Goal: Task Accomplishment & Management: Manage account settings

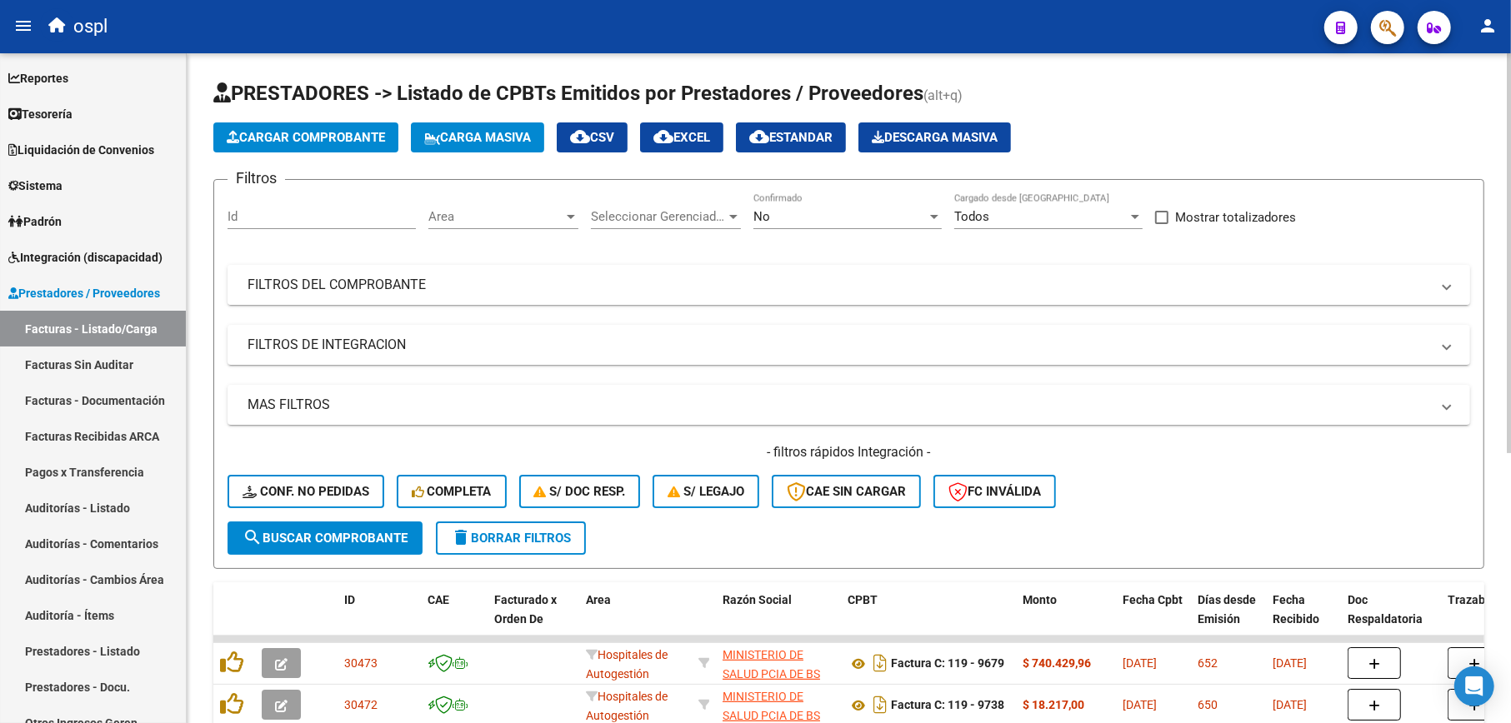
click at [922, 274] on mat-expansion-panel-header "FILTROS DEL COMPROBANTE" at bounding box center [848, 285] width 1242 height 40
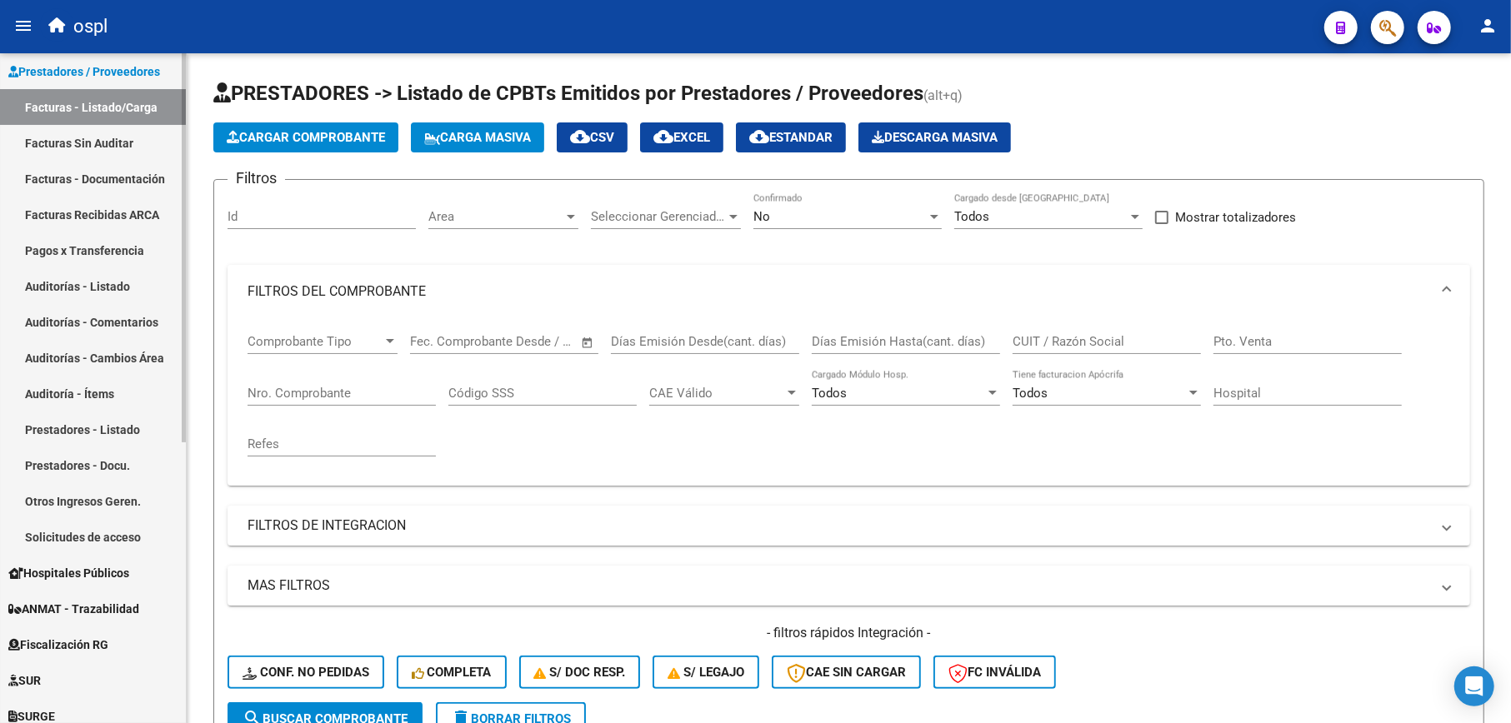
scroll to position [111, 0]
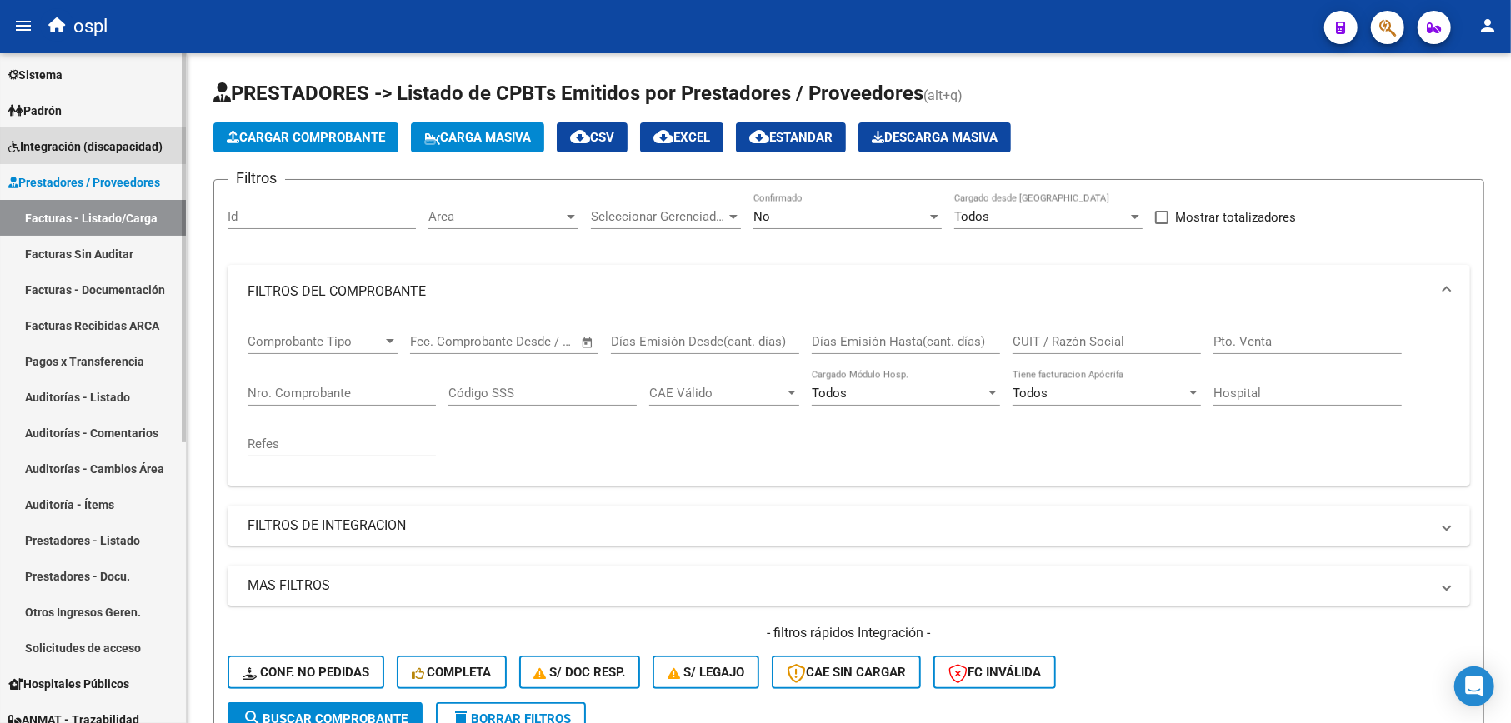
click at [77, 145] on span "Integración (discapacidad)" at bounding box center [85, 146] width 154 height 18
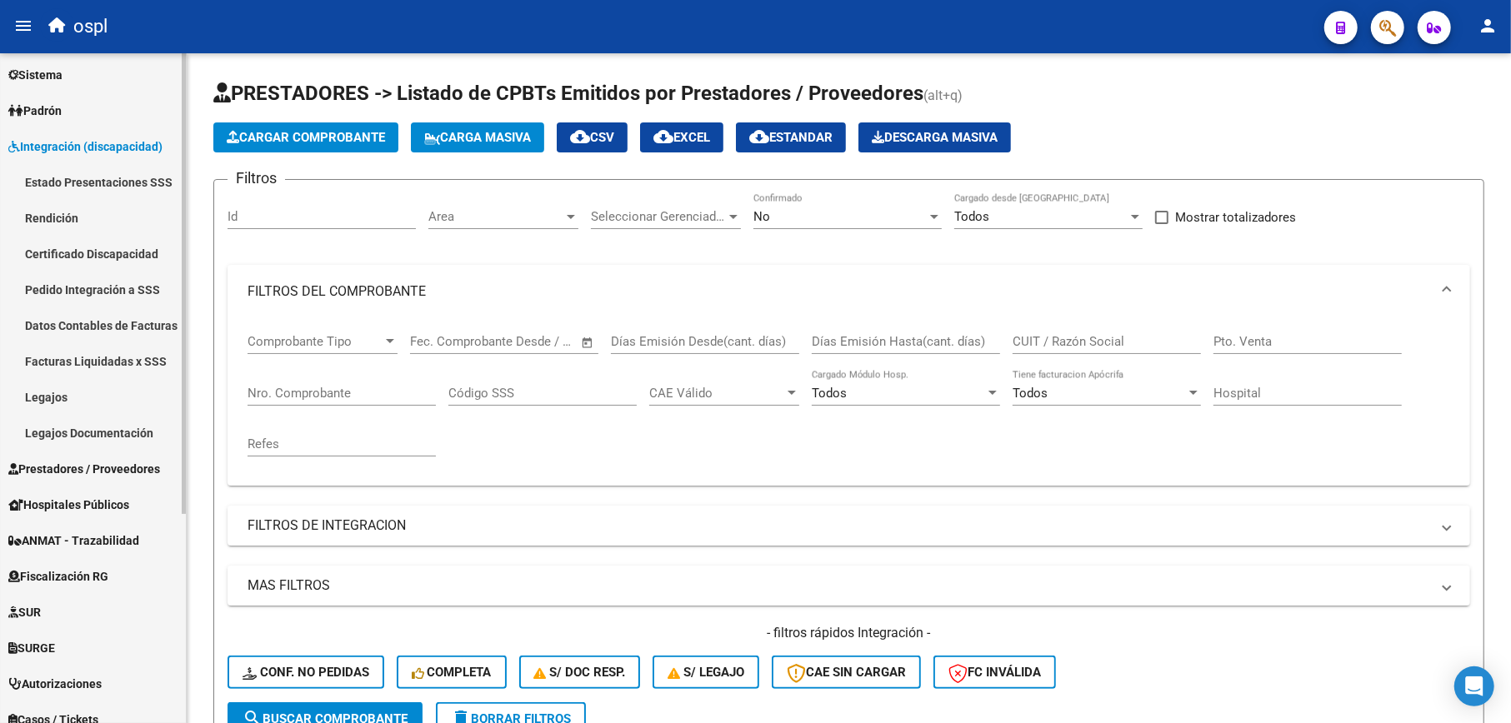
click at [98, 397] on link "Legajos" at bounding box center [93, 397] width 186 height 36
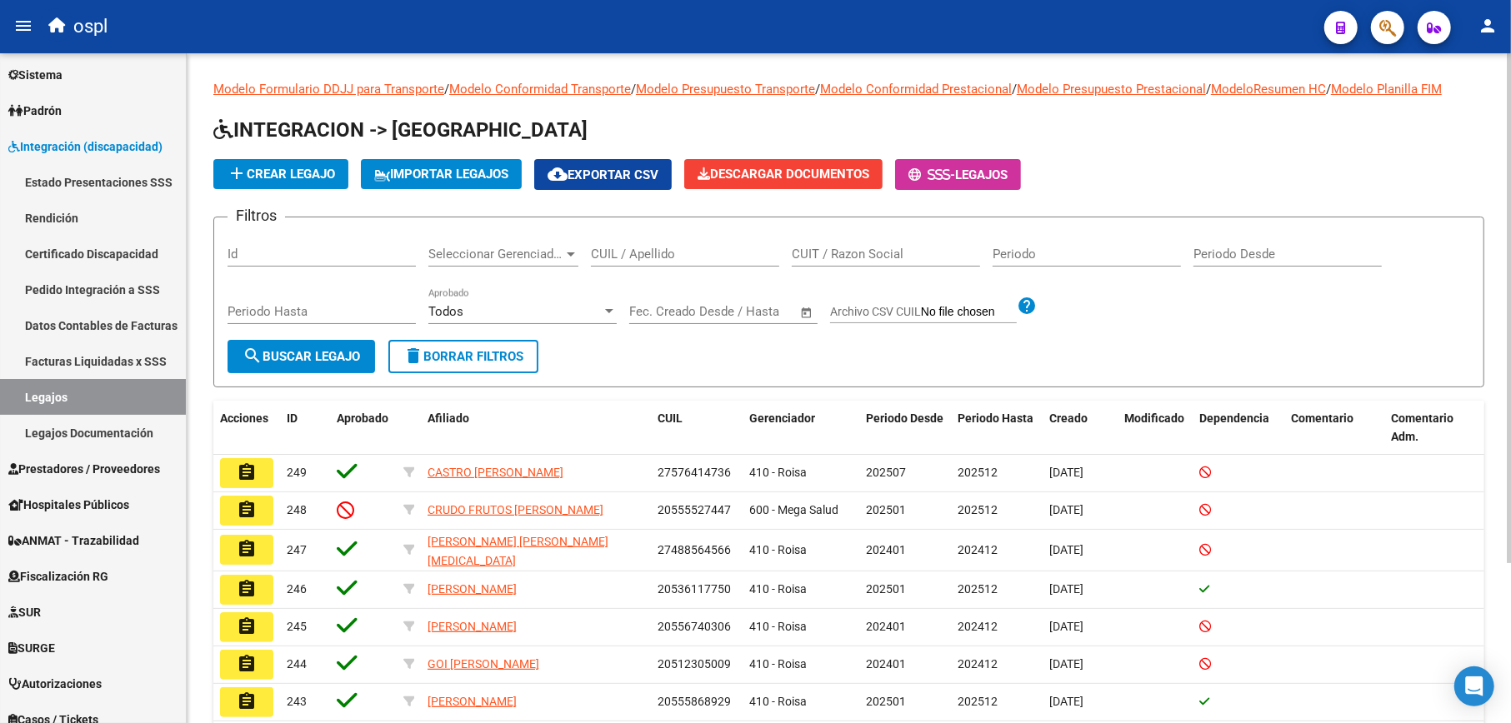
click at [832, 254] on input "CUIT / Razon Social" at bounding box center [886, 254] width 188 height 15
type input "[GEOGRAPHIC_DATA]"
drag, startPoint x: 325, startPoint y: 352, endPoint x: 391, endPoint y: 388, distance: 75.3
click at [324, 352] on span "search Buscar Legajo" at bounding box center [300, 356] width 117 height 15
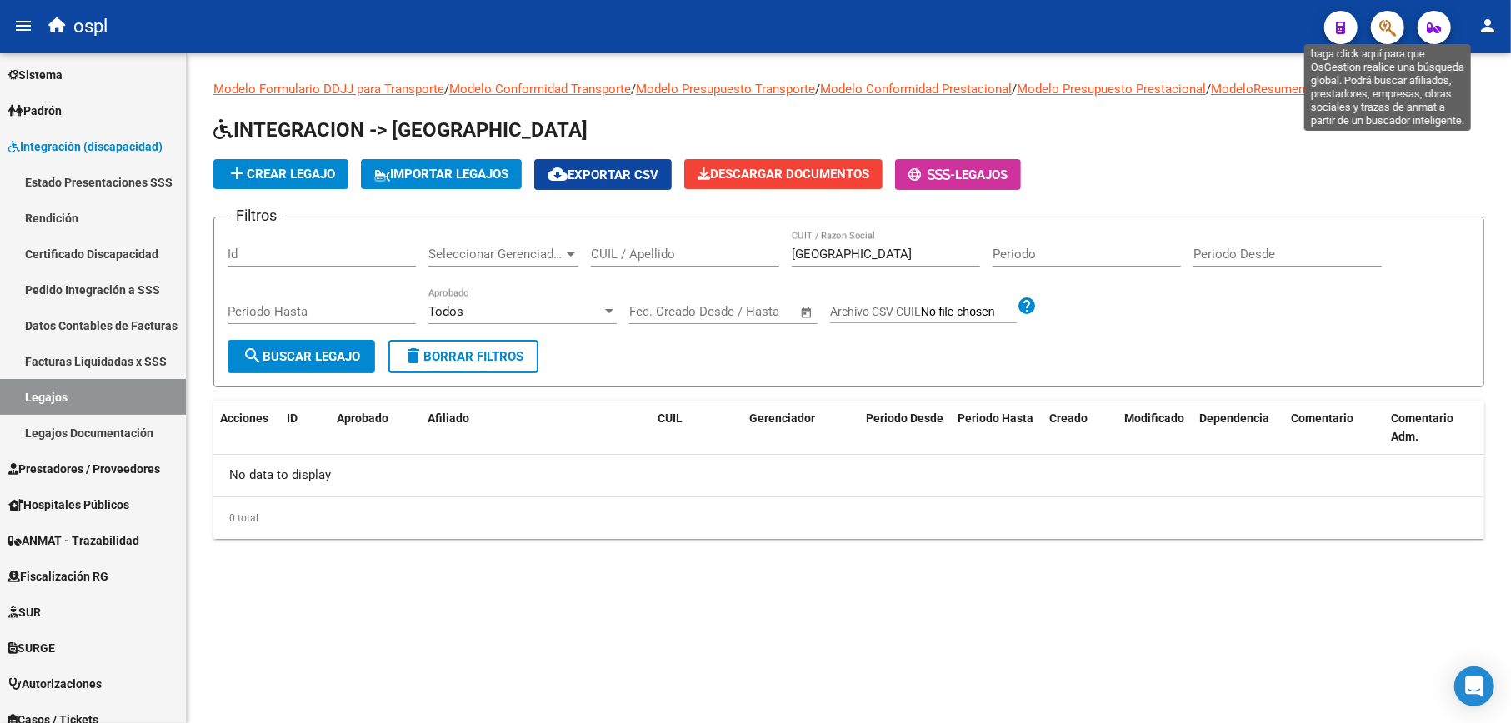
click at [1381, 37] on icon "button" at bounding box center [1387, 27] width 17 height 19
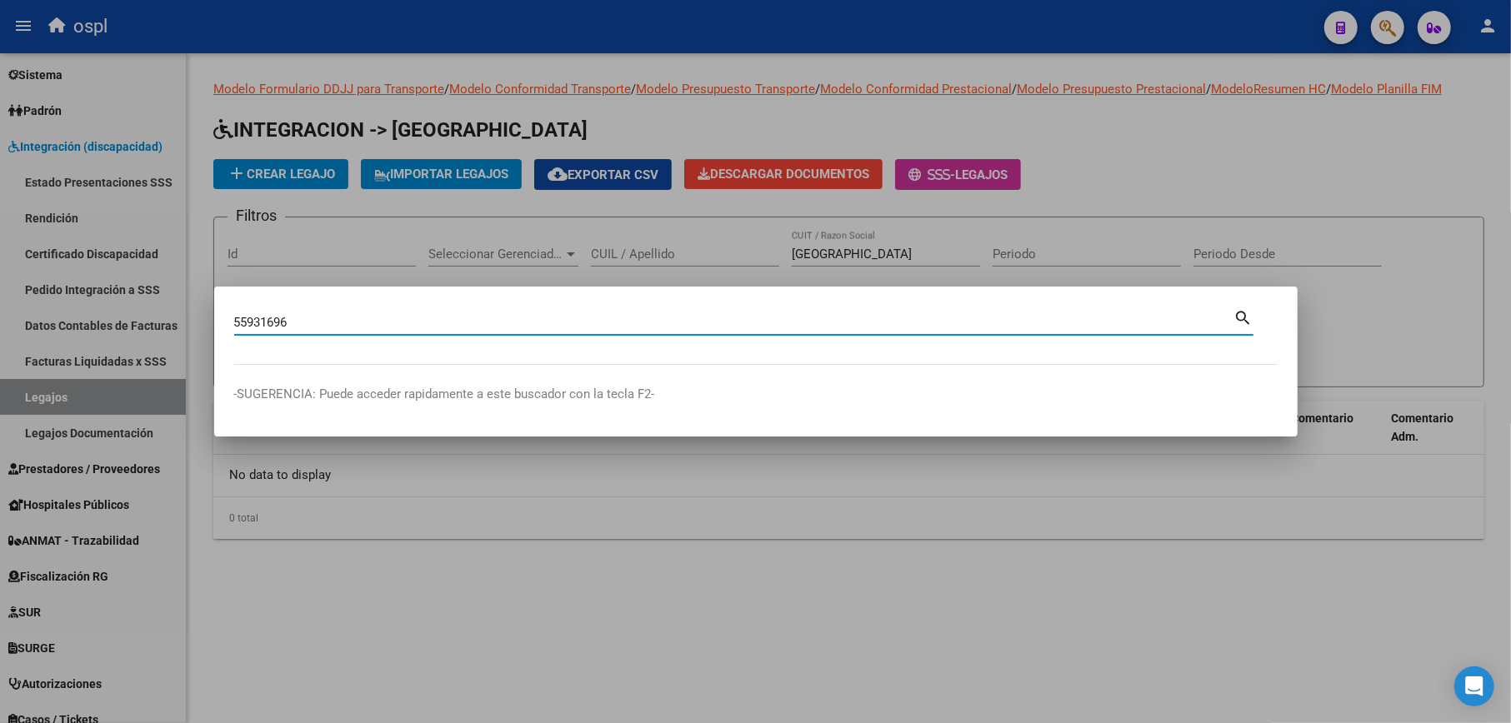
type input "55931696"
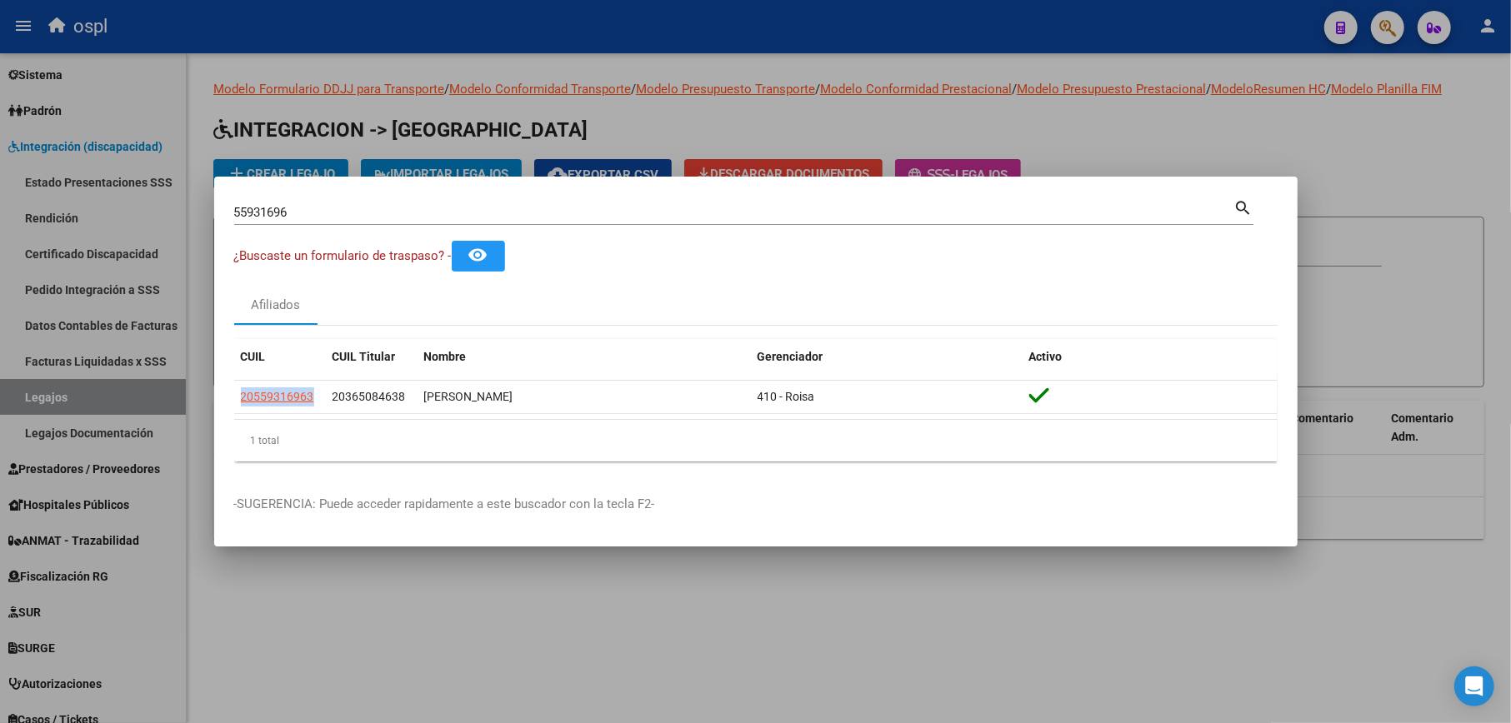
drag, startPoint x: 323, startPoint y: 397, endPoint x: 231, endPoint y: 397, distance: 92.5
click at [231, 397] on mat-dialog-content "55931696 Buscar (apellido, dni, cuil, nro traspaso, cuit, obra social) search ¿…" at bounding box center [755, 336] width 1083 height 278
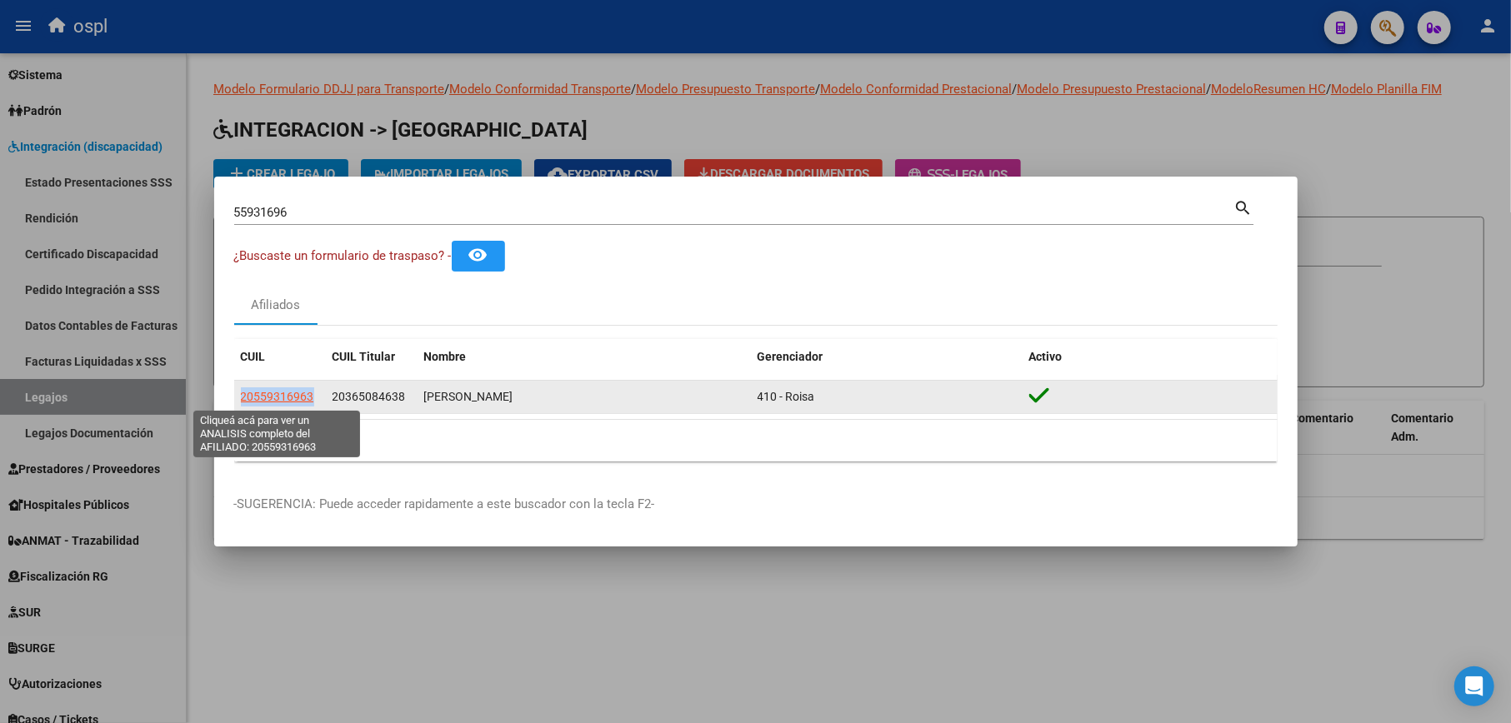
copy datatable-body-row "20559316963"
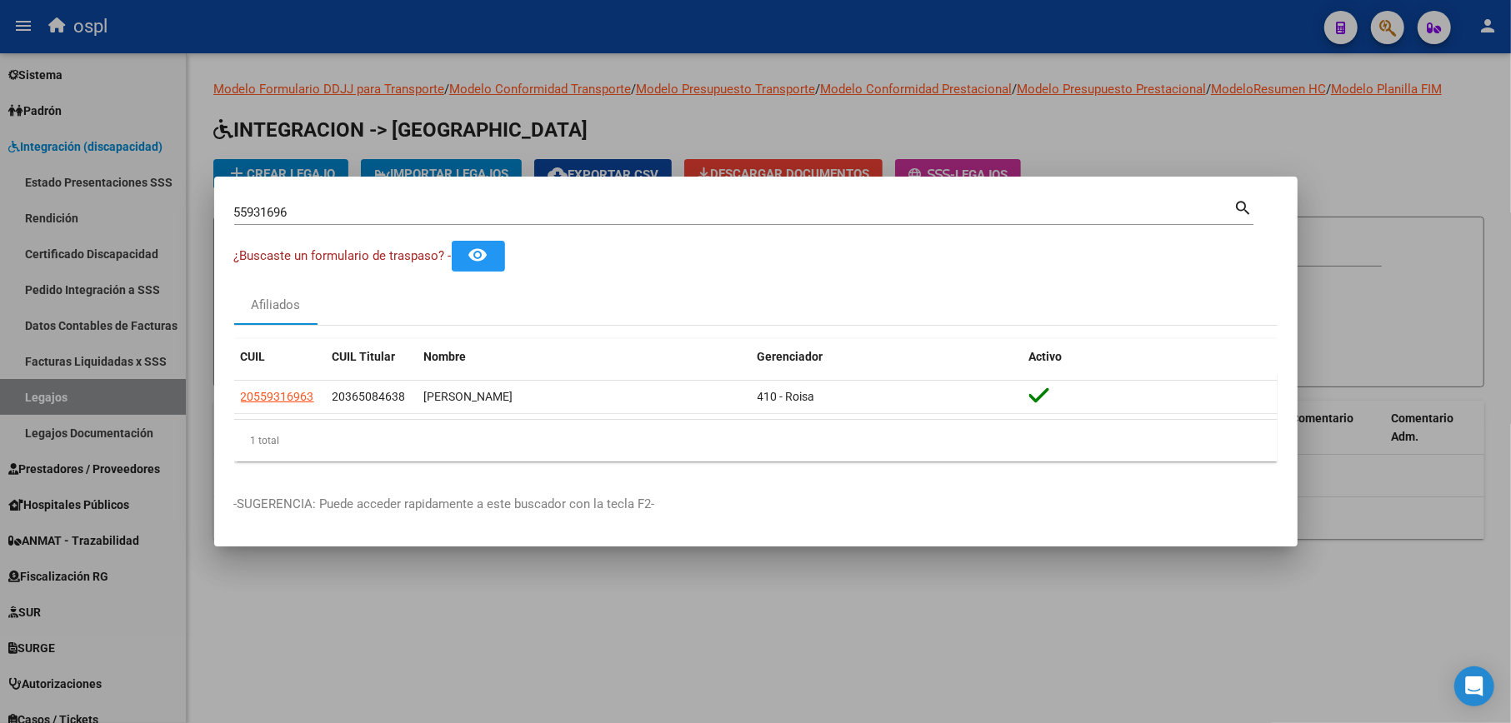
drag, startPoint x: 1356, startPoint y: 285, endPoint x: 942, endPoint y: 280, distance: 415.0
click at [1351, 283] on div at bounding box center [755, 361] width 1511 height 723
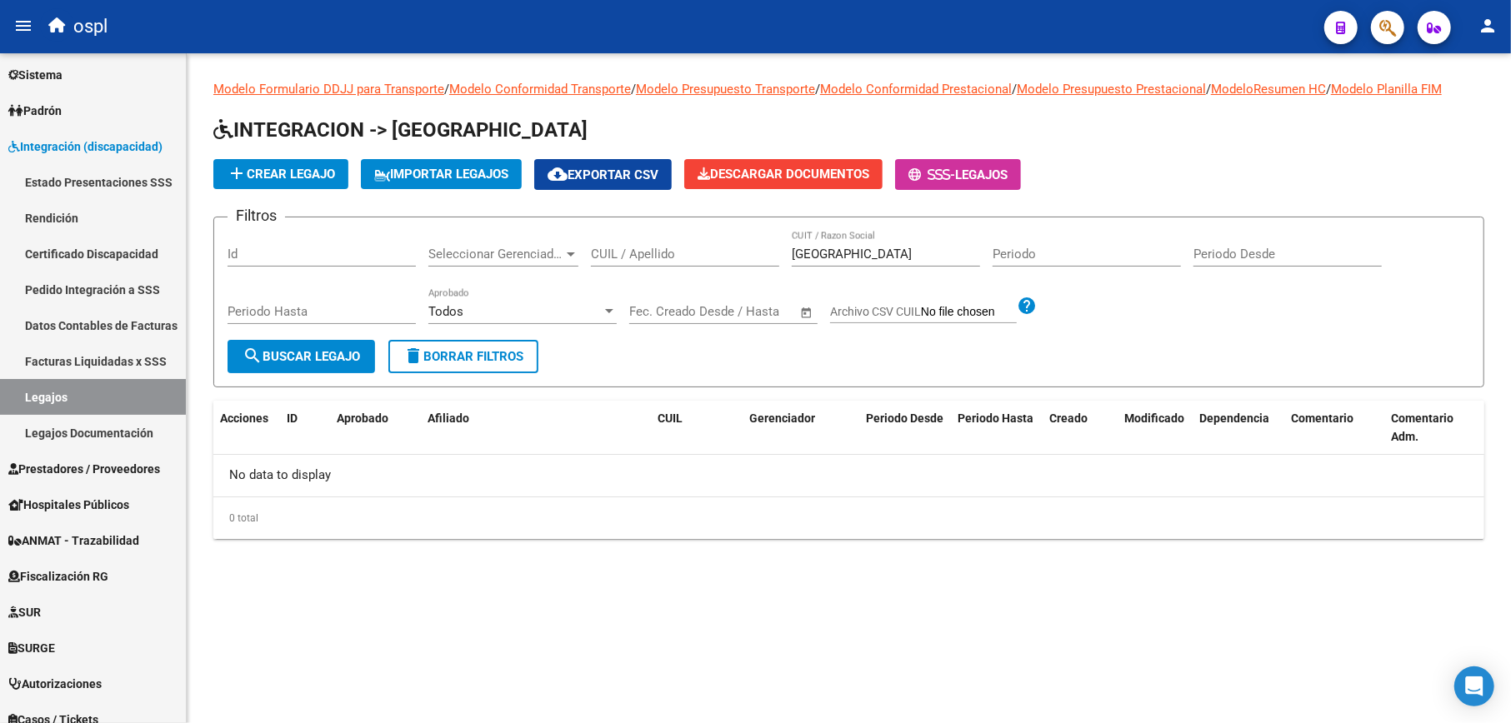
drag, startPoint x: 863, startPoint y: 245, endPoint x: 868, endPoint y: 258, distance: 14.2
click at [805, 254] on div "SEGOVIA CUIT / Razon Social" at bounding box center [886, 249] width 188 height 36
drag, startPoint x: 870, startPoint y: 258, endPoint x: 727, endPoint y: 257, distance: 143.3
click at [727, 257] on div "Filtros Id Seleccionar Gerenciador Seleccionar Gerenciador CUIL / Apellido SEGO…" at bounding box center [848, 285] width 1242 height 109
click at [703, 250] on input "CUIL / Apellido" at bounding box center [685, 254] width 188 height 15
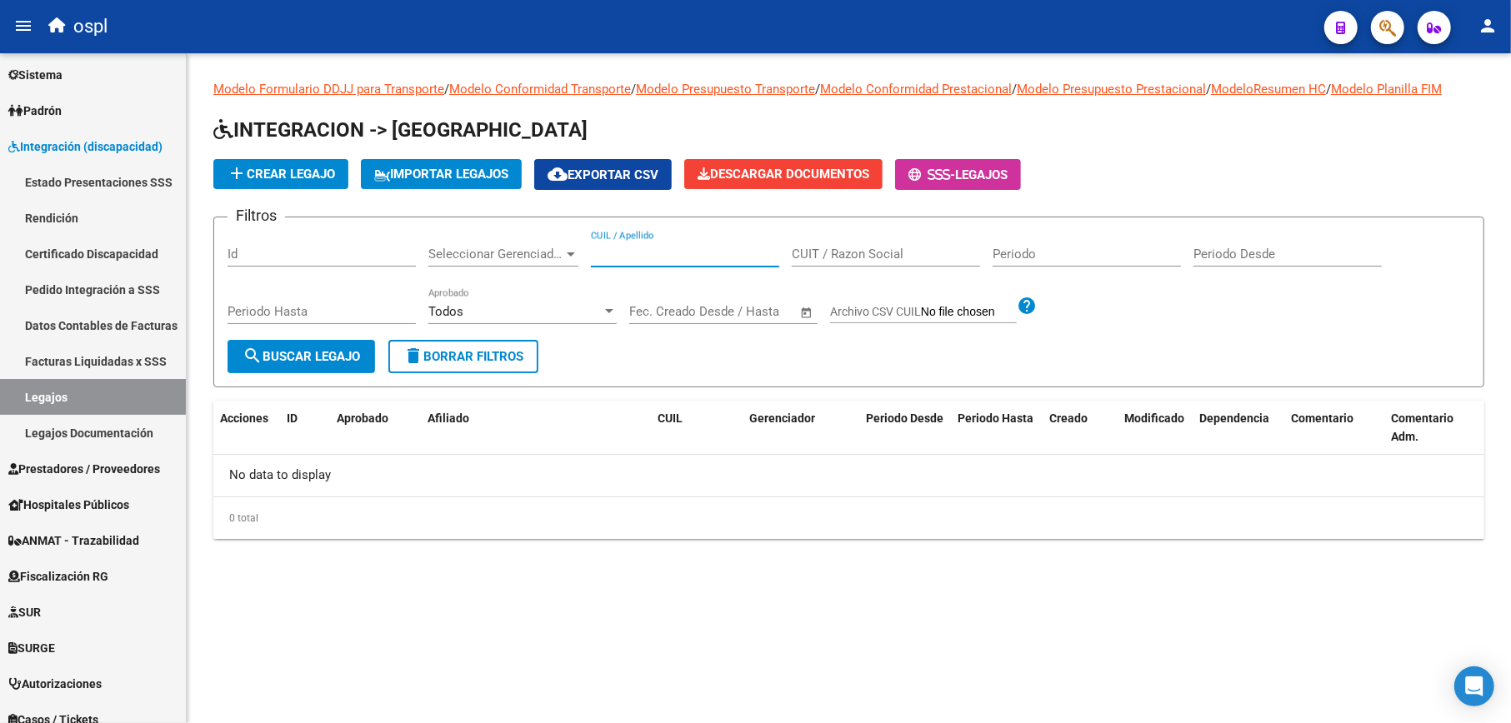
paste input "20559316963"
type input "20559316963"
click at [315, 362] on span "search Buscar Legajo" at bounding box center [300, 356] width 117 height 15
click at [704, 258] on input "20559316963" at bounding box center [685, 254] width 188 height 15
click at [344, 362] on span "search Buscar Legajo" at bounding box center [300, 356] width 117 height 15
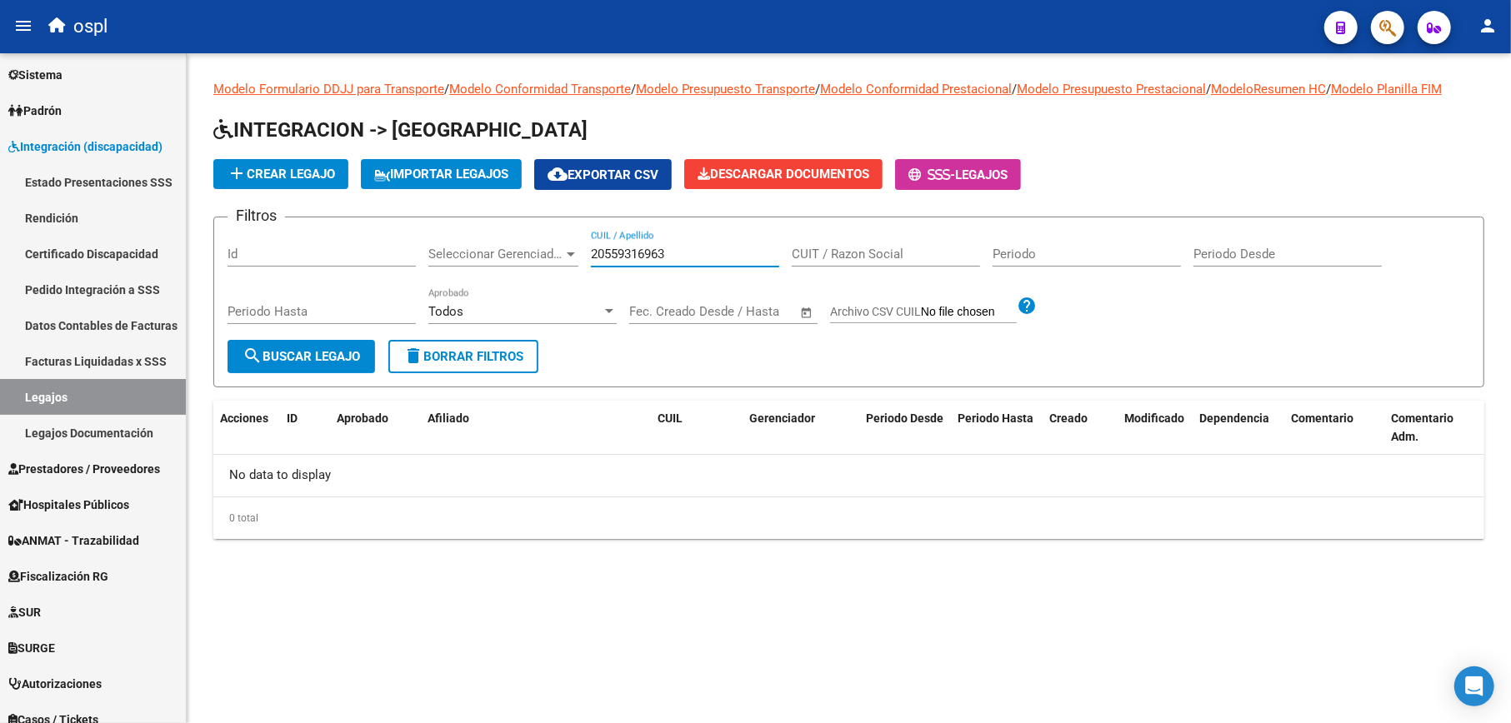
drag, startPoint x: 712, startPoint y: 253, endPoint x: 515, endPoint y: 252, distance: 196.6
click at [515, 252] on div "Filtros Id Seleccionar Gerenciador Seleccionar Gerenciador 20559316963 CUIL / A…" at bounding box center [848, 285] width 1242 height 109
click at [824, 252] on input "CUIT / Razon Social" at bounding box center [886, 254] width 188 height 15
paste input "27329087579"
type input "27329087579"
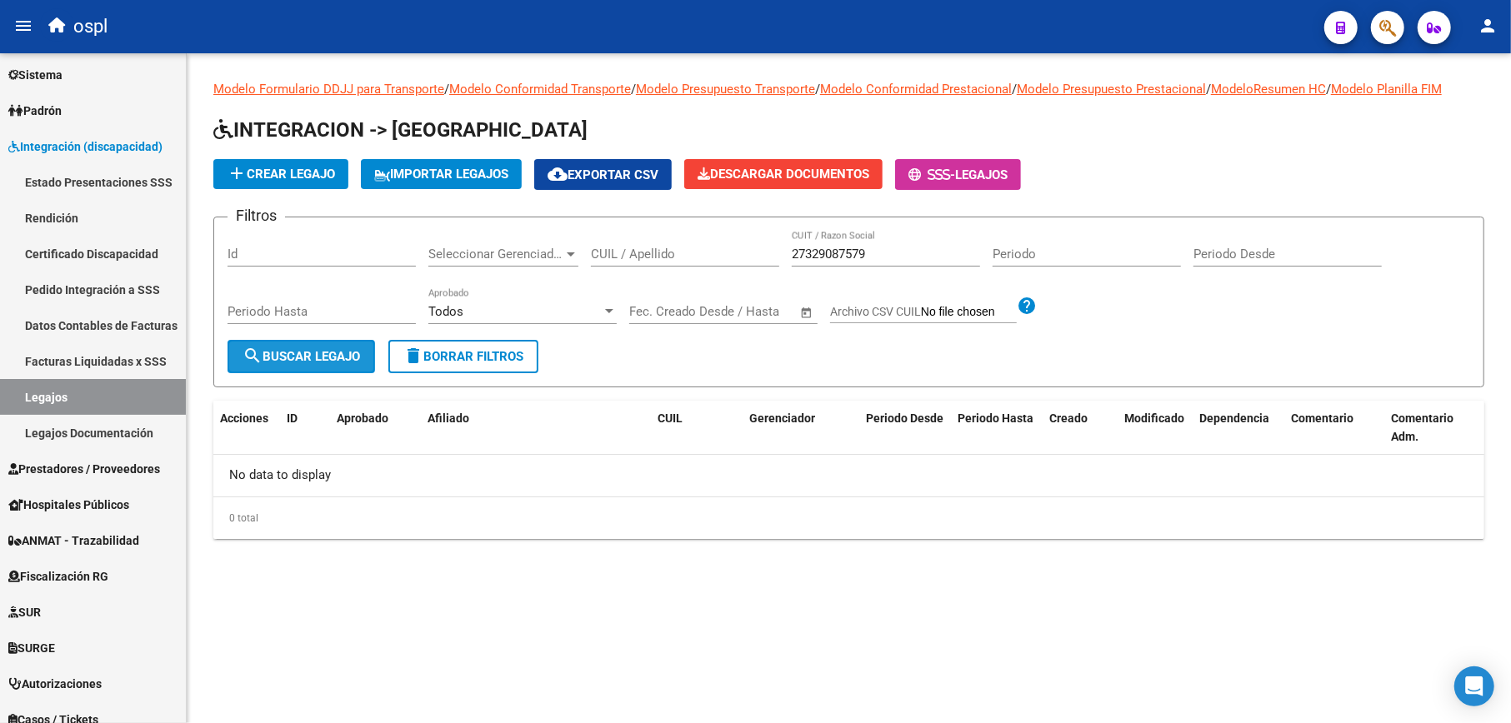
click at [337, 350] on span "search Buscar Legajo" at bounding box center [300, 356] width 117 height 15
click at [1381, 24] on icon "button" at bounding box center [1387, 27] width 17 height 19
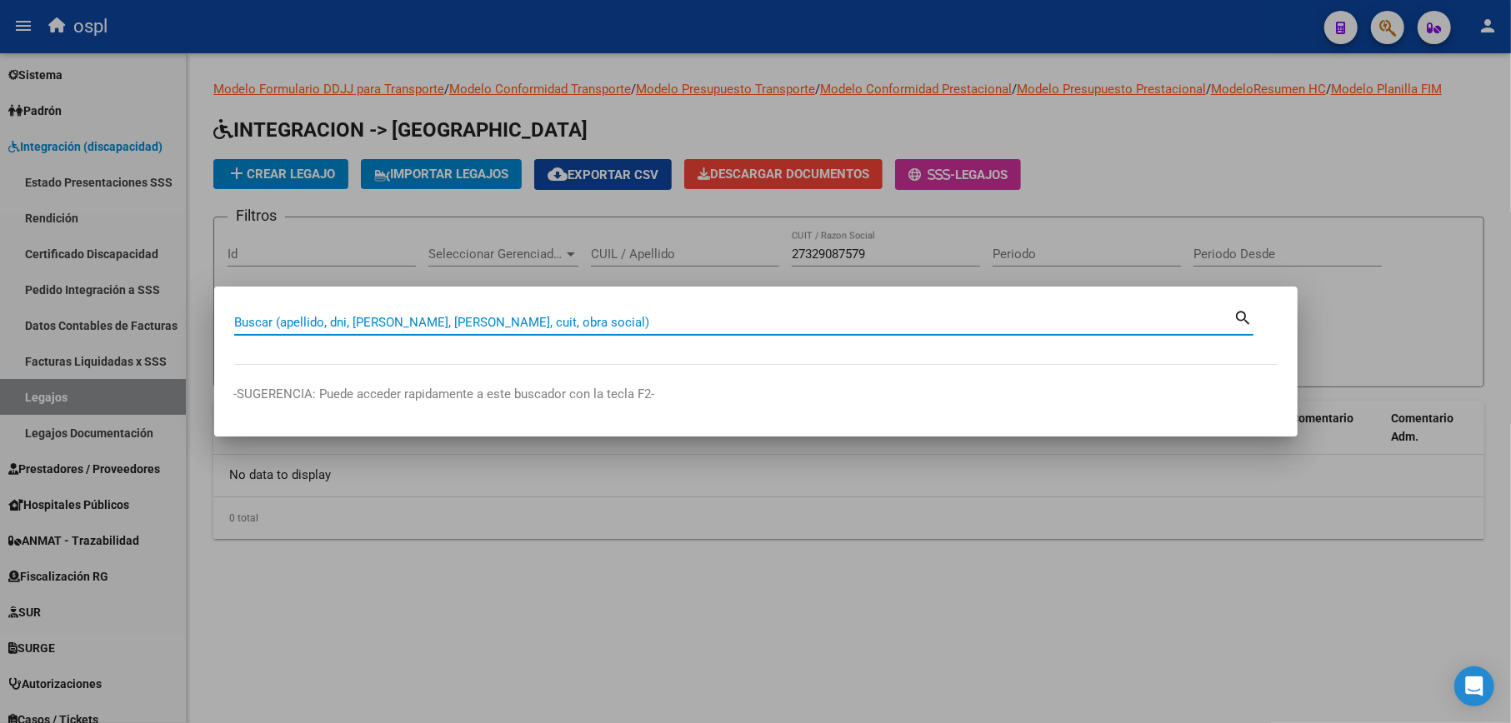
paste input "55931696."
type input "55931696"
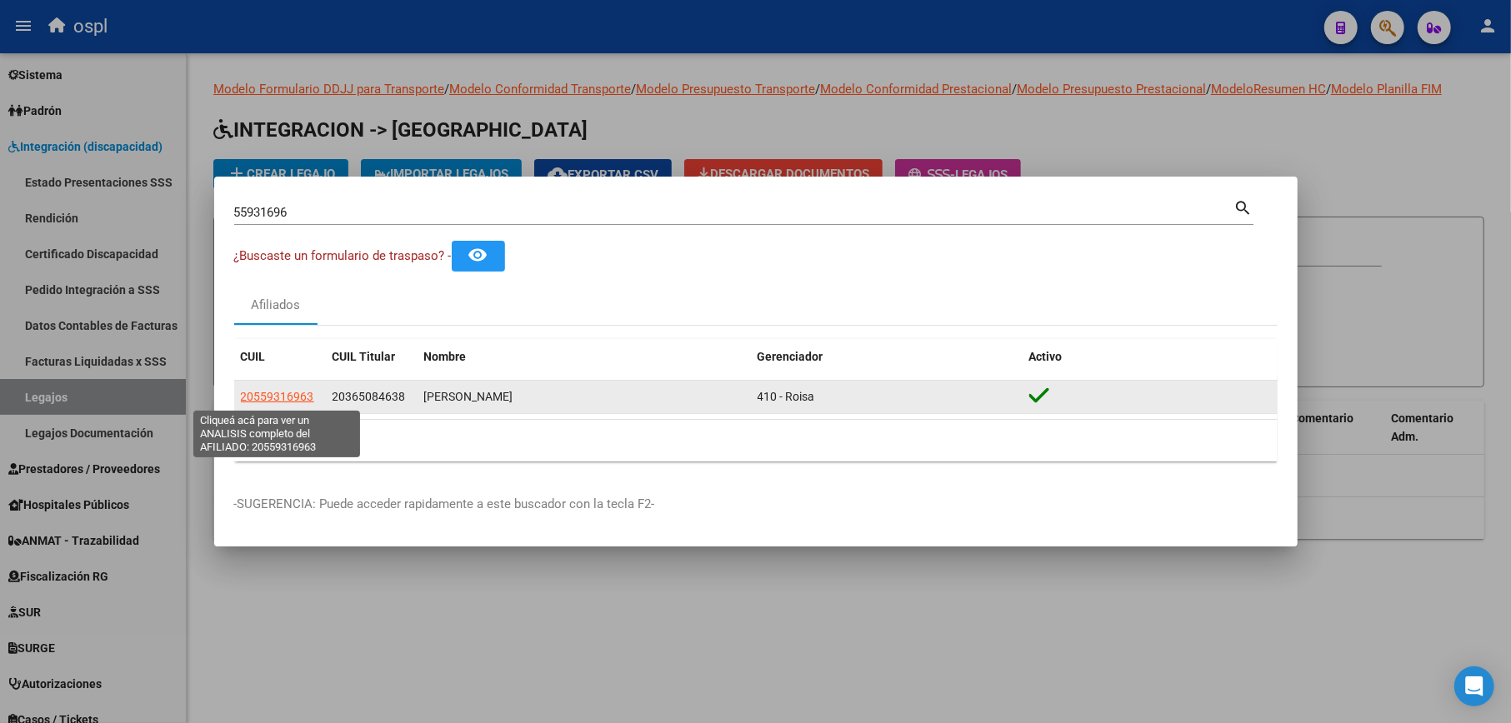
drag, startPoint x: 315, startPoint y: 395, endPoint x: 243, endPoint y: 398, distance: 71.7
click at [243, 398] on div "20559316963" at bounding box center [280, 396] width 78 height 19
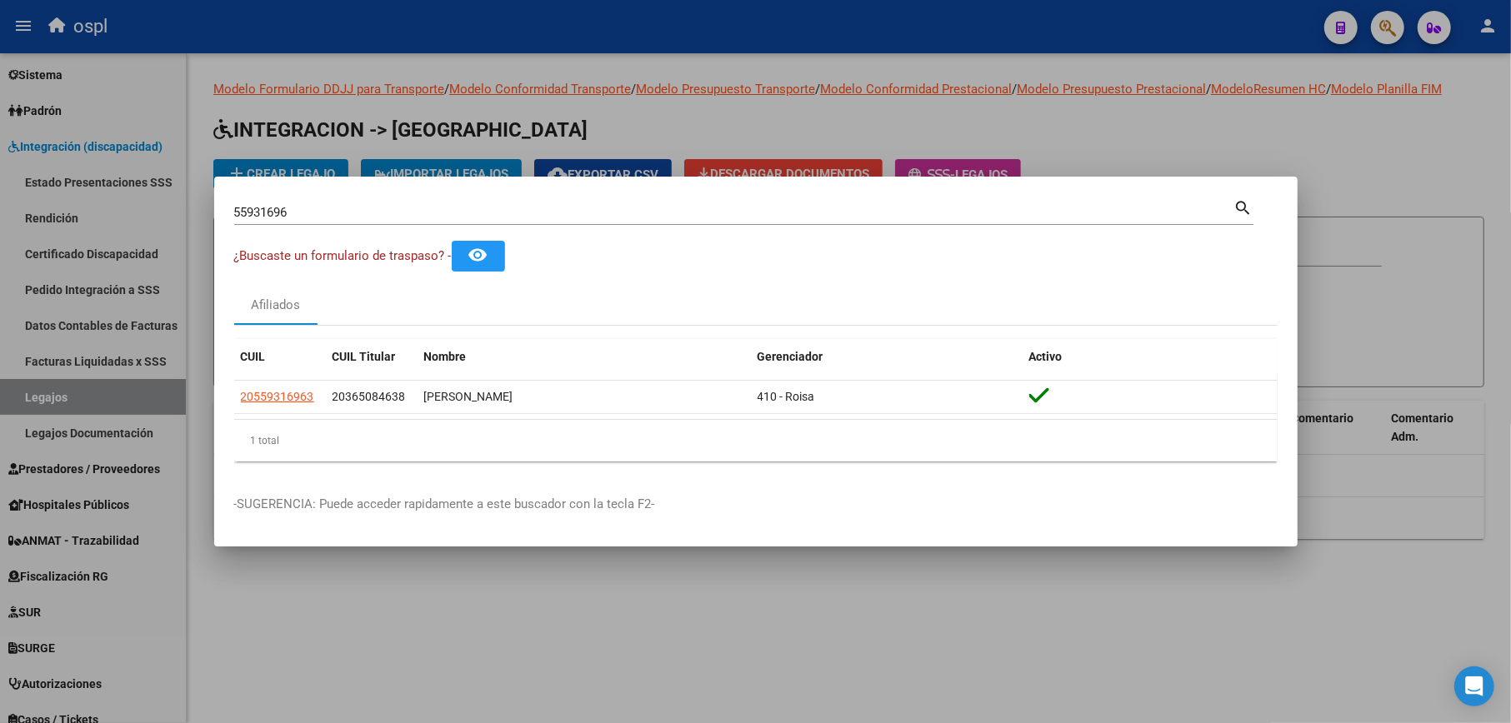
copy span "20559316963"
drag, startPoint x: 431, startPoint y: 604, endPoint x: 437, endPoint y: 595, distance: 11.3
click at [434, 601] on div at bounding box center [755, 361] width 1511 height 723
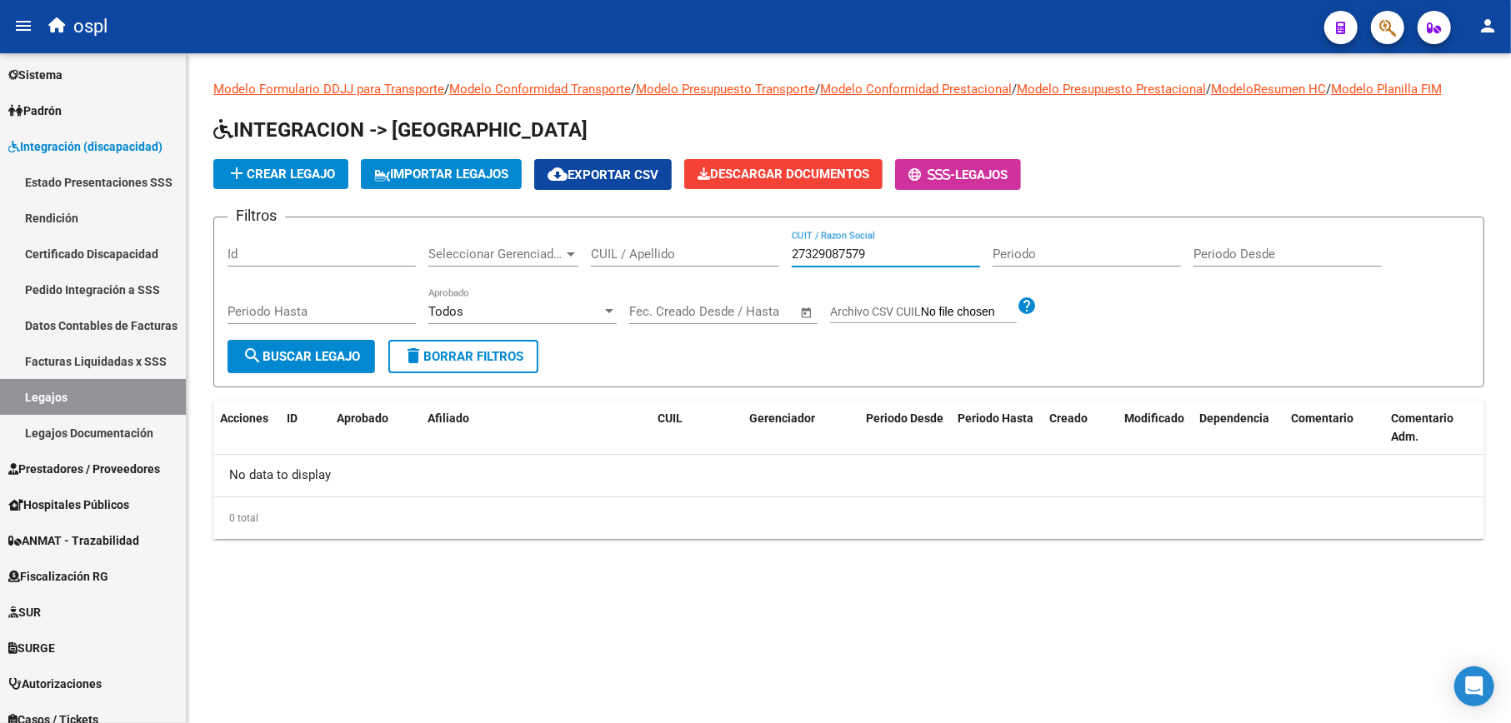
drag, startPoint x: 891, startPoint y: 251, endPoint x: 760, endPoint y: 231, distance: 132.3
click at [760, 231] on div "Filtros Id Seleccionar Gerenciador Seleccionar Gerenciador CUIL / Apellido 2732…" at bounding box center [848, 285] width 1242 height 109
click at [605, 252] on input "CUIL / Apellido" at bounding box center [685, 254] width 188 height 15
paste input "20559316963"
type input "20559316963"
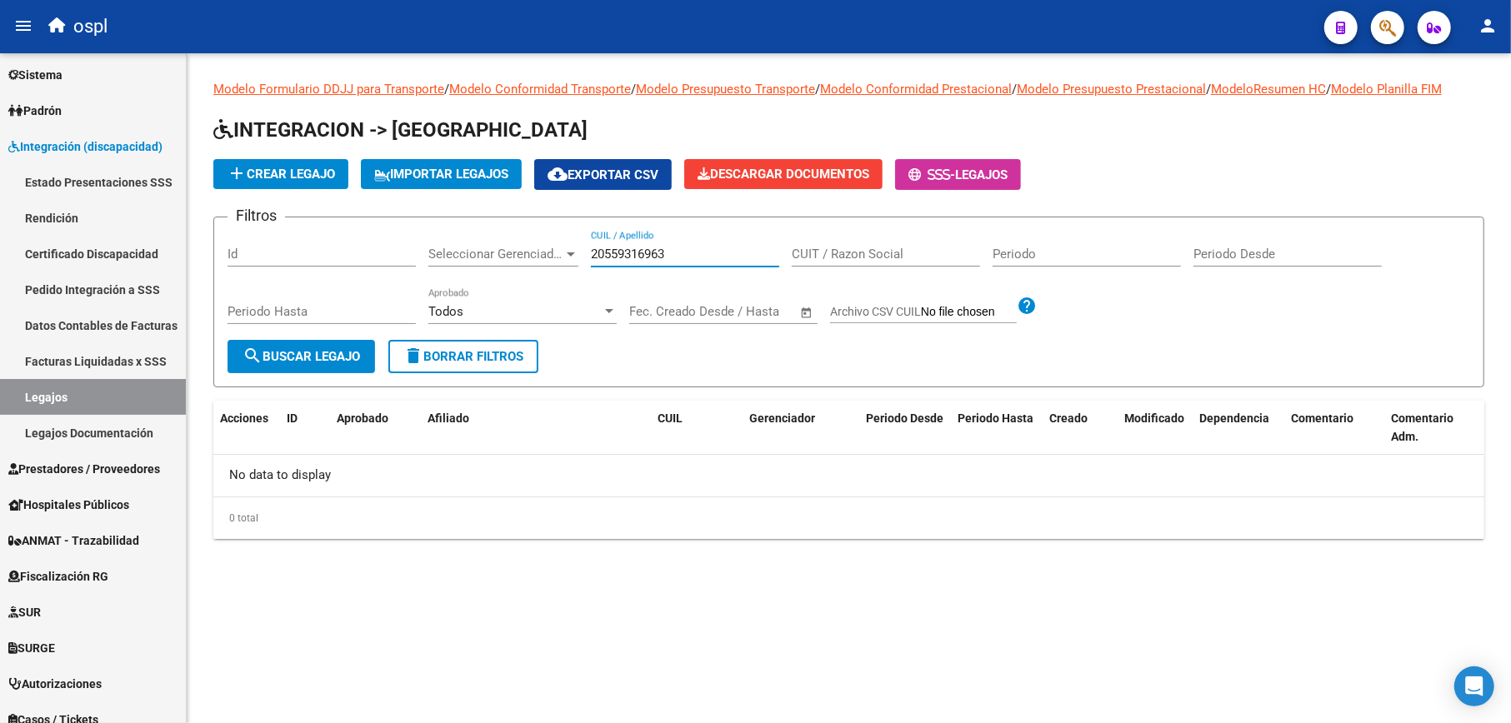
click at [307, 353] on span "search Buscar Legajo" at bounding box center [300, 356] width 117 height 15
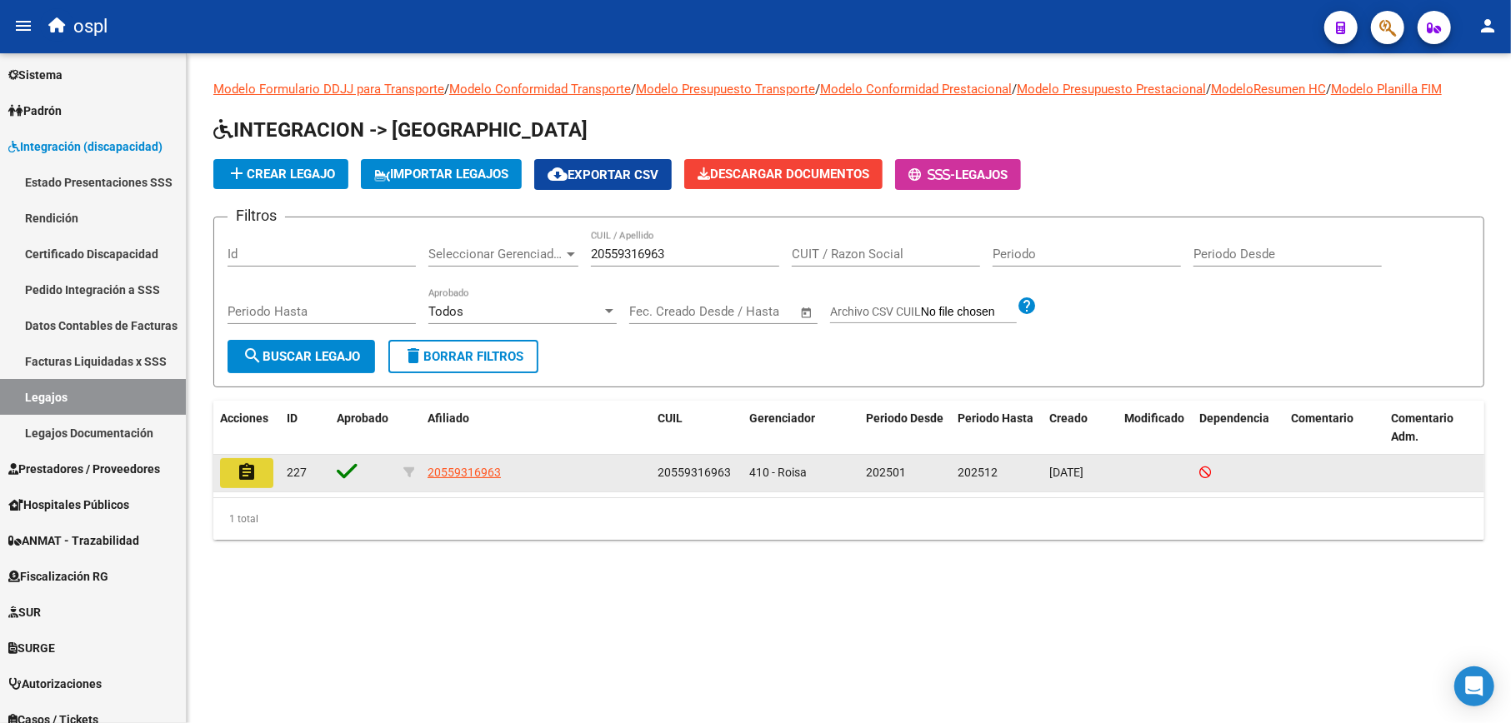
click at [237, 477] on mat-icon "assignment" at bounding box center [247, 472] width 20 height 20
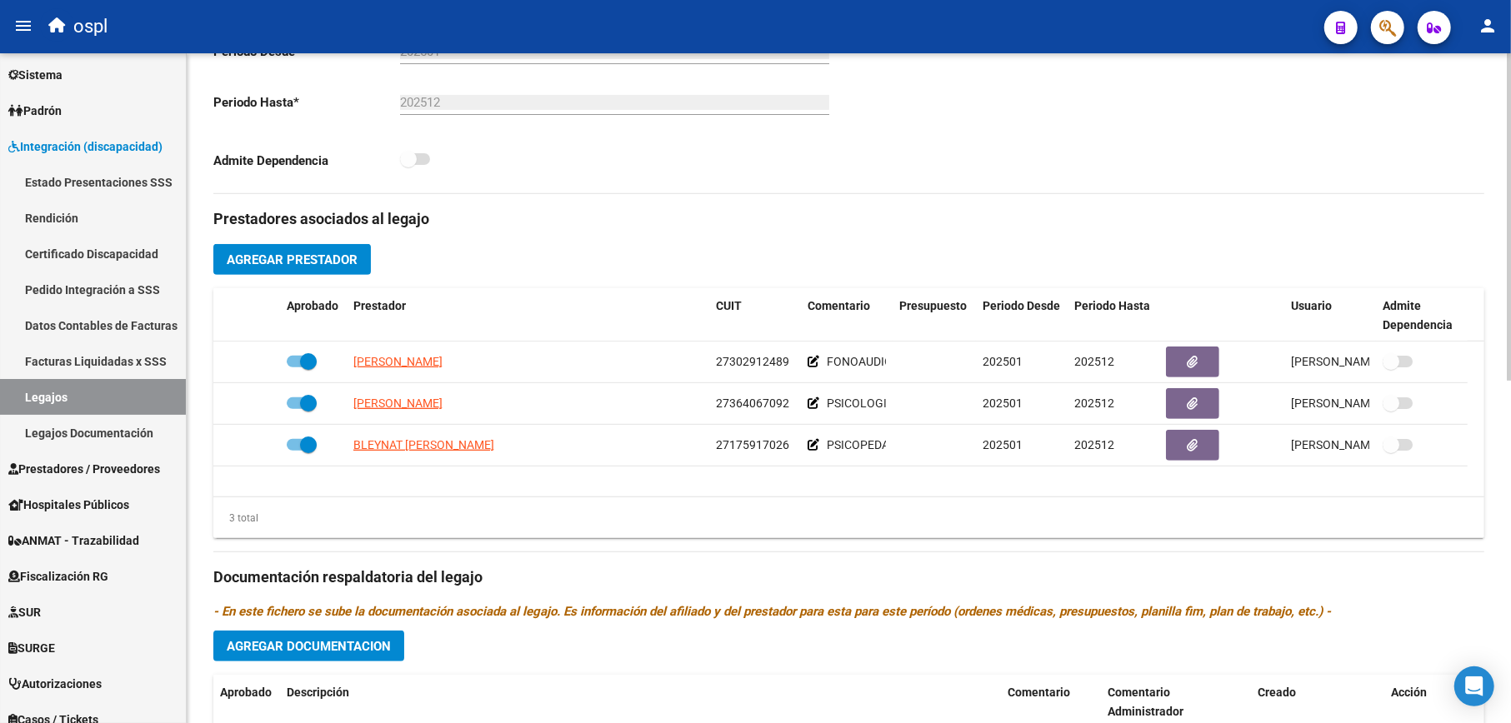
type input "[PERSON_NAME]"
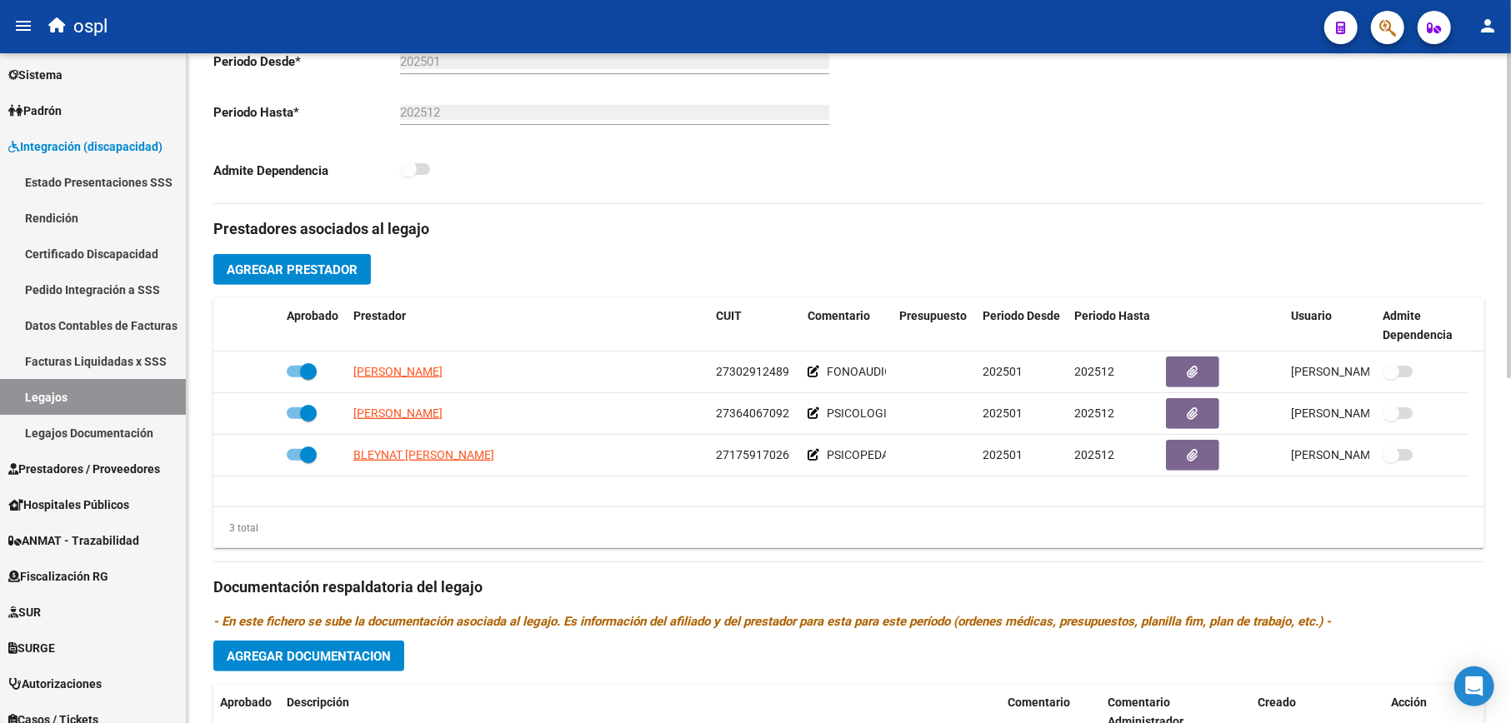
scroll to position [454, 0]
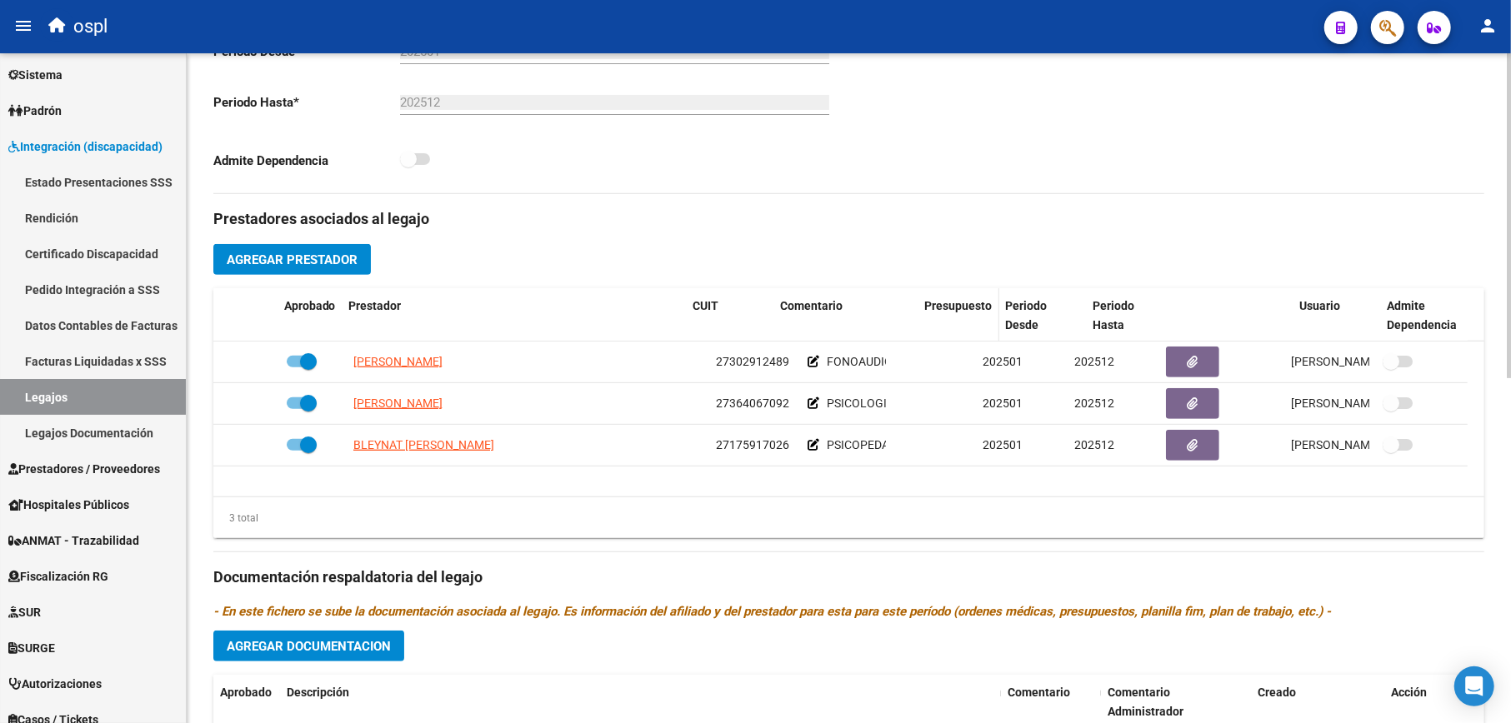
drag, startPoint x: 887, startPoint y: 317, endPoint x: 968, endPoint y: 317, distance: 80.8
click at [968, 317] on div "Aprobado Prestador CUIT Comentario Presupuesto Periodo Desde Periodo Hasta Usua…" at bounding box center [840, 315] width 1254 height 55
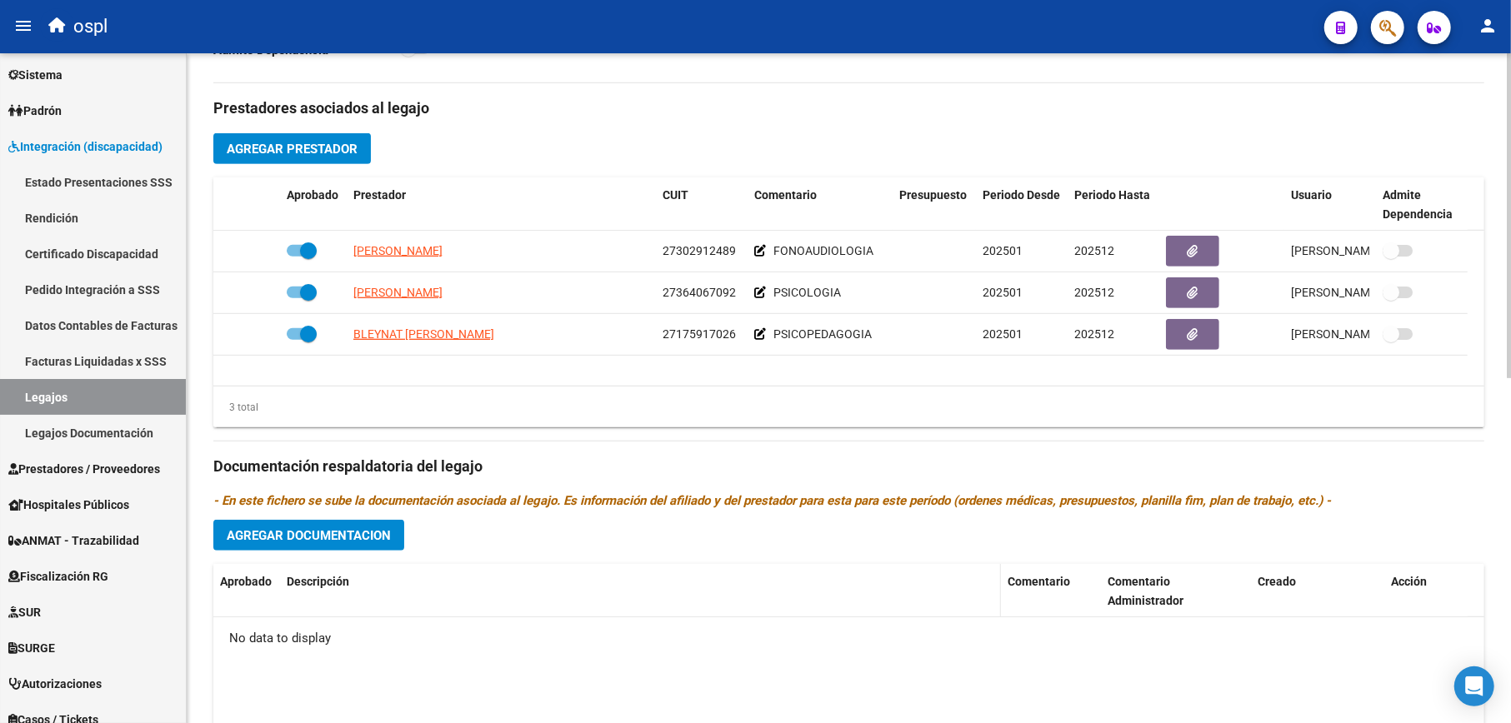
scroll to position [677, 0]
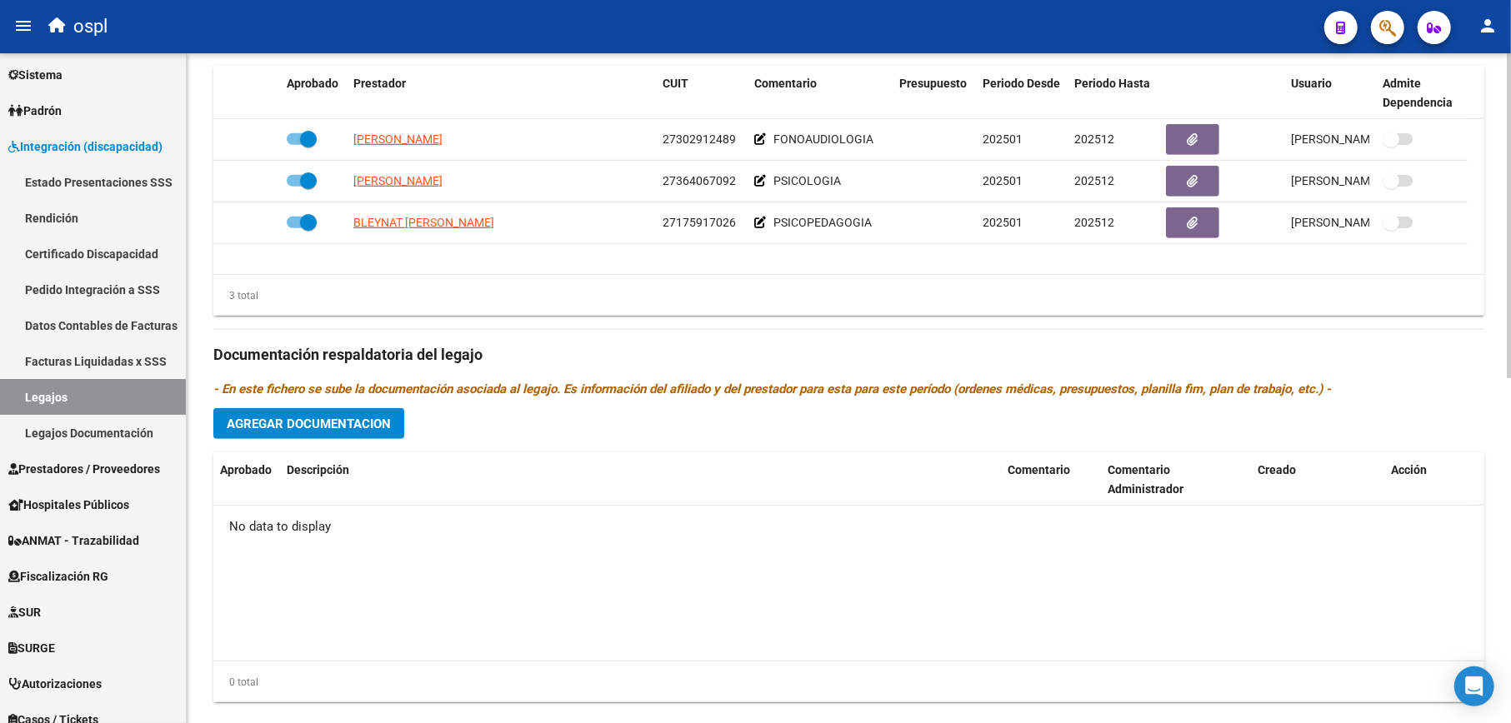
click at [367, 425] on span "Agregar Documentacion" at bounding box center [309, 424] width 164 height 15
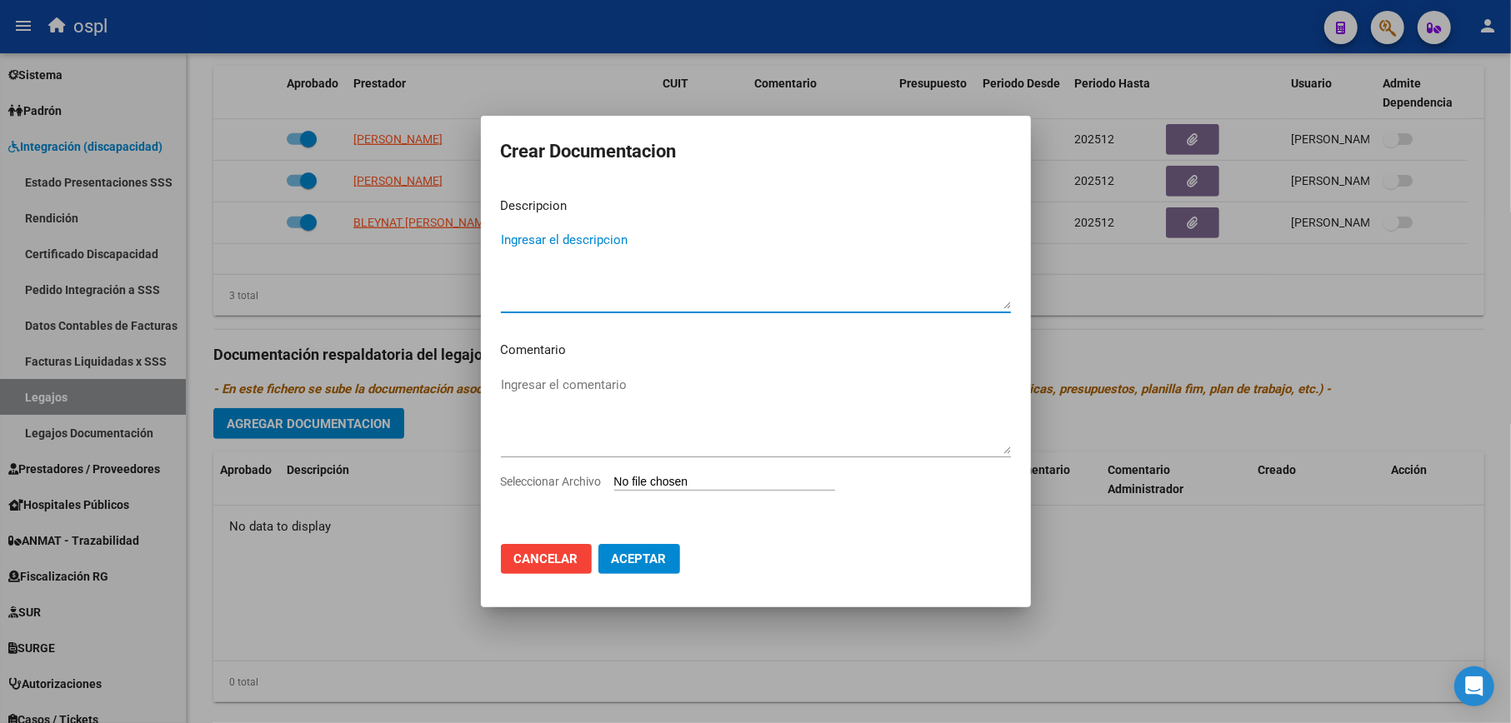
click at [678, 477] on input "Seleccionar Archivo" at bounding box center [724, 483] width 221 height 16
type input "C:\fakepath\WhatsApp Image [DATE] 20.16.15.jpeg"
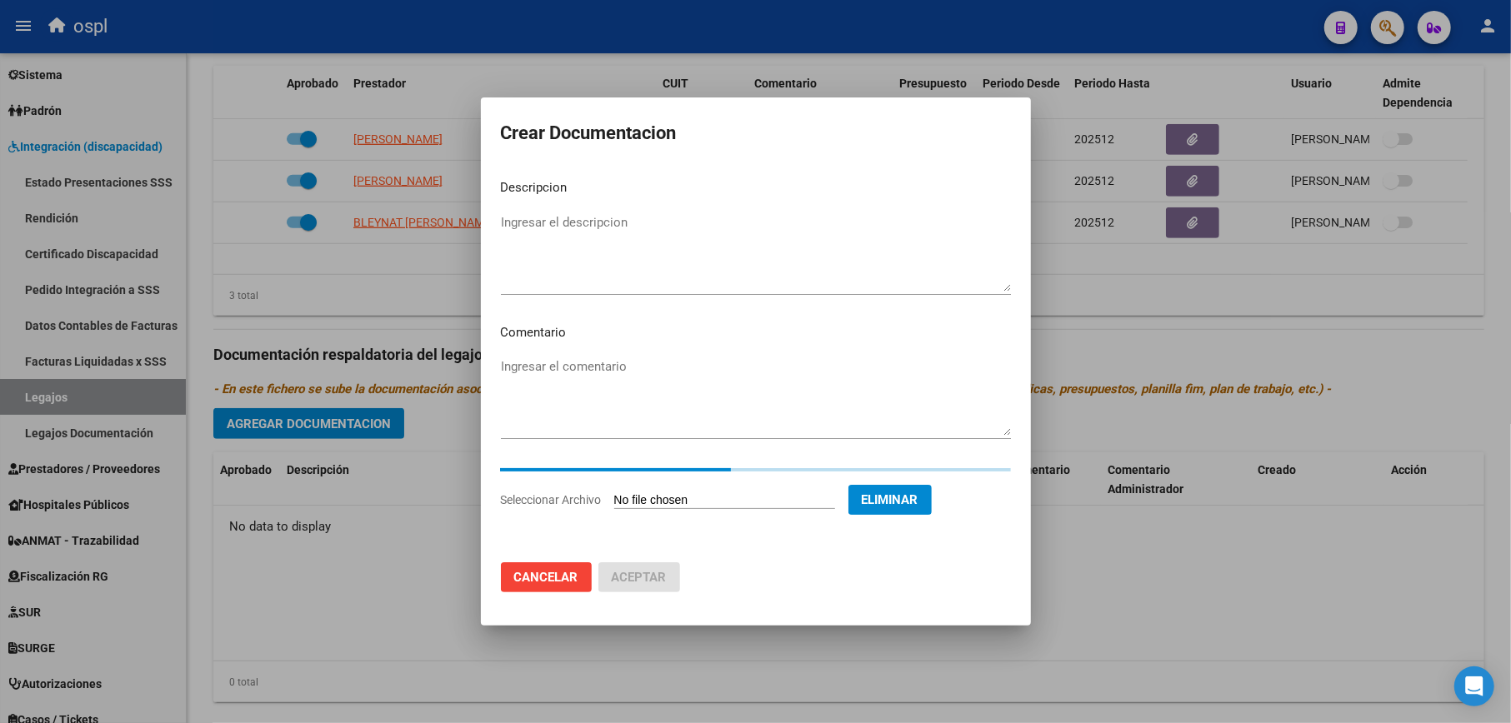
click at [658, 240] on textarea "Ingresar el descripcion" at bounding box center [756, 252] width 510 height 78
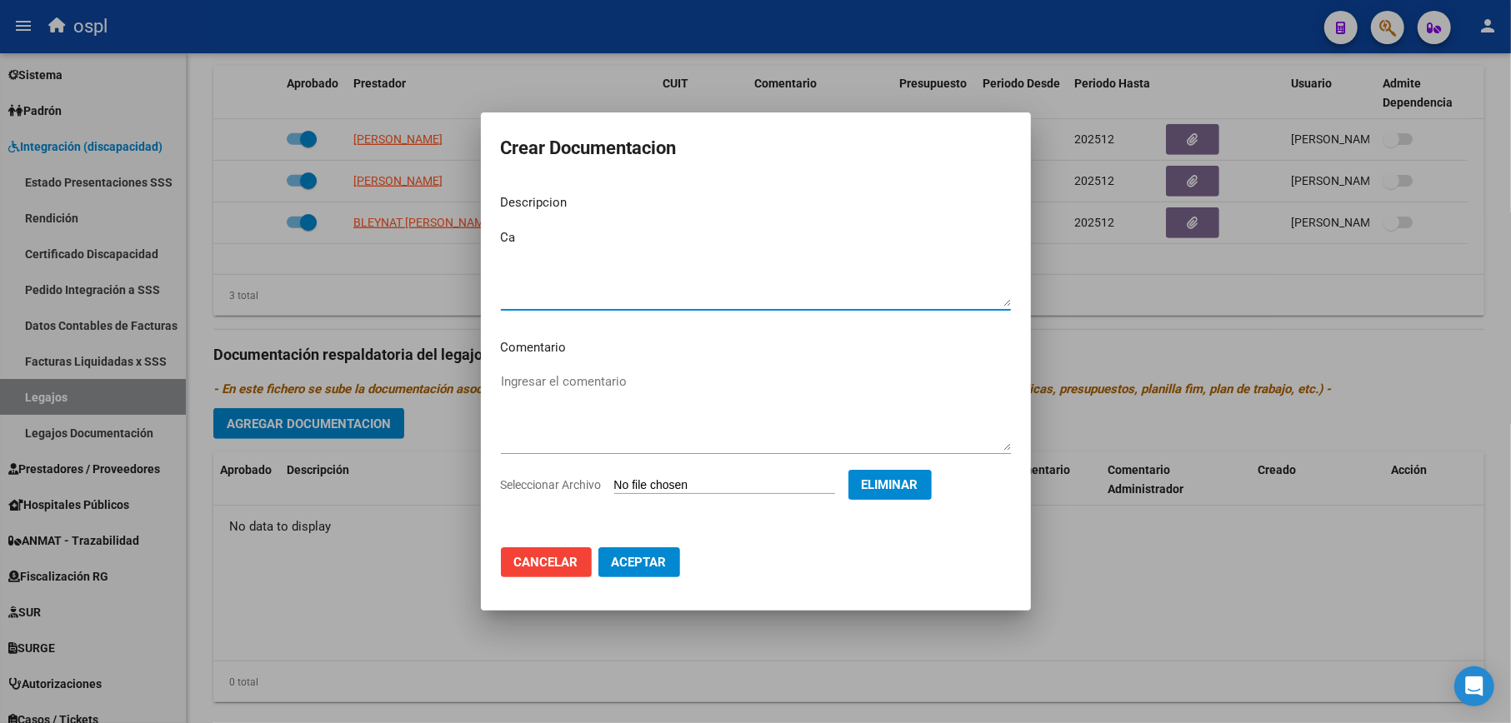
type textarea "C"
type textarea "Nota Cambio de prestador_psicologia"
click at [622, 560] on span "Aceptar" at bounding box center [639, 562] width 55 height 15
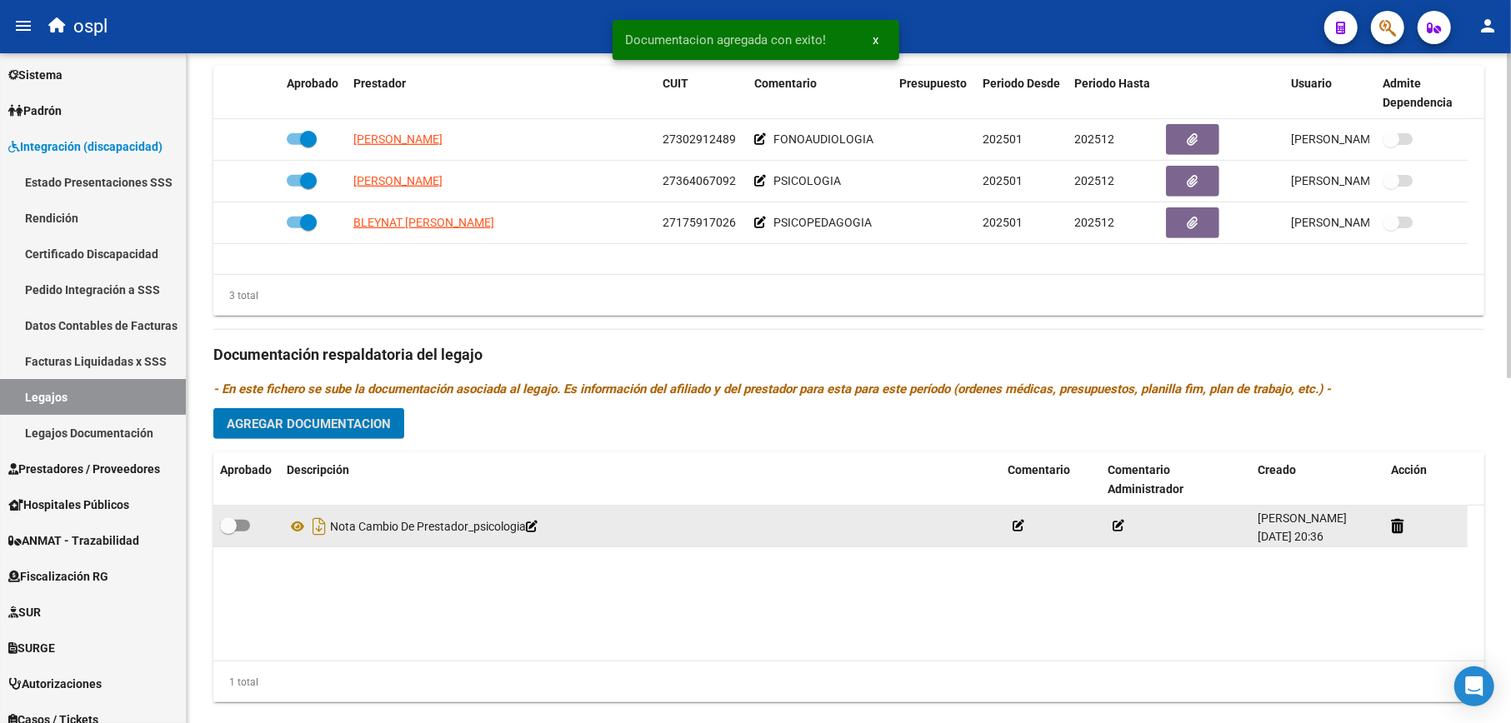
click at [234, 527] on span at bounding box center [228, 525] width 17 height 17
click at [228, 532] on input "checkbox" at bounding box center [227, 532] width 1 height 1
checkbox input "true"
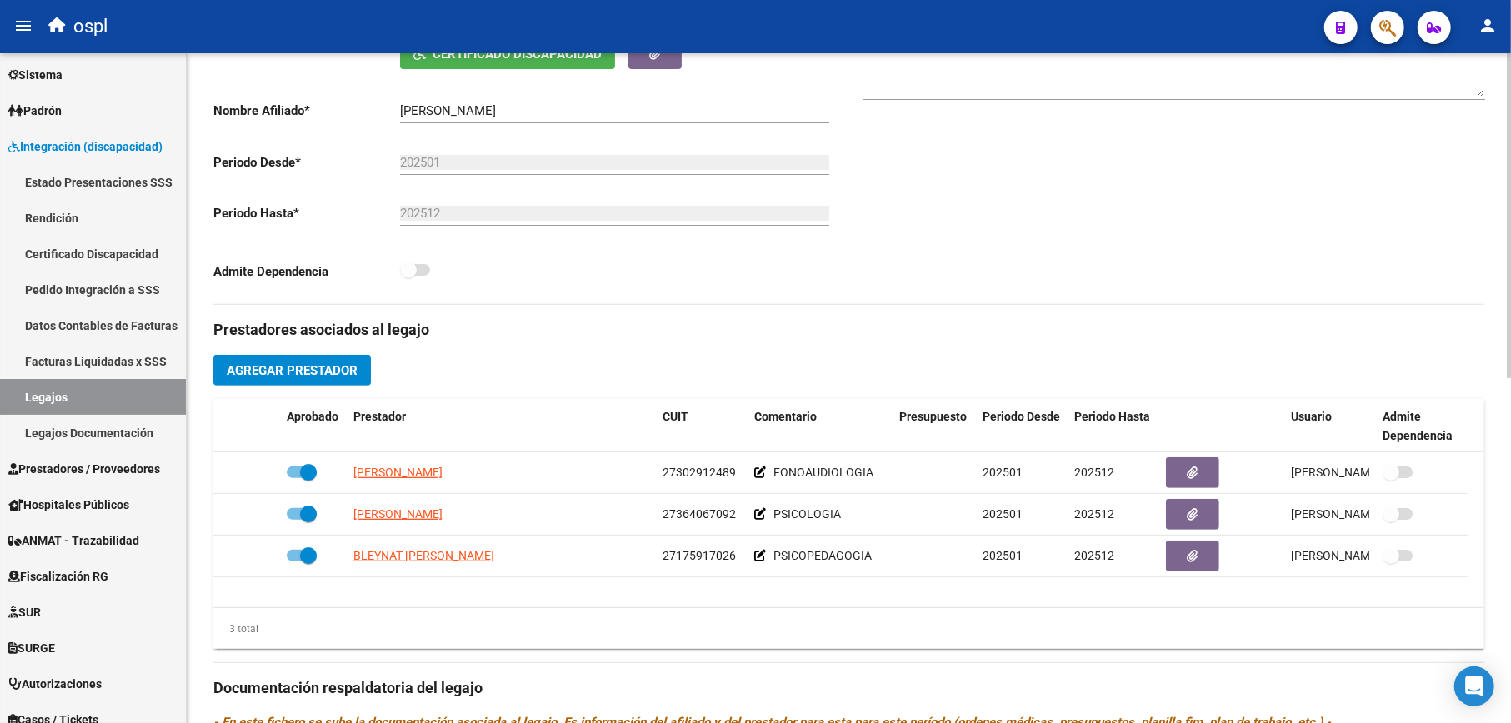
scroll to position [10, 0]
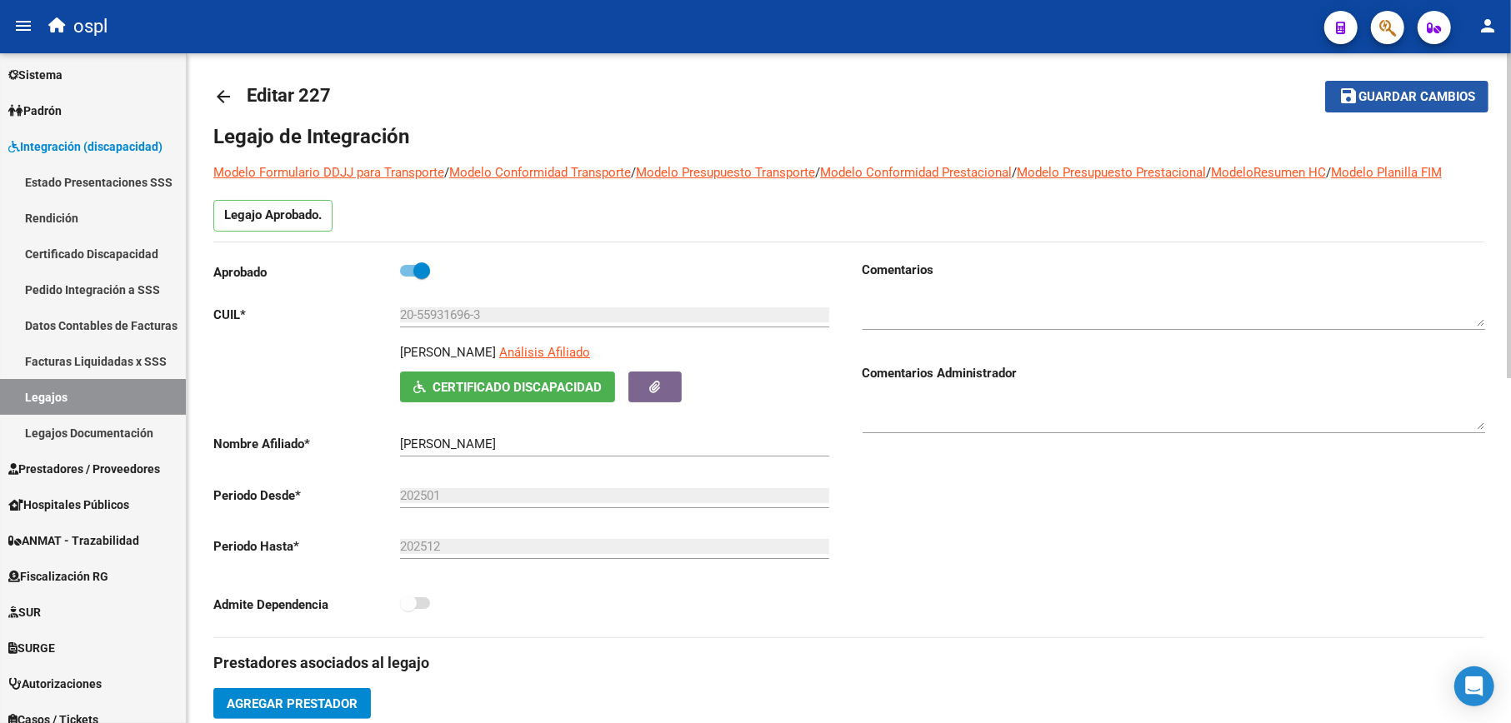
click at [1354, 86] on mat-icon "save" at bounding box center [1348, 96] width 20 height 20
click at [225, 88] on mat-icon "arrow_back" at bounding box center [223, 97] width 20 height 20
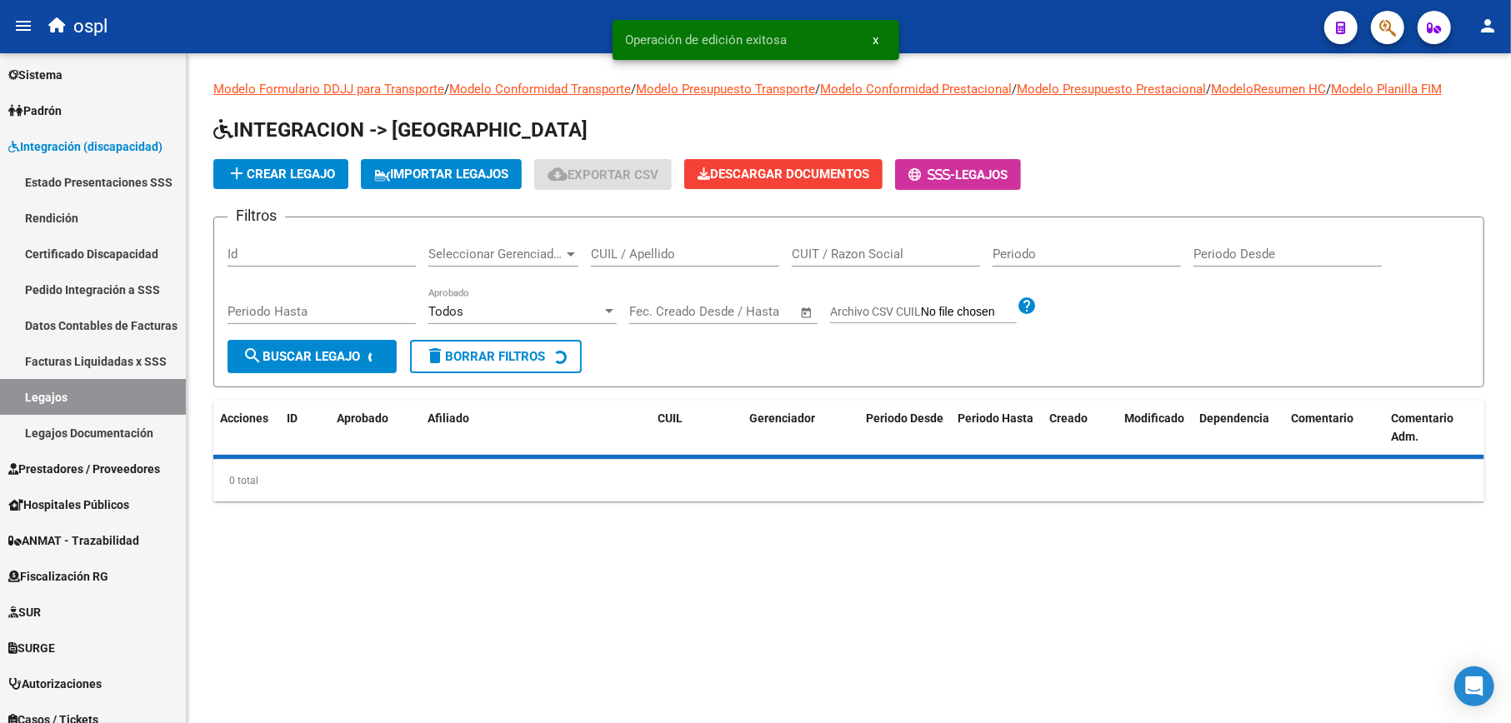
click at [661, 258] on input "CUIL / Apellido" at bounding box center [685, 254] width 188 height 15
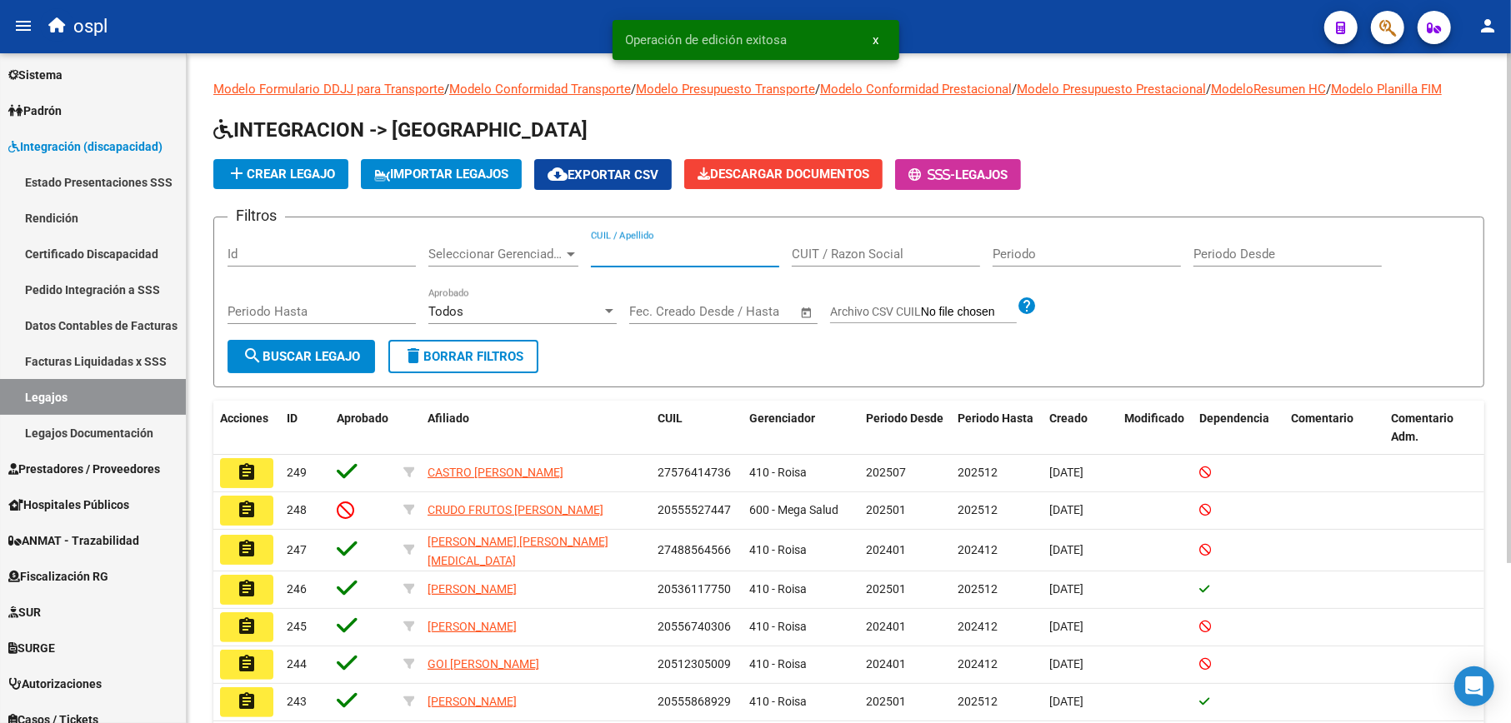
paste input "20503281504"
type input "20503281504"
click at [322, 349] on span "search Buscar Legajo" at bounding box center [300, 356] width 117 height 15
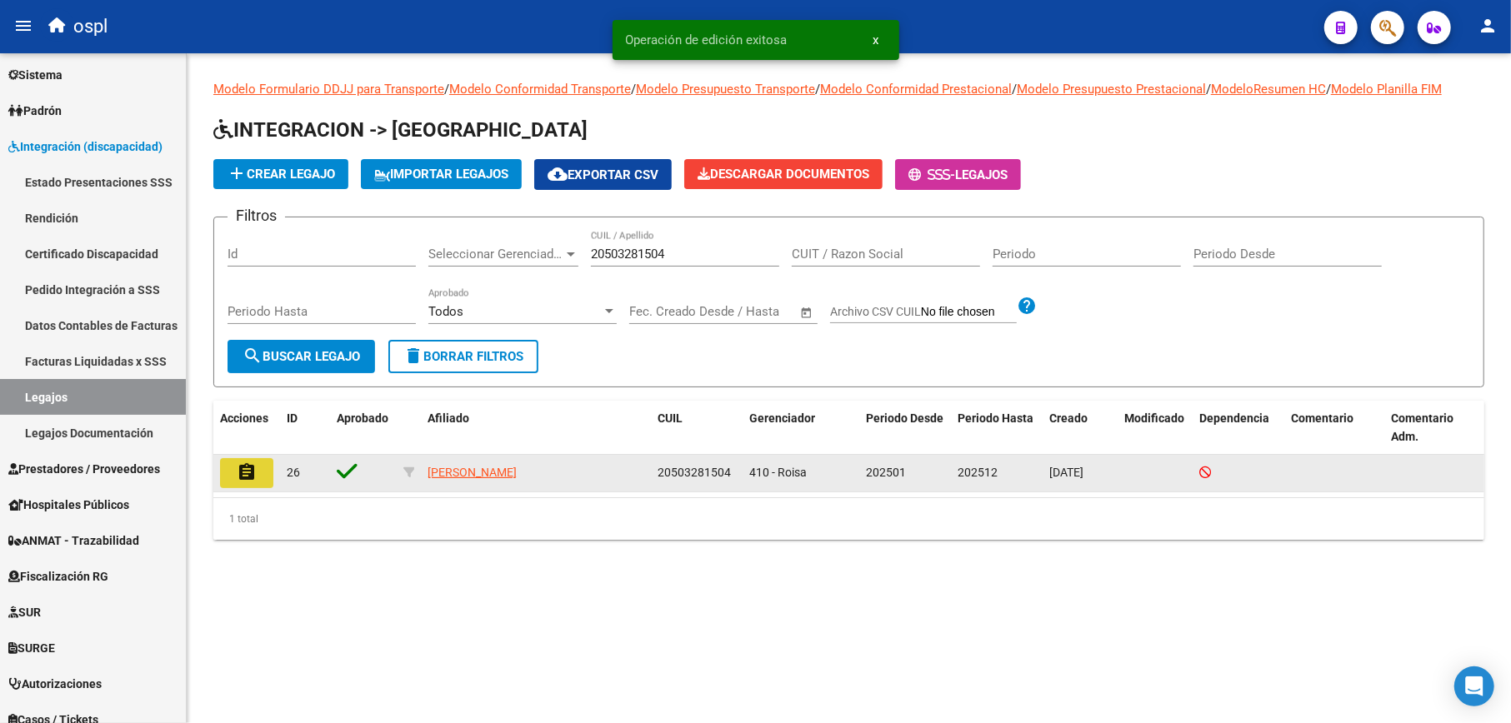
click at [248, 467] on mat-icon "assignment" at bounding box center [247, 472] width 20 height 20
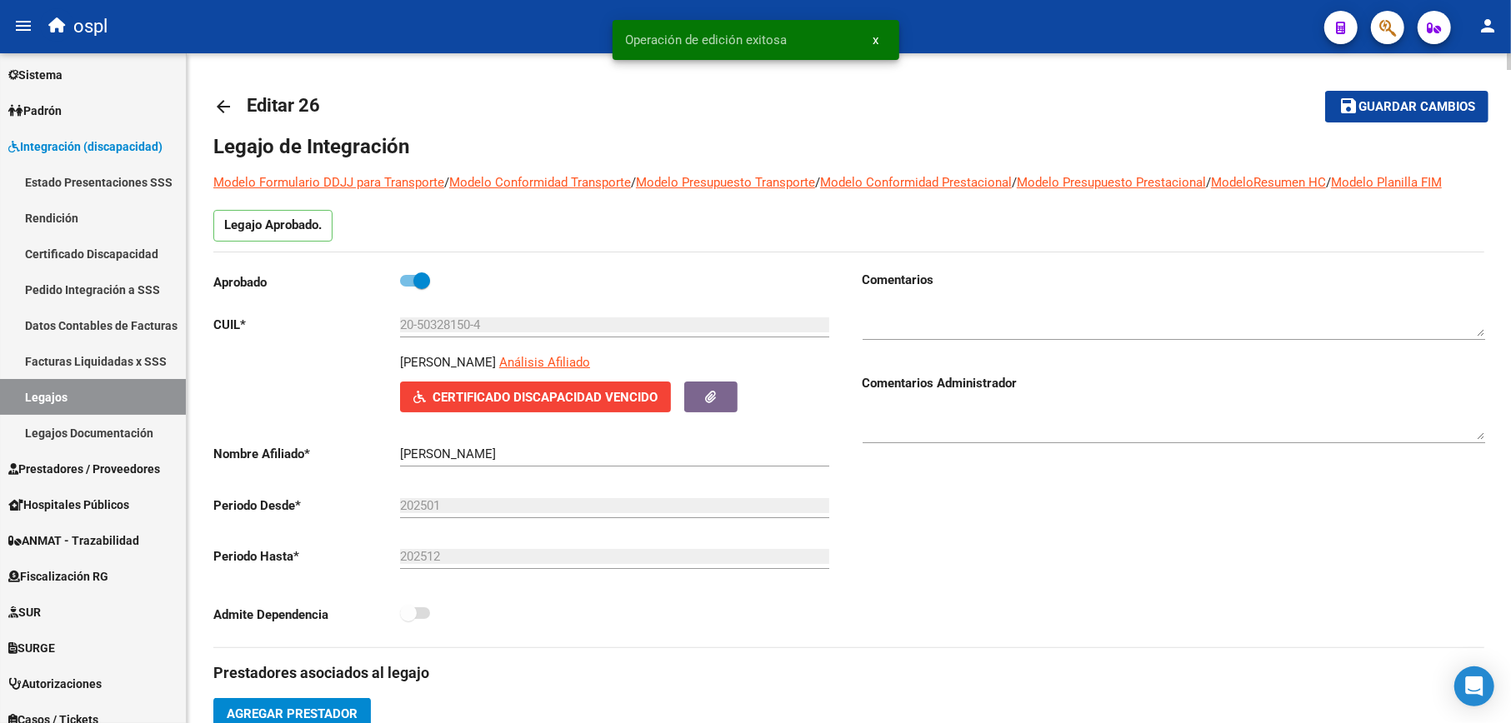
type input "[PERSON_NAME]"
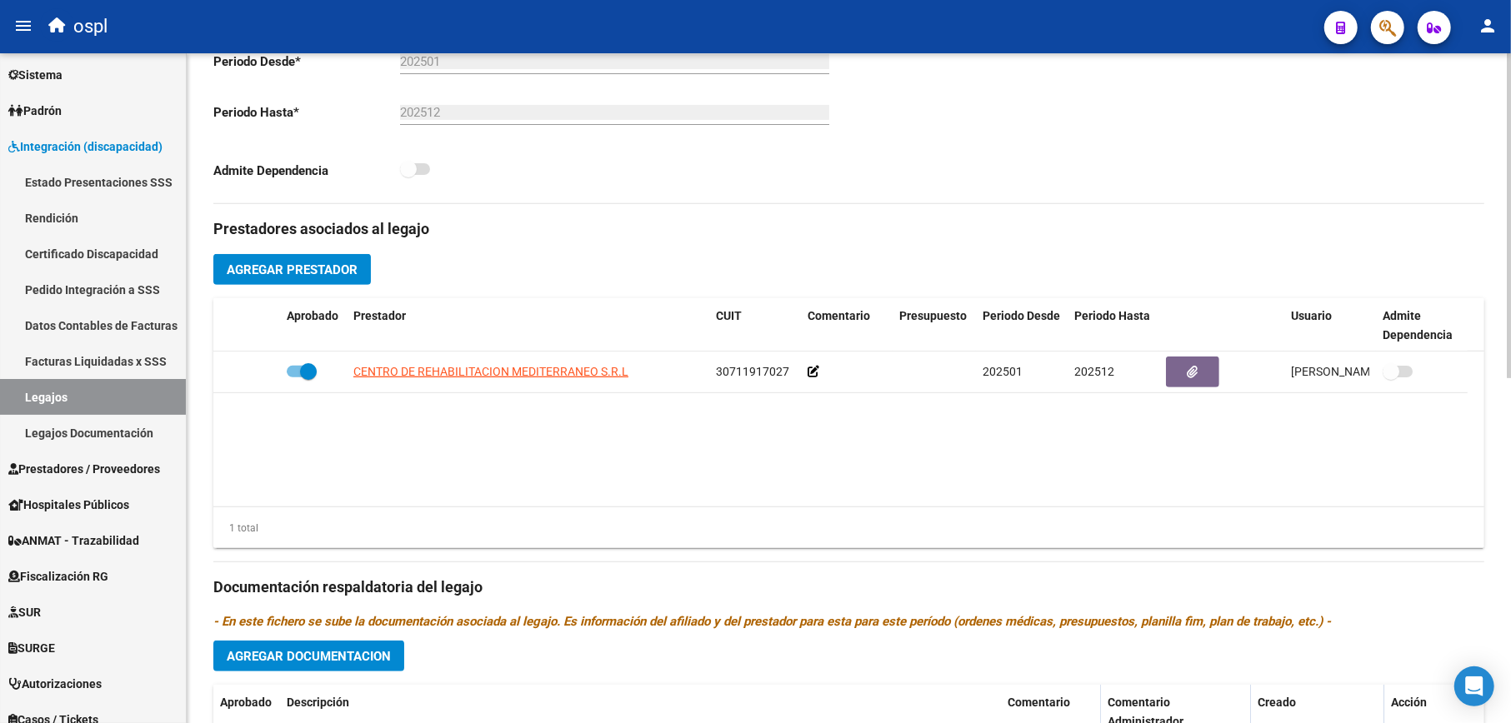
scroll to position [711, 0]
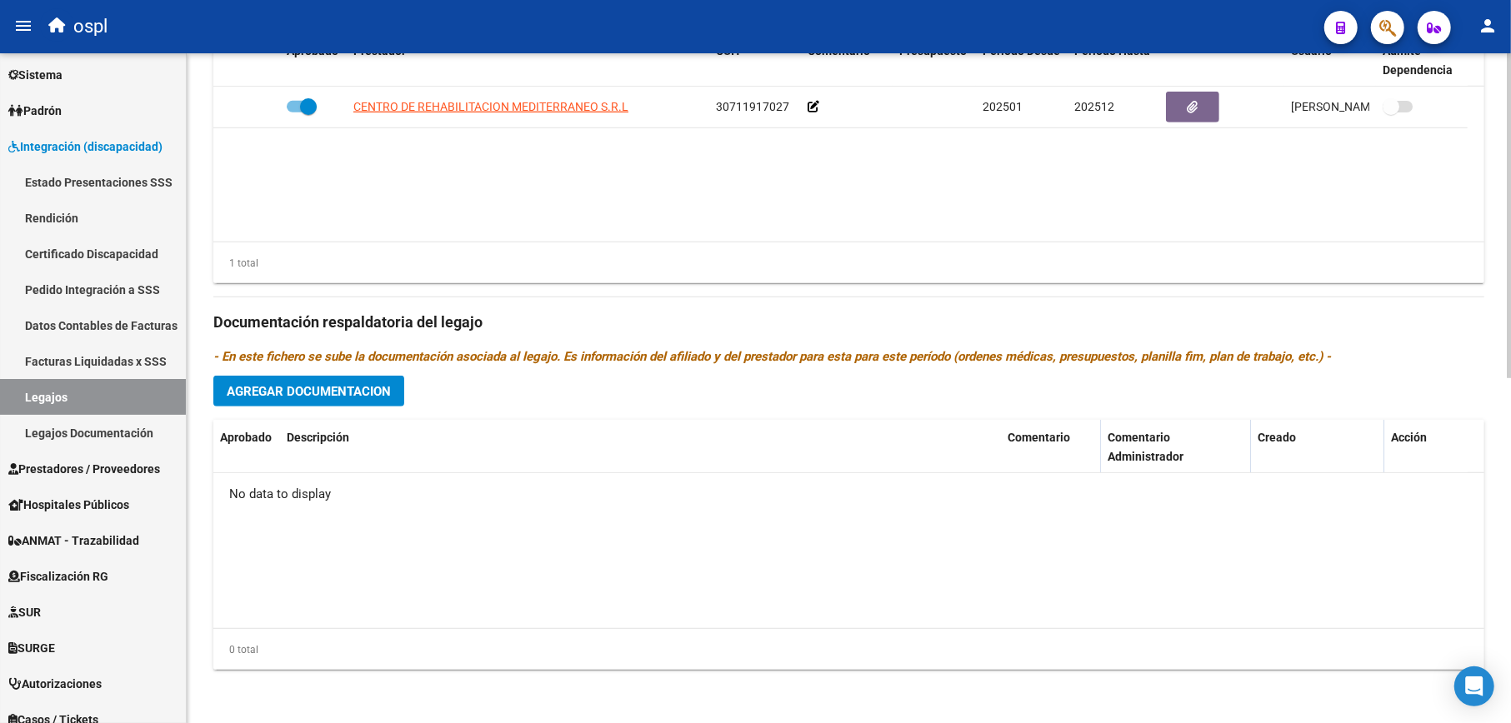
click at [302, 407] on div "Prestadores asociados al legajo Agregar Prestador Aprobado Prestador CUIT Comen…" at bounding box center [848, 311] width 1271 height 744
click at [318, 387] on span "Agregar Documentacion" at bounding box center [309, 391] width 164 height 15
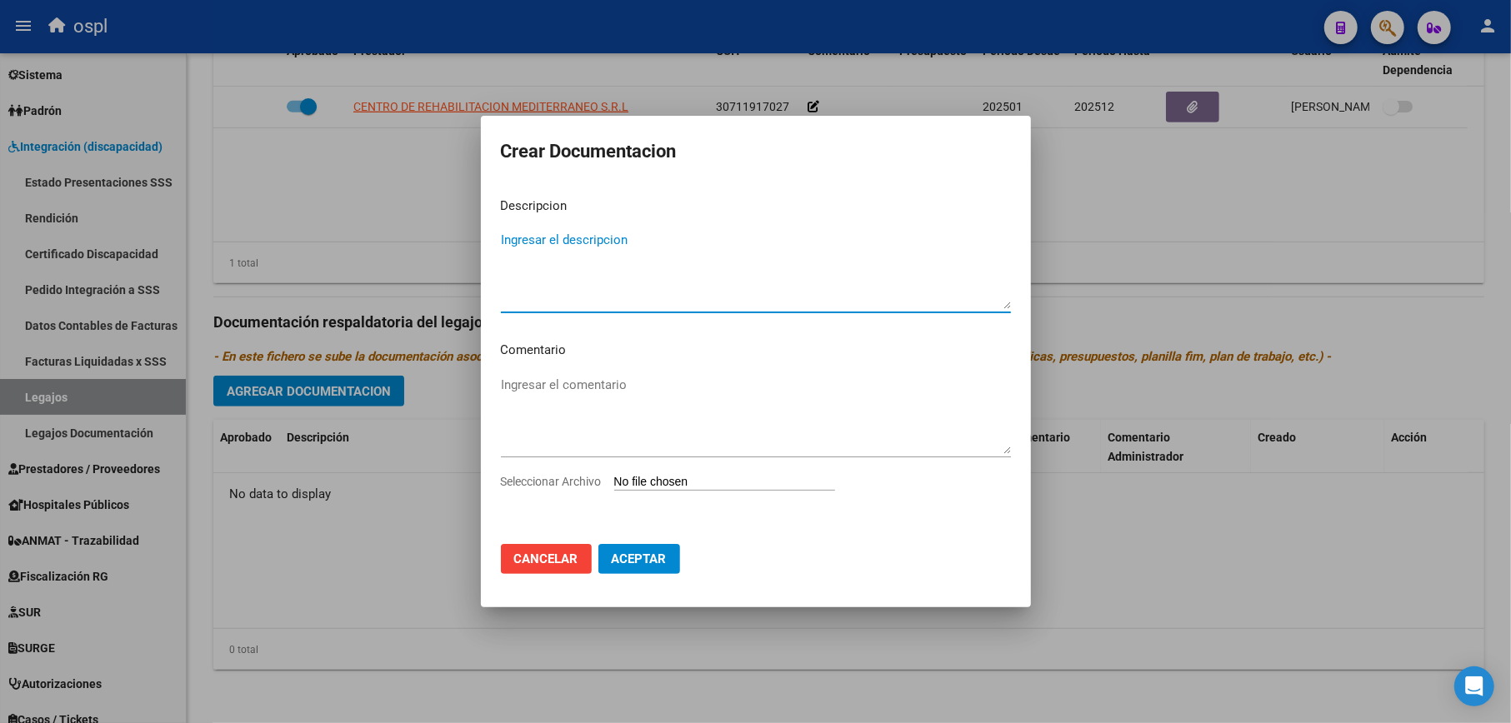
click at [1071, 240] on div at bounding box center [755, 361] width 1511 height 723
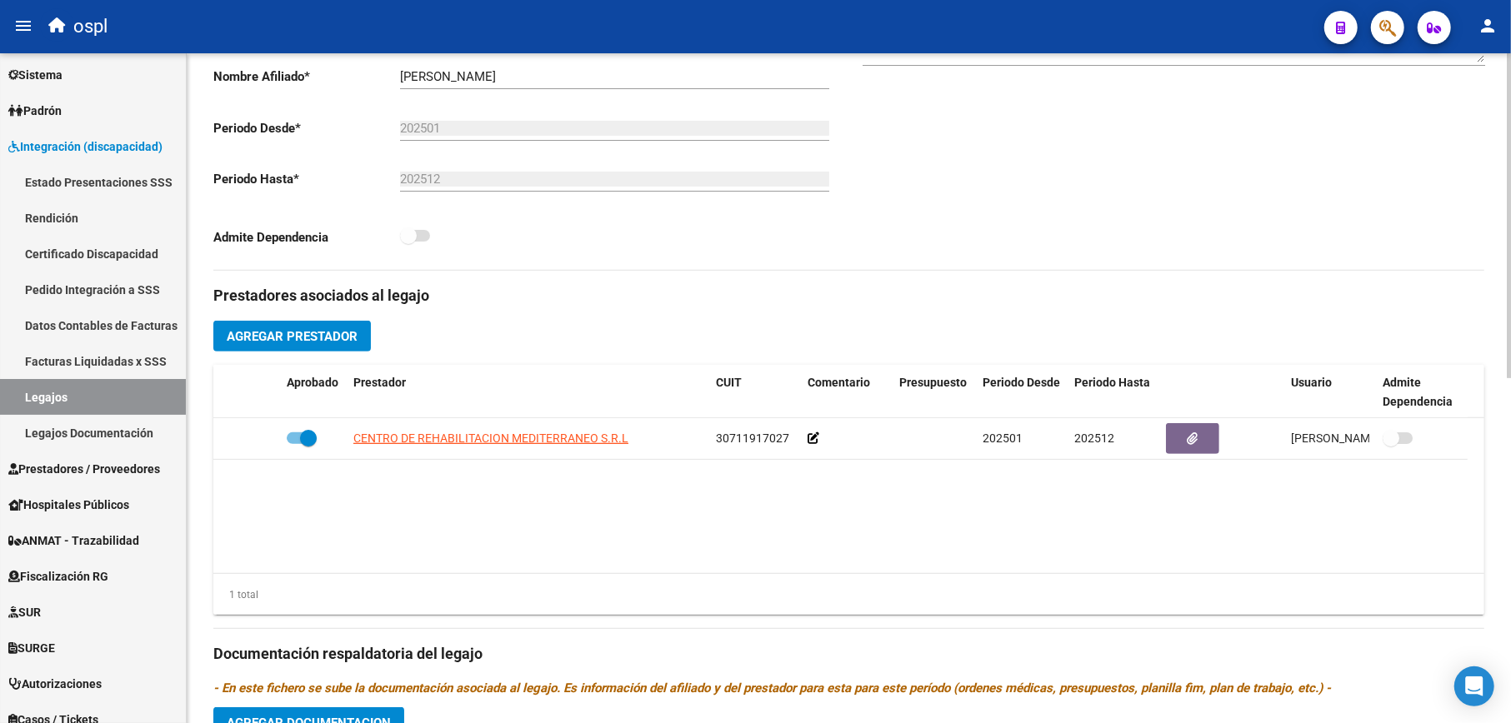
scroll to position [155, 0]
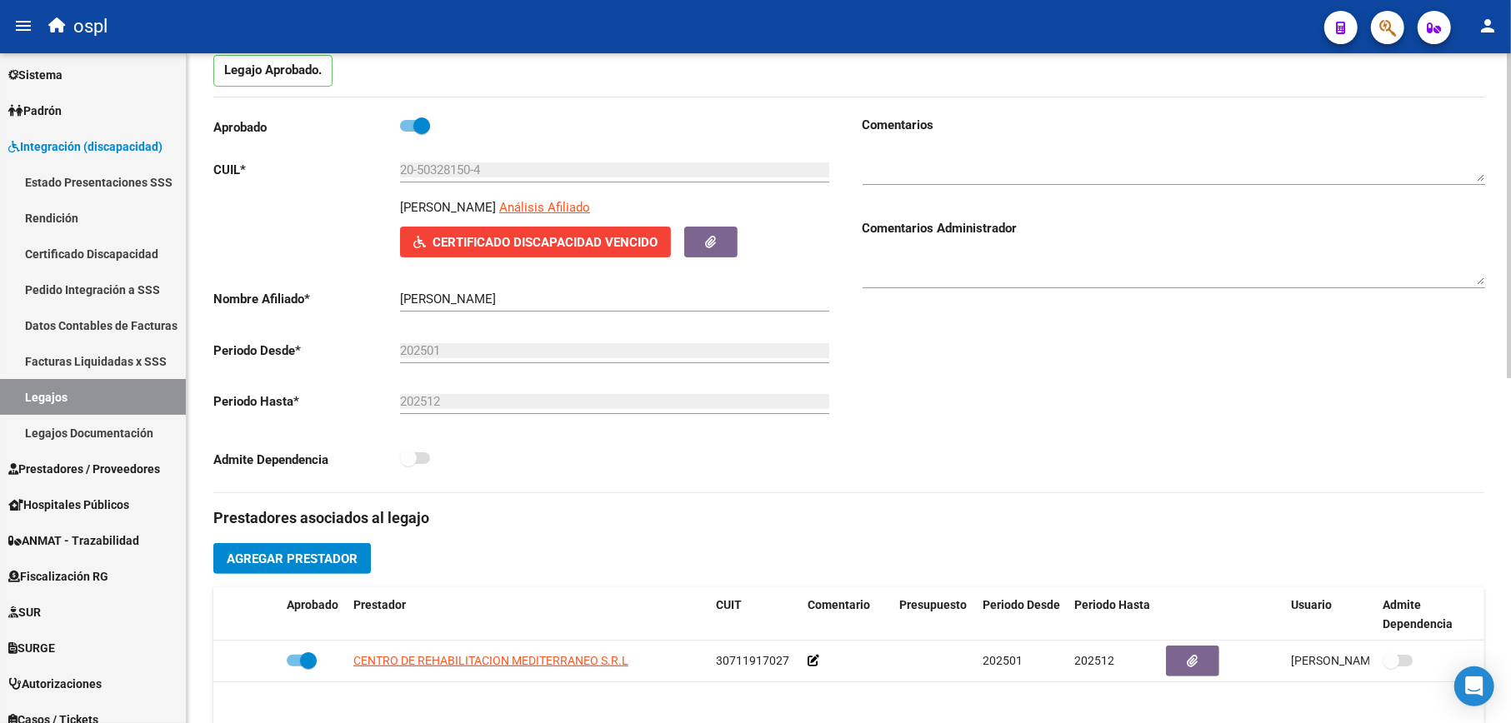
drag, startPoint x: 397, startPoint y: 207, endPoint x: 523, endPoint y: 200, distance: 126.0
click at [523, 200] on div "[PERSON_NAME] Análisis Afiliado Certificado Discapacidad Vencido ARCA Padrón" at bounding box center [524, 227] width 622 height 59
copy p "[PERSON_NAME]"
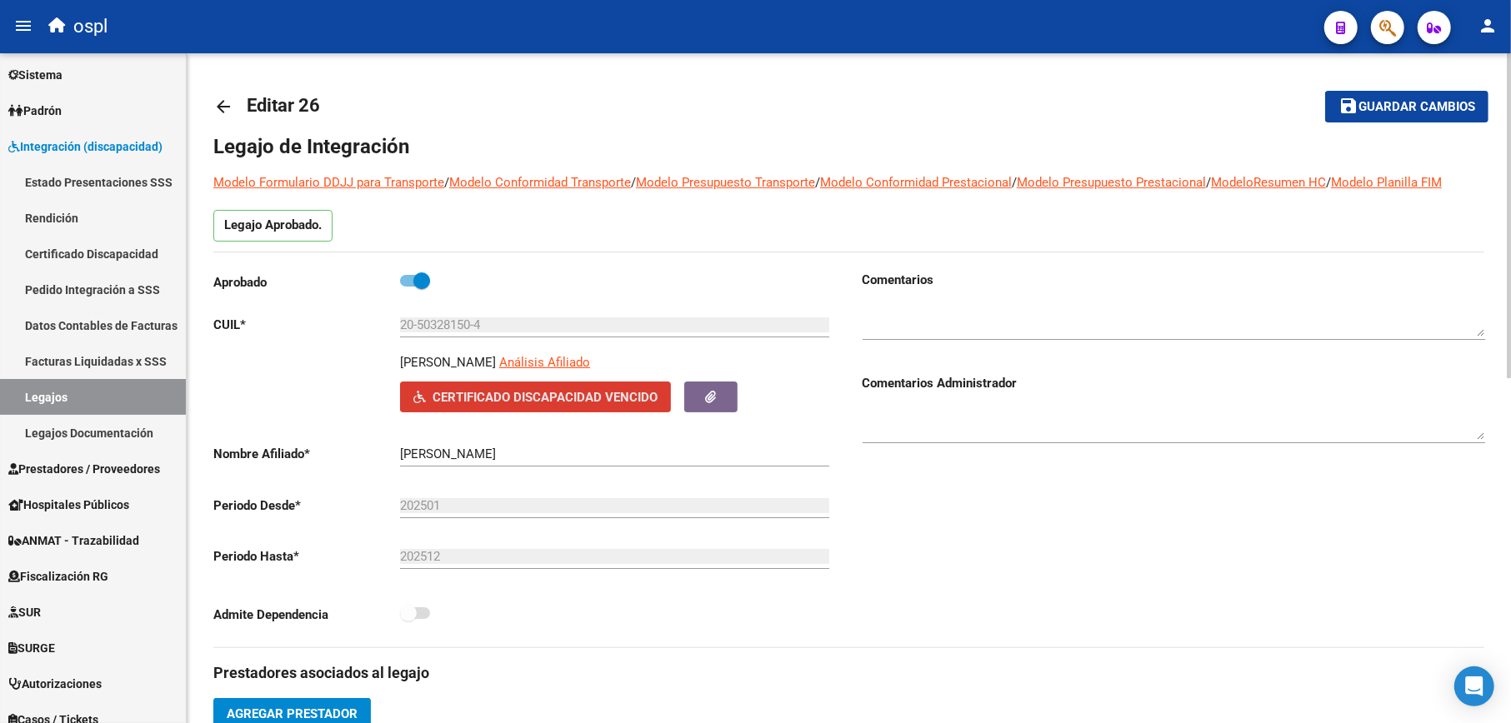
click at [527, 402] on span "Certificado Discapacidad Vencido" at bounding box center [544, 397] width 225 height 15
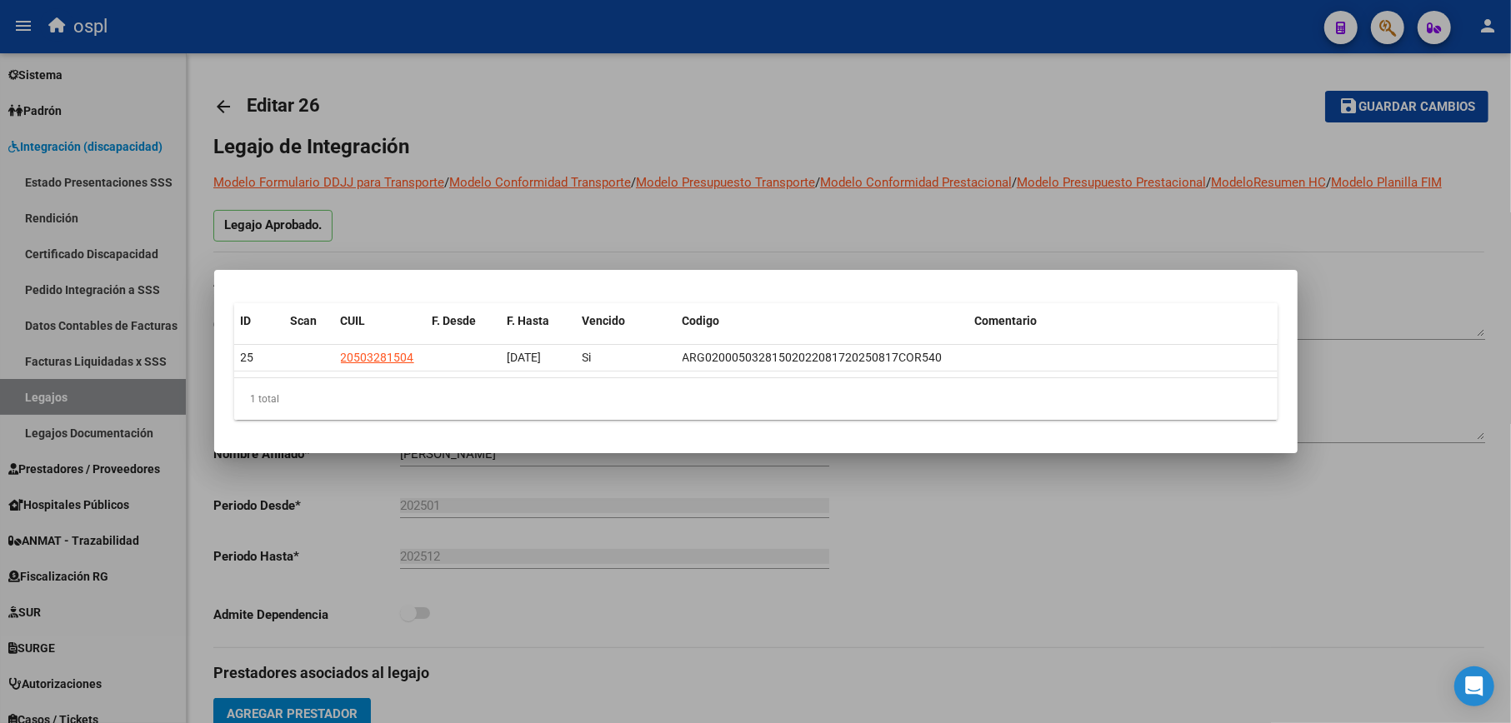
click at [937, 514] on div at bounding box center [755, 361] width 1511 height 723
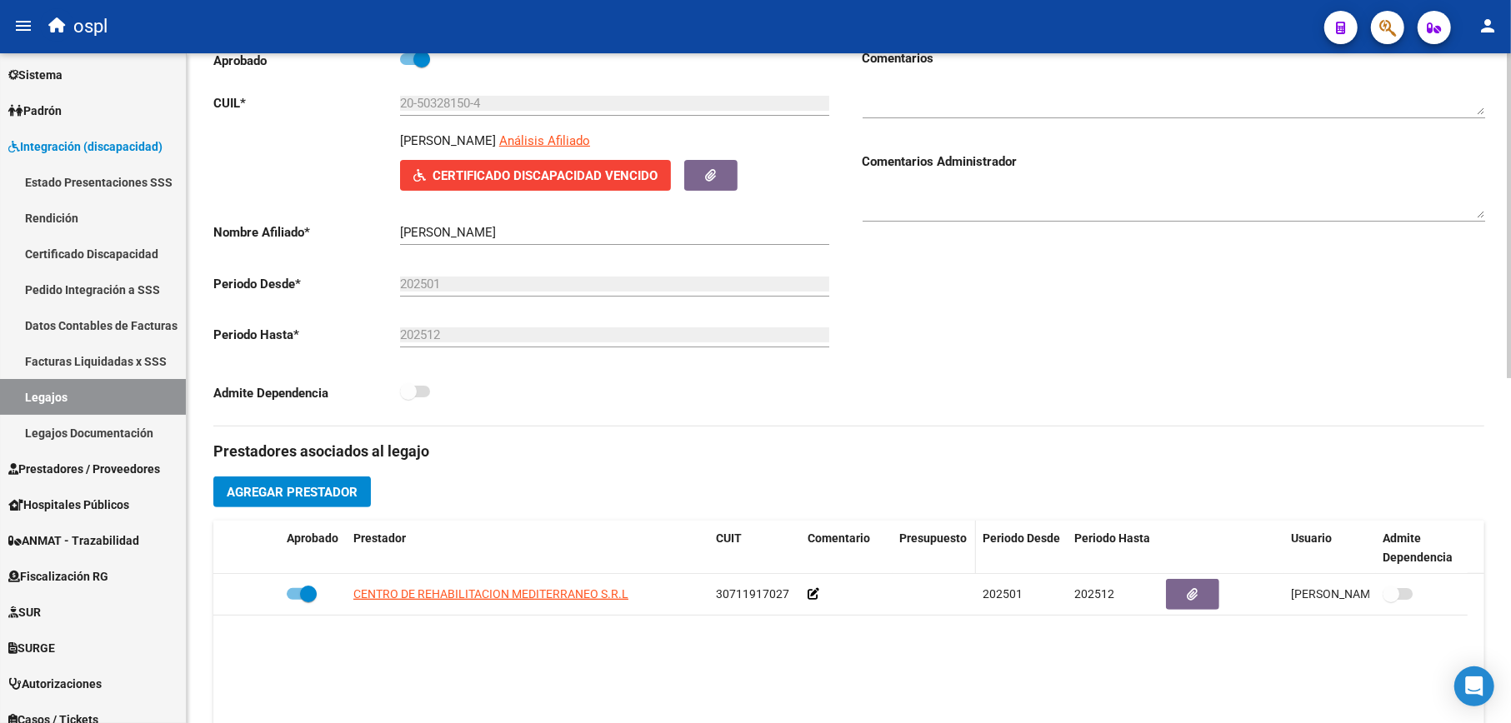
scroll to position [333, 0]
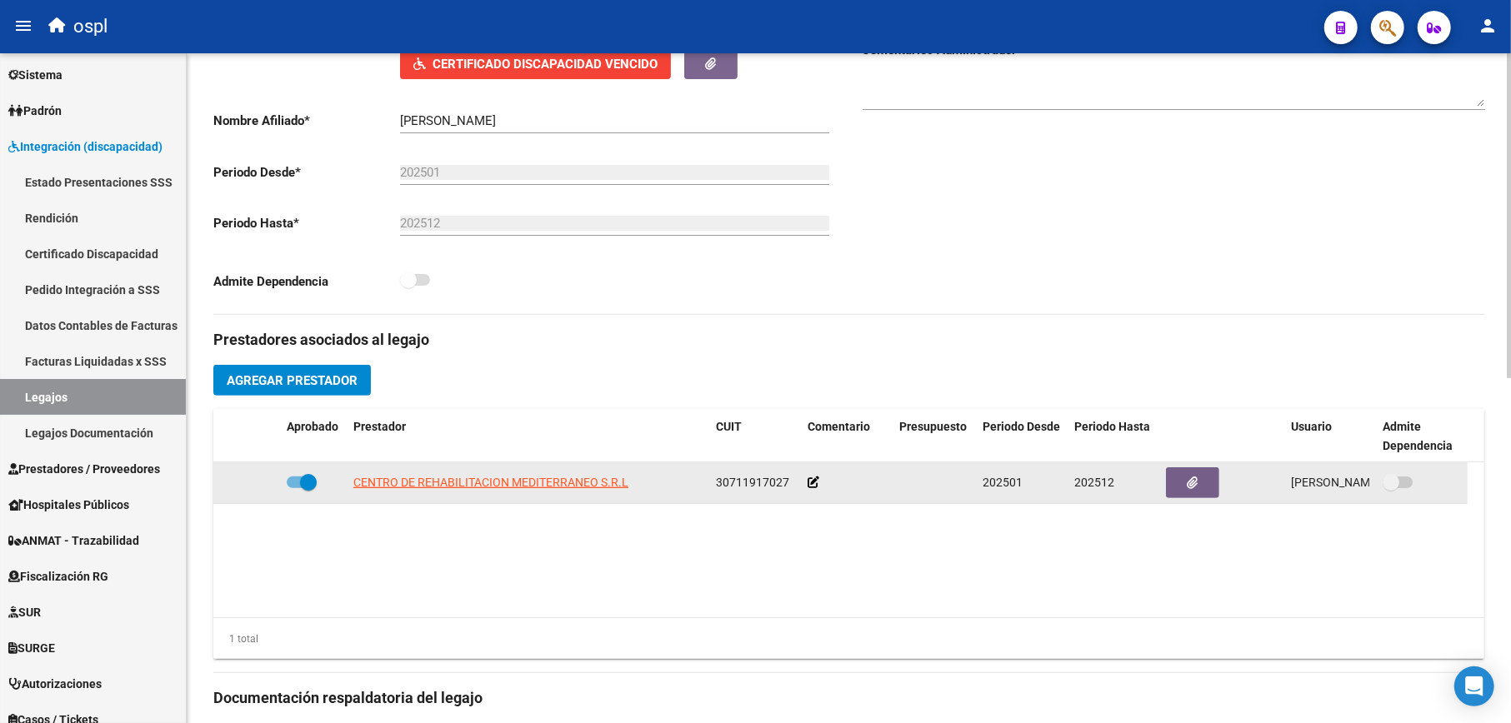
click at [812, 480] on icon at bounding box center [813, 483] width 12 height 12
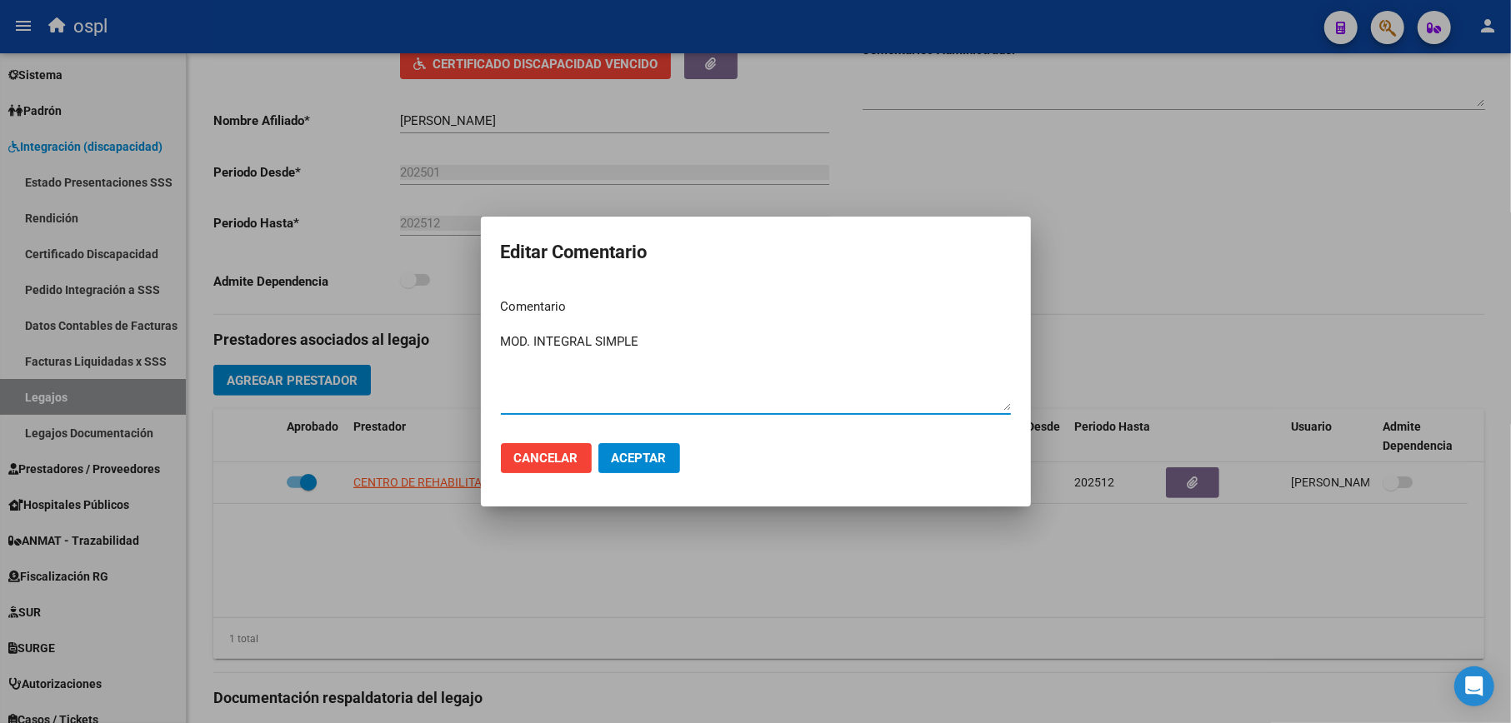
type textarea "MOD. INTEGRAL SIMPLE"
click at [675, 462] on button "Aceptar" at bounding box center [639, 458] width 82 height 30
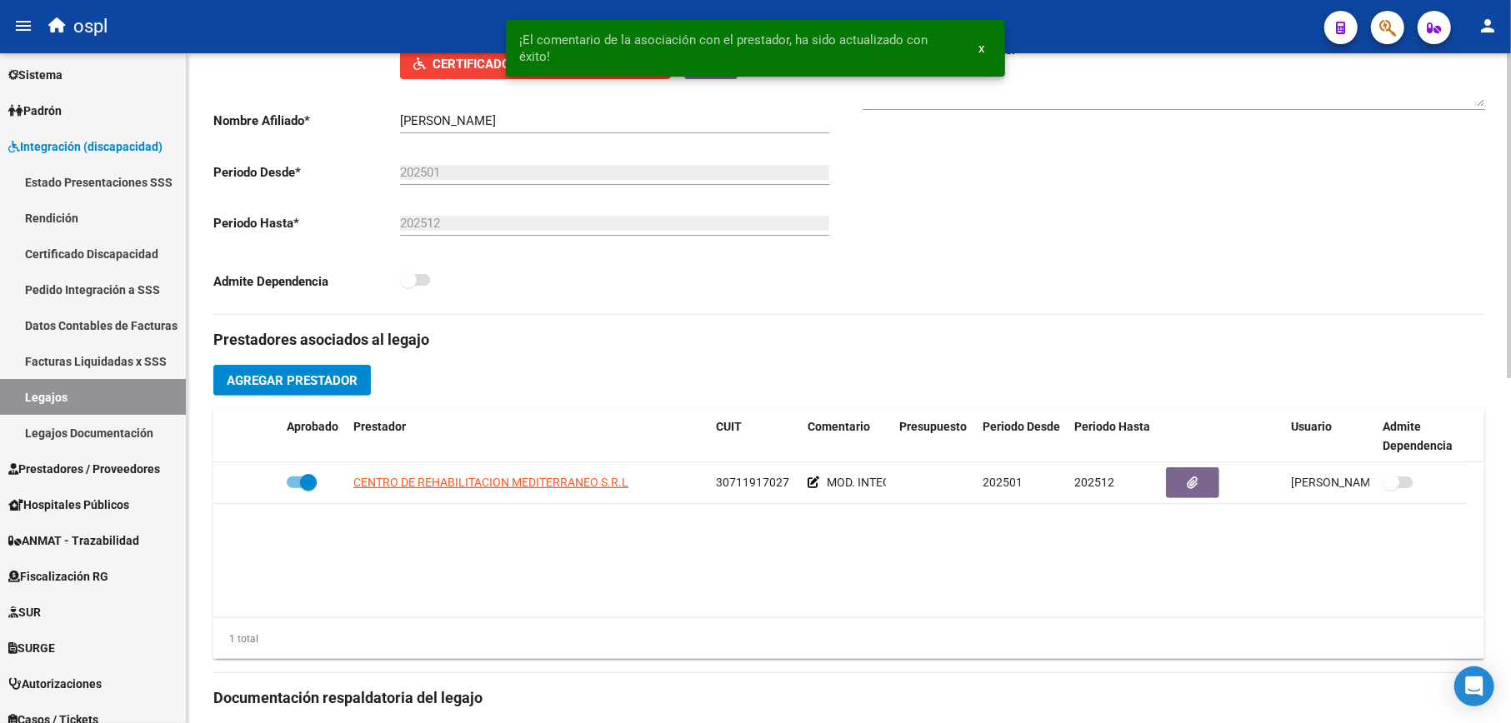
scroll to position [667, 0]
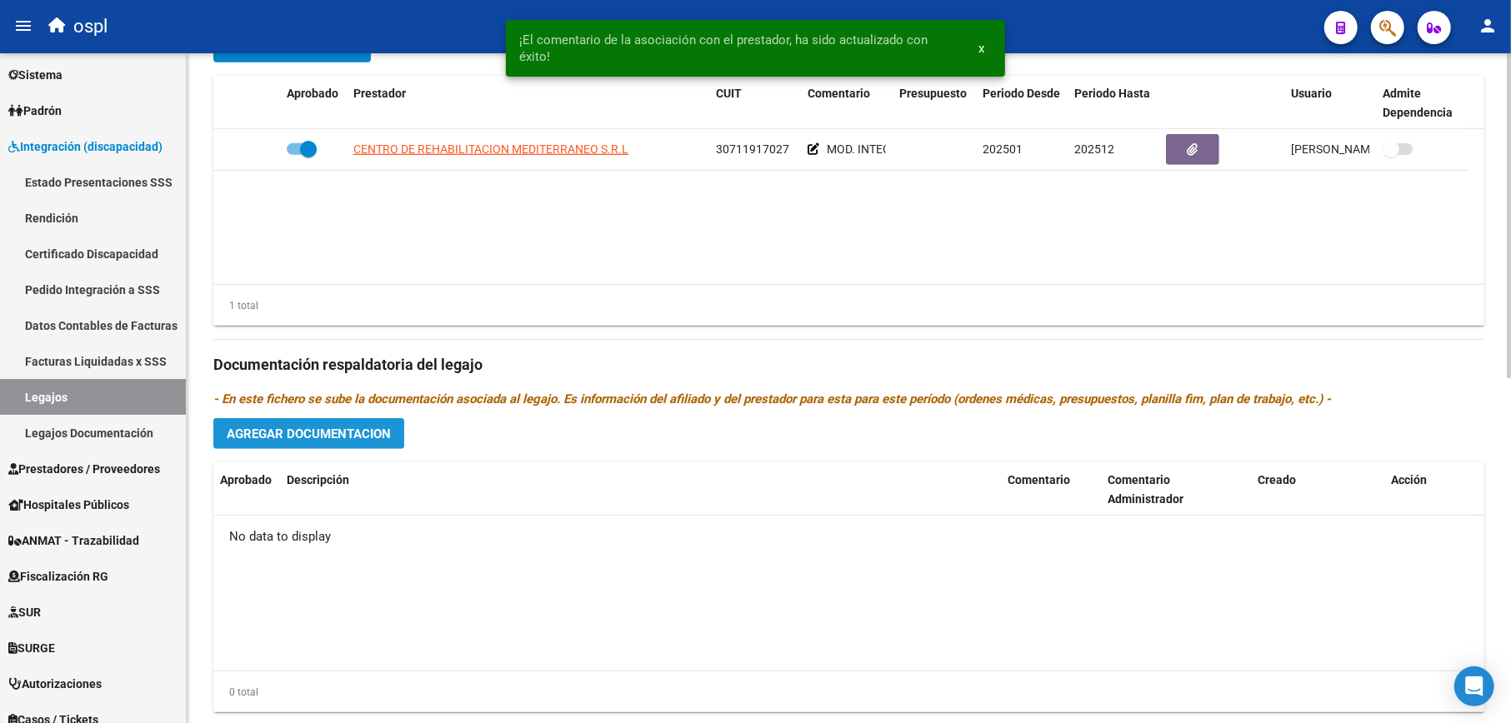
click at [385, 435] on span "Agregar Documentacion" at bounding box center [309, 434] width 164 height 15
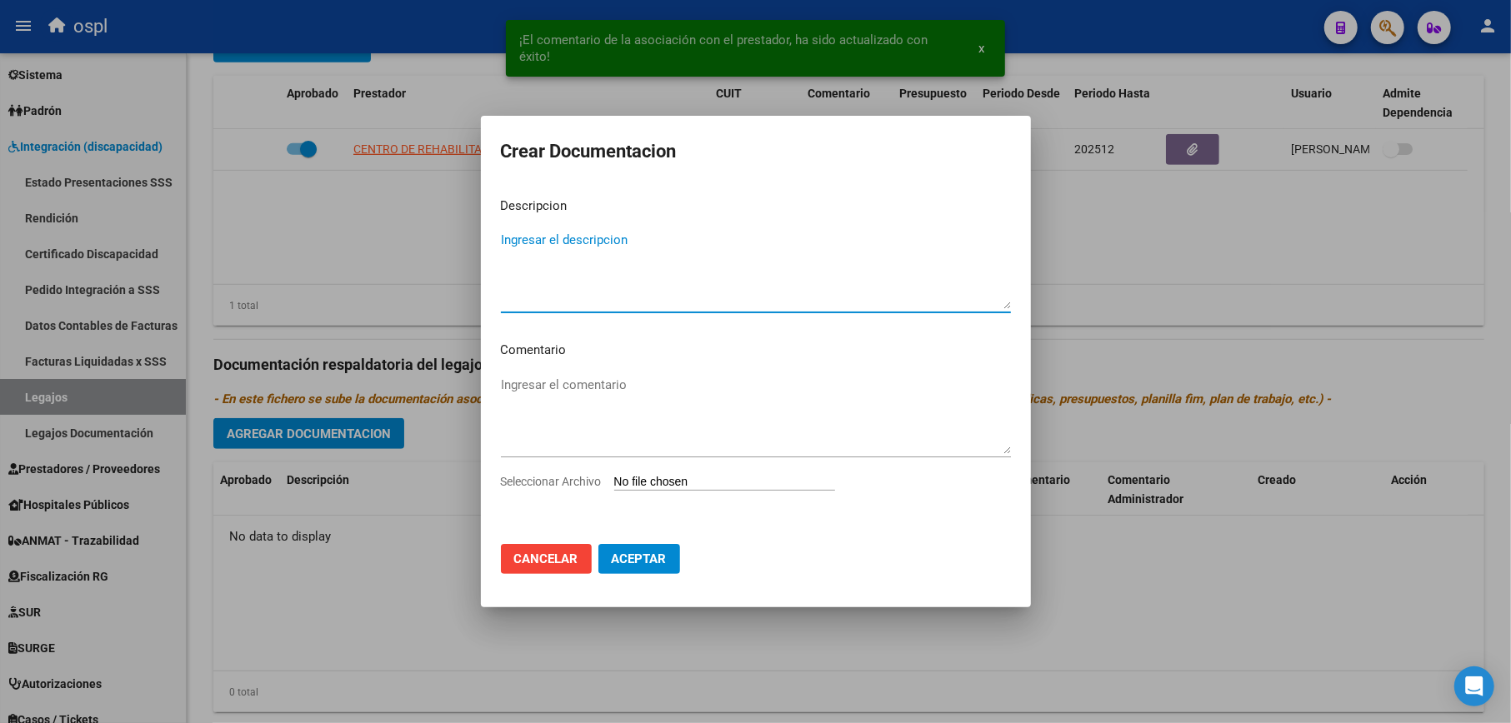
click at [677, 481] on input "Seleccionar Archivo" at bounding box center [724, 483] width 221 height 16
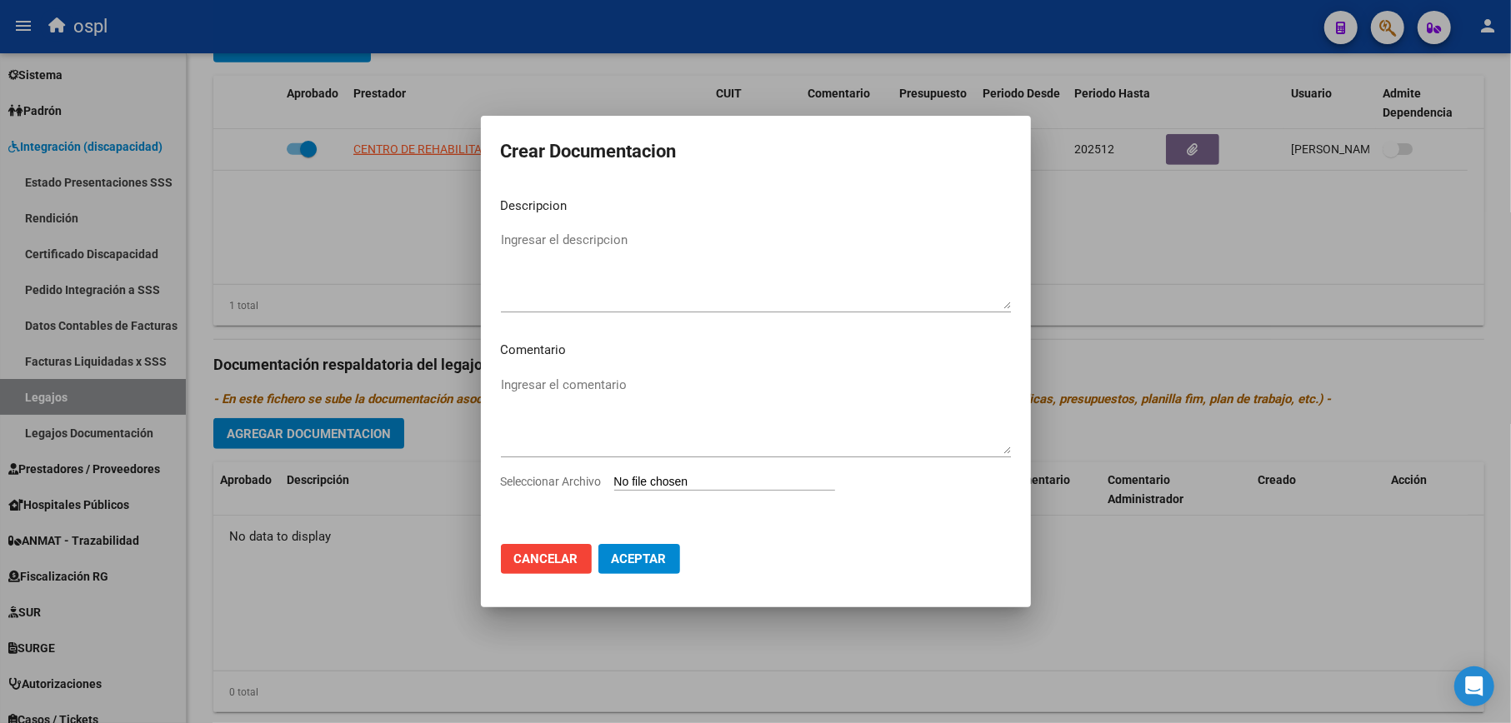
type input "C:\fakepath\Exp 2025 - [PERSON_NAME].pdf"
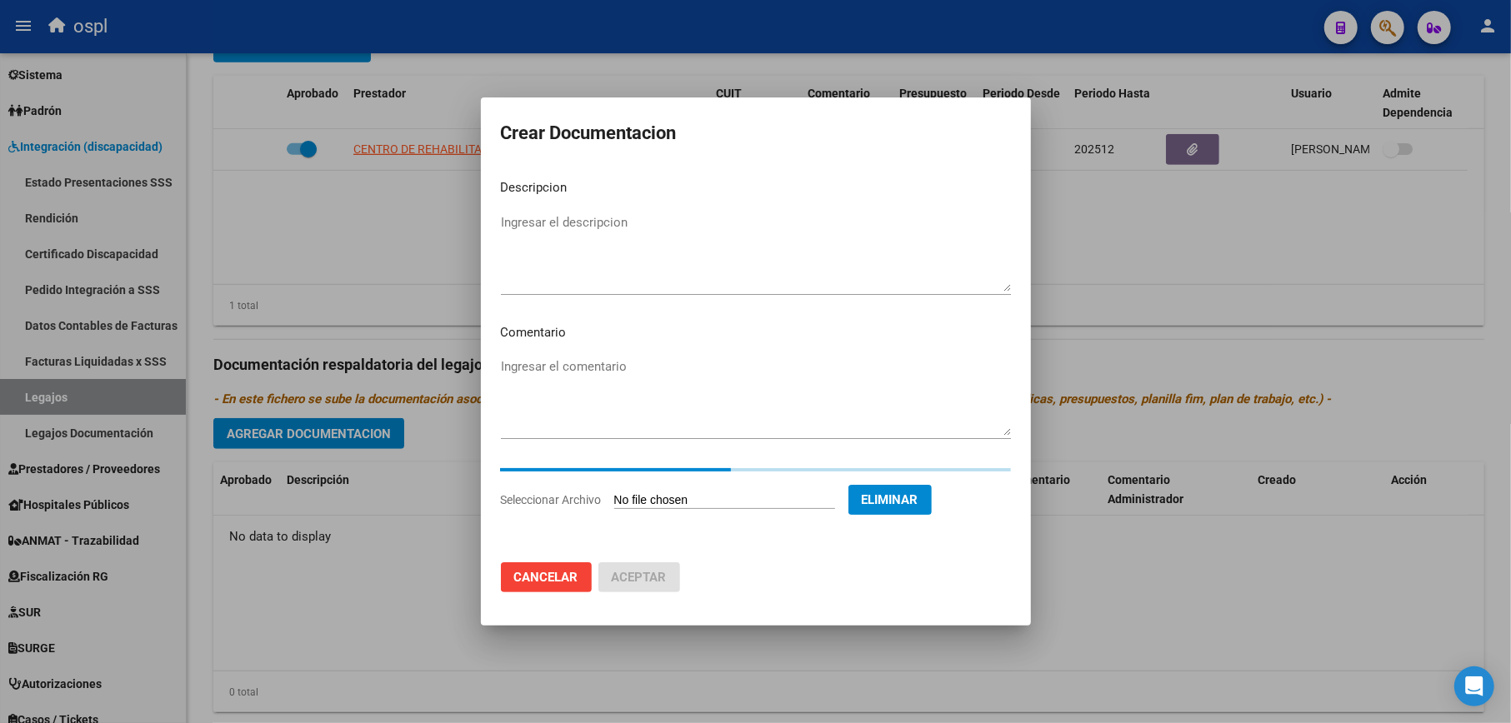
click at [628, 220] on textarea "Ingresar el descripcion" at bounding box center [756, 252] width 510 height 78
type textarea "l"
type textarea "Legajo_Mod. Integral Simple"
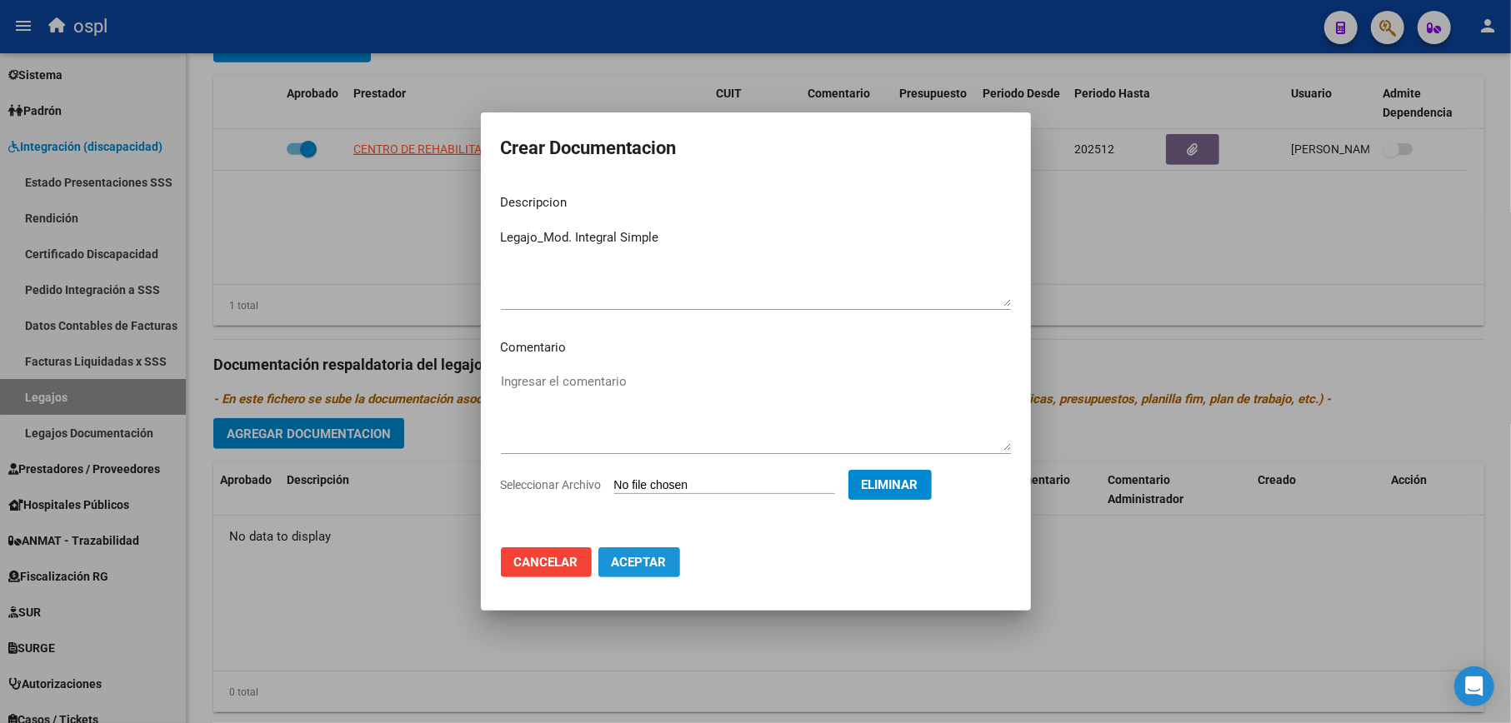
click at [630, 562] on span "Aceptar" at bounding box center [639, 562] width 55 height 15
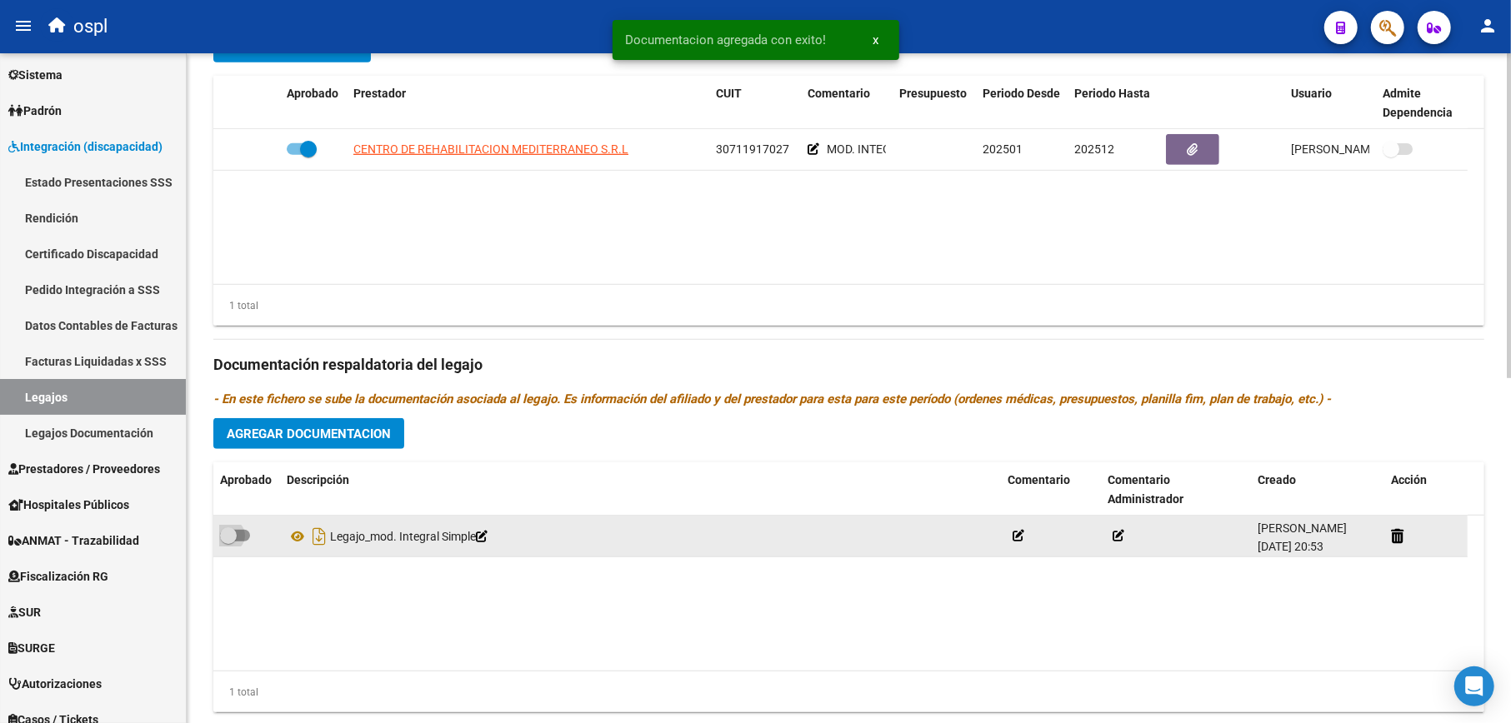
click at [238, 531] on span at bounding box center [235, 536] width 30 height 12
click at [228, 542] on input "checkbox" at bounding box center [227, 542] width 1 height 1
checkbox input "true"
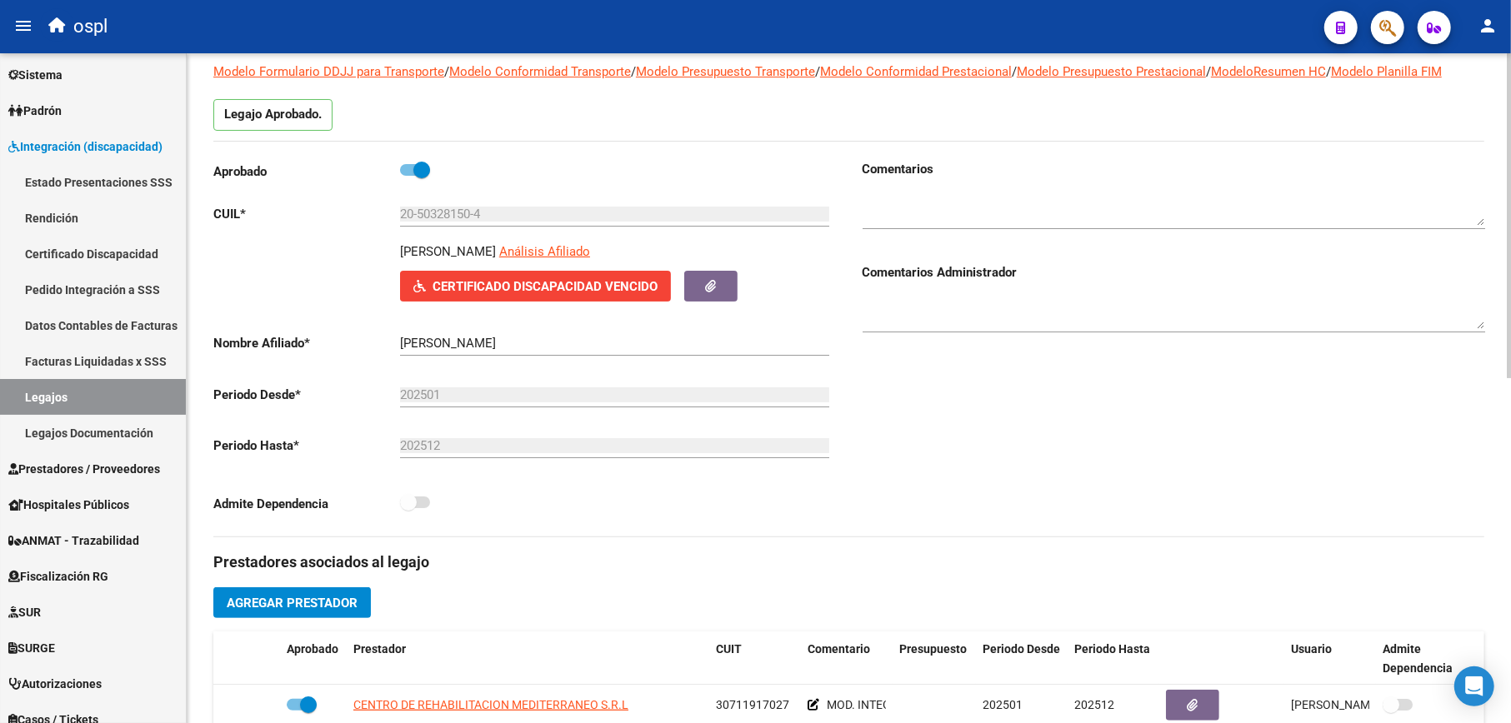
scroll to position [0, 0]
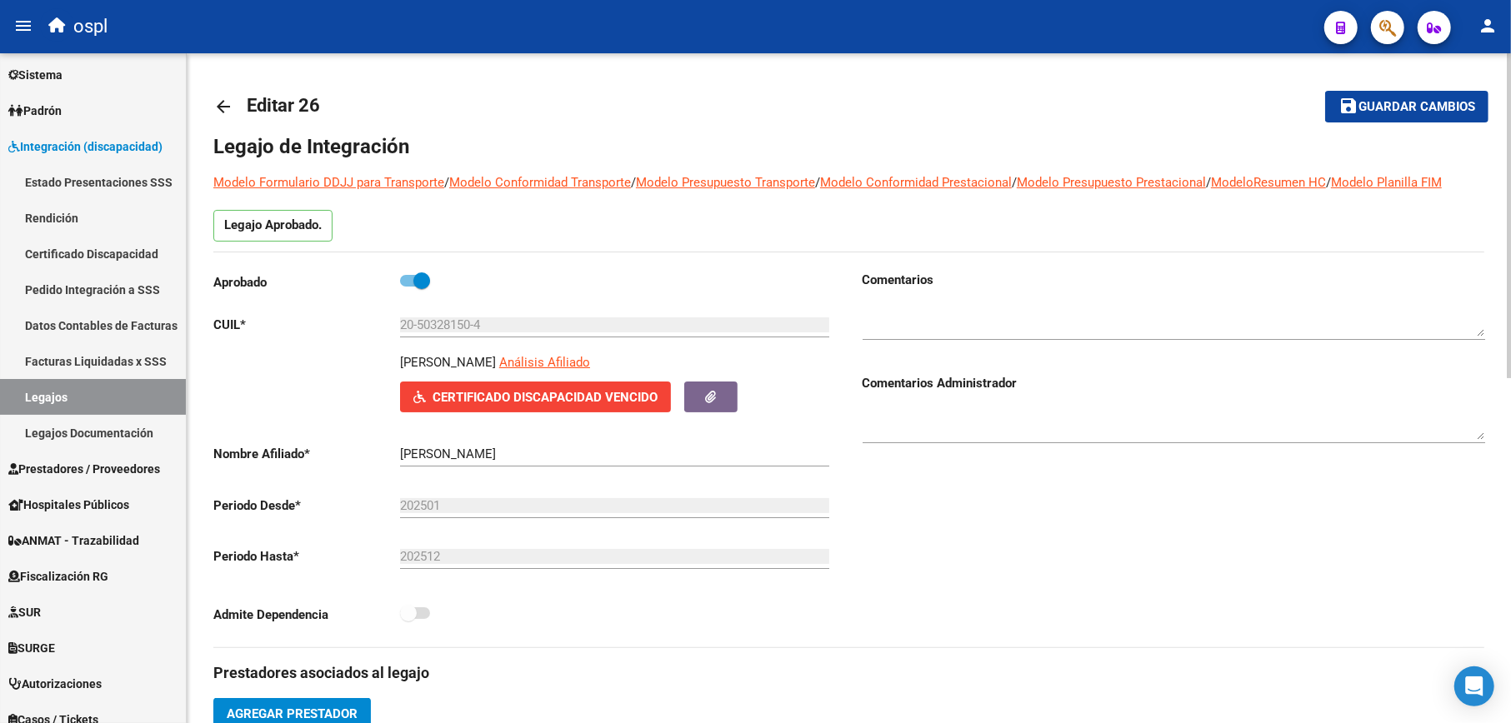
click at [1381, 107] on span "Guardar cambios" at bounding box center [1416, 107] width 117 height 15
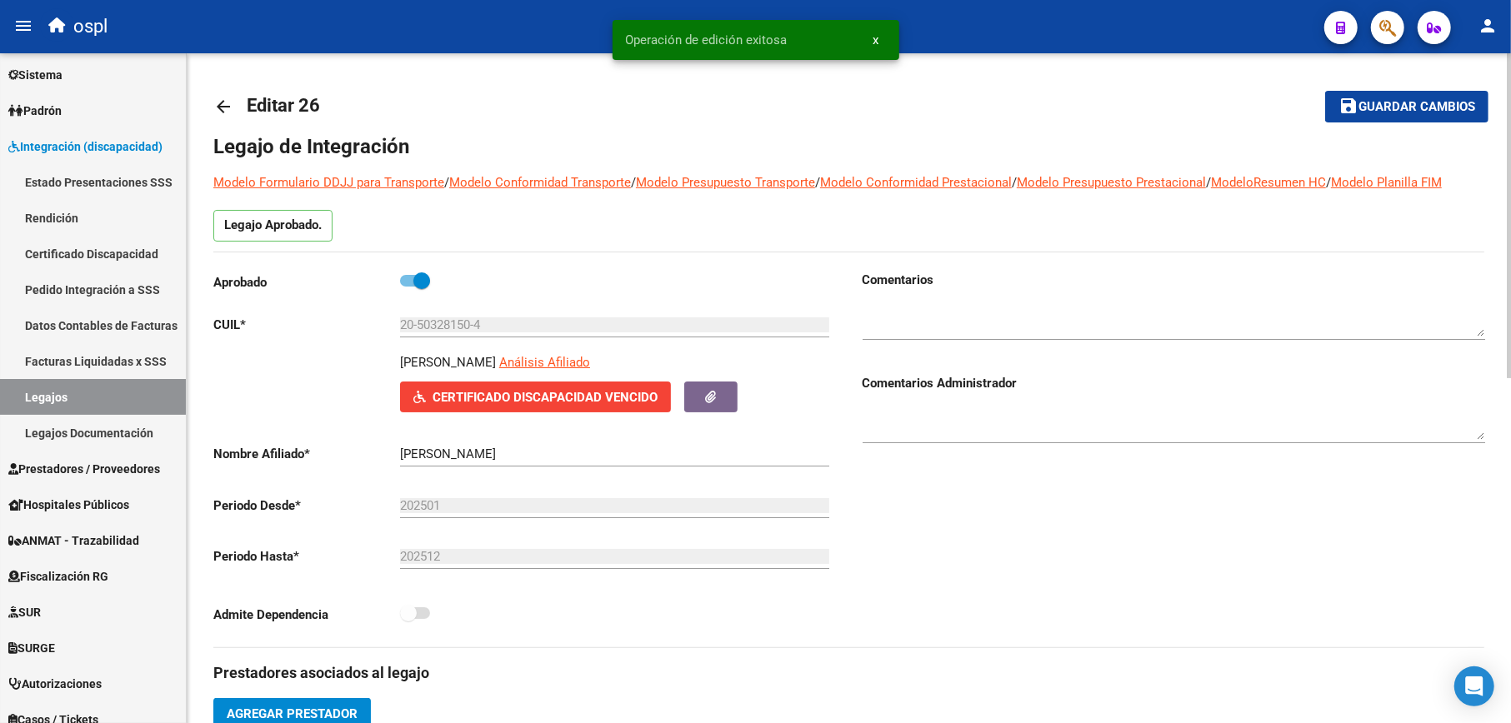
click at [220, 113] on mat-icon "arrow_back" at bounding box center [223, 107] width 20 height 20
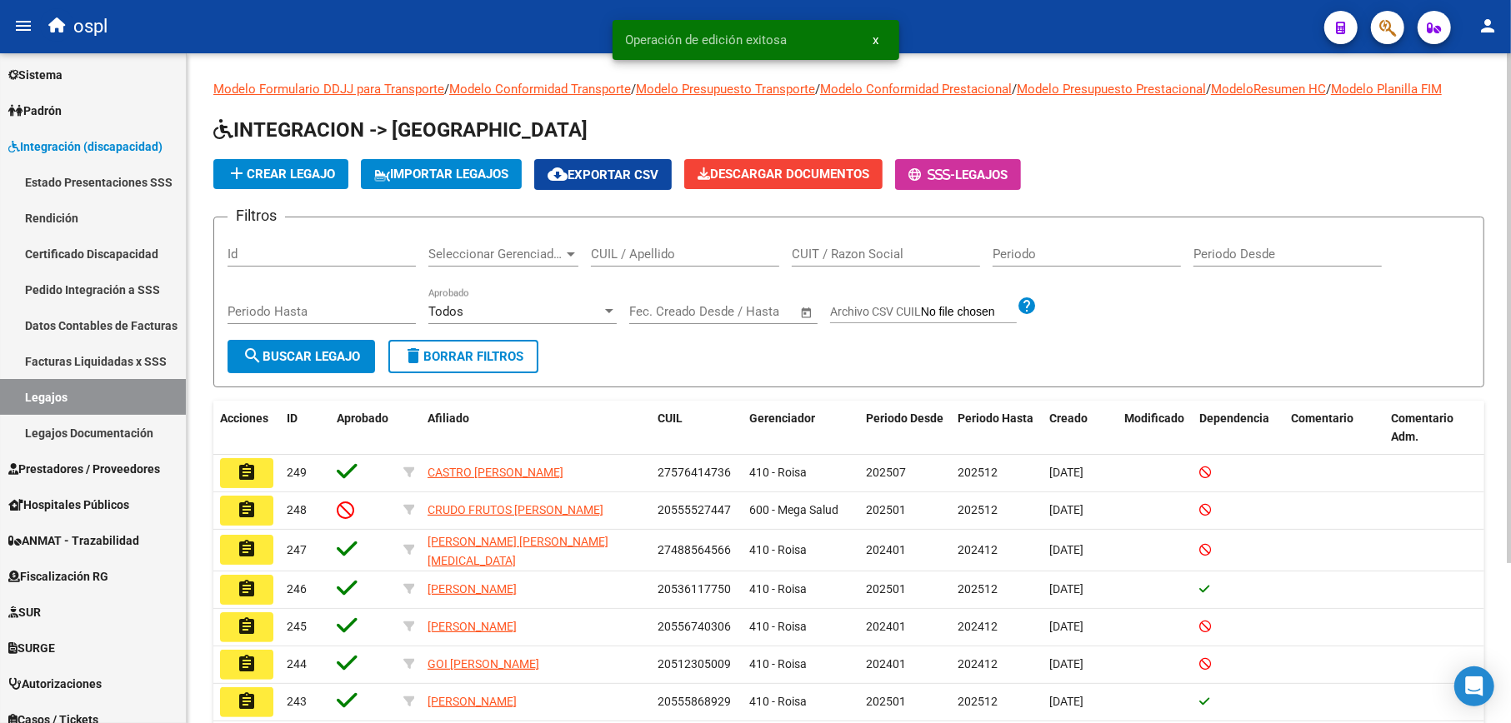
click at [621, 257] on input "CUIL / Apellido" at bounding box center [685, 254] width 188 height 15
paste input "20543090191"
type input "20543090191"
click at [320, 349] on span "search Buscar Legajo" at bounding box center [300, 356] width 117 height 15
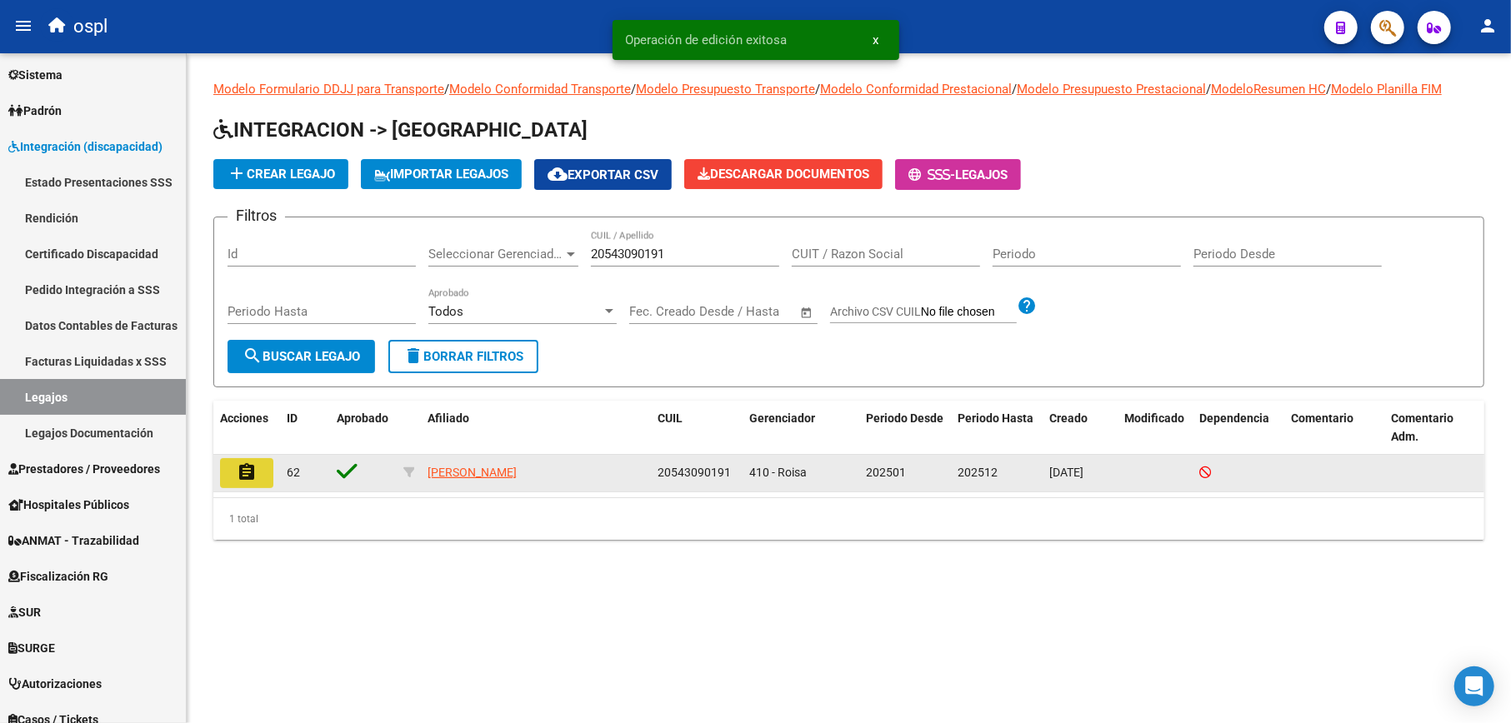
click at [237, 467] on mat-icon "assignment" at bounding box center [247, 472] width 20 height 20
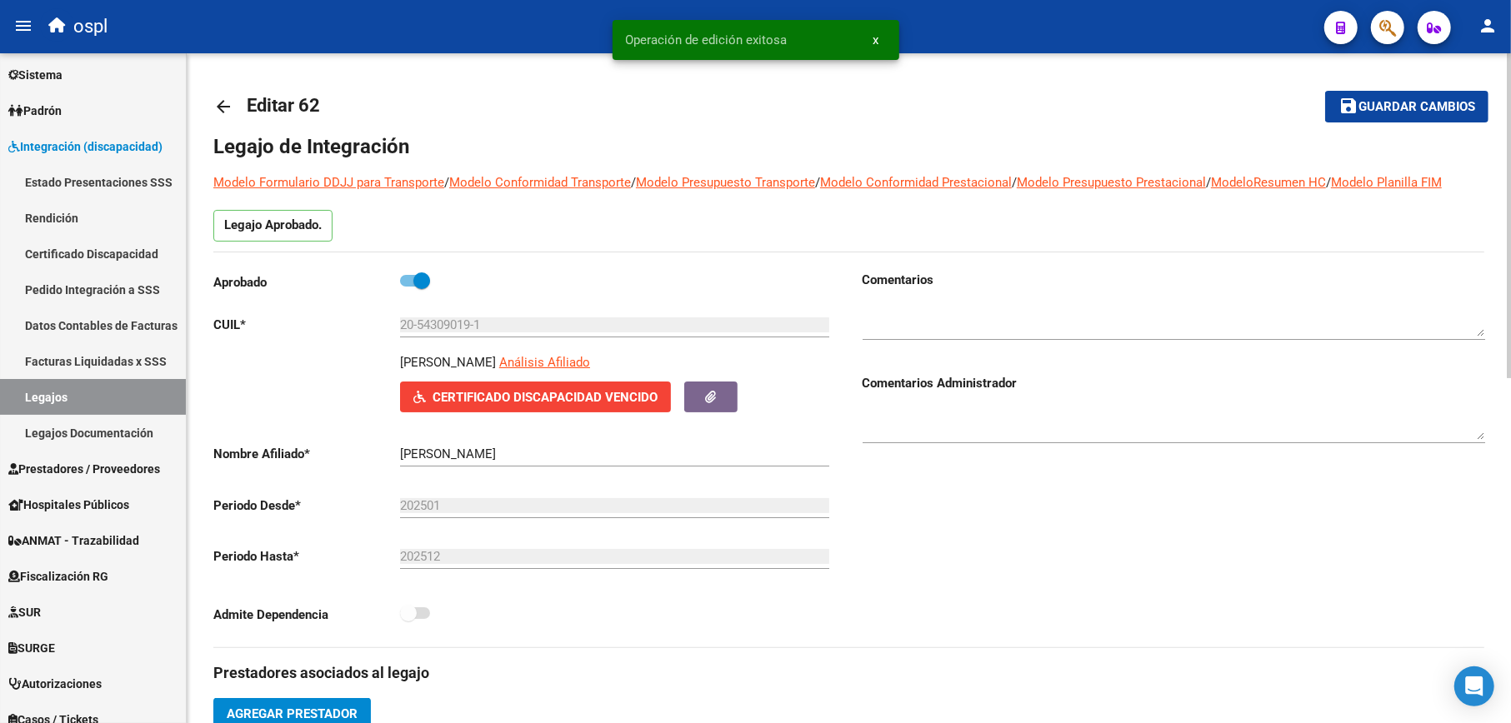
scroll to position [444, 0]
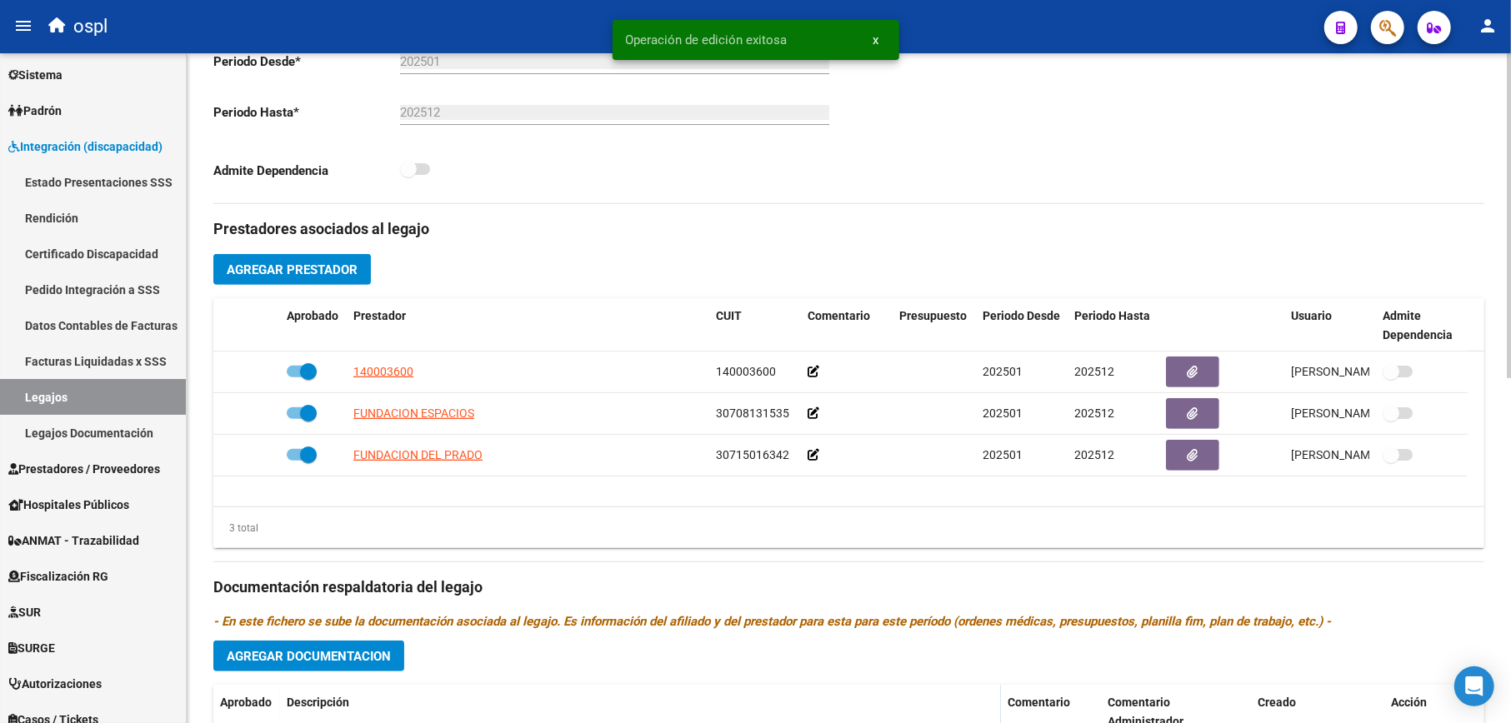
type input "[PERSON_NAME]"
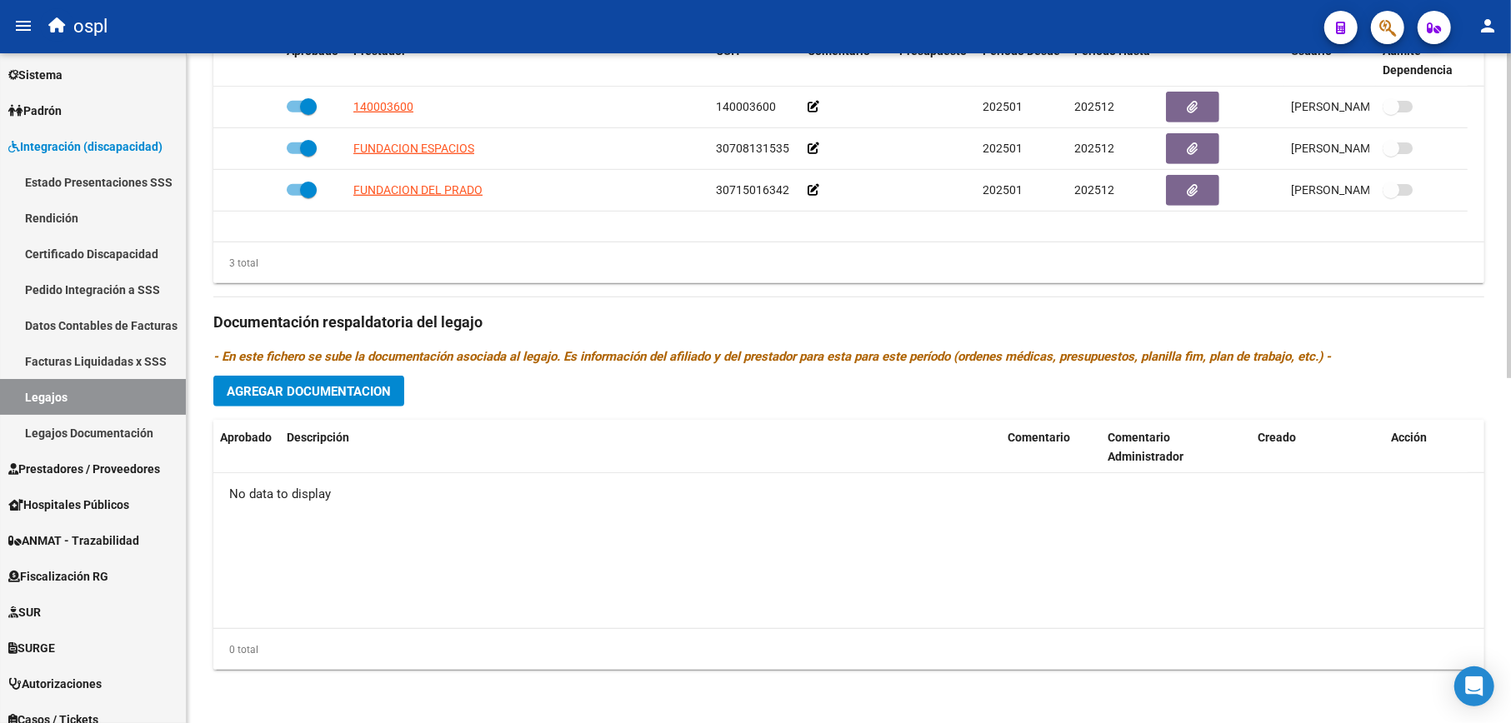
scroll to position [600, 0]
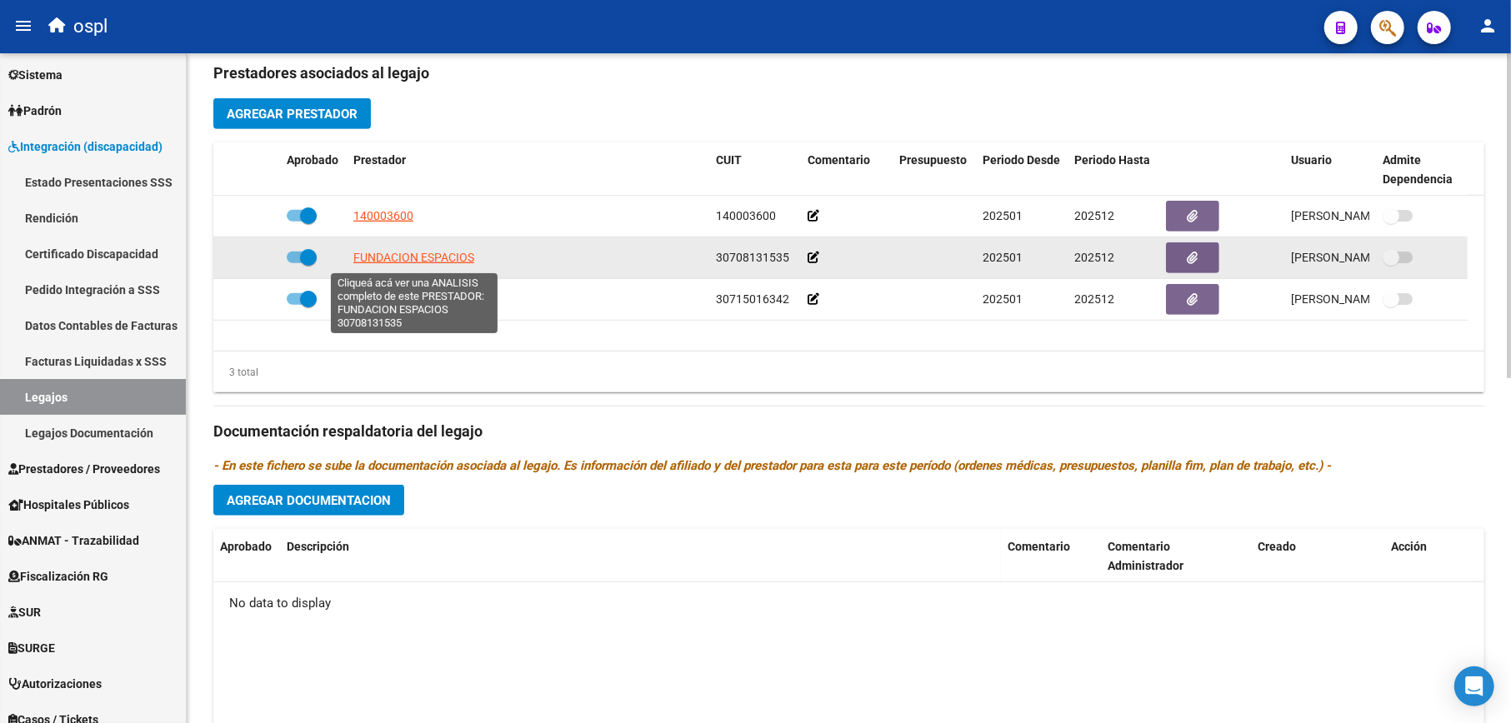
click at [390, 262] on span "FUNDACION ESPACIOS" at bounding box center [413, 257] width 121 height 13
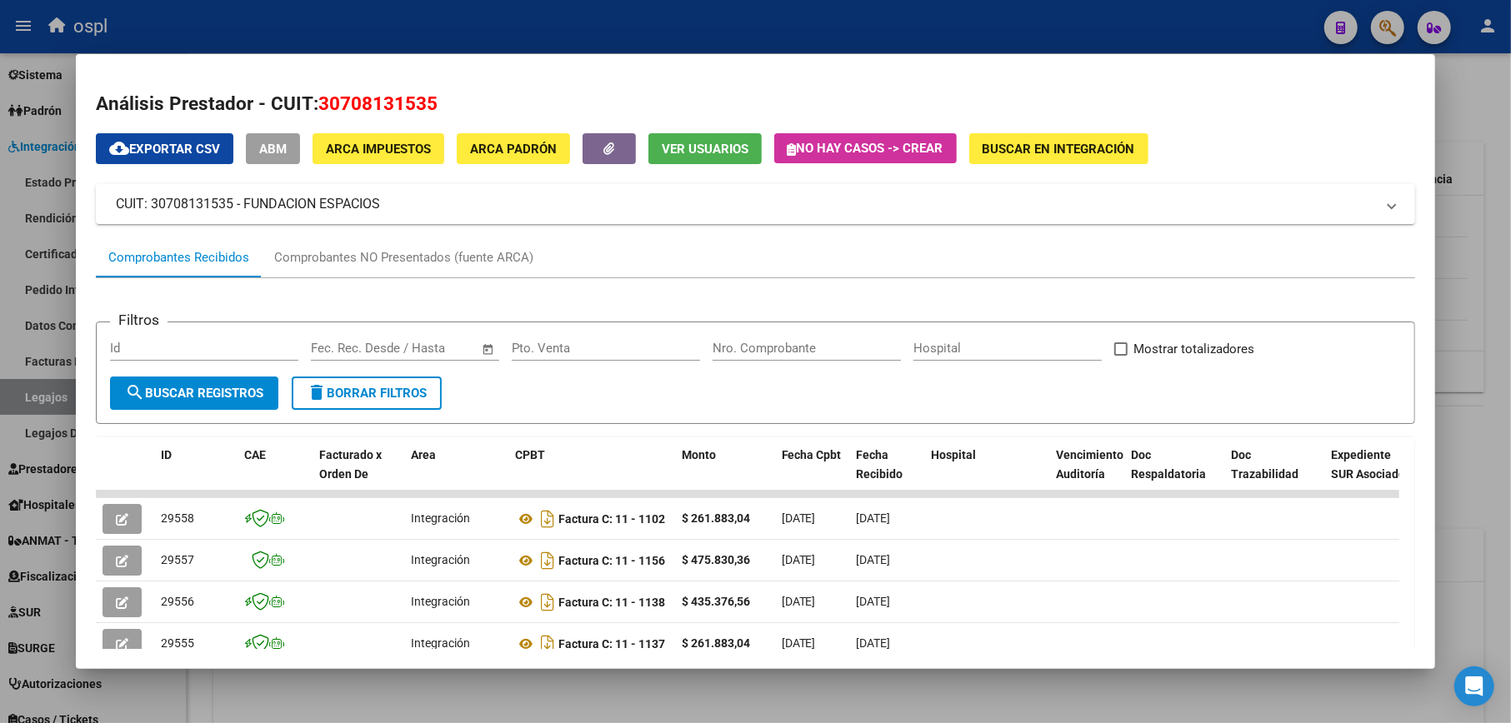
drag, startPoint x: 1493, startPoint y: 247, endPoint x: 1100, endPoint y: 247, distance: 393.3
click at [1491, 247] on div at bounding box center [755, 361] width 1511 height 723
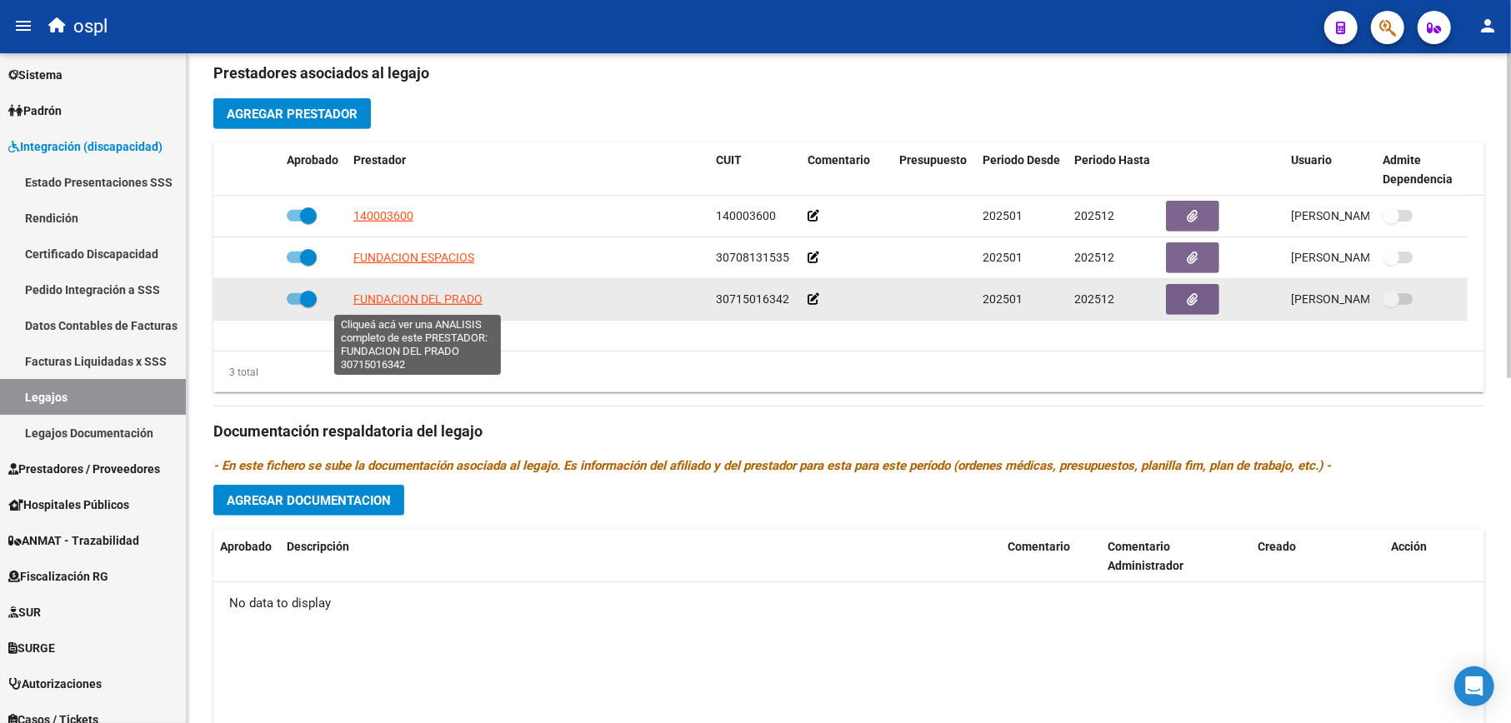
click at [477, 304] on span "FUNDACION DEL PRADO" at bounding box center [417, 298] width 129 height 13
type textarea "30715016342"
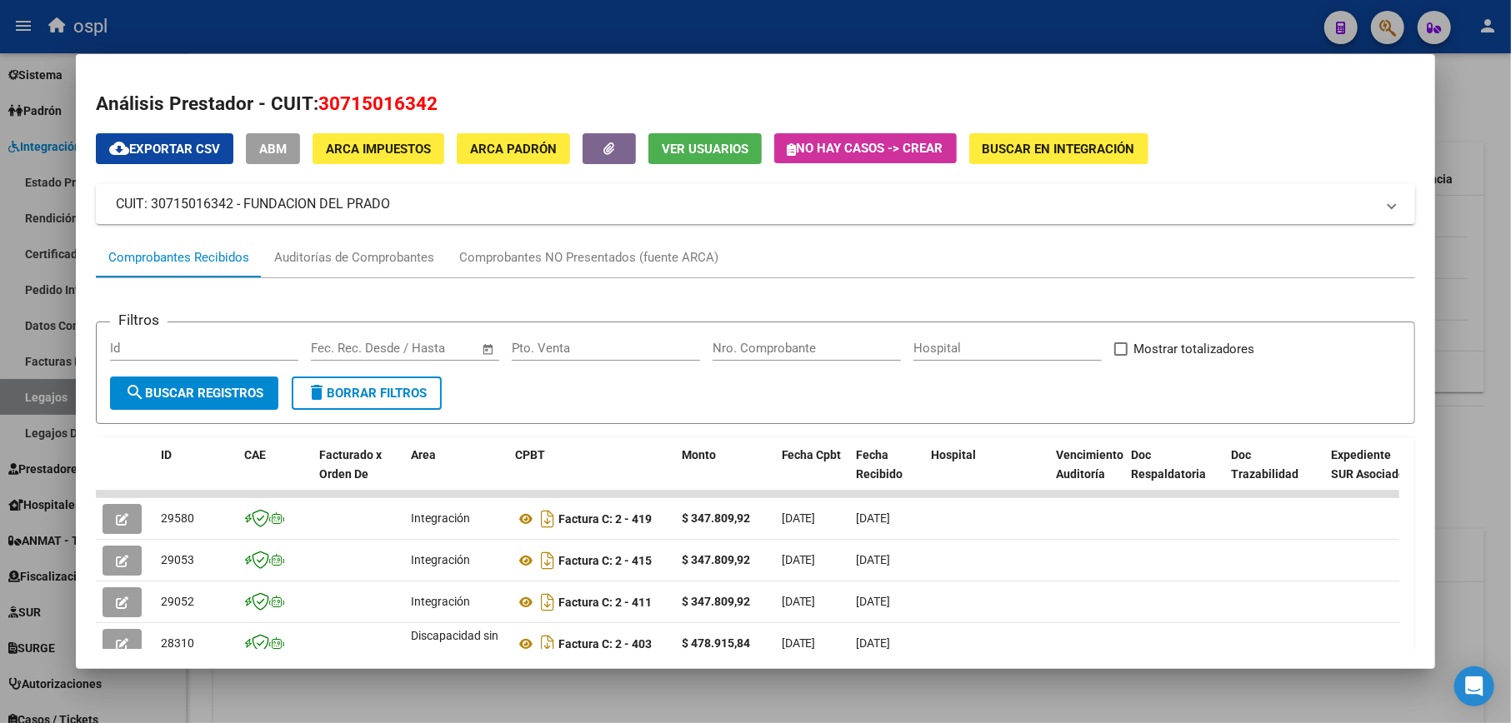
click at [1474, 248] on div at bounding box center [755, 361] width 1511 height 723
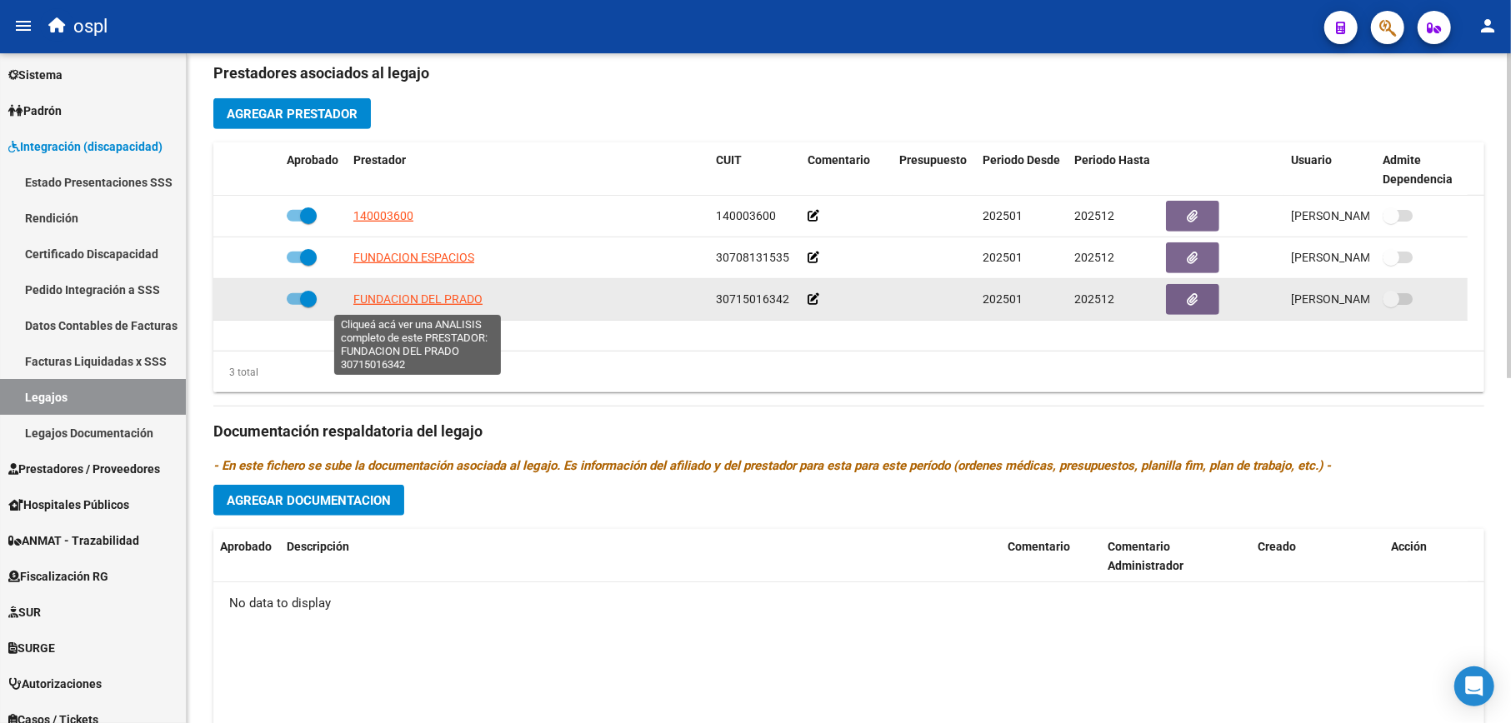
click at [464, 305] on span "FUNDACION DEL PRADO" at bounding box center [417, 298] width 129 height 13
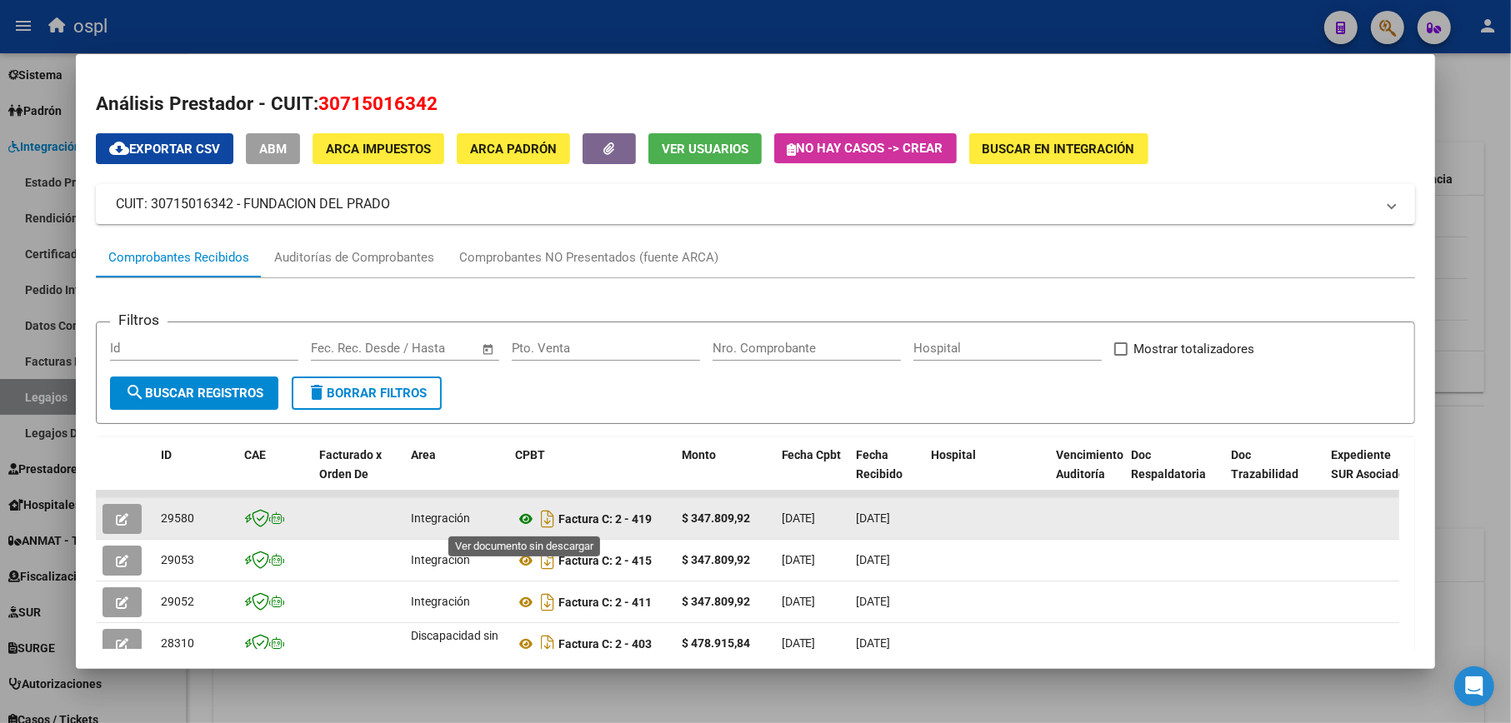
click at [527, 515] on icon at bounding box center [526, 519] width 22 height 20
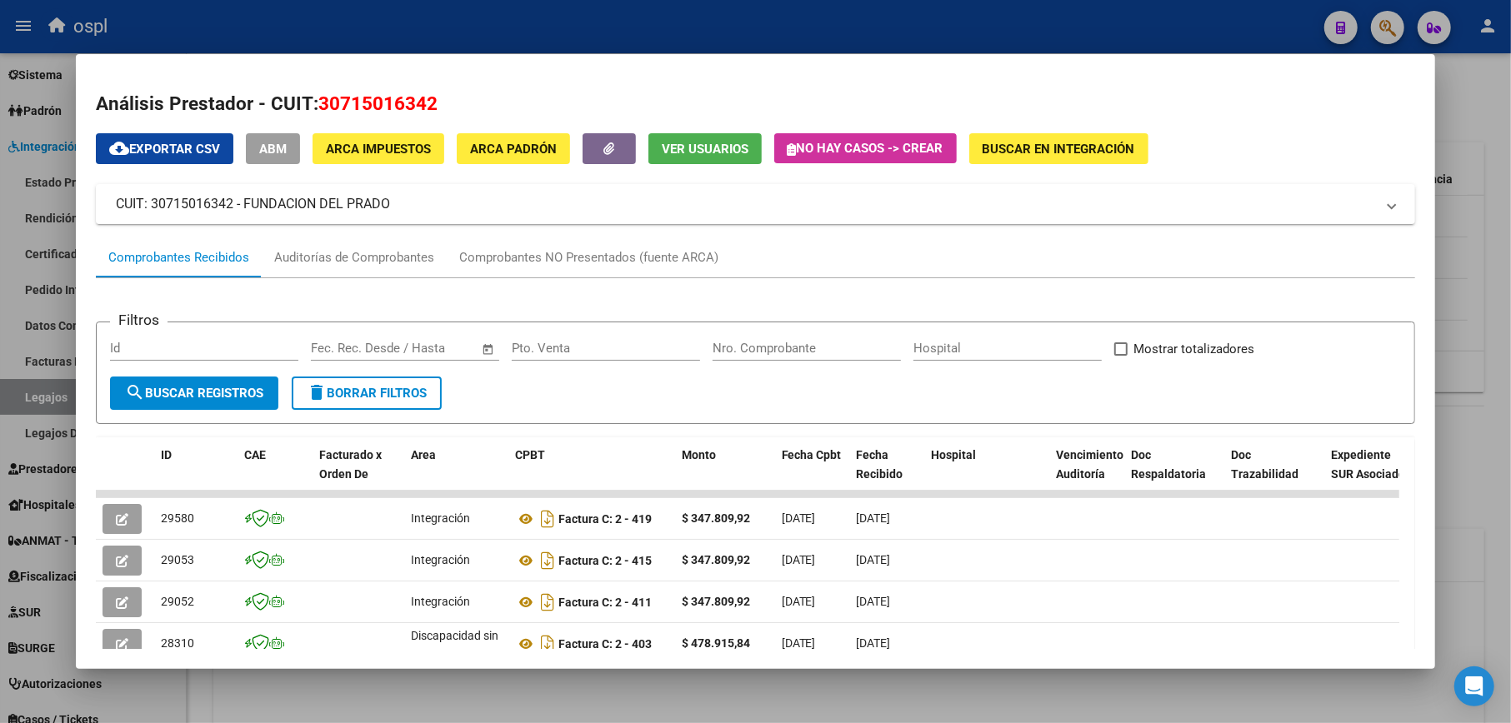
click at [1458, 243] on div at bounding box center [755, 361] width 1511 height 723
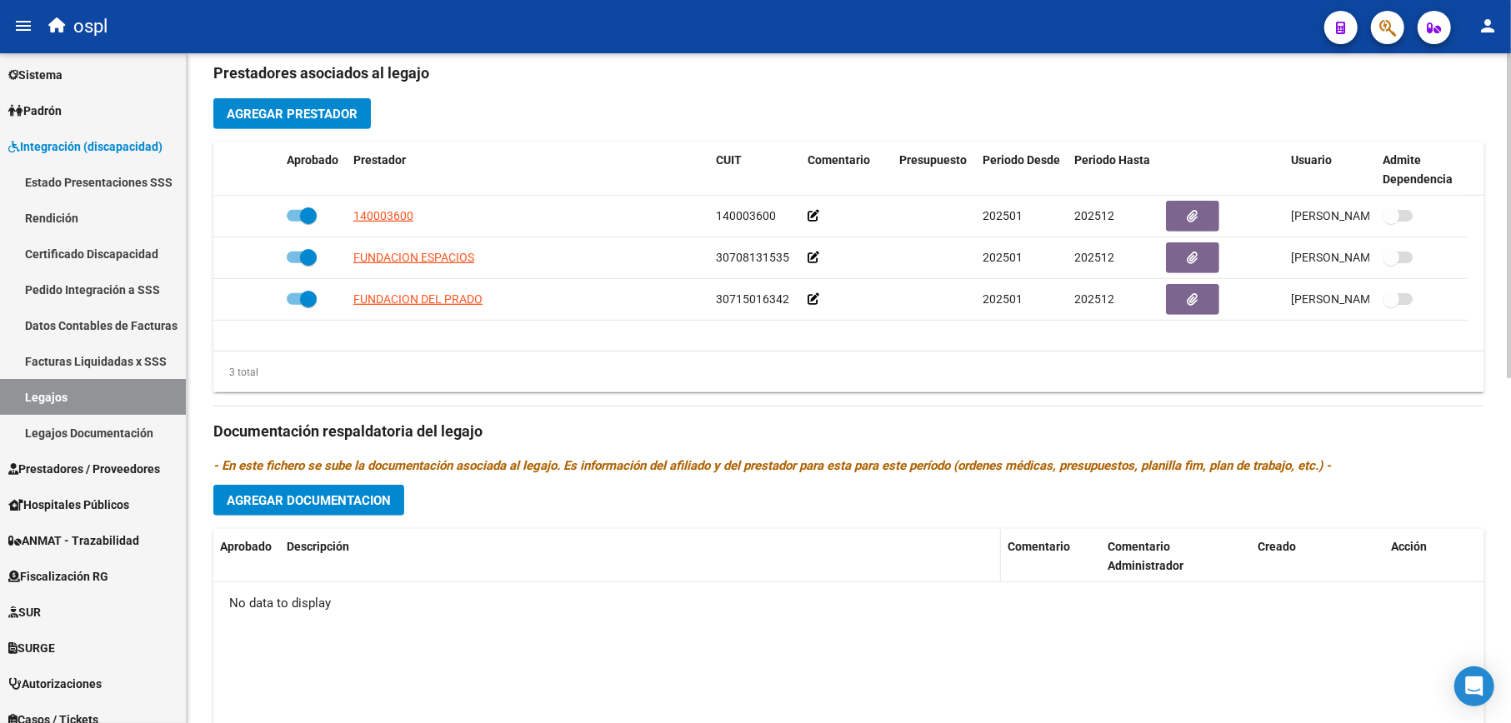
scroll to position [711, 0]
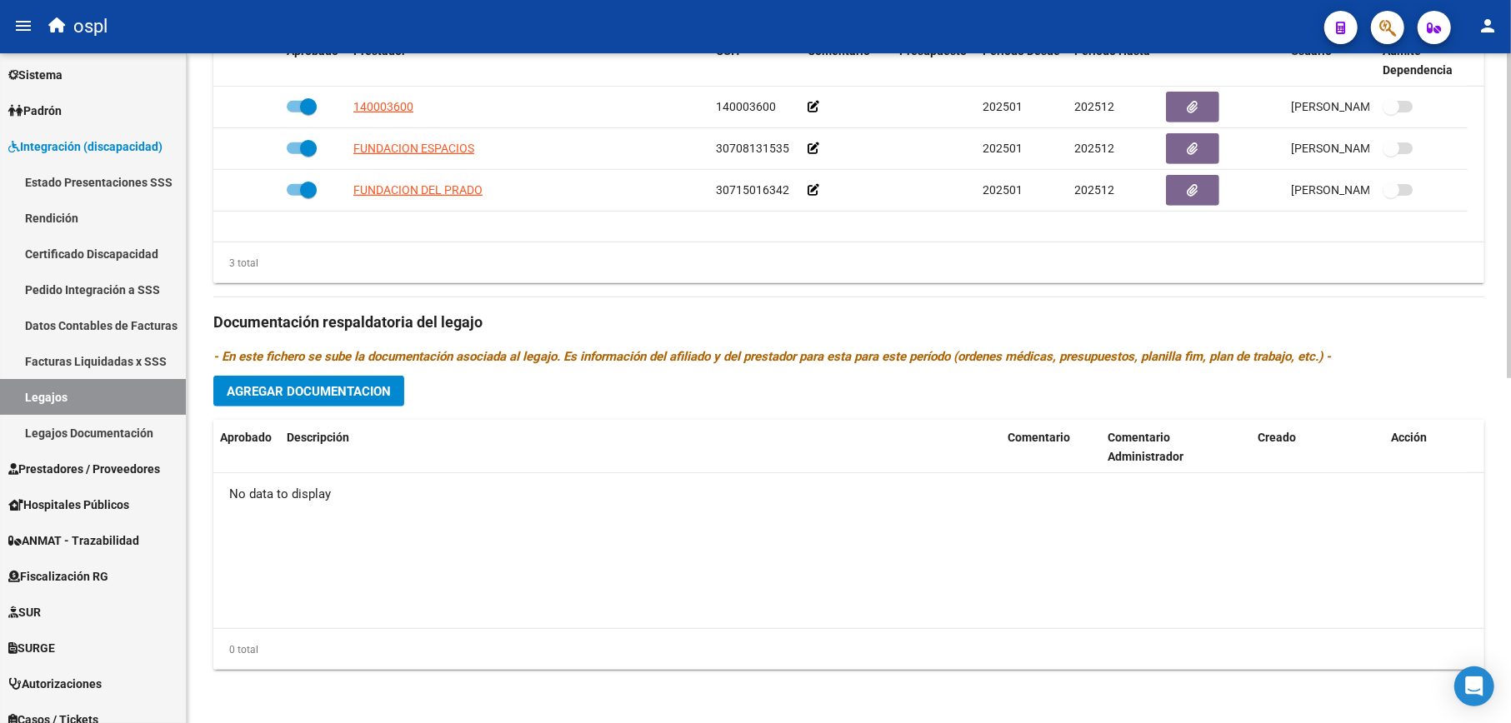
click at [311, 403] on button "Agregar Documentacion" at bounding box center [308, 391] width 191 height 31
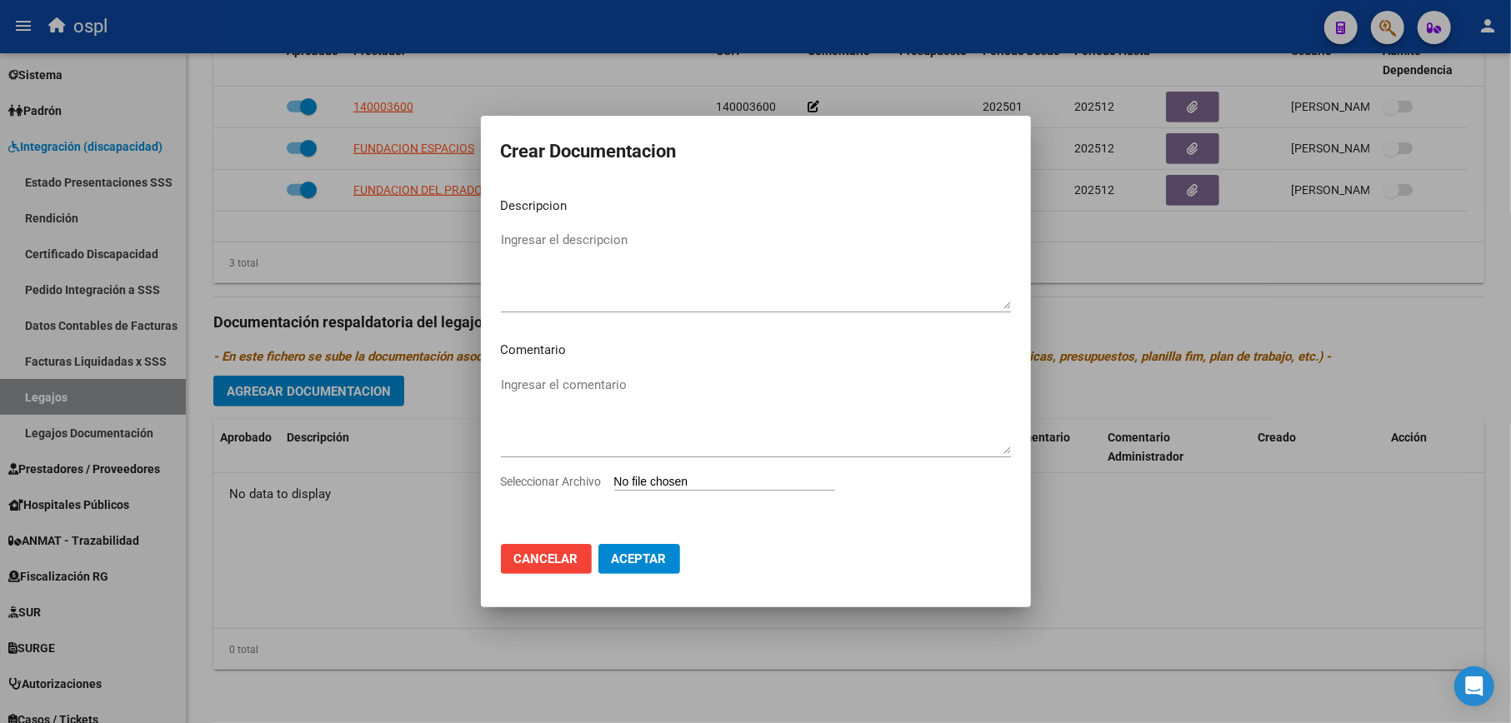
click at [702, 475] on input "Seleccionar Archivo" at bounding box center [724, 483] width 221 height 16
type input "C:\fakepath\EXPEDIENTE 2025.pdf"
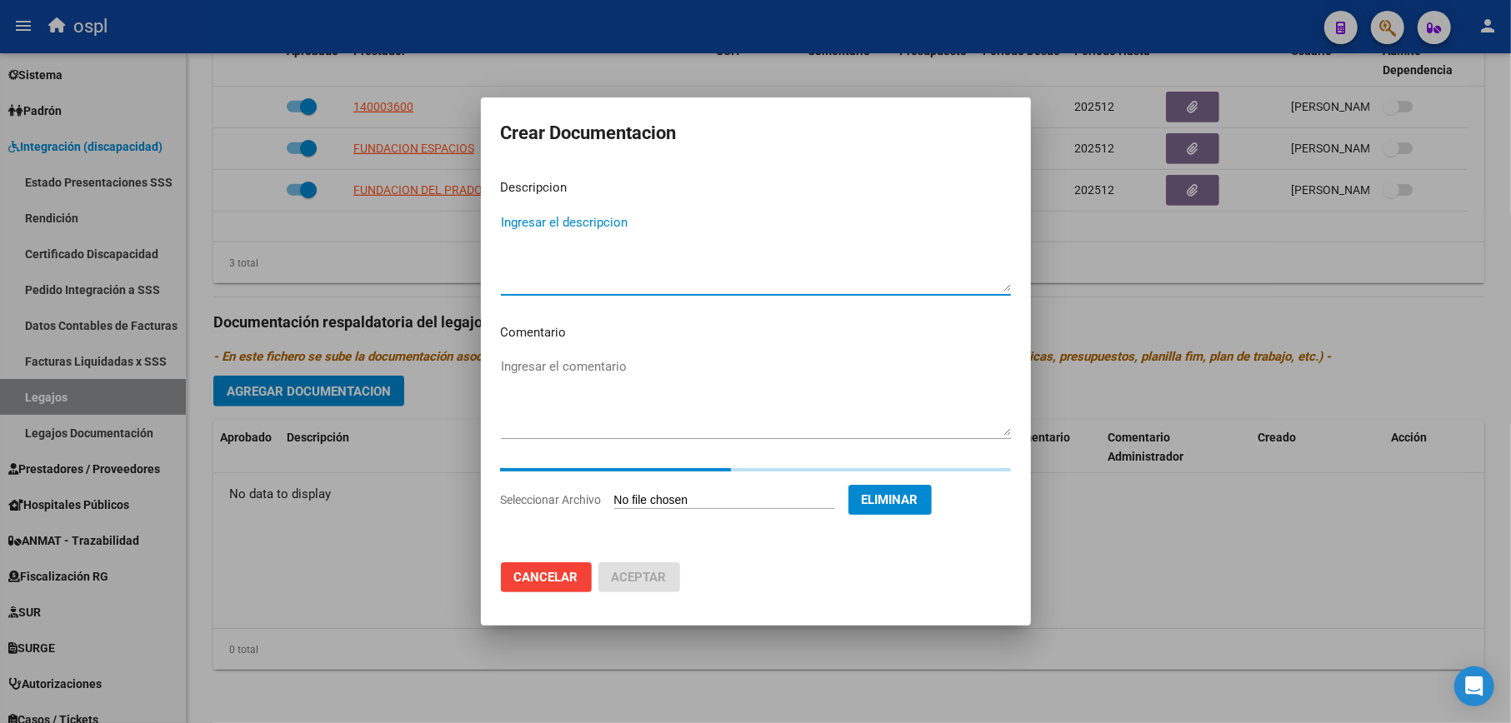
click at [642, 230] on textarea "Ingresar el descripcion" at bounding box center [756, 252] width 510 height 78
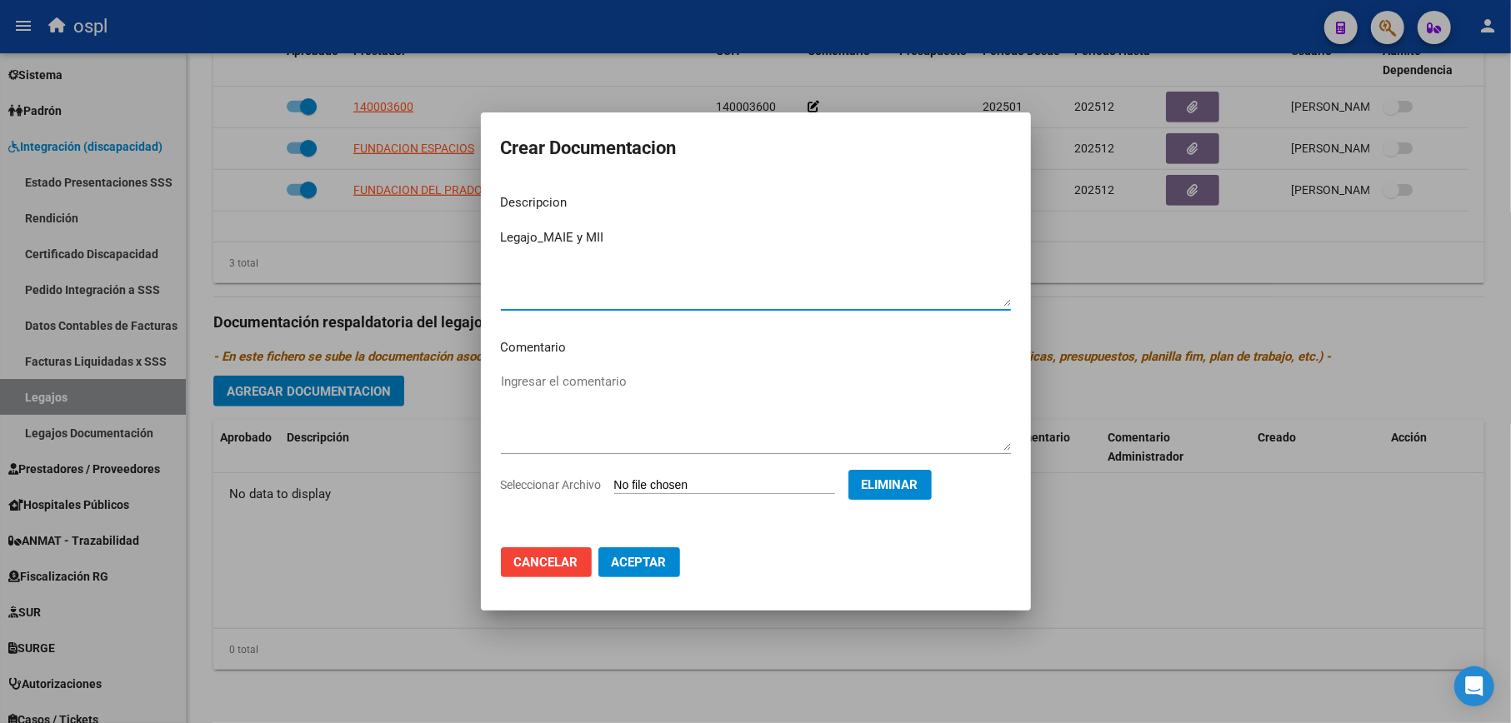
type textarea "Legajo_MAIE y MII"
click at [647, 561] on span "Aceptar" at bounding box center [639, 562] width 55 height 15
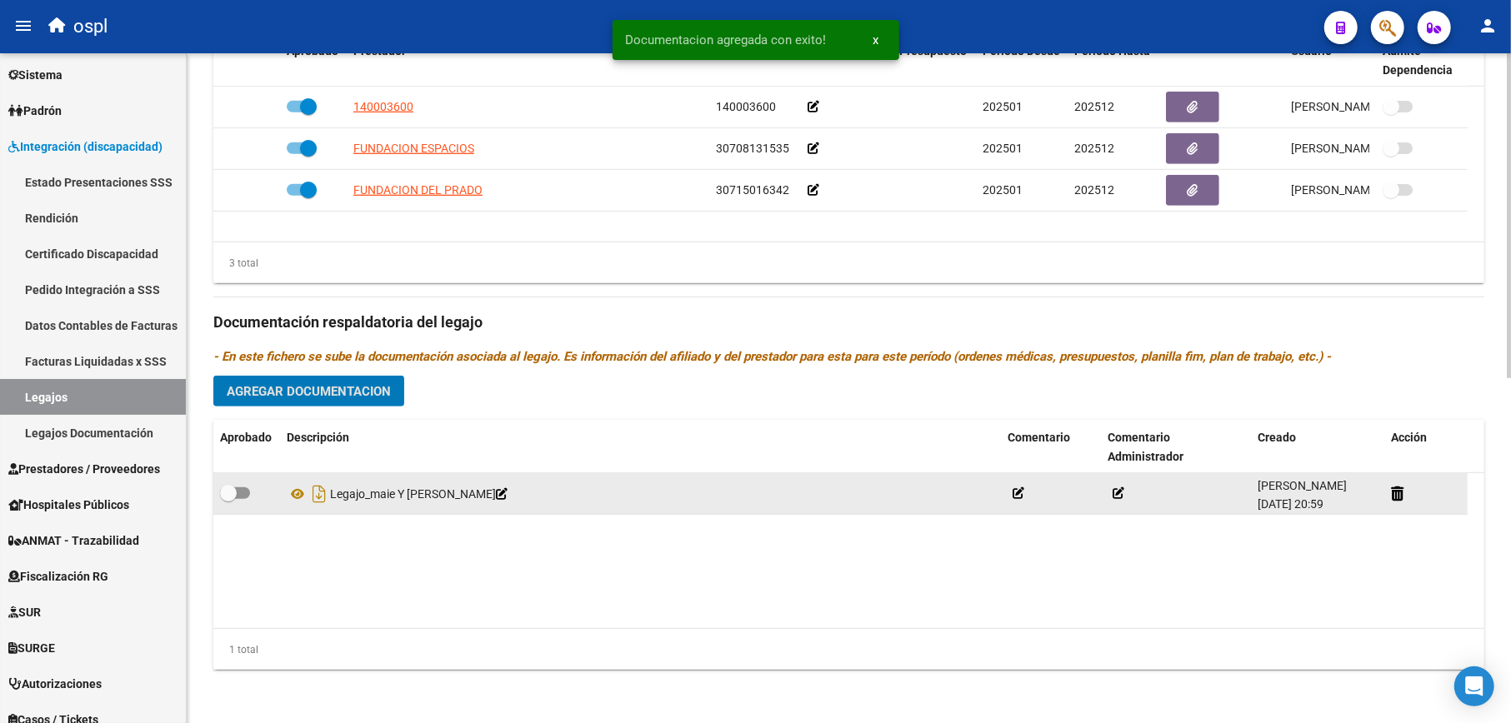
click at [244, 487] on label at bounding box center [235, 493] width 30 height 20
click at [228, 499] on input "checkbox" at bounding box center [227, 499] width 1 height 1
checkbox input "true"
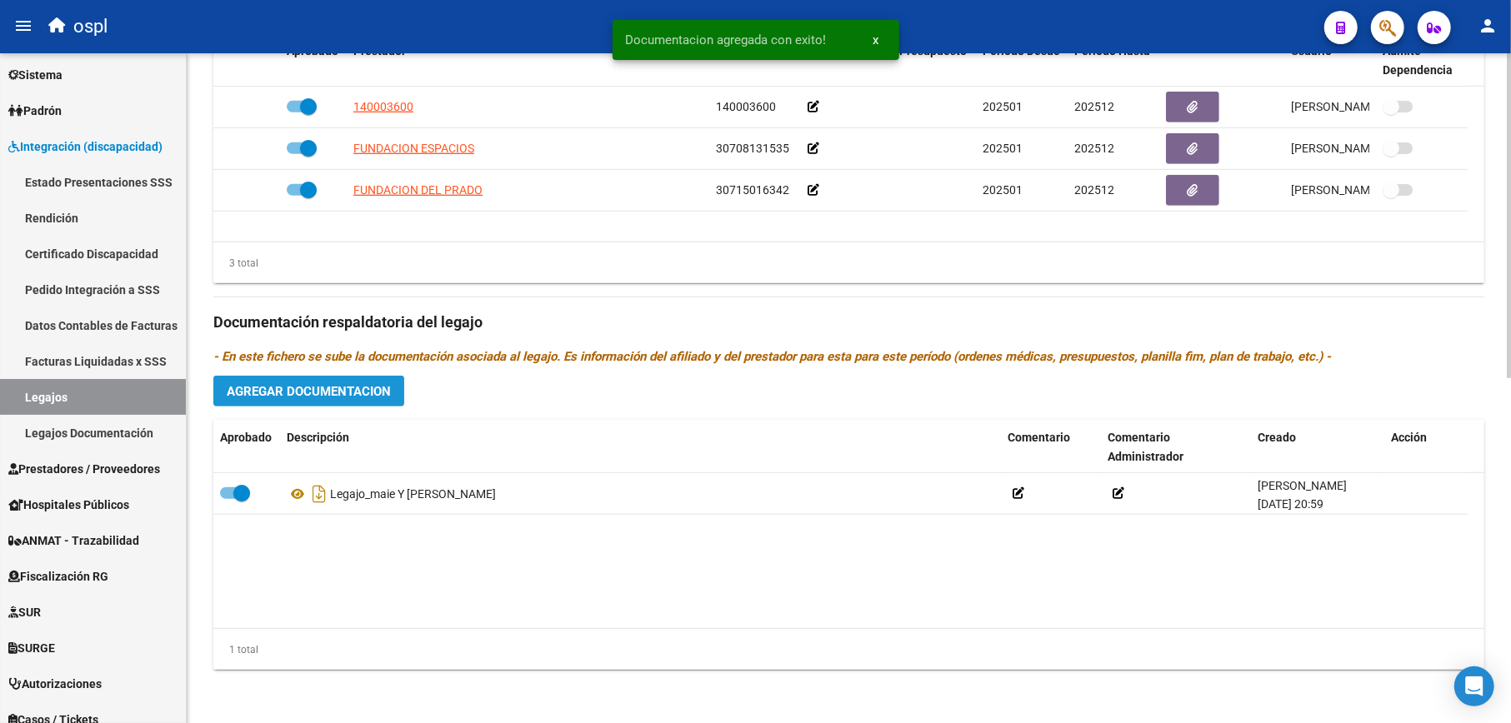
click at [317, 390] on span "Agregar Documentacion" at bounding box center [309, 391] width 164 height 15
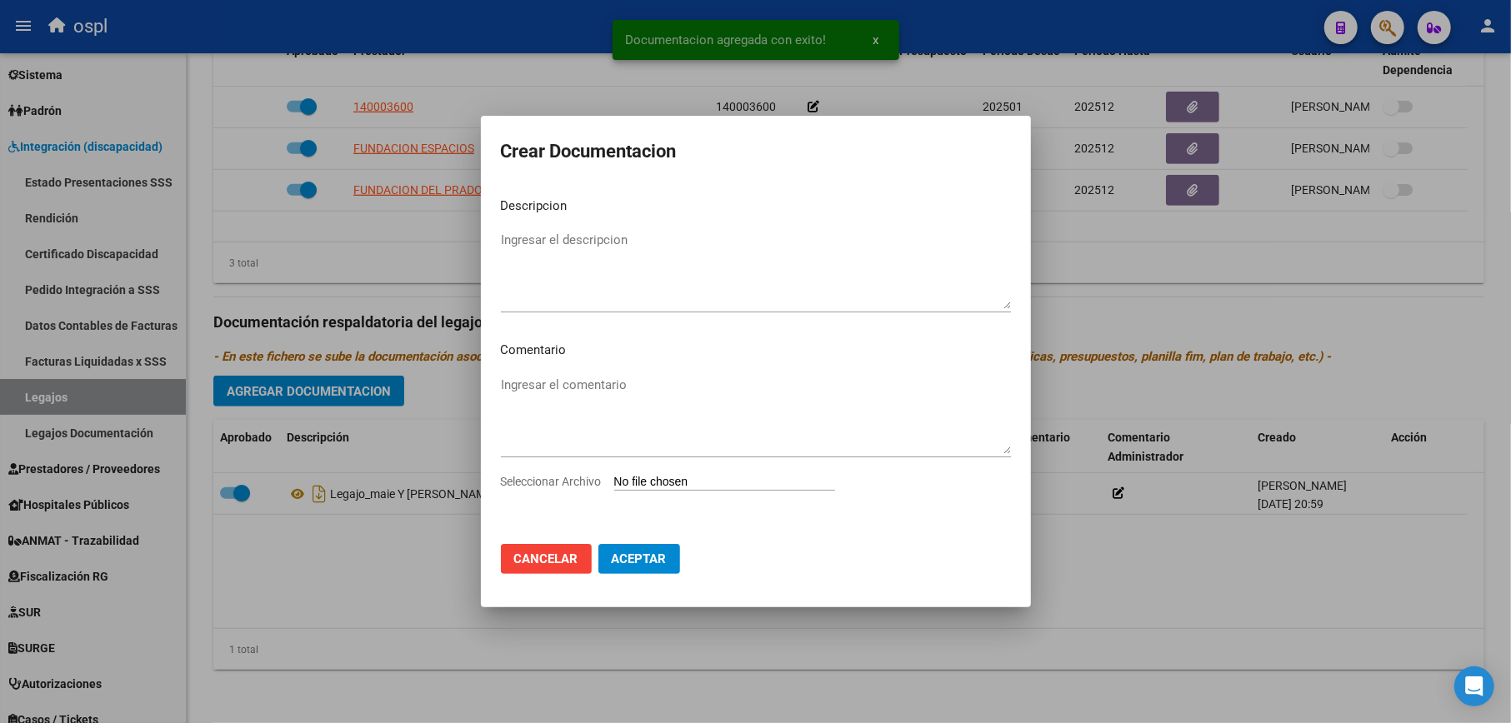
click at [652, 478] on input "Seleccionar Archivo" at bounding box center [724, 483] width 221 height 16
type input "C:\fakepath\CAR.jpeg"
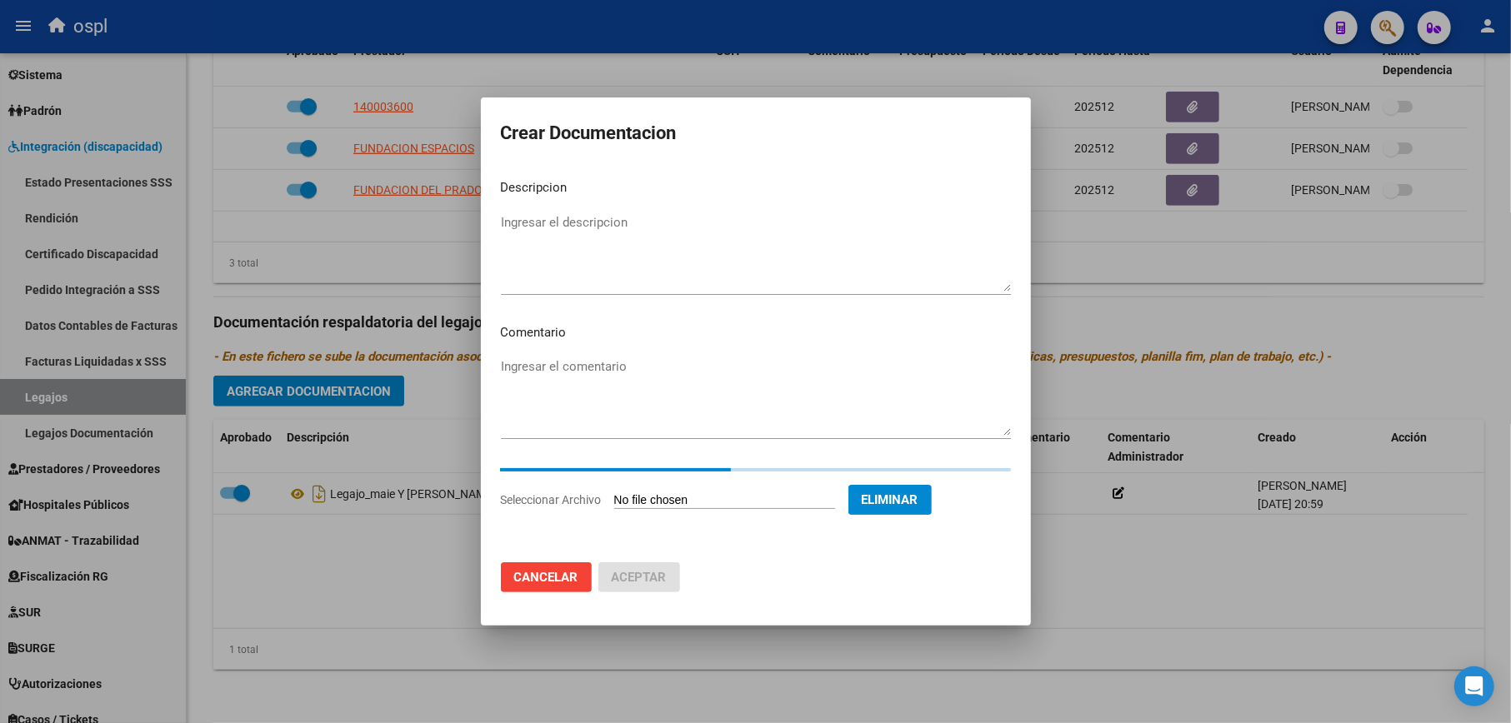
click at [593, 234] on textarea "Ingresar el descripcion" at bounding box center [756, 252] width 510 height 78
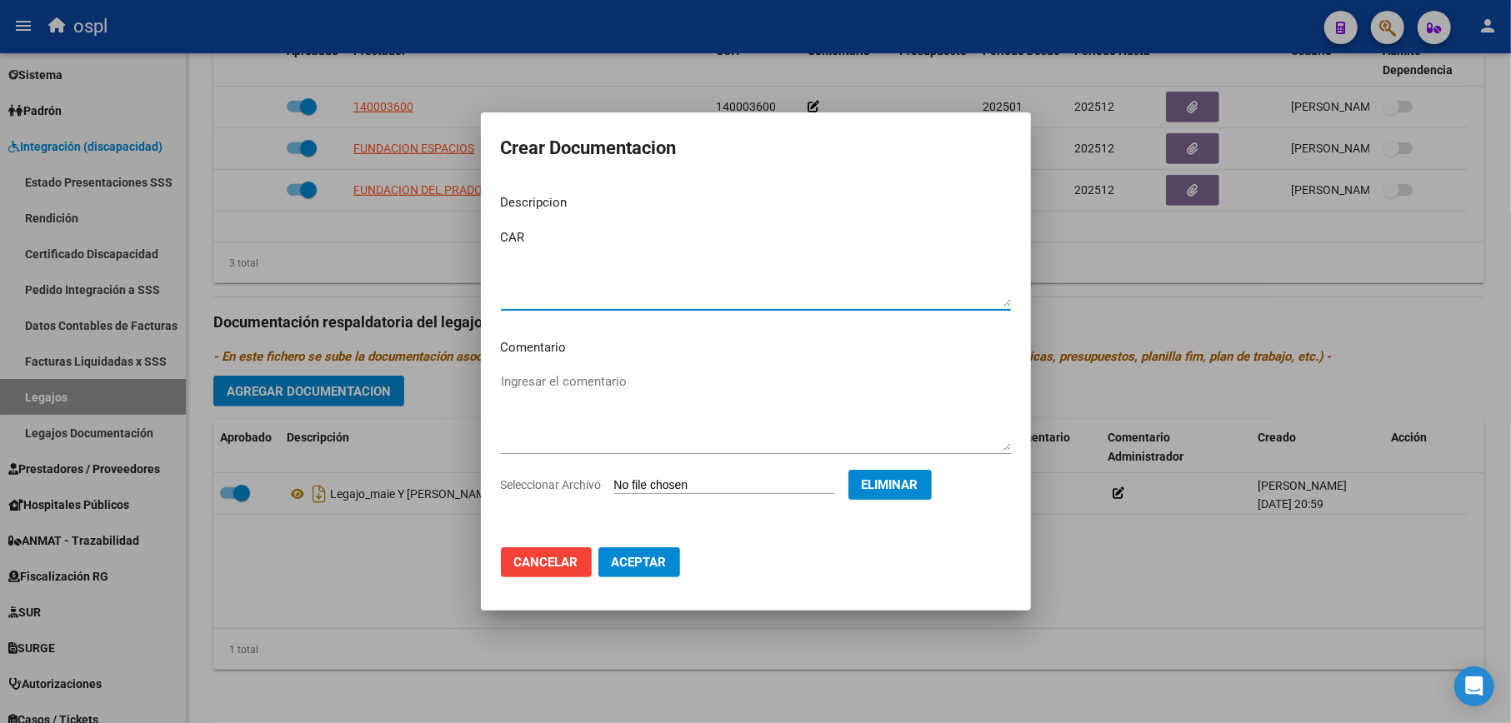
type textarea "CAR"
click at [667, 557] on button "Aceptar" at bounding box center [639, 562] width 82 height 30
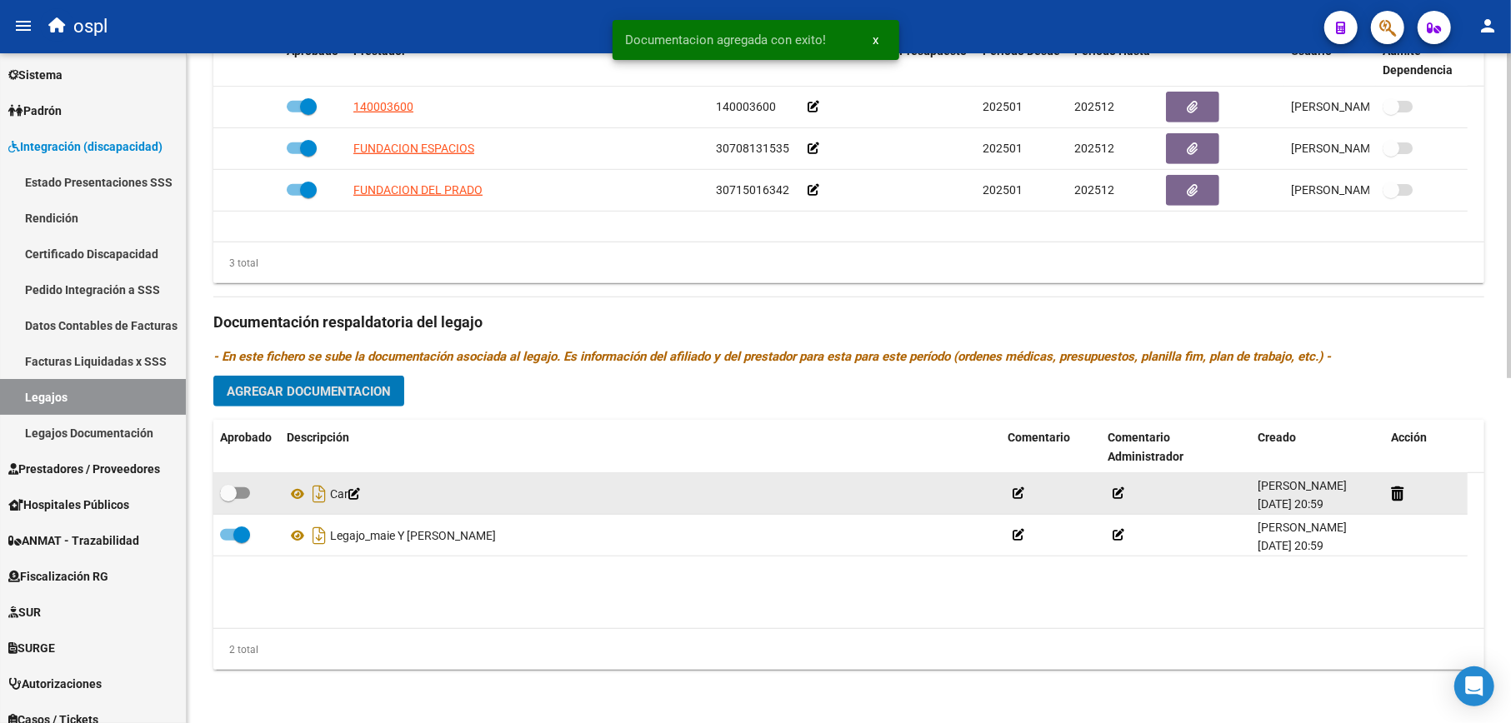
drag, startPoint x: 237, startPoint y: 495, endPoint x: 245, endPoint y: 482, distance: 15.7
click at [237, 494] on span at bounding box center [235, 493] width 30 height 12
click at [228, 499] on input "checkbox" at bounding box center [227, 499] width 1 height 1
checkbox input "true"
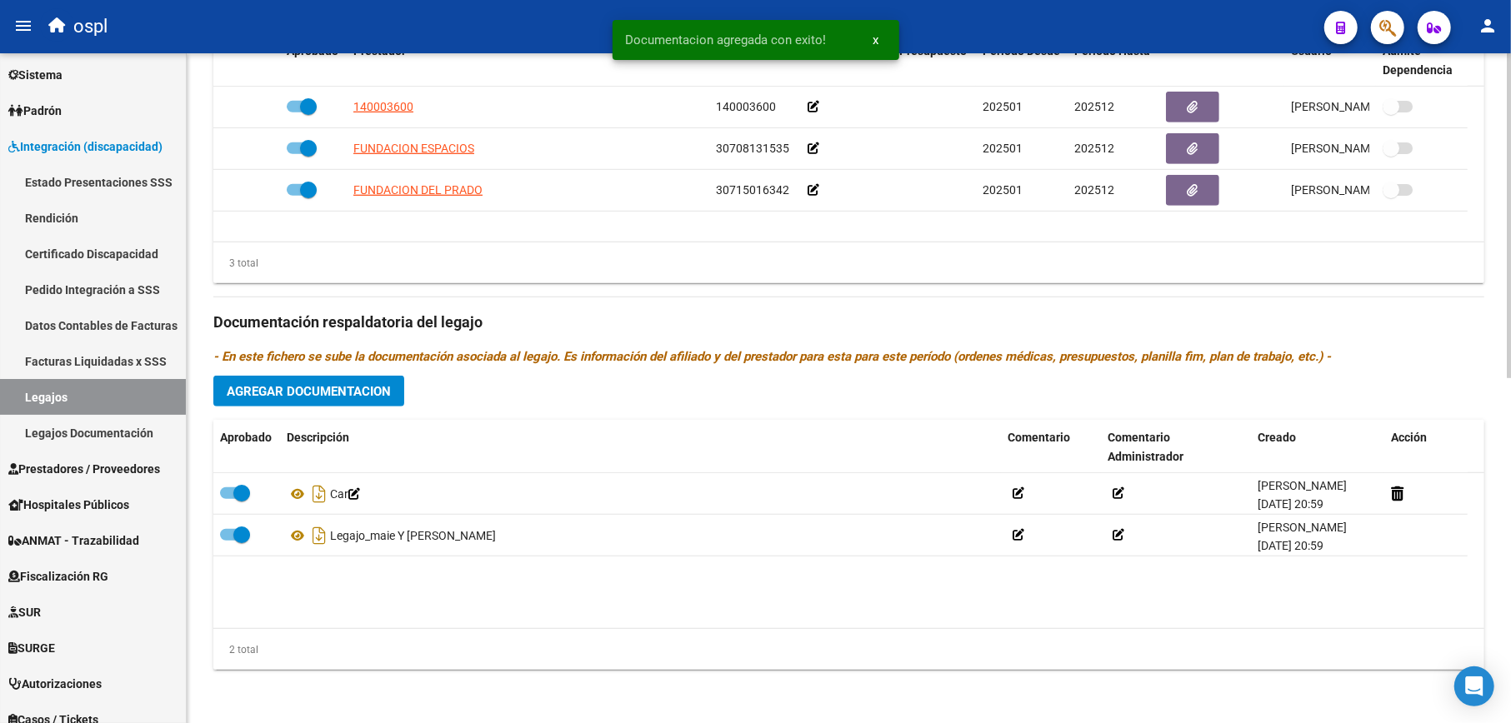
click at [348, 377] on button "Agregar Documentacion" at bounding box center [308, 391] width 191 height 31
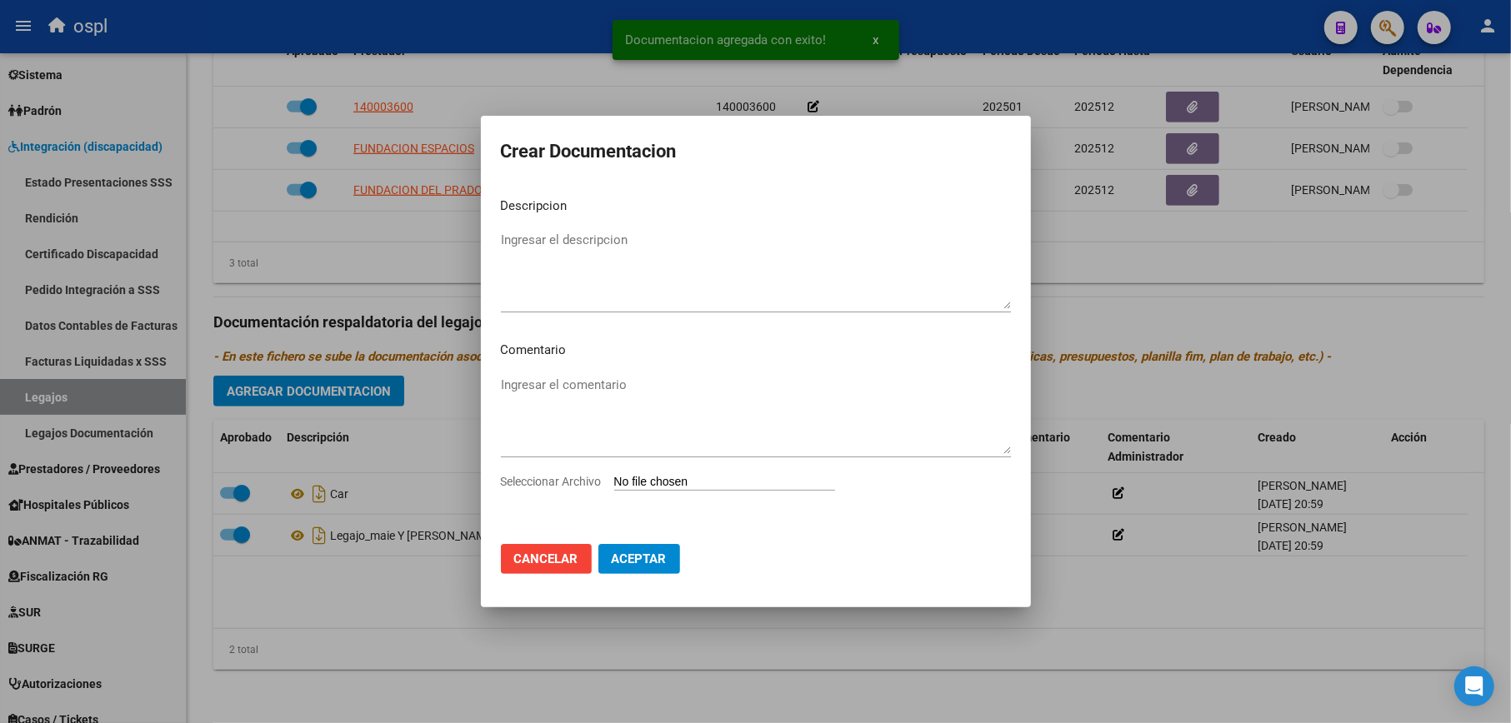
click at [653, 474] on app-file-uploader "Seleccionar Archivo" at bounding box center [674, 481] width 347 height 15
click at [674, 475] on input "Seleccionar Archivo" at bounding box center [724, 483] width 221 height 16
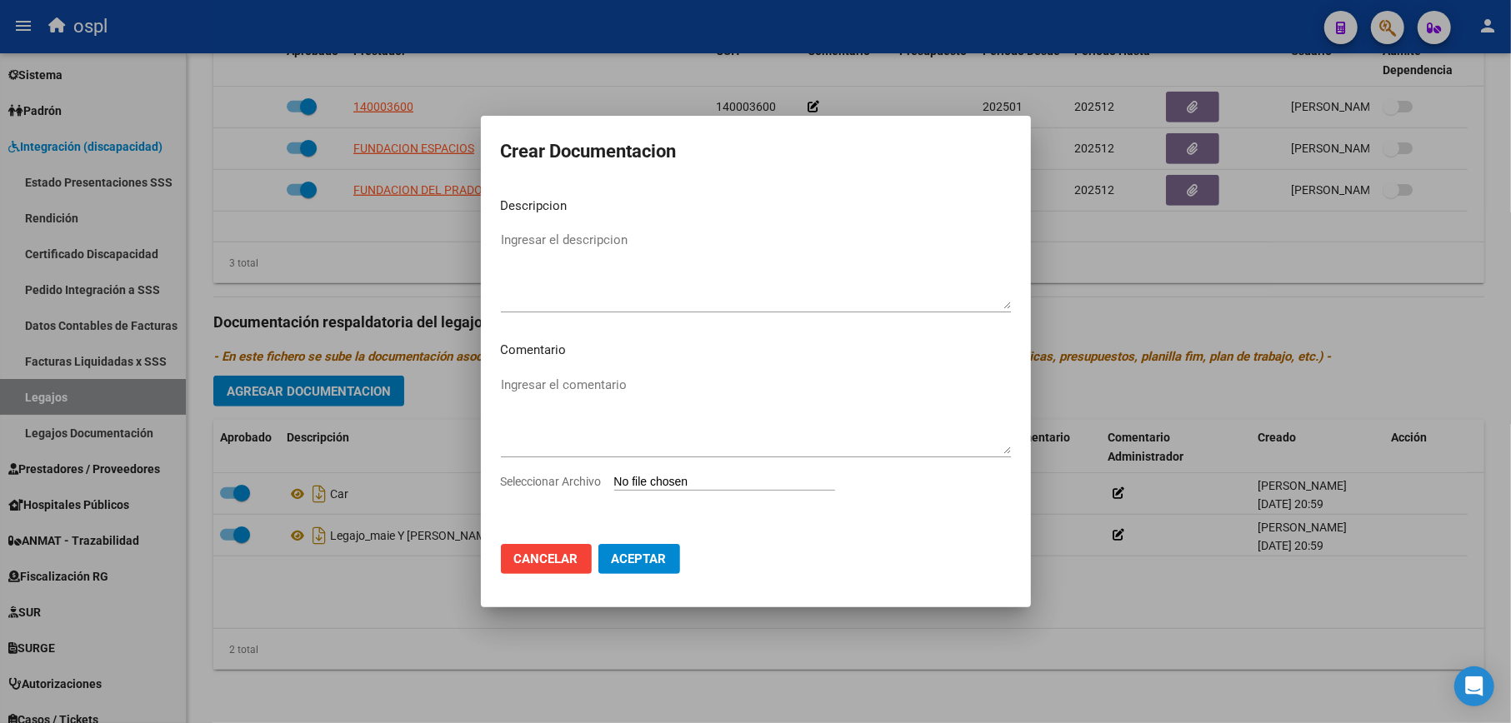
type input "C:\fakepath\ACTA QUINTEROS EMANUEL_202503211550.pdf"
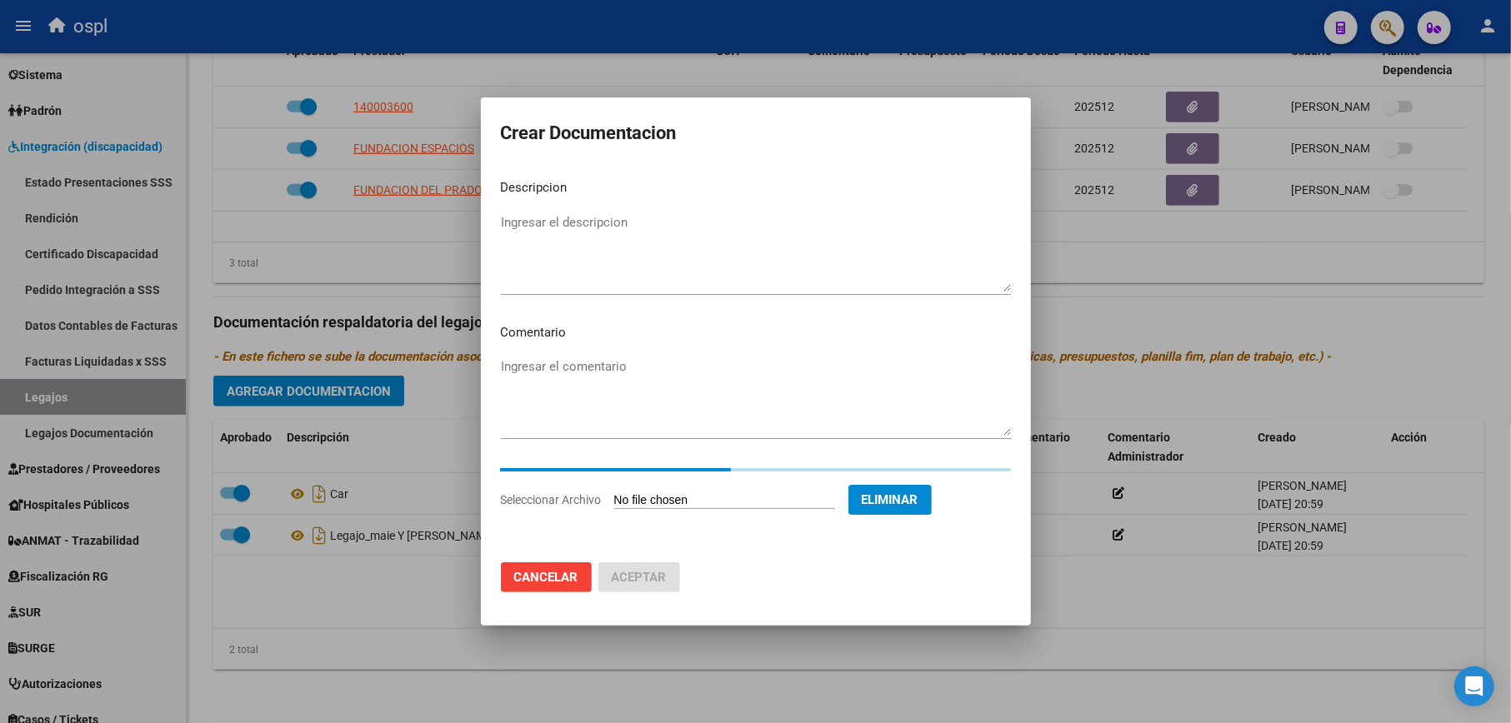
click at [540, 250] on textarea "Ingresar el descripcion" at bounding box center [756, 252] width 510 height 78
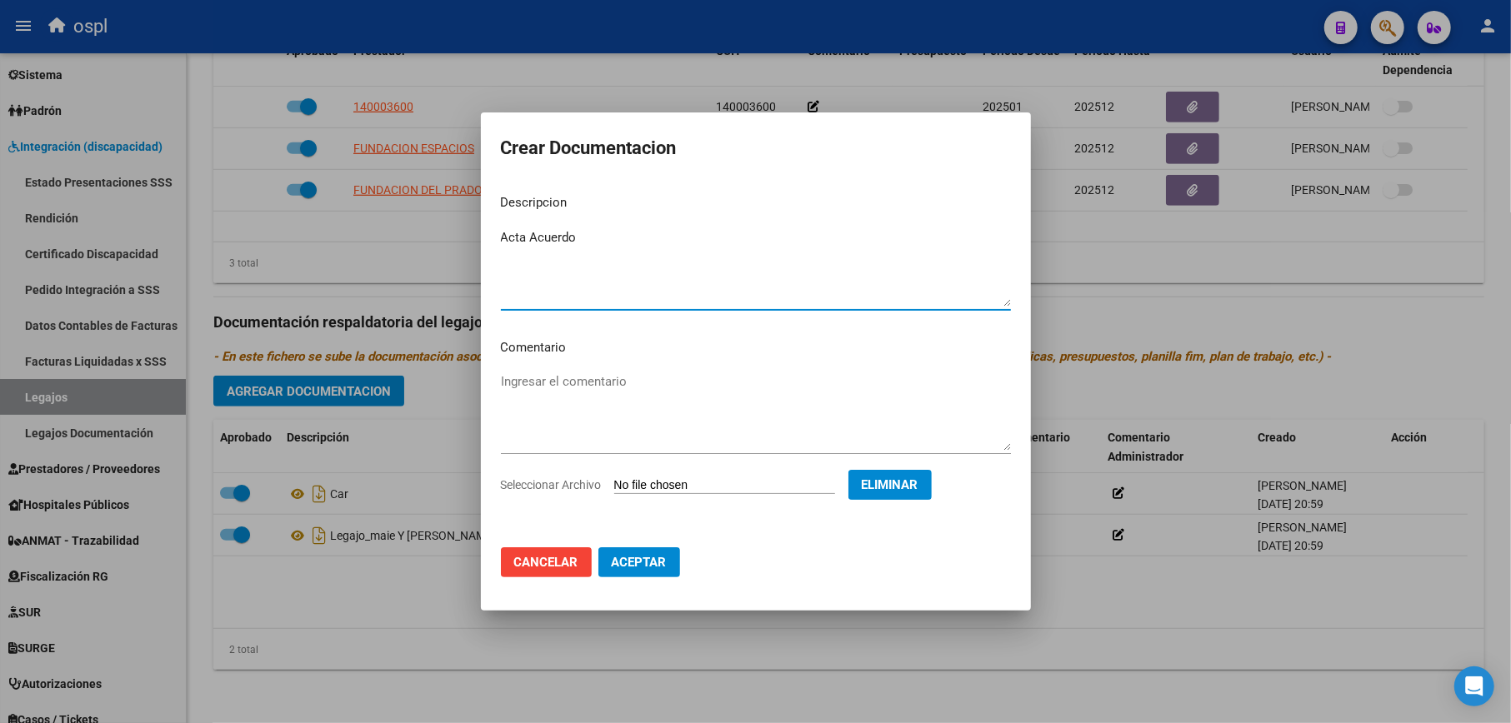
type textarea "Acta Acuerdo"
click at [632, 552] on button "Aceptar" at bounding box center [639, 562] width 82 height 30
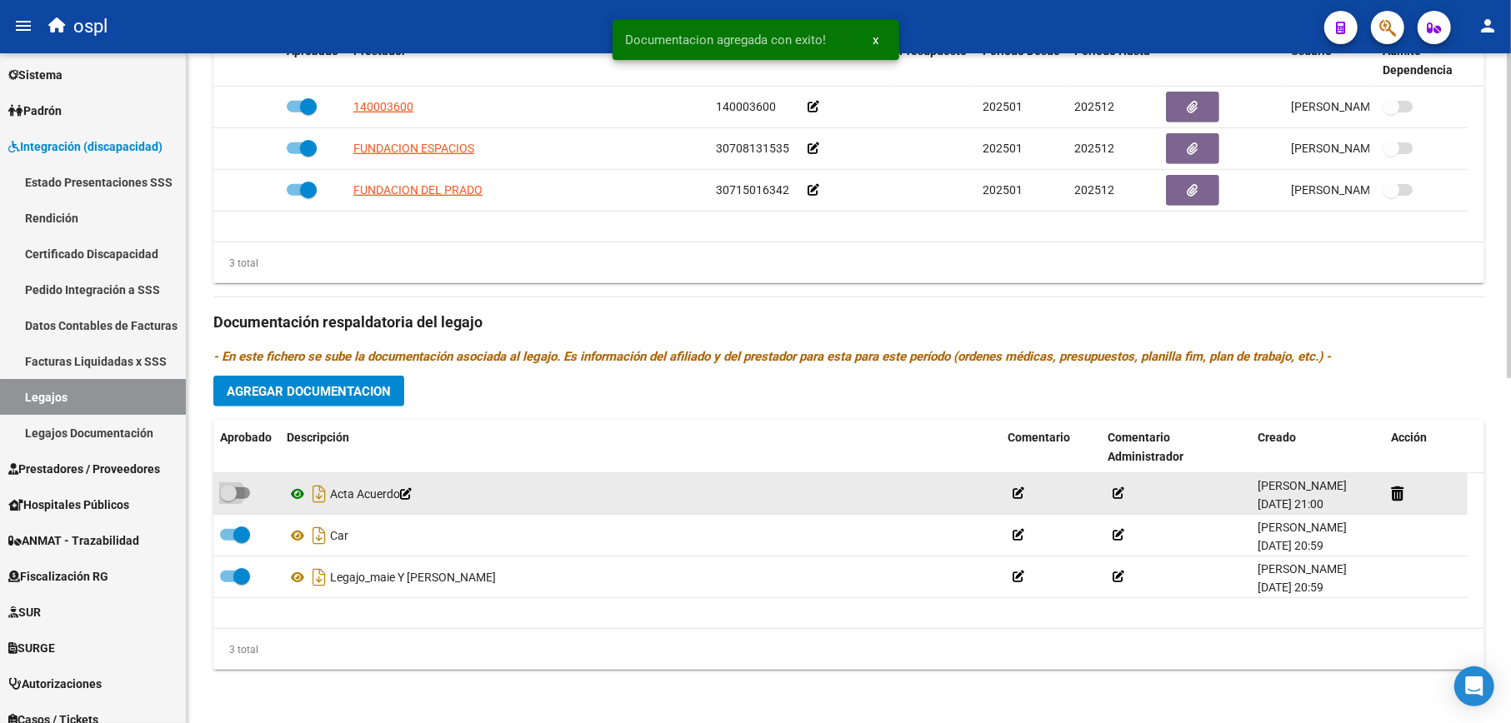
drag, startPoint x: 248, startPoint y: 495, endPoint x: 293, endPoint y: 492, distance: 45.1
click at [247, 495] on span at bounding box center [235, 493] width 30 height 12
click at [228, 499] on input "checkbox" at bounding box center [227, 499] width 1 height 1
checkbox input "true"
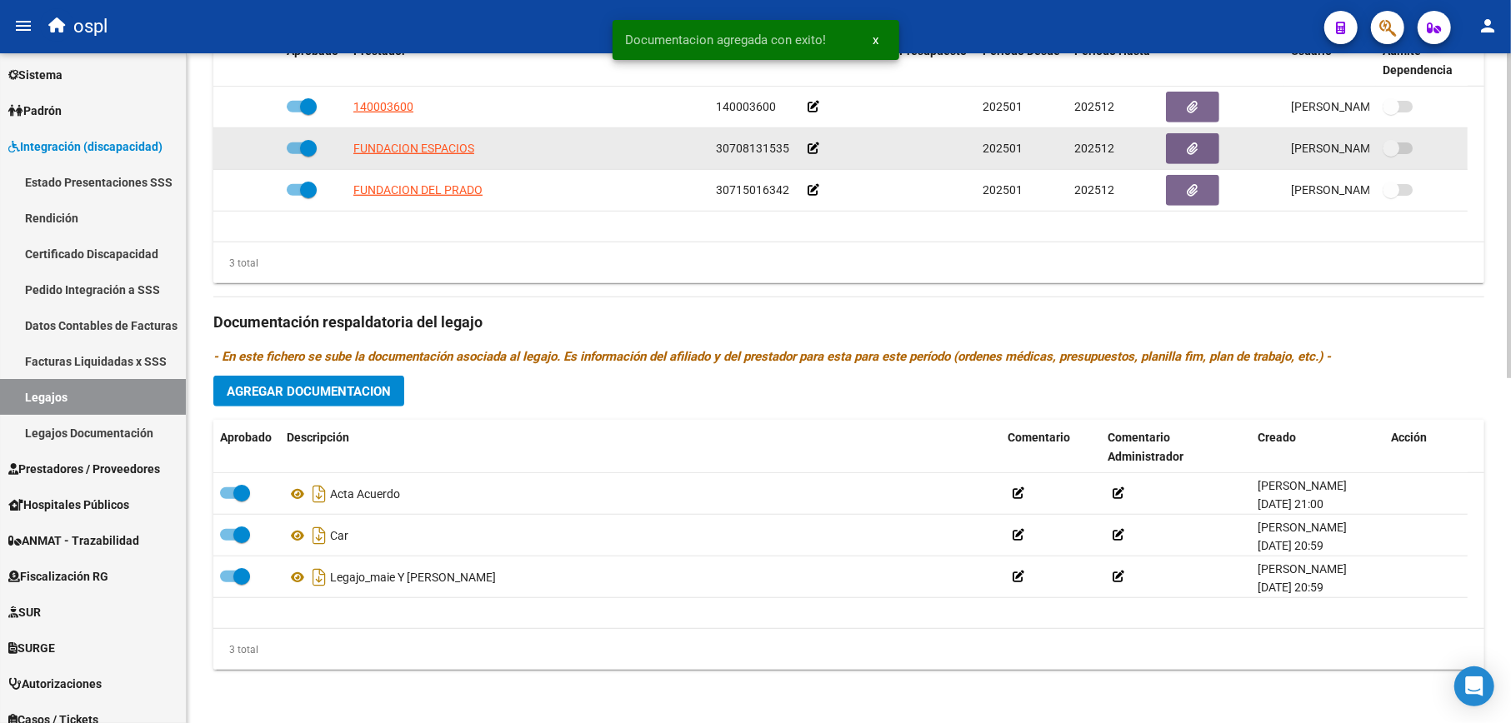
click at [811, 152] on icon at bounding box center [813, 148] width 12 height 12
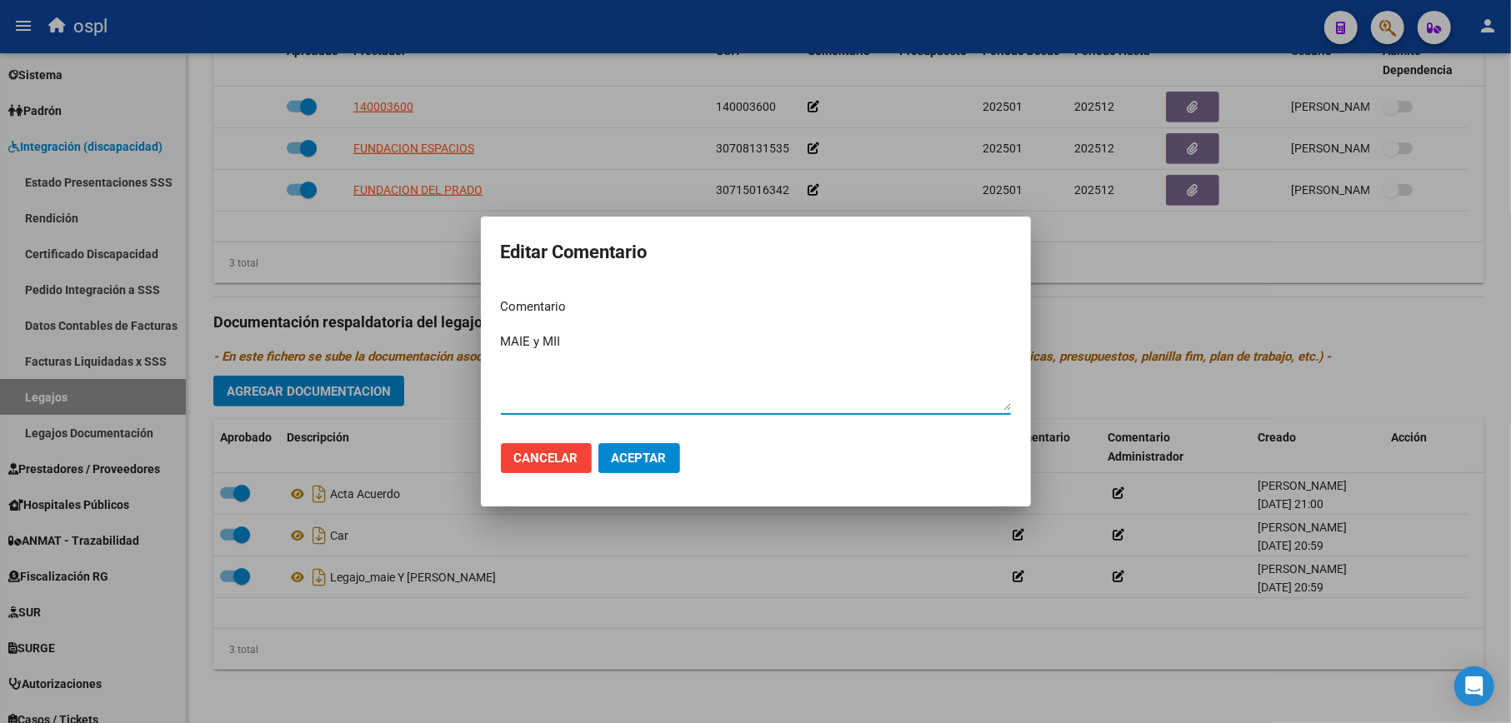
type textarea "MAIE y MII"
click at [628, 447] on button "Aceptar" at bounding box center [639, 458] width 82 height 30
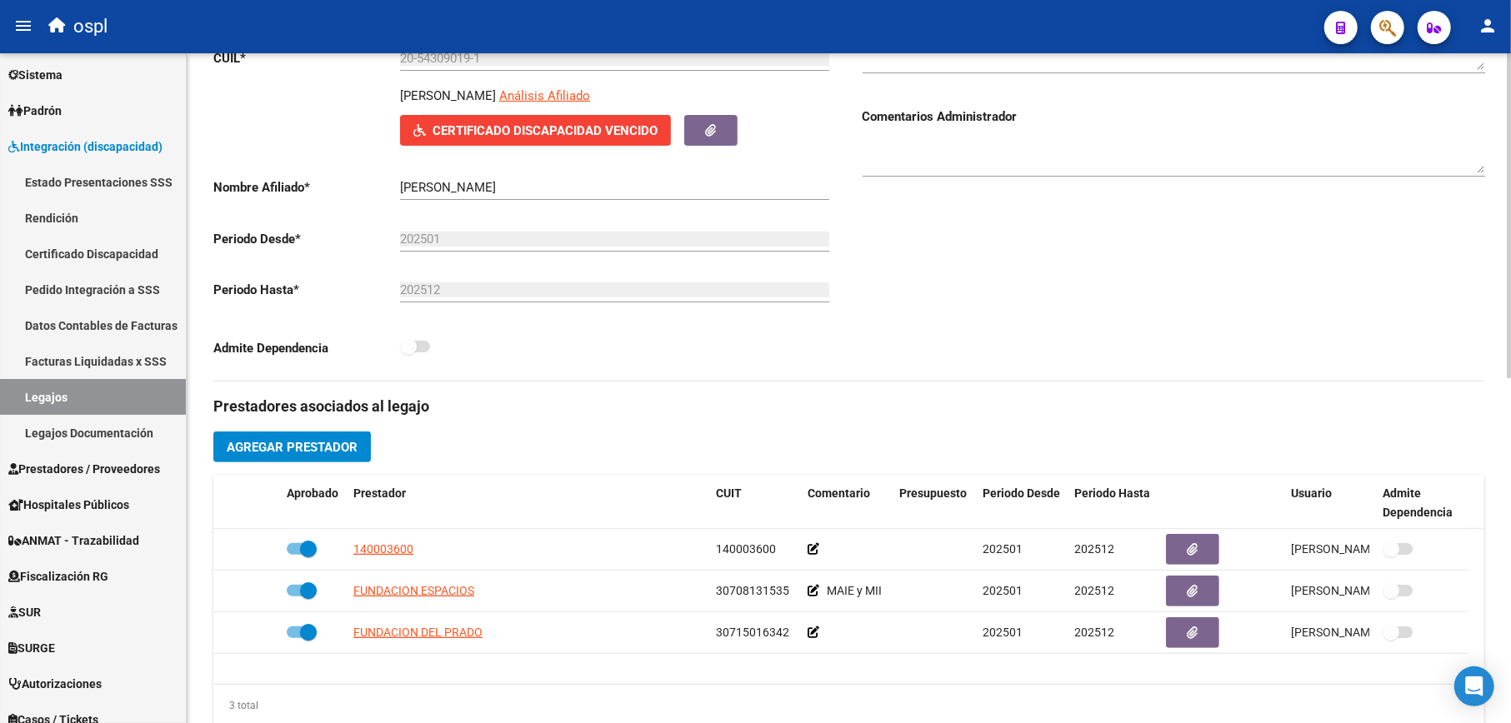
scroll to position [0, 0]
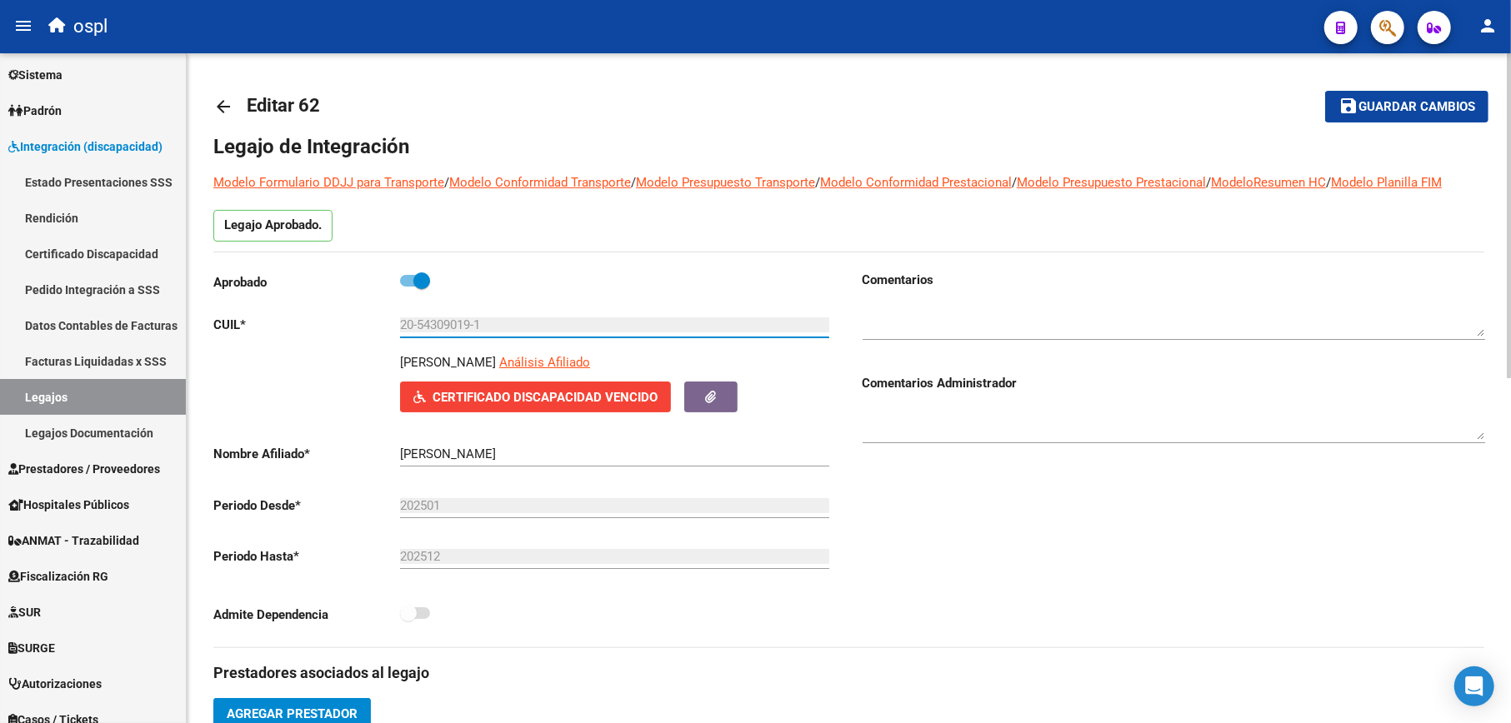
drag, startPoint x: 417, startPoint y: 325, endPoint x: 471, endPoint y: 321, distance: 53.5
click at [471, 321] on input "20-54309019-1" at bounding box center [614, 324] width 429 height 15
drag, startPoint x: 401, startPoint y: 358, endPoint x: 577, endPoint y: 358, distance: 176.6
click at [496, 358] on p "[PERSON_NAME]" at bounding box center [448, 362] width 96 height 18
copy p "[PERSON_NAME]"
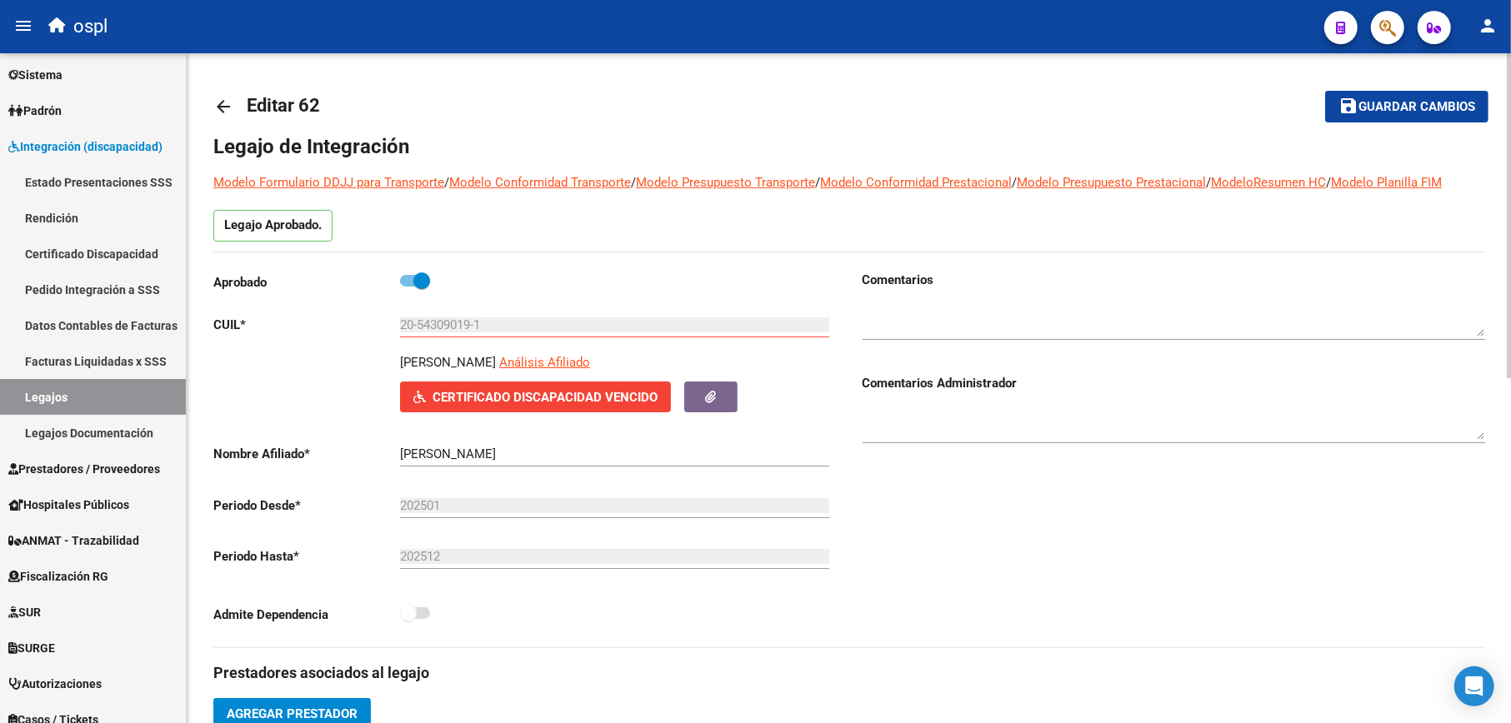
click at [1446, 117] on button "save Guardar cambios" at bounding box center [1406, 106] width 163 height 31
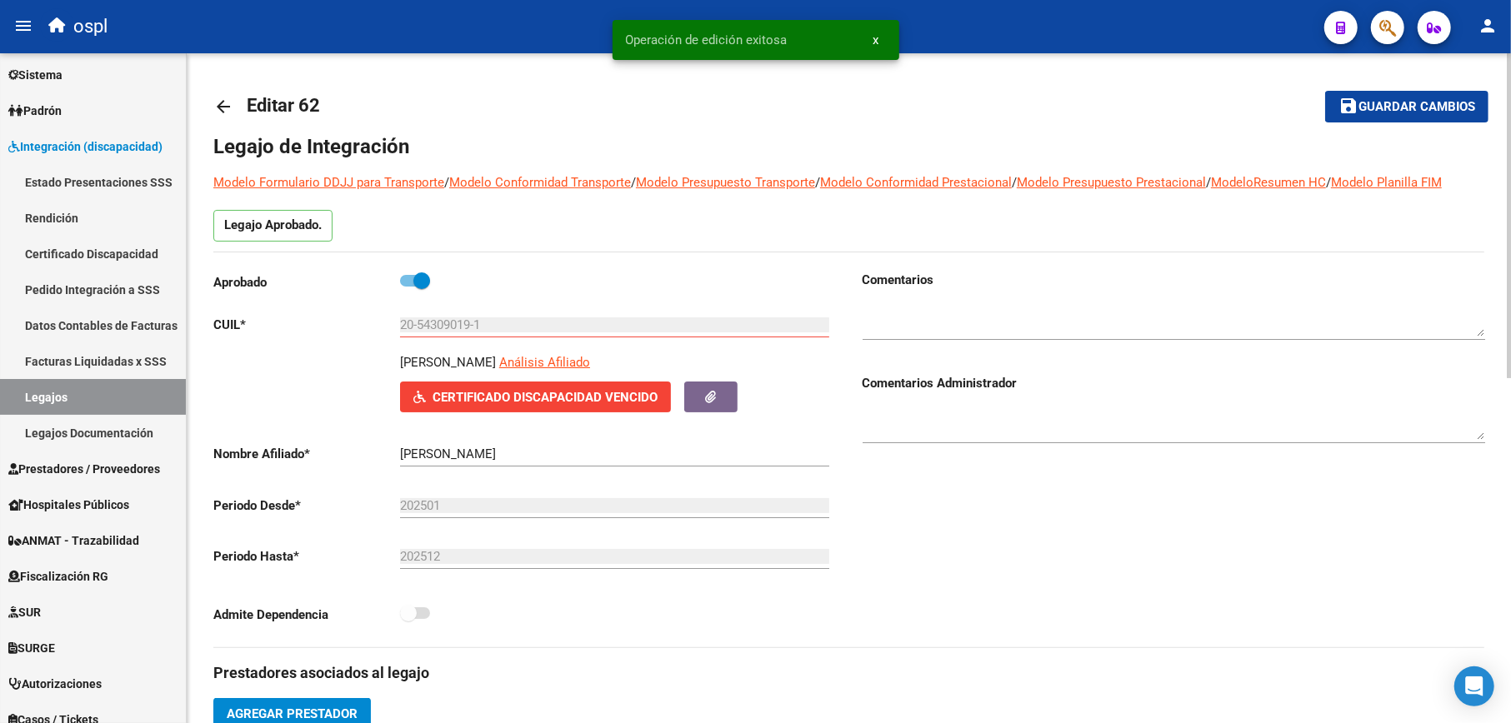
click at [225, 105] on mat-icon "arrow_back" at bounding box center [223, 107] width 20 height 20
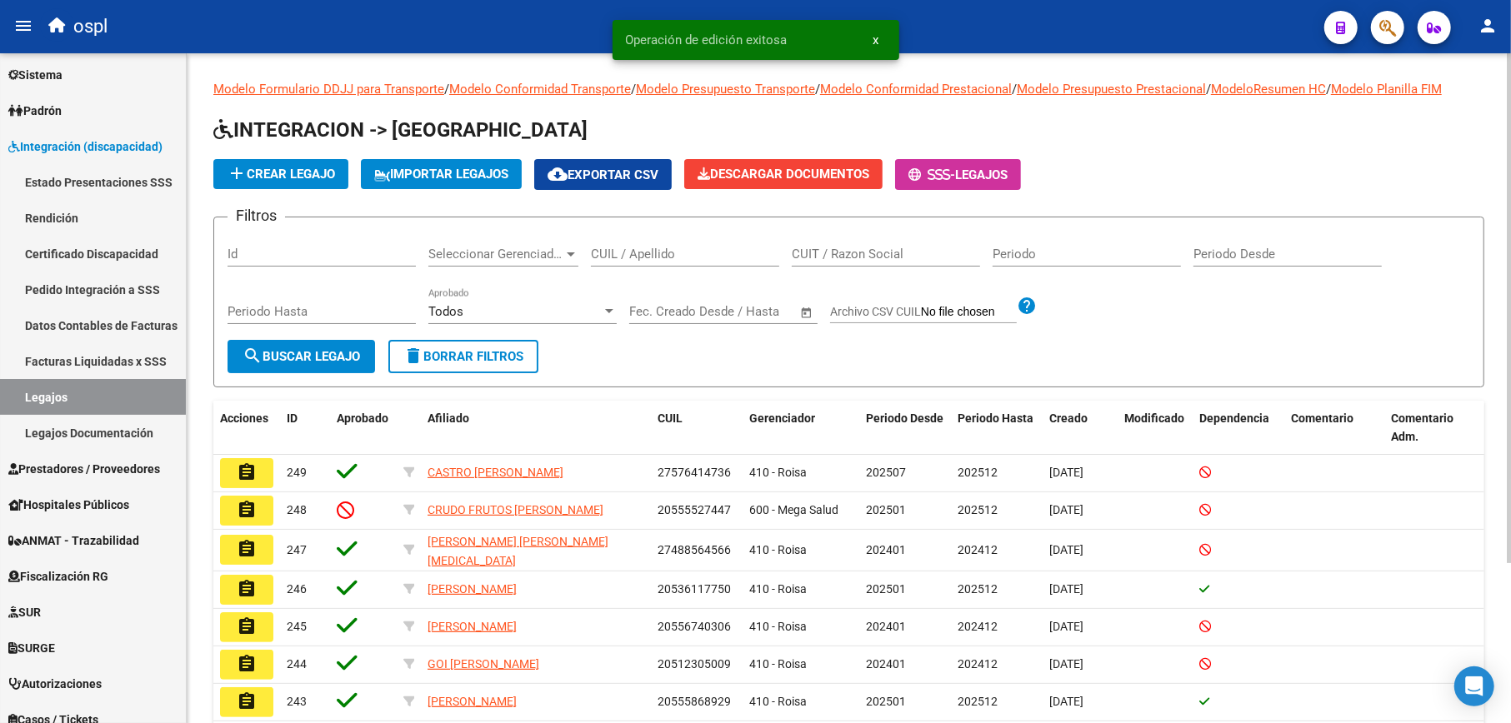
click at [680, 250] on input "CUIL / Apellido" at bounding box center [685, 254] width 188 height 15
paste input "23562974199"
type input "23562974199"
click at [322, 349] on span "search Buscar Legajo" at bounding box center [300, 356] width 117 height 15
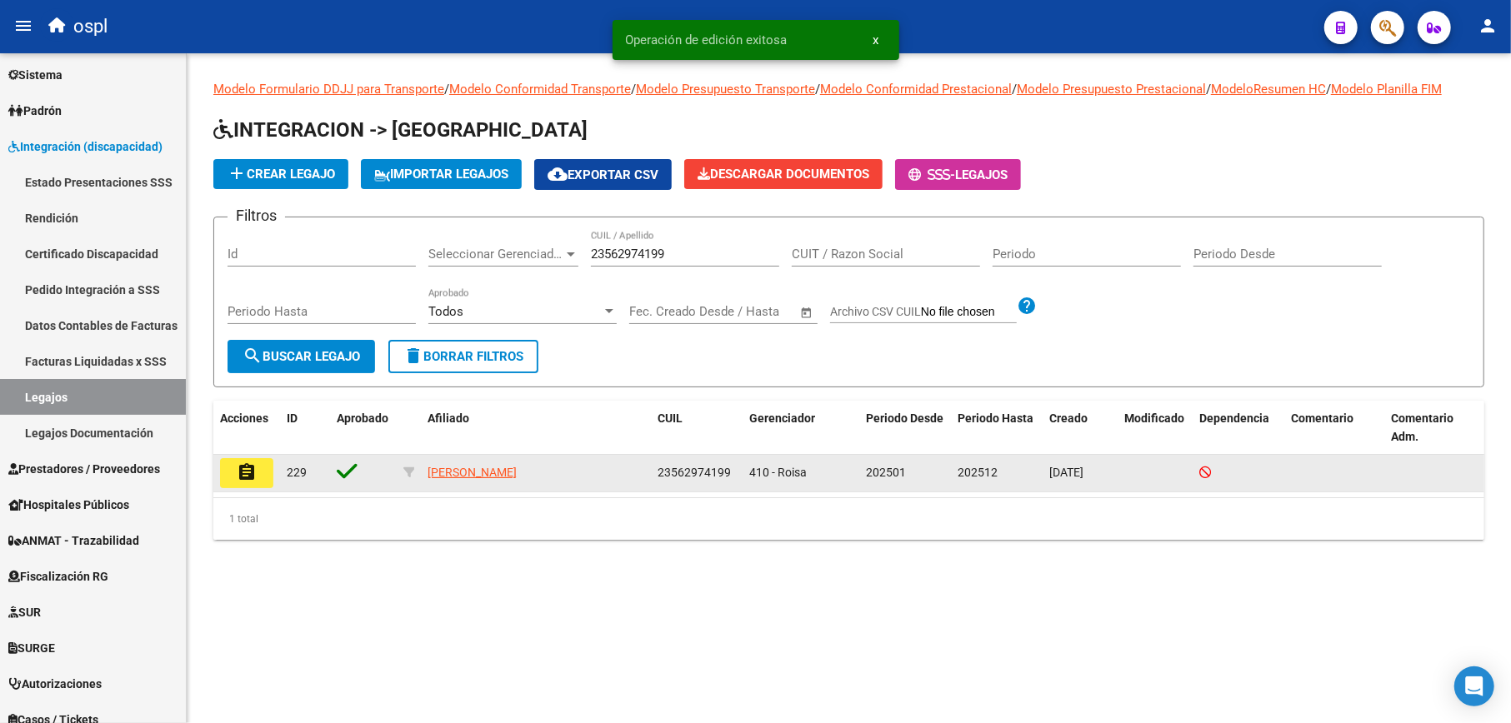
click at [254, 471] on mat-icon "assignment" at bounding box center [247, 472] width 20 height 20
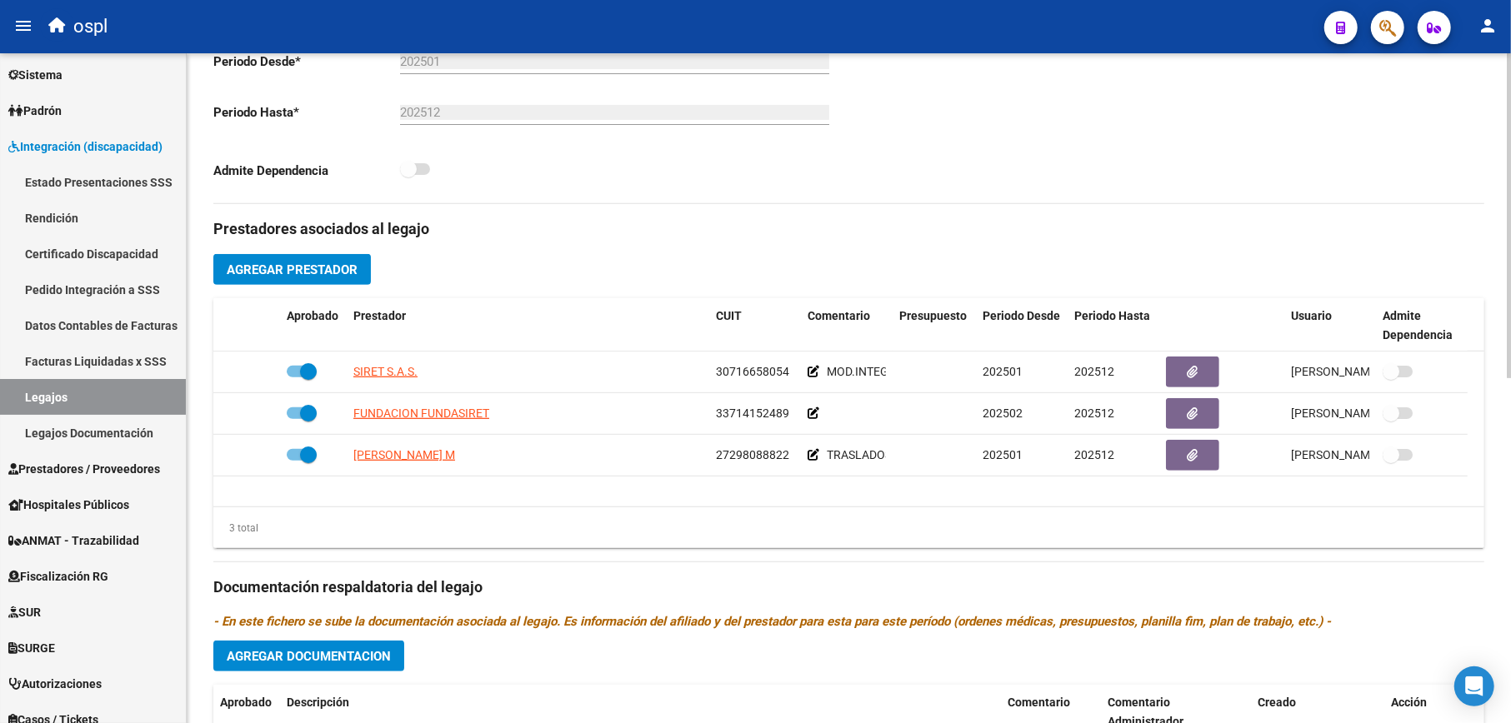
scroll to position [555, 0]
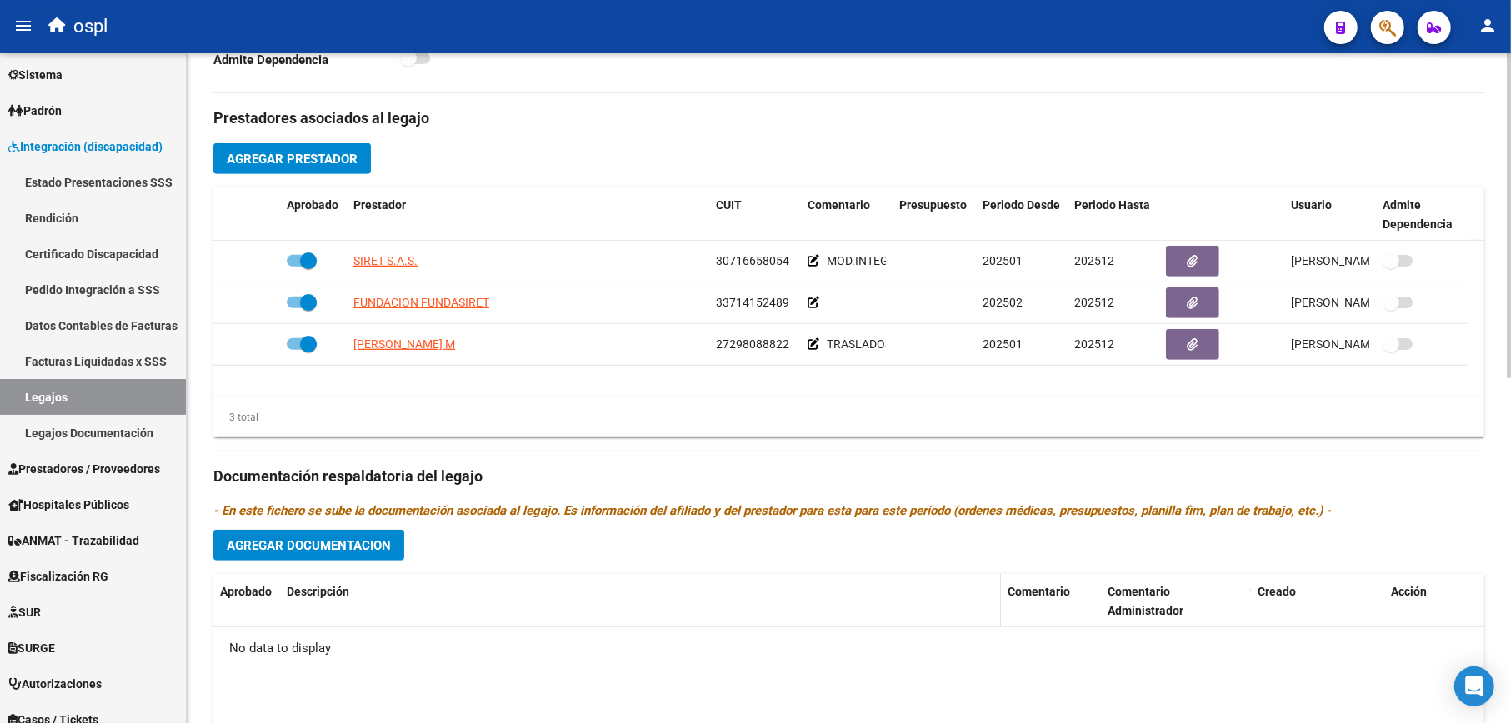
click at [367, 541] on span "Agregar Documentacion" at bounding box center [309, 545] width 164 height 15
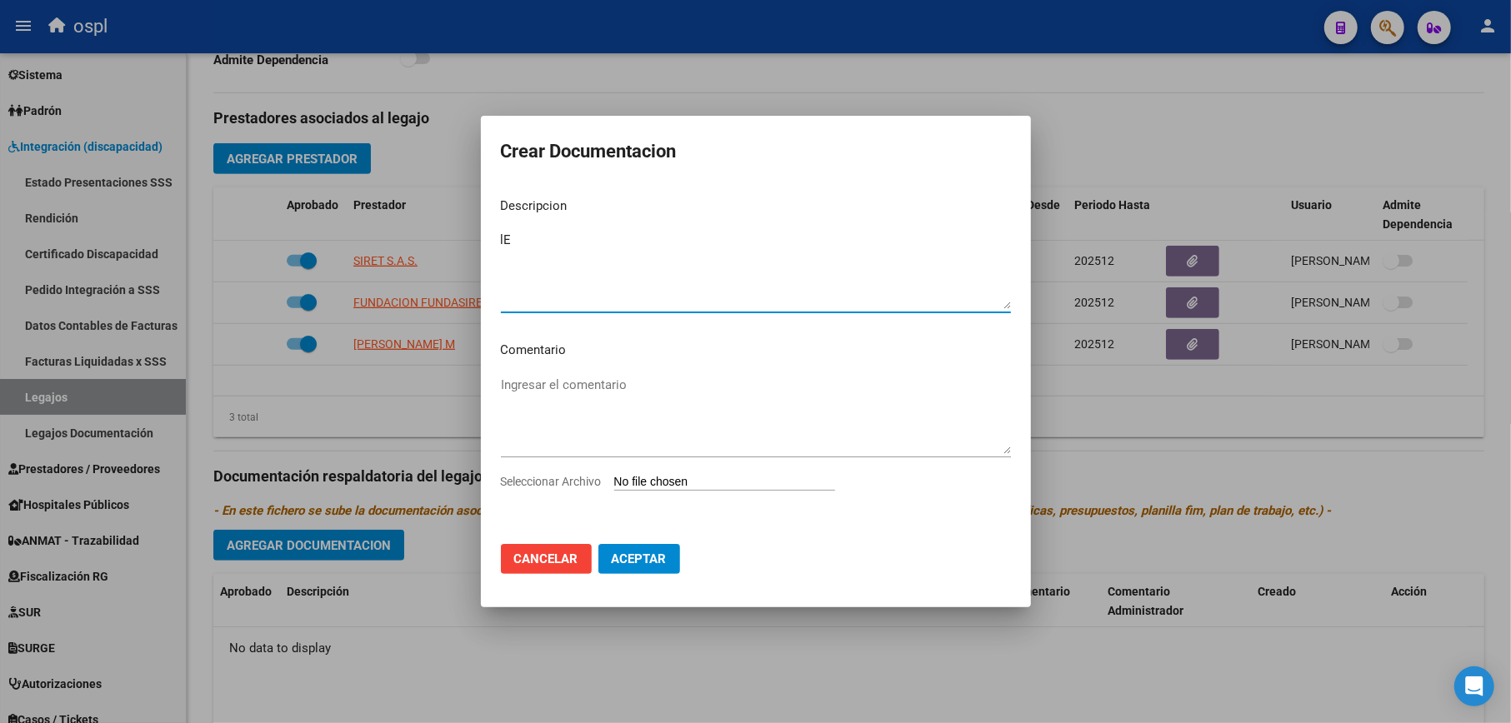
type textarea "l"
type textarea "Legajo_Transporte"
click at [672, 477] on input "Seleccionar Archivo" at bounding box center [724, 483] width 221 height 16
type input "C:\fakepath\LEGAJO 2025- TRANSP. AFIL. [PERSON_NAME].pdf"
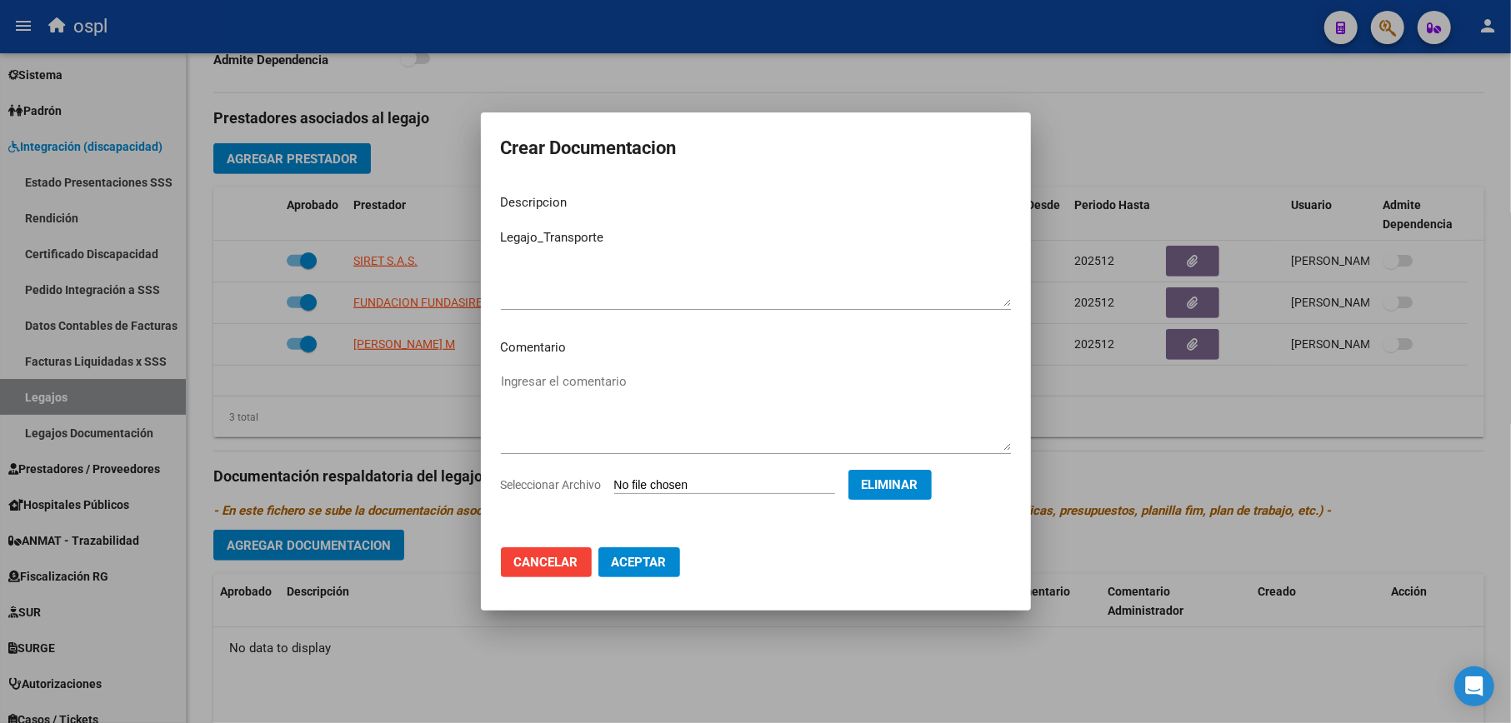
click at [645, 561] on span "Aceptar" at bounding box center [639, 562] width 55 height 15
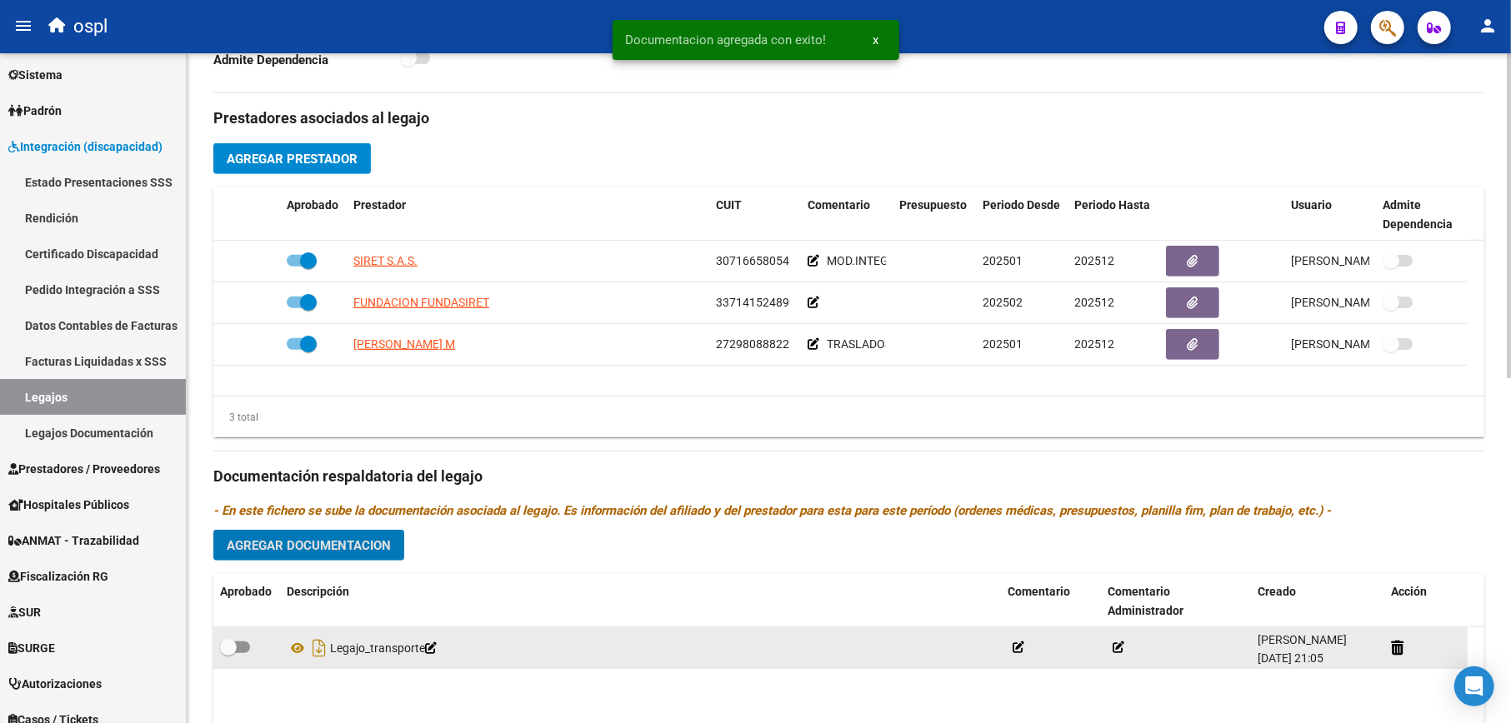
click at [231, 637] on datatable-body-cell at bounding box center [246, 647] width 67 height 41
drag, startPoint x: 231, startPoint y: 647, endPoint x: 287, endPoint y: 660, distance: 57.2
click at [231, 647] on span at bounding box center [228, 647] width 17 height 17
click at [228, 653] on input "checkbox" at bounding box center [227, 653] width 1 height 1
checkbox input "true"
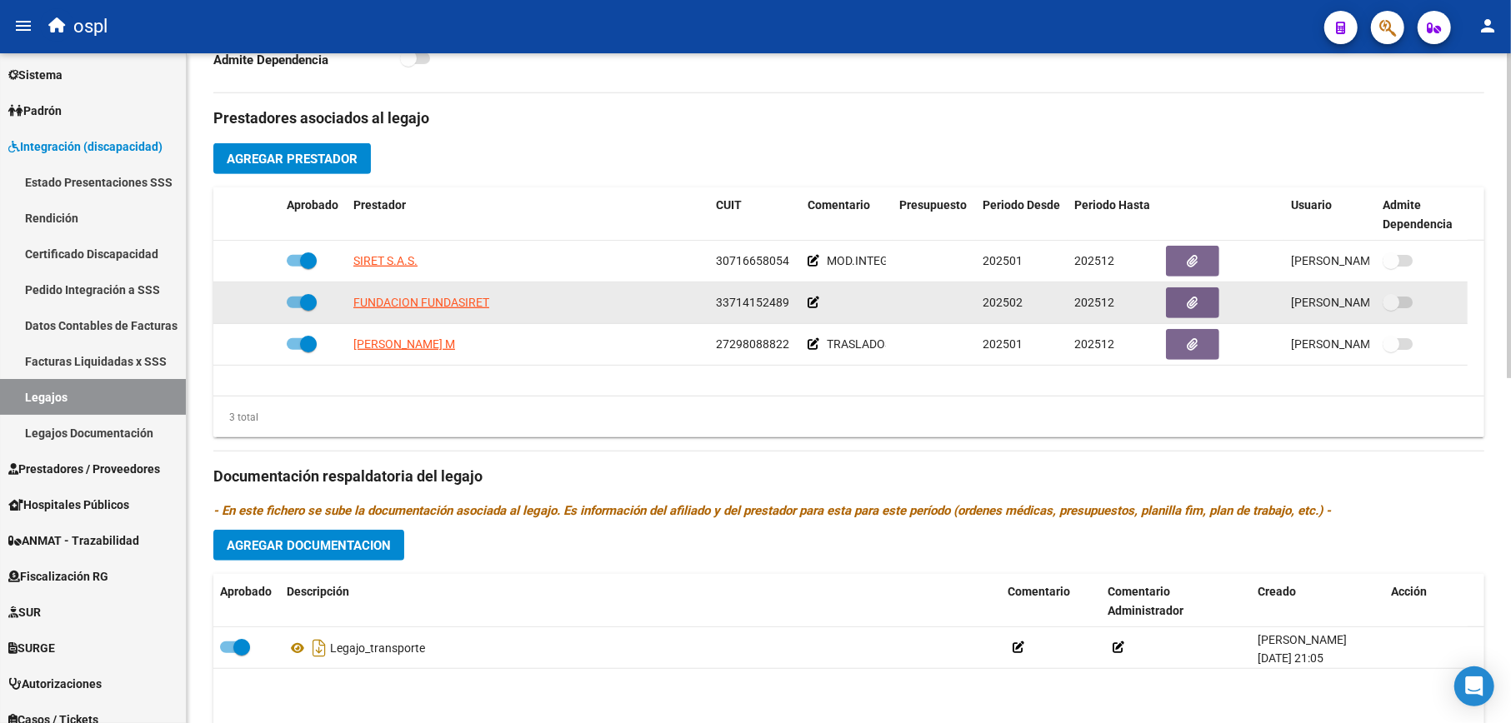
click at [810, 300] on icon at bounding box center [813, 303] width 12 height 12
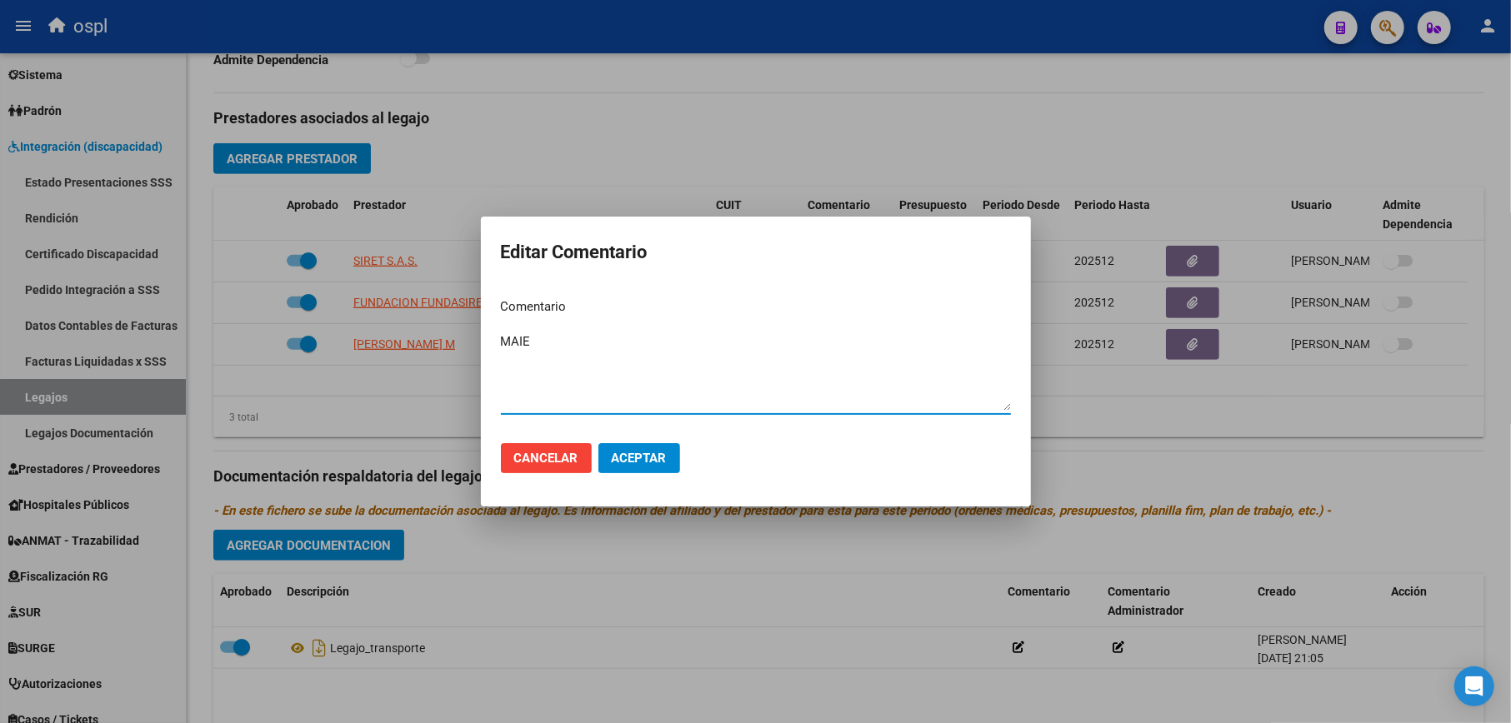
type textarea "MAIE"
click at [654, 455] on span "Aceptar" at bounding box center [639, 458] width 55 height 15
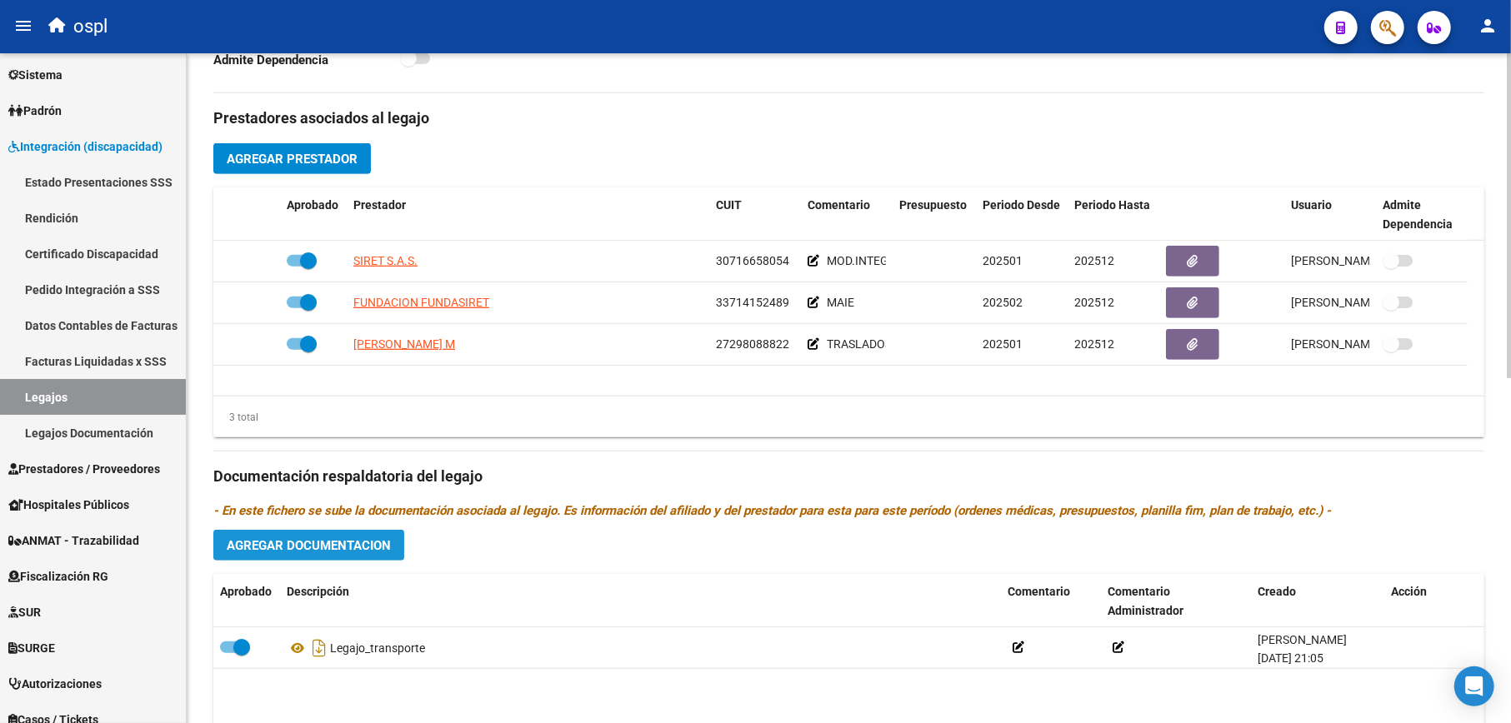
click at [350, 543] on span "Agregar Documentacion" at bounding box center [309, 545] width 164 height 15
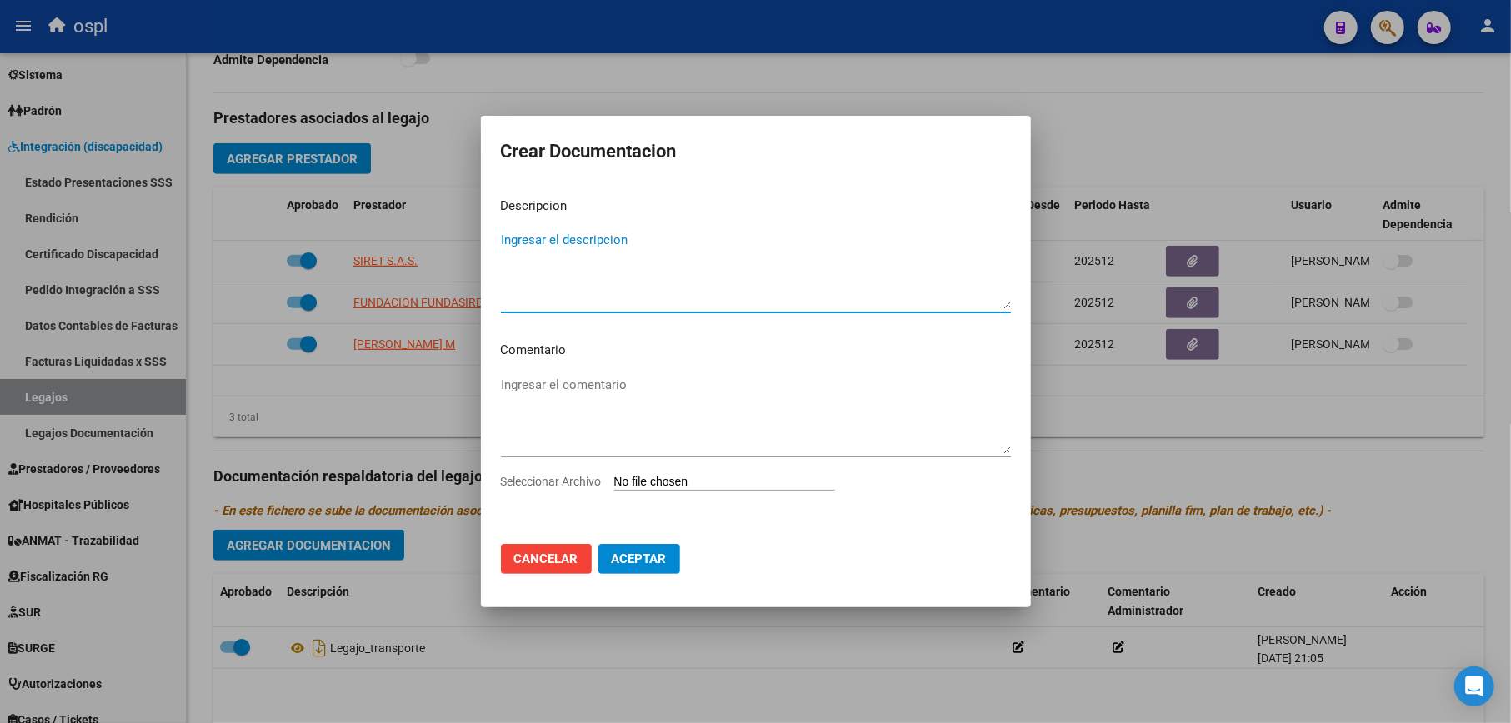
click at [678, 475] on input "Seleccionar Archivo" at bounding box center [724, 483] width 221 height 16
type input "C:\fakepath\[PERSON_NAME]-LEGAJO 2025.pdf"
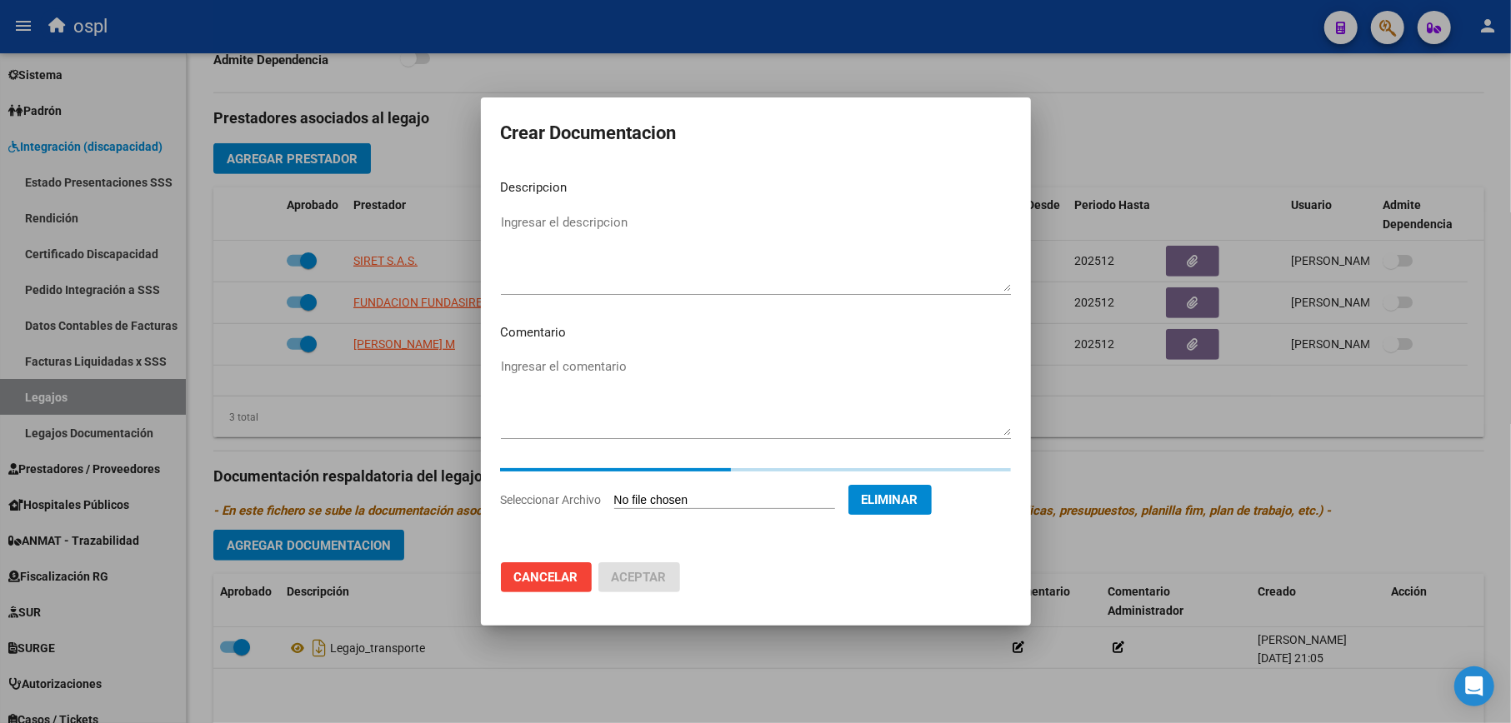
click at [697, 247] on textarea "Ingresar el descripcion" at bounding box center [756, 252] width 510 height 78
type textarea "l"
type textarea "Legajo_Rehabilitacion"
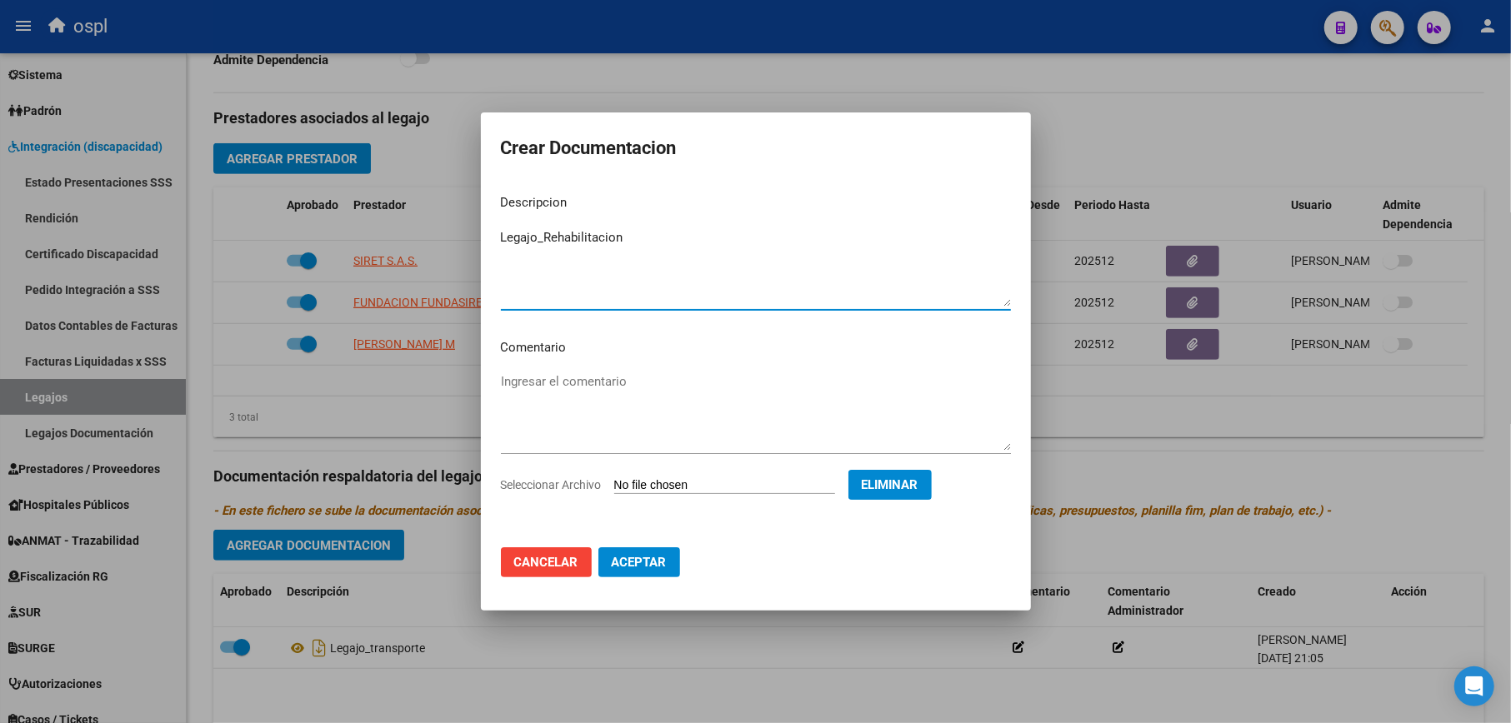
click at [643, 547] on button "Aceptar" at bounding box center [639, 562] width 82 height 30
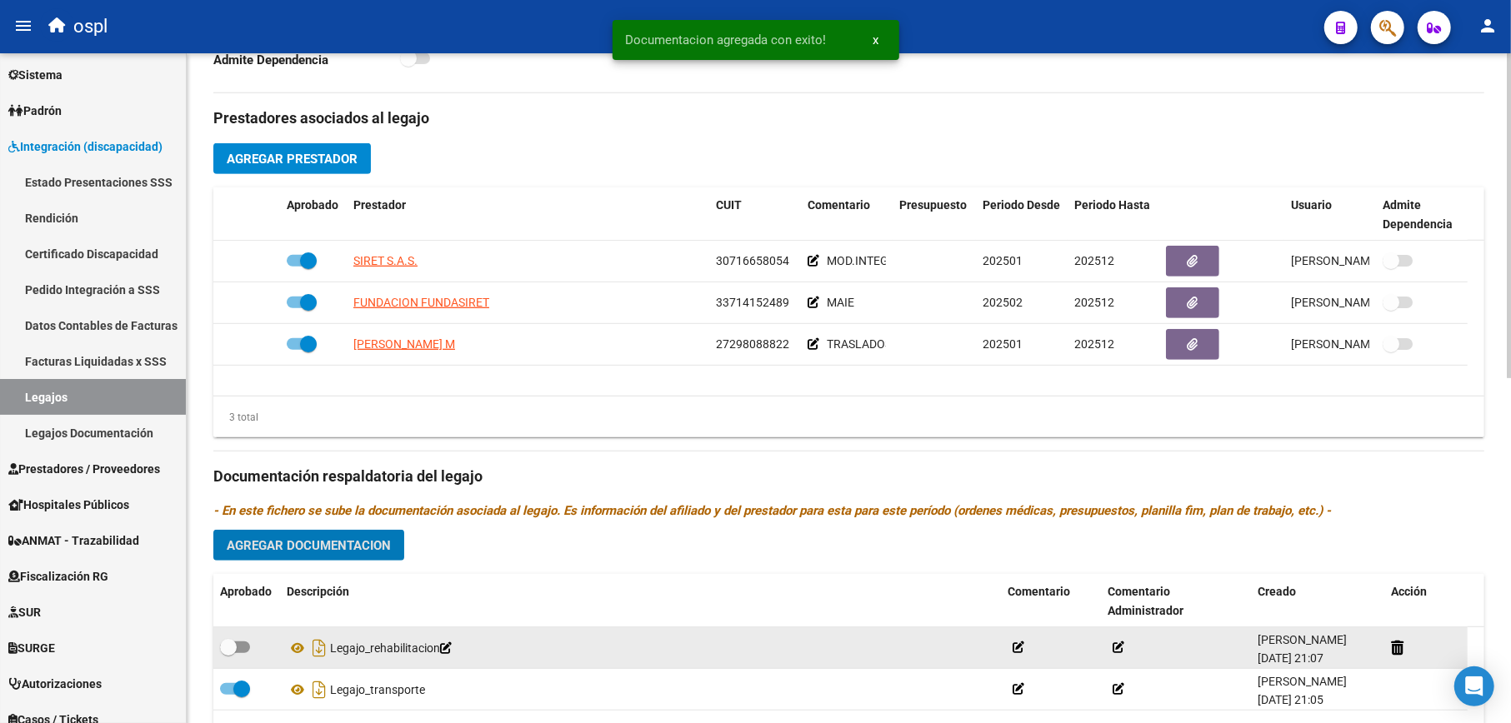
click at [224, 650] on span at bounding box center [228, 647] width 17 height 17
click at [227, 653] on input "checkbox" at bounding box center [227, 653] width 1 height 1
checkbox input "true"
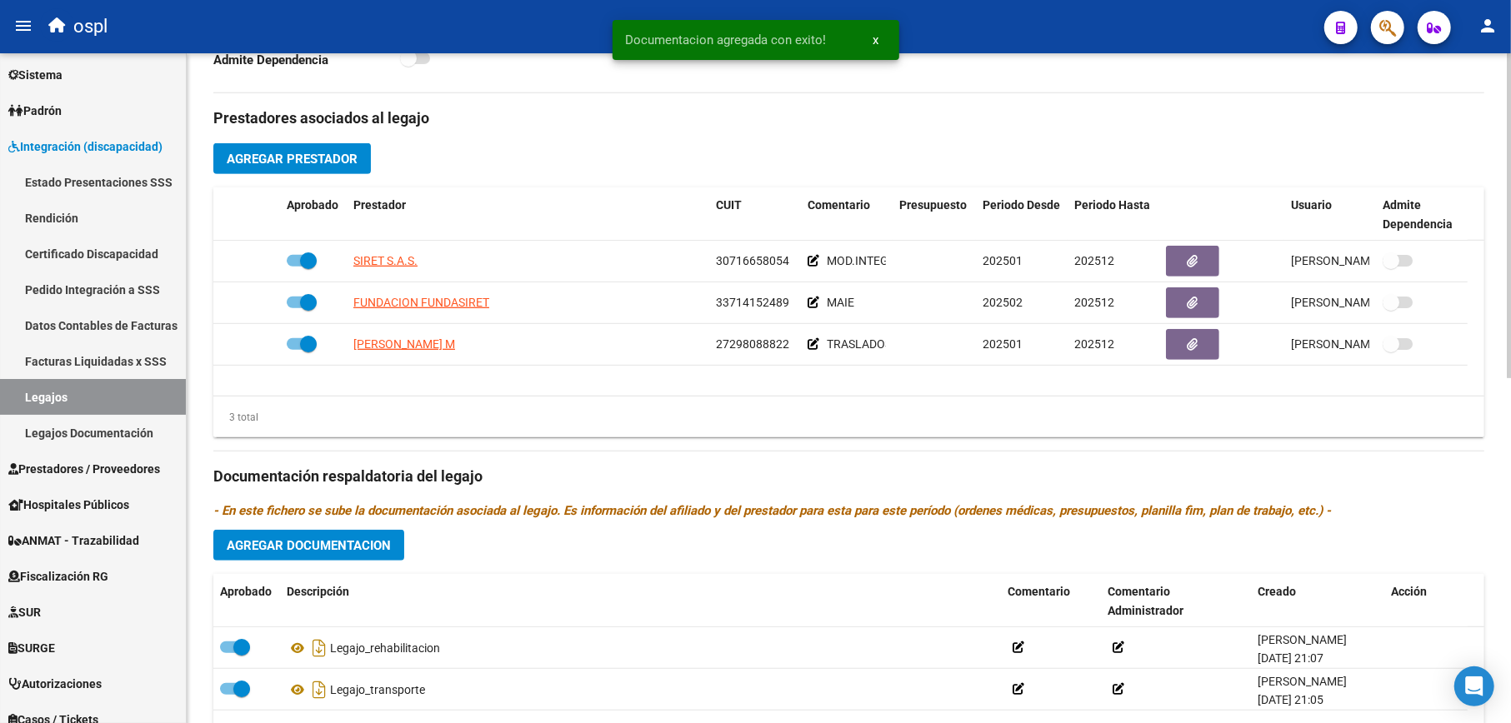
scroll to position [222, 0]
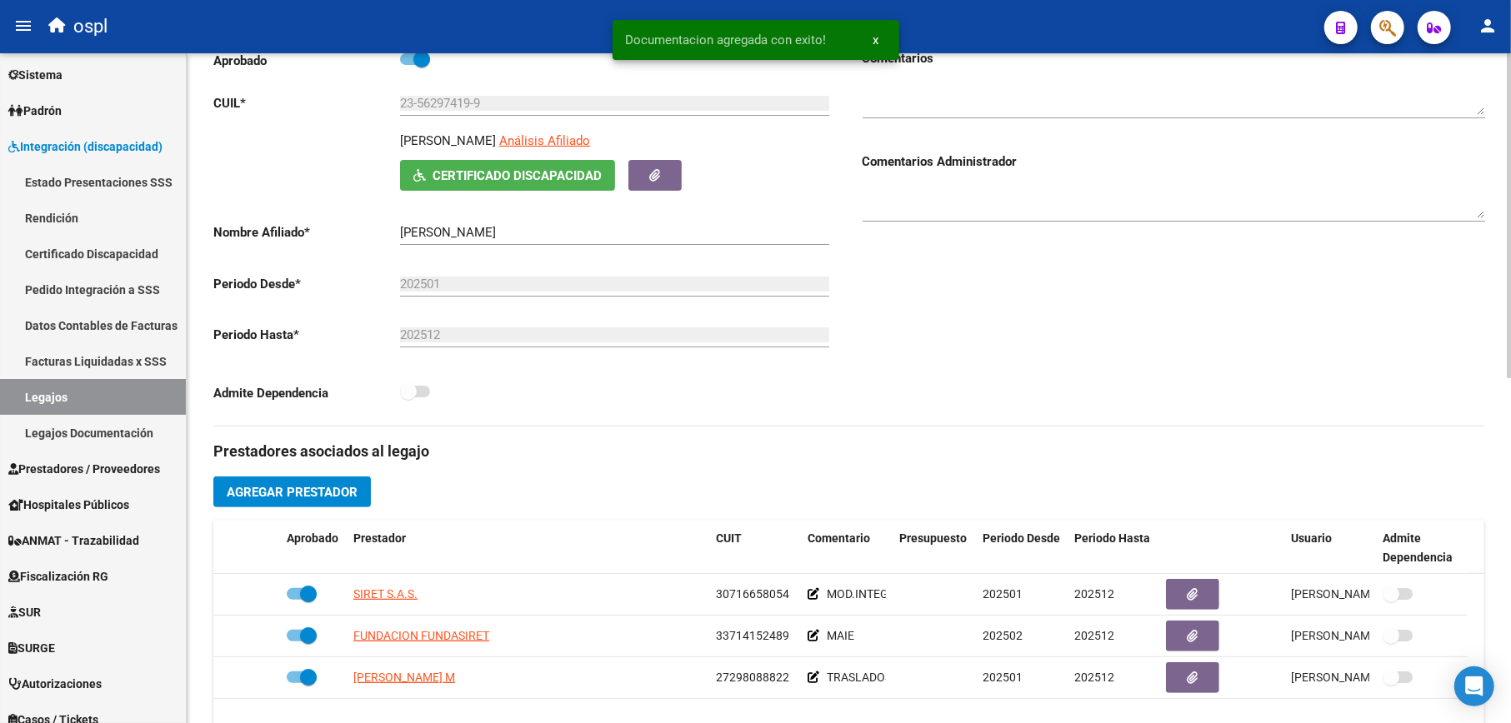
drag, startPoint x: 402, startPoint y: 138, endPoint x: 573, endPoint y: 142, distance: 171.7
click at [573, 142] on div "[PERSON_NAME] Análisis Afiliado" at bounding box center [618, 146] width 436 height 28
copy p "[PERSON_NAME]"
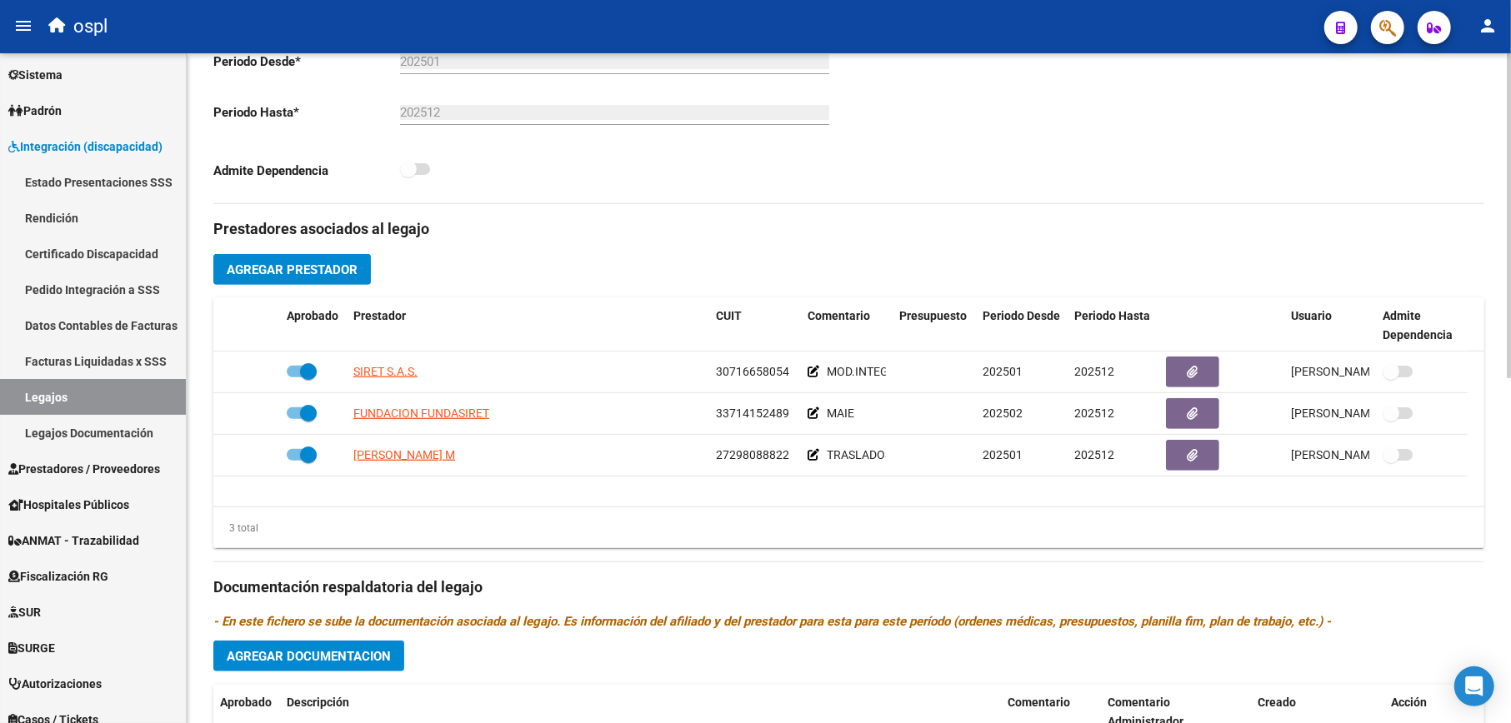
scroll to position [555, 0]
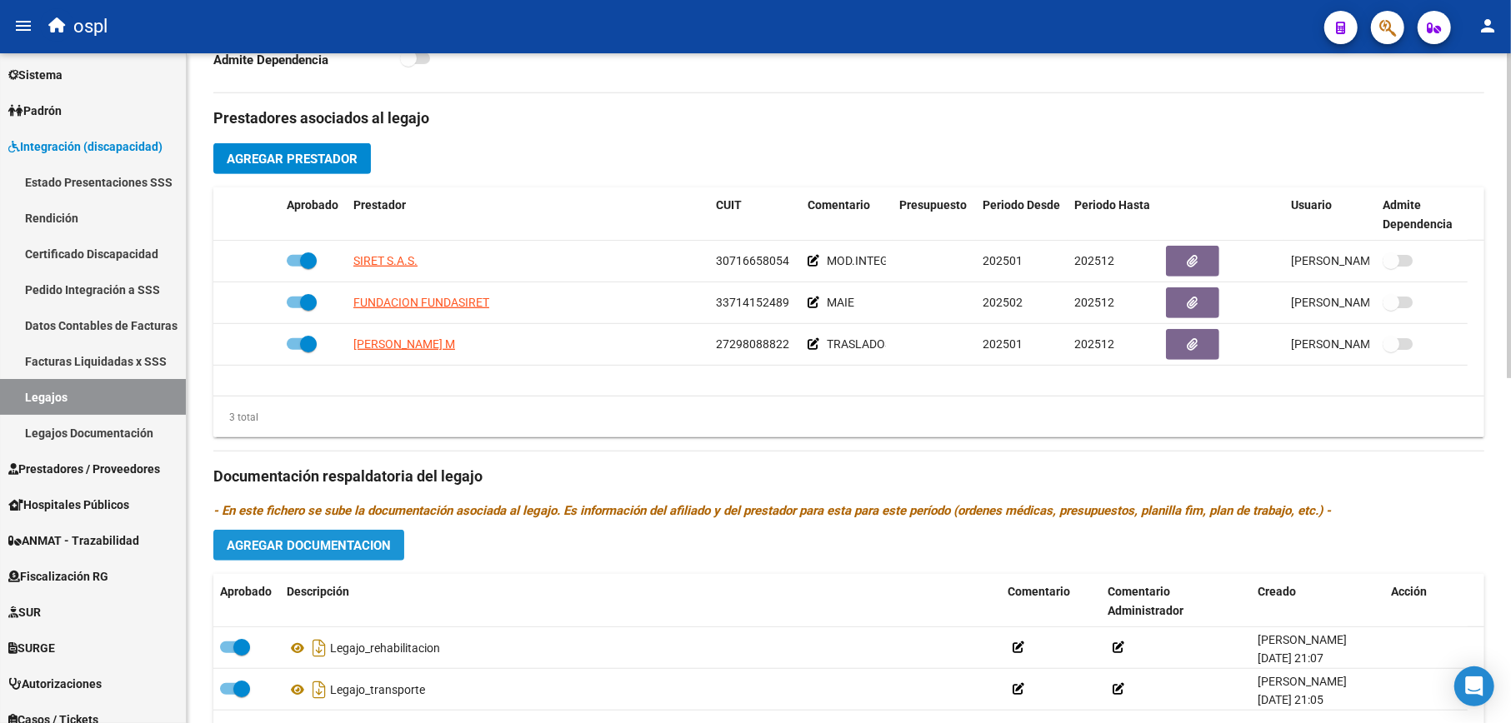
click at [293, 551] on span "Agregar Documentacion" at bounding box center [309, 545] width 164 height 15
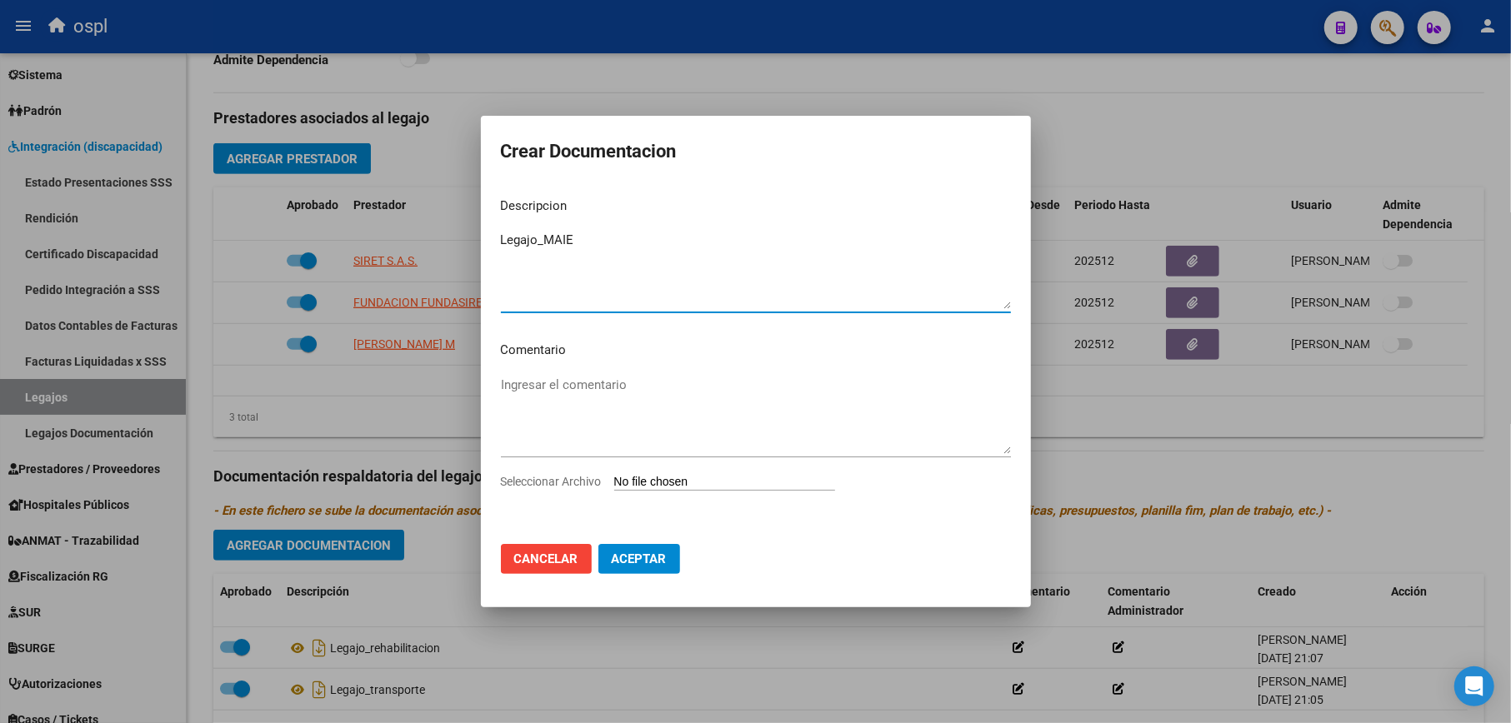
type textarea "Legajo_MAIE"
click at [715, 482] on input "Seleccionar Archivo" at bounding box center [724, 483] width 221 height 16
type input "C:\fakepath\[PERSON_NAME]-LEGAJO MAIE 2025.pdf"
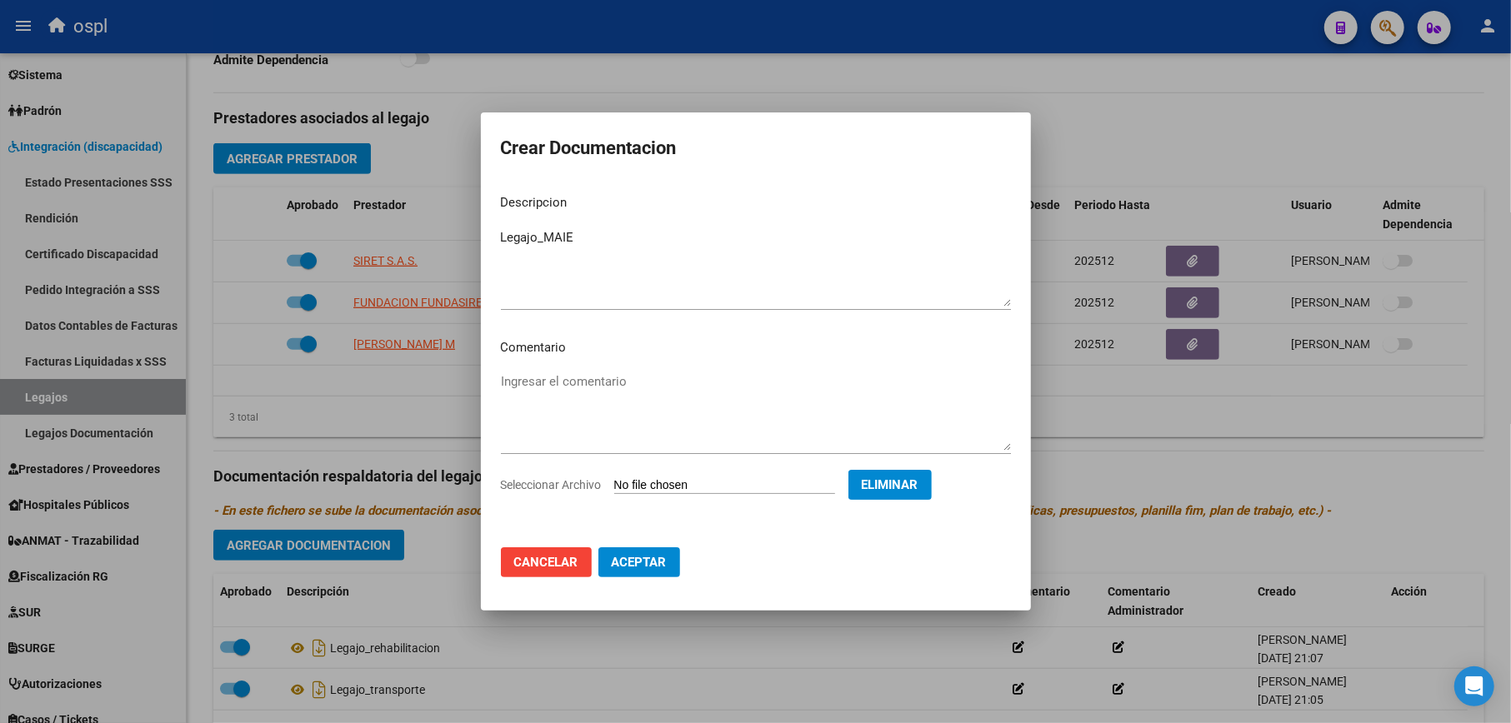
click at [628, 557] on span "Aceptar" at bounding box center [639, 562] width 55 height 15
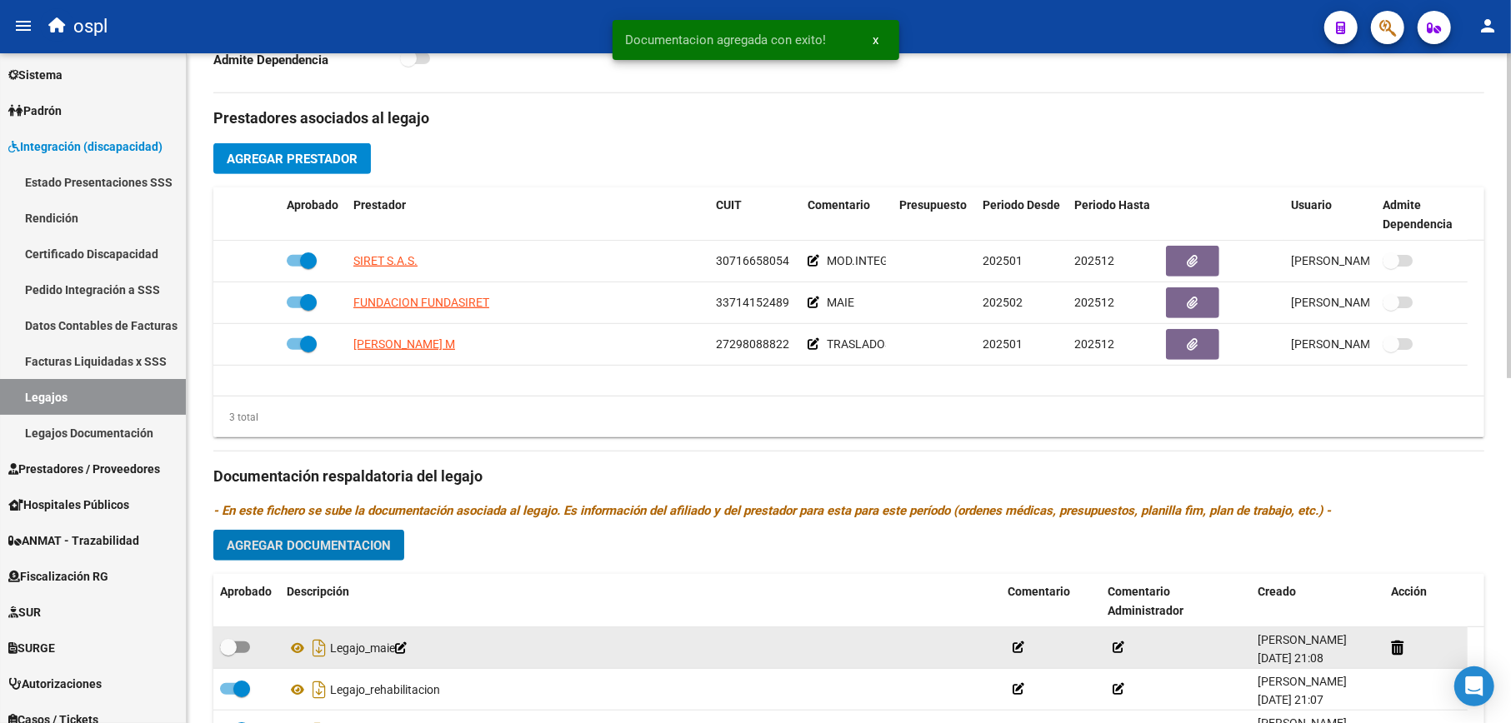
scroll to position [711, 0]
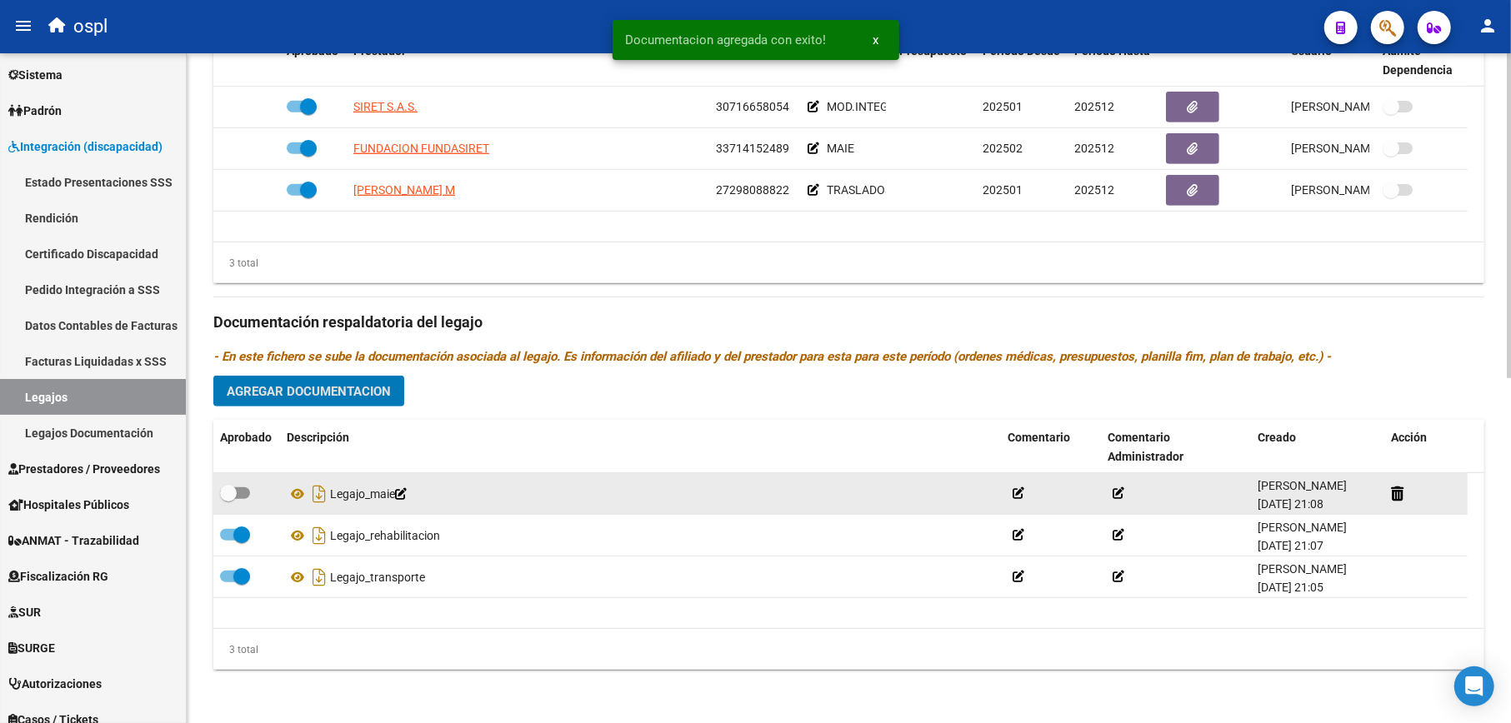
click at [227, 487] on span at bounding box center [228, 493] width 17 height 17
click at [227, 499] on input "checkbox" at bounding box center [227, 499] width 1 height 1
checkbox input "true"
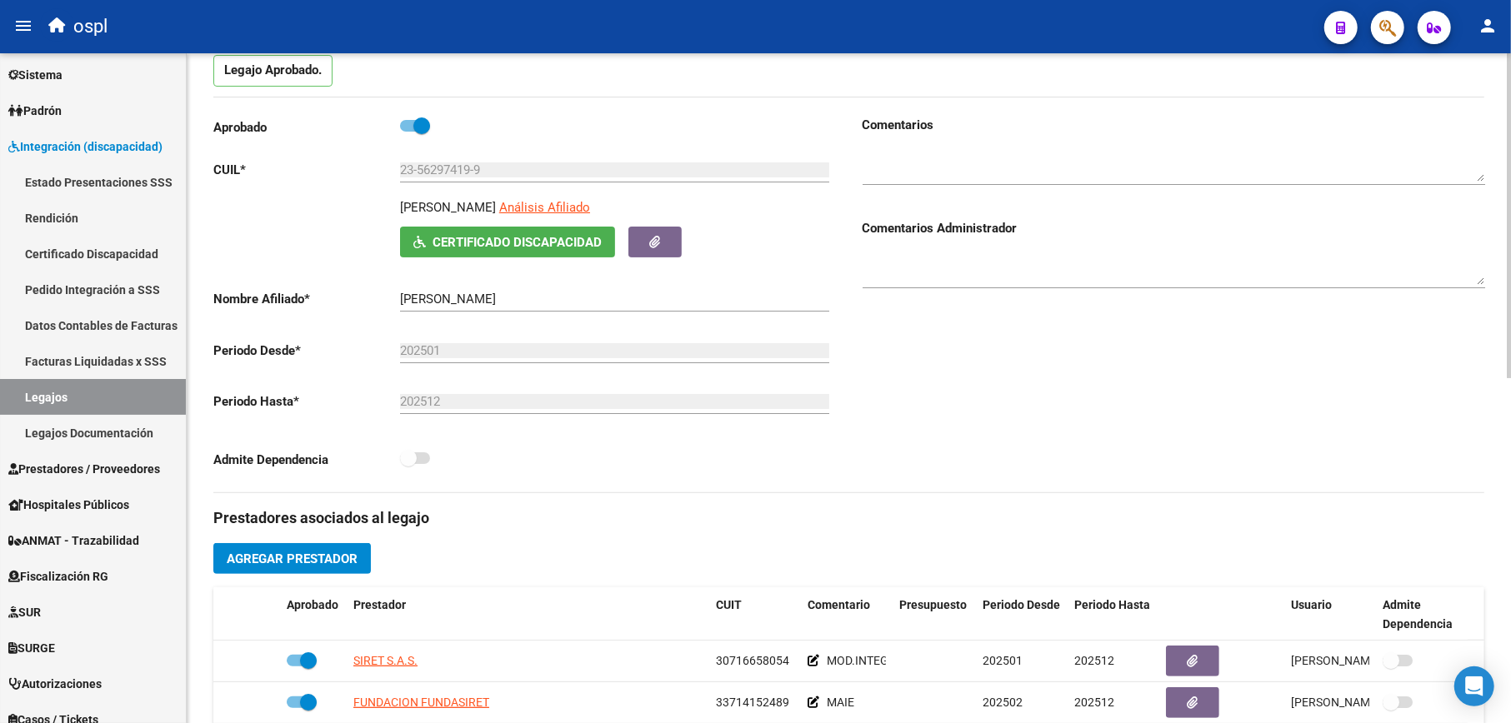
scroll to position [0, 0]
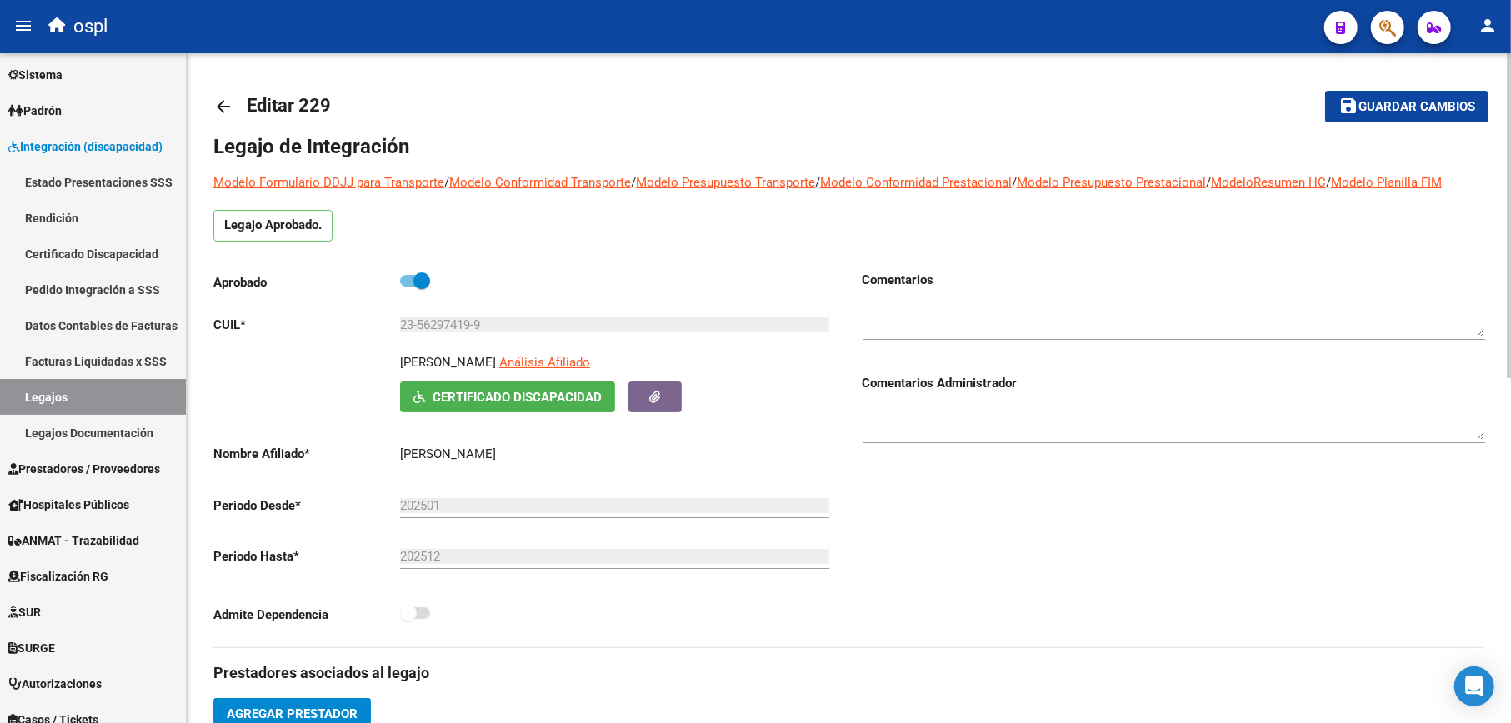
click at [1377, 113] on span "Guardar cambios" at bounding box center [1416, 107] width 117 height 15
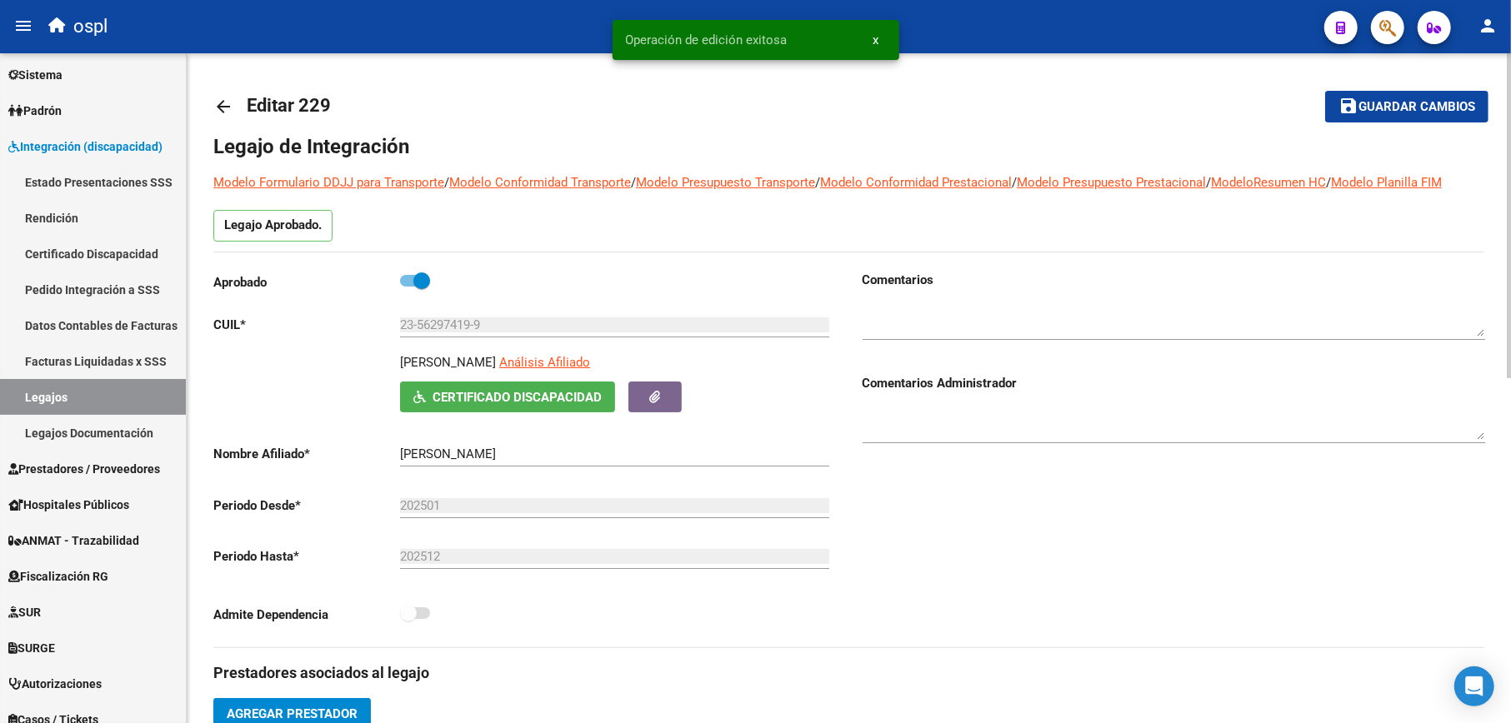
click at [227, 111] on mat-icon "arrow_back" at bounding box center [223, 107] width 20 height 20
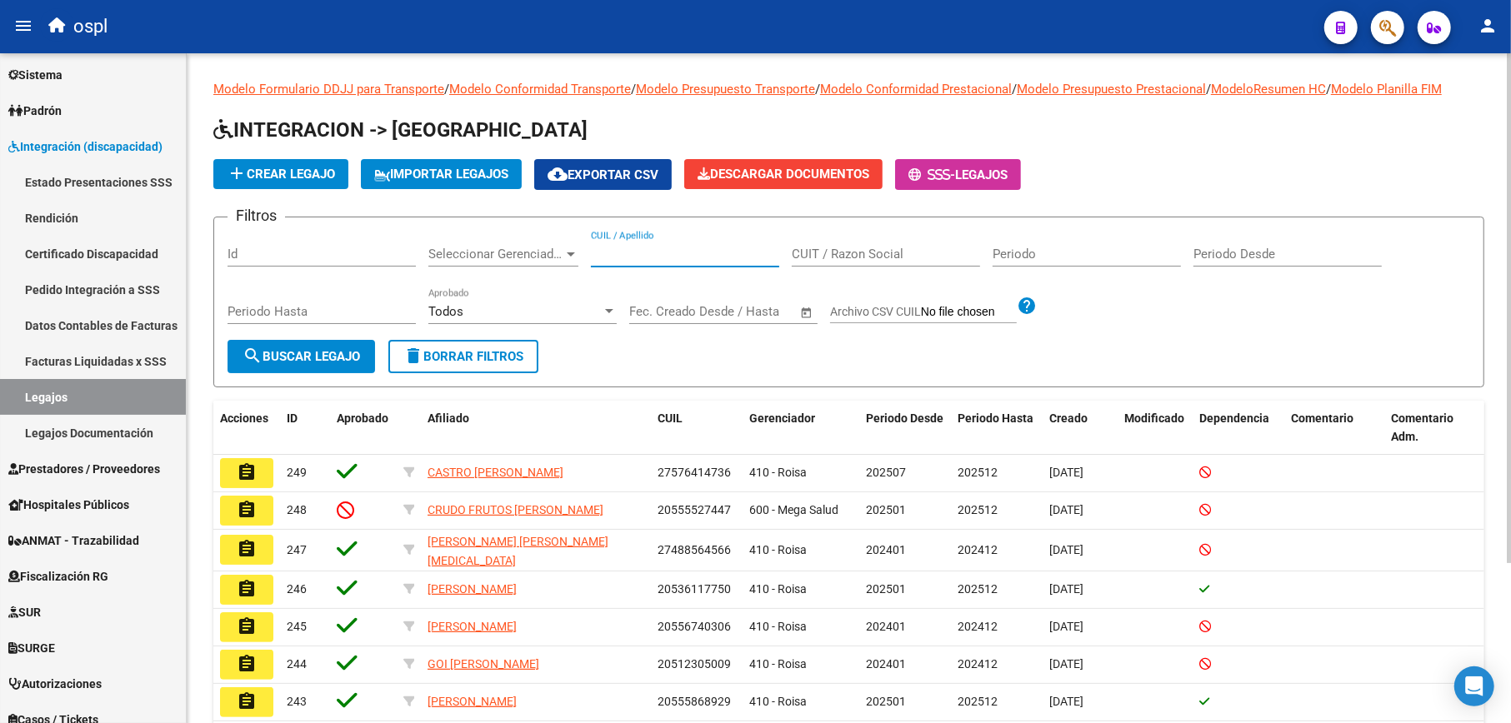
click at [652, 253] on input "CUIL / Apellido" at bounding box center [685, 254] width 188 height 15
paste input "27506089463"
type input "27506089463"
click at [340, 357] on span "search Buscar Legajo" at bounding box center [300, 356] width 117 height 15
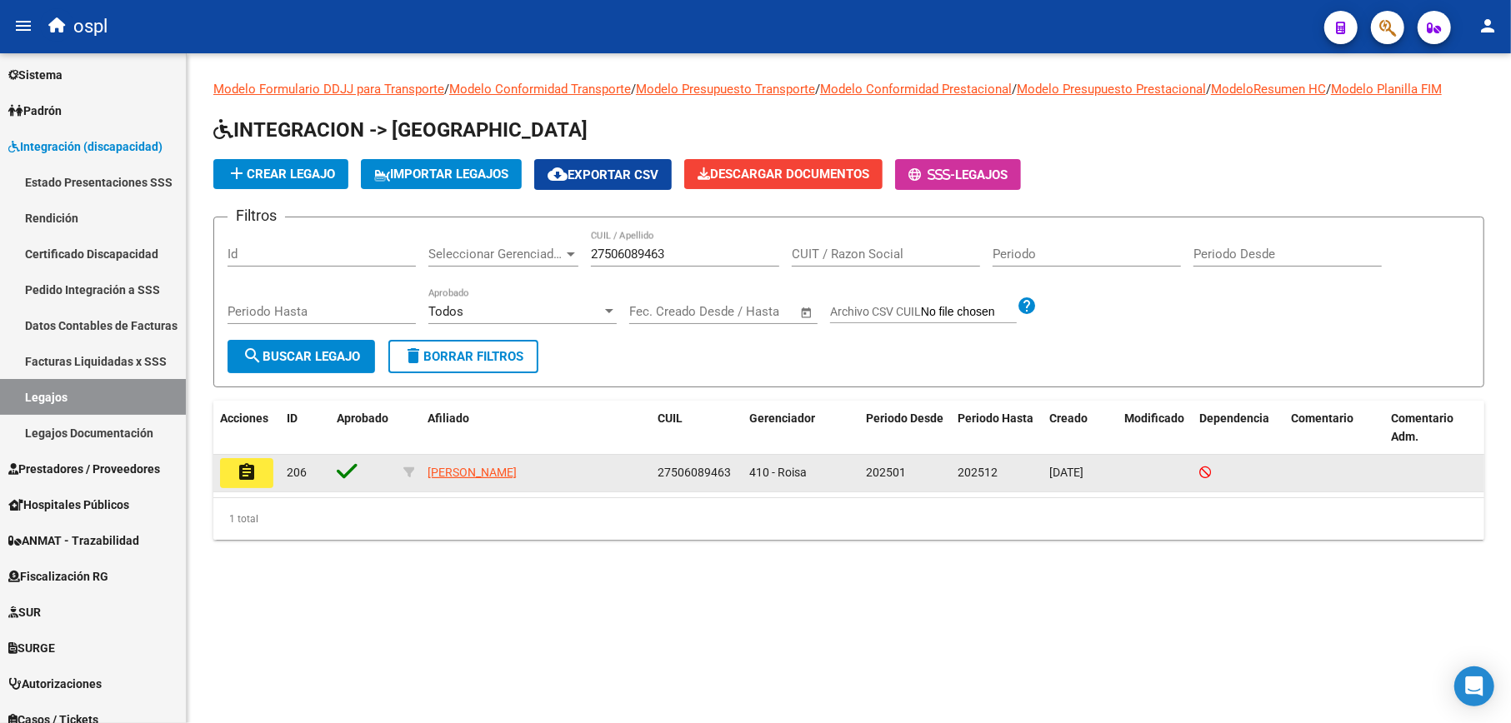
click at [253, 473] on mat-icon "assignment" at bounding box center [247, 472] width 20 height 20
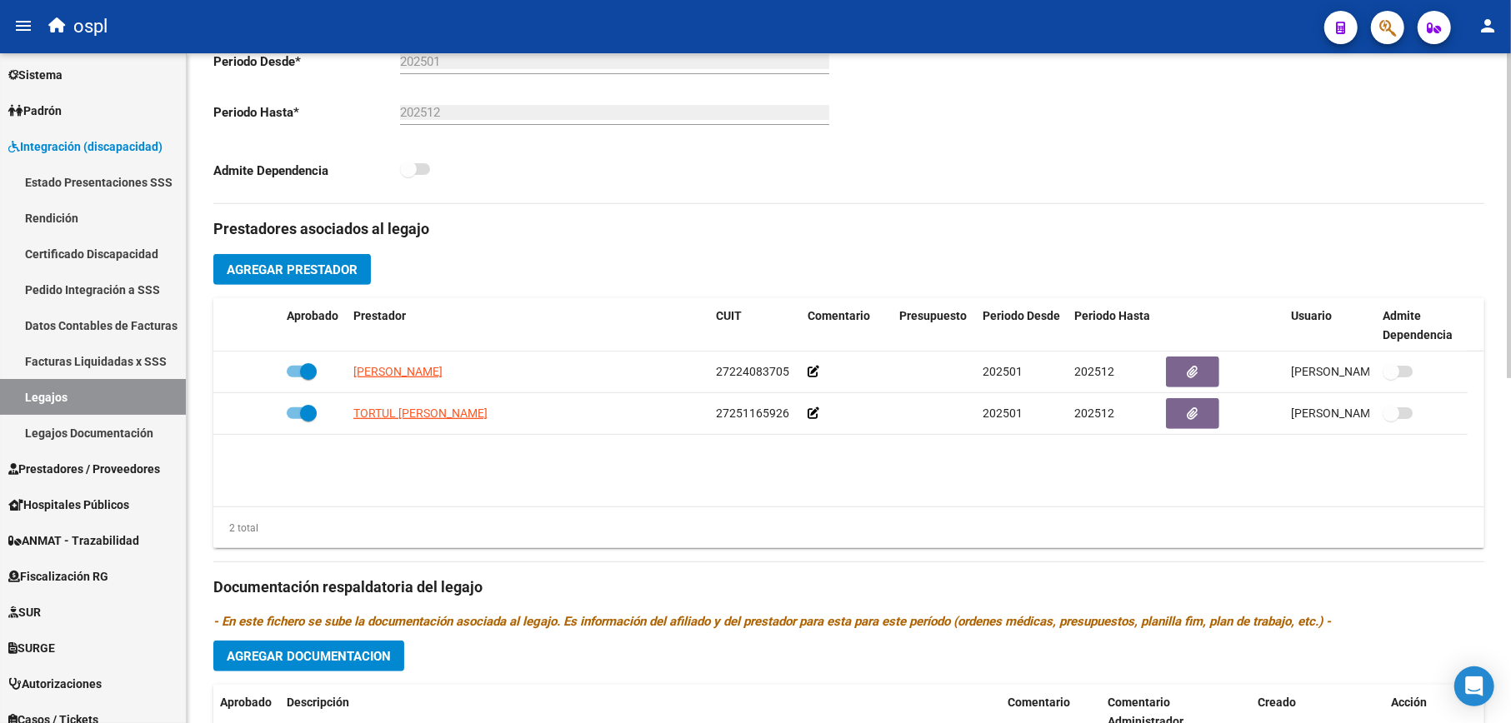
type input "[PERSON_NAME]"
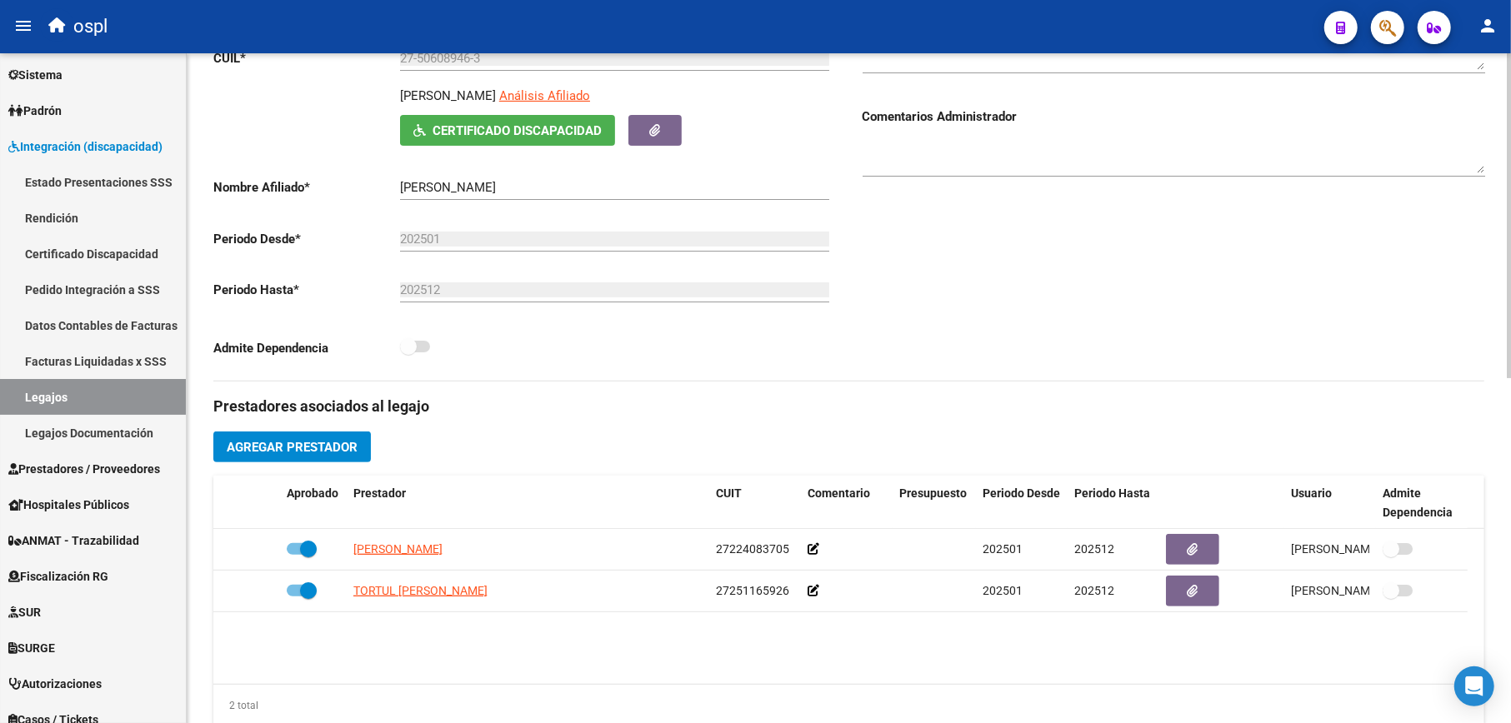
scroll to position [44, 0]
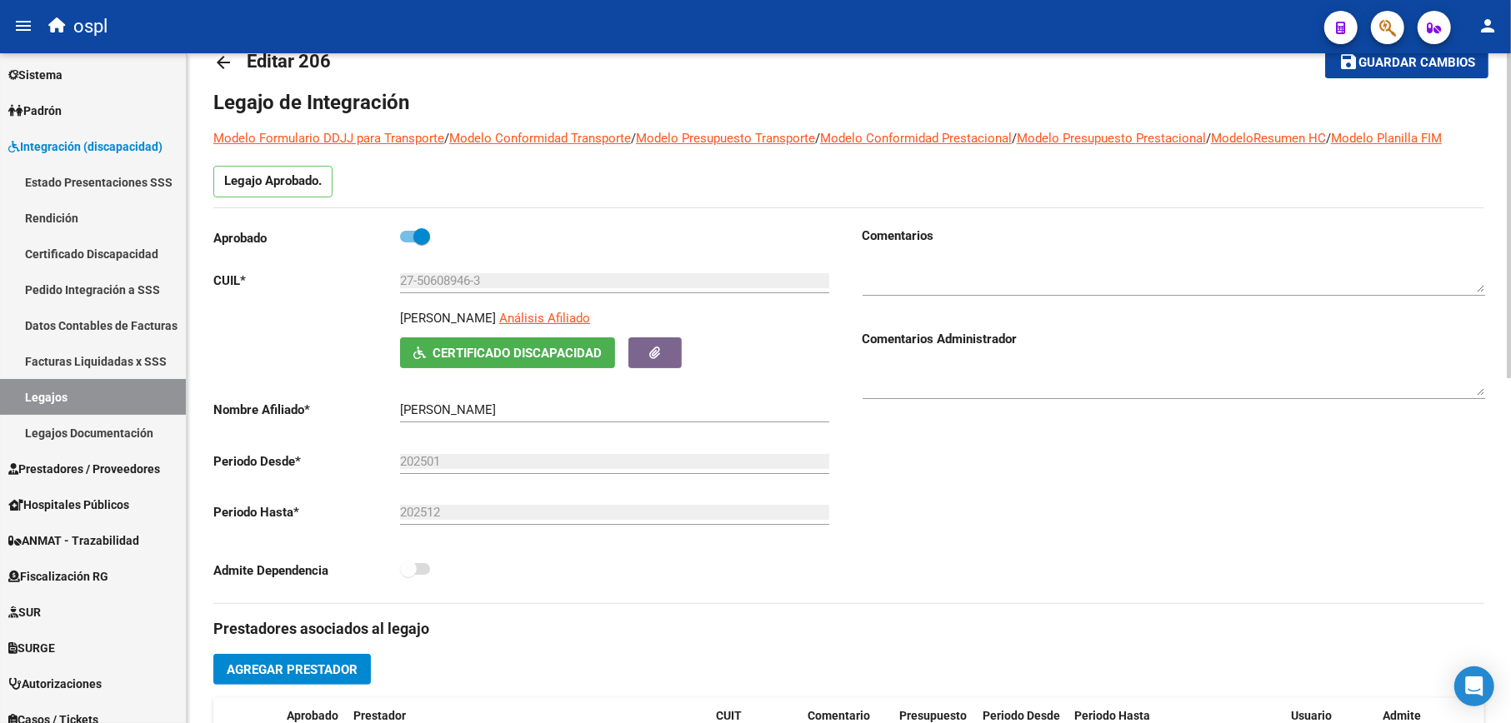
click at [233, 73] on link "arrow_back" at bounding box center [229, 61] width 33 height 39
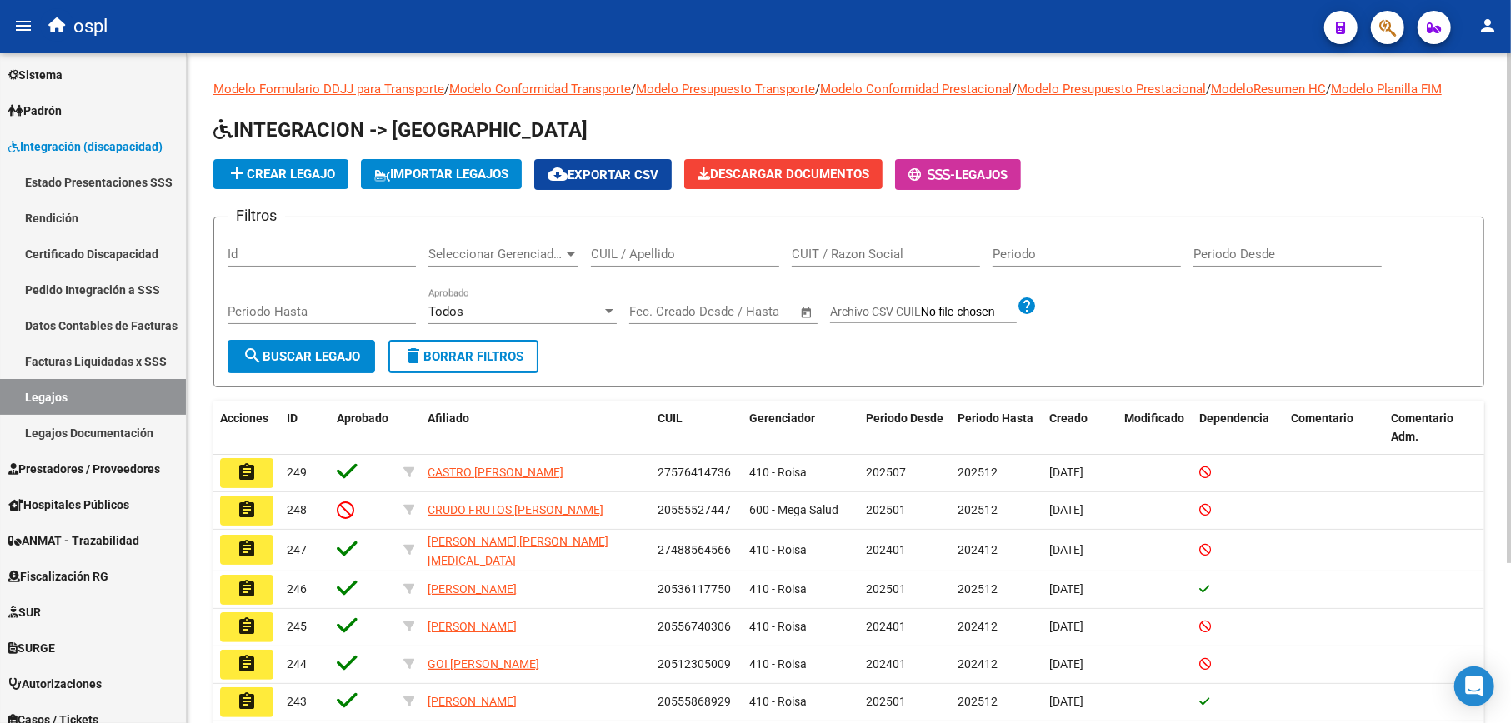
click at [688, 253] on input "CUIL / Apellido" at bounding box center [685, 254] width 188 height 15
paste input "20578028480"
type input "20578028480"
click at [307, 365] on button "search Buscar Legajo" at bounding box center [300, 356] width 147 height 33
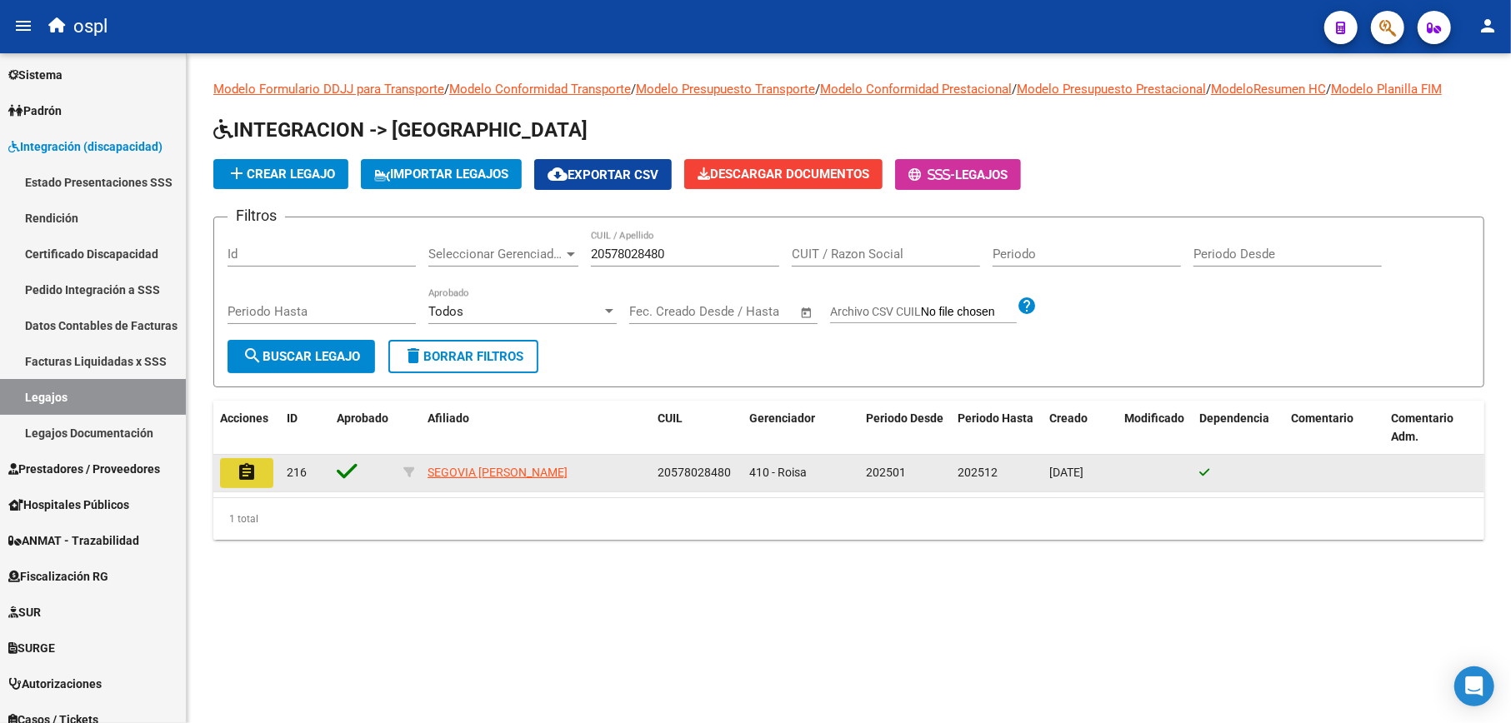
click at [265, 473] on button "assignment" at bounding box center [246, 473] width 53 height 30
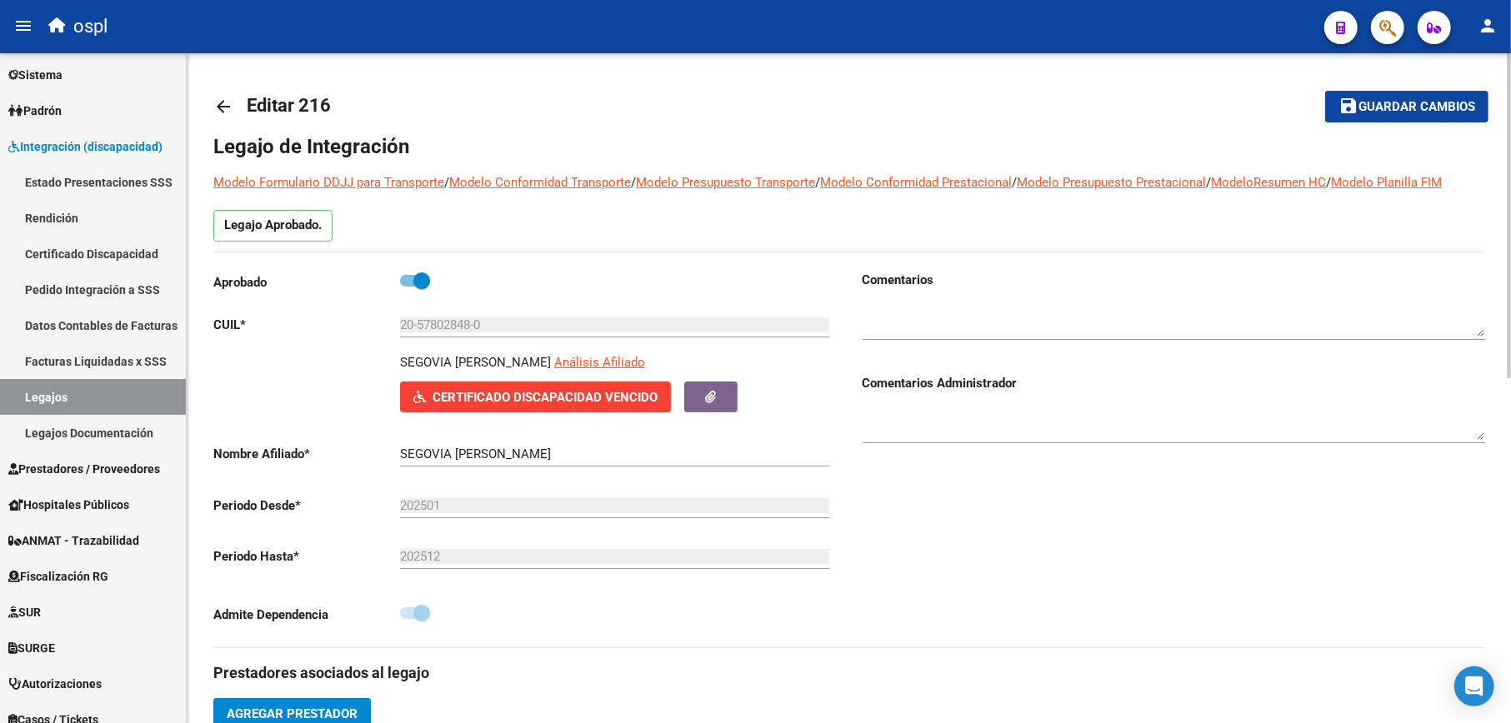
scroll to position [111, 0]
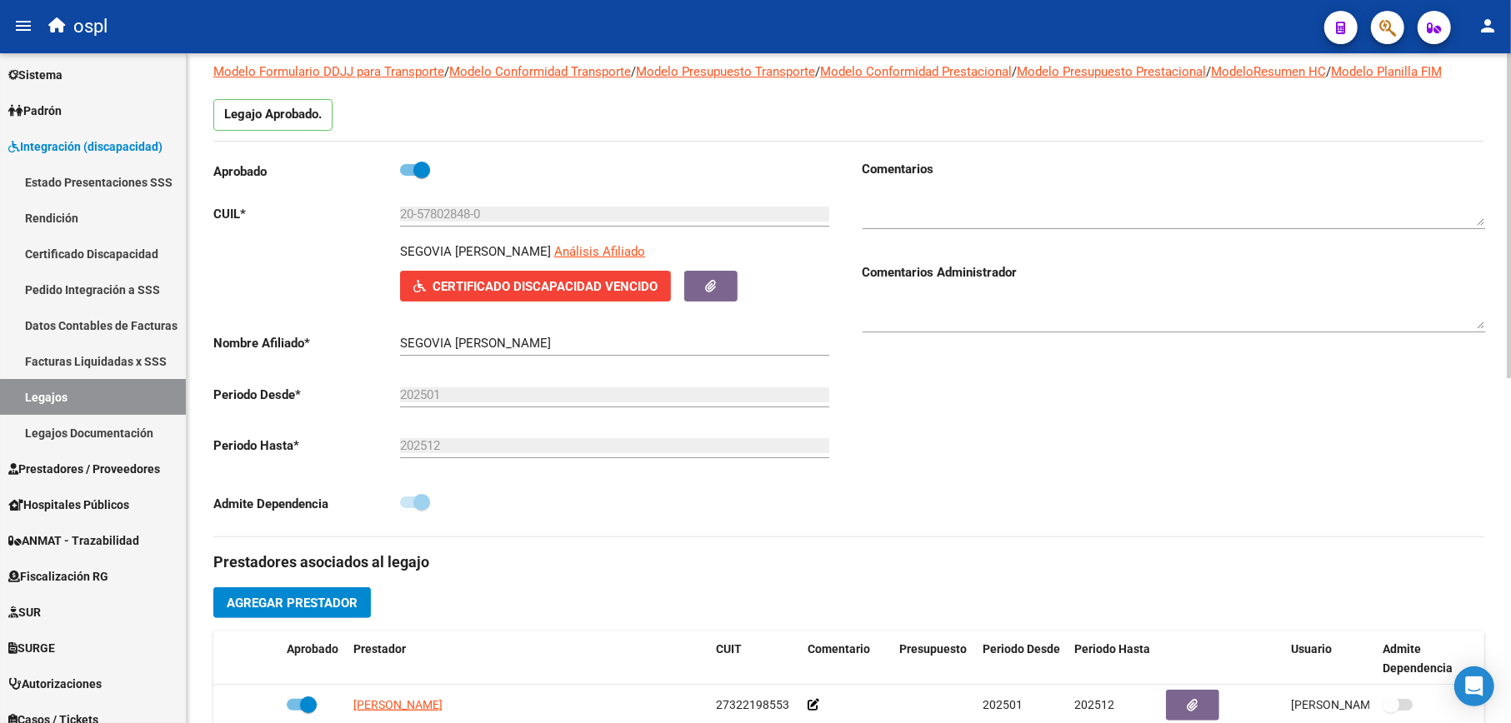
drag, startPoint x: 400, startPoint y: 248, endPoint x: 548, endPoint y: 248, distance: 148.3
click at [548, 248] on p "SEGOVIA [PERSON_NAME]" at bounding box center [475, 251] width 151 height 18
copy p "SEGOVIA [PERSON_NAME]"
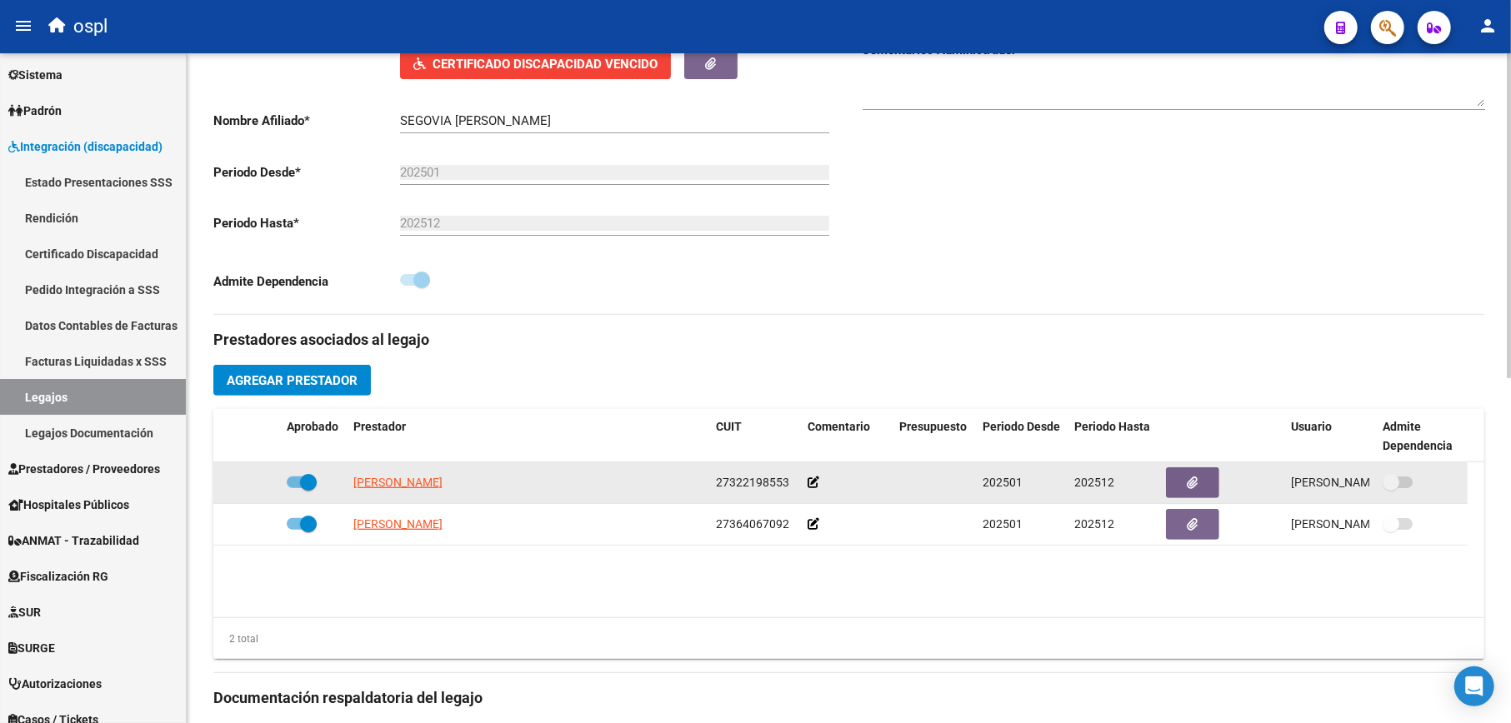
click at [815, 487] on icon at bounding box center [813, 483] width 12 height 12
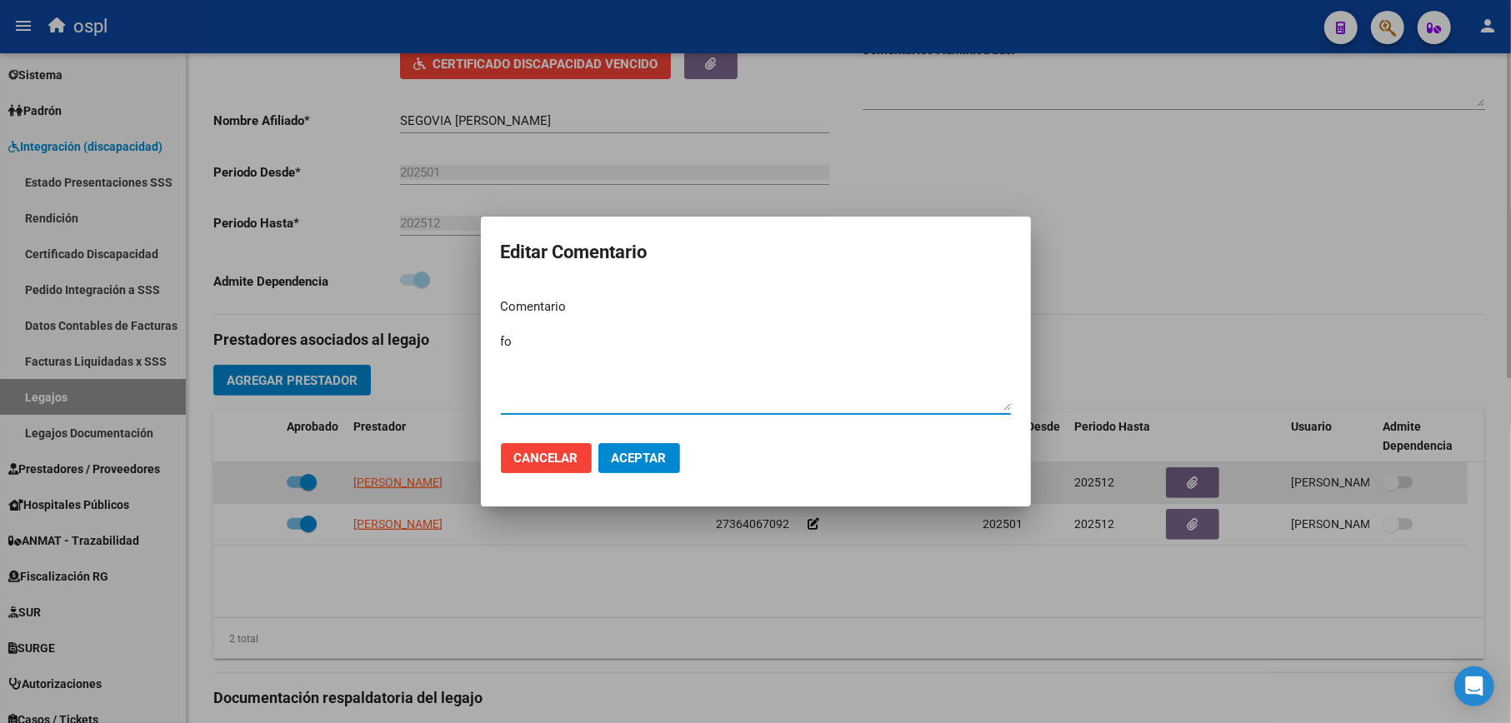
type textarea "f"
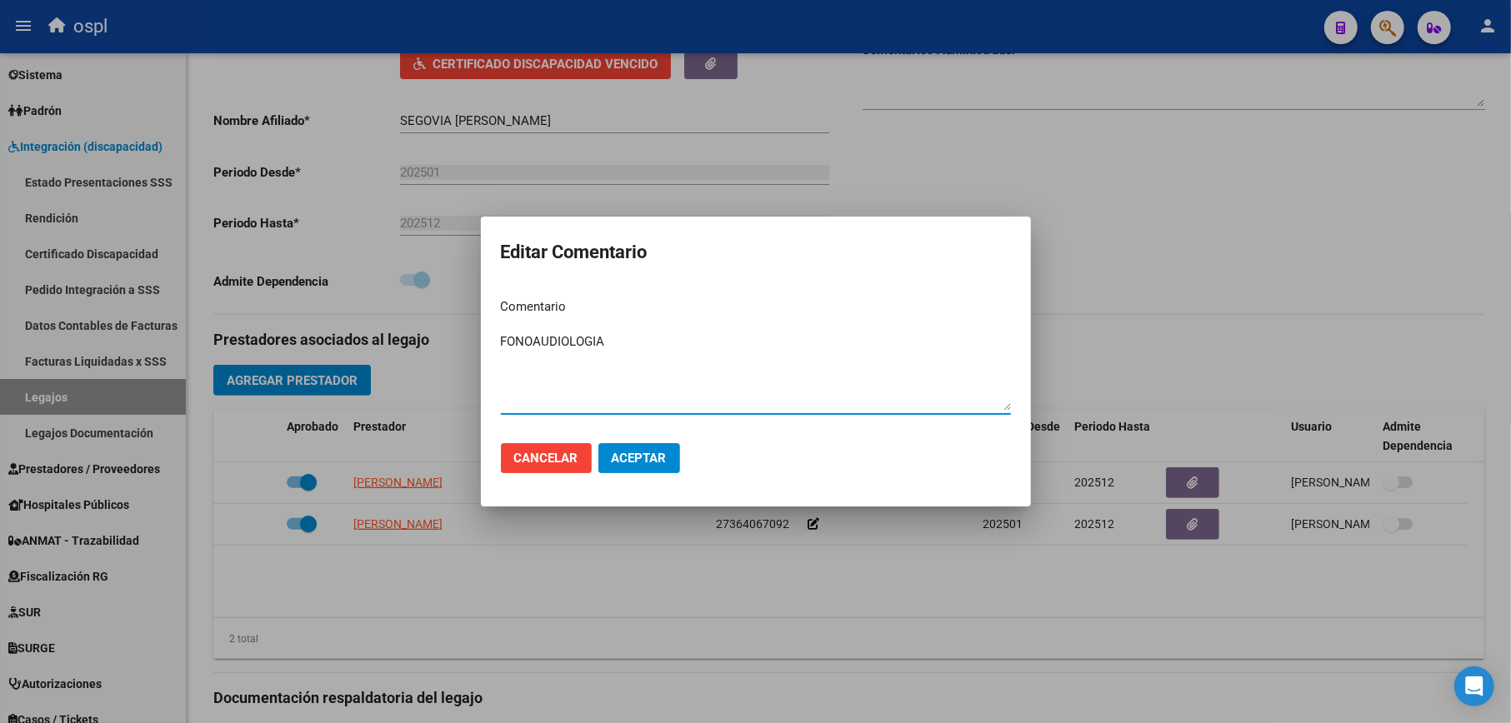
type textarea "FONOAUDIOLOGIA"
click at [654, 464] on span "Aceptar" at bounding box center [639, 458] width 55 height 15
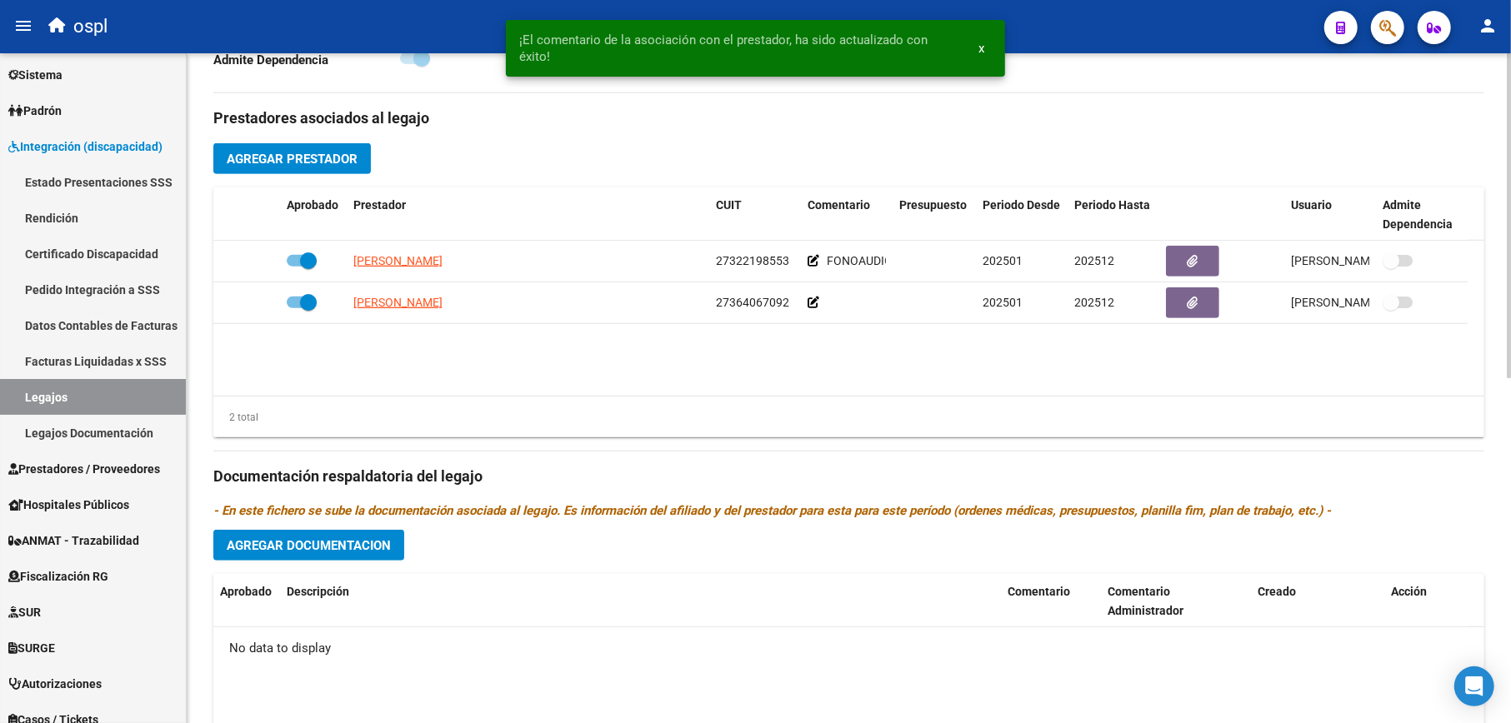
scroll to position [667, 0]
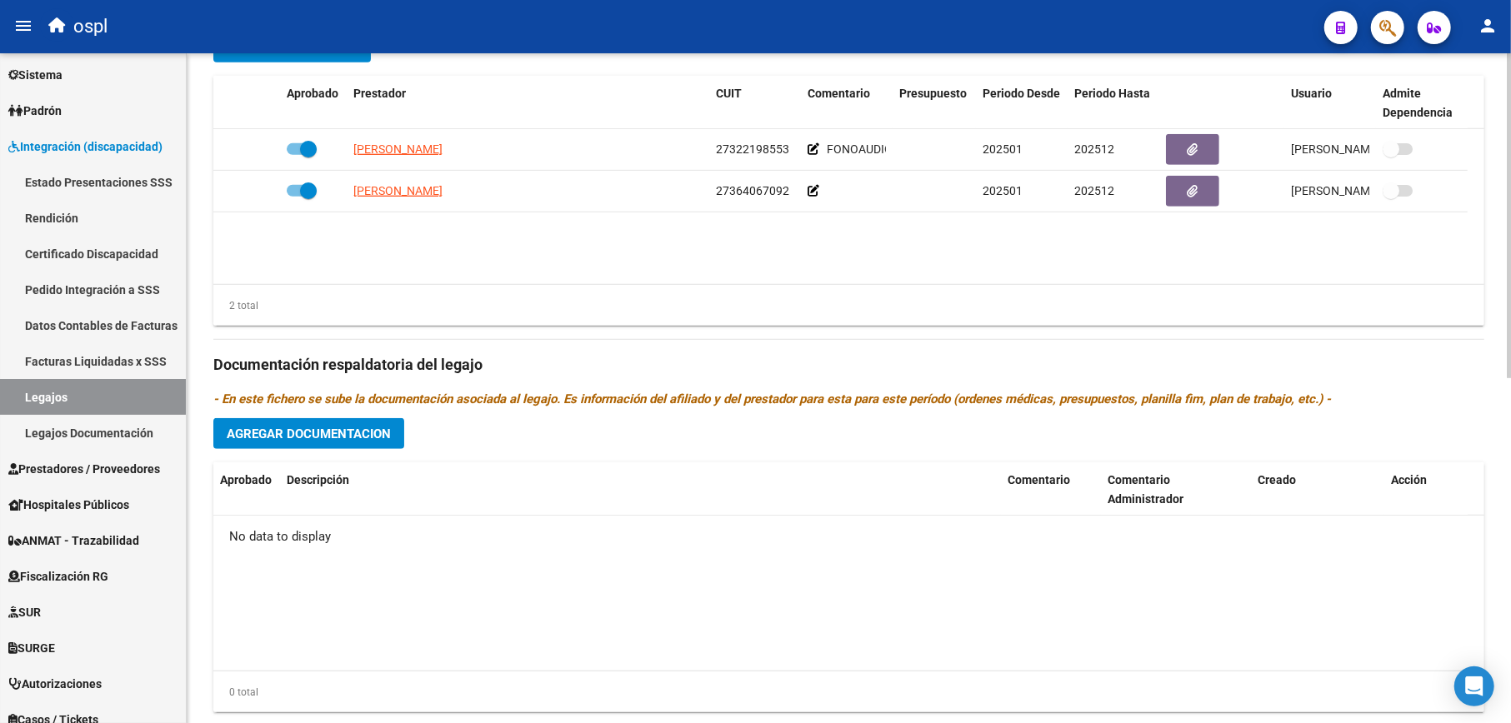
click at [362, 434] on span "Agregar Documentacion" at bounding box center [309, 434] width 164 height 15
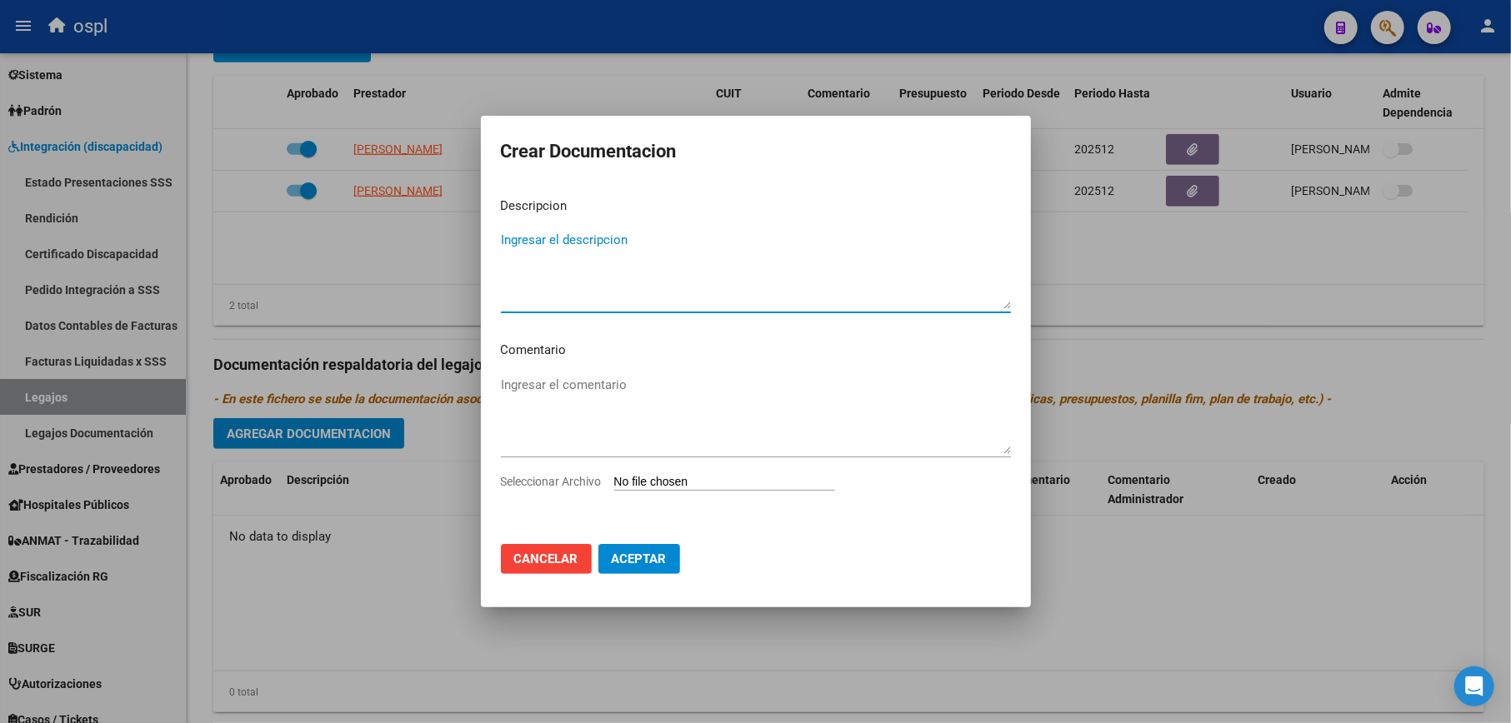
click at [700, 482] on input "Seleccionar Archivo" at bounding box center [724, 483] width 221 height 16
type input "C:\fakepath\FONOAUDIOLOGIA (SEGOVIA MARTIN 2025).pdf"
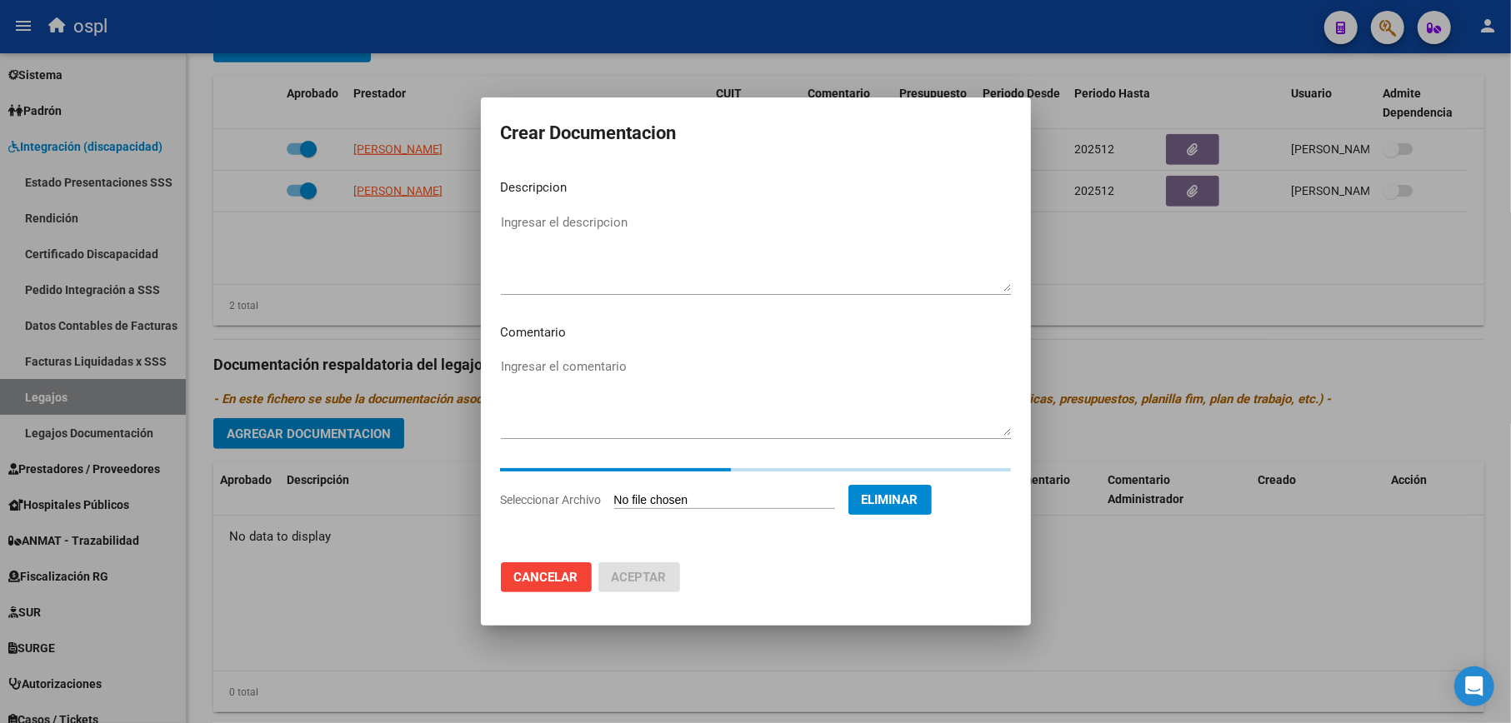
click at [540, 232] on textarea "Ingresar el descripcion" at bounding box center [756, 252] width 510 height 78
type textarea "l"
type textarea "Legajo_Fonoaudiologia"
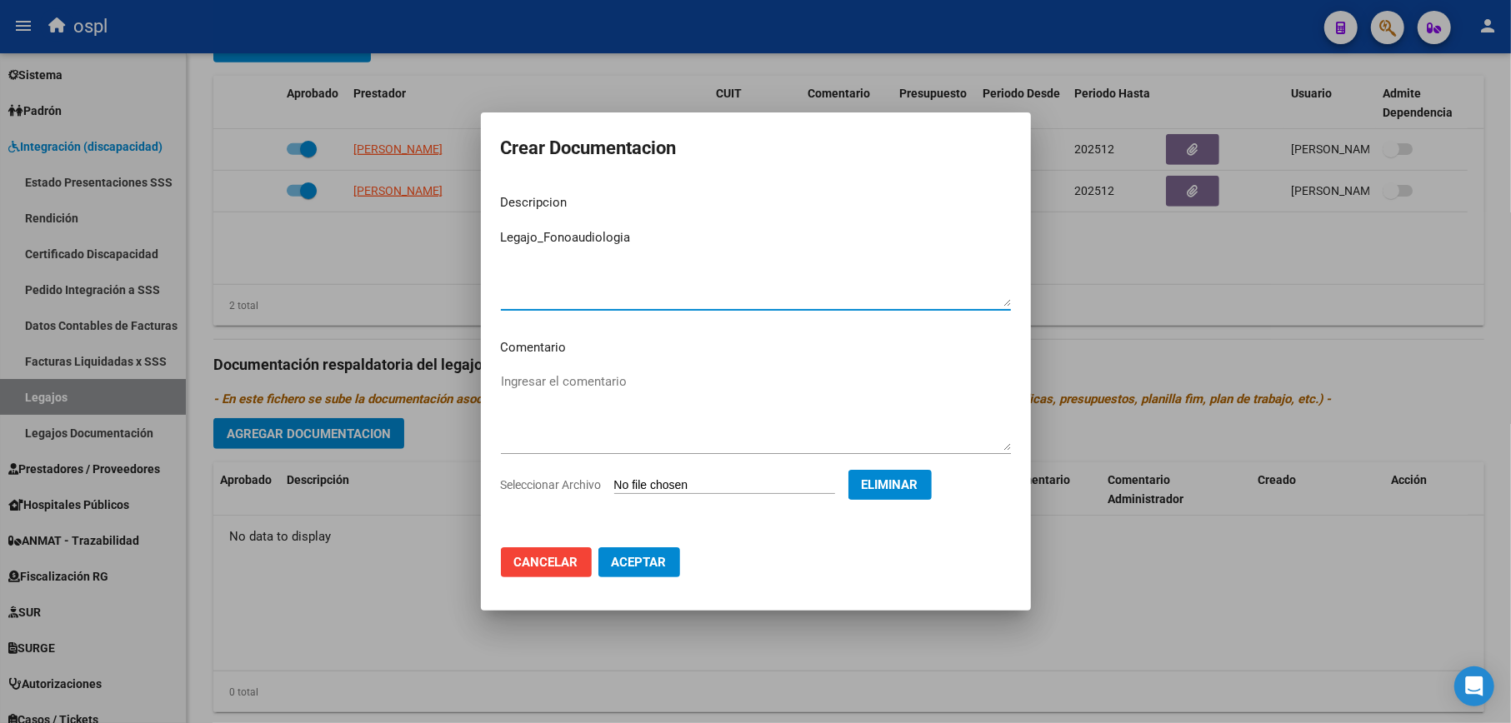
click at [633, 557] on span "Aceptar" at bounding box center [639, 562] width 55 height 15
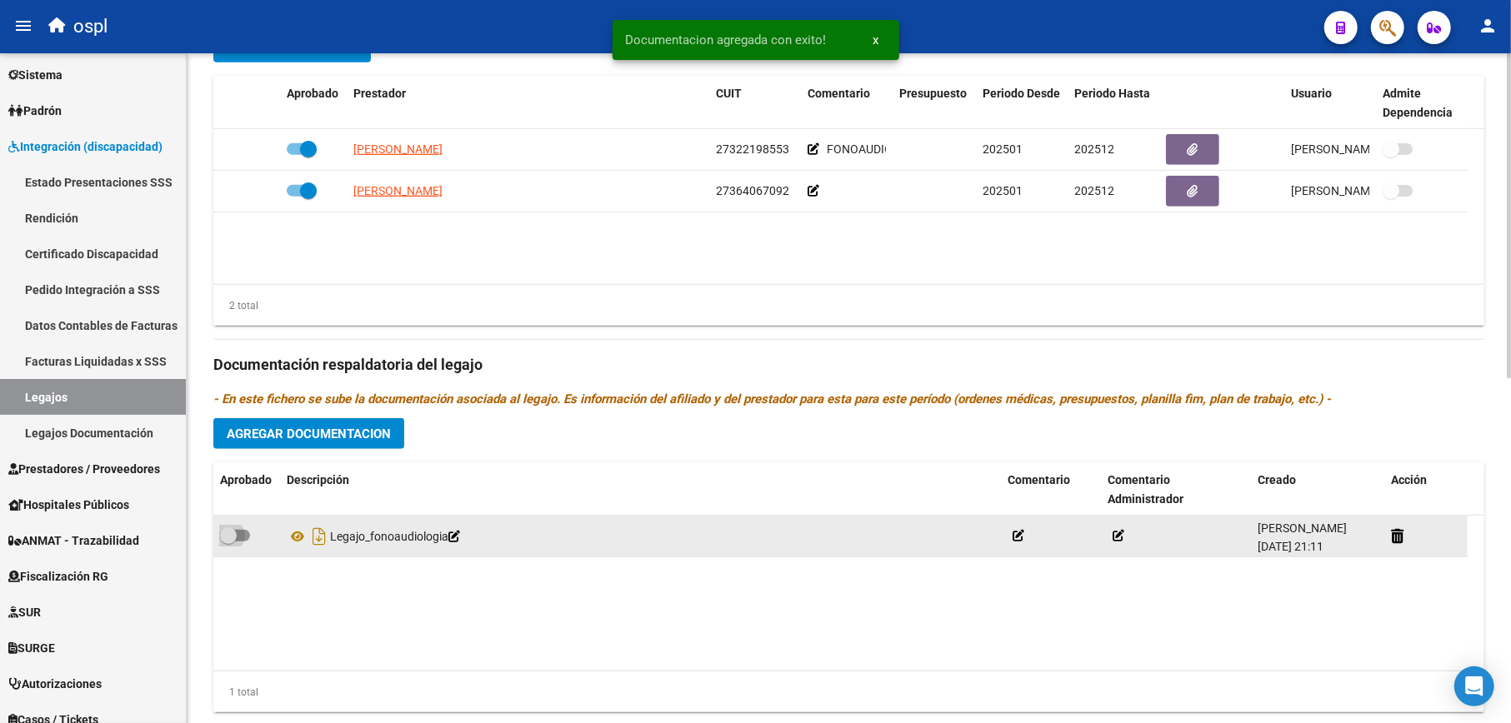
click at [238, 534] on span at bounding box center [235, 536] width 30 height 12
click at [228, 542] on input "checkbox" at bounding box center [227, 542] width 1 height 1
checkbox input "true"
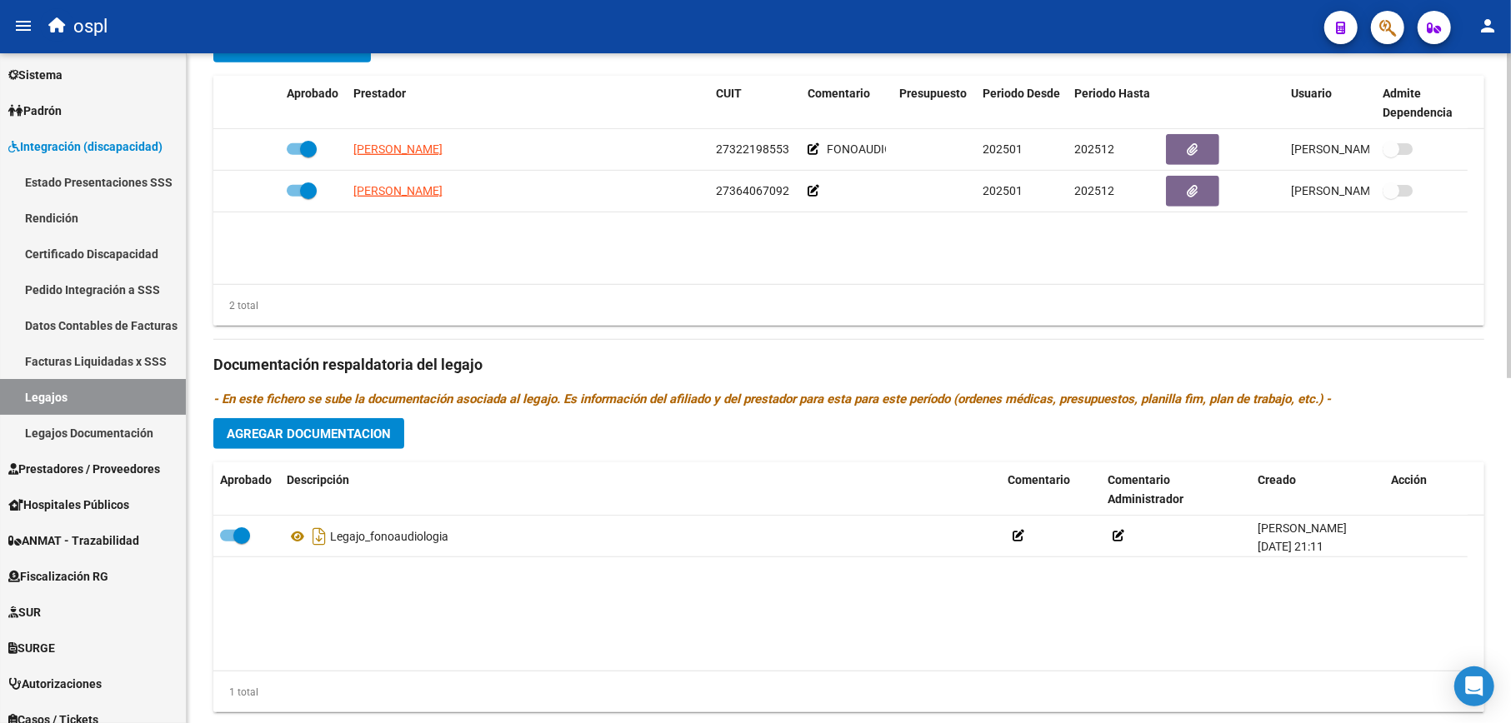
click at [347, 428] on span "Agregar Documentacion" at bounding box center [309, 434] width 164 height 15
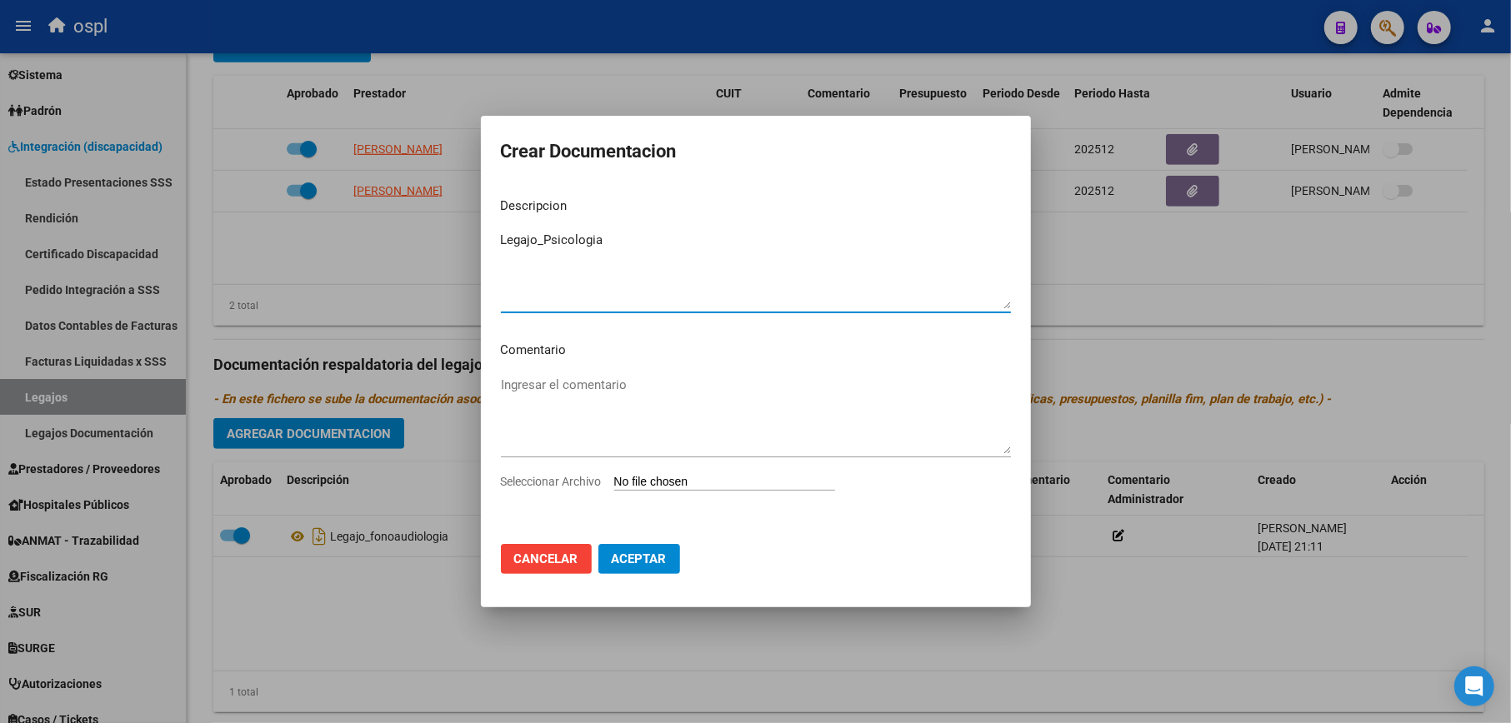
type textarea "Legajo_Psicologia"
click at [668, 477] on input "Seleccionar Archivo" at bounding box center [724, 483] width 221 height 16
type input "C:\fakepath\PSICOLOGÍA (SEGOVIA MARTIN 2025).pdf"
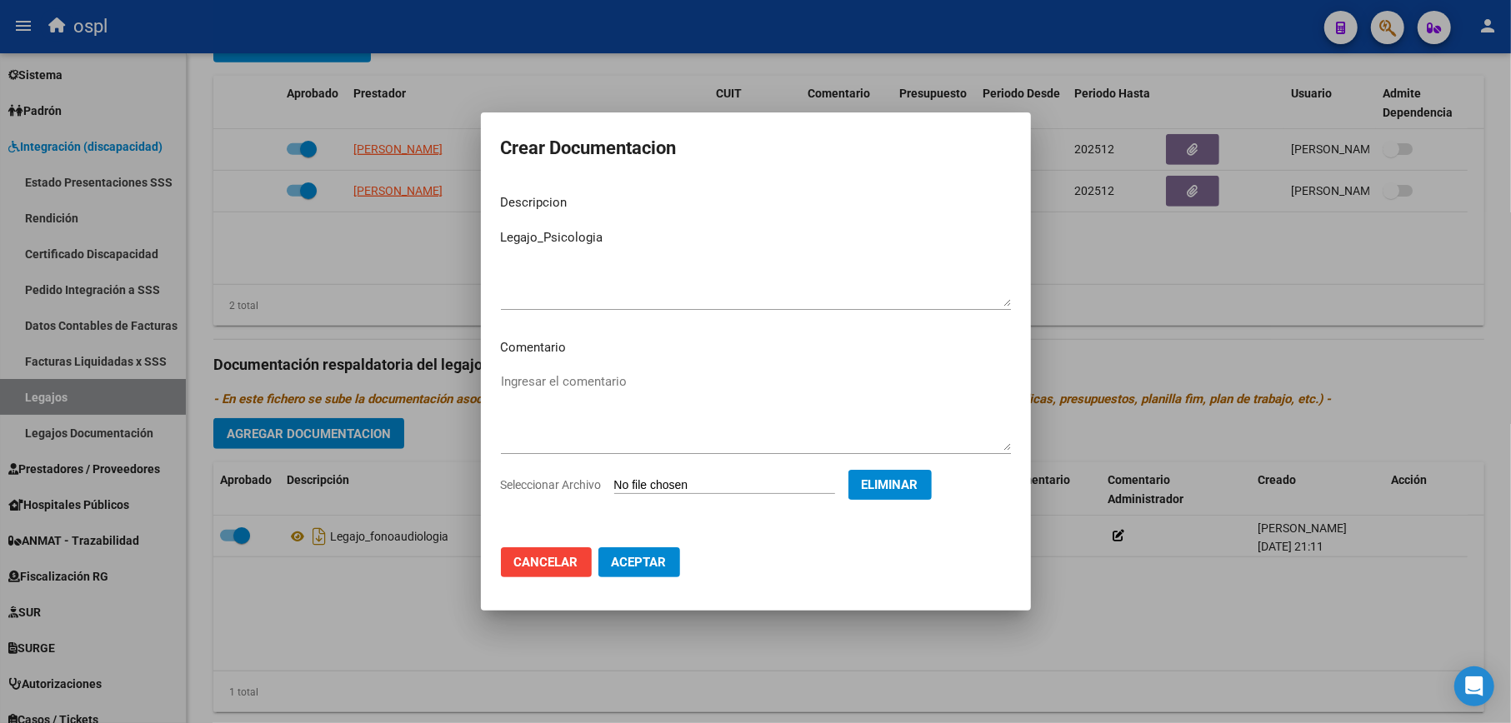
click at [634, 555] on span "Aceptar" at bounding box center [639, 562] width 55 height 15
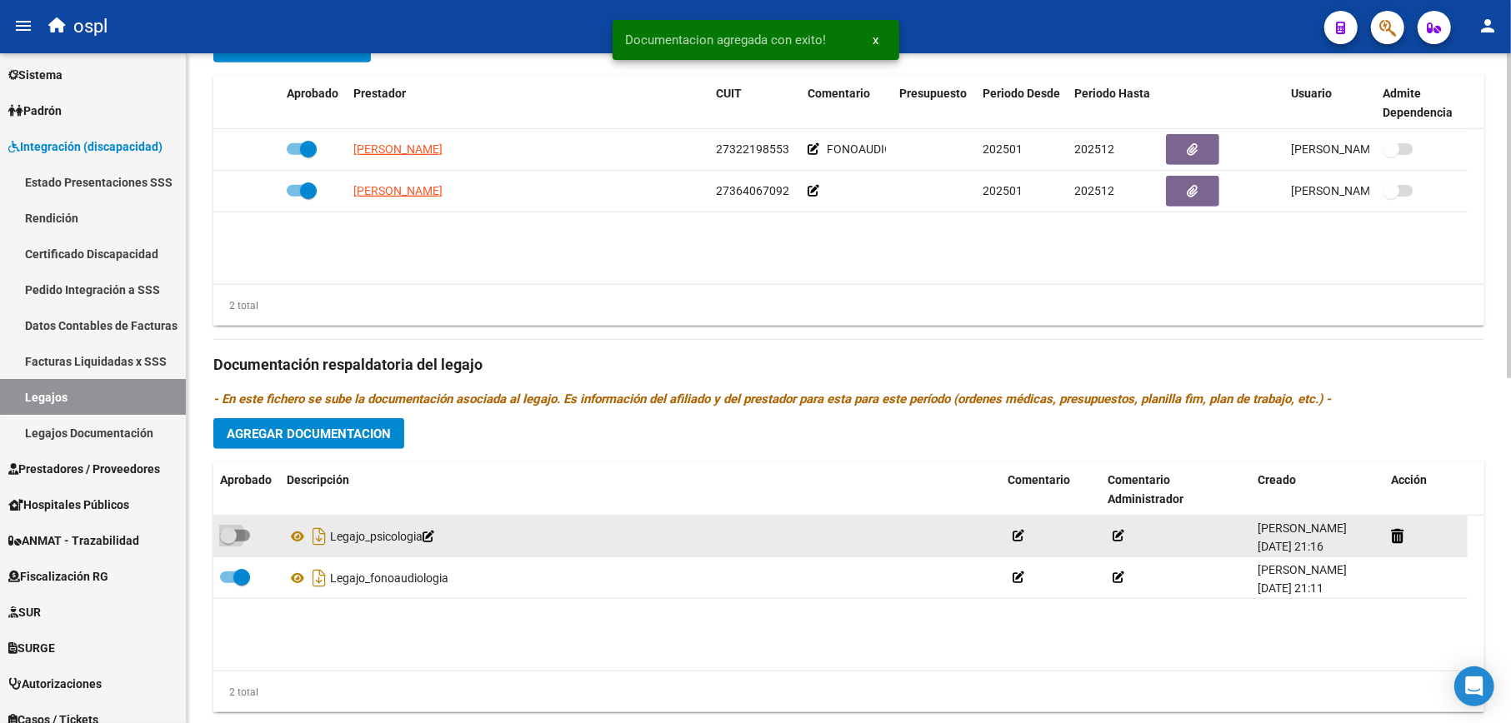
click at [228, 538] on span at bounding box center [228, 535] width 17 height 17
click at [228, 542] on input "checkbox" at bounding box center [227, 542] width 1 height 1
checkbox input "true"
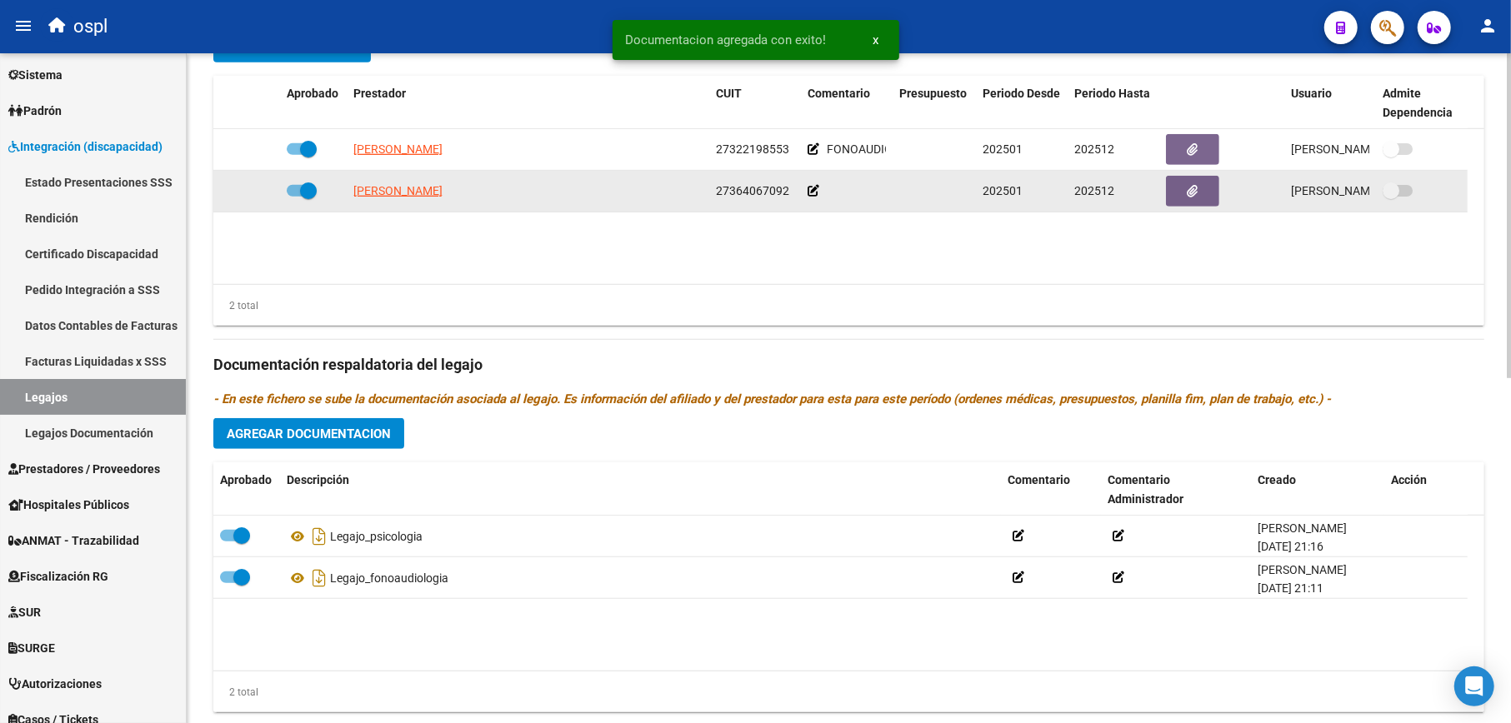
click at [817, 185] on app-edit-comment at bounding box center [813, 190] width 12 height 13
click at [817, 190] on icon at bounding box center [813, 191] width 12 height 12
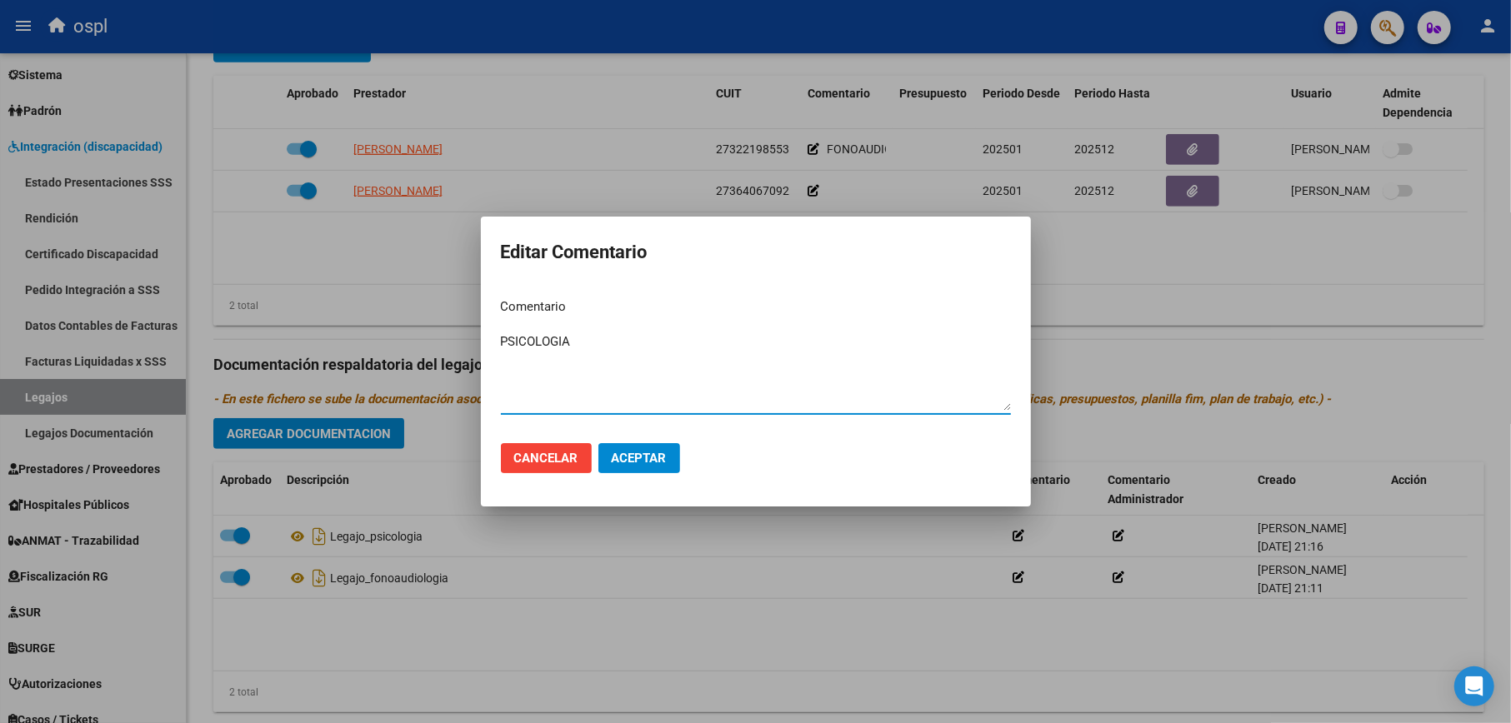
type textarea "PSICOLOGIA"
click at [618, 451] on span "Aceptar" at bounding box center [639, 458] width 55 height 15
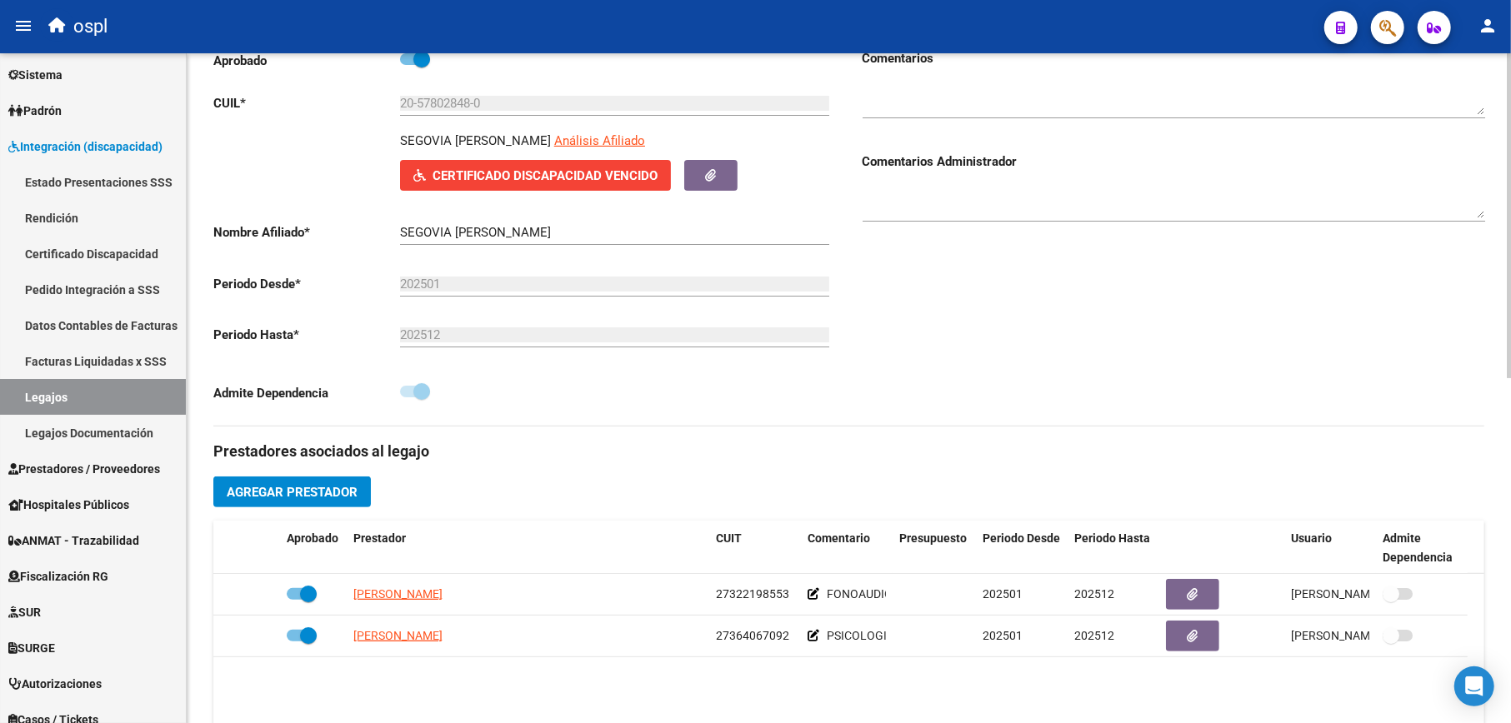
scroll to position [0, 0]
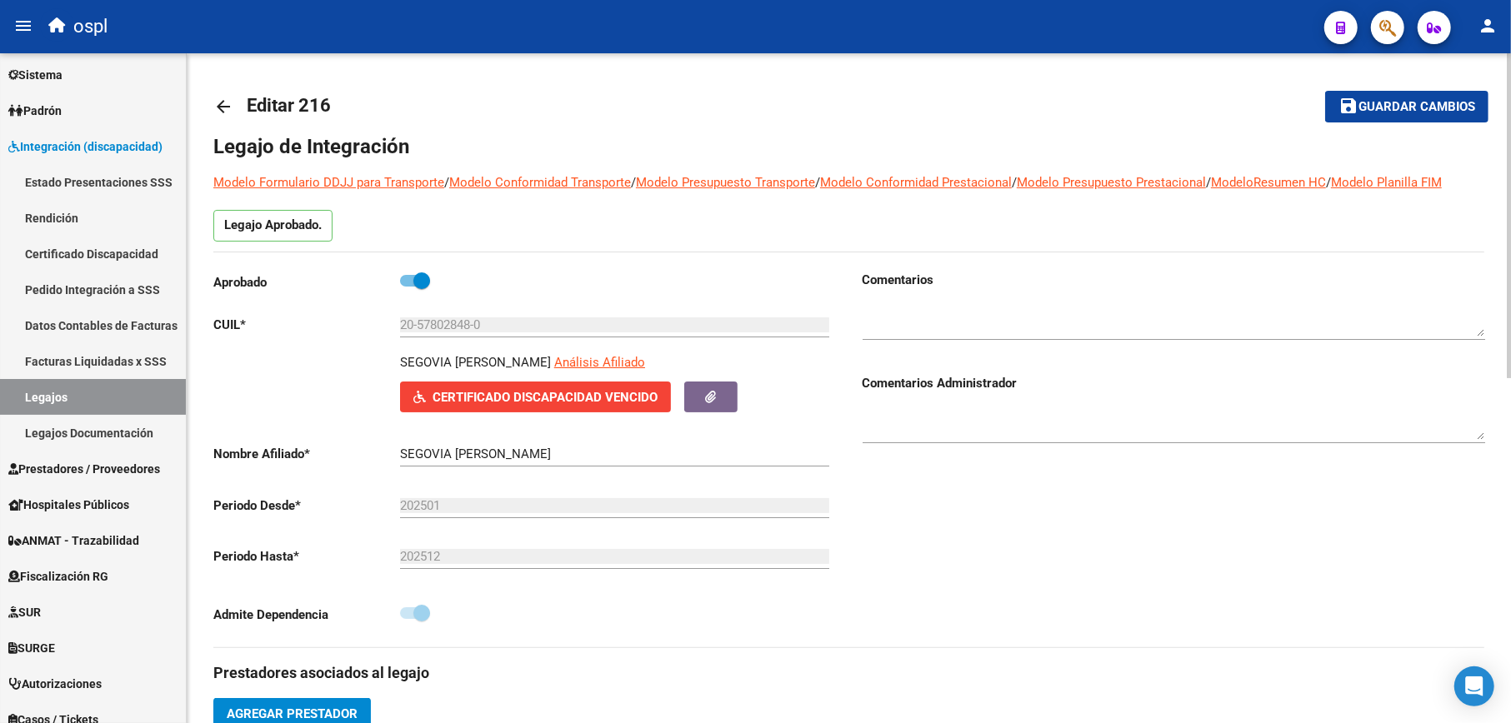
click at [622, 390] on span "Certificado Discapacidad Vencido" at bounding box center [544, 397] width 225 height 15
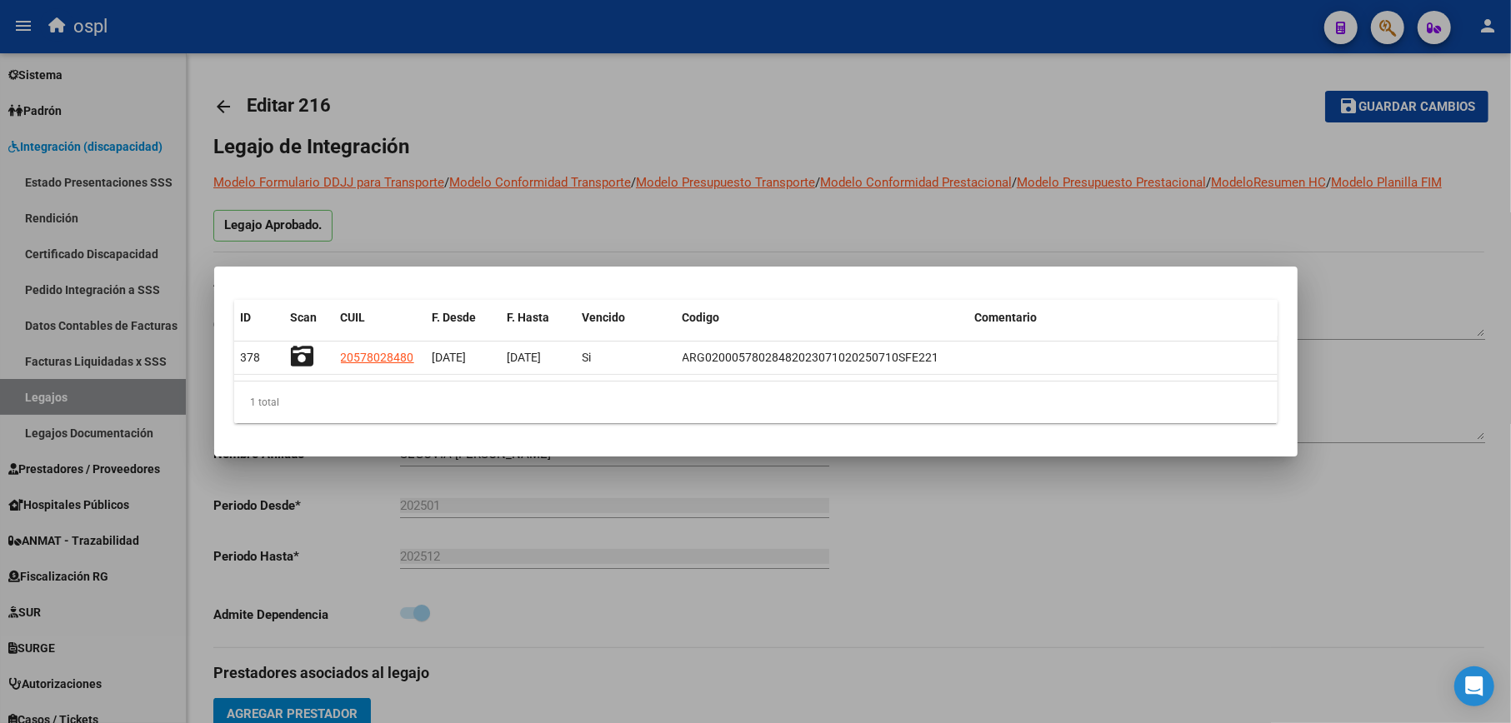
click at [923, 608] on div at bounding box center [755, 361] width 1511 height 723
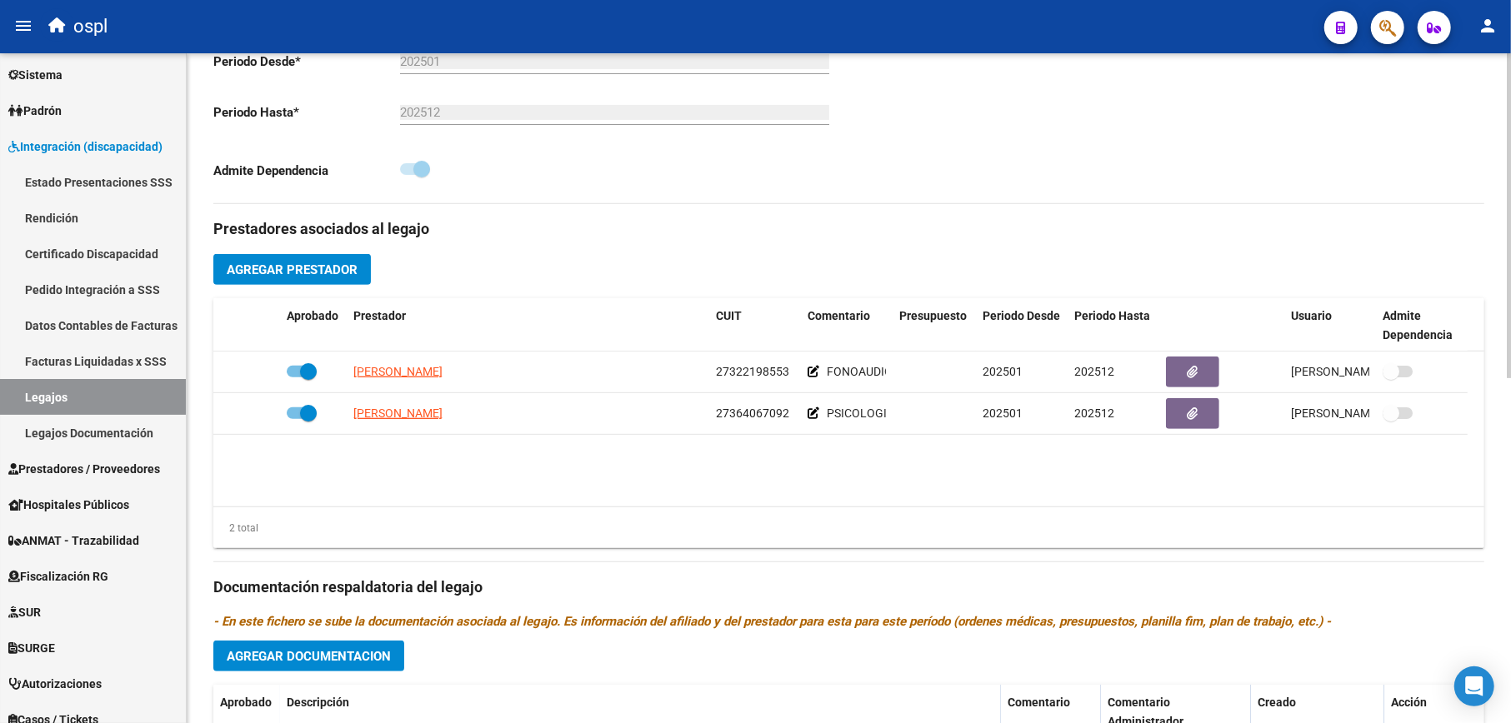
scroll to position [667, 0]
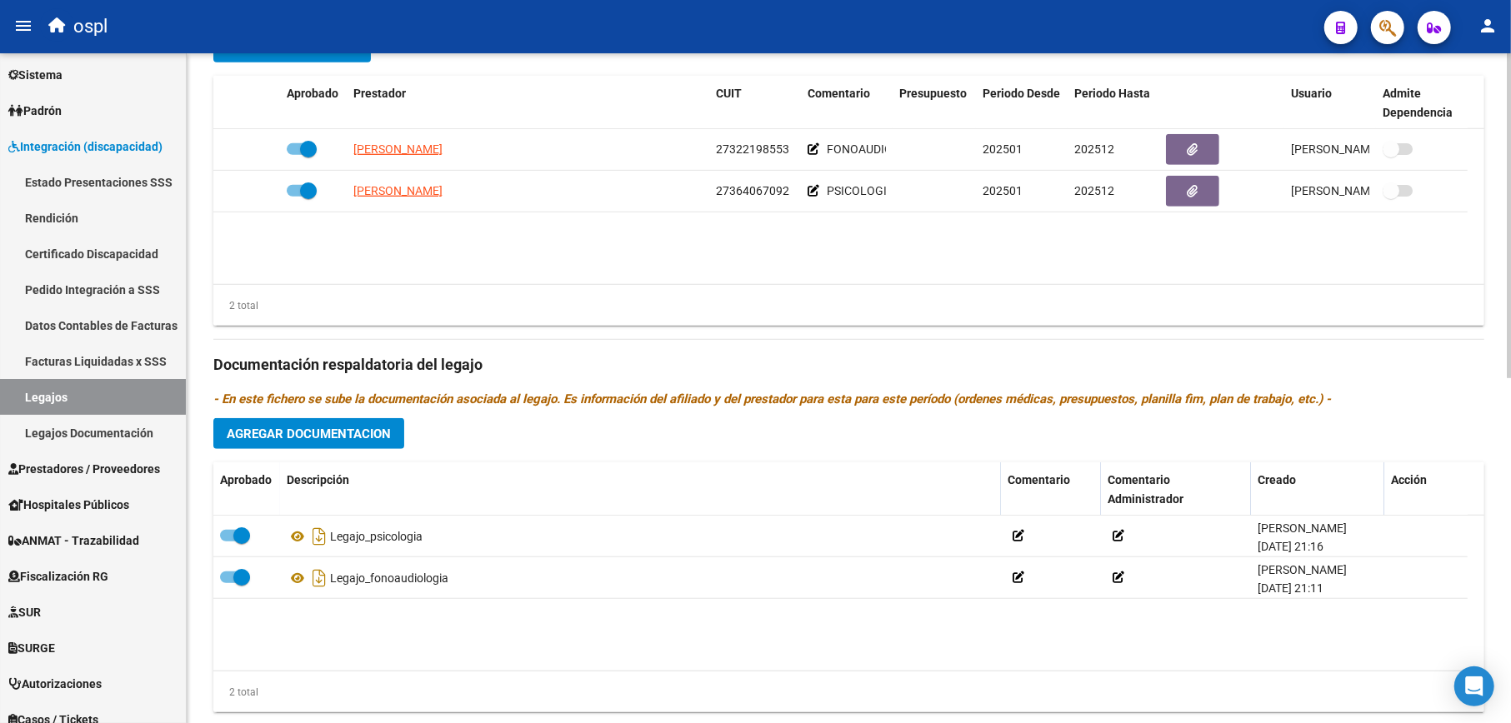
click at [337, 430] on span "Agregar Documentacion" at bounding box center [309, 434] width 164 height 15
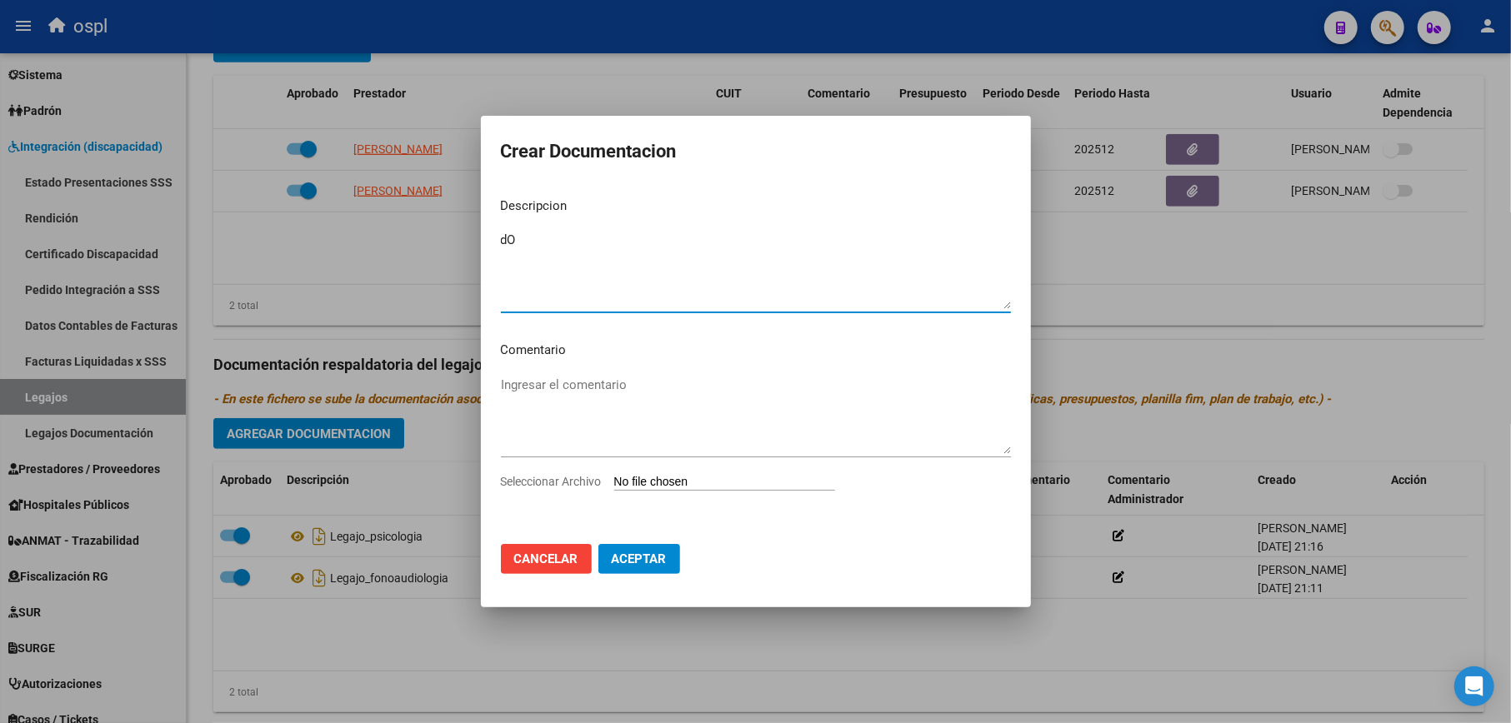
type textarea "d"
type textarea "Documentación medica"
click at [740, 485] on input "Seleccionar Archivo" at bounding box center [724, 483] width 221 height 16
type input "C:\fakepath\SEGOVIA [PERSON_NAME] 2025.pdf"
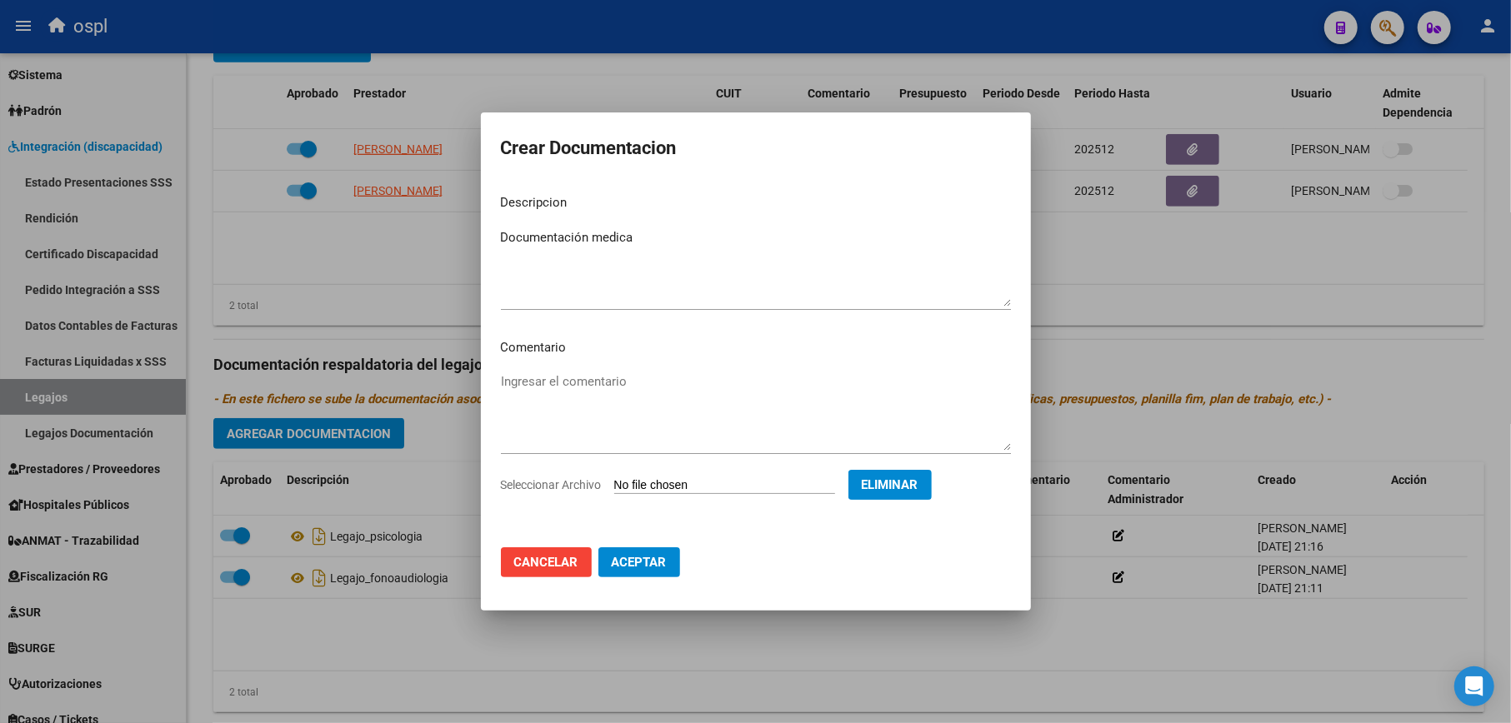
click at [613, 577] on mat-dialog-actions "Cancelar Aceptar" at bounding box center [756, 562] width 510 height 57
click at [633, 561] on span "Aceptar" at bounding box center [639, 562] width 55 height 15
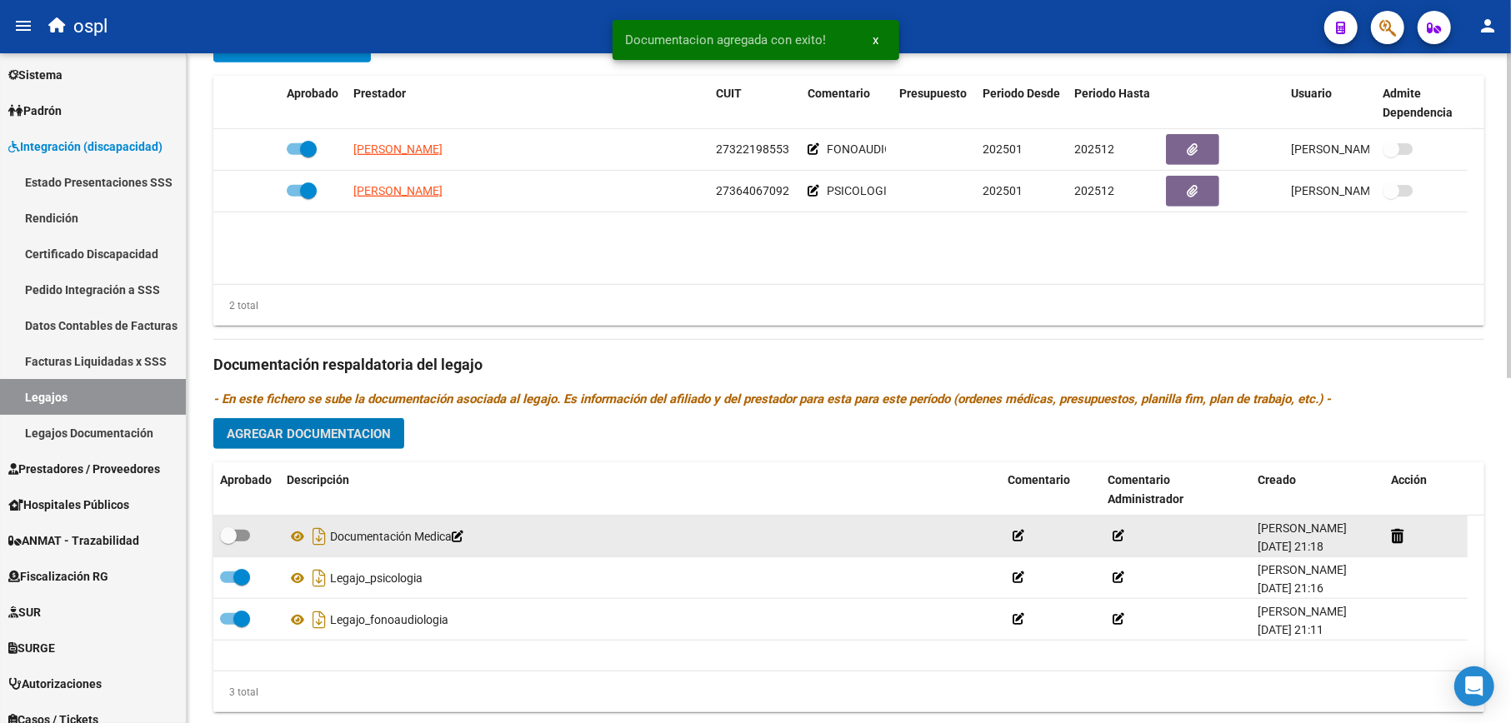
click at [244, 538] on span at bounding box center [235, 536] width 30 height 12
click at [228, 542] on input "checkbox" at bounding box center [227, 542] width 1 height 1
checkbox input "true"
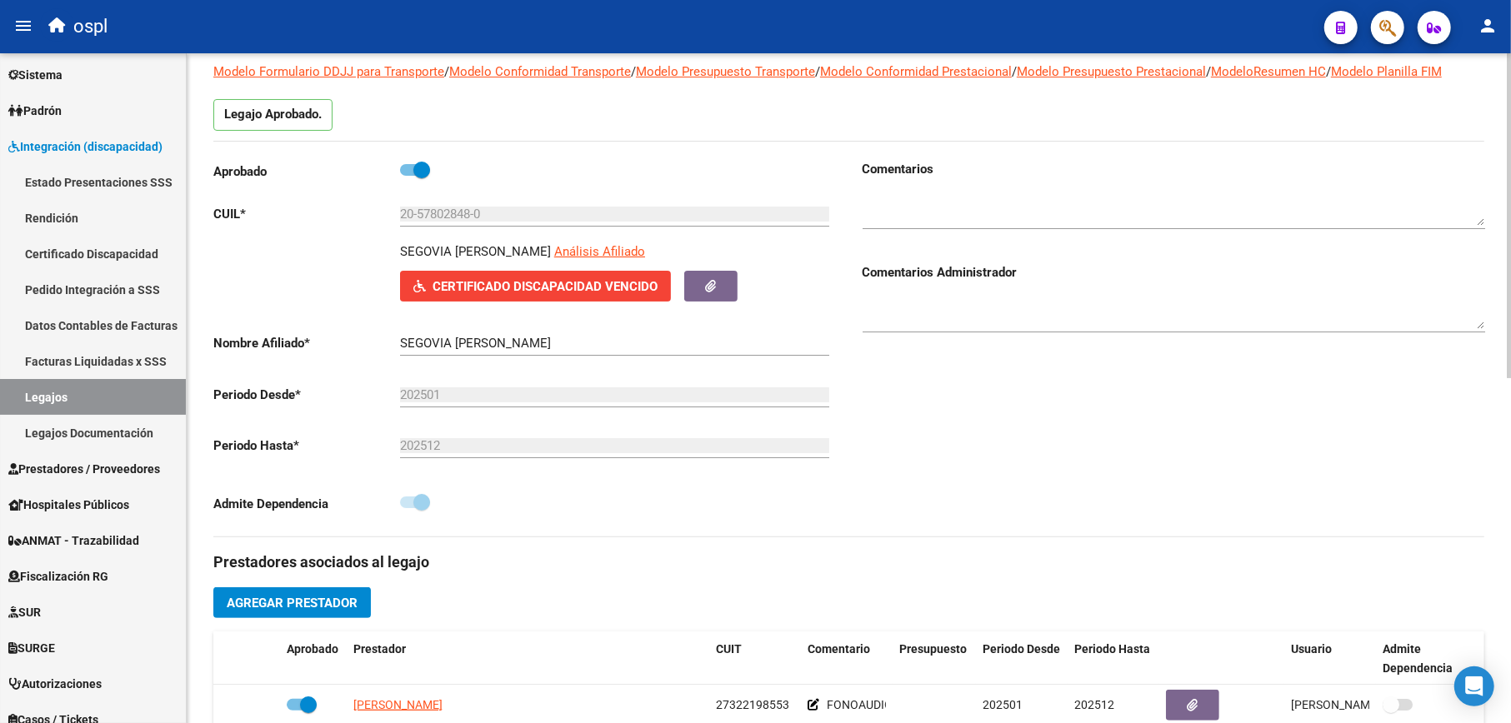
scroll to position [0, 0]
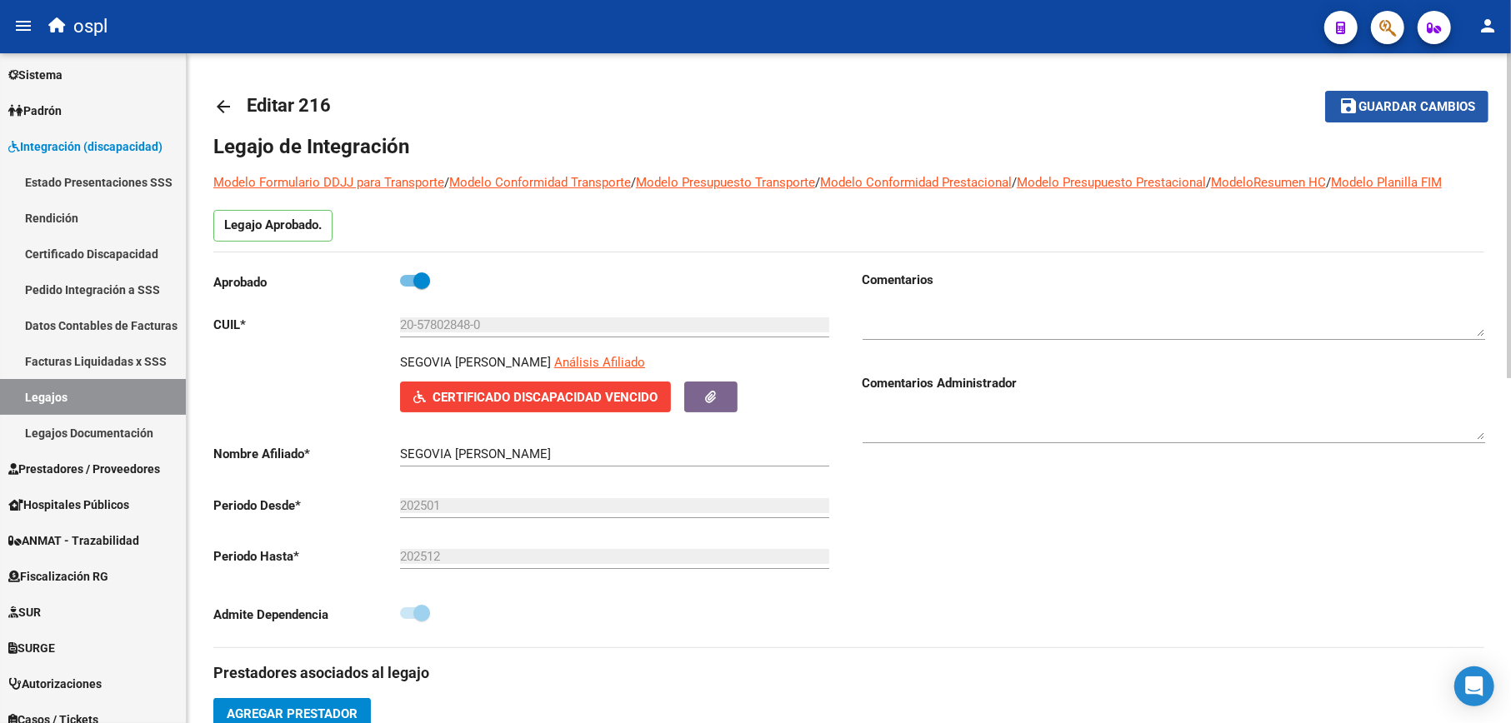
click at [1400, 112] on span "Guardar cambios" at bounding box center [1416, 107] width 117 height 15
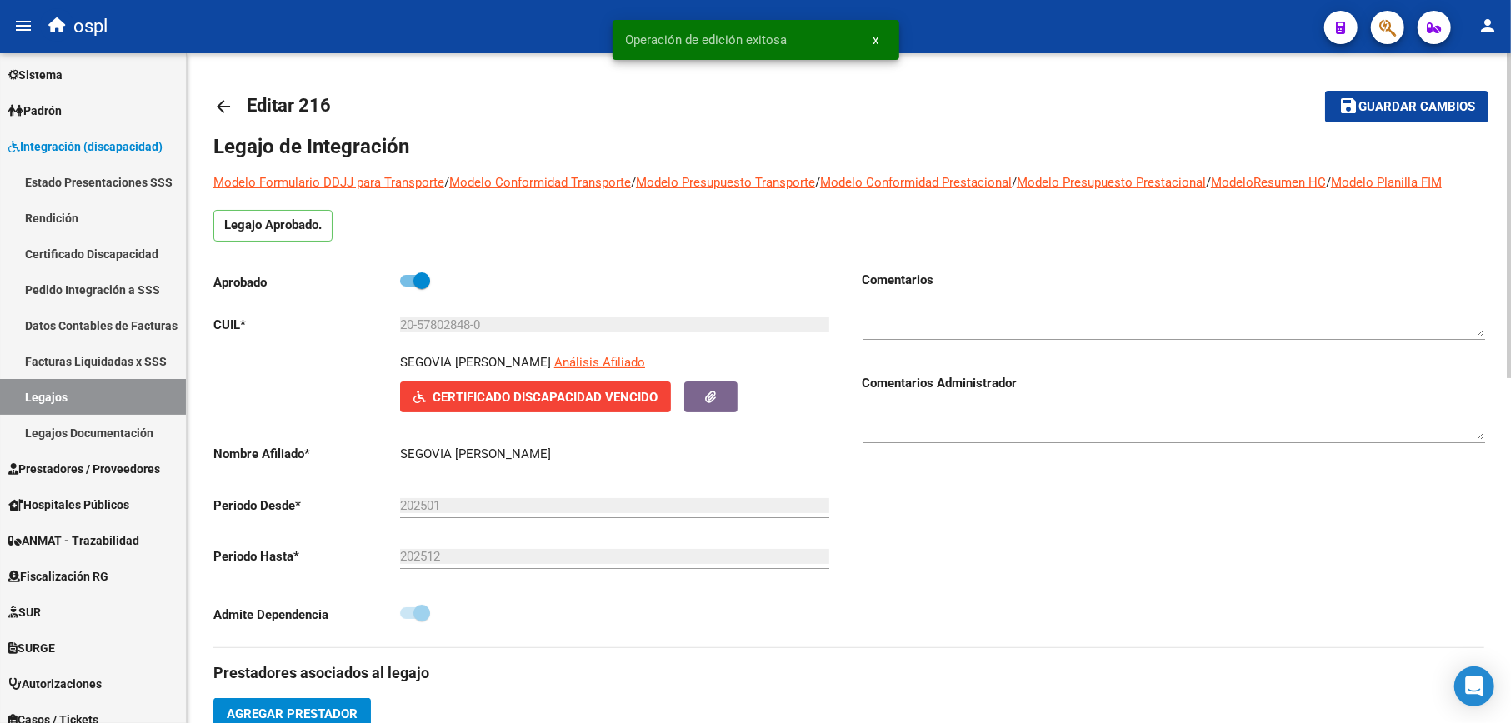
click at [221, 107] on mat-icon "arrow_back" at bounding box center [223, 107] width 20 height 20
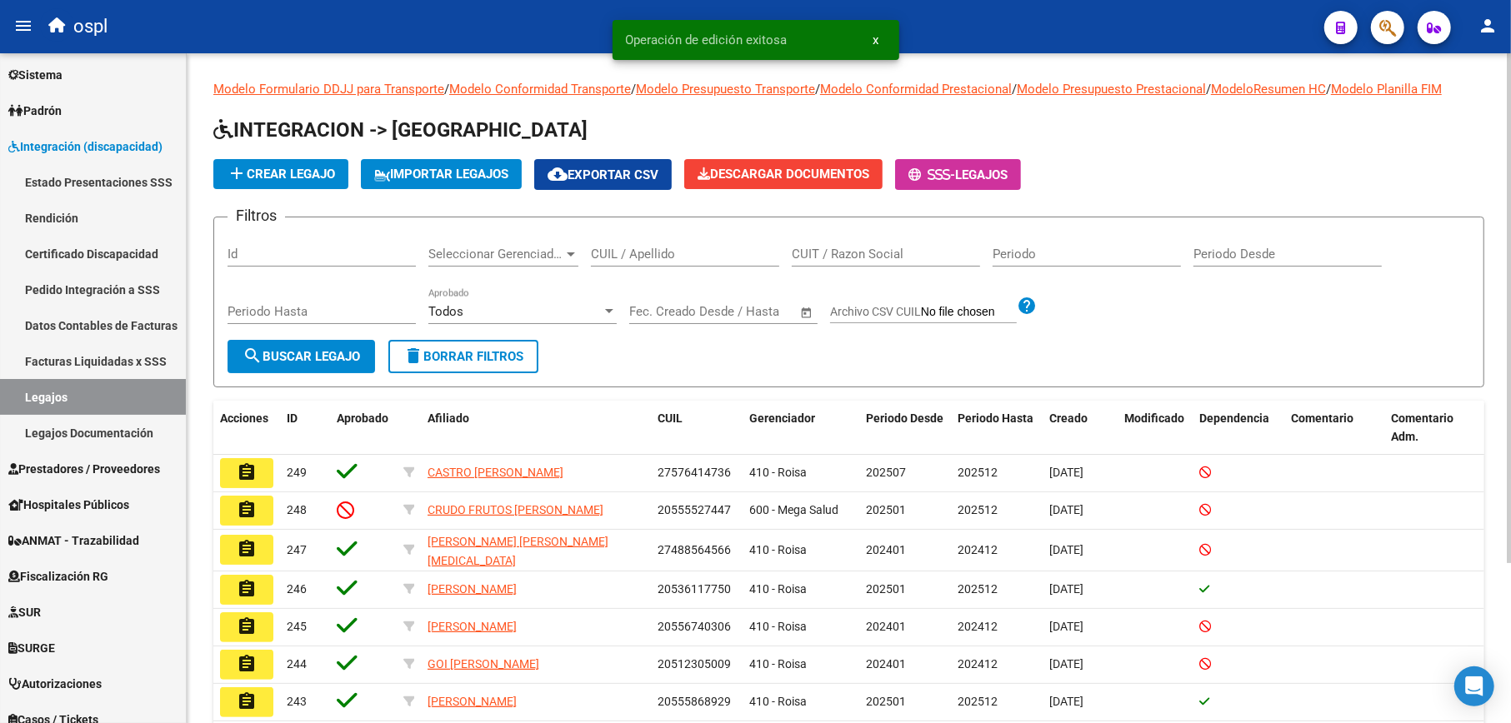
click at [688, 265] on div "CUIL / Apellido" at bounding box center [685, 249] width 188 height 36
paste input "27468375406"
type input "27468375406"
click at [328, 349] on span "search Buscar Legajo" at bounding box center [300, 356] width 117 height 15
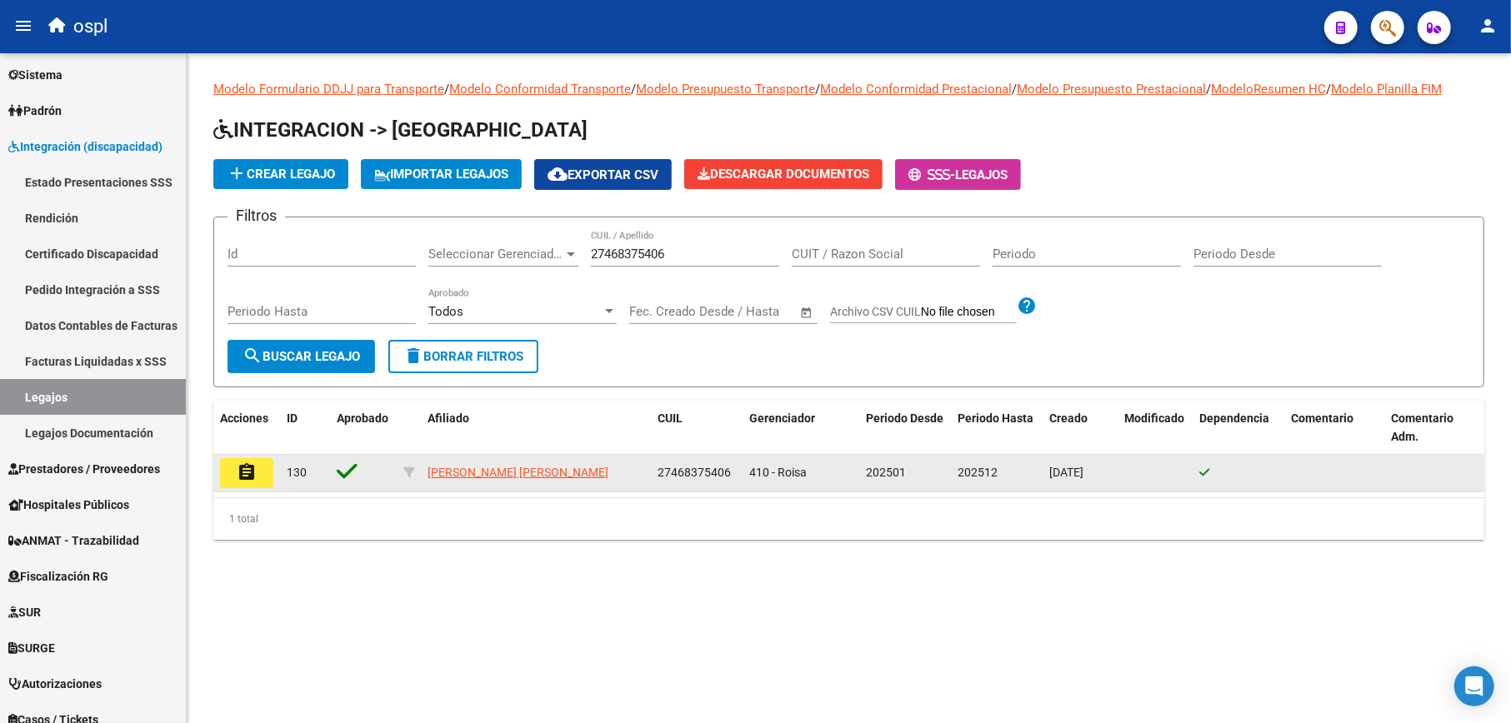
click at [253, 478] on mat-icon "assignment" at bounding box center [247, 472] width 20 height 20
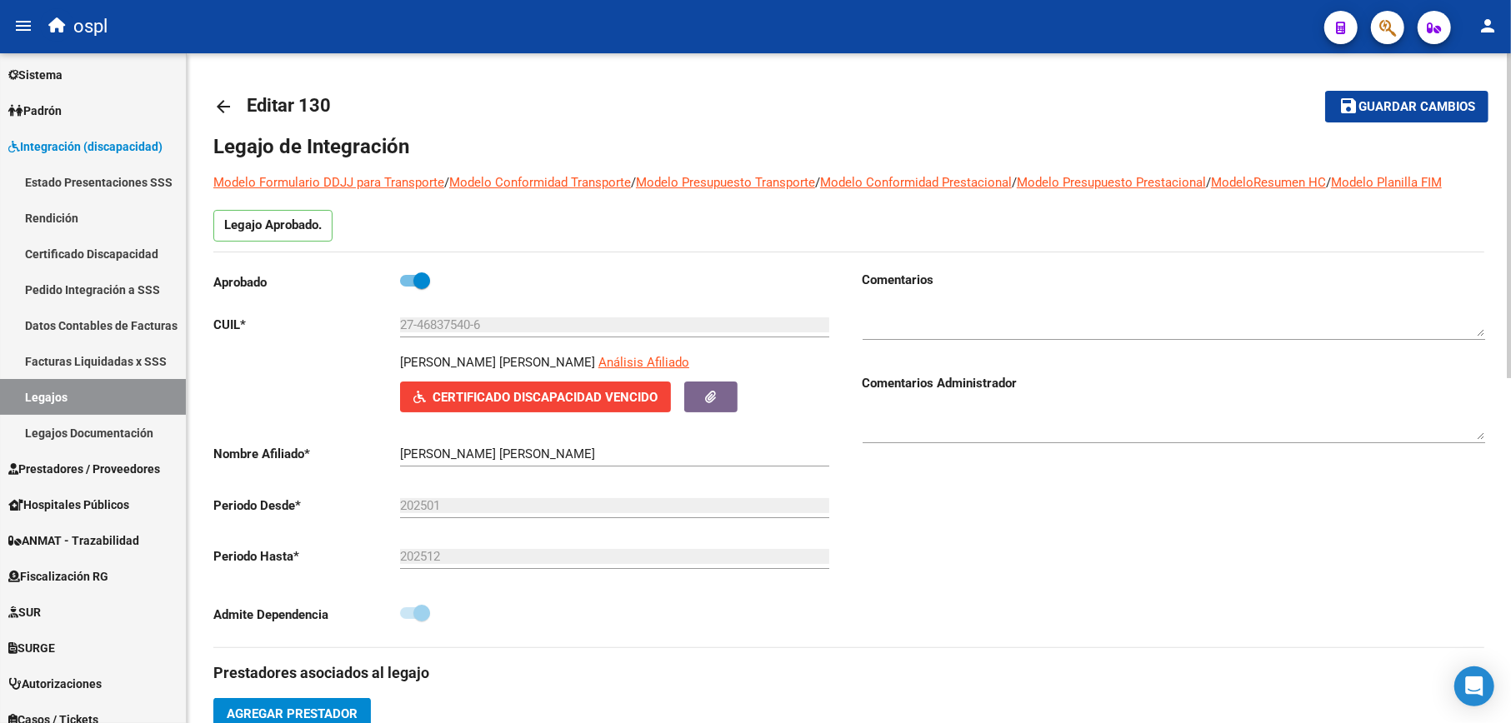
type input "[PERSON_NAME]"
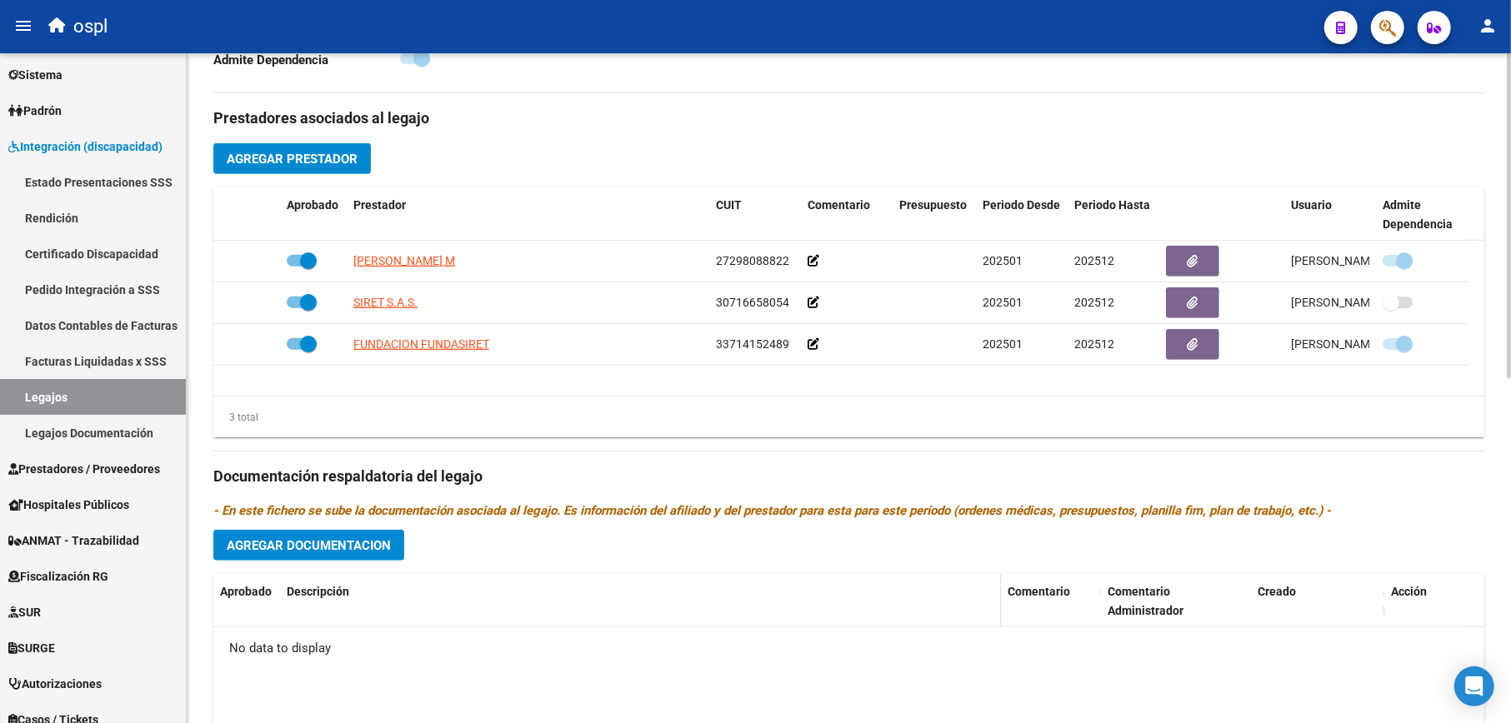
click at [364, 547] on span "Agregar Documentacion" at bounding box center [309, 545] width 164 height 15
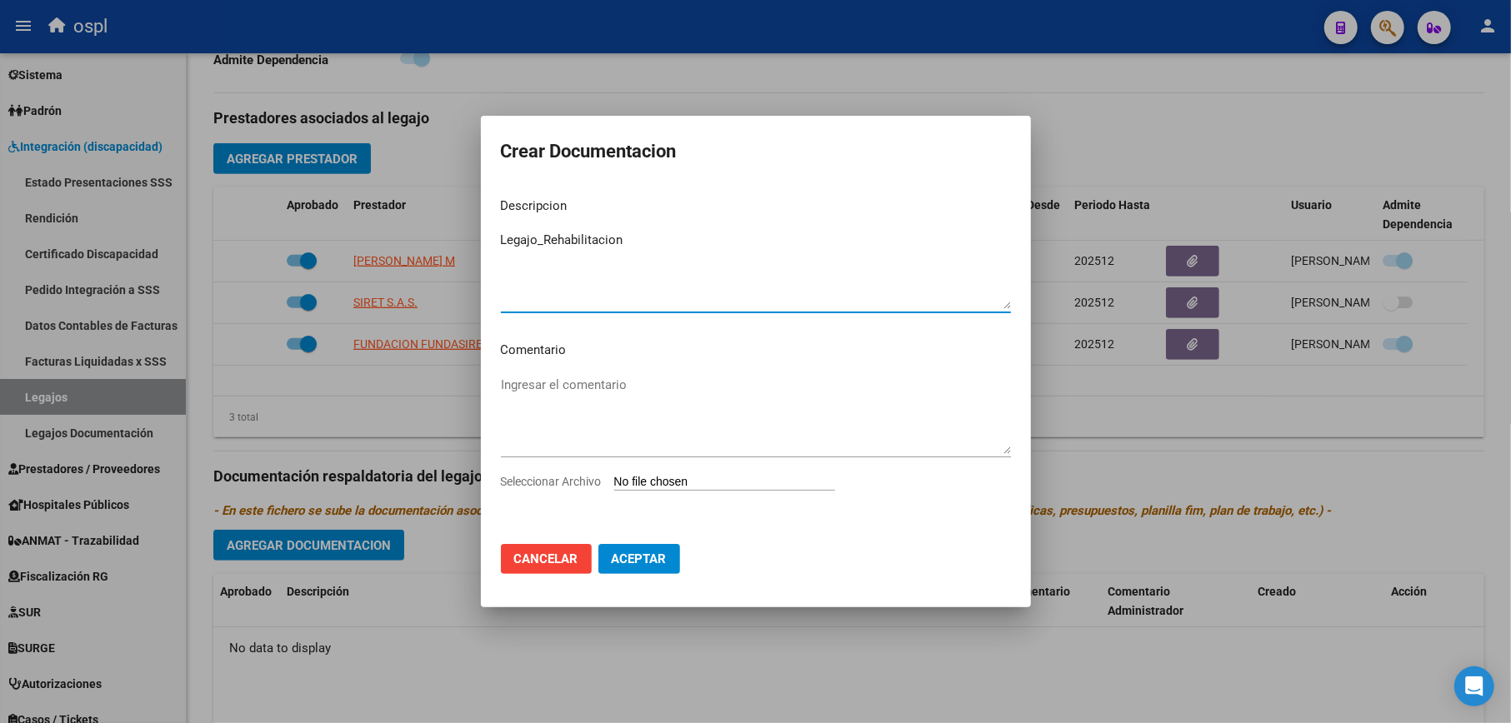
type textarea "Legajo_Rehabilitacion"
click at [778, 475] on input "Seleccionar Archivo" at bounding box center [724, 483] width 221 height 16
type input "C:\fakepath\[PERSON_NAME] - LEGAJO 2025.pdf"
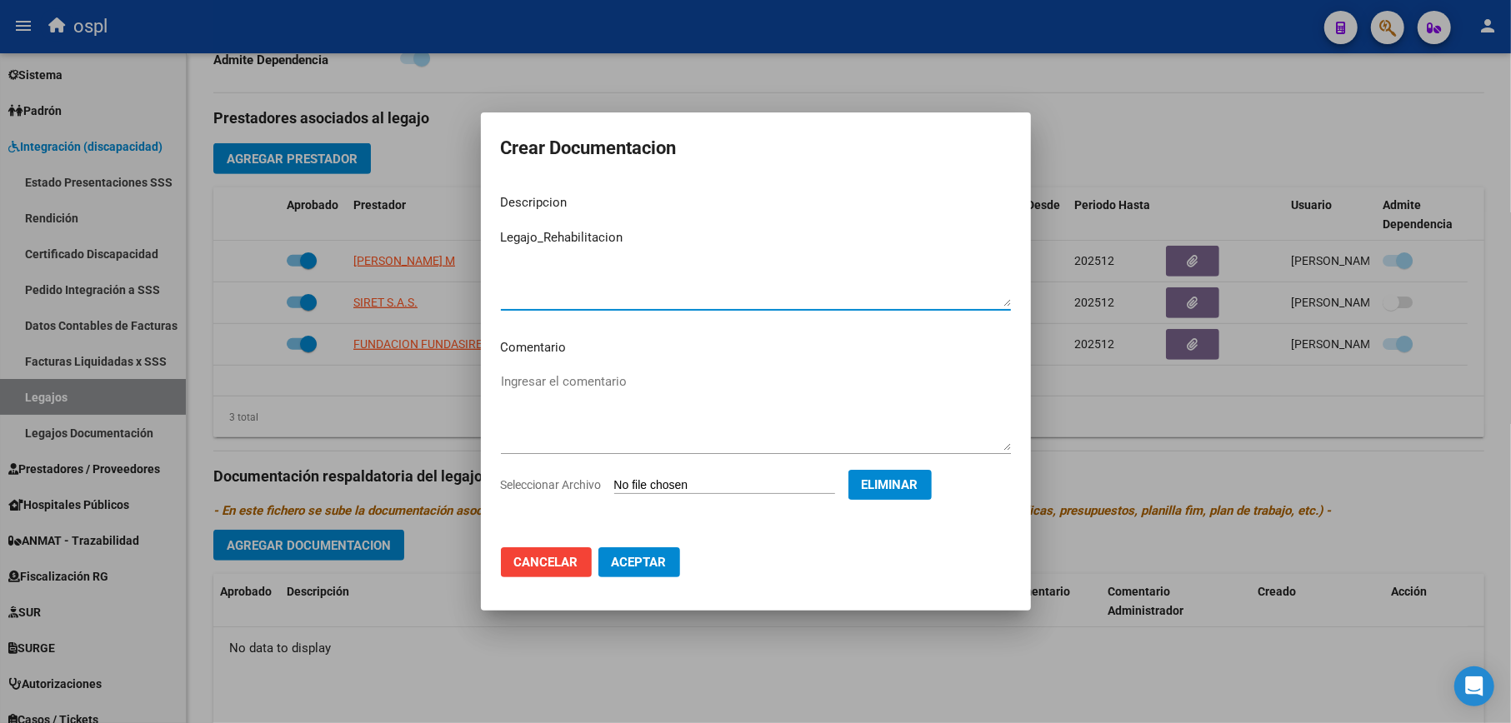
drag, startPoint x: 628, startPoint y: 232, endPoint x: 542, endPoint y: 232, distance: 86.7
click at [542, 232] on textarea "Legajo_Rehabilitacion" at bounding box center [756, 267] width 510 height 78
type textarea "Legajo_CET"
click at [627, 562] on span "Aceptar" at bounding box center [639, 562] width 55 height 15
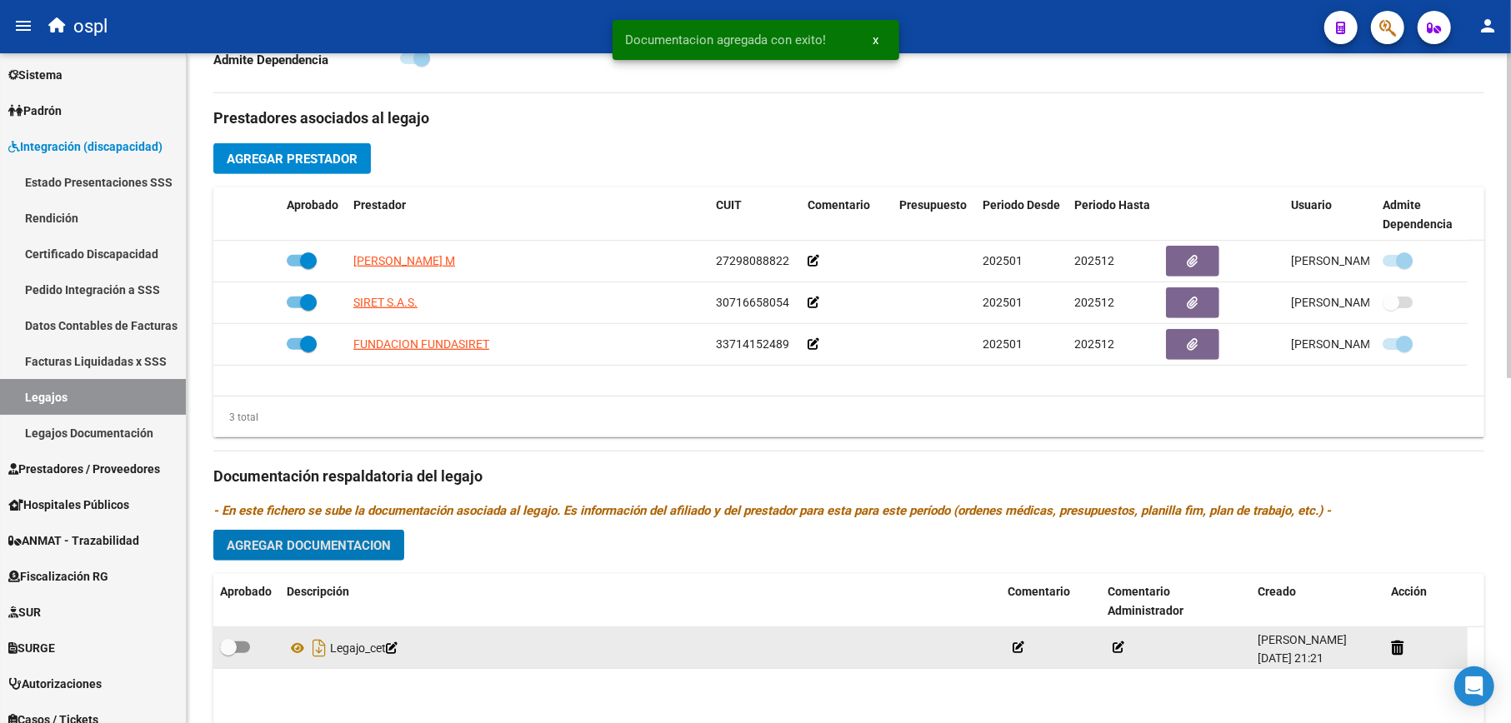
click at [241, 647] on span at bounding box center [235, 648] width 30 height 12
click at [228, 653] on input "checkbox" at bounding box center [227, 653] width 1 height 1
checkbox input "true"
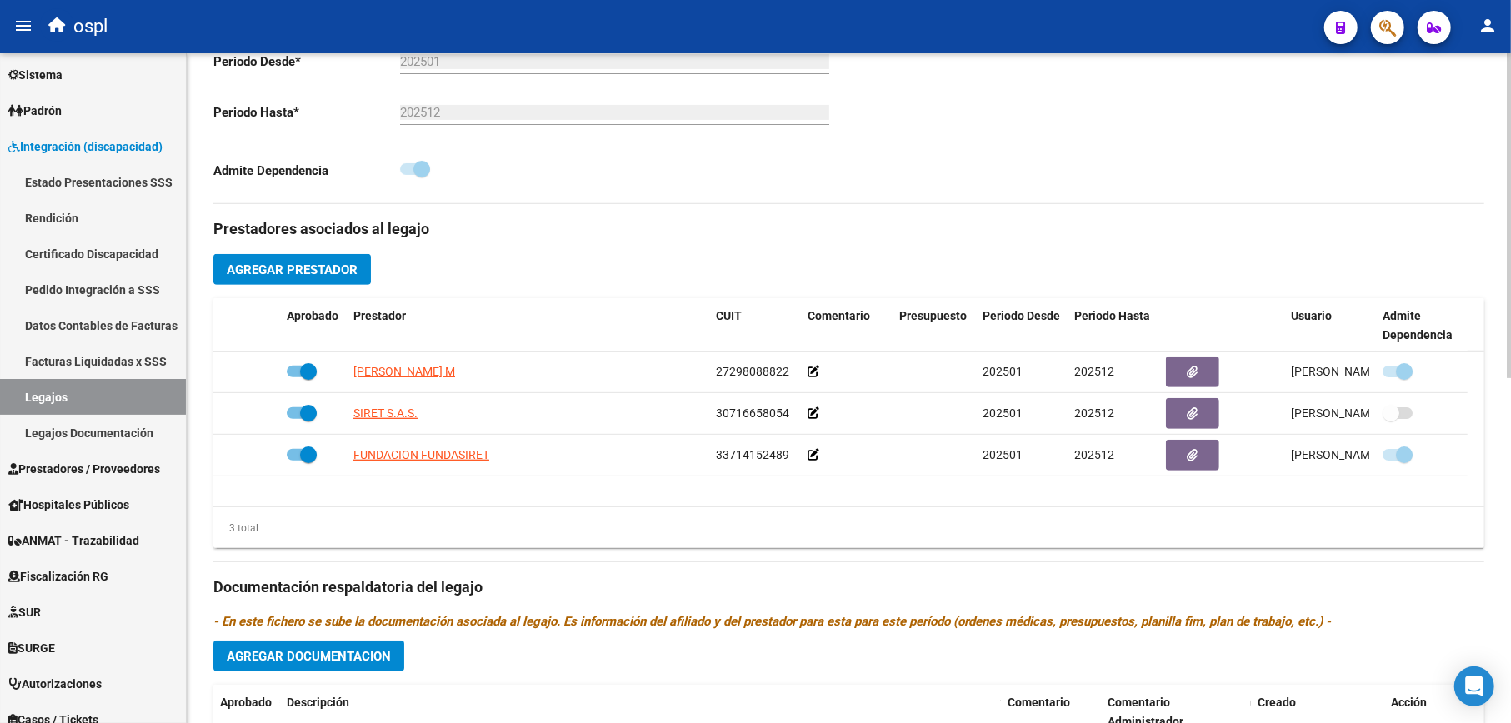
scroll to position [667, 0]
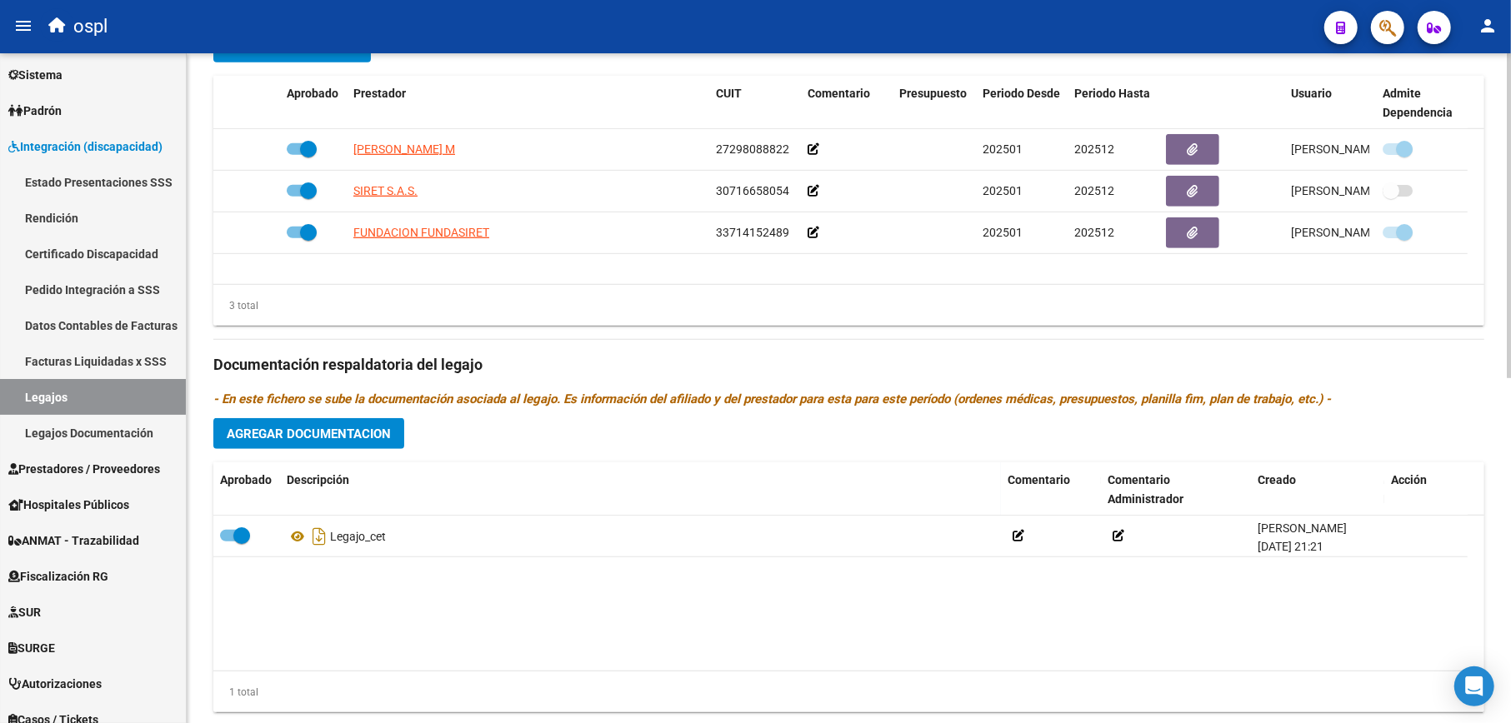
click at [355, 430] on span "Agregar Documentacion" at bounding box center [309, 434] width 164 height 15
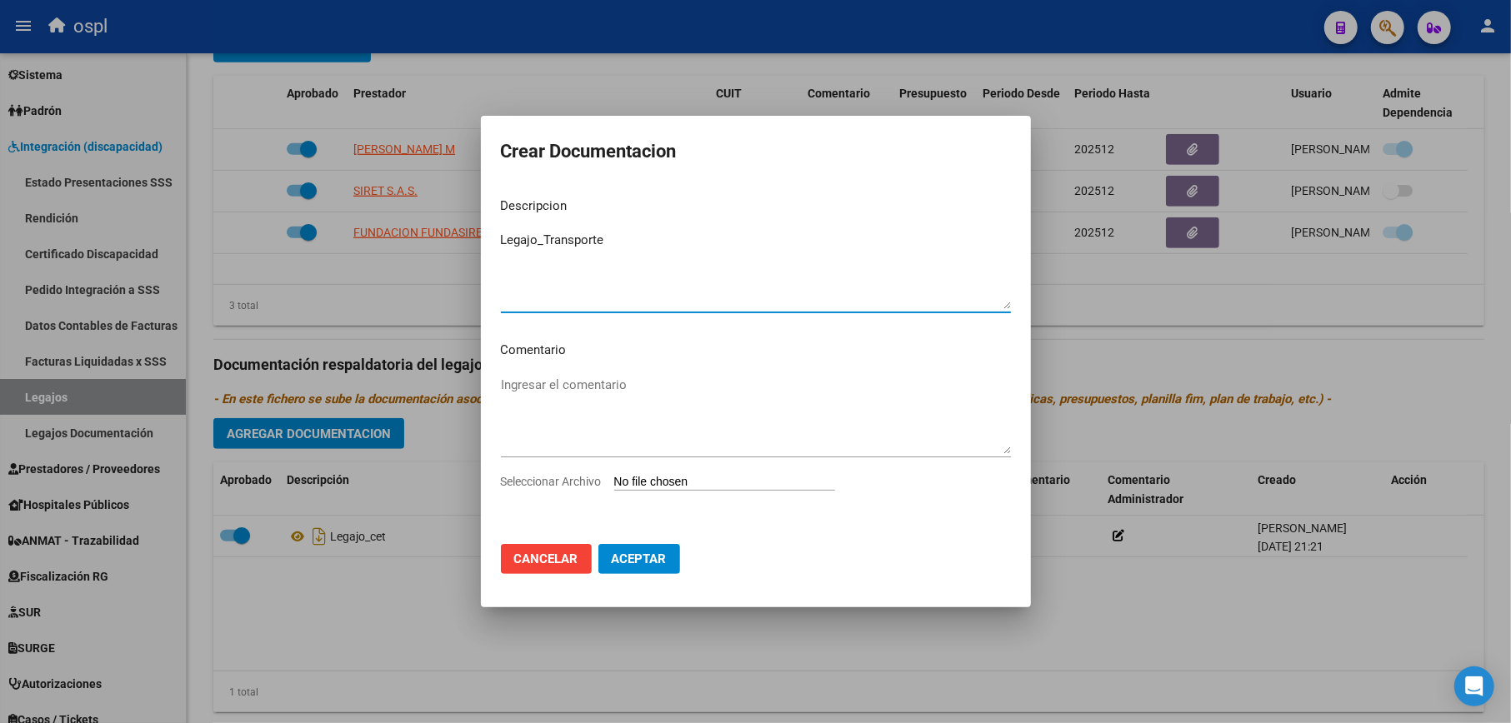
type textarea "Legajo_Transporte"
click at [668, 484] on input "Seleccionar Archivo" at bounding box center [724, 483] width 221 height 16
type input "C:\fakepath\LEGAJO 2025- TRANSP. AFIL. [PERSON_NAME].pdf"
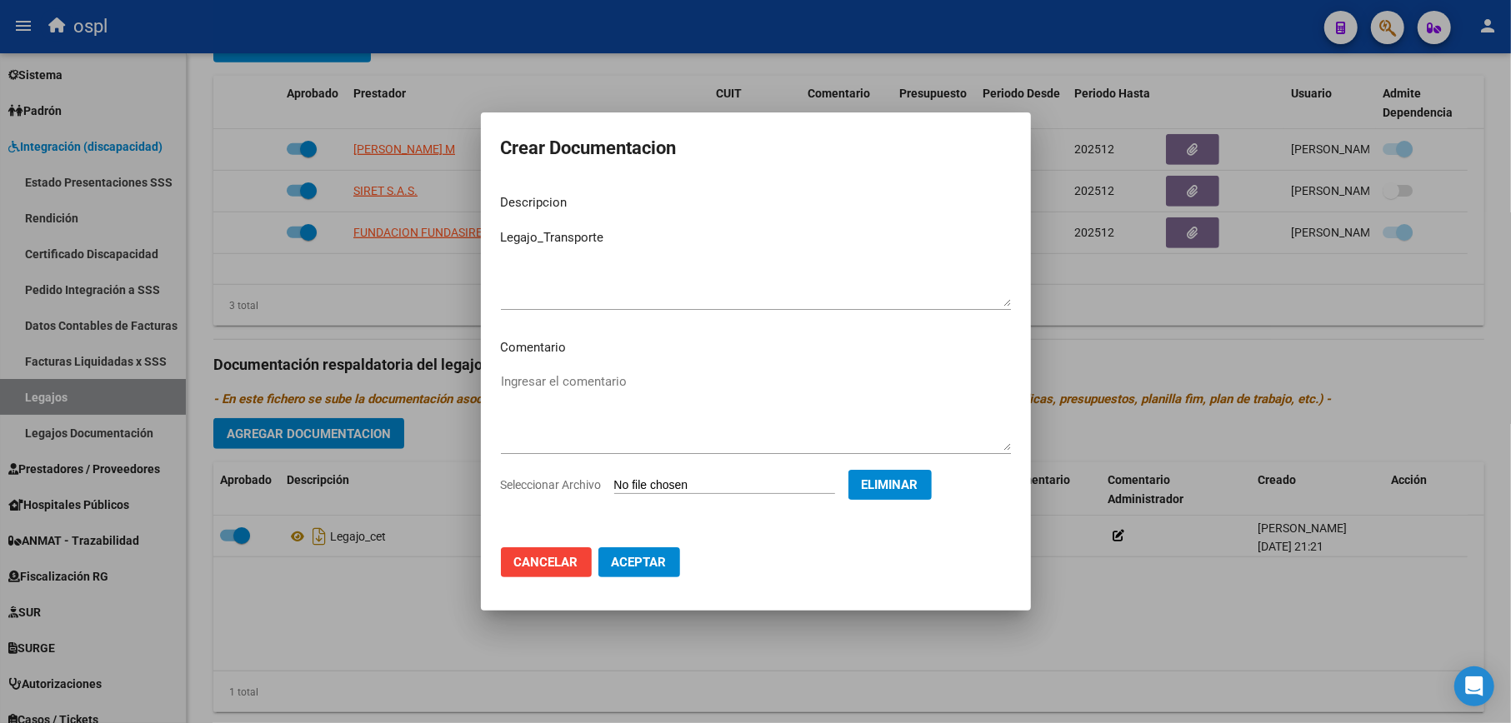
click at [621, 552] on button "Aceptar" at bounding box center [639, 562] width 82 height 30
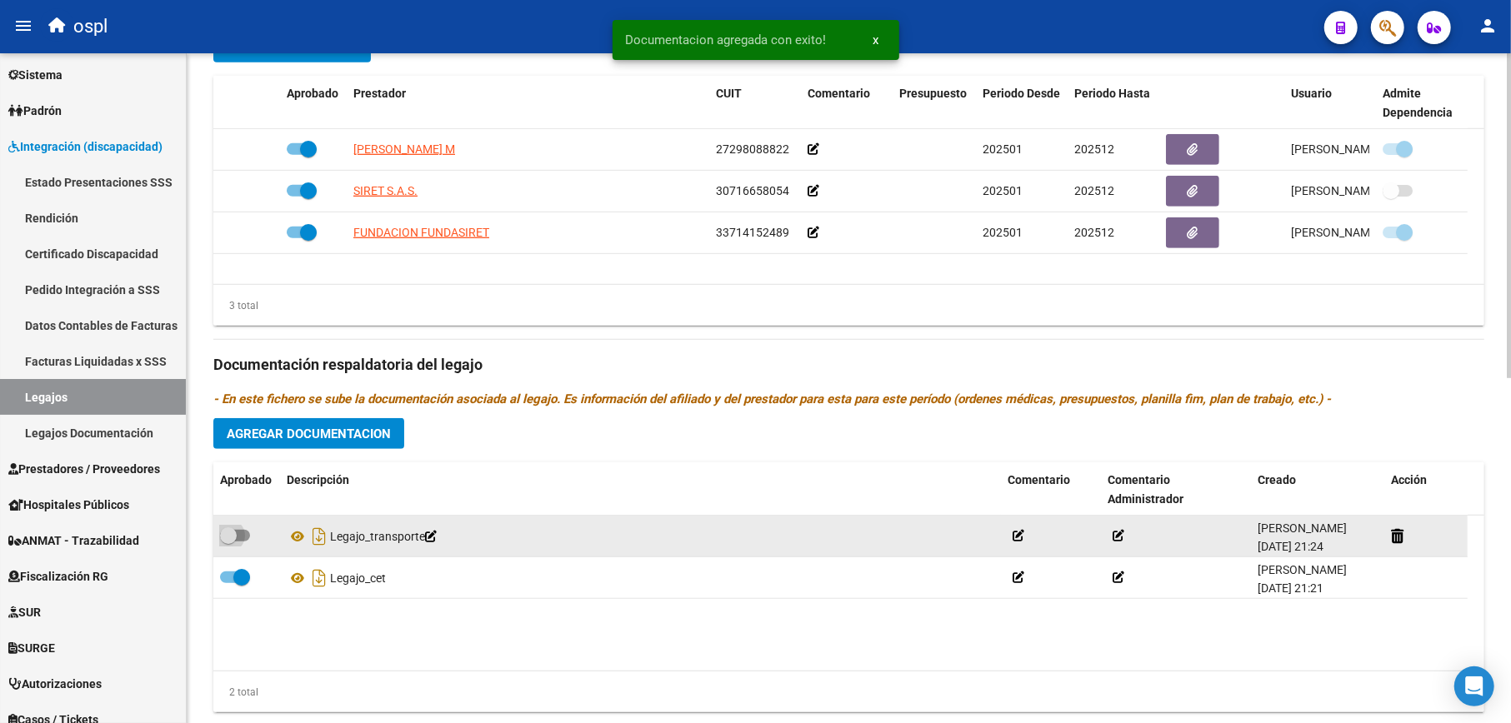
click at [234, 537] on span at bounding box center [228, 535] width 17 height 17
click at [228, 542] on input "checkbox" at bounding box center [227, 542] width 1 height 1
checkbox input "true"
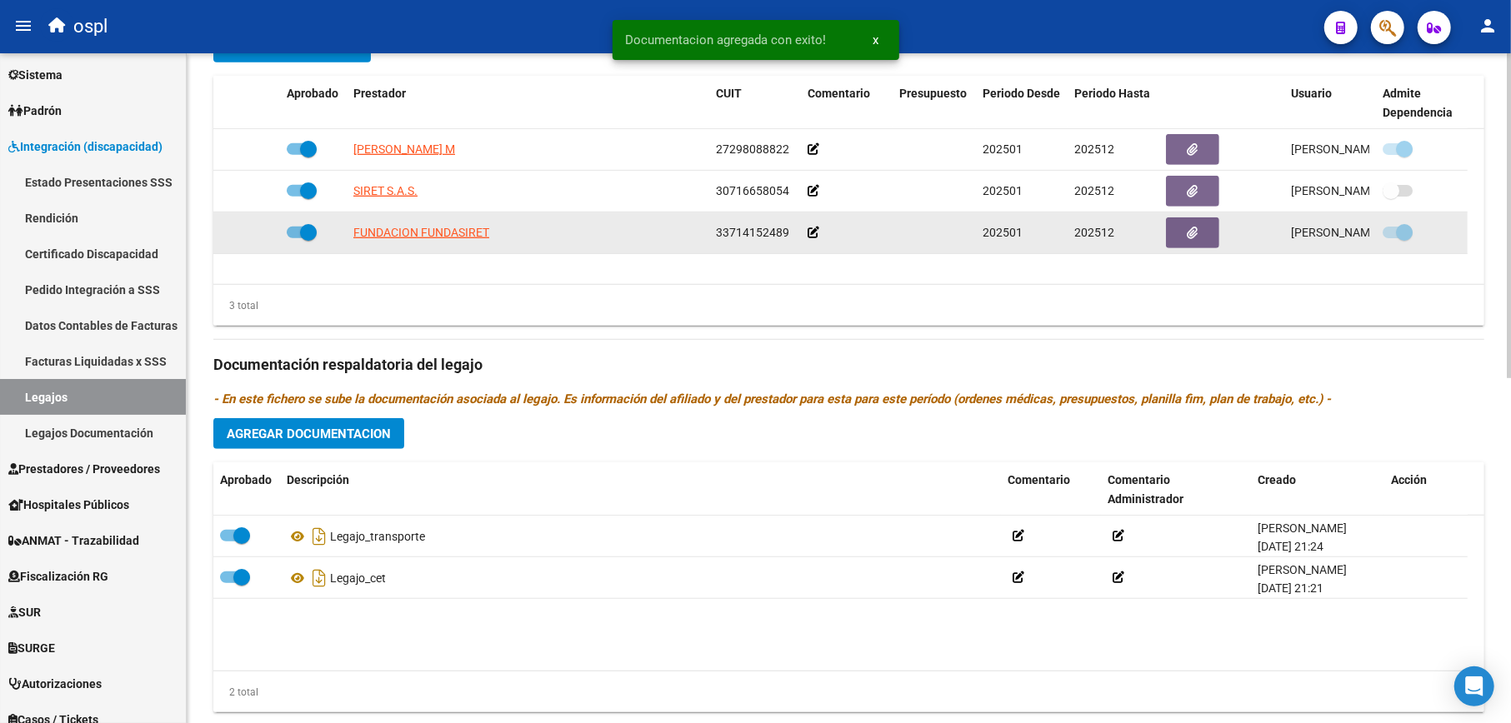
click at [808, 233] on icon at bounding box center [813, 233] width 12 height 12
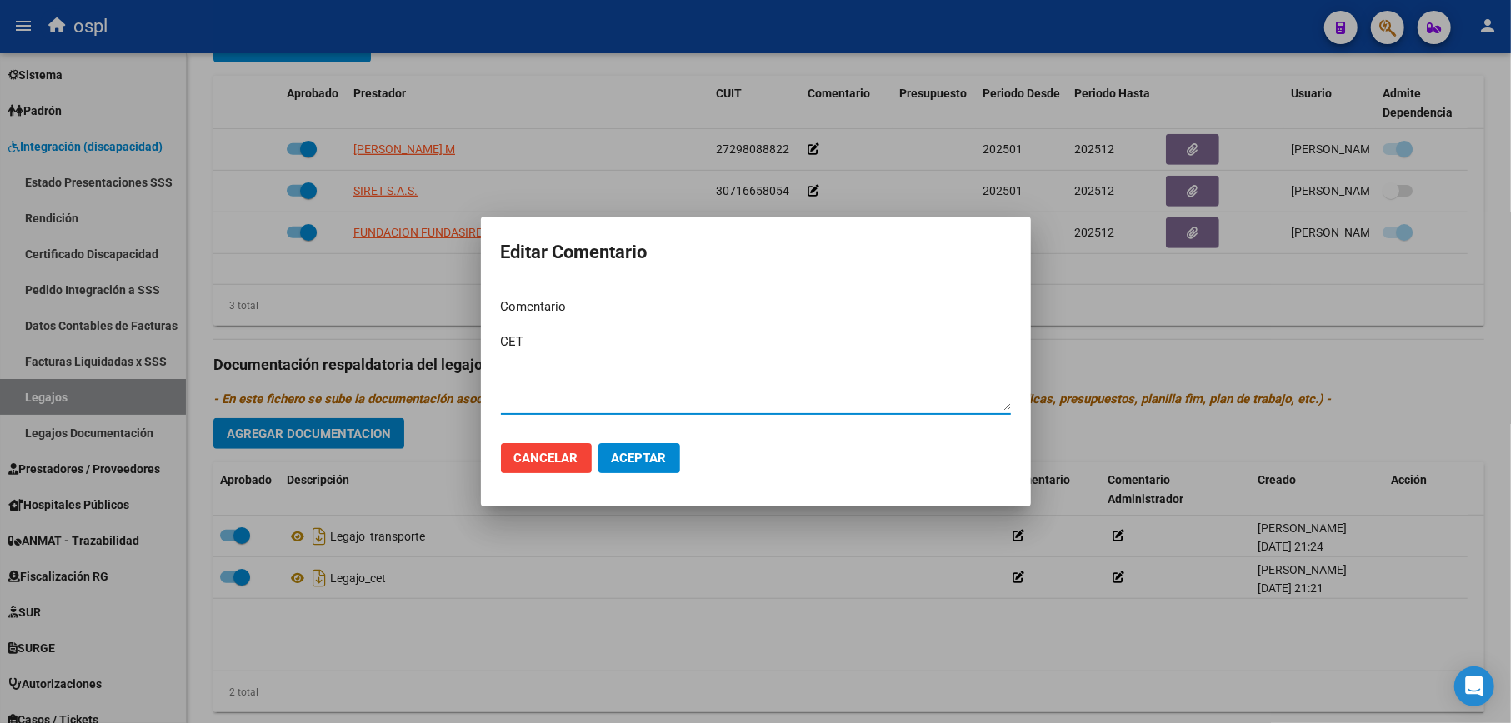
type textarea "CET"
click at [627, 460] on span "Aceptar" at bounding box center [639, 458] width 55 height 15
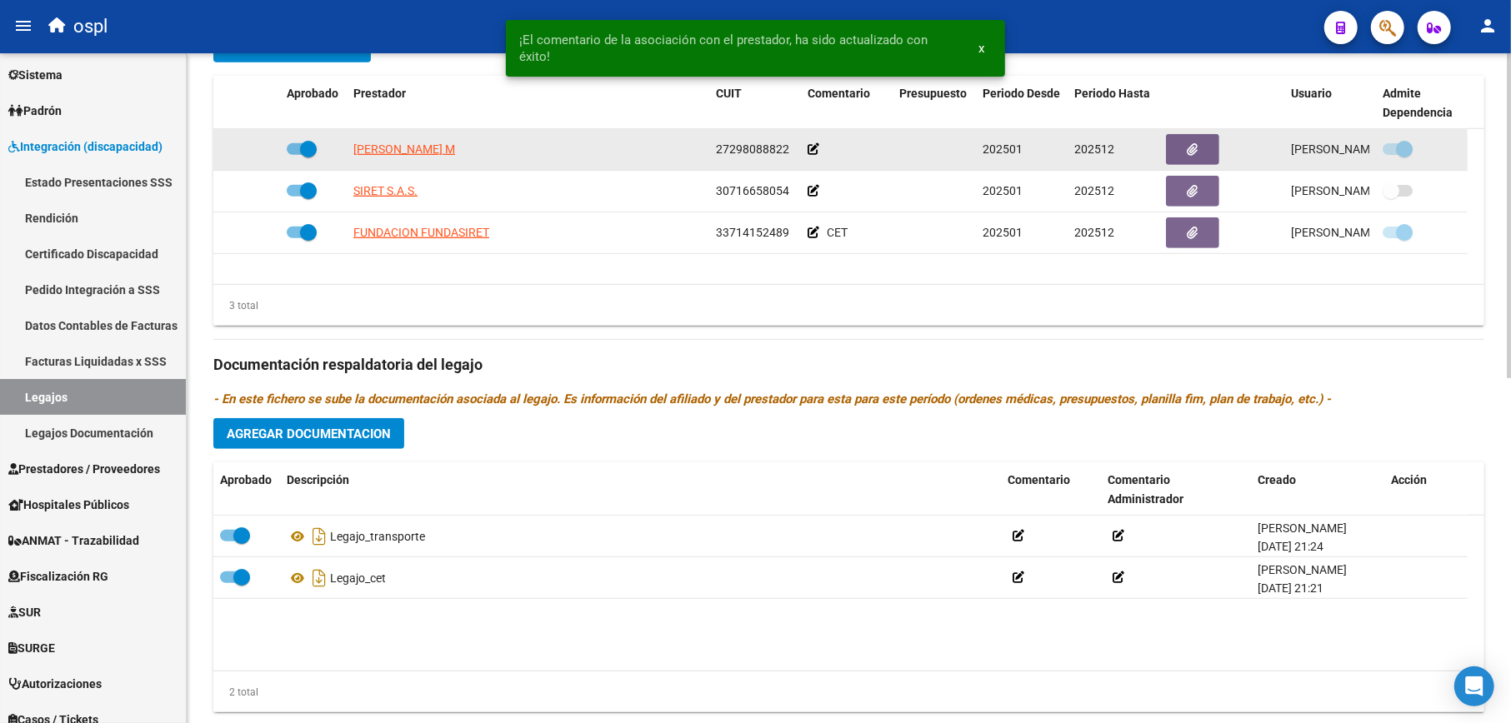
click at [817, 150] on icon at bounding box center [813, 149] width 12 height 12
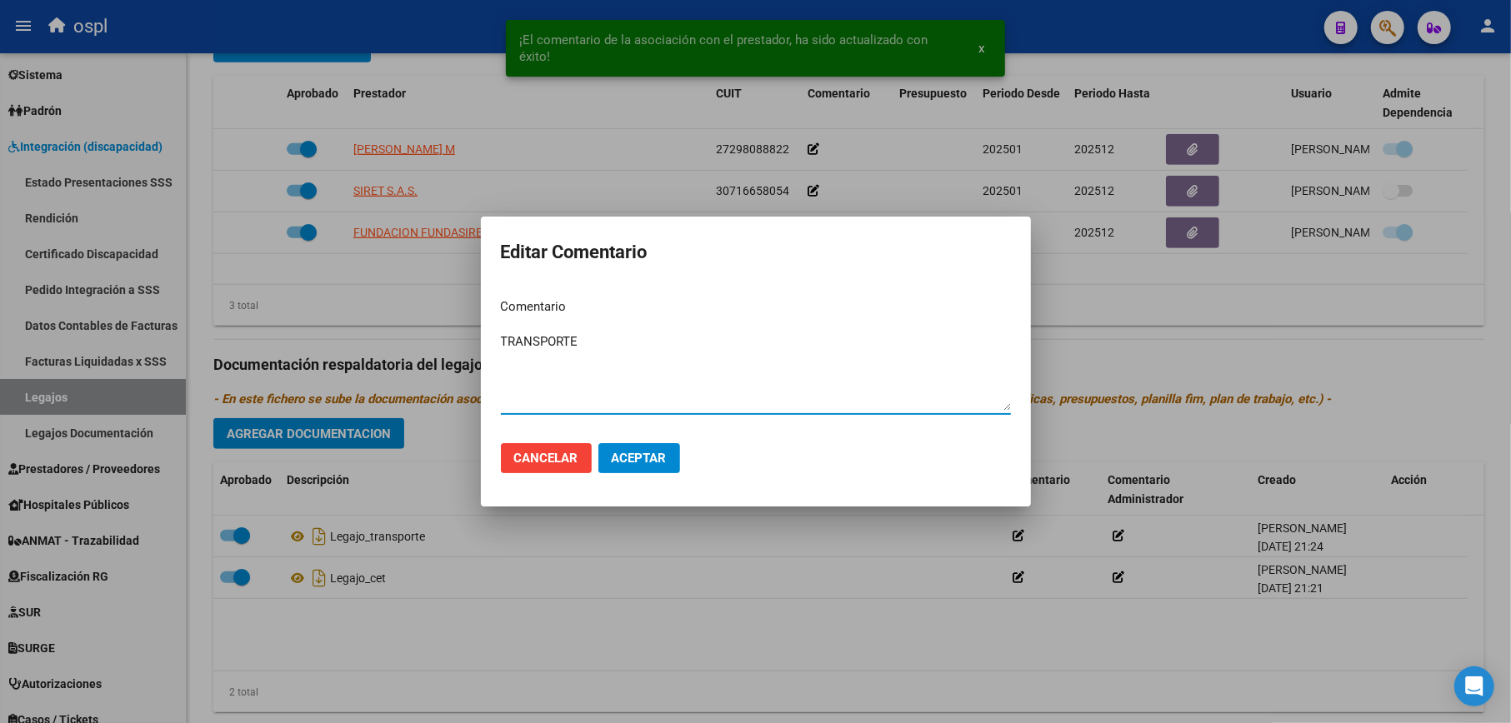
type textarea "TRANSPORTE"
click at [657, 461] on span "Aceptar" at bounding box center [639, 458] width 55 height 15
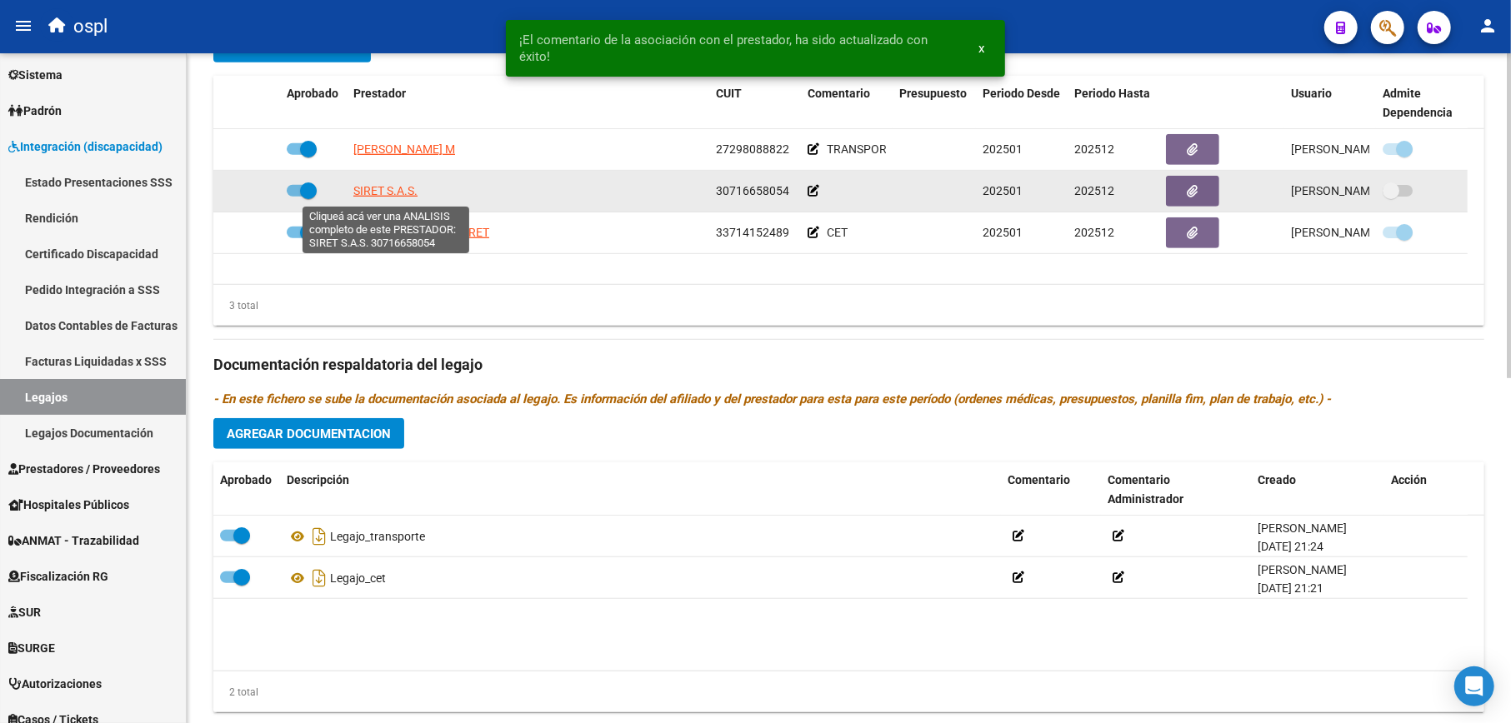
click at [400, 190] on span "SIRET S.A.S." at bounding box center [385, 190] width 64 height 13
type textarea "30716658054"
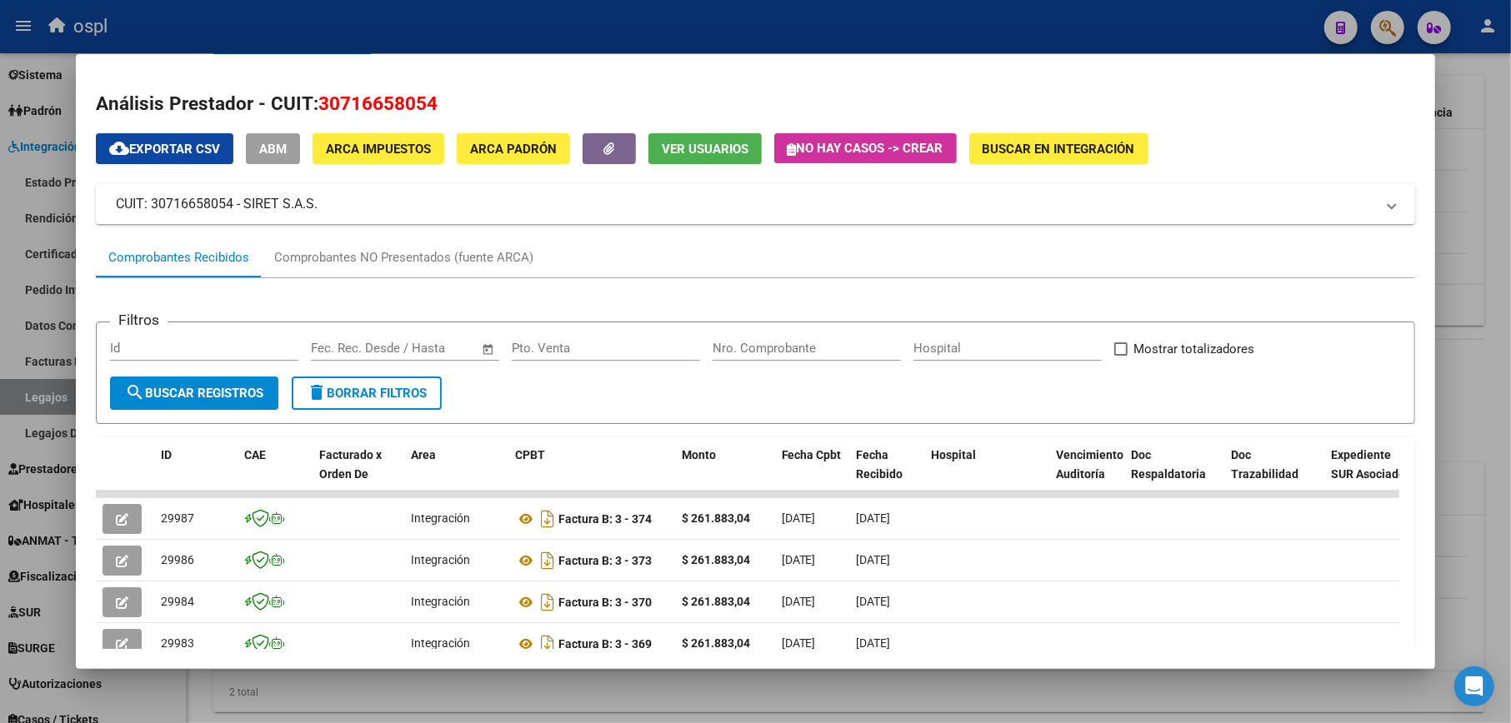
click at [1461, 268] on div at bounding box center [755, 361] width 1511 height 723
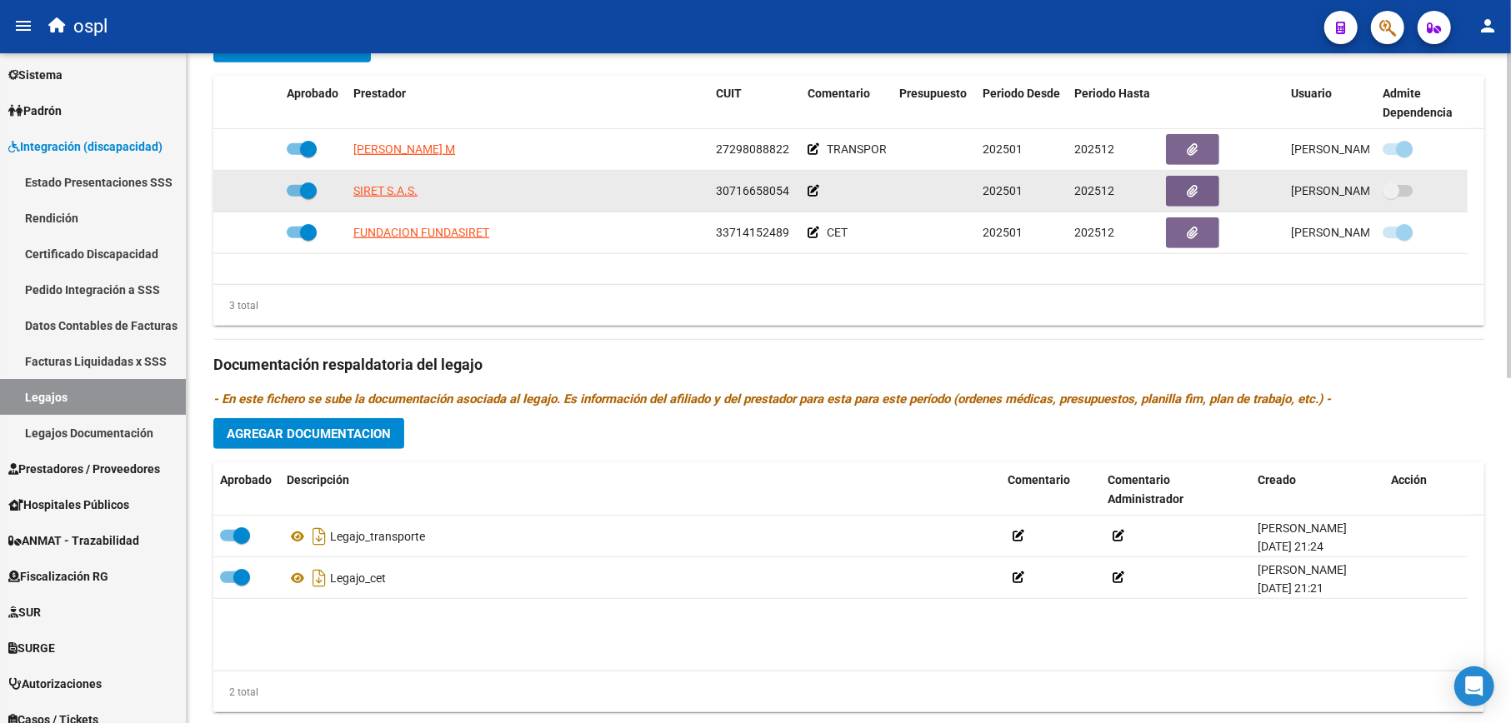
drag, startPoint x: 717, startPoint y: 197, endPoint x: 787, endPoint y: 193, distance: 70.1
click at [787, 193] on span "30716658054" at bounding box center [752, 190] width 73 height 13
copy span "30716658054"
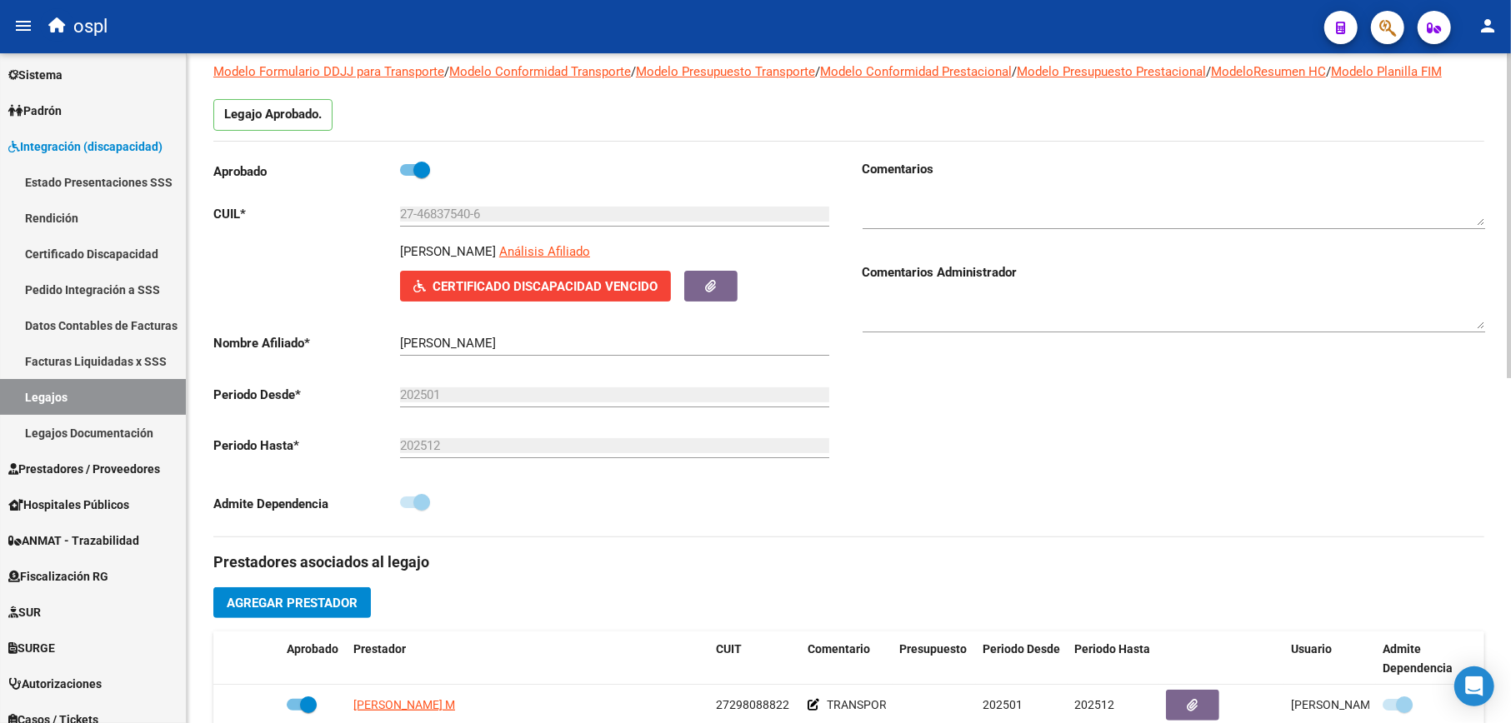
scroll to position [0, 0]
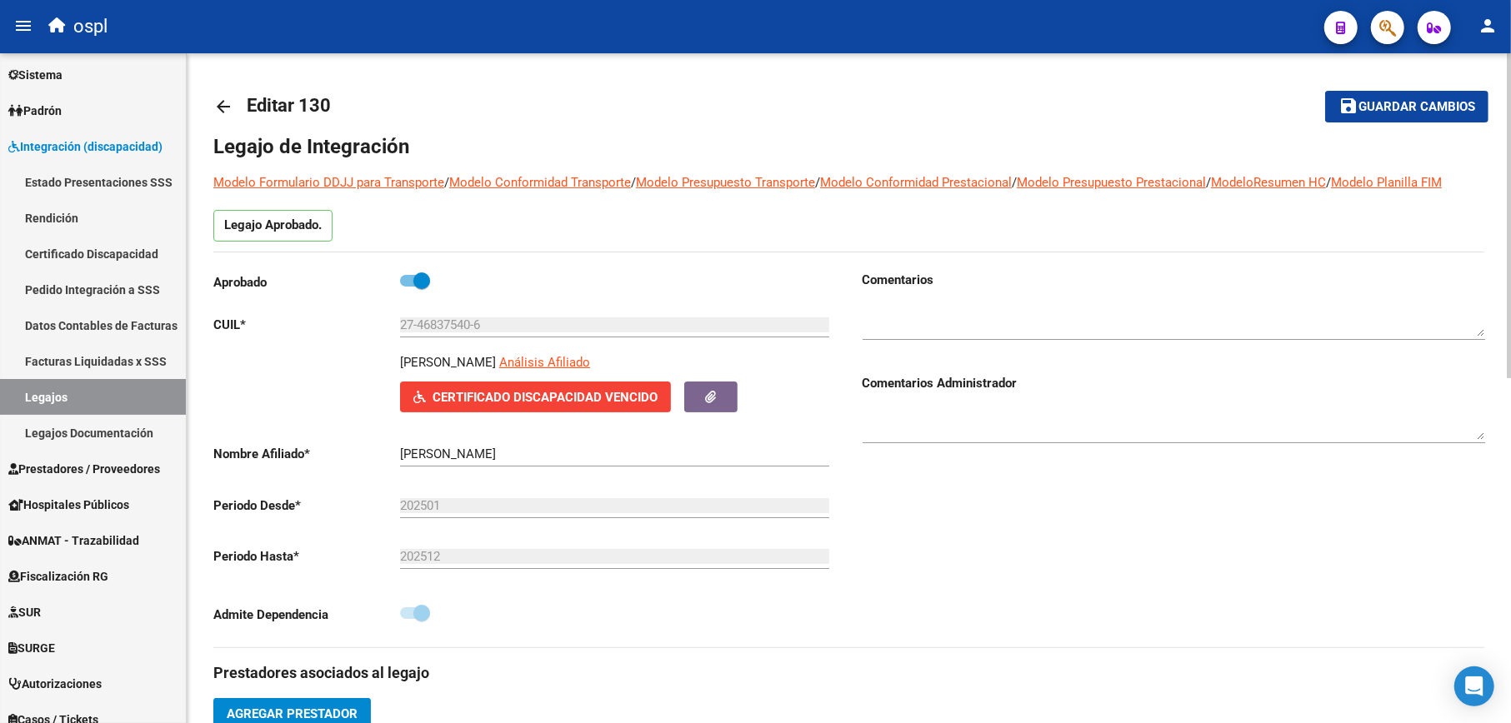
click at [1354, 93] on button "save Guardar cambios" at bounding box center [1406, 106] width 163 height 31
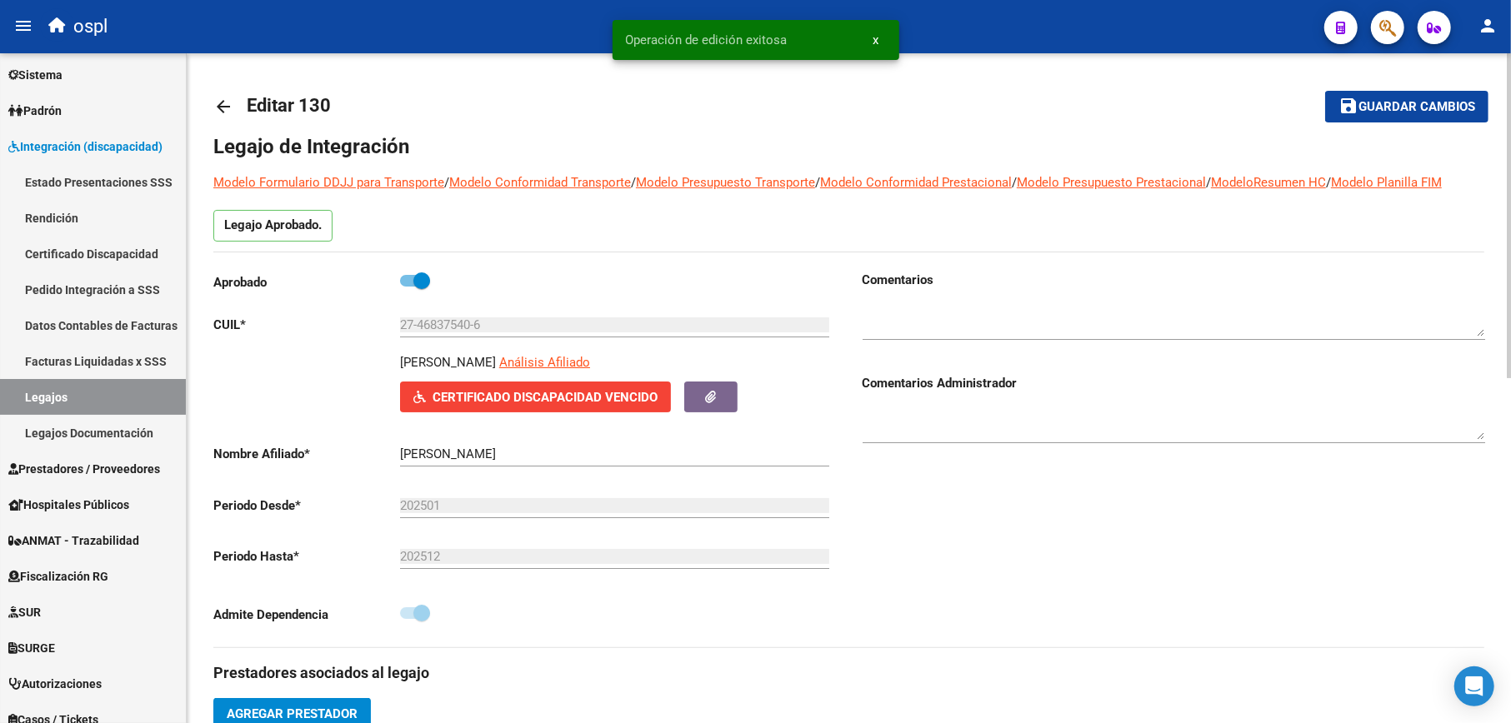
click at [221, 105] on mat-icon "arrow_back" at bounding box center [223, 107] width 20 height 20
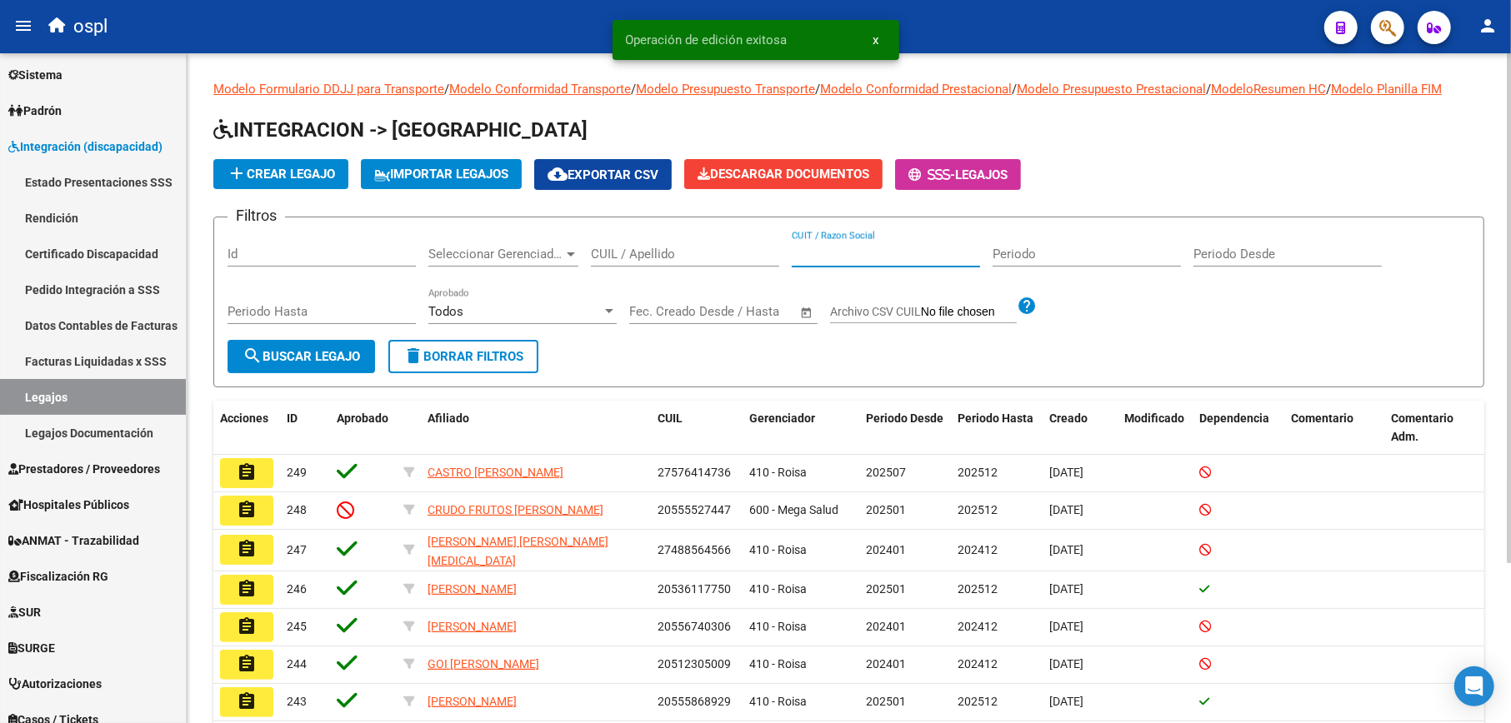
click at [860, 252] on input "CUIT / Razon Social" at bounding box center [886, 254] width 188 height 15
paste input "30716658054"
type input "30716658054"
click at [328, 345] on button "search Buscar Legajo" at bounding box center [300, 356] width 147 height 33
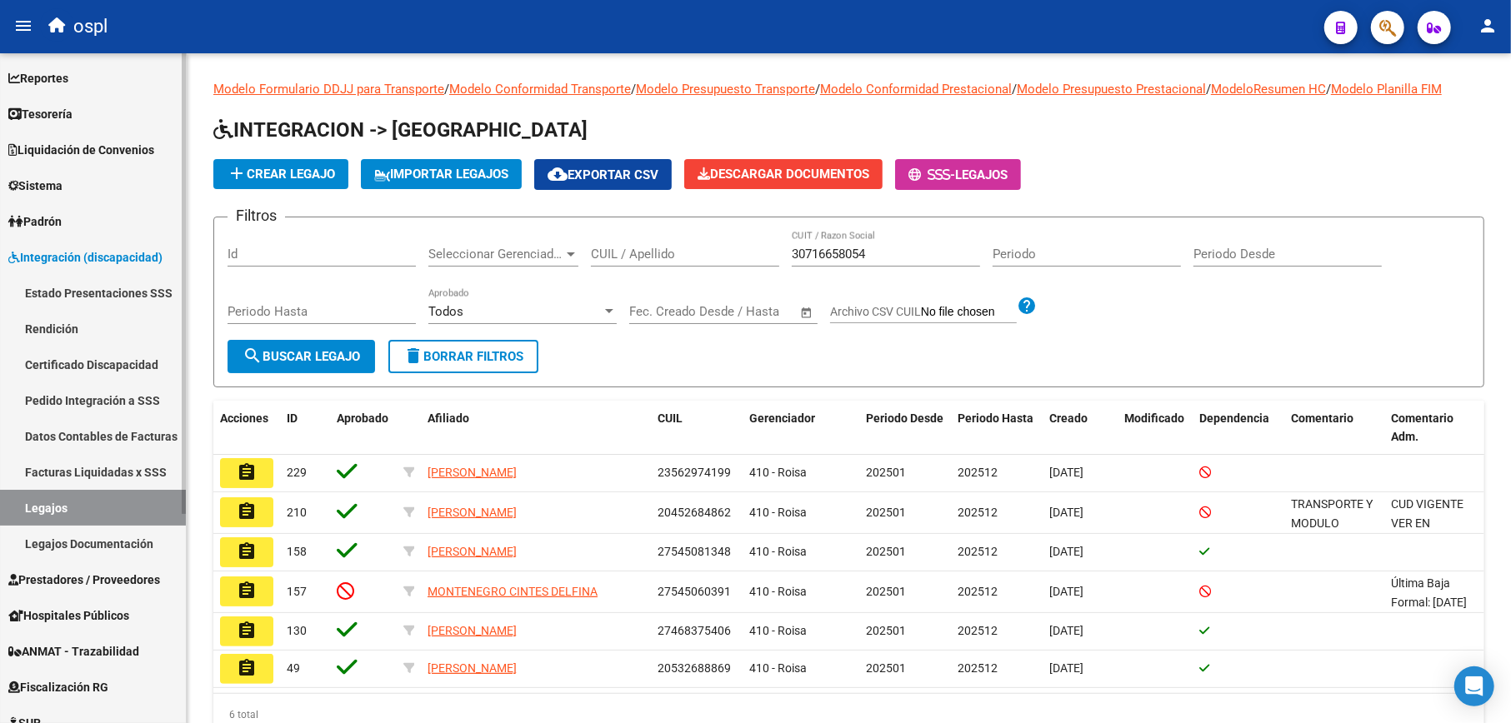
click at [62, 187] on span "Sistema" at bounding box center [35, 186] width 54 height 18
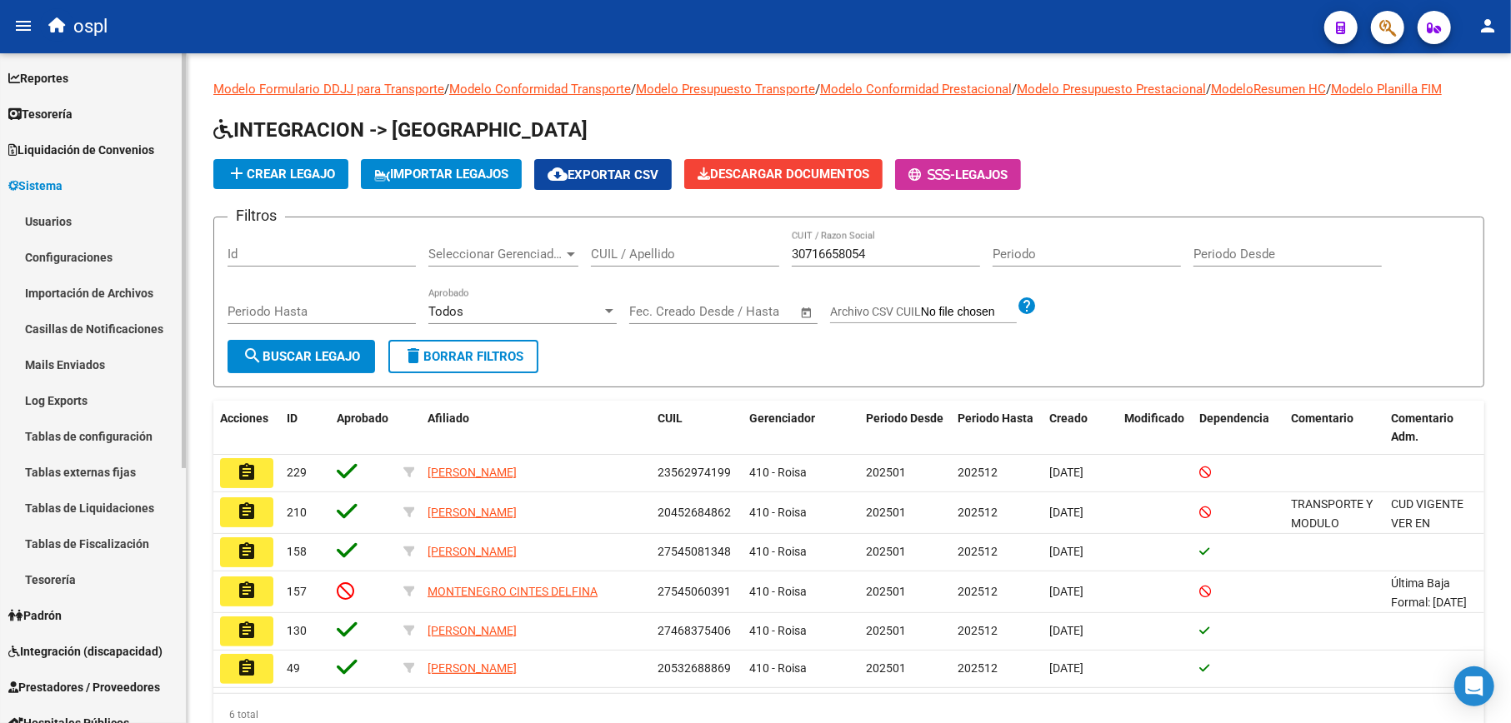
click at [72, 173] on link "Sistema" at bounding box center [93, 185] width 186 height 36
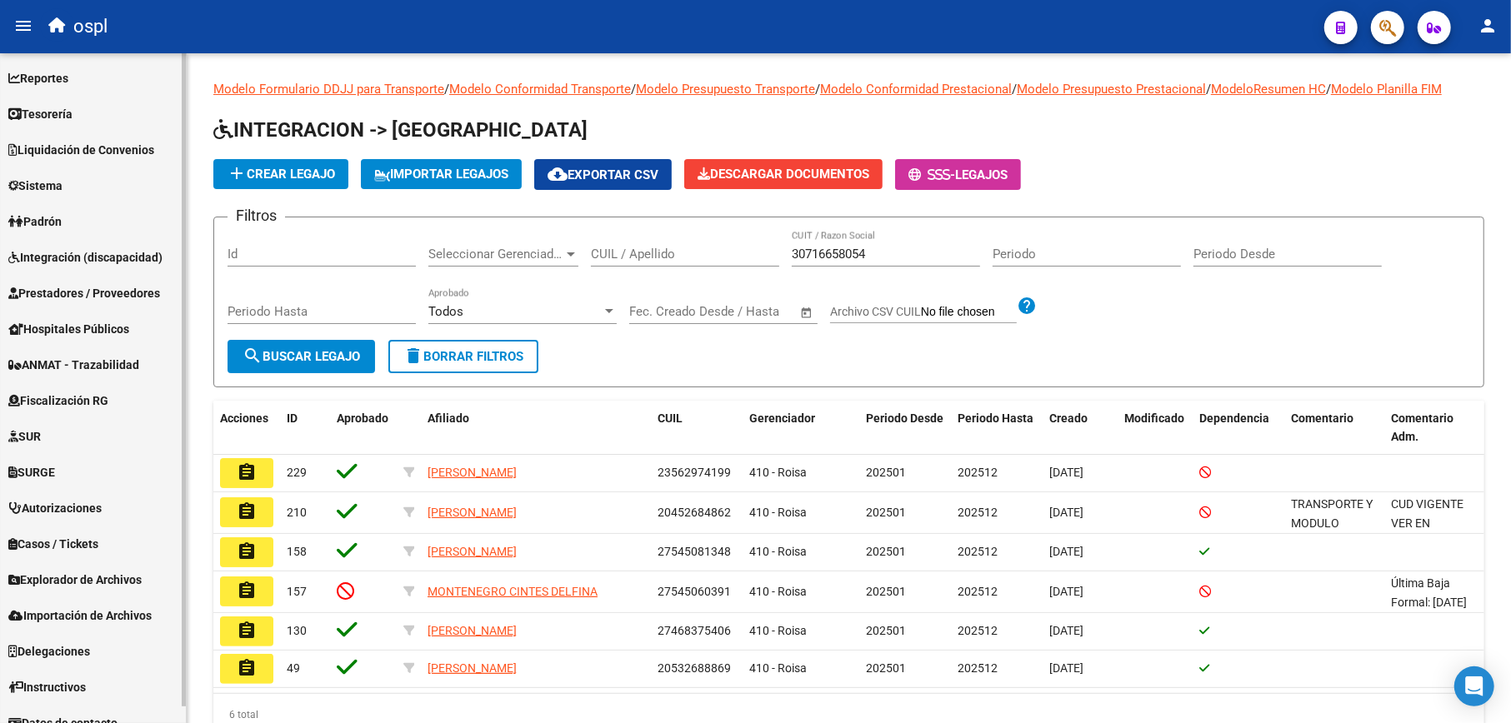
click at [67, 292] on span "Prestadores / Proveedores" at bounding box center [84, 293] width 152 height 18
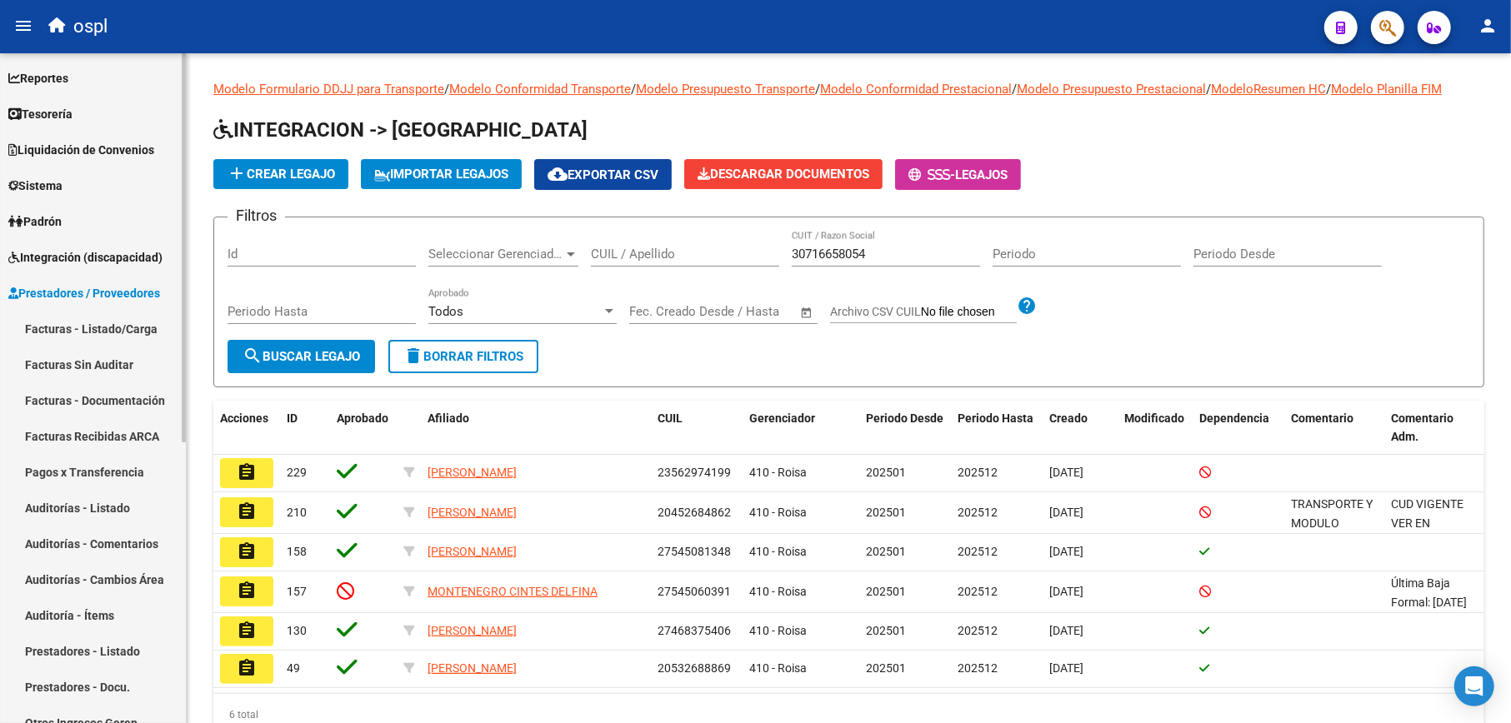
click at [72, 323] on link "Facturas - Listado/Carga" at bounding box center [93, 329] width 186 height 36
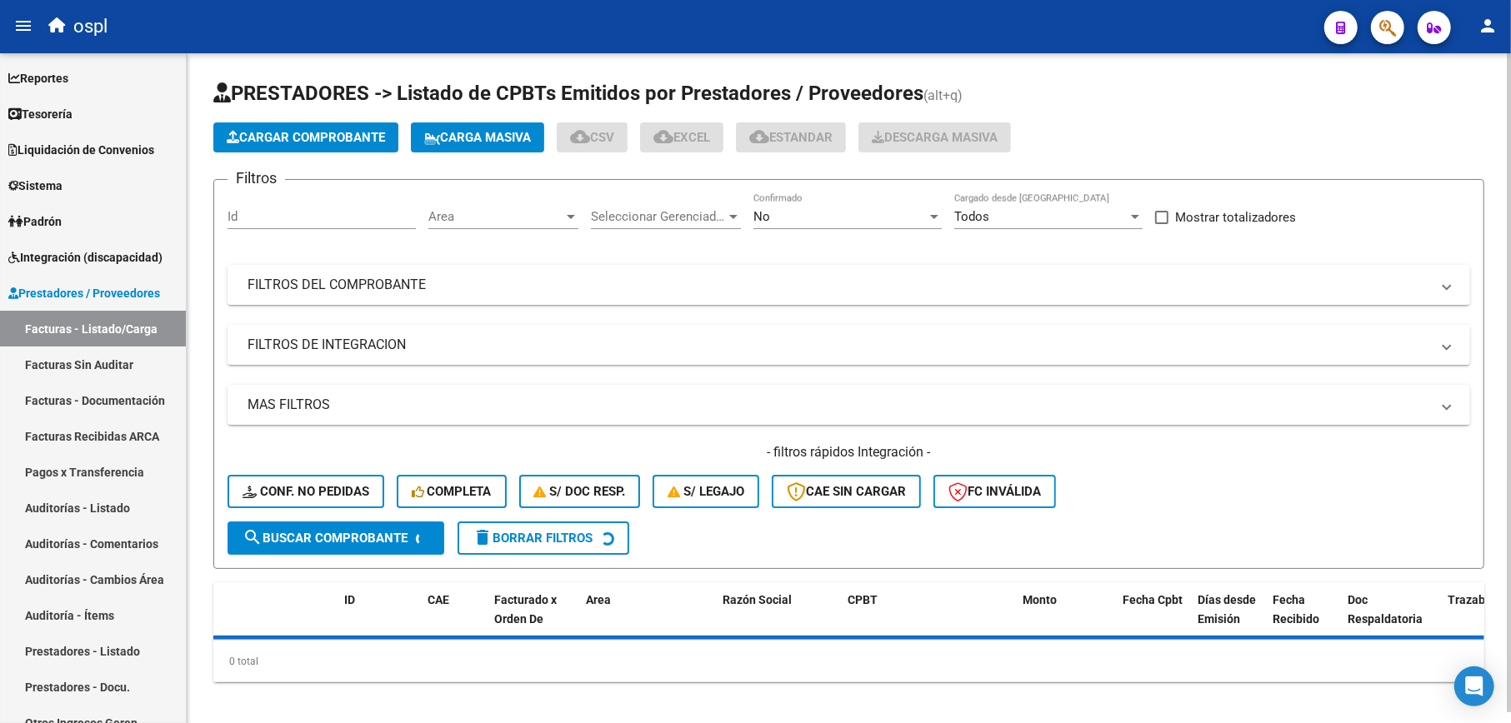
click at [584, 298] on mat-expansion-panel-header "FILTROS DEL COMPROBANTE" at bounding box center [848, 285] width 1242 height 40
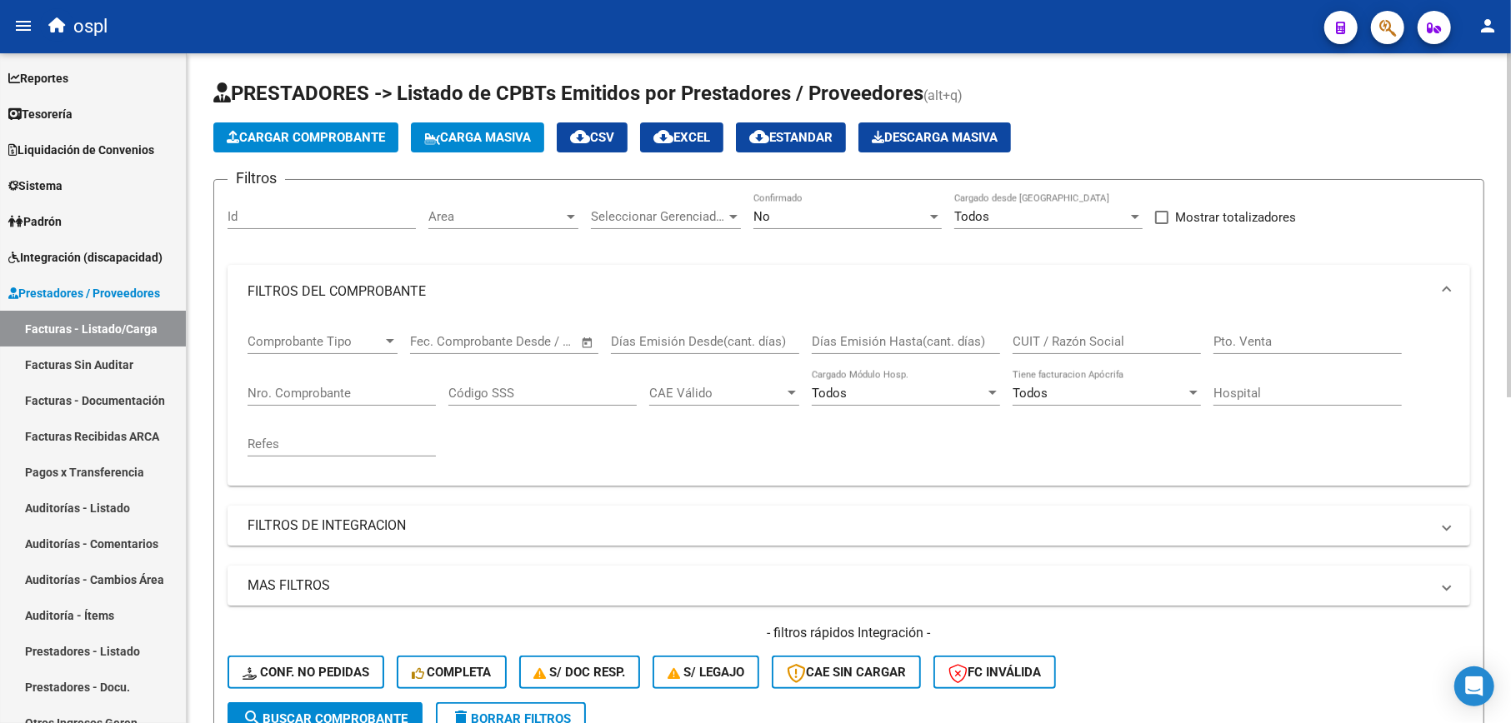
click at [1071, 344] on input "CUIT / Razón Social" at bounding box center [1106, 341] width 188 height 15
paste input "30716658054"
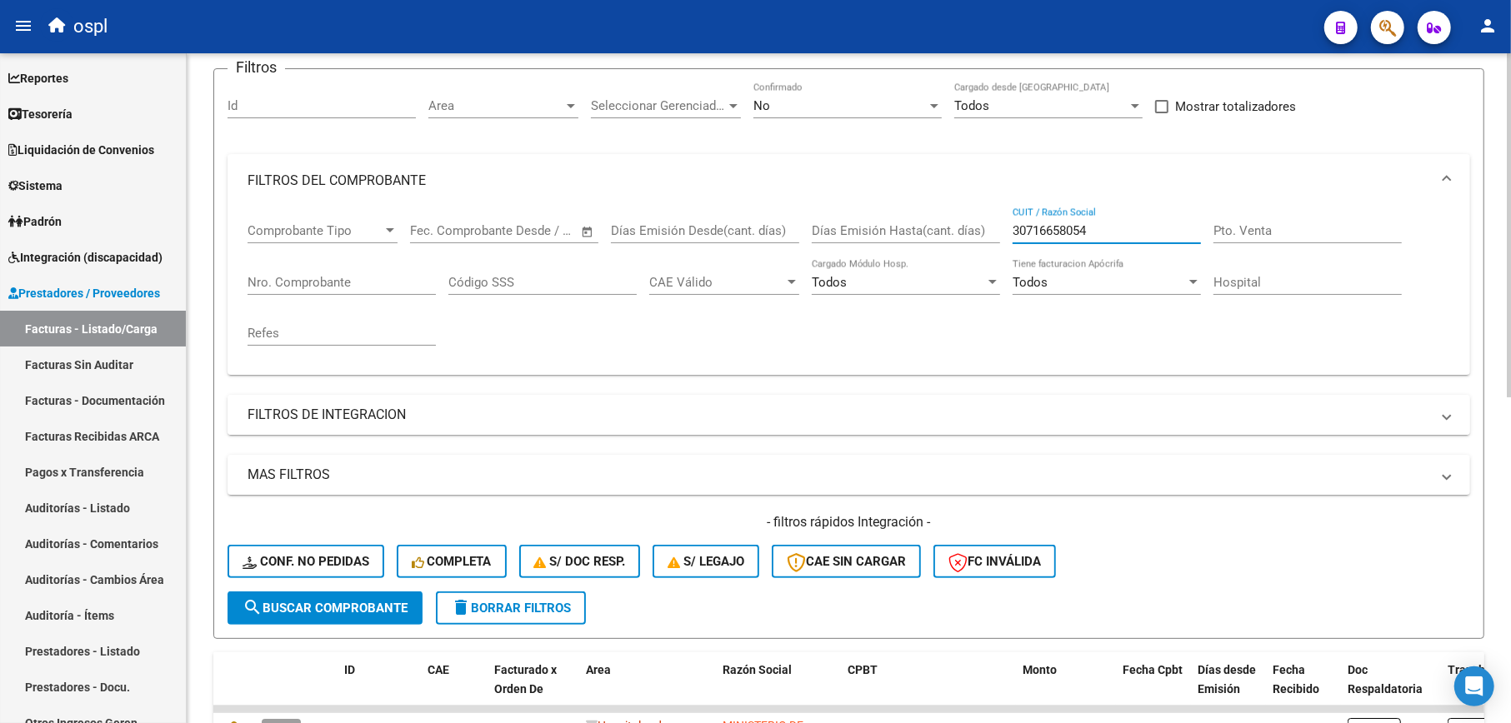
type input "30716658054"
drag, startPoint x: 364, startPoint y: 417, endPoint x: 377, endPoint y: 412, distance: 14.2
click at [365, 417] on mat-panel-title "FILTROS DE INTEGRACION" at bounding box center [838, 415] width 1182 height 18
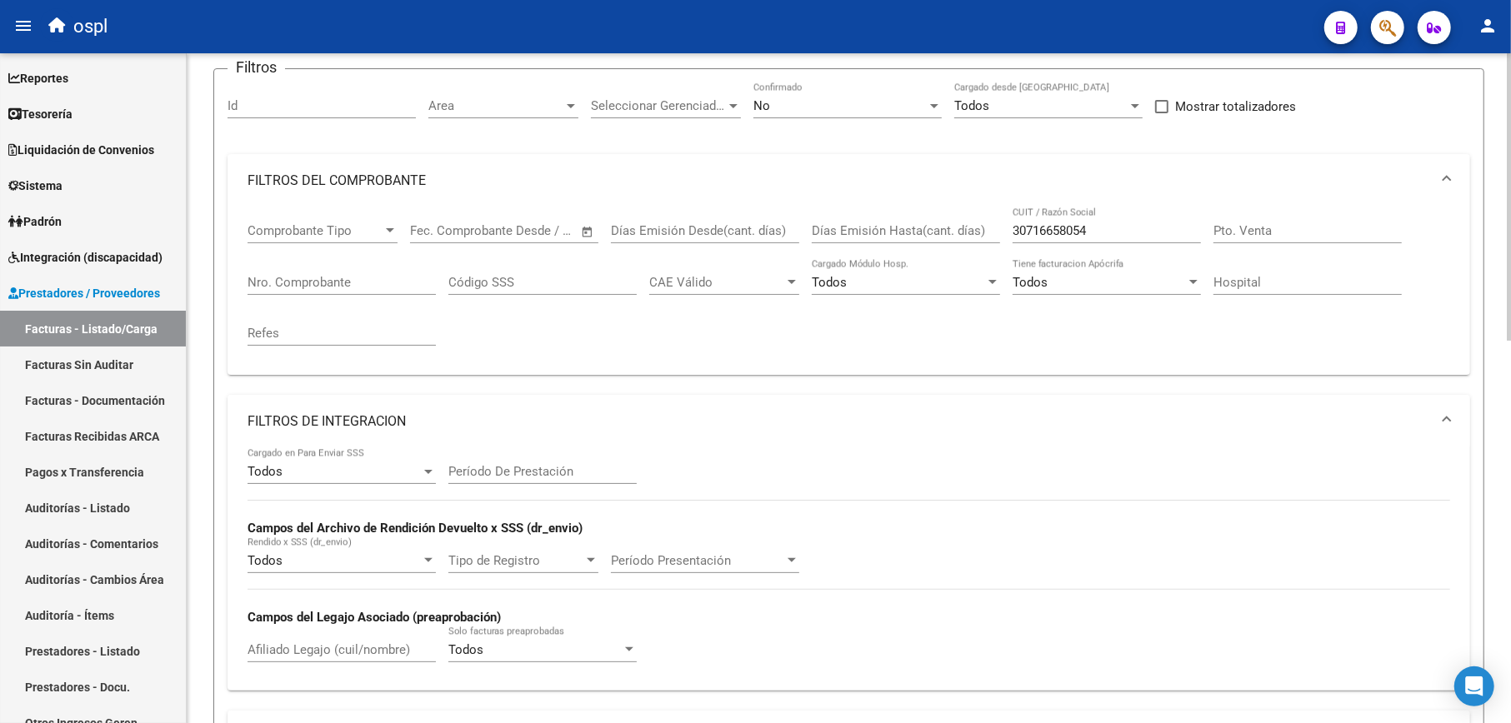
scroll to position [222, 0]
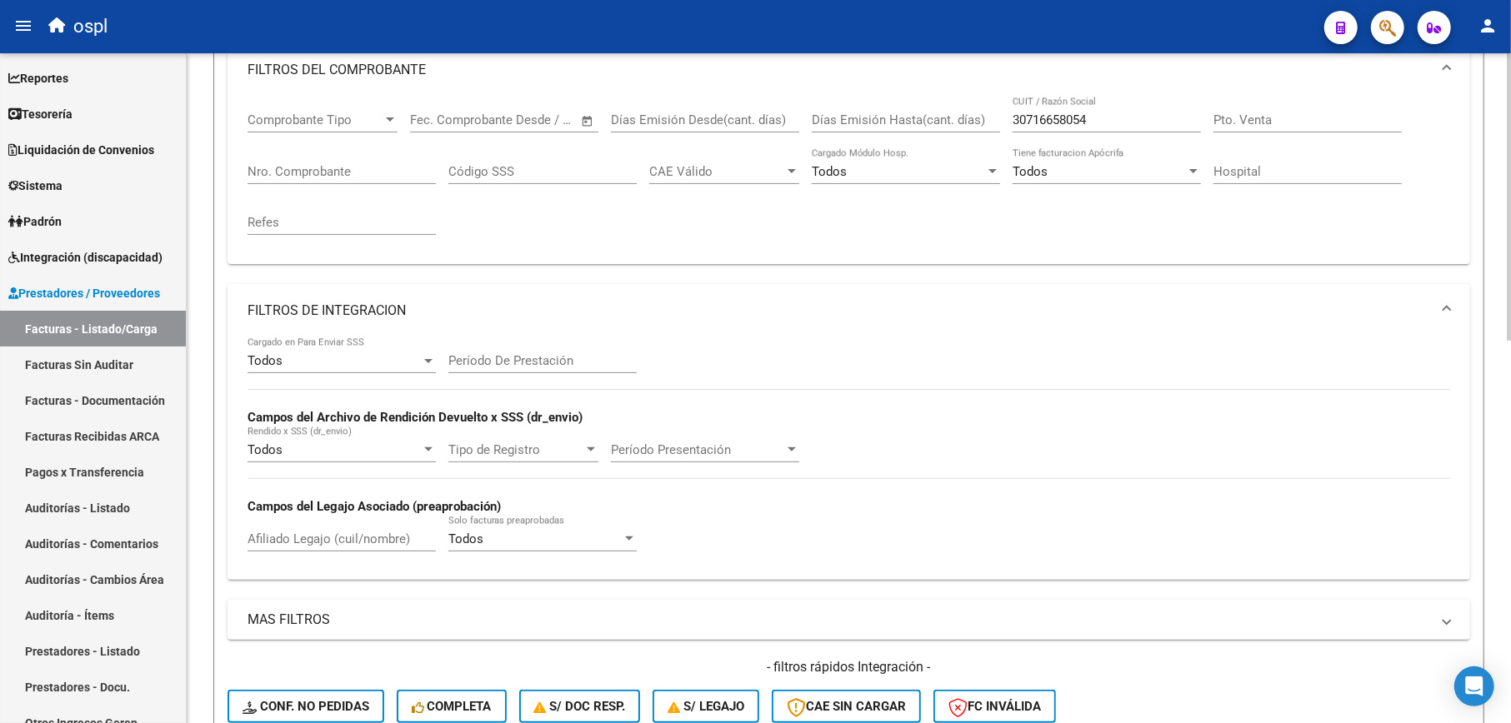
click at [300, 537] on input "Afiliado Legajo (cuil/nombre)" at bounding box center [341, 539] width 188 height 15
paste input "27468375406"
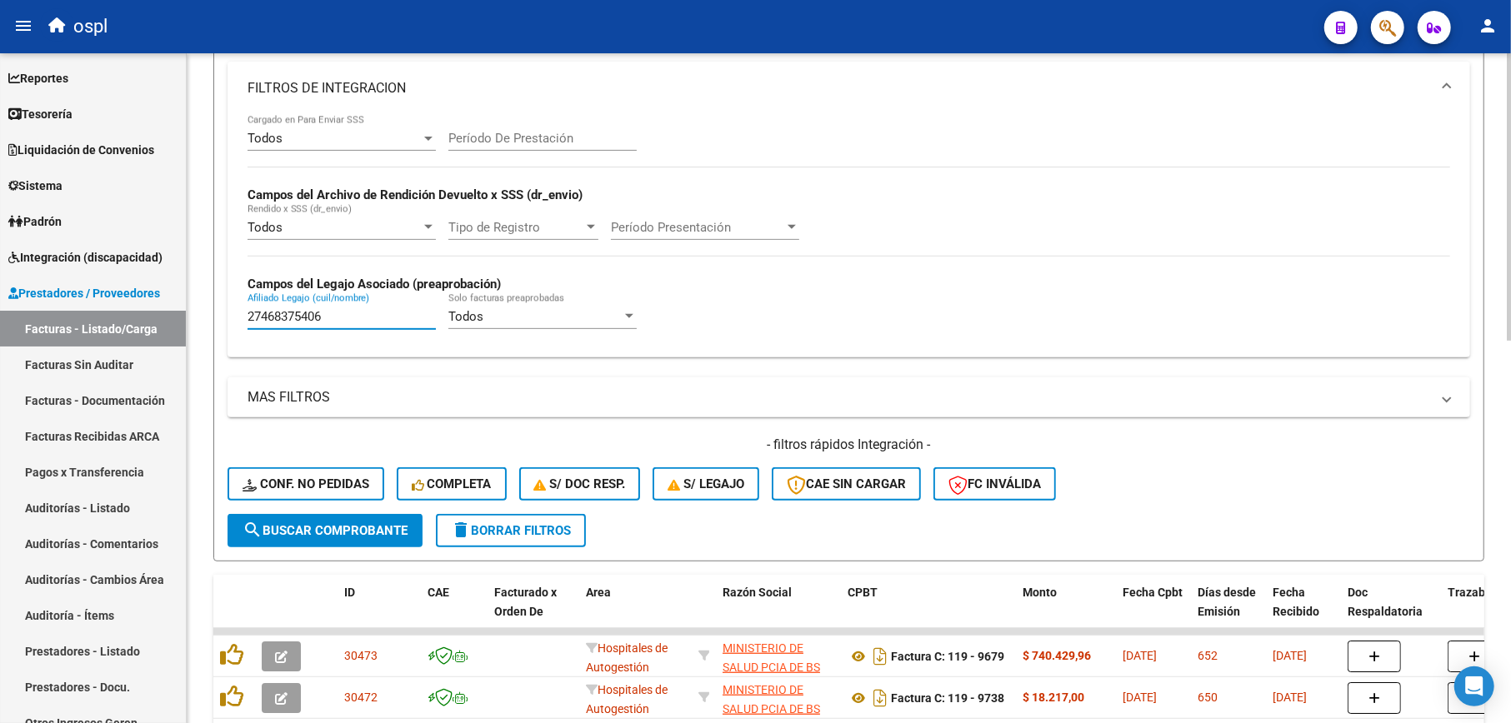
type input "27468375406"
click at [315, 532] on span "search Buscar Comprobante" at bounding box center [324, 530] width 165 height 15
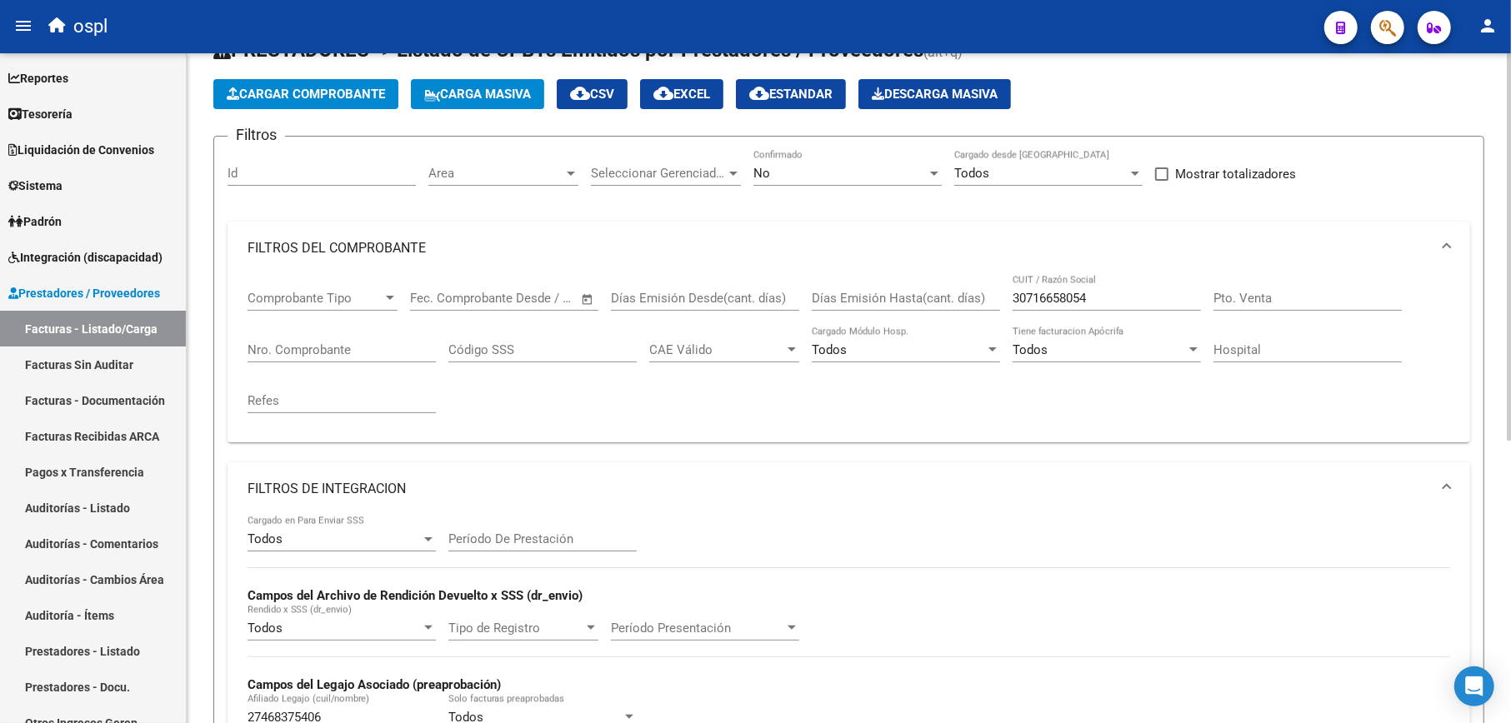
scroll to position [0, 0]
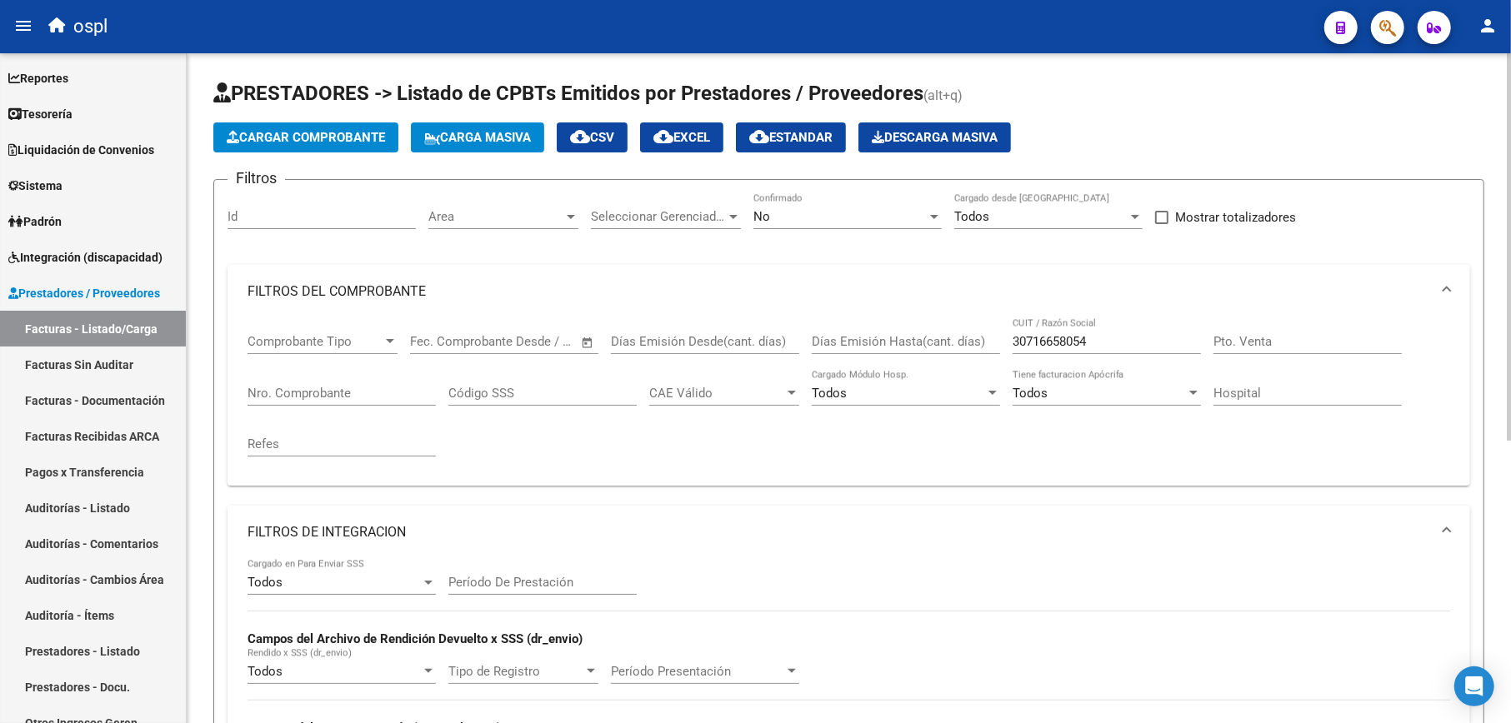
click at [861, 225] on div "No Confirmado" at bounding box center [847, 211] width 188 height 36
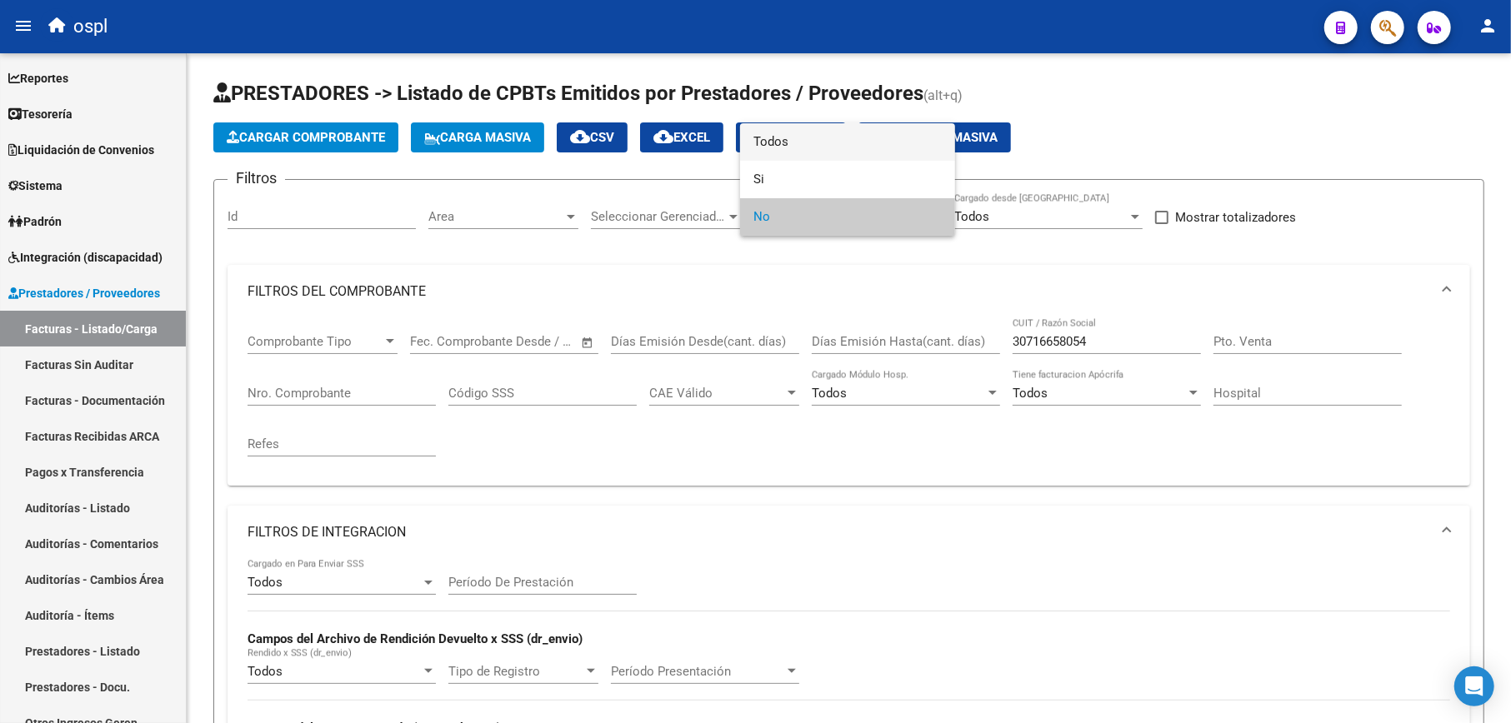
click at [857, 147] on span "Todos" at bounding box center [847, 141] width 188 height 37
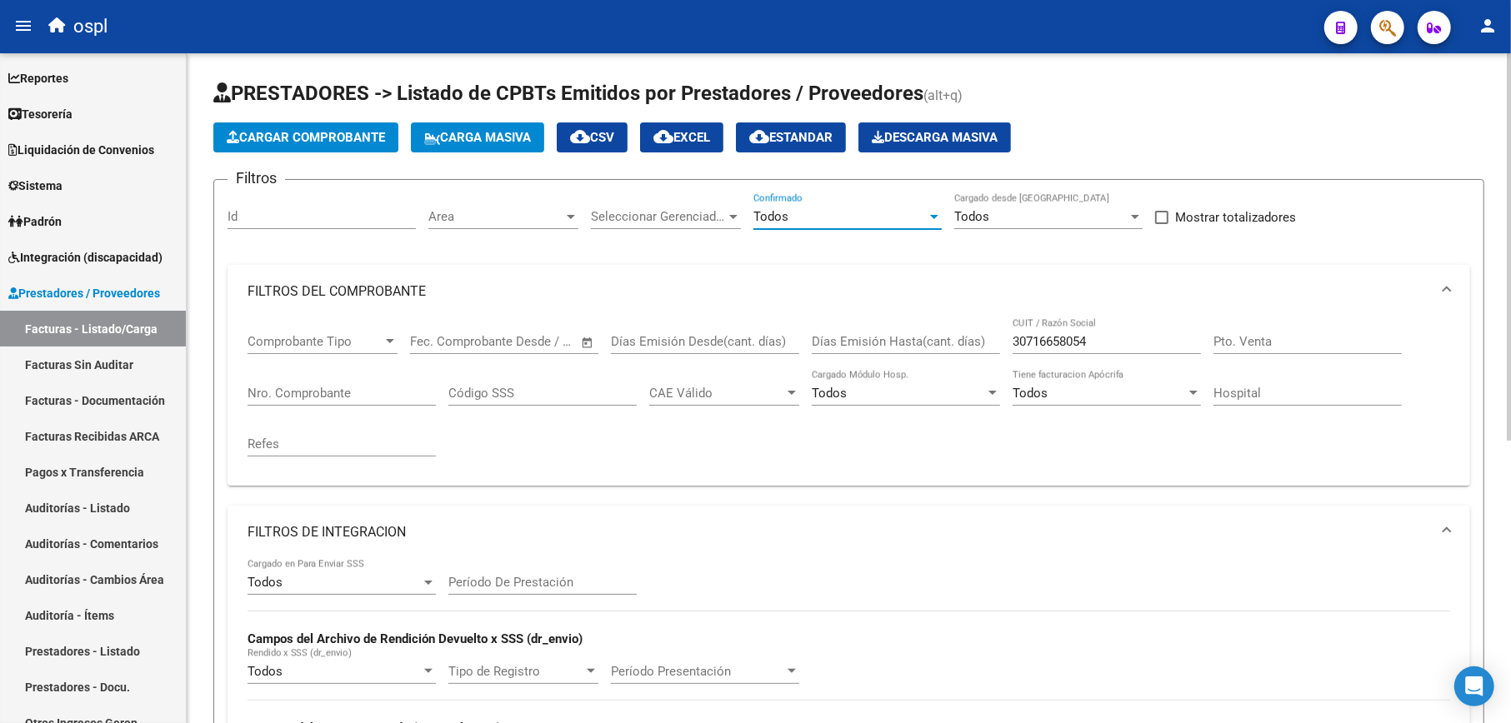
scroll to position [444, 0]
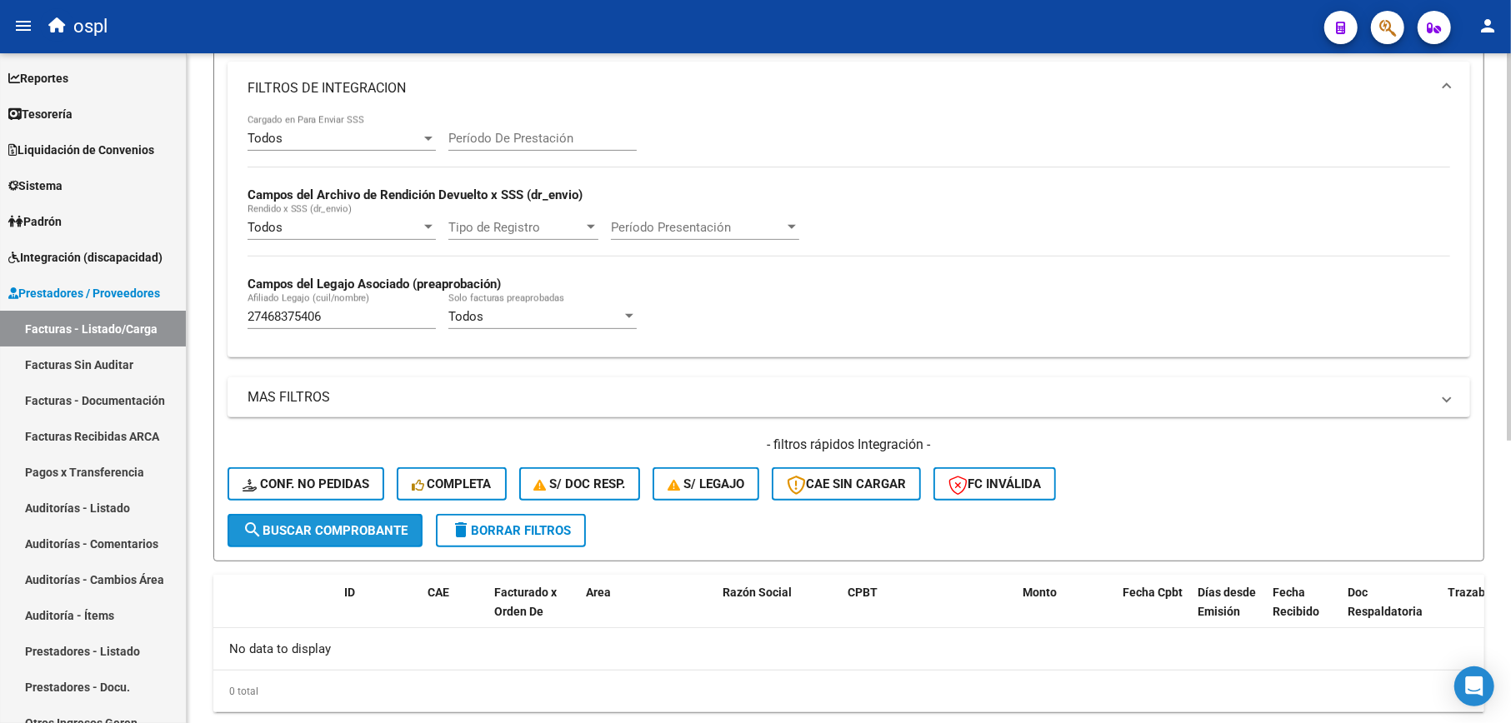
click at [342, 534] on span "search Buscar Comprobante" at bounding box center [324, 530] width 165 height 15
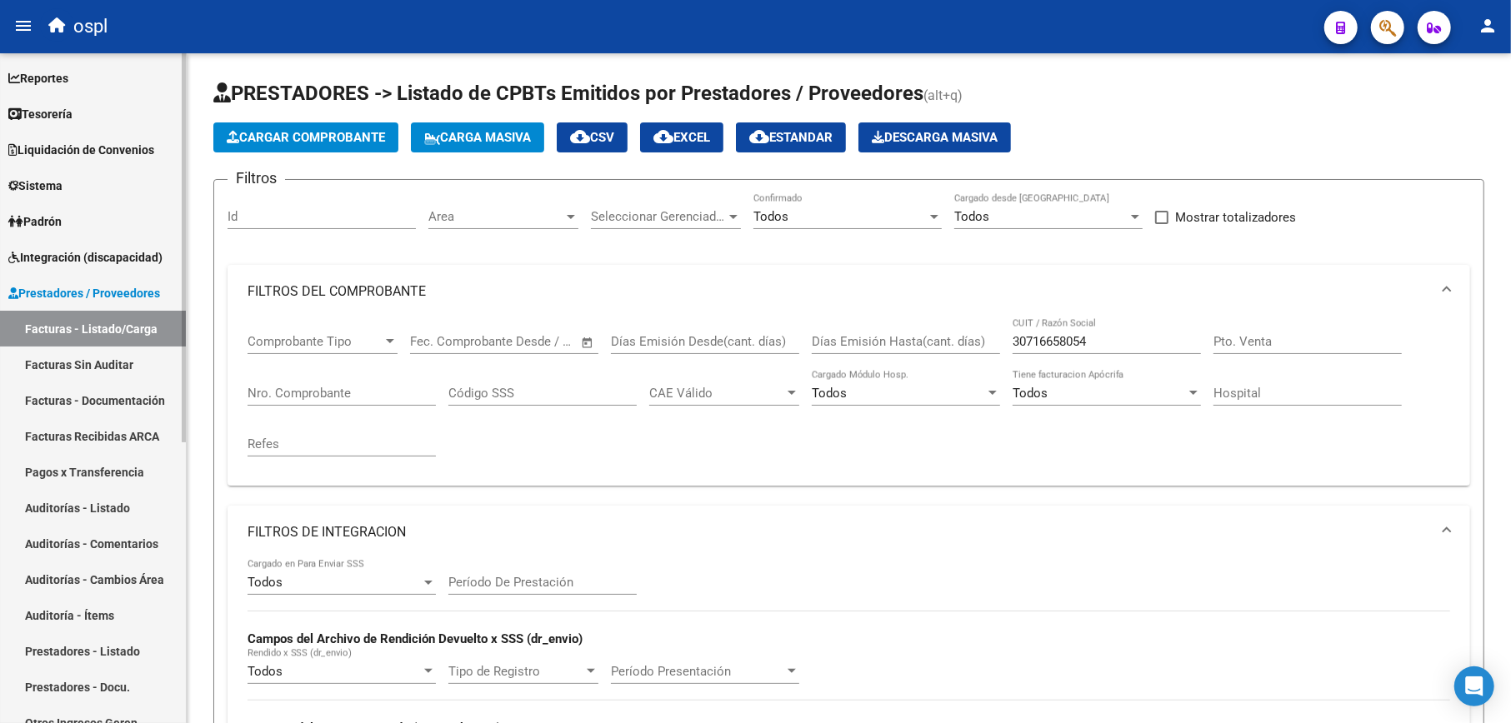
scroll to position [111, 0]
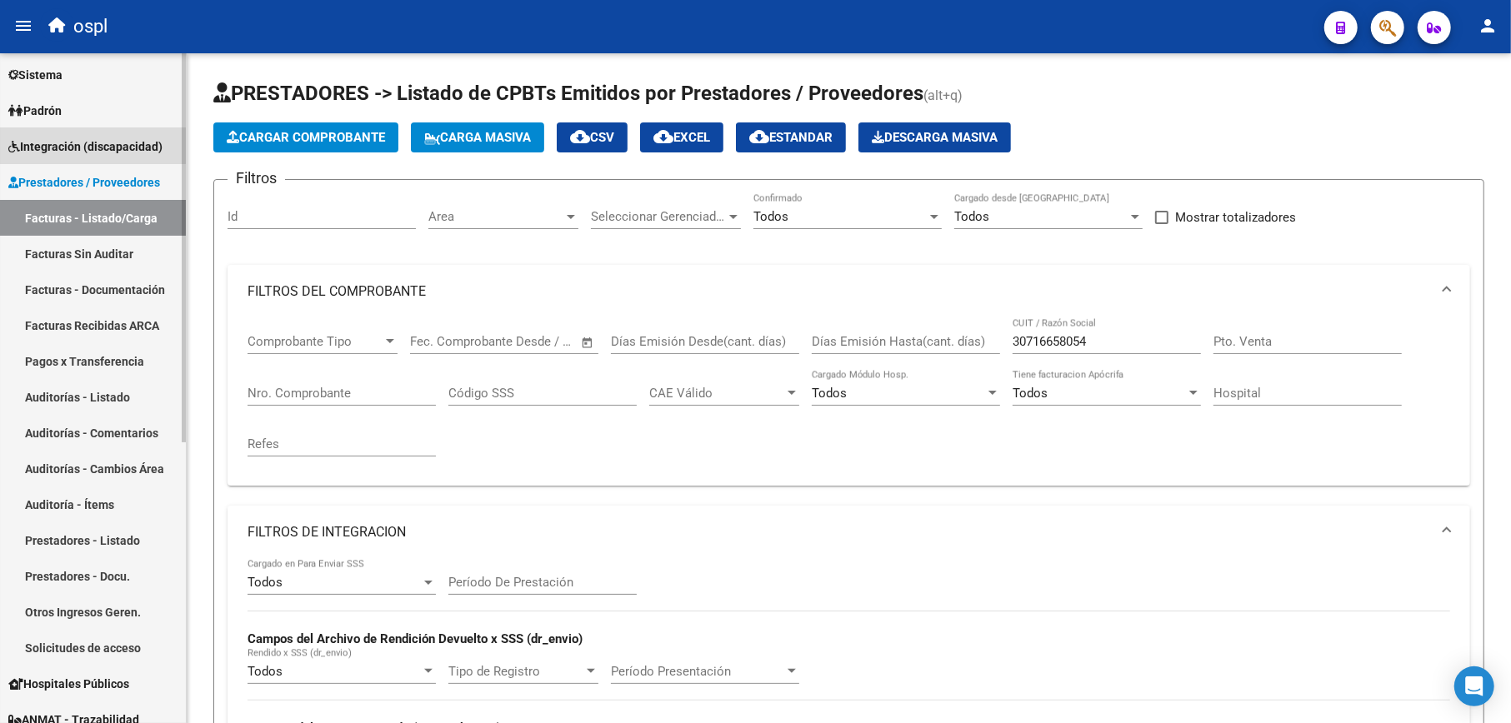
click at [81, 134] on link "Integración (discapacidad)" at bounding box center [93, 146] width 186 height 36
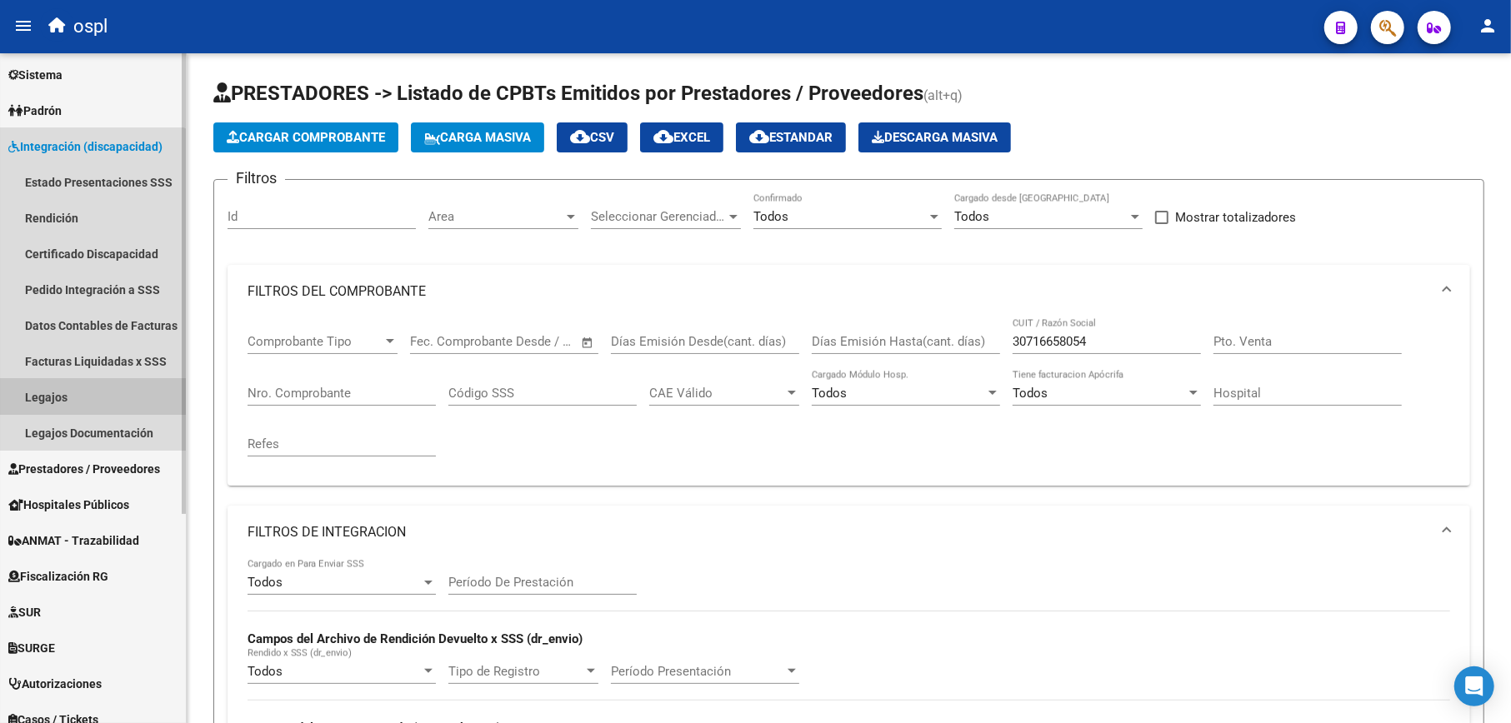
click at [74, 392] on link "Legajos" at bounding box center [93, 397] width 186 height 36
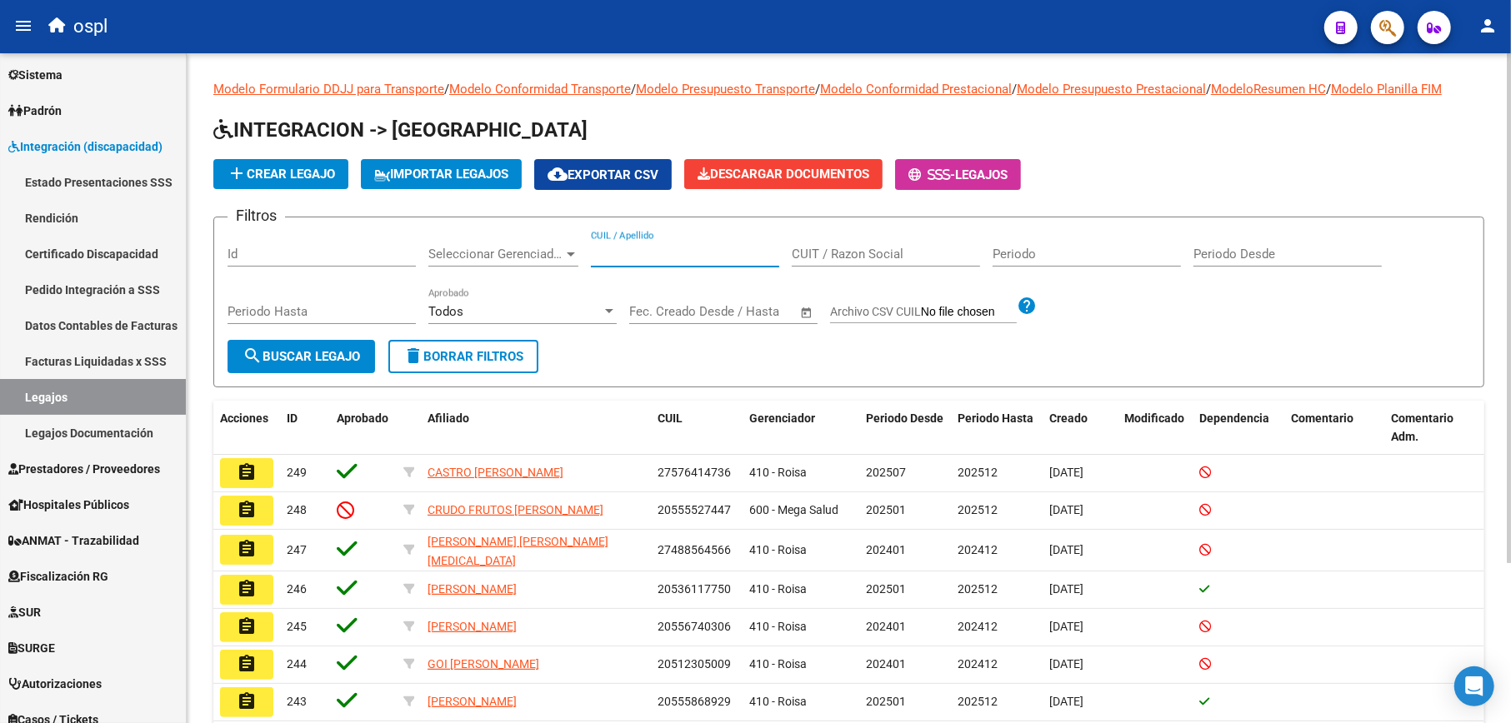
click at [681, 253] on input "CUIL / Apellido" at bounding box center [685, 254] width 188 height 15
paste input "27468375406"
type input "27468375406"
click at [324, 354] on span "search Buscar Legajo" at bounding box center [300, 356] width 117 height 15
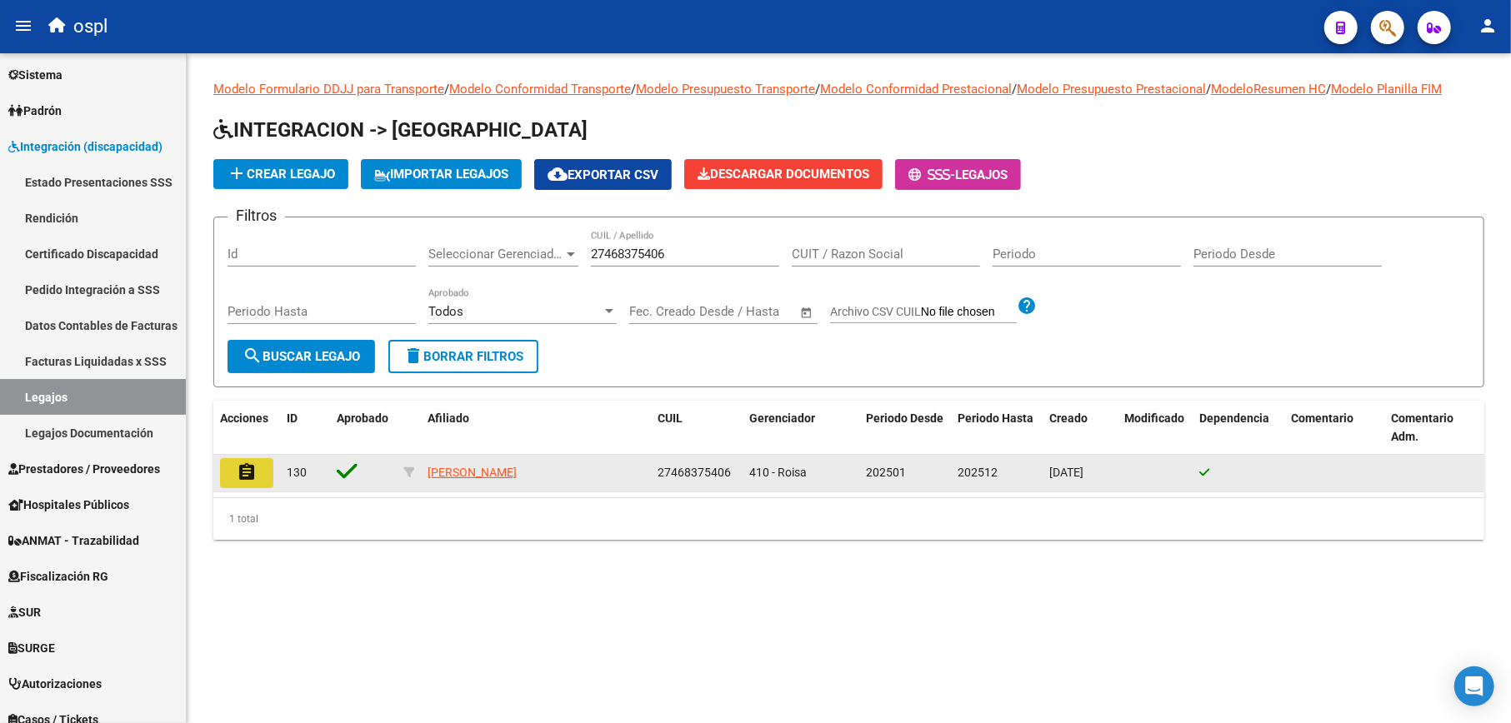
click at [230, 477] on button "assignment" at bounding box center [246, 473] width 53 height 30
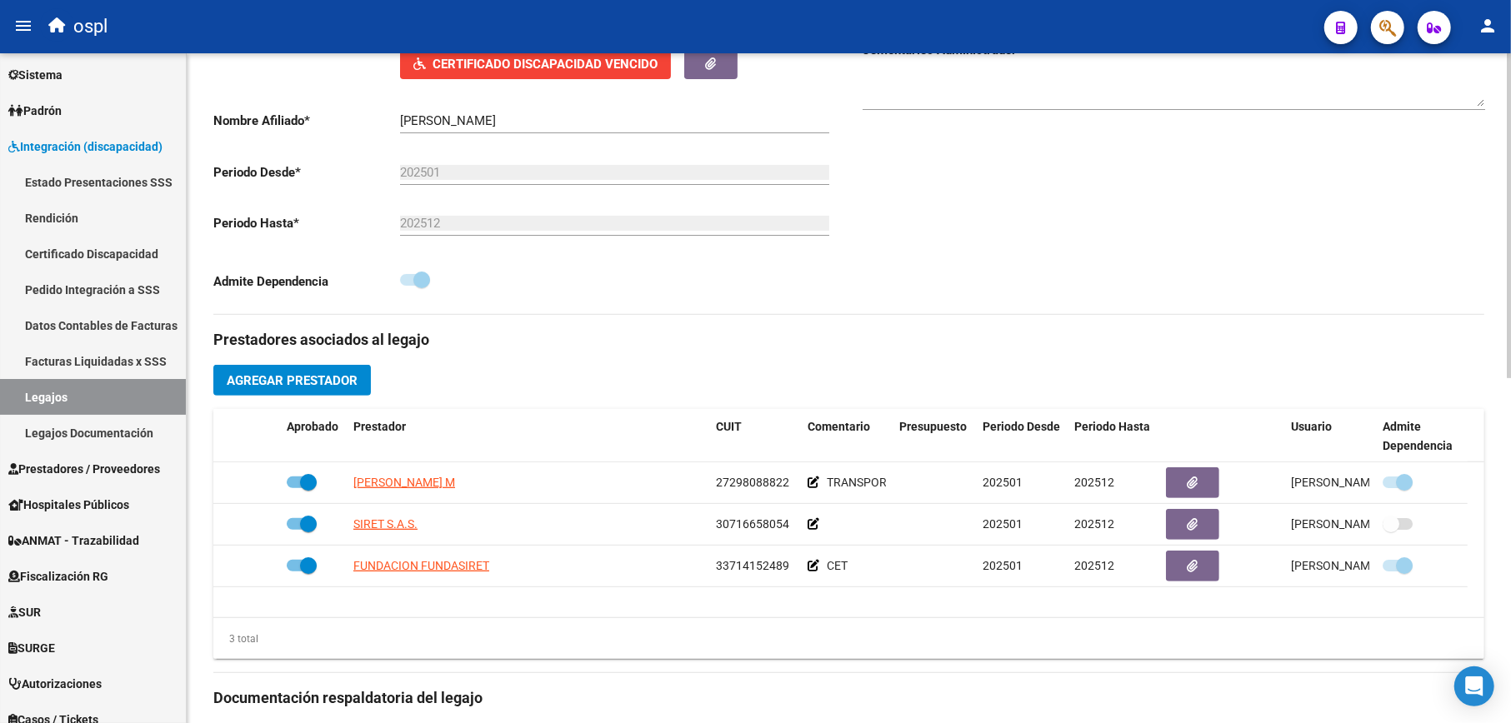
scroll to position [555, 0]
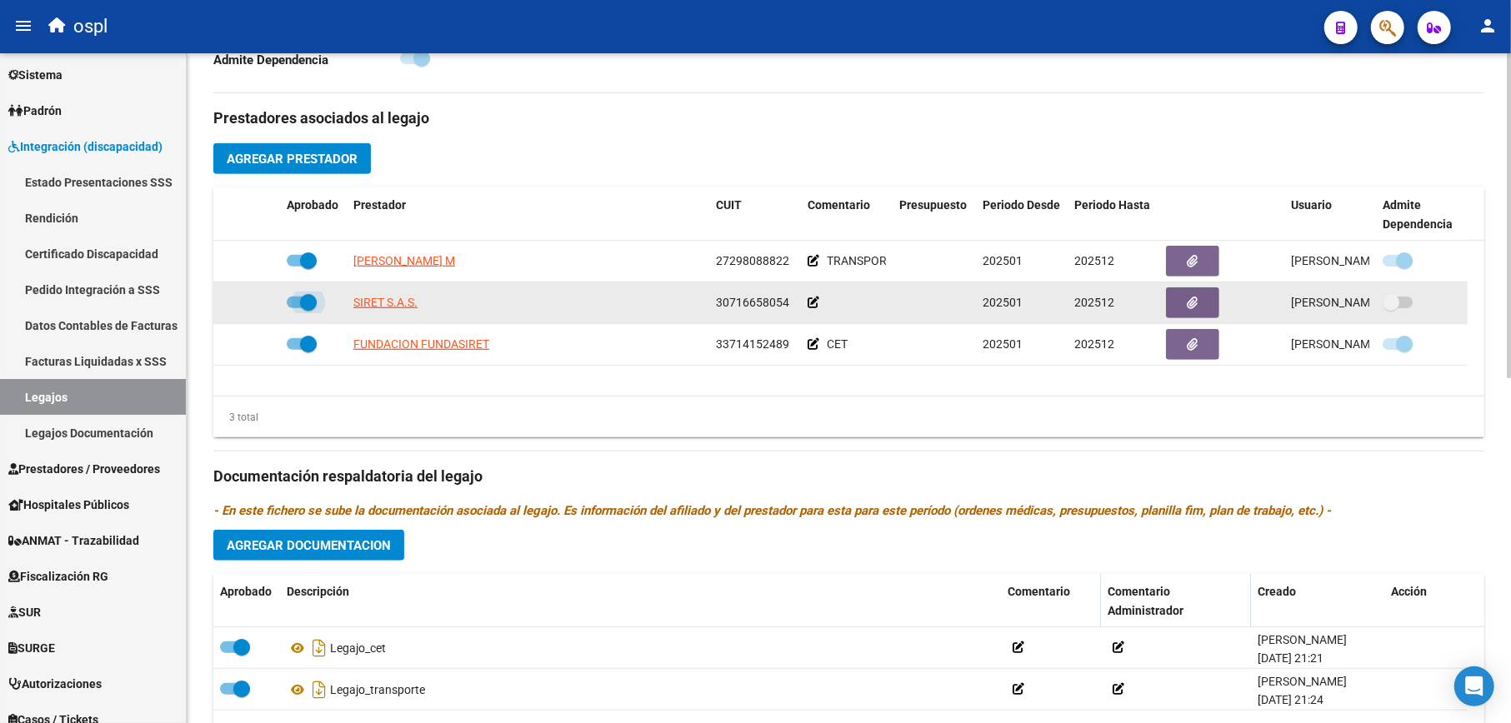
click at [303, 297] on span at bounding box center [308, 302] width 17 height 17
click at [295, 308] on input "checkbox" at bounding box center [294, 308] width 1 height 1
click at [225, 303] on icon at bounding box center [225, 303] width 10 height 12
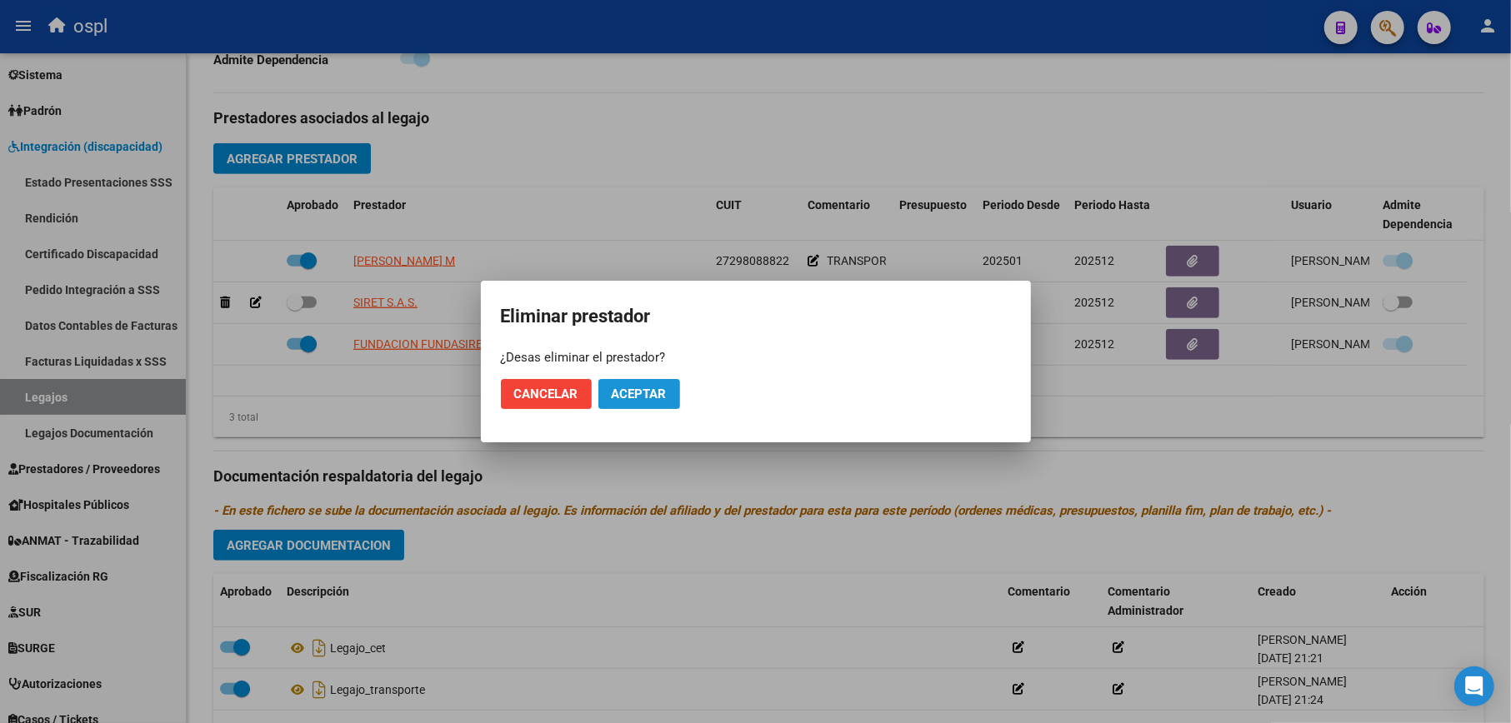
click at [643, 387] on span "Aceptar" at bounding box center [639, 394] width 55 height 15
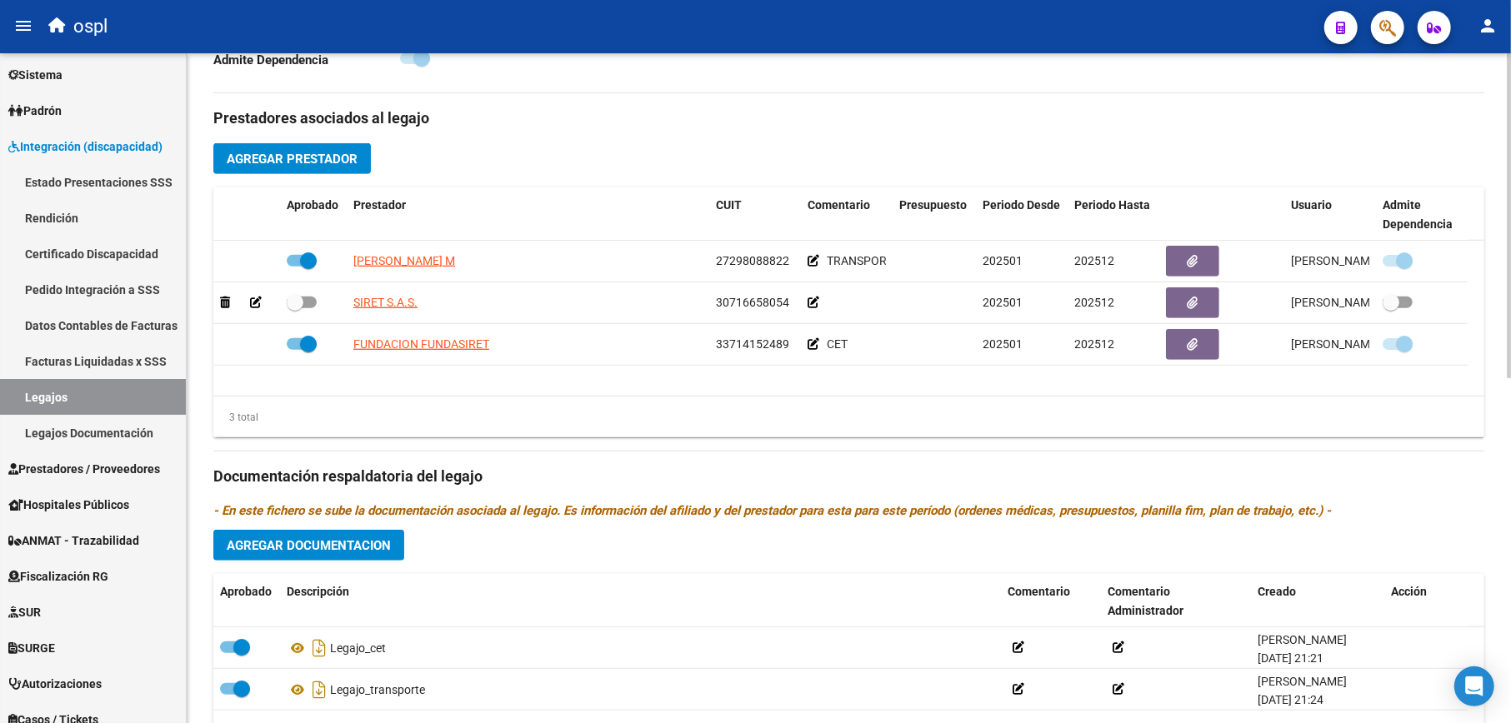
checkbox input "true"
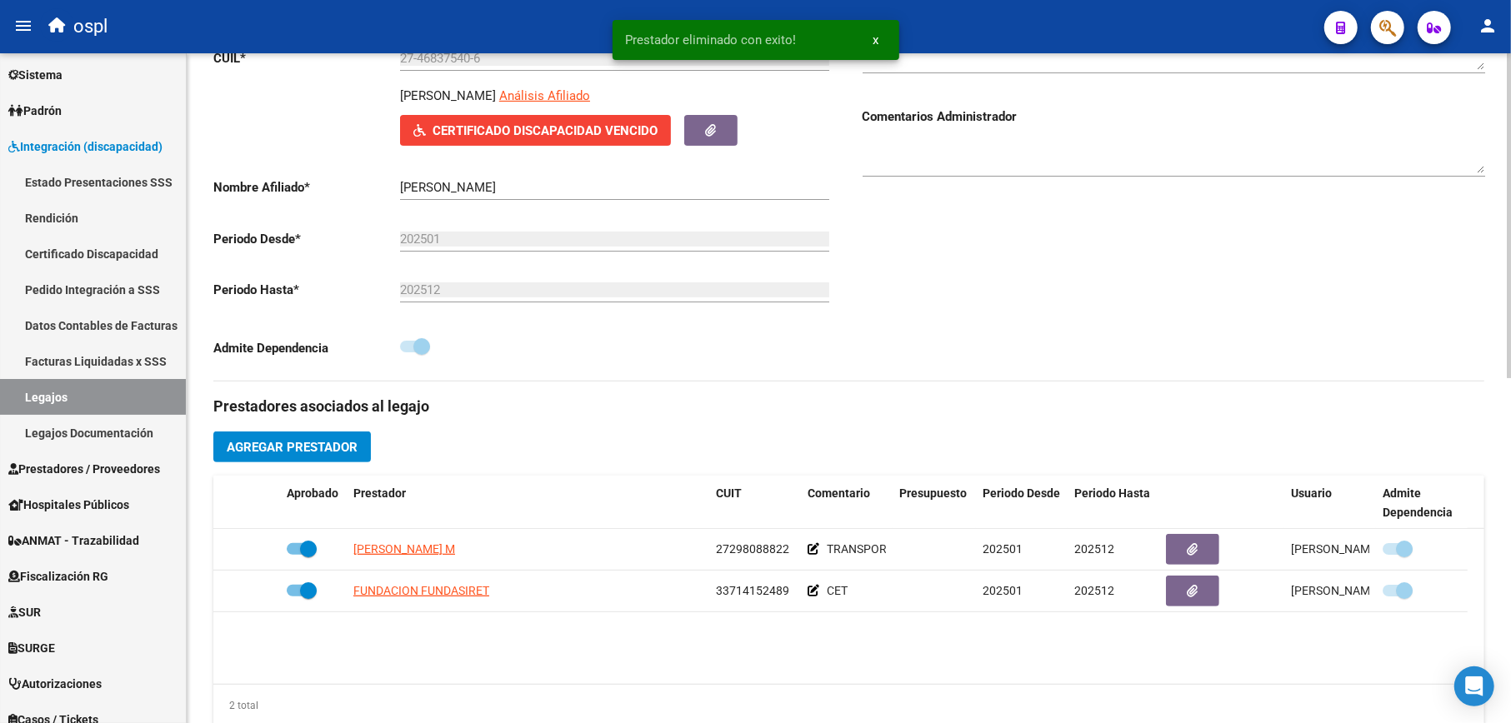
scroll to position [44, 0]
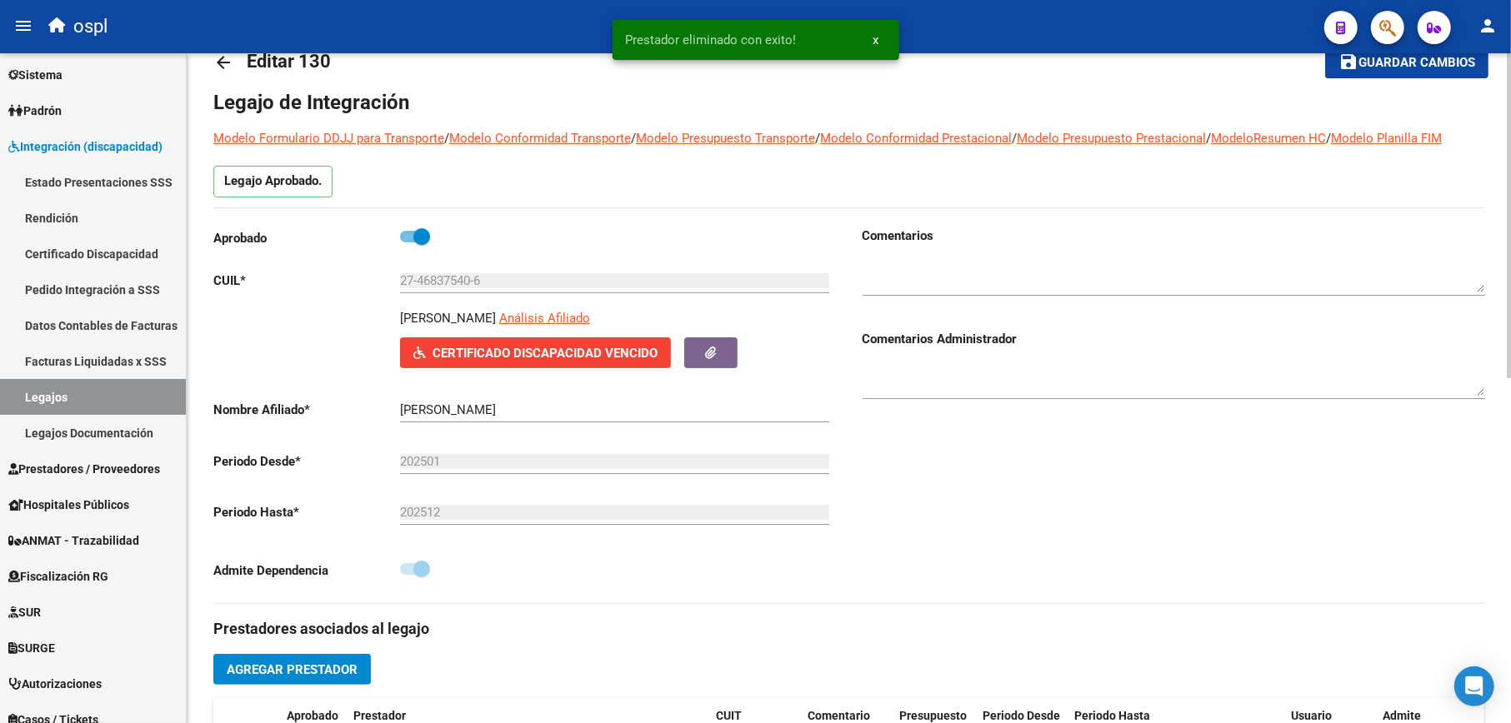
drag, startPoint x: 400, startPoint y: 317, endPoint x: 535, endPoint y: 317, distance: 135.0
click at [496, 317] on p "[PERSON_NAME]" at bounding box center [448, 318] width 96 height 18
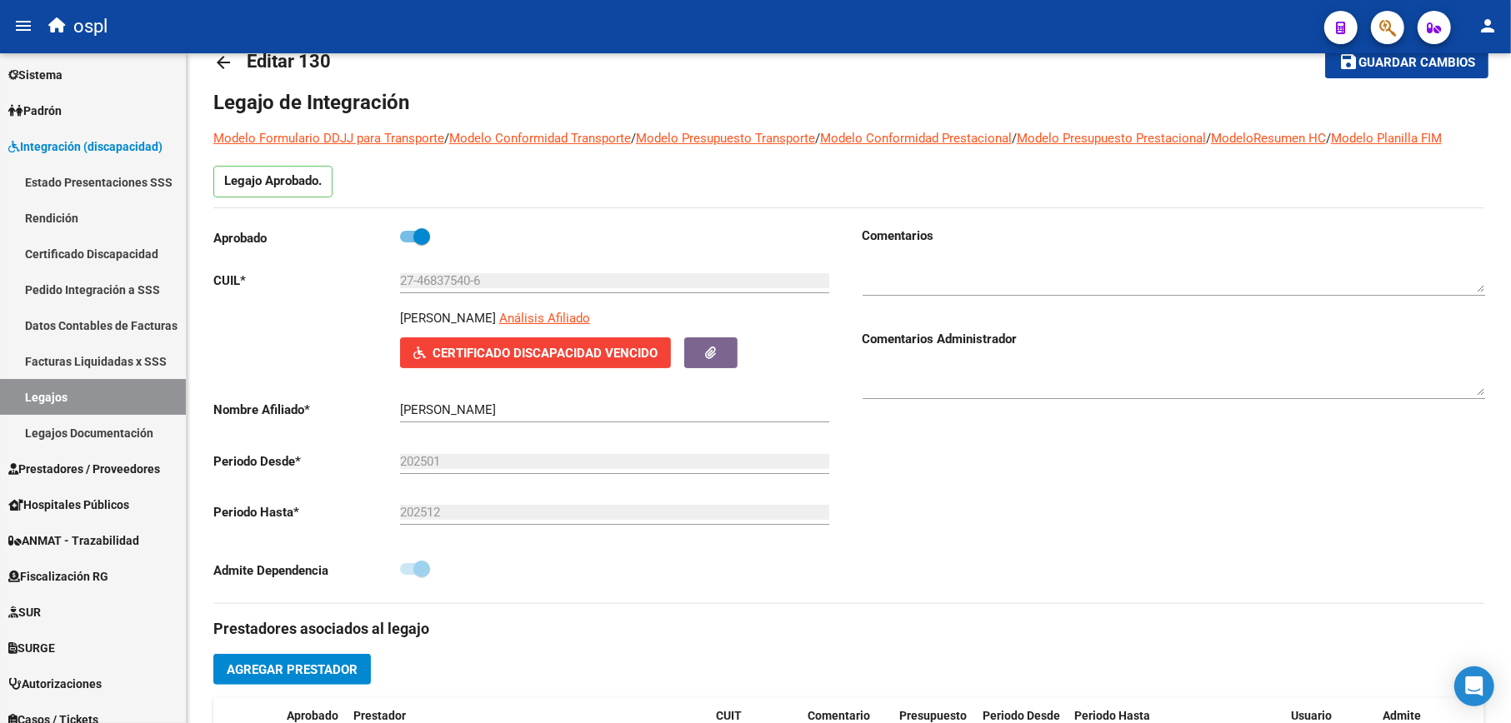
copy p "[PERSON_NAME]"
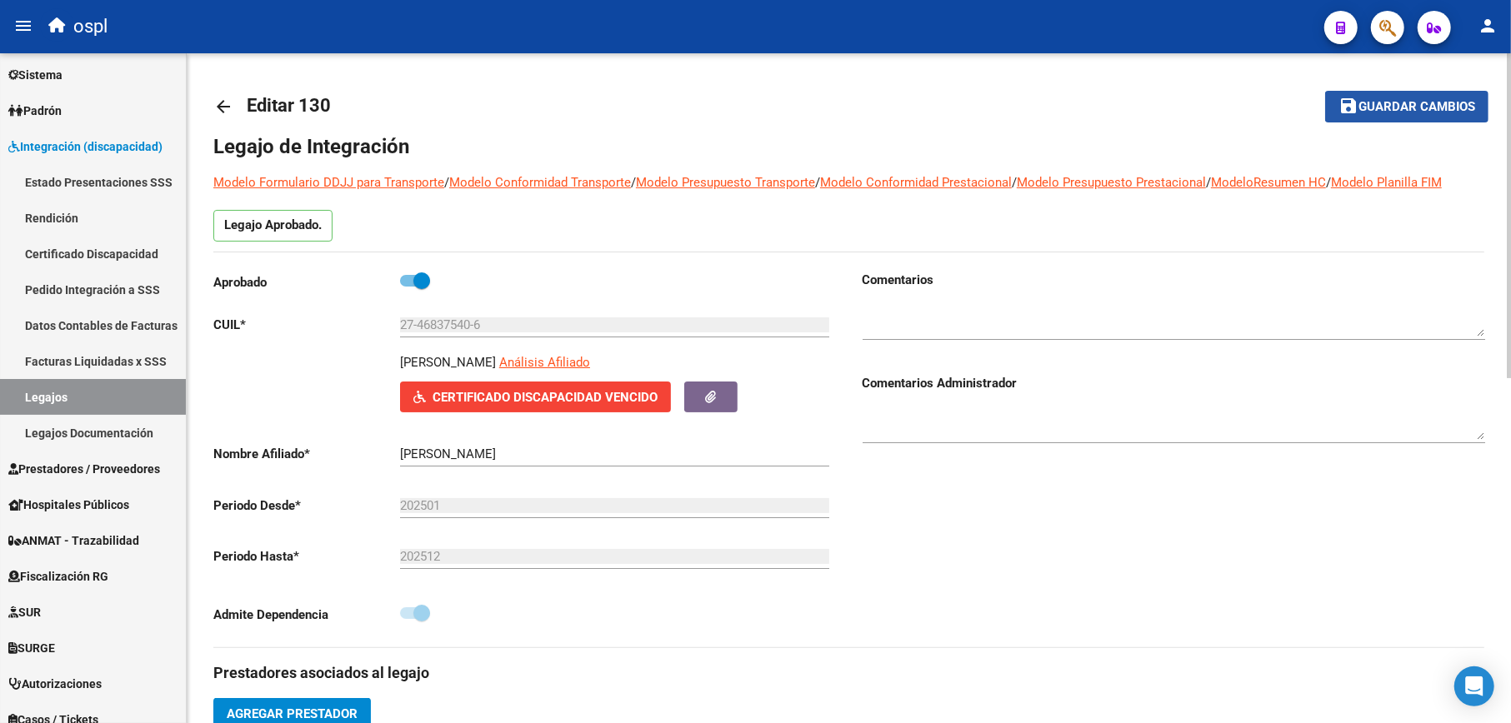
click at [1367, 100] on span "Guardar cambios" at bounding box center [1416, 107] width 117 height 15
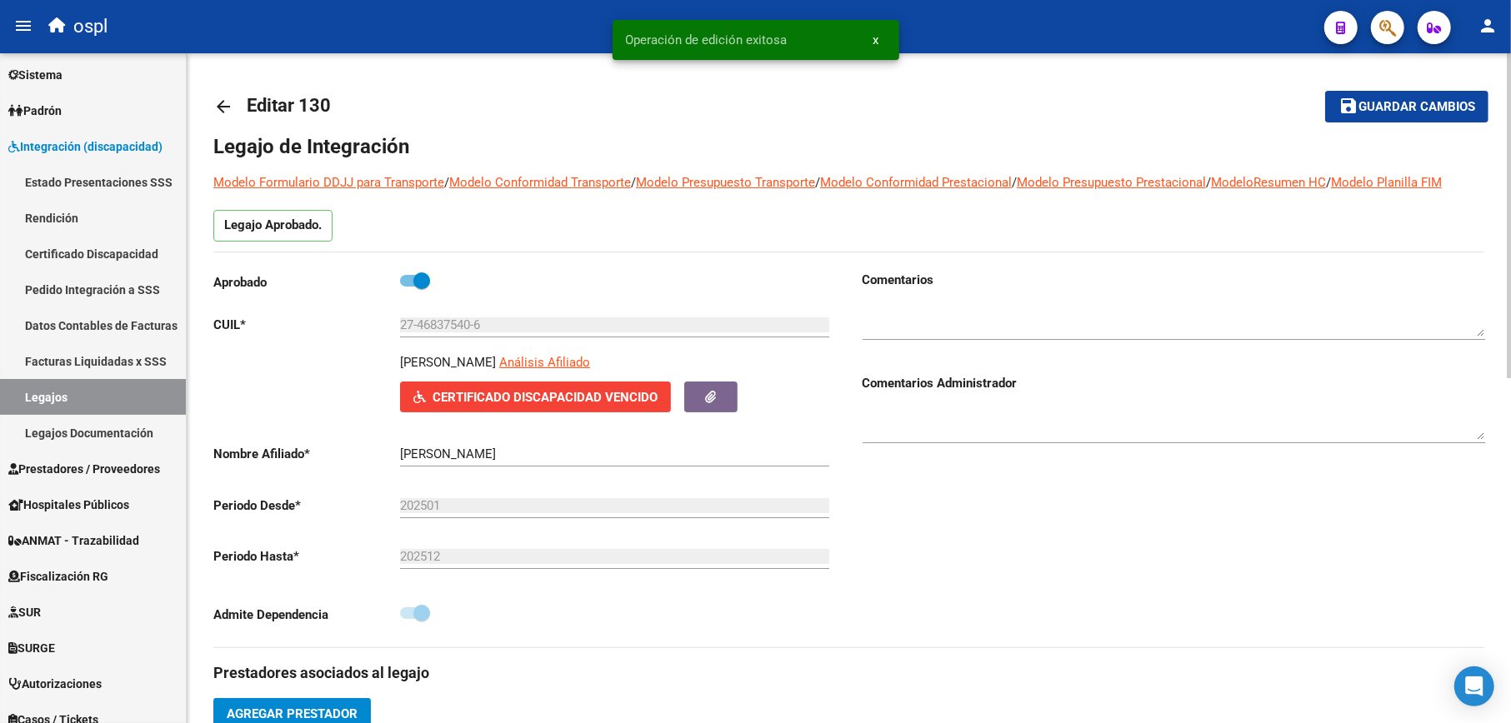
click at [223, 112] on mat-icon "arrow_back" at bounding box center [223, 107] width 20 height 20
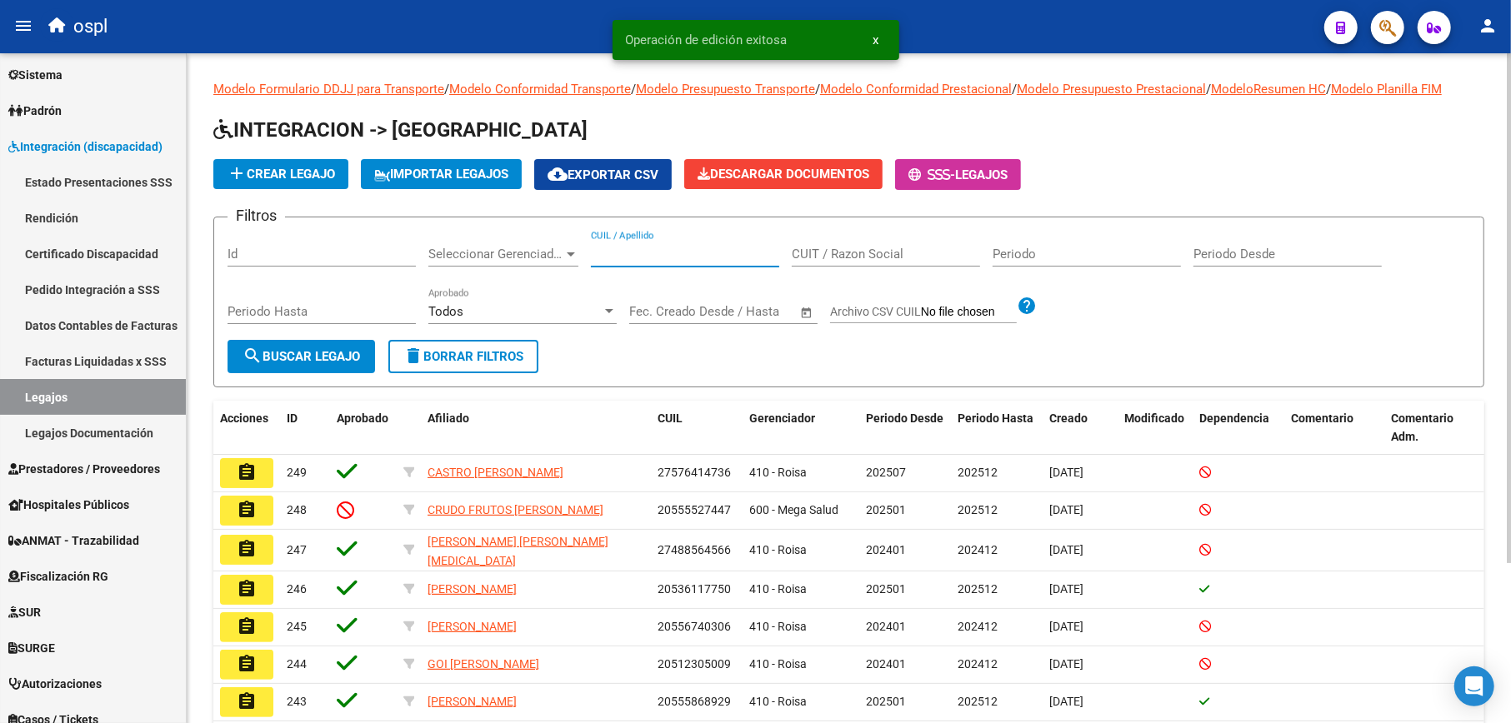
click at [634, 254] on input "CUIL / Apellido" at bounding box center [685, 254] width 188 height 15
paste input "20553583919"
type input "20553583919"
click at [277, 358] on span "search Buscar Legajo" at bounding box center [300, 356] width 117 height 15
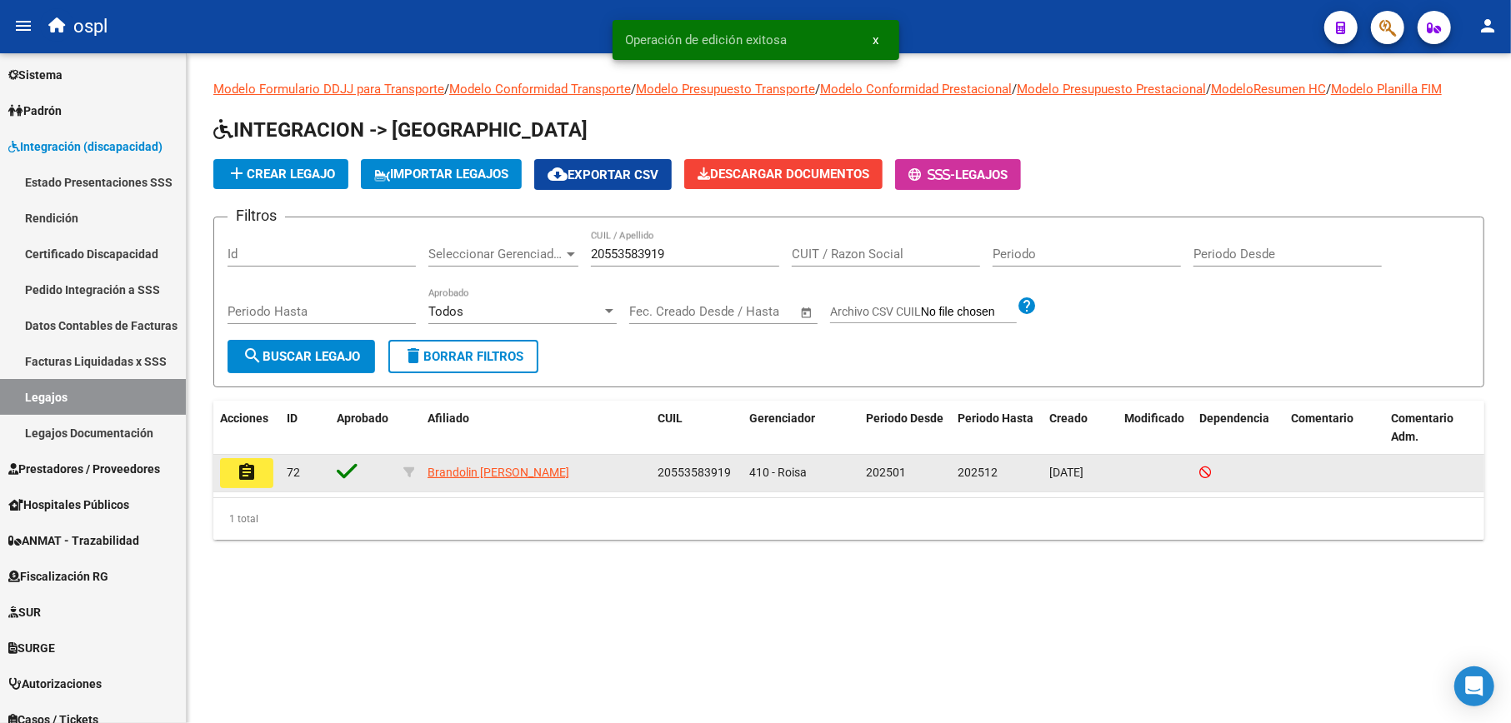
click at [257, 465] on button "assignment" at bounding box center [246, 473] width 53 height 30
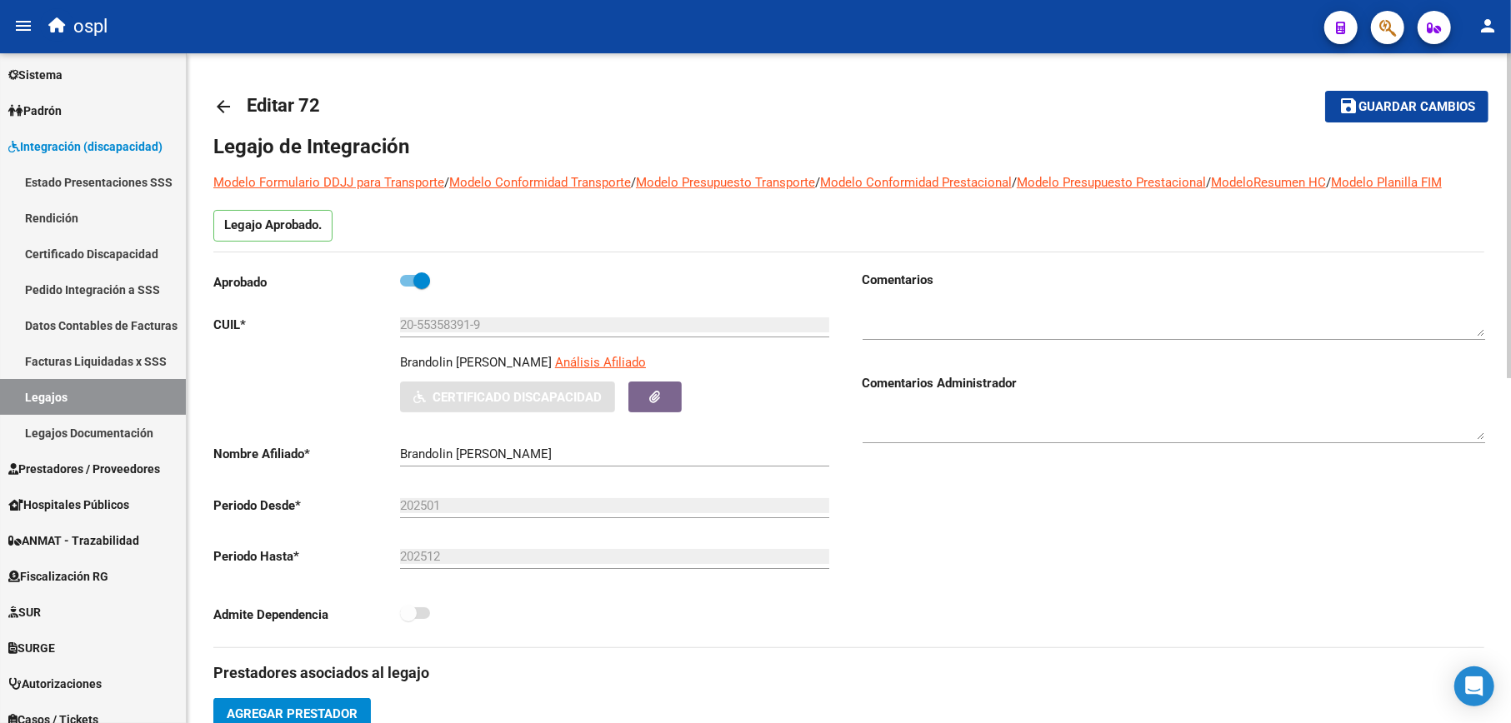
type input "[PERSON_NAME]"
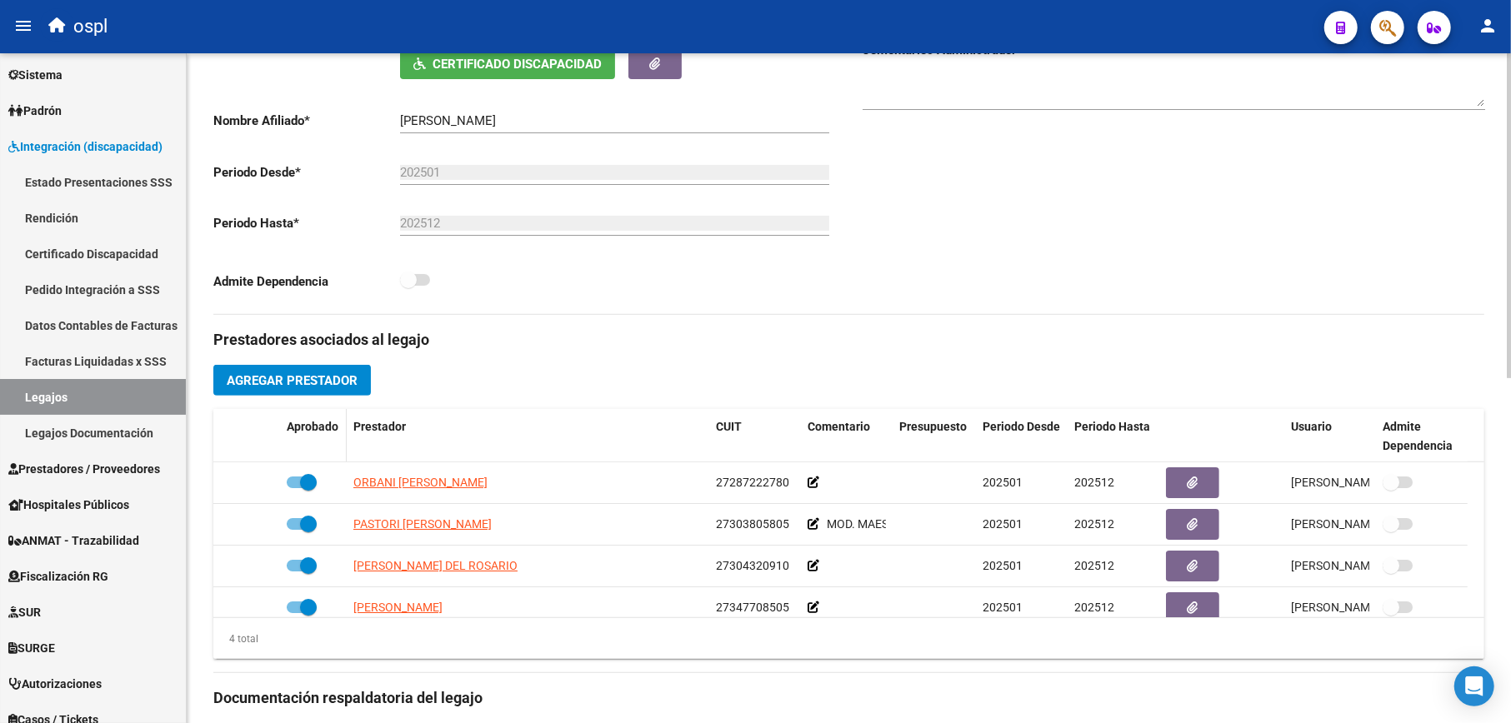
scroll to position [555, 0]
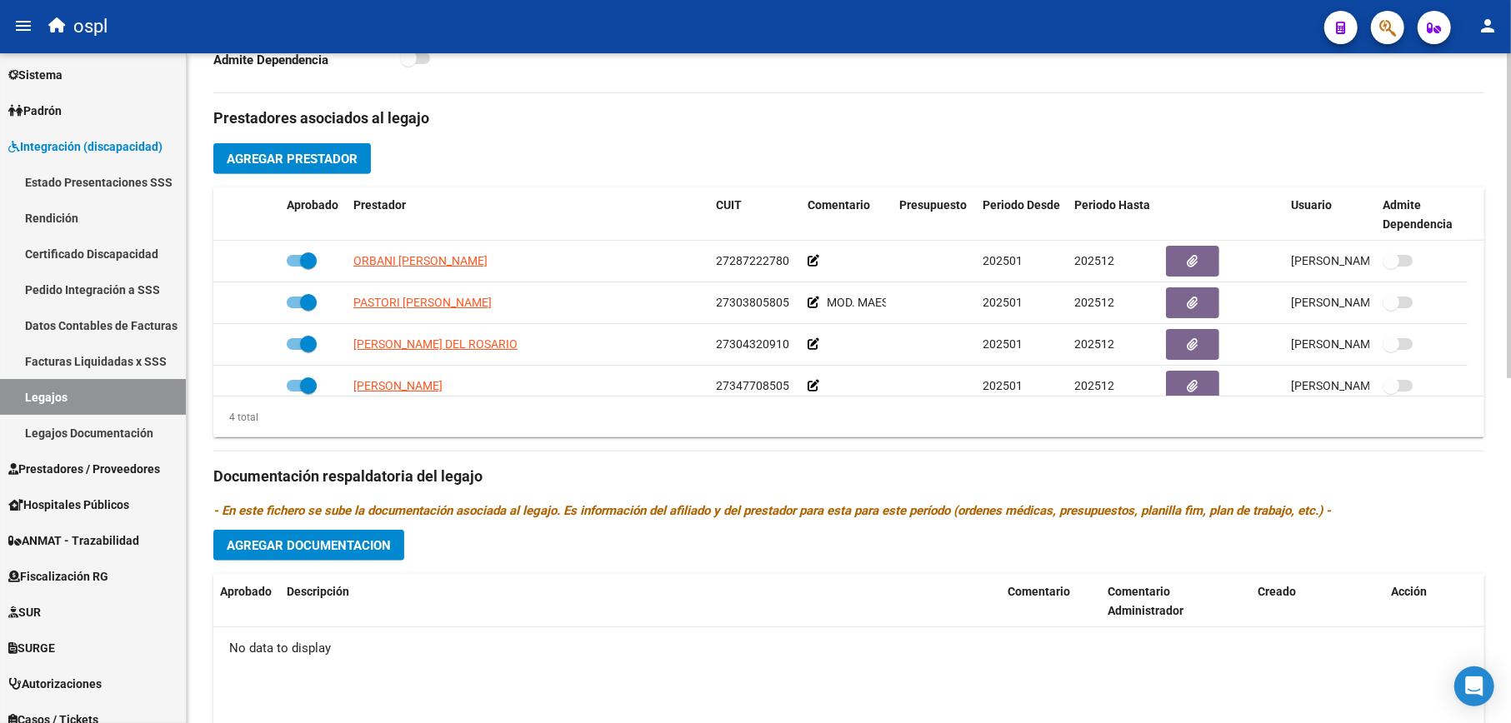
click at [345, 557] on button "Agregar Documentacion" at bounding box center [308, 545] width 191 height 31
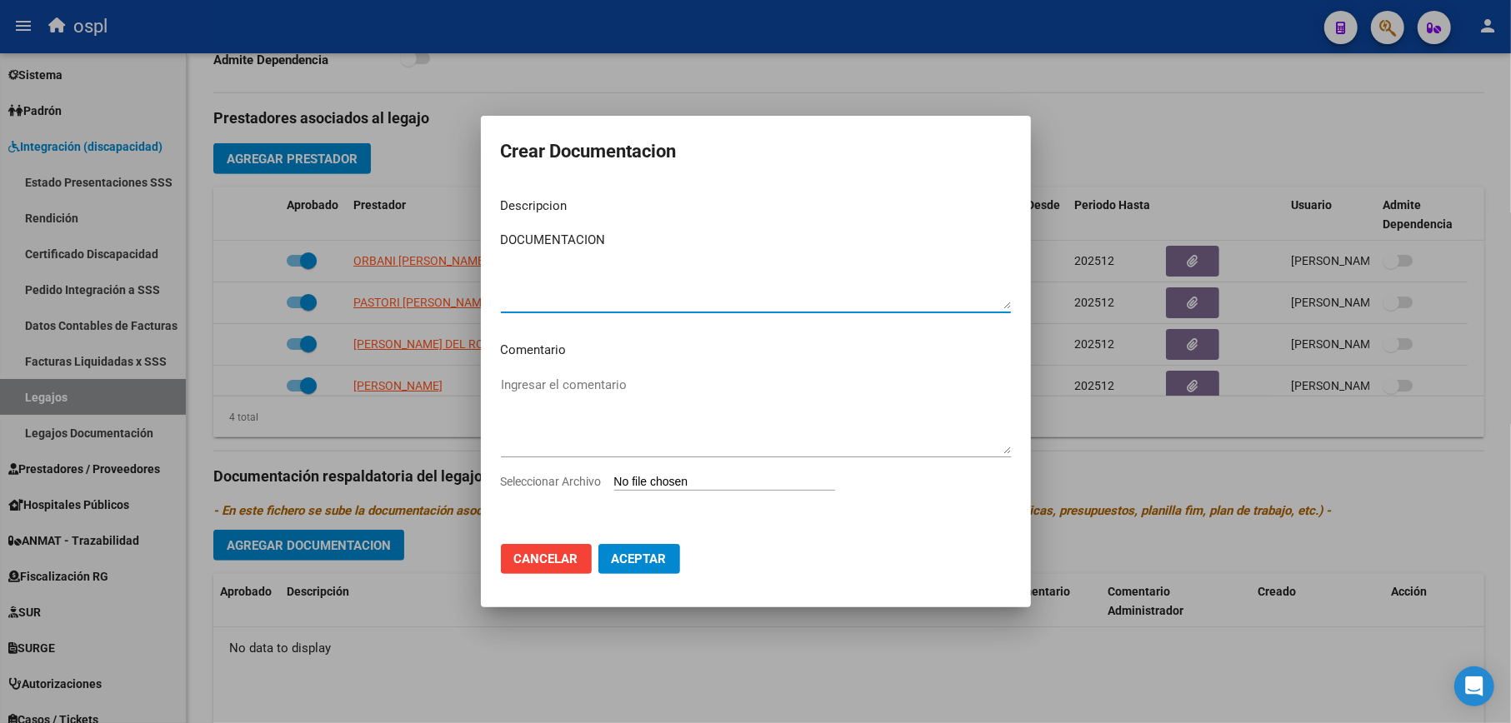
type textarea "DOCUMENTACION"
click at [721, 477] on input "Seleccionar Archivo" at bounding box center [724, 483] width 221 height 16
type input "C:\fakepath\DOCUMENTACIÓN GENERAL.pdf"
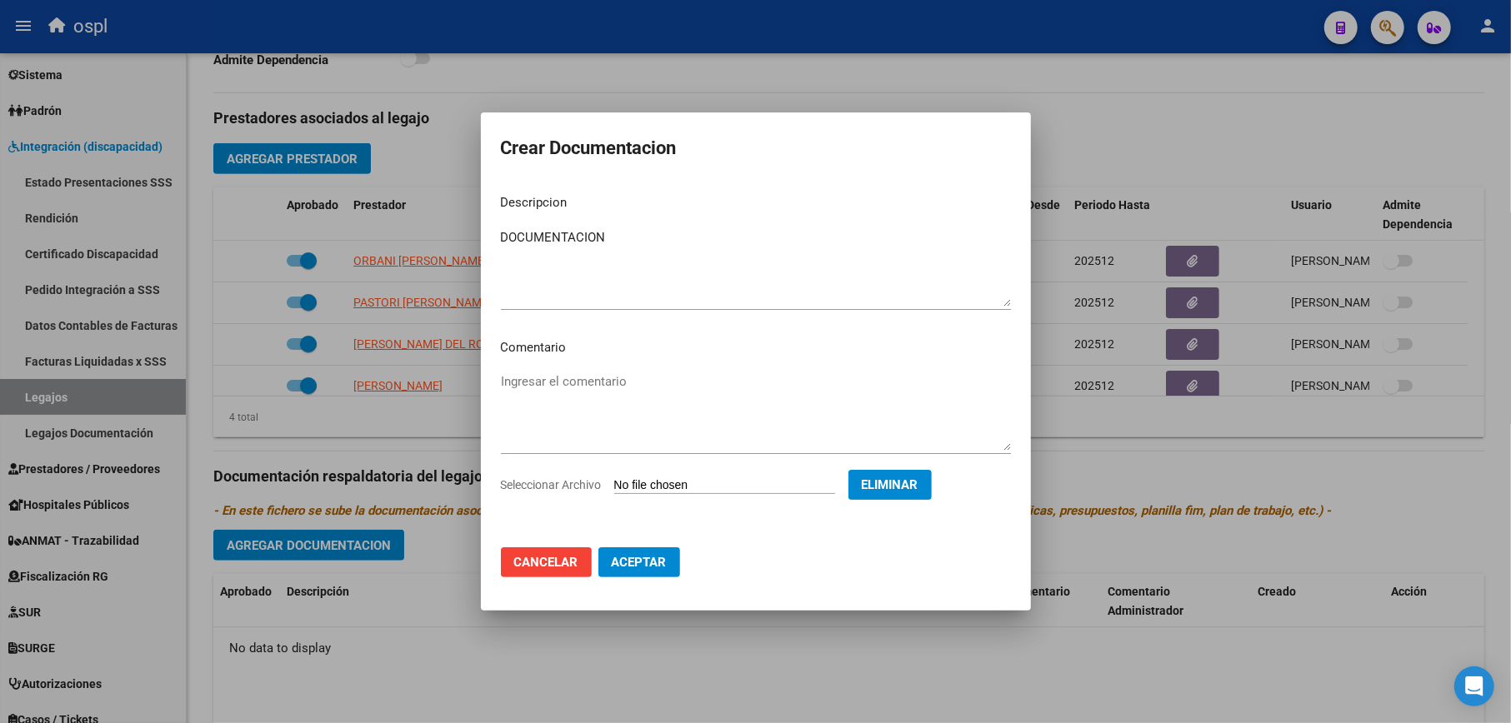
click at [648, 564] on span "Aceptar" at bounding box center [639, 562] width 55 height 15
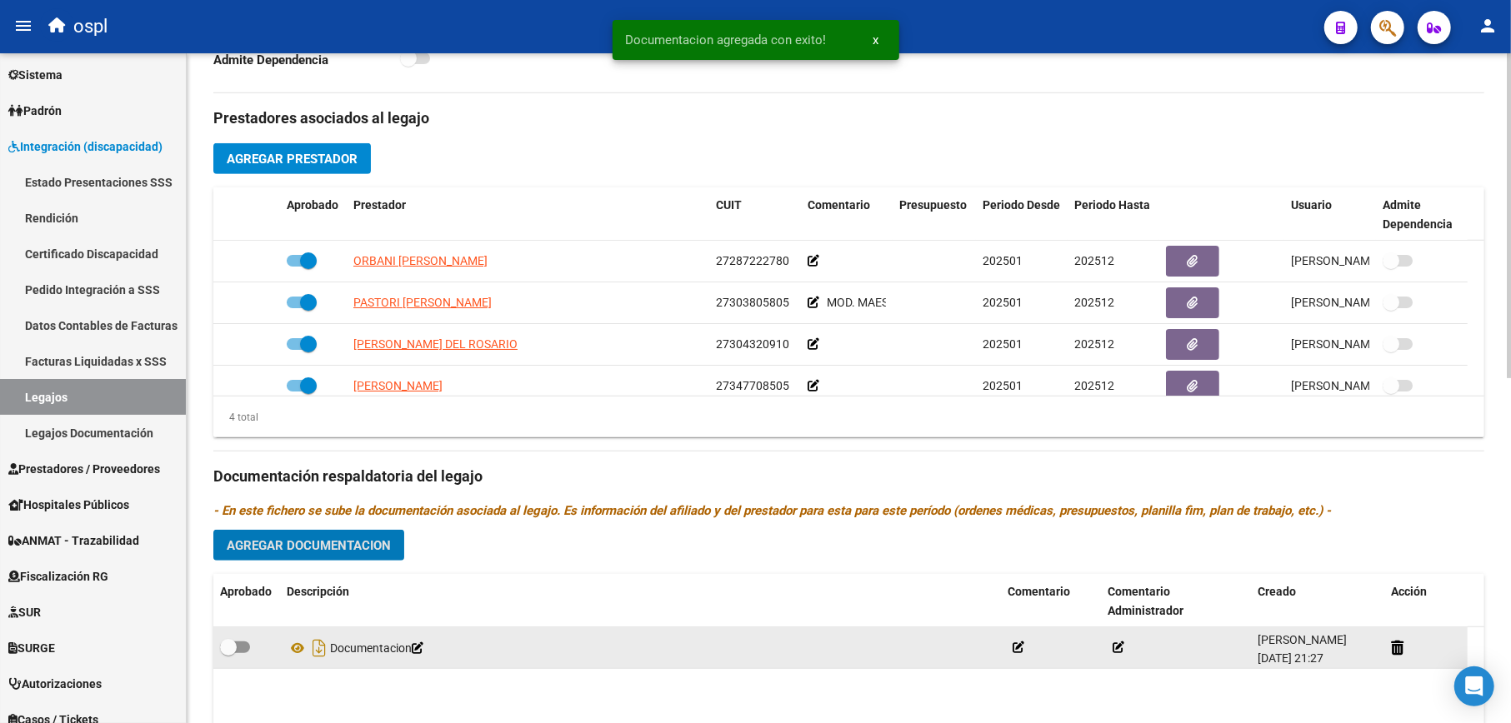
click at [238, 647] on span at bounding box center [235, 648] width 30 height 12
click at [228, 653] on input "checkbox" at bounding box center [227, 653] width 1 height 1
checkbox input "true"
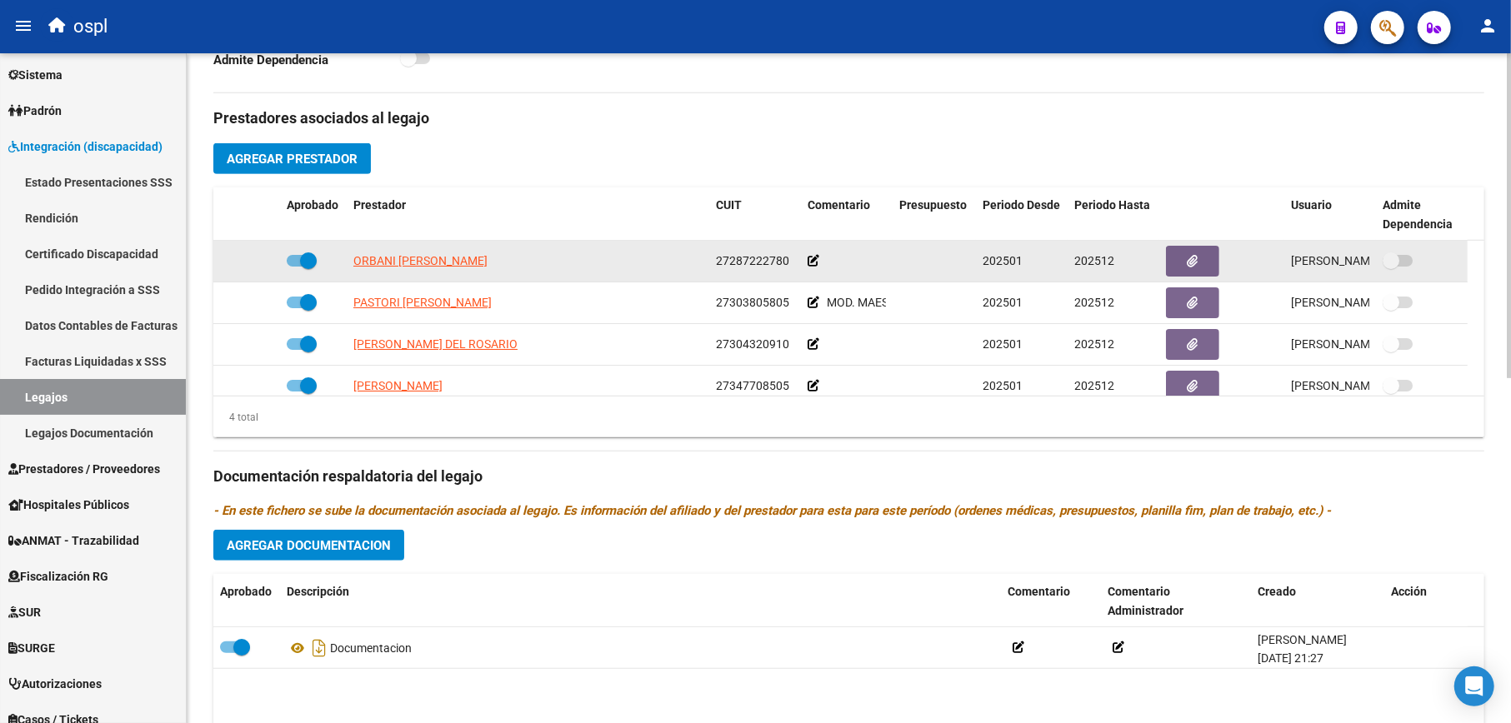
click at [811, 262] on icon at bounding box center [813, 261] width 12 height 12
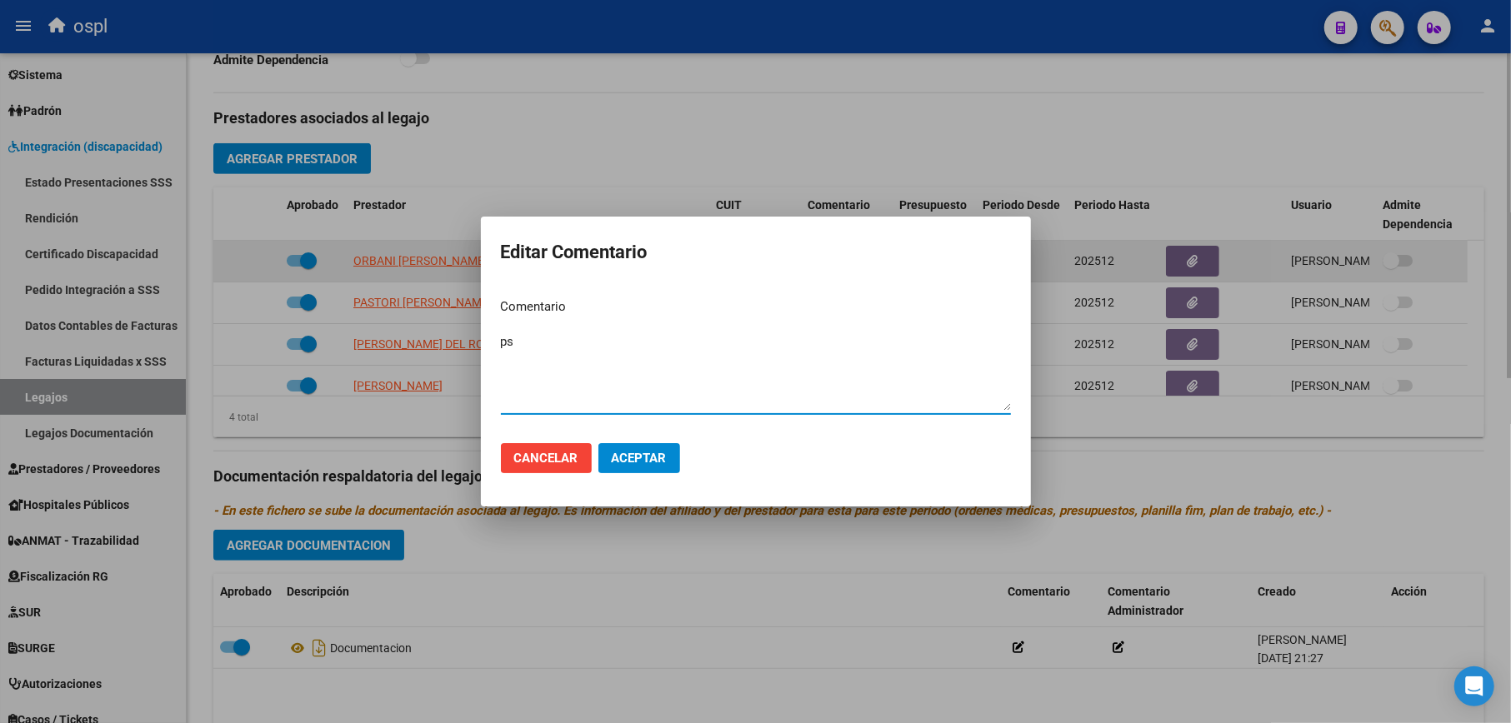
type textarea "p"
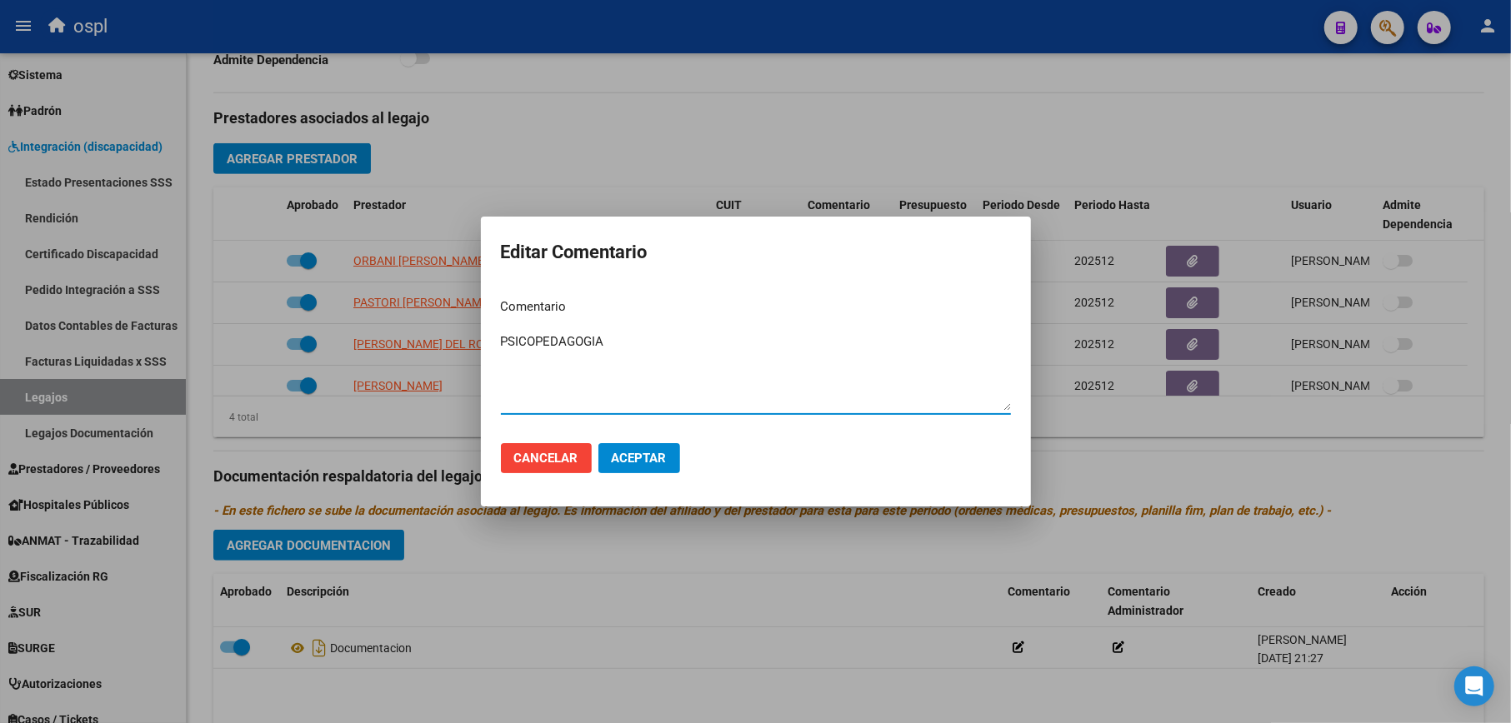
type textarea "PSICOPEDAGOGIA"
click at [628, 467] on button "Aceptar" at bounding box center [639, 458] width 82 height 30
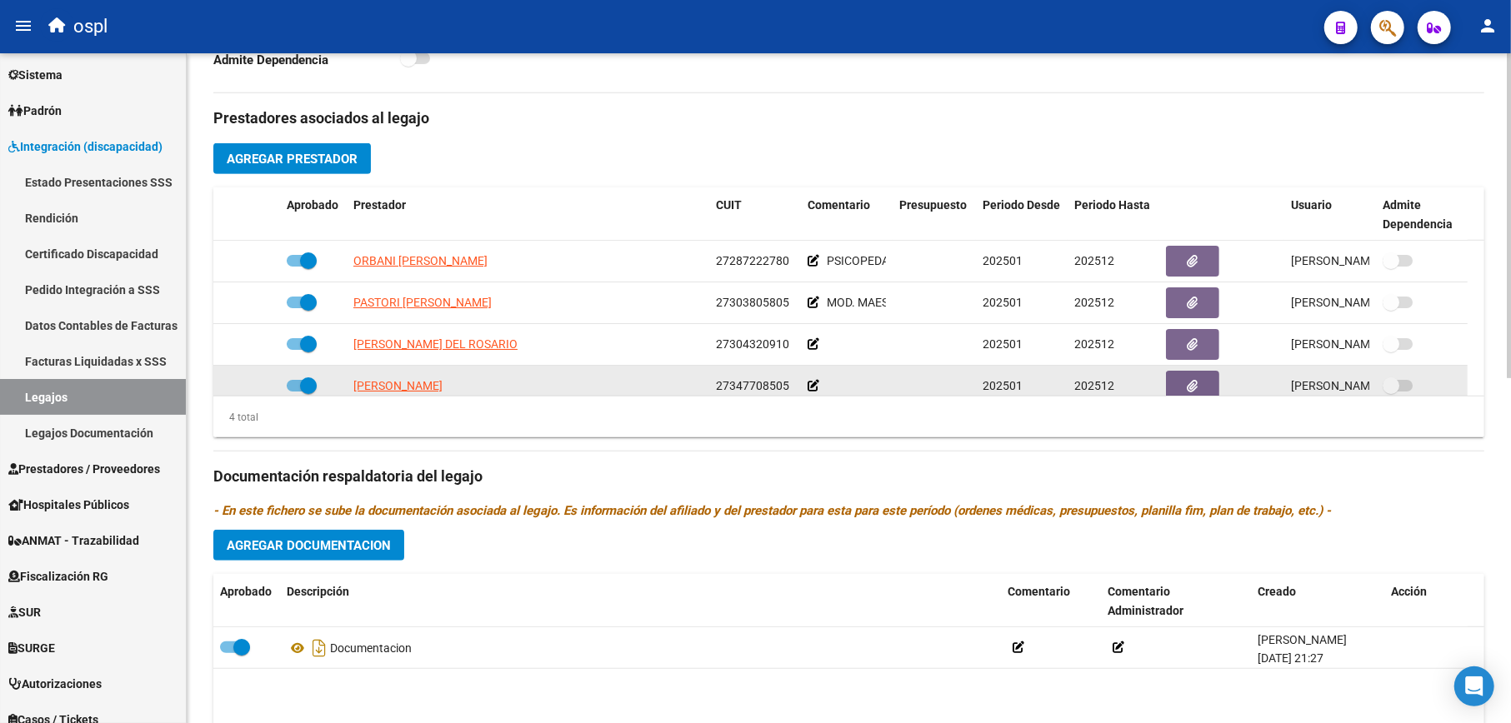
click at [808, 384] on icon at bounding box center [813, 386] width 12 height 12
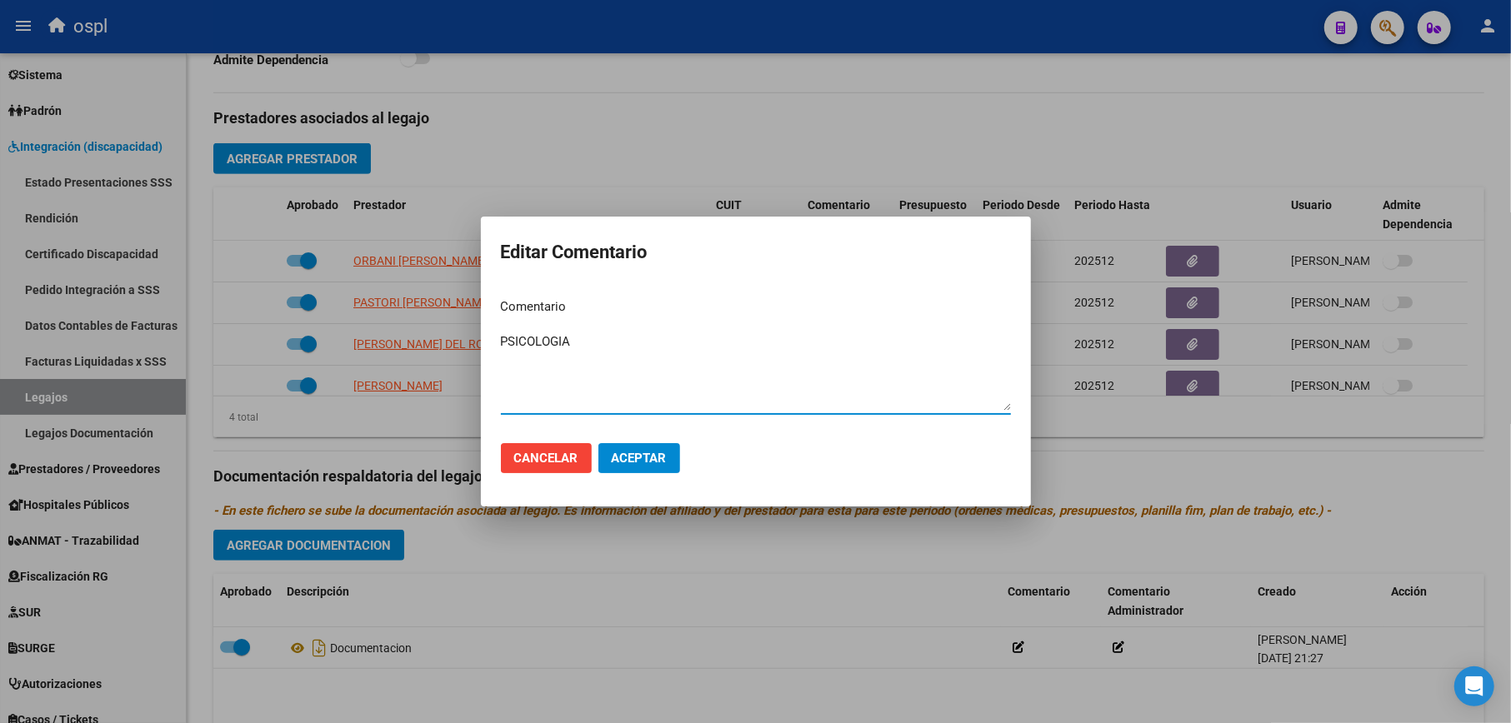
type textarea "PSICOLOGIA"
click at [657, 463] on span "Aceptar" at bounding box center [639, 458] width 55 height 15
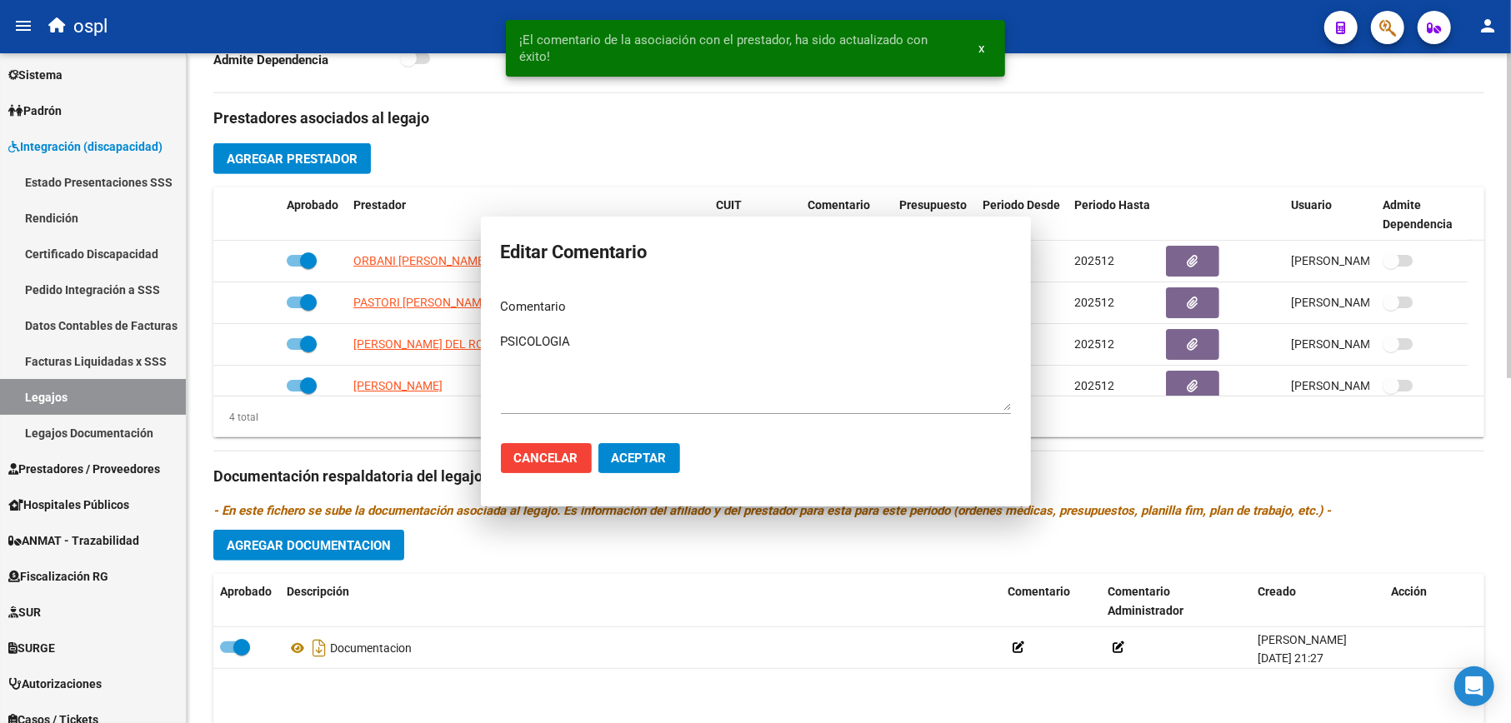
scroll to position [11, 0]
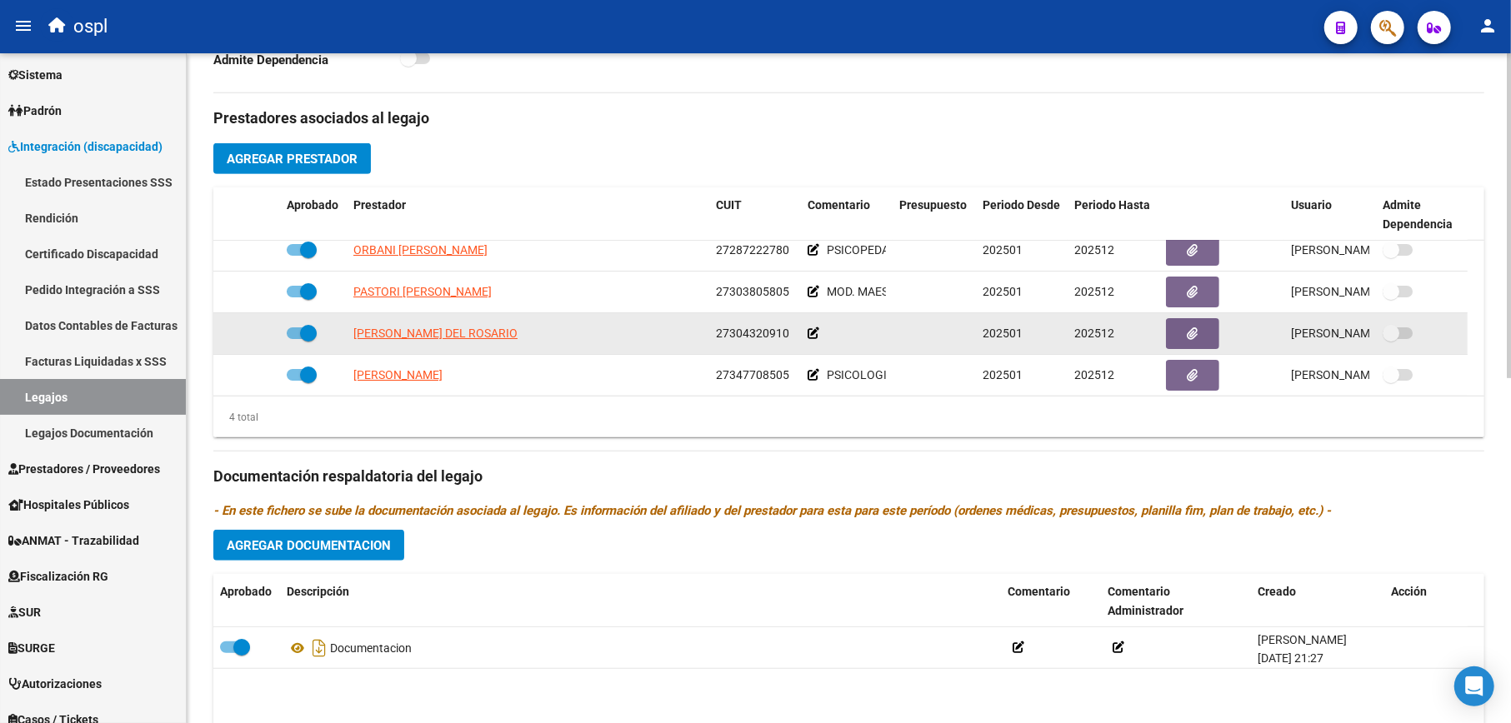
click at [813, 337] on icon at bounding box center [813, 333] width 12 height 12
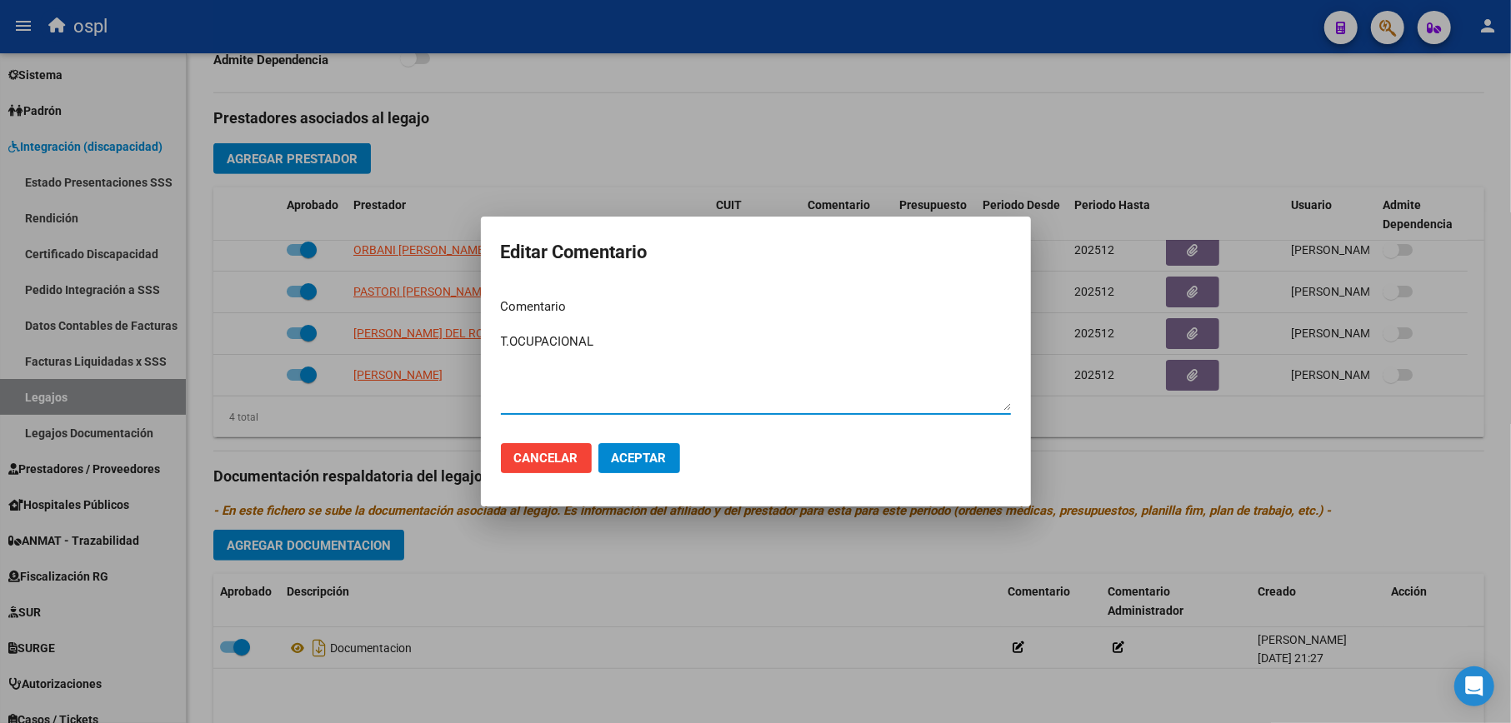
type textarea "T.OCUPACIONAL"
click at [637, 465] on button "Aceptar" at bounding box center [639, 458] width 82 height 30
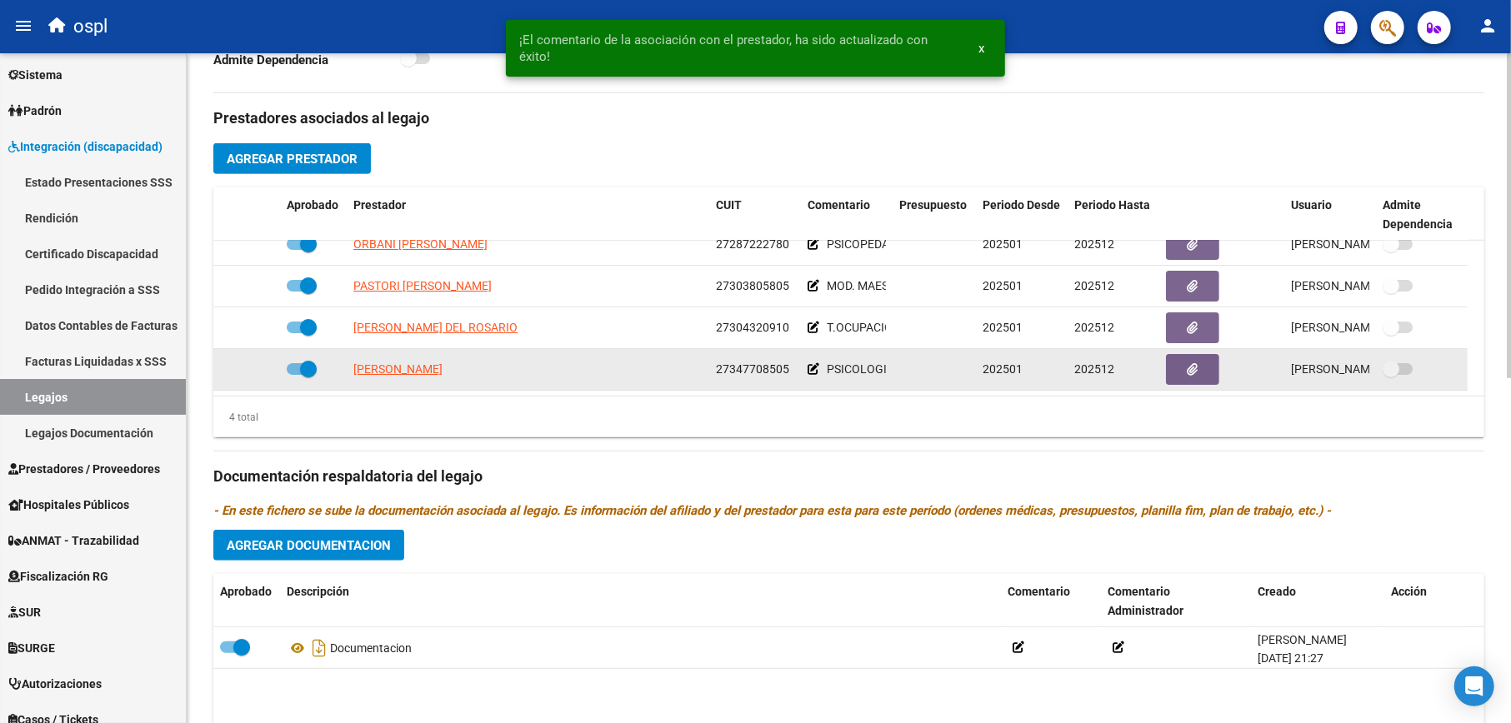
scroll to position [0, 0]
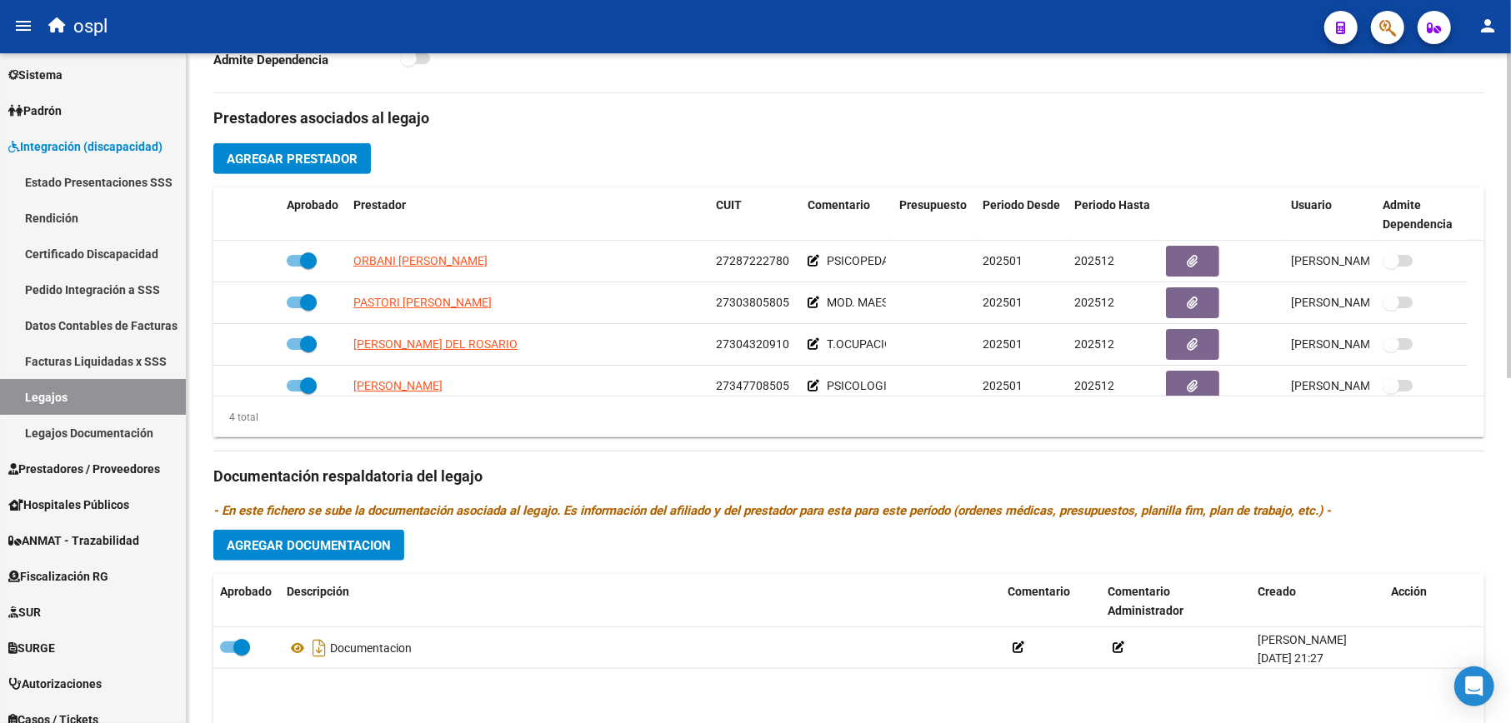
click at [344, 550] on span "Agregar Documentacion" at bounding box center [309, 545] width 164 height 15
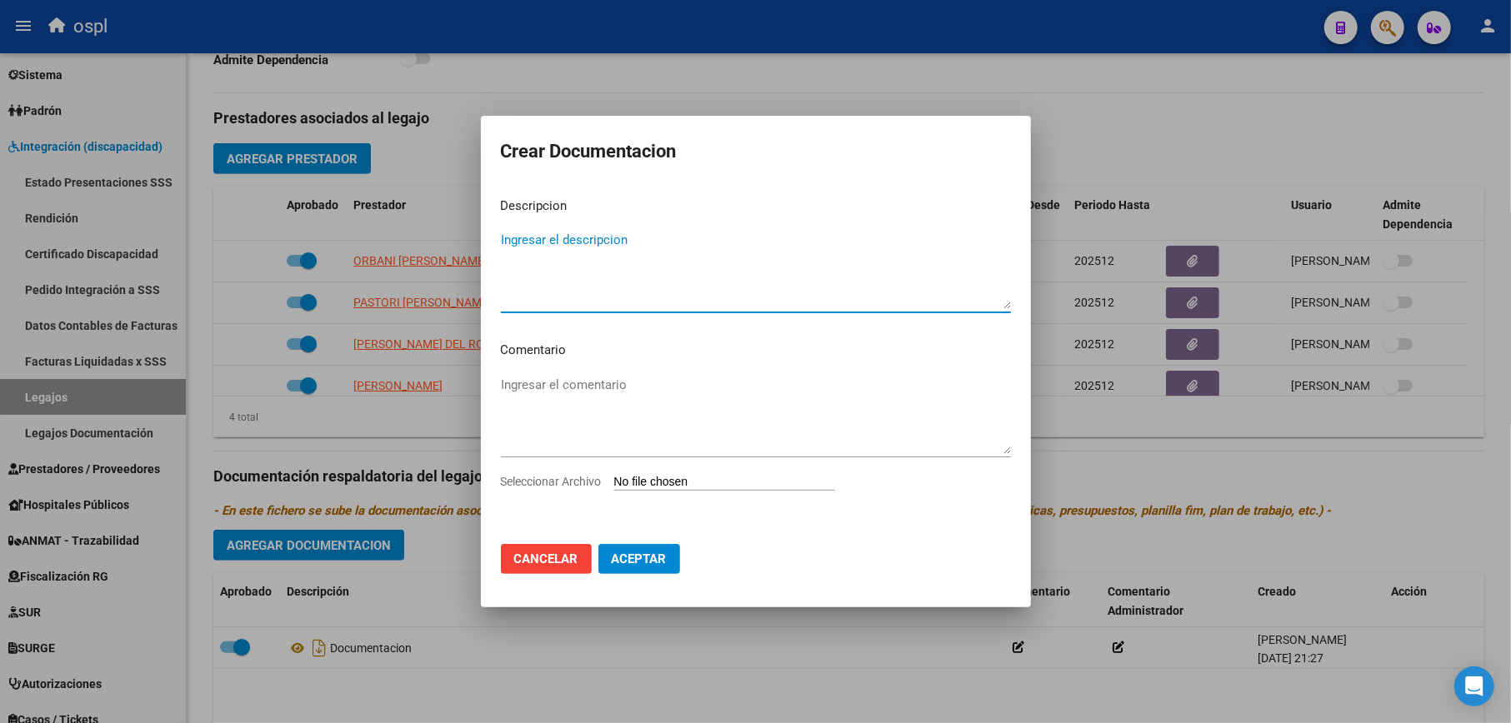
click at [657, 555] on span "Aceptar" at bounding box center [639, 559] width 55 height 15
click at [687, 477] on input "Seleccionar Archivo" at bounding box center [724, 483] width 221 height 16
type input "C:\fakepath\DOCENTE DE APOYO.pdf"
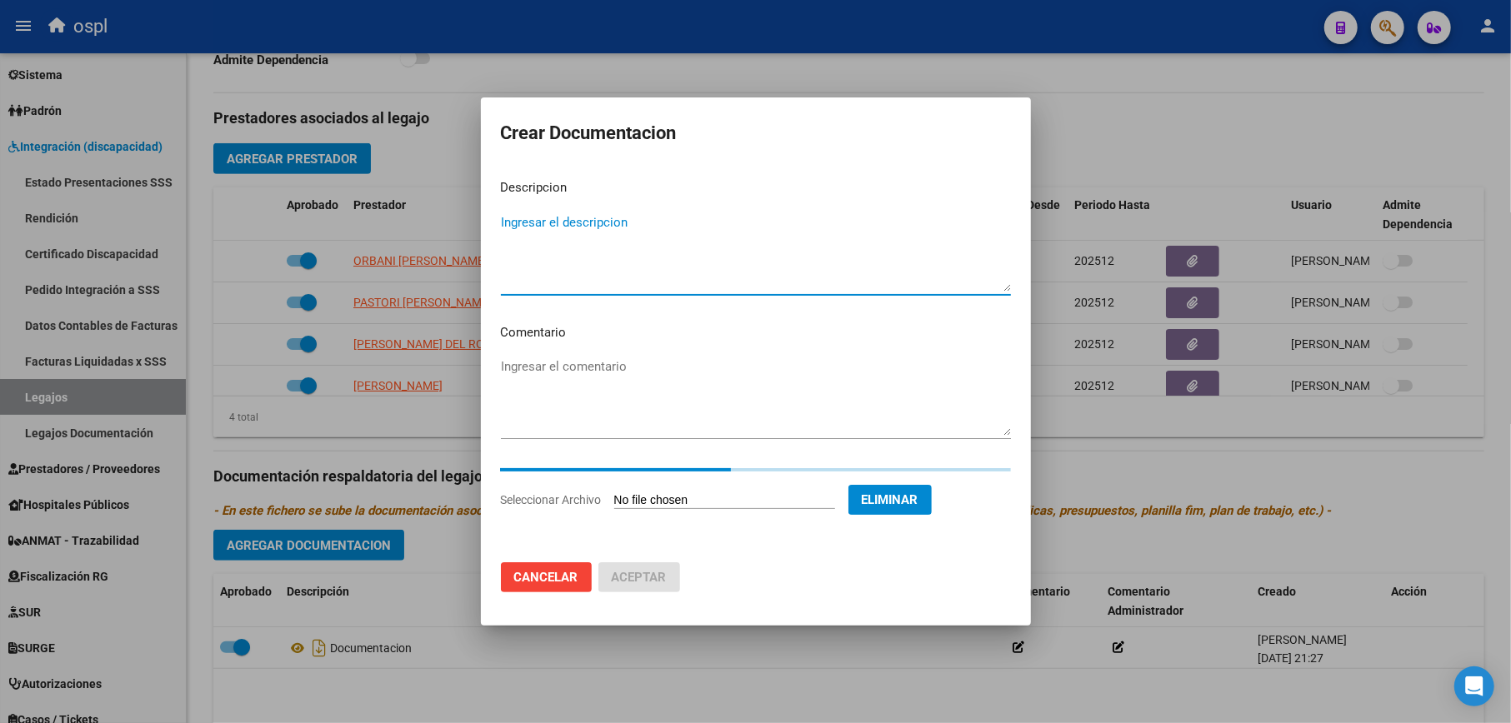
click at [578, 230] on textarea "Ingresar el descripcion" at bounding box center [756, 252] width 510 height 78
type textarea "m"
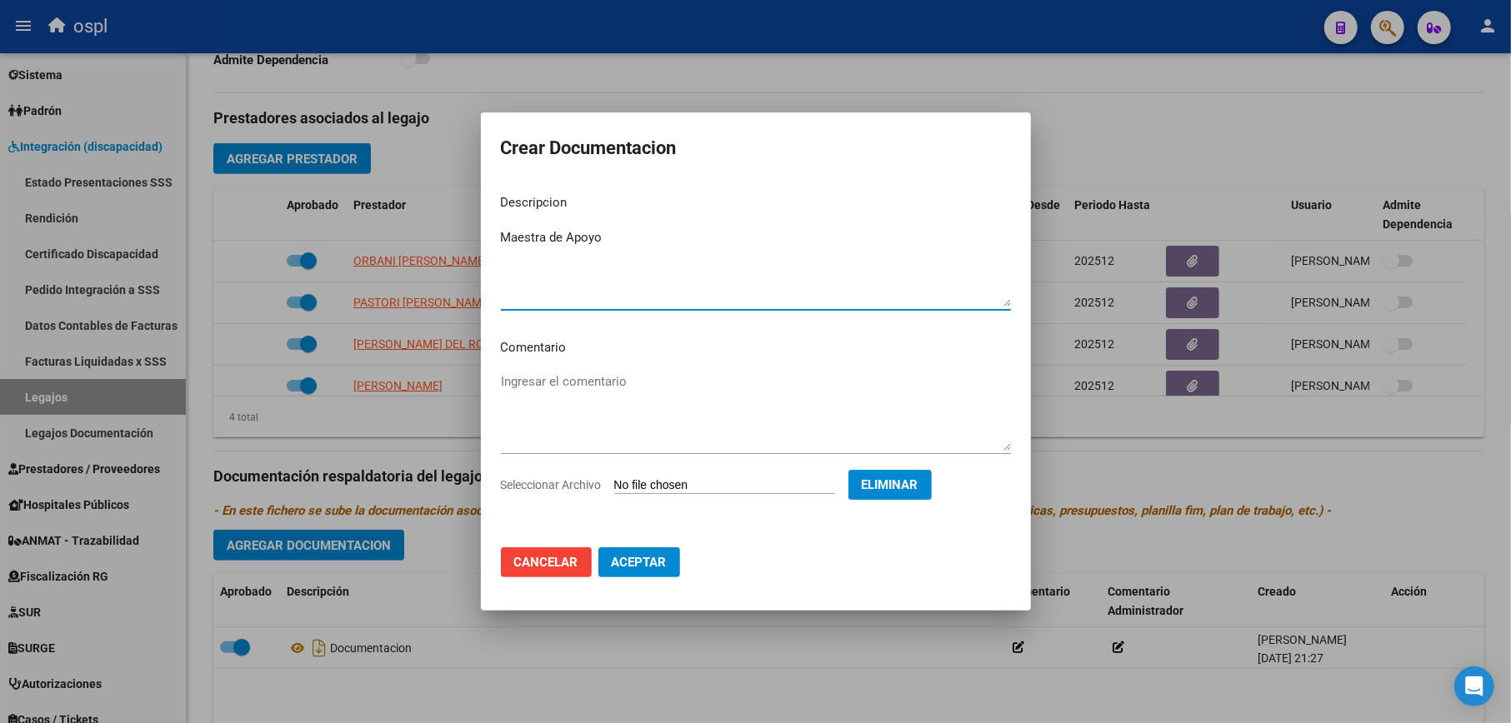
click at [504, 242] on textarea "Maestra de Apoyo" at bounding box center [756, 267] width 510 height 78
type textarea "Legajo_Maestra de Apoyo"
click at [661, 564] on span "Aceptar" at bounding box center [639, 562] width 55 height 15
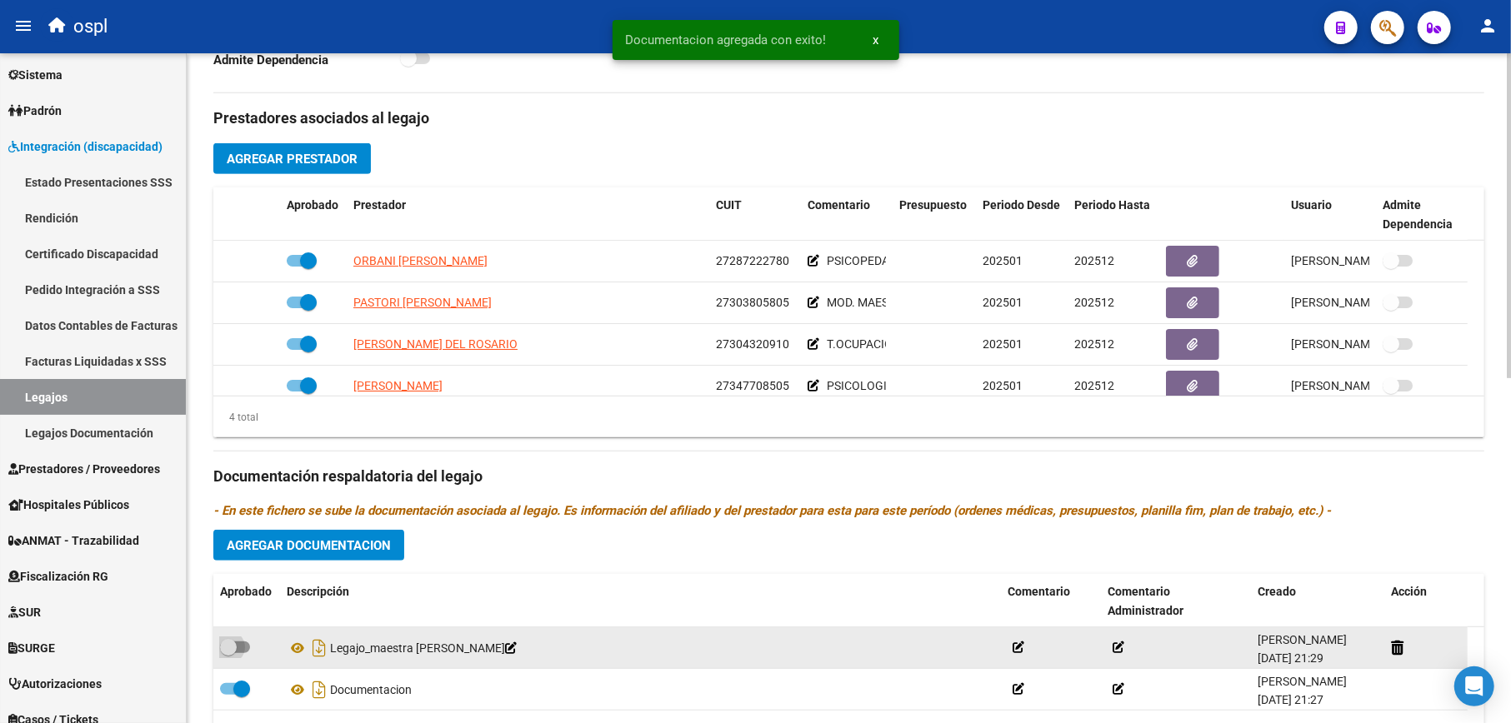
drag, startPoint x: 238, startPoint y: 647, endPoint x: 307, endPoint y: 631, distance: 70.9
click at [237, 647] on span at bounding box center [235, 648] width 30 height 12
click at [228, 653] on input "checkbox" at bounding box center [227, 653] width 1 height 1
checkbox input "true"
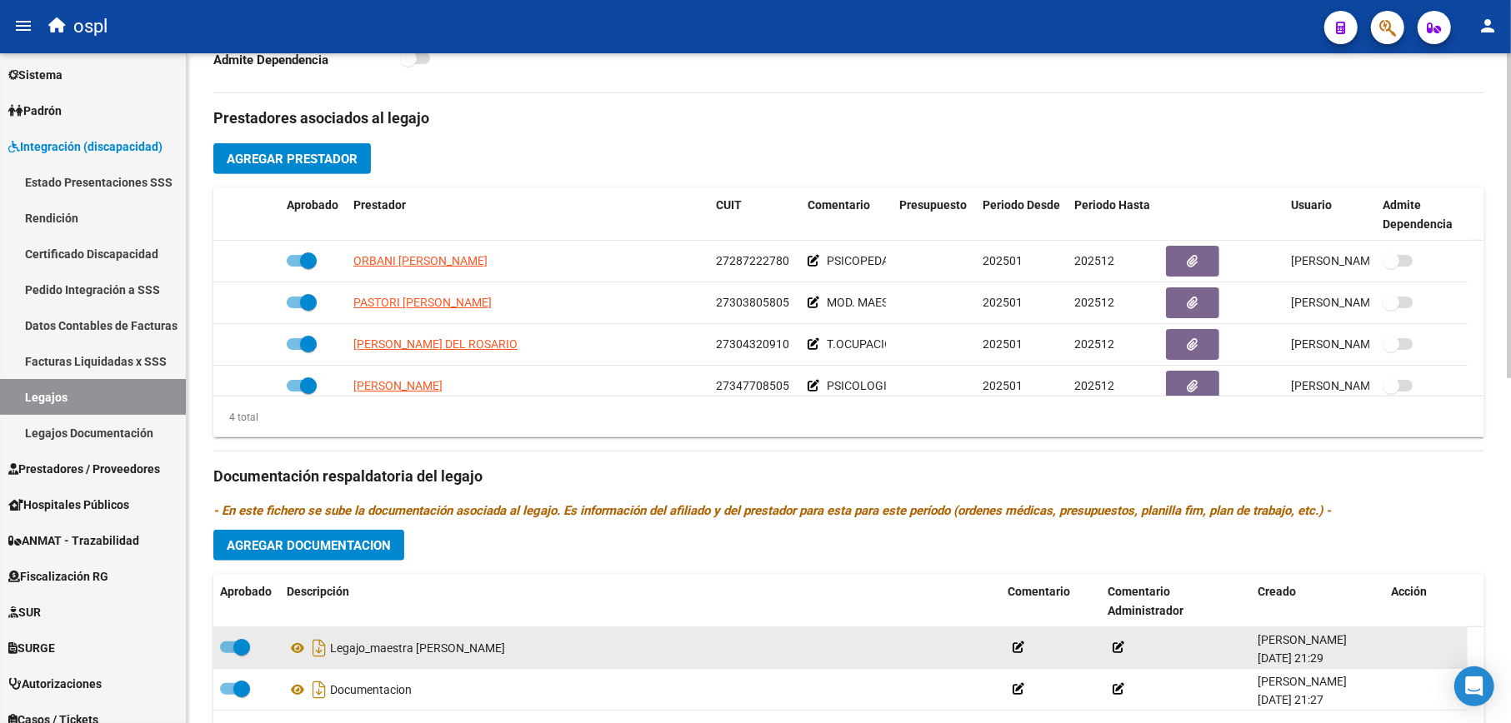
scroll to position [711, 0]
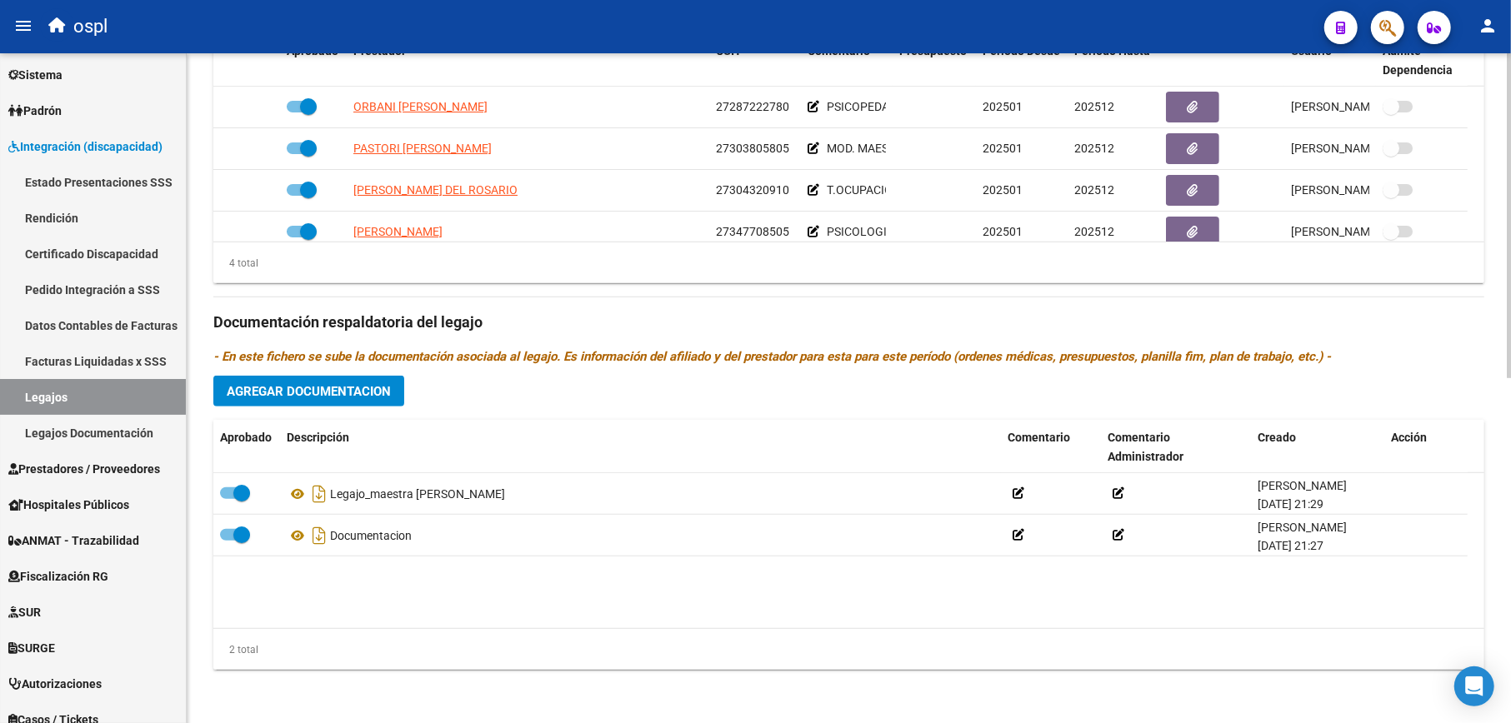
click at [335, 394] on span "Agregar Documentacion" at bounding box center [309, 391] width 164 height 15
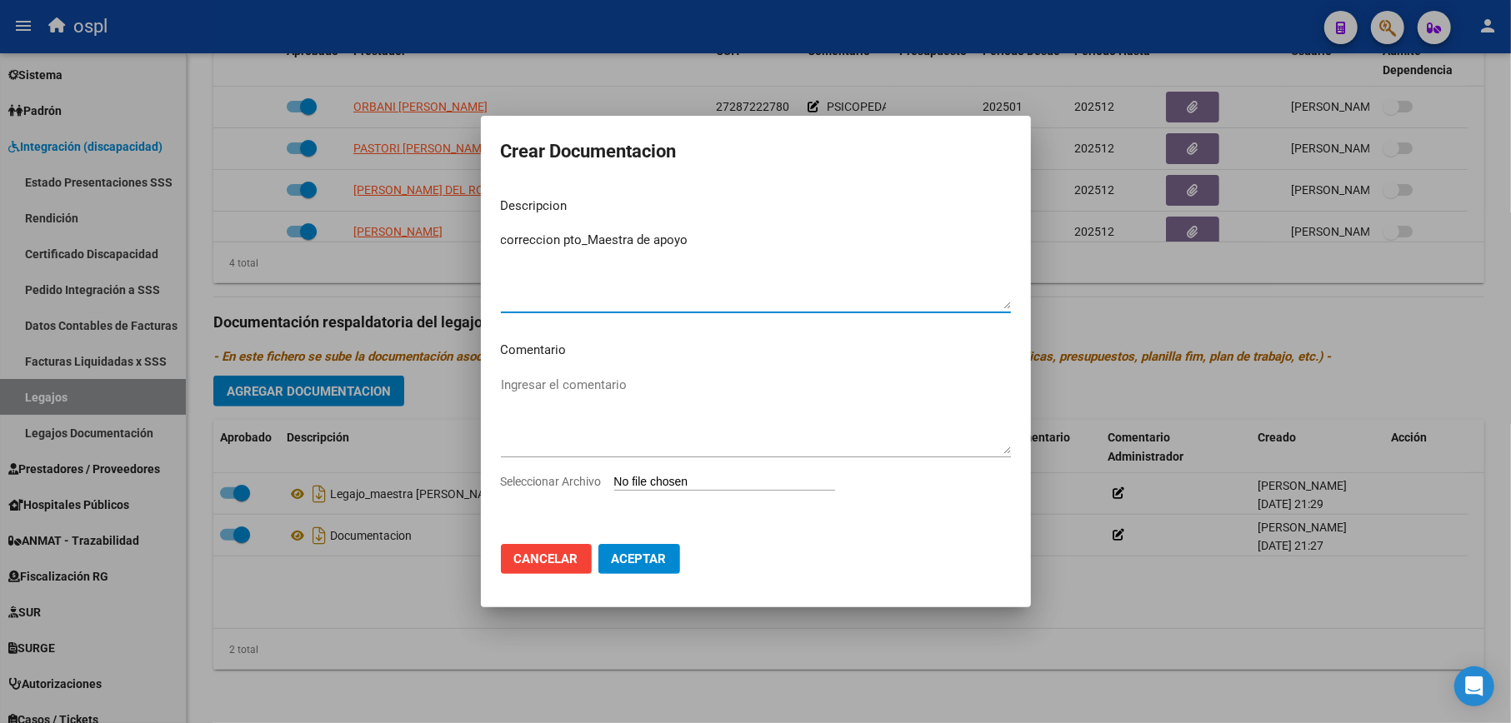
type textarea "correccion pto_Maestra de apoyo"
click at [634, 475] on input "Seleccionar Archivo" at bounding box center [724, 483] width 221 height 16
type input "C:\fakepath\presupuesto [PERSON_NAME] .pdf"
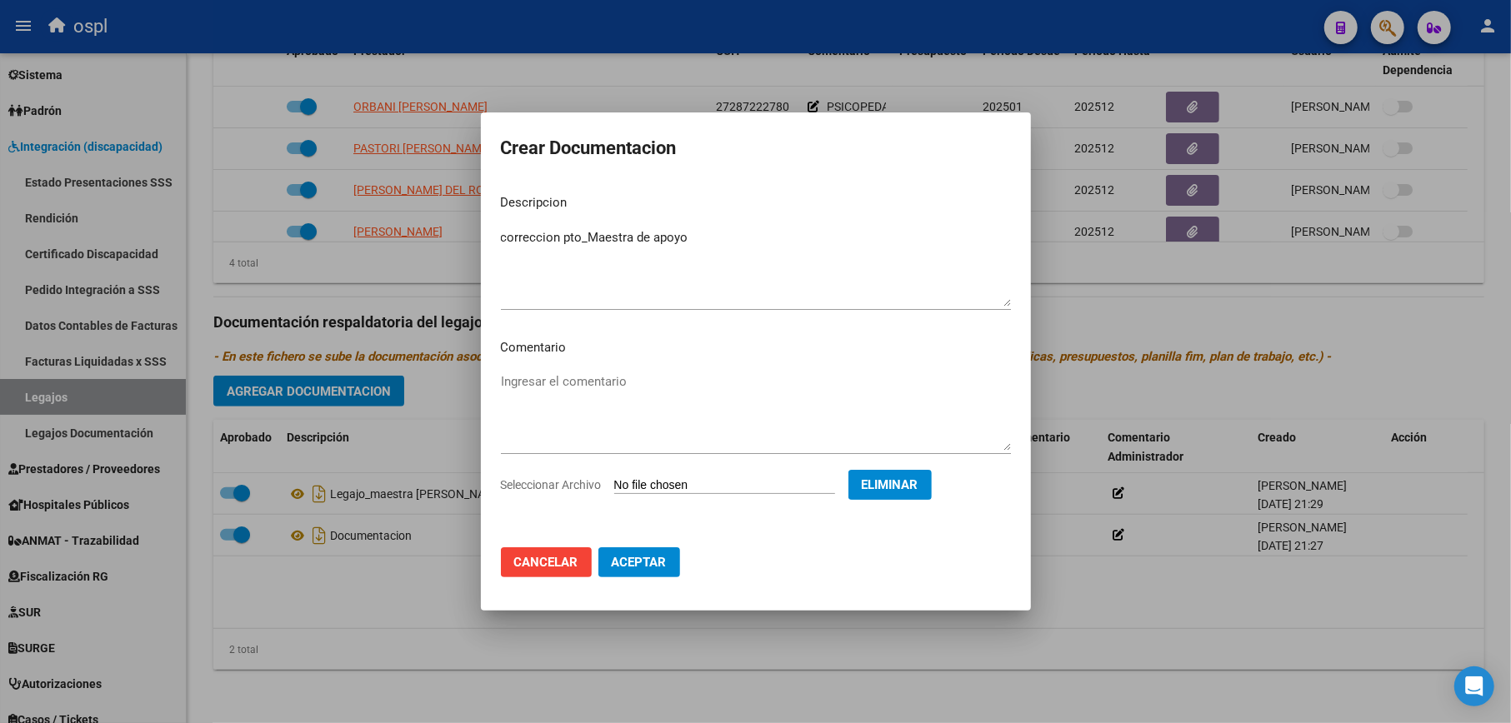
click at [657, 571] on button "Aceptar" at bounding box center [639, 562] width 82 height 30
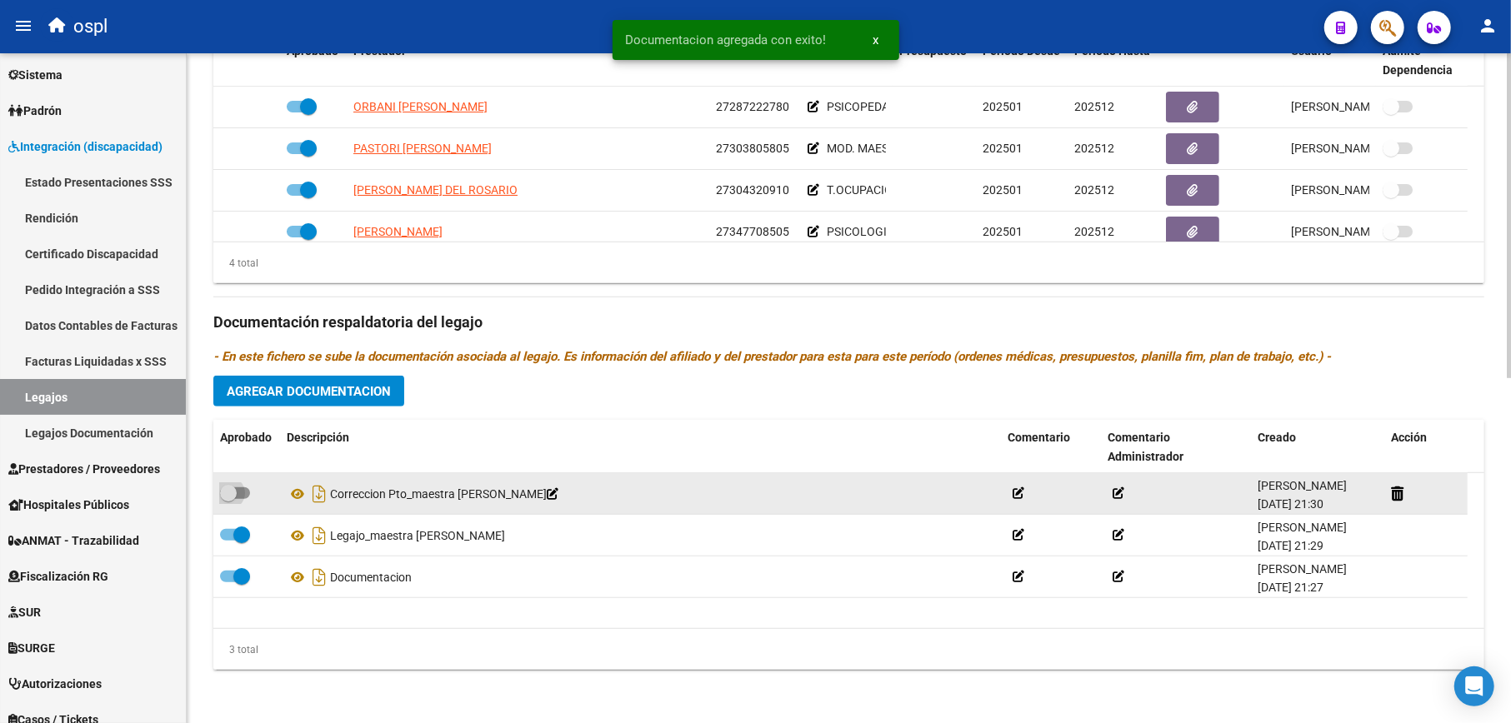
click at [244, 487] on span at bounding box center [235, 493] width 30 height 12
click at [228, 499] on input "checkbox" at bounding box center [227, 499] width 1 height 1
checkbox input "true"
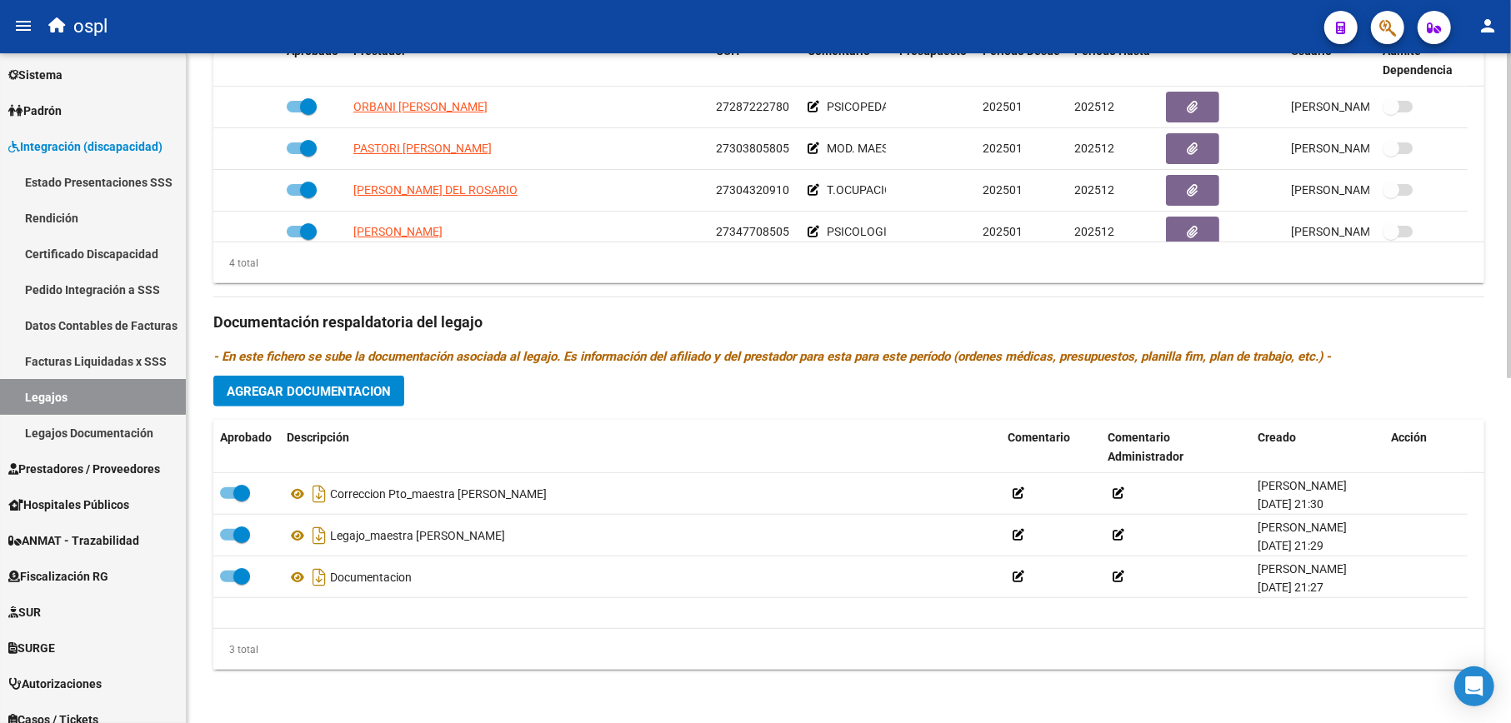
click at [362, 384] on span "Agregar Documentacion" at bounding box center [309, 391] width 164 height 15
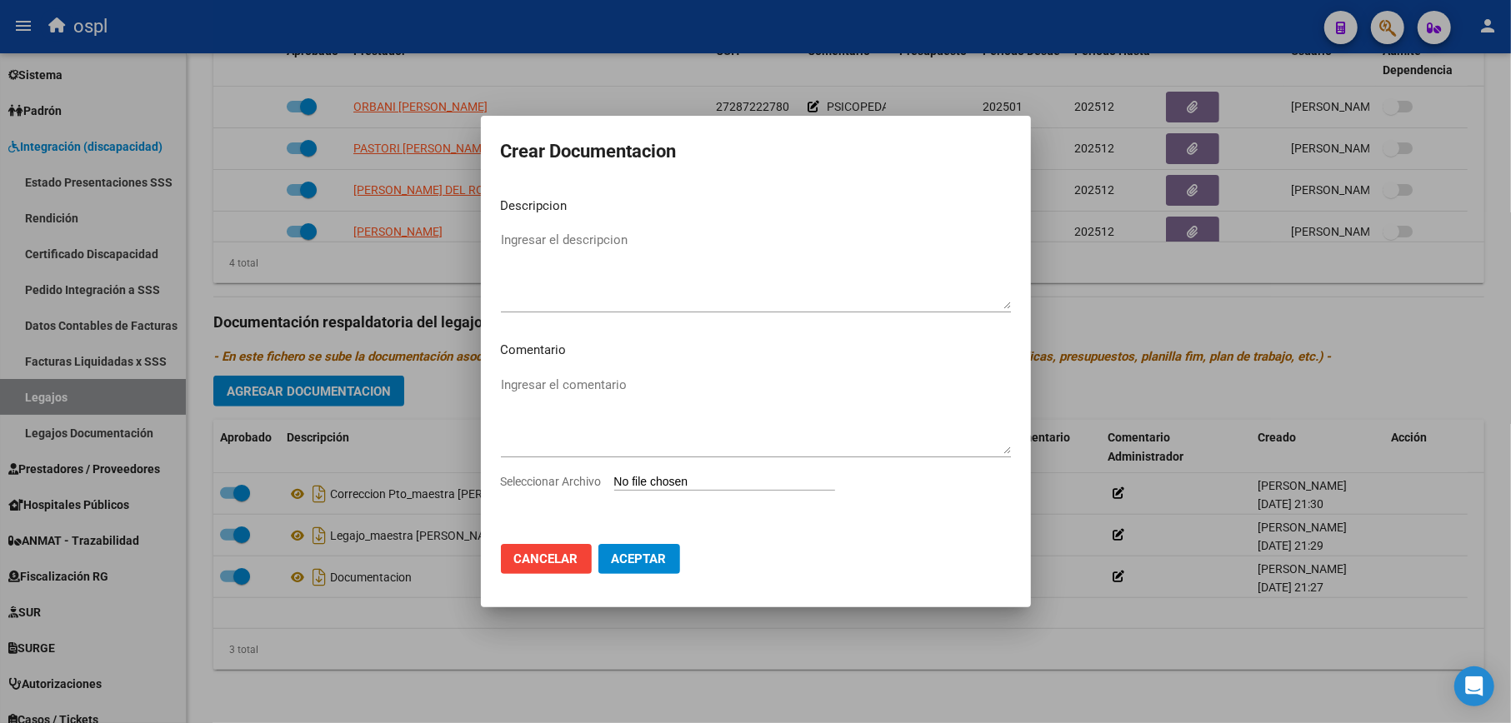
click at [667, 477] on input "Seleccionar Archivo" at bounding box center [724, 483] width 221 height 16
type input "C:\fakepath\PLANIFICACIÓN TO 2025 Beneficiario [PERSON_NAME].pdf"
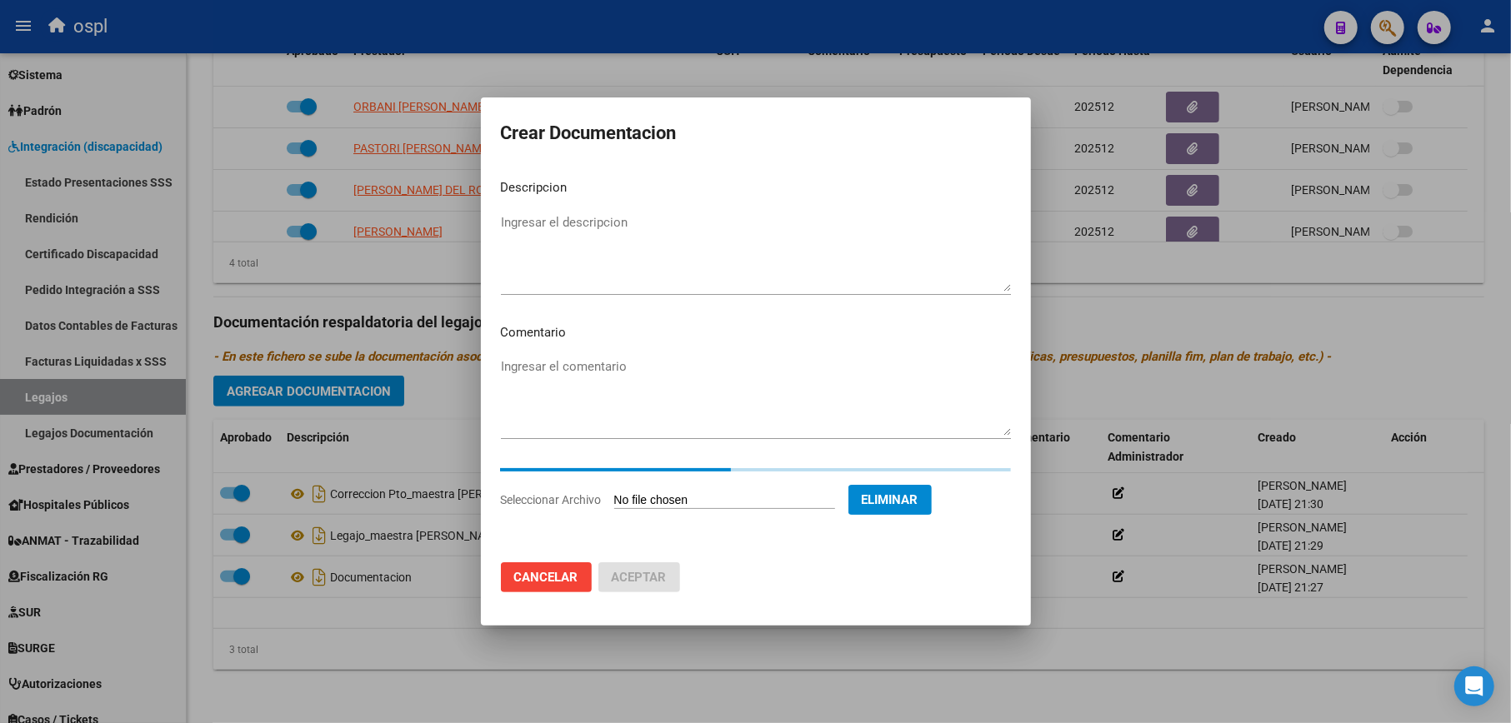
click at [644, 257] on textarea "Ingresar el descripcion" at bounding box center [756, 252] width 510 height 78
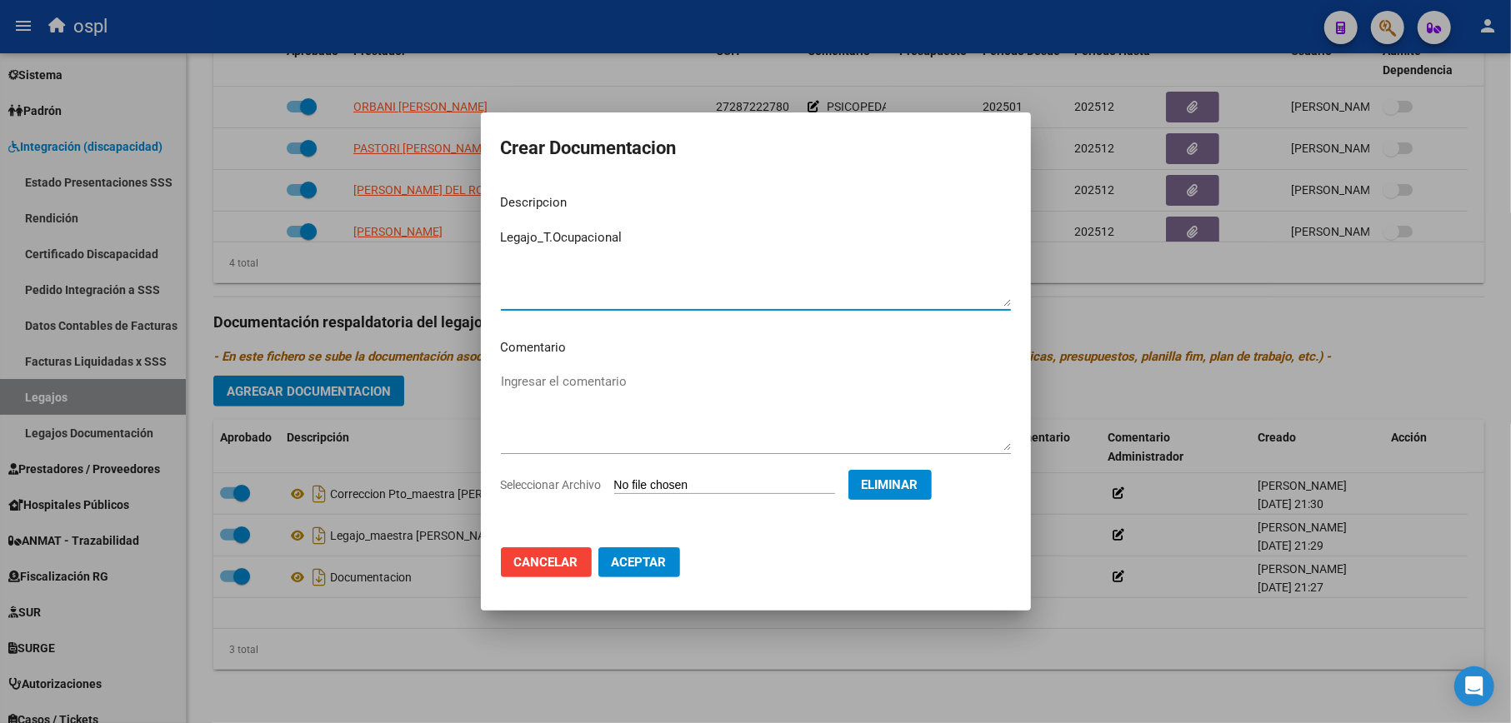
type textarea "Legajo_T.Ocupacional"
click at [654, 558] on span "Aceptar" at bounding box center [639, 562] width 55 height 15
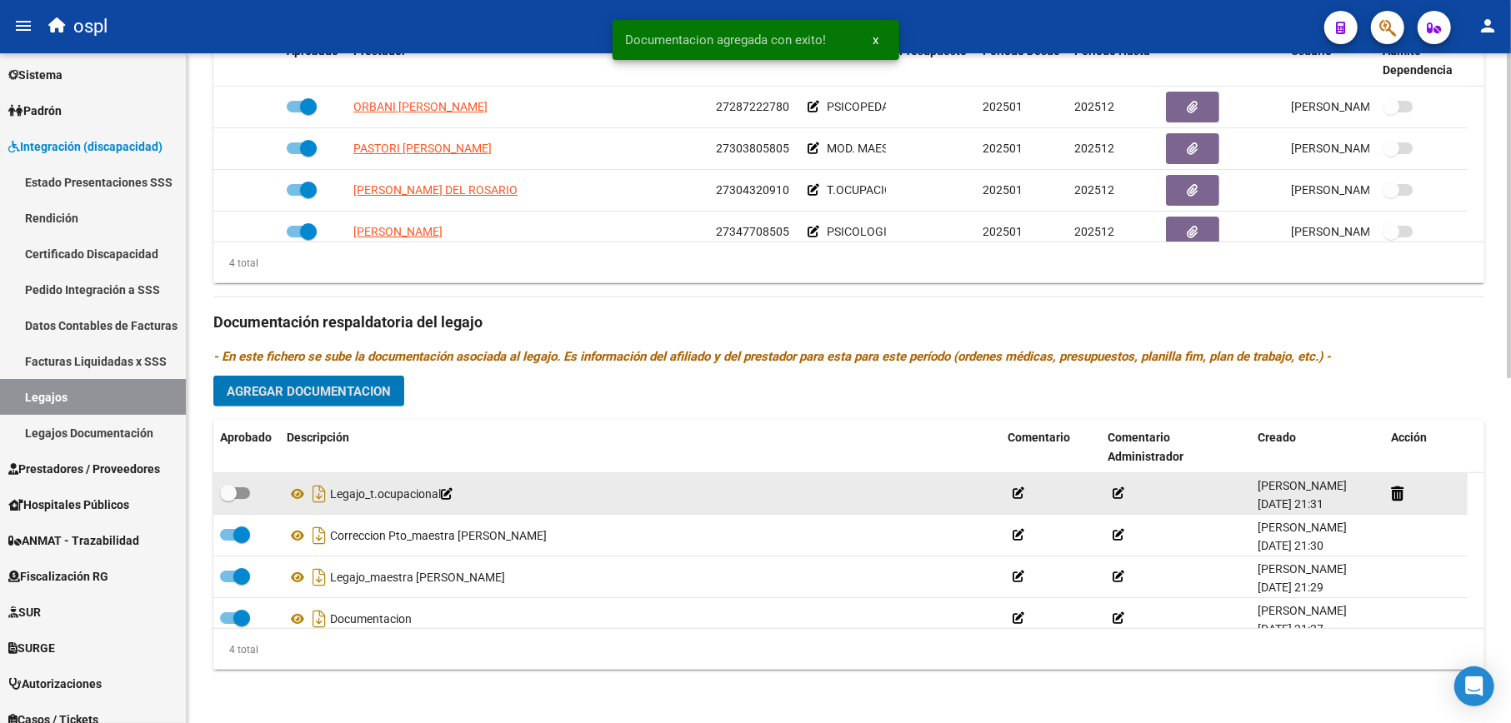
click at [245, 488] on span at bounding box center [235, 493] width 30 height 12
click at [228, 499] on input "checkbox" at bounding box center [227, 499] width 1 height 1
checkbox input "true"
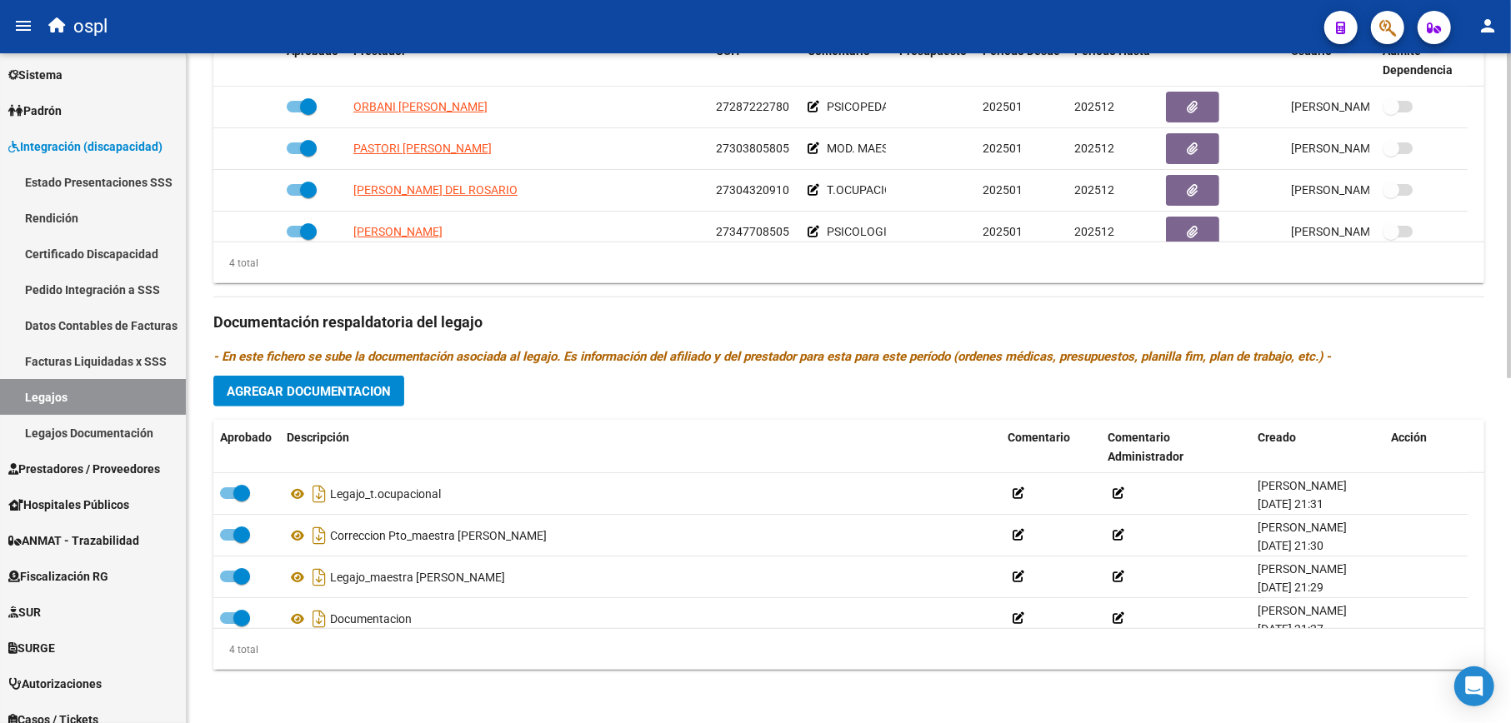
click at [330, 394] on span "Agregar Documentacion" at bounding box center [309, 391] width 164 height 15
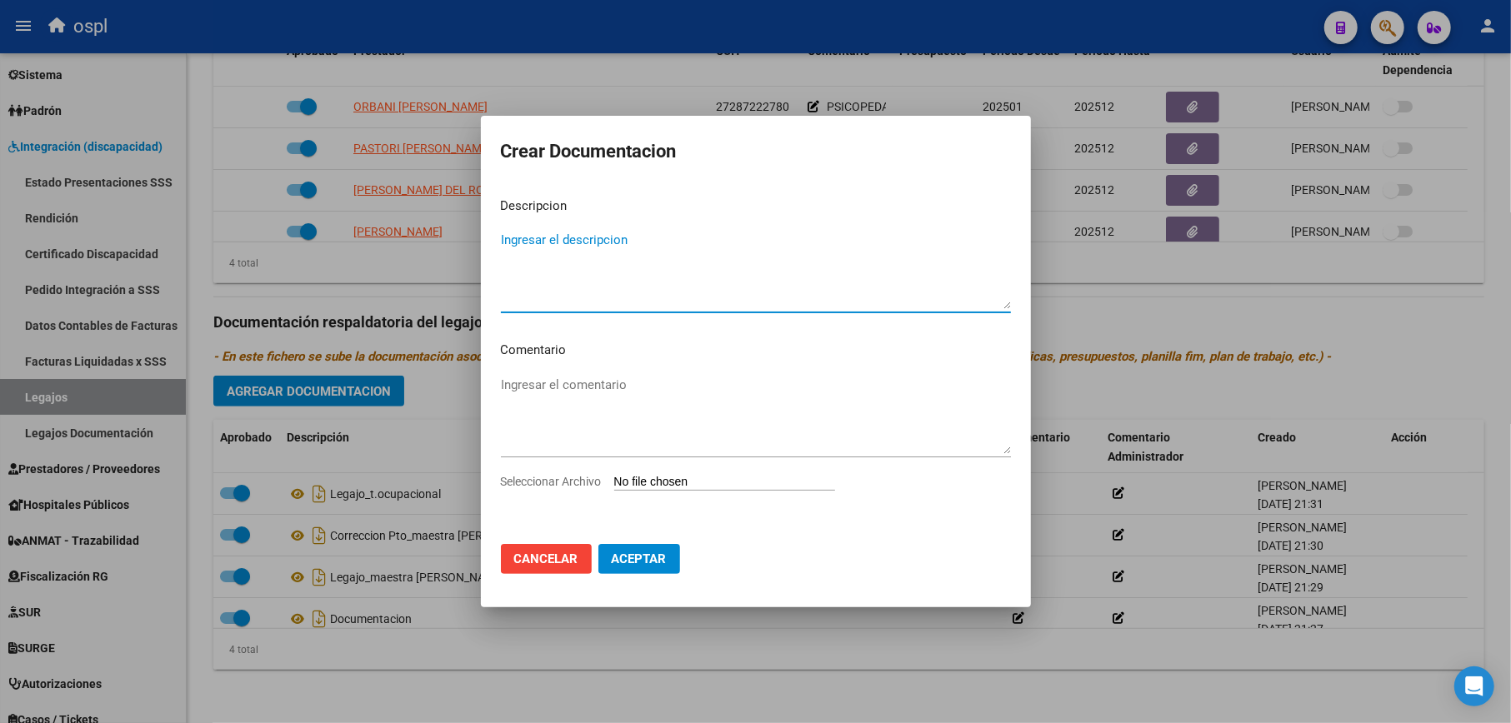
click at [752, 481] on input "Seleccionar Archivo" at bounding box center [724, 483] width 221 height 16
click at [717, 237] on textarea "Ingresar el descripcion" at bounding box center [756, 270] width 510 height 78
click at [697, 482] on input "Seleccionar Archivo" at bounding box center [724, 483] width 221 height 16
type input "C:\fakepath\[PERSON_NAME]-PSICOLOGIA 2025.pdf"
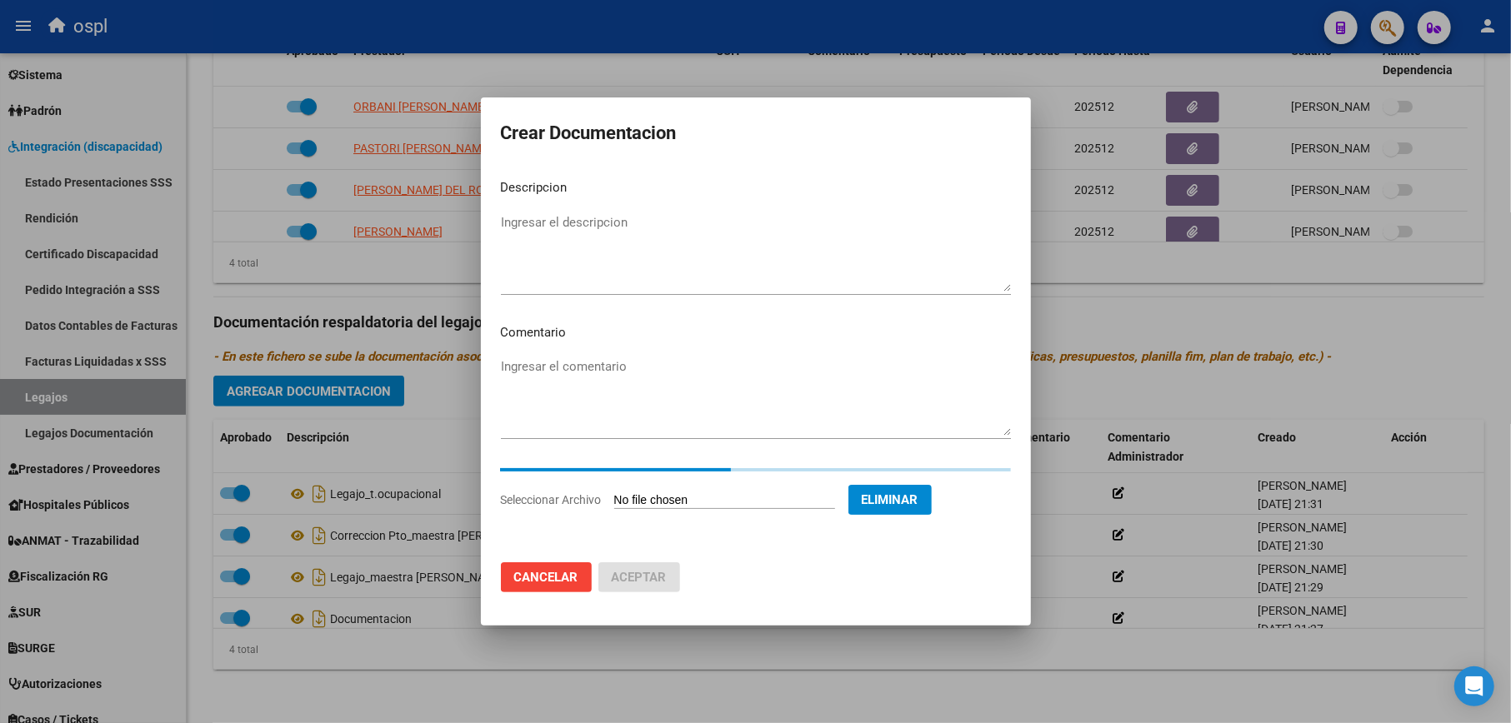
click at [567, 222] on textarea "Ingresar el descripcion" at bounding box center [756, 252] width 510 height 78
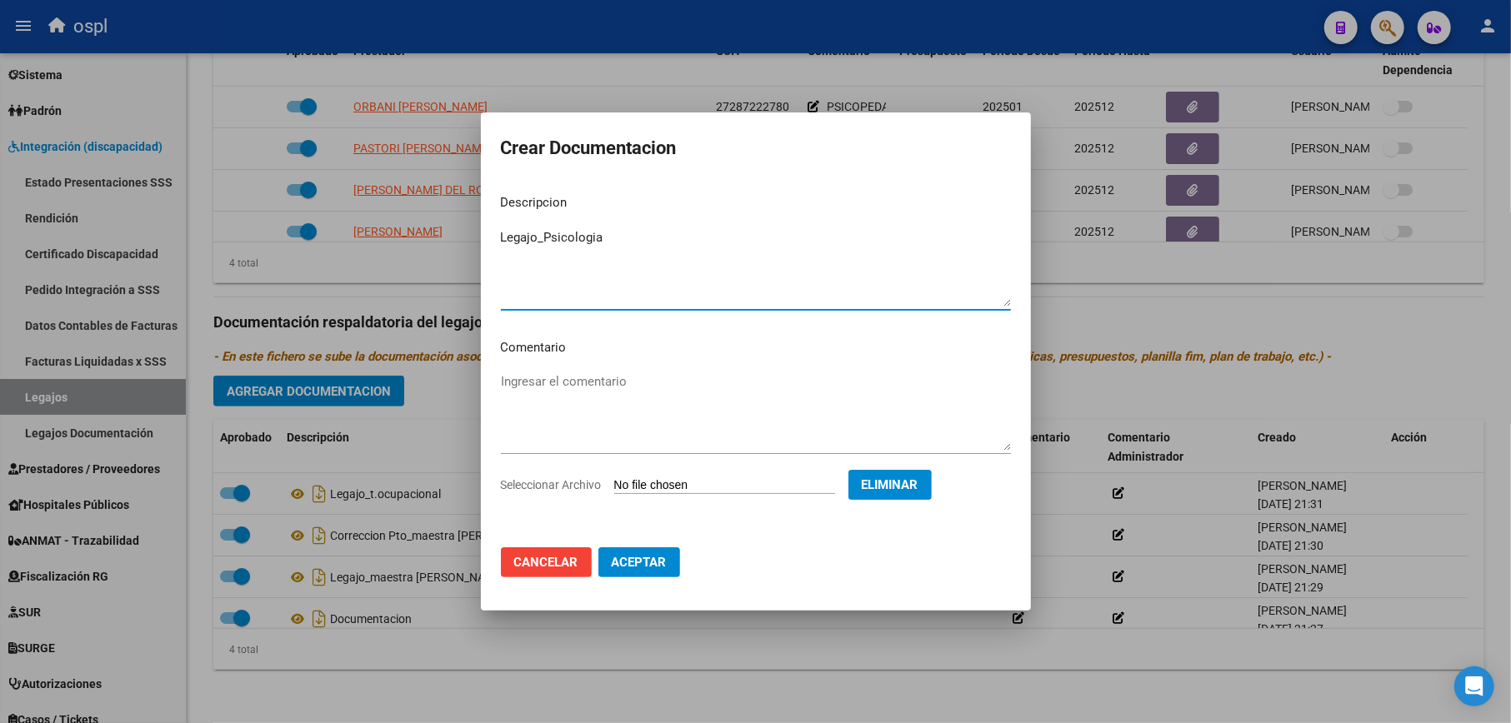
type textarea "Legajo_Psicologia"
click at [655, 557] on span "Aceptar" at bounding box center [639, 562] width 55 height 15
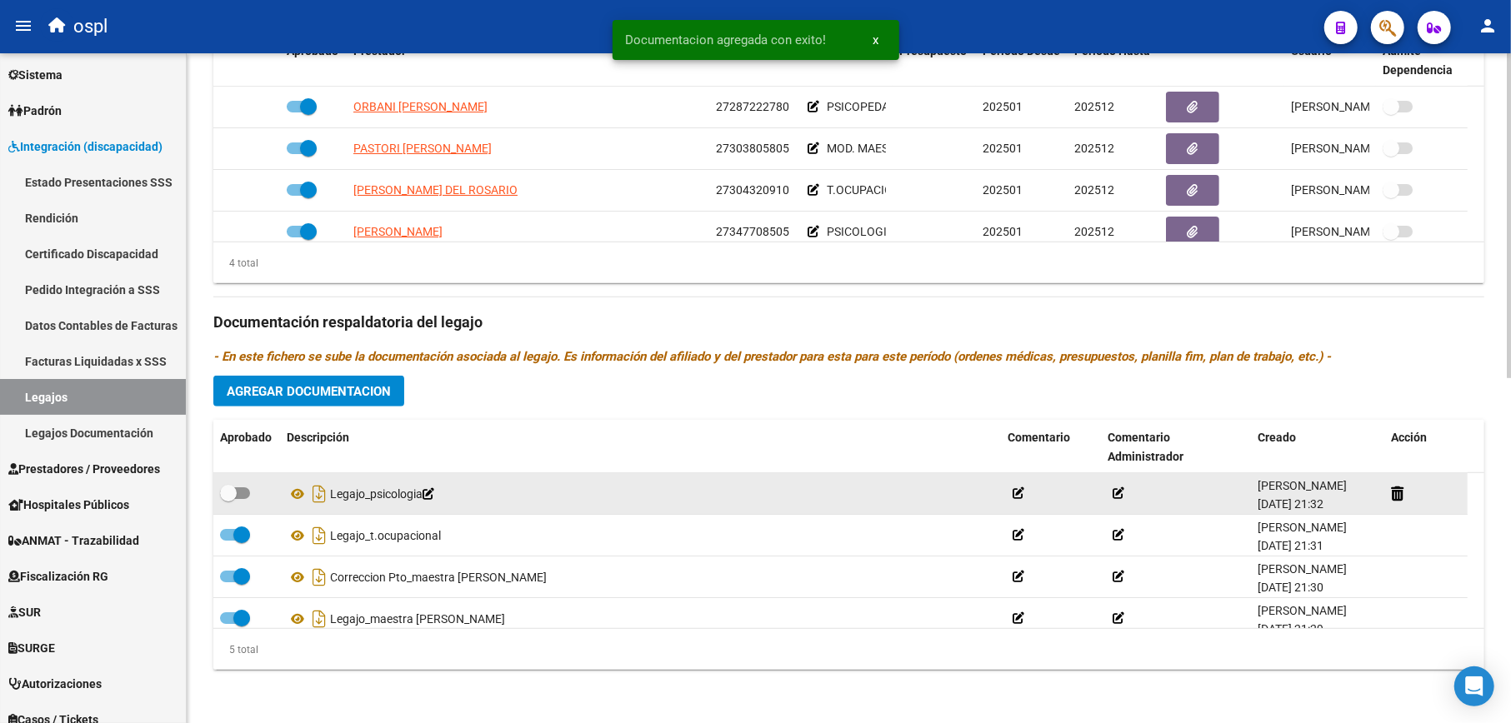
click at [215, 487] on datatable-body-cell at bounding box center [246, 493] width 67 height 41
click at [232, 487] on span at bounding box center [228, 493] width 17 height 17
click at [228, 499] on input "checkbox" at bounding box center [227, 499] width 1 height 1
checkbox input "true"
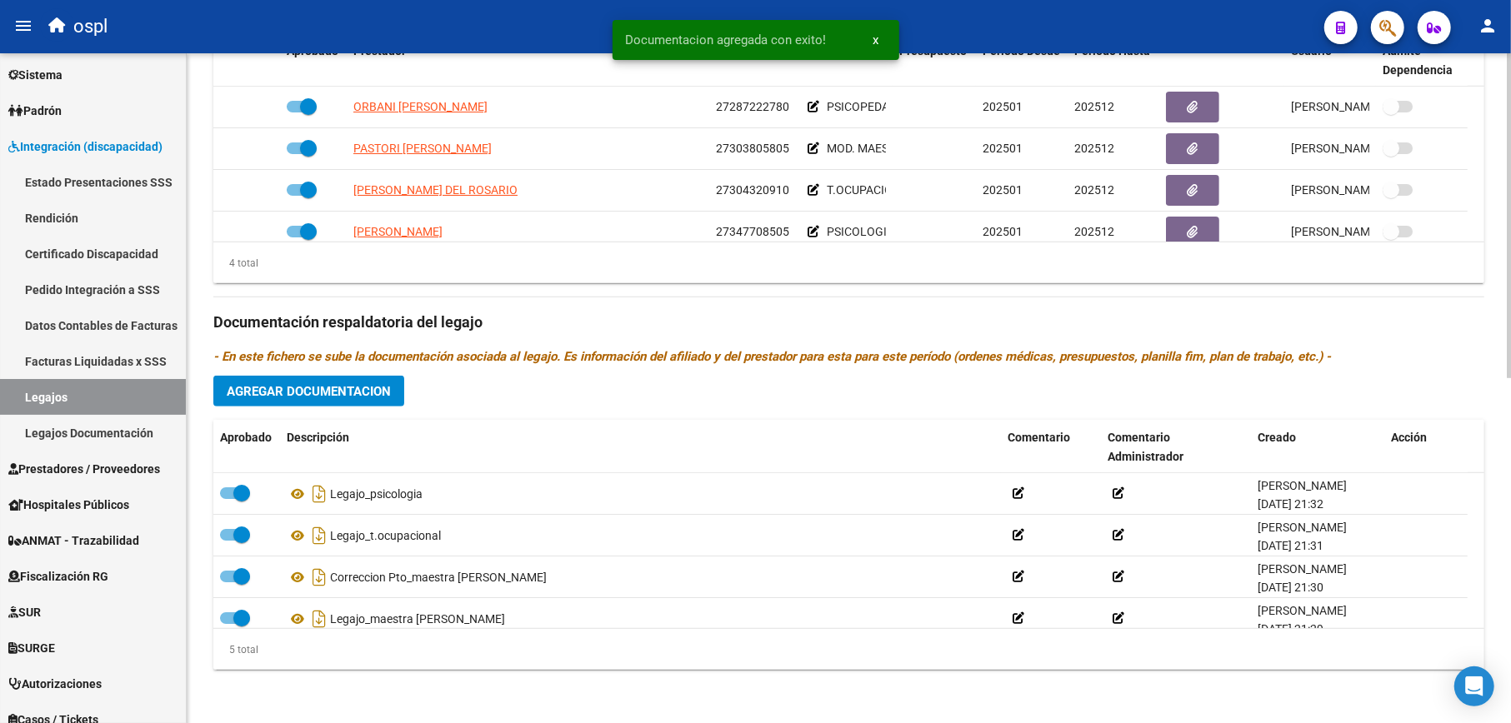
click at [320, 388] on span "Agregar Documentacion" at bounding box center [309, 391] width 164 height 15
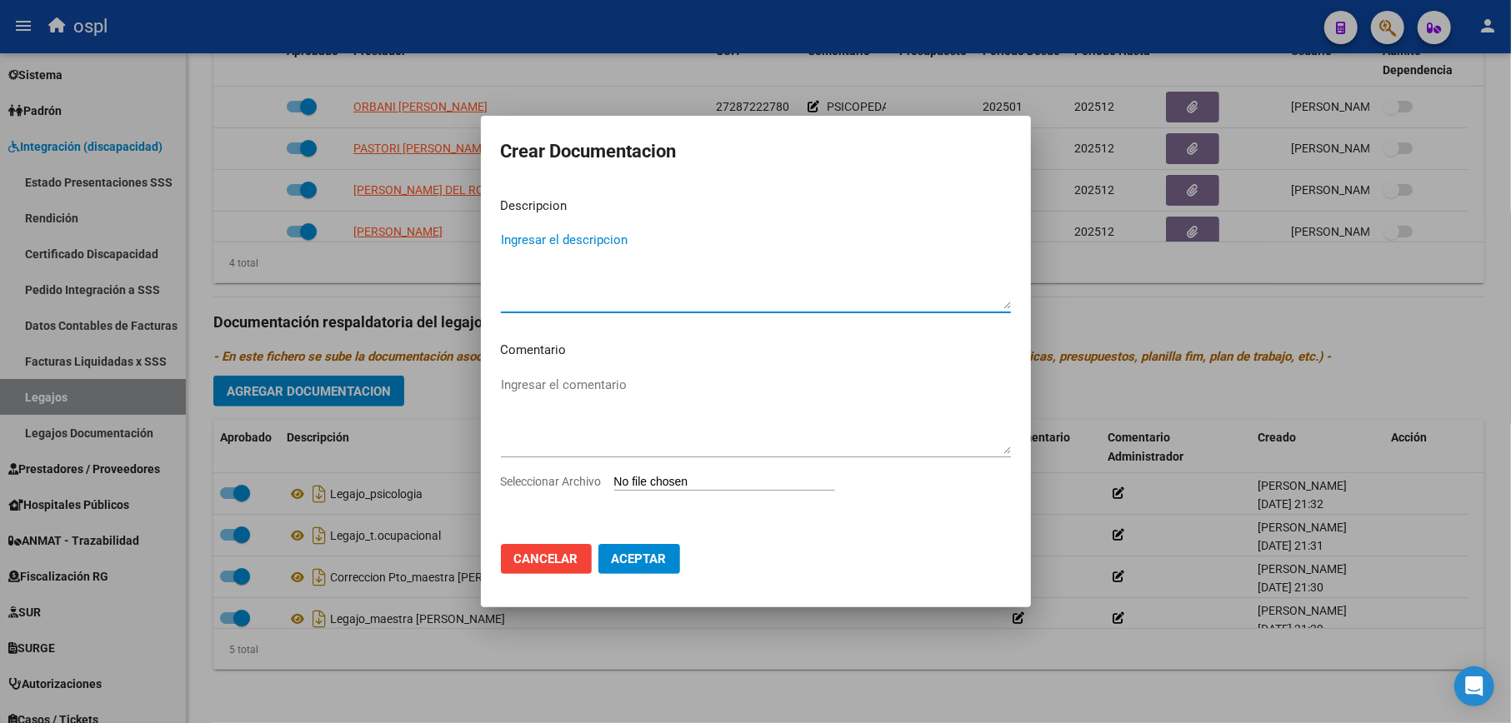
click at [685, 483] on input "Seleccionar Archivo" at bounding box center [724, 483] width 221 height 16
type input "C:\fakepath\DOCUMENTACIÓN PSICOPEDAGOGÍA.pdf"
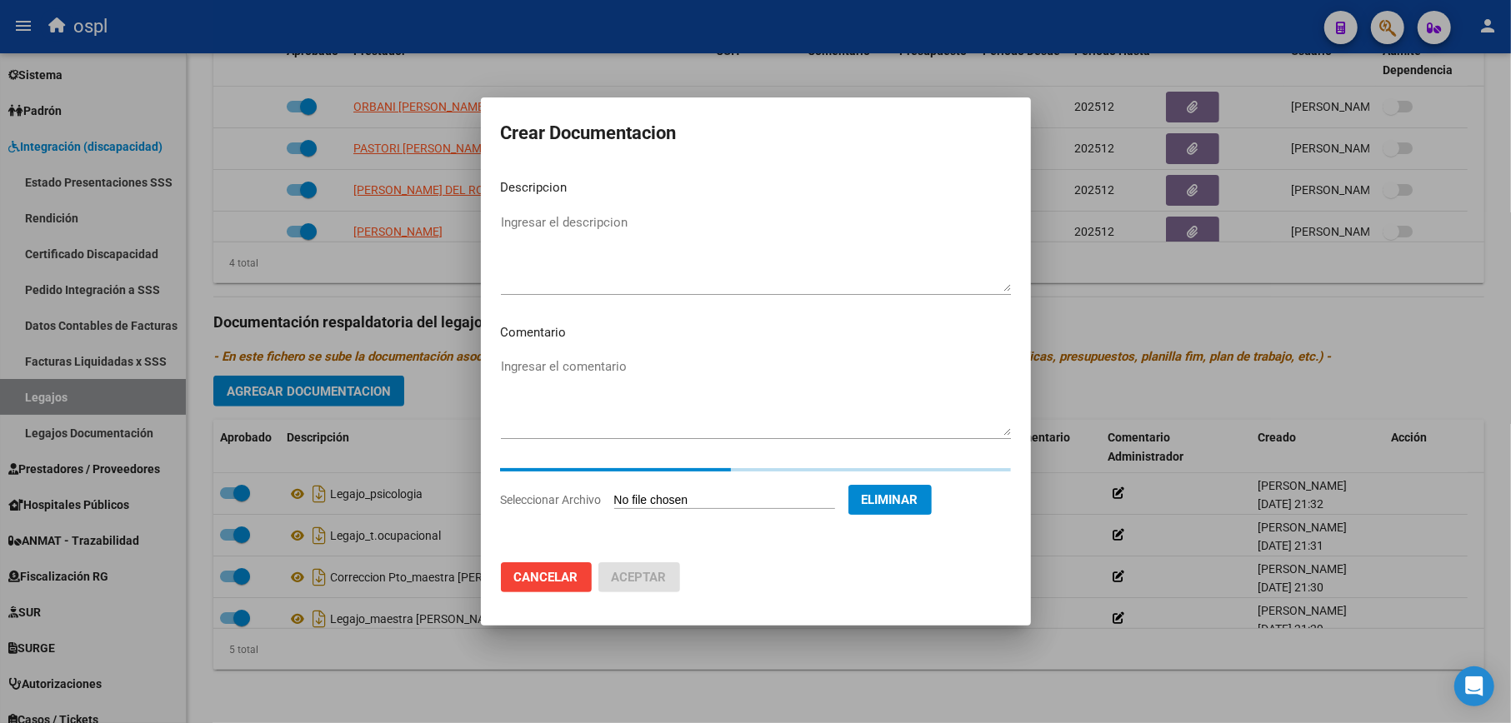
click at [570, 235] on textarea "Ingresar el descripcion" at bounding box center [756, 252] width 510 height 78
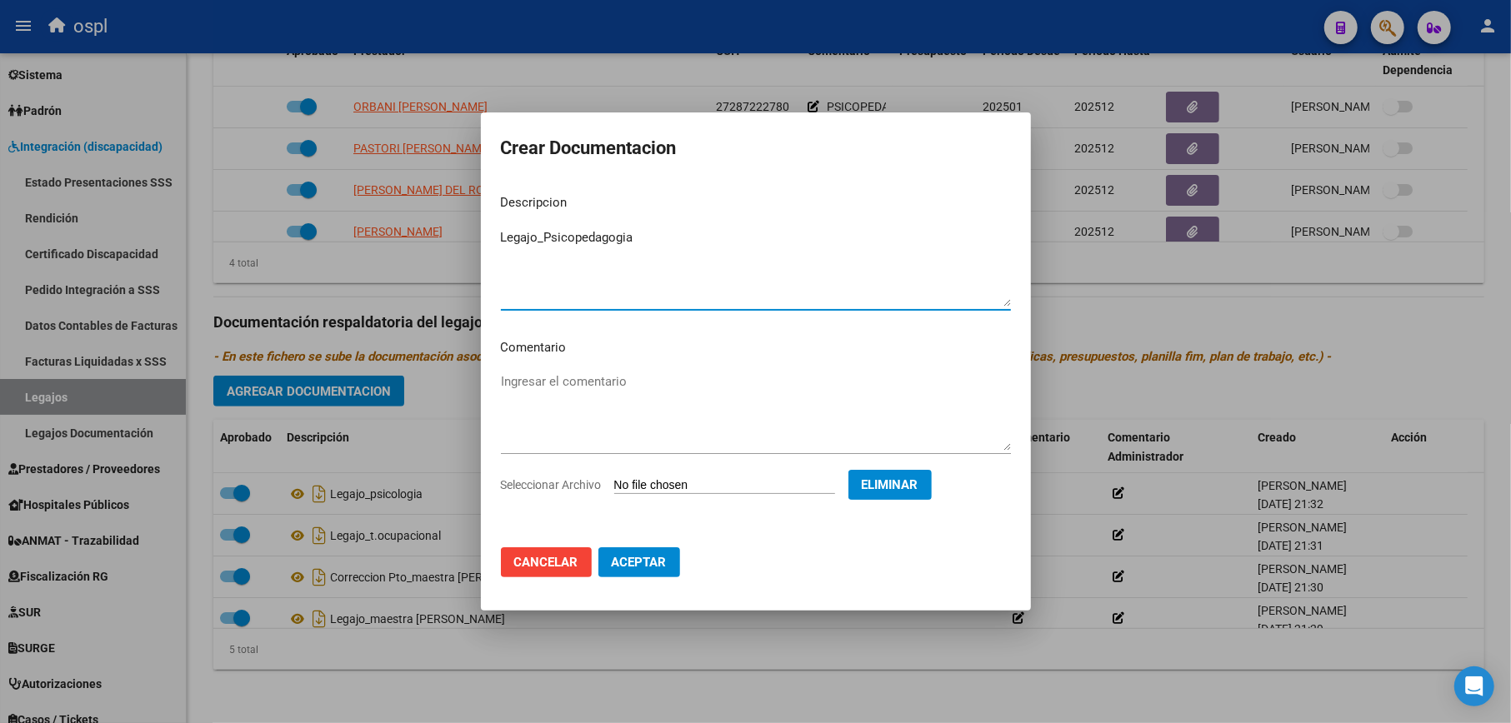
type textarea "Legajo_Psicopedagogia"
click at [647, 558] on span "Aceptar" at bounding box center [639, 562] width 55 height 15
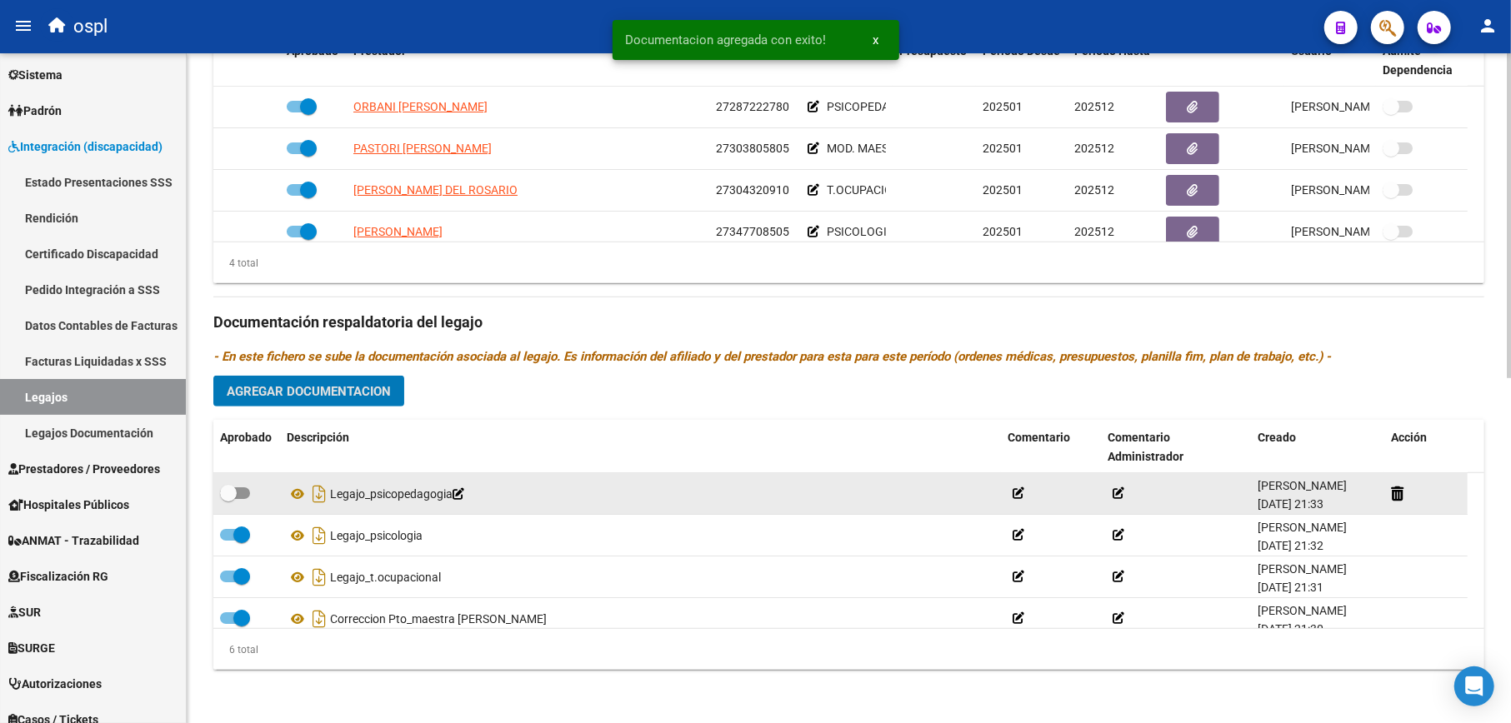
click at [243, 488] on span at bounding box center [235, 493] width 30 height 12
click at [228, 499] on input "checkbox" at bounding box center [227, 499] width 1 height 1
checkbox input "true"
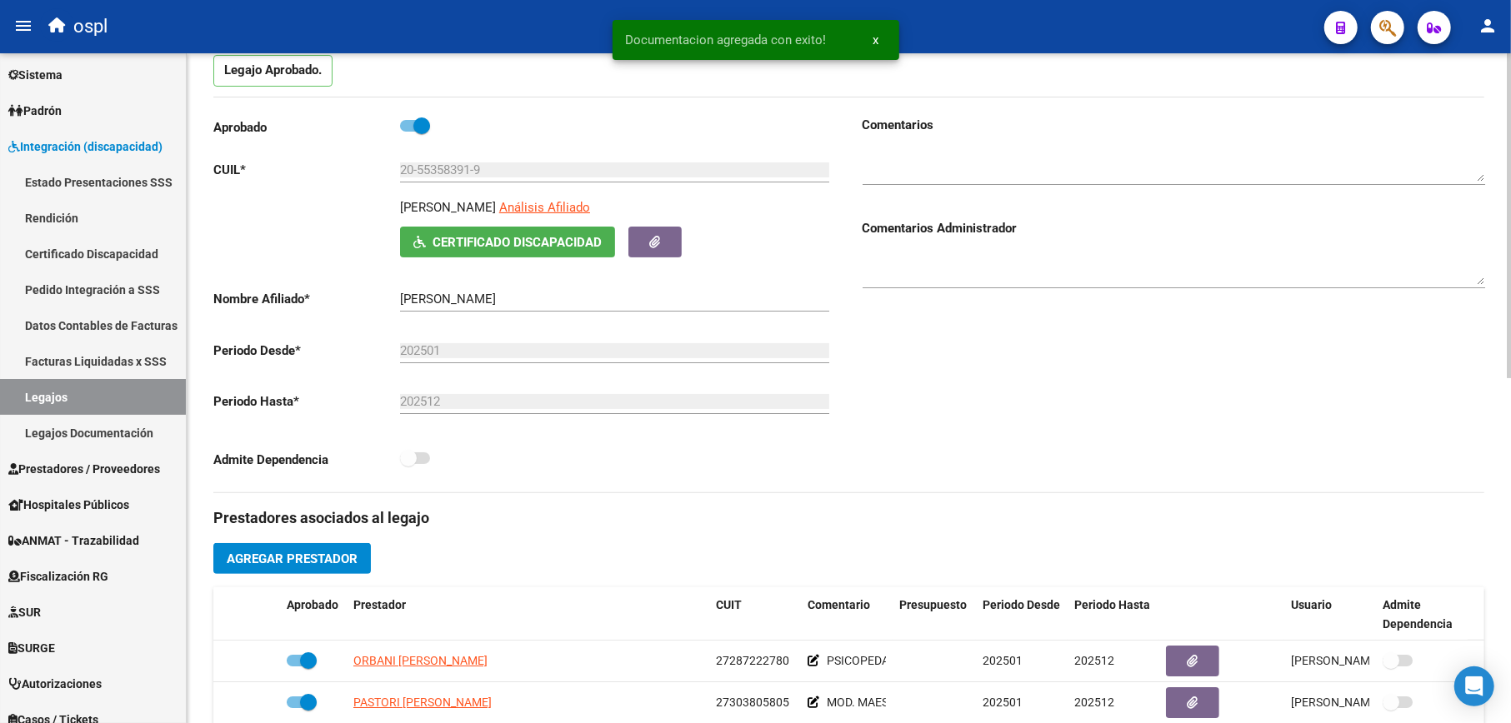
scroll to position [0, 0]
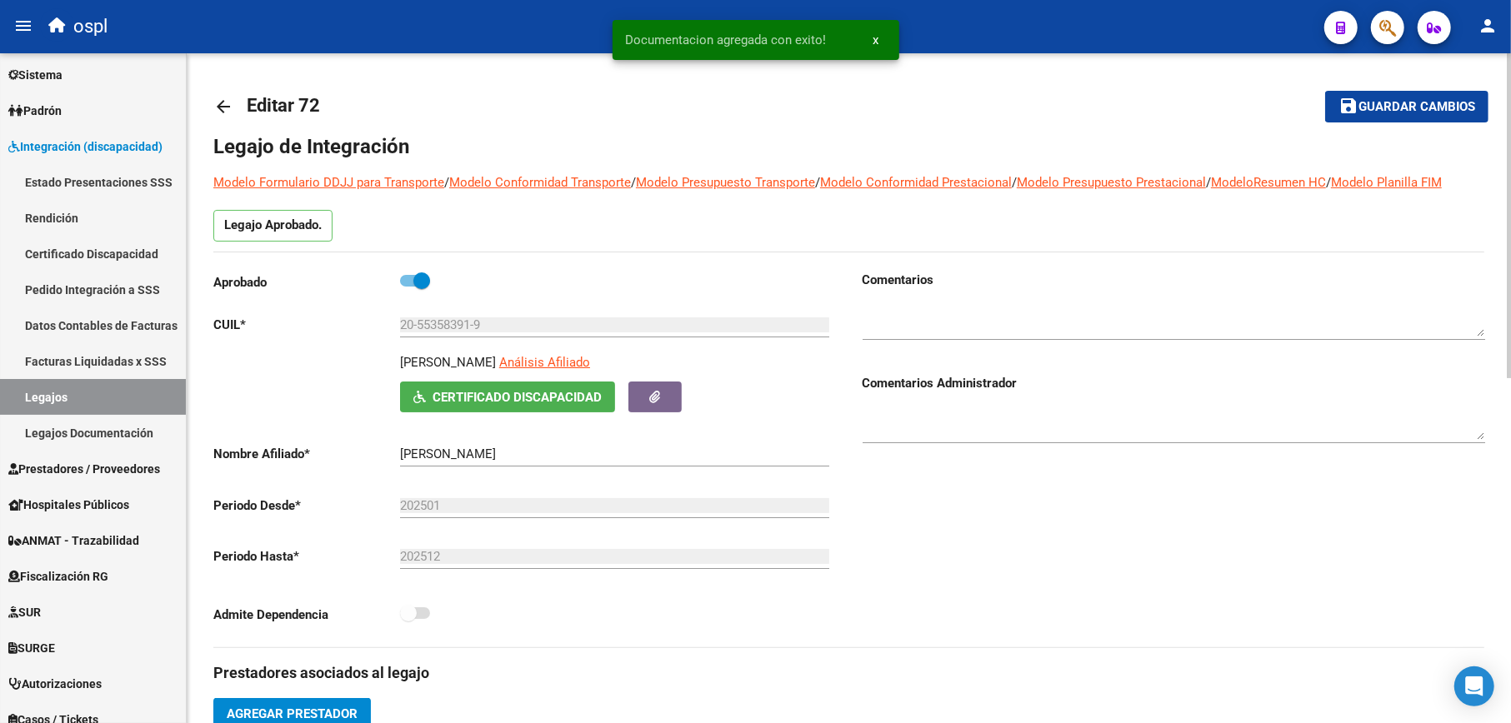
click at [1366, 122] on mat-toolbar-row "save Guardar cambios" at bounding box center [1355, 106] width 266 height 53
click at [1373, 107] on span "Guardar cambios" at bounding box center [1416, 107] width 117 height 15
drag, startPoint x: 402, startPoint y: 365, endPoint x: 584, endPoint y: 363, distance: 182.5
click at [496, 363] on p "[PERSON_NAME]" at bounding box center [448, 362] width 96 height 18
copy p "[PERSON_NAME]"
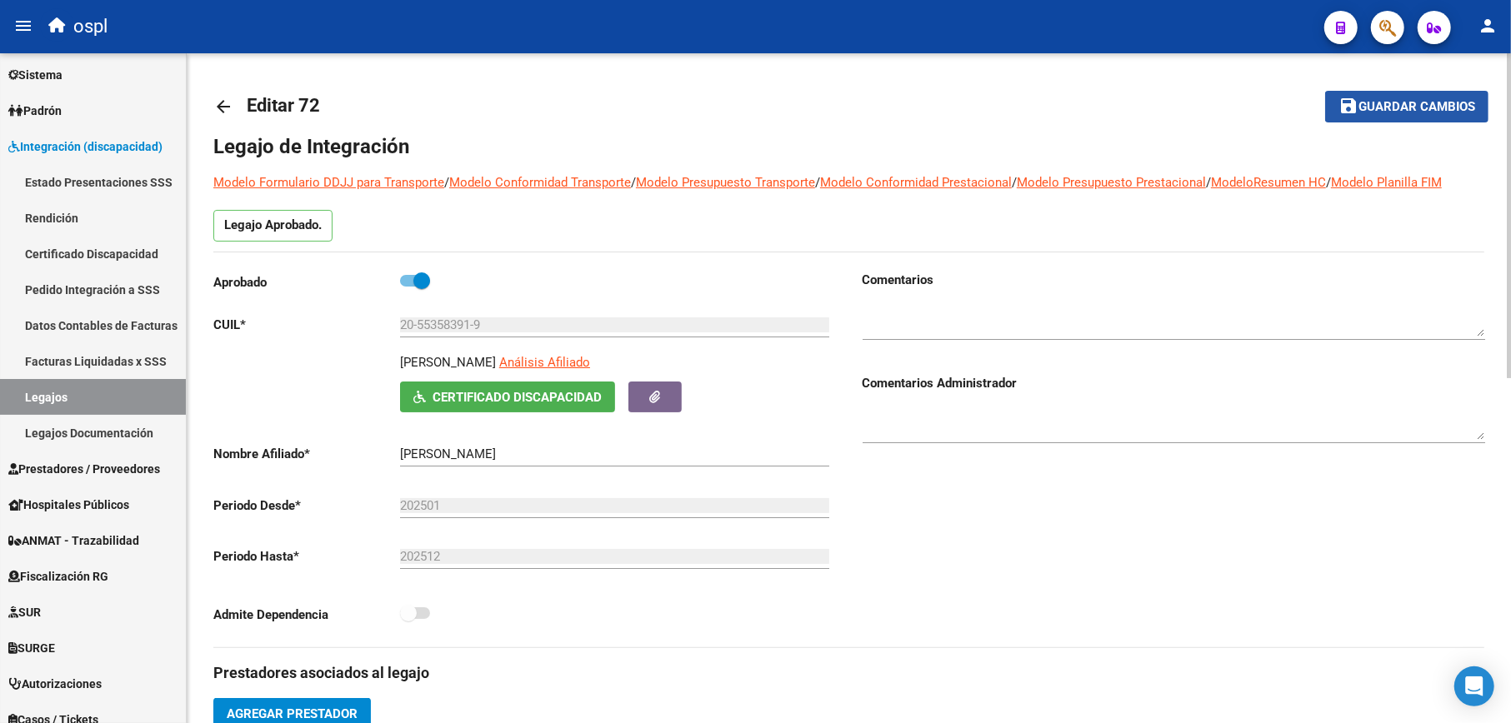
click at [1436, 104] on span "Guardar cambios" at bounding box center [1416, 107] width 117 height 15
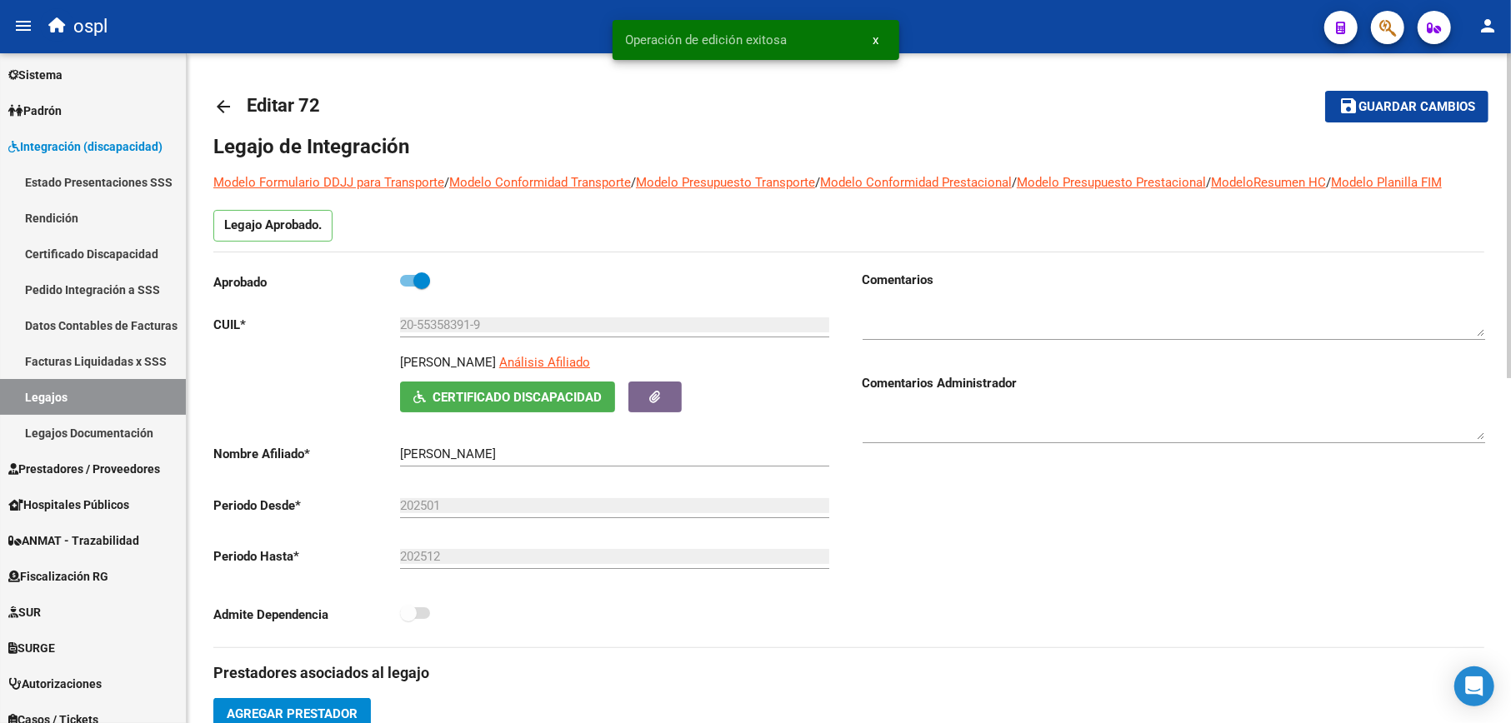
click at [220, 110] on mat-icon "arrow_back" at bounding box center [223, 107] width 20 height 20
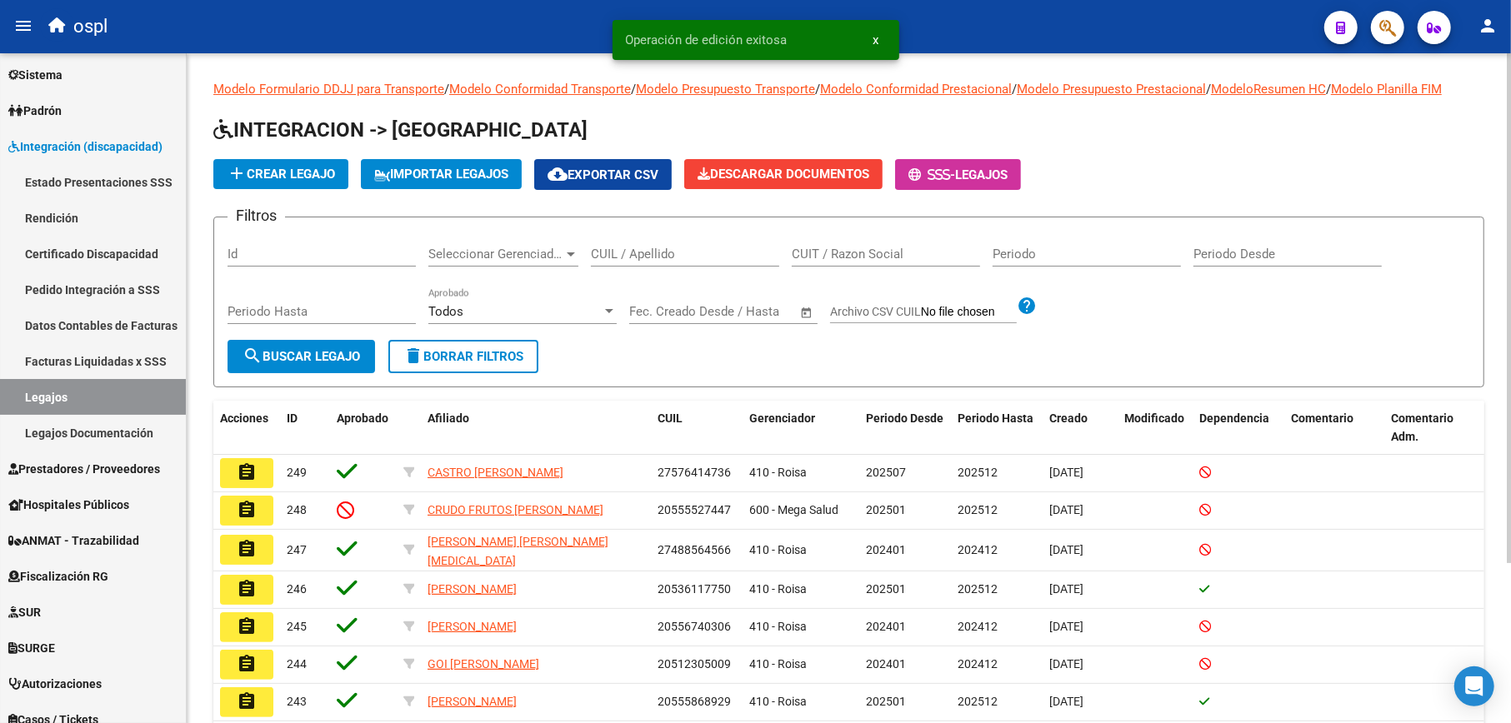
click at [638, 258] on input "CUIL / Apellido" at bounding box center [685, 254] width 188 height 15
paste input "20574386188"
type input "20574386188"
click at [337, 353] on span "search Buscar Legajo" at bounding box center [300, 356] width 117 height 15
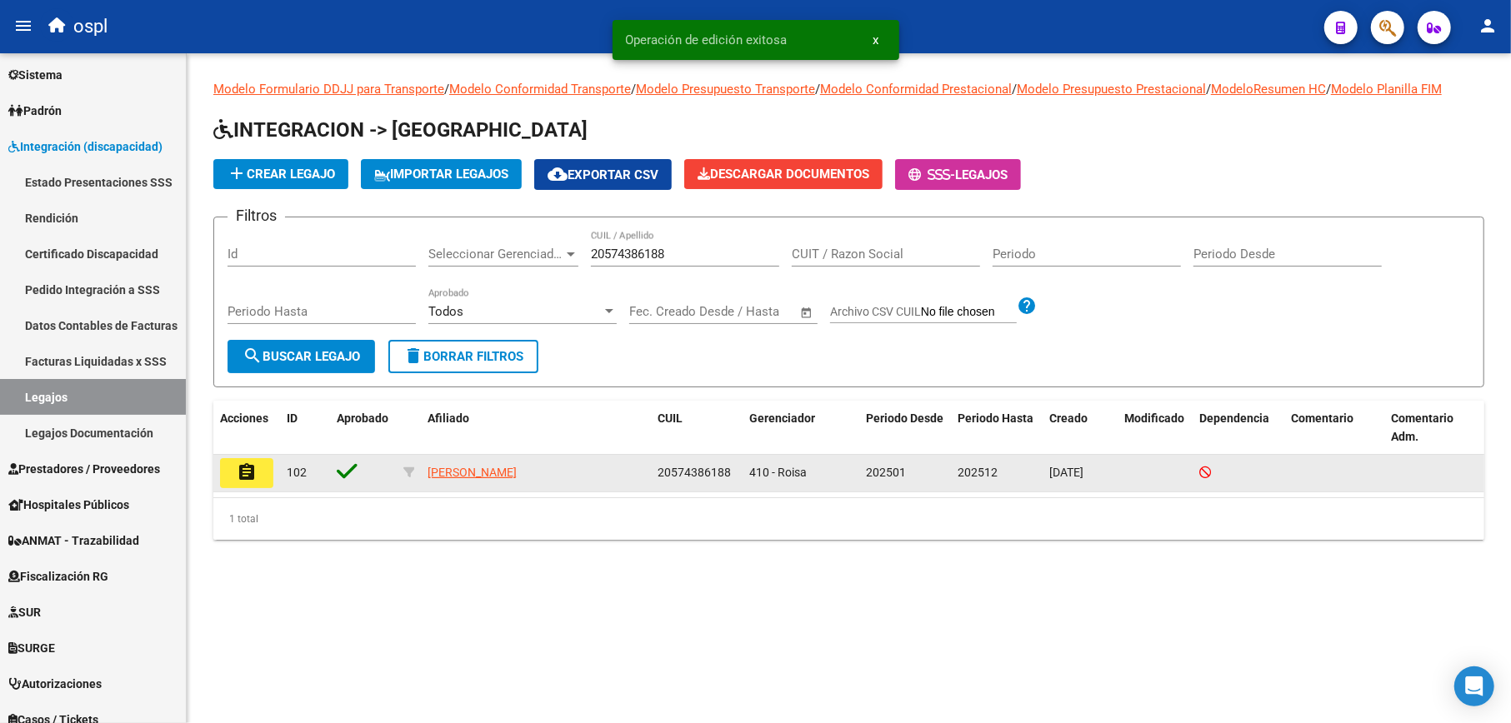
click at [257, 464] on button "assignment" at bounding box center [246, 473] width 53 height 30
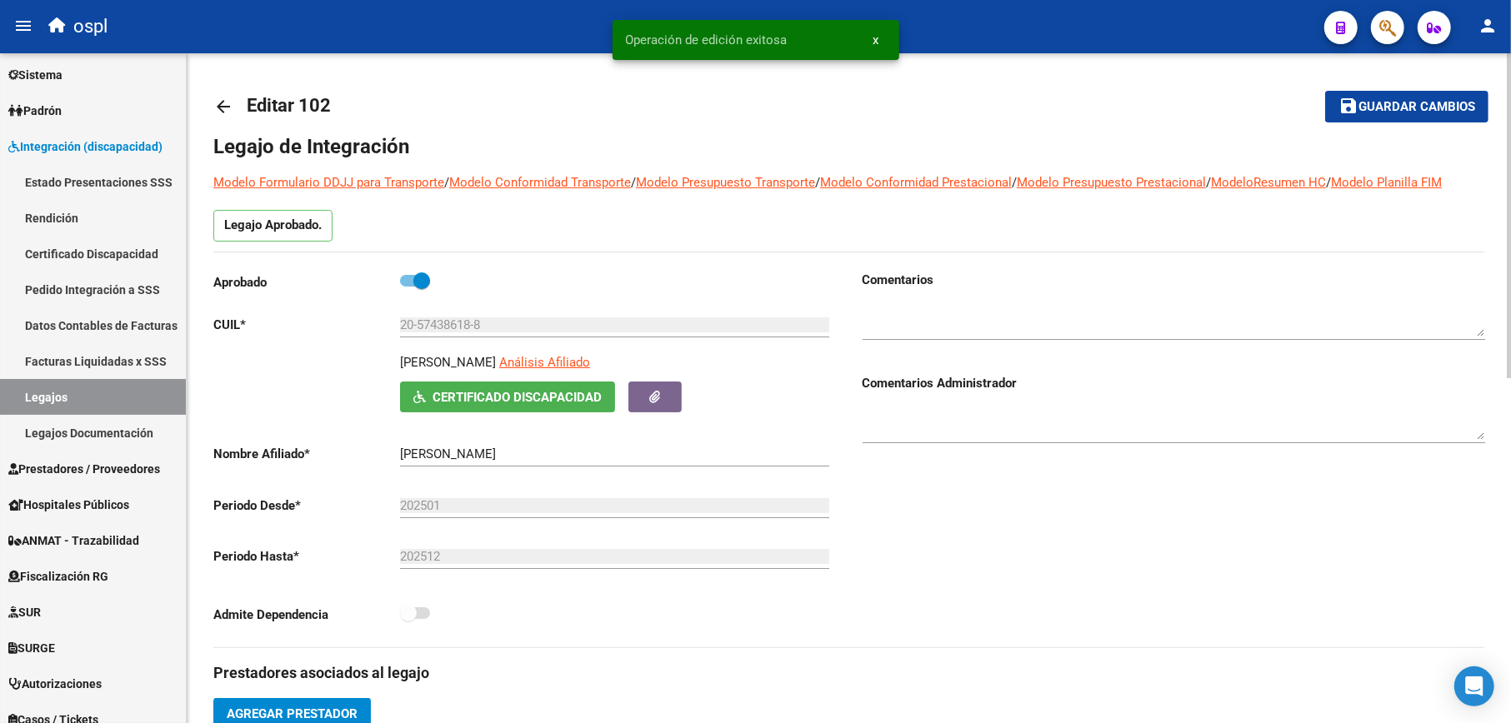
type input "[PERSON_NAME]"
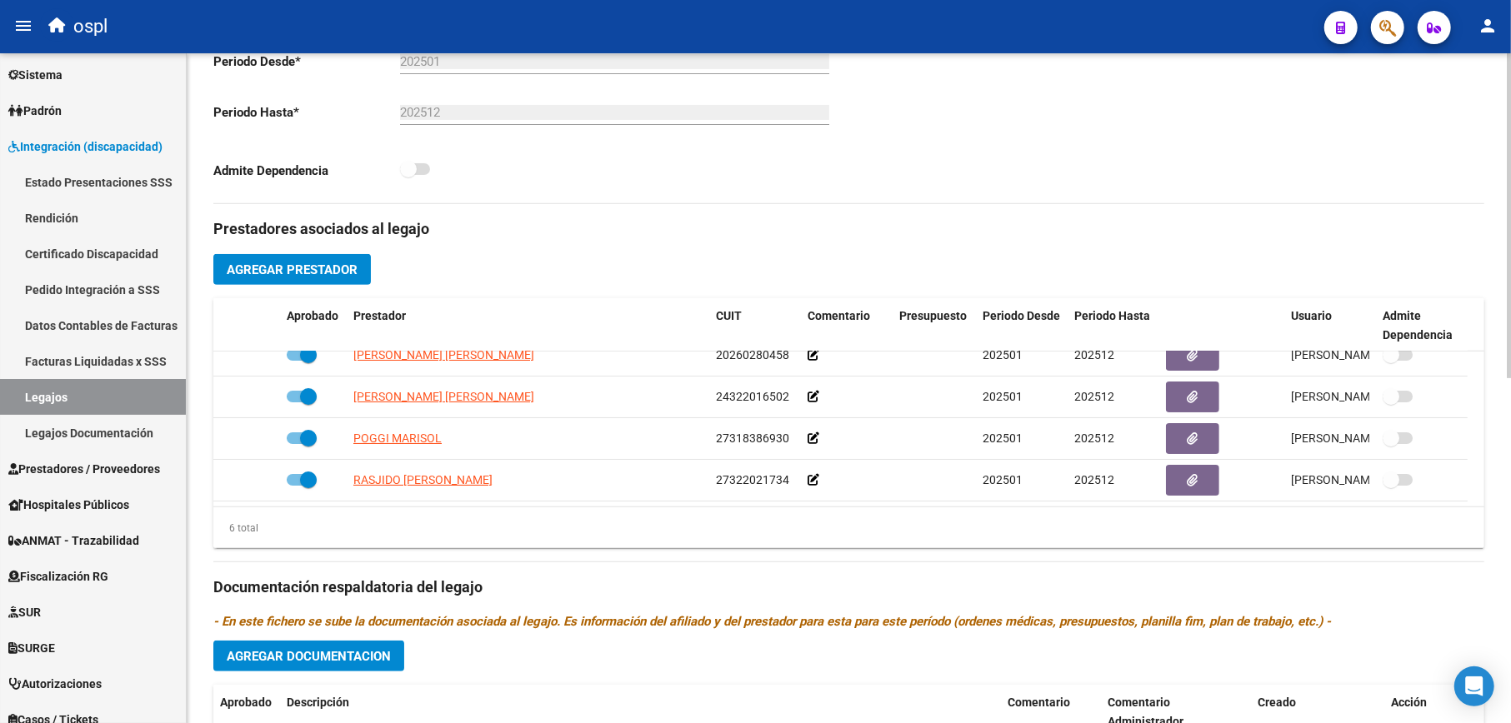
scroll to position [667, 0]
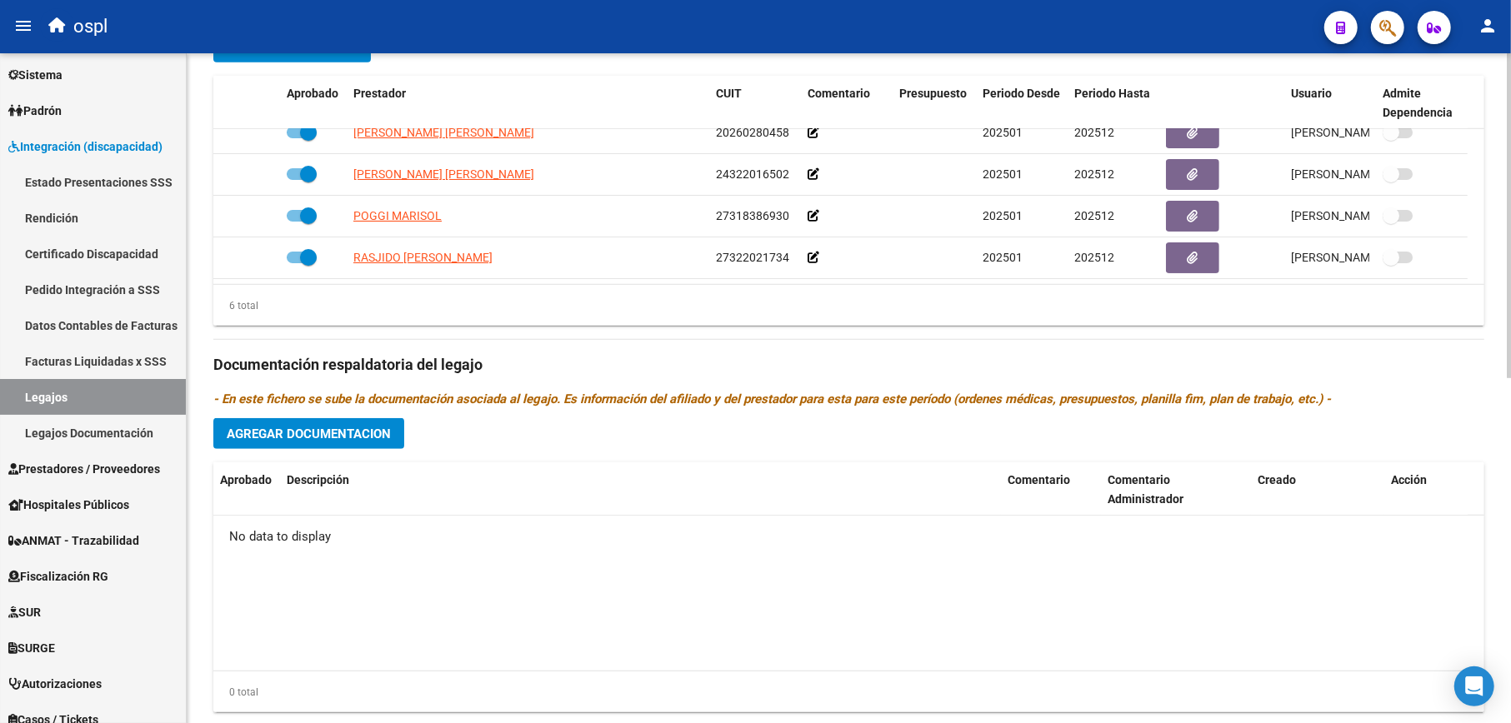
click at [331, 432] on span "Agregar Documentacion" at bounding box center [309, 434] width 164 height 15
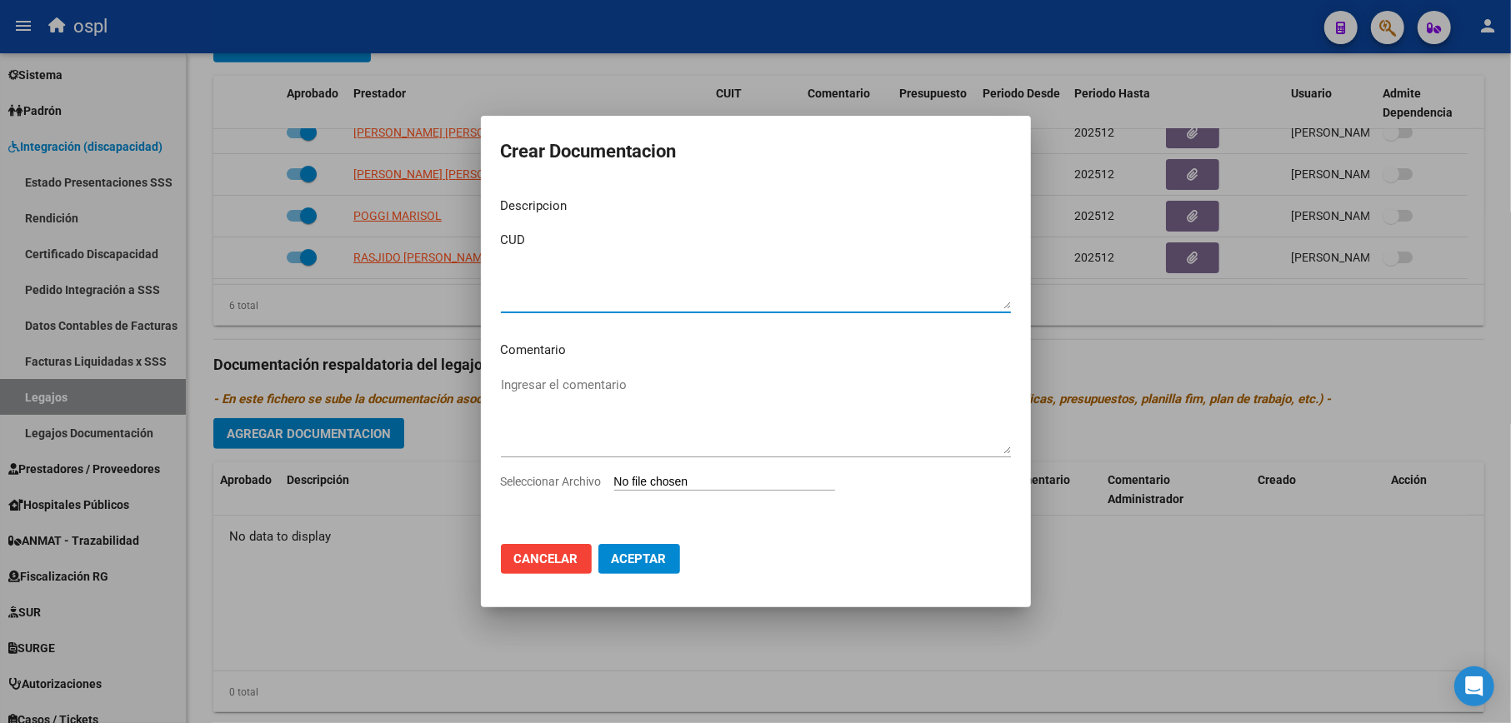
type textarea "CUD"
click at [661, 481] on input "Seleccionar Archivo" at bounding box center [724, 483] width 221 height 16
type input "C:\fakepath\Certificado Discapacidad [PERSON_NAME].pdf"
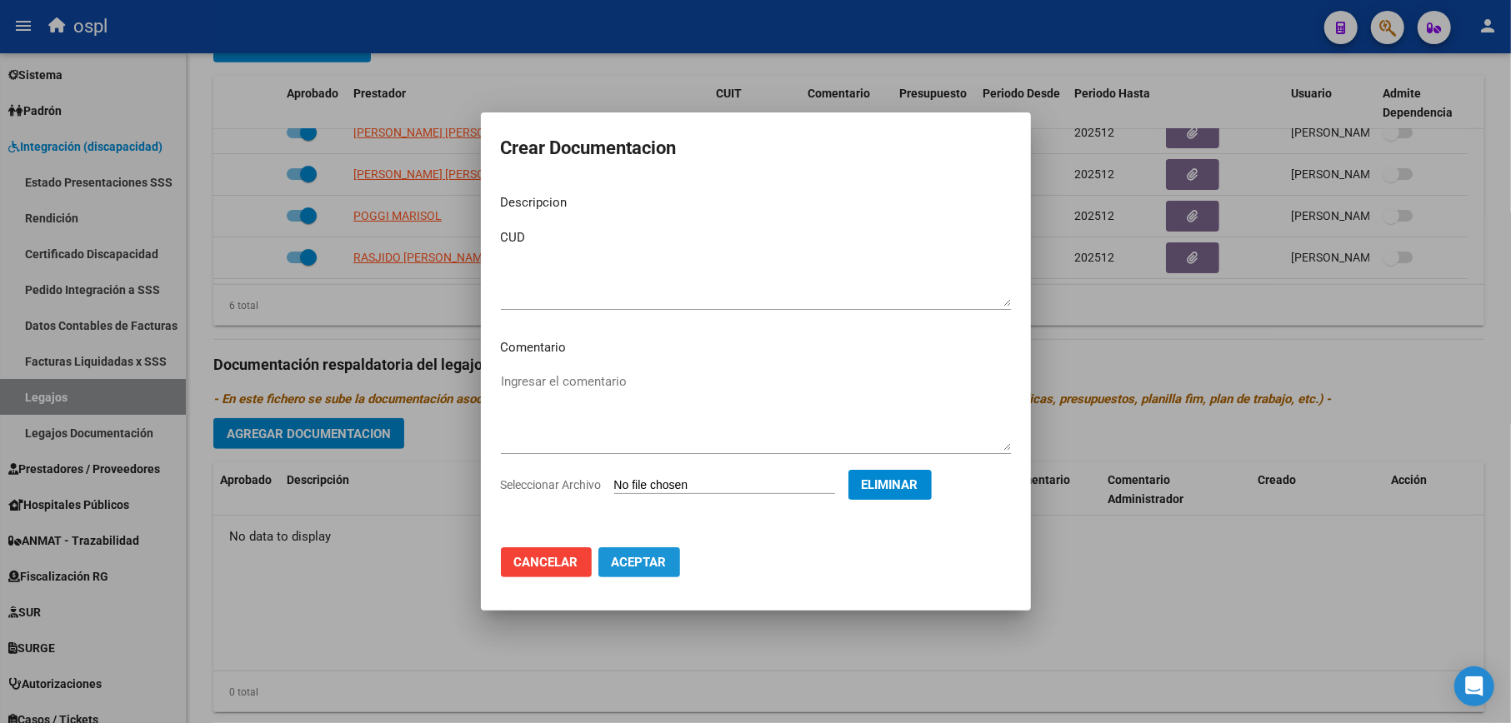
click at [654, 567] on span "Aceptar" at bounding box center [639, 562] width 55 height 15
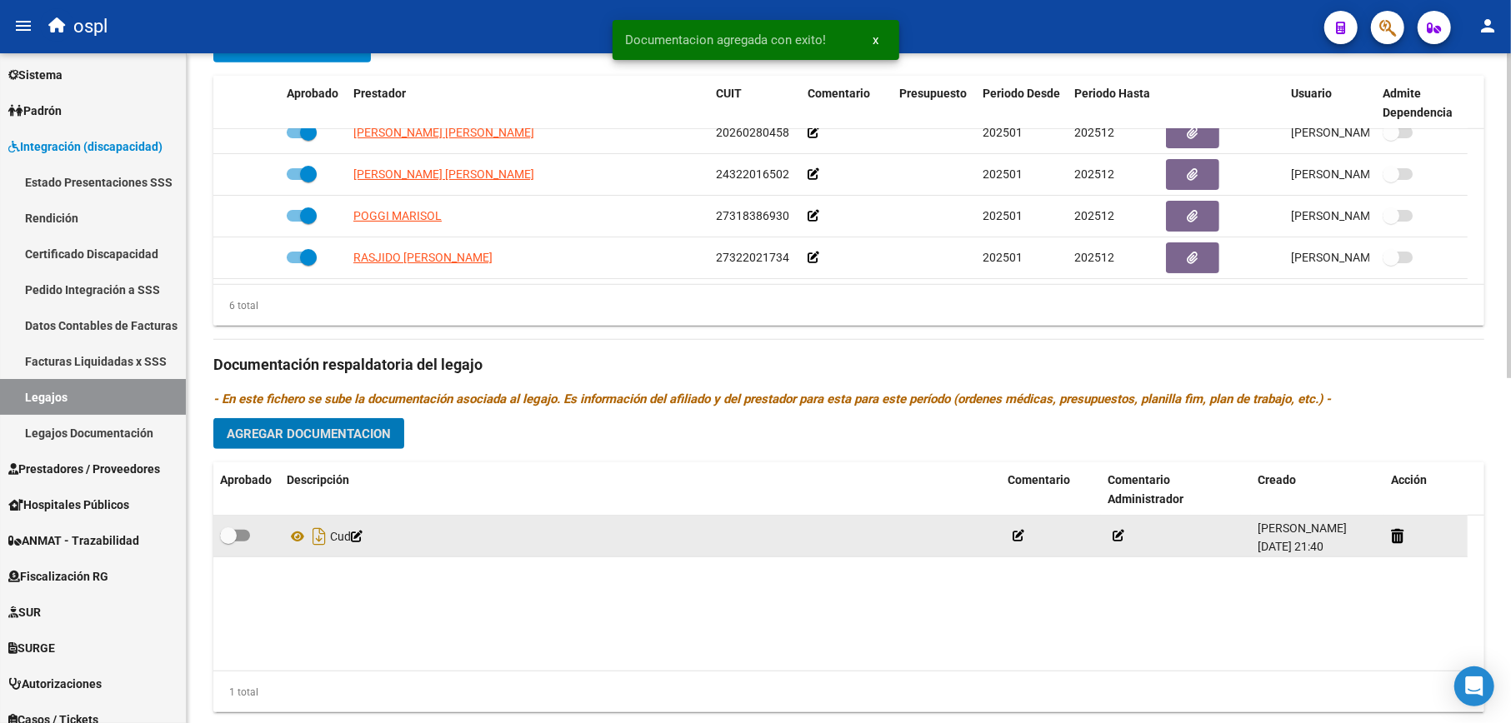
click at [224, 527] on span at bounding box center [228, 535] width 17 height 17
click at [227, 542] on input "checkbox" at bounding box center [227, 542] width 1 height 1
checkbox input "true"
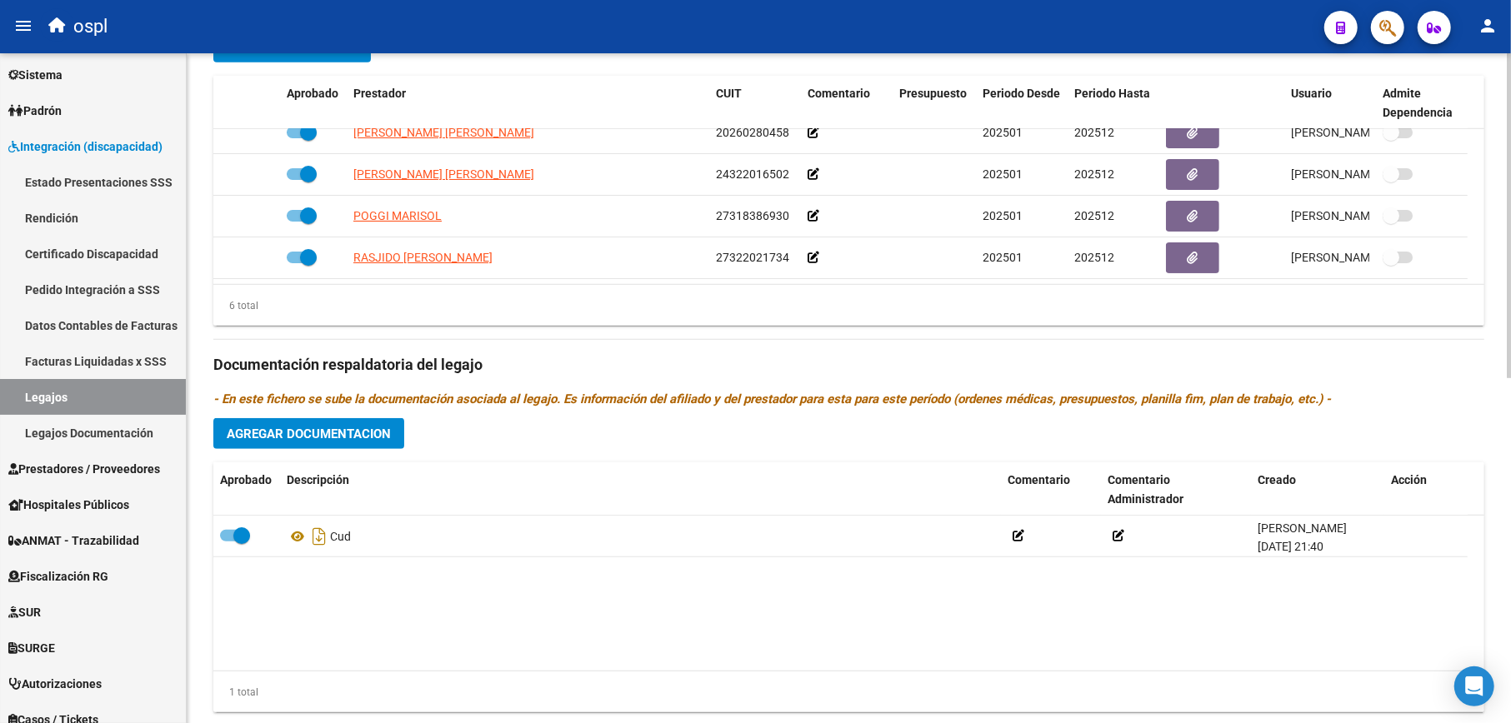
click at [325, 435] on span "Agregar Documentacion" at bounding box center [309, 434] width 164 height 15
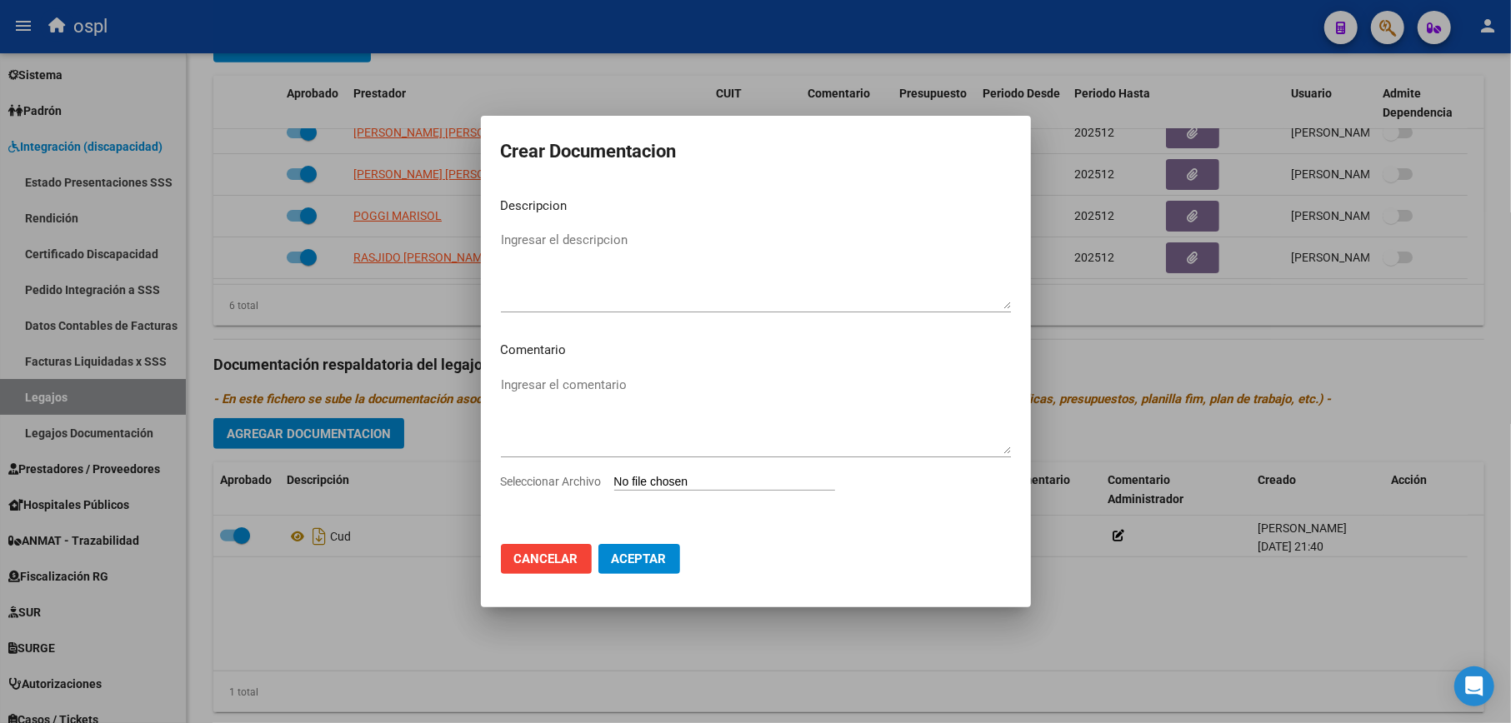
click at [650, 483] on input "Seleccionar Archivo" at bounding box center [724, 483] width 221 height 16
type input "C:\fakepath\Dependencia [PERSON_NAME].pdf"
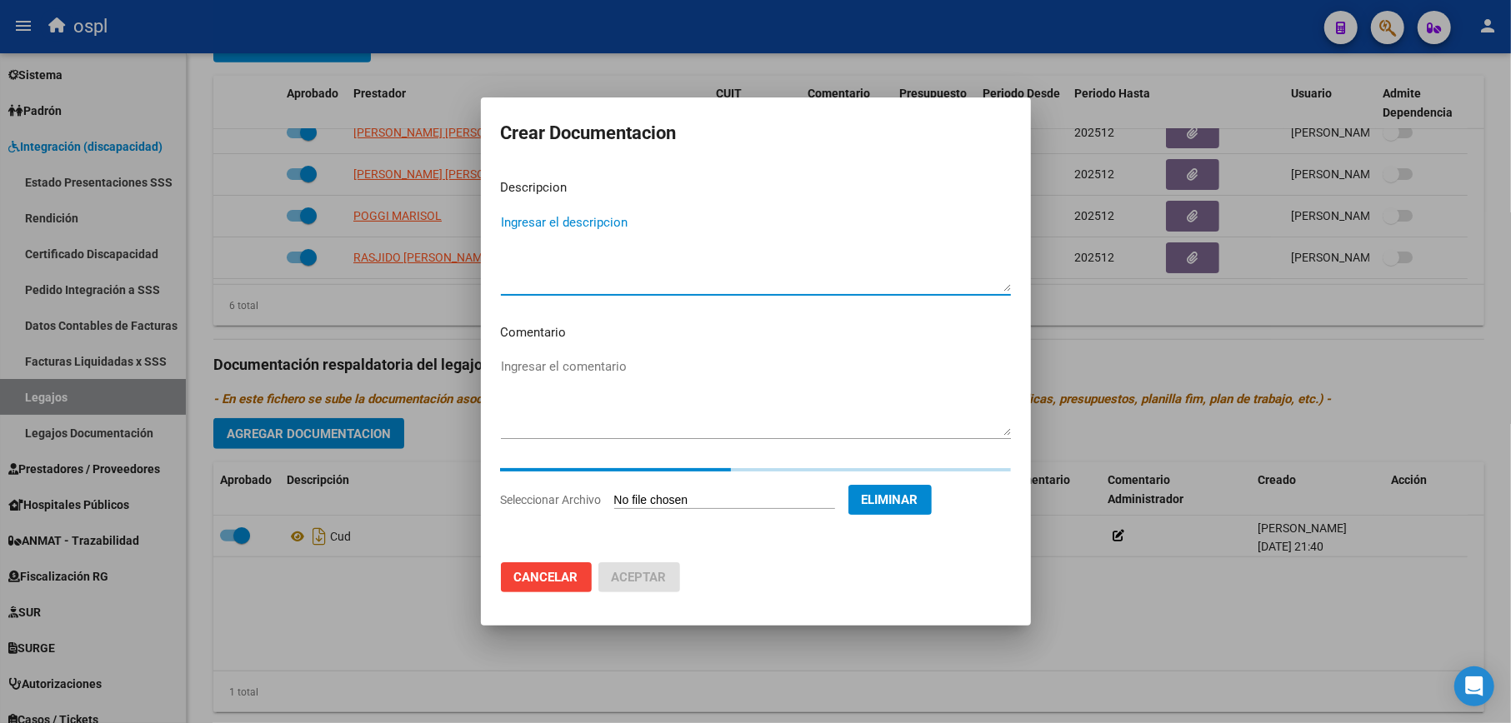
click at [622, 231] on textarea "Ingresar el descripcion" at bounding box center [756, 252] width 510 height 78
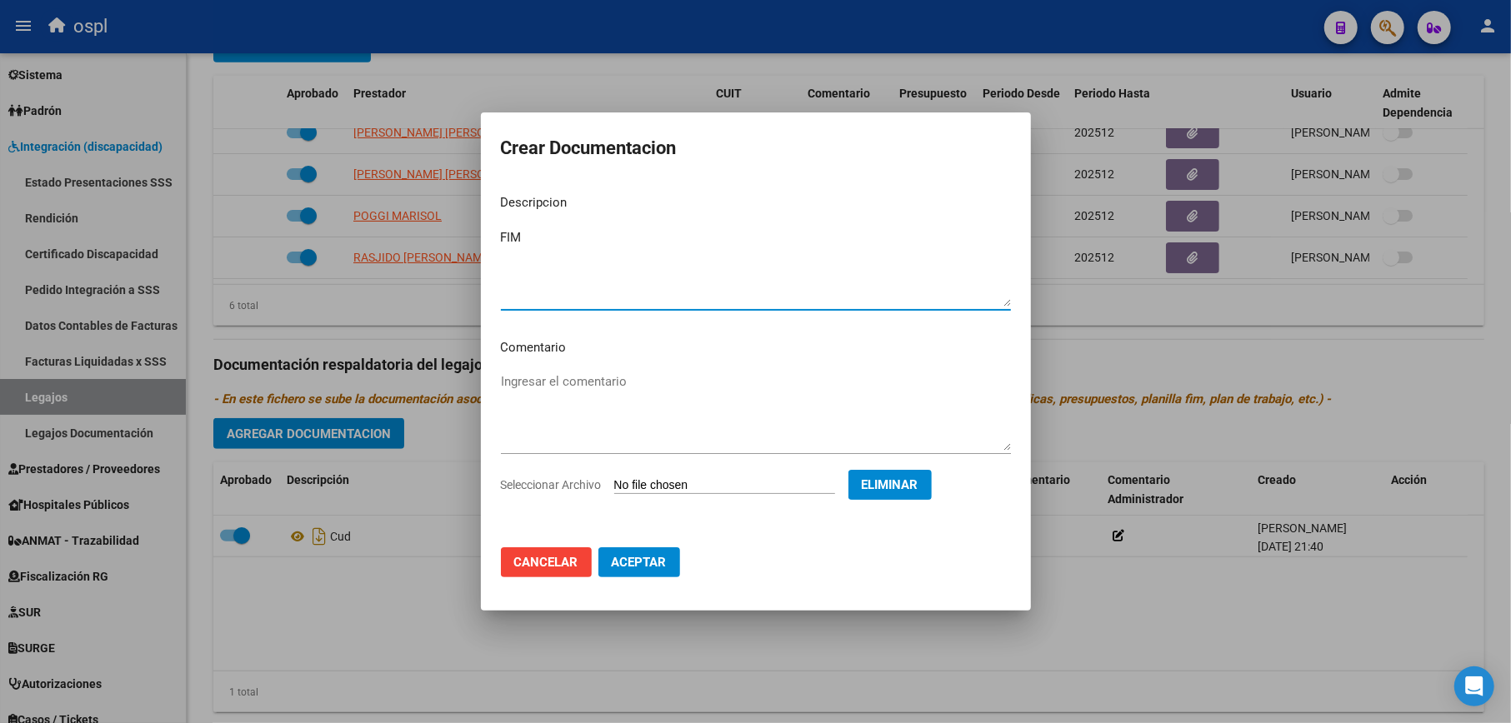
type textarea "FIM"
click at [650, 564] on span "Aceptar" at bounding box center [639, 562] width 55 height 15
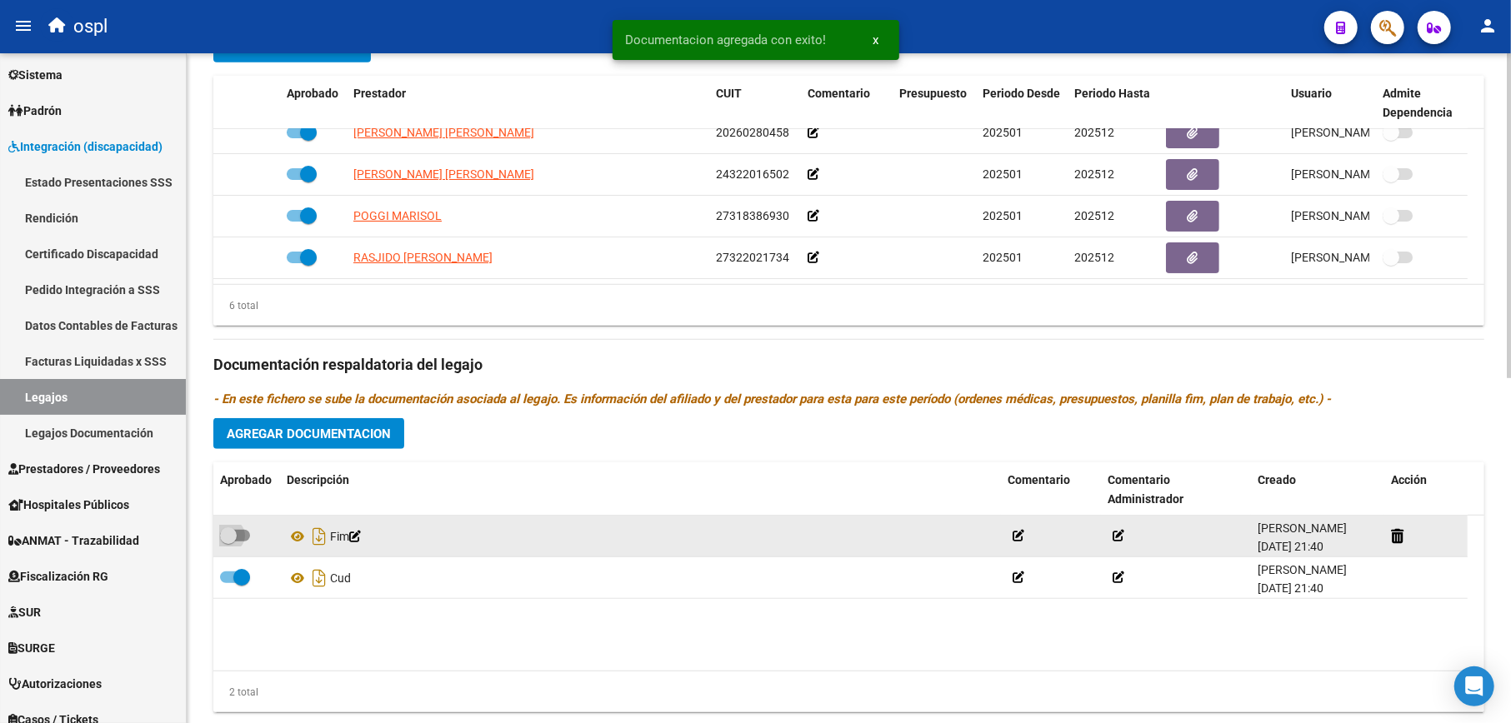
click at [225, 538] on span at bounding box center [228, 535] width 17 height 17
click at [227, 542] on input "checkbox" at bounding box center [227, 542] width 1 height 1
checkbox input "true"
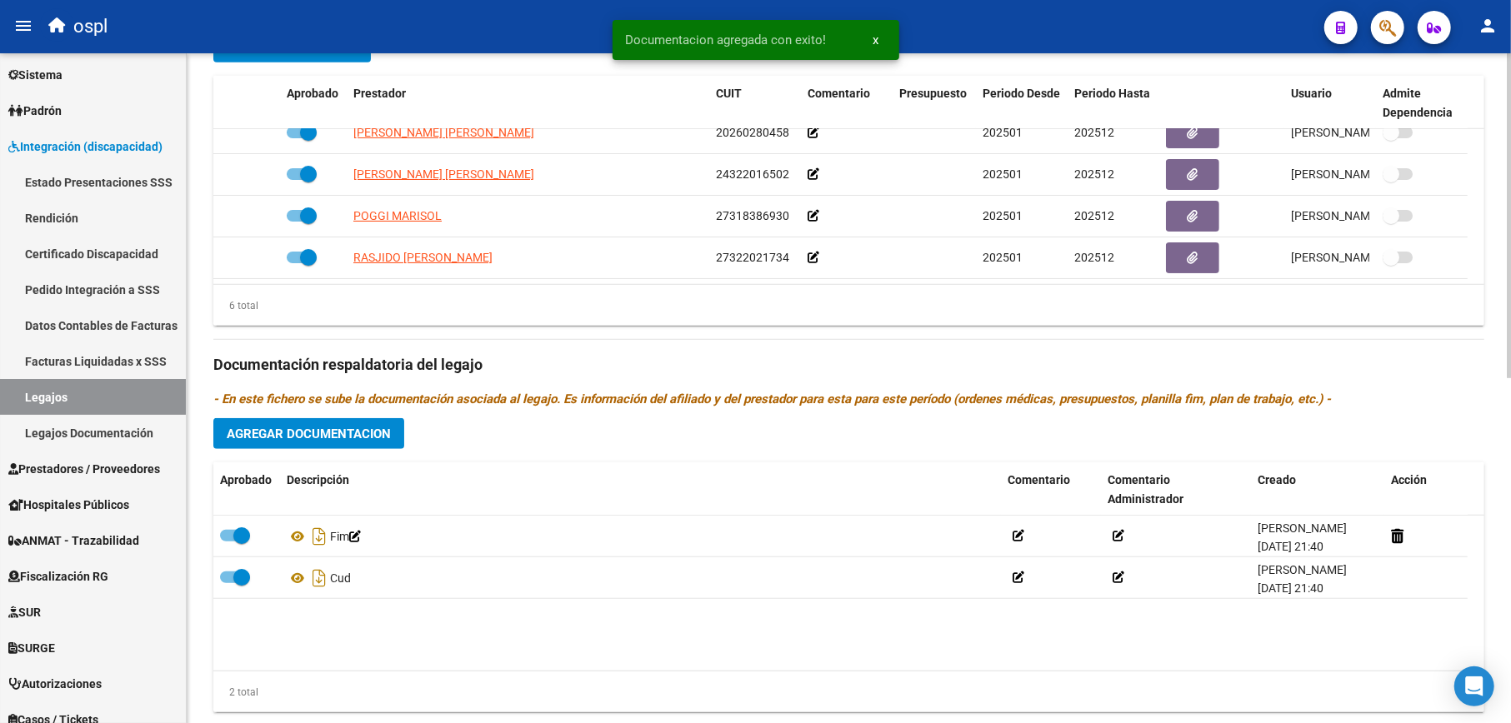
click at [312, 437] on span "Agregar Documentacion" at bounding box center [309, 434] width 164 height 15
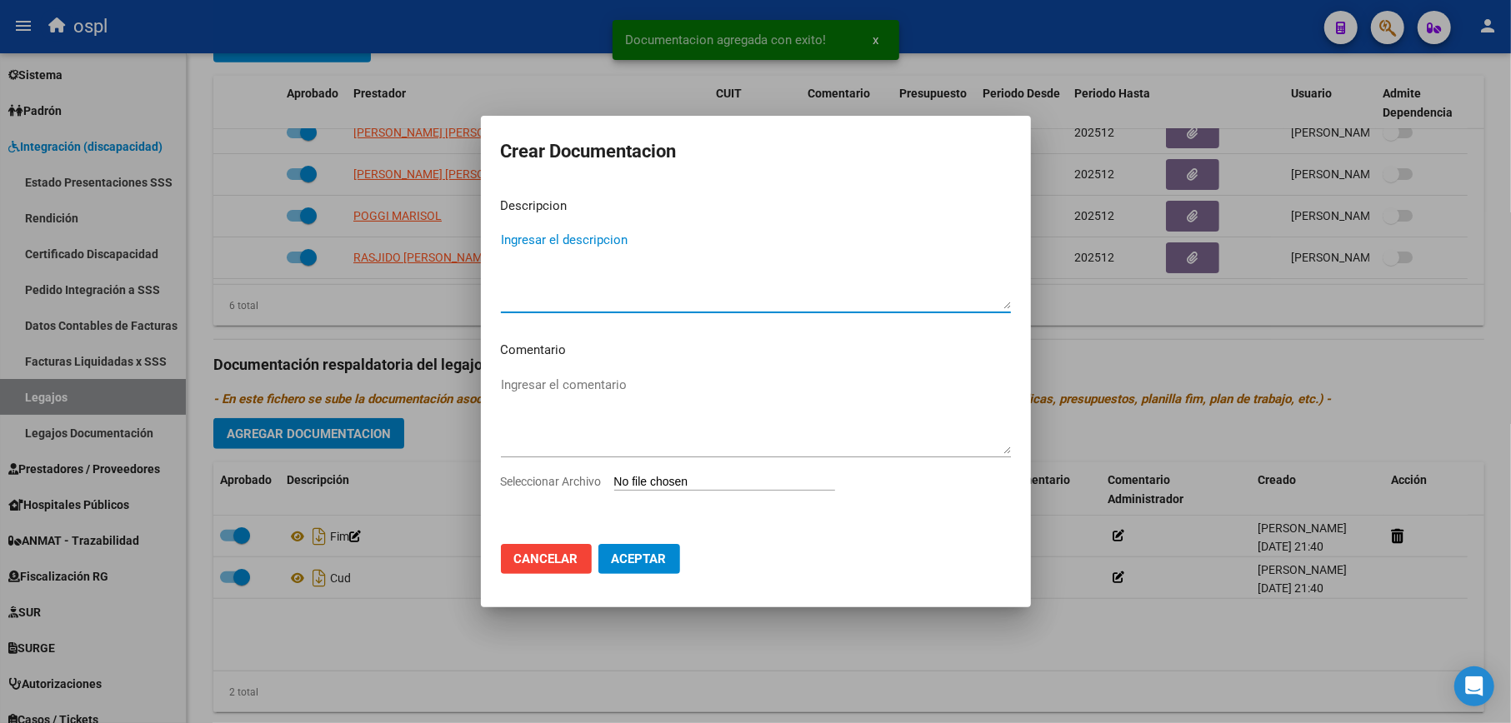
click at [641, 264] on textarea "Ingresar el descripcion" at bounding box center [756, 270] width 510 height 78
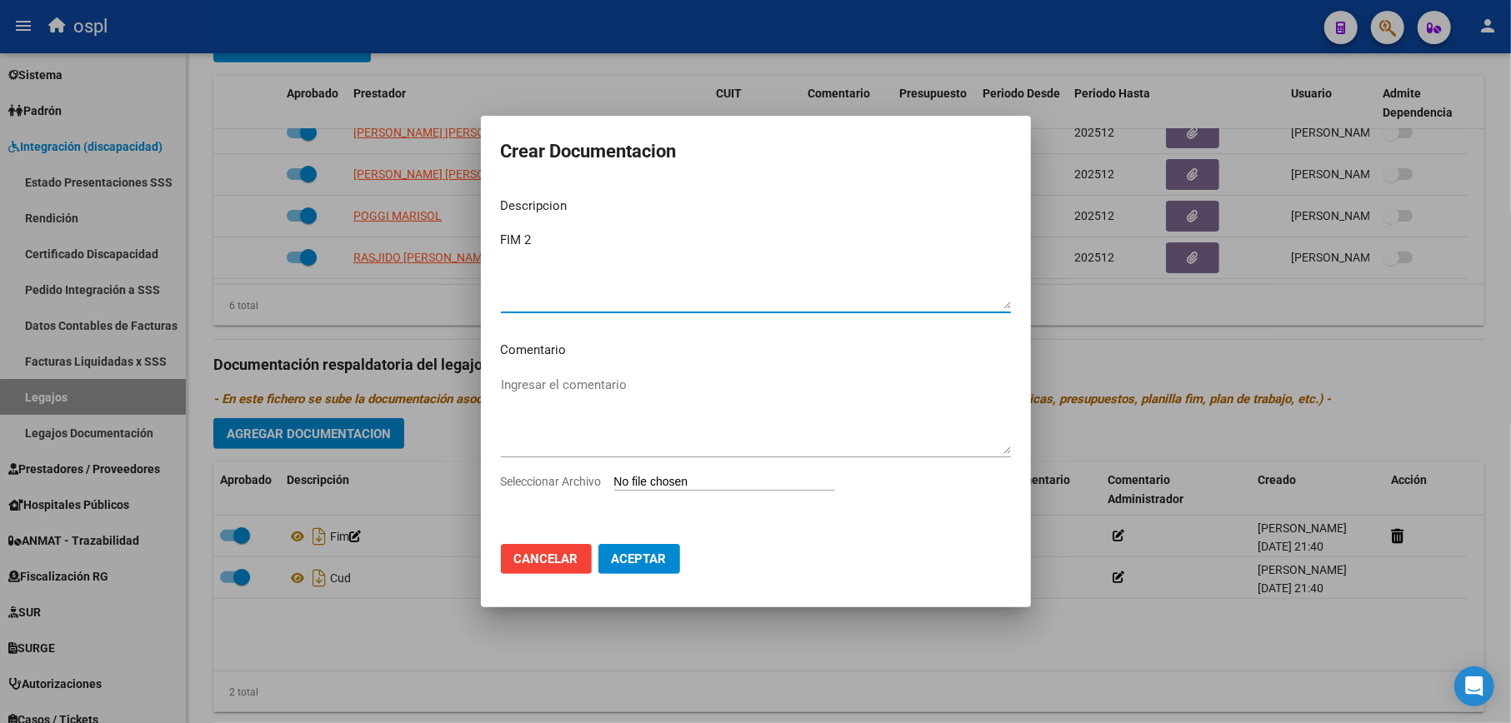
type textarea "FIM 2"
click at [757, 485] on input "Seleccionar Archivo" at bounding box center [724, 483] width 221 height 16
type input "C:\fakepath\FIM.pdf"
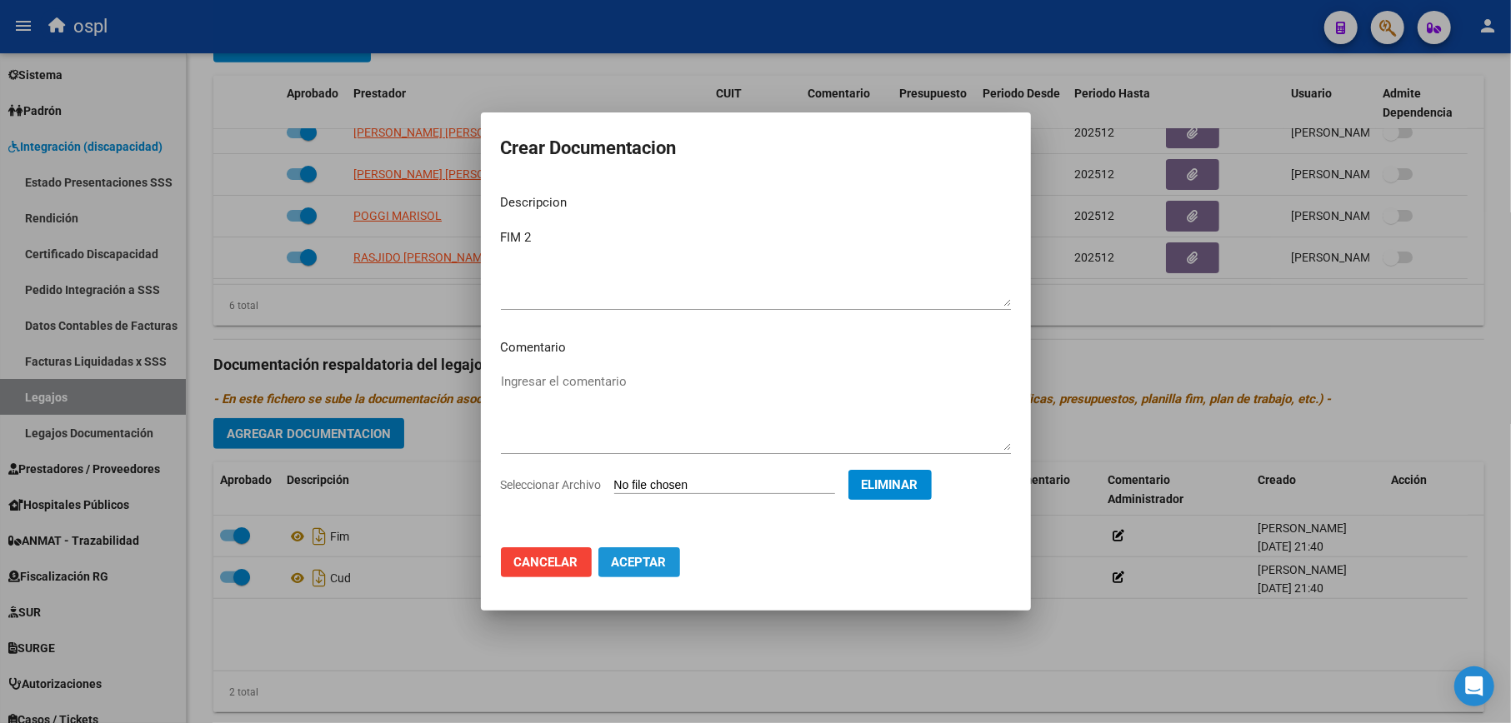
click at [655, 561] on span "Aceptar" at bounding box center [639, 562] width 55 height 15
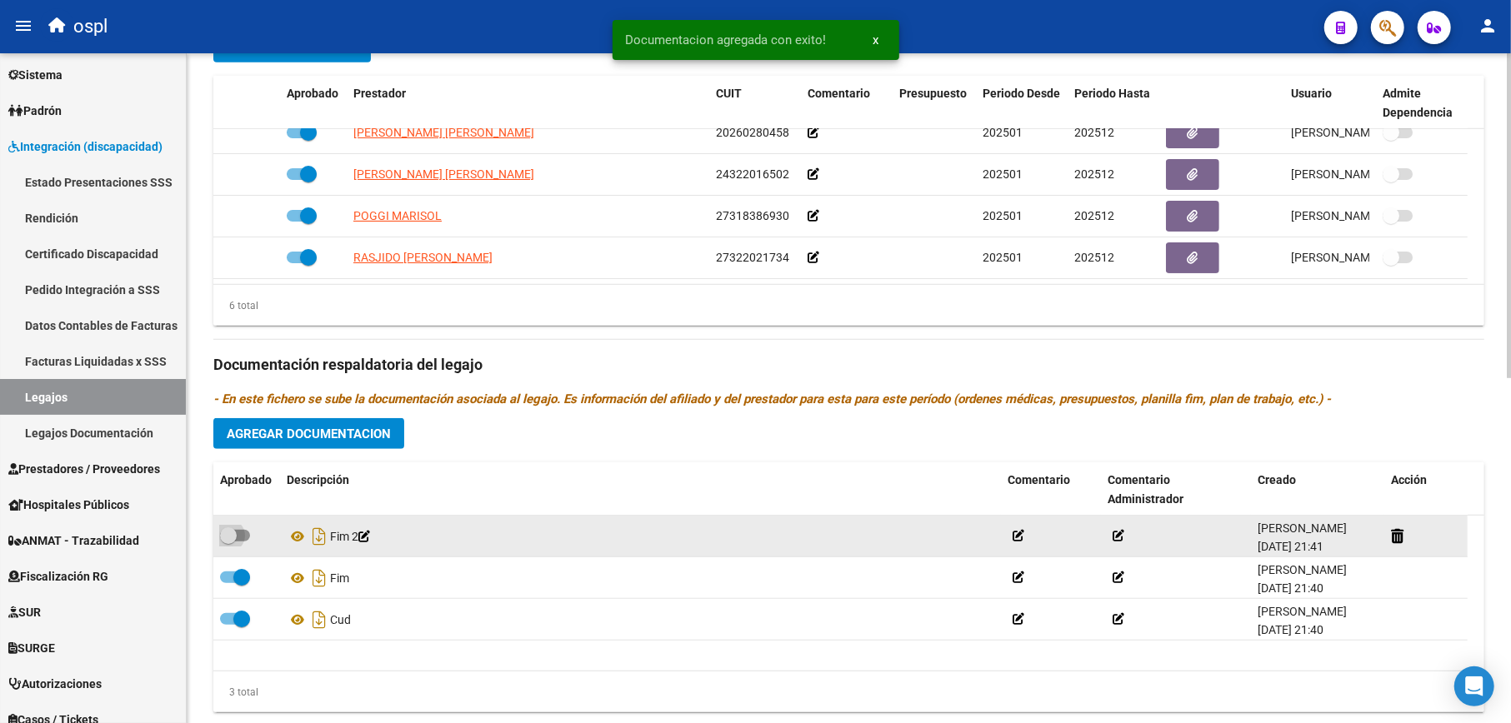
click at [230, 537] on span at bounding box center [228, 535] width 17 height 17
click at [228, 542] on input "checkbox" at bounding box center [227, 542] width 1 height 1
checkbox input "true"
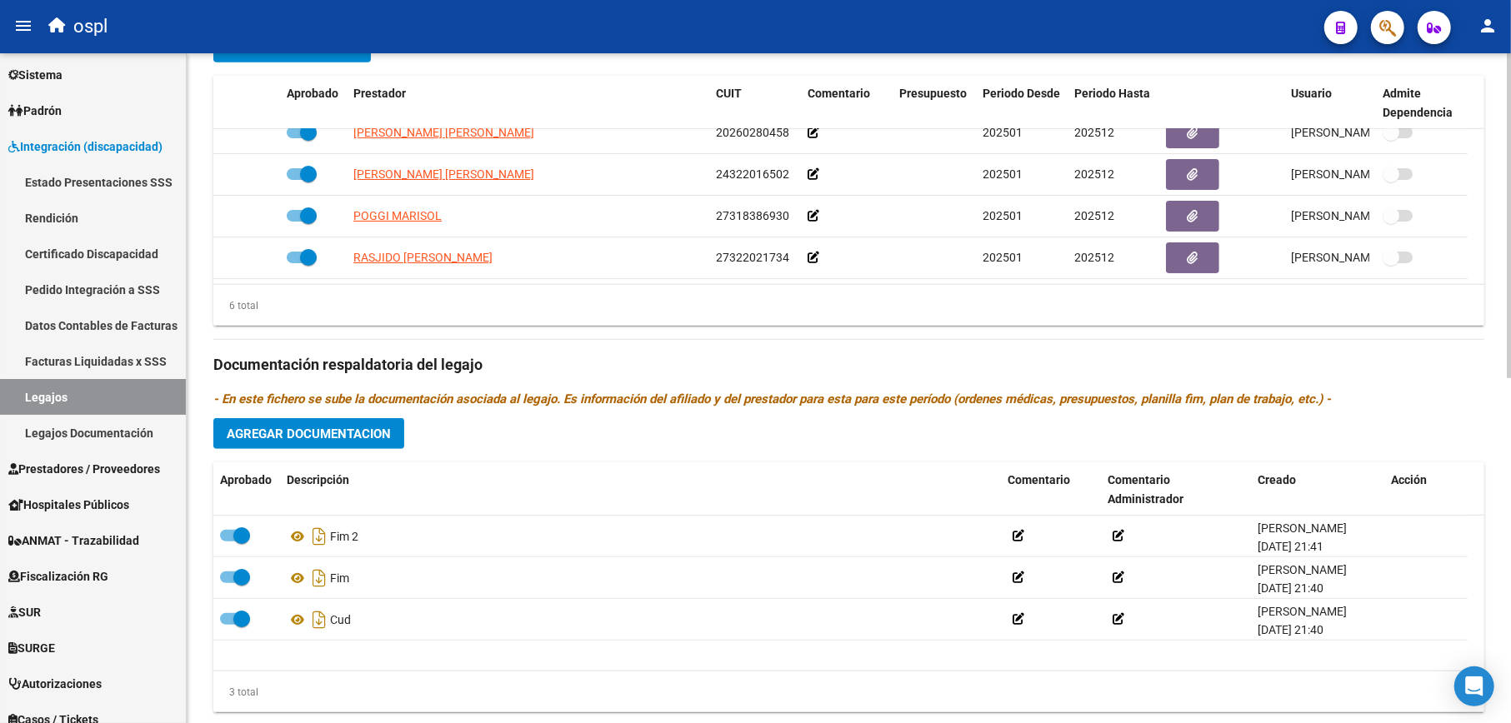
click at [325, 440] on span "Agregar Documentacion" at bounding box center [309, 434] width 164 height 15
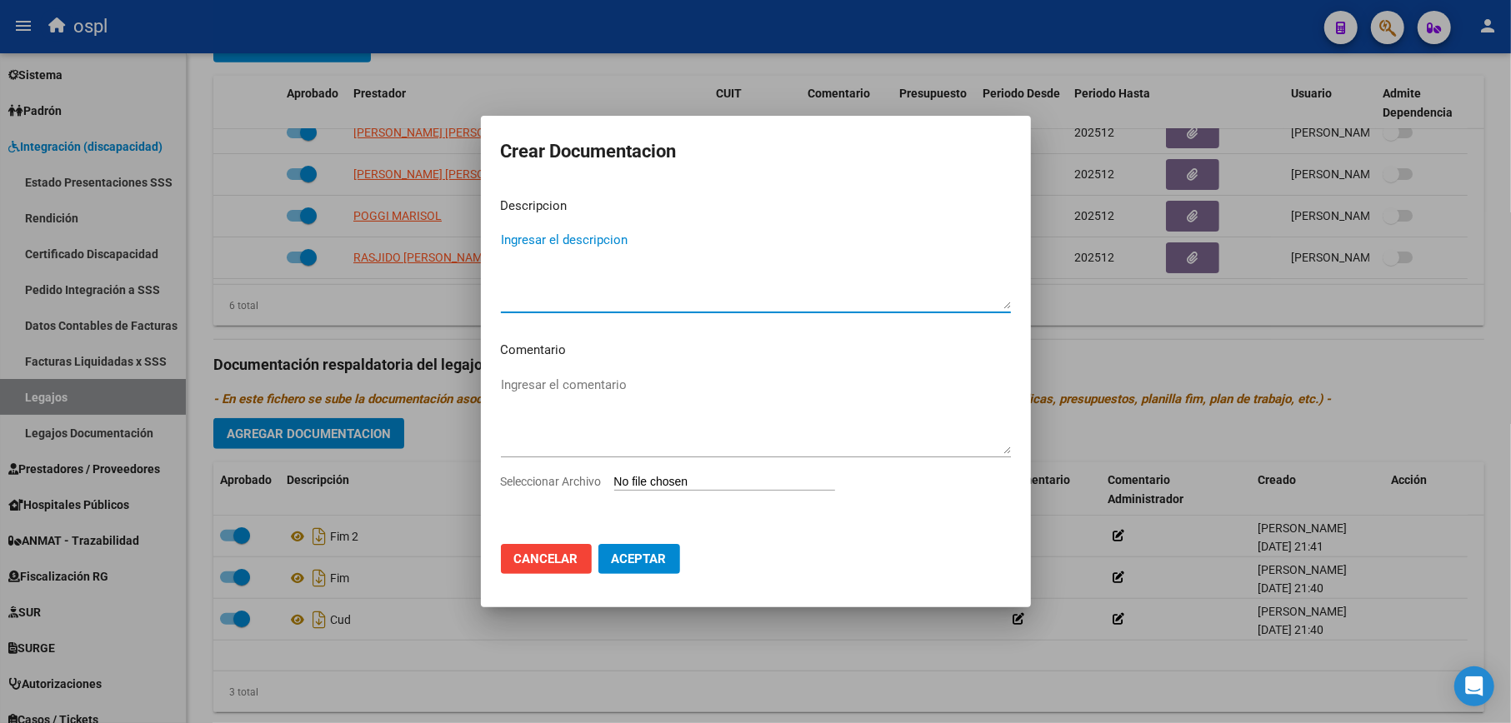
click at [642, 480] on input "Seleccionar Archivo" at bounding box center [724, 483] width 221 height 16
type input "C:\fakepath\HistoriaClinica.pdf"
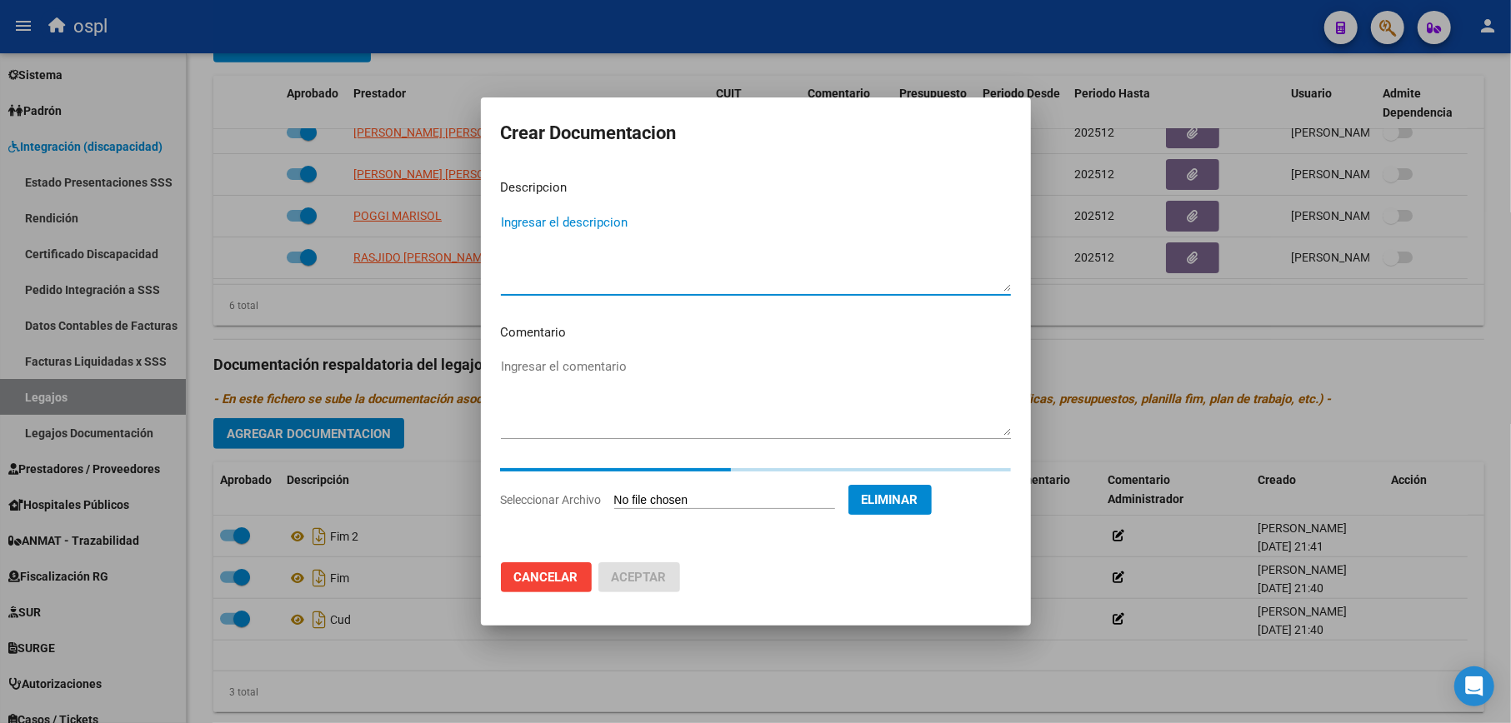
click at [675, 257] on textarea "Ingresar el descripcion" at bounding box center [756, 252] width 510 height 78
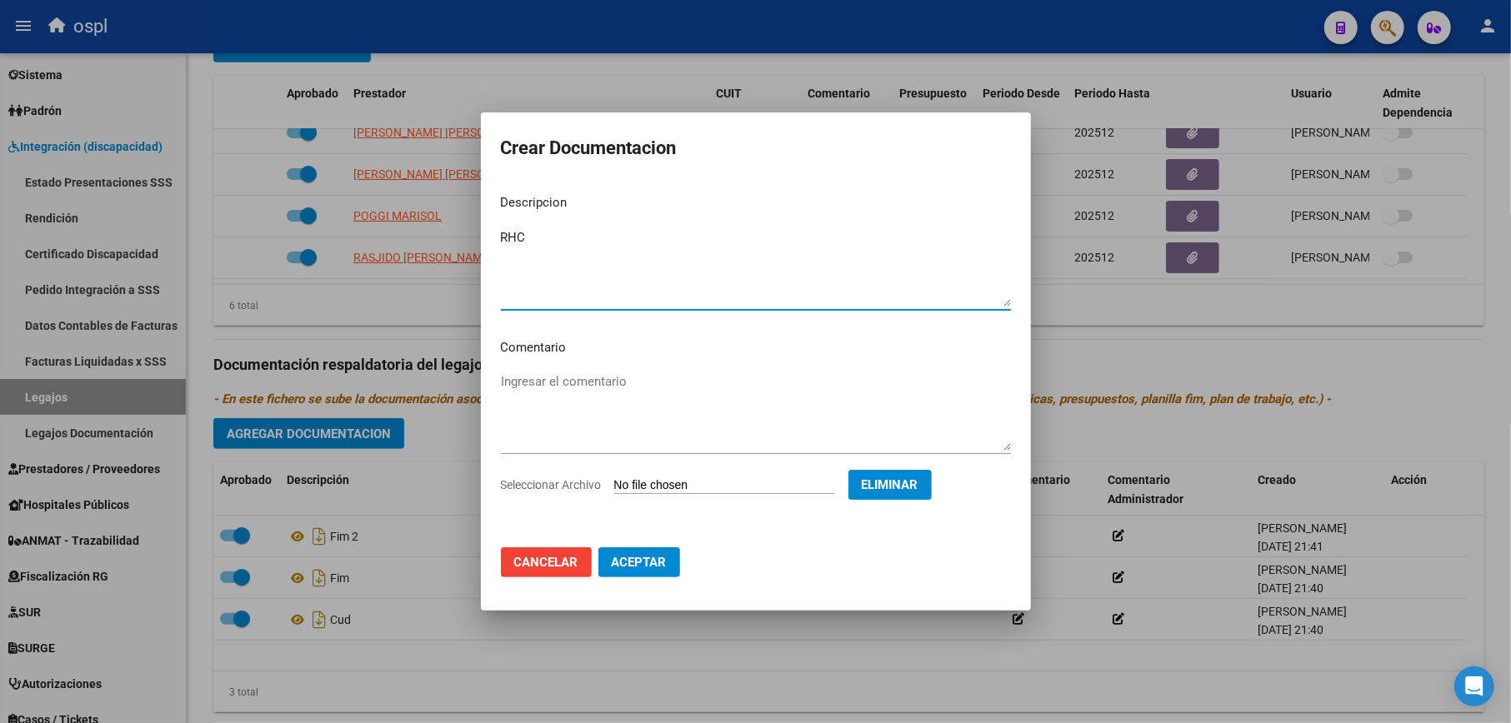
type textarea "RHC"
click at [650, 563] on span "Aceptar" at bounding box center [639, 562] width 55 height 15
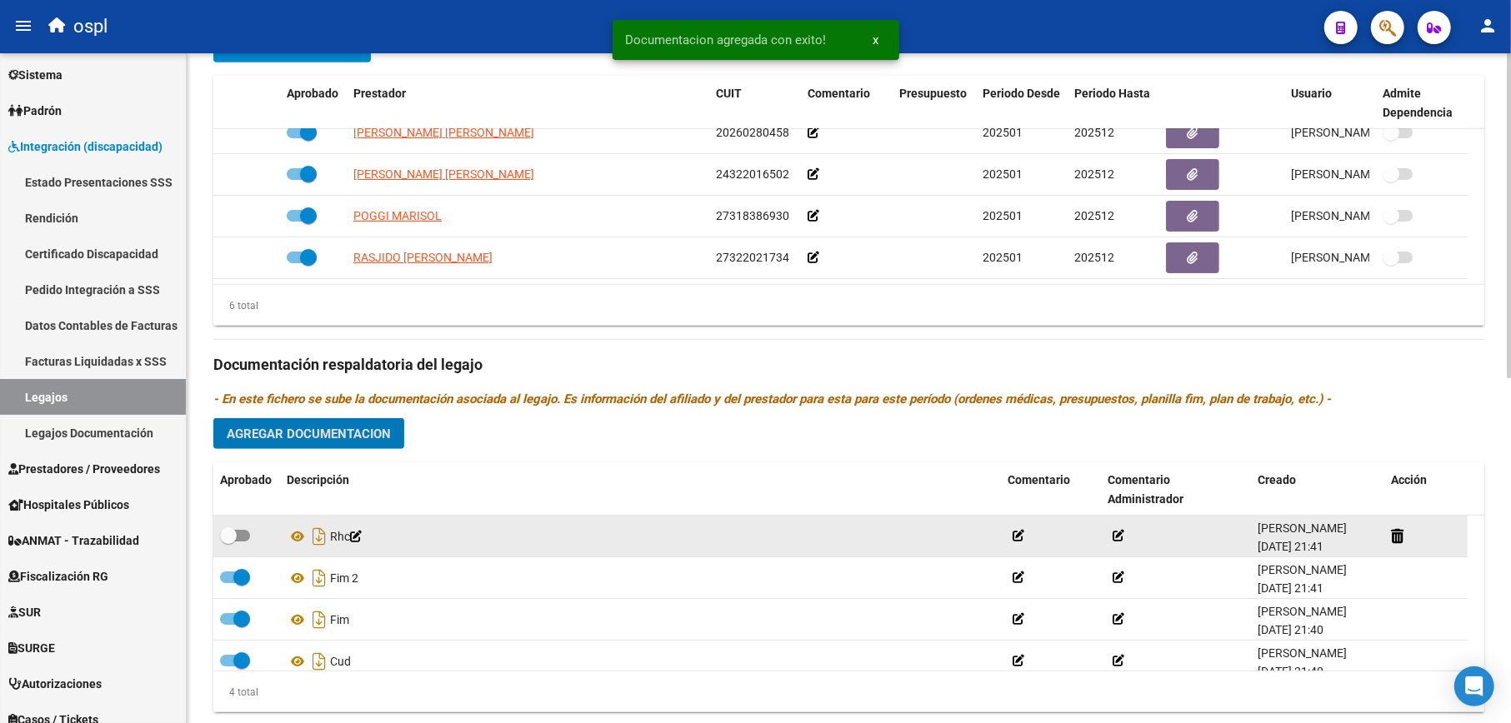
click at [244, 543] on label at bounding box center [235, 536] width 30 height 20
click at [228, 542] on input "checkbox" at bounding box center [227, 542] width 1 height 1
checkbox input "true"
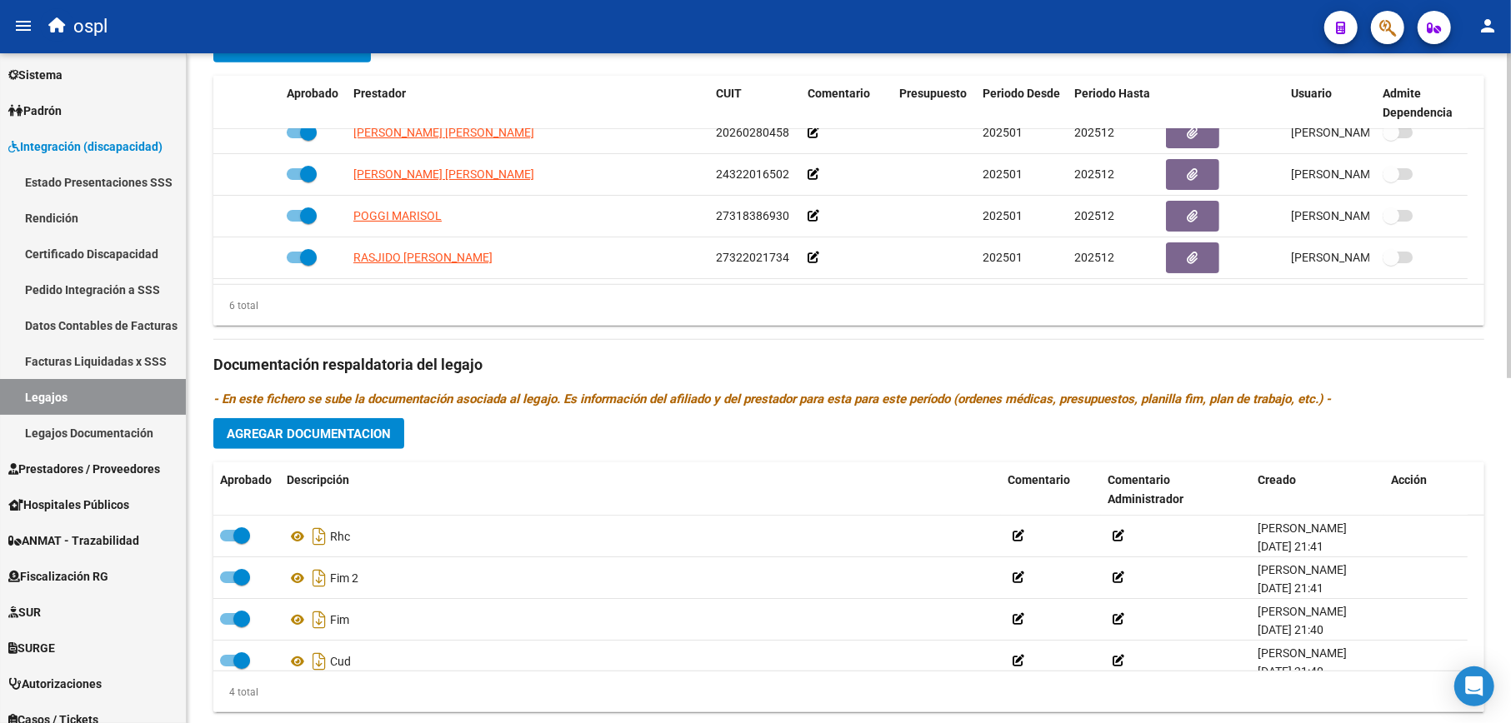
click at [327, 414] on div "Prestadores asociados al legajo Agregar Prestador Aprobado Prestador CUIT Comen…" at bounding box center [848, 354] width 1271 height 744
click at [333, 423] on button "Agregar Documentacion" at bounding box center [308, 433] width 191 height 31
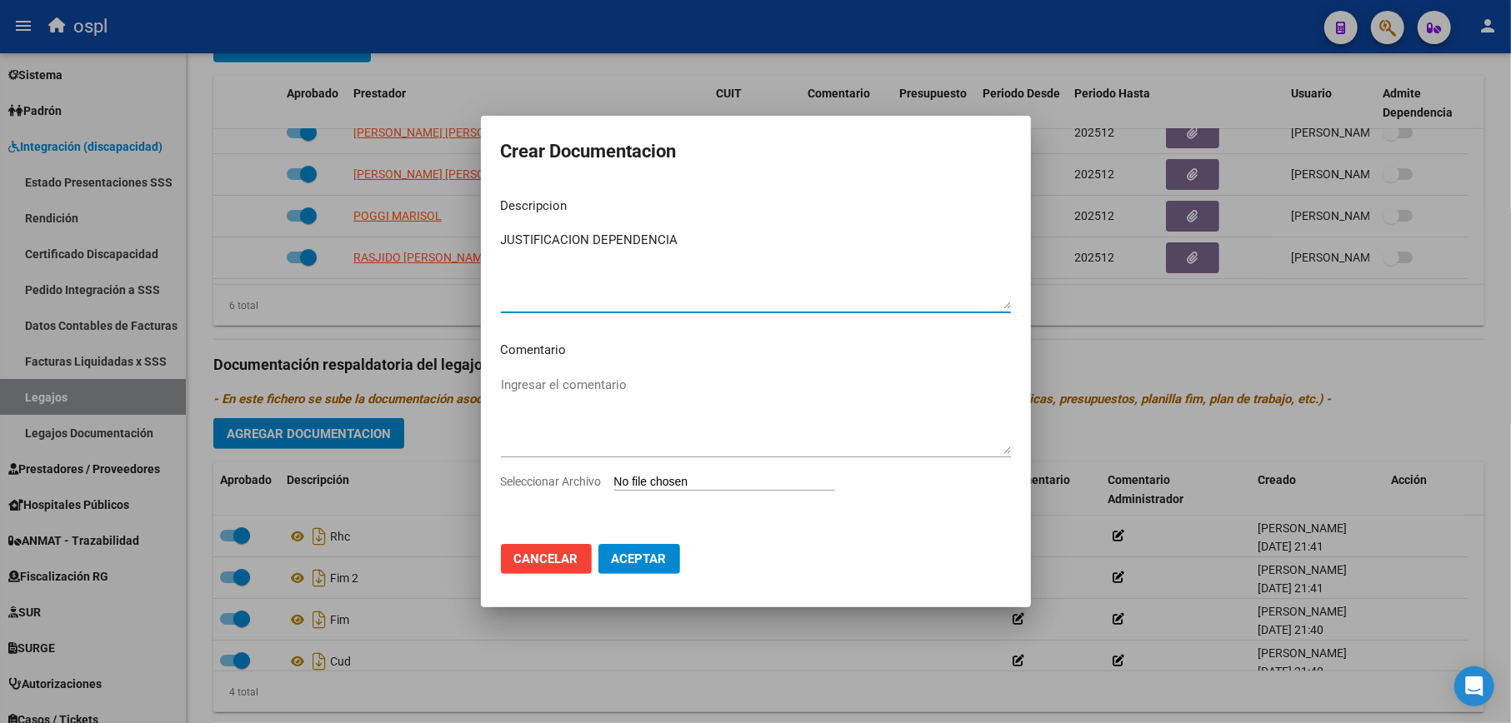
type textarea "JUSTIFICACION DEPENDENCIA"
click at [703, 483] on input "Seleccionar Archivo" at bounding box center [724, 483] width 221 height 16
type input "C:\fakepath\JustificacionDependencia.pdf"
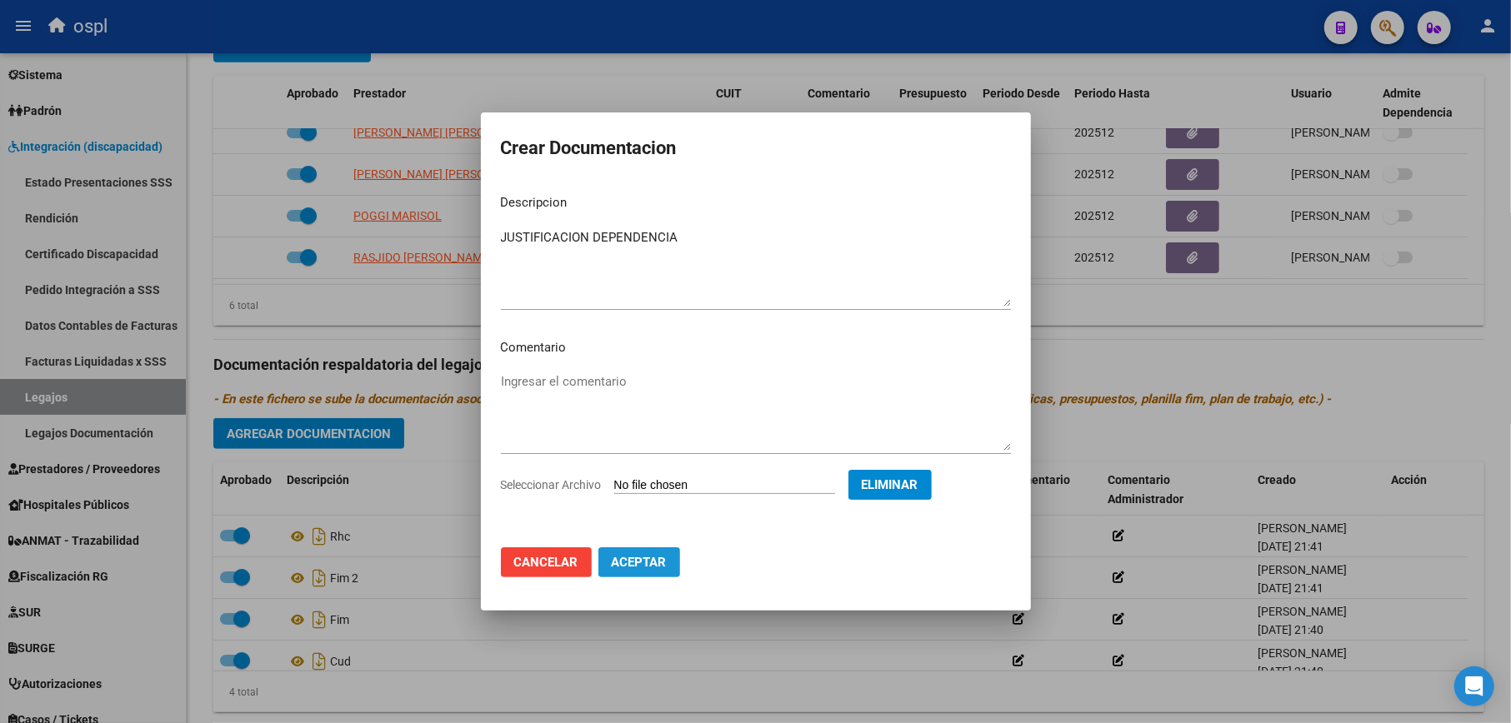
drag, startPoint x: 661, startPoint y: 573, endPoint x: 642, endPoint y: 613, distance: 44.3
click at [660, 573] on button "Aceptar" at bounding box center [639, 562] width 82 height 30
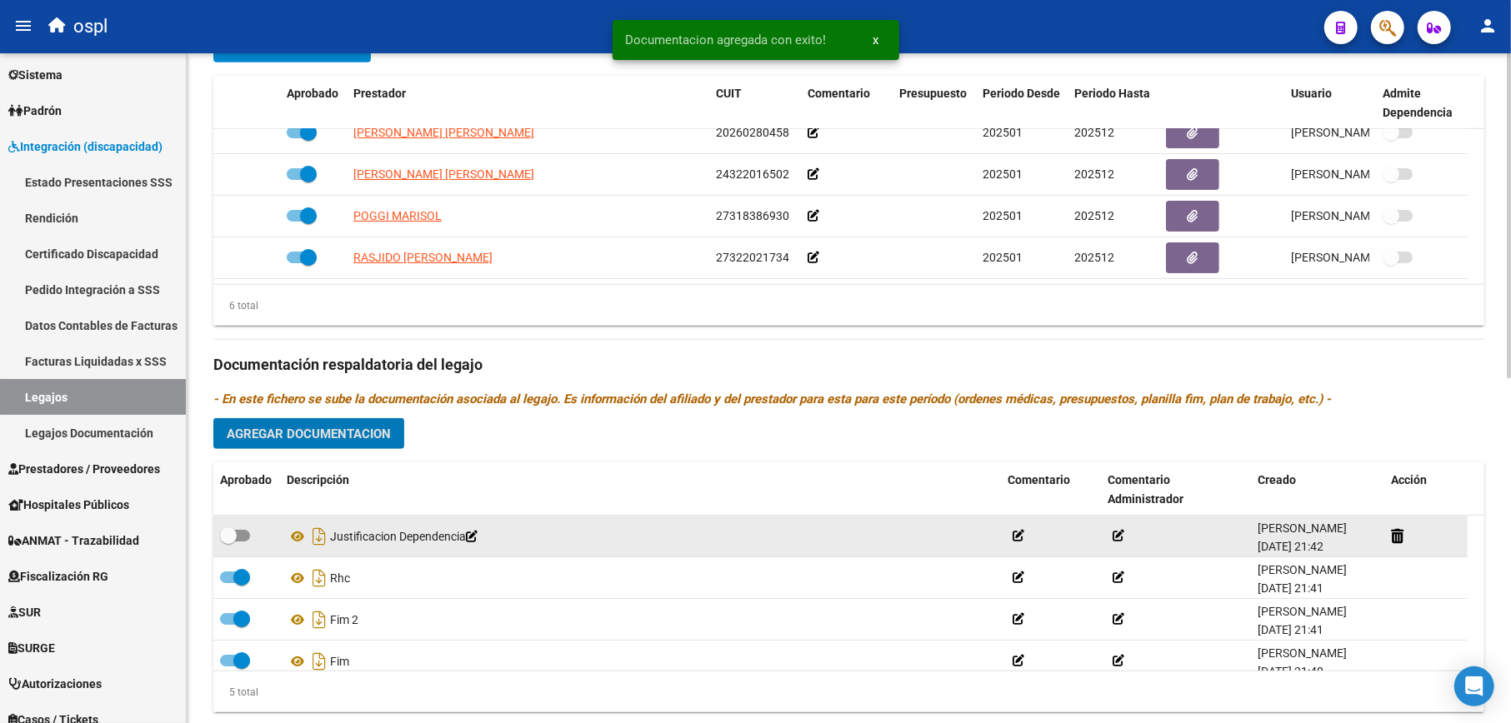
click at [241, 538] on span at bounding box center [235, 536] width 30 height 12
click at [228, 542] on input "checkbox" at bounding box center [227, 542] width 1 height 1
checkbox input "true"
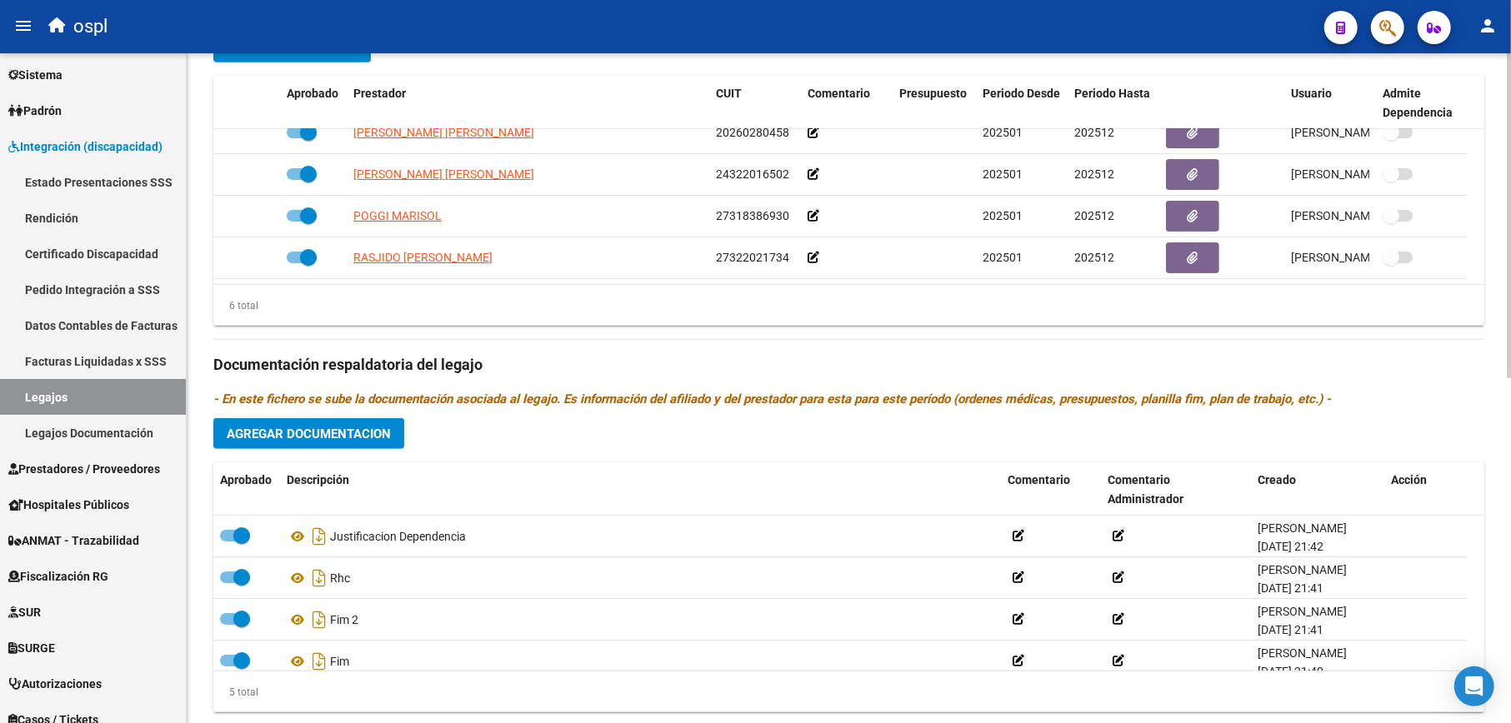
click at [345, 433] on span "Agregar Documentacion" at bounding box center [309, 434] width 164 height 15
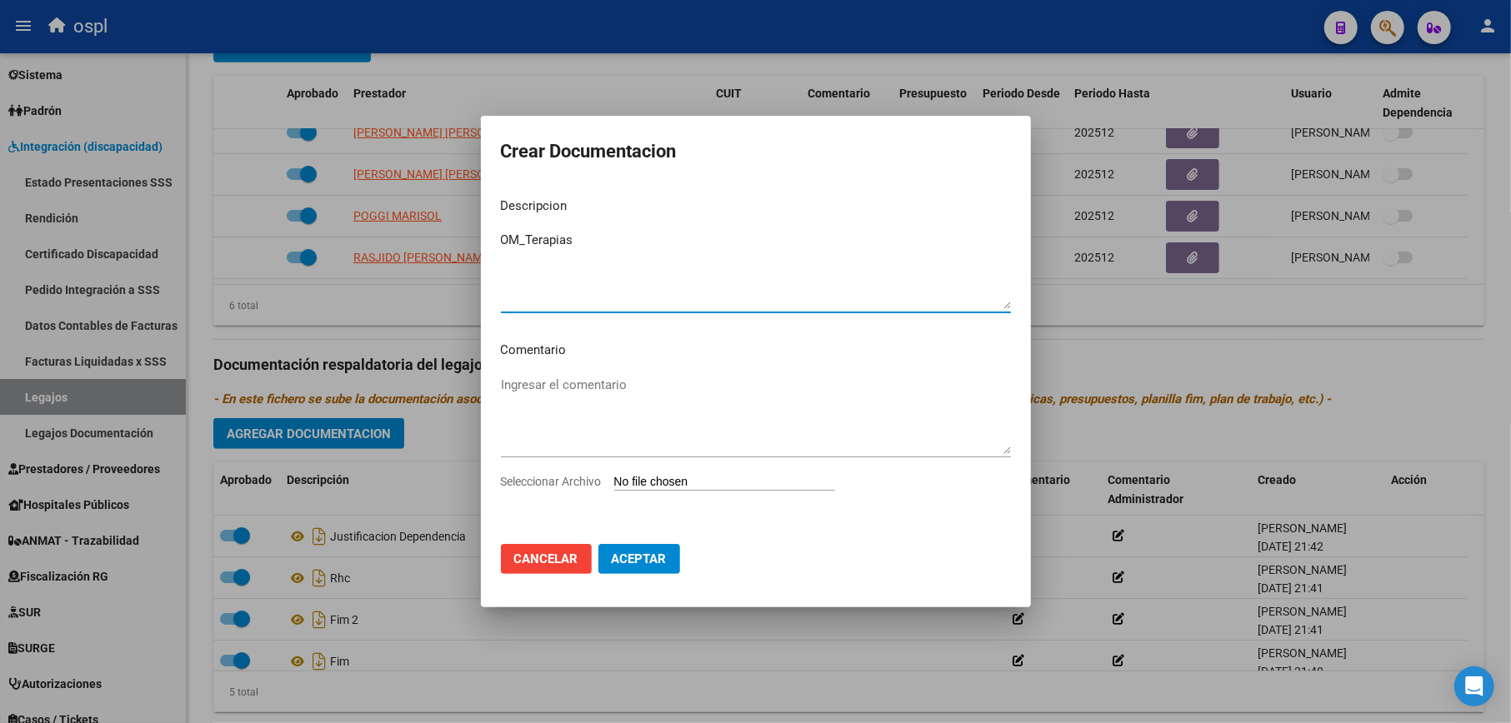
type textarea "OM_Terapias"
click at [638, 482] on input "Seleccionar Archivo" at bounding box center [724, 483] width 221 height 16
type input "C:\fakepath\PrestacionRehabilitacion.pdf"
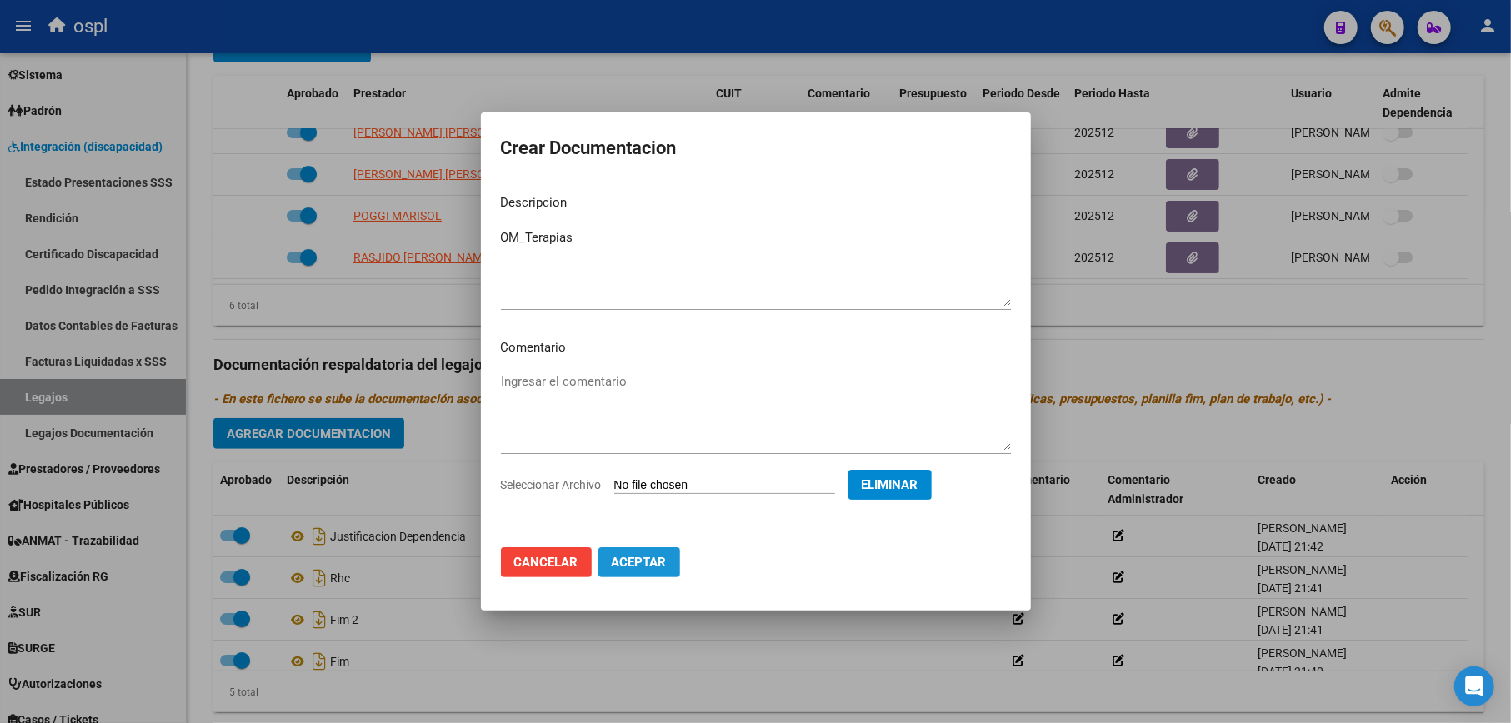
click at [643, 563] on span "Aceptar" at bounding box center [639, 562] width 55 height 15
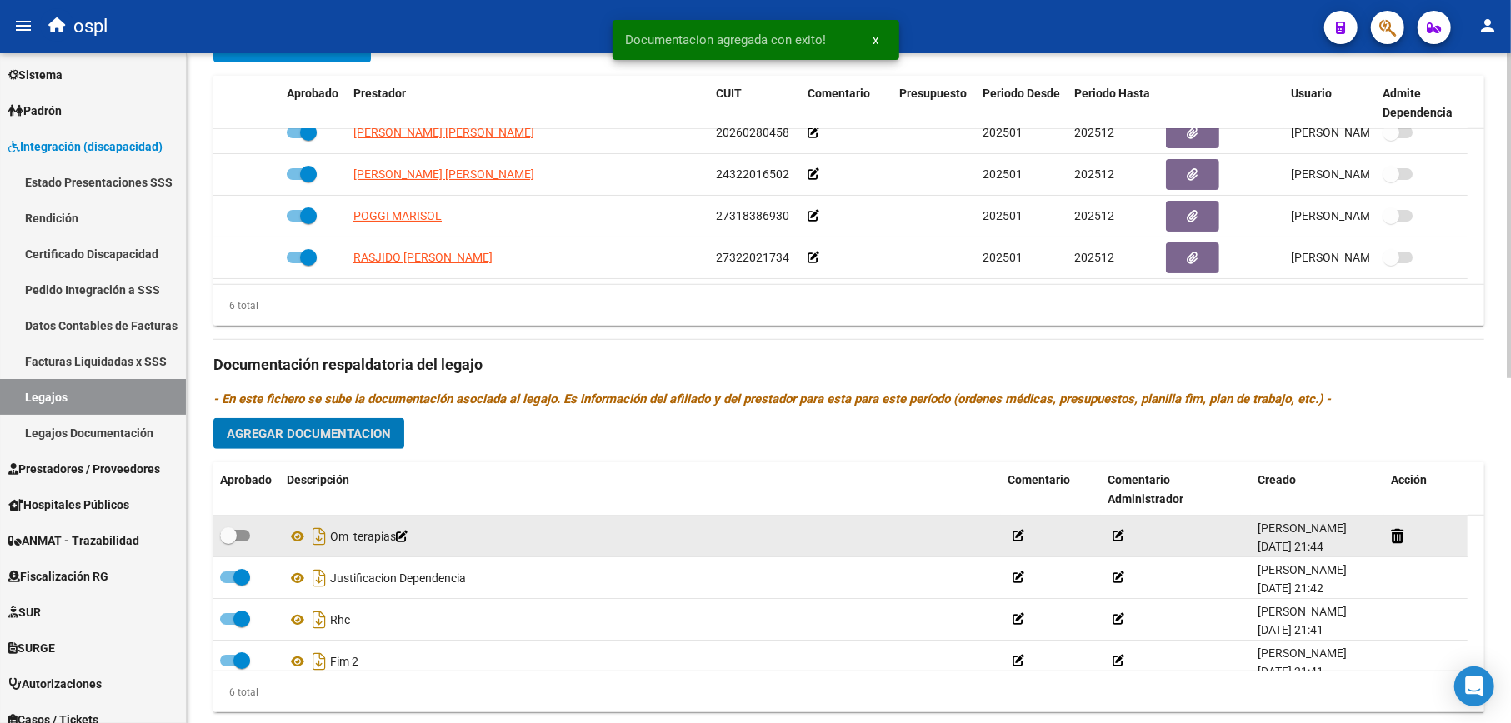
click at [233, 533] on span at bounding box center [228, 535] width 17 height 17
click at [228, 542] on input "checkbox" at bounding box center [227, 542] width 1 height 1
checkbox input "true"
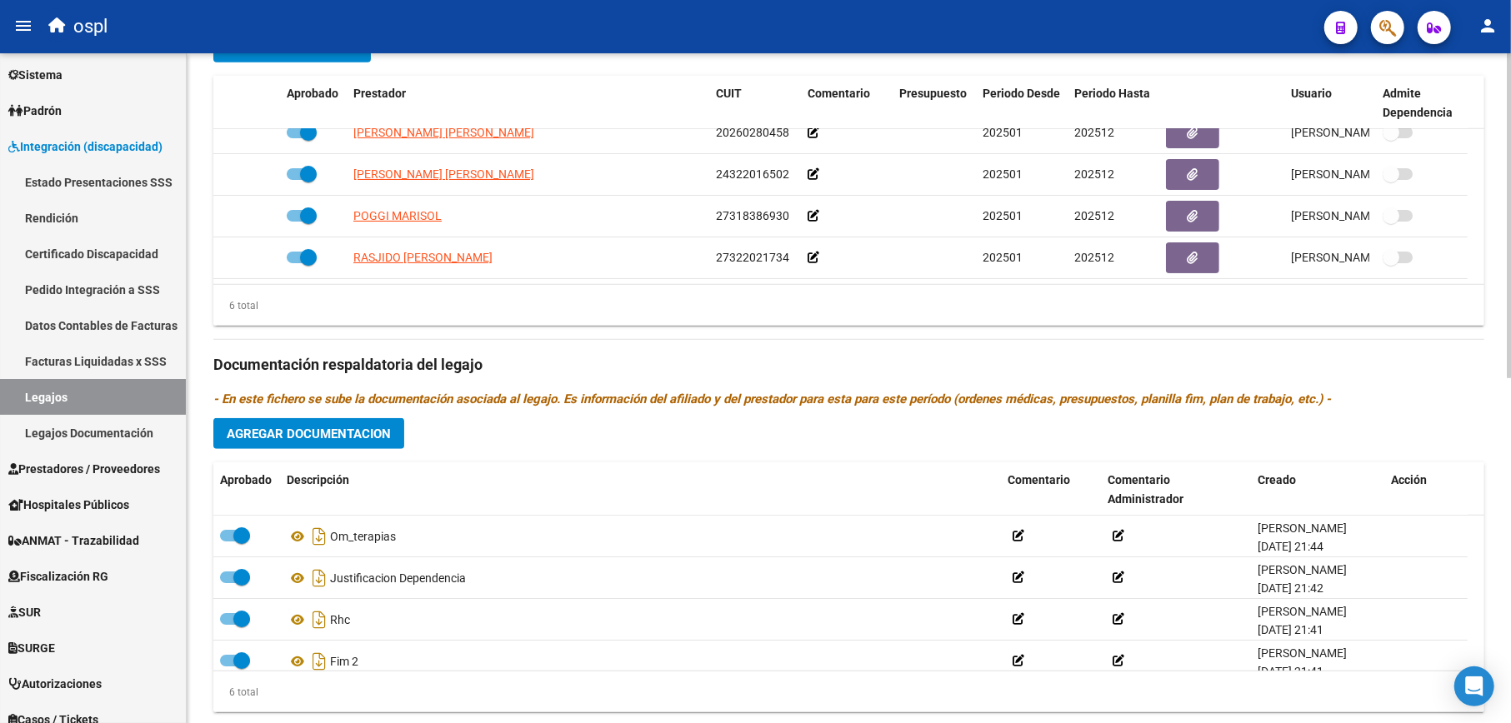
click at [368, 437] on span "Agregar Documentacion" at bounding box center [309, 434] width 164 height 15
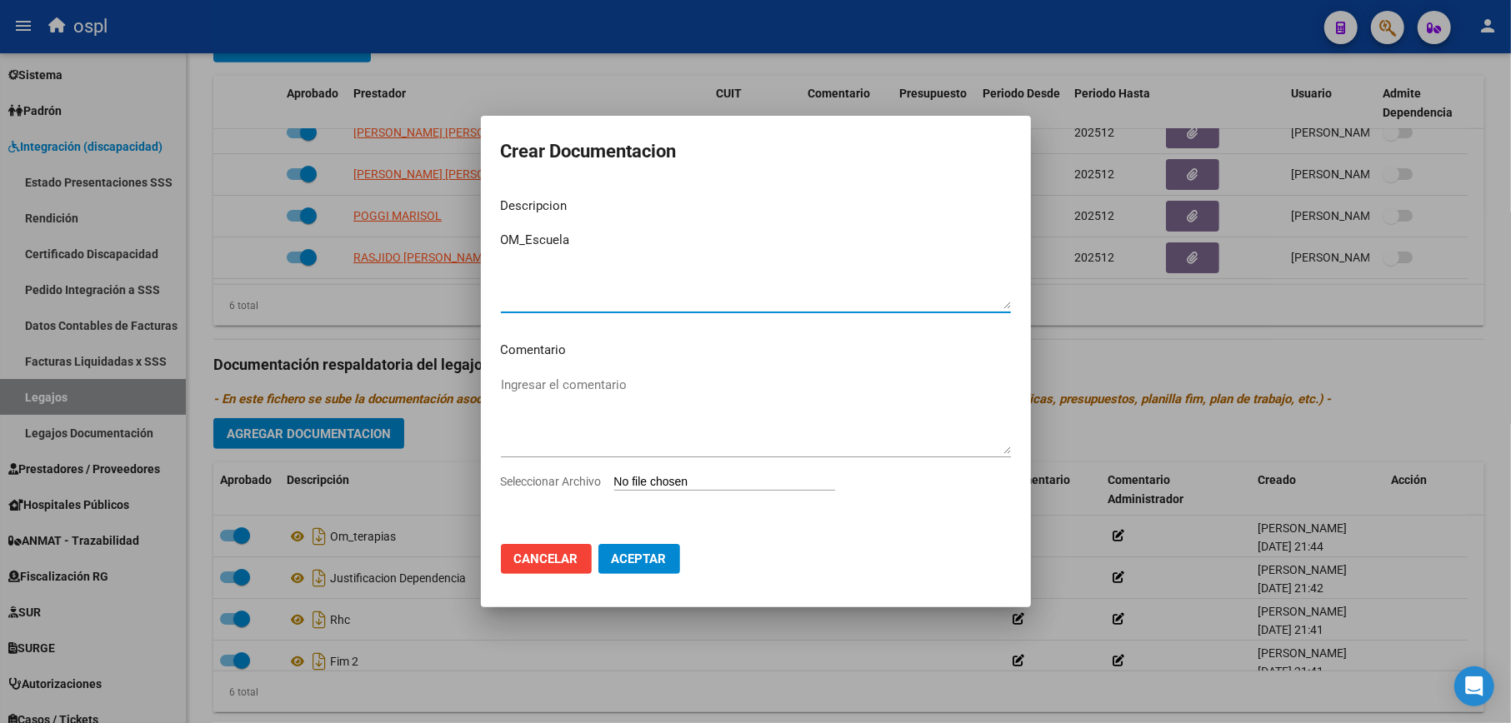
type textarea "OM_Escuela"
click at [697, 478] on input "Seleccionar Archivo" at bounding box center [724, 483] width 221 height 16
type input "C:\fakepath\PrestacionesTerapeuticEducativas.pdf"
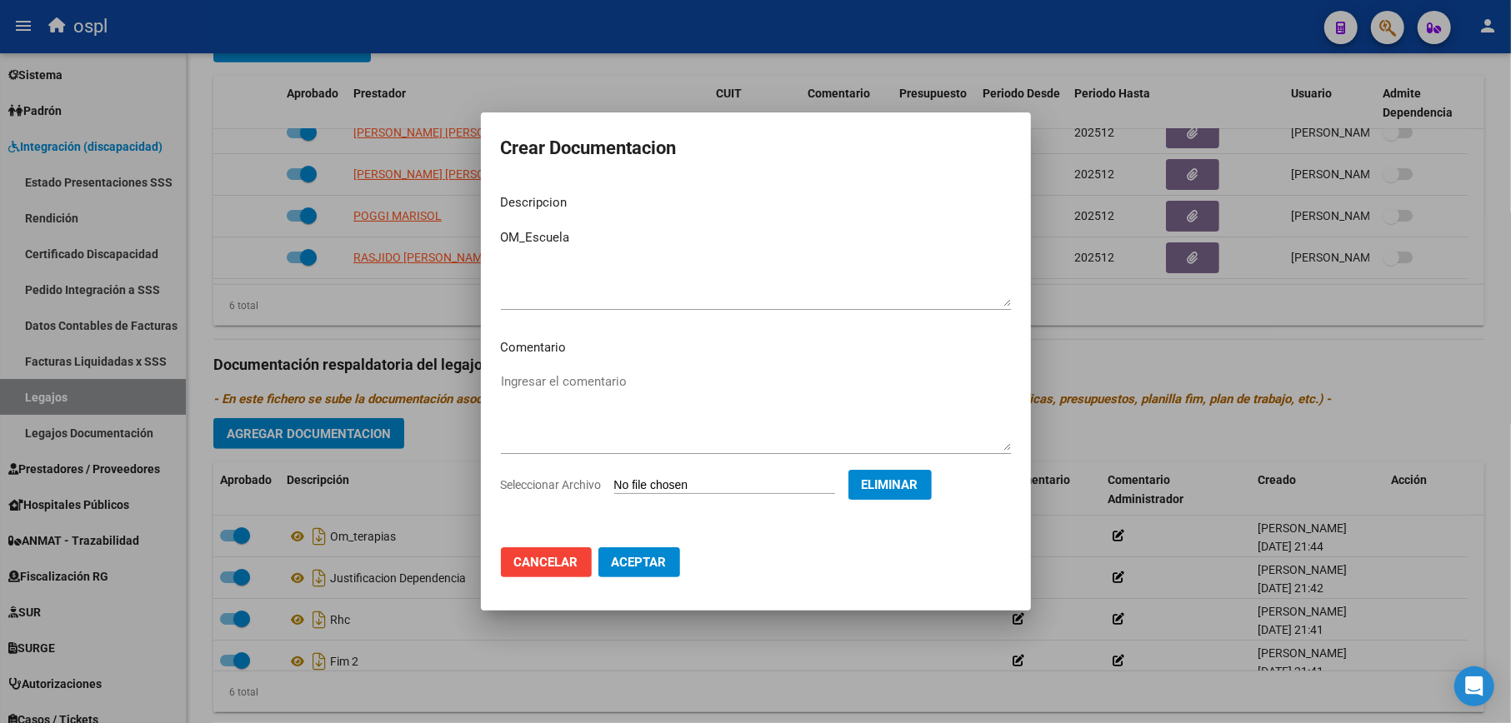
click at [657, 560] on span "Aceptar" at bounding box center [639, 562] width 55 height 15
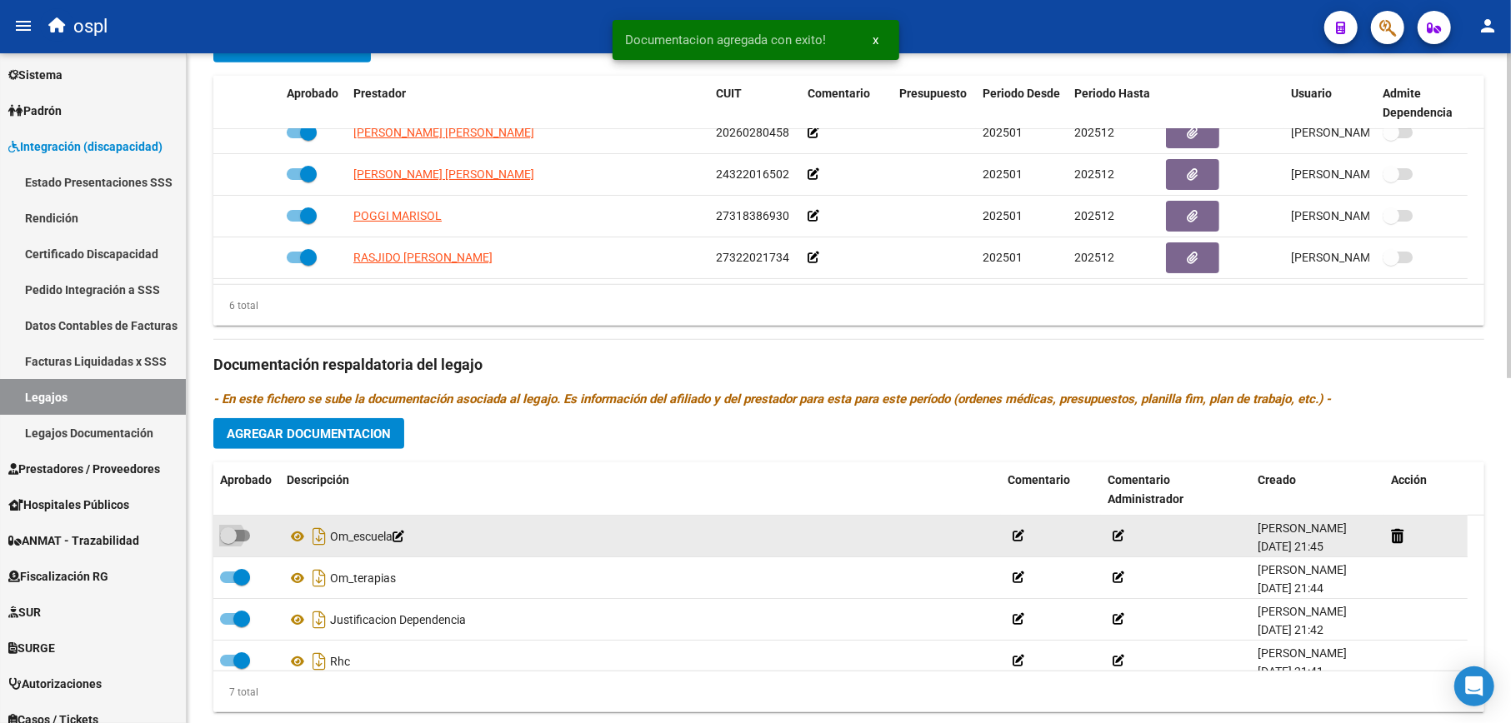
click at [238, 537] on span at bounding box center [235, 536] width 30 height 12
click at [228, 542] on input "checkbox" at bounding box center [227, 542] width 1 height 1
checkbox input "true"
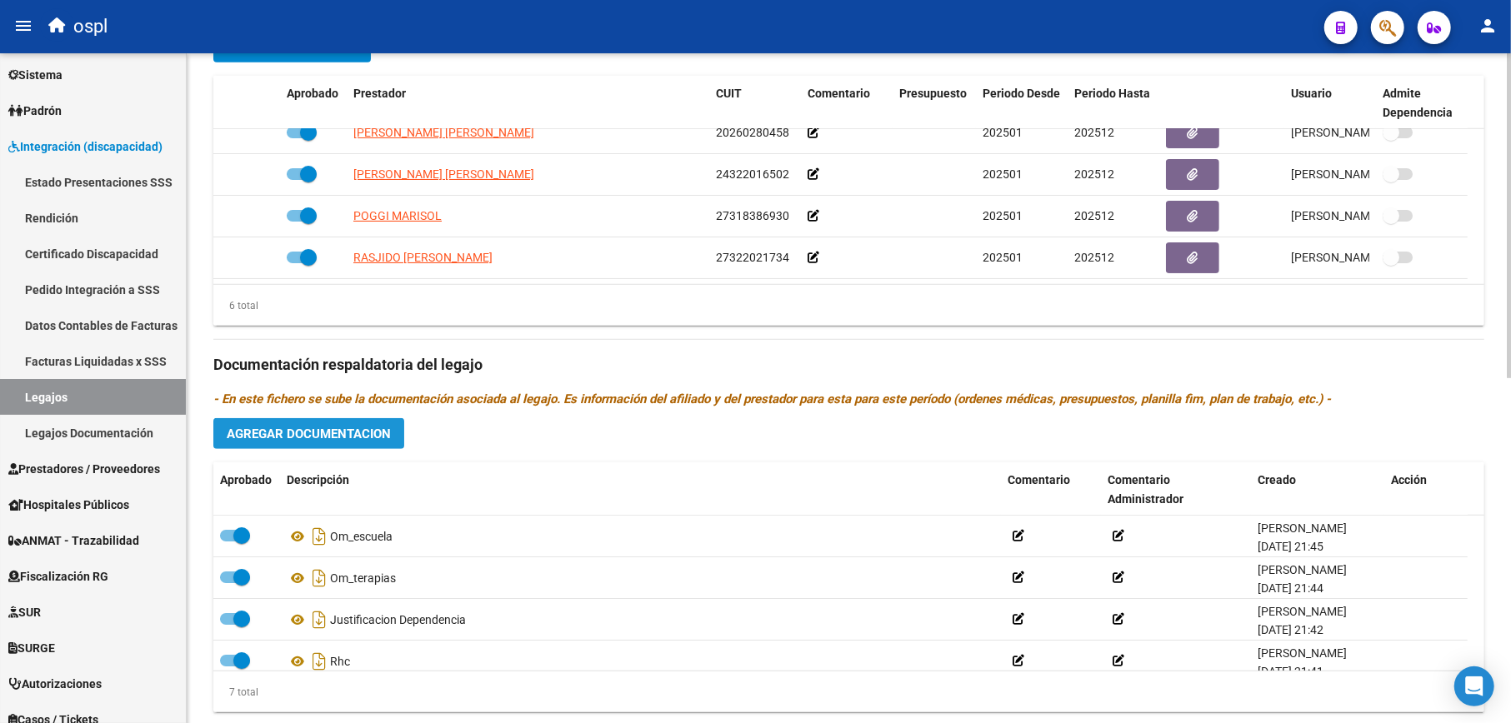
click at [323, 424] on button "Agregar Documentacion" at bounding box center [308, 433] width 191 height 31
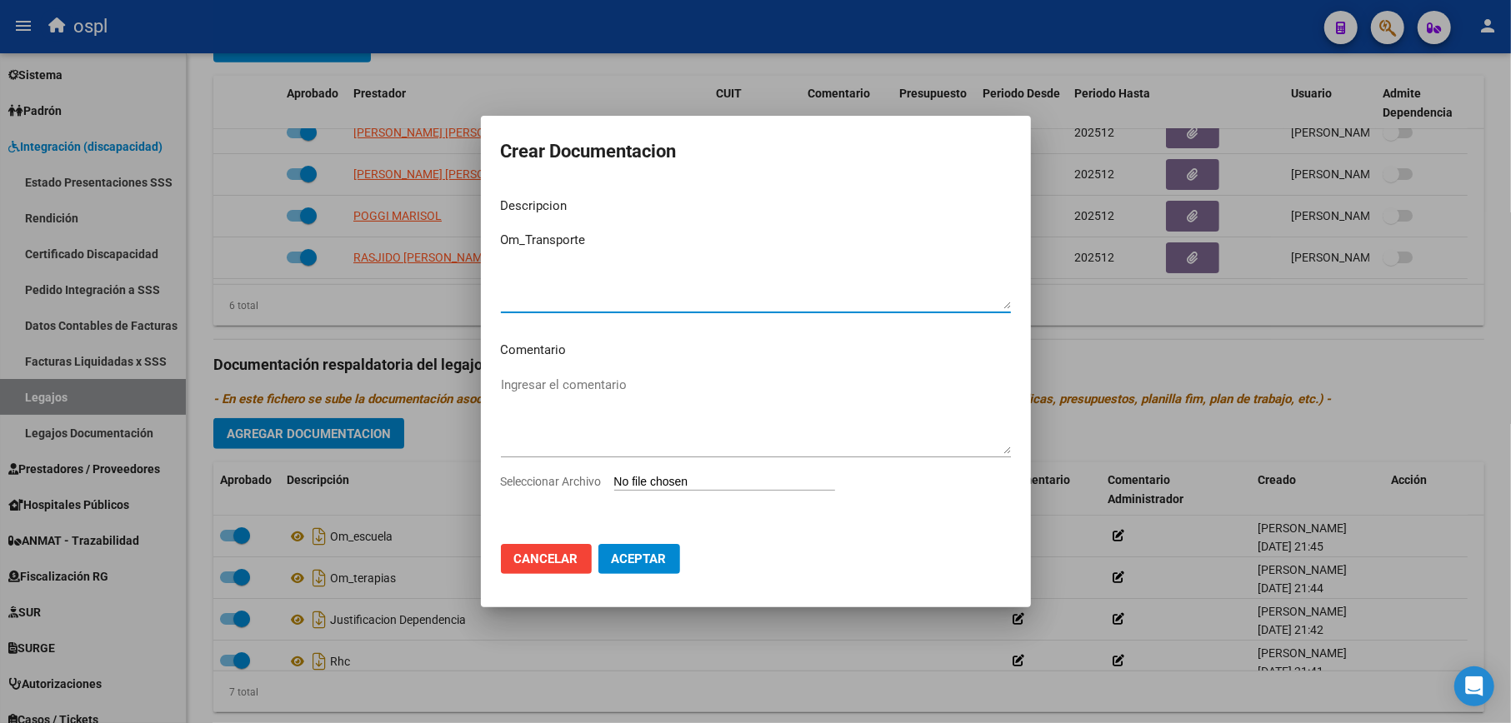
type textarea "Om_Transporte"
click at [752, 481] on input "Seleccionar Archivo" at bounding box center [724, 483] width 221 height 16
type input "C:\fakepath\PrescripcionMedicaTransporte.pdf"
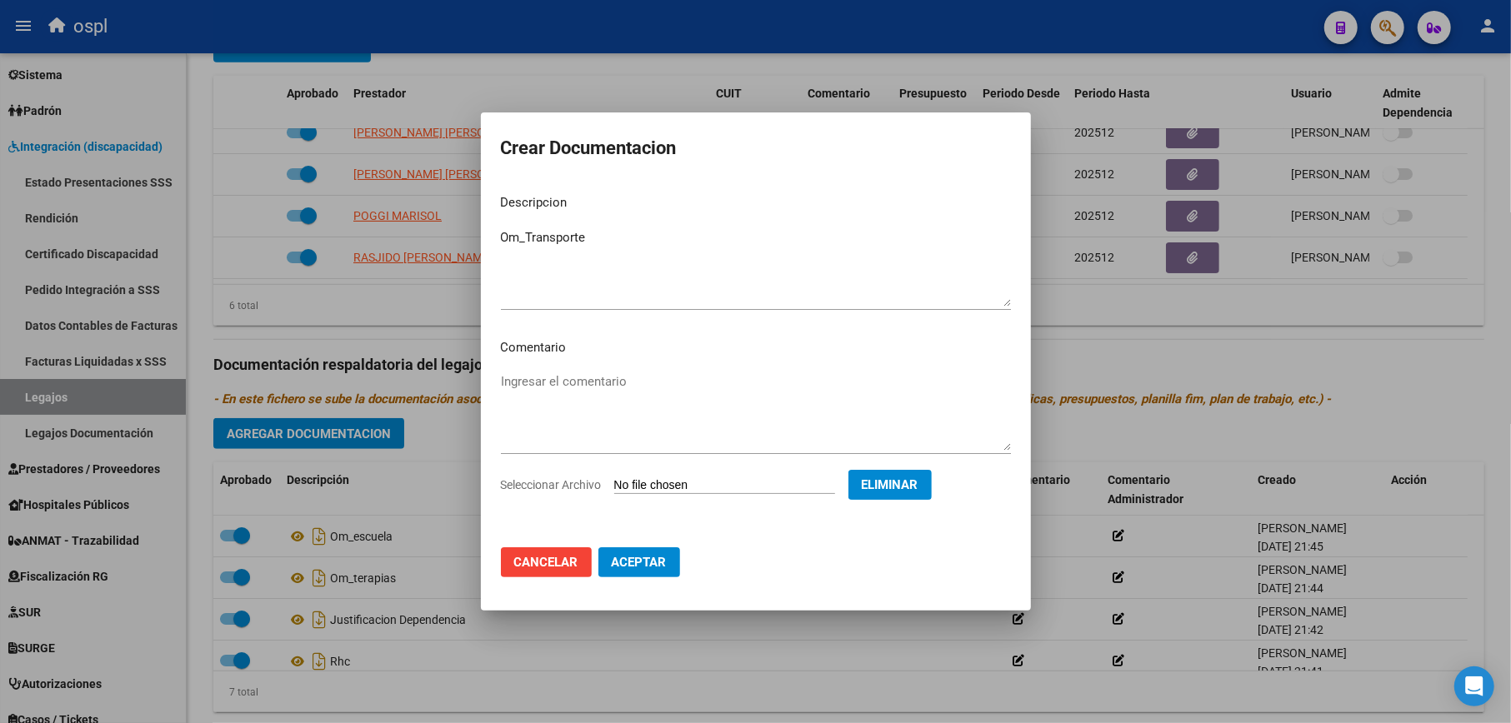
click at [647, 571] on button "Aceptar" at bounding box center [639, 562] width 82 height 30
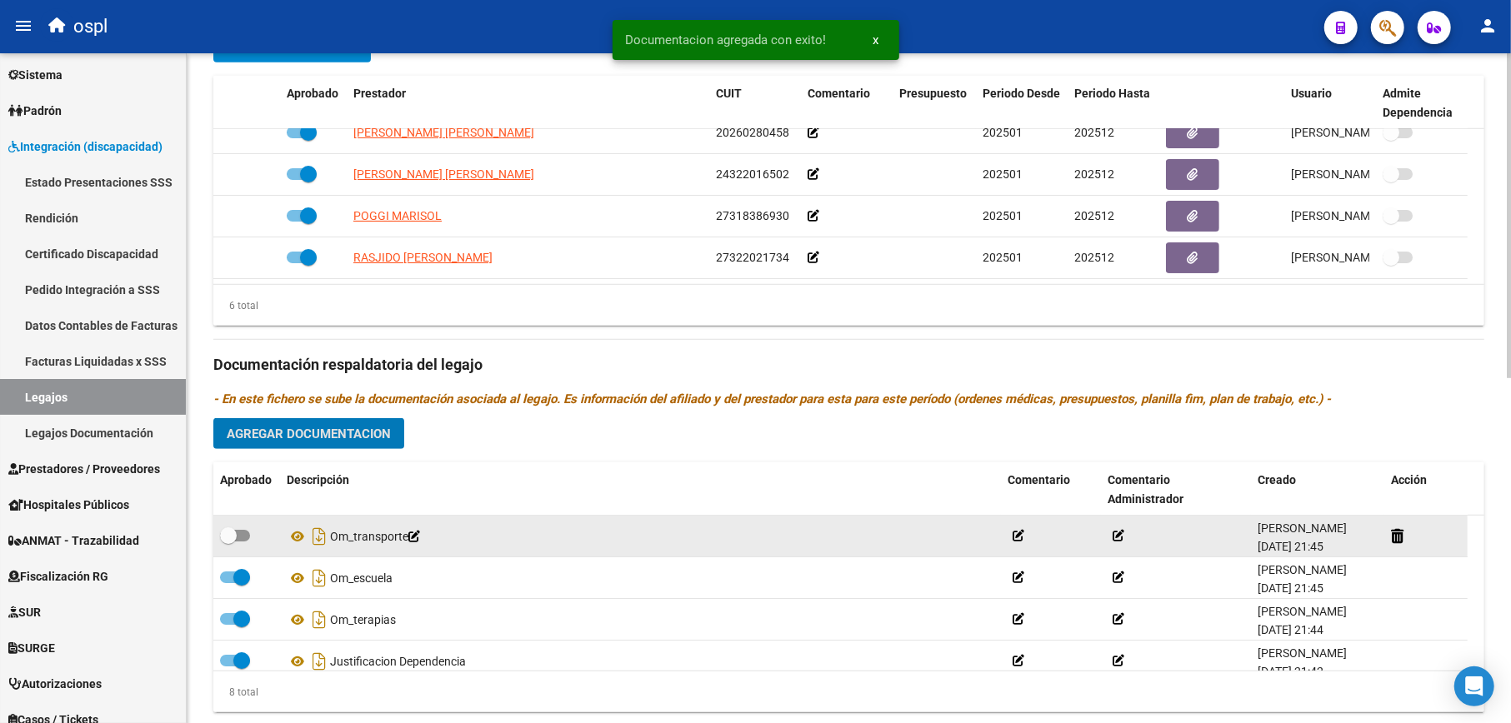
click at [223, 534] on span at bounding box center [228, 535] width 17 height 17
click at [227, 542] on input "checkbox" at bounding box center [227, 542] width 1 height 1
checkbox input "true"
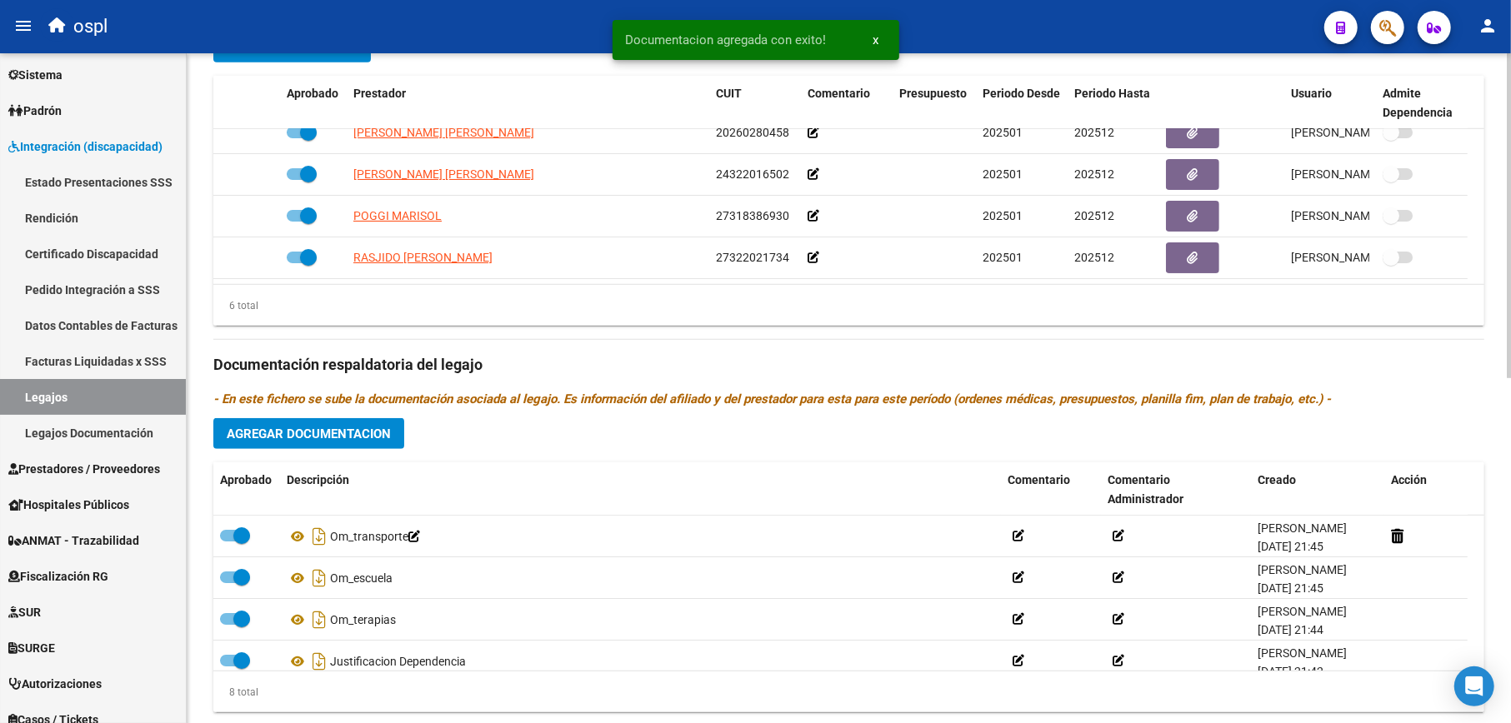
click at [328, 440] on span "Agregar Documentacion" at bounding box center [309, 434] width 164 height 15
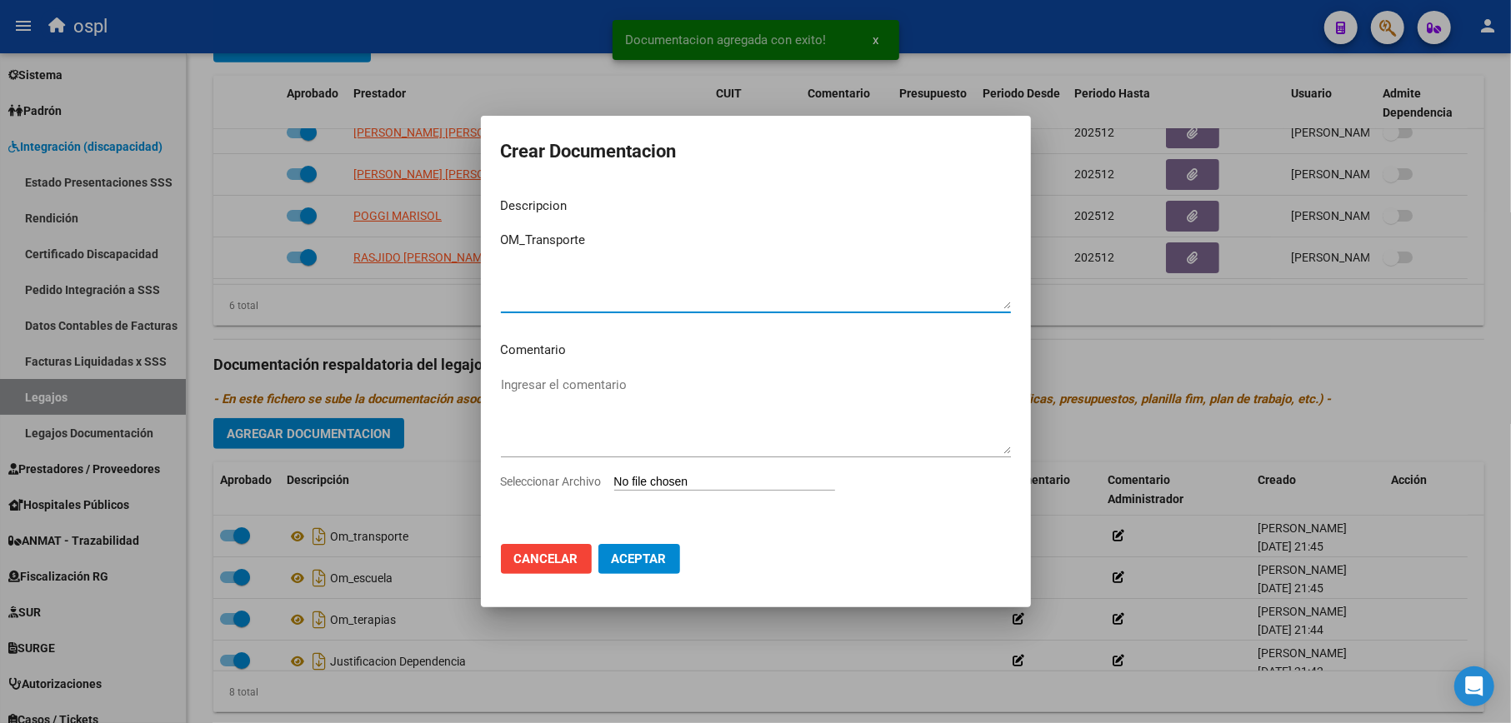
type textarea "OM_Transporte"
click at [681, 488] on input "Seleccionar Archivo" at bounding box center [724, 483] width 221 height 16
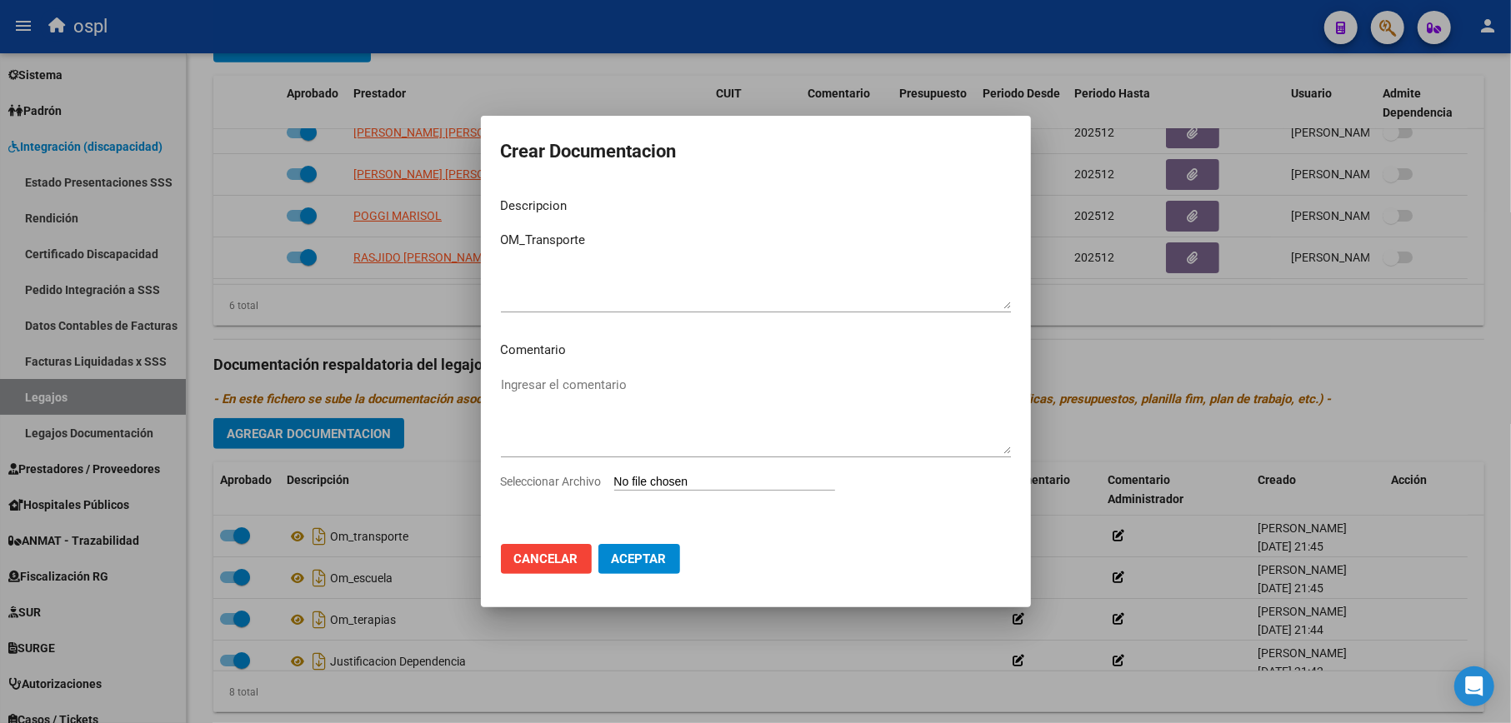
type input "C:\fakepath\PrescripcionTranspEspecial.pdf"
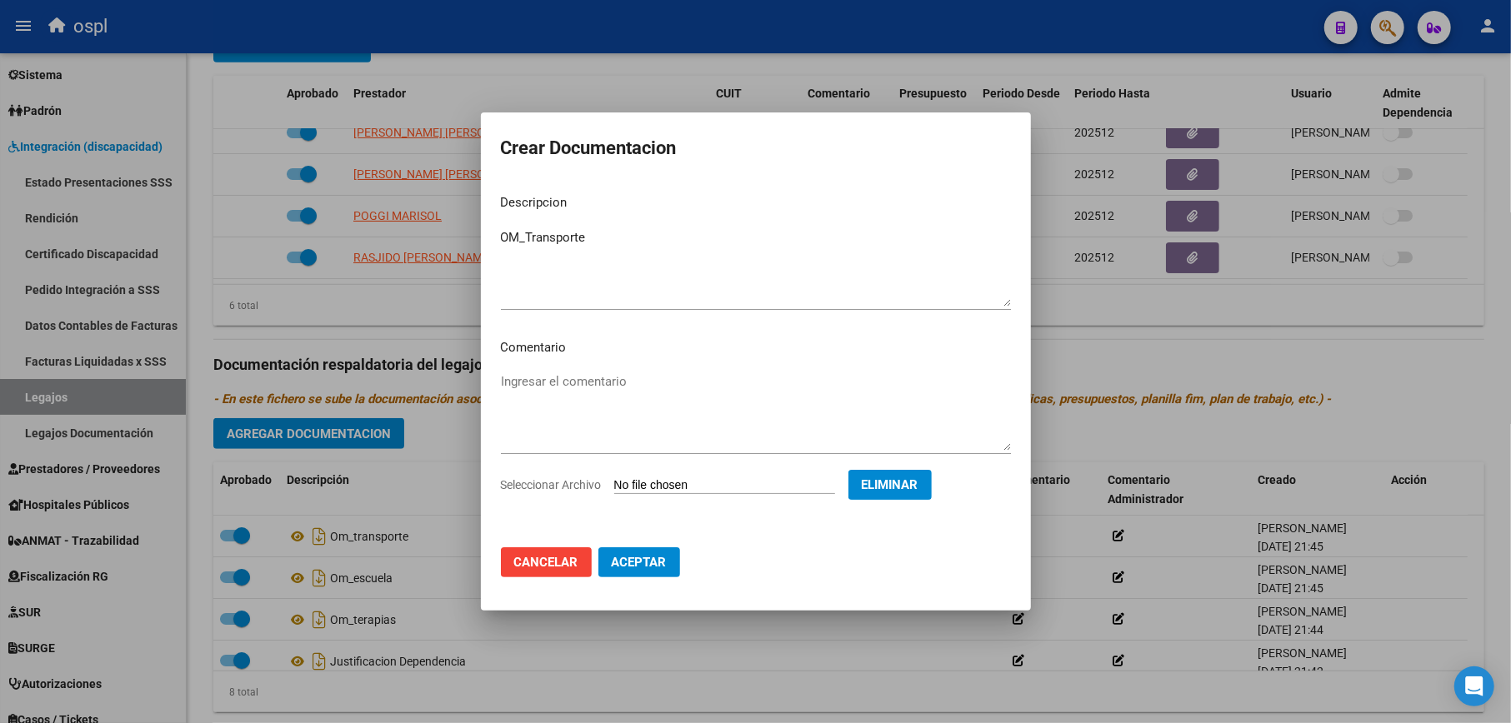
click at [633, 555] on span "Aceptar" at bounding box center [639, 562] width 55 height 15
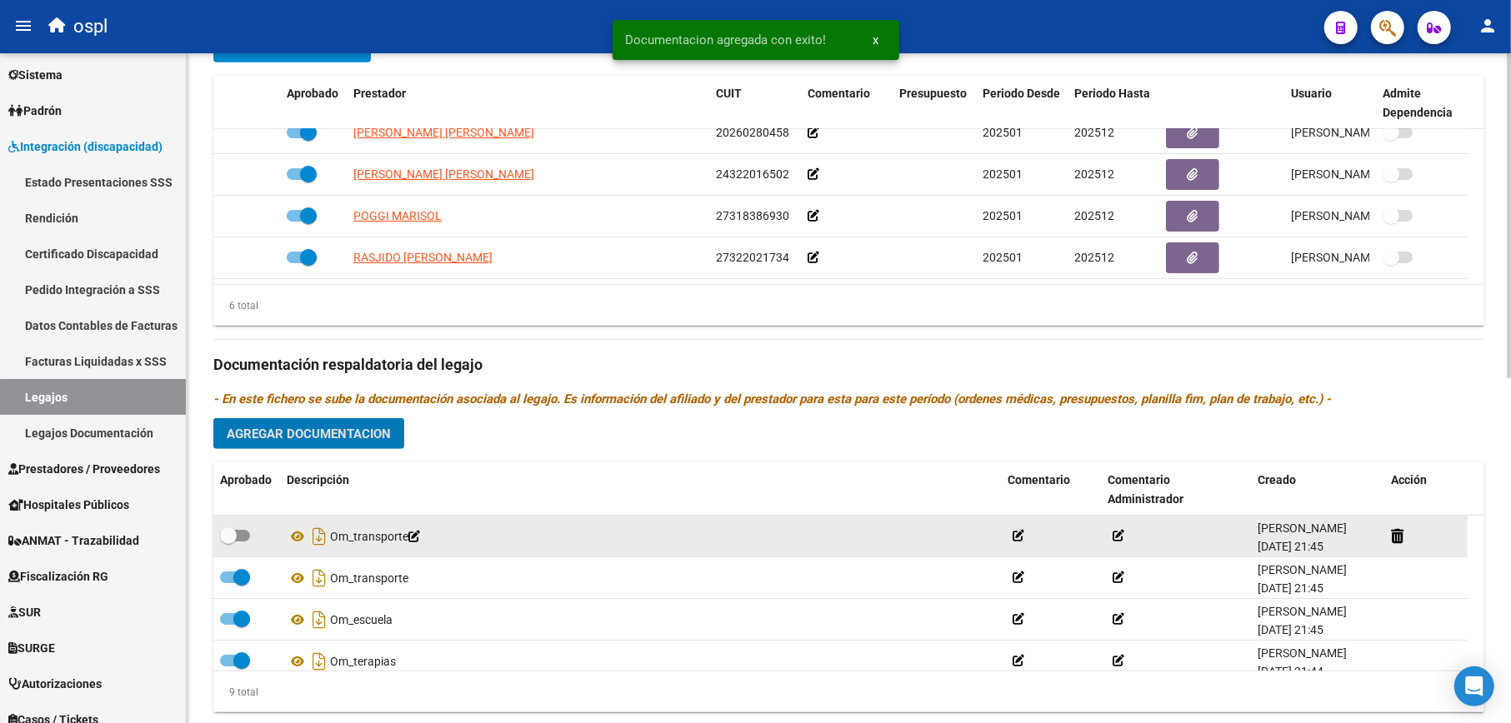
click at [240, 532] on span at bounding box center [235, 536] width 30 height 12
click at [228, 542] on input "checkbox" at bounding box center [227, 542] width 1 height 1
checkbox input "true"
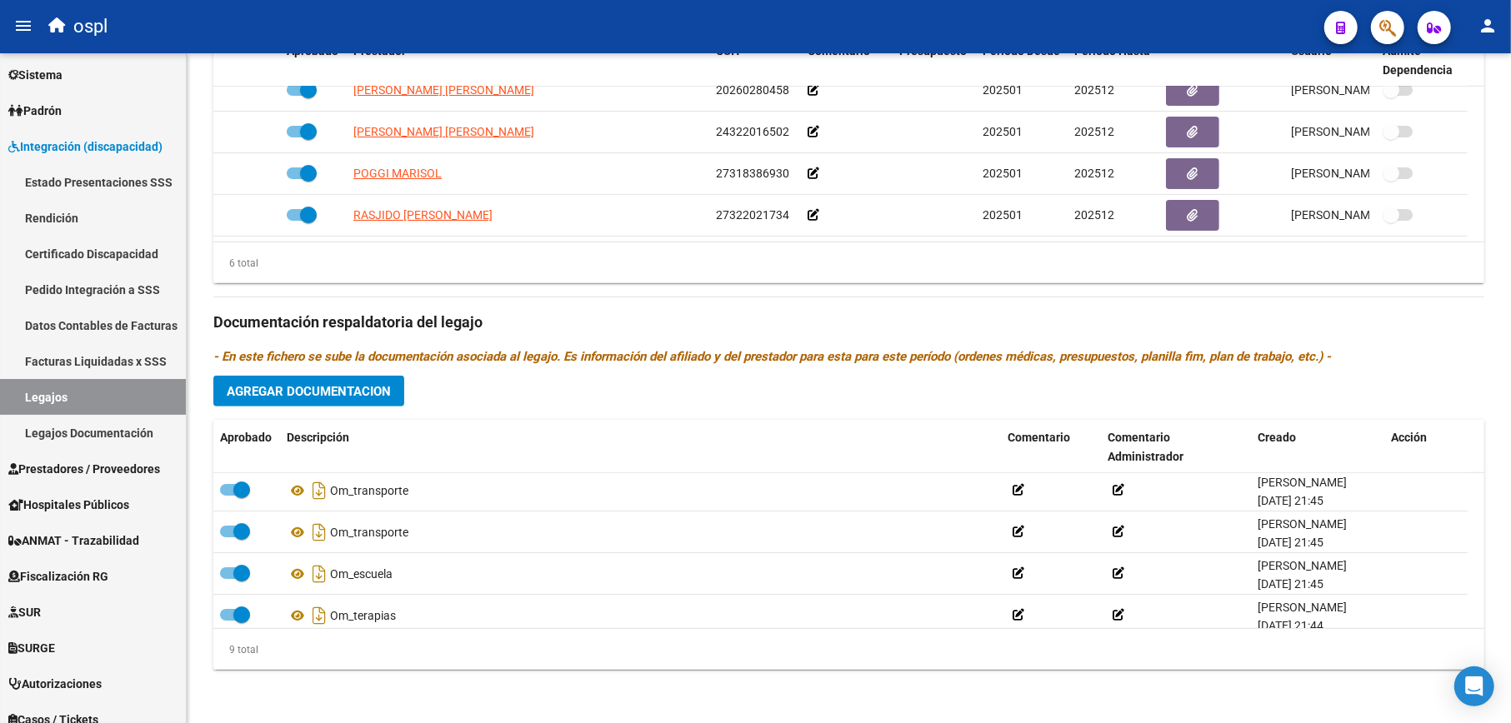
scroll to position [0, 0]
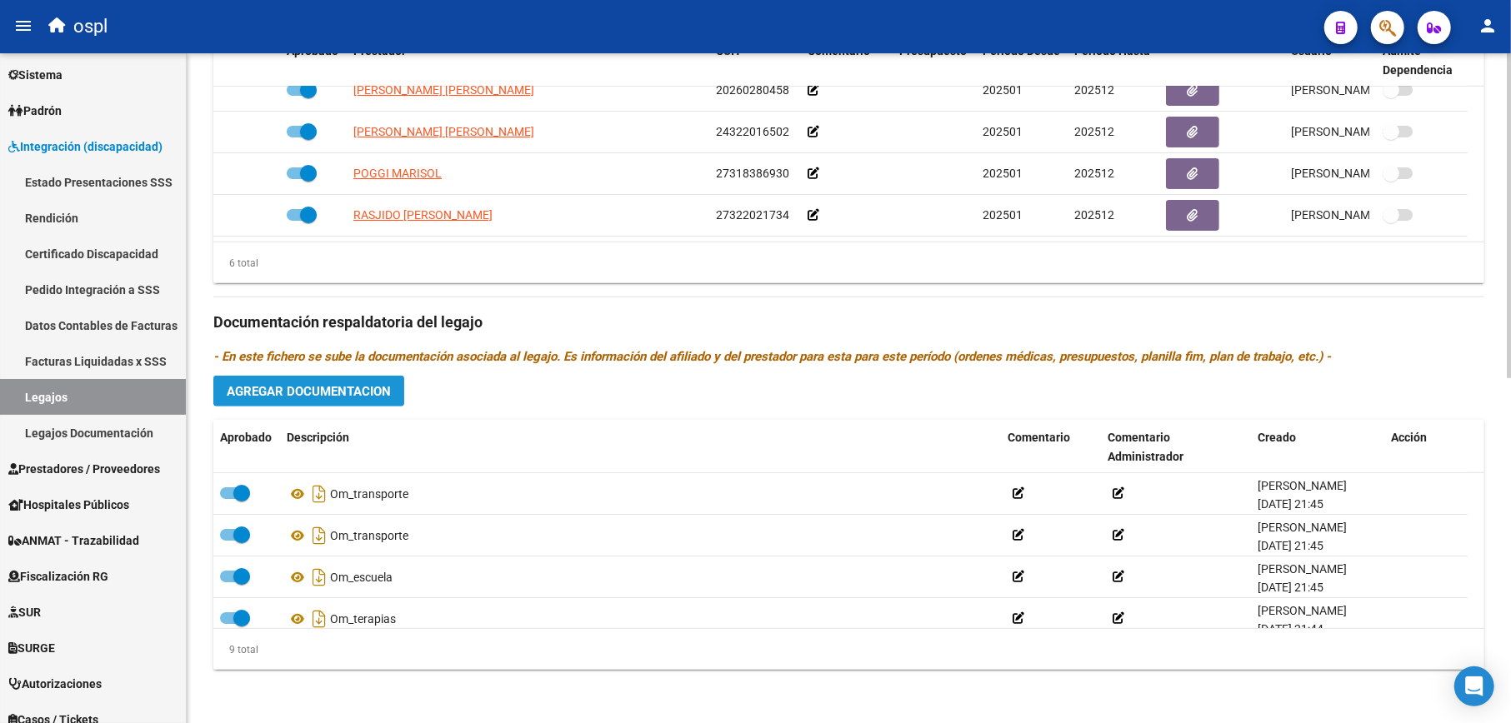
click at [340, 403] on button "Agregar Documentacion" at bounding box center [308, 391] width 191 height 31
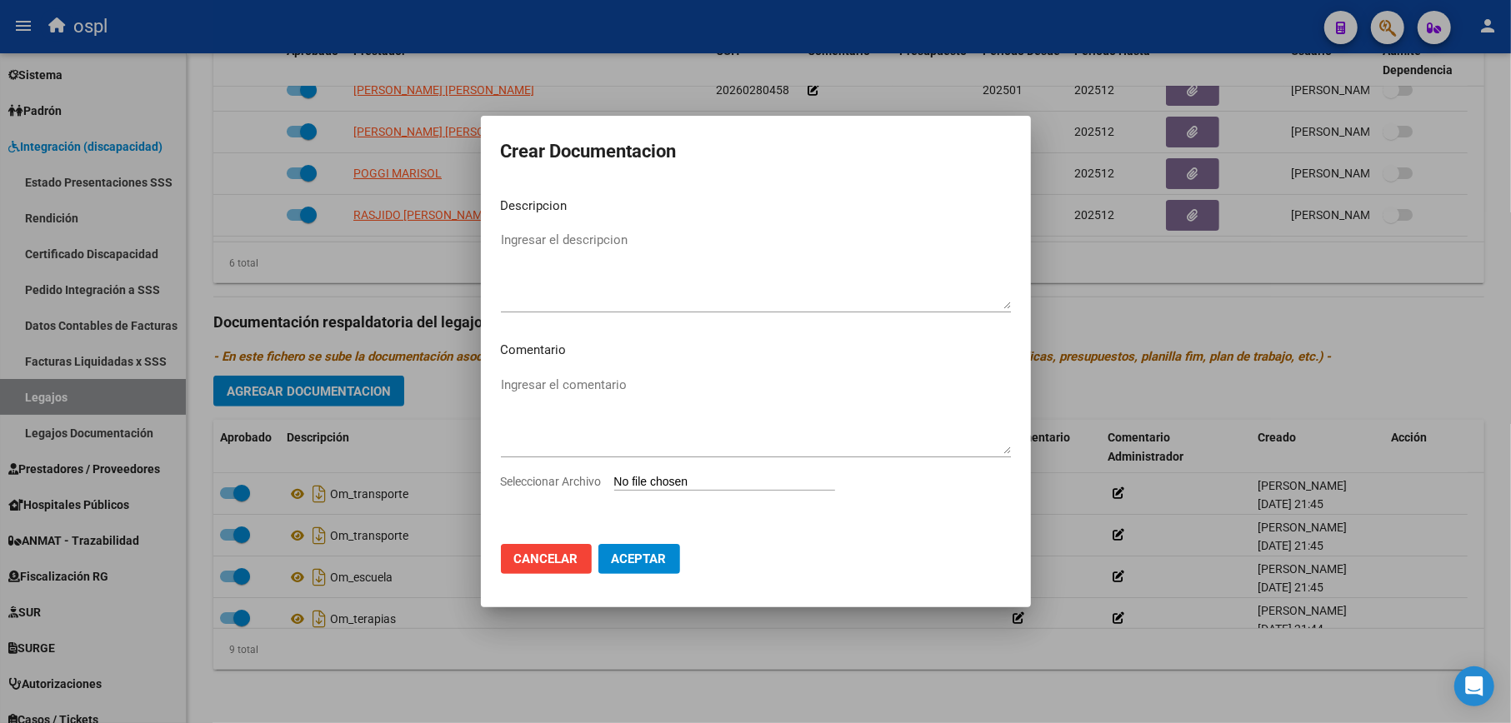
click at [734, 480] on input "Seleccionar Archivo" at bounding box center [724, 483] width 221 height 16
type input "C:\fakepath\ilovepdf_merged (1).pdf"
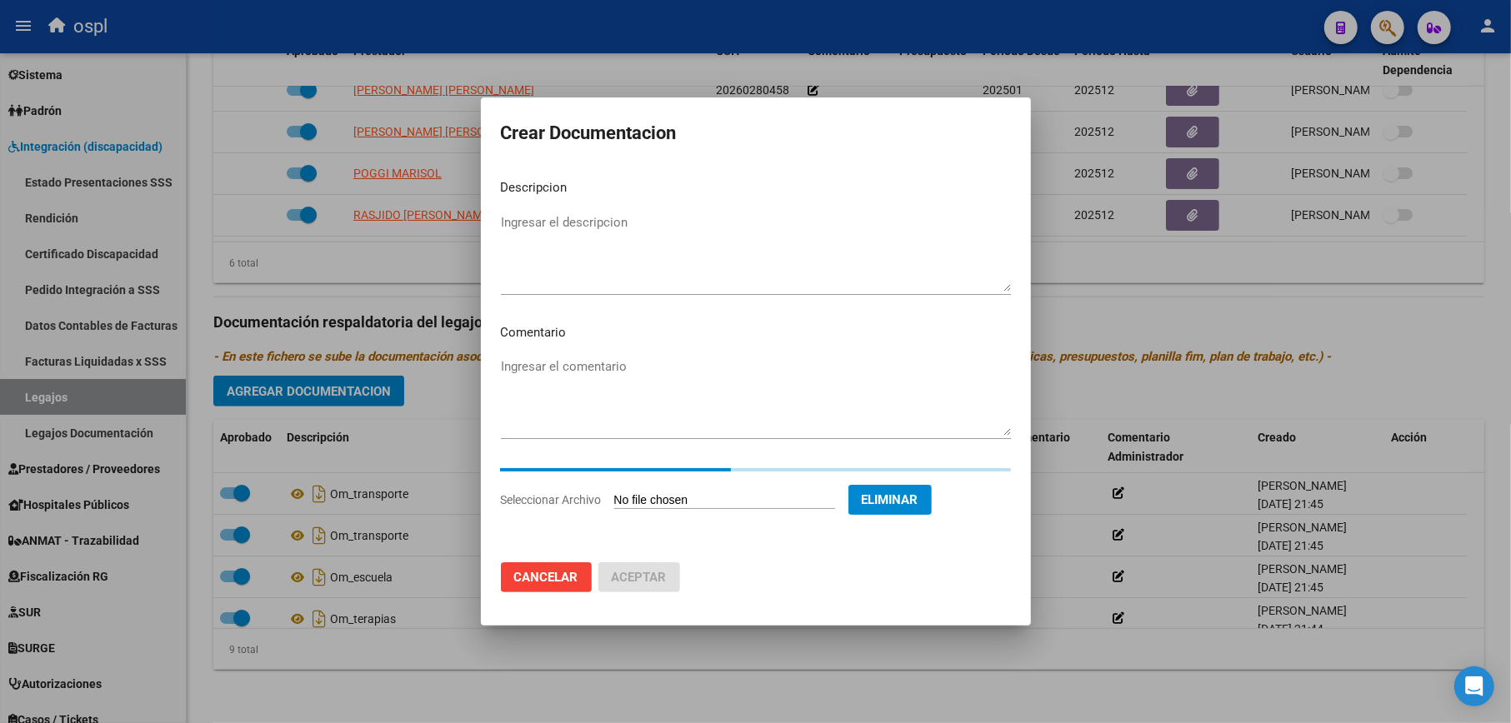
click at [618, 234] on textarea "Ingresar el descripcion" at bounding box center [756, 252] width 510 height 78
type textarea "Legajo_Transporte"
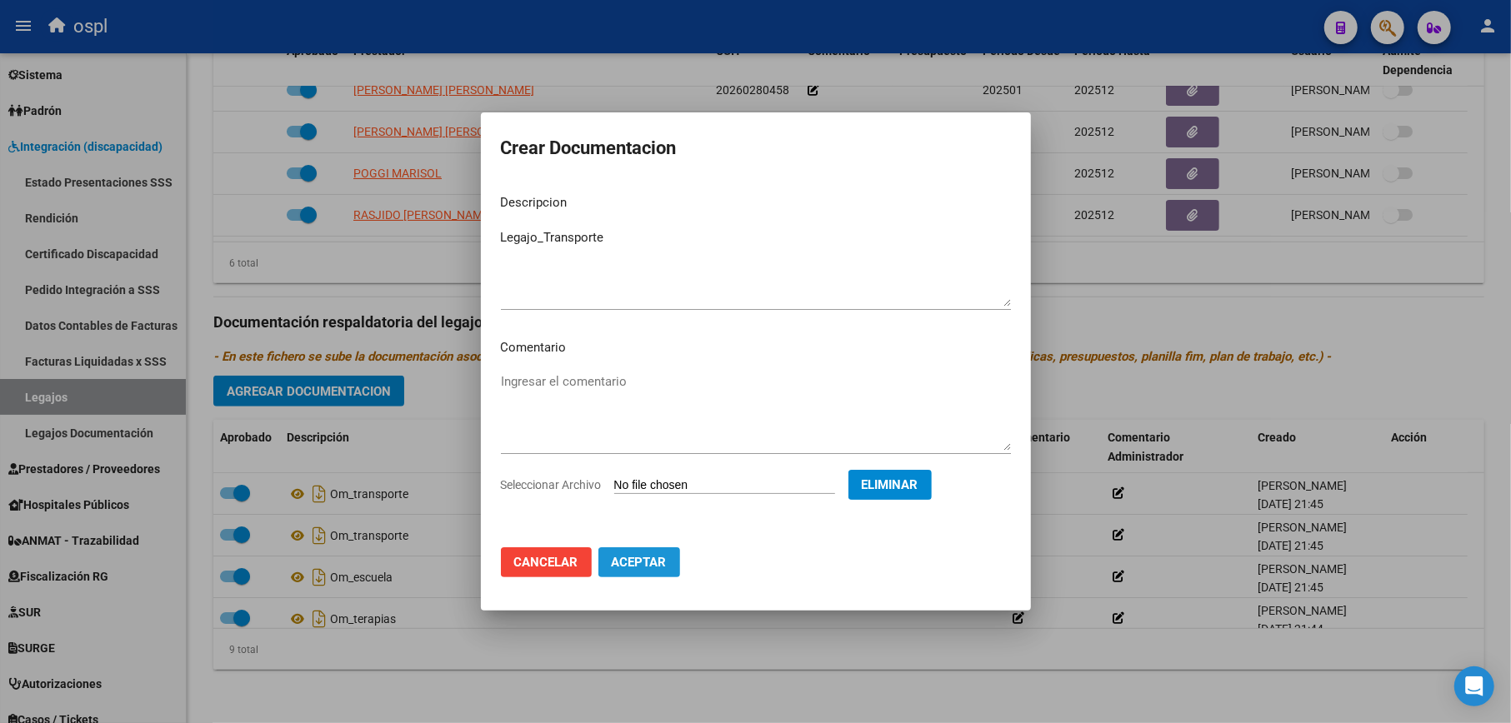
click at [643, 548] on button "Aceptar" at bounding box center [639, 562] width 82 height 30
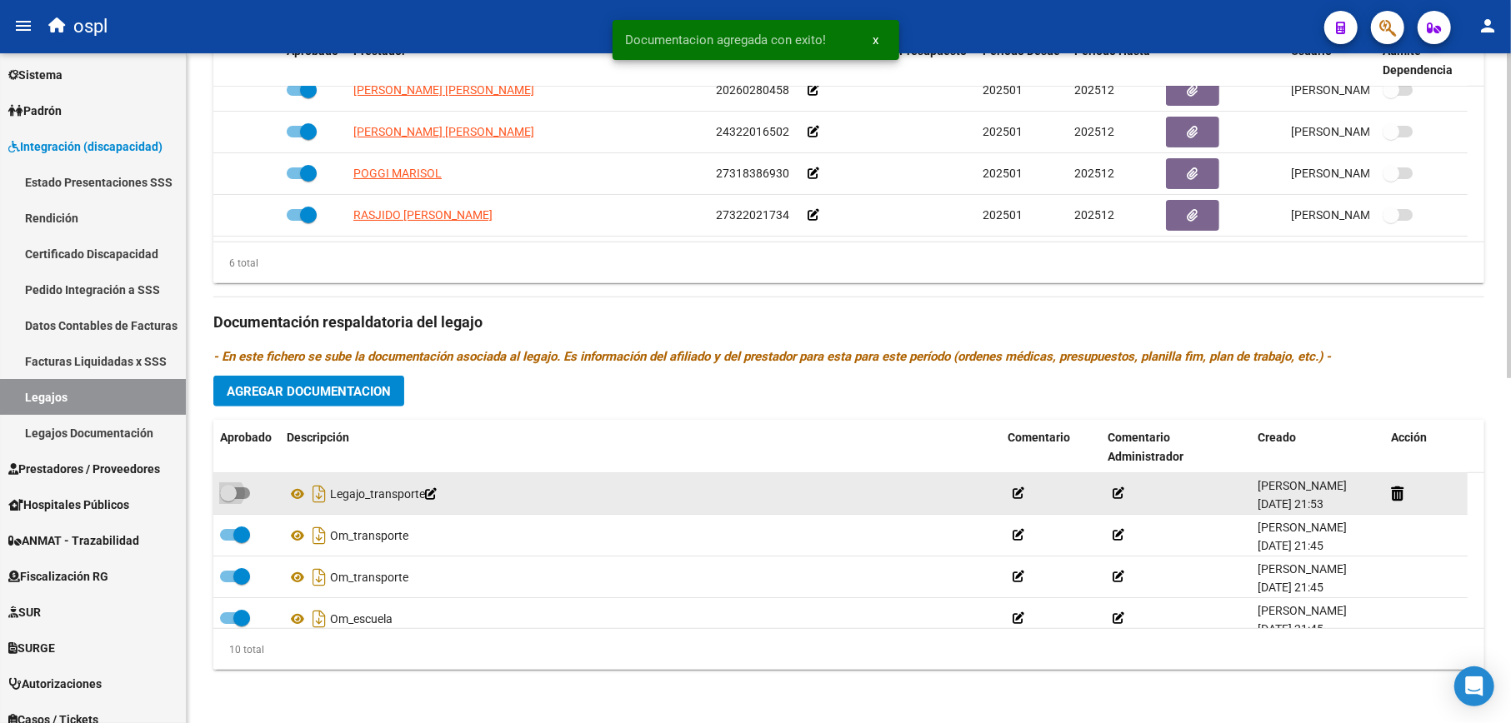
click at [223, 485] on span at bounding box center [228, 493] width 17 height 17
click at [227, 499] on input "checkbox" at bounding box center [227, 499] width 1 height 1
checkbox input "true"
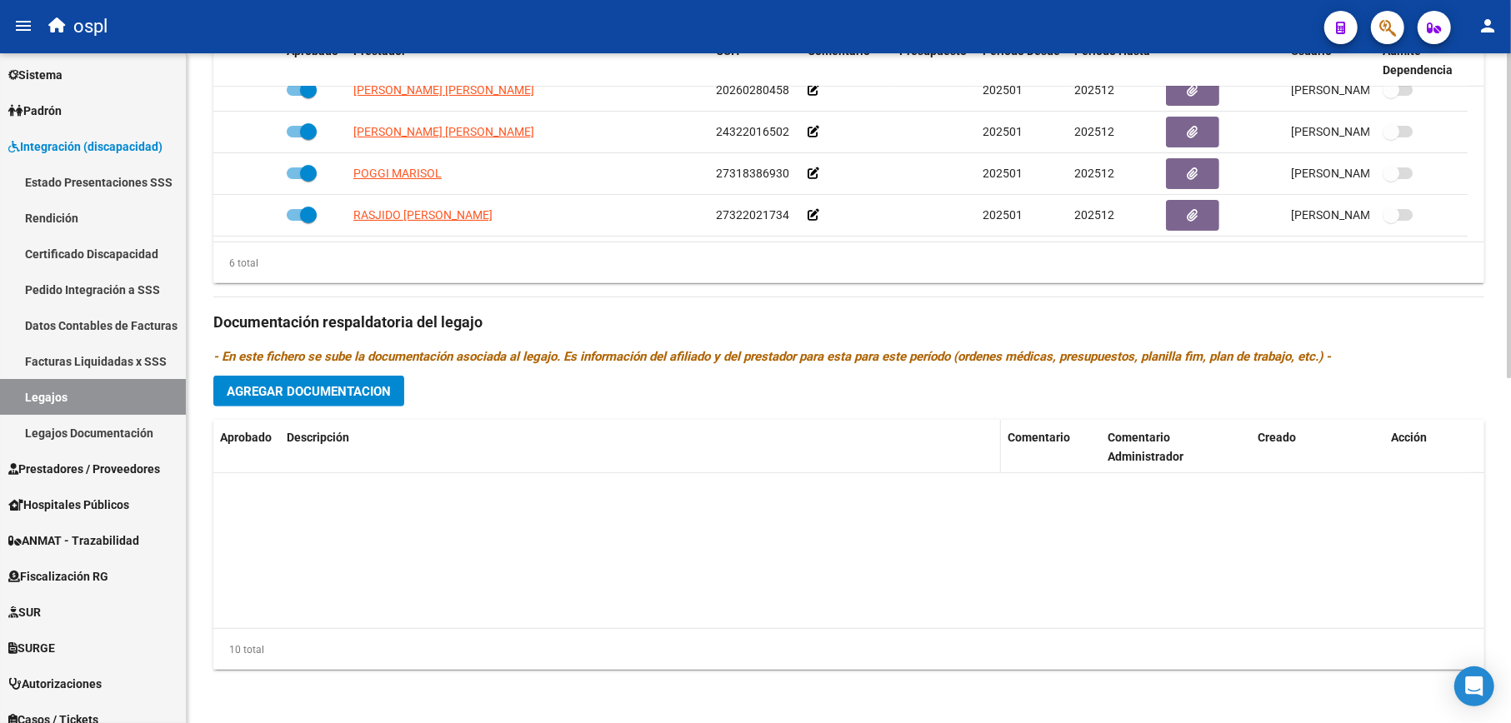
scroll to position [222, 0]
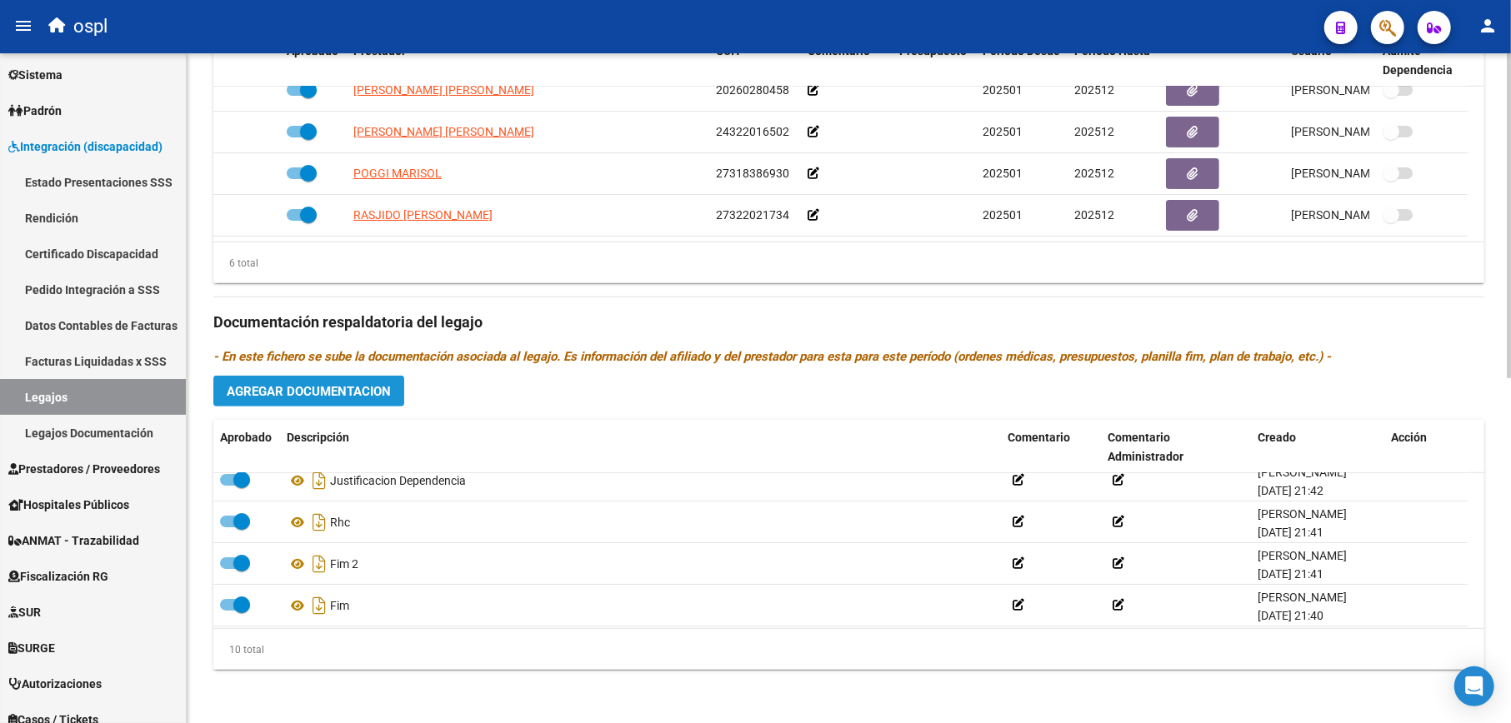
click at [372, 388] on span "Agregar Documentacion" at bounding box center [309, 391] width 164 height 15
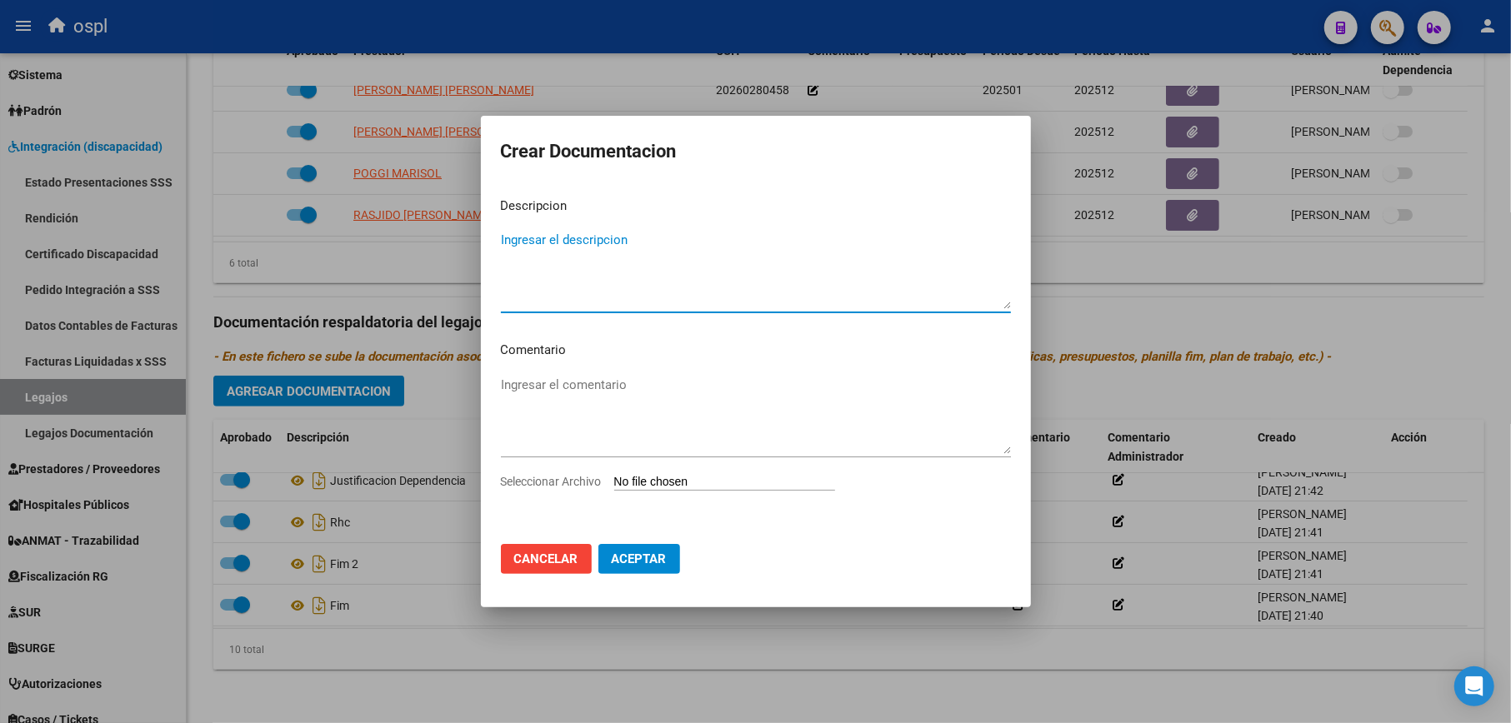
click at [407, 272] on div at bounding box center [755, 361] width 1511 height 723
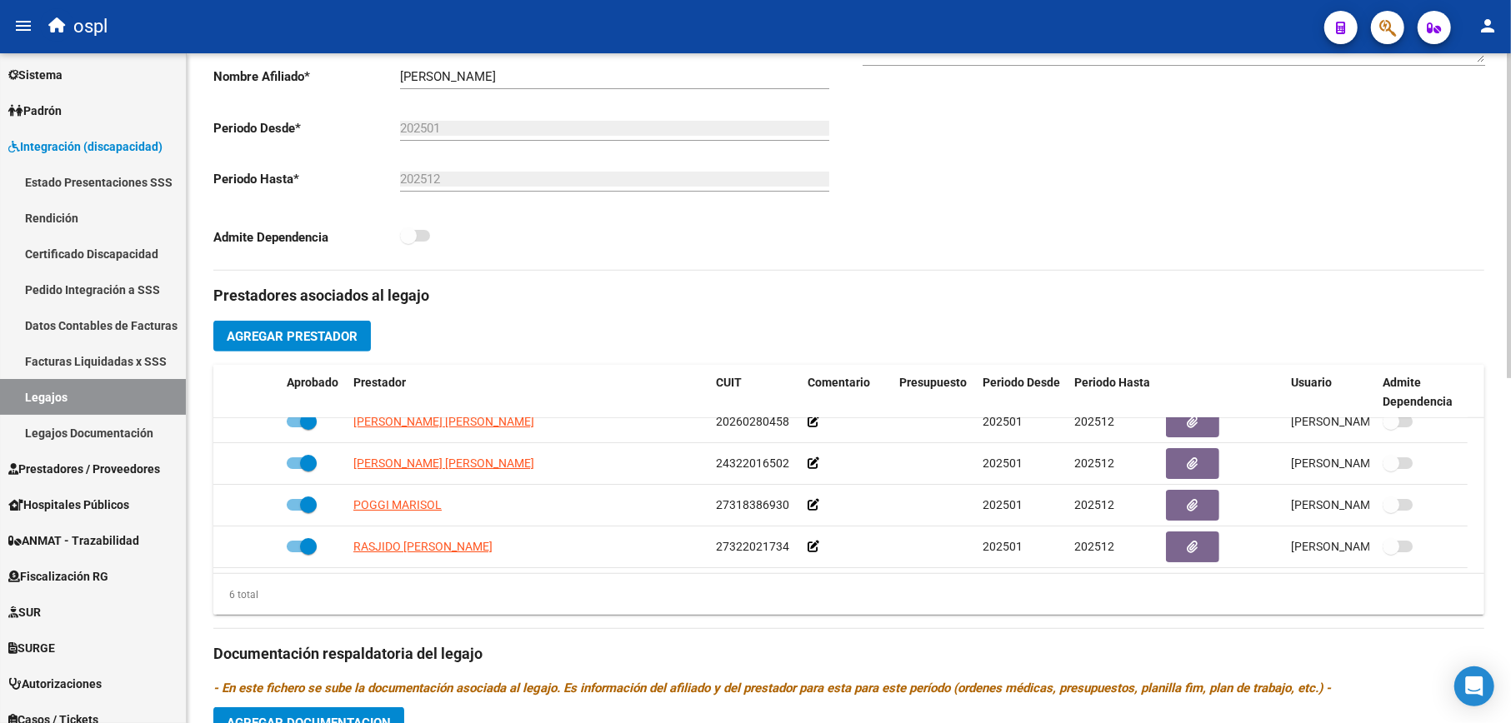
scroll to position [600, 0]
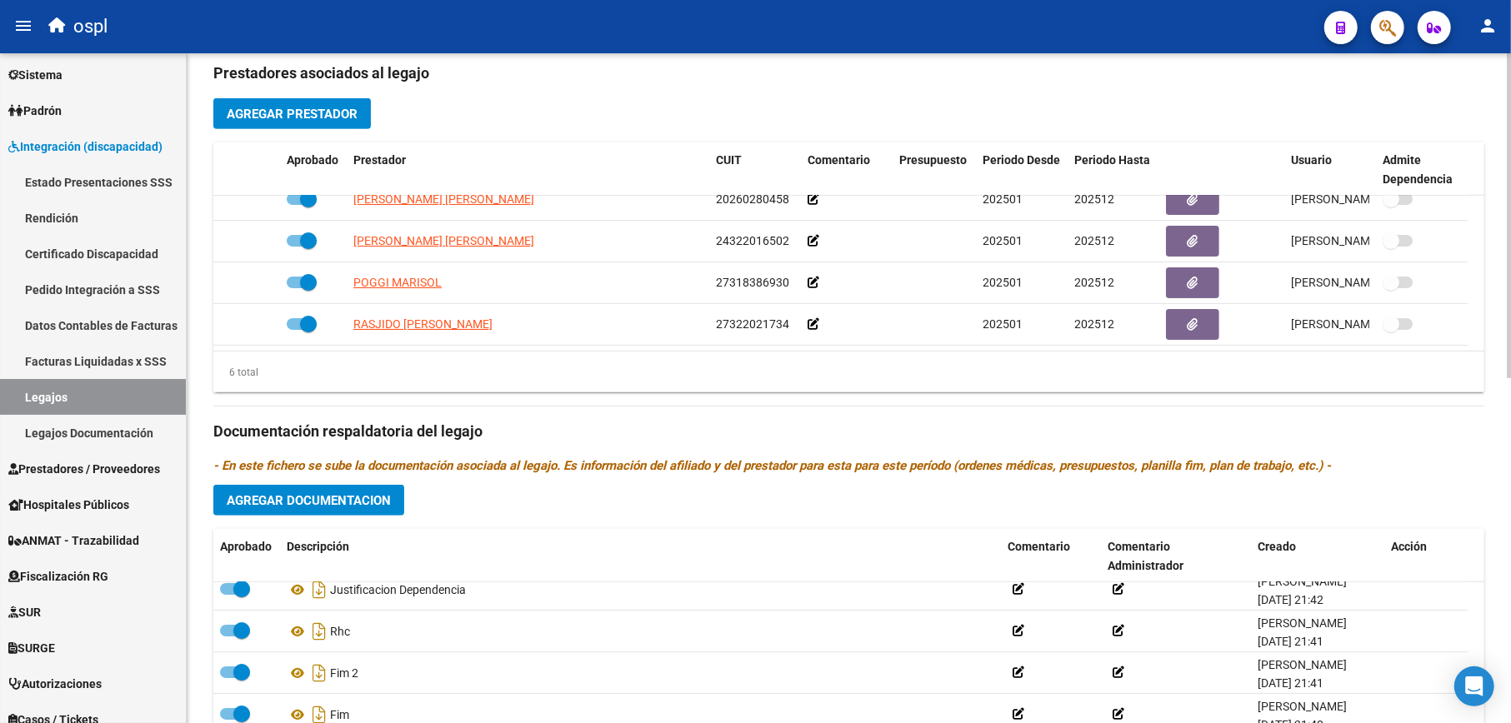
click at [327, 122] on span "Agregar Prestador" at bounding box center [292, 114] width 131 height 15
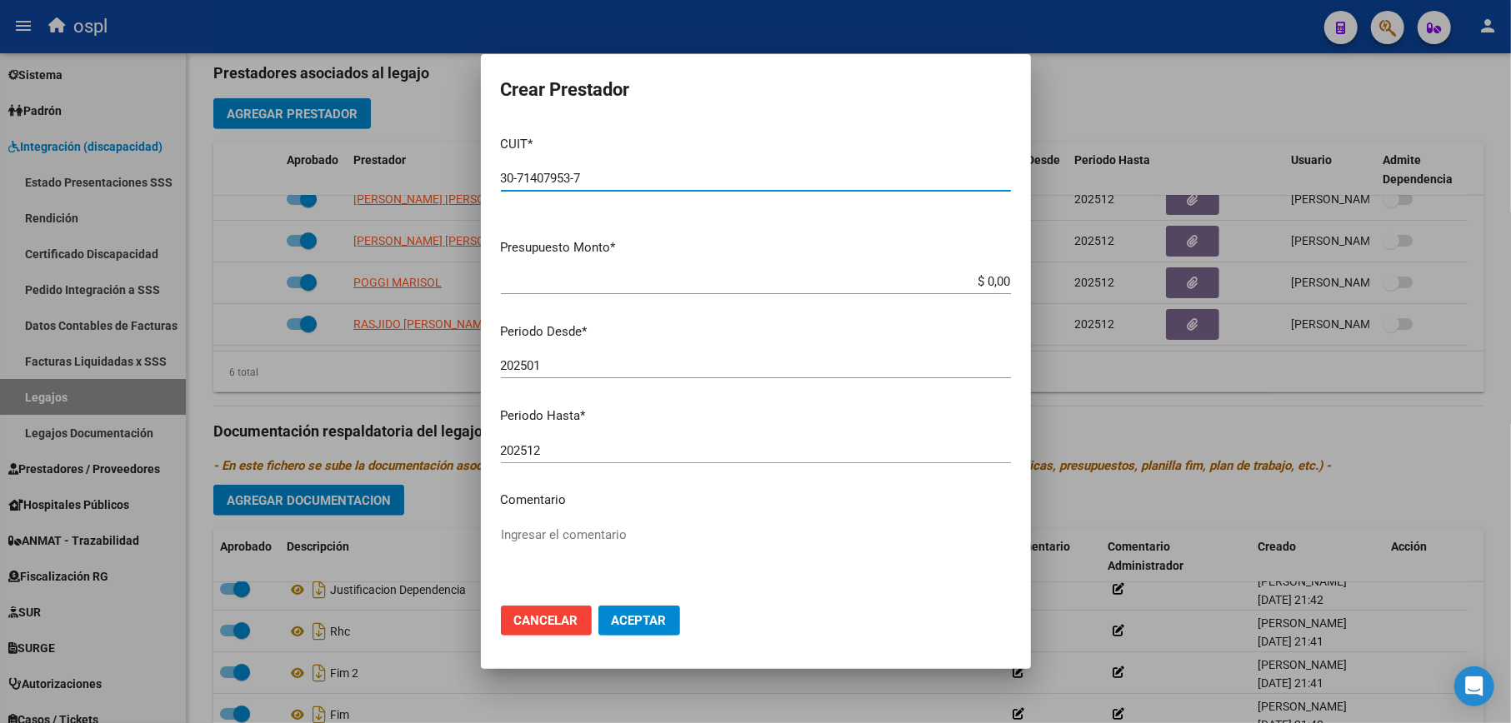
type input "30-71407953-7"
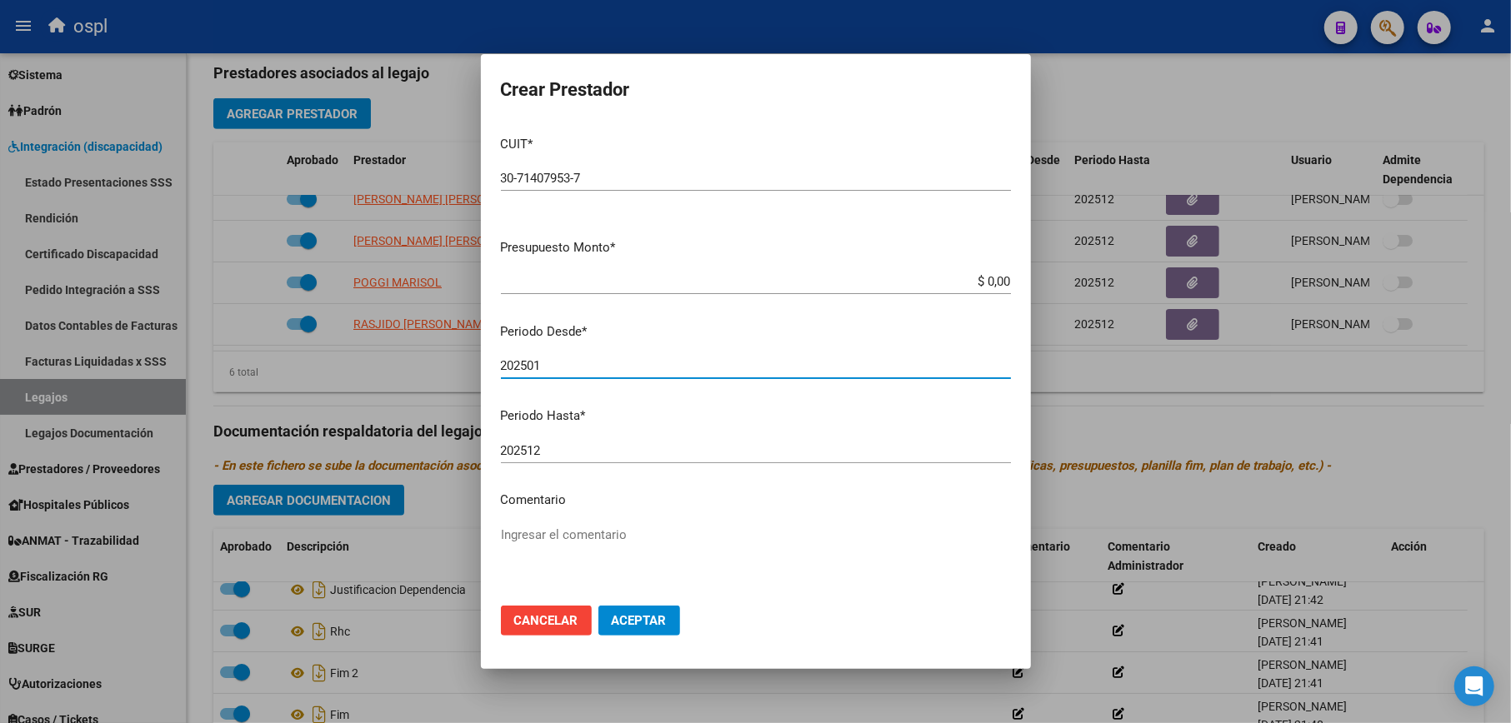
drag, startPoint x: 555, startPoint y: 372, endPoint x: 537, endPoint y: 371, distance: 18.3
click at [537, 371] on input "202501" at bounding box center [756, 365] width 510 height 15
type input "202502"
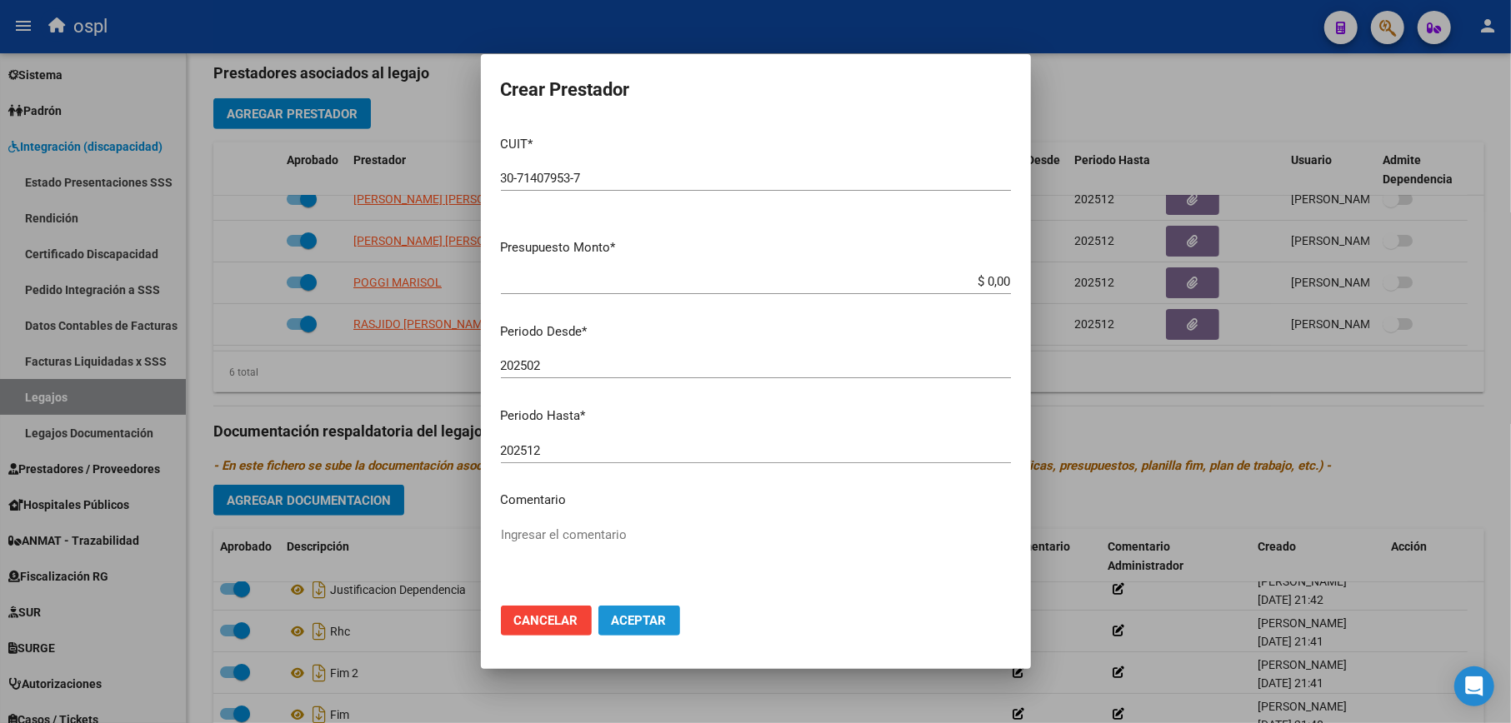
click at [647, 620] on span "Aceptar" at bounding box center [639, 620] width 55 height 15
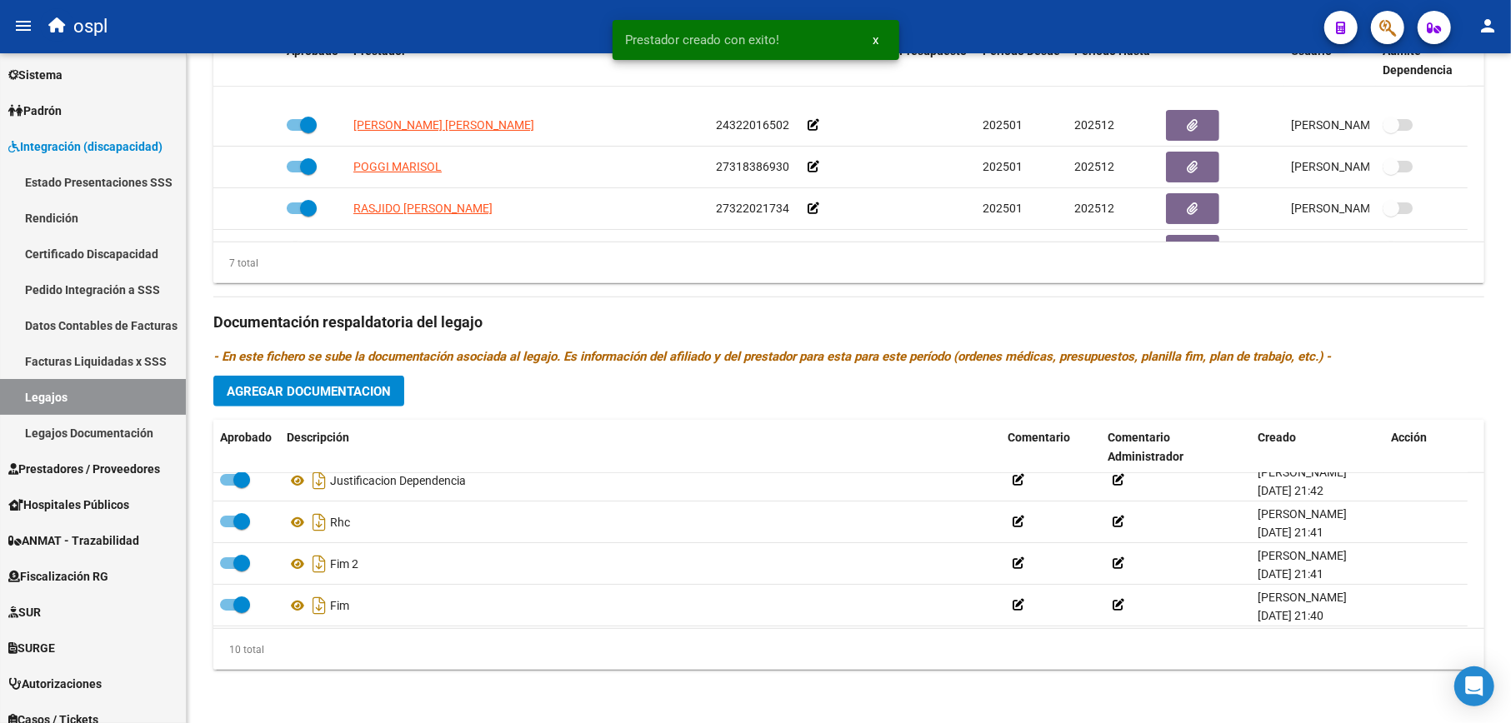
scroll to position [141, 0]
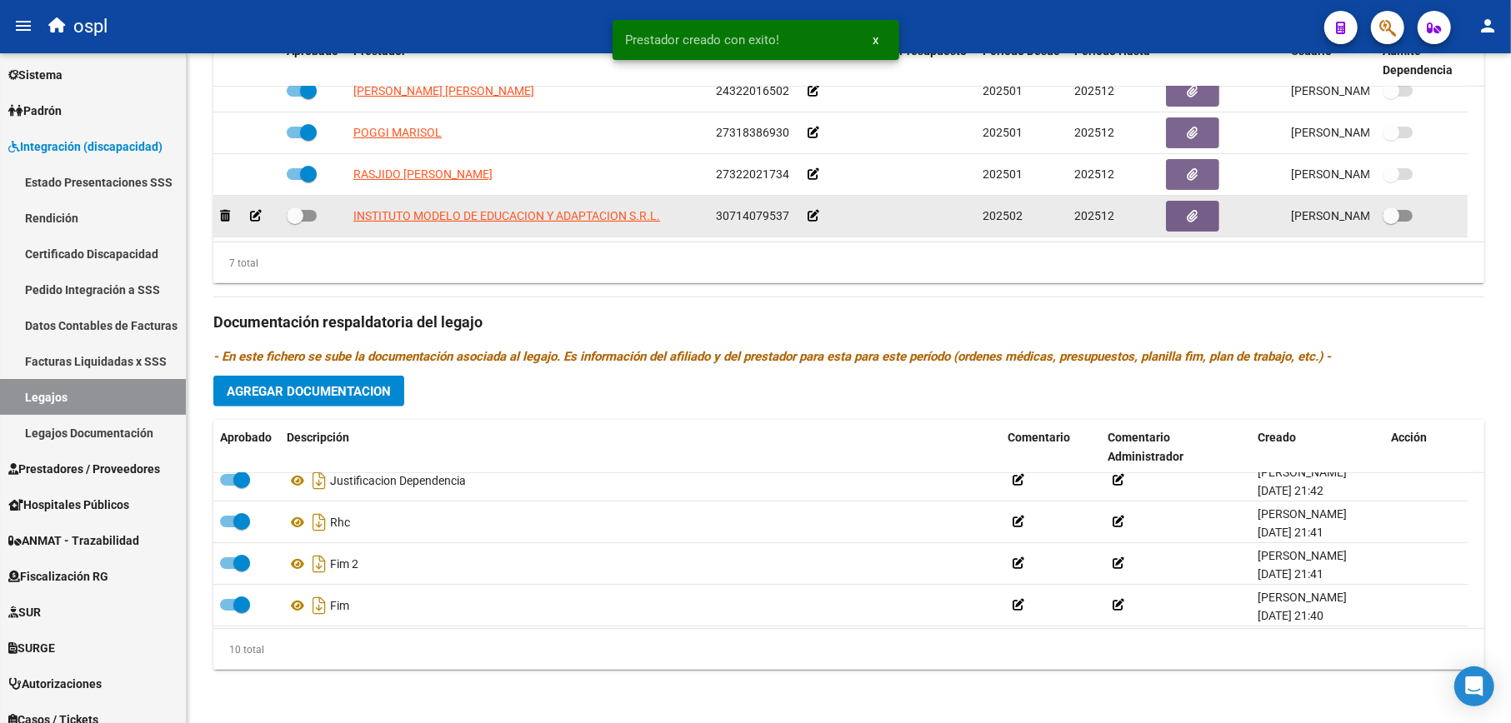
click at [292, 217] on span at bounding box center [295, 215] width 17 height 17
click at [294, 222] on input "checkbox" at bounding box center [294, 222] width 1 height 1
checkbox input "true"
click at [814, 214] on icon at bounding box center [813, 216] width 12 height 12
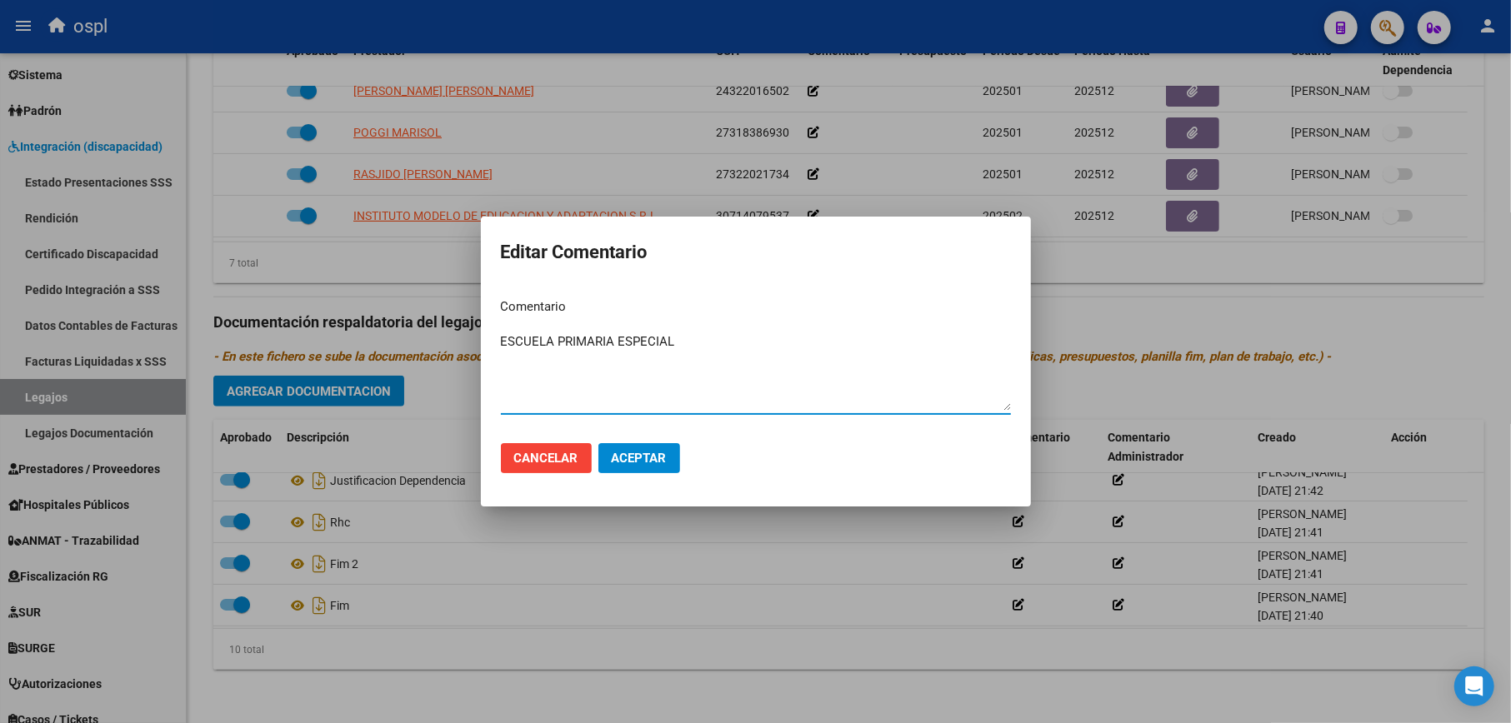
type textarea "ESCUELA PRIMARIA ESPECIAL"
click at [647, 471] on button "Aceptar" at bounding box center [639, 458] width 82 height 30
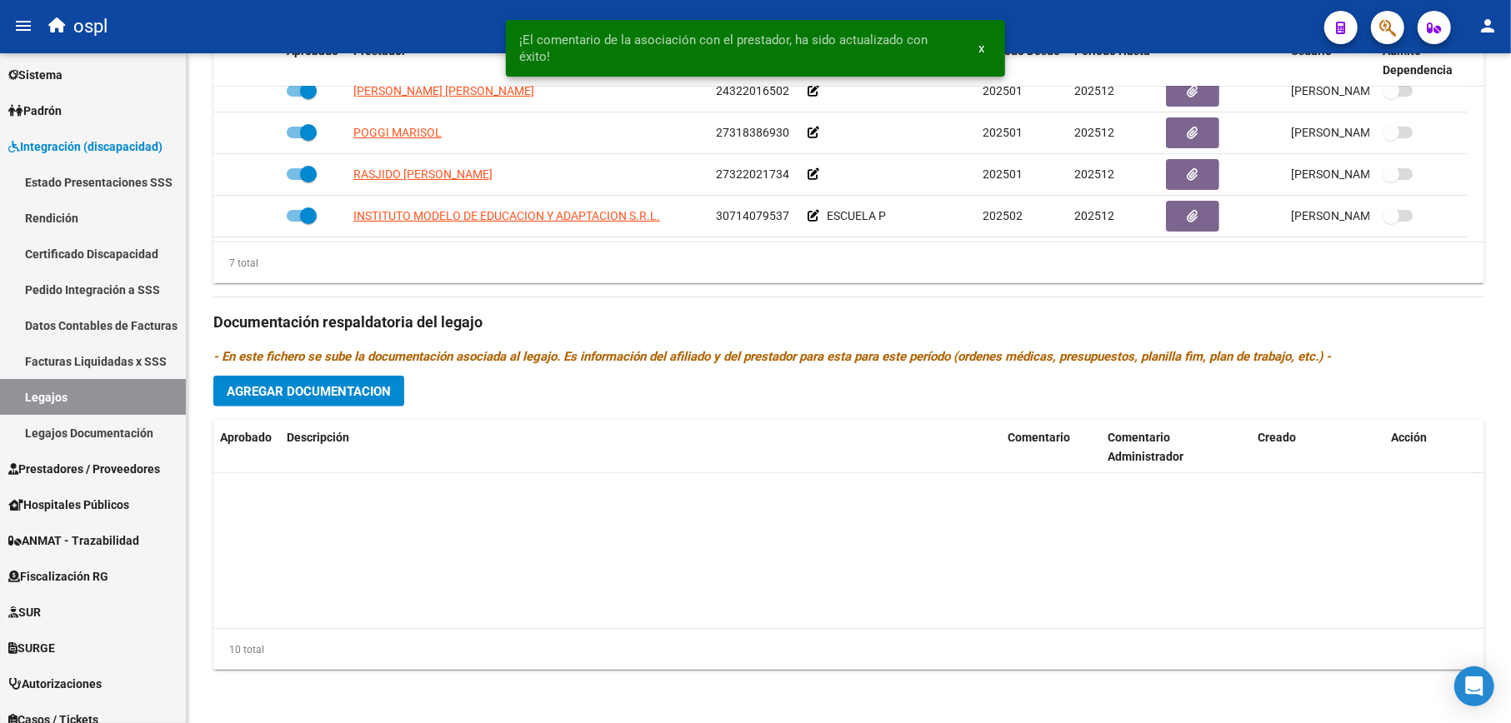
scroll to position [0, 0]
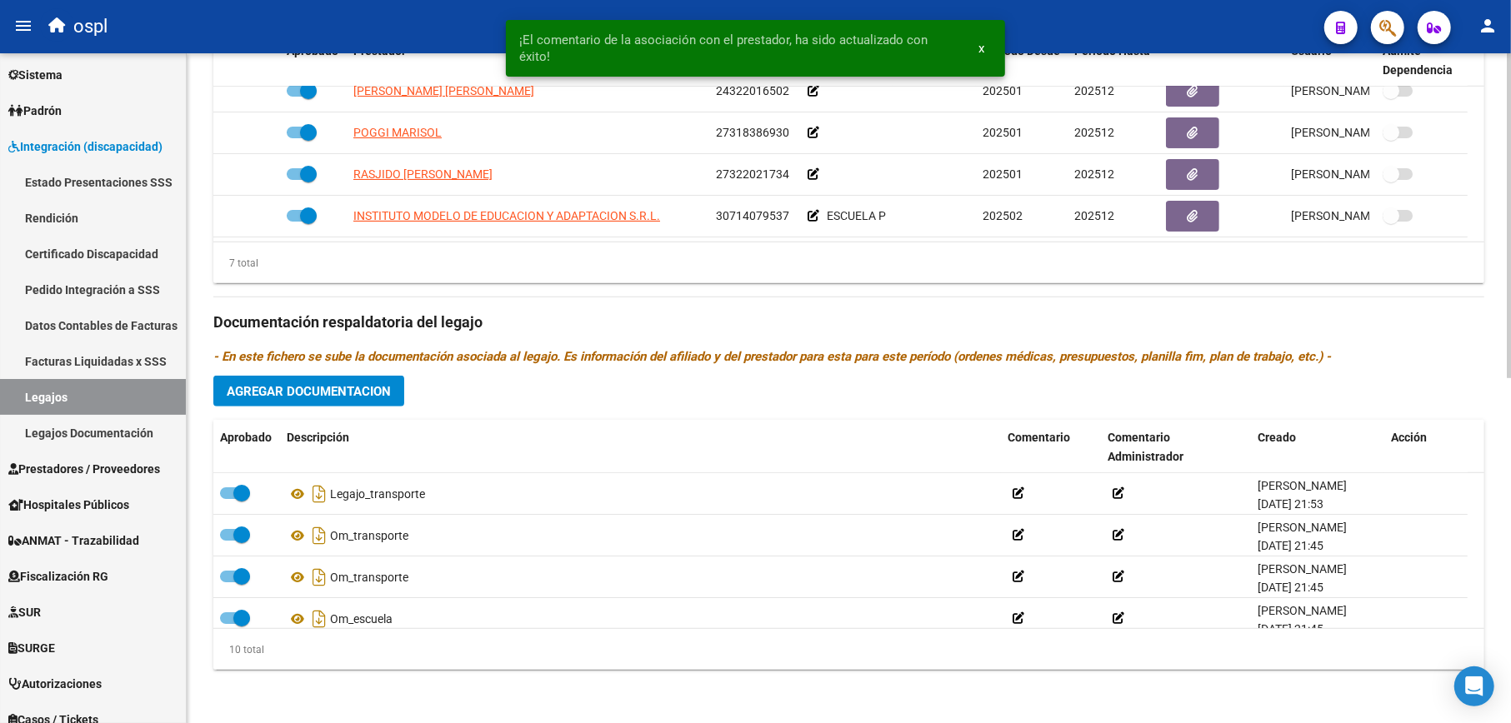
click at [351, 381] on button "Agregar Documentacion" at bounding box center [308, 391] width 191 height 31
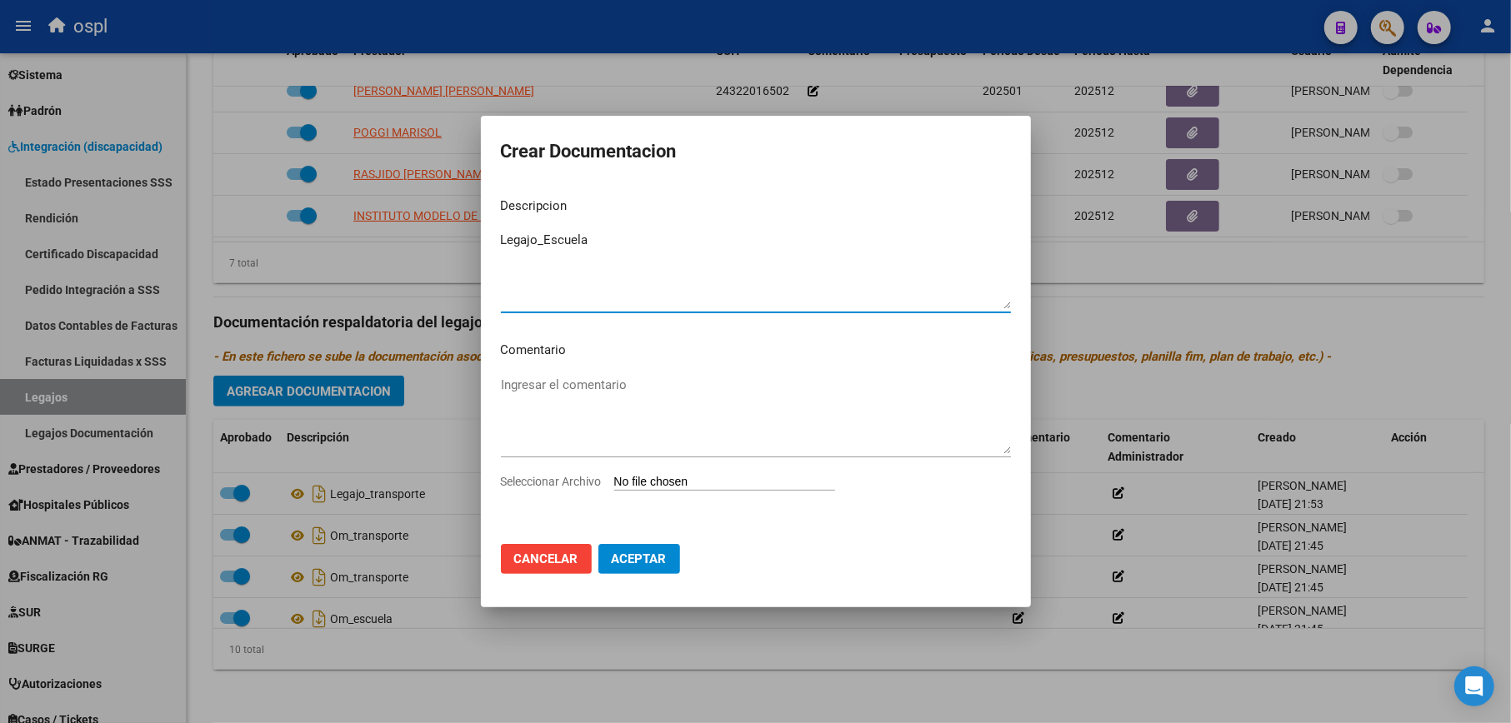
type textarea "Legajo_Escuela"
click at [721, 482] on input "Seleccionar Archivo" at bounding box center [724, 483] width 221 height 16
type input "C:\fakepath\AltaCBU_merged.pdf"
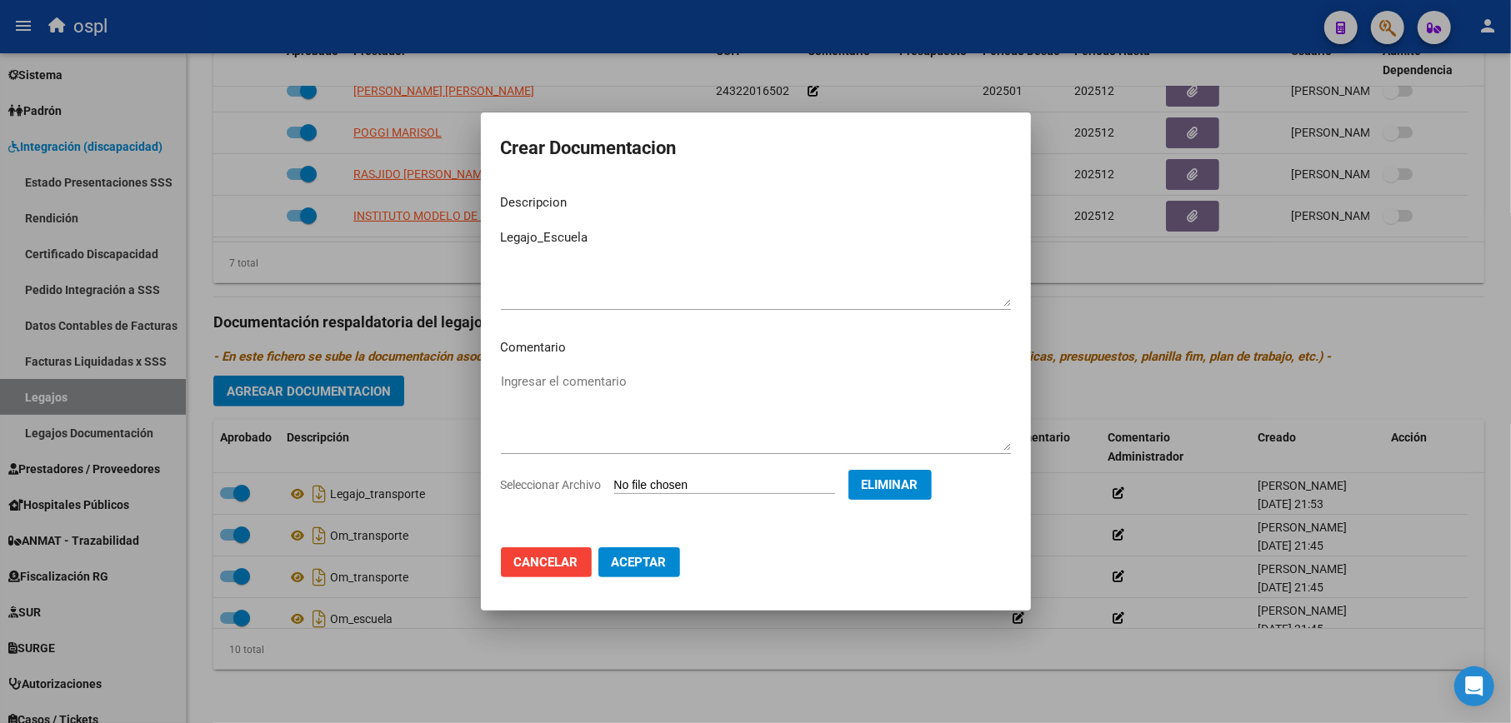
click at [647, 563] on span "Aceptar" at bounding box center [639, 562] width 55 height 15
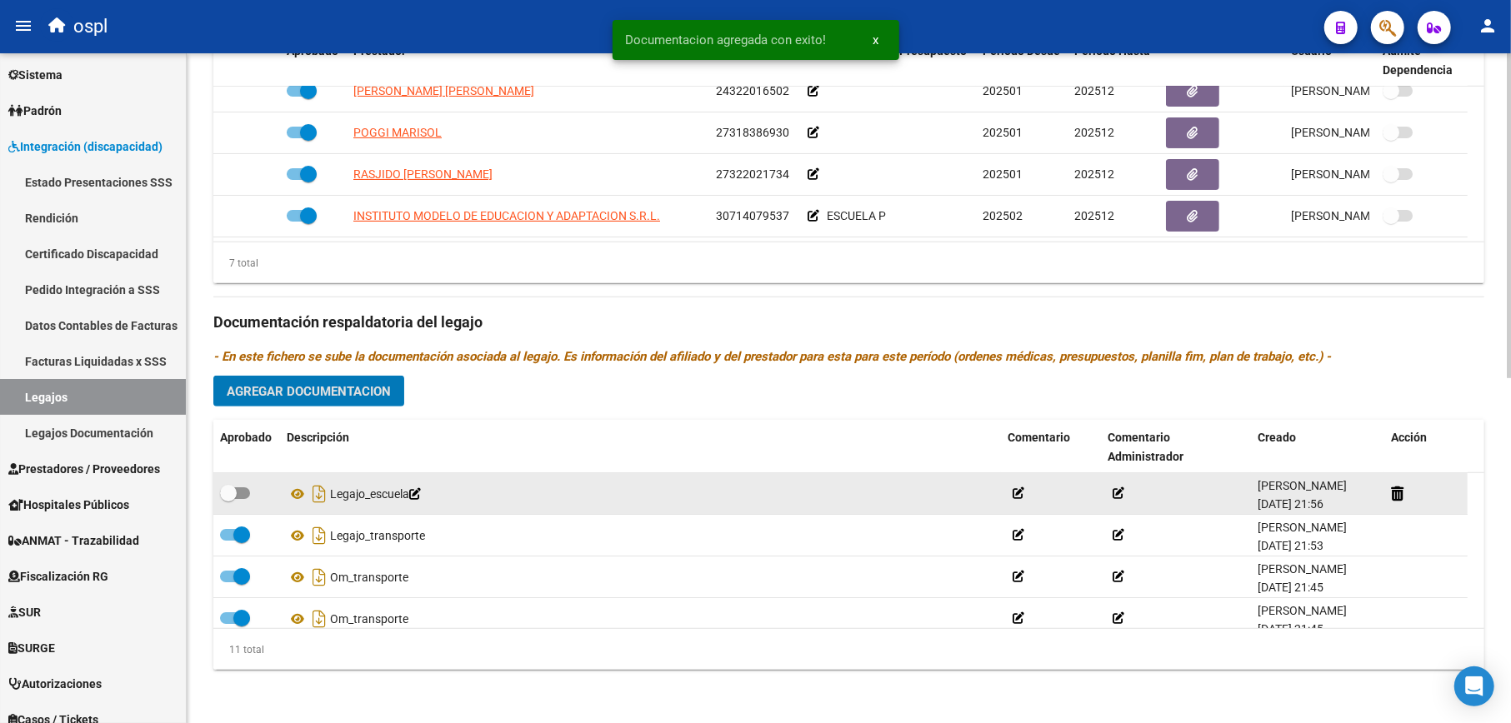
click at [242, 488] on span at bounding box center [235, 493] width 30 height 12
click at [228, 499] on input "checkbox" at bounding box center [227, 499] width 1 height 1
checkbox input "true"
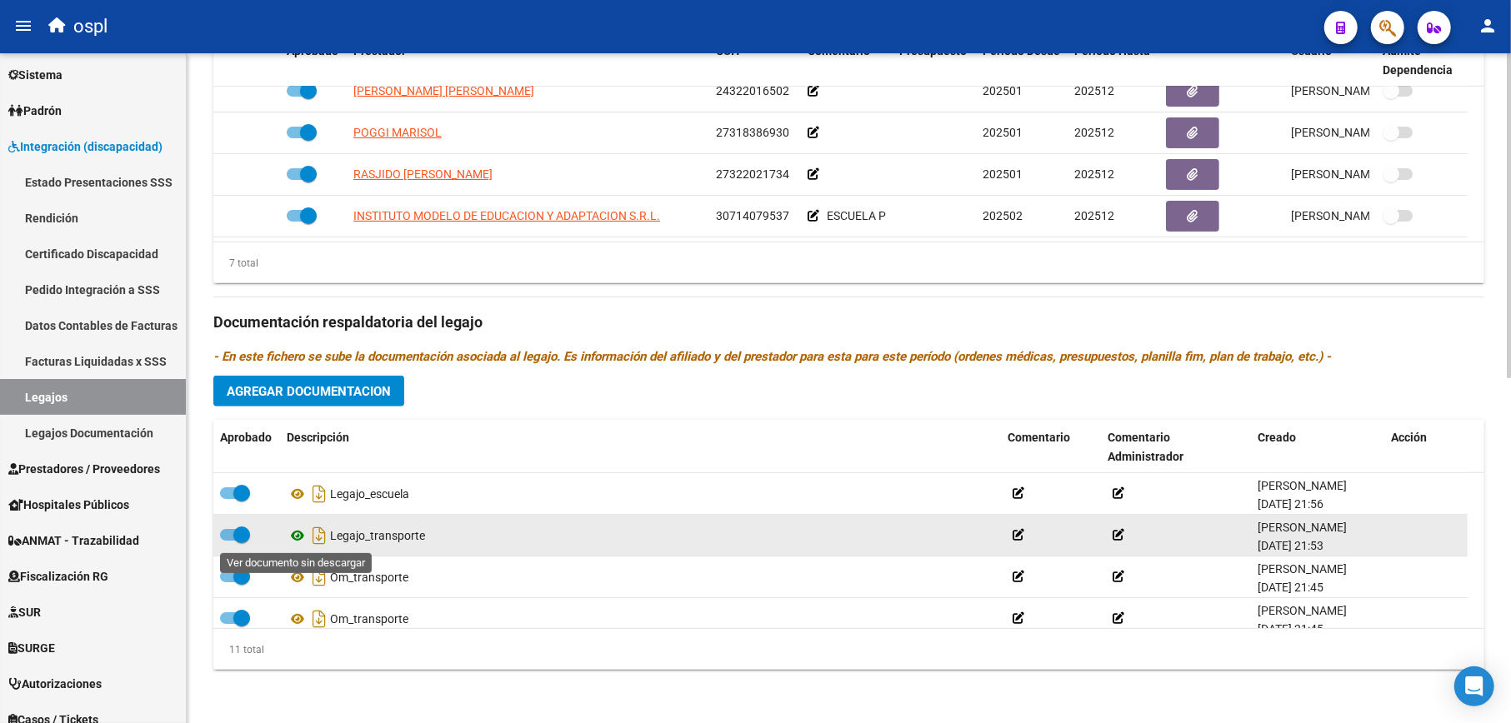
click at [295, 534] on icon at bounding box center [298, 536] width 22 height 20
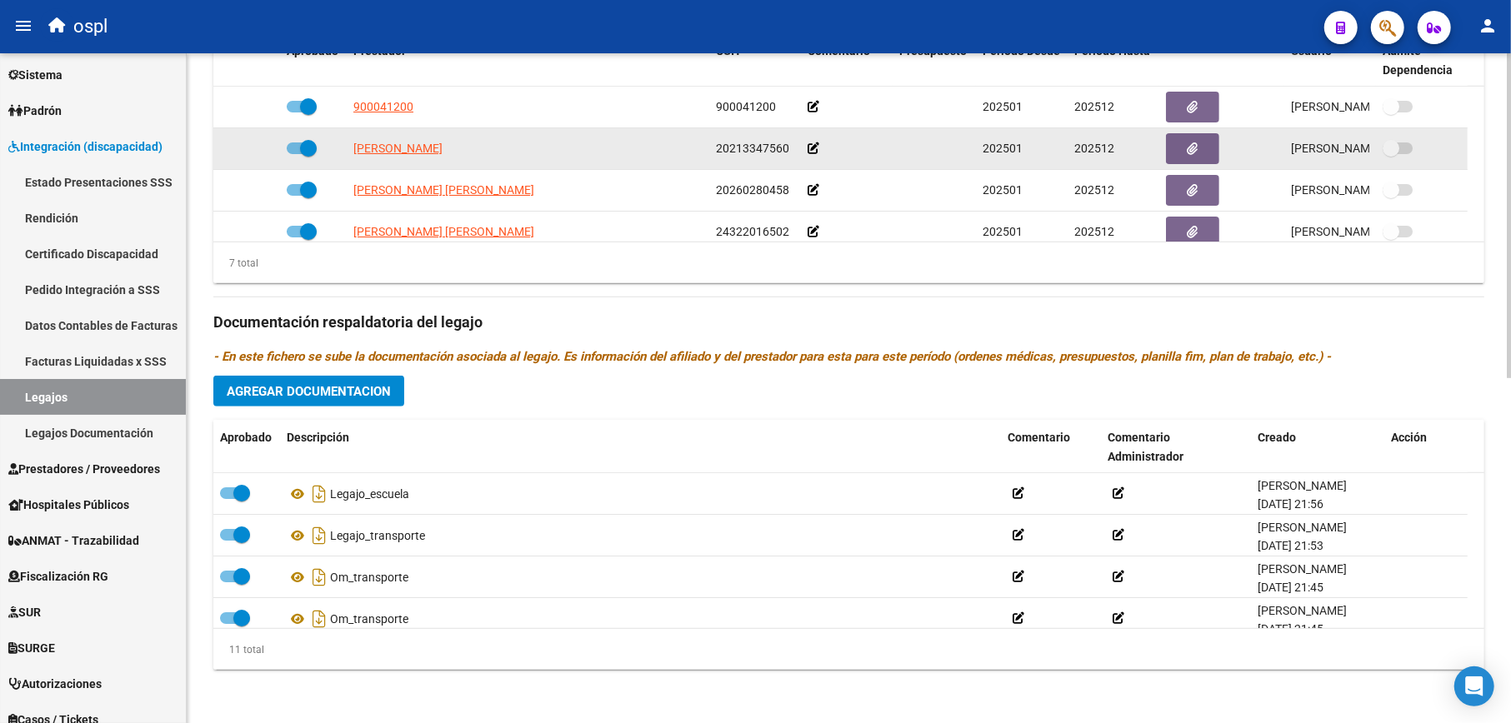
click at [823, 142] on div at bounding box center [846, 148] width 78 height 19
click at [812, 145] on icon at bounding box center [813, 148] width 12 height 12
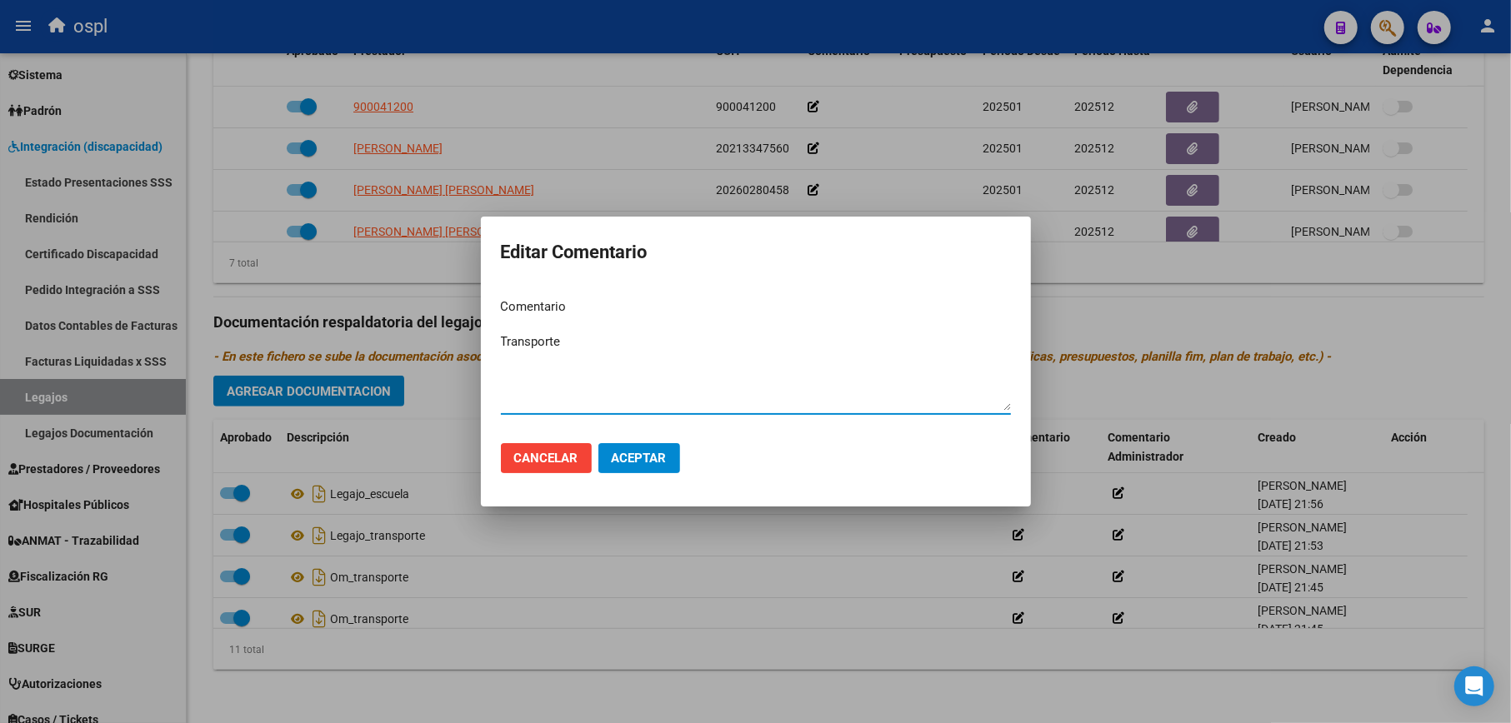
type textarea "Transporte"
click at [651, 458] on span "Aceptar" at bounding box center [639, 458] width 55 height 15
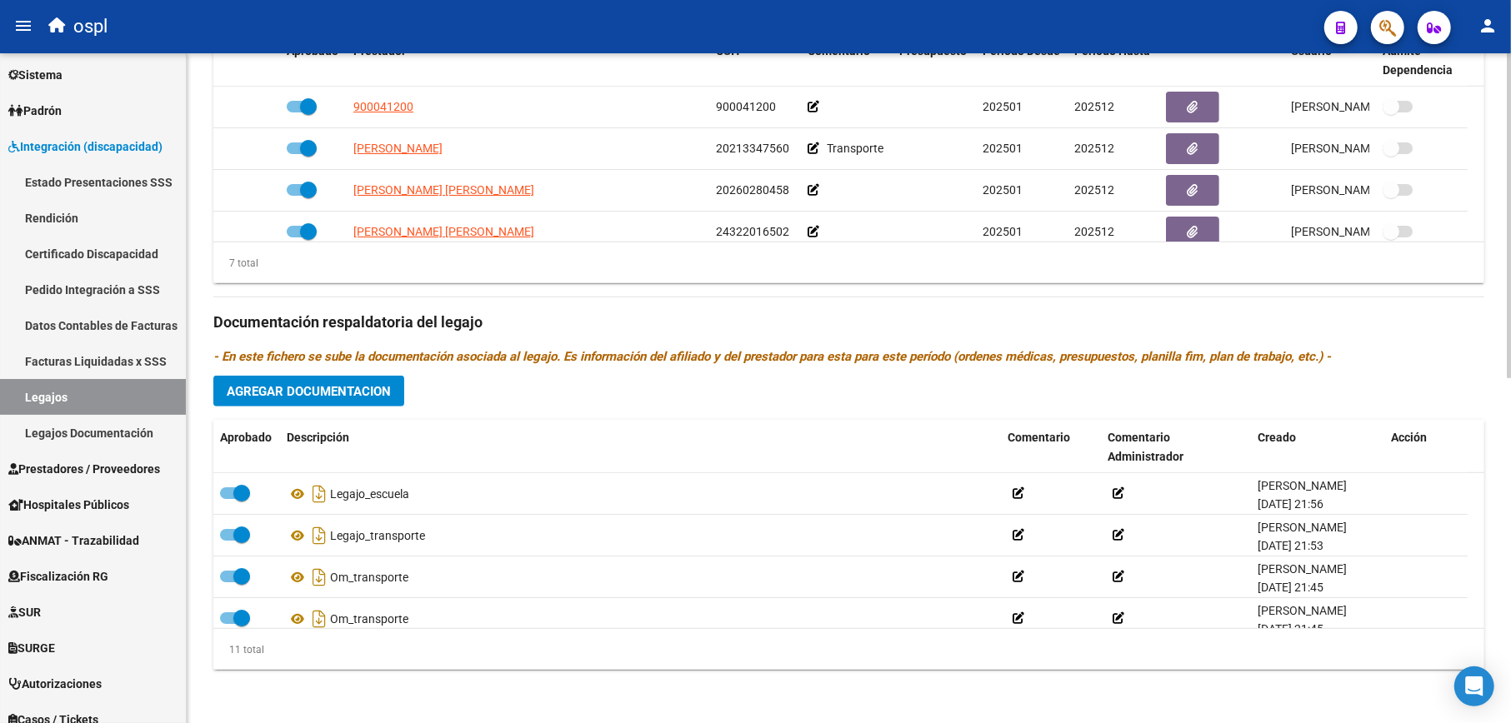
click at [338, 381] on button "Agregar Documentacion" at bounding box center [308, 391] width 191 height 31
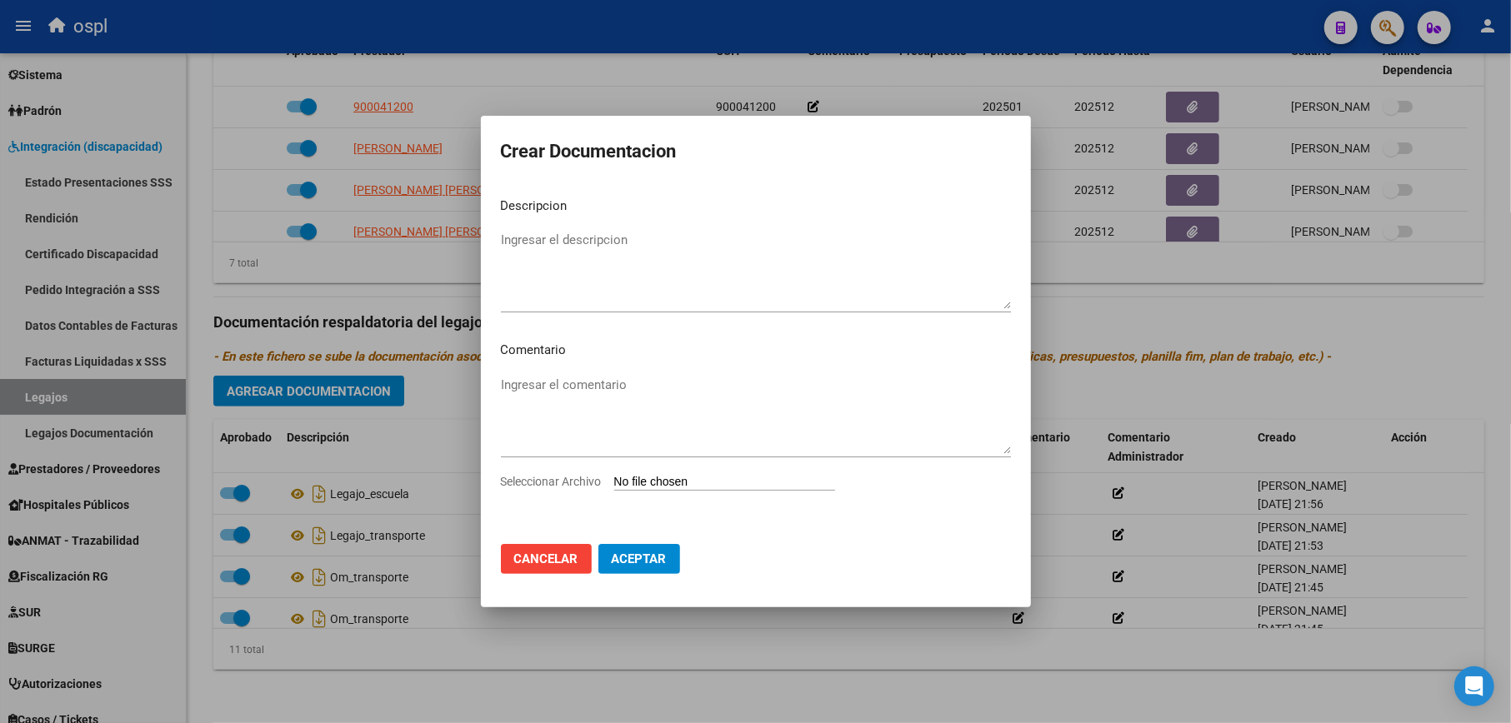
click at [664, 481] on input "Seleccionar Archivo" at bounding box center [724, 483] width 221 height 16
type input "C:\fakepath\[PERSON_NAME] - Conformidad .pdf"
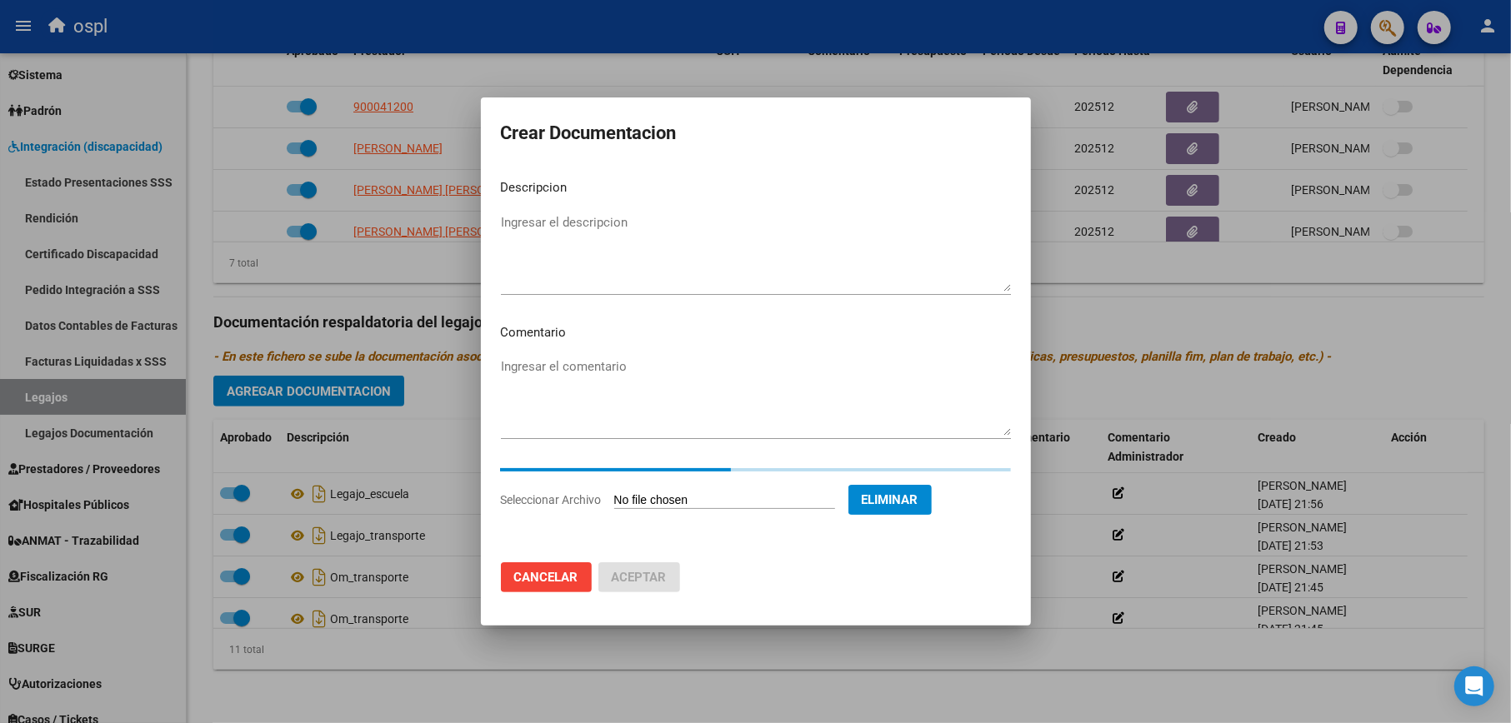
click at [655, 257] on textarea "Ingresar el descripcion" at bounding box center [756, 252] width 510 height 78
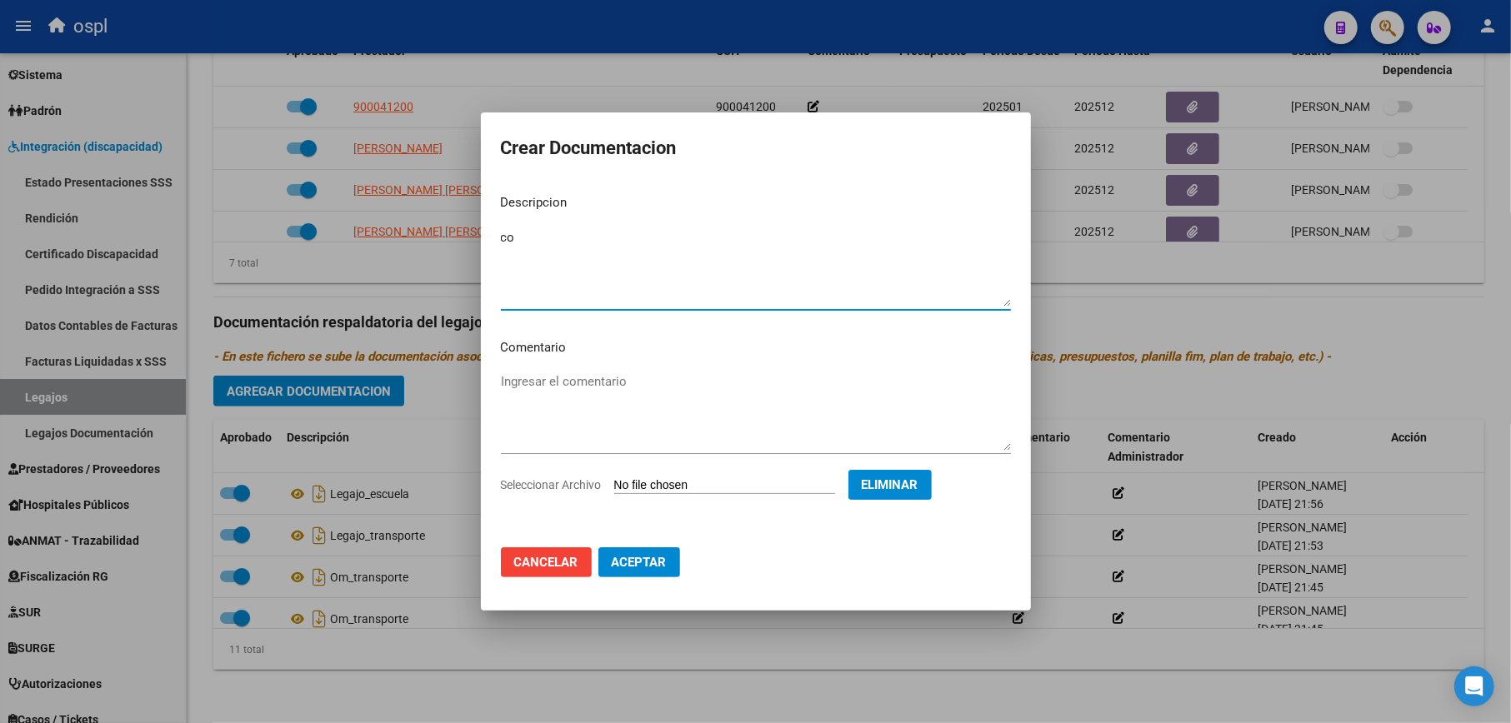
type textarea "c"
type textarea "Conformidad_Terapias"
click at [612, 555] on span "Aceptar" at bounding box center [639, 562] width 55 height 15
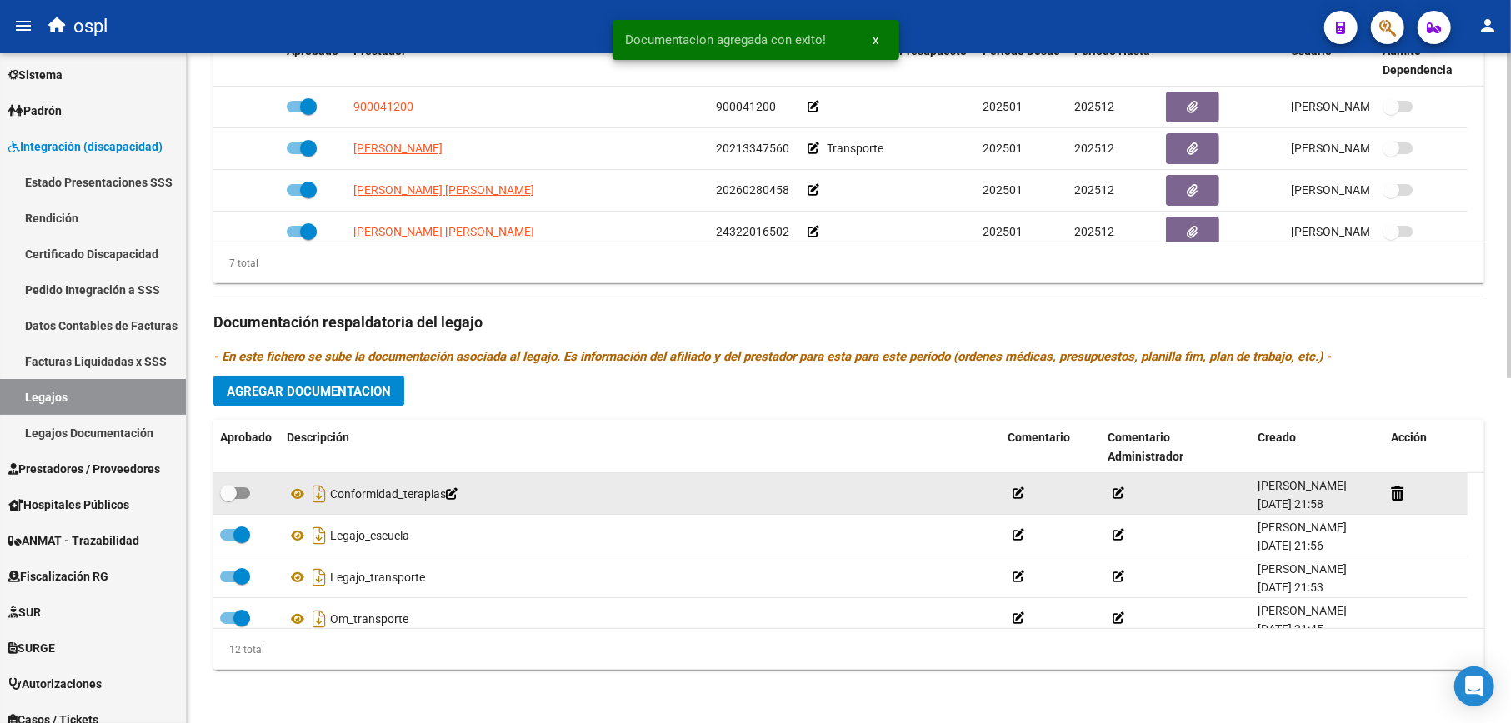
drag, startPoint x: 250, startPoint y: 495, endPoint x: 242, endPoint y: 492, distance: 9.0
click at [248, 495] on div at bounding box center [246, 494] width 53 height 22
click at [223, 498] on span at bounding box center [228, 493] width 17 height 17
click at [227, 499] on input "checkbox" at bounding box center [227, 499] width 1 height 1
checkbox input "true"
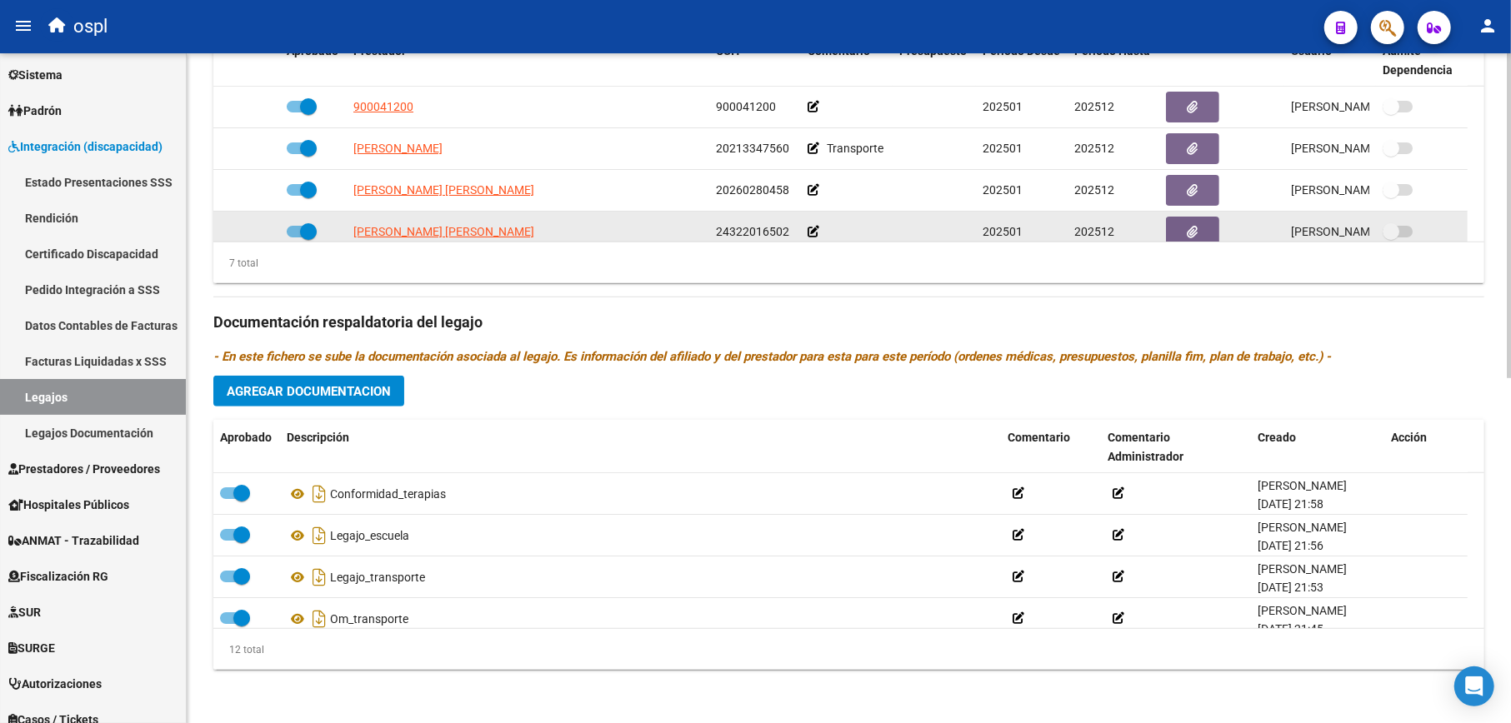
click at [812, 227] on icon at bounding box center [813, 232] width 12 height 12
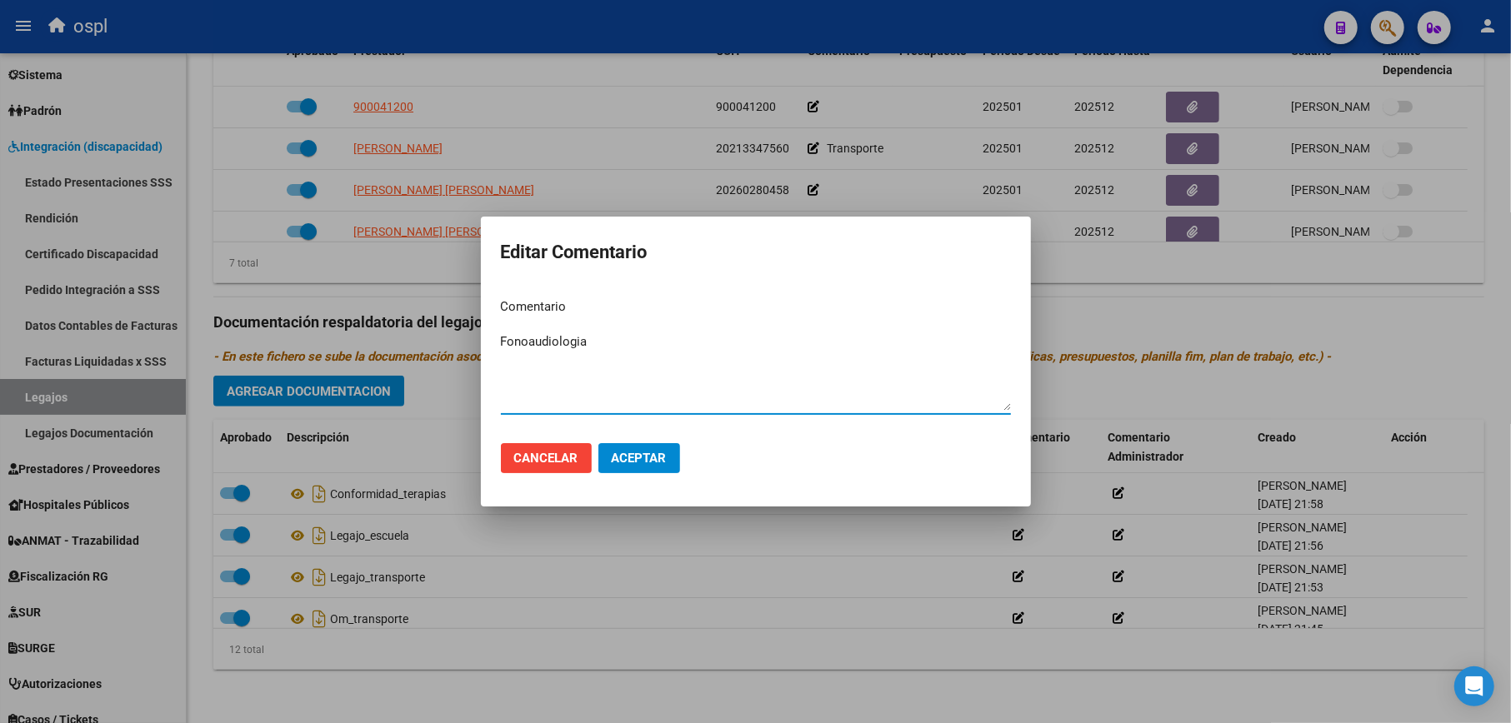
type textarea "Fonoaudiologia"
click at [643, 467] on button "Aceptar" at bounding box center [639, 458] width 82 height 30
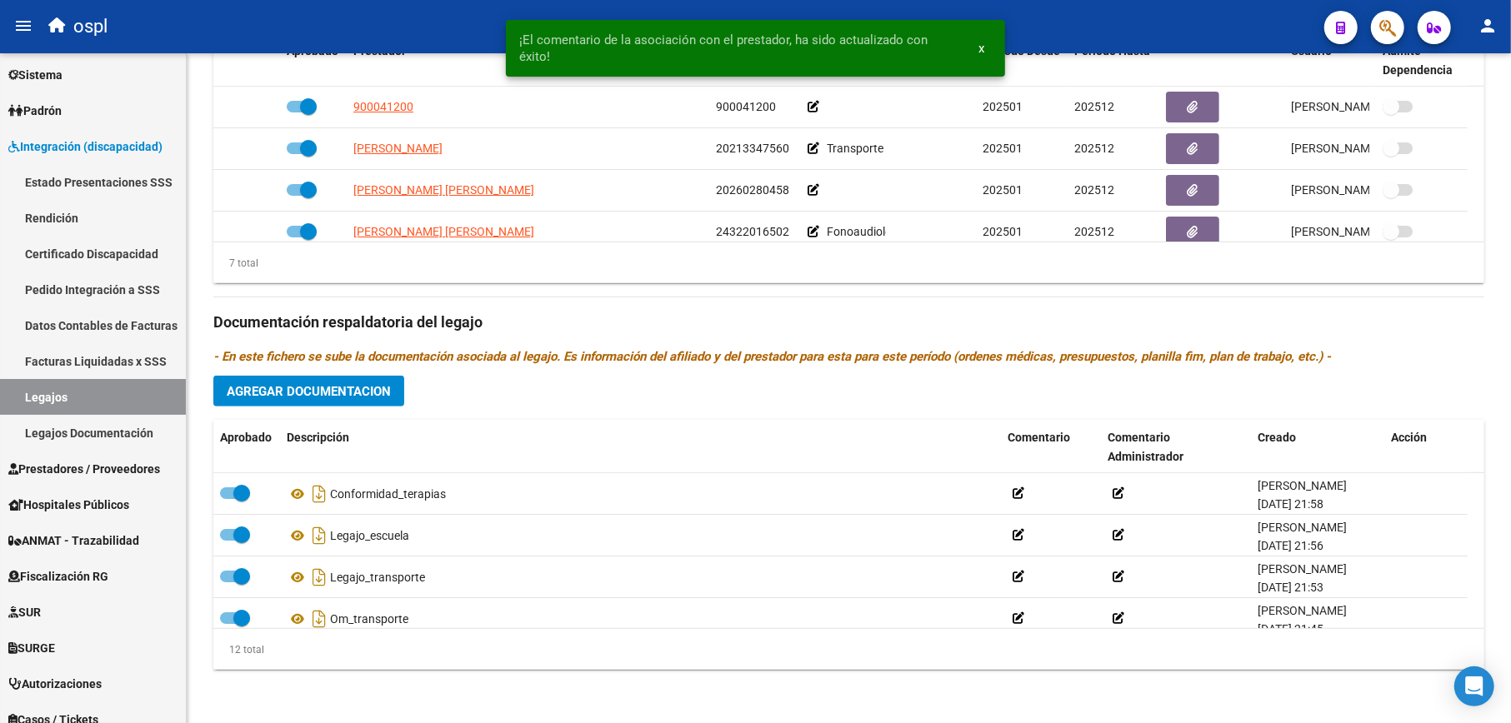
scroll to position [11, 0]
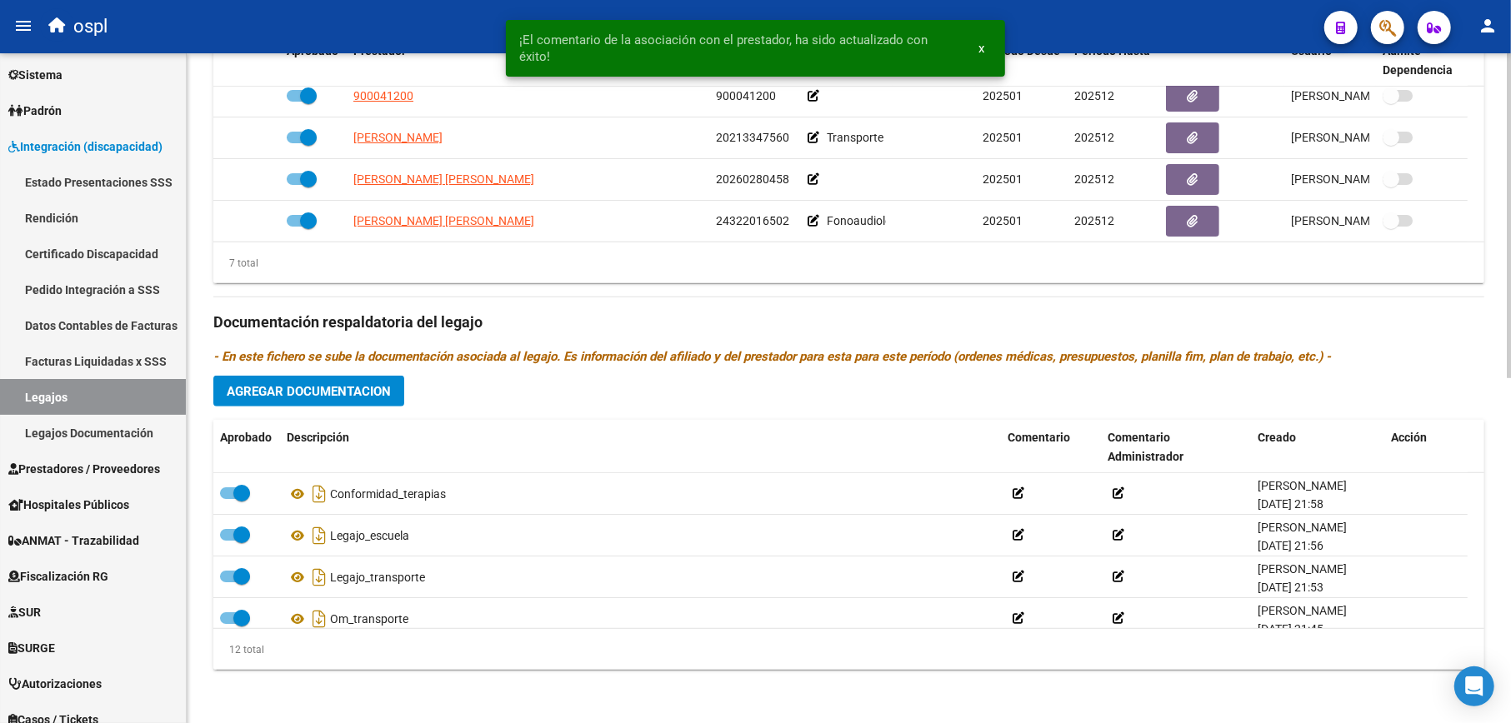
click at [297, 397] on span "Agregar Documentacion" at bounding box center [309, 391] width 164 height 15
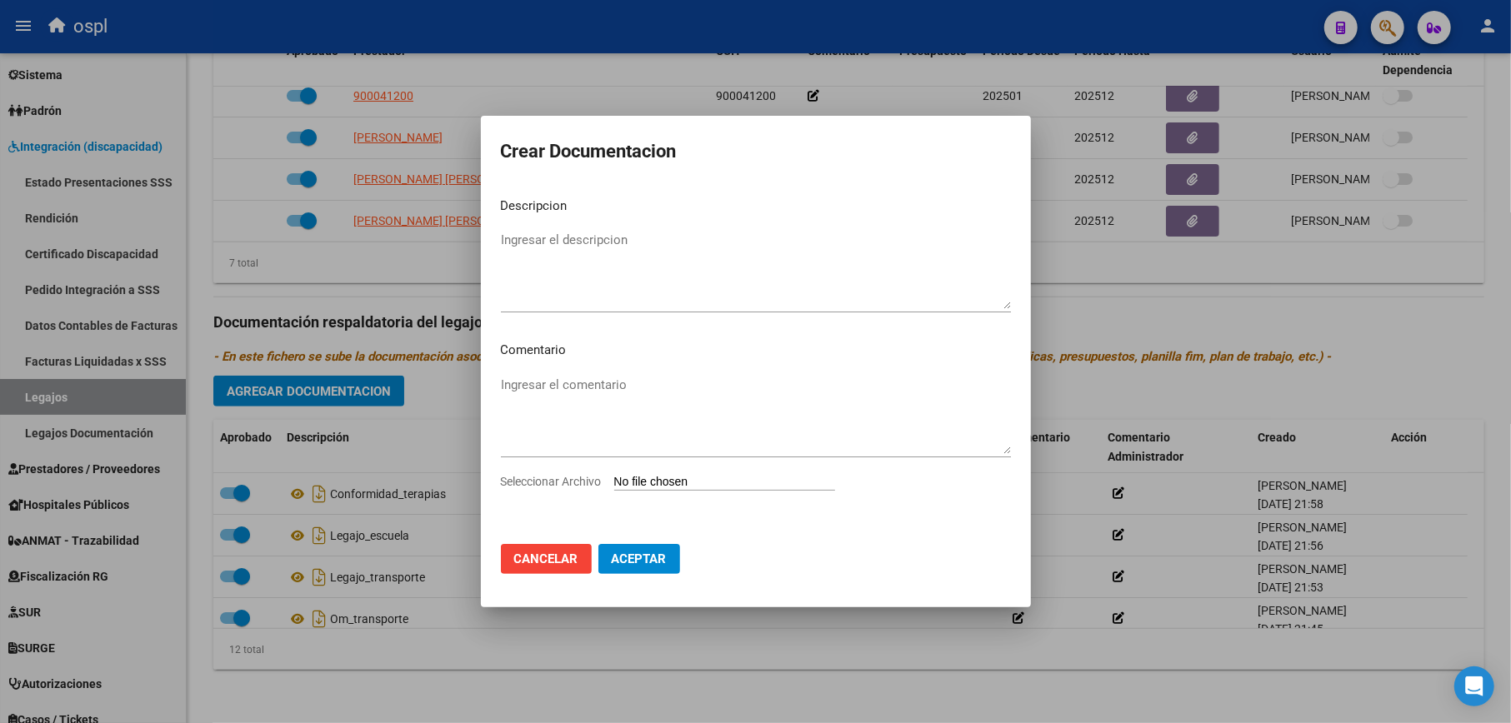
click at [668, 477] on input "Seleccionar Archivo" at bounding box center [724, 483] width 221 height 16
click at [1063, 315] on div at bounding box center [755, 361] width 1511 height 723
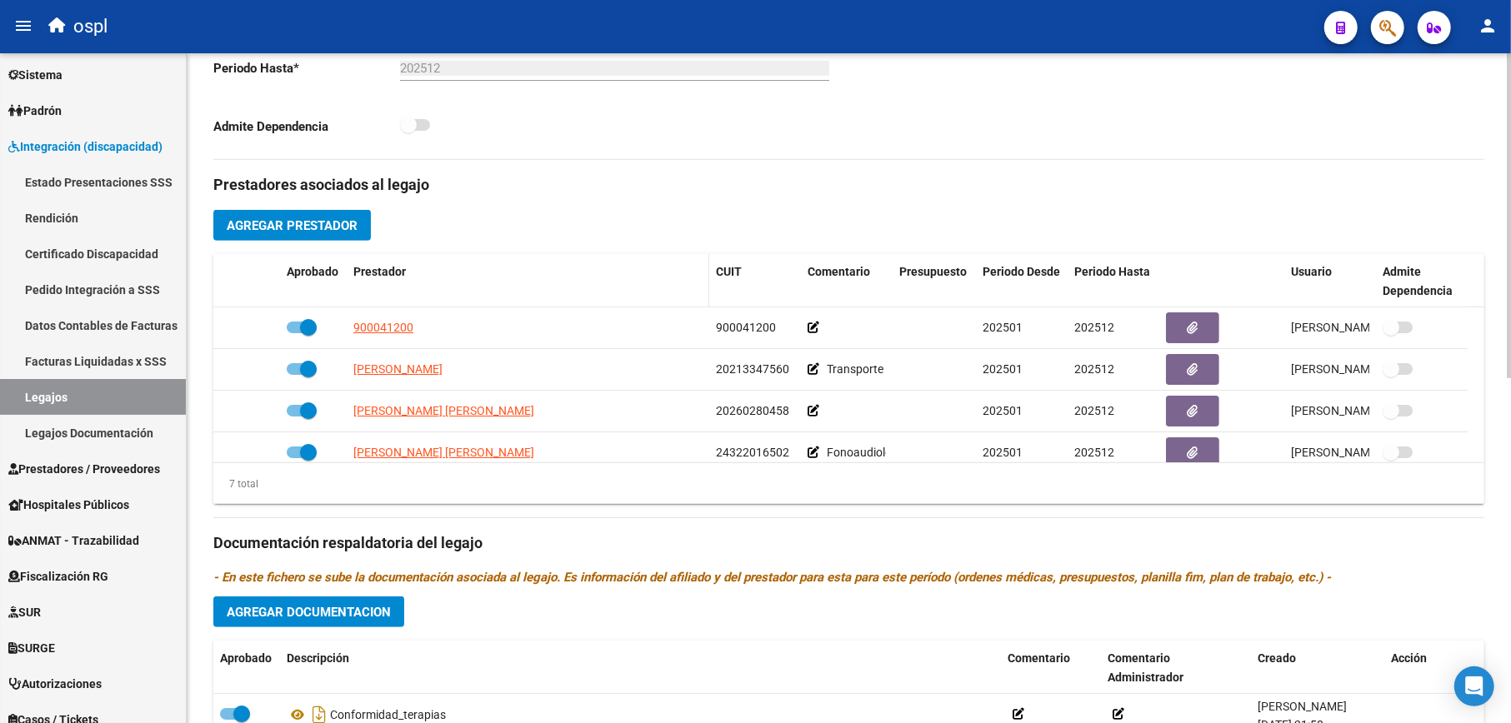
scroll to position [155, 0]
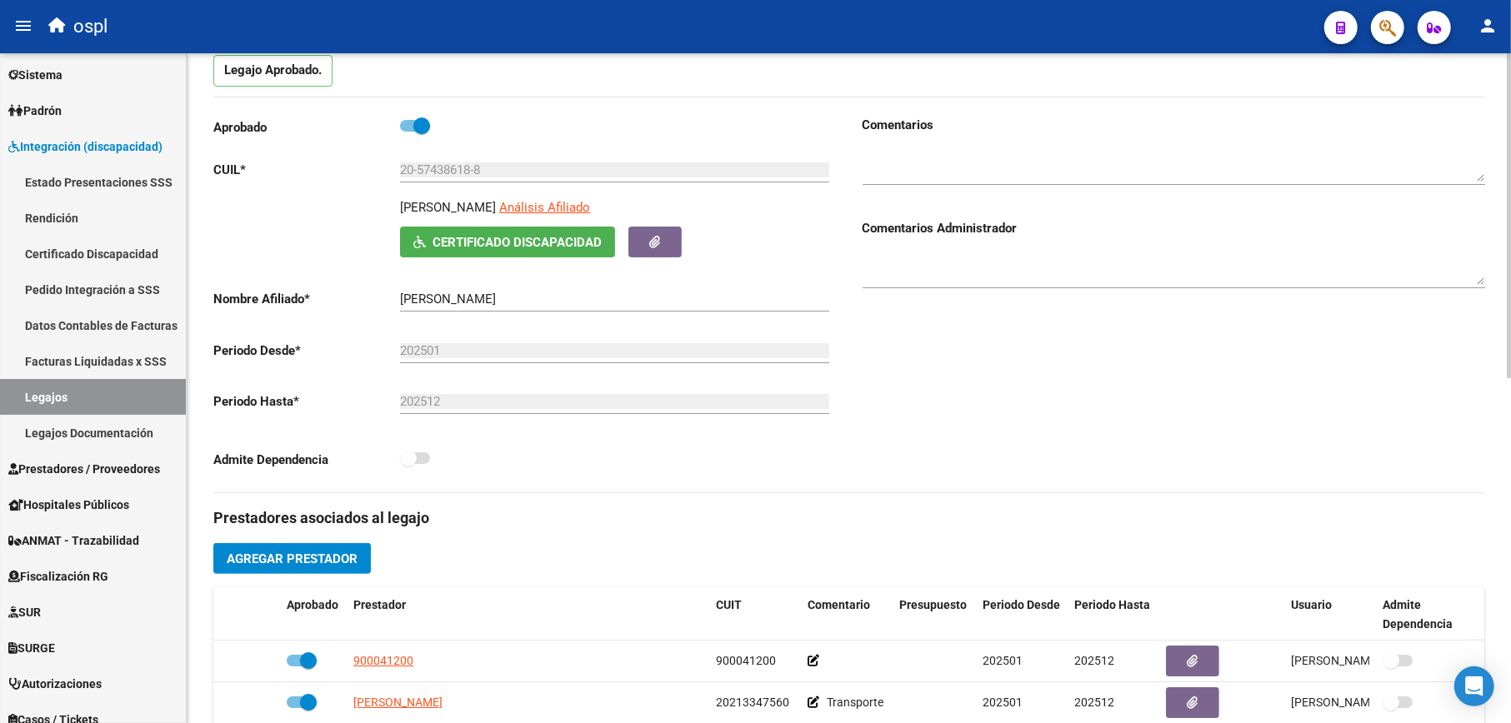
drag, startPoint x: 402, startPoint y: 205, endPoint x: 515, endPoint y: 203, distance: 113.3
click at [496, 203] on p "[PERSON_NAME]" at bounding box center [448, 207] width 96 height 18
copy p "[PERSON_NAME]"
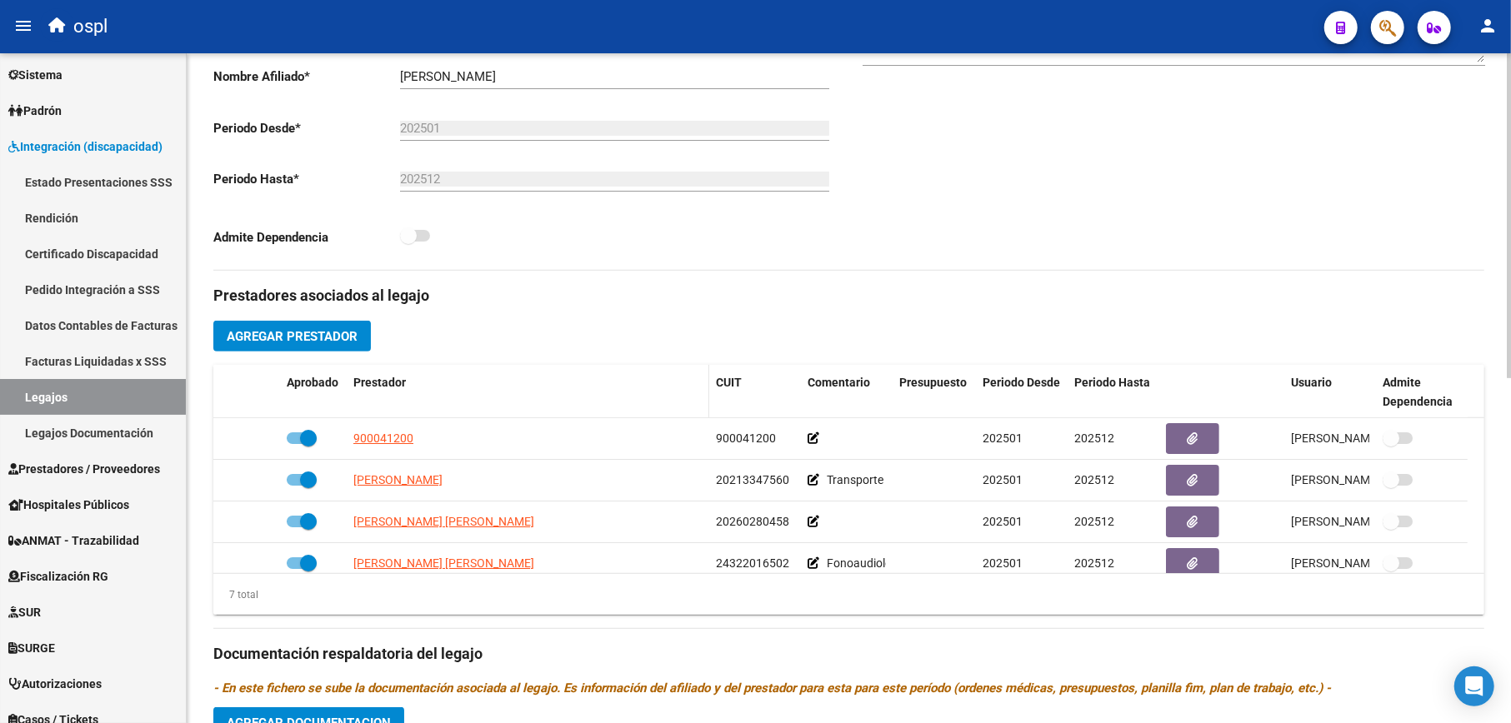
scroll to position [711, 0]
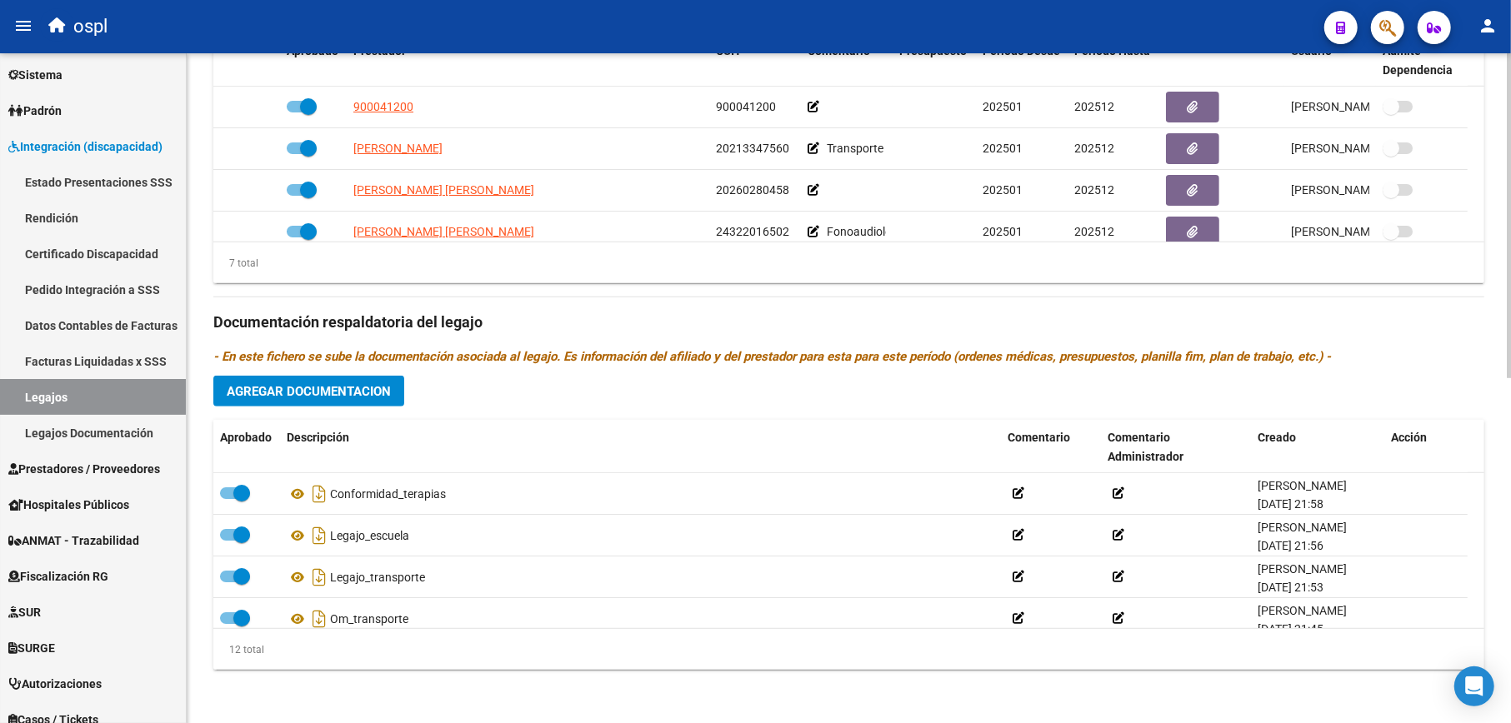
click at [364, 387] on span "Agregar Documentacion" at bounding box center [309, 391] width 164 height 15
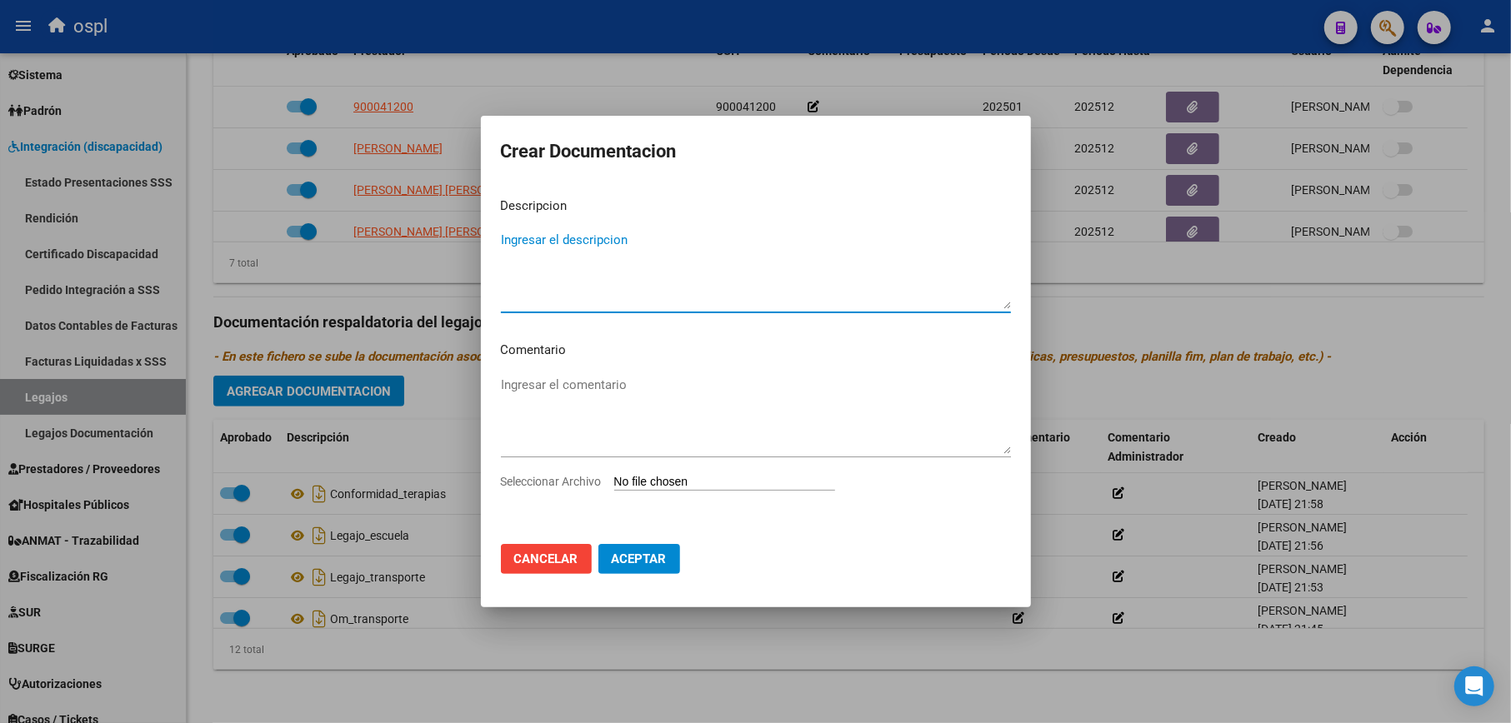
click at [637, 474] on app-file-uploader "Seleccionar Archivo" at bounding box center [674, 481] width 347 height 15
click at [713, 482] on input "Seleccionar Archivo" at bounding box center [724, 483] width 221 height 16
type input "C:\fakepath\ilovepdf_merged.pdf"
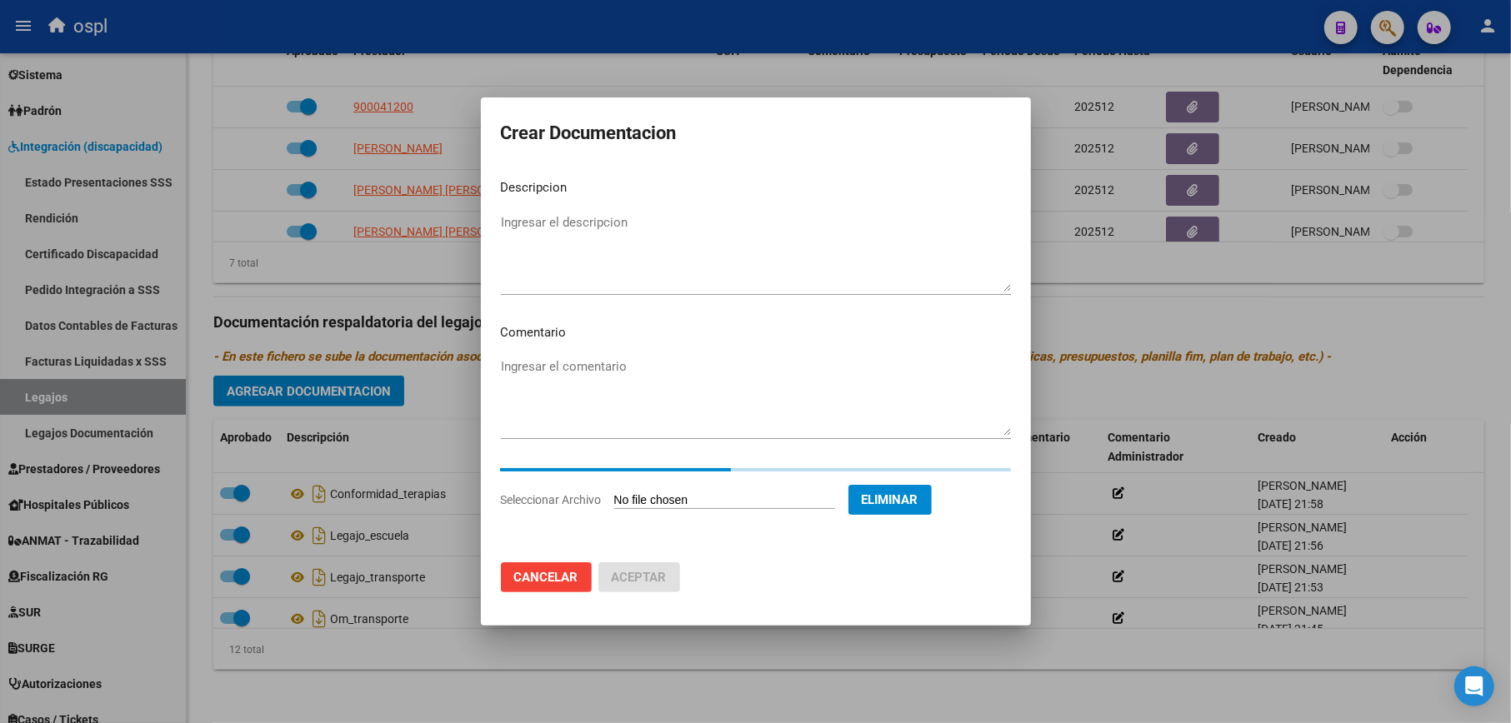
click at [584, 207] on mat-dialog-content "Descripcion Ingresar el descripcion Comentario Ingresar el comentario Seleccion…" at bounding box center [756, 357] width 550 height 383
click at [577, 237] on textarea "Ingresar el descripcion" at bounding box center [756, 252] width 510 height 78
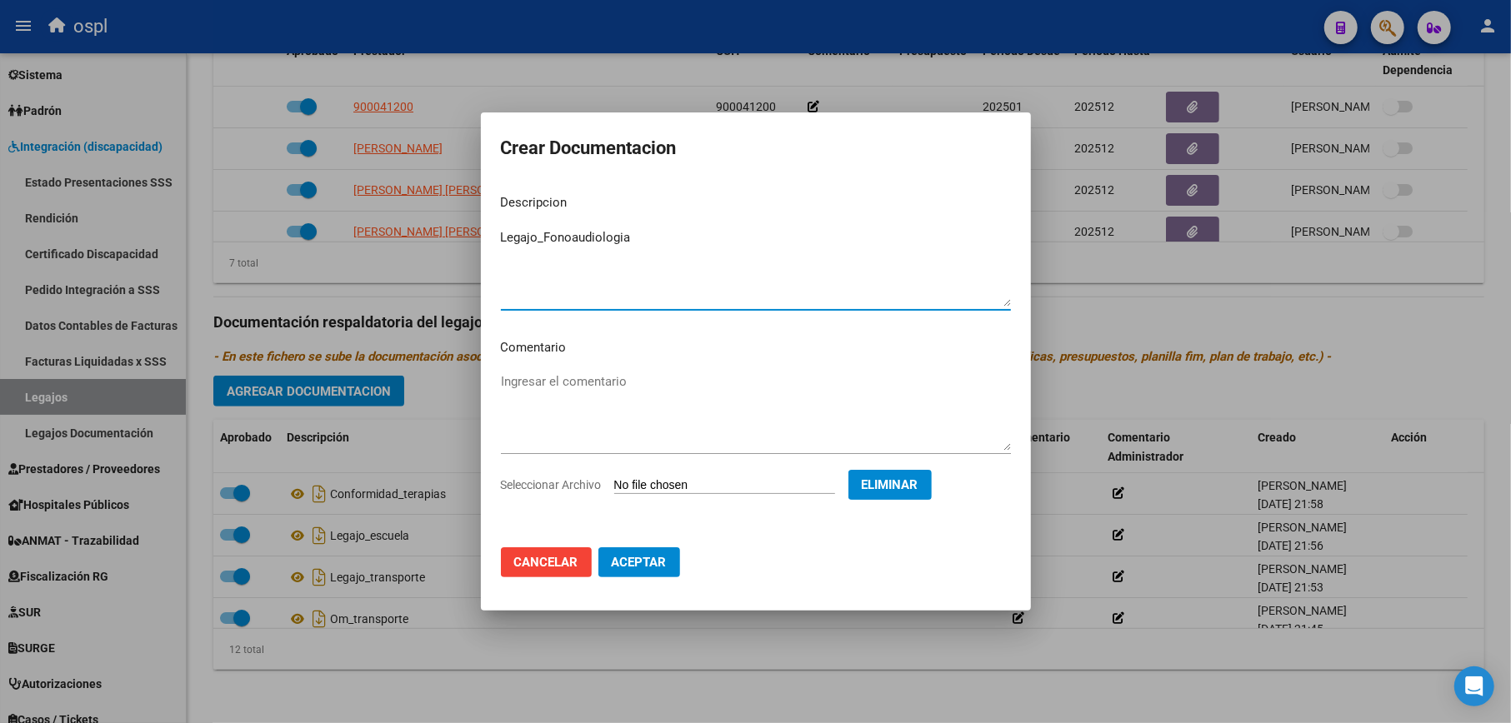
type textarea "Legajo_Fonoaudiologia"
click at [660, 567] on span "Aceptar" at bounding box center [639, 562] width 55 height 15
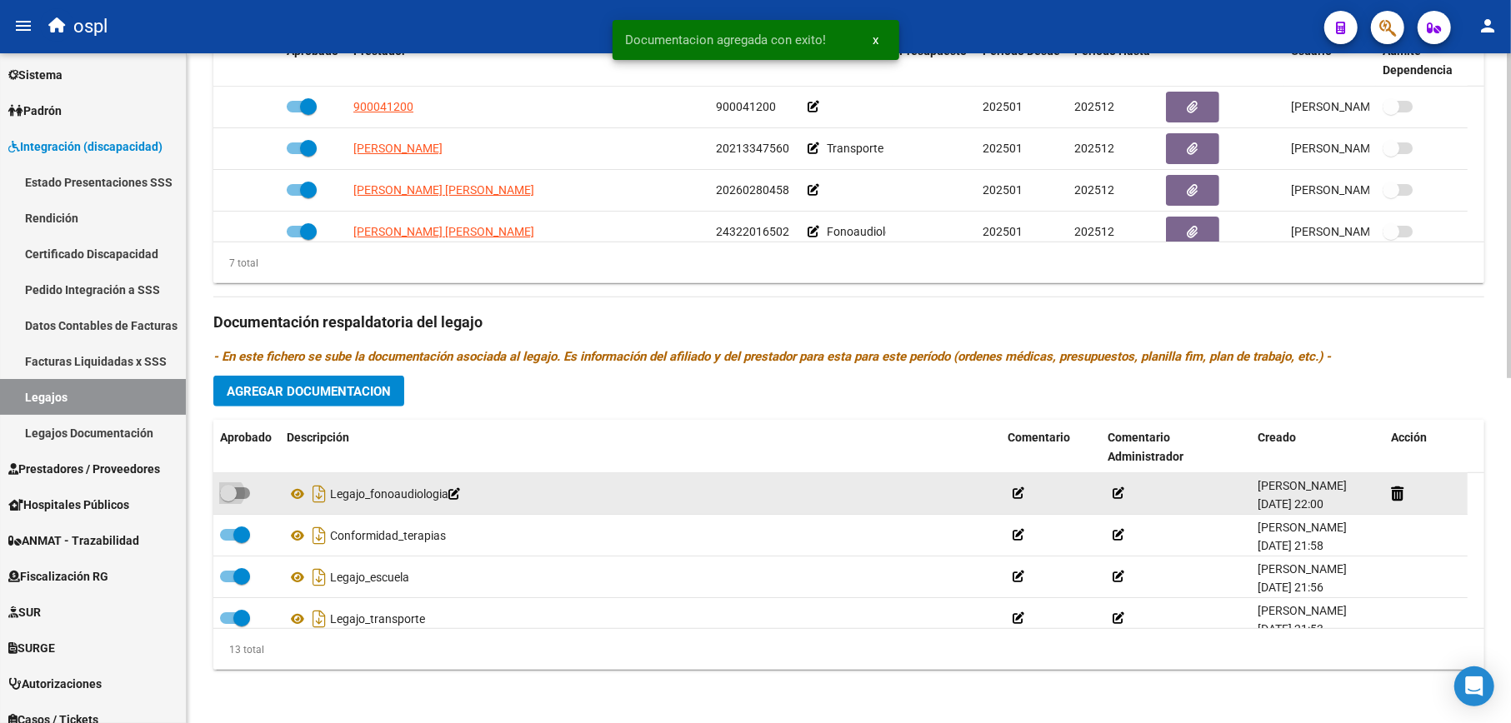
click at [223, 493] on span at bounding box center [228, 493] width 17 height 17
click at [227, 499] on input "checkbox" at bounding box center [227, 499] width 1 height 1
checkbox input "true"
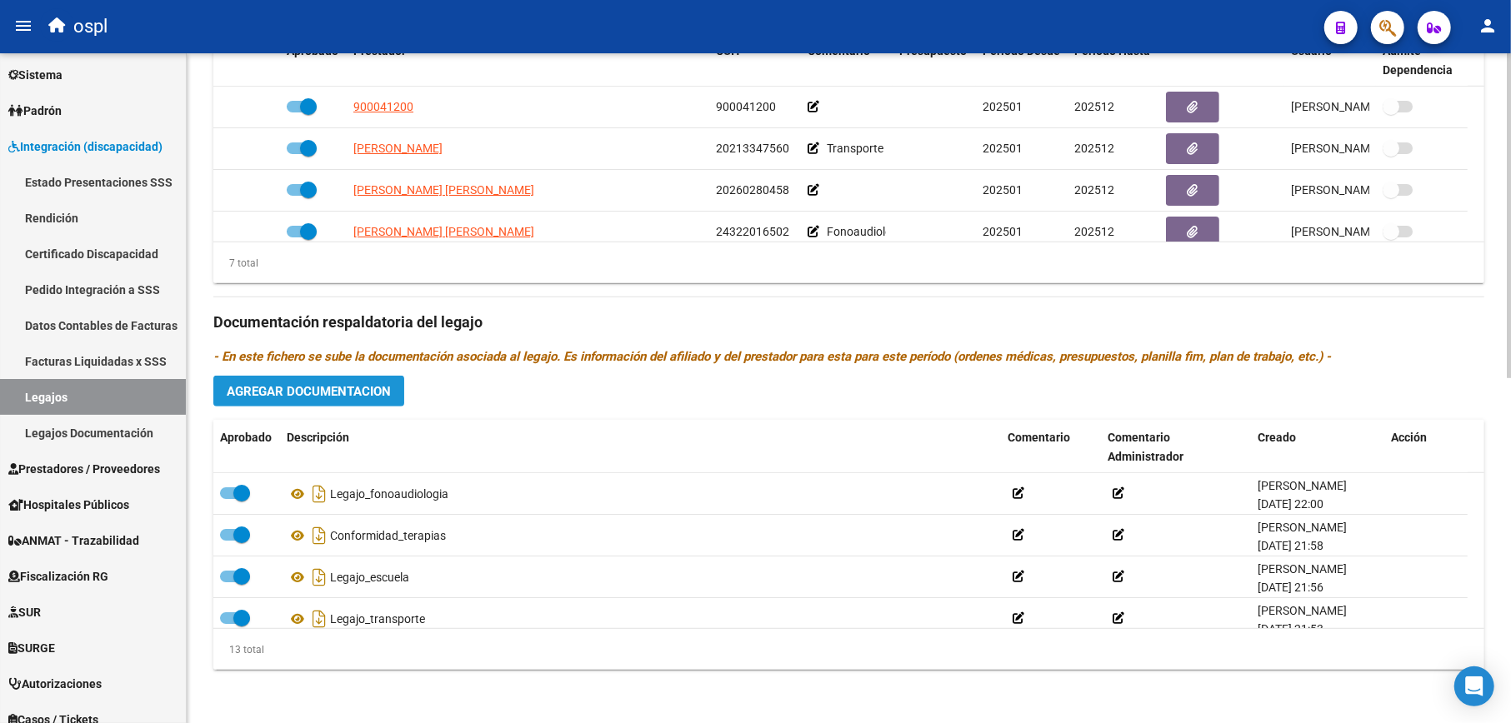
click at [382, 387] on span "Agregar Documentacion" at bounding box center [309, 391] width 164 height 15
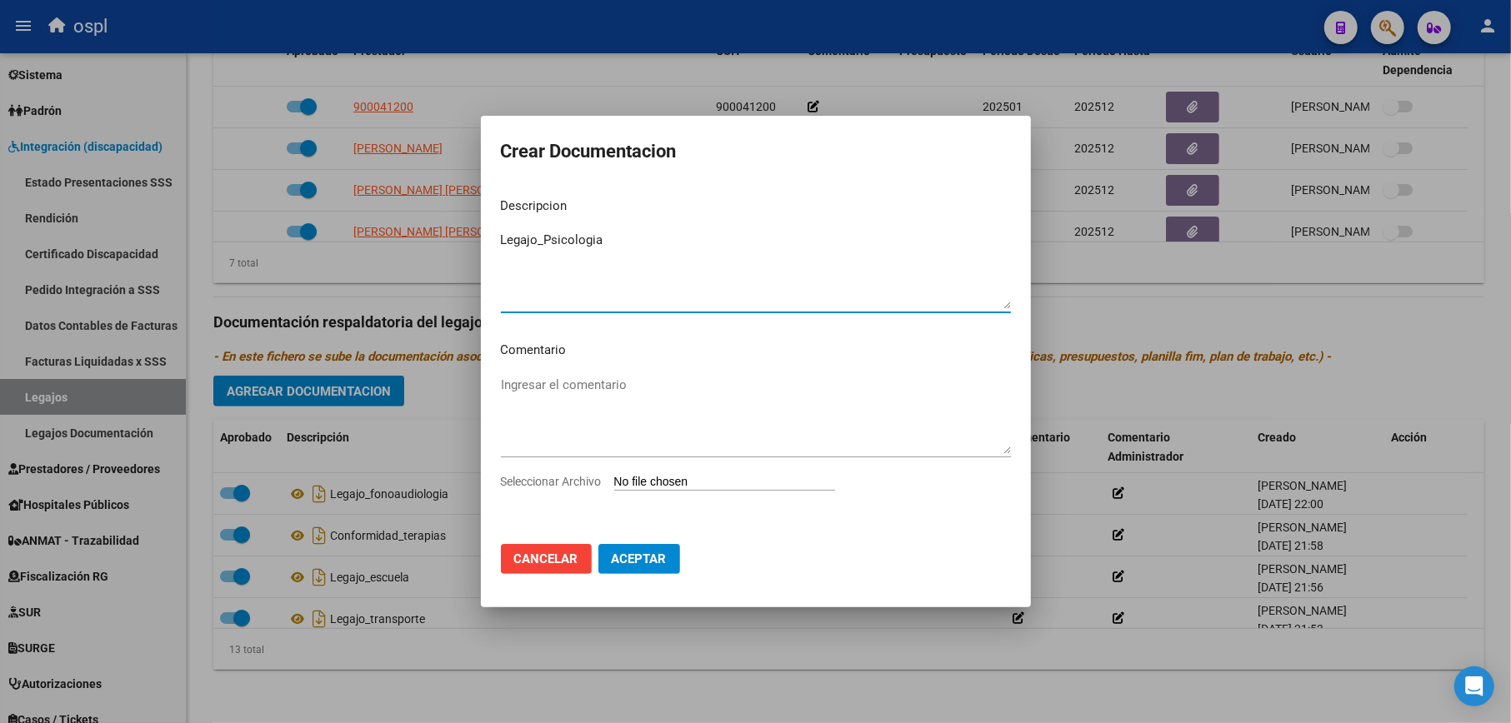
type textarea "Legajo_Psicologia"
click at [633, 477] on input "Seleccionar Archivo" at bounding box center [724, 483] width 221 height 16
type input "C:\fakepath\ilovepdf_merged (1).pdf"
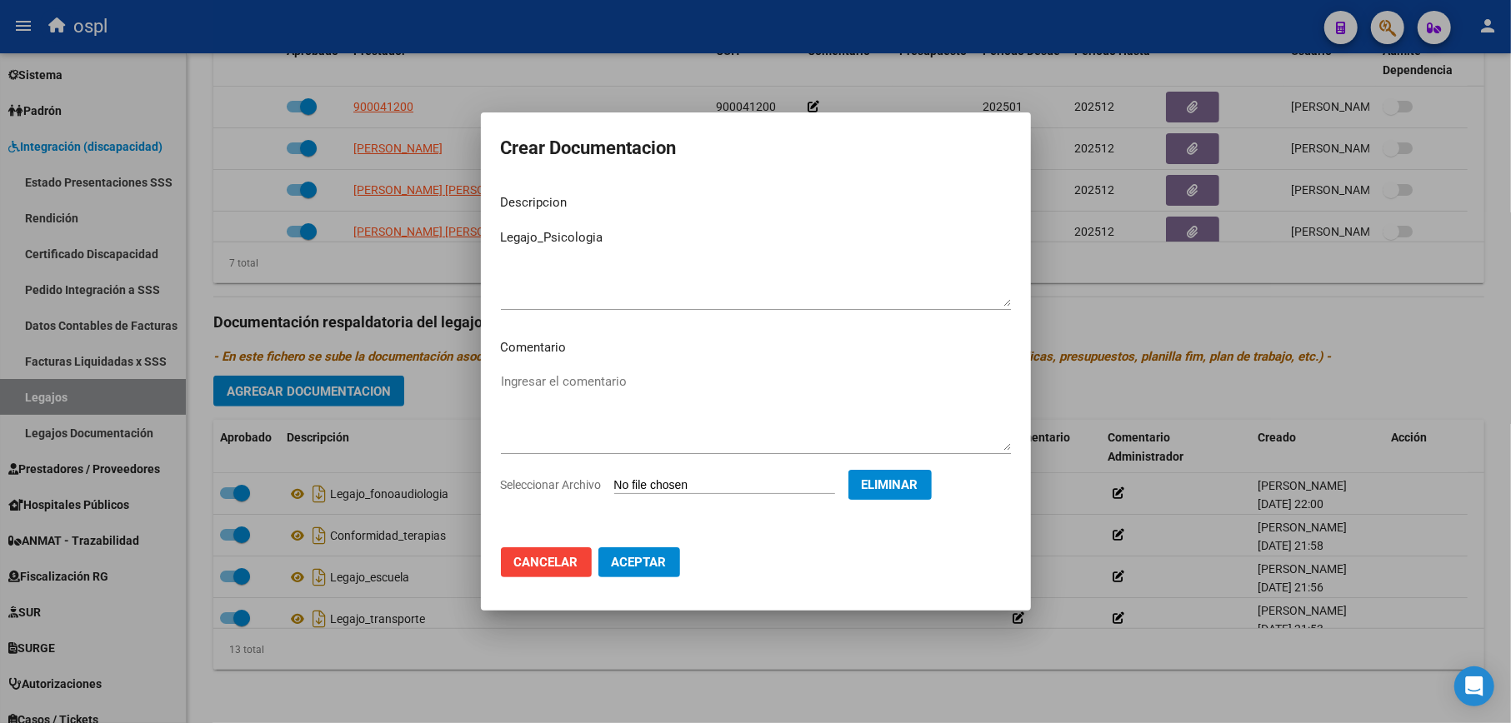
click at [654, 555] on span "Aceptar" at bounding box center [639, 562] width 55 height 15
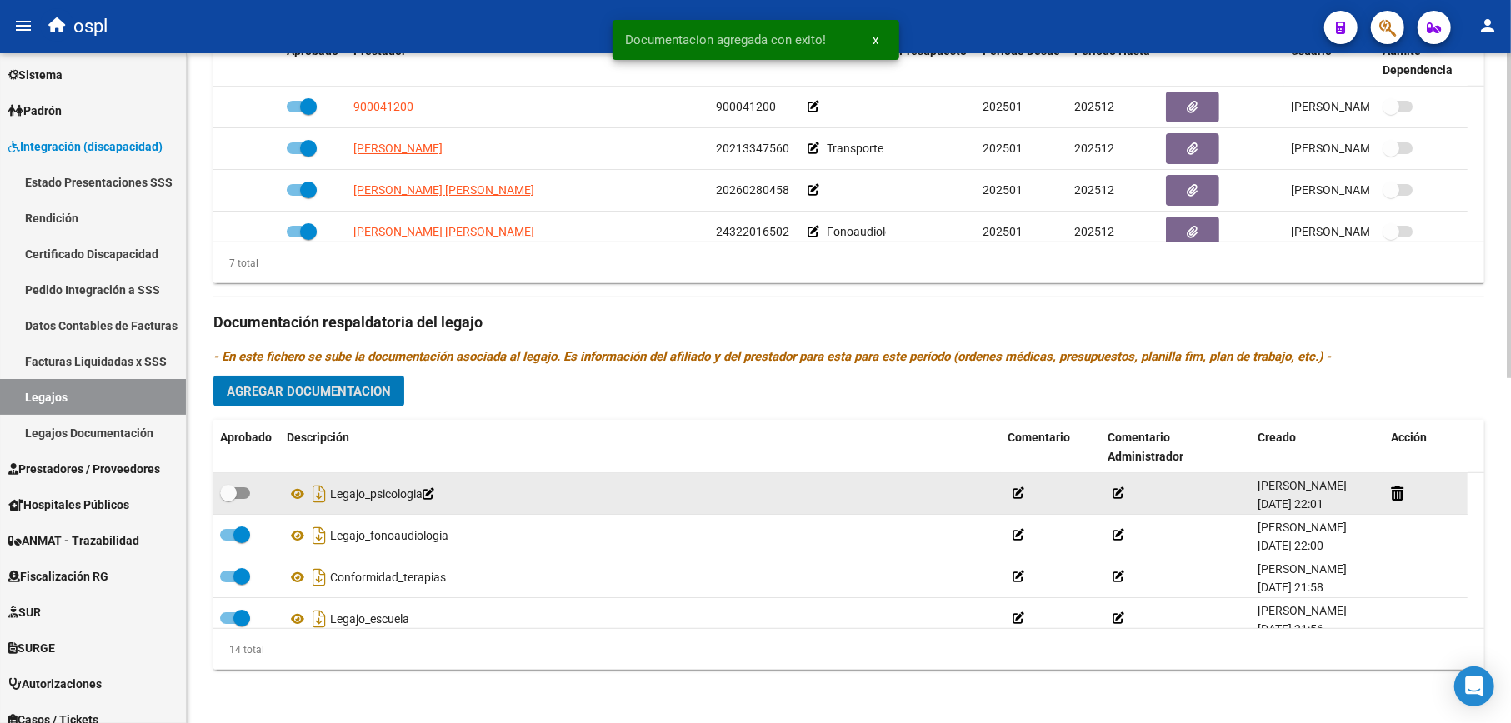
click at [228, 490] on span at bounding box center [228, 493] width 17 height 17
click at [228, 499] on input "checkbox" at bounding box center [227, 499] width 1 height 1
checkbox input "true"
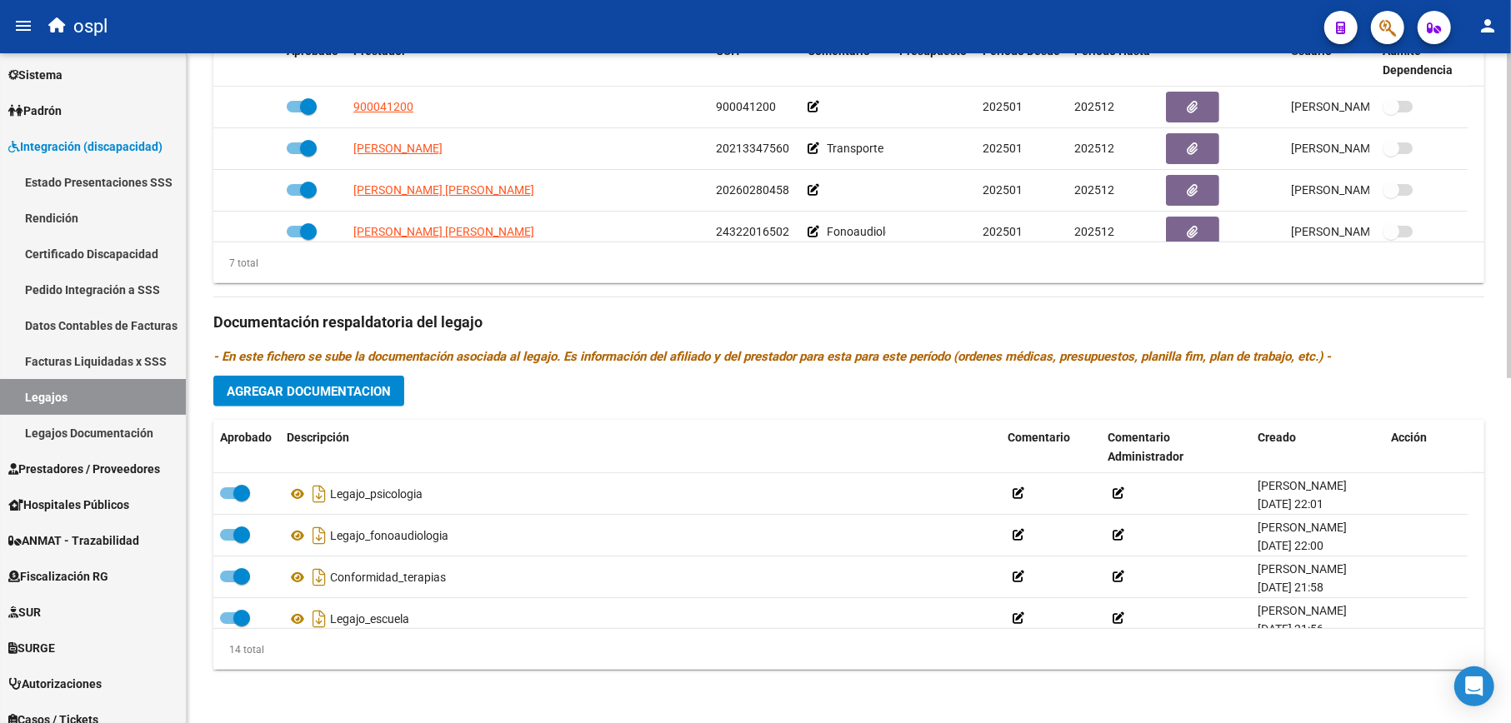
click at [328, 397] on span "Agregar Documentacion" at bounding box center [309, 391] width 164 height 15
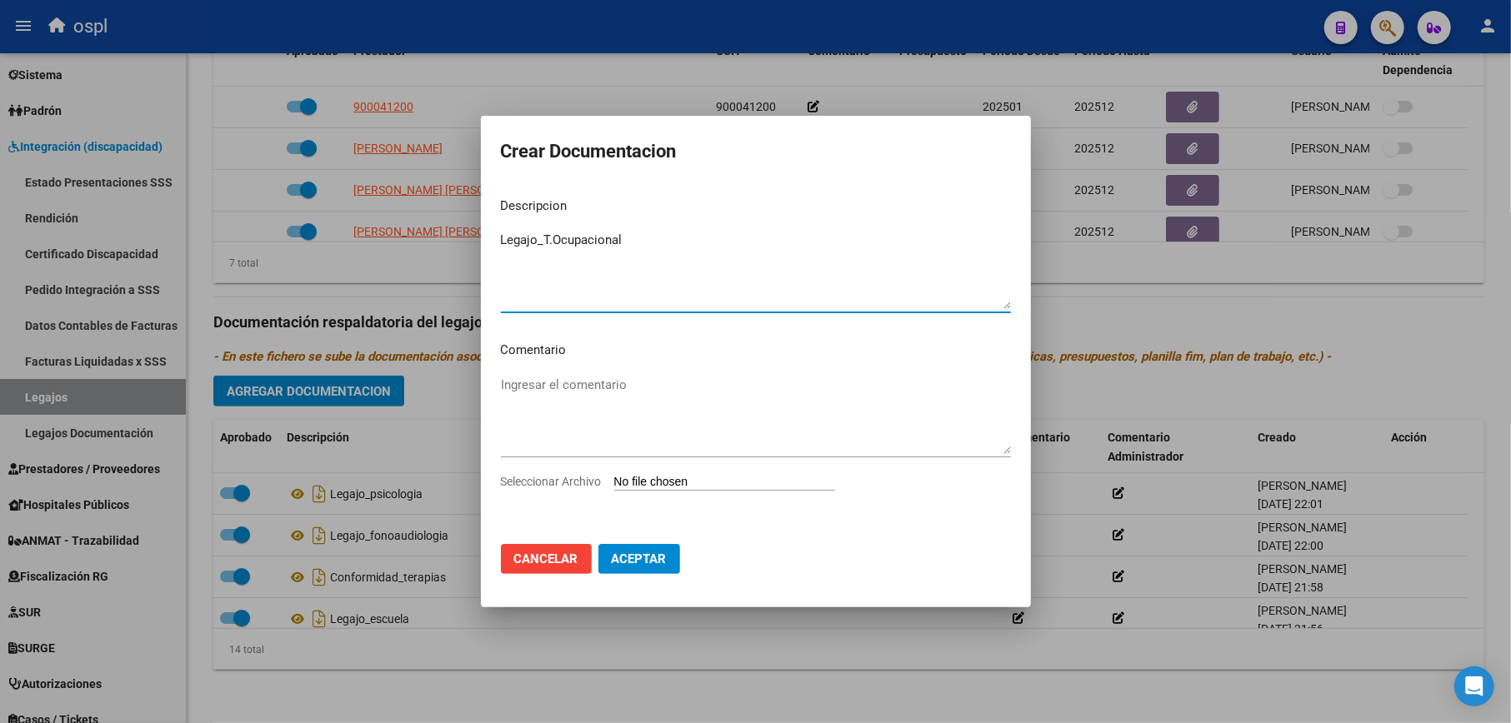
type textarea "Legajo_T.Ocupacional"
click at [752, 484] on input "Seleccionar Archivo" at bounding box center [724, 483] width 221 height 16
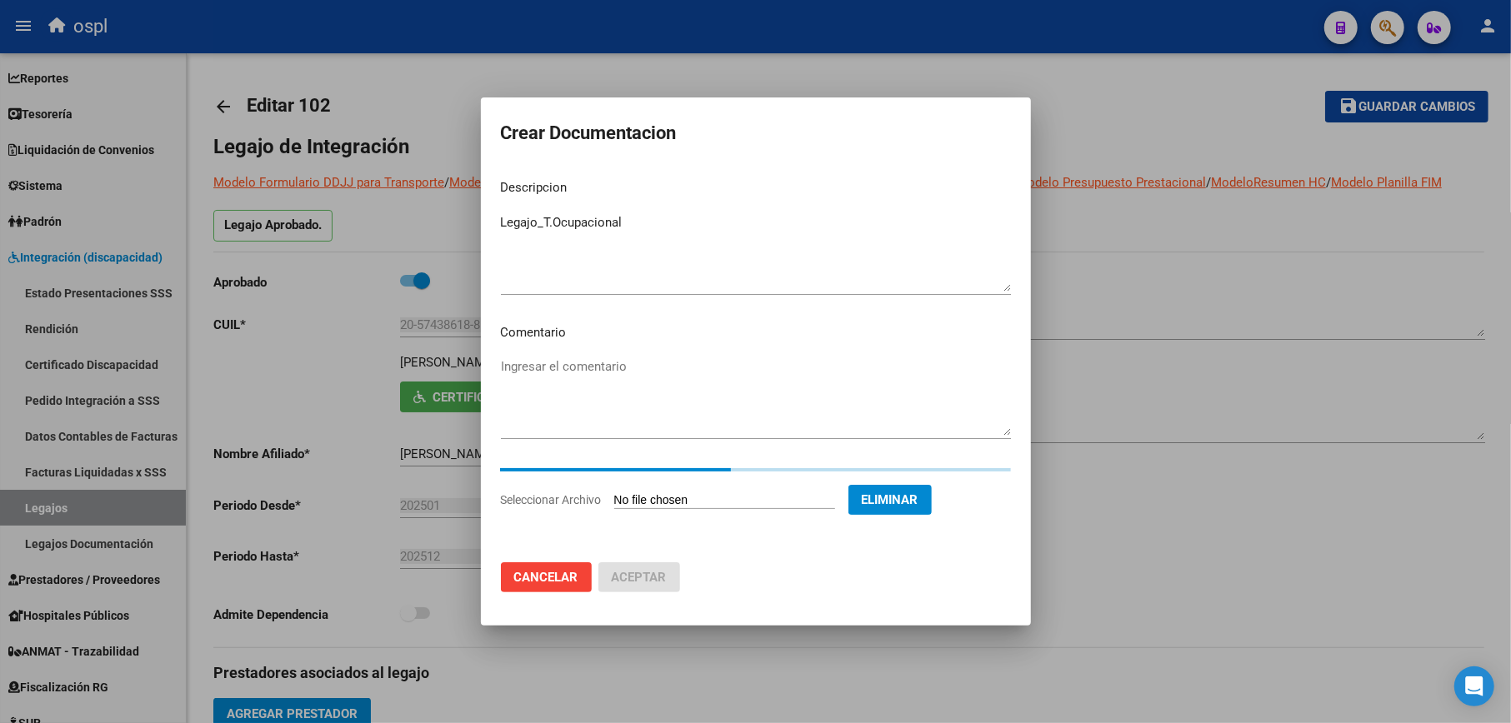
scroll to position [711, 0]
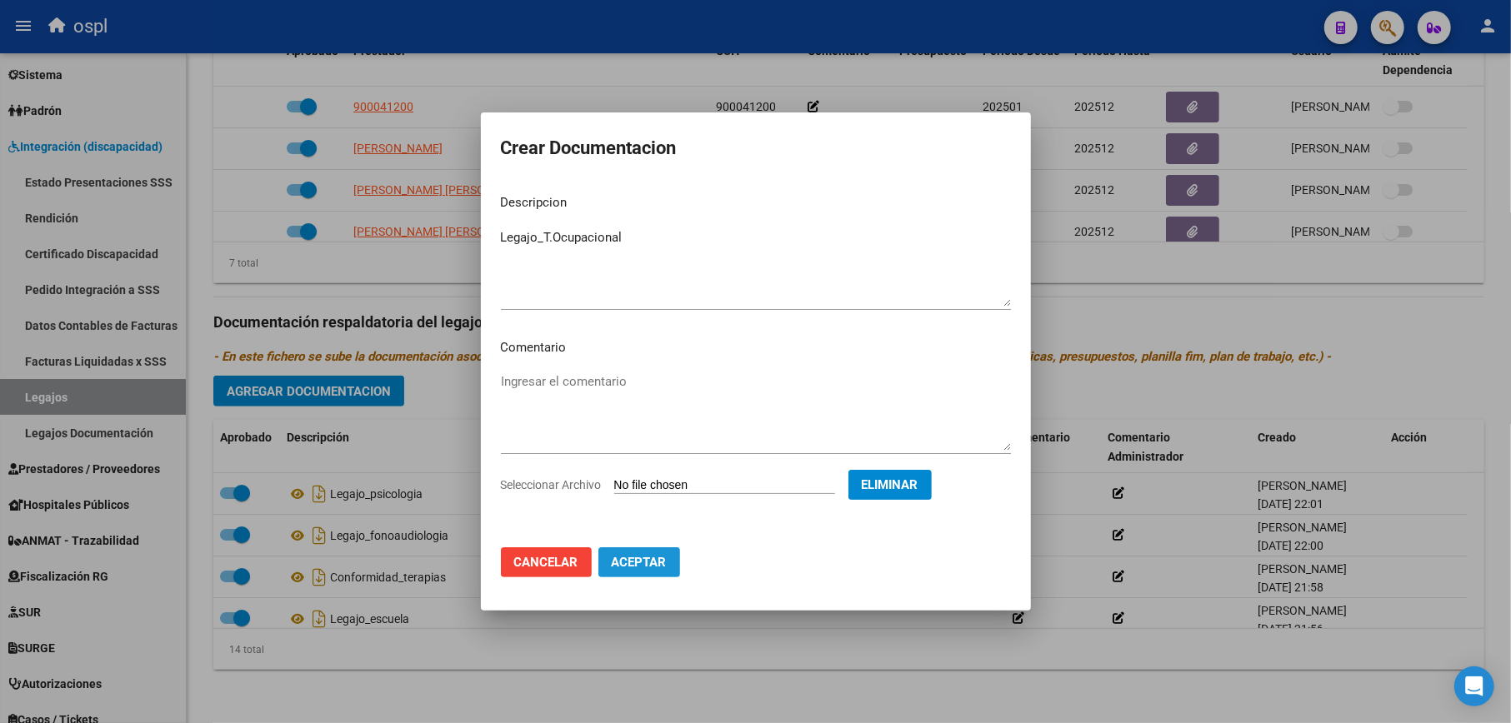
click at [650, 547] on button "Aceptar" at bounding box center [639, 562] width 82 height 30
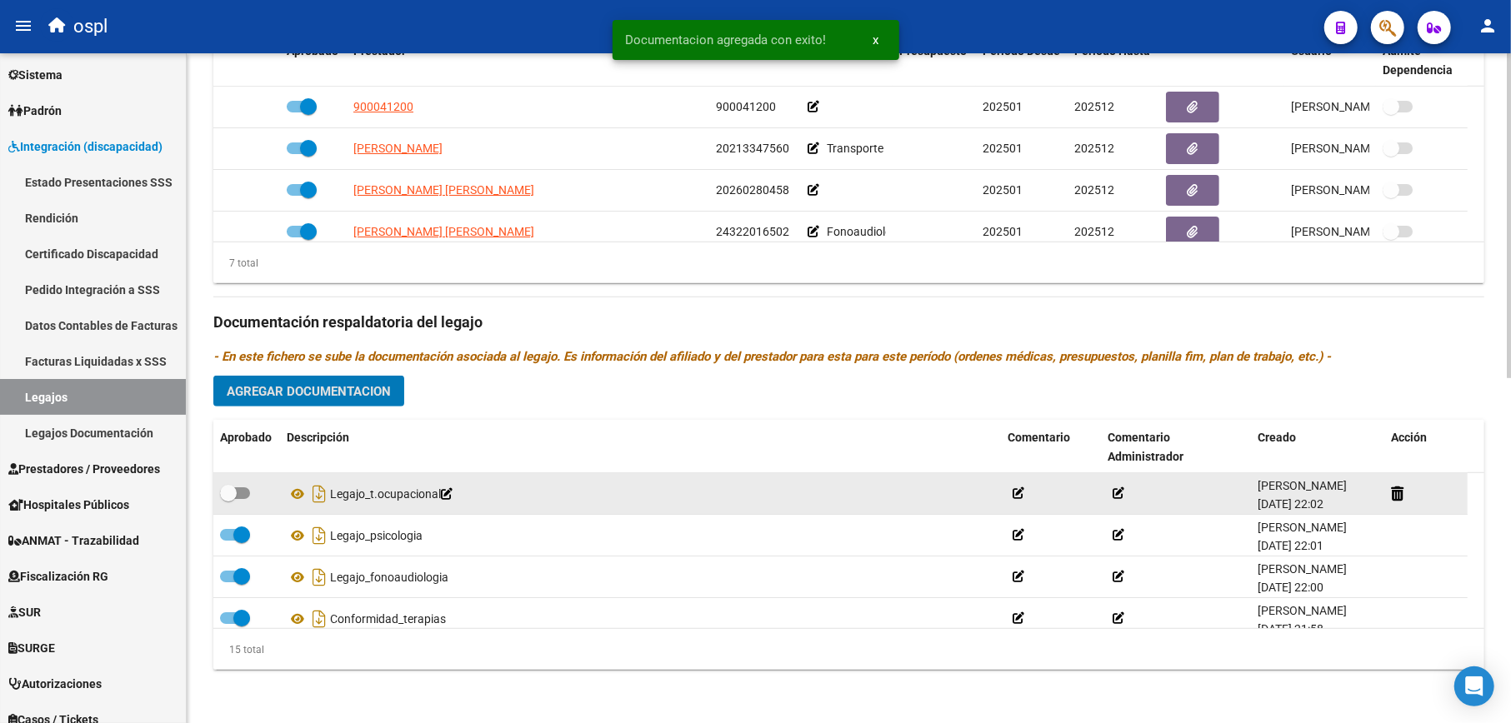
click at [241, 492] on span at bounding box center [235, 493] width 30 height 12
click at [228, 499] on input "checkbox" at bounding box center [227, 499] width 1 height 1
checkbox input "true"
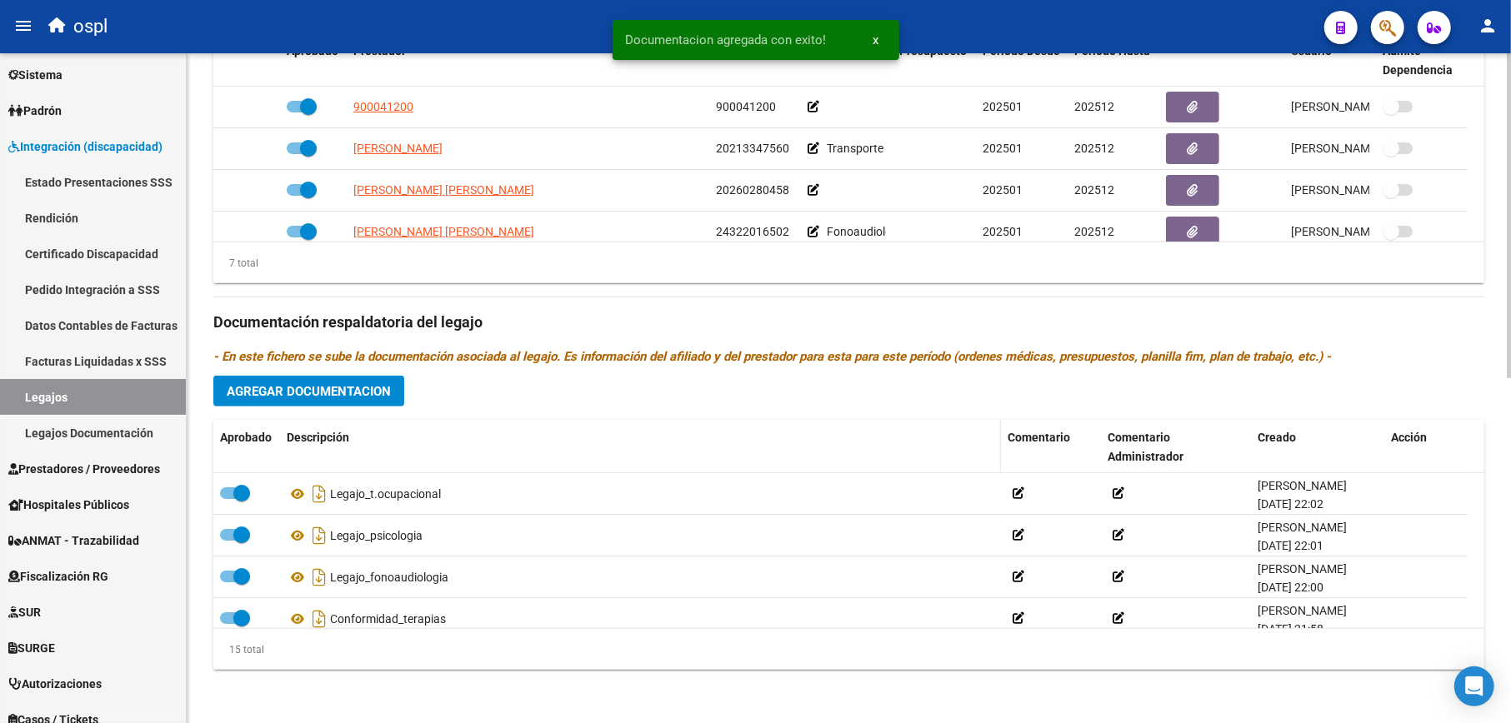
scroll to position [600, 0]
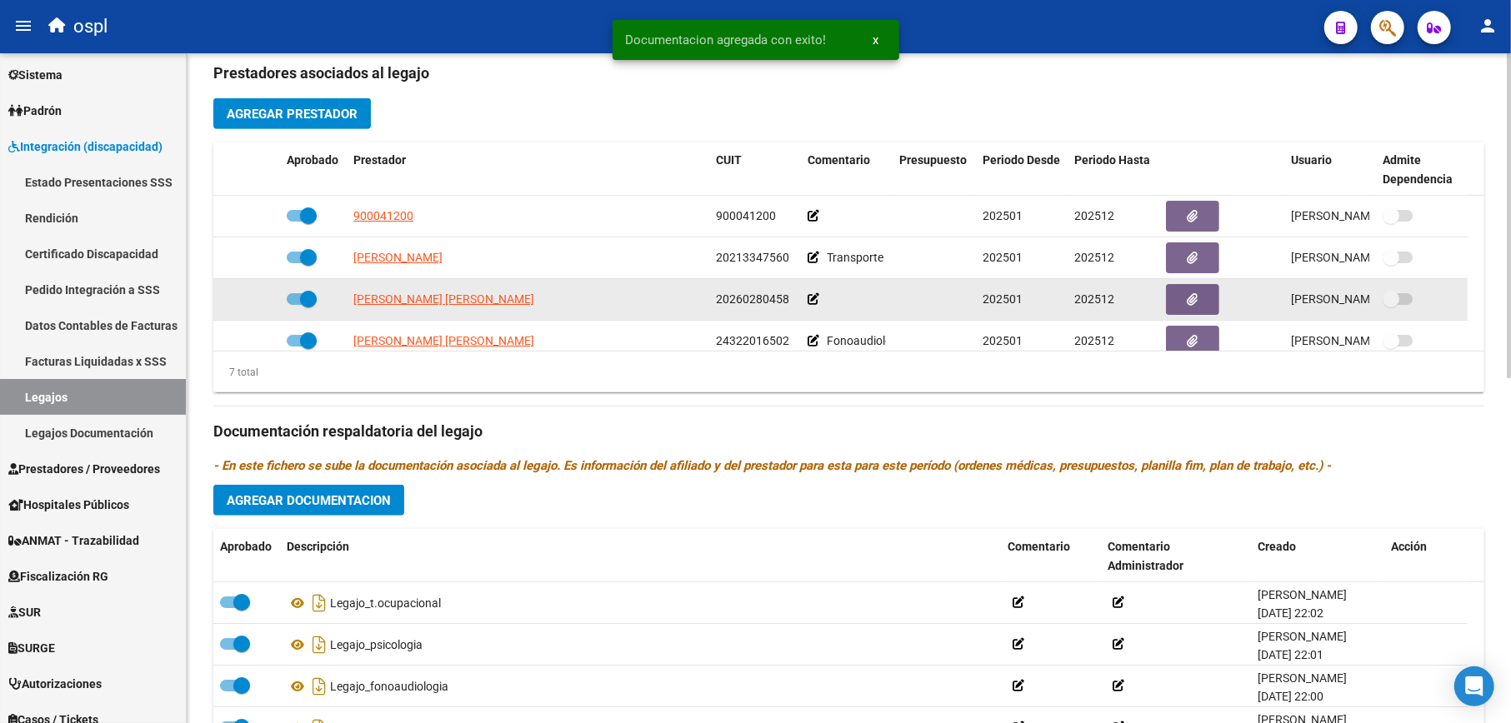
click at [811, 305] on icon at bounding box center [813, 299] width 12 height 12
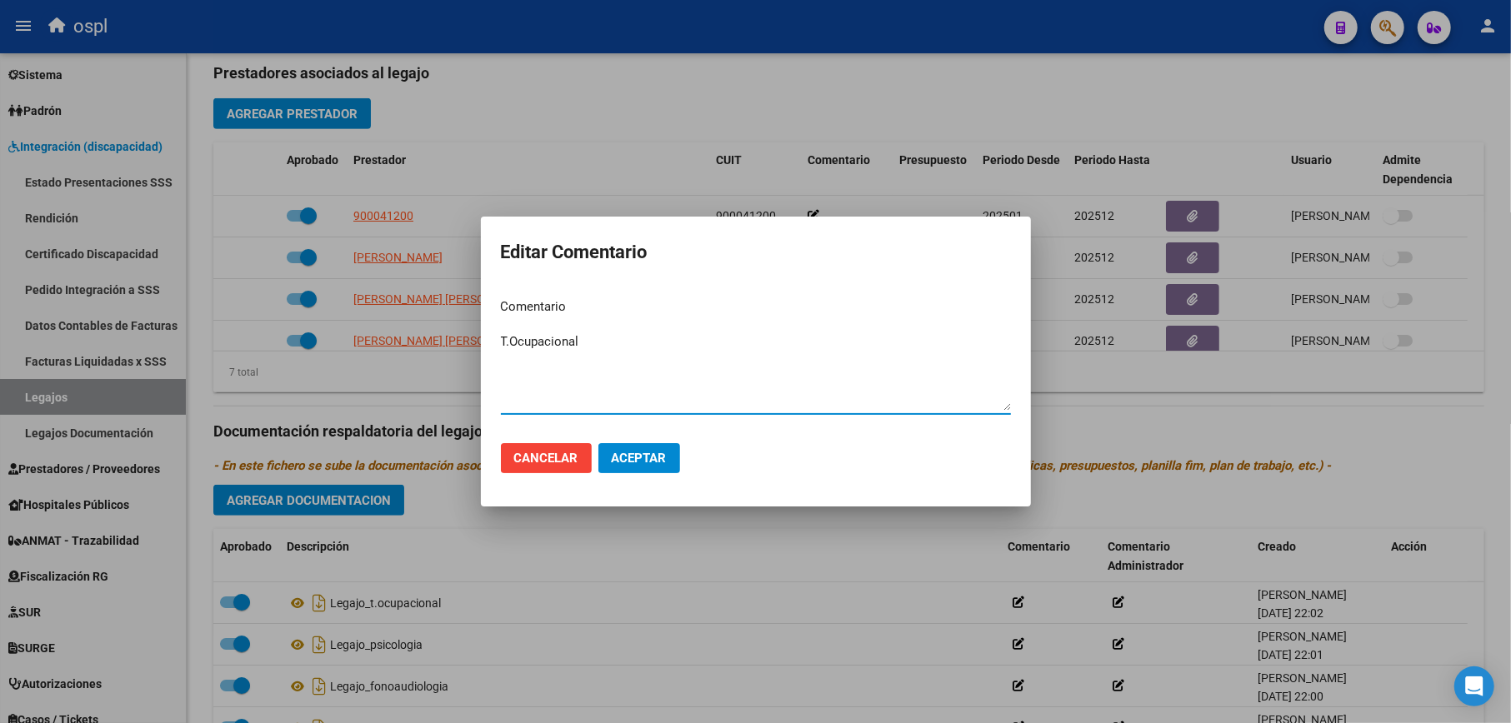
type textarea "T.Ocupacional"
click at [638, 452] on span "Aceptar" at bounding box center [639, 458] width 55 height 15
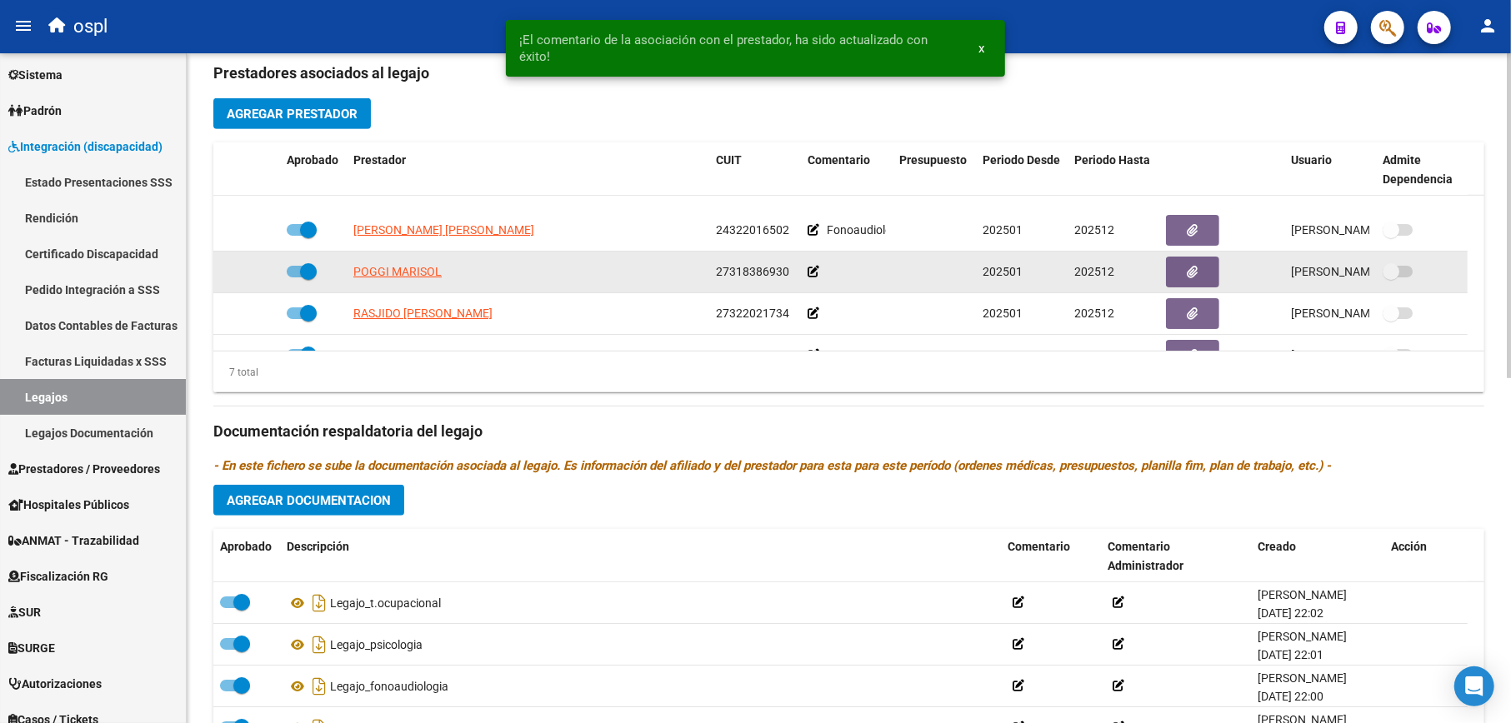
scroll to position [141, 0]
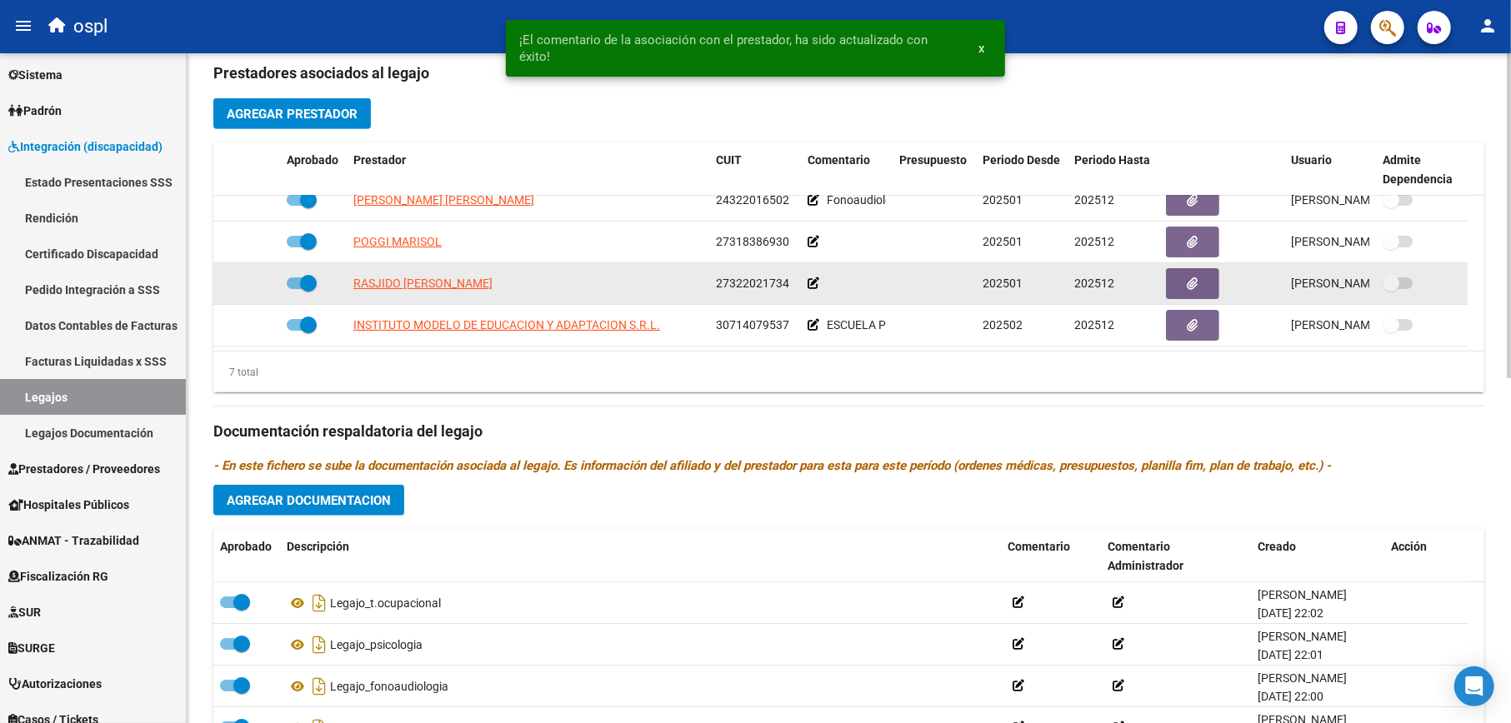
click at [811, 282] on icon at bounding box center [813, 283] width 12 height 12
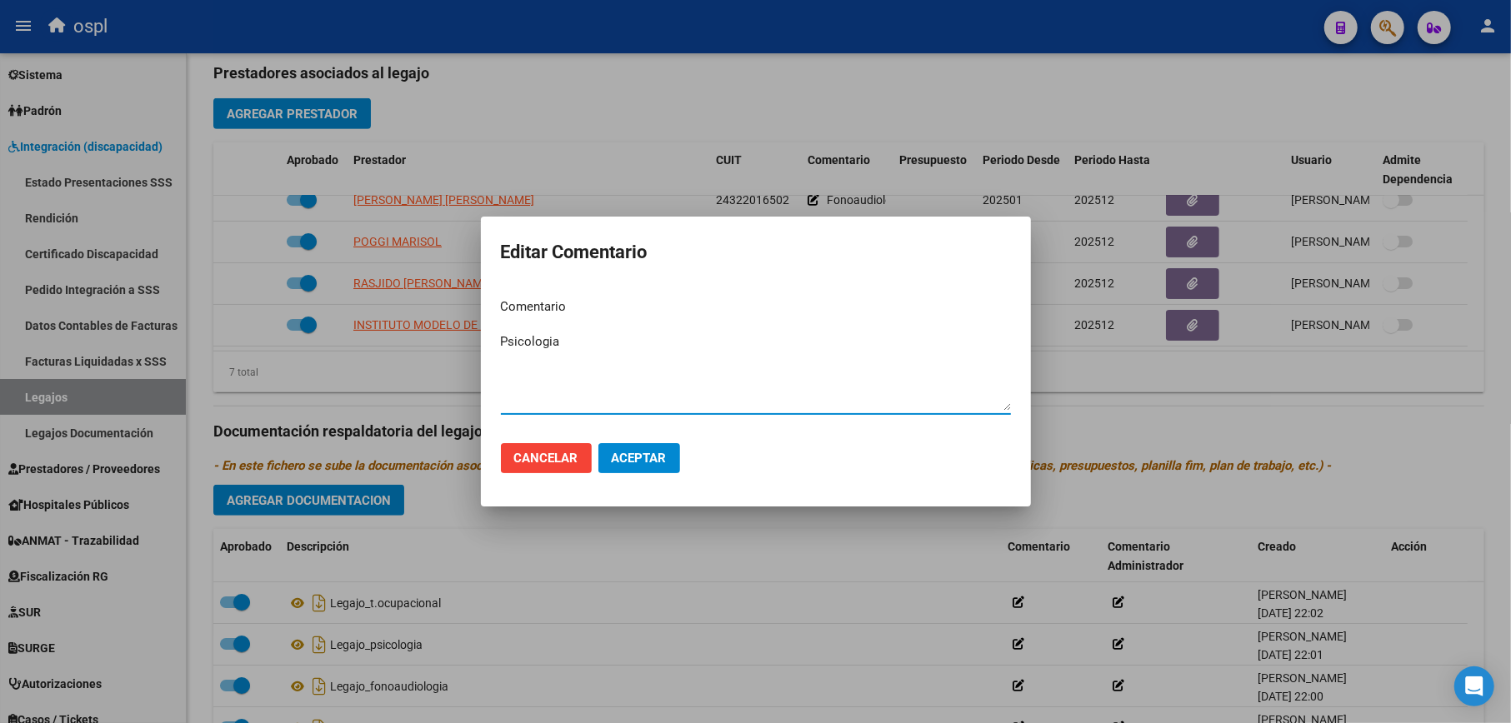
type textarea "Psicologia"
click at [650, 452] on span "Aceptar" at bounding box center [639, 458] width 55 height 15
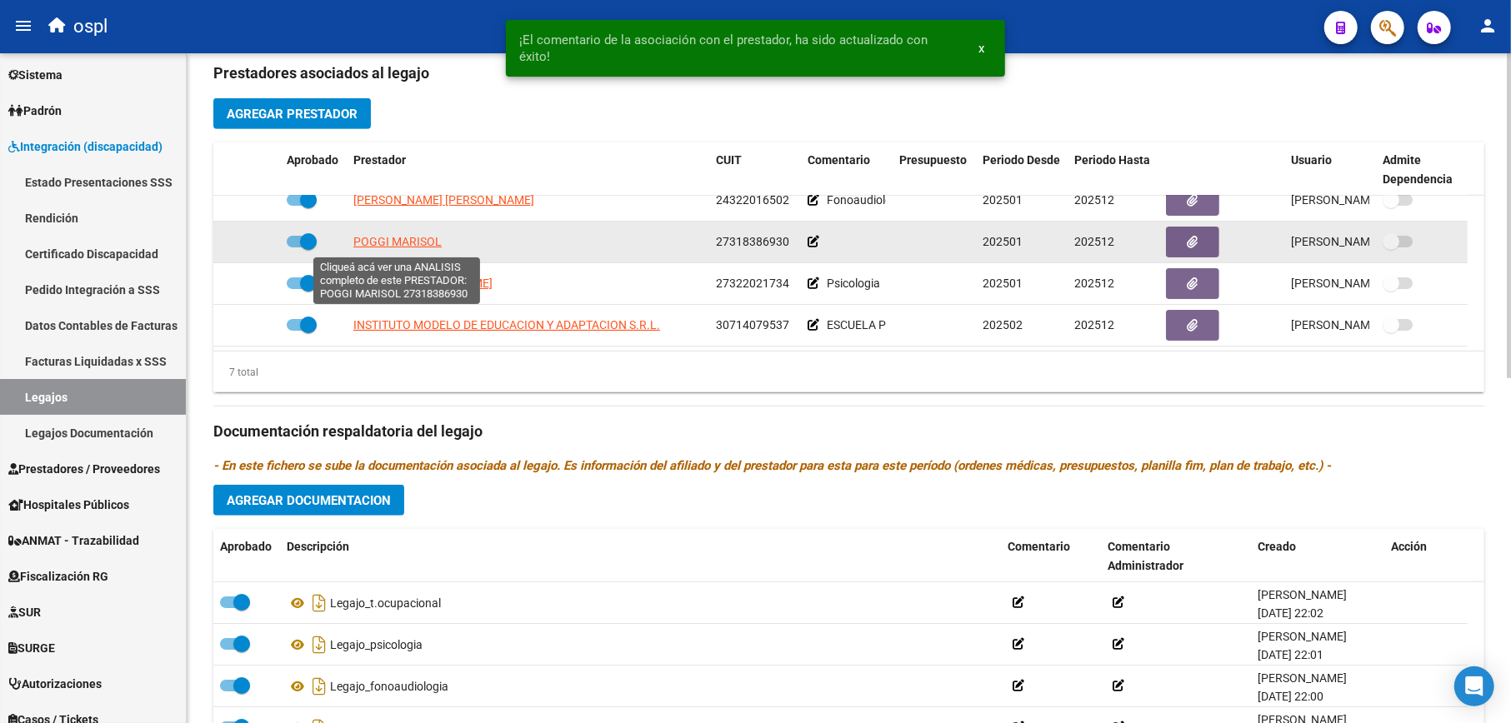
click at [378, 243] on span "POGGI MARISOL" at bounding box center [397, 241] width 88 height 13
type textarea "27318386930"
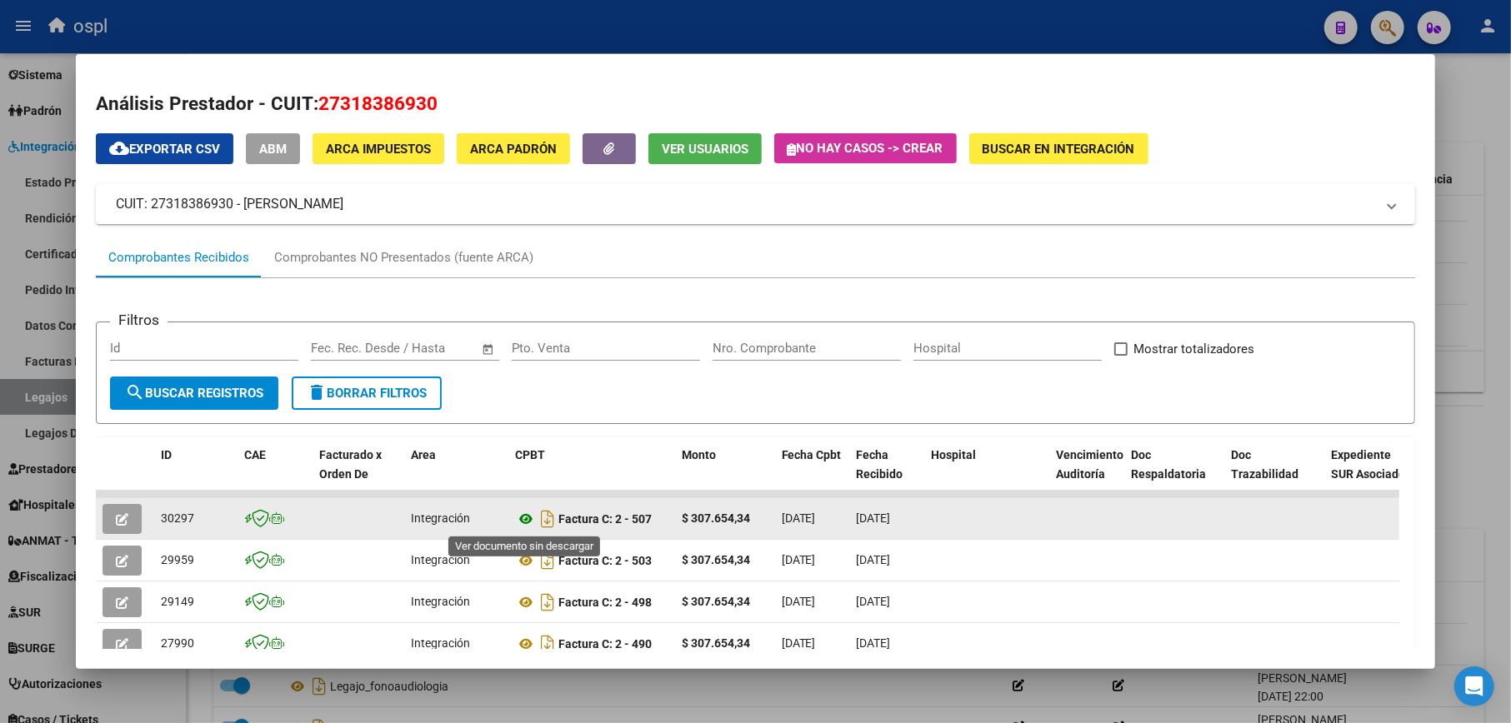
click at [527, 523] on icon at bounding box center [526, 519] width 22 height 20
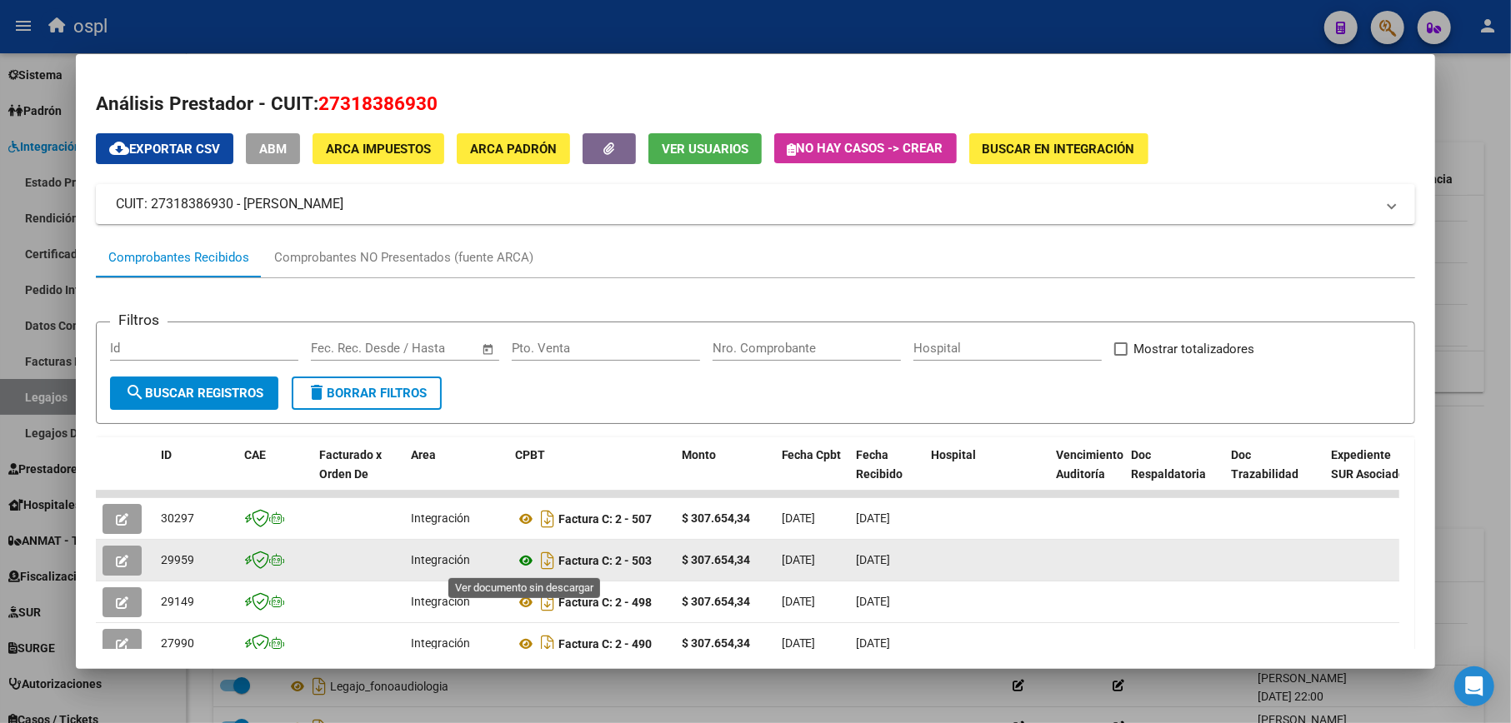
click at [524, 561] on icon at bounding box center [526, 561] width 22 height 20
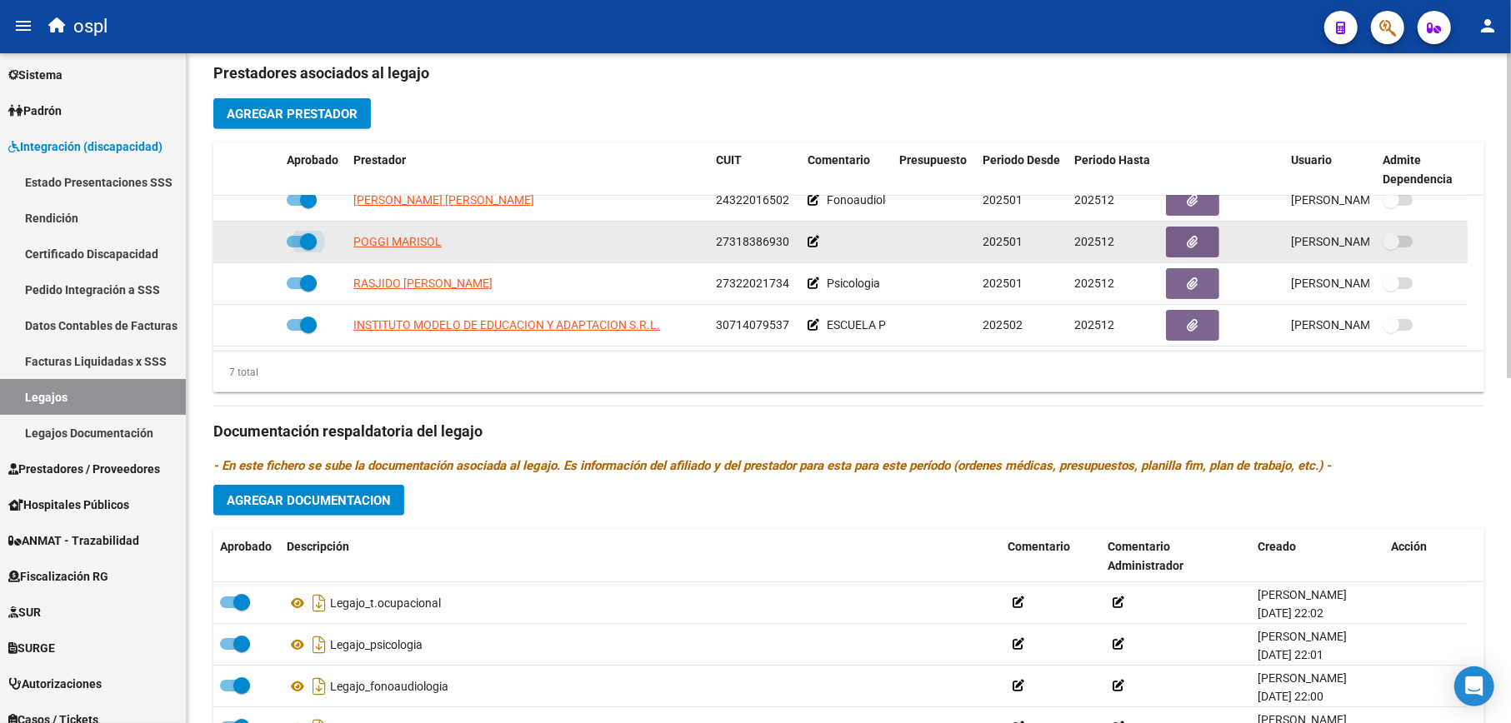
click at [313, 242] on span at bounding box center [308, 241] width 17 height 17
click at [295, 247] on input "checkbox" at bounding box center [294, 247] width 1 height 1
click at [227, 244] on icon at bounding box center [225, 242] width 10 height 12
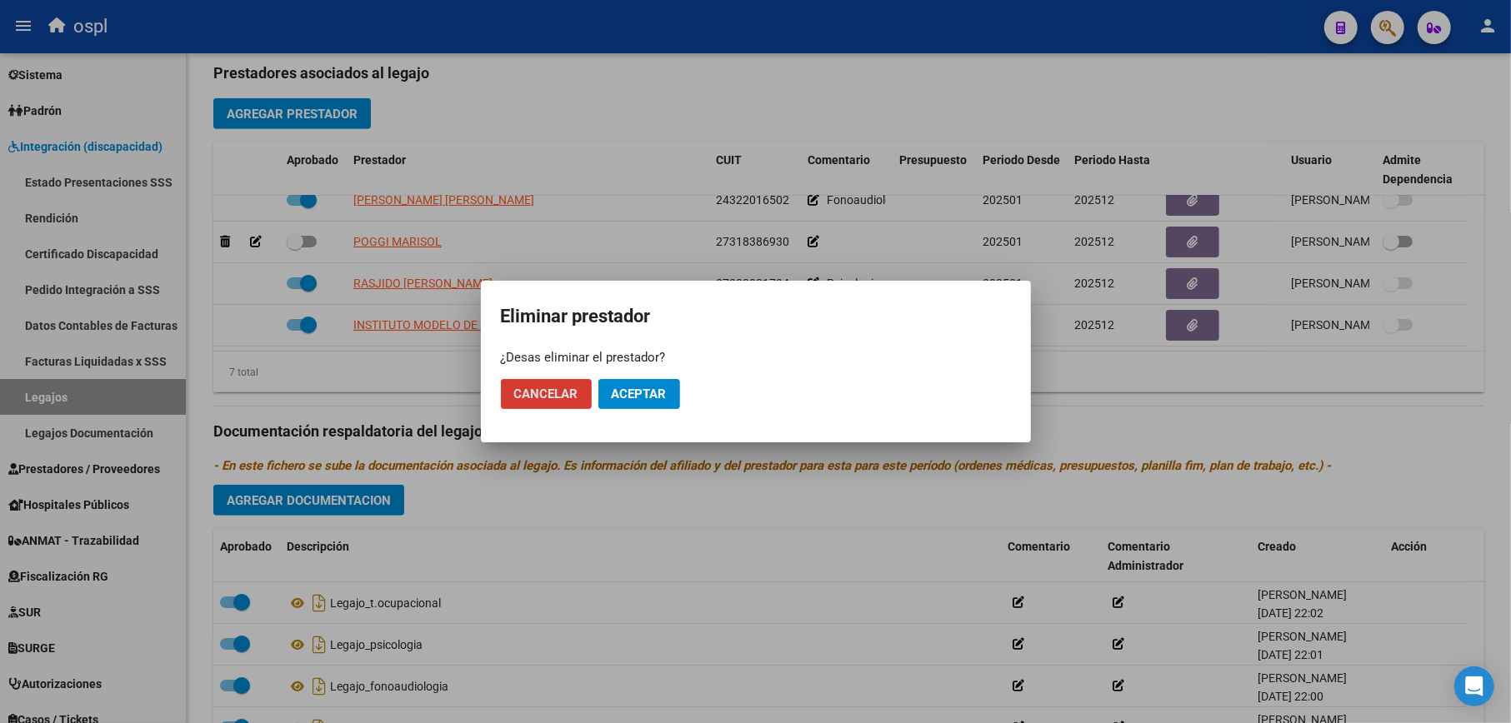
click at [634, 387] on span "Aceptar" at bounding box center [639, 394] width 55 height 15
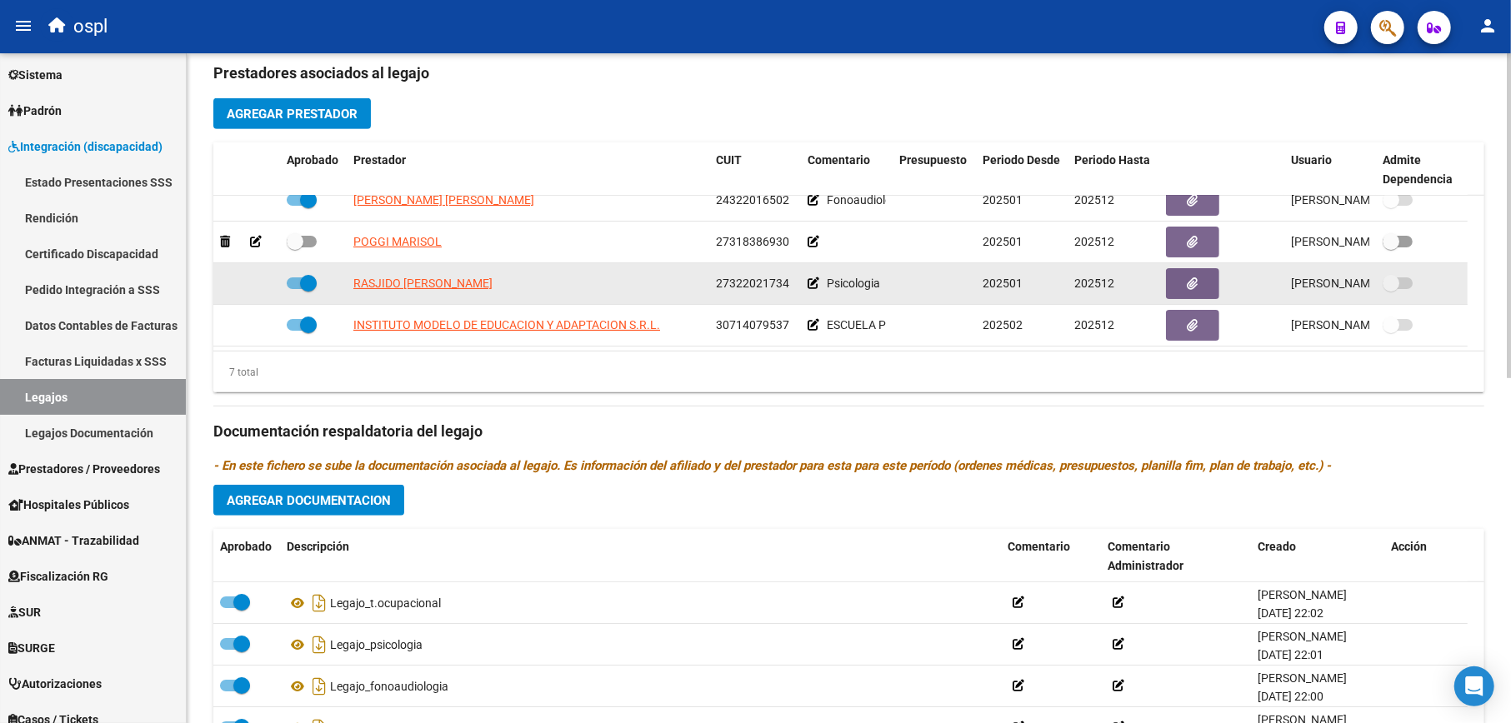
checkbox input "true"
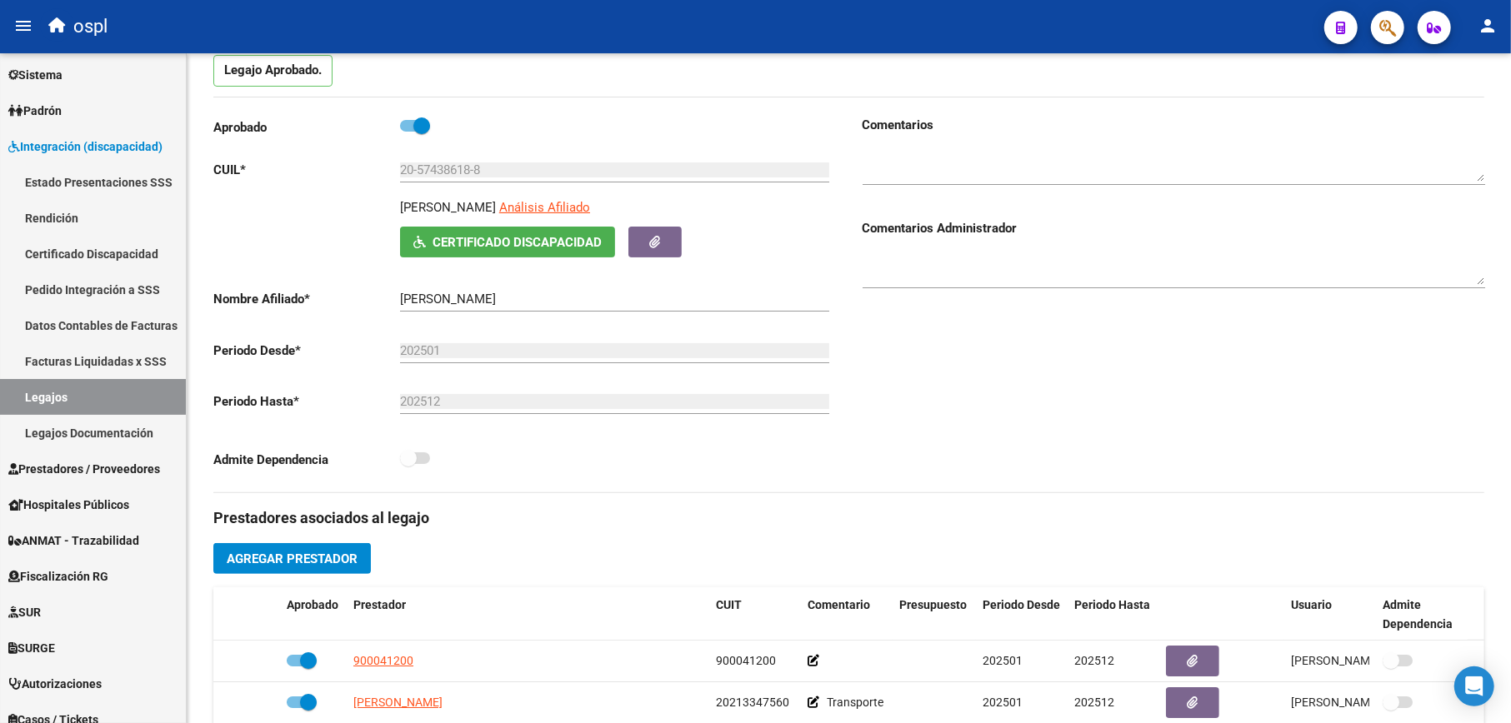
scroll to position [44, 0]
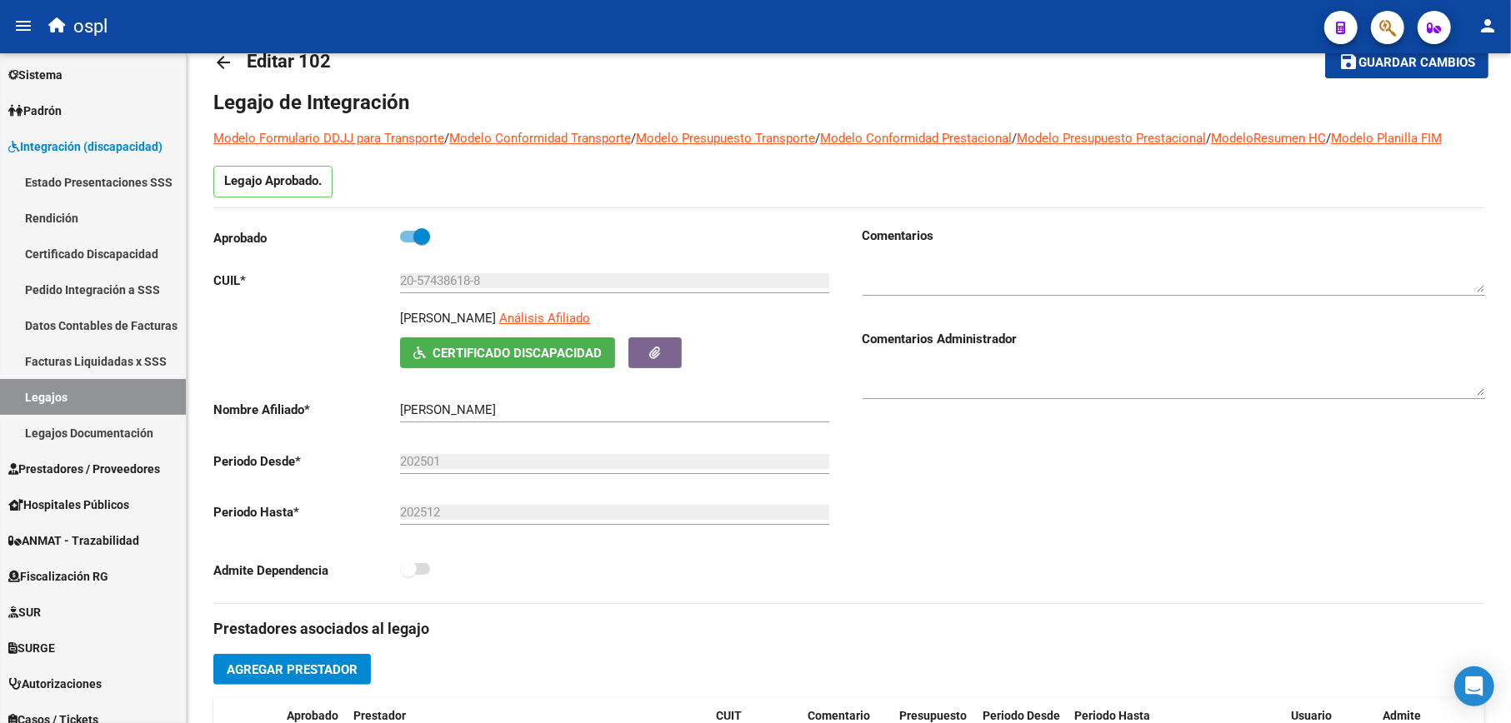
click at [1365, 73] on button "save Guardar cambios" at bounding box center [1406, 62] width 163 height 31
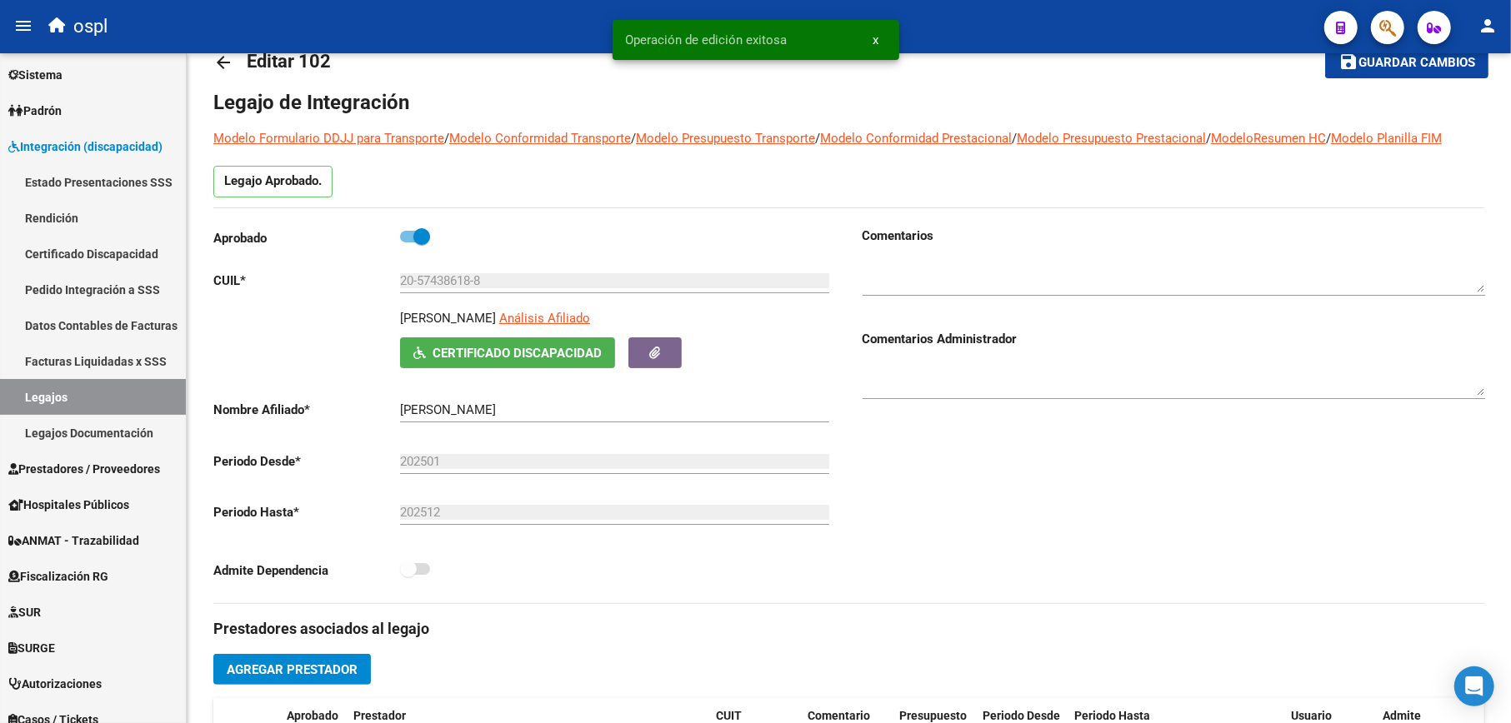
click at [223, 65] on mat-icon "arrow_back" at bounding box center [223, 62] width 20 height 20
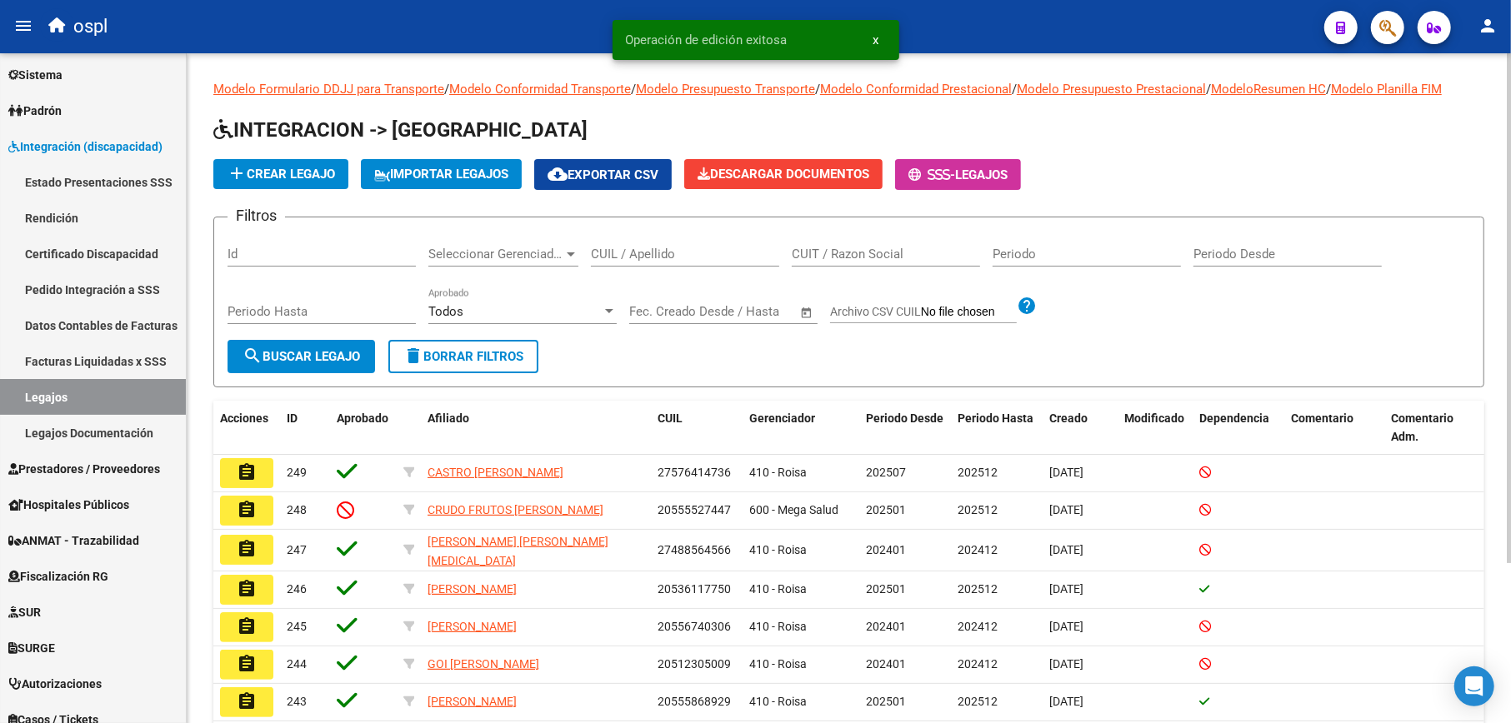
drag, startPoint x: 723, startPoint y: 244, endPoint x: 623, endPoint y: 257, distance: 100.9
click at [722, 244] on div "CUIL / Apellido" at bounding box center [685, 249] width 188 height 36
paste input "27488564566"
type input "27488564566"
click at [291, 364] on button "search Buscar Legajo" at bounding box center [300, 356] width 147 height 33
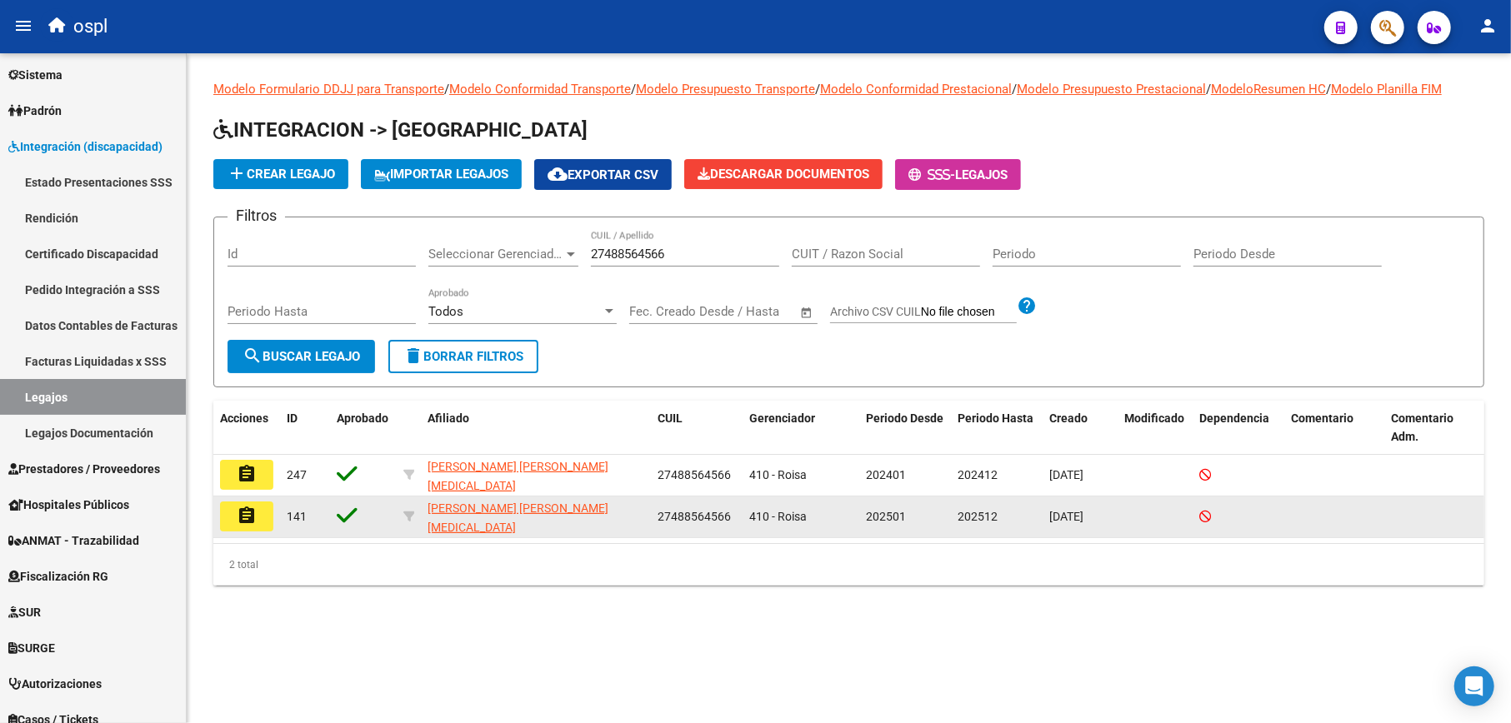
click at [237, 514] on mat-icon "assignment" at bounding box center [247, 516] width 20 height 20
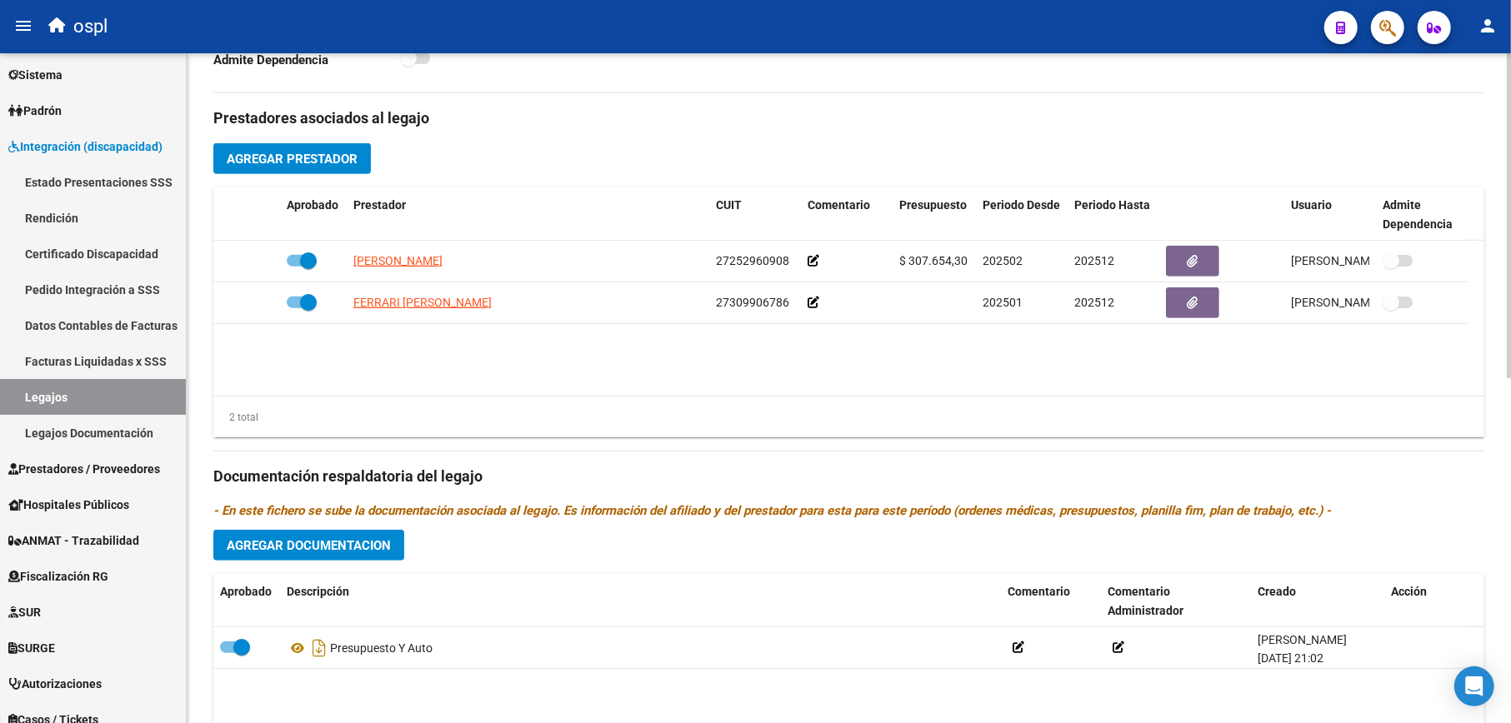
scroll to position [111, 0]
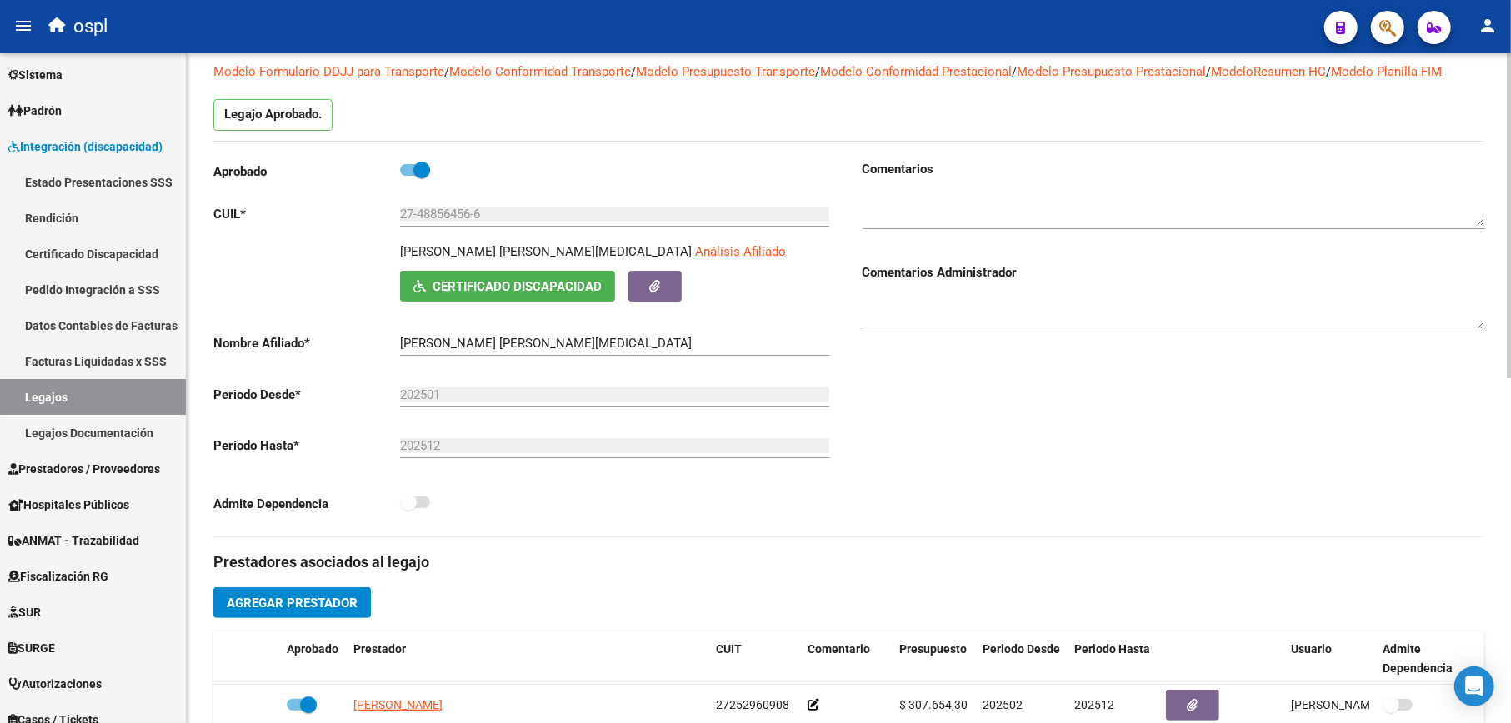
drag, startPoint x: 401, startPoint y: 247, endPoint x: 590, endPoint y: 250, distance: 189.2
click at [590, 250] on p "[PERSON_NAME] [PERSON_NAME][MEDICAL_DATA]" at bounding box center [546, 251] width 292 height 18
copy p "[PERSON_NAME] [PERSON_NAME][MEDICAL_DATA]"
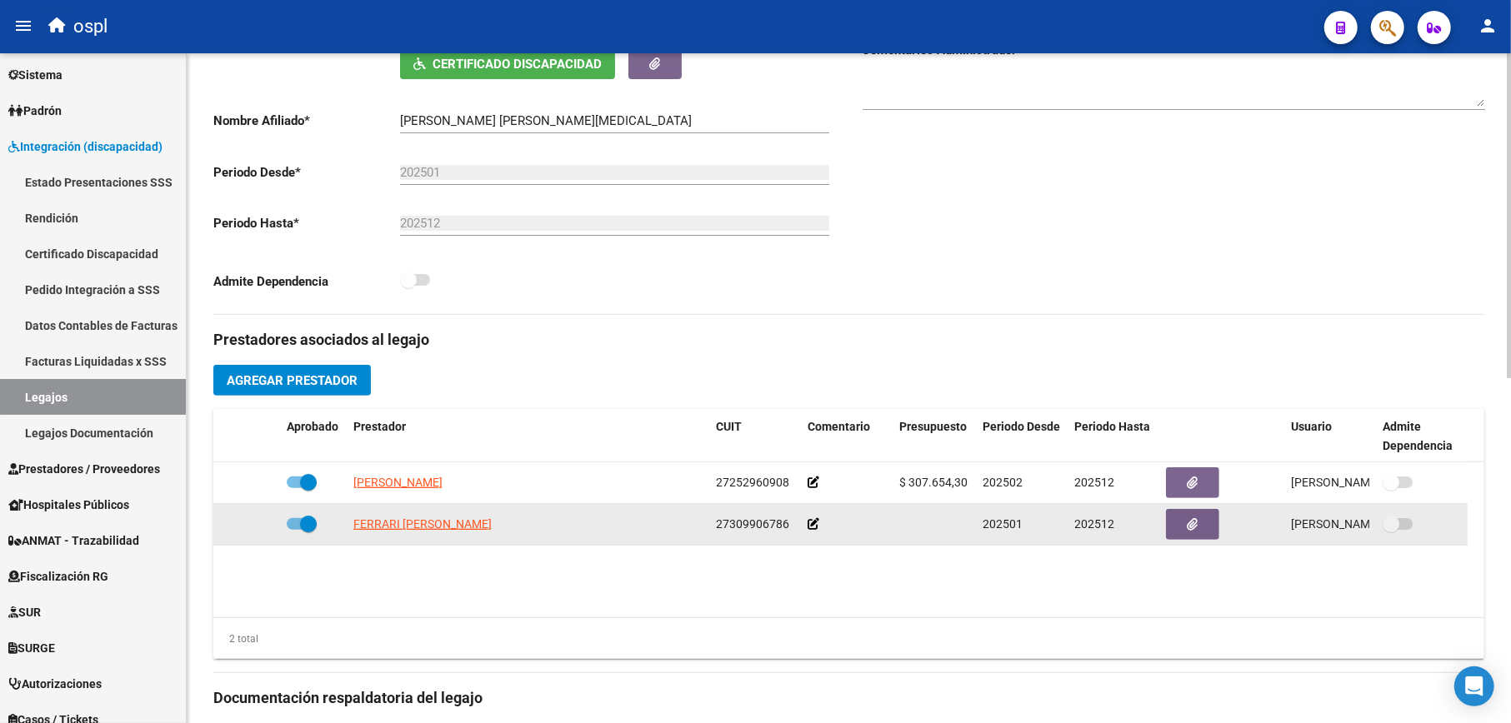
scroll to position [555, 0]
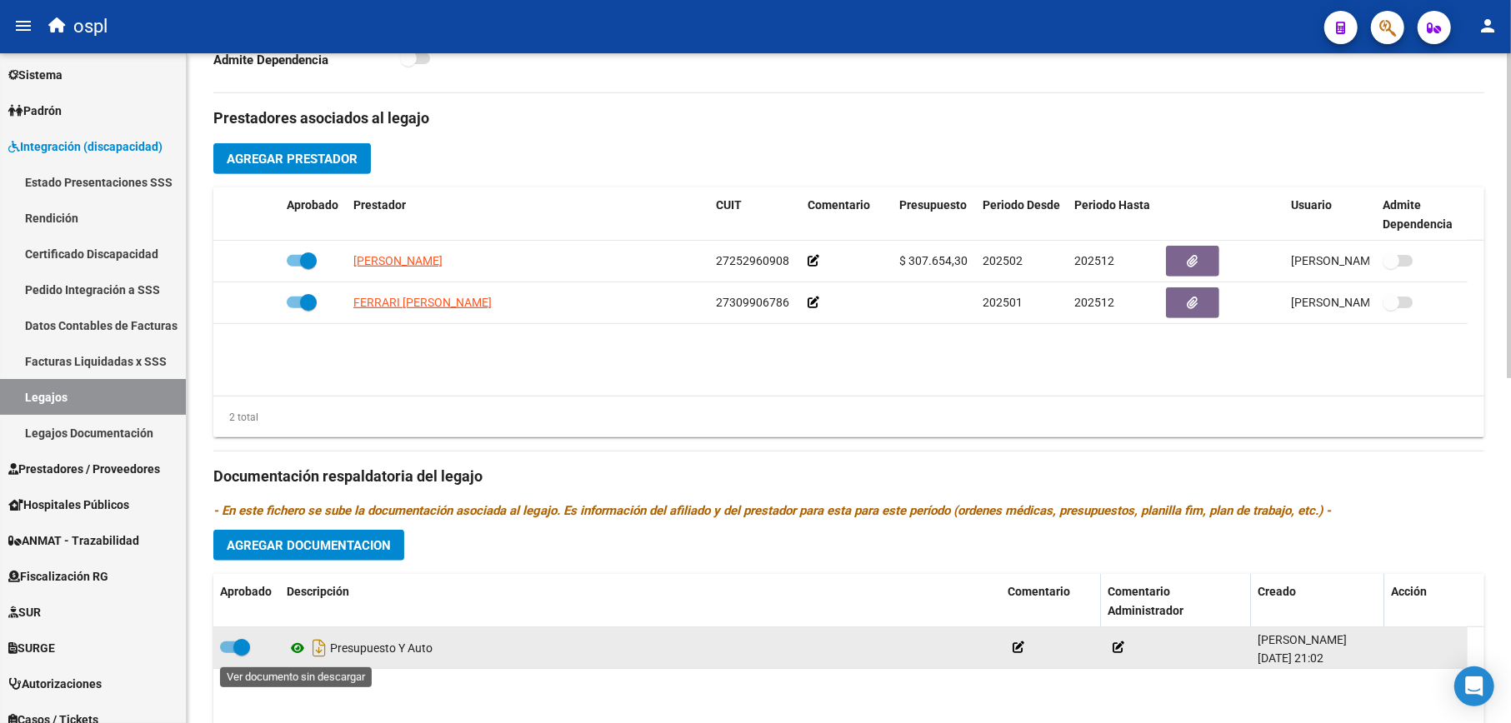
click at [297, 652] on icon at bounding box center [298, 648] width 22 height 20
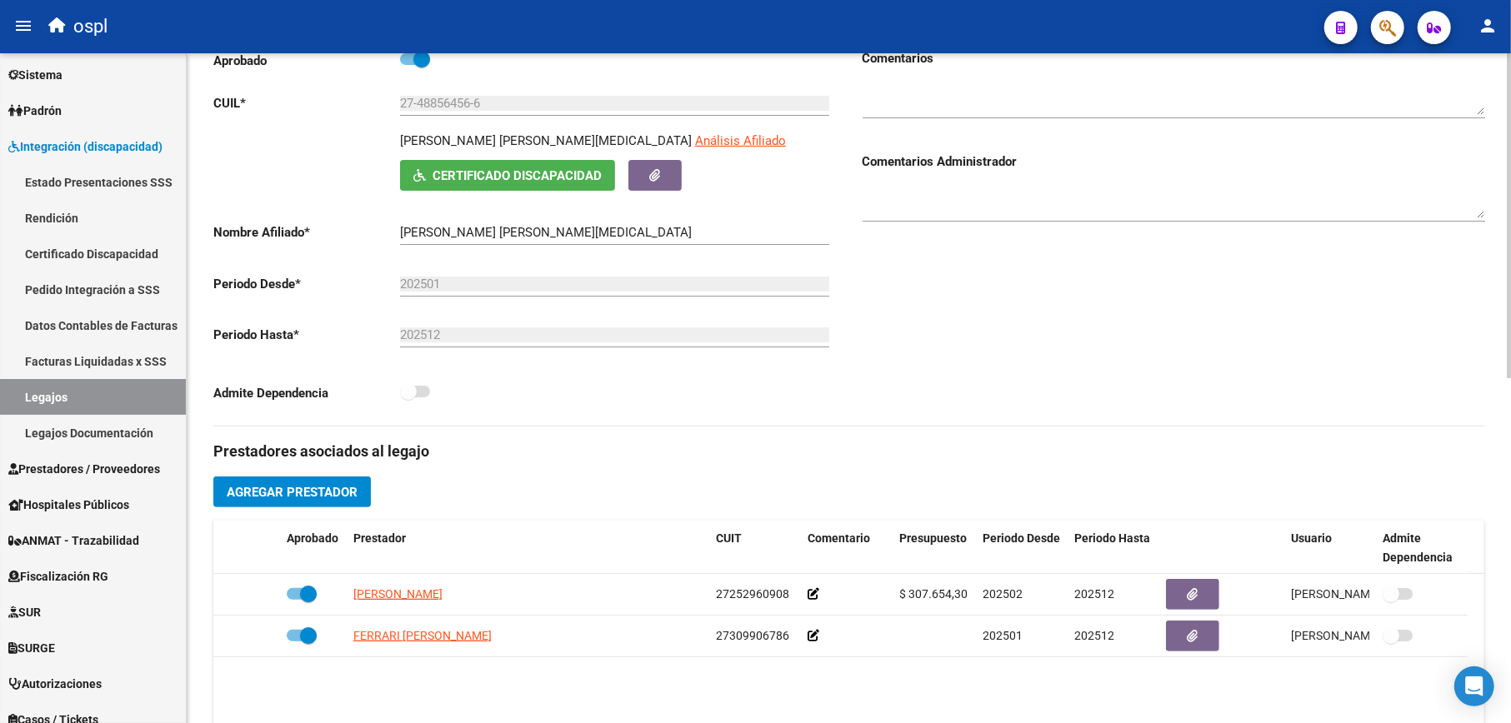
scroll to position [0, 0]
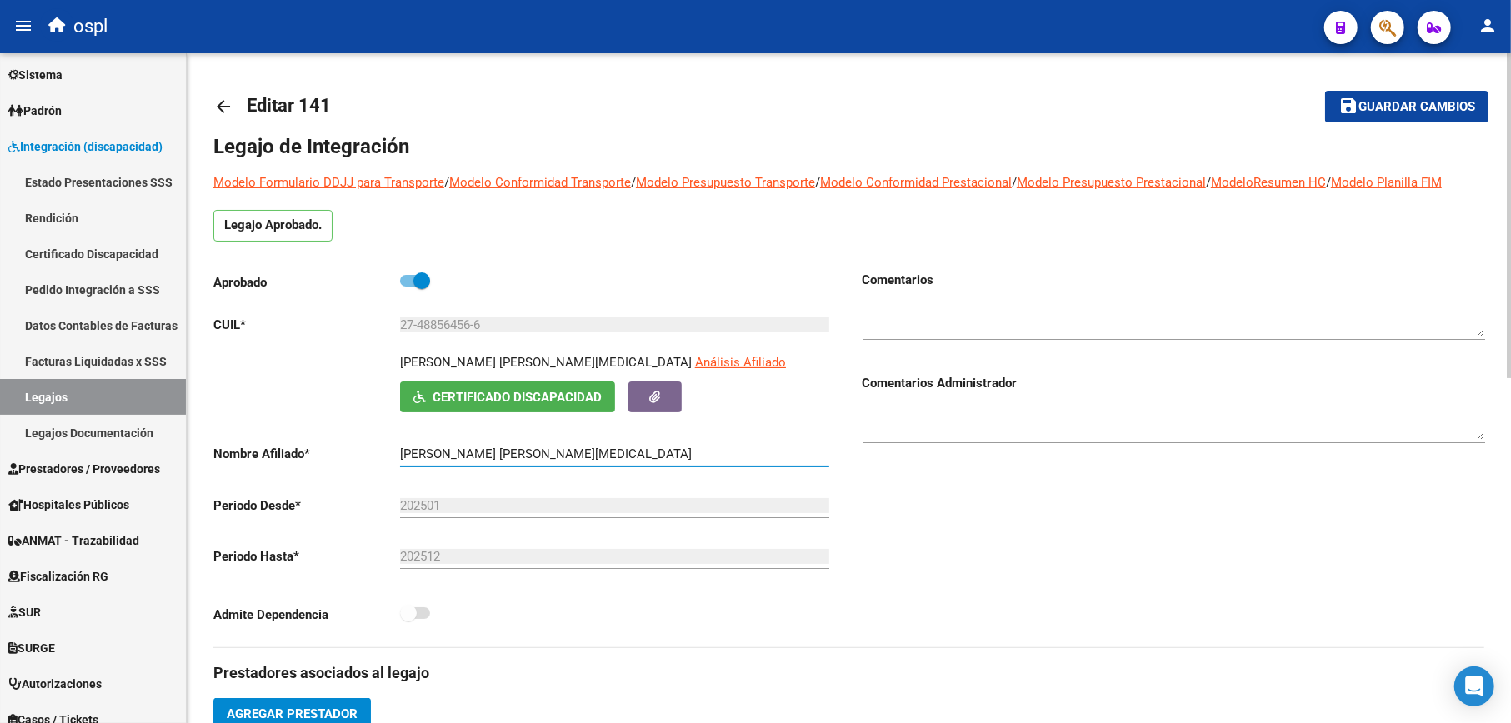
drag, startPoint x: 402, startPoint y: 454, endPoint x: 594, endPoint y: 455, distance: 192.5
click at [594, 455] on input "[PERSON_NAME] [PERSON_NAME][MEDICAL_DATA]" at bounding box center [614, 454] width 429 height 15
drag, startPoint x: 398, startPoint y: 332, endPoint x: 445, endPoint y: 325, distance: 47.1
click at [445, 325] on app-form-text-field "CUIL * 27-48856456-6 Ingresar CUIL" at bounding box center [521, 324] width 616 height 15
drag, startPoint x: 500, startPoint y: 324, endPoint x: 383, endPoint y: 324, distance: 116.6
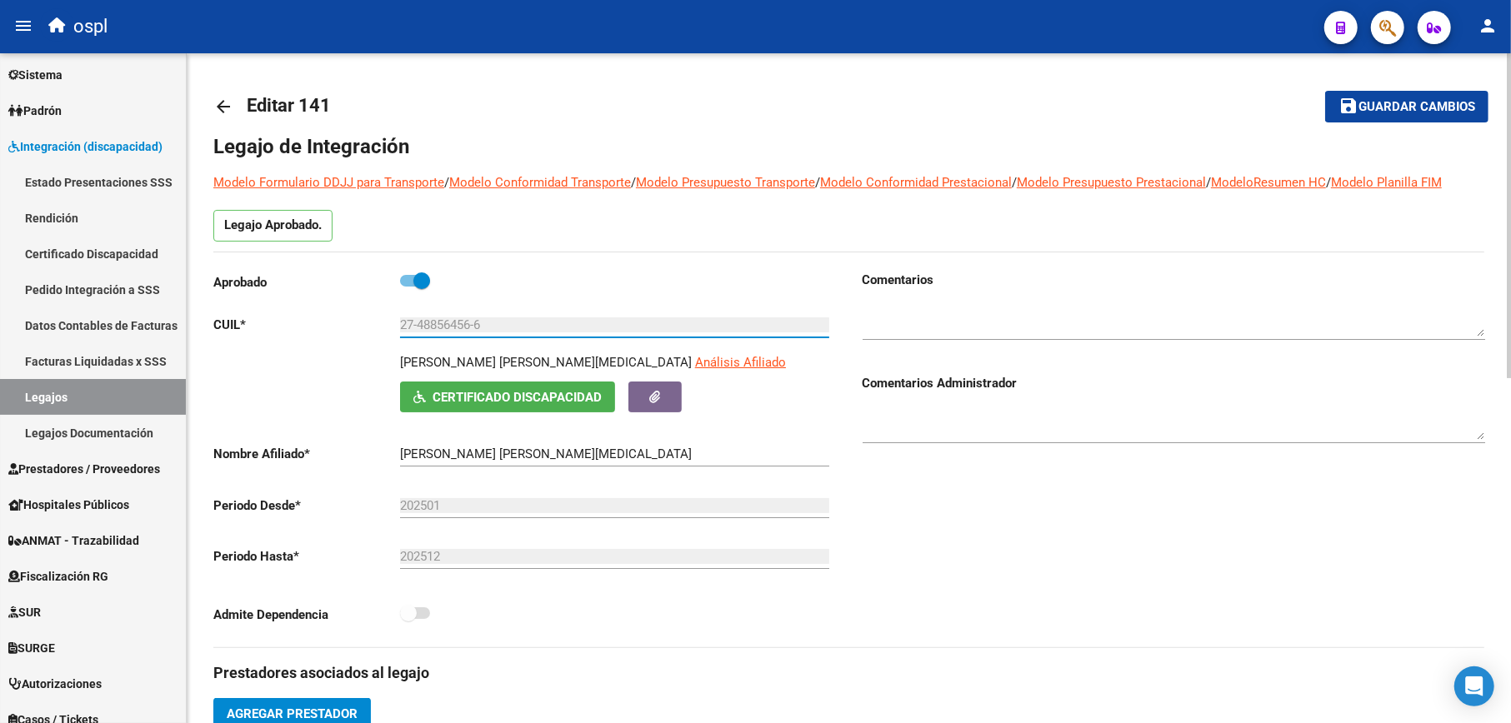
click at [383, 324] on app-form-text-field "CUIL * 27-48856456-6 Ingresar CUIL" at bounding box center [521, 324] width 616 height 15
click at [213, 98] on mat-icon "arrow_back" at bounding box center [223, 107] width 20 height 20
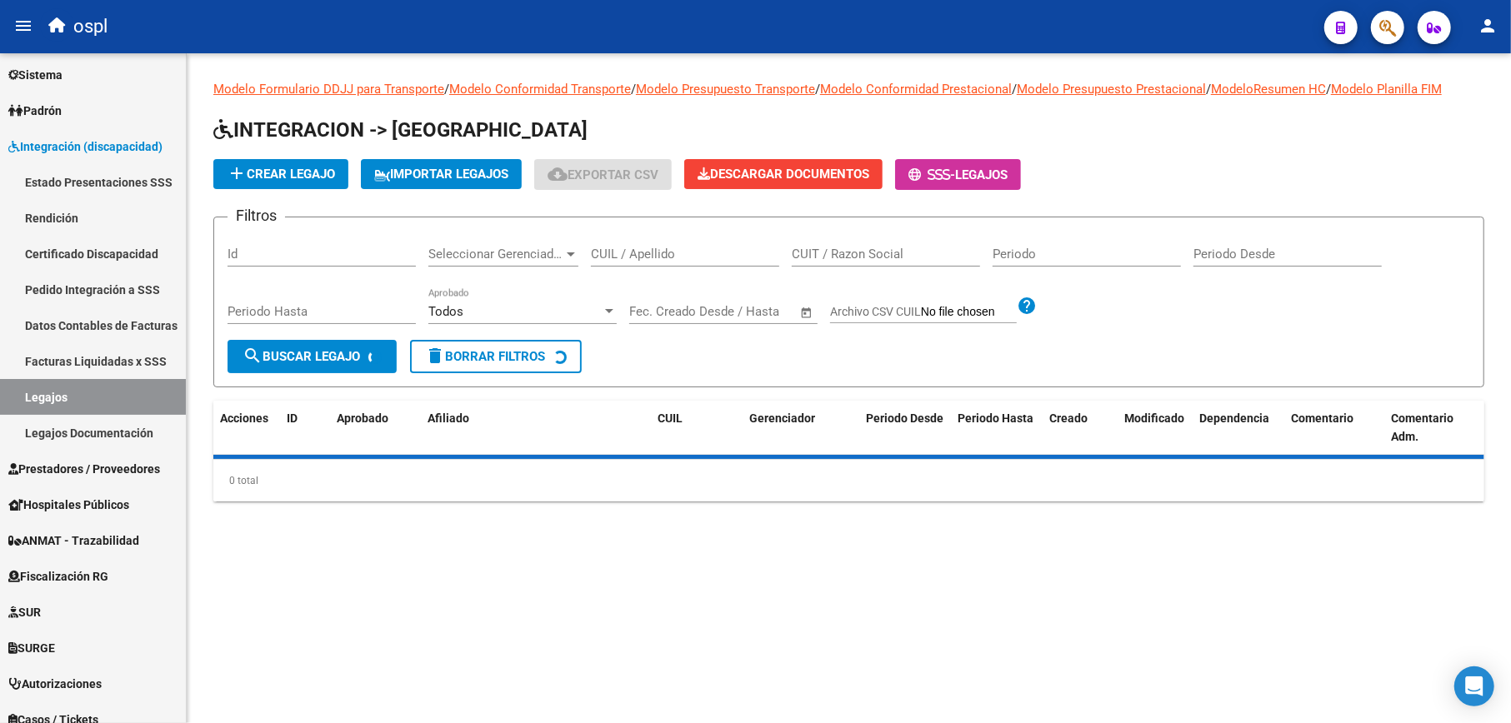
click at [644, 254] on input "CUIL / Apellido" at bounding box center [685, 254] width 188 height 15
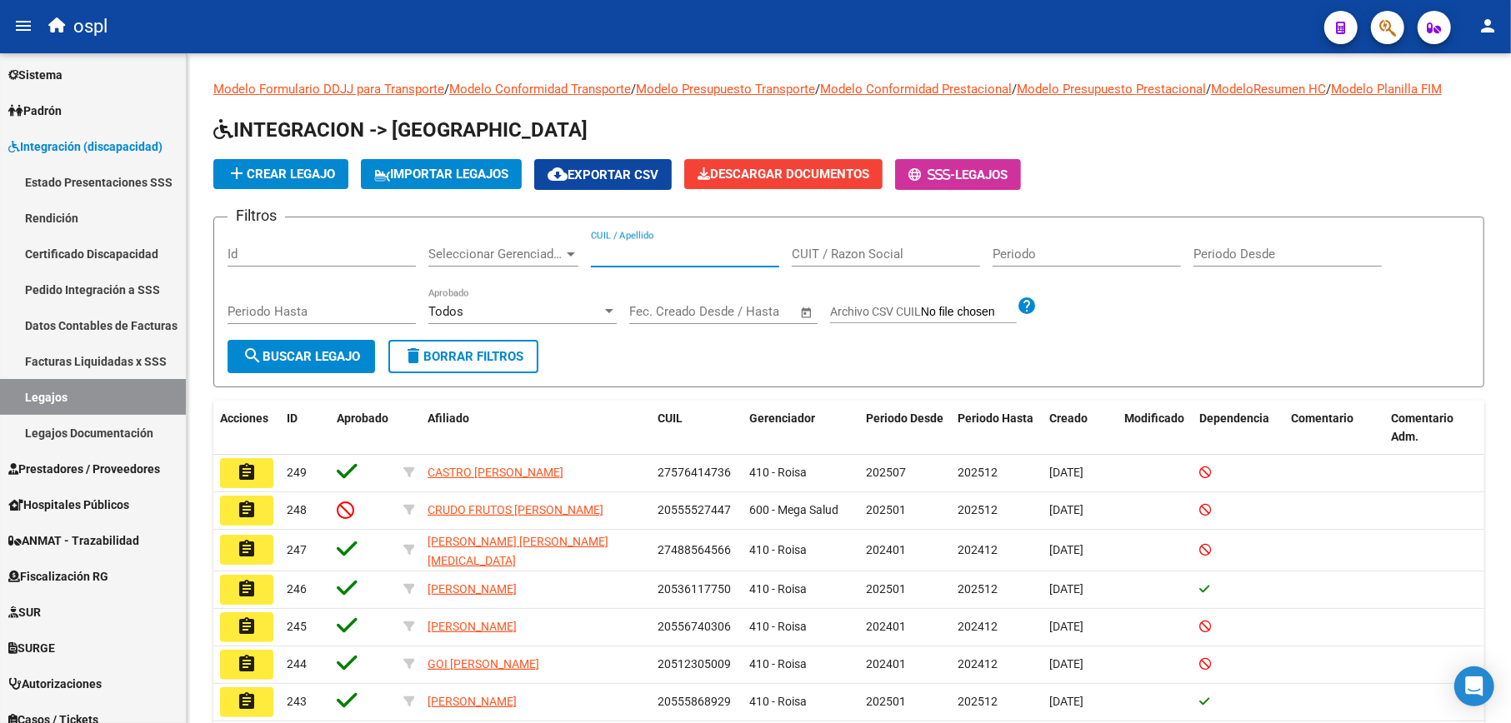
paste input "27574386190"
type input "27574386190"
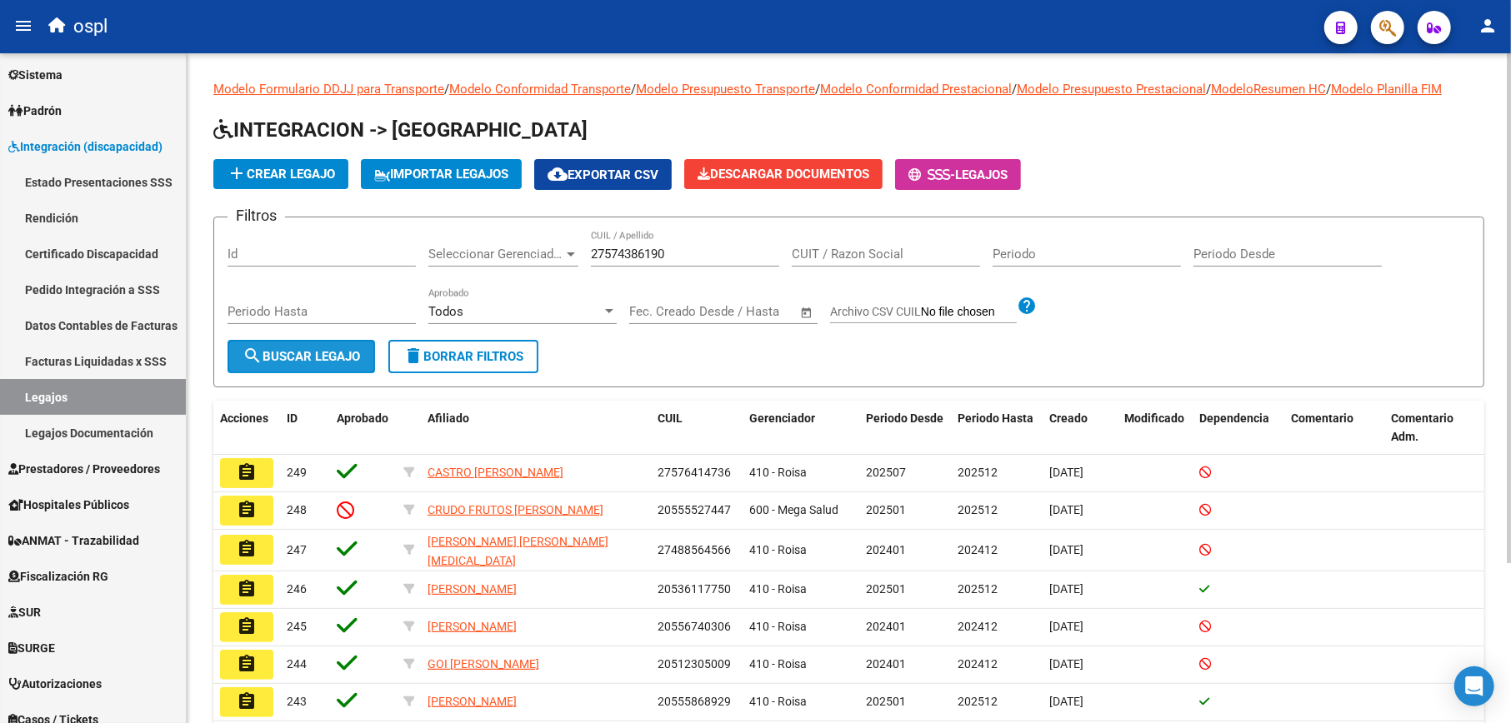
click at [365, 357] on button "search Buscar Legajo" at bounding box center [300, 356] width 147 height 33
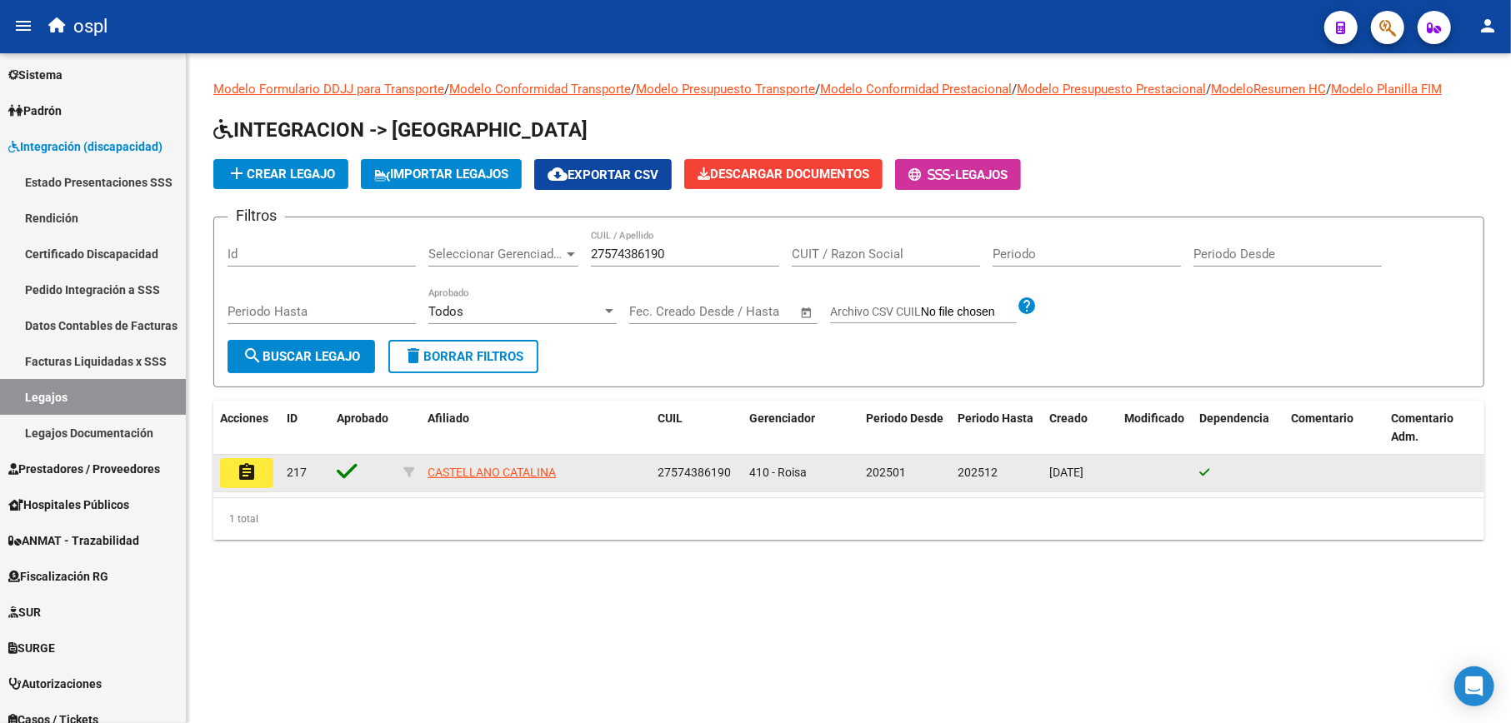
click at [252, 474] on mat-icon "assignment" at bounding box center [247, 472] width 20 height 20
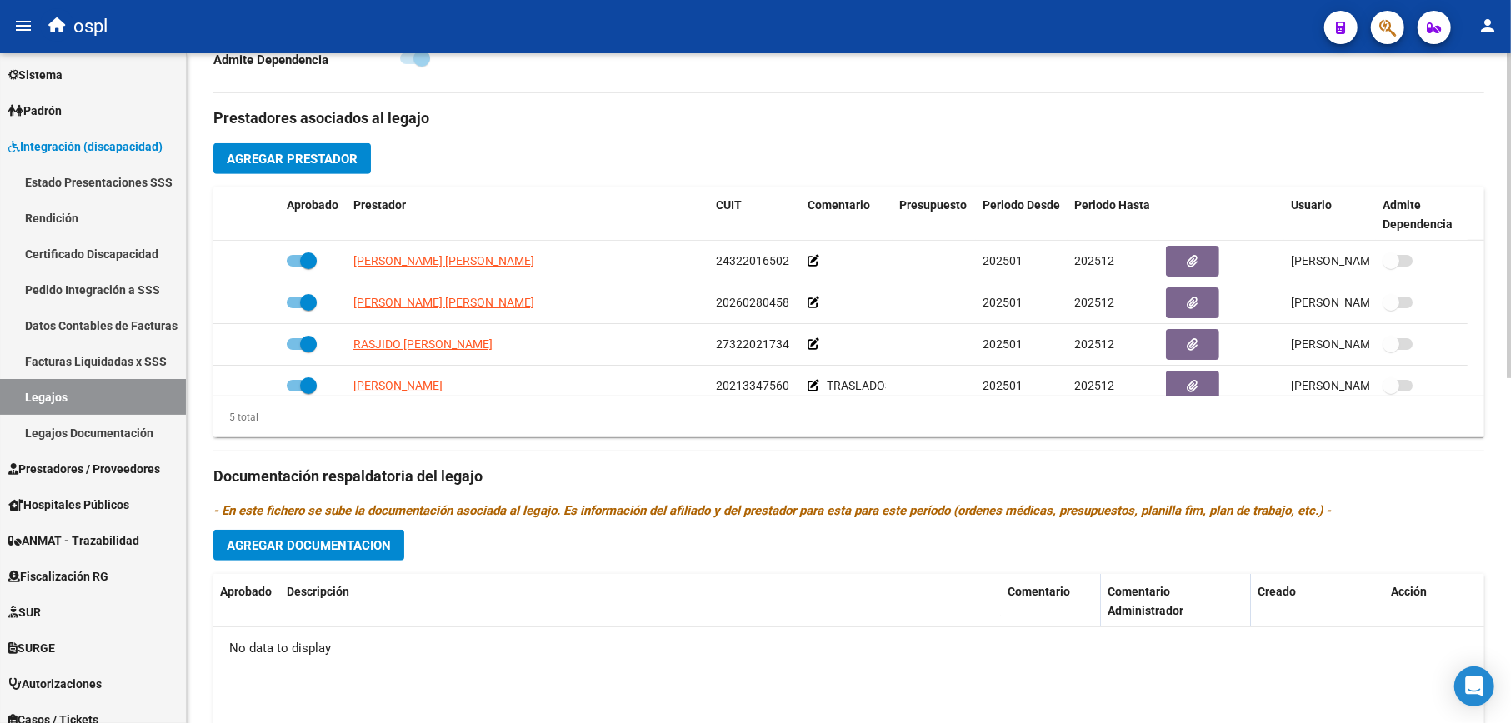
scroll to position [667, 0]
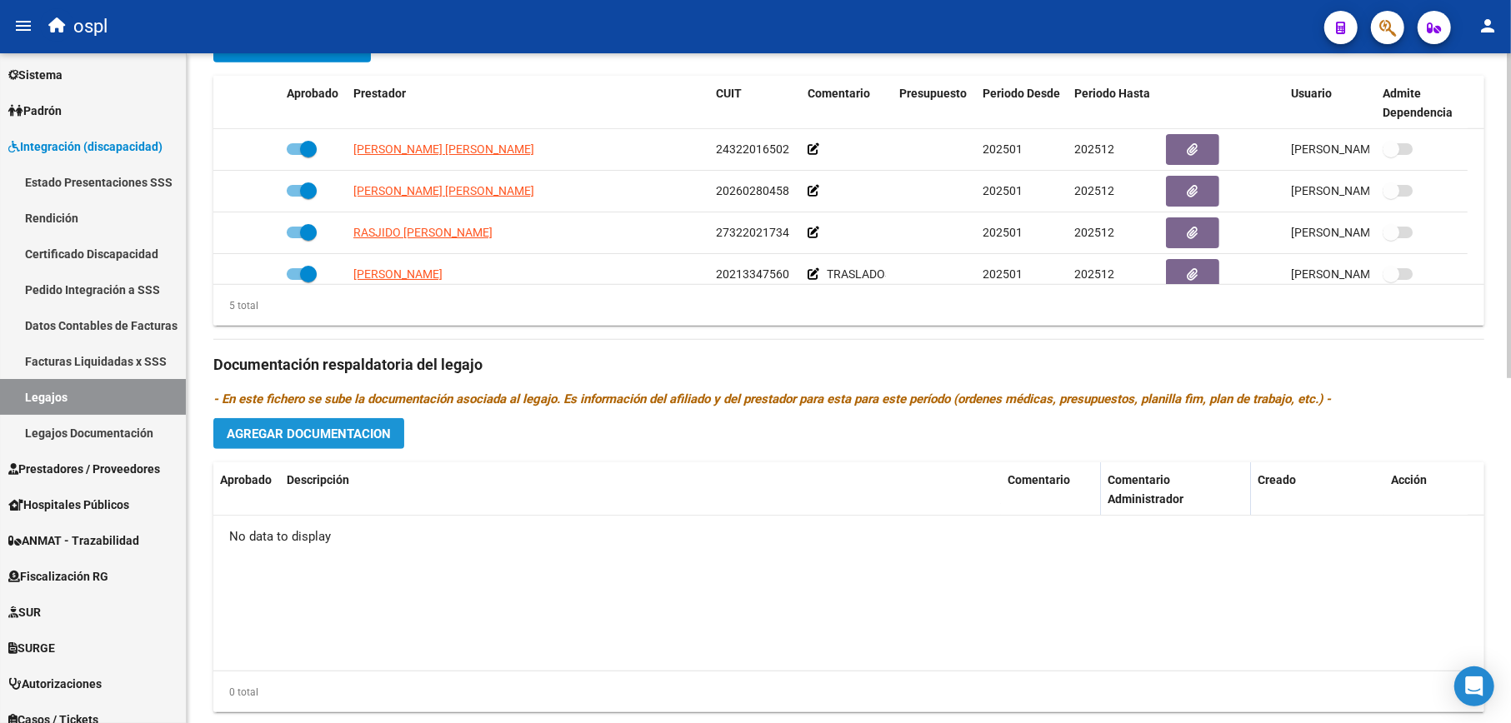
click at [355, 435] on span "Agregar Documentacion" at bounding box center [309, 434] width 164 height 15
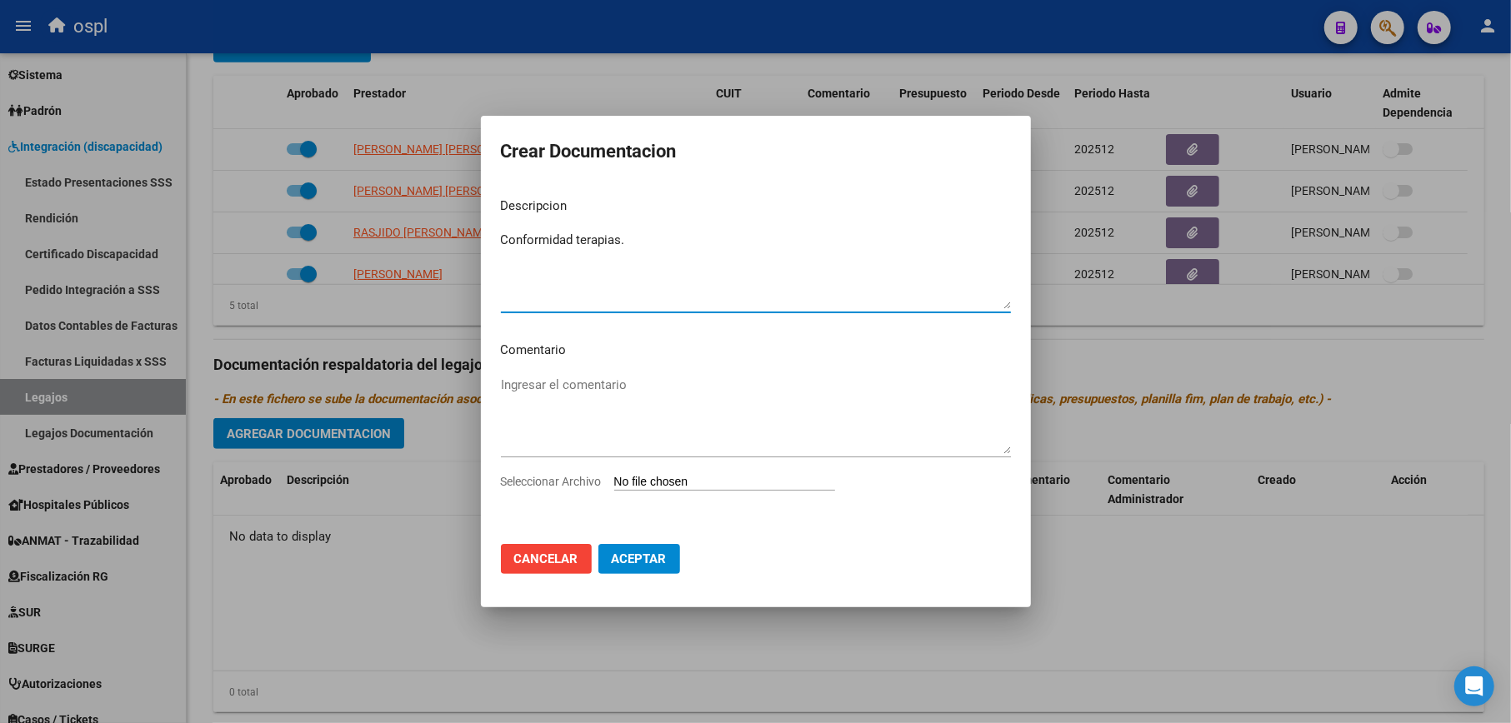
type textarea "Conformidad terapias."
click at [677, 485] on input "Seleccionar Archivo" at bounding box center [724, 483] width 221 height 16
type input "C:\fakepath\Castellano Catalina - Conformidad .pdf"
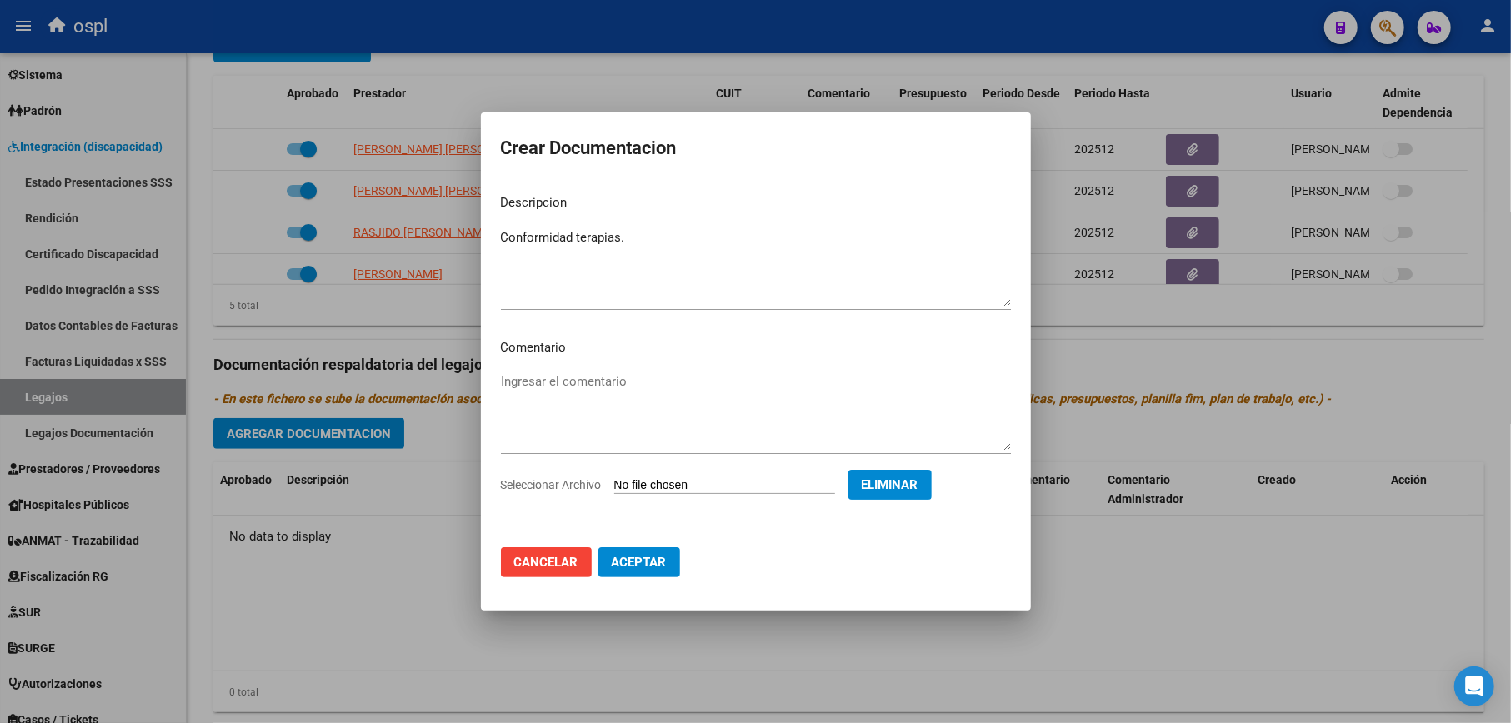
click at [652, 568] on span "Aceptar" at bounding box center [639, 562] width 55 height 15
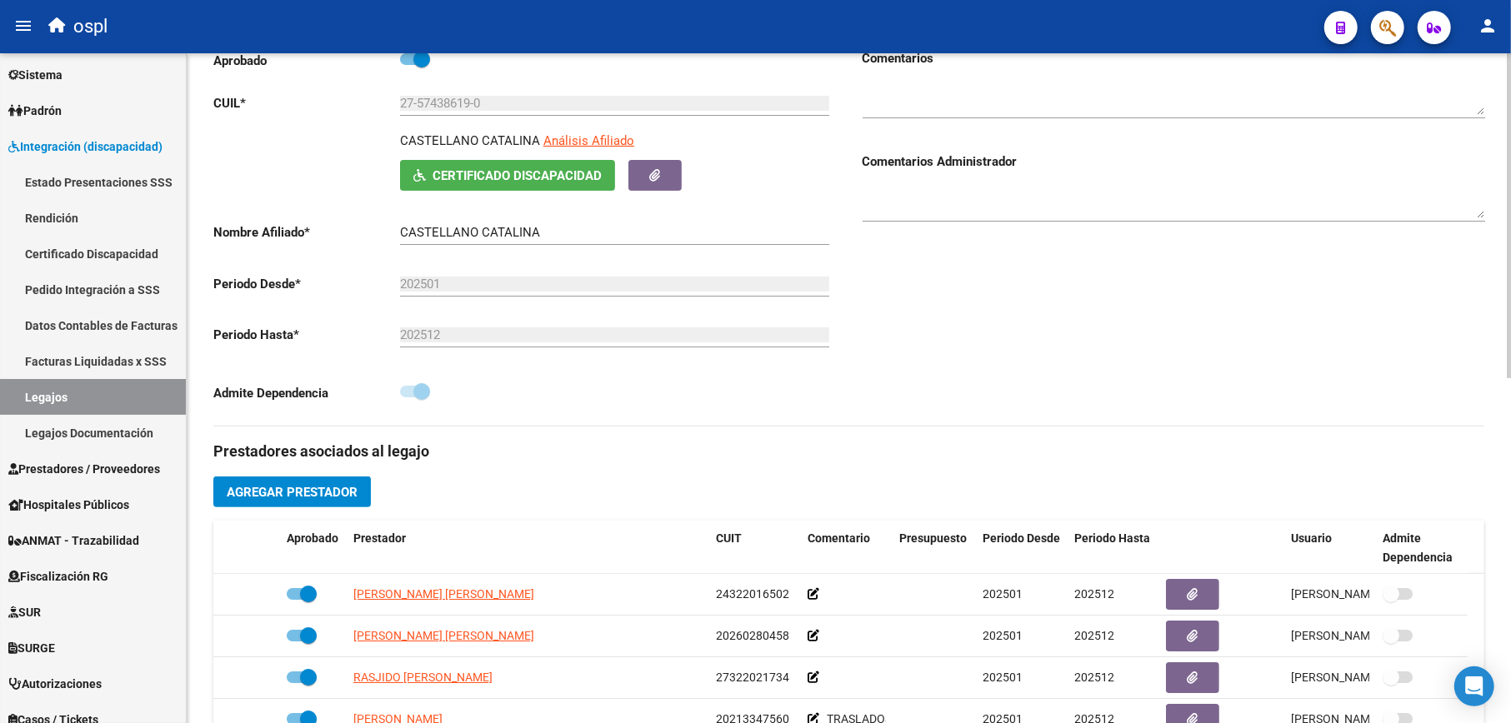
scroll to position [111, 0]
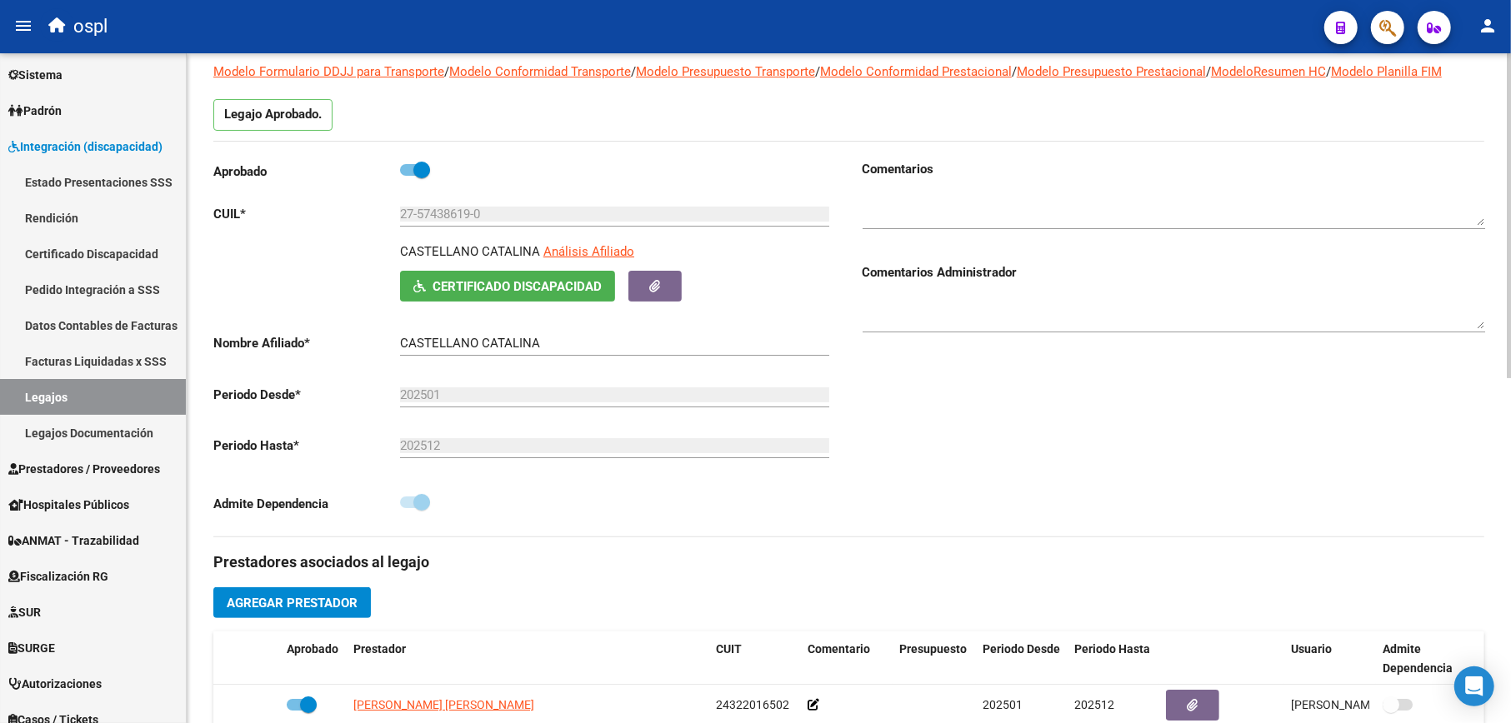
drag, startPoint x: 398, startPoint y: 252, endPoint x: 537, endPoint y: 253, distance: 138.3
click at [537, 253] on div "CASTELLANO CATALINA Análisis Afiliado Certificado Discapacidad ARCA Padrón" at bounding box center [524, 271] width 622 height 59
copy p "CASTELLANO CATALINA"
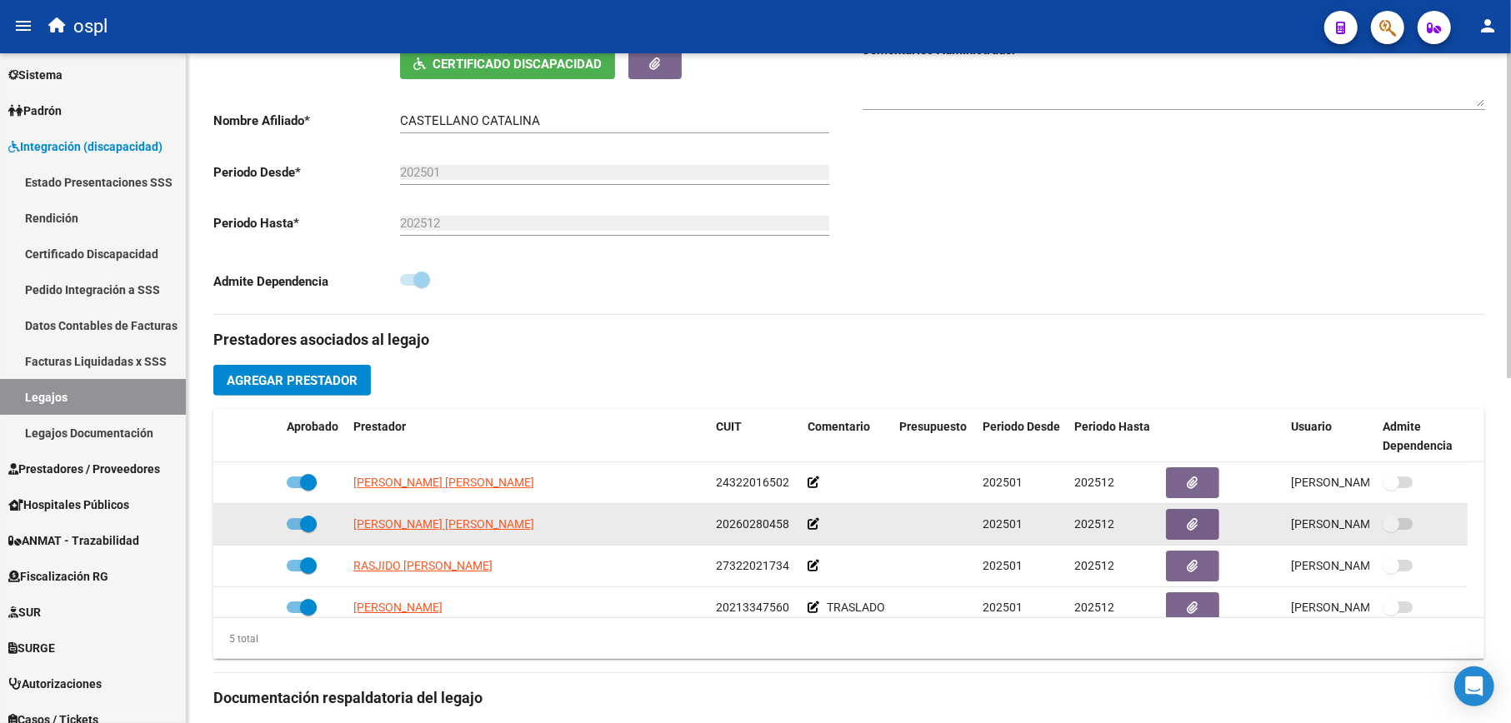
scroll to position [57, 0]
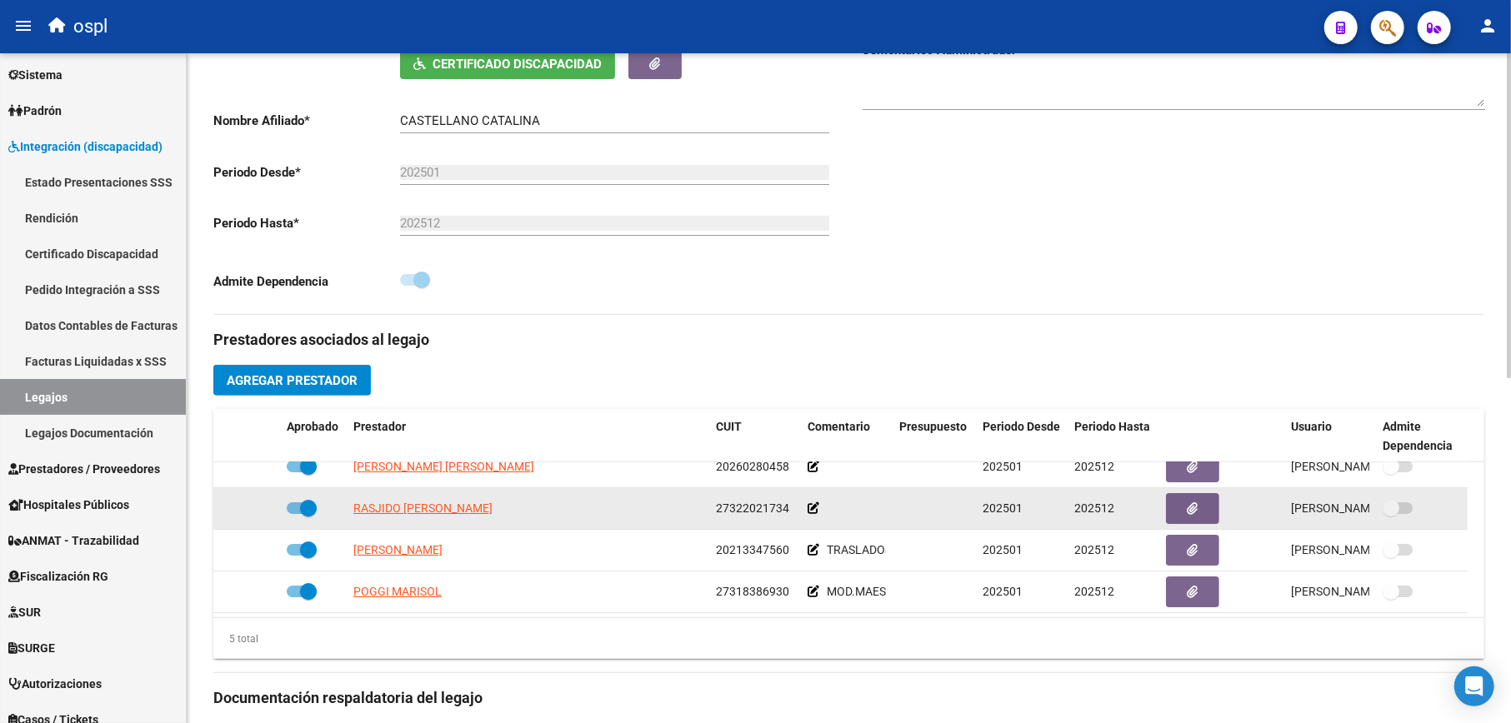
click at [805, 510] on datatable-body-cell at bounding box center [847, 508] width 92 height 41
click at [813, 508] on icon at bounding box center [813, 508] width 12 height 12
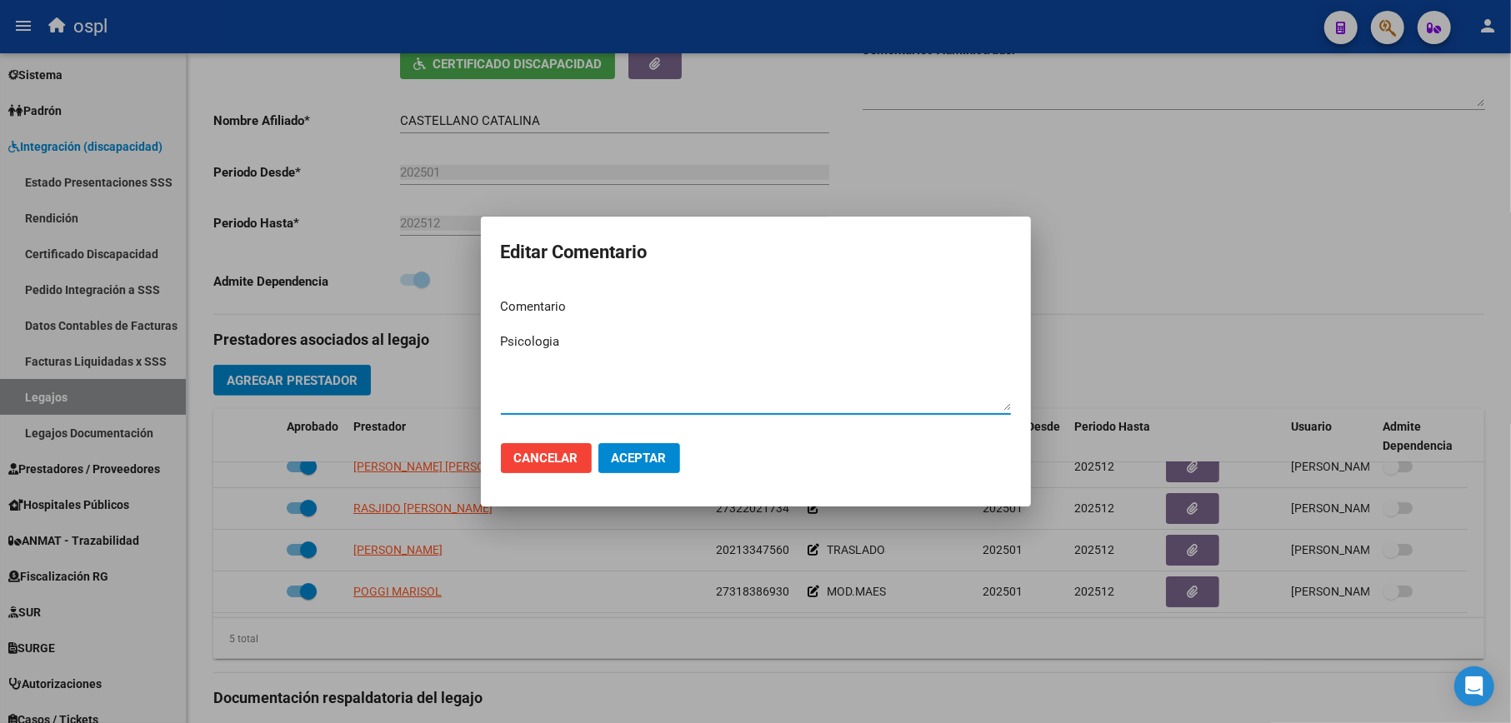
type textarea "Psicologia"
click at [664, 465] on button "Aceptar" at bounding box center [639, 458] width 82 height 30
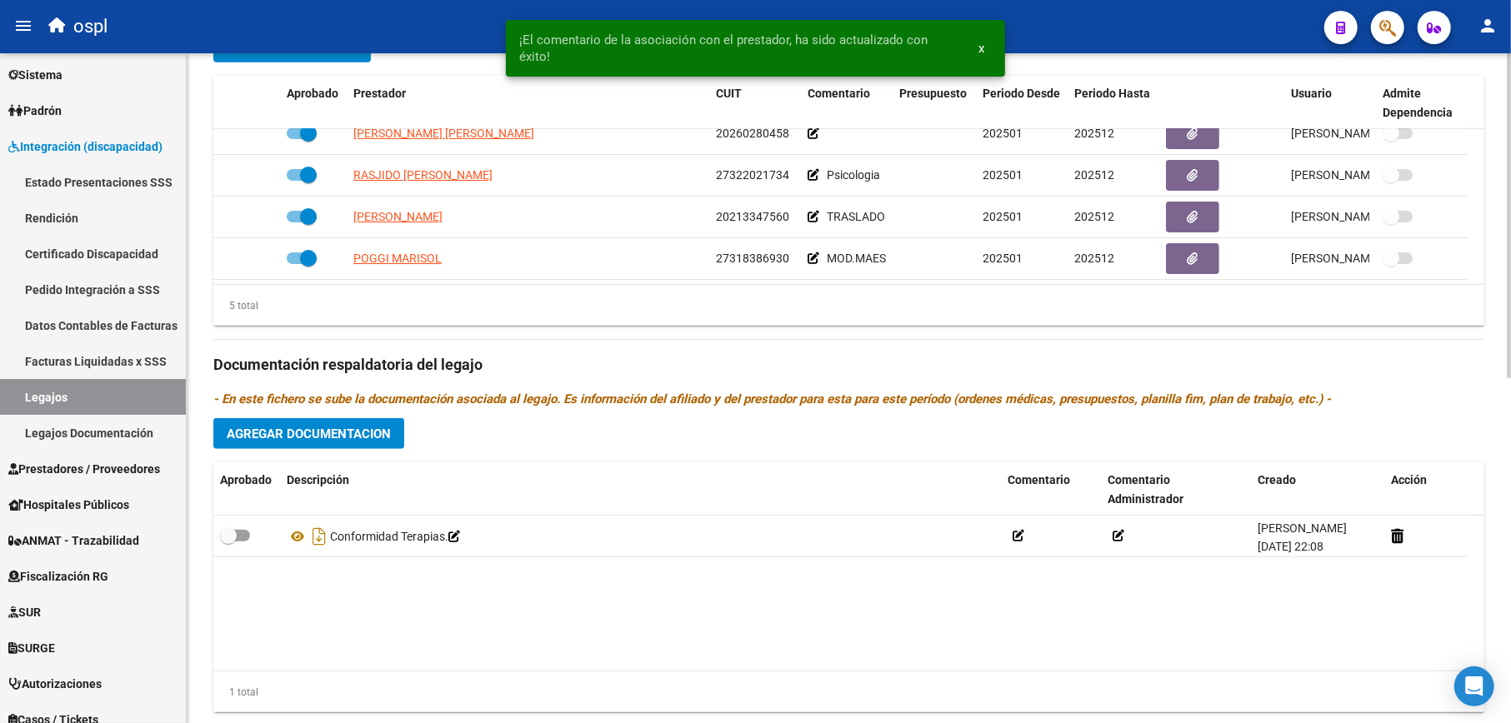
scroll to position [711, 0]
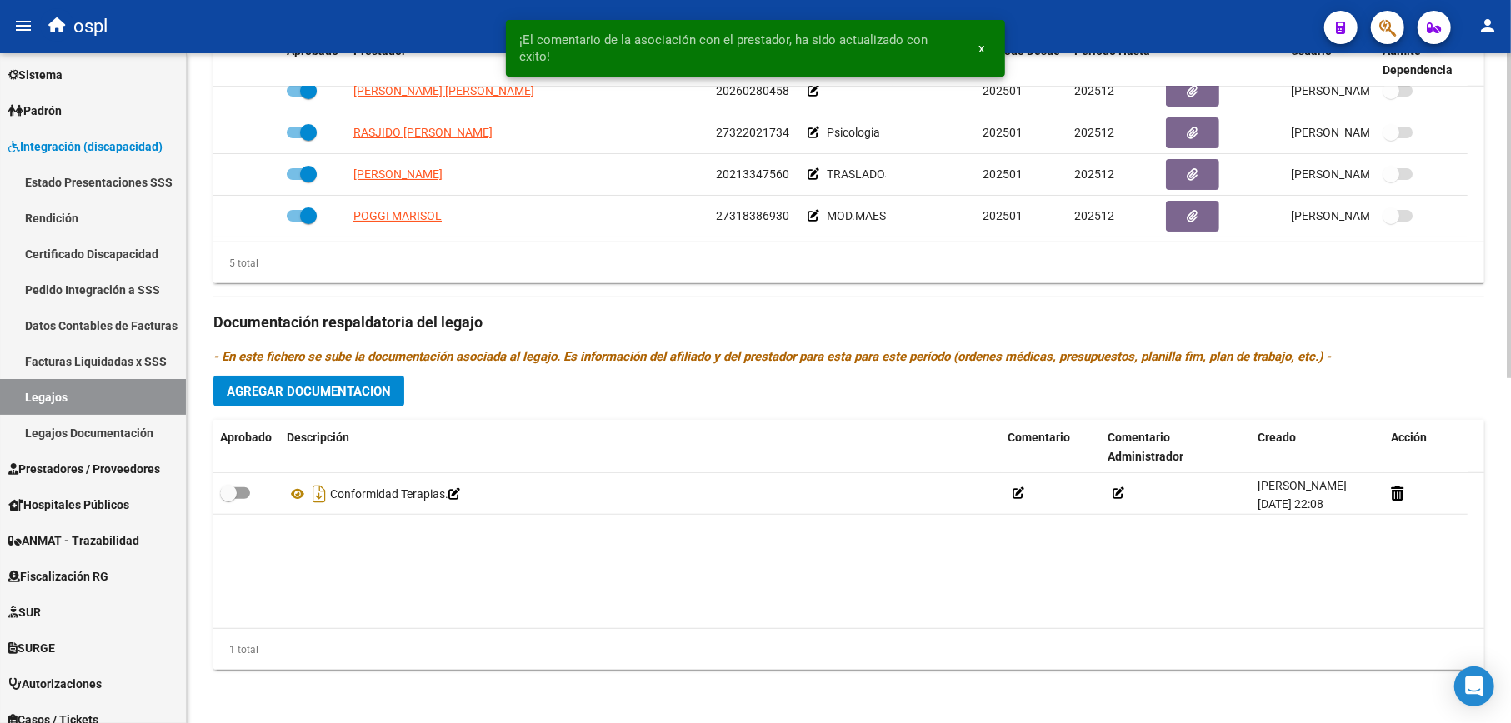
click at [375, 387] on span "Agregar Documentacion" at bounding box center [309, 391] width 164 height 15
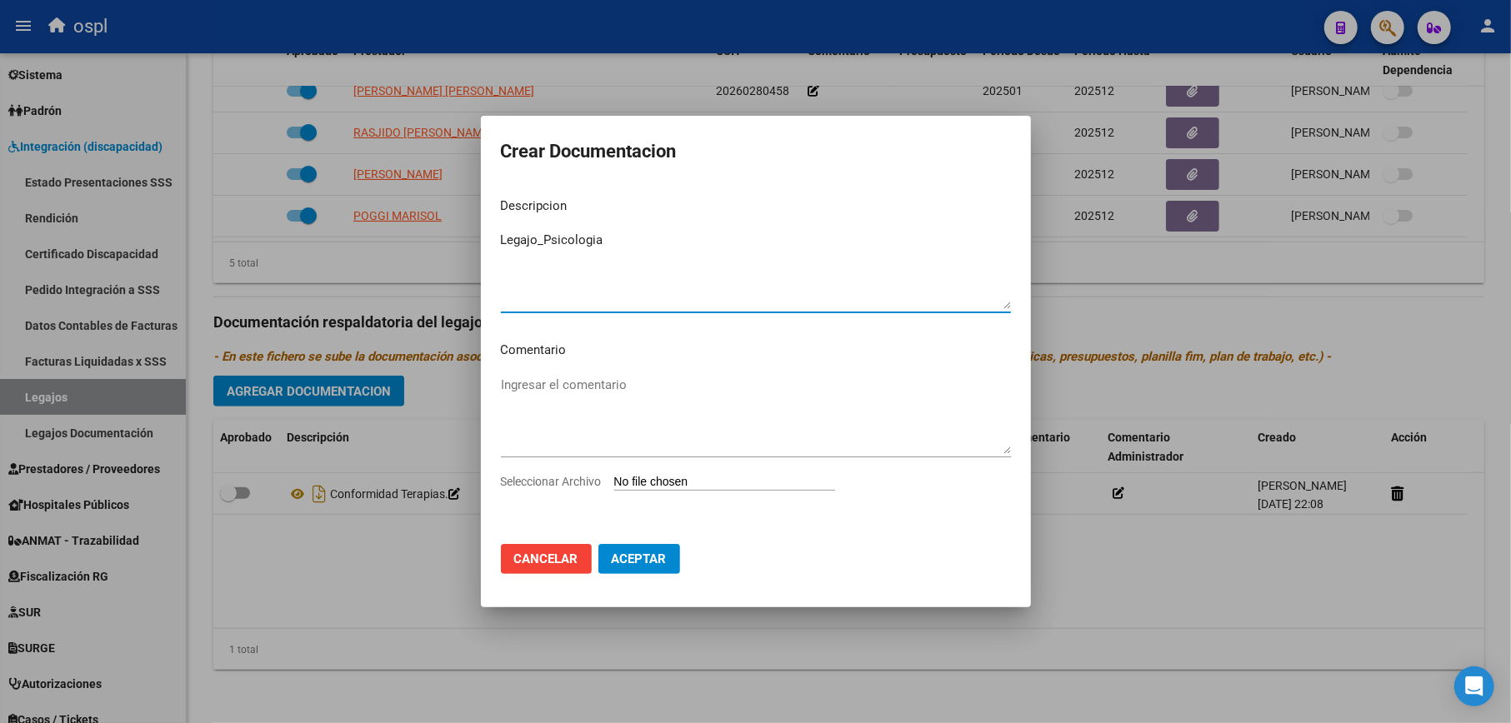
type textarea "Legajo_Psicologia"
click at [682, 468] on div "Ingresar el comentario" at bounding box center [756, 422] width 510 height 101
click at [682, 478] on input "Seleccionar Archivo" at bounding box center [724, 483] width 221 height 16
type input "C:\fakepath\ilovepdf_merged (3).pdf"
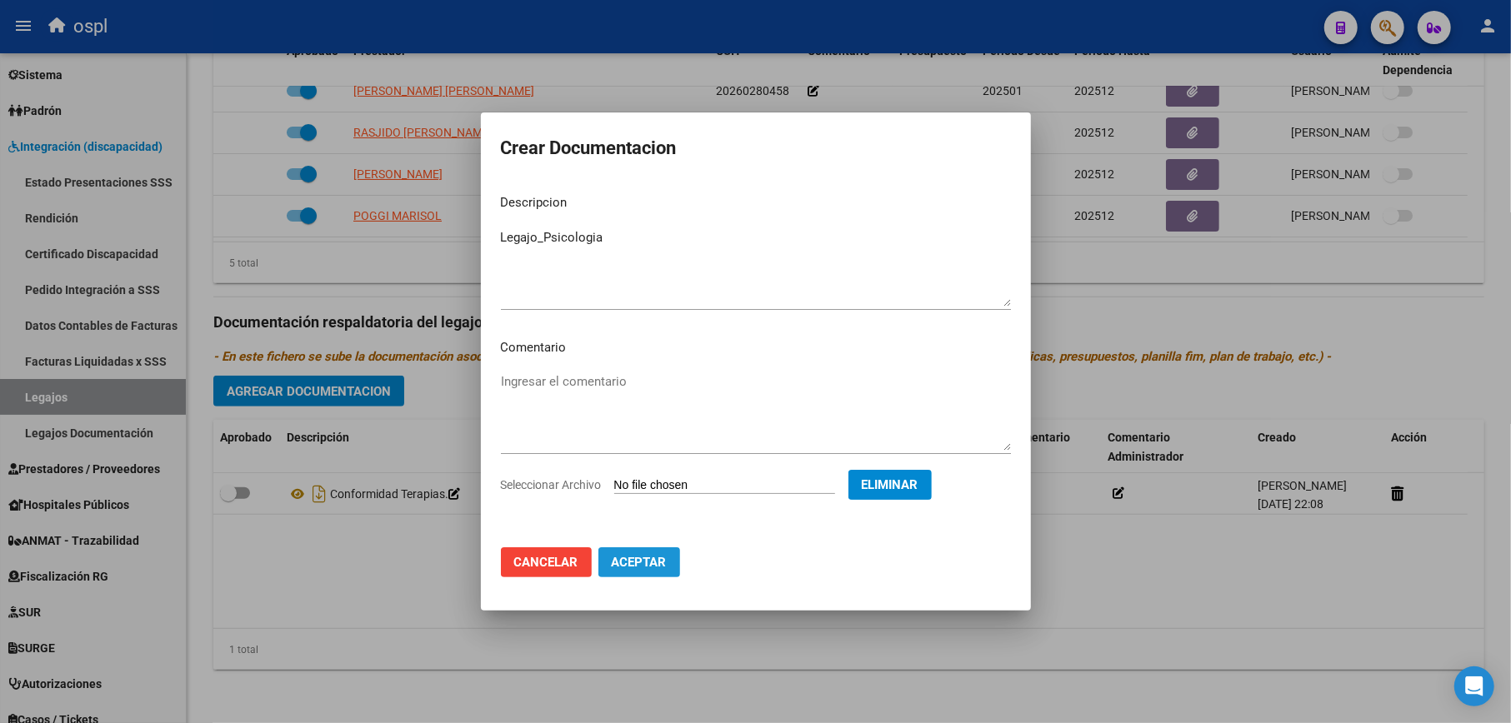
click at [642, 557] on span "Aceptar" at bounding box center [639, 562] width 55 height 15
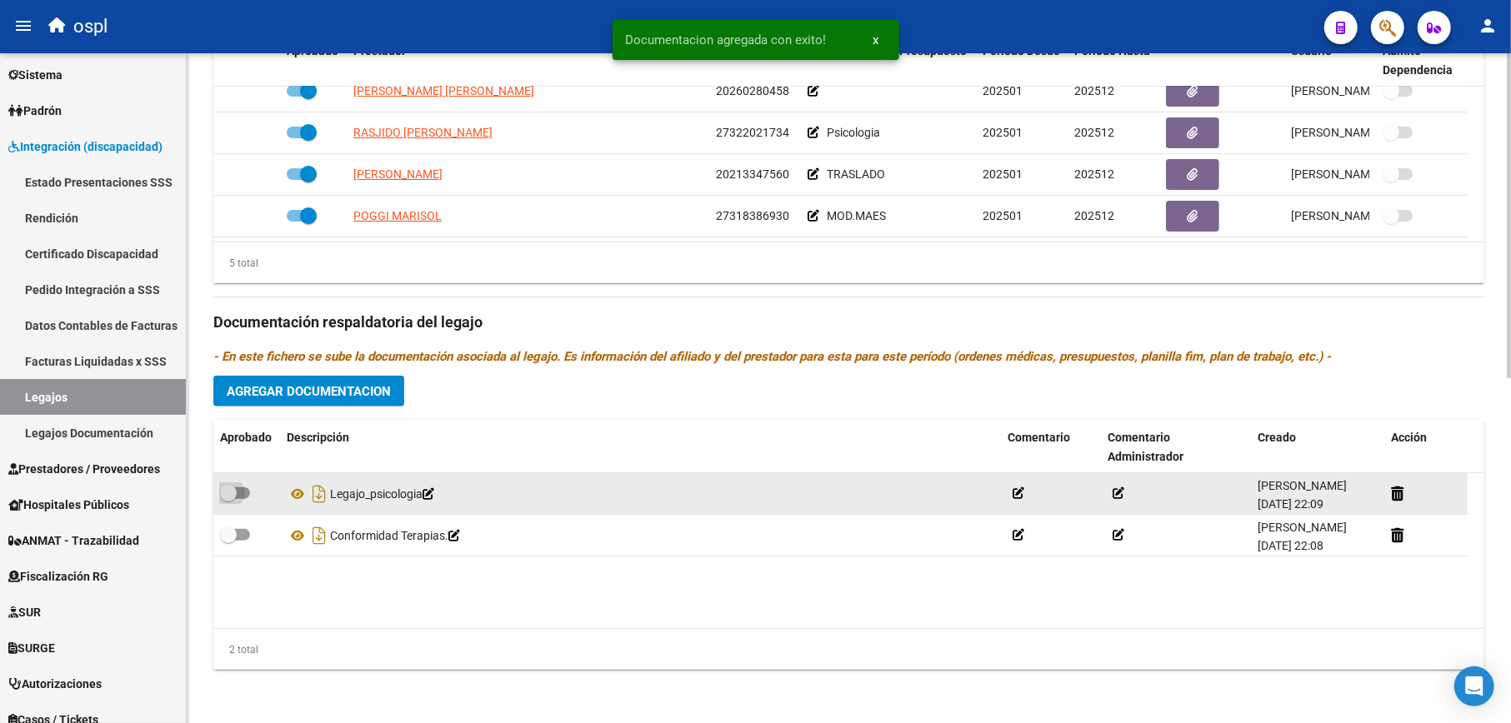
click at [237, 497] on span at bounding box center [235, 493] width 30 height 12
click at [228, 499] on input "checkbox" at bounding box center [227, 499] width 1 height 1
checkbox input "true"
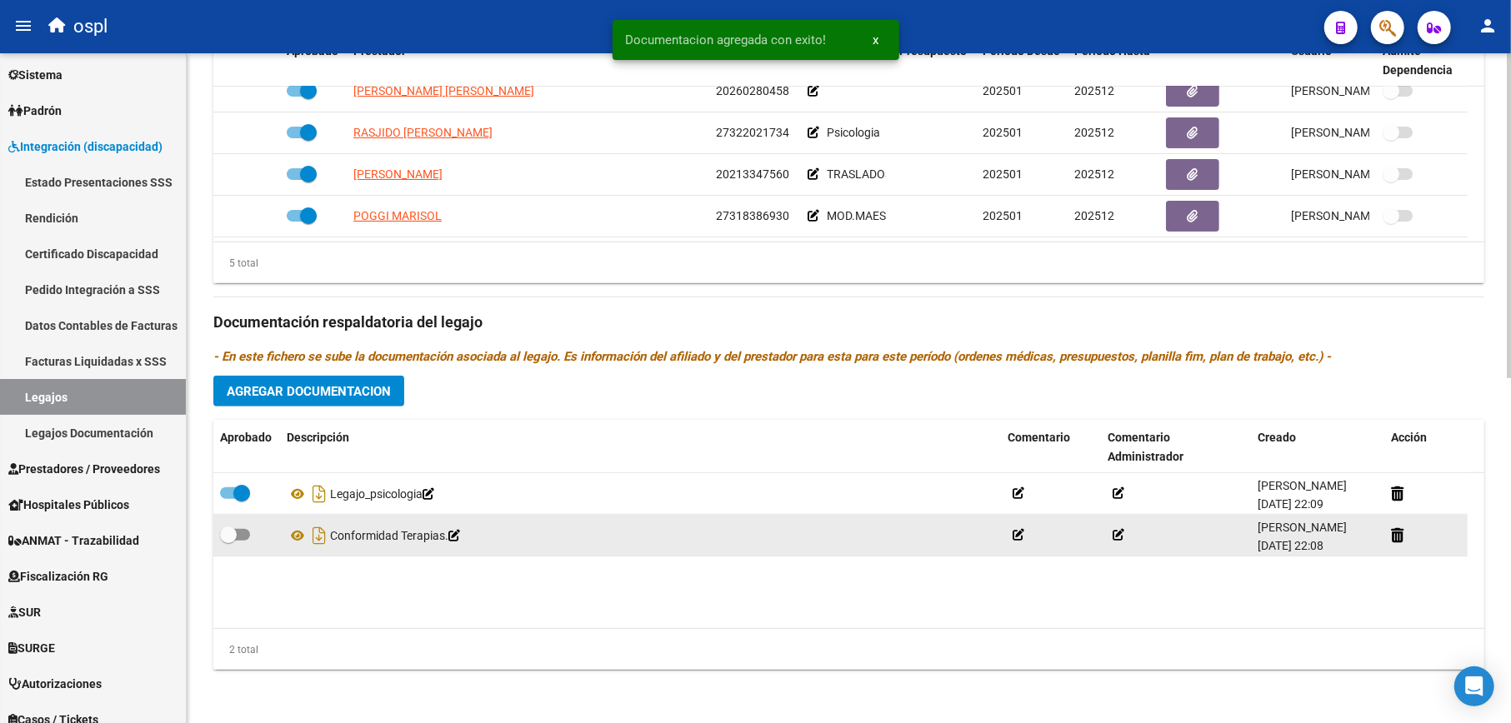
click at [235, 535] on span at bounding box center [228, 535] width 17 height 17
click at [228, 541] on input "checkbox" at bounding box center [227, 541] width 1 height 1
checkbox input "true"
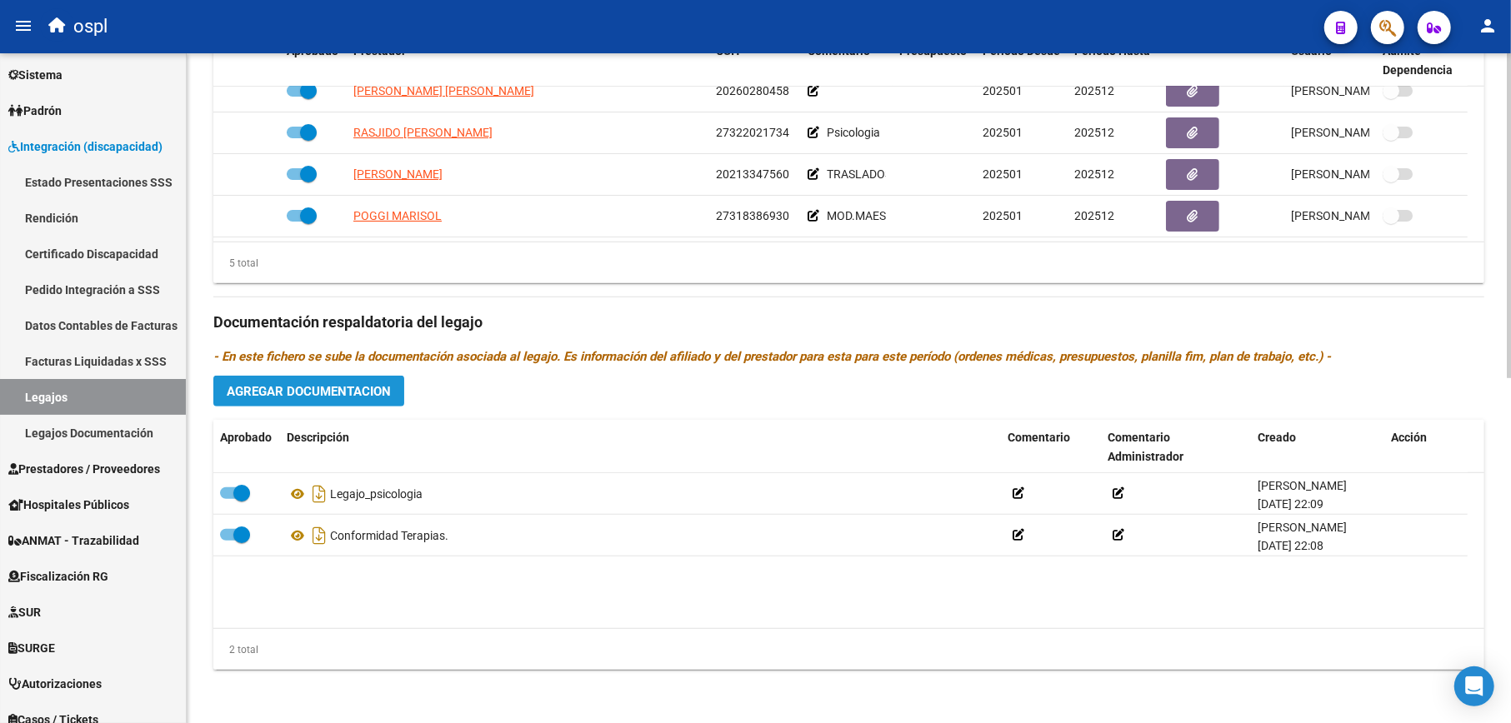
click at [354, 380] on button "Agregar Documentacion" at bounding box center [308, 391] width 191 height 31
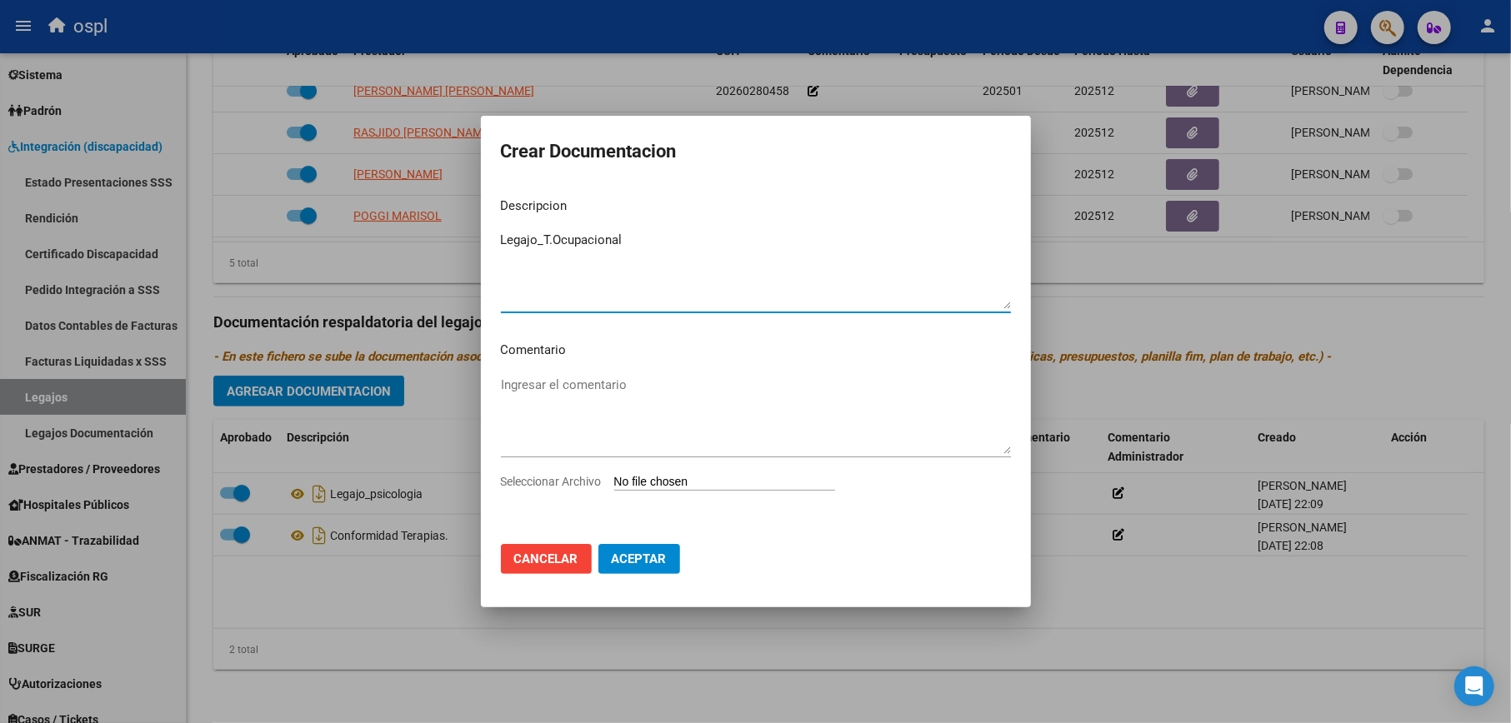
type textarea "Legajo_T.Ocupacional"
click at [798, 481] on input "Seleccionar Archivo" at bounding box center [724, 483] width 221 height 16
type input "C:\fakepath\ilovepdf_merged (4).pdf"
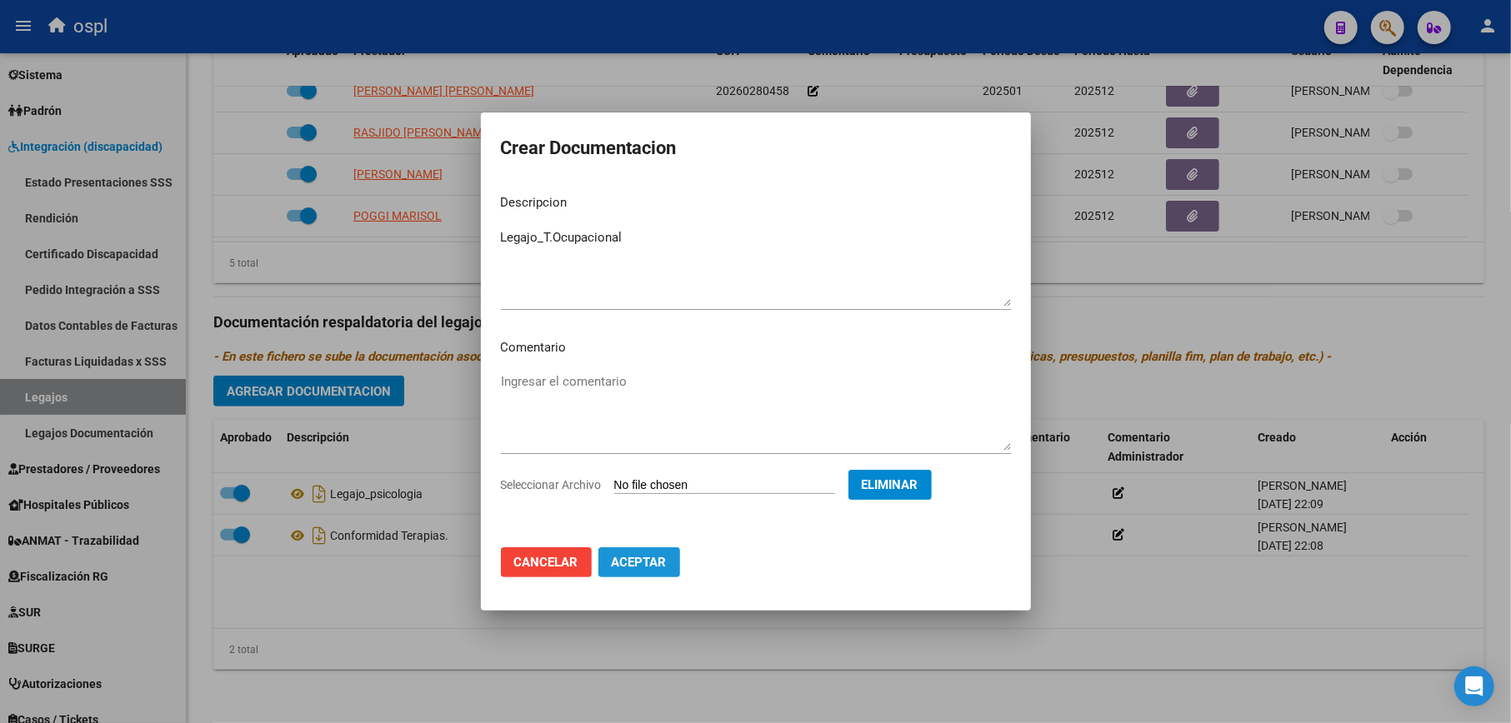
click at [647, 562] on span "Aceptar" at bounding box center [639, 562] width 55 height 15
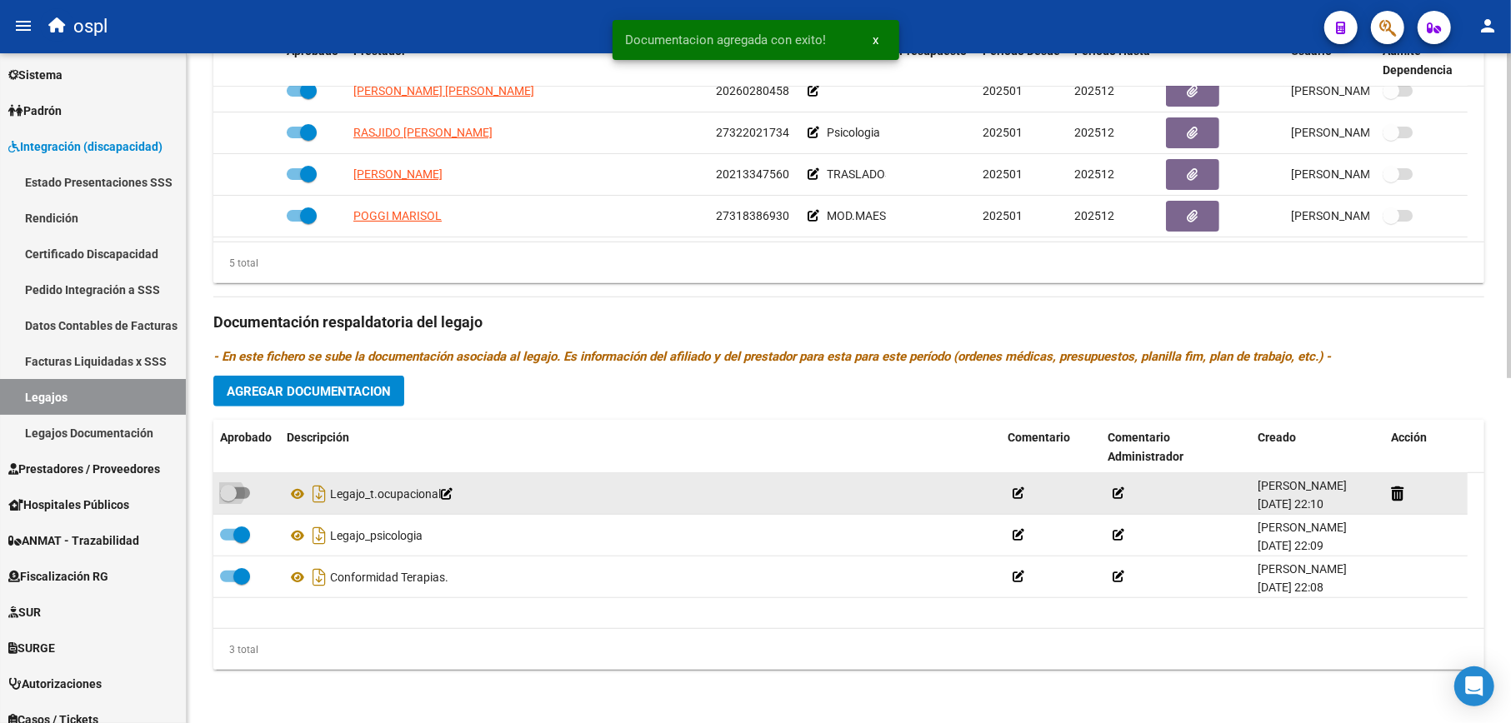
click at [228, 485] on span at bounding box center [228, 493] width 17 height 17
click at [228, 499] on input "checkbox" at bounding box center [227, 499] width 1 height 1
checkbox input "true"
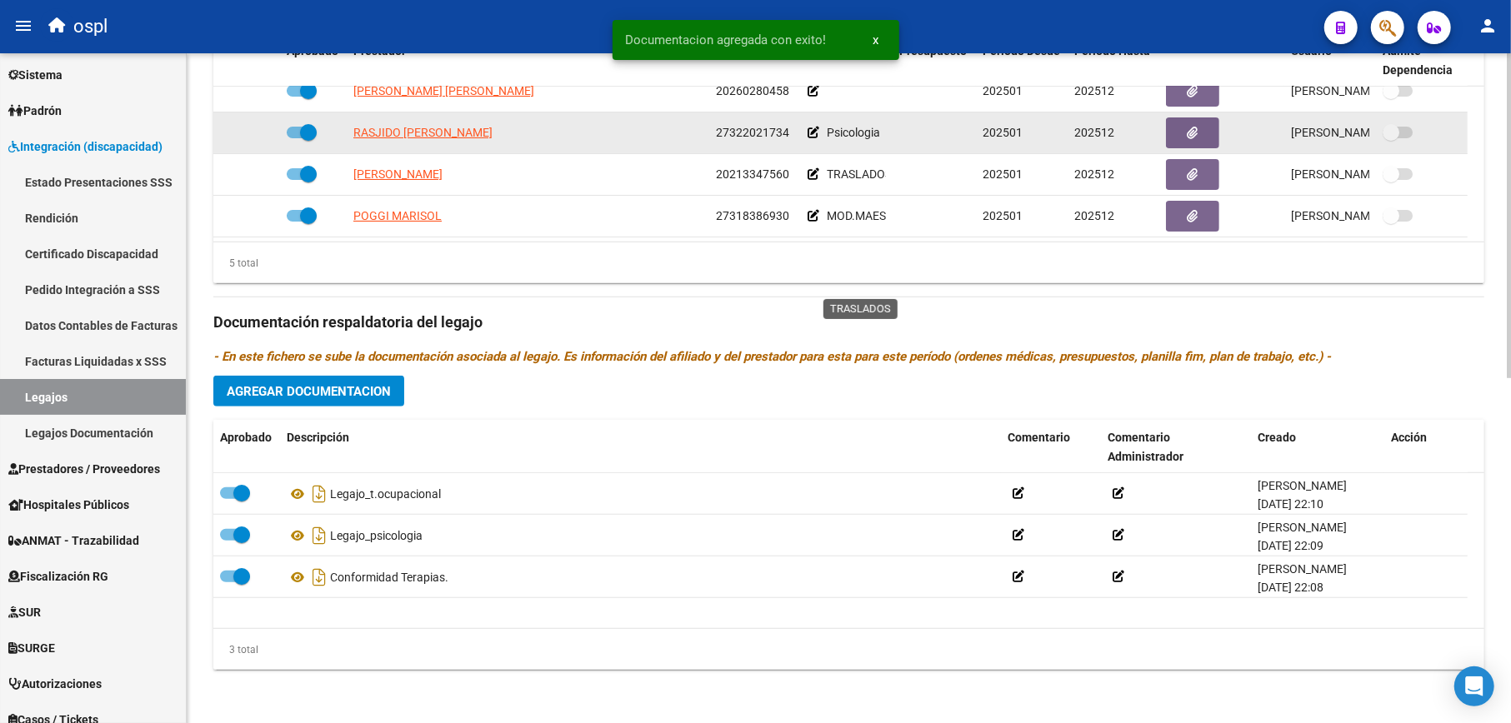
scroll to position [600, 0]
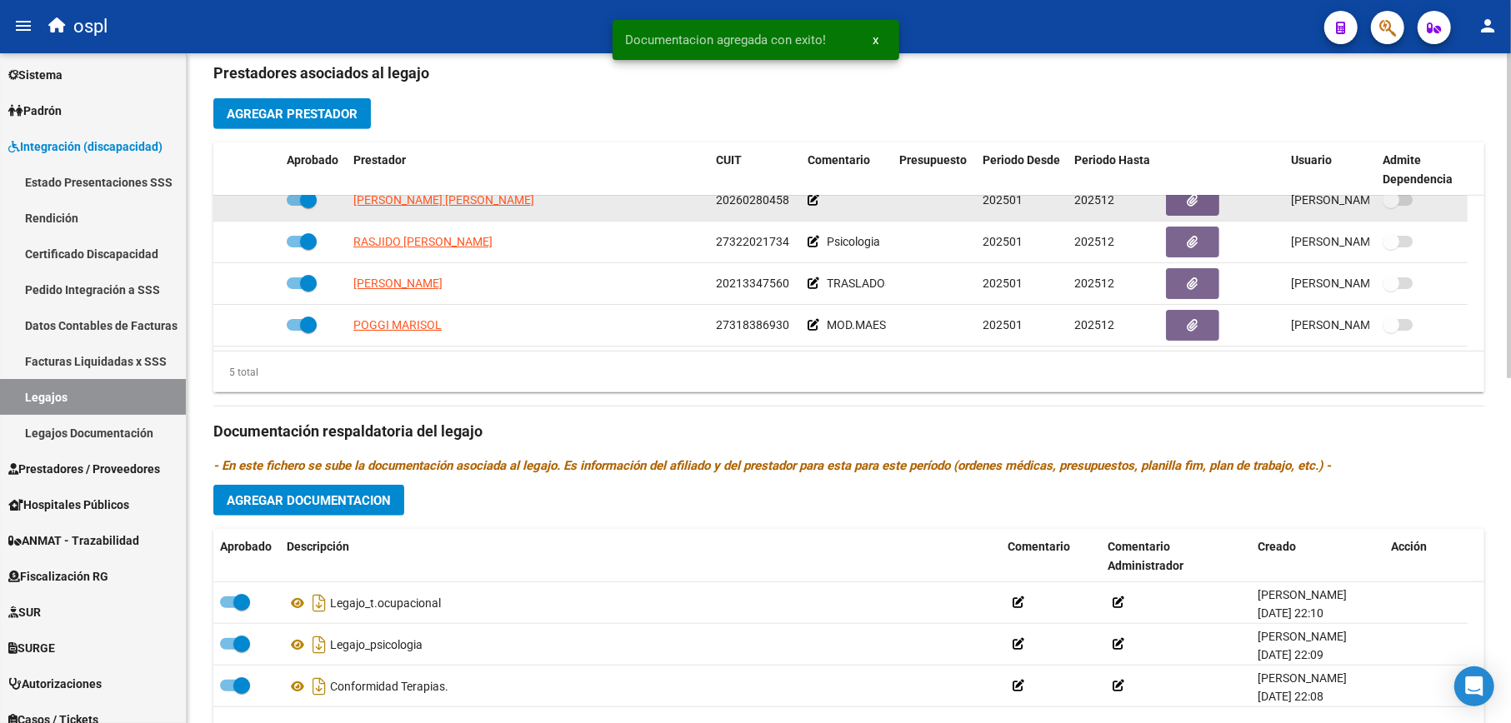
click at [813, 204] on icon at bounding box center [813, 200] width 12 height 12
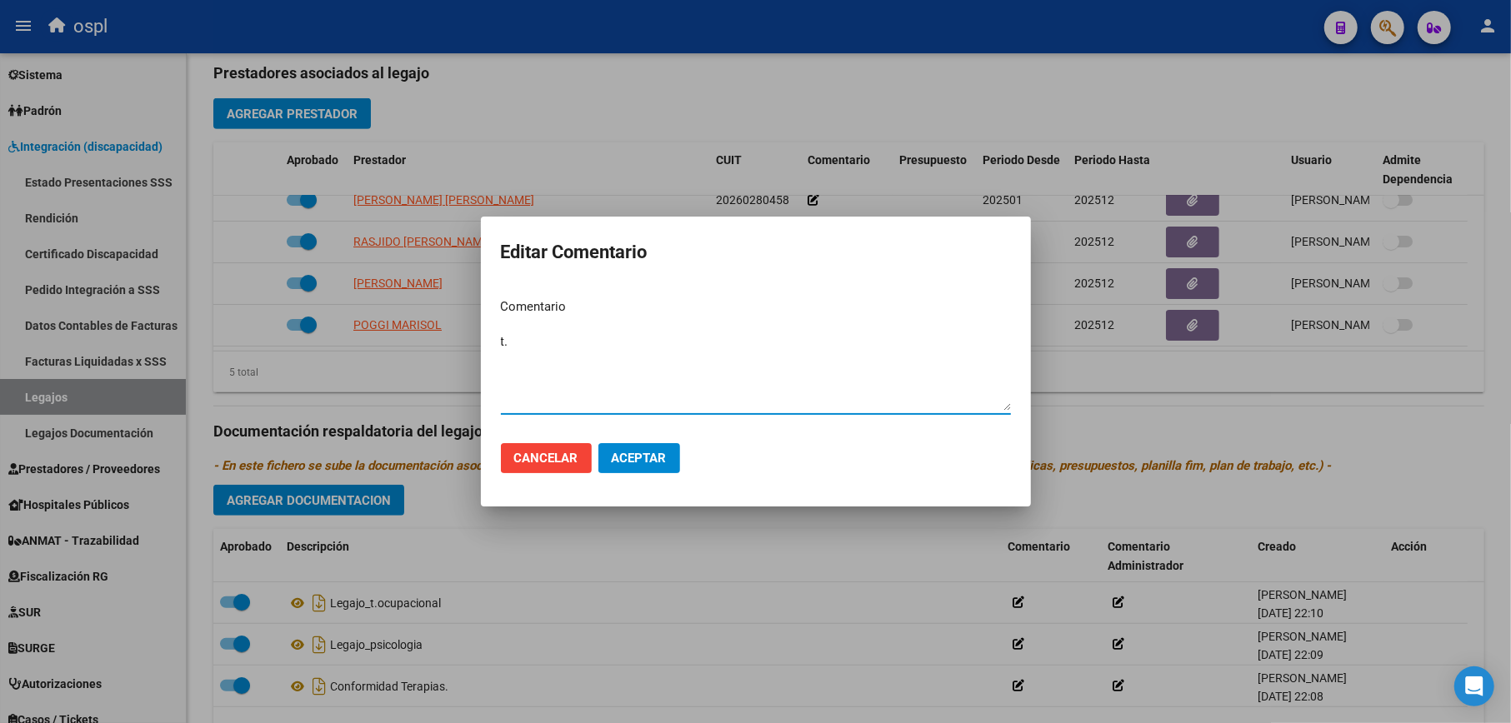
type textarea "t"
type textarea "T.Ocupacional"
click at [631, 447] on button "Aceptar" at bounding box center [639, 458] width 82 height 30
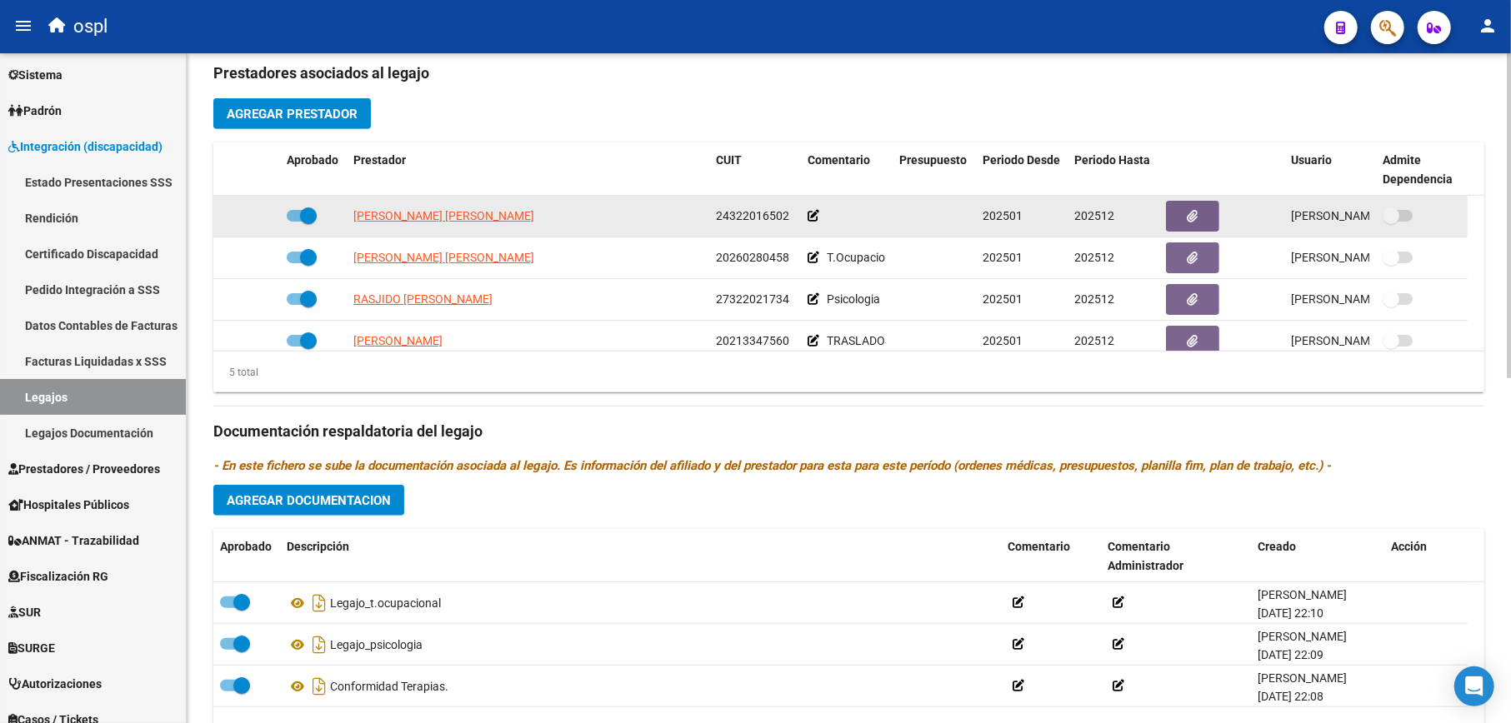
click at [815, 217] on icon at bounding box center [813, 216] width 12 height 12
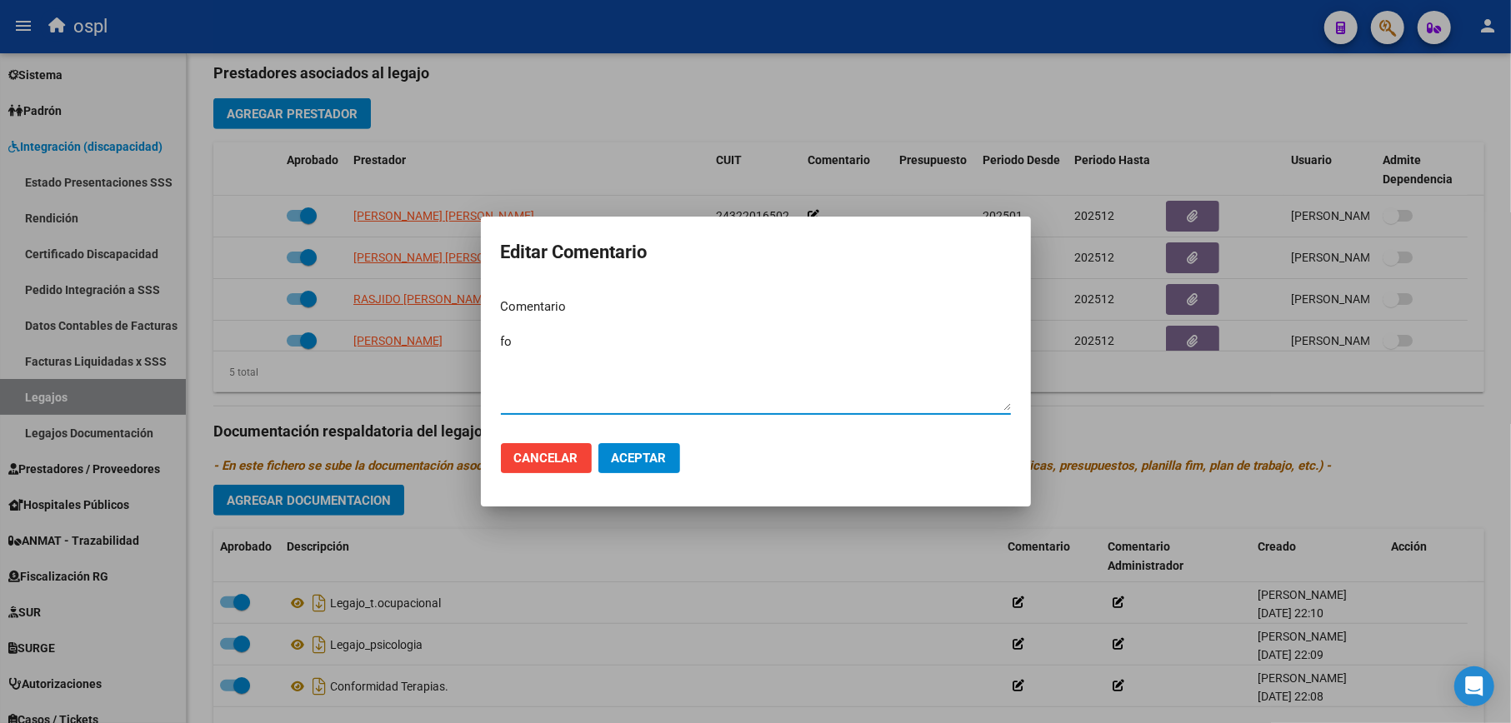
type textarea "f"
type textarea "g"
type textarea "f"
type textarea "Fonoaudiologia"
click at [650, 453] on span "Aceptar" at bounding box center [639, 458] width 55 height 15
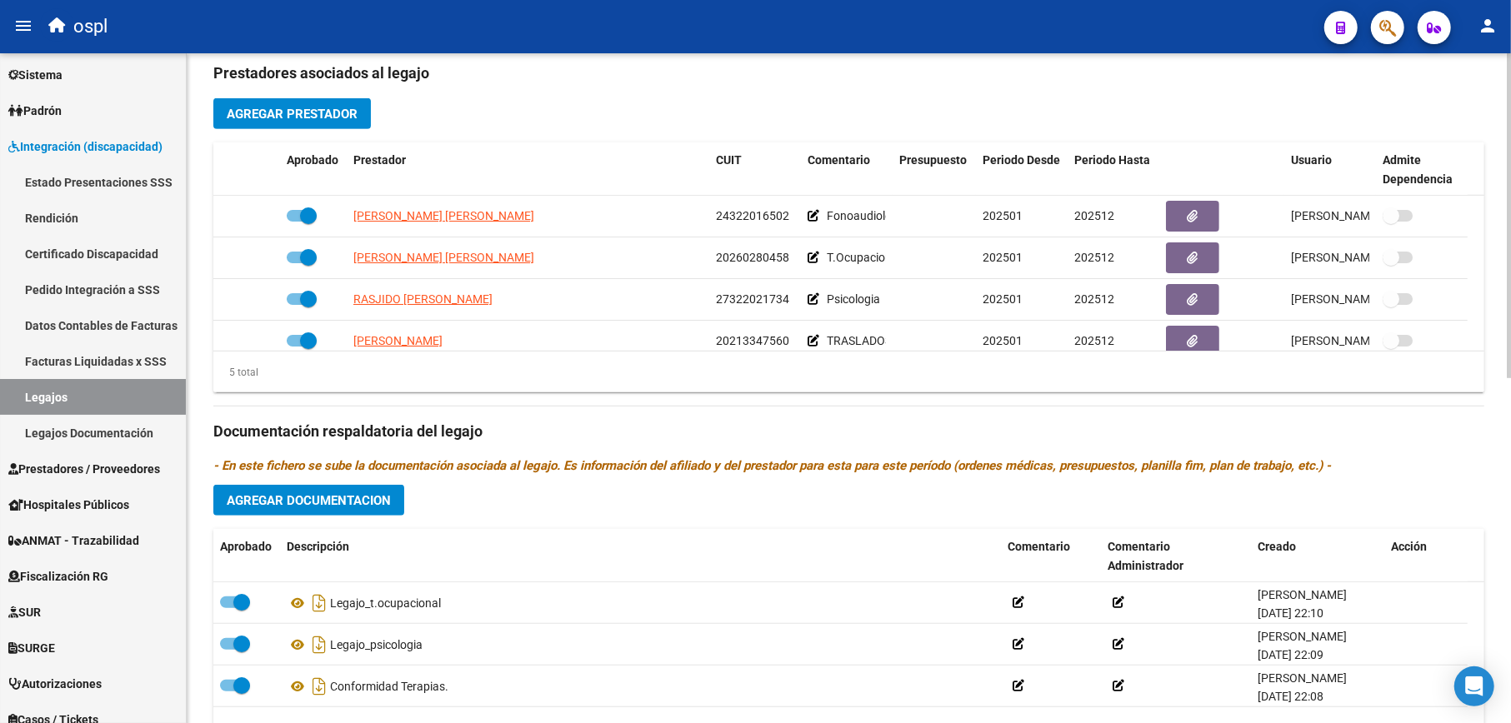
click at [358, 487] on button "Agregar Documentacion" at bounding box center [308, 500] width 191 height 31
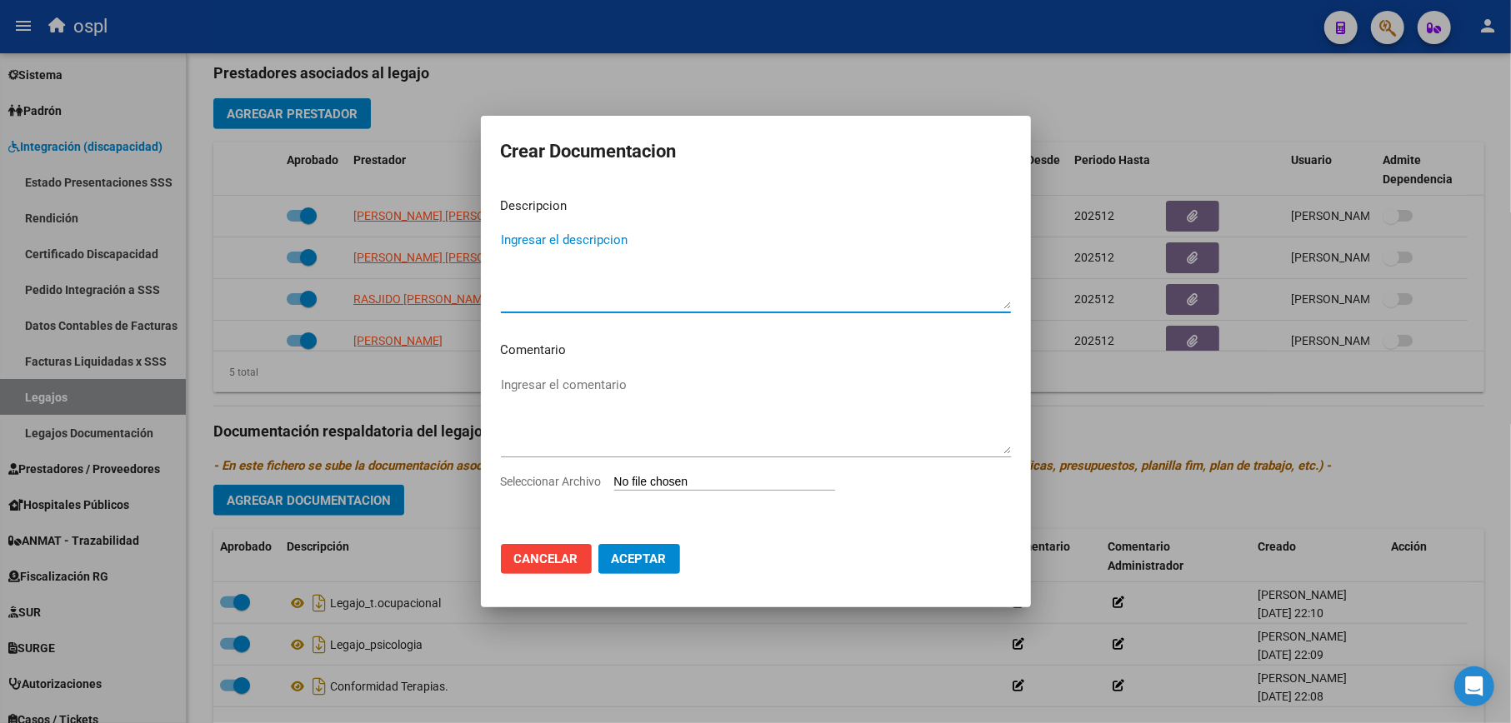
click at [725, 478] on input "Seleccionar Archivo" at bounding box center [724, 483] width 221 height 16
click at [628, 247] on textarea "Ingresar el descripcion" at bounding box center [756, 270] width 510 height 78
type textarea "Legajo_Fonoaudiologia"
click at [682, 490] on input "Seleccionar Archivo" at bounding box center [724, 483] width 221 height 16
type input "C:\fakepath\ilovepdf_merged (6).pdf"
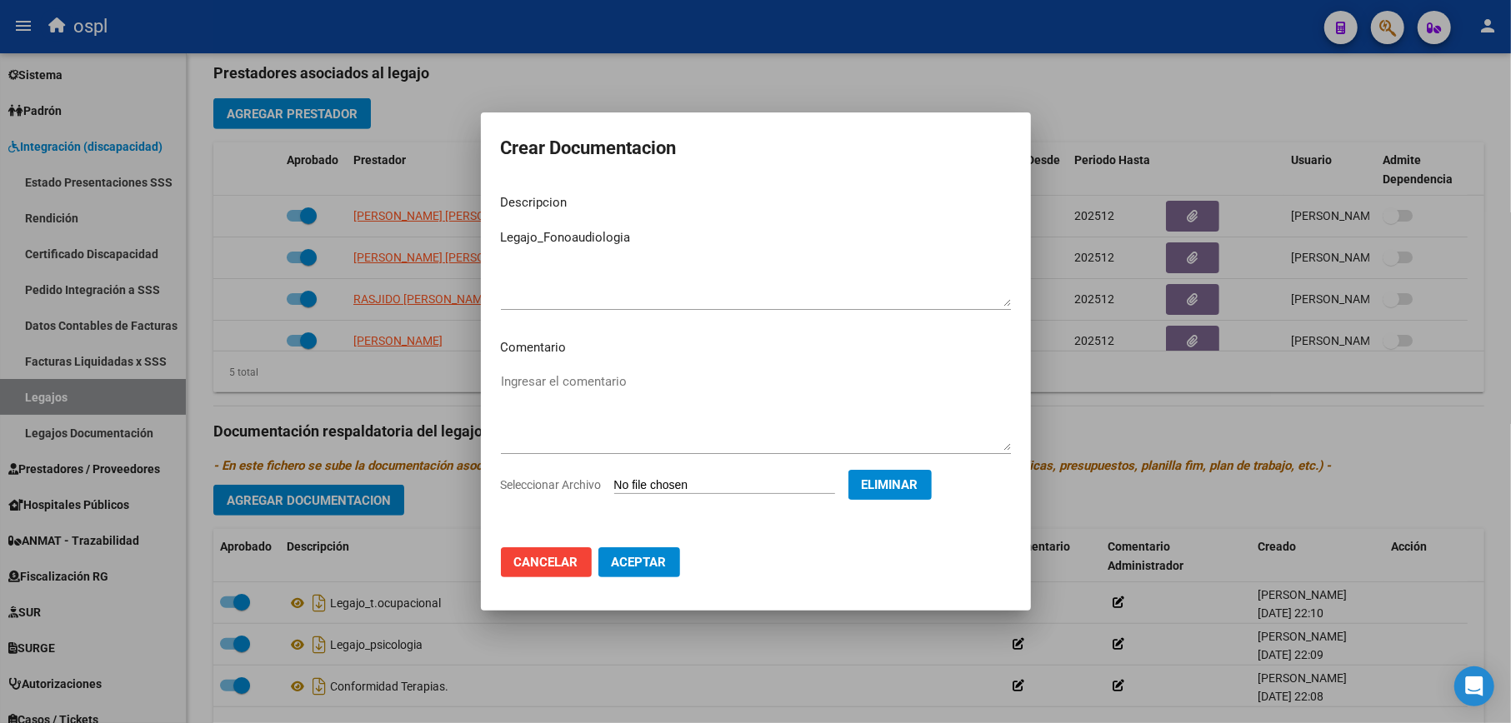
click at [667, 567] on span "Aceptar" at bounding box center [639, 562] width 55 height 15
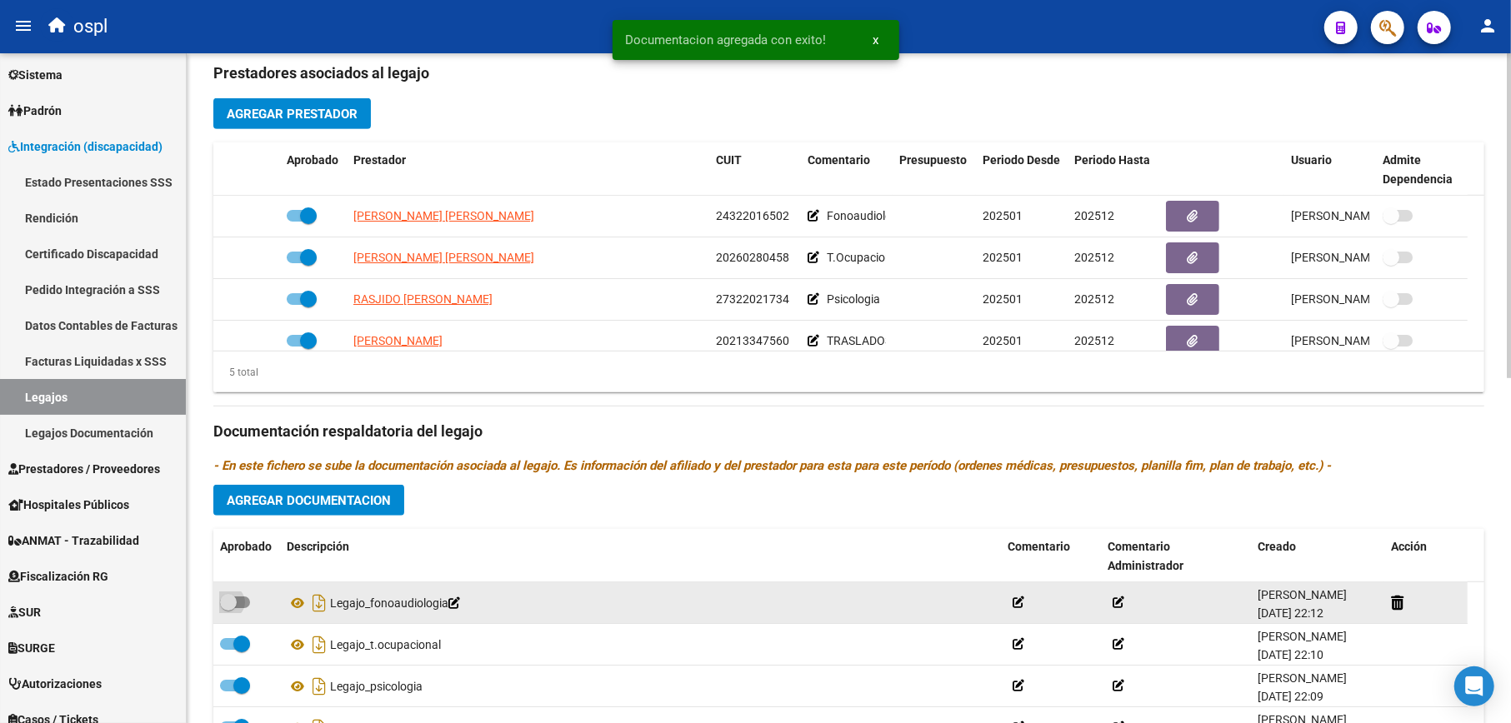
click at [237, 600] on span at bounding box center [235, 603] width 30 height 12
click at [228, 608] on input "checkbox" at bounding box center [227, 608] width 1 height 1
checkbox input "true"
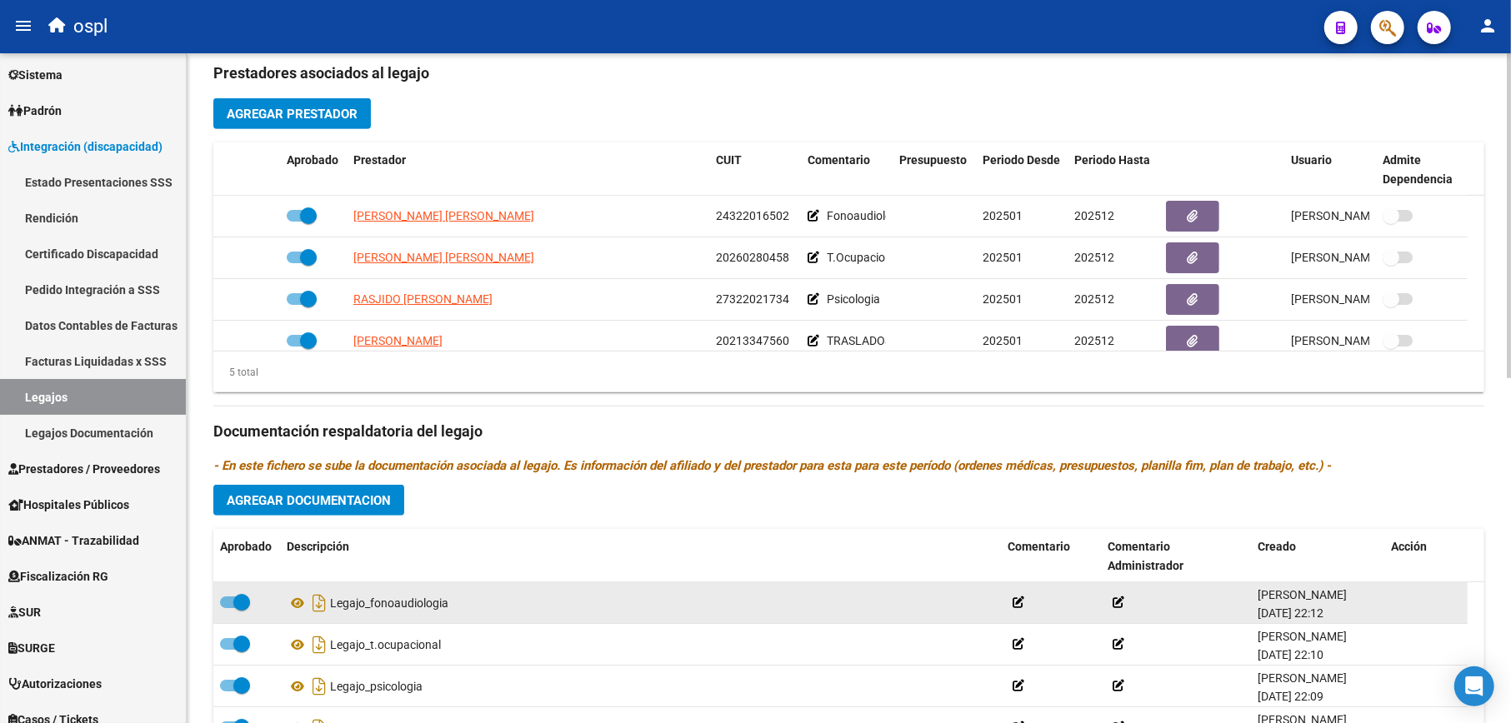
scroll to position [711, 0]
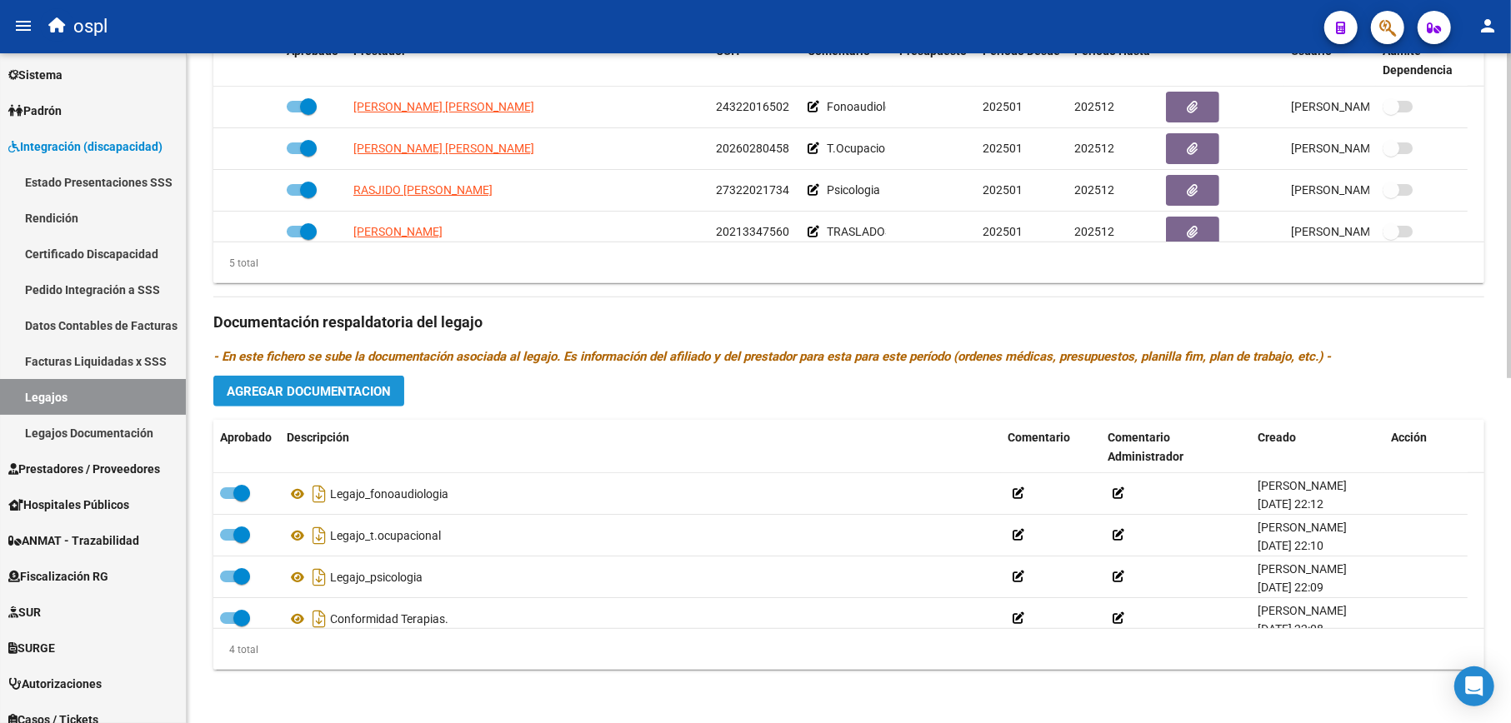
click at [348, 384] on span "Agregar Documentacion" at bounding box center [309, 391] width 164 height 15
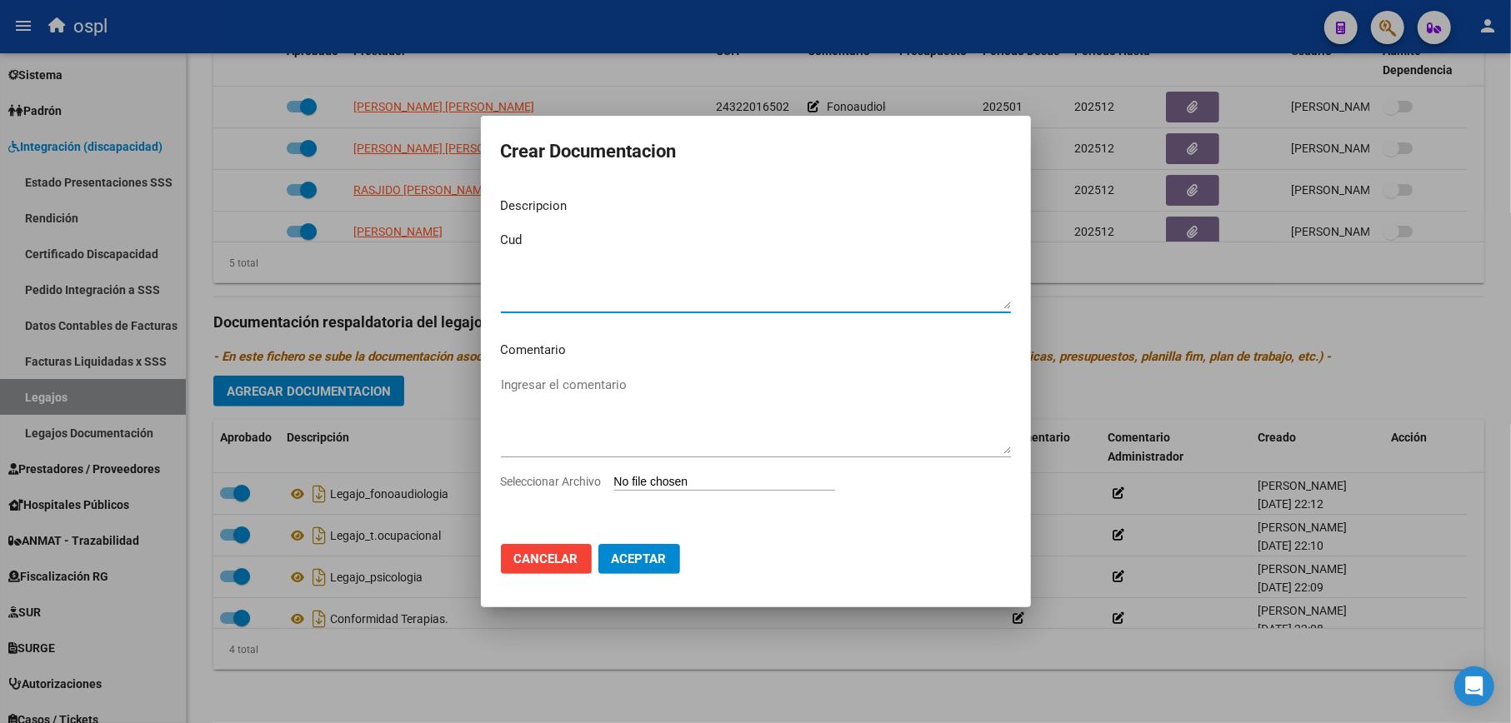
type textarea "Cud"
click at [640, 477] on input "Seleccionar Archivo" at bounding box center [724, 483] width 221 height 16
type input "C:\fakepath\CertificadoDiscapacidad.pdf"
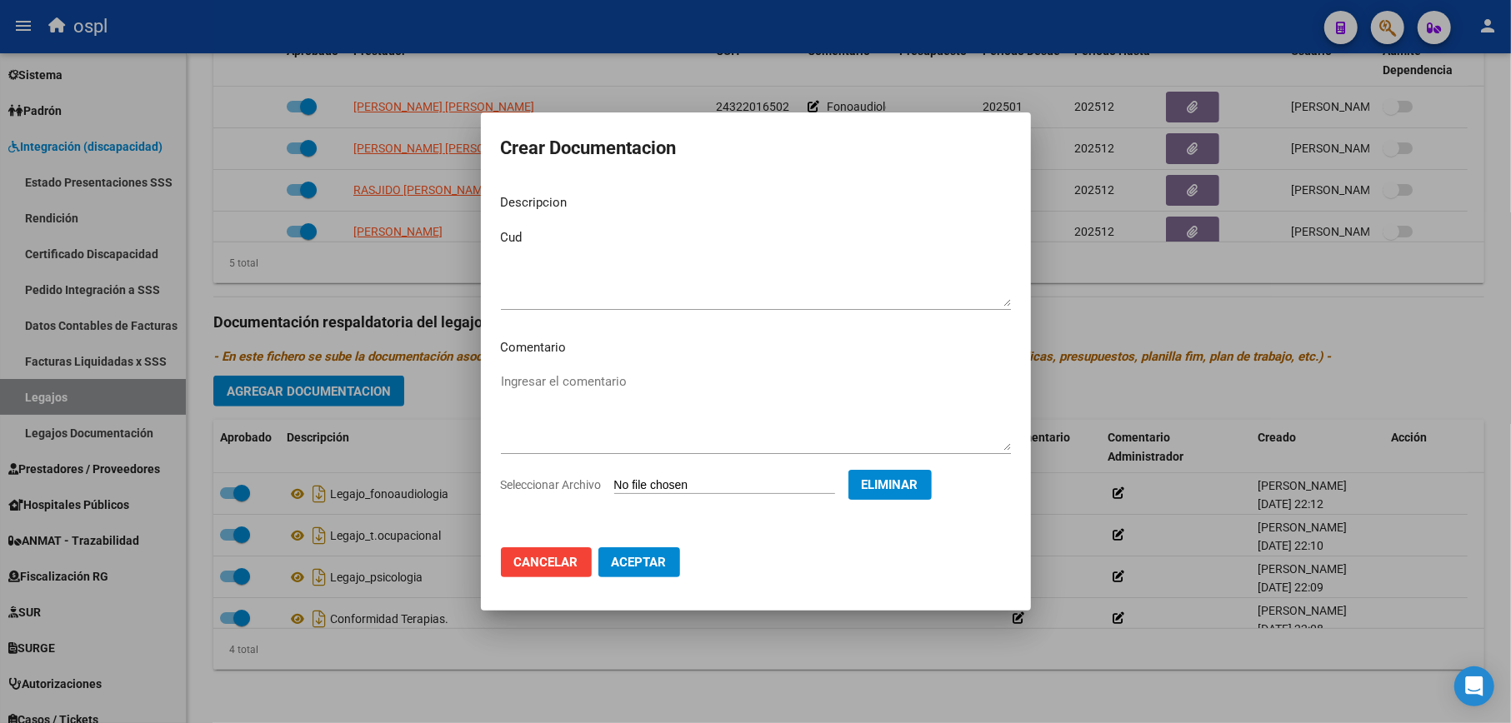
click at [651, 567] on span "Aceptar" at bounding box center [639, 562] width 55 height 15
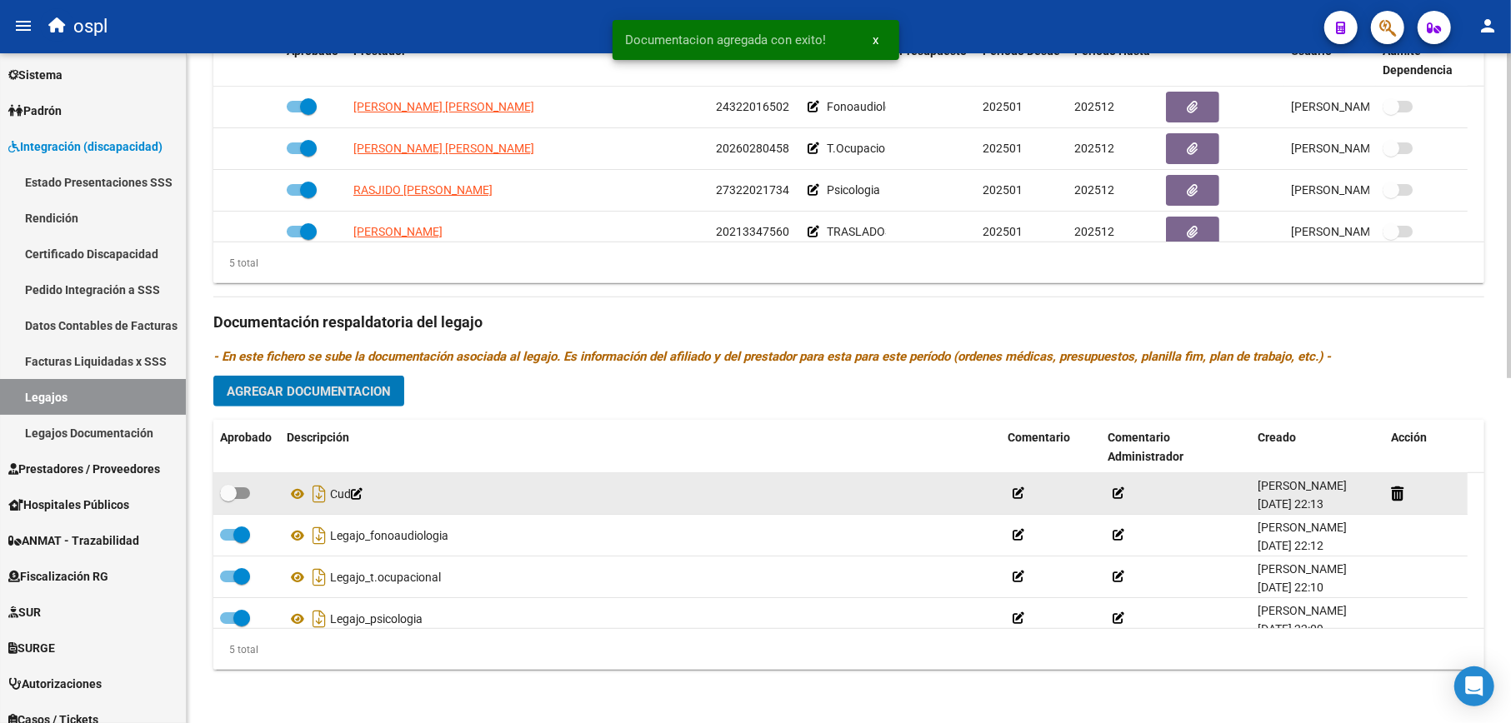
click at [232, 488] on span at bounding box center [228, 493] width 17 height 17
click at [228, 499] on input "checkbox" at bounding box center [227, 499] width 1 height 1
checkbox input "true"
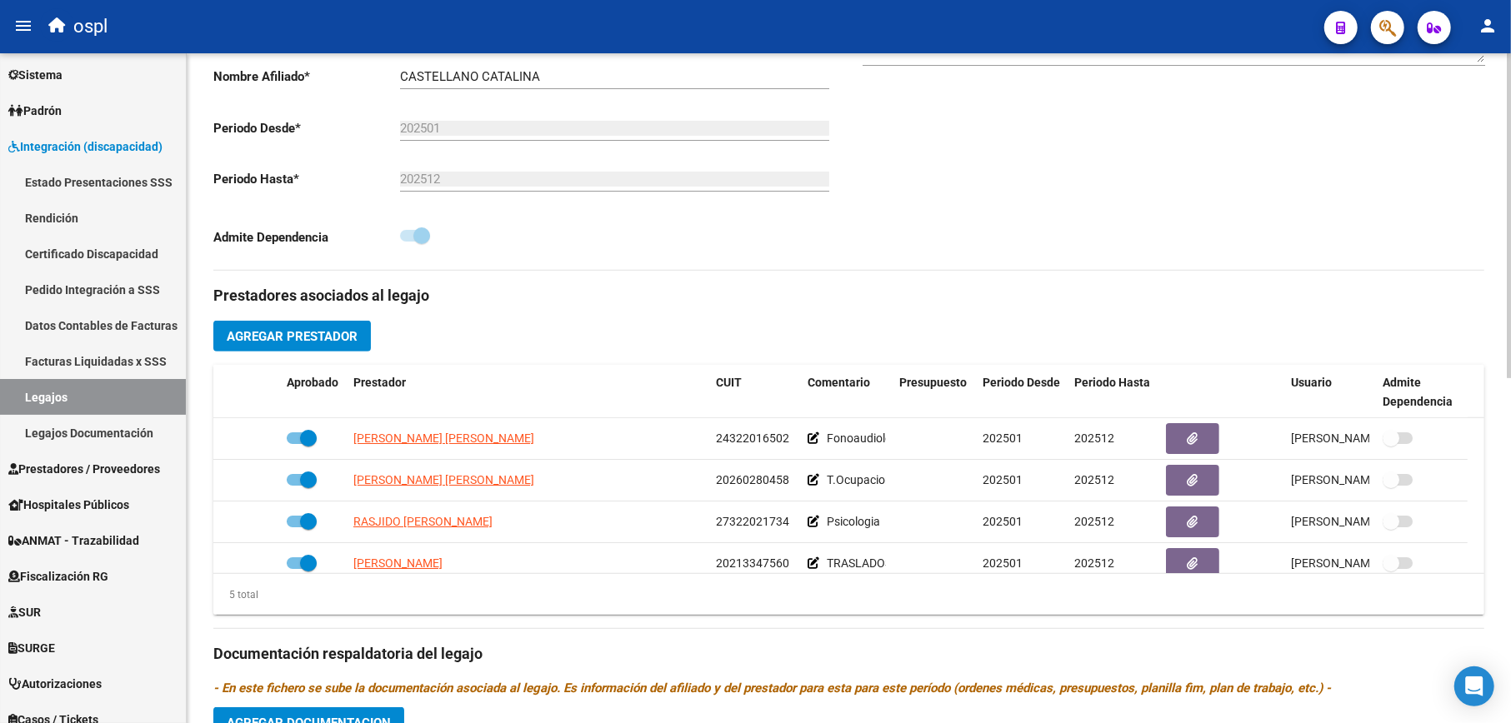
scroll to position [600, 0]
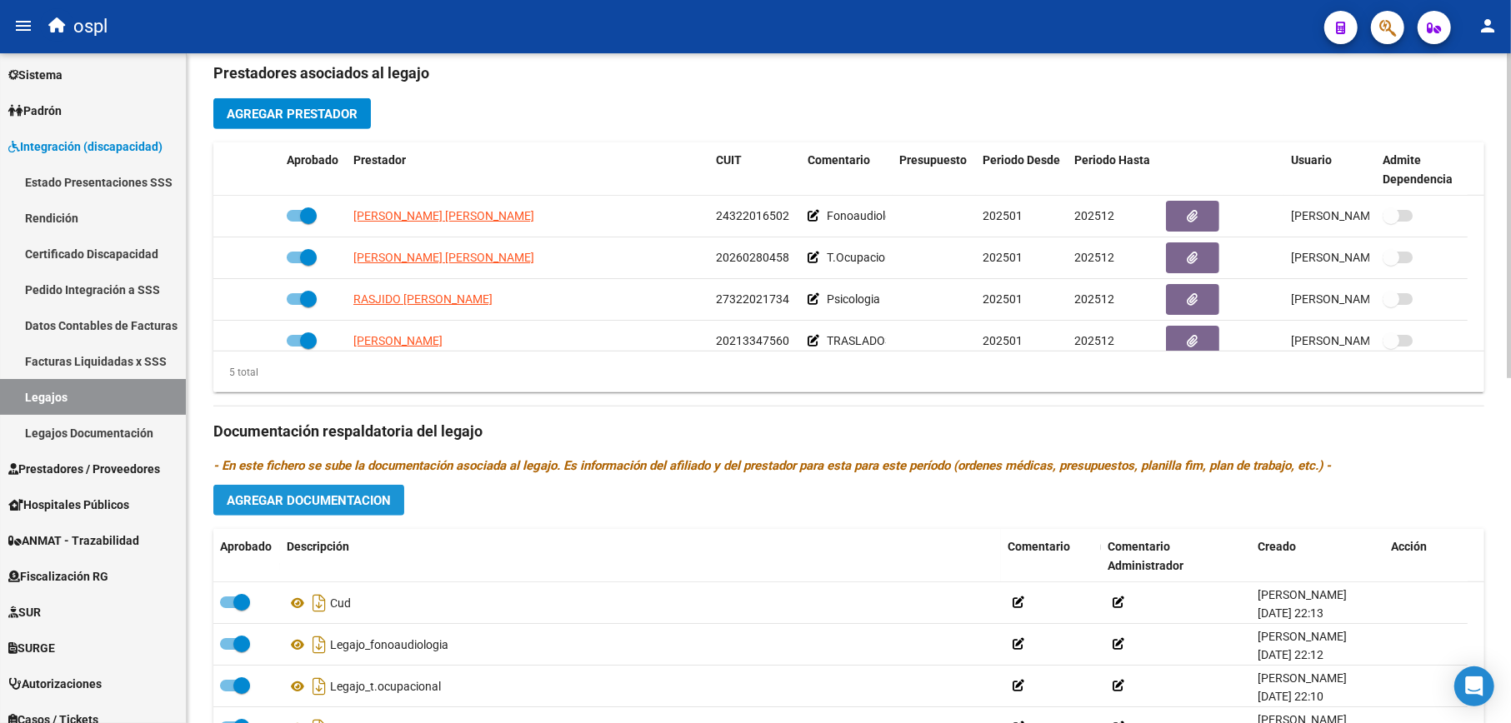
click at [317, 504] on span "Agregar Documentacion" at bounding box center [309, 500] width 164 height 15
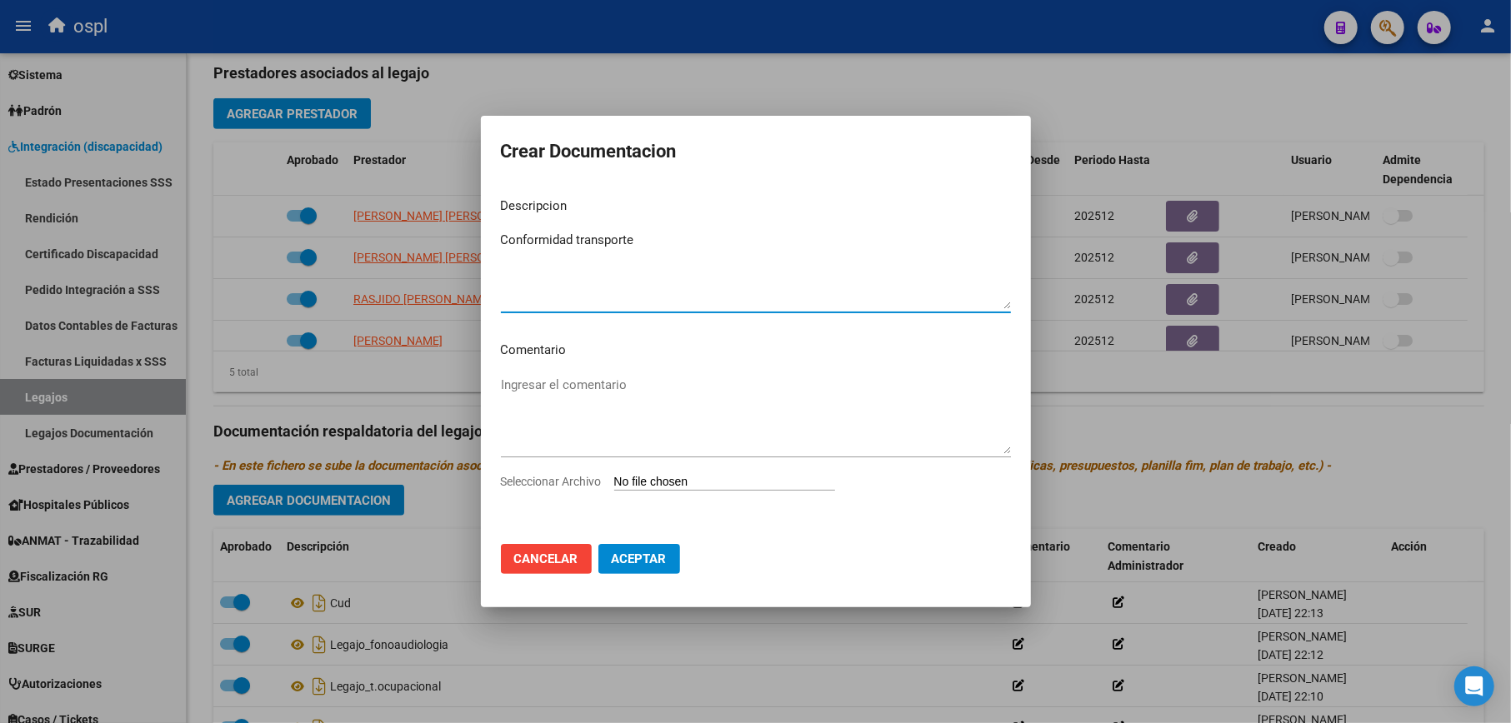
type textarea "Conformidad transporte"
click at [707, 480] on input "Seleccionar Archivo" at bounding box center [724, 483] width 221 height 16
type input "C:\fakepath\ConformidadTransporte.pdf"
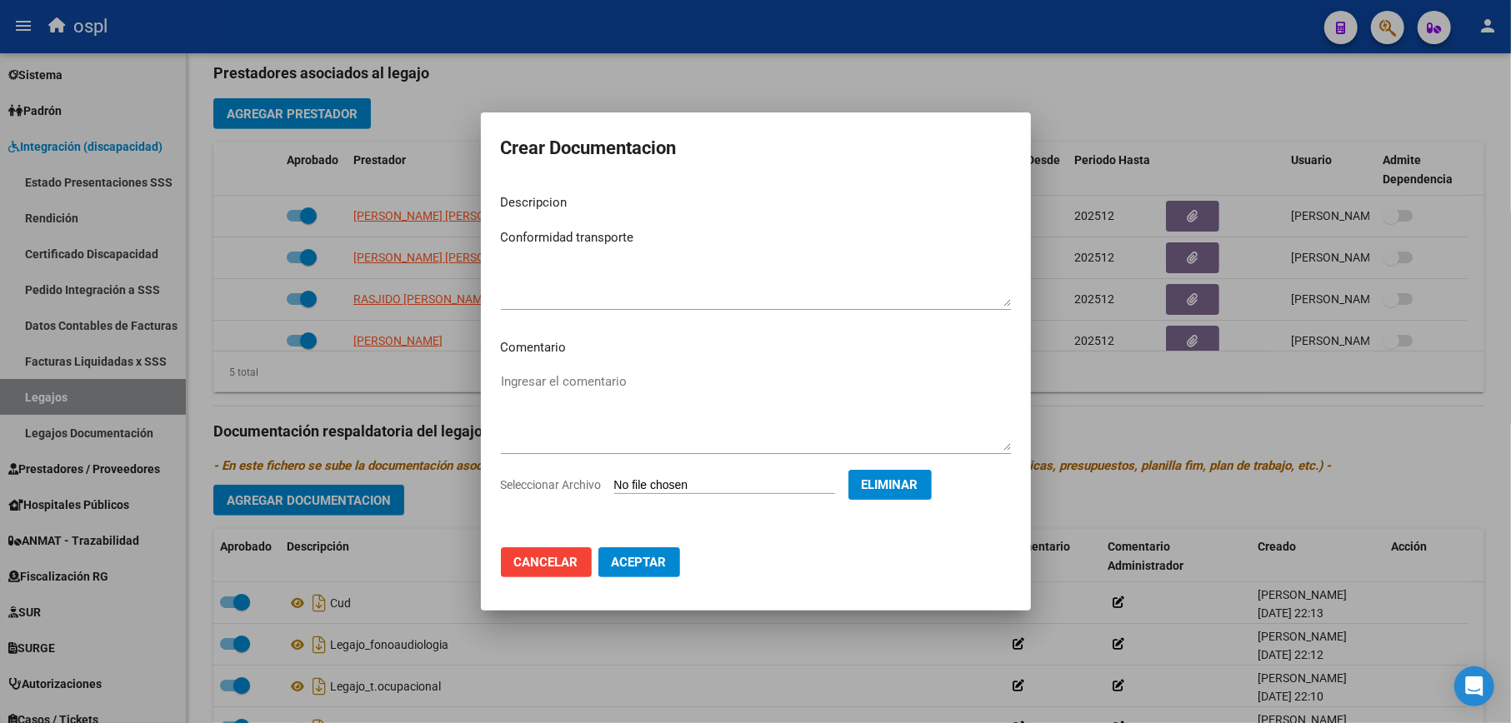
click at [657, 555] on span "Aceptar" at bounding box center [639, 562] width 55 height 15
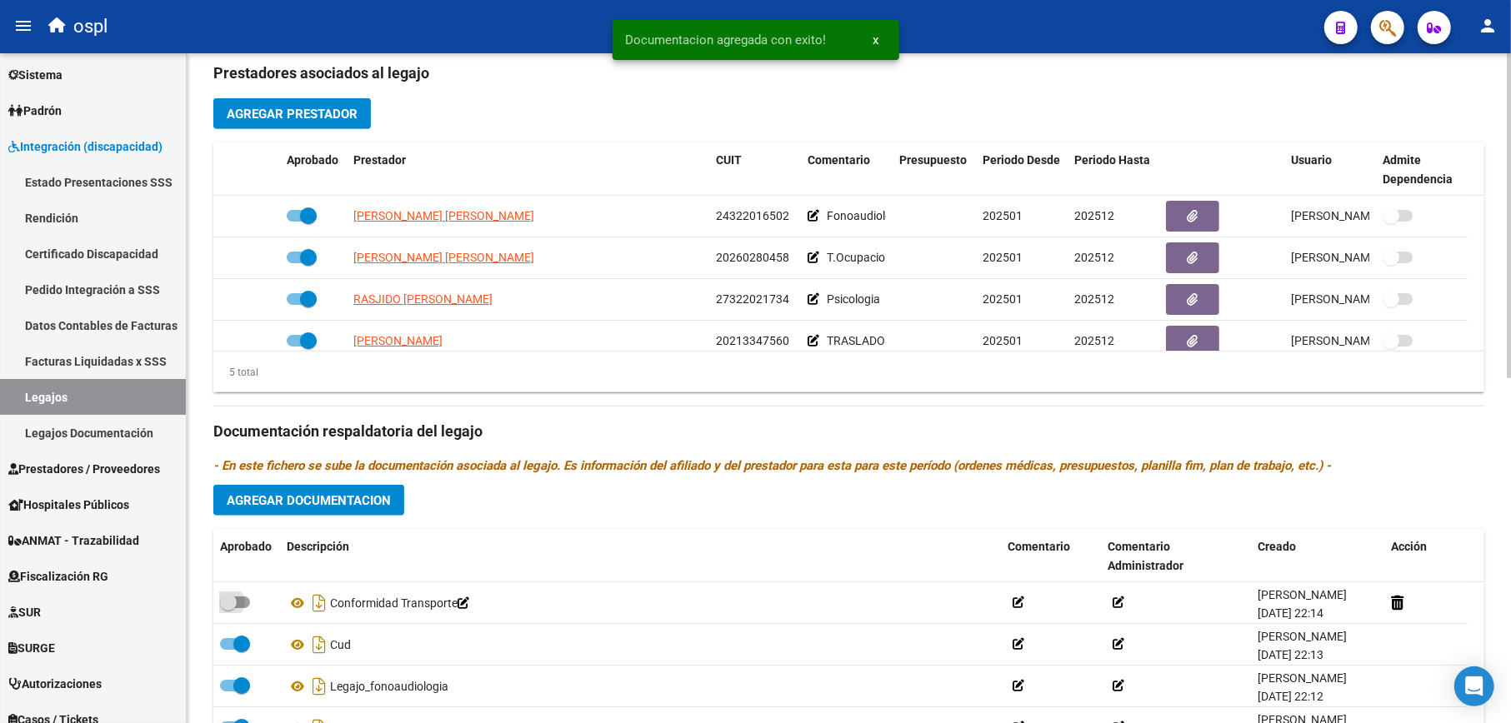
drag, startPoint x: 247, startPoint y: 607, endPoint x: 278, endPoint y: 427, distance: 182.6
click at [247, 607] on span at bounding box center [235, 603] width 30 height 12
click at [228, 608] on input "checkbox" at bounding box center [227, 608] width 1 height 1
checkbox input "true"
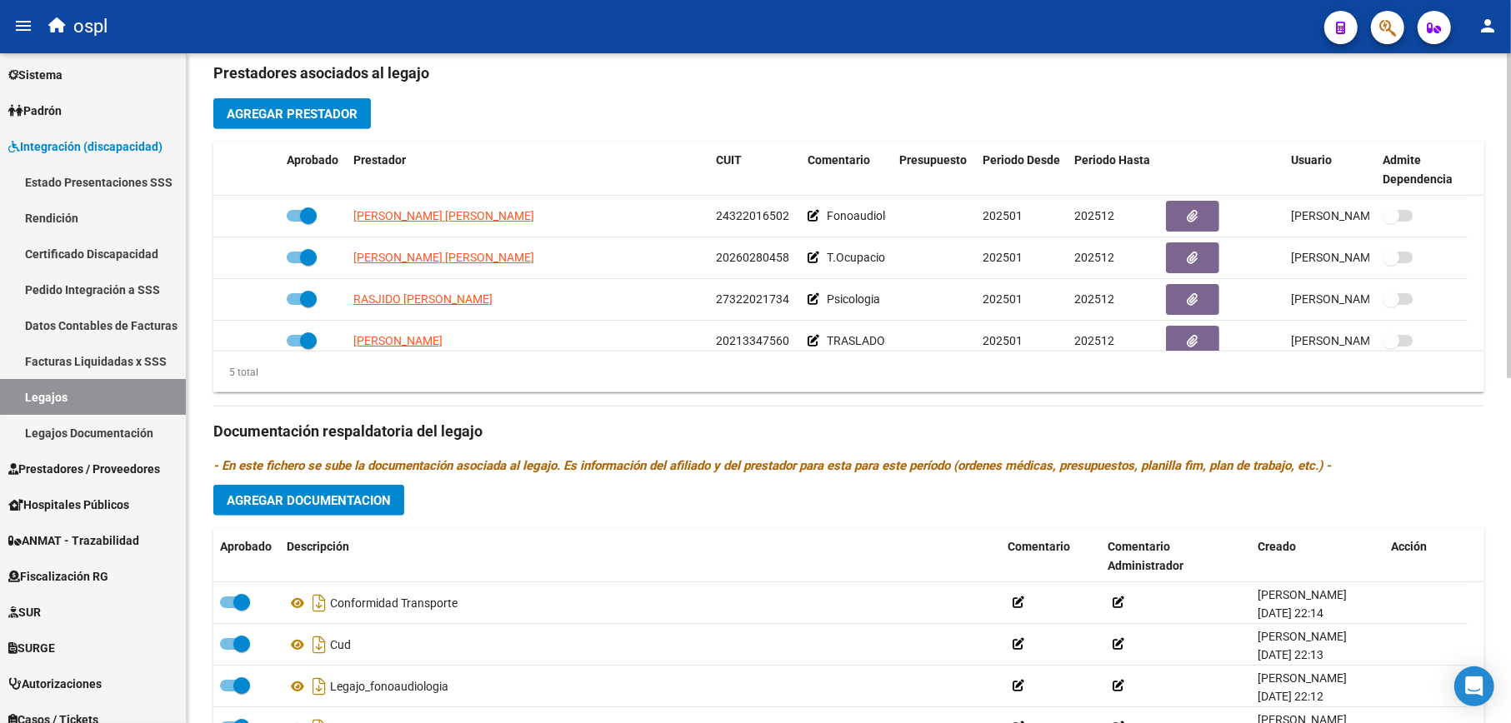
click at [338, 498] on span "Agregar Documentacion" at bounding box center [309, 500] width 164 height 15
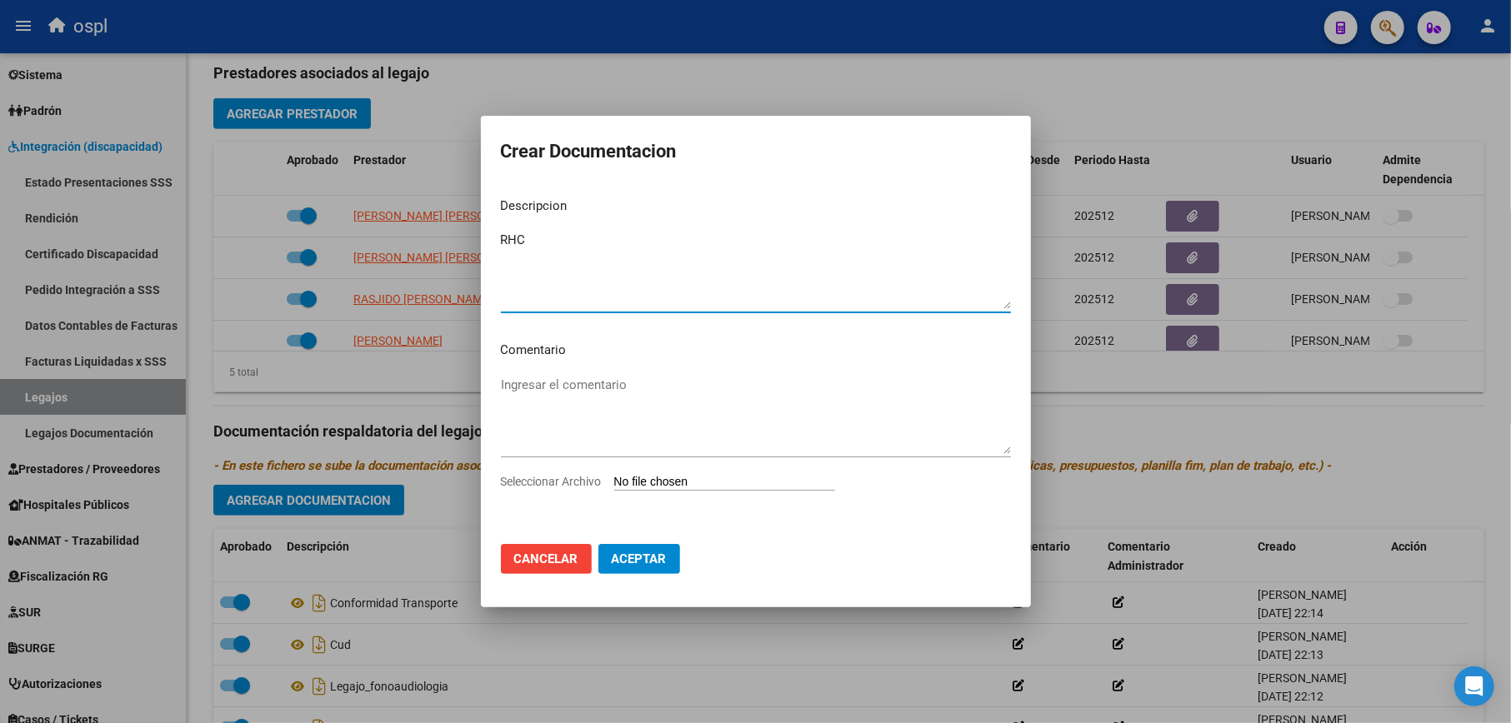
type textarea "RHC"
click at [660, 480] on input "Seleccionar Archivo" at bounding box center [724, 483] width 221 height 16
type input "C:\fakepath\HostoriaClinica.pdf"
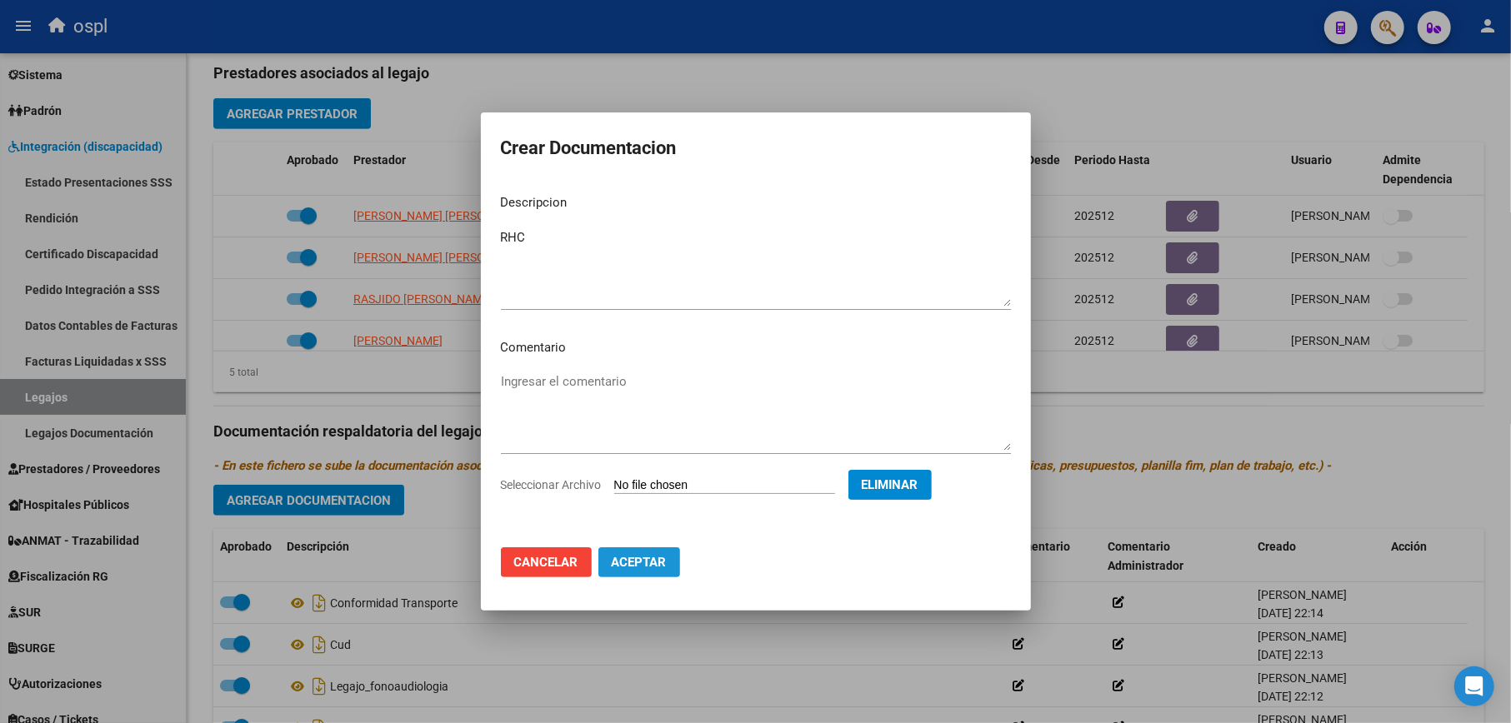
click at [632, 567] on span "Aceptar" at bounding box center [639, 562] width 55 height 15
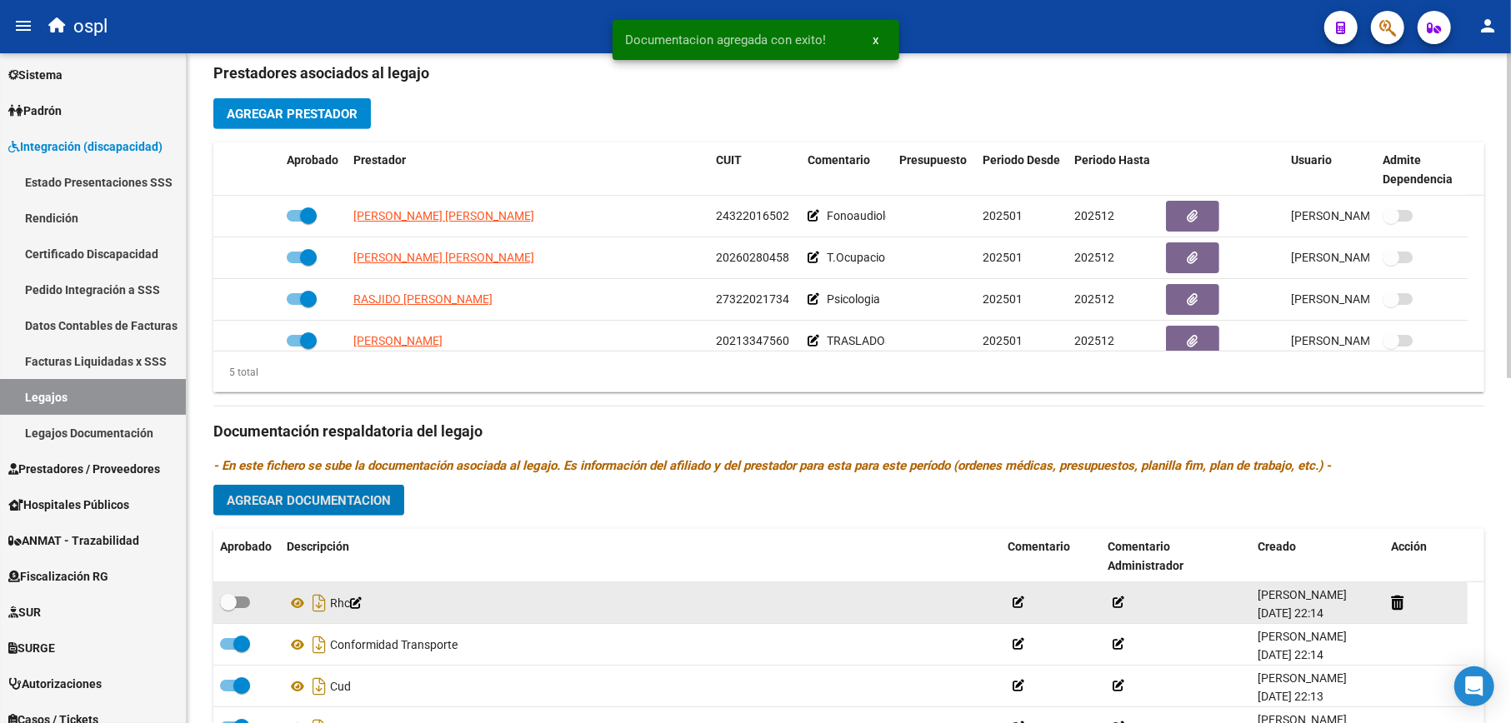
click at [237, 597] on span at bounding box center [235, 603] width 30 height 12
click at [228, 608] on input "checkbox" at bounding box center [227, 608] width 1 height 1
checkbox input "true"
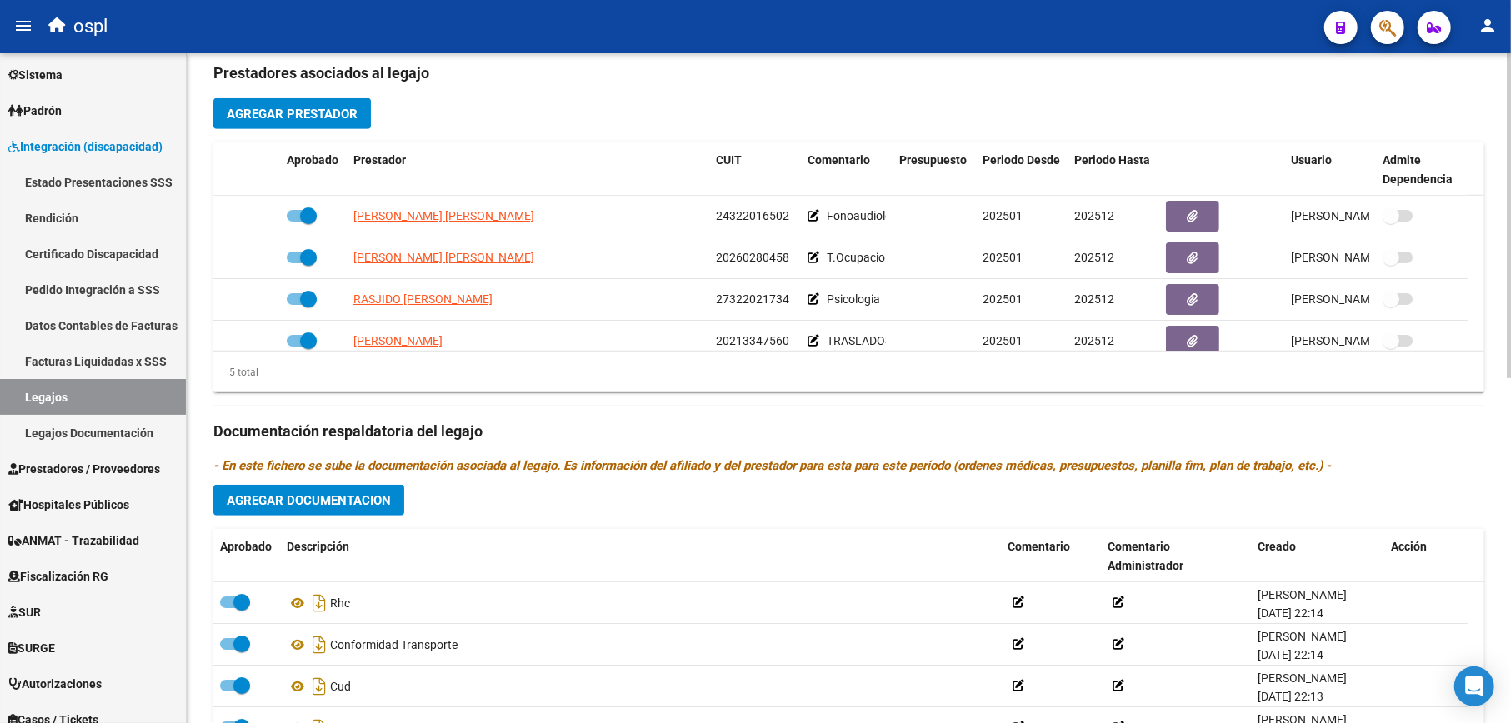
click at [342, 503] on span "Agregar Documentacion" at bounding box center [309, 500] width 164 height 15
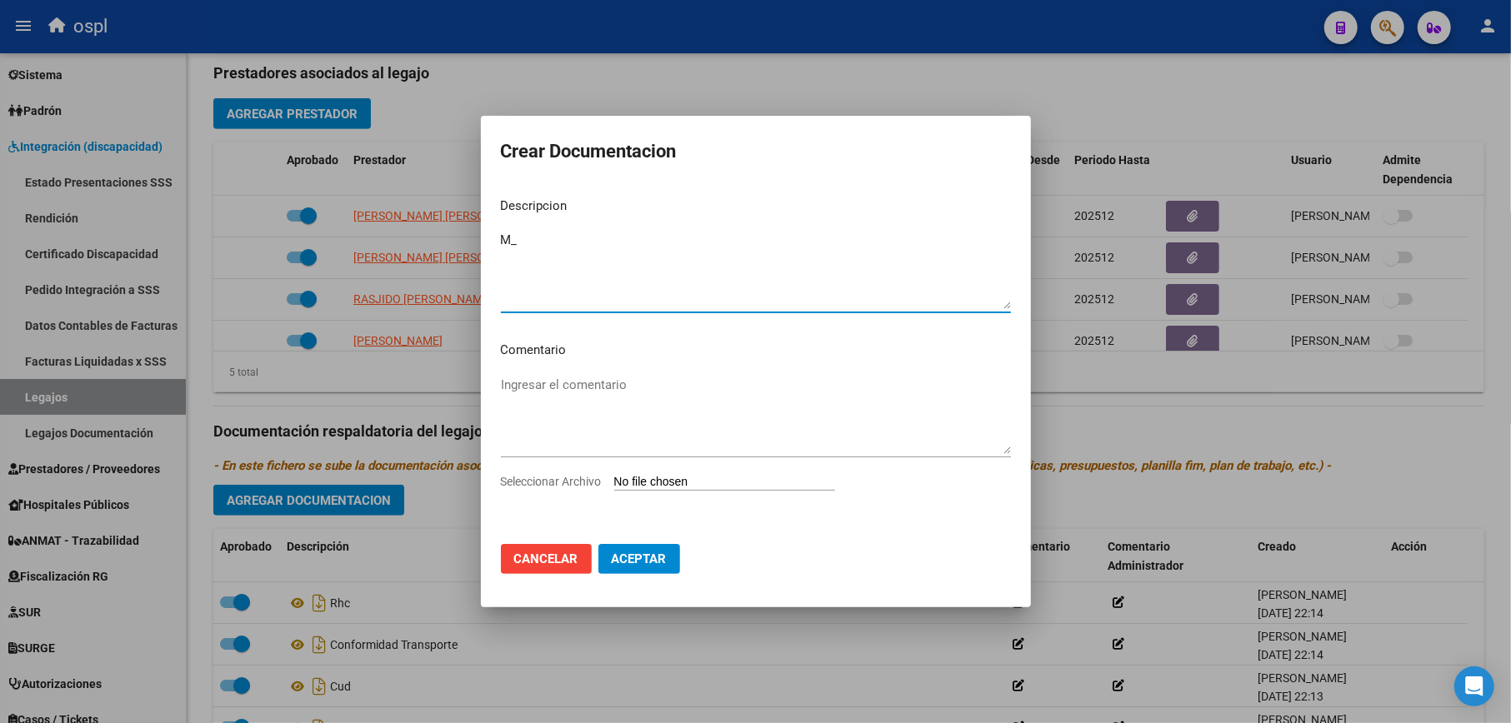
type textarea "M"
type textarea "OM_Transporte"
click at [634, 478] on input "Seleccionar Archivo" at bounding box center [724, 483] width 221 height 16
type input "C:\fakepath\PrescripcionMedicaTransporte.pdf"
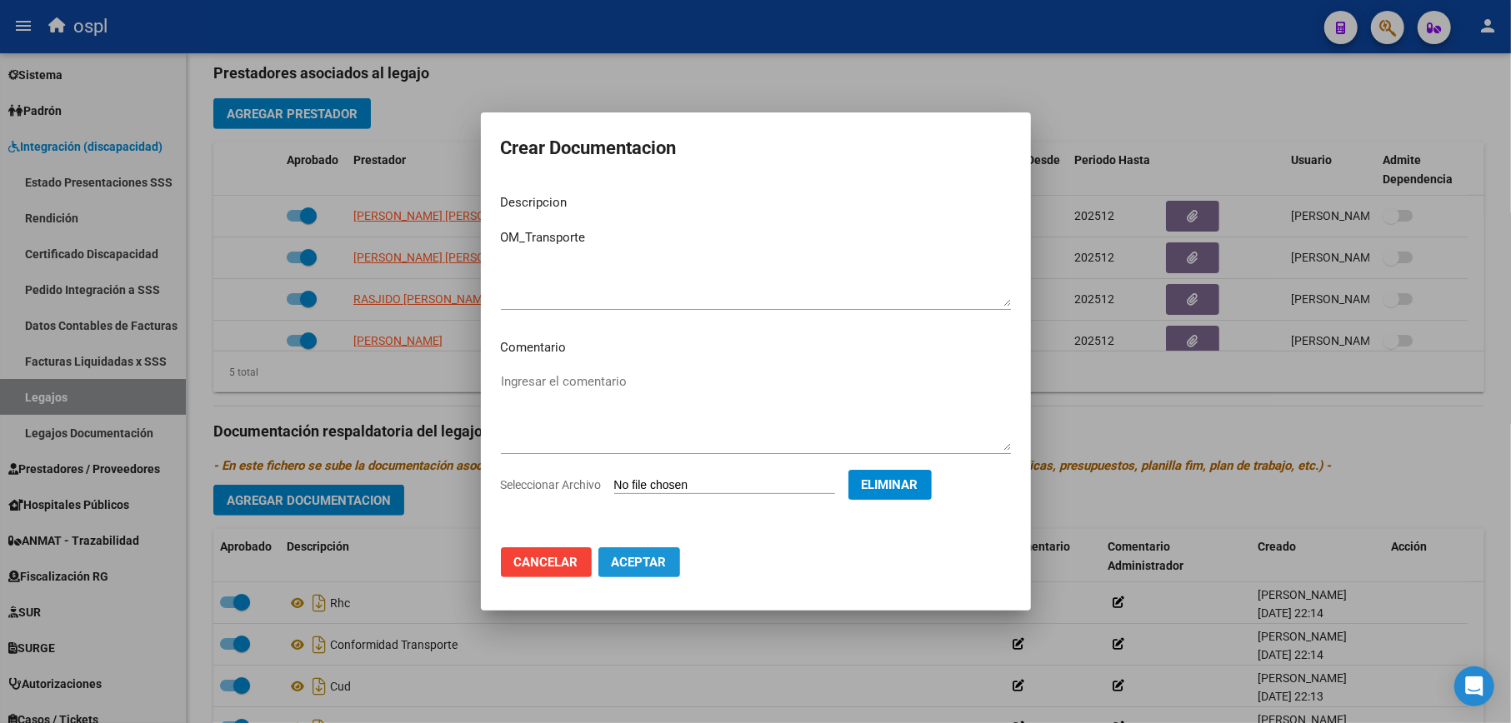
click at [637, 564] on span "Aceptar" at bounding box center [639, 562] width 55 height 15
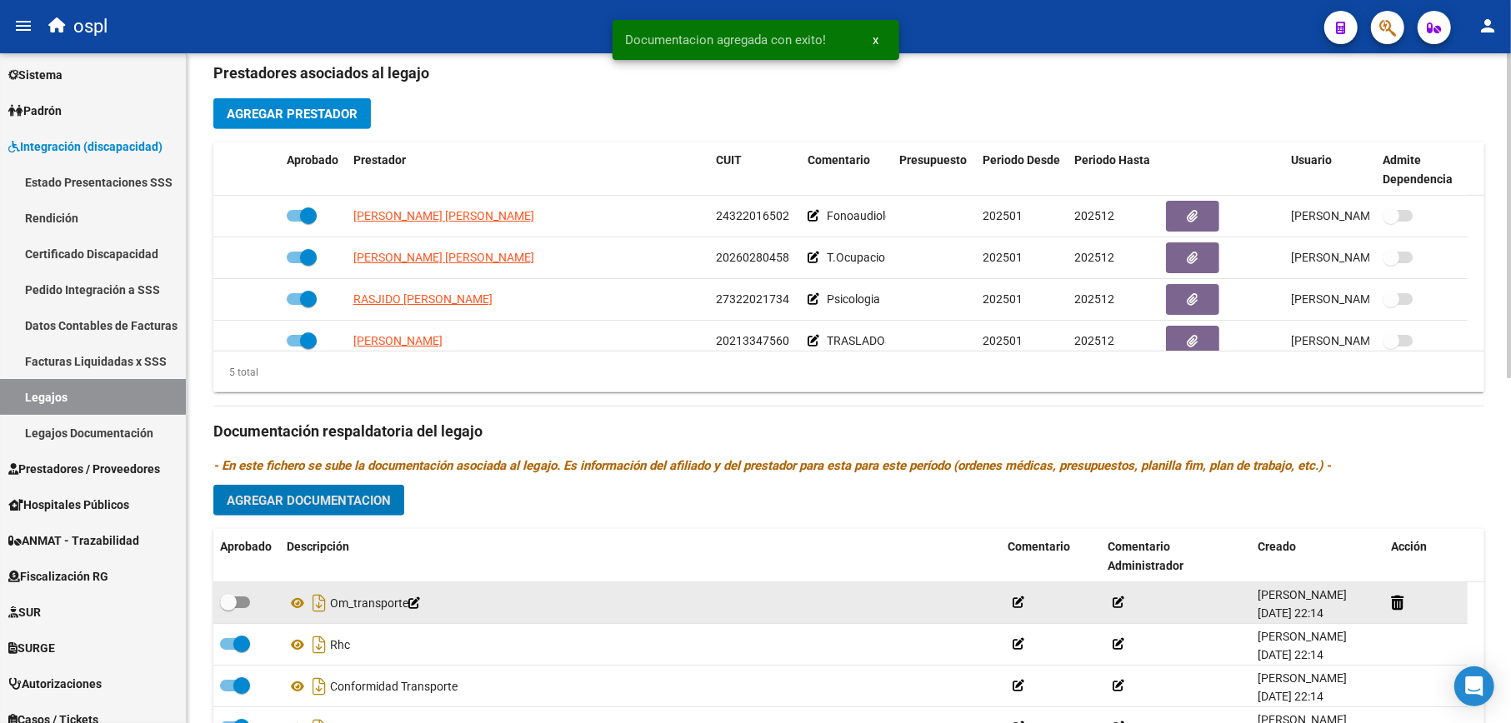
click at [243, 598] on span at bounding box center [235, 603] width 30 height 12
click at [228, 608] on input "checkbox" at bounding box center [227, 608] width 1 height 1
checkbox input "true"
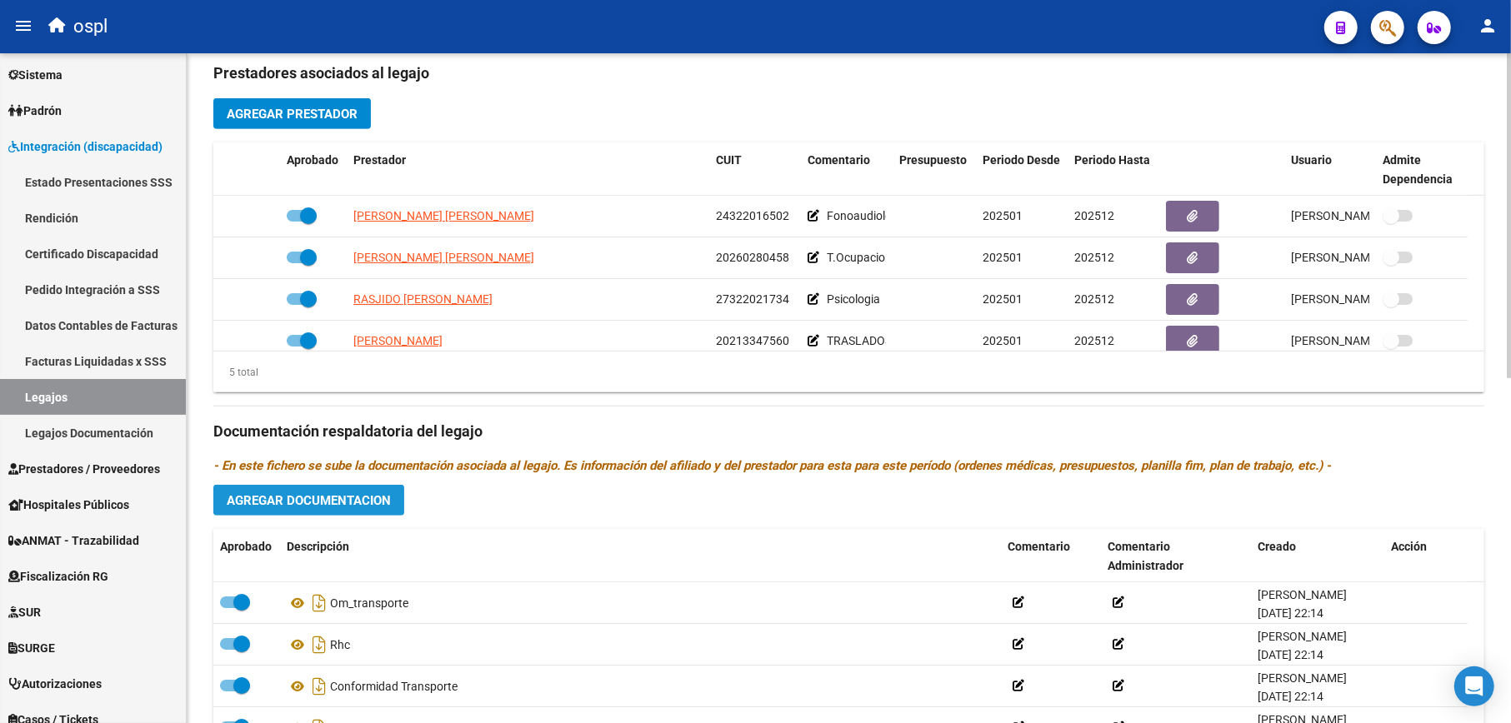
click at [354, 495] on span "Agregar Documentacion" at bounding box center [309, 500] width 164 height 15
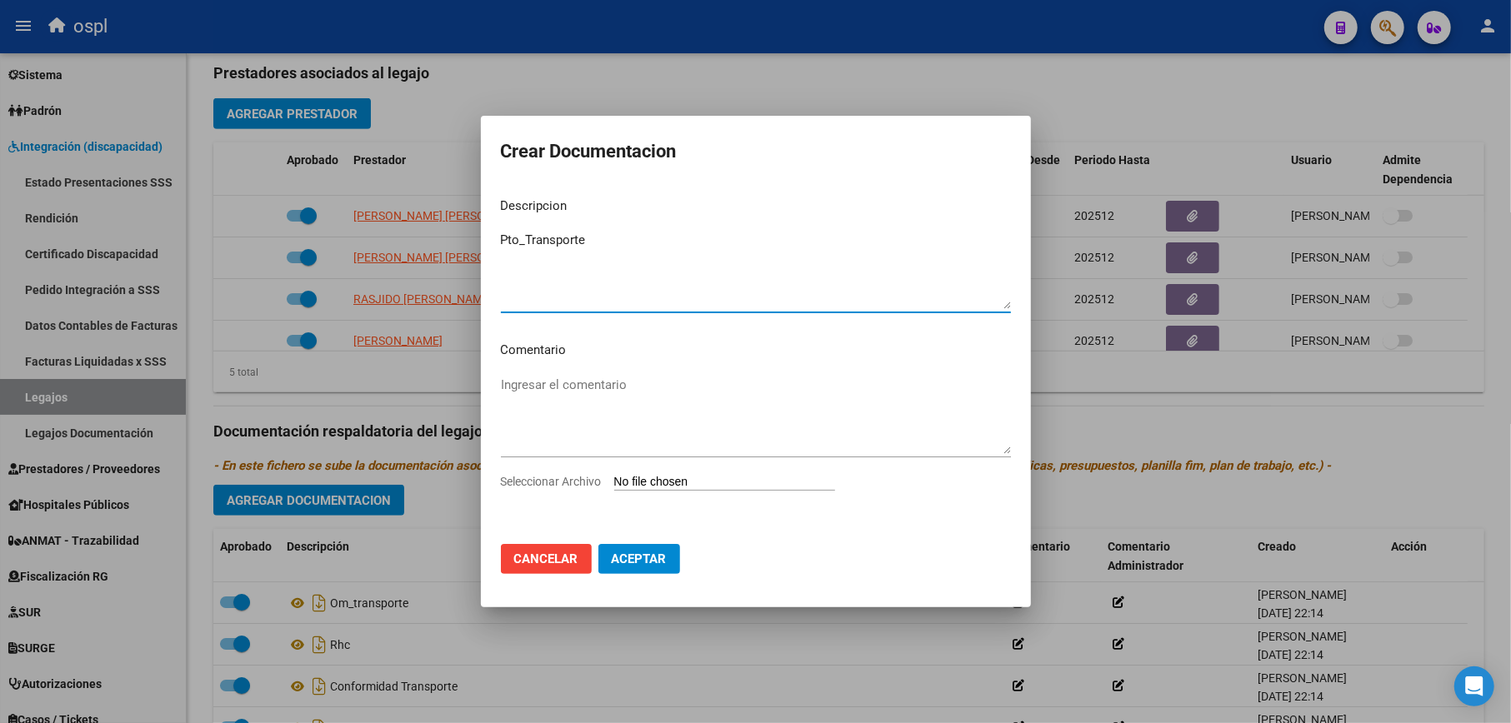
type textarea "Pto_Transporte"
click at [643, 483] on input "Seleccionar Archivo" at bounding box center [724, 483] width 221 height 16
type input "C:\fakepath\PresupuestoTransporte.pdf"
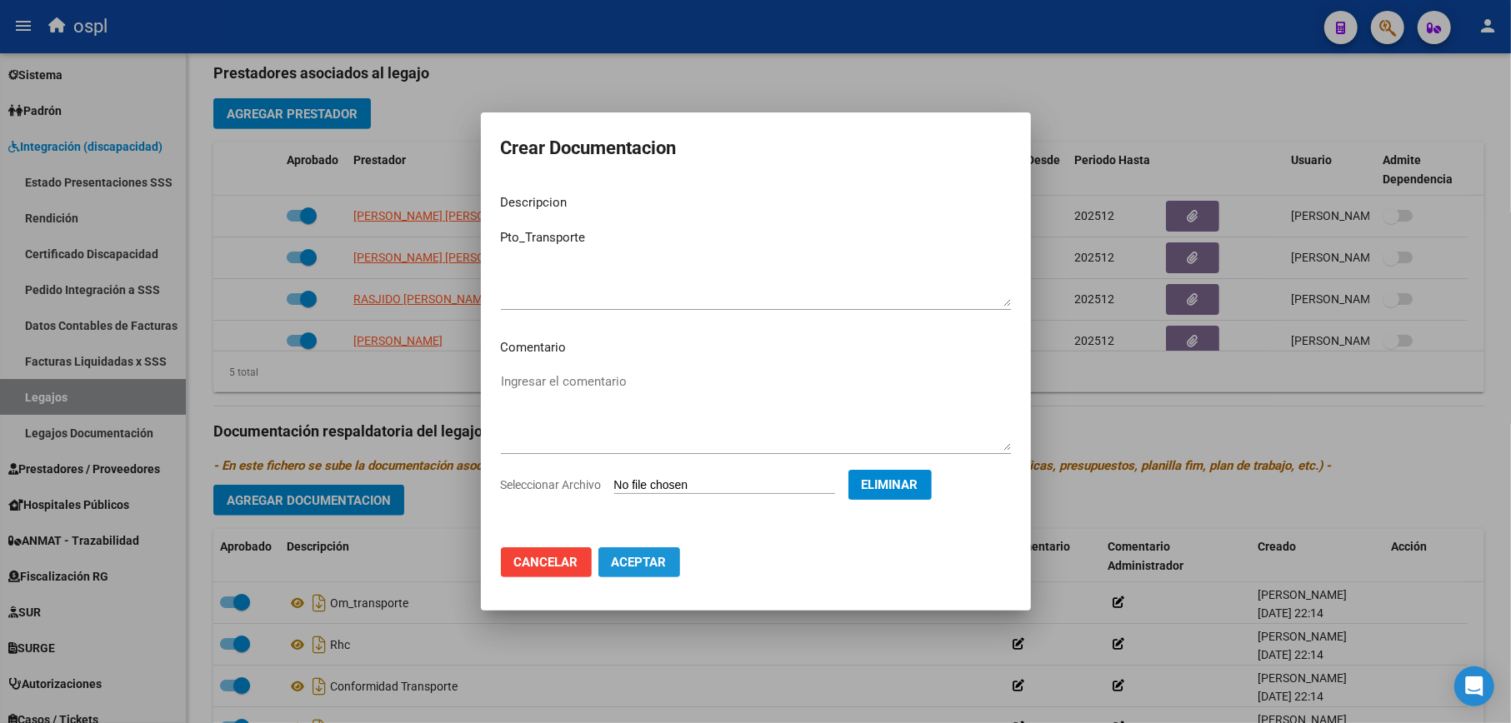
click at [633, 557] on span "Aceptar" at bounding box center [639, 562] width 55 height 15
checkbox input "false"
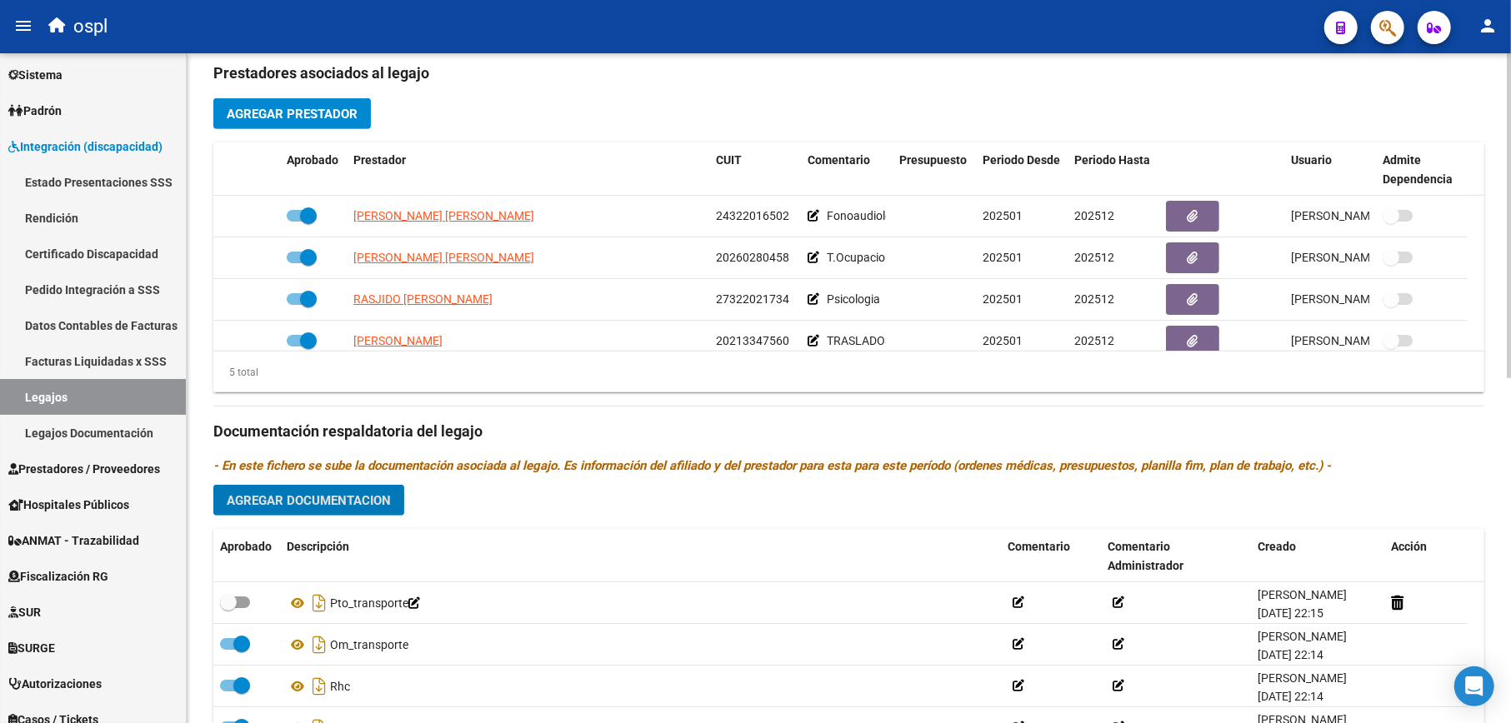
click at [334, 508] on span "Agregar Documentacion" at bounding box center [309, 500] width 164 height 15
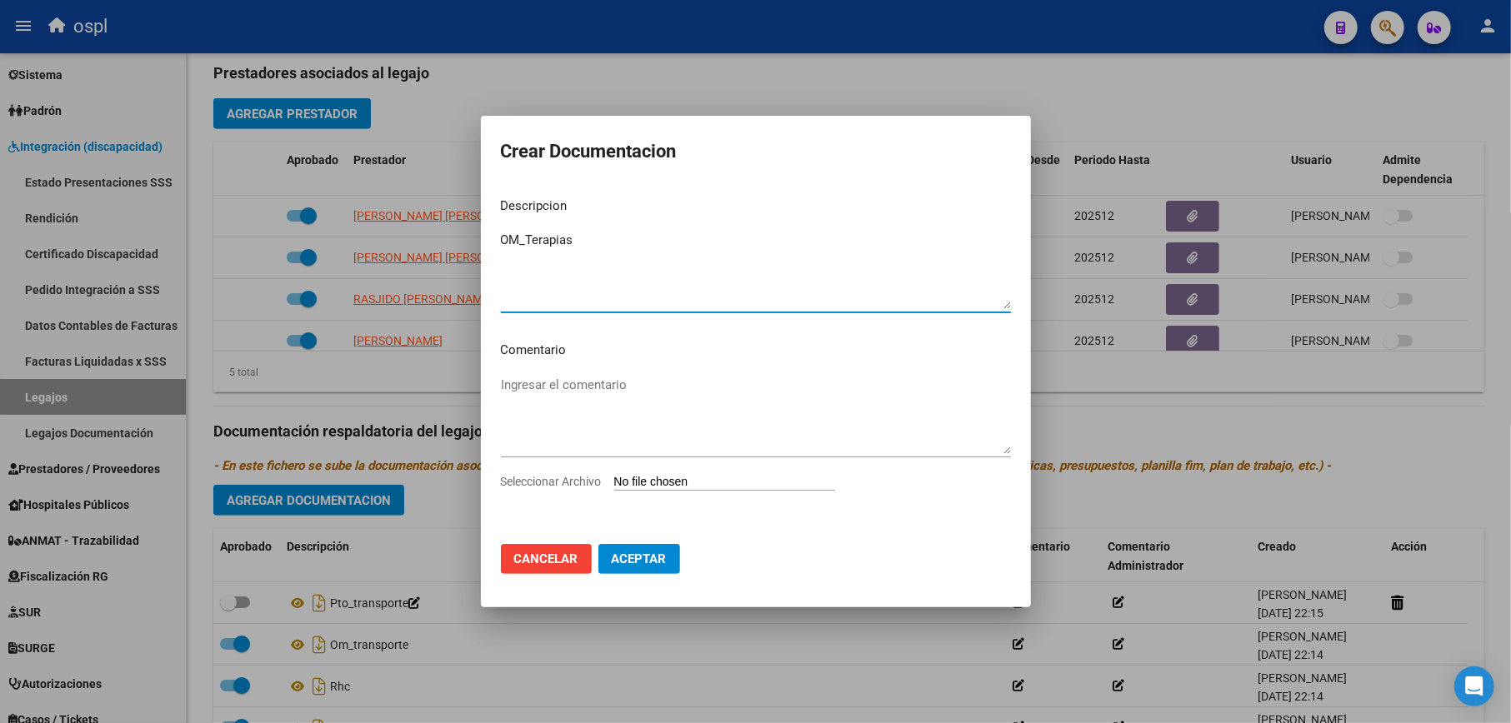
type textarea "OM_Terapias"
click at [647, 480] on input "Seleccionar Archivo" at bounding box center [724, 483] width 221 height 16
type input "C:\fakepath\Rehabilitacion.pdf"
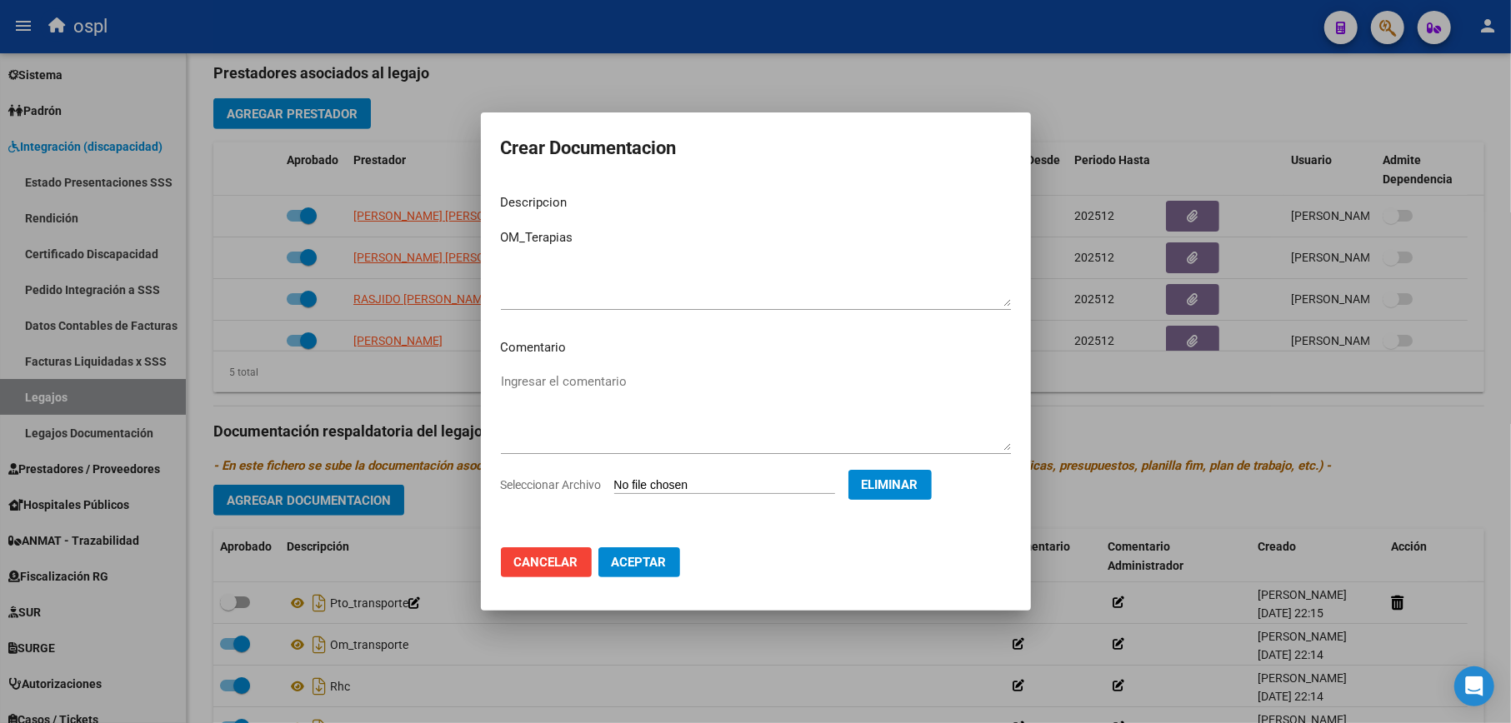
click at [637, 557] on span "Aceptar" at bounding box center [639, 562] width 55 height 15
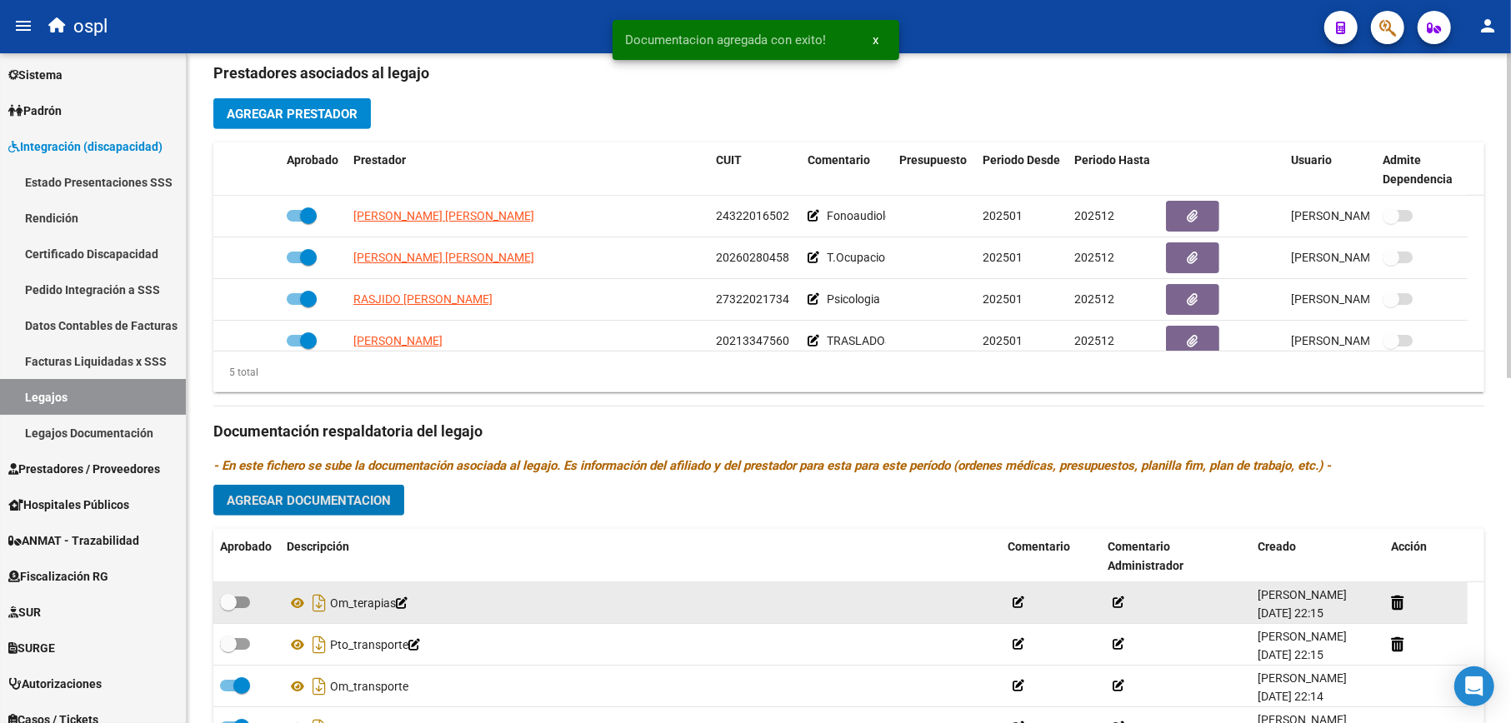
click at [247, 603] on div at bounding box center [246, 603] width 53 height 22
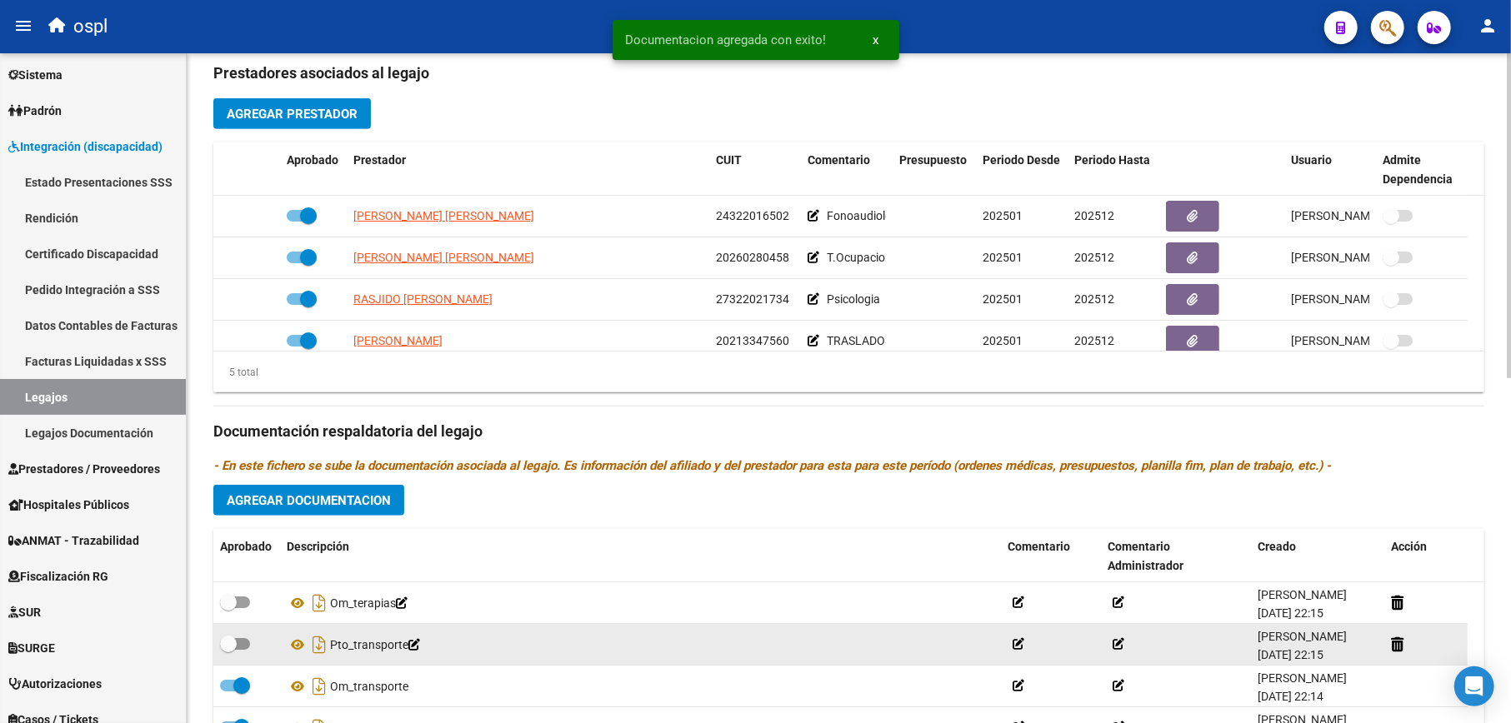
click at [225, 642] on span at bounding box center [228, 644] width 17 height 17
click at [227, 650] on input "checkbox" at bounding box center [227, 650] width 1 height 1
checkbox input "true"
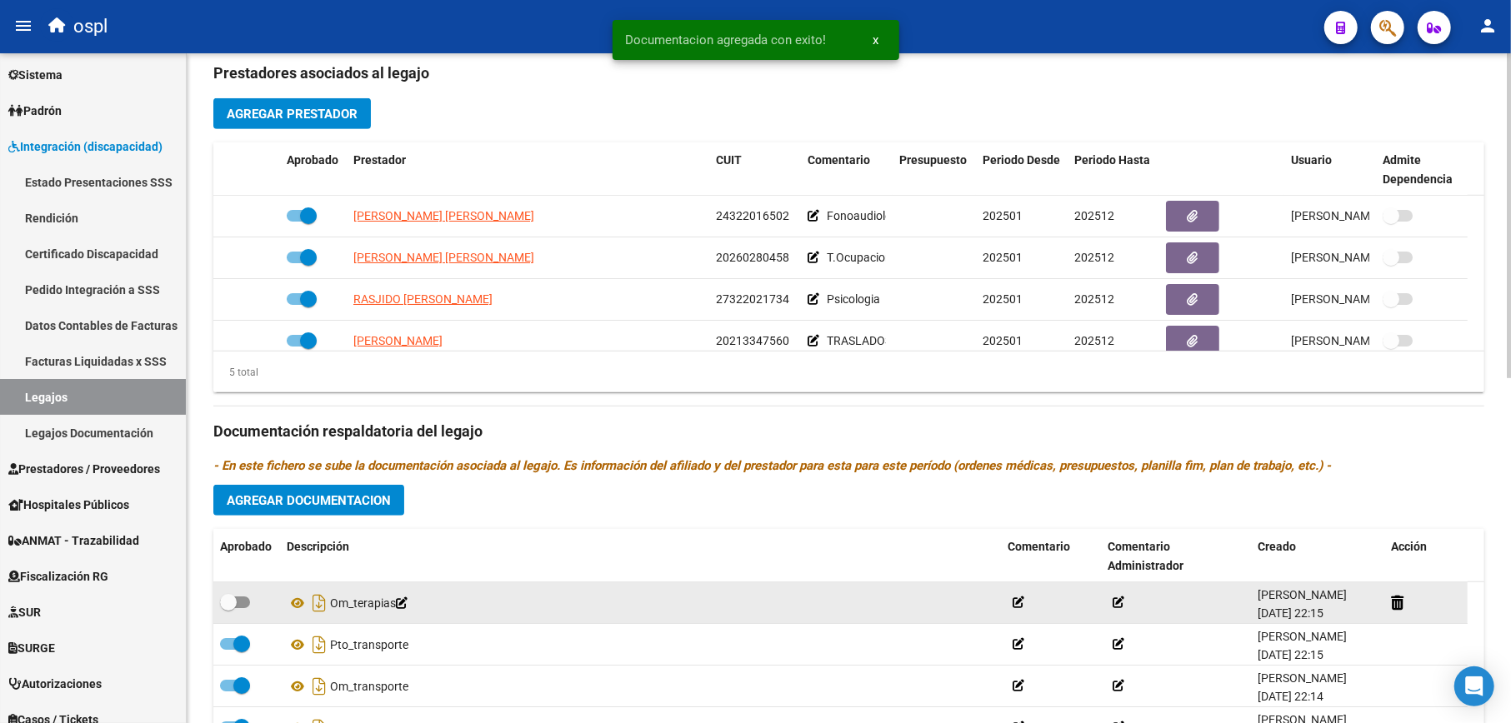
click at [241, 598] on span at bounding box center [235, 603] width 30 height 12
click at [228, 608] on input "checkbox" at bounding box center [227, 608] width 1 height 1
checkbox input "true"
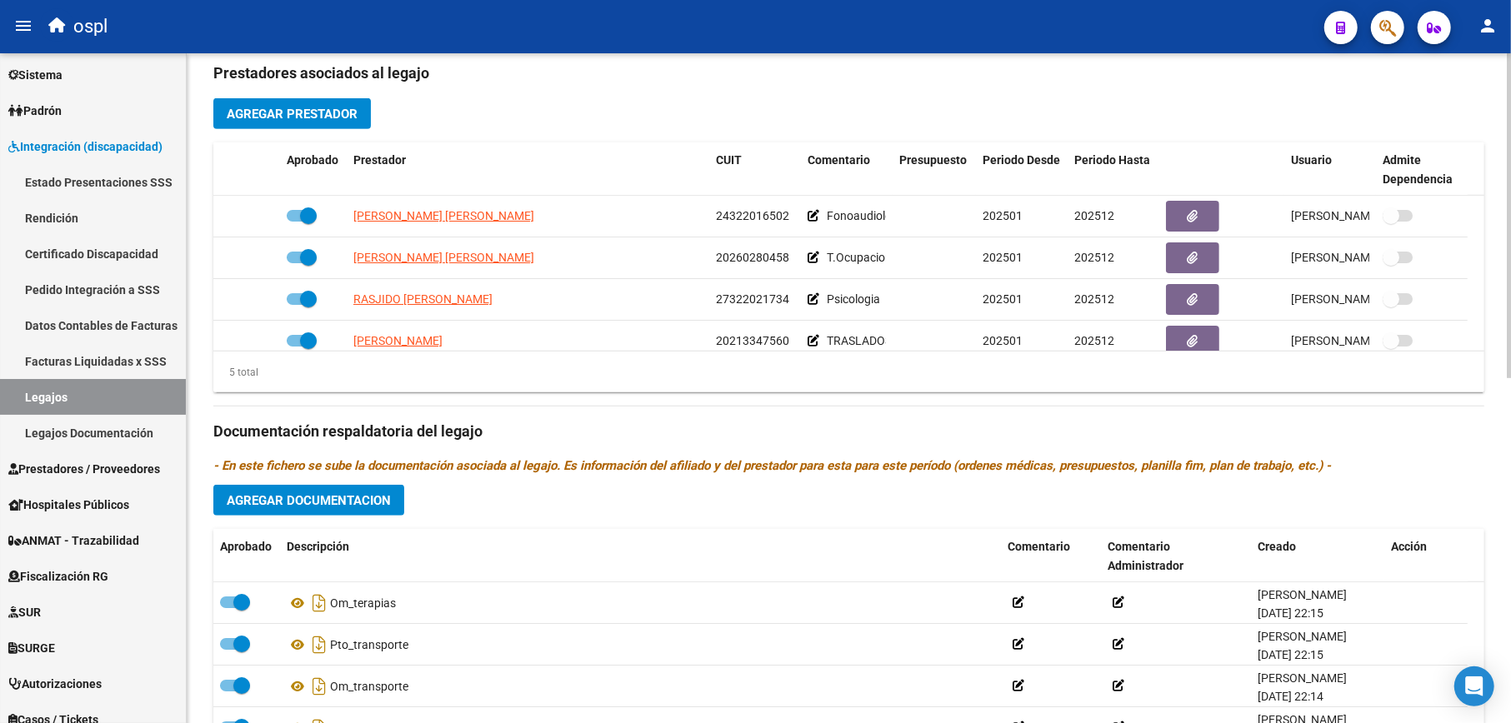
click at [357, 505] on span "Agregar Documentacion" at bounding box center [309, 500] width 164 height 15
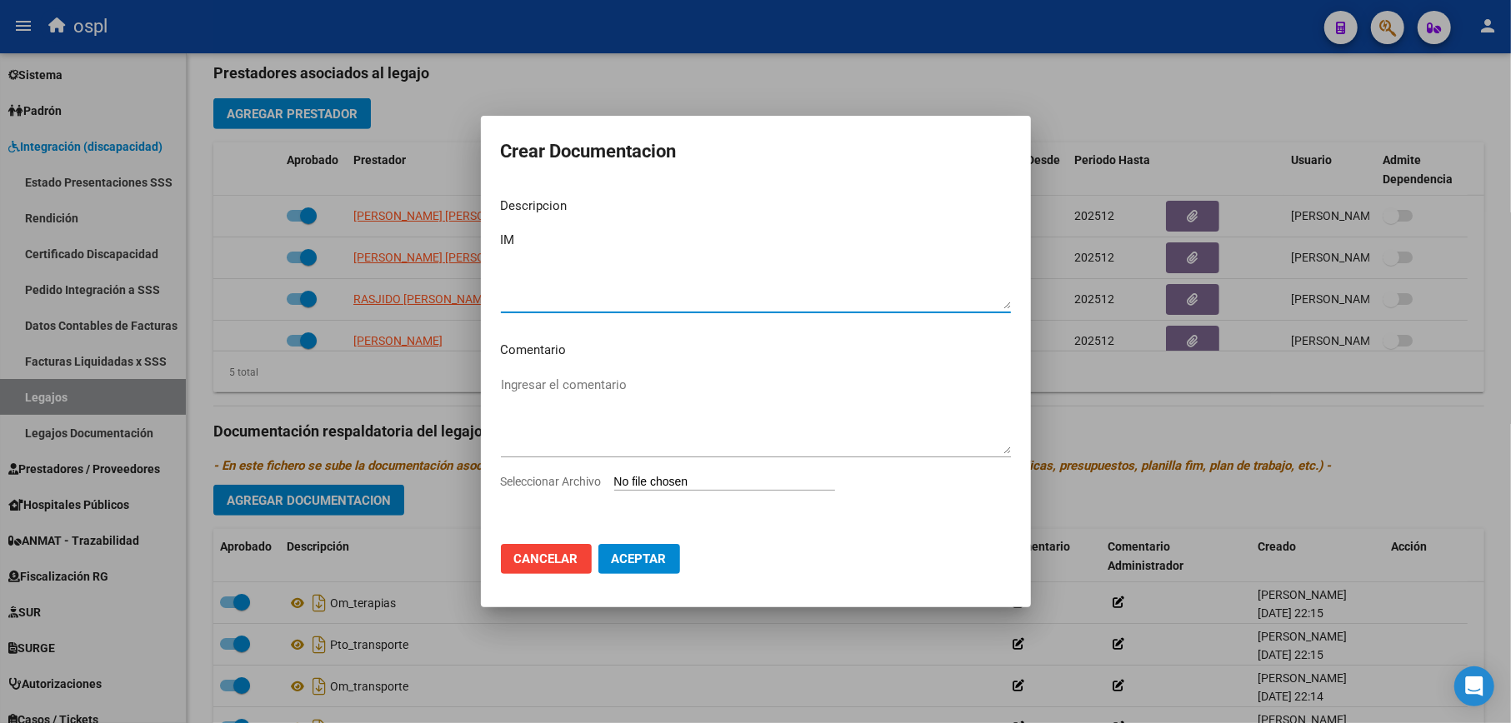
type textarea "I"
type textarea "OM_Maestra"
click at [697, 491] on div "Seleccionar Archivo" at bounding box center [756, 488] width 510 height 32
click at [695, 482] on input "Seleccionar Archivo" at bounding box center [724, 483] width 221 height 16
type input "C:\fakepath\TerapeuticasEducaticas.pdf"
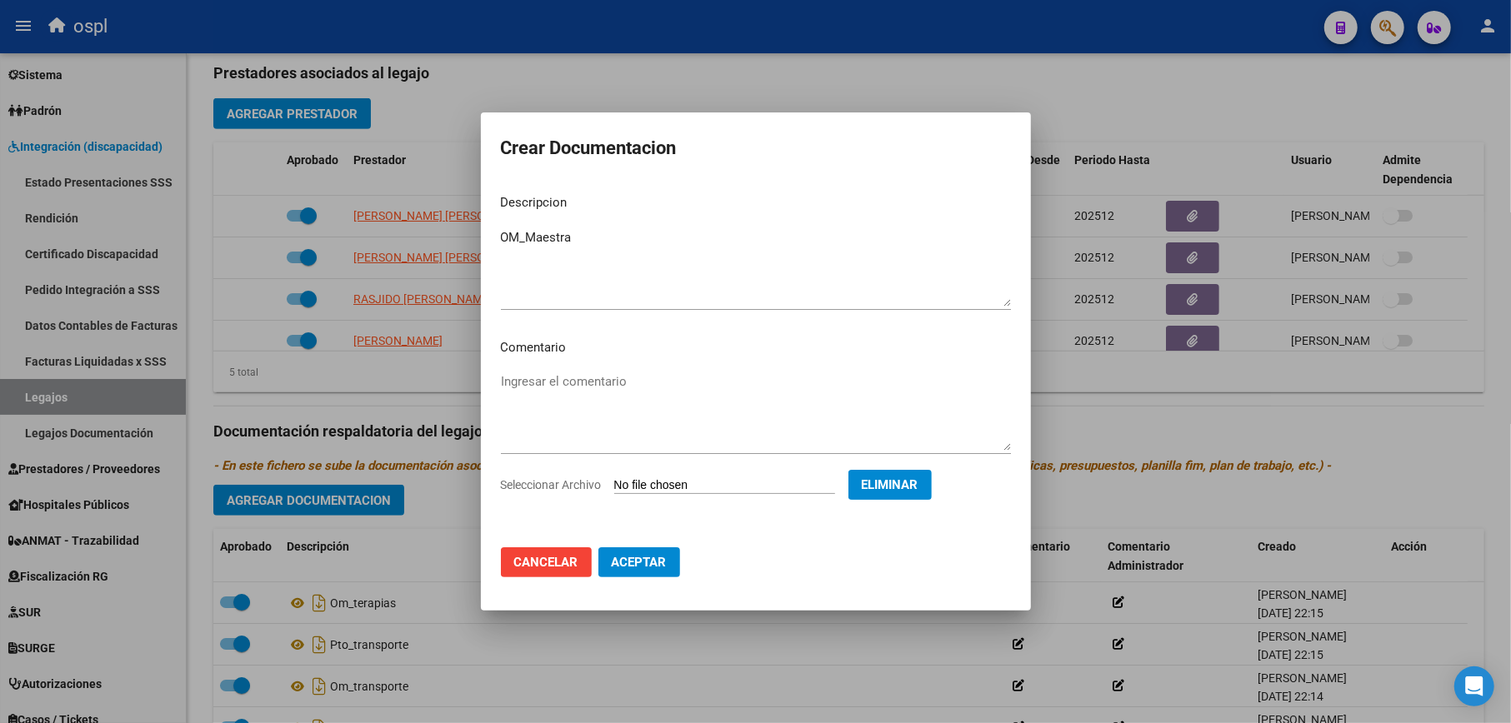
click at [667, 567] on span "Aceptar" at bounding box center [639, 562] width 55 height 15
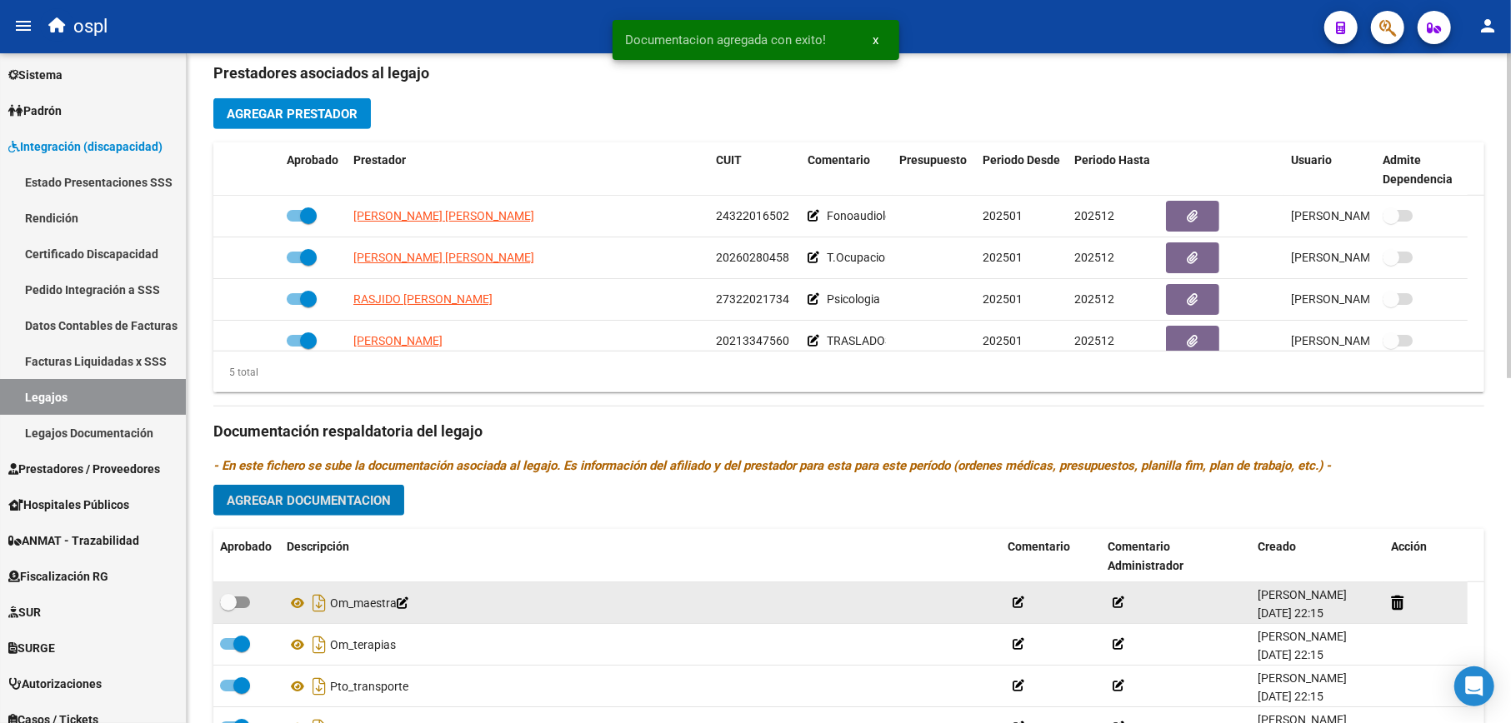
click at [244, 598] on span at bounding box center [235, 603] width 30 height 12
click at [228, 608] on input "checkbox" at bounding box center [227, 608] width 1 height 1
checkbox input "true"
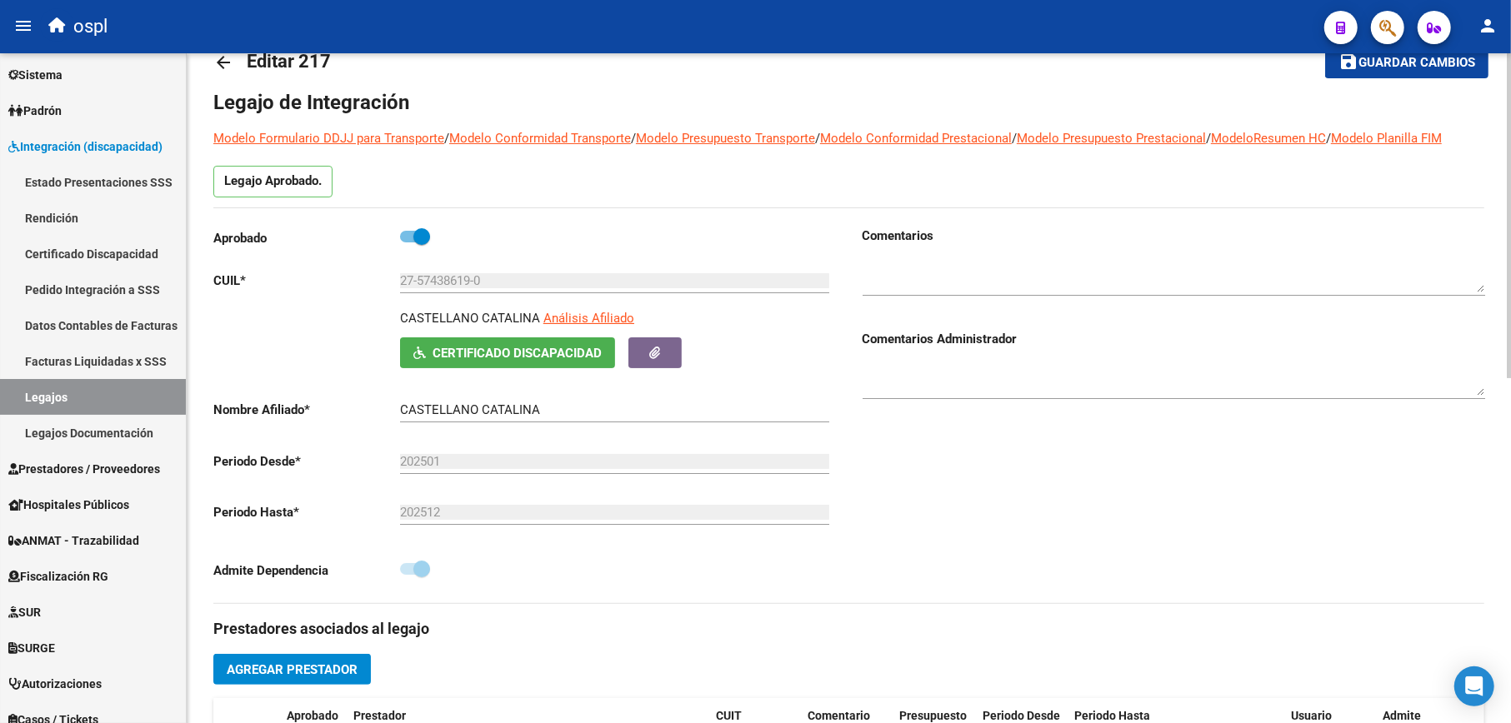
scroll to position [0, 0]
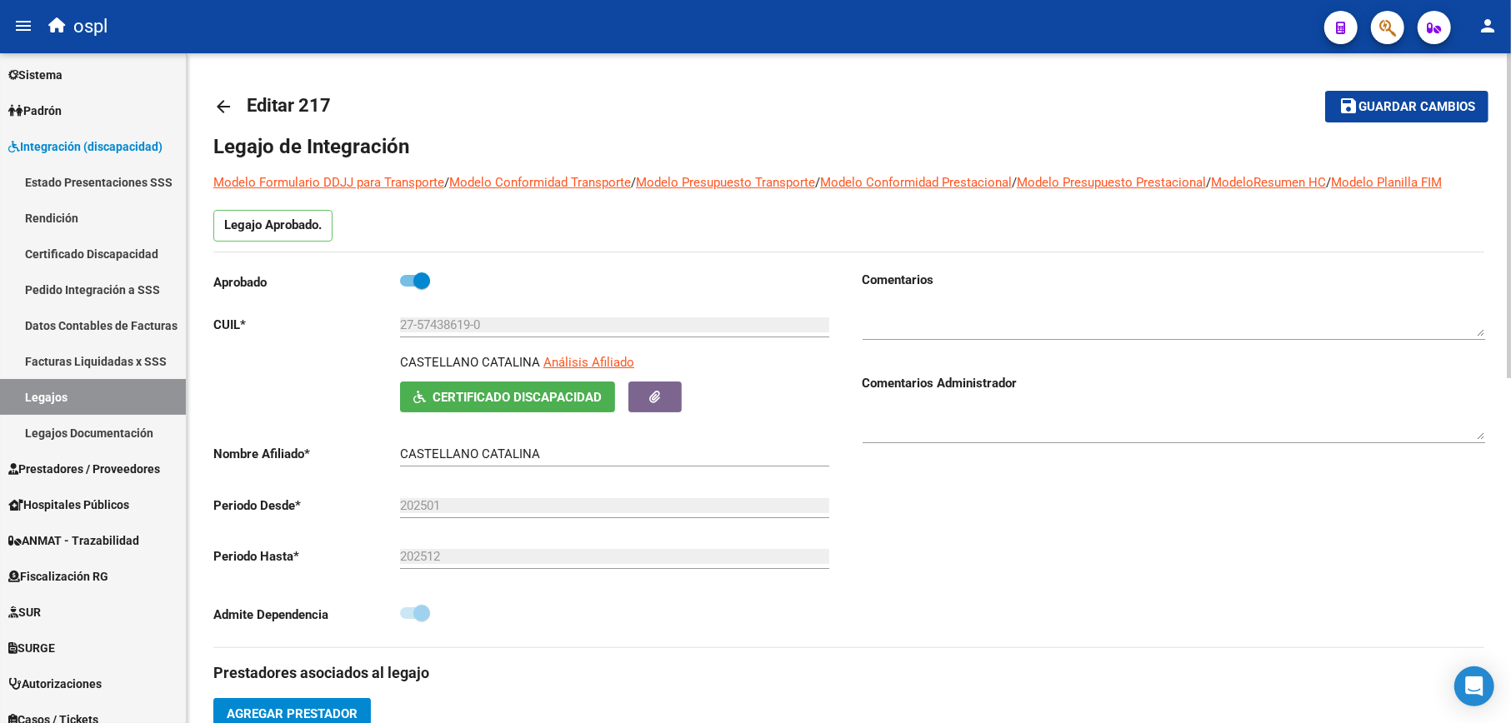
click at [227, 107] on mat-icon "arrow_back" at bounding box center [223, 107] width 20 height 20
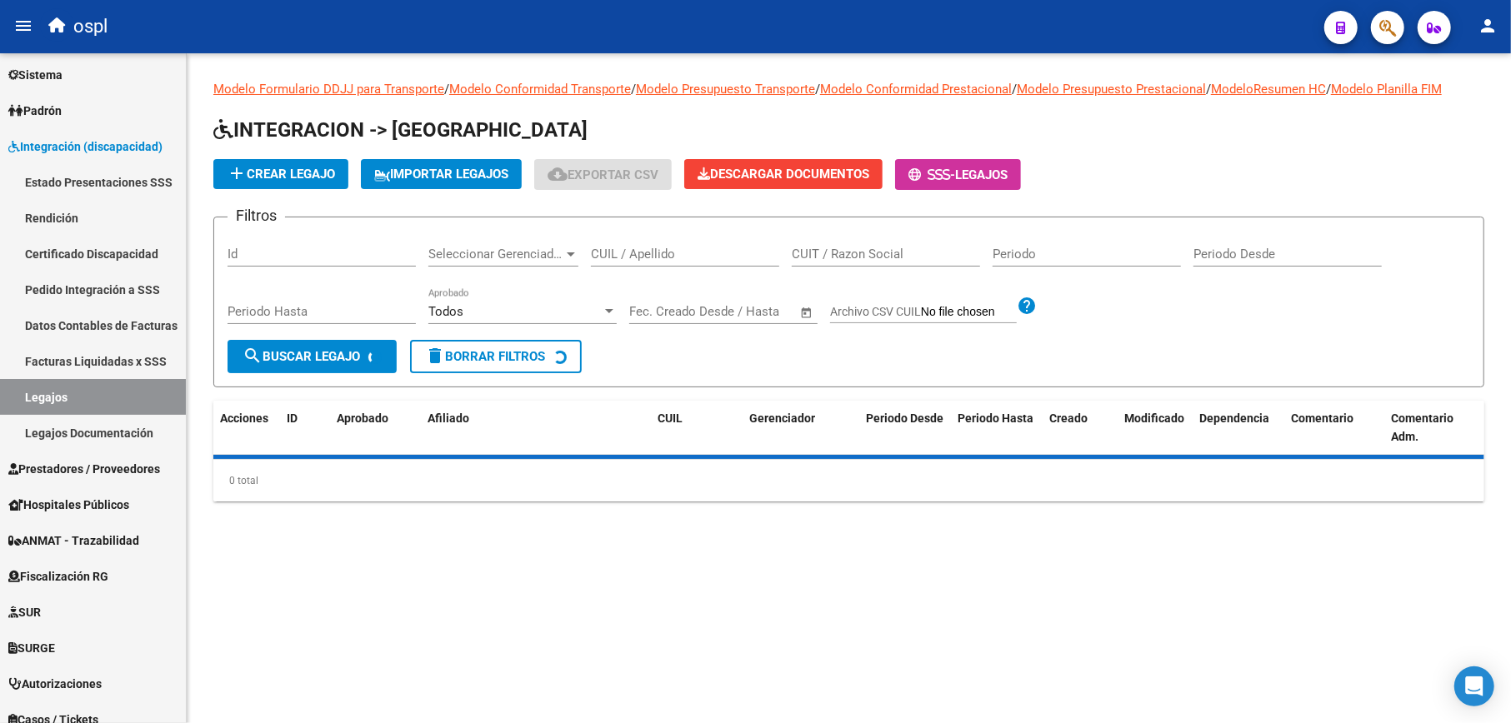
click at [634, 263] on div "CUIL / Apellido" at bounding box center [685, 249] width 188 height 36
paste input "20540946877"
type input "20540946877"
click at [277, 377] on form "Filtros Id Seleccionar Gerenciador Seleccionar Gerenciador 20540946877 CUIL / A…" at bounding box center [848, 302] width 1271 height 171
click at [362, 347] on button "search Buscar Legajo" at bounding box center [311, 356] width 169 height 33
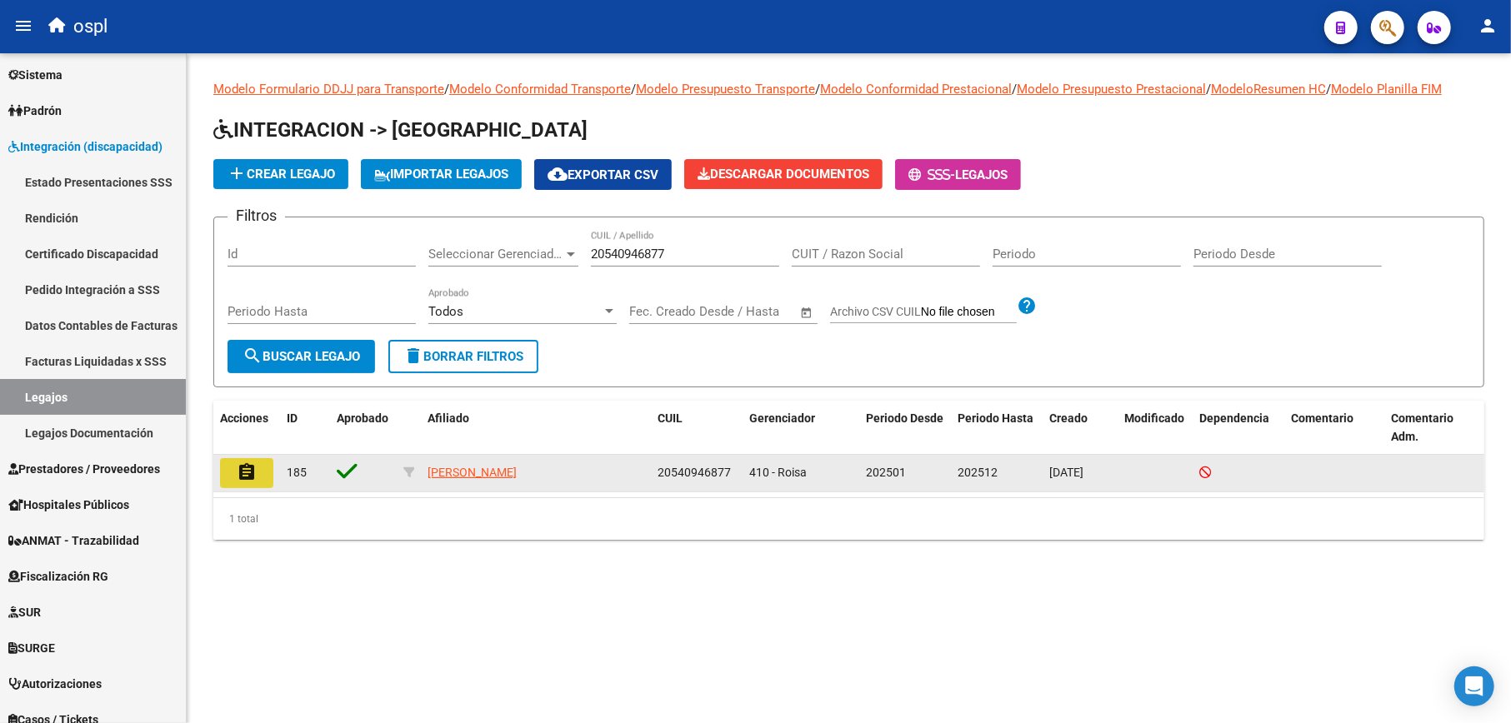
click at [253, 475] on mat-icon "assignment" at bounding box center [247, 472] width 20 height 20
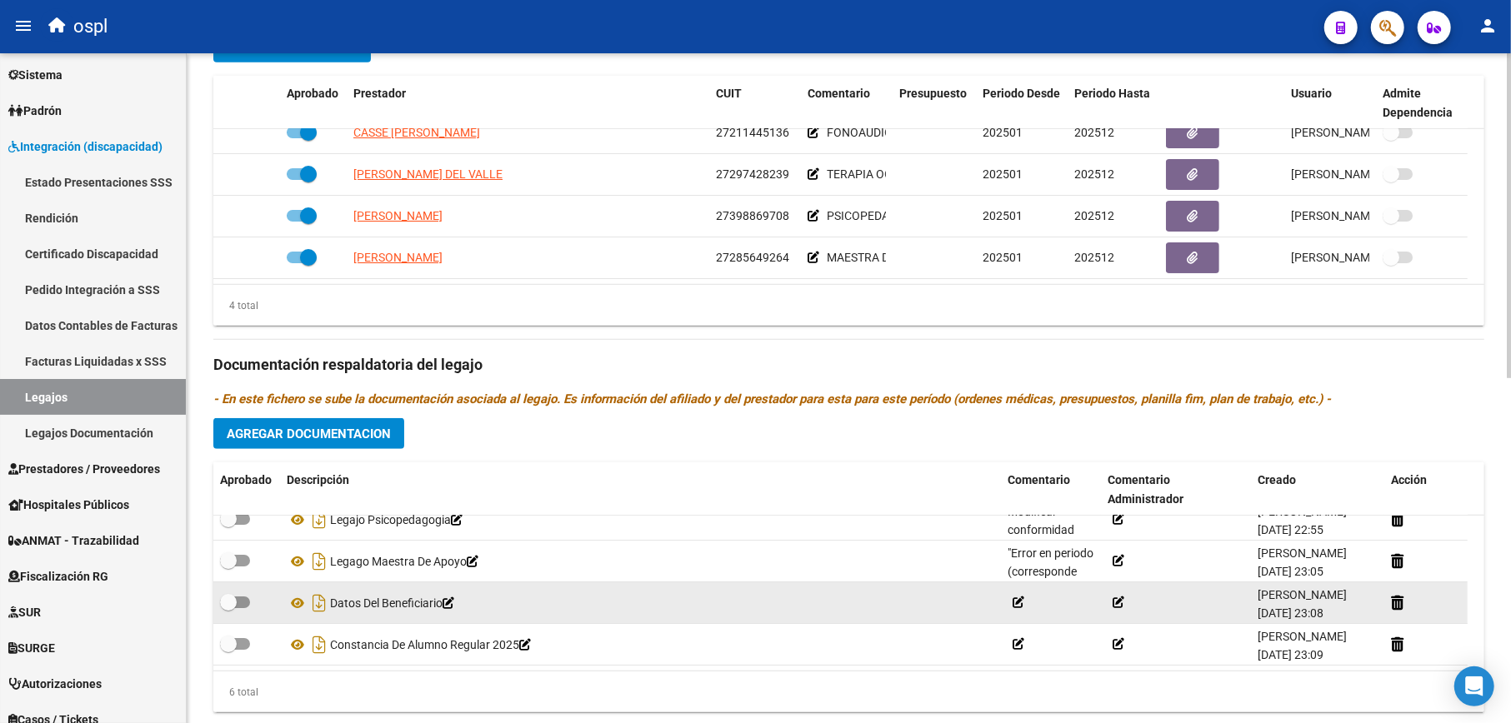
scroll to position [711, 0]
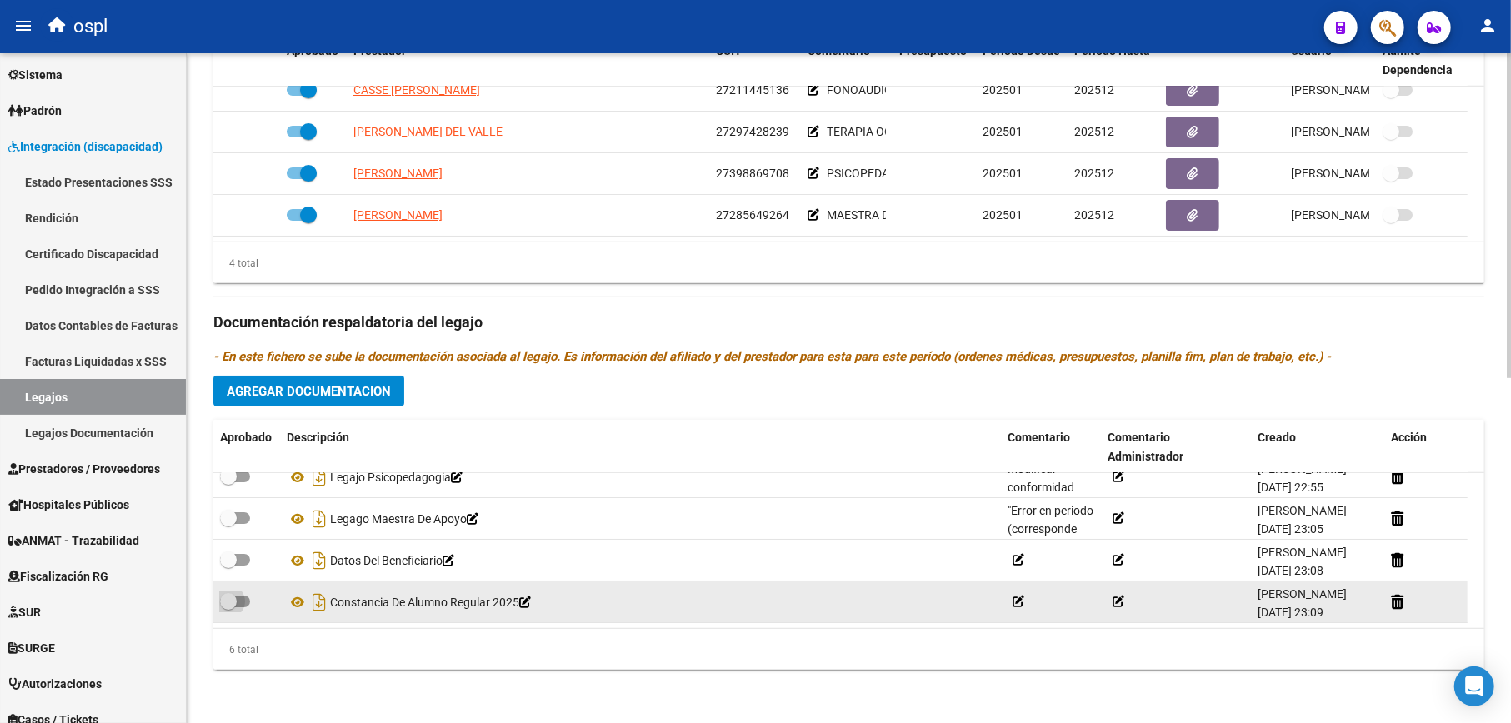
click at [237, 601] on span at bounding box center [235, 602] width 30 height 12
click at [228, 607] on input "checkbox" at bounding box center [227, 607] width 1 height 1
checkbox input "true"
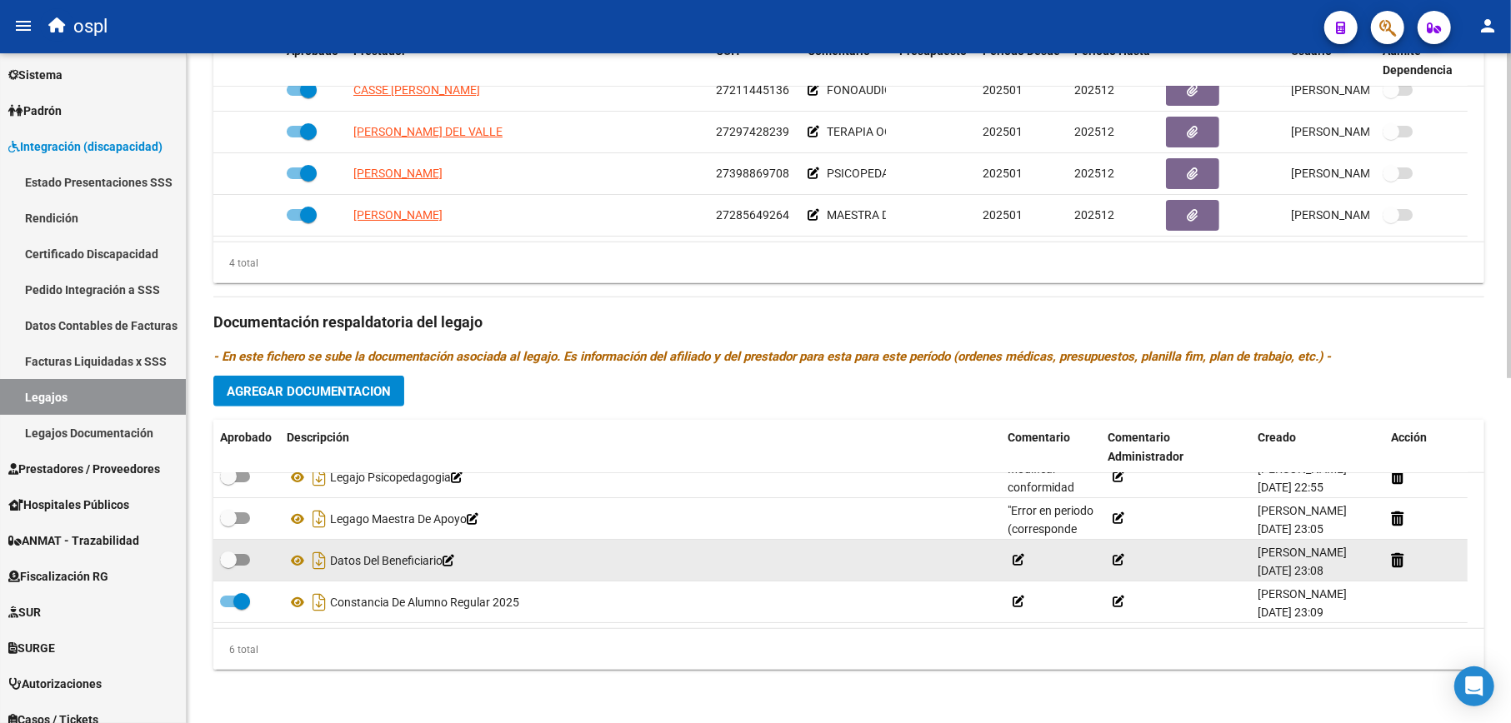
click at [228, 562] on span at bounding box center [228, 560] width 17 height 17
click at [228, 566] on input "checkbox" at bounding box center [227, 566] width 1 height 1
checkbox input "true"
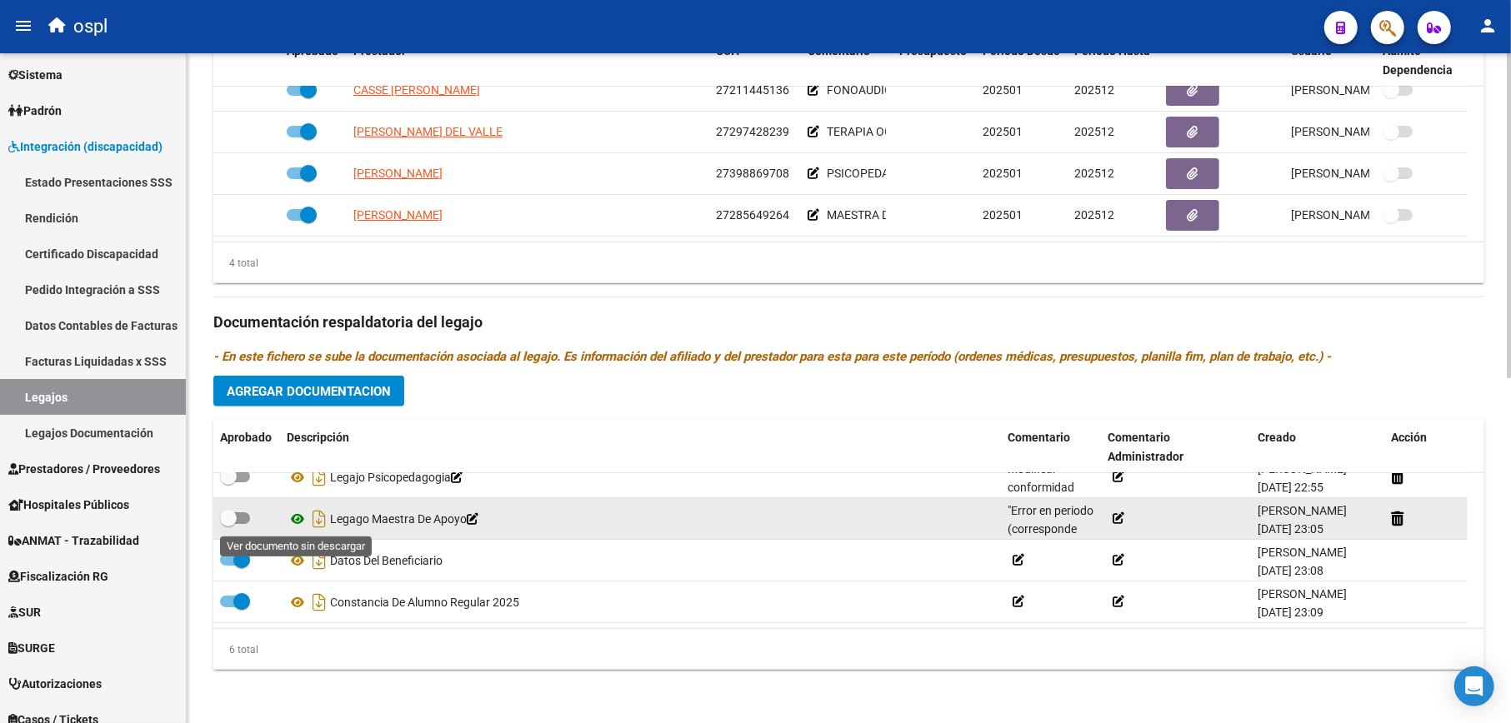
click at [297, 518] on icon at bounding box center [298, 519] width 22 height 20
click at [235, 515] on span at bounding box center [228, 518] width 17 height 17
click at [228, 524] on input "checkbox" at bounding box center [227, 524] width 1 height 1
checkbox input "true"
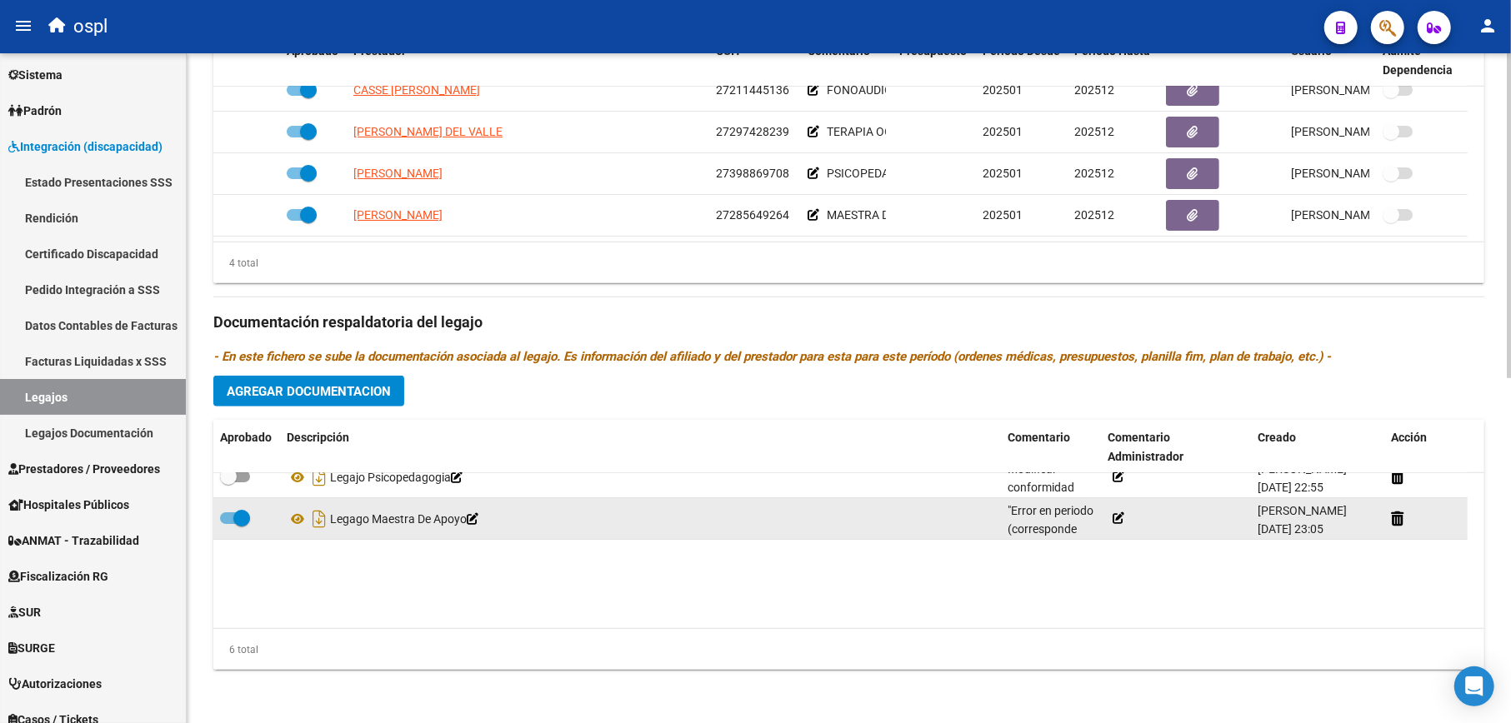
scroll to position [0, 0]
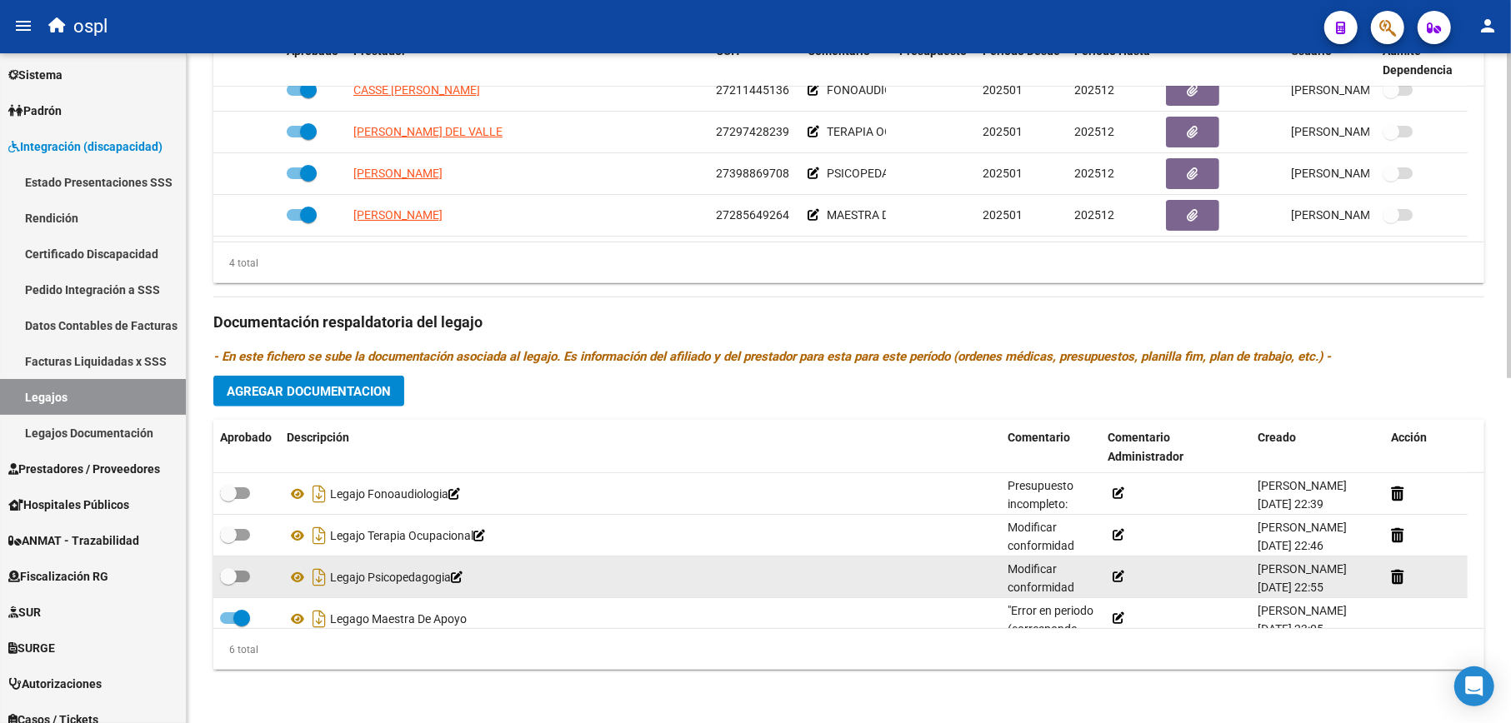
drag, startPoint x: 238, startPoint y: 577, endPoint x: 222, endPoint y: 542, distance: 38.8
click at [238, 574] on span at bounding box center [235, 577] width 30 height 12
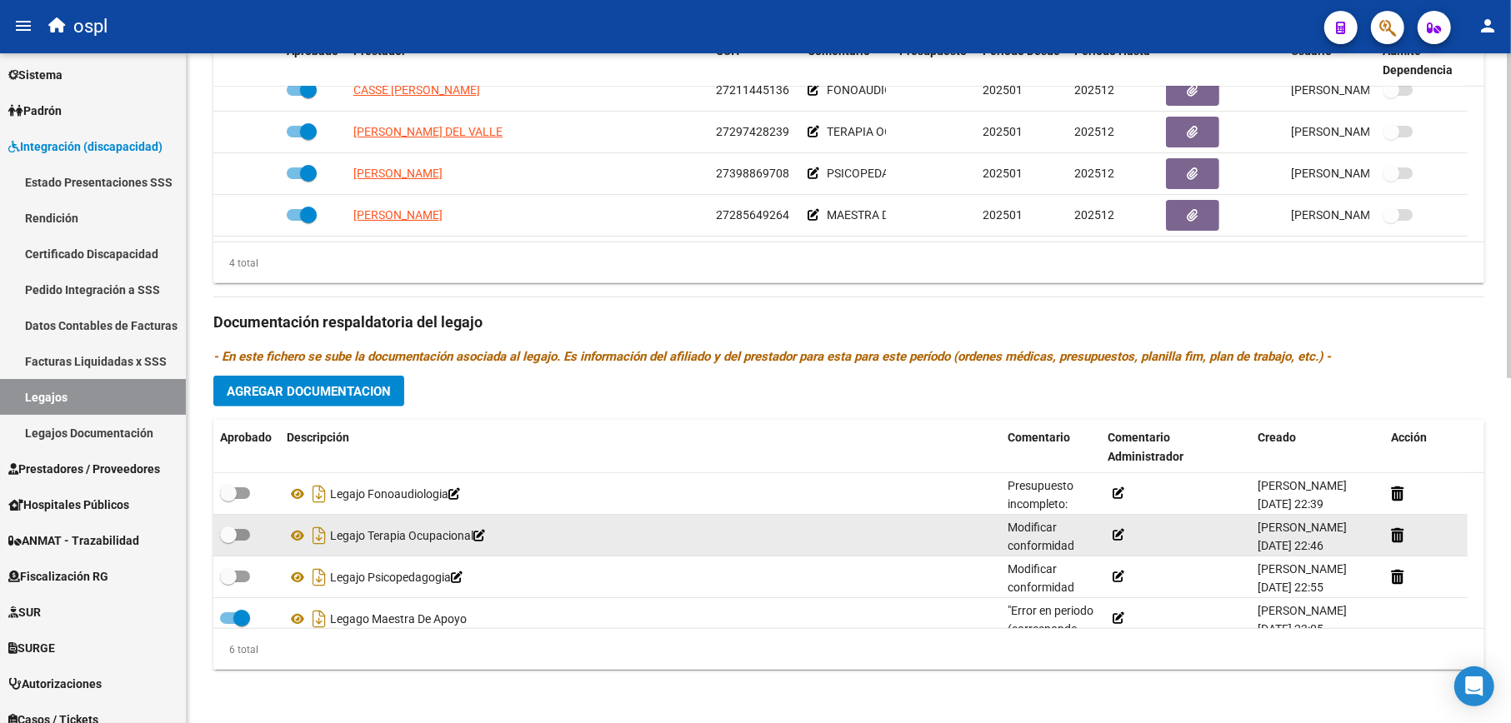
click at [228, 582] on input "checkbox" at bounding box center [227, 582] width 1 height 1
checkbox input "true"
click at [218, 531] on datatable-body-cell at bounding box center [246, 535] width 67 height 41
click at [230, 540] on span at bounding box center [228, 535] width 17 height 17
click at [228, 541] on input "checkbox" at bounding box center [227, 541] width 1 height 1
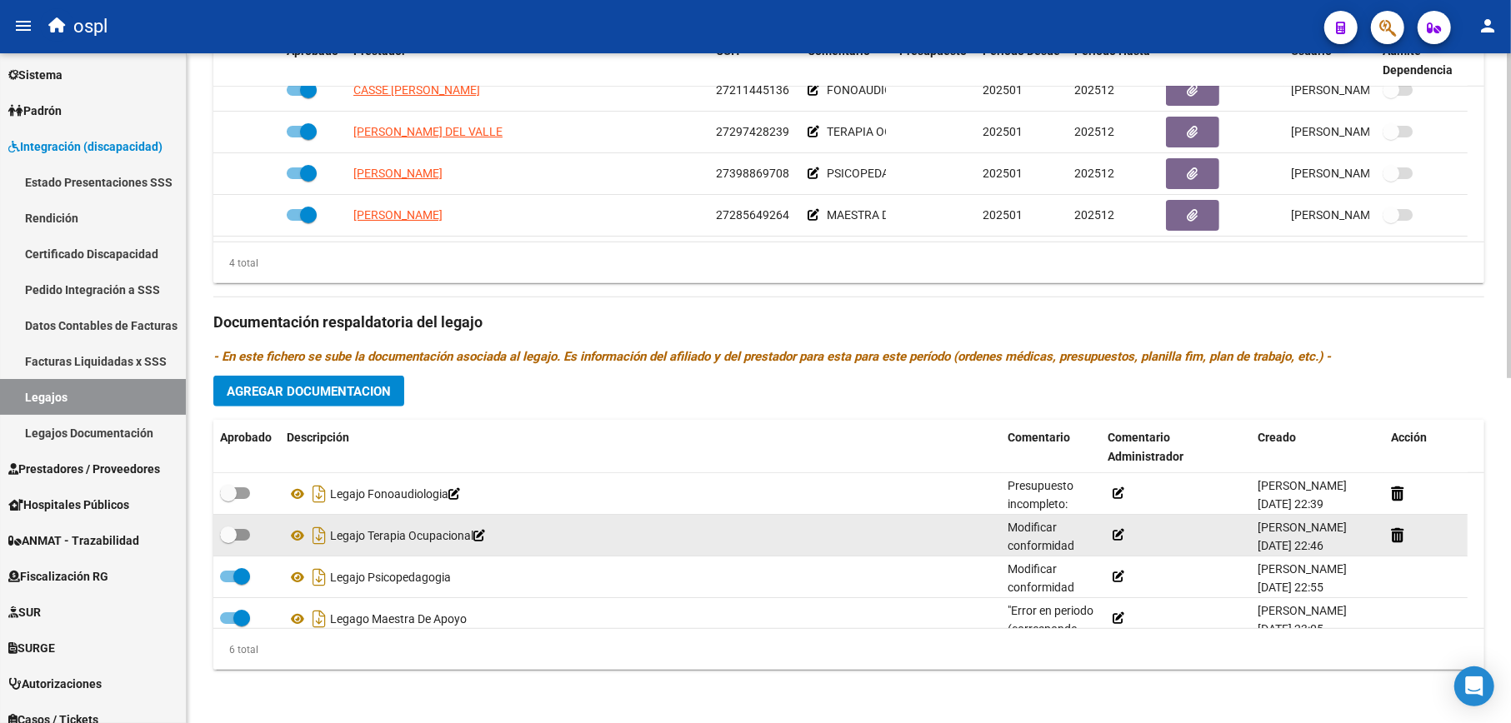
checkbox input "true"
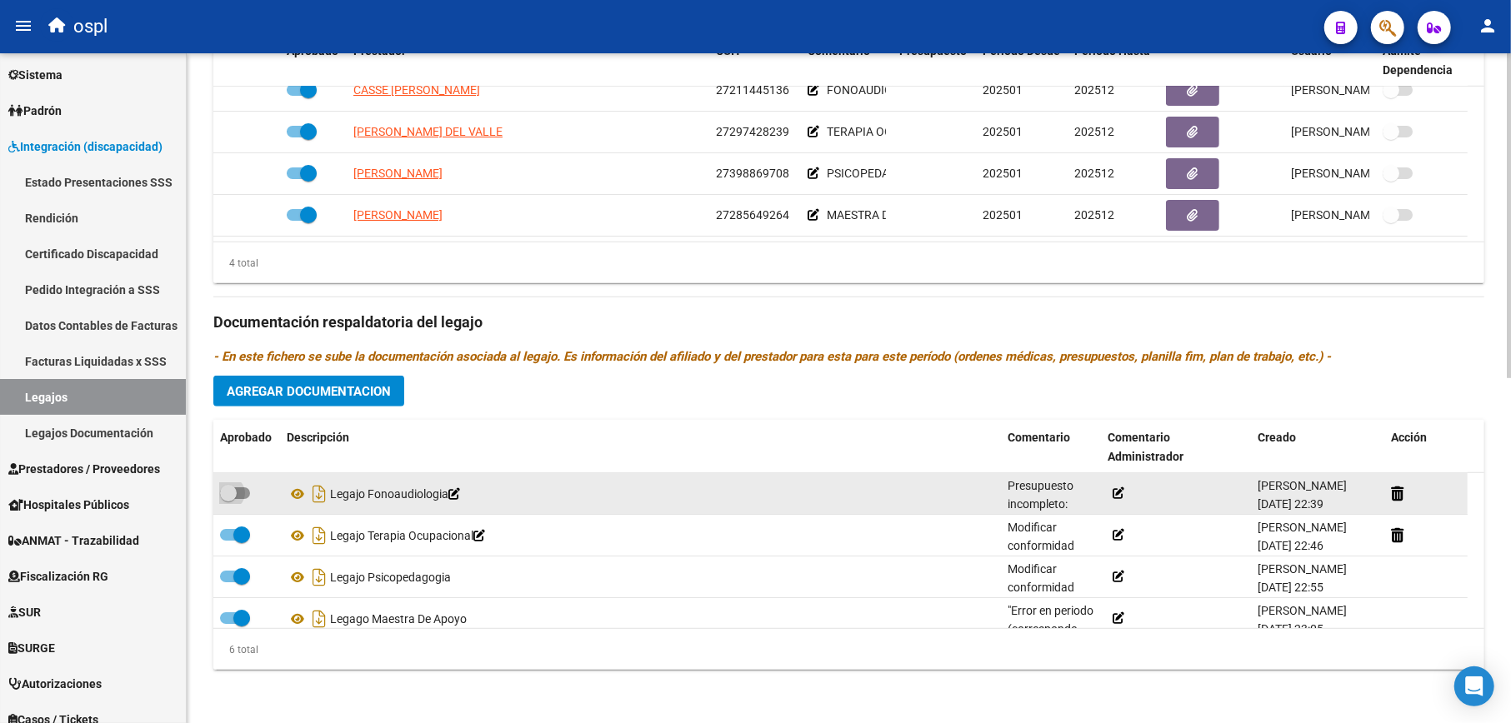
click at [237, 491] on span at bounding box center [235, 493] width 30 height 12
click at [228, 499] on input "checkbox" at bounding box center [227, 499] width 1 height 1
checkbox input "true"
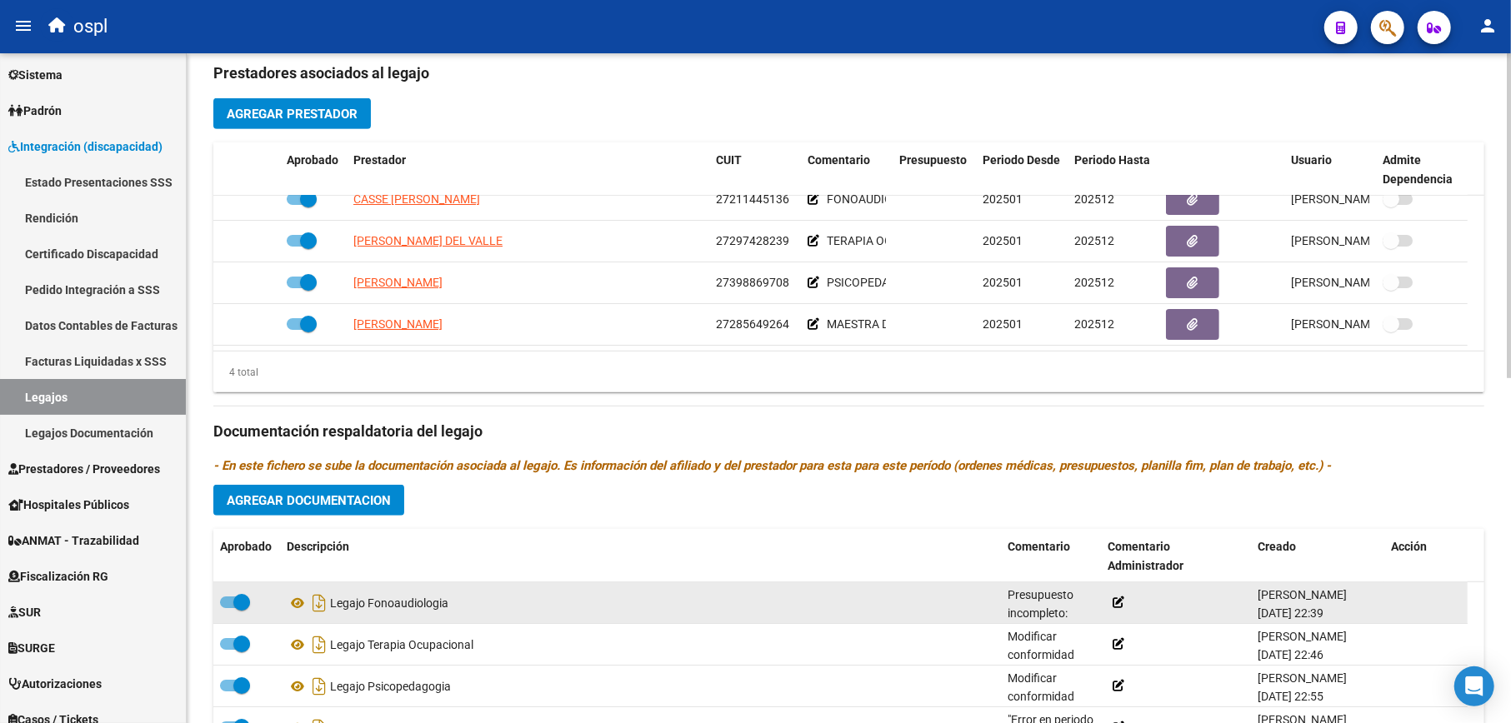
click at [1047, 600] on span "Presupuesto incompleto: Falta periodo prestacion, monto mensual, etc - SE SOLIC…" at bounding box center [1049, 680] width 85 height 184
click at [1043, 607] on div "Presupuesto incompleto: Falta periodo prestacion, monto mensual, etc - SE SOLIC…" at bounding box center [1050, 603] width 87 height 35
click at [1042, 607] on span "Presupuesto incompleto: Falta periodo prestacion, monto mensual, etc - SE SOLIC…" at bounding box center [1049, 680] width 85 height 184
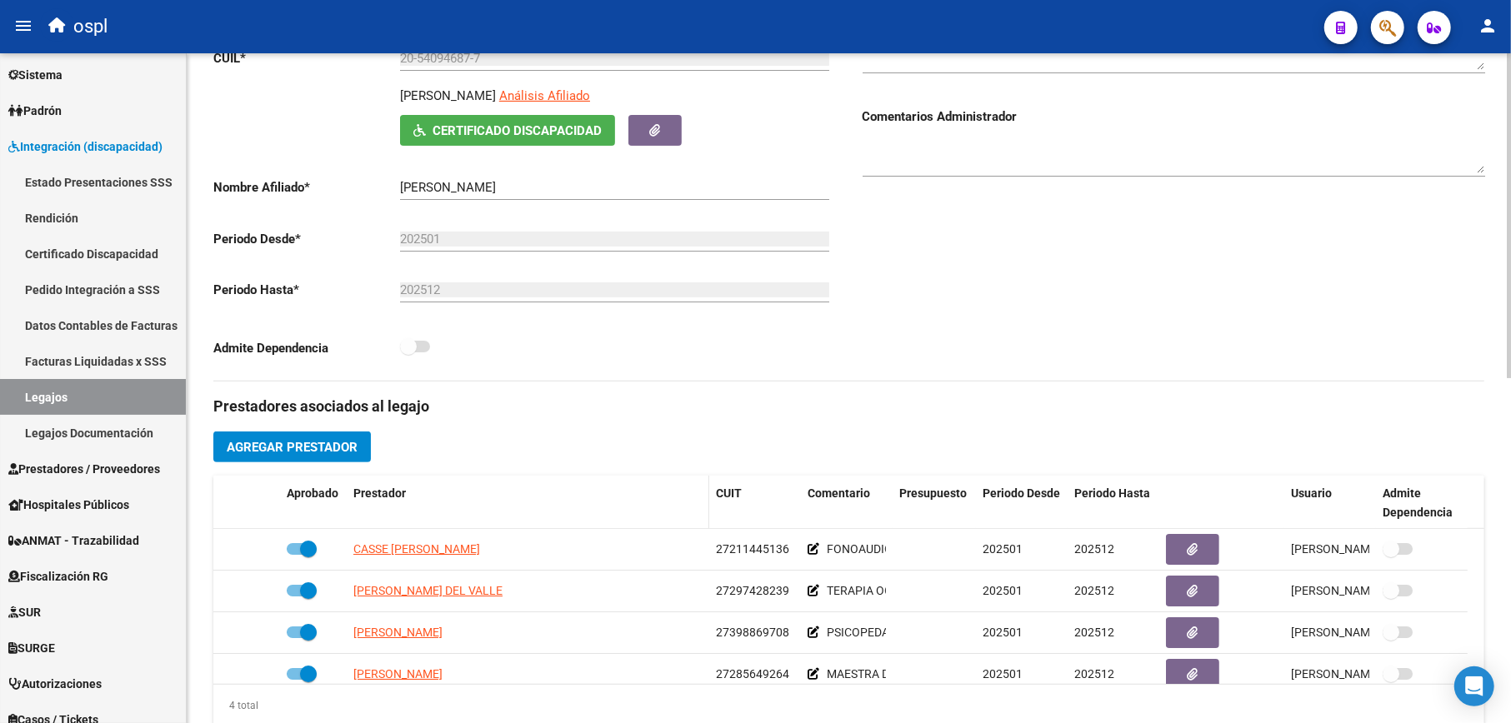
scroll to position [155, 0]
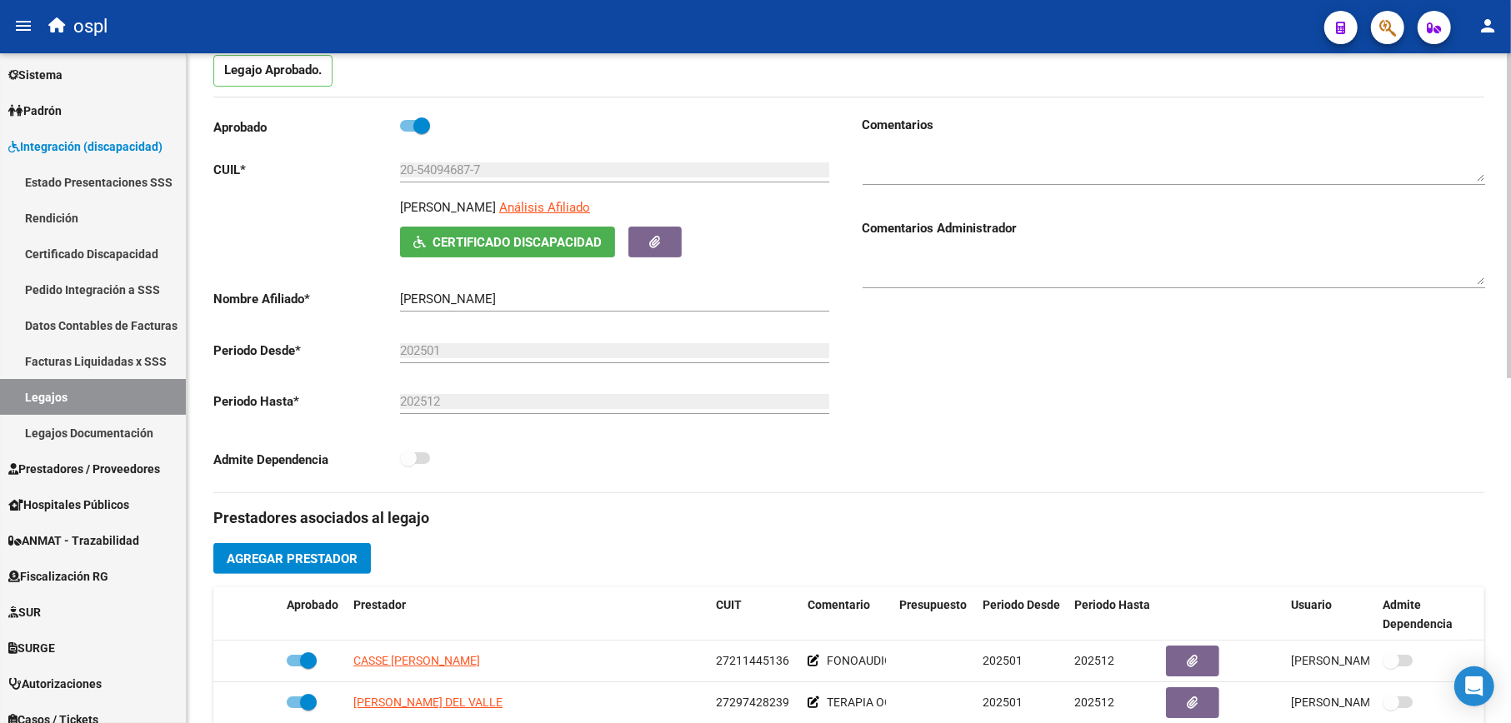
drag, startPoint x: 401, startPoint y: 204, endPoint x: 552, endPoint y: 204, distance: 150.8
click at [496, 204] on p "GUTIERREZ JUNIOR MATEO" at bounding box center [448, 207] width 96 height 18
copy p "GUTIERREZ JUNIOR MATEO"
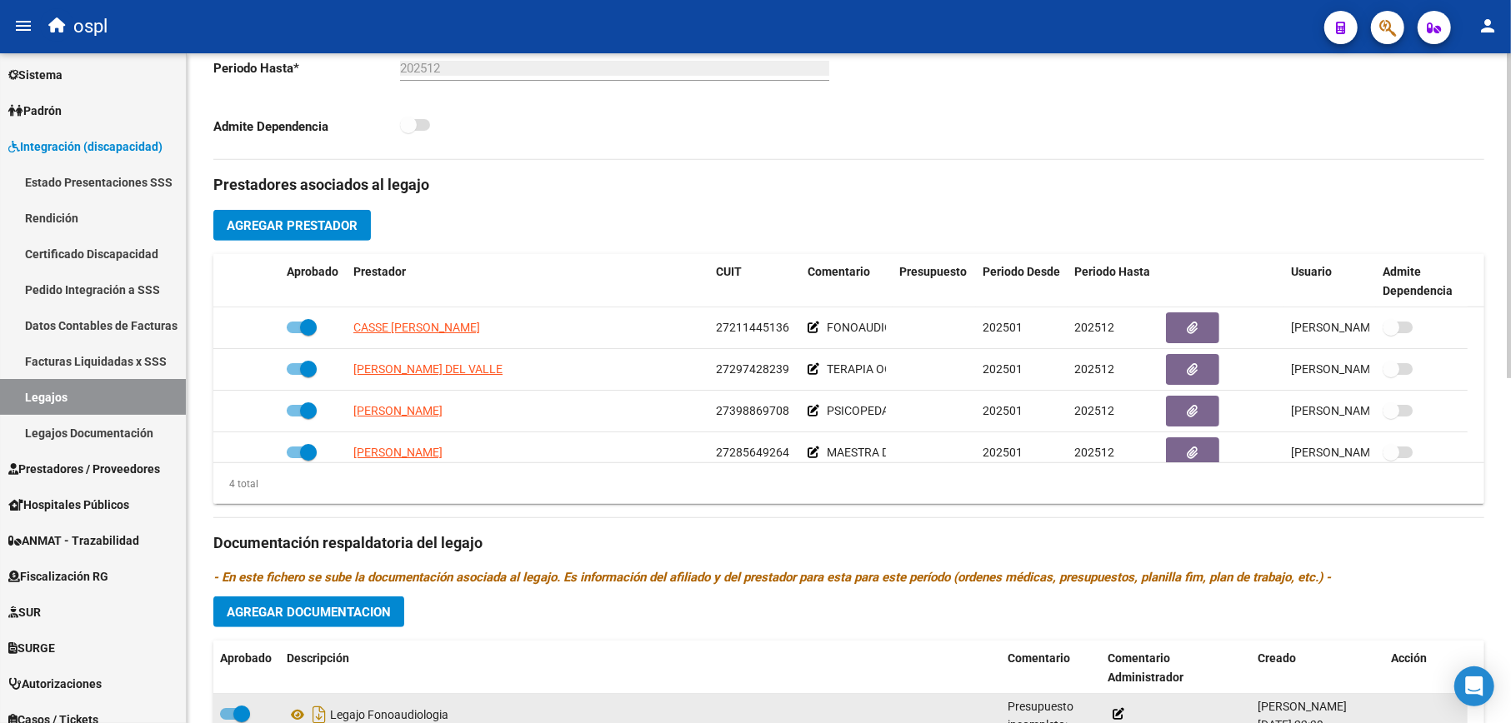
scroll to position [711, 0]
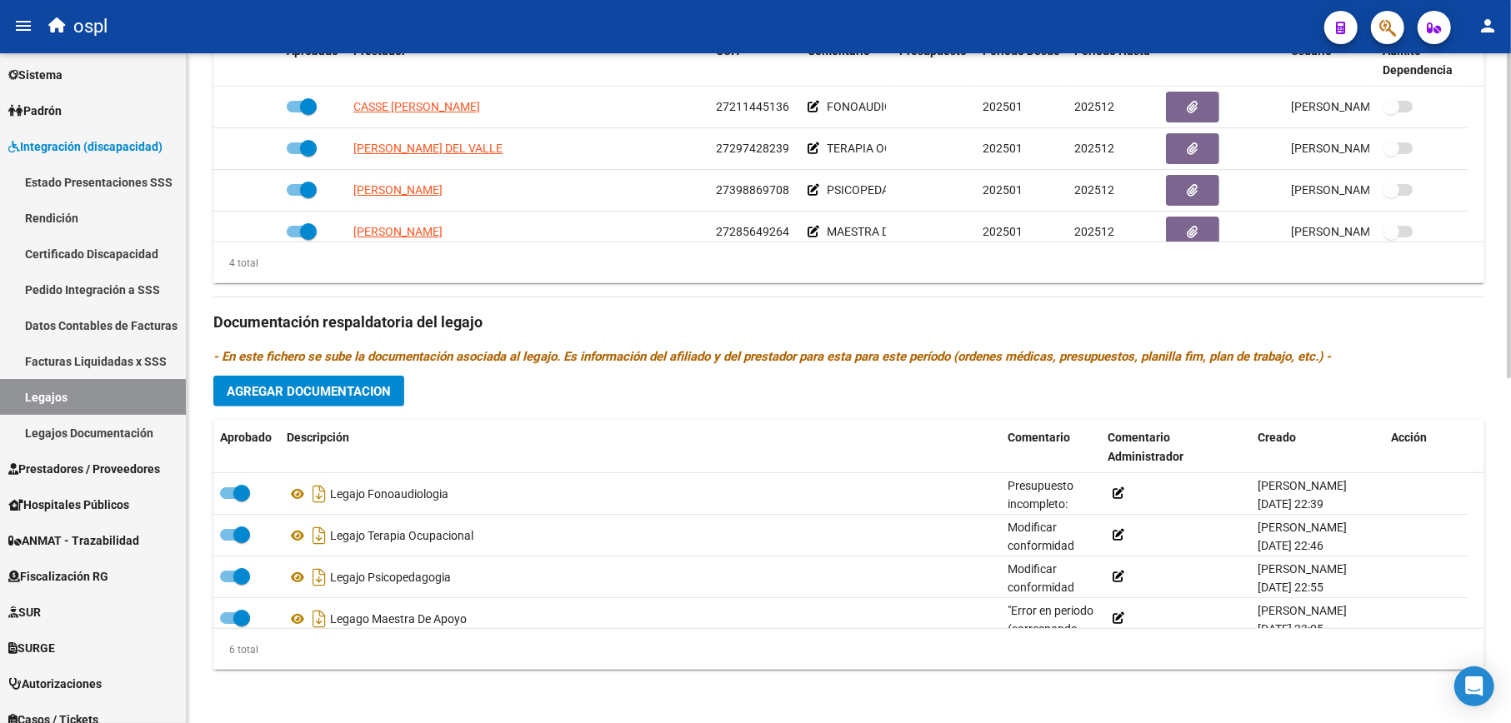
click at [347, 393] on span "Agregar Documentacion" at bounding box center [309, 391] width 164 height 15
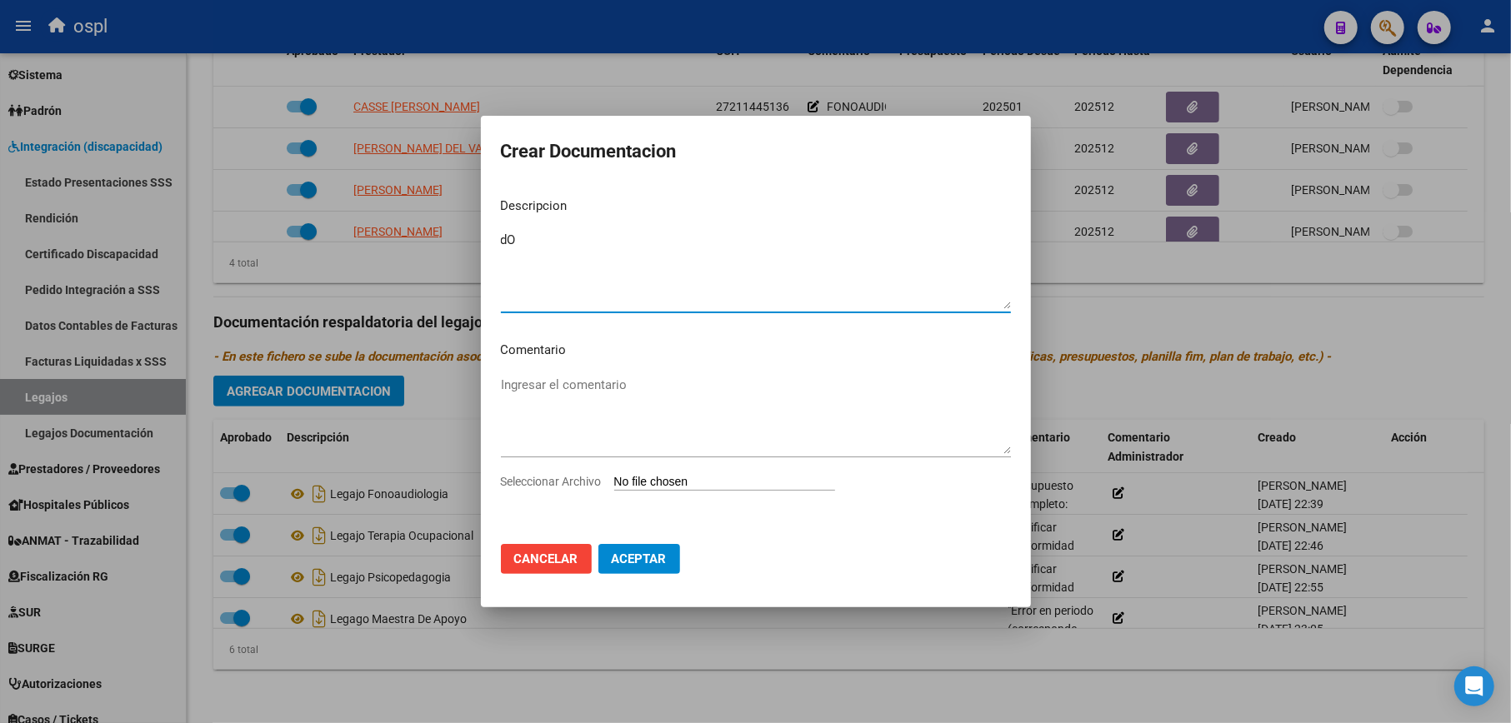
type textarea "d"
type textarea "doc_Psicopedagogia"
click at [707, 477] on input "Seleccionar Archivo" at bounding box center [724, 483] width 221 height 16
type input "C:\fakepath\MALA PRAXIS ROMERO ANA.pdf"
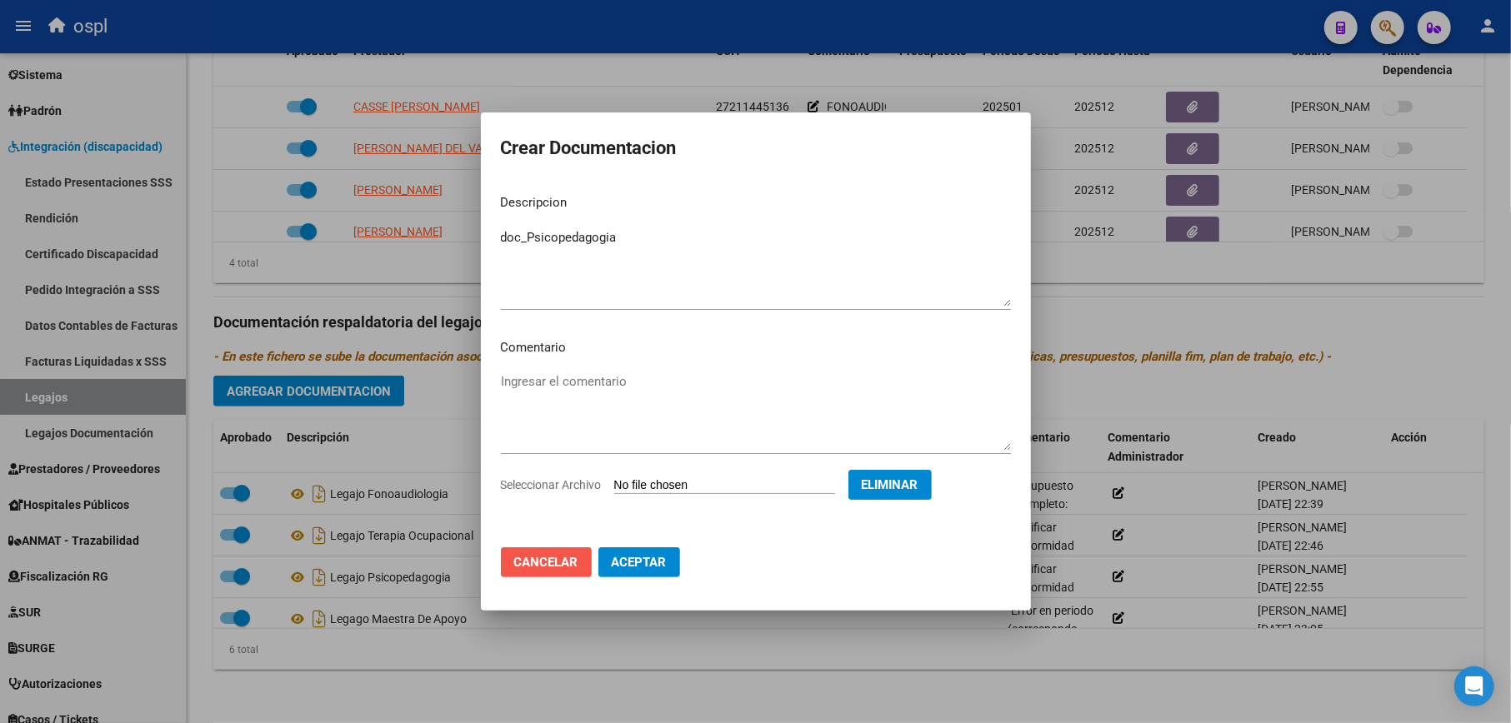
click at [541, 573] on button "Cancelar" at bounding box center [546, 562] width 91 height 30
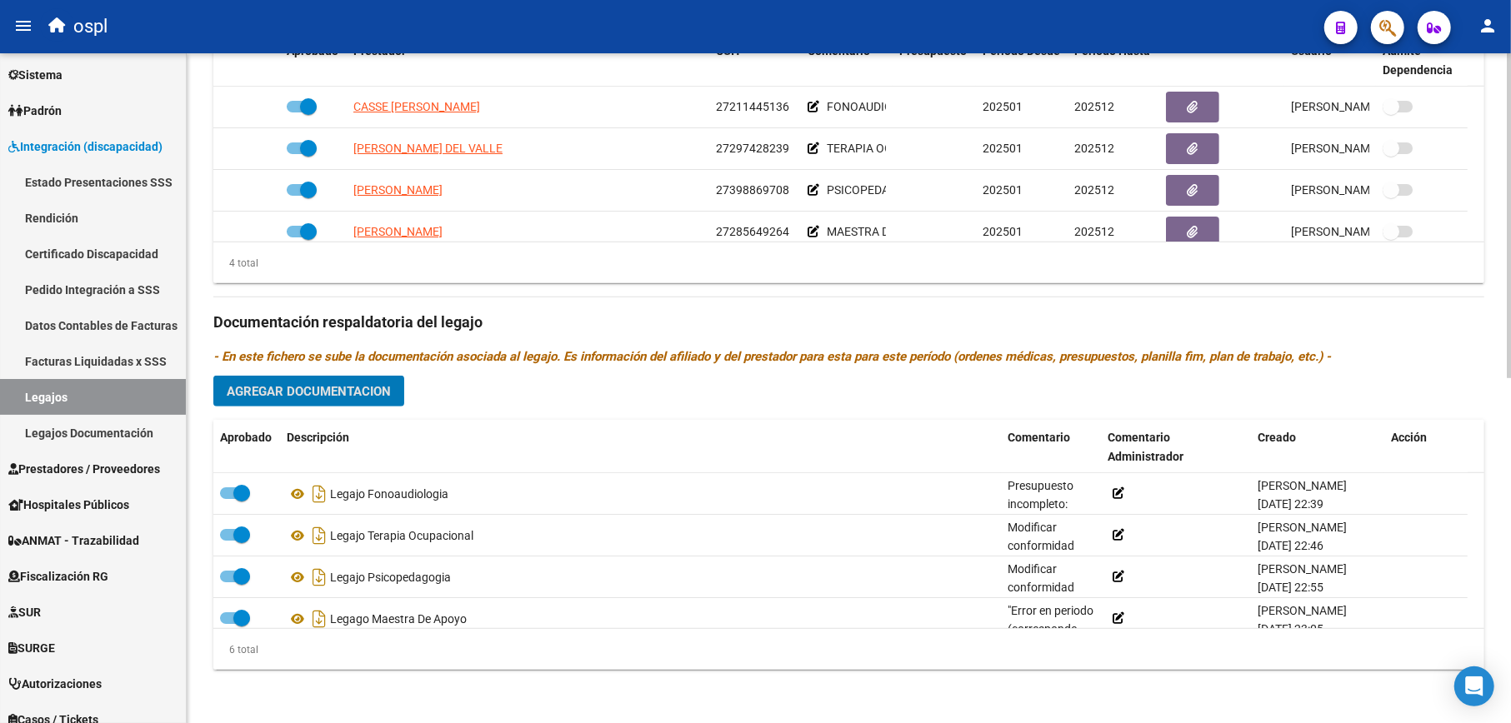
click at [374, 394] on span "Agregar Documentacion" at bounding box center [309, 391] width 164 height 15
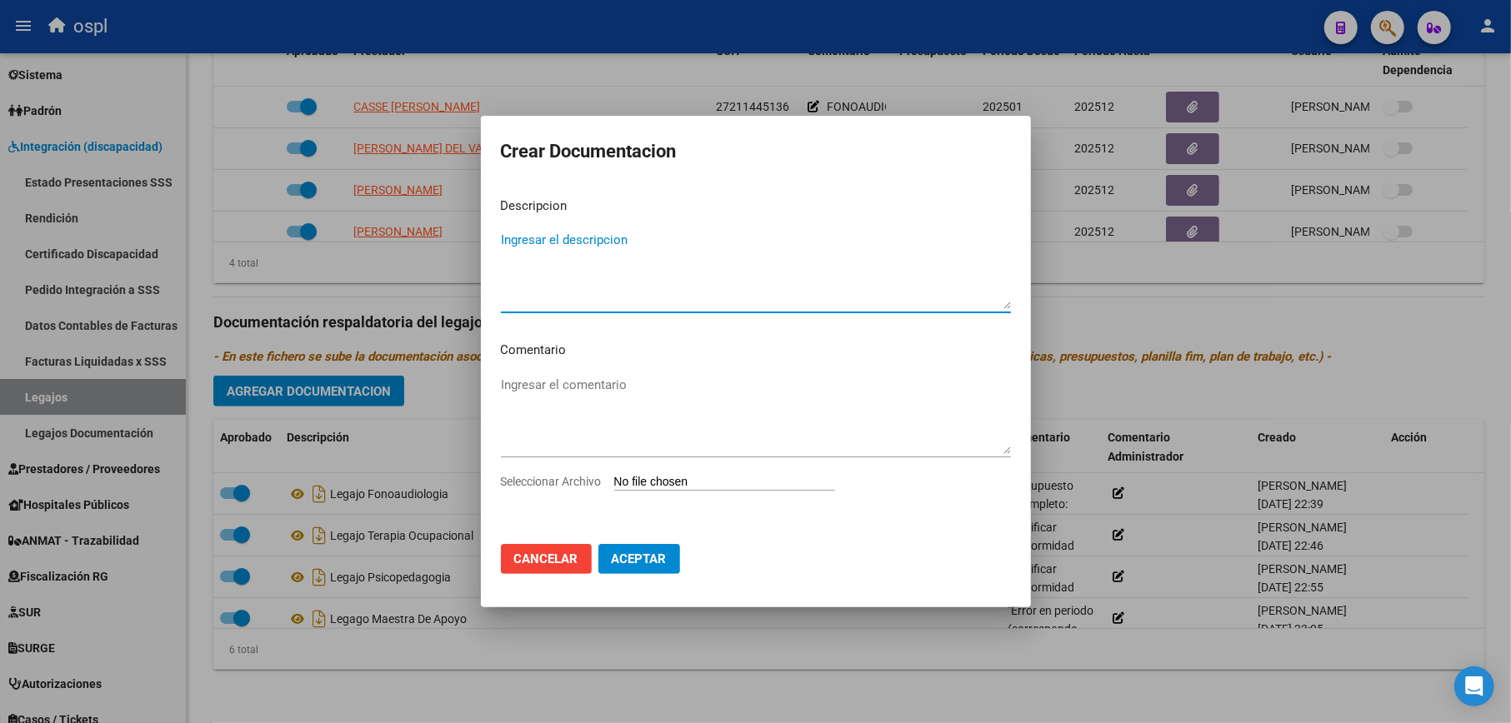
click at [710, 477] on input "Seleccionar Archivo" at bounding box center [724, 483] width 221 height 16
type input "C:\fakepath\ilovepdf_merged.pdf"
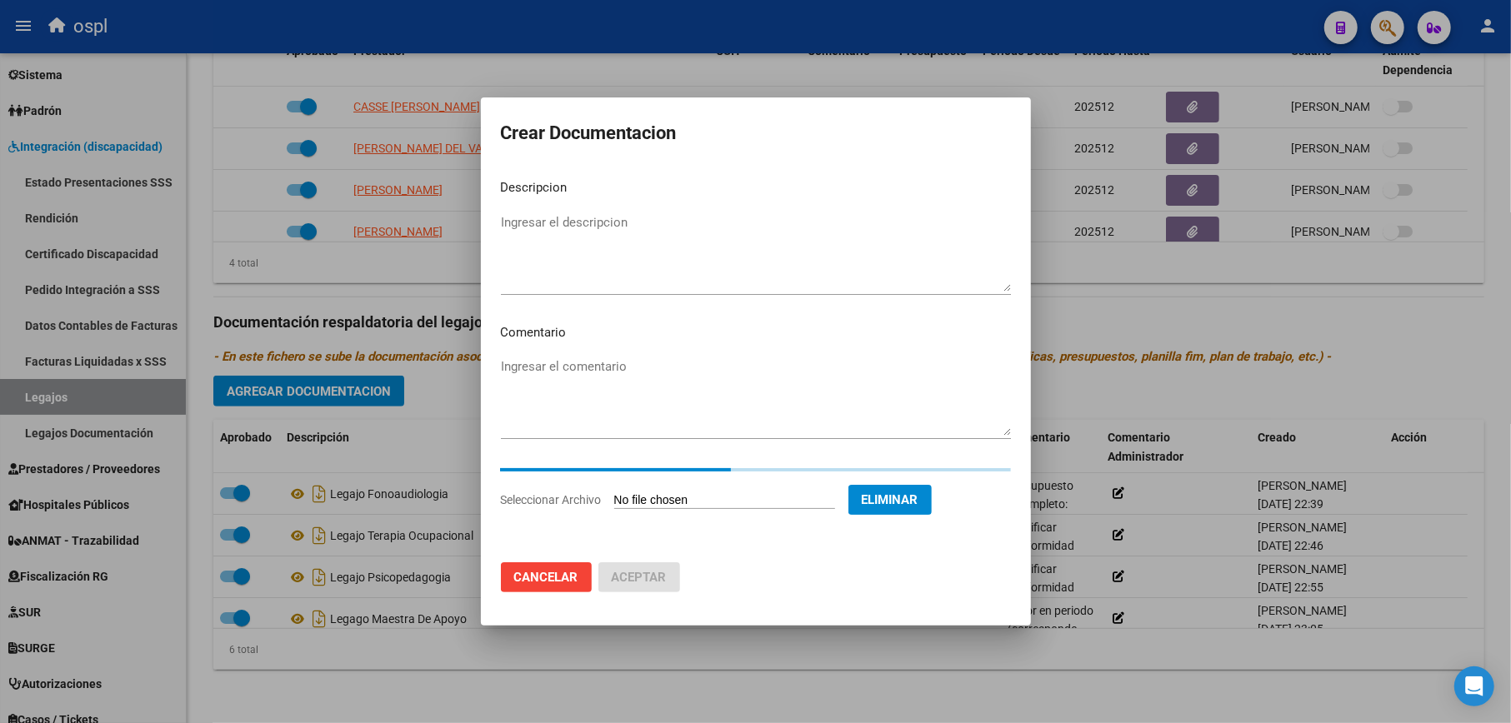
click at [705, 247] on textarea "Ingresar el descripcion" at bounding box center [756, 252] width 510 height 78
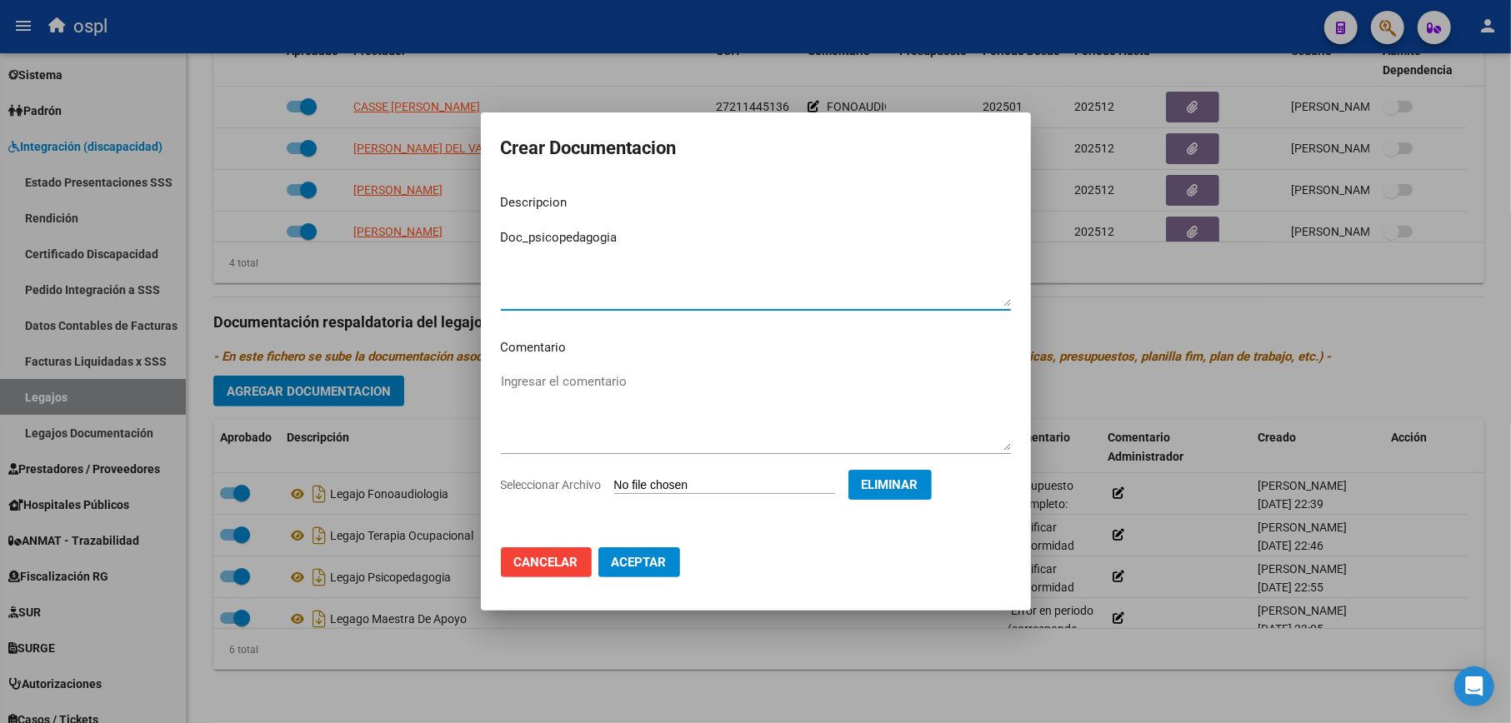
type textarea "Doc_psicopedagogia"
click at [637, 557] on span "Aceptar" at bounding box center [639, 562] width 55 height 15
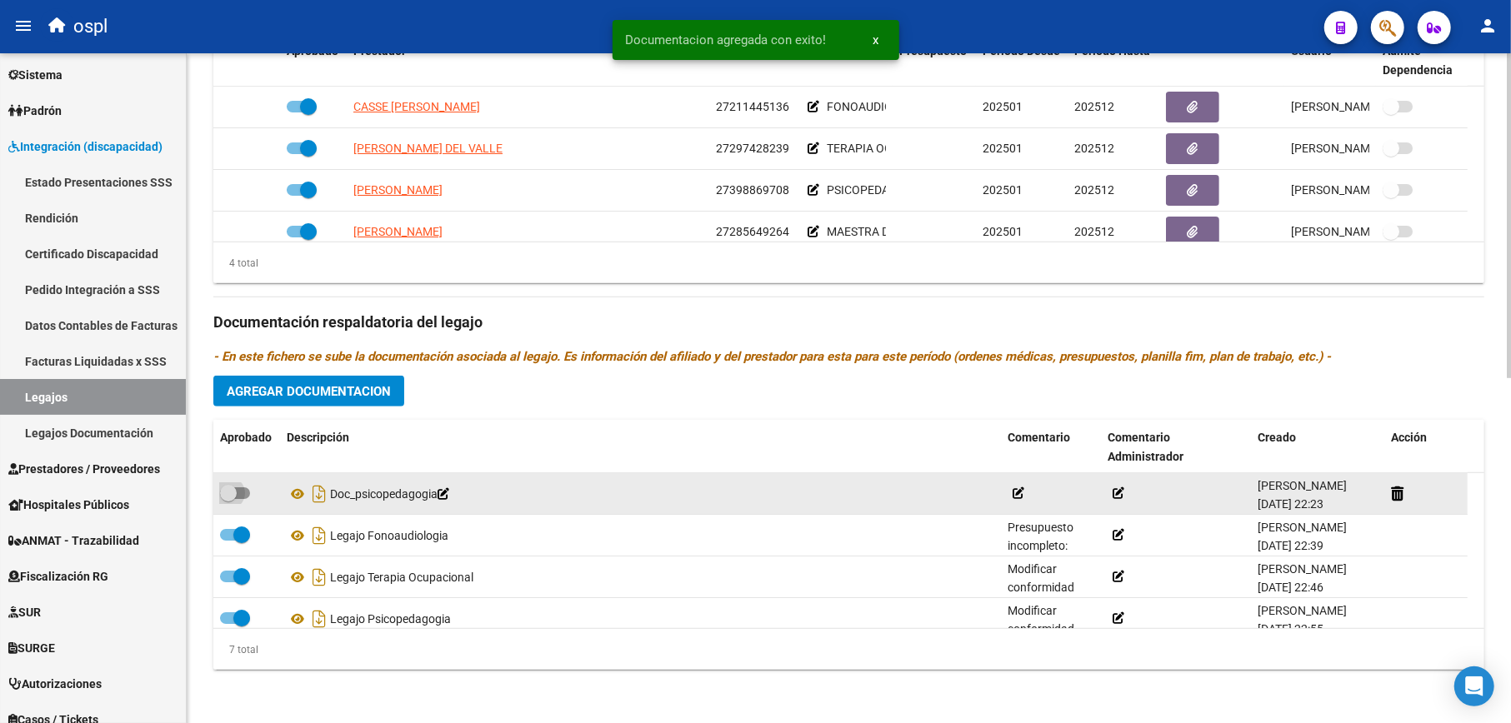
click at [234, 497] on span at bounding box center [228, 493] width 17 height 17
click at [228, 499] on input "checkbox" at bounding box center [227, 499] width 1 height 1
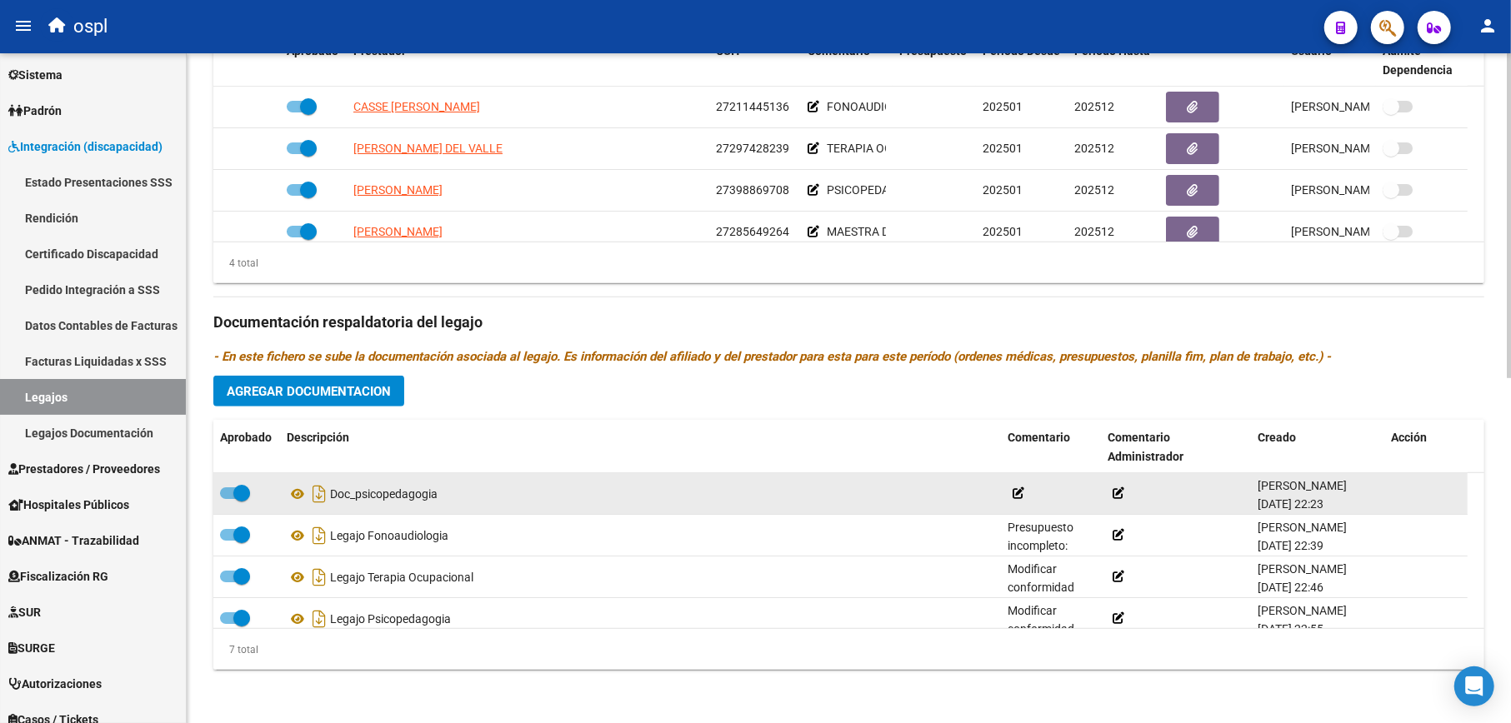
click at [240, 495] on span at bounding box center [241, 493] width 17 height 17
click at [228, 499] on input "checkbox" at bounding box center [227, 499] width 1 height 1
checkbox input "false"
click at [449, 497] on icon at bounding box center [443, 494] width 12 height 12
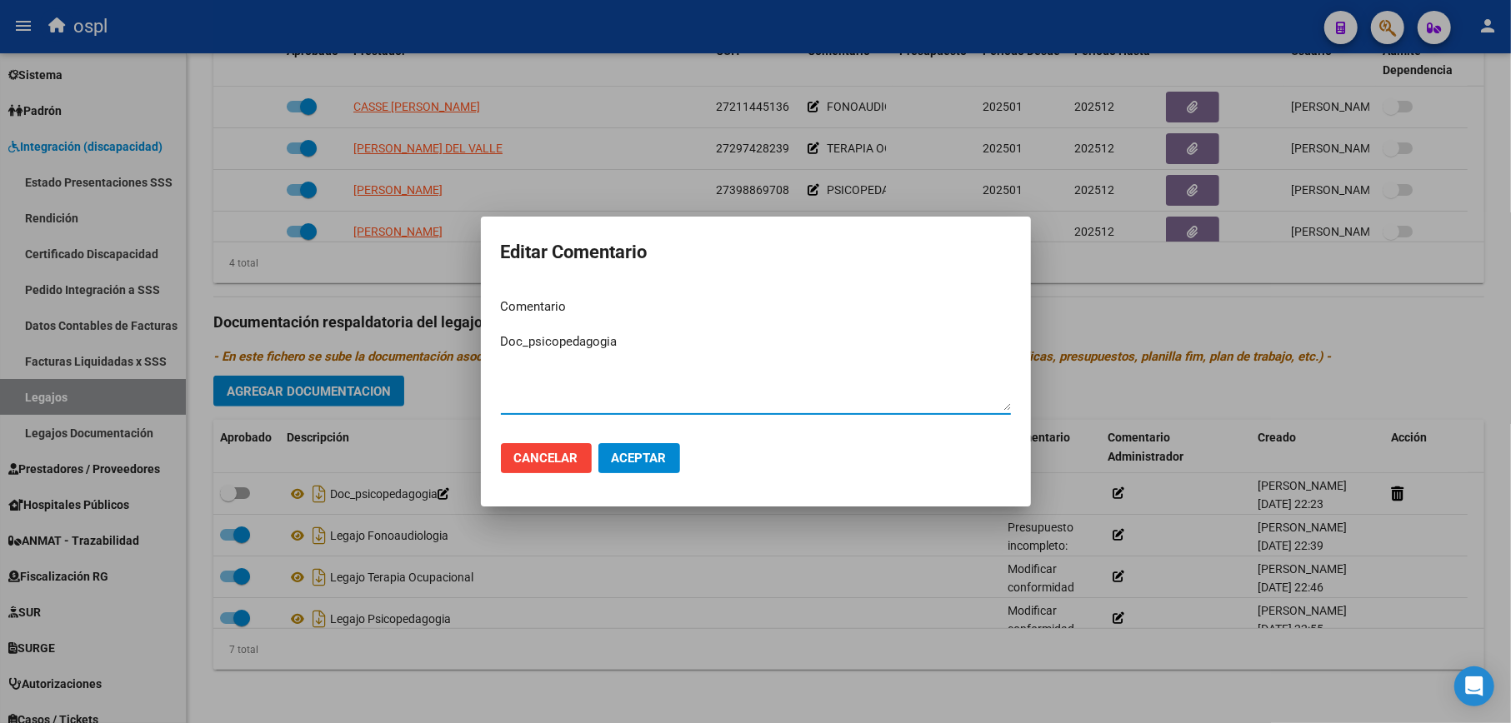
drag, startPoint x: 628, startPoint y: 350, endPoint x: 528, endPoint y: 340, distance: 100.5
click at [528, 340] on textarea "Doc_psicopedagogia" at bounding box center [756, 371] width 510 height 78
type textarea "Doc_fonoaudiologia"
click at [650, 433] on mat-dialog-actions "Cancelar Aceptar" at bounding box center [756, 458] width 510 height 57
click at [655, 464] on span "Aceptar" at bounding box center [639, 458] width 55 height 15
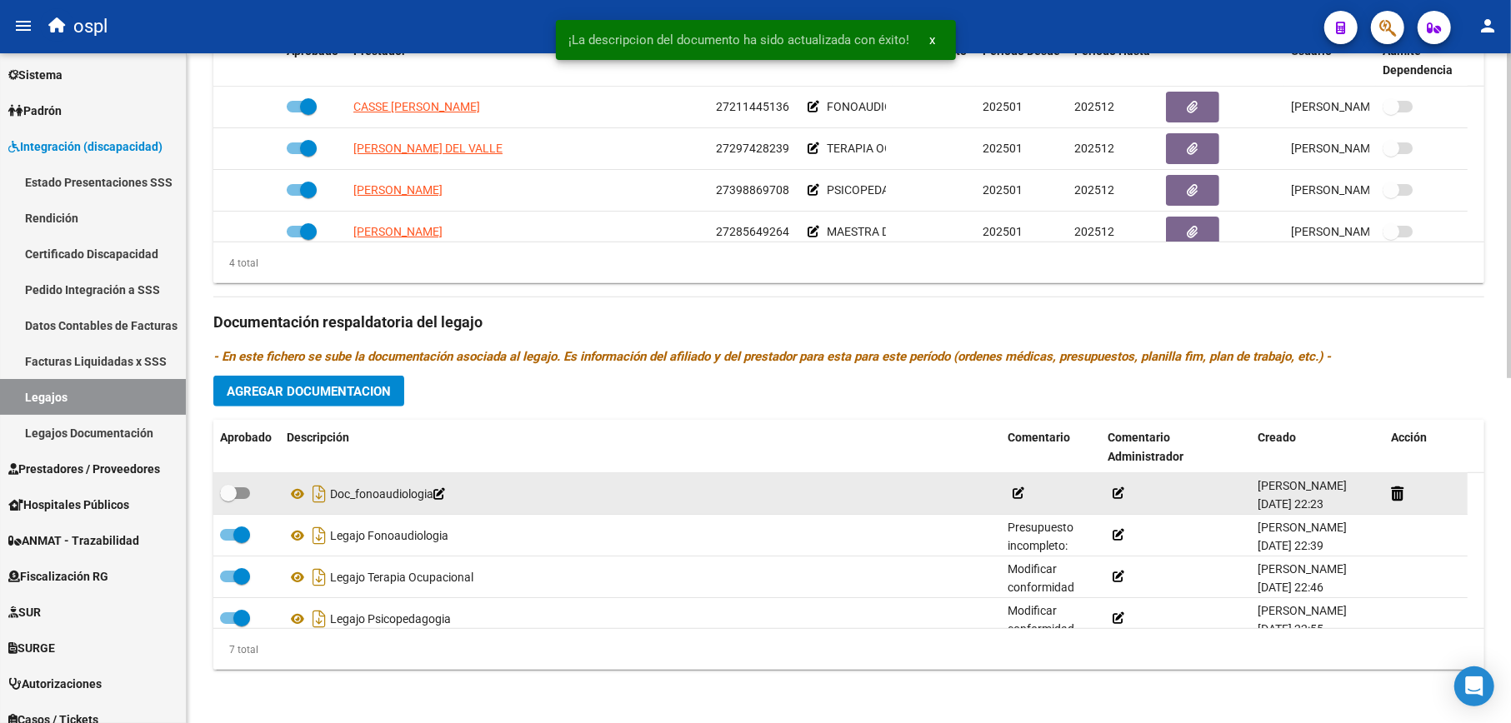
click at [238, 488] on span at bounding box center [235, 493] width 30 height 12
click at [228, 499] on input "checkbox" at bounding box center [227, 499] width 1 height 1
checkbox input "true"
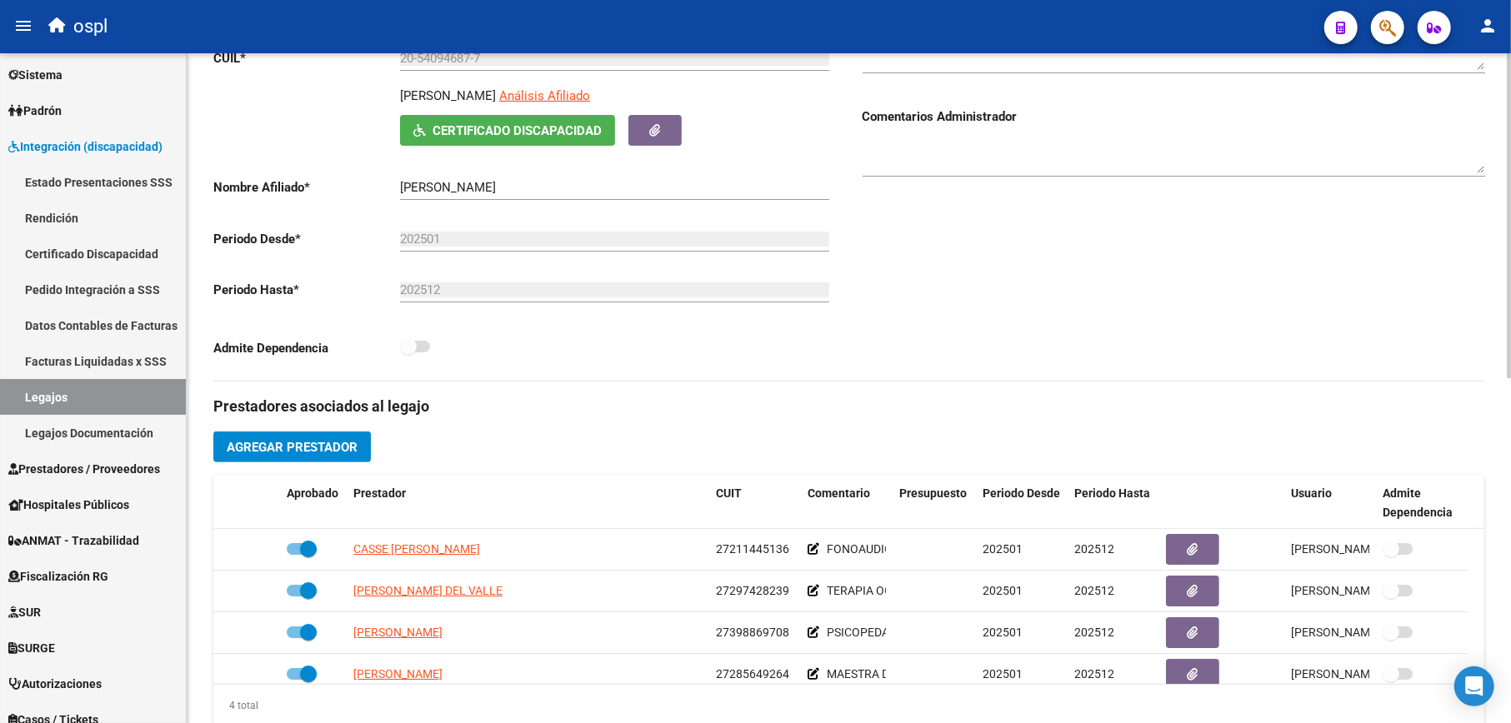
scroll to position [0, 0]
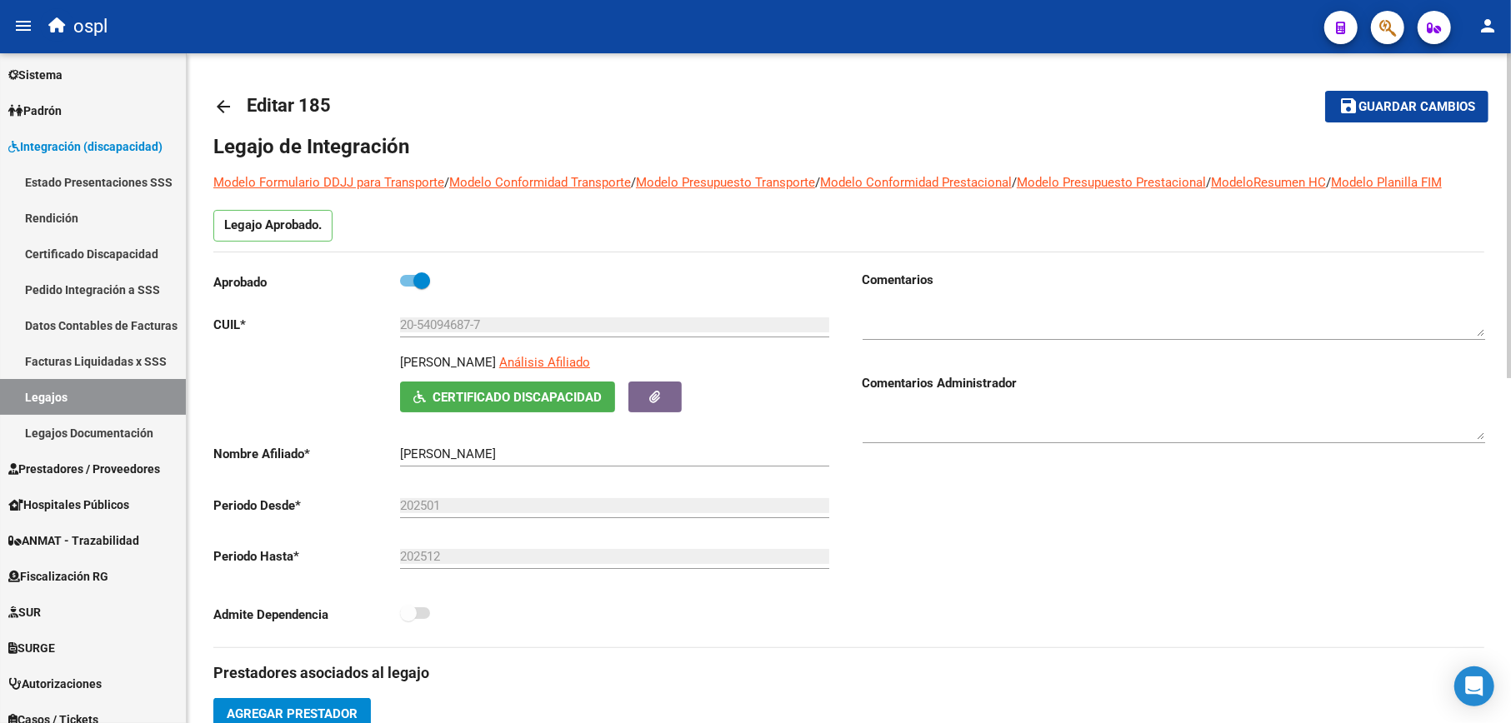
click at [1367, 107] on span "Guardar cambios" at bounding box center [1416, 107] width 117 height 15
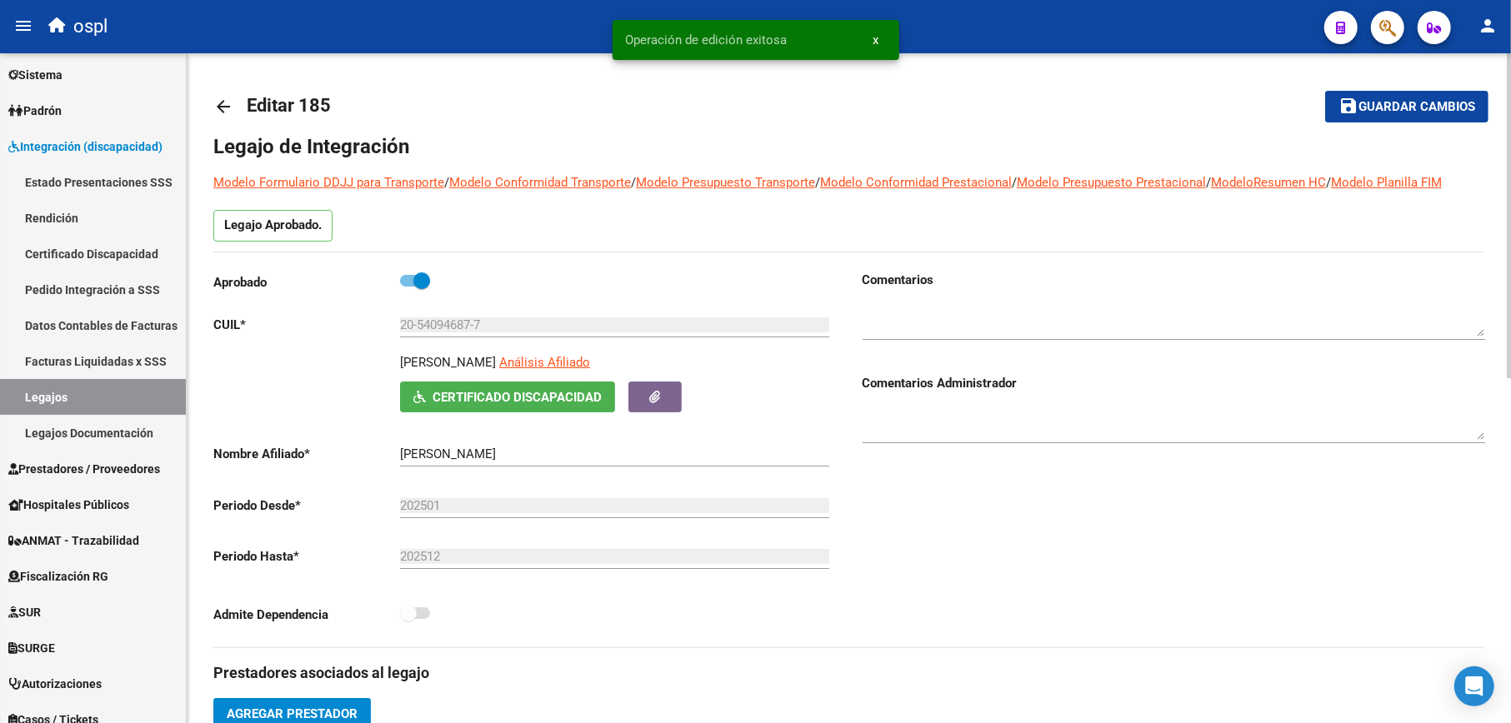
click at [222, 104] on mat-icon "arrow_back" at bounding box center [223, 107] width 20 height 20
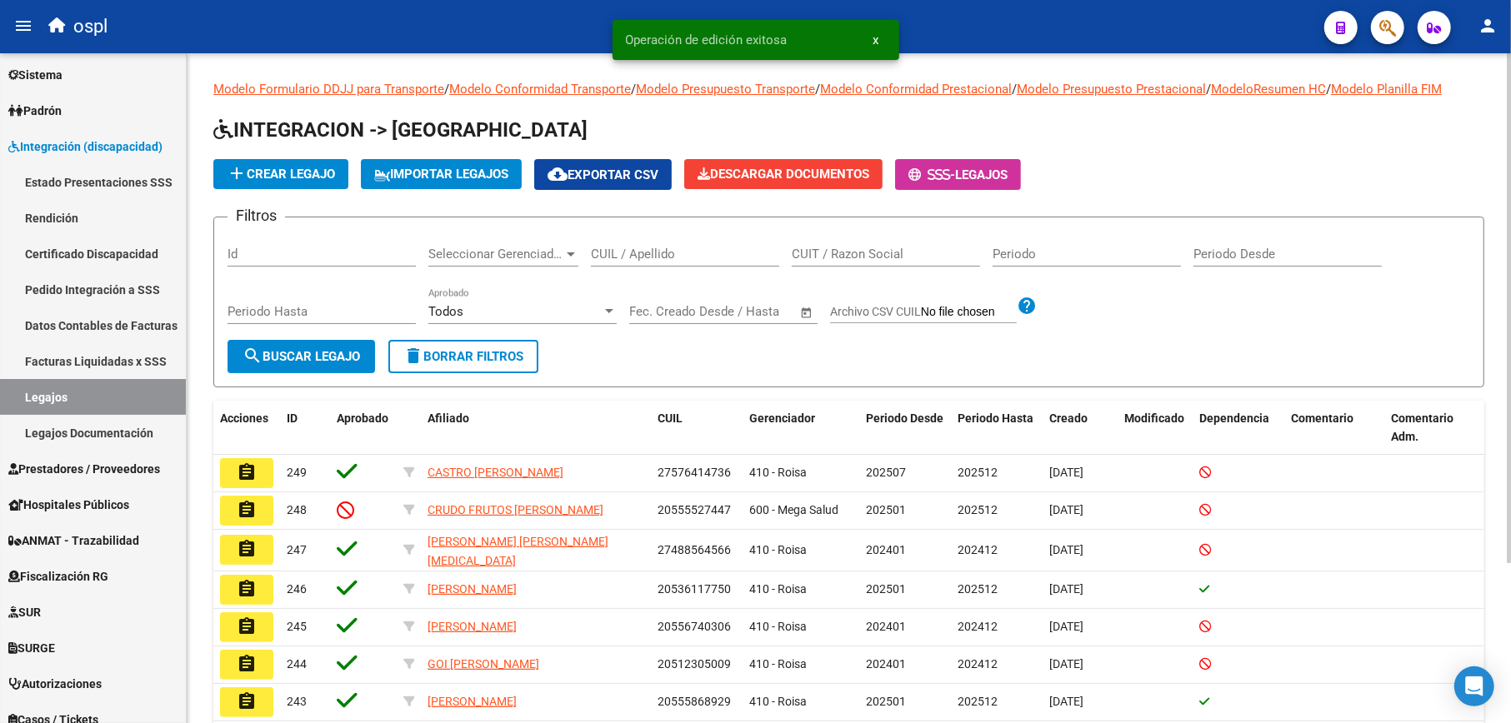
click at [667, 262] on div "CUIL / Apellido" at bounding box center [685, 249] width 188 height 36
paste input "20502396677"
type input "20502396677"
click at [333, 357] on span "search Buscar Legajo" at bounding box center [300, 356] width 117 height 15
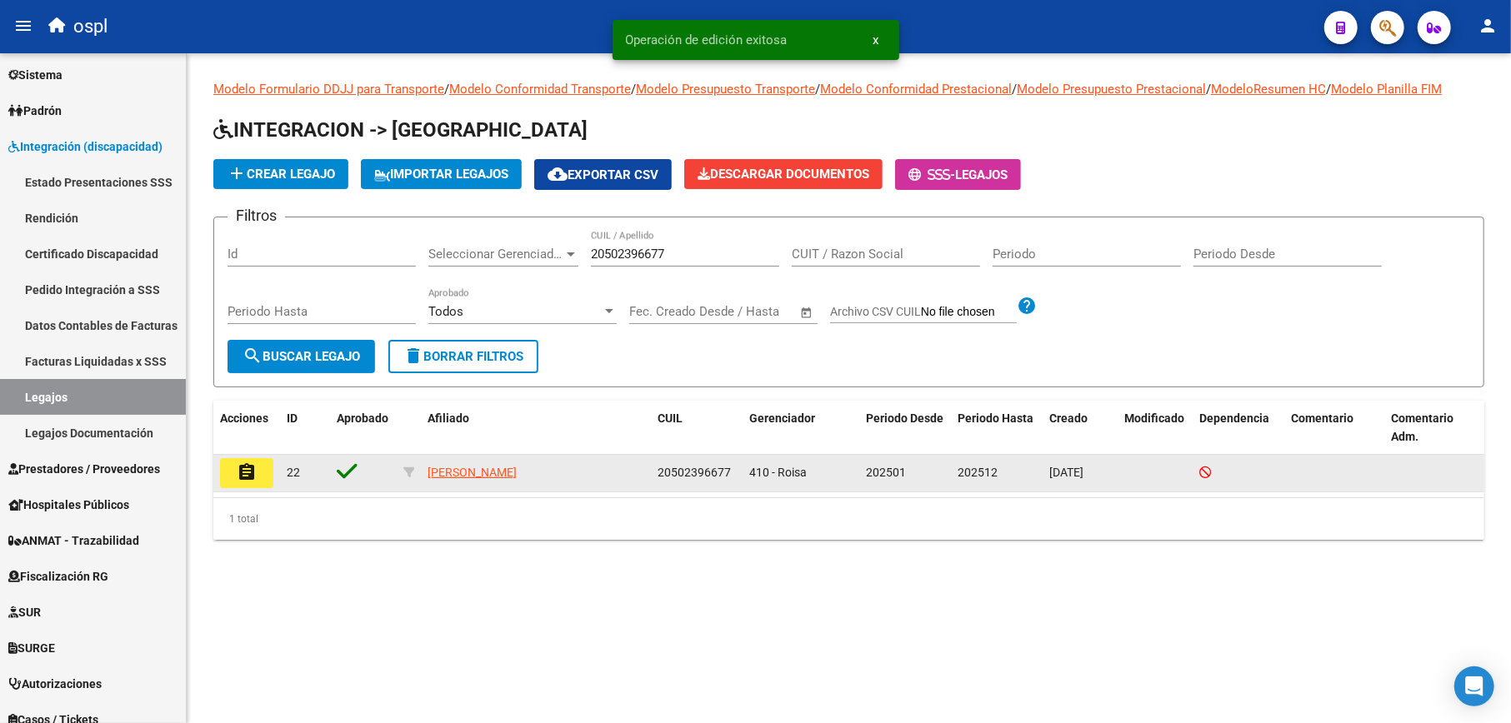
click at [227, 462] on button "assignment" at bounding box center [246, 473] width 53 height 30
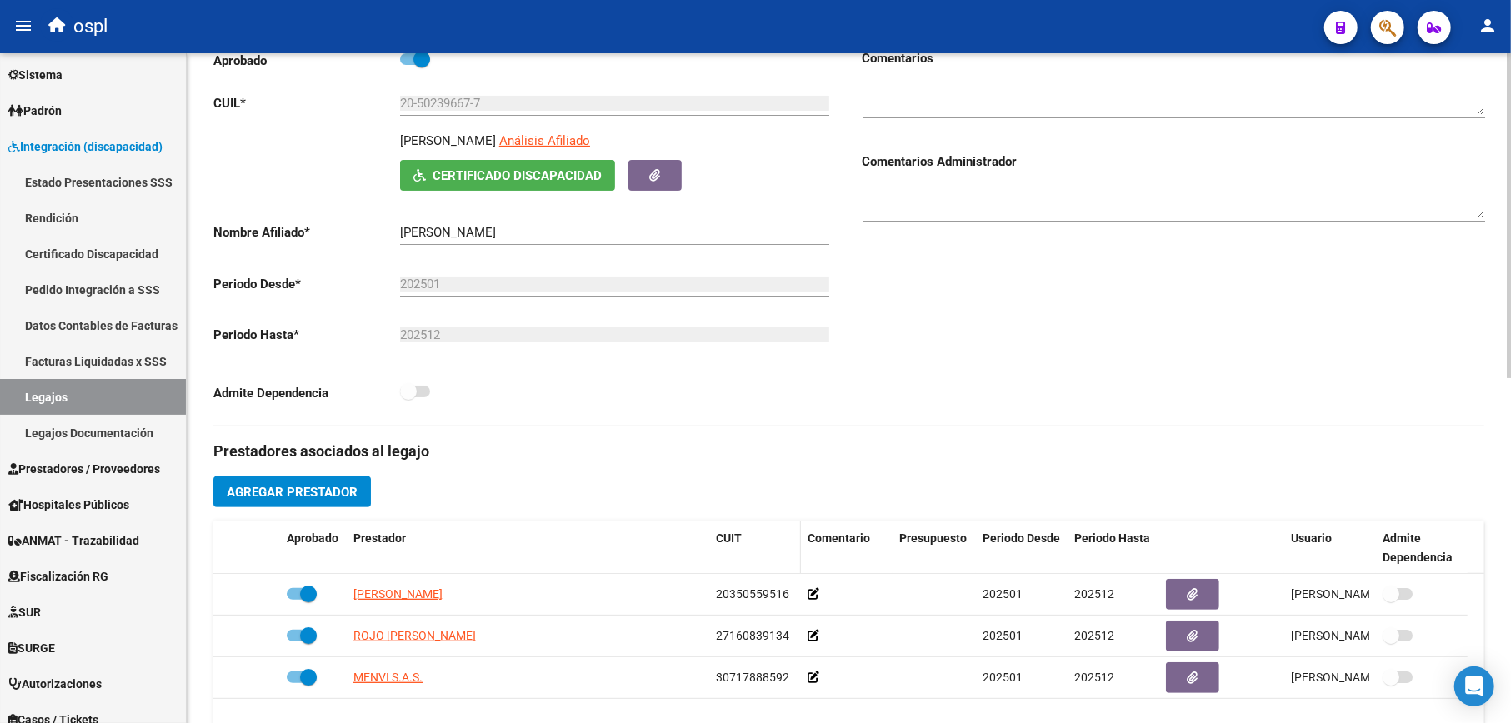
scroll to position [444, 0]
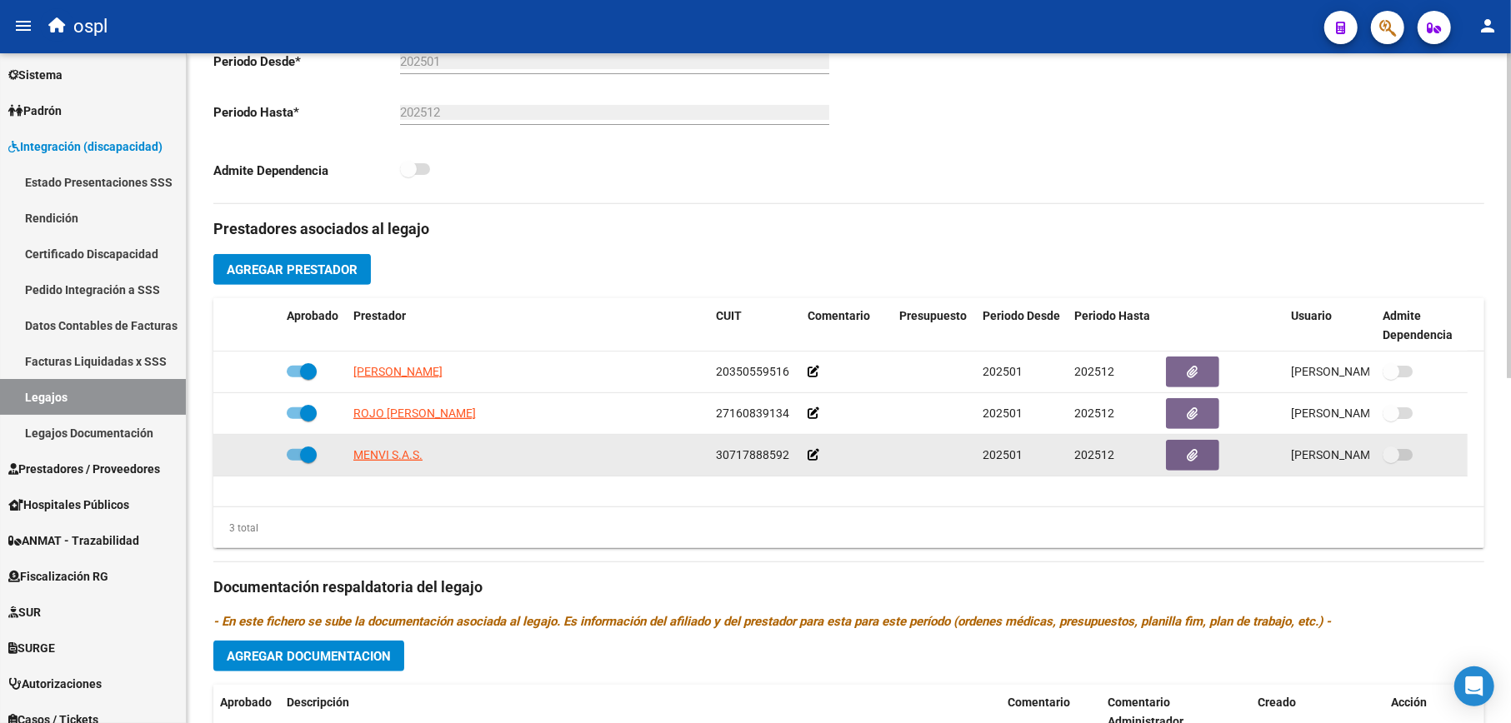
click at [815, 457] on icon at bounding box center [813, 455] width 12 height 12
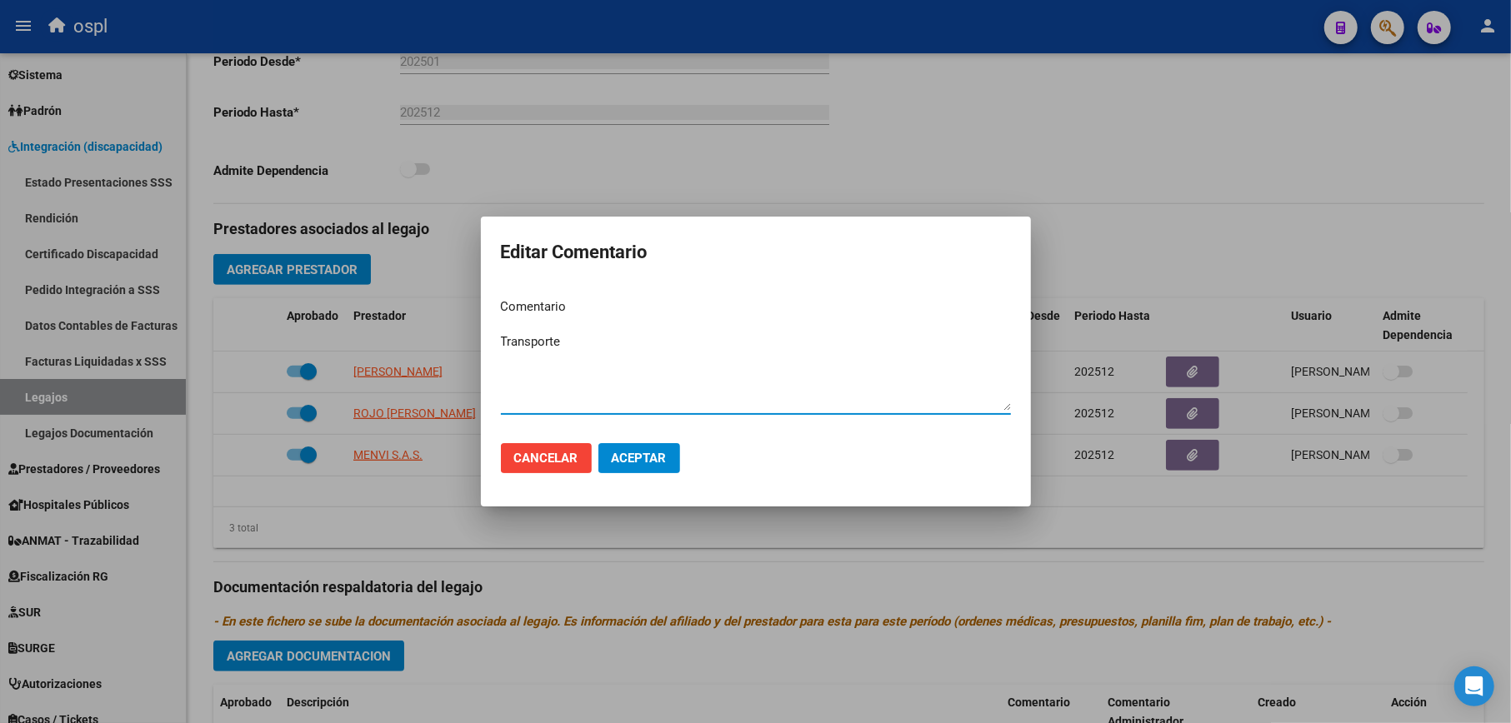
type textarea "Transporte"
click at [640, 457] on span "Aceptar" at bounding box center [639, 458] width 55 height 15
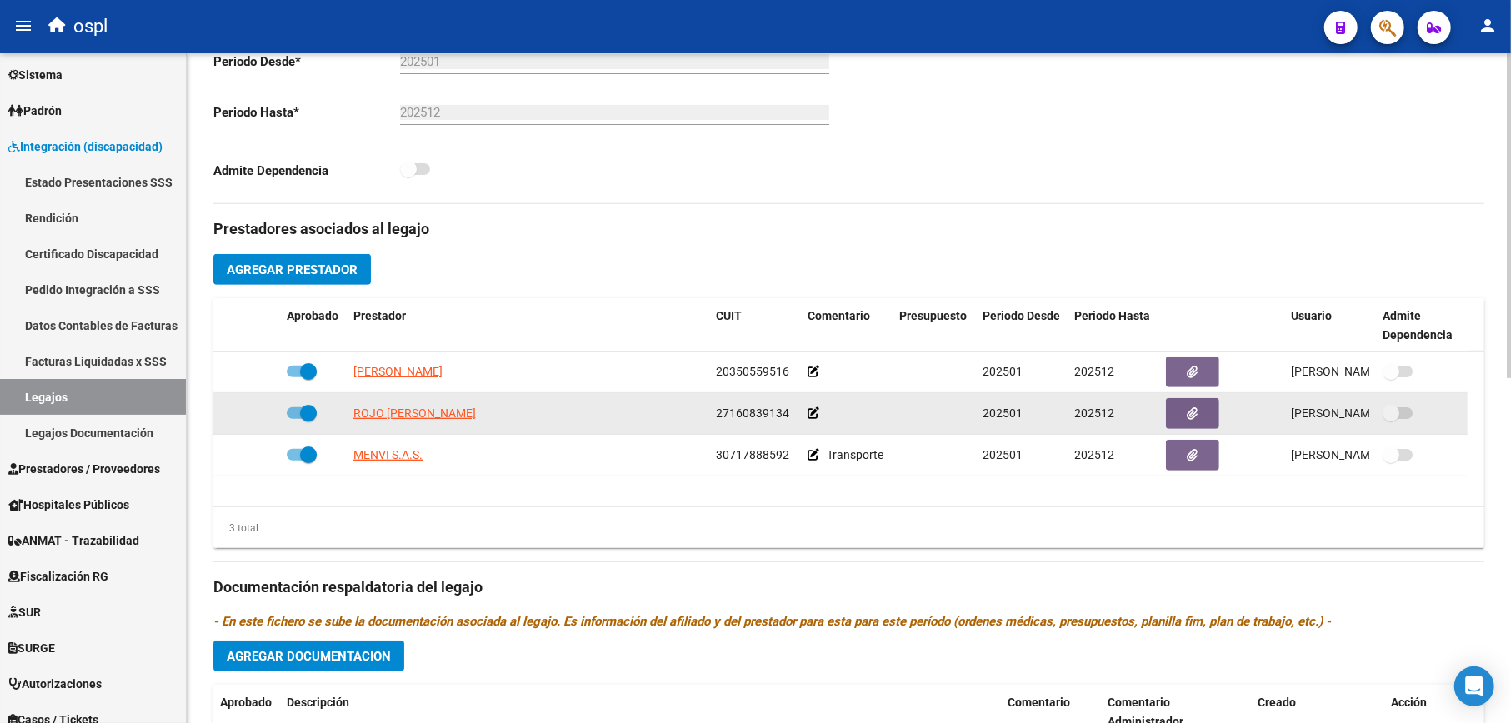
scroll to position [667, 0]
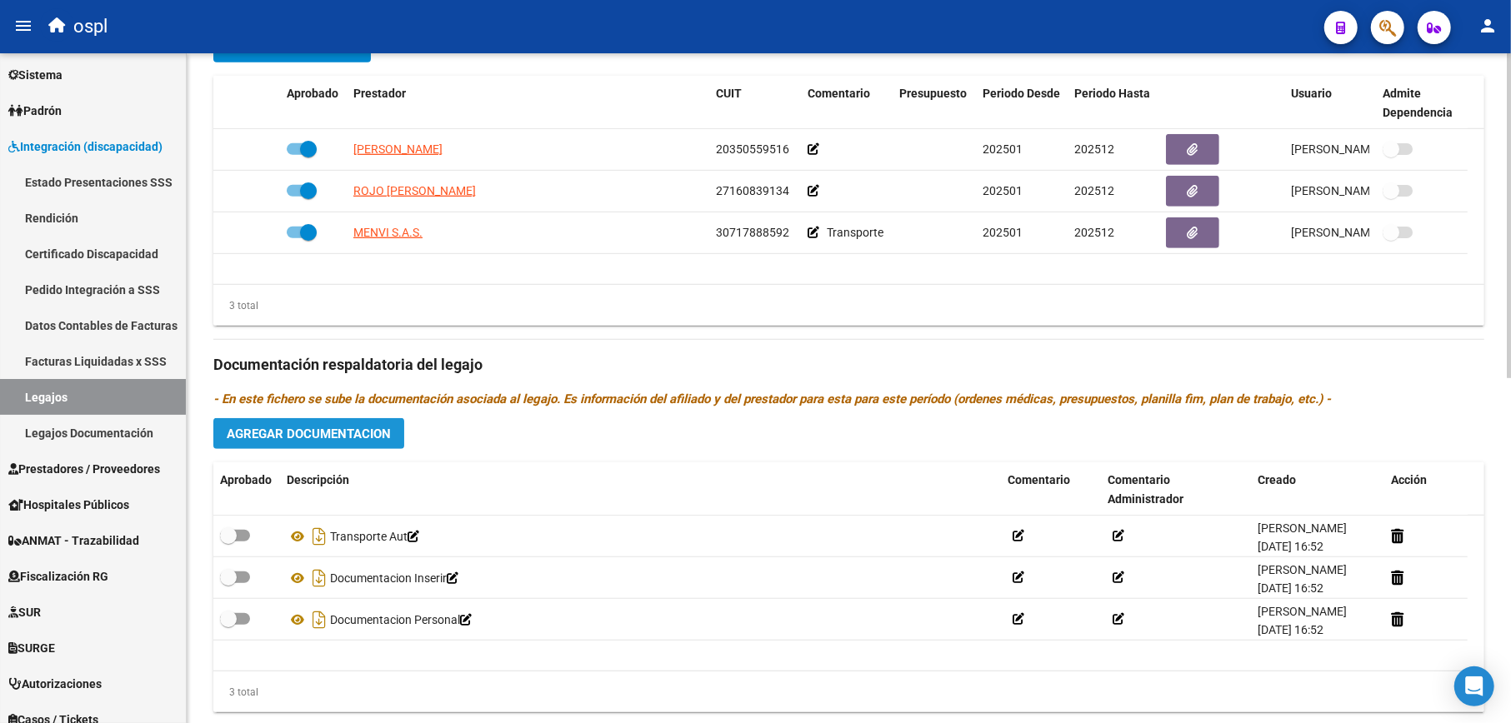
click at [355, 437] on span "Agregar Documentacion" at bounding box center [309, 434] width 164 height 15
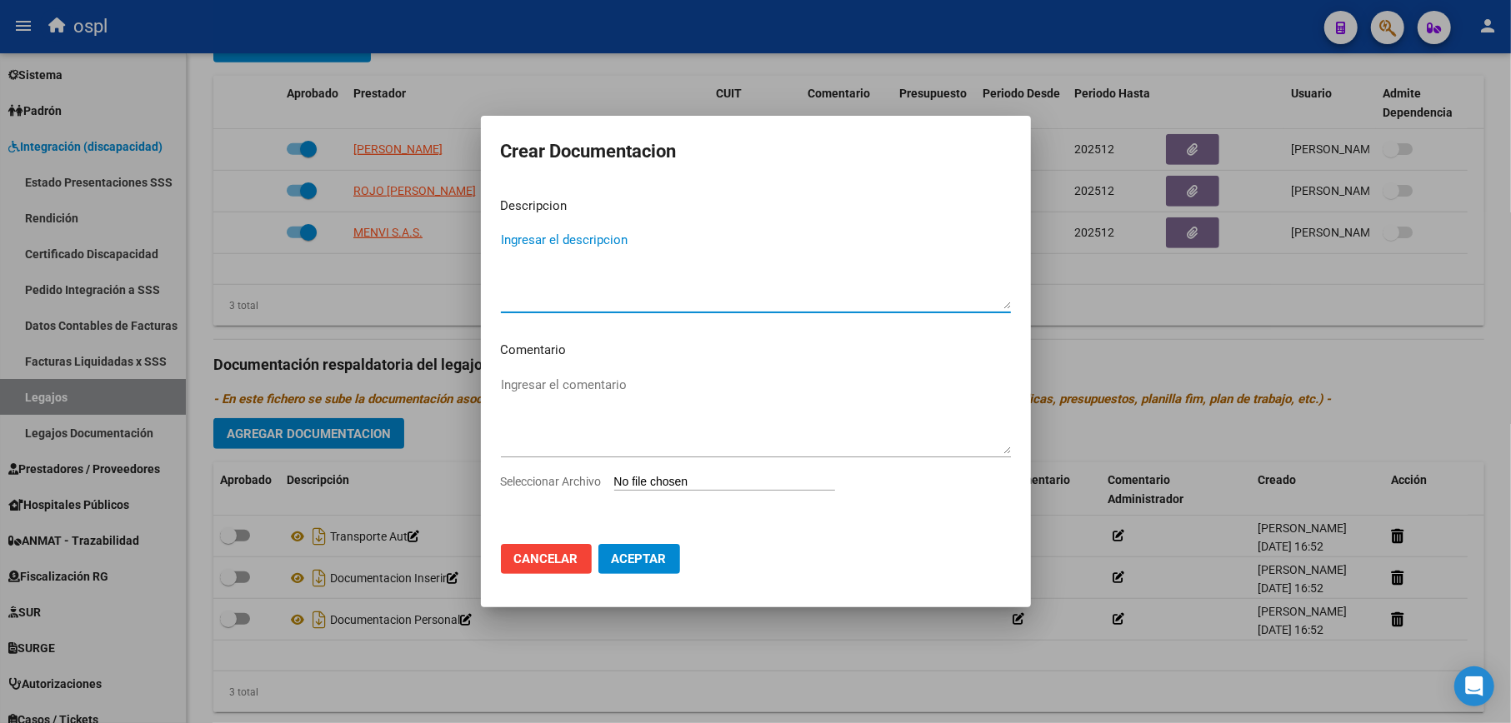
click at [650, 480] on input "Seleccionar Archivo" at bounding box center [724, 483] width 221 height 16
type input "C:\fakepath\ilovepdf_merged (1).pdf"
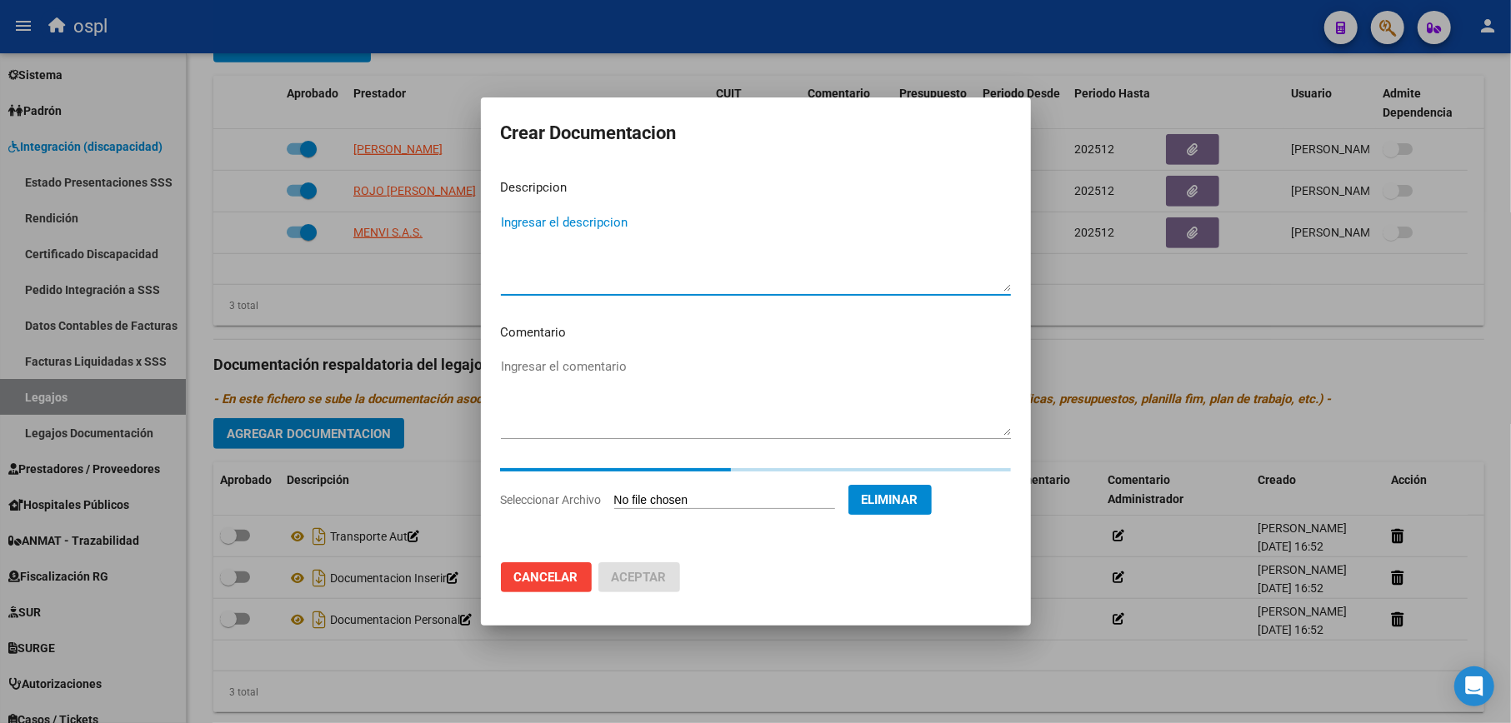
click at [577, 230] on textarea "Ingresar el descripcion" at bounding box center [756, 252] width 510 height 78
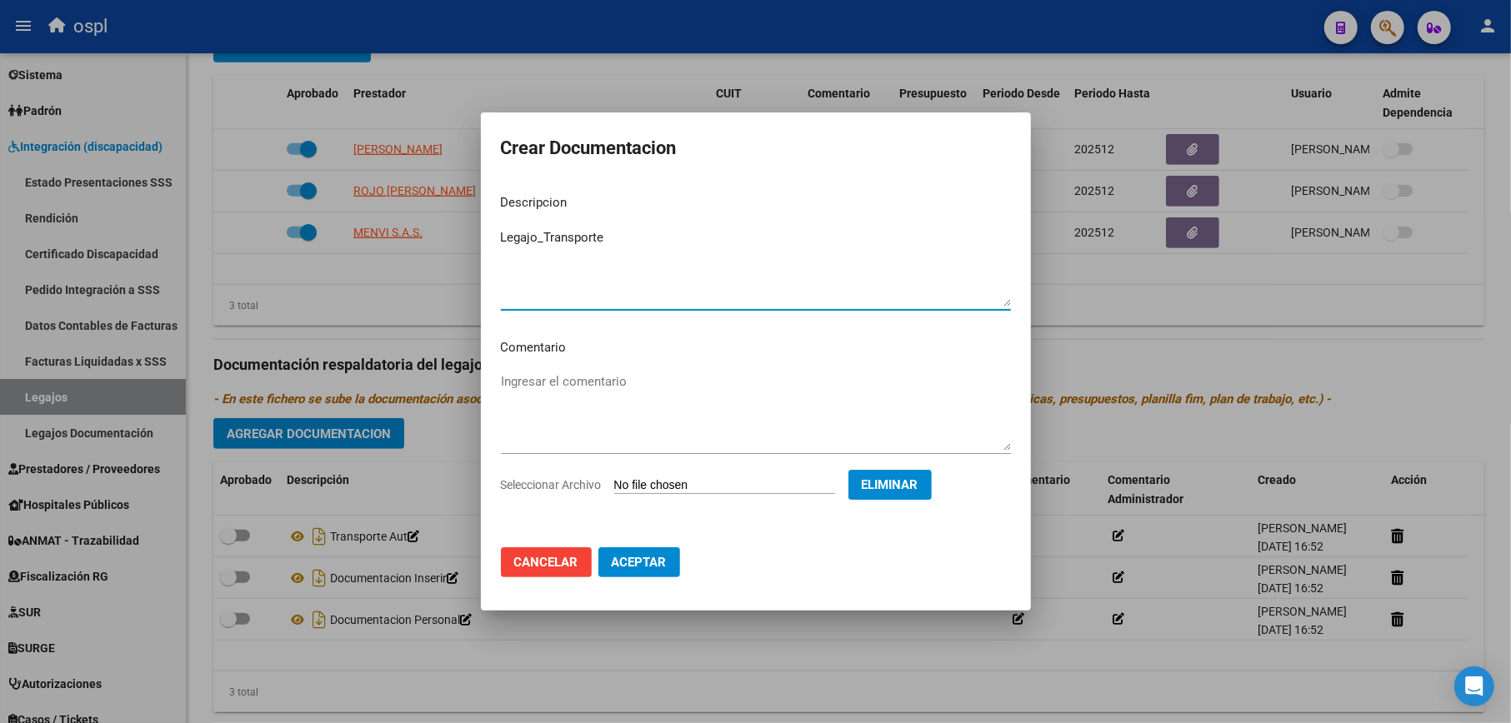
type textarea "Legajo_Transporte"
click at [635, 574] on button "Aceptar" at bounding box center [639, 562] width 82 height 30
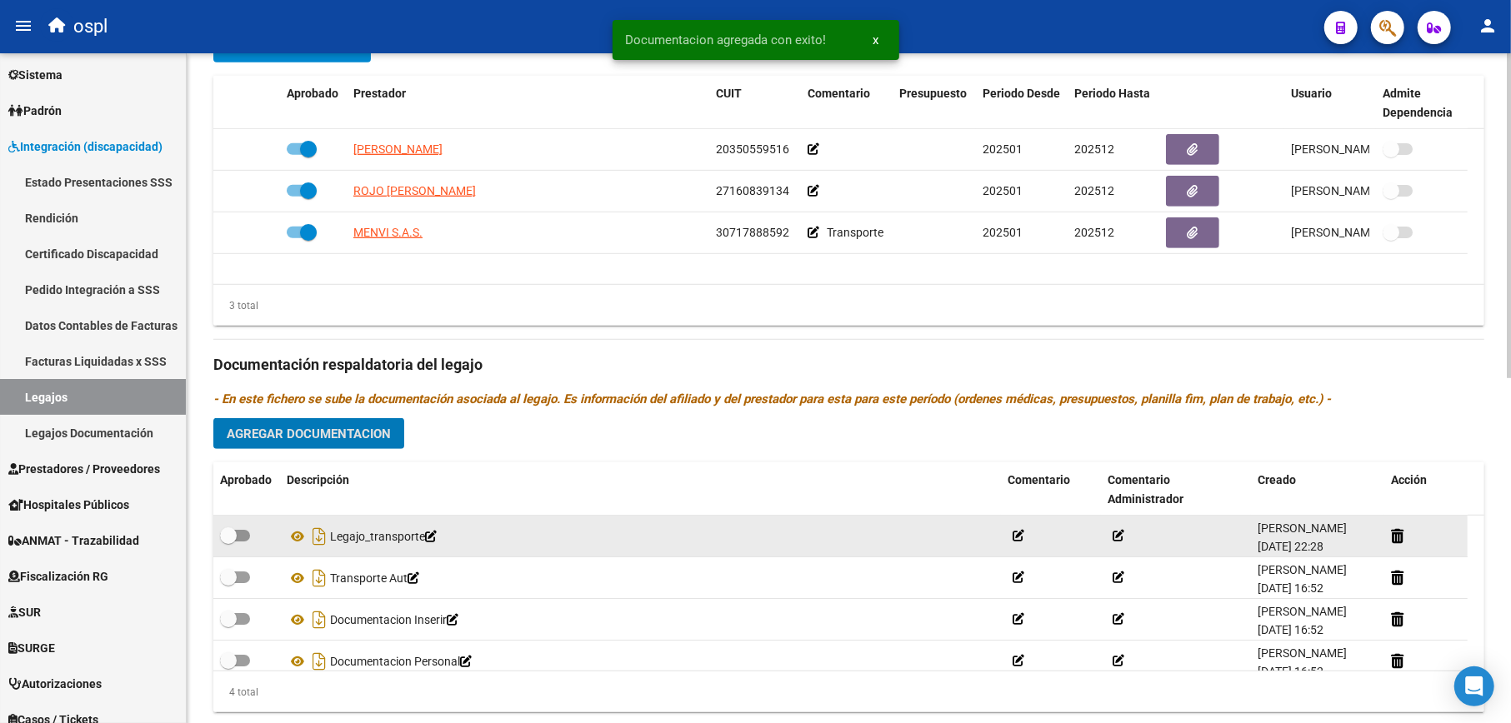
click at [230, 544] on span at bounding box center [228, 535] width 17 height 17
click at [228, 542] on input "checkbox" at bounding box center [227, 542] width 1 height 1
checkbox input "true"
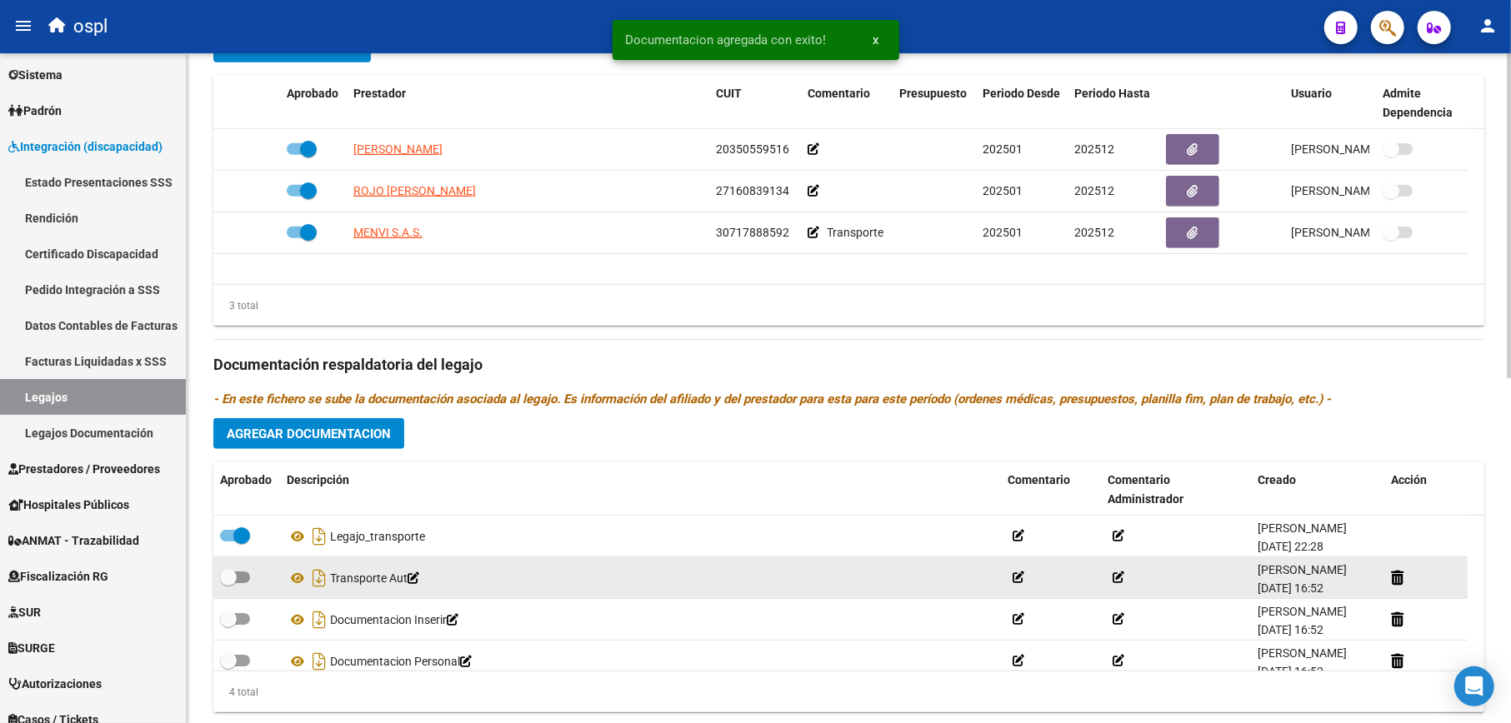
click at [231, 577] on span at bounding box center [228, 577] width 17 height 17
click at [228, 583] on input "checkbox" at bounding box center [227, 583] width 1 height 1
checkbox input "true"
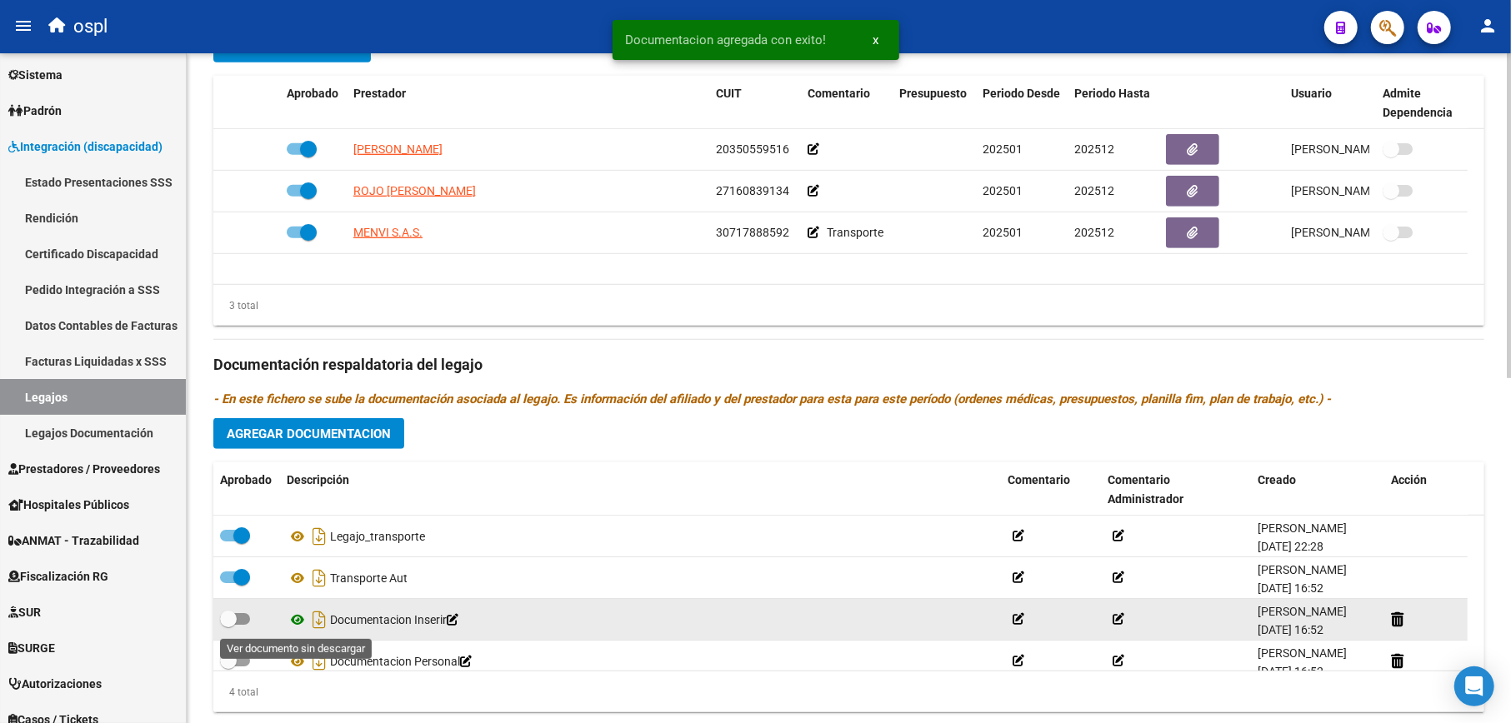
click at [293, 618] on icon at bounding box center [298, 620] width 22 height 20
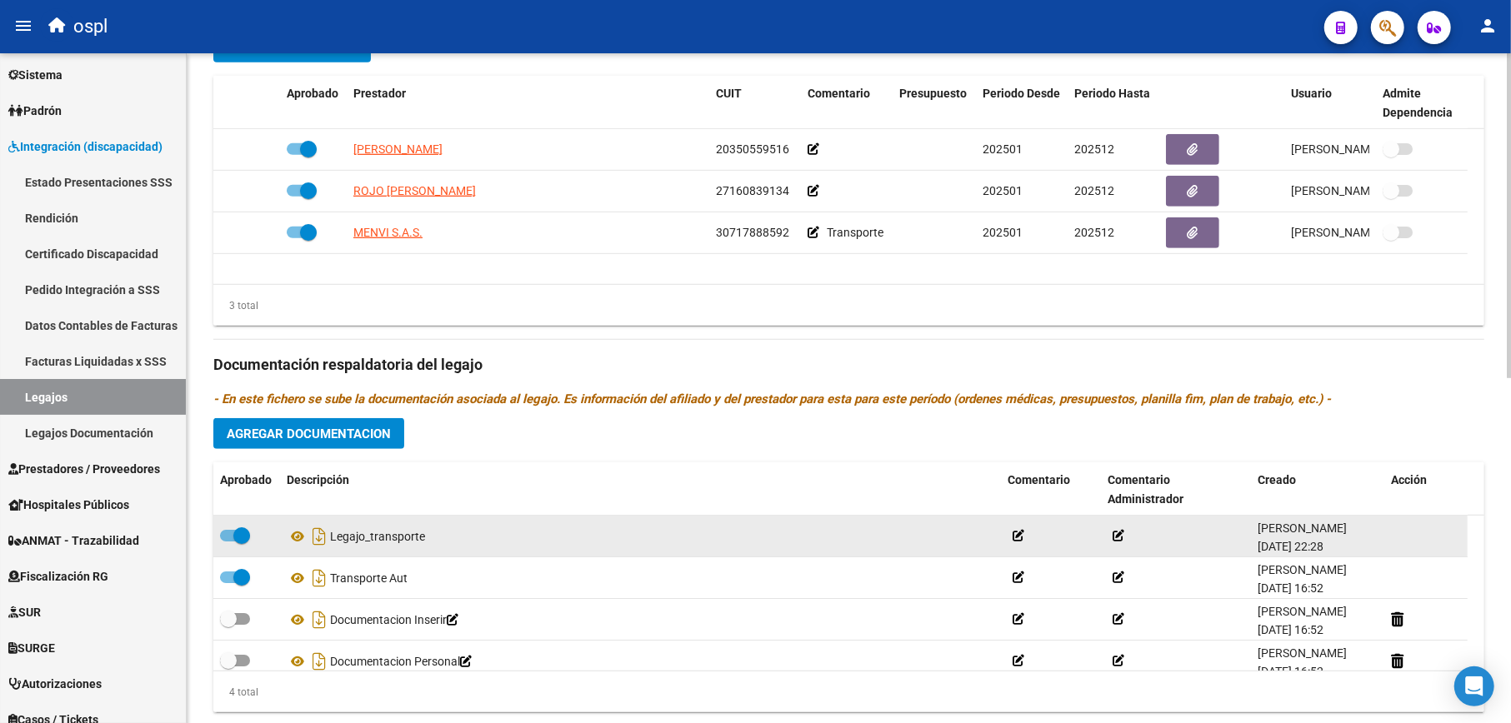
scroll to position [17, 0]
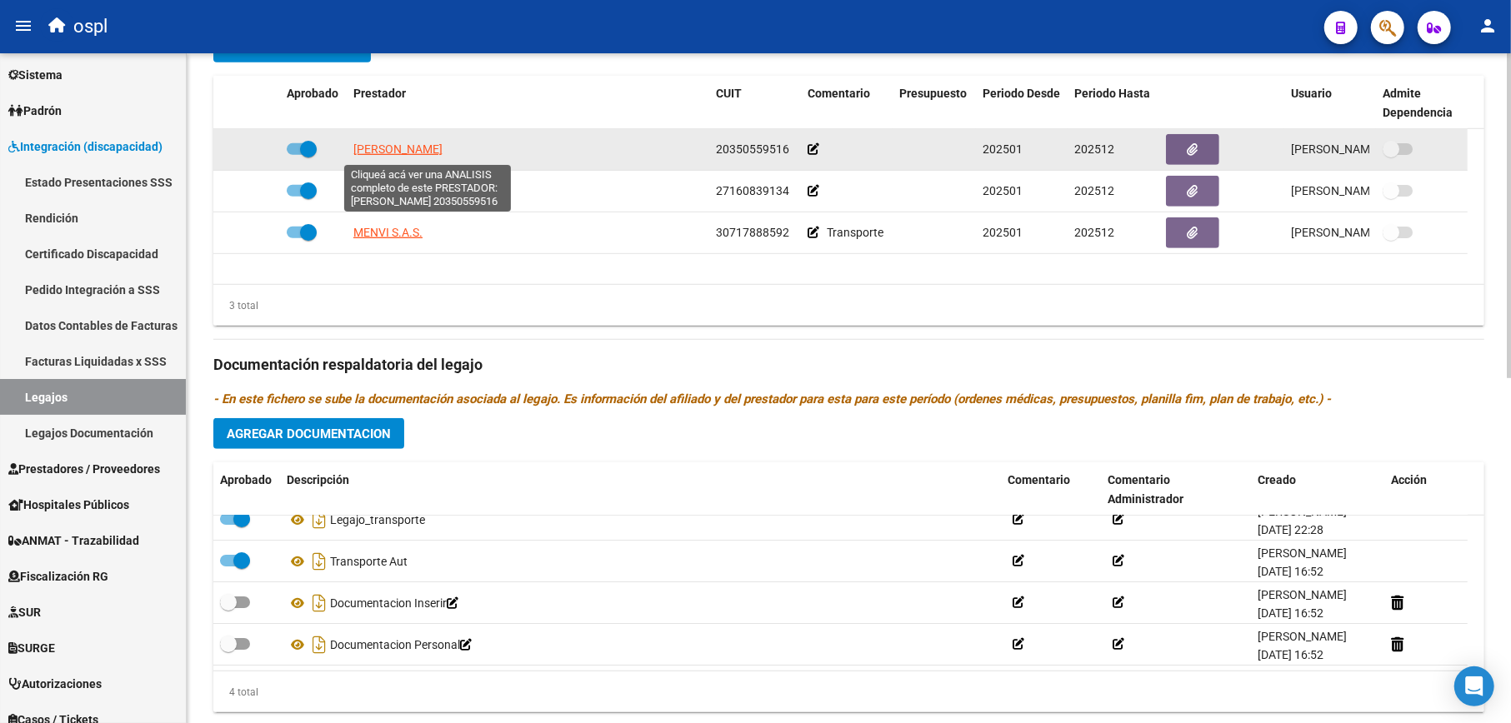
click at [392, 147] on span "PERONA ARIEL ALEJANDRO" at bounding box center [397, 148] width 89 height 13
type textarea "20350559516"
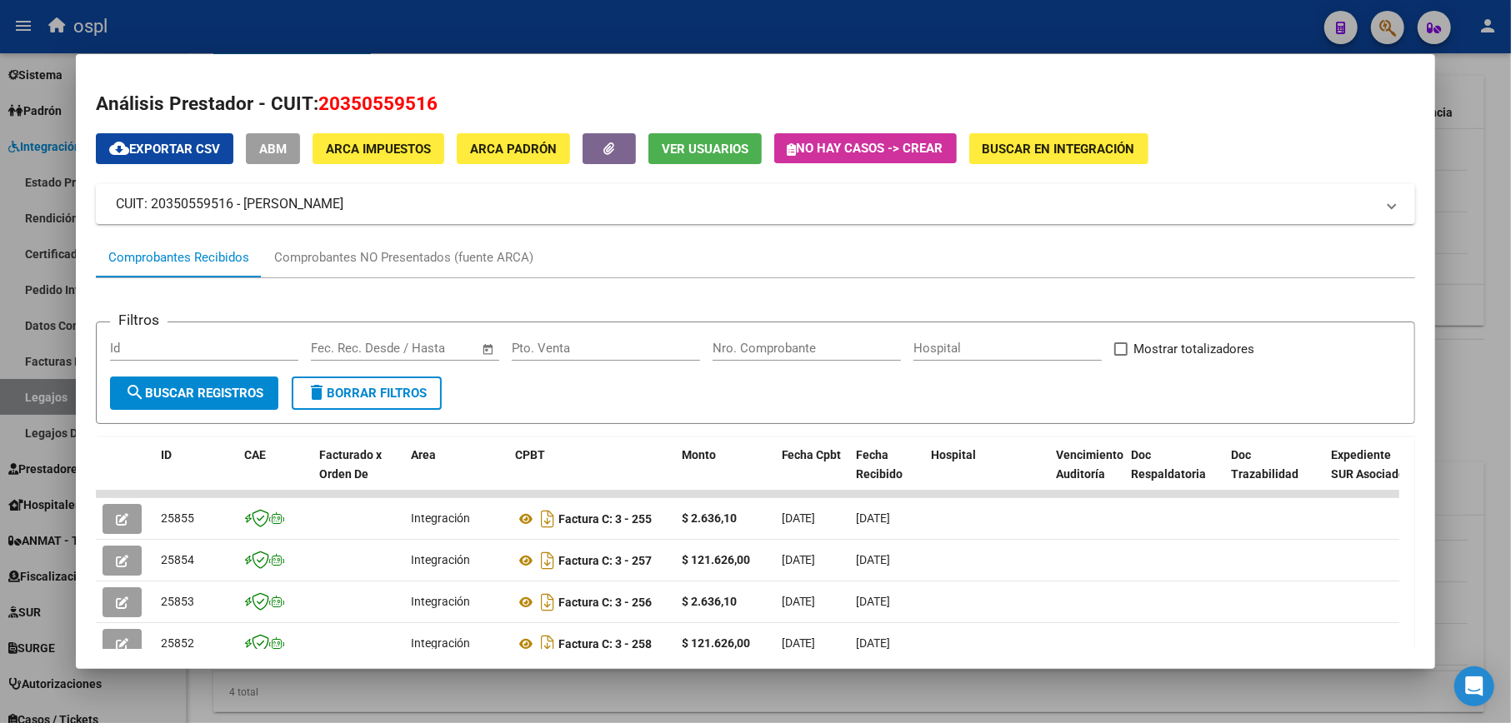
drag, startPoint x: 1478, startPoint y: 191, endPoint x: 1115, endPoint y: 150, distance: 365.6
click at [1480, 190] on div at bounding box center [755, 361] width 1511 height 723
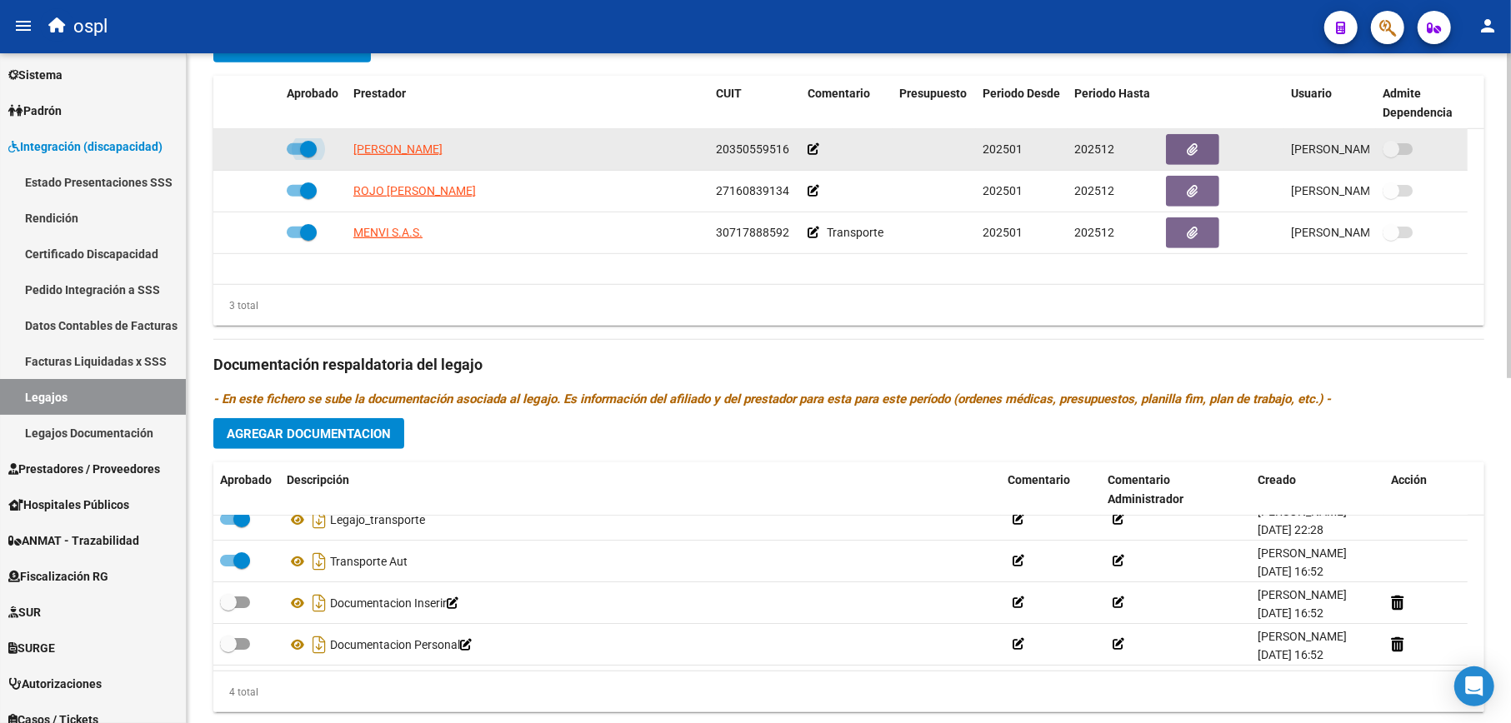
click at [312, 141] on span at bounding box center [308, 149] width 17 height 17
click at [295, 155] on input "checkbox" at bounding box center [294, 155] width 1 height 1
click at [227, 151] on icon at bounding box center [225, 149] width 10 height 12
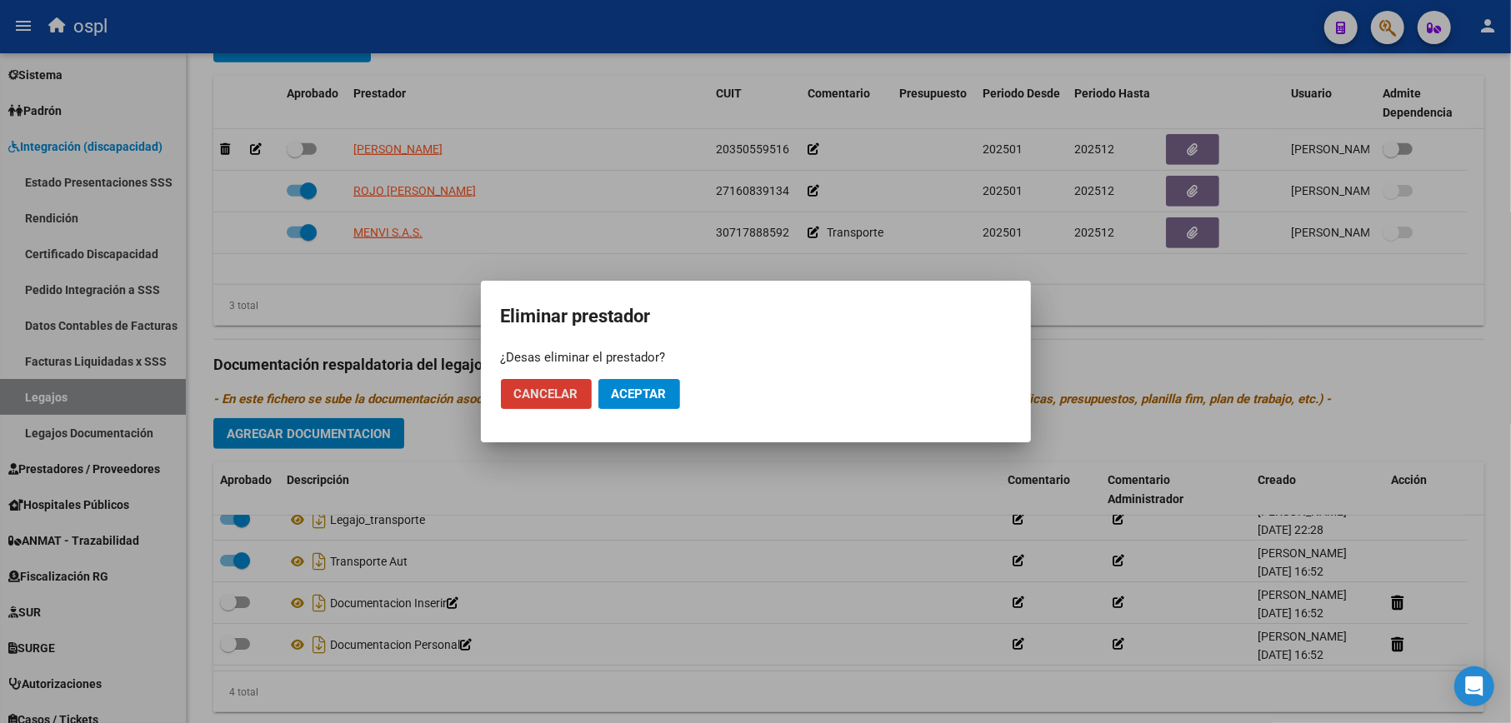
click at [627, 391] on span "Aceptar" at bounding box center [639, 394] width 55 height 15
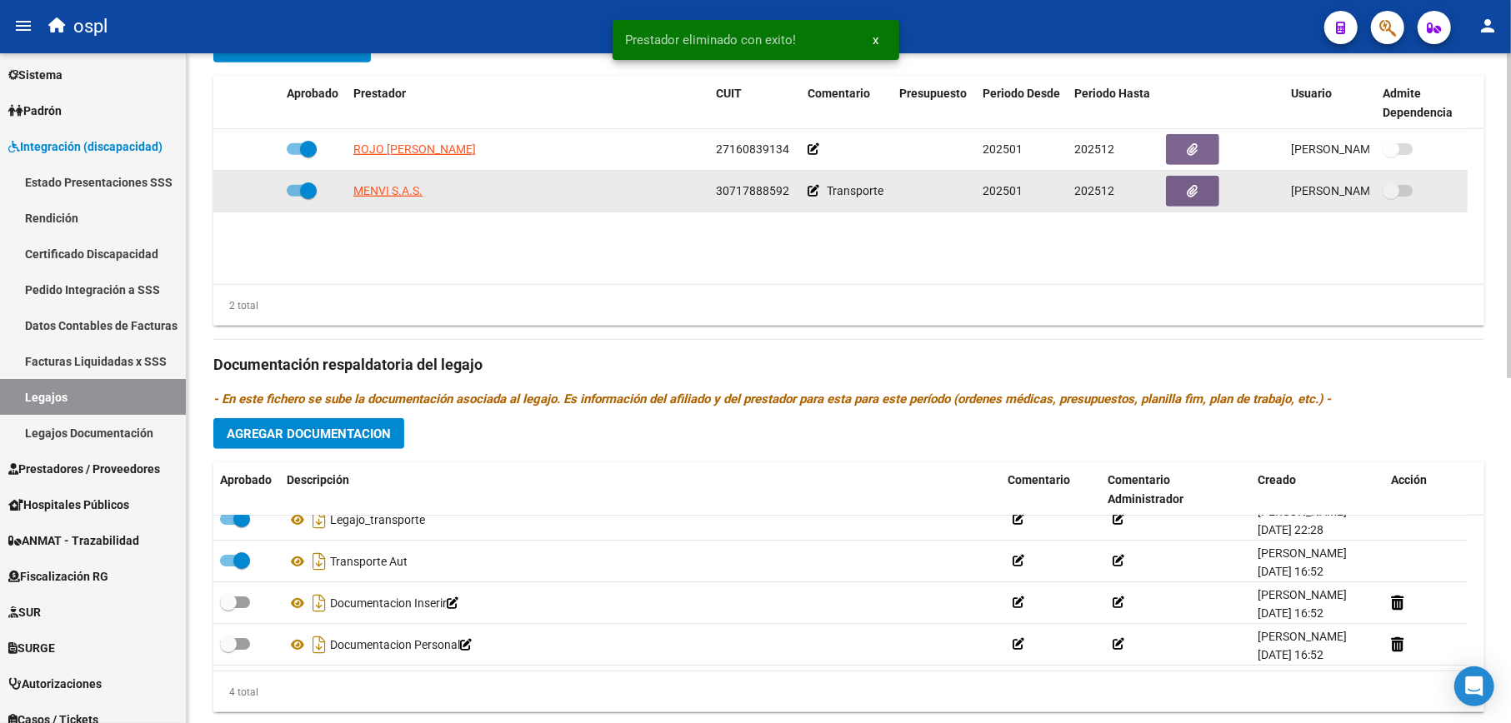
checkbox input "true"
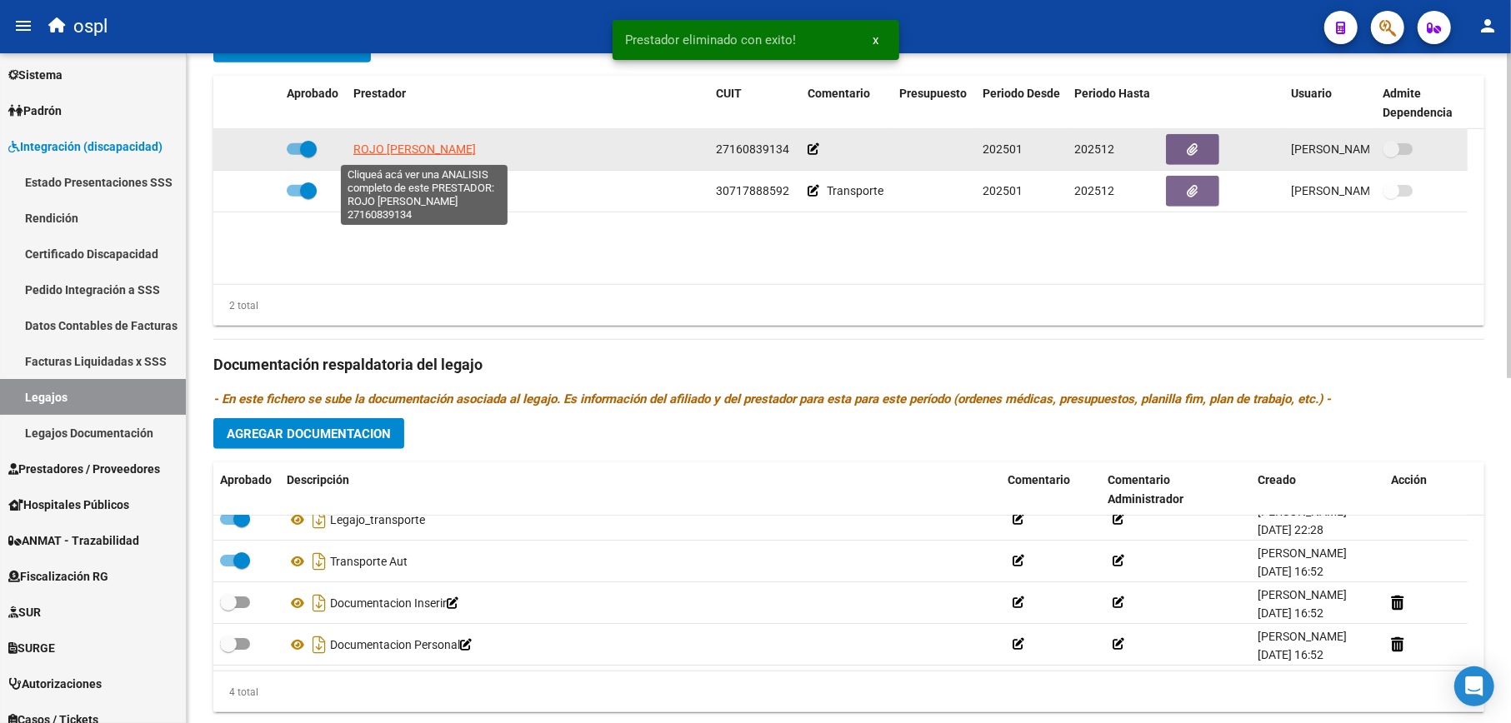
click at [442, 152] on span "ROJO GRACIELA TEODORA" at bounding box center [414, 148] width 122 height 13
type textarea "27160839134"
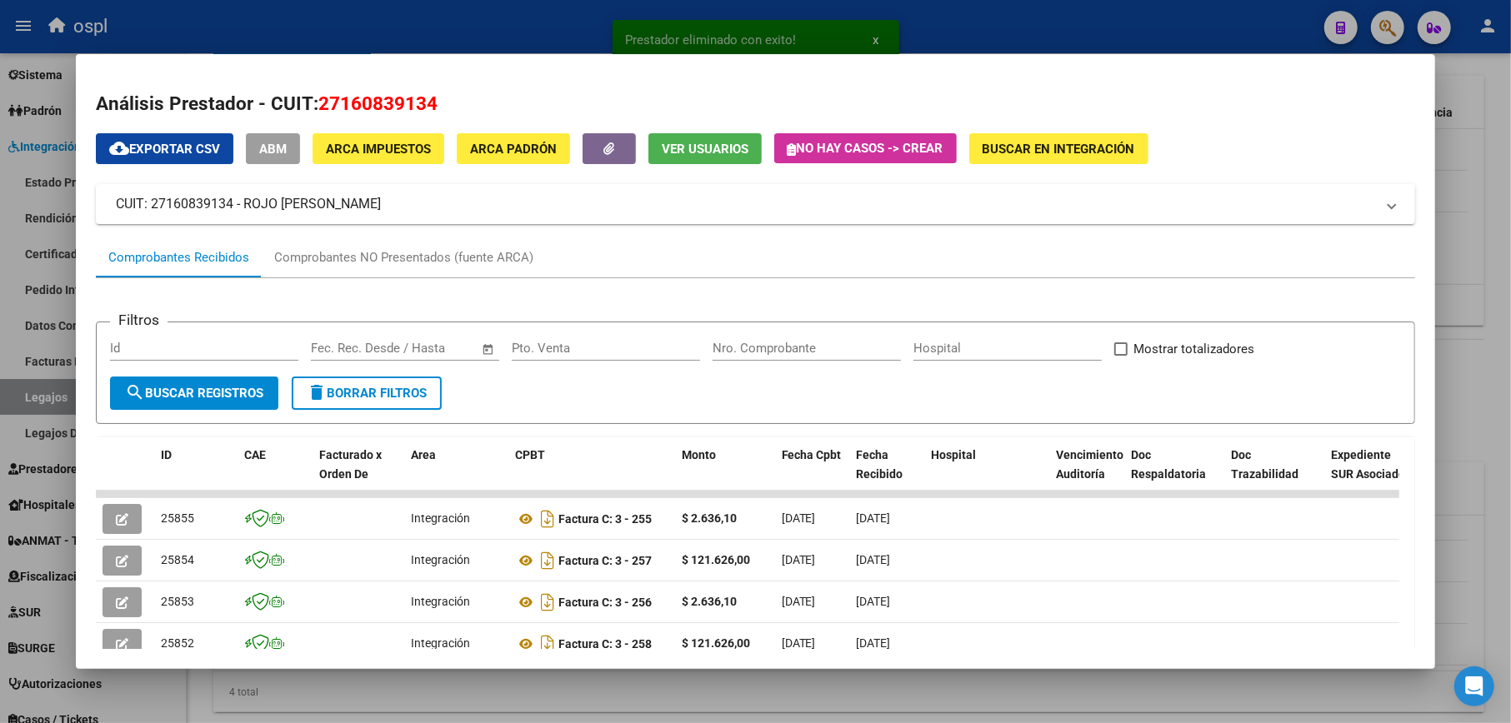
scroll to position [111, 0]
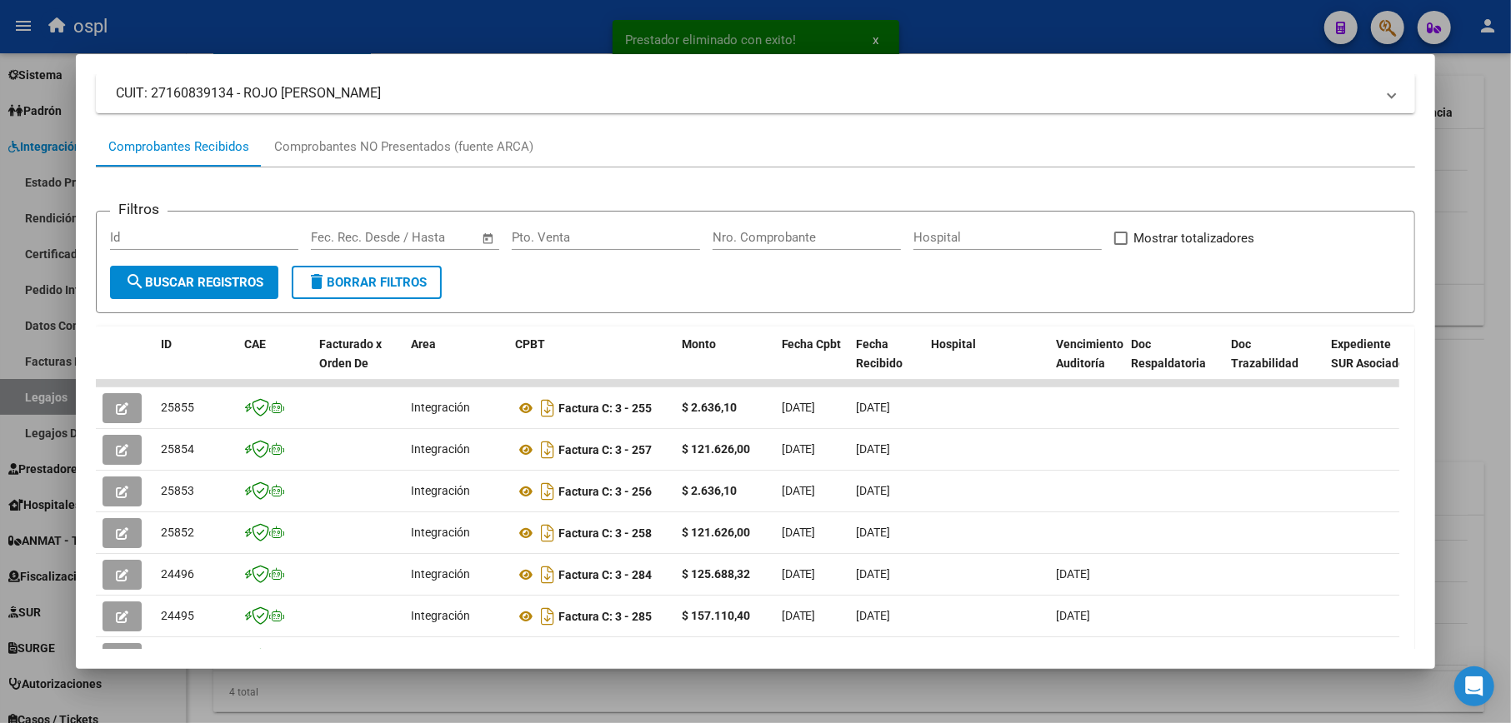
click at [1467, 227] on div at bounding box center [755, 361] width 1511 height 723
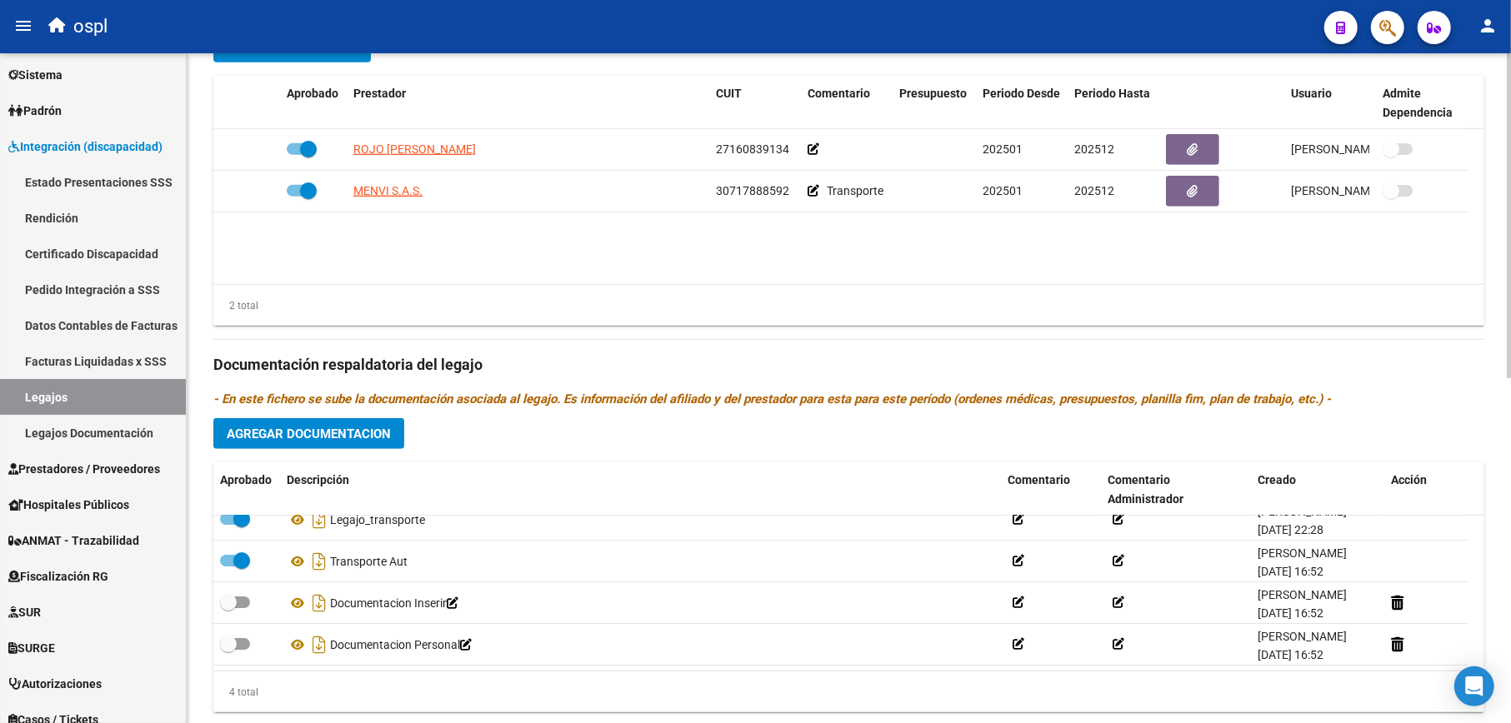
scroll to position [555, 0]
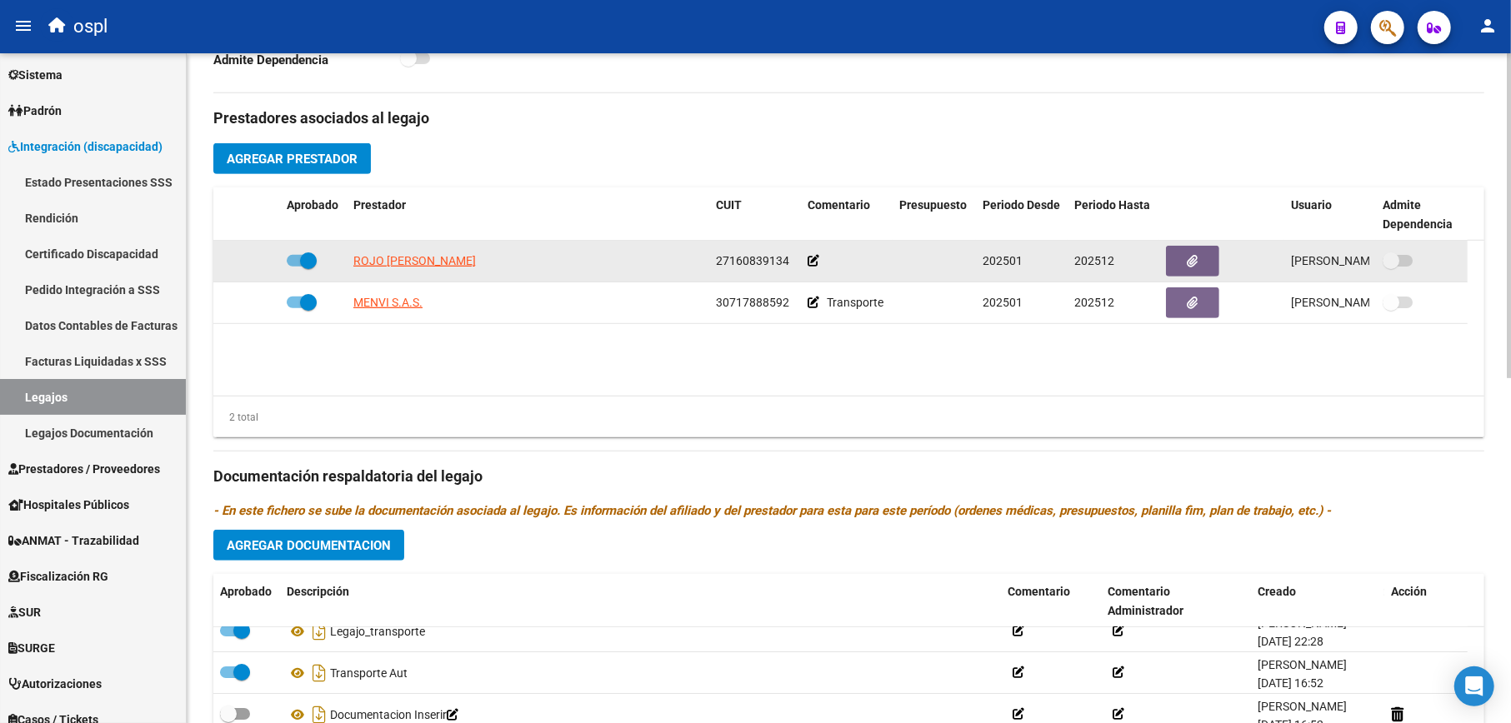
click at [314, 264] on span at bounding box center [308, 260] width 17 height 17
click at [295, 267] on input "checkbox" at bounding box center [294, 267] width 1 height 1
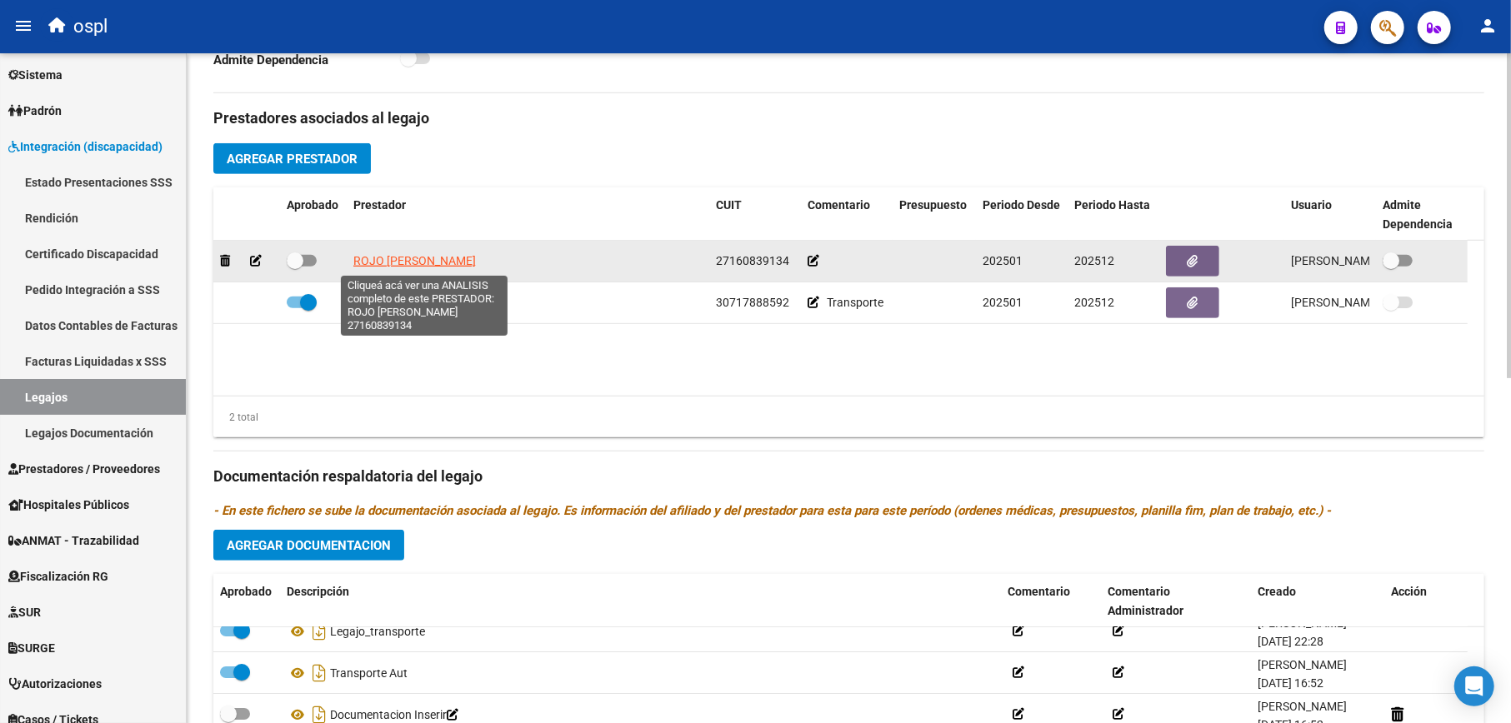
click at [417, 264] on span "ROJO GRACIELA TEODORA" at bounding box center [414, 260] width 122 height 13
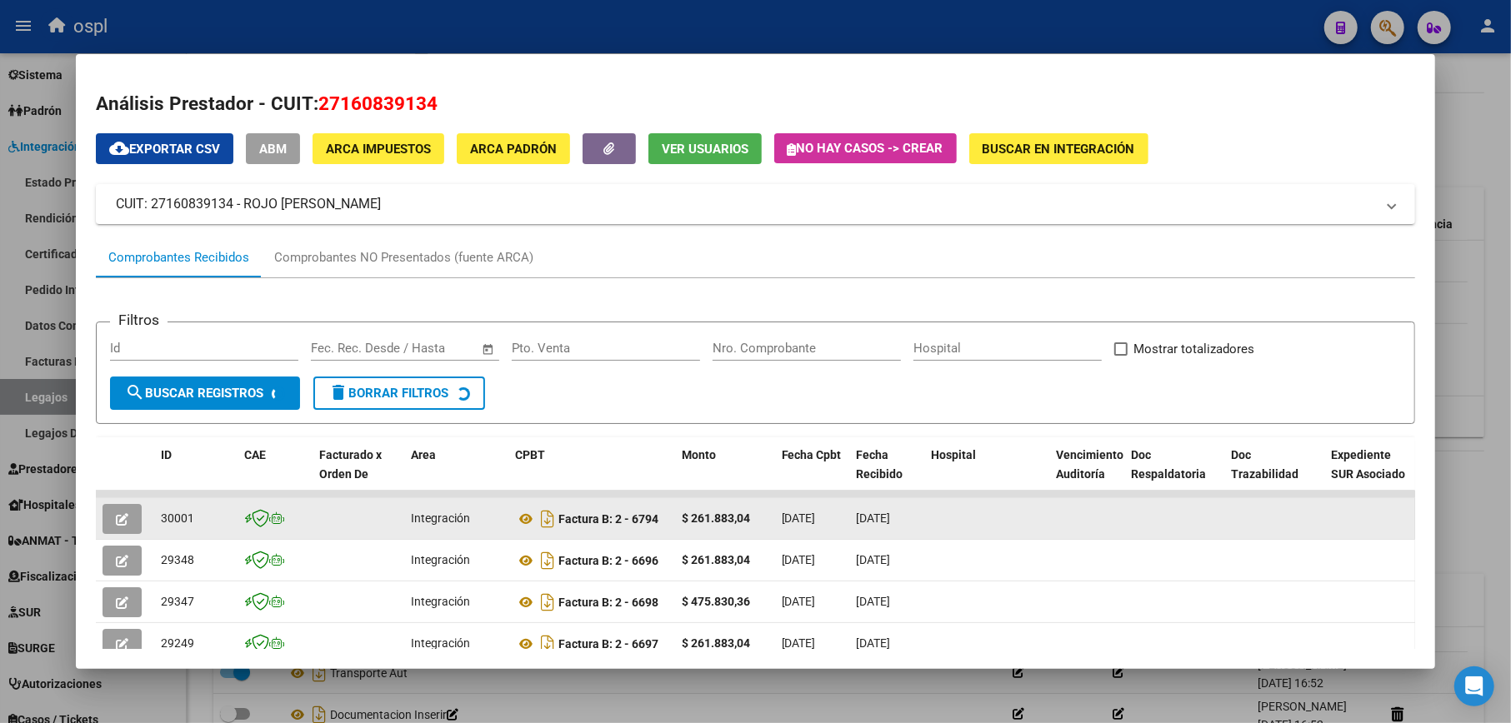
scroll to position [222, 0]
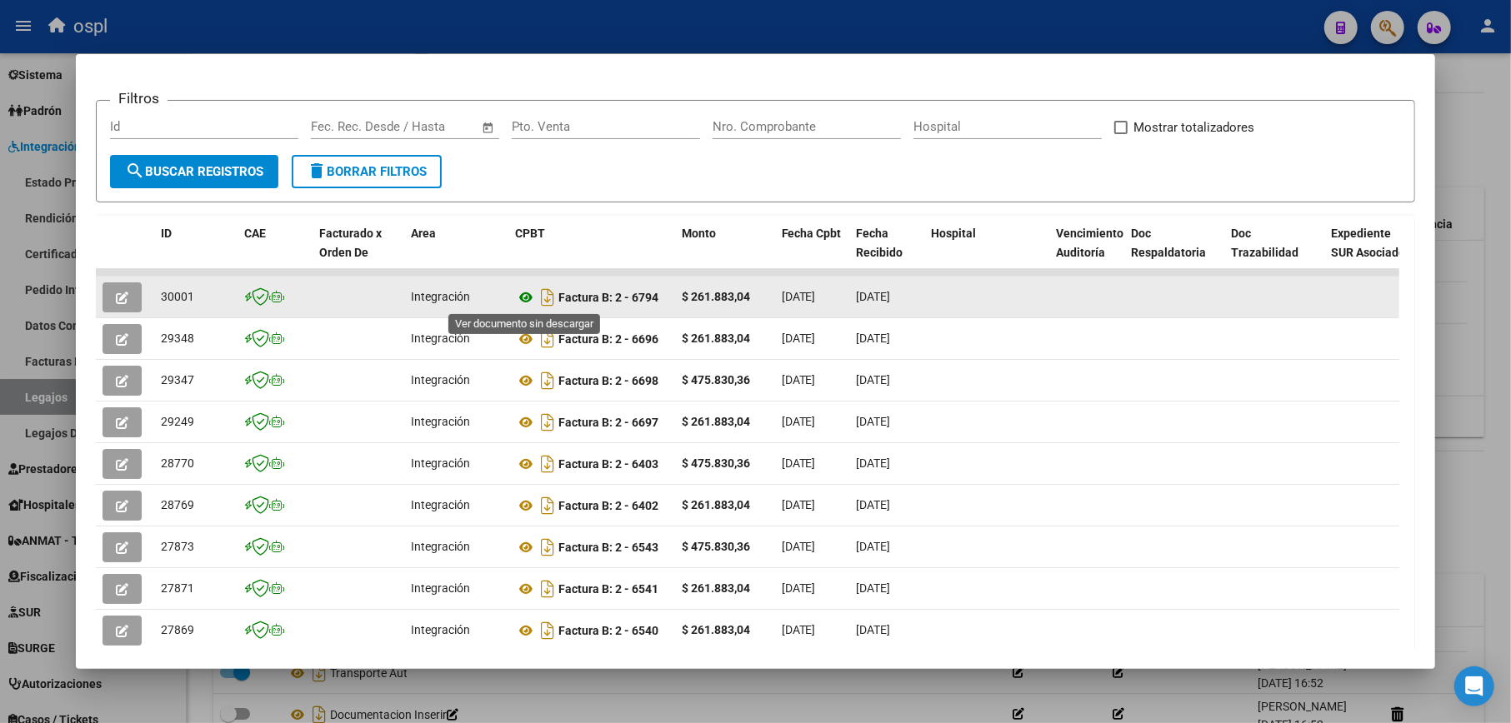
click at [518, 293] on icon at bounding box center [526, 297] width 22 height 20
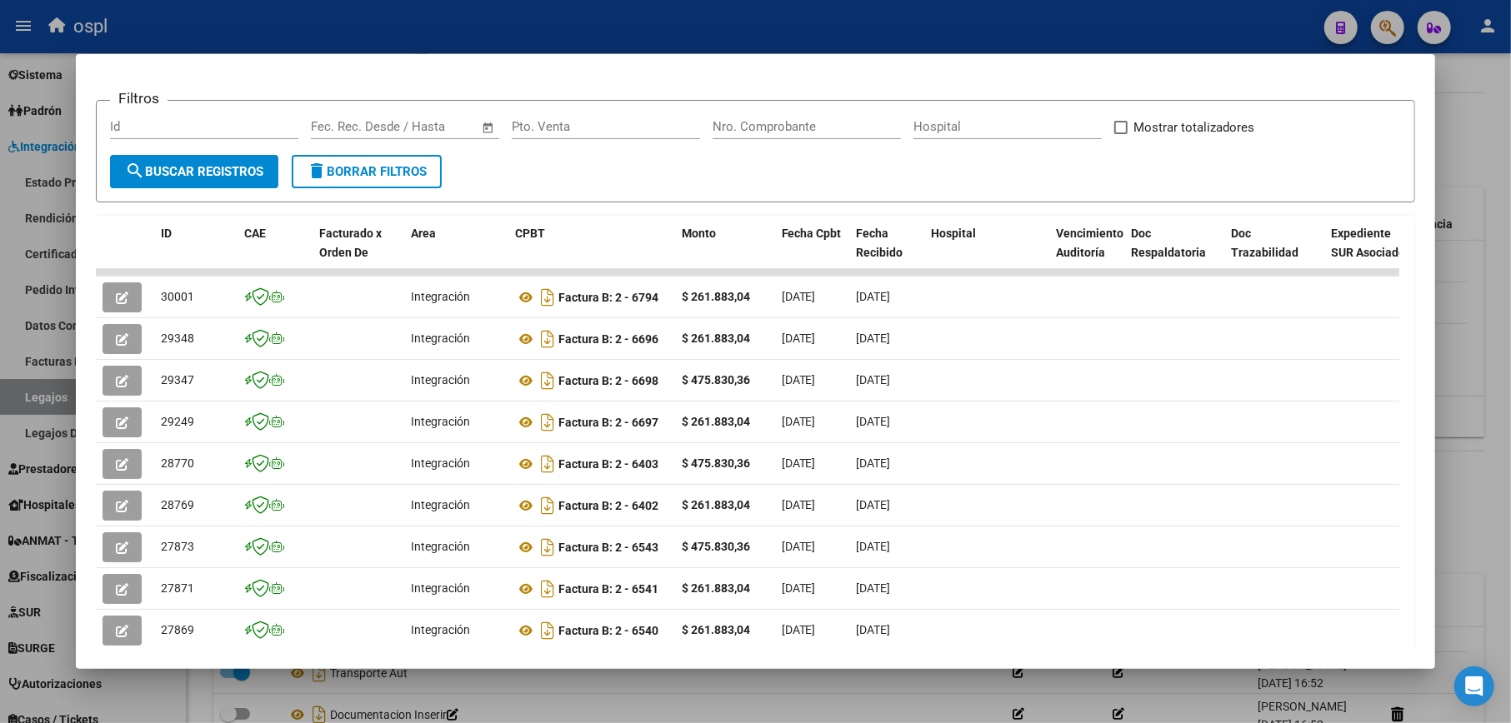
scroll to position [111, 0]
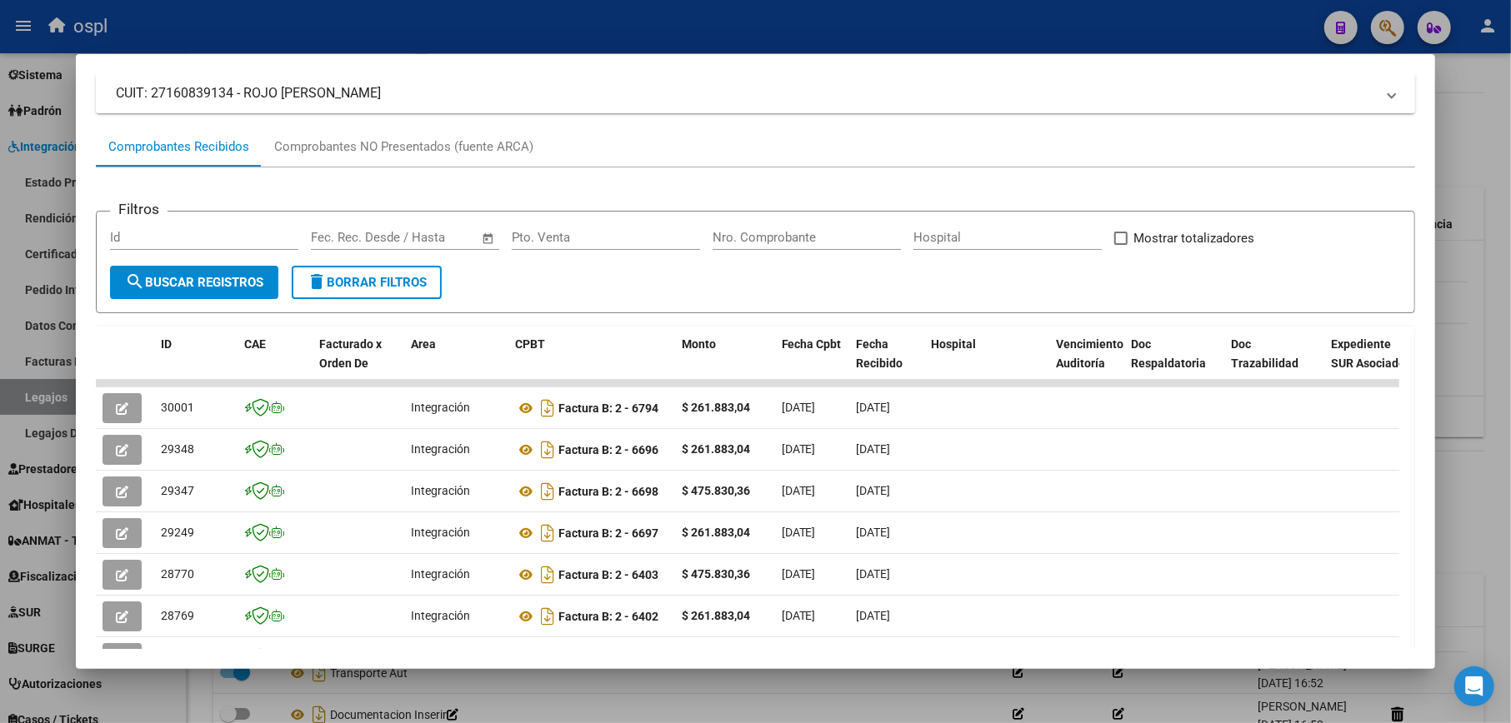
click at [743, 28] on div at bounding box center [755, 361] width 1511 height 723
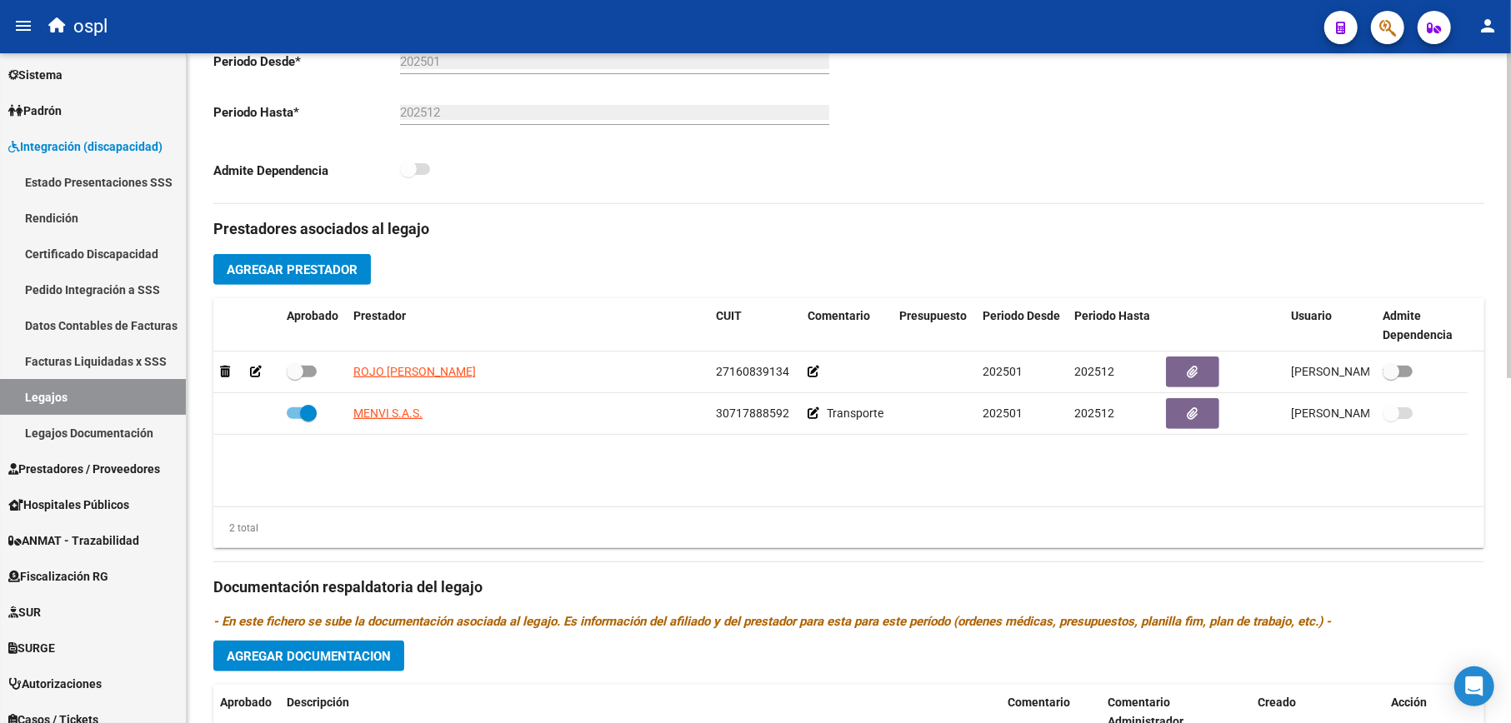
scroll to position [333, 0]
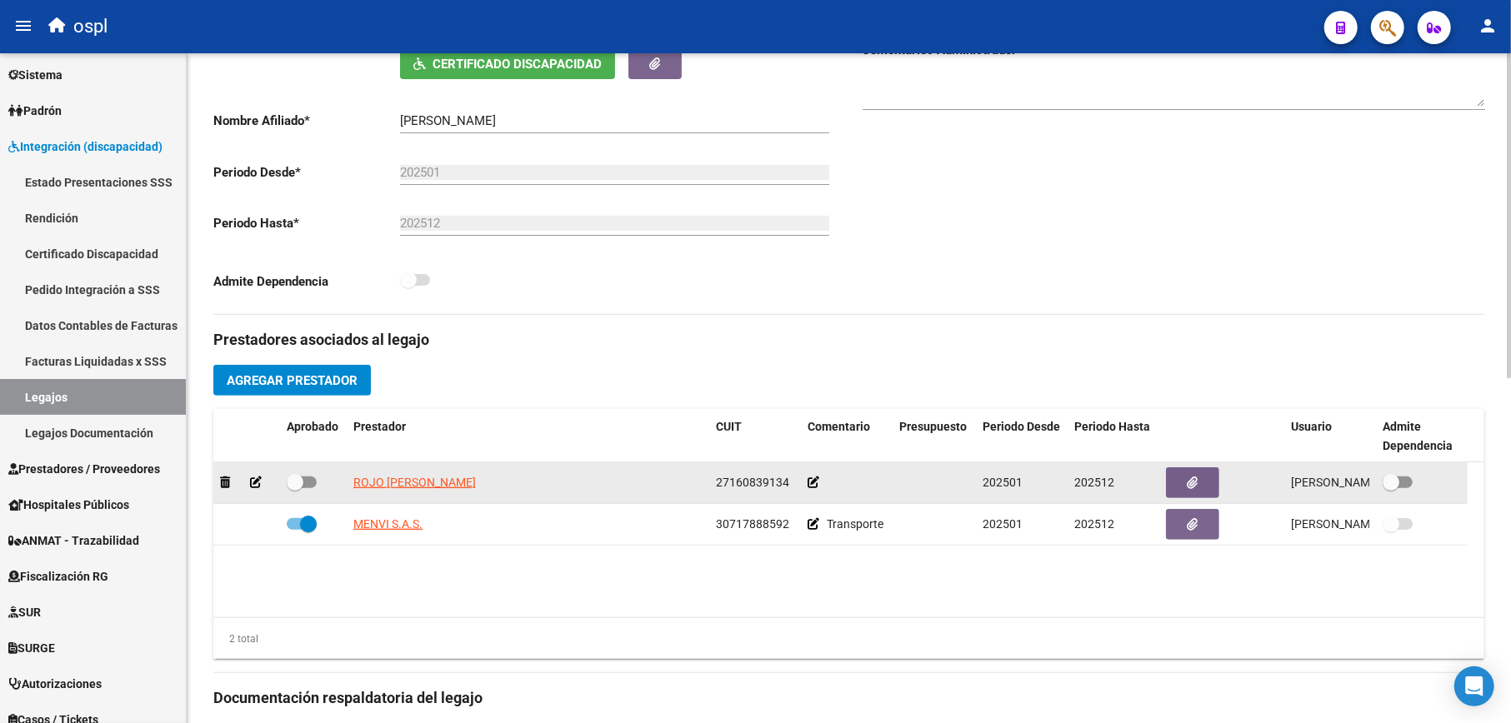
click at [294, 484] on span at bounding box center [295, 482] width 17 height 17
click at [294, 488] on input "checkbox" at bounding box center [294, 488] width 1 height 1
checkbox input "true"
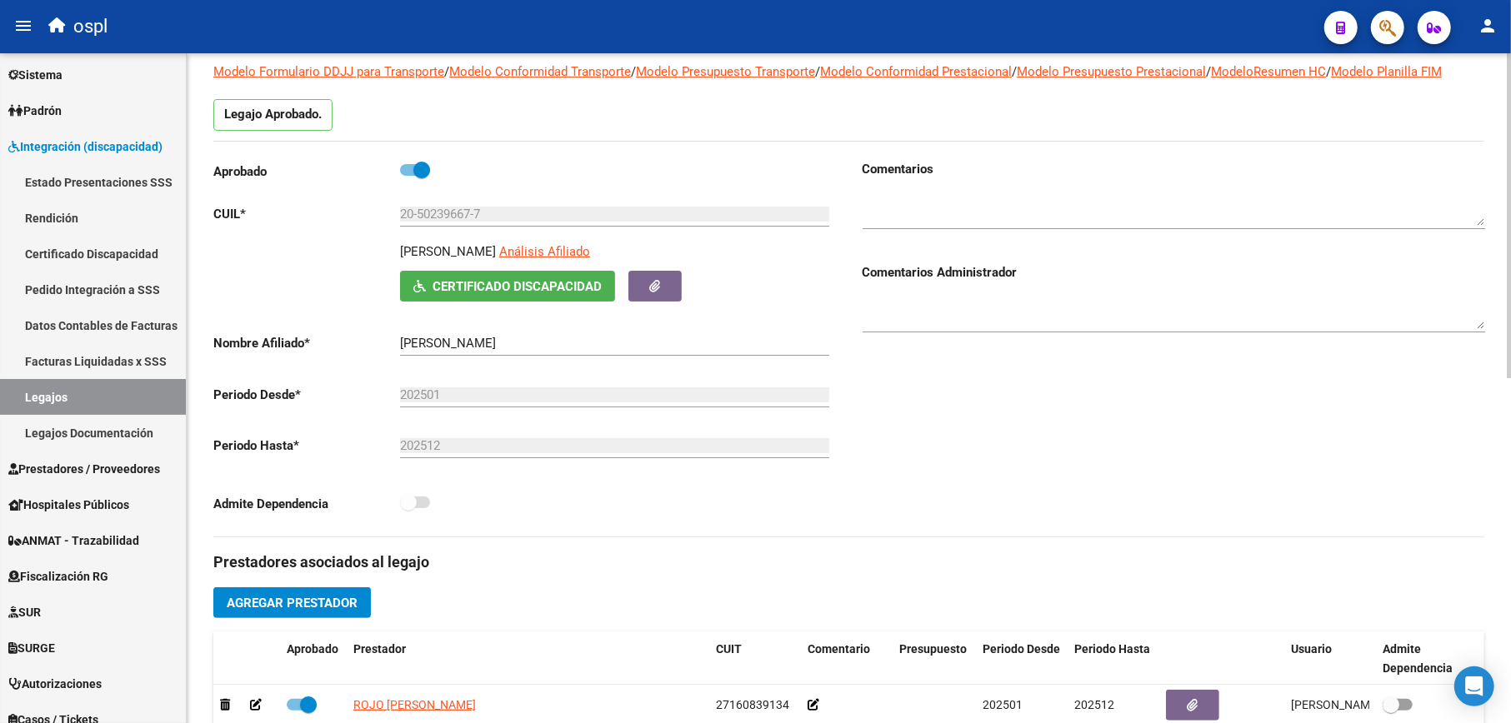
scroll to position [0, 0]
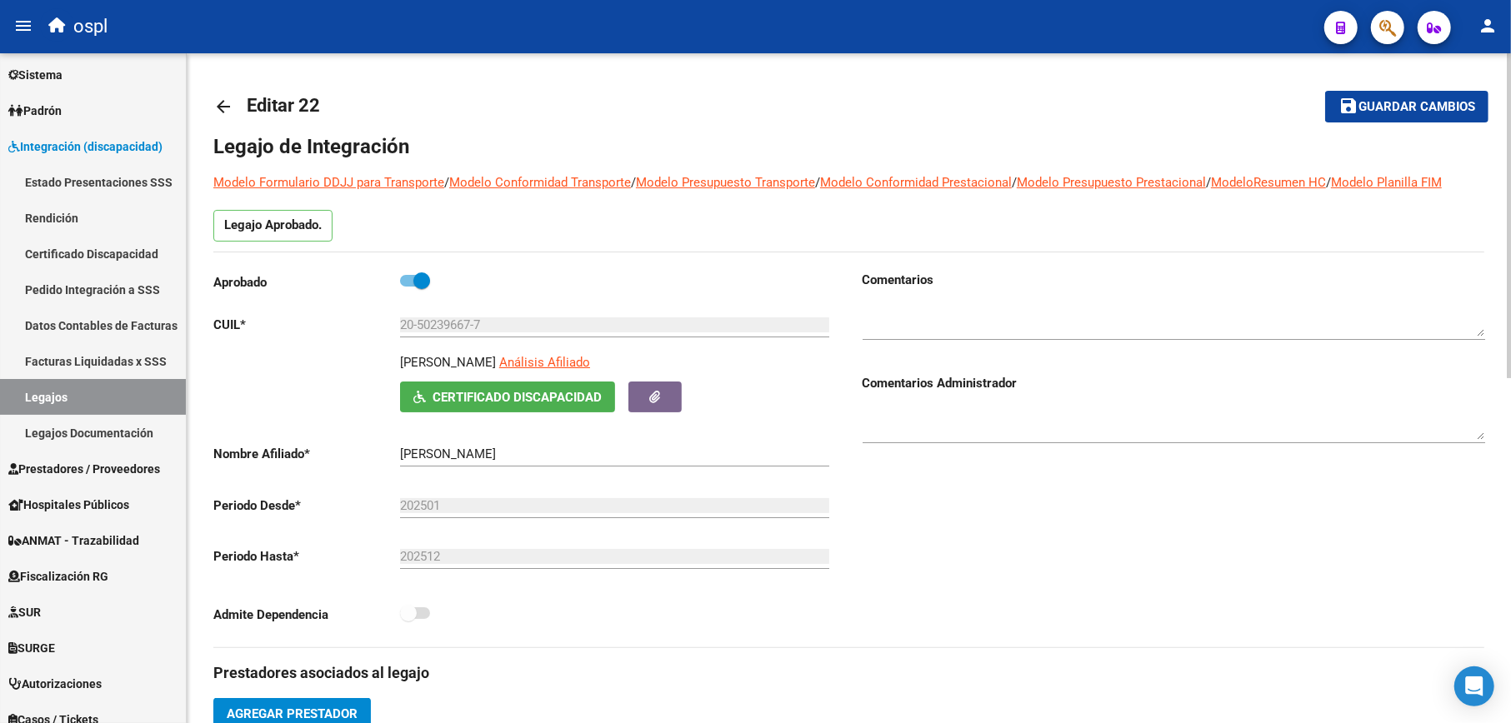
drag, startPoint x: 398, startPoint y: 358, endPoint x: 577, endPoint y: 361, distance: 179.2
click at [577, 361] on div "MARTINEZ EZEQUIEL EMANUEL Análisis Afiliado Certificado Discapacidad ARCA Padrón" at bounding box center [524, 382] width 622 height 59
copy p "MARTINEZ EZEQUIEL EMANUEL"
drag, startPoint x: 495, startPoint y: 327, endPoint x: 390, endPoint y: 318, distance: 105.3
click at [390, 318] on app-form-text-field "CUIL * 20-50239667-7 Ingresar CUIL" at bounding box center [521, 324] width 616 height 15
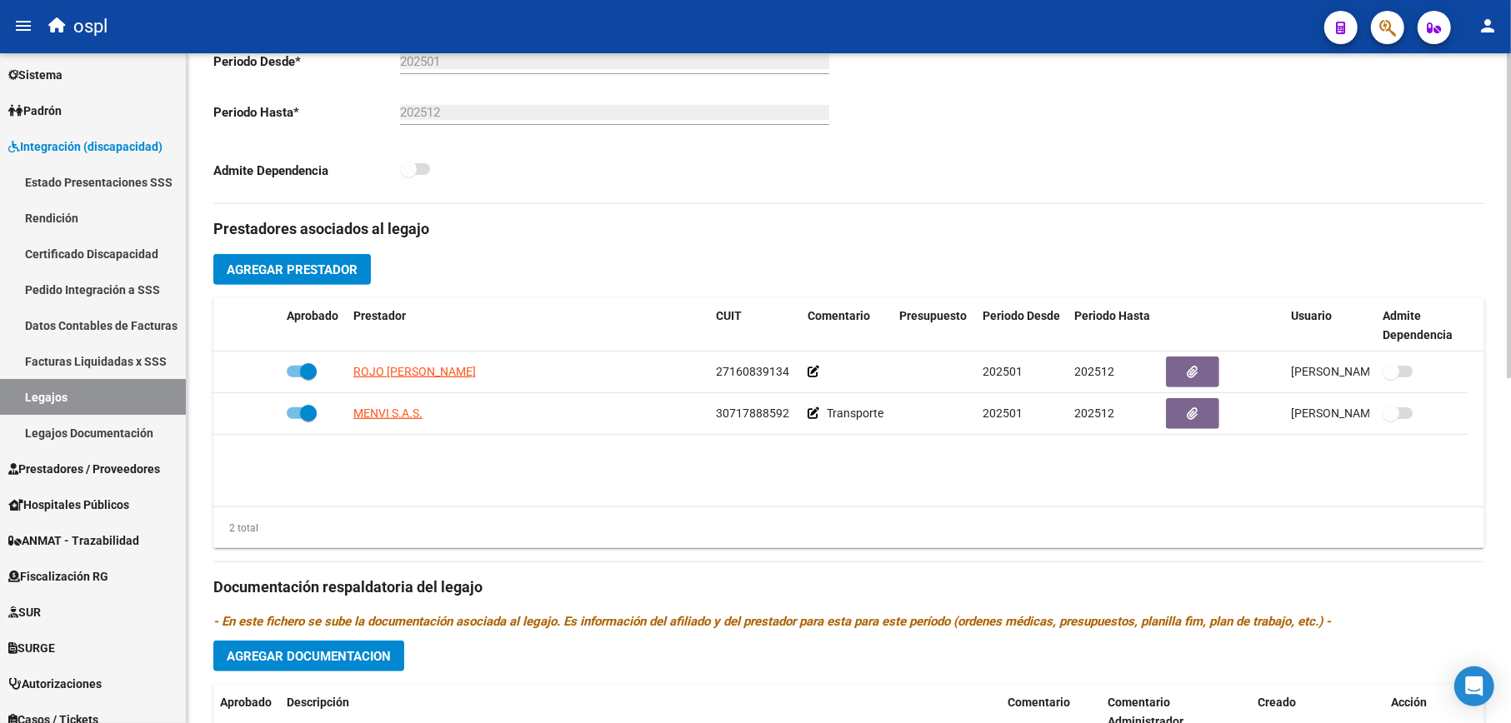
scroll to position [111, 0]
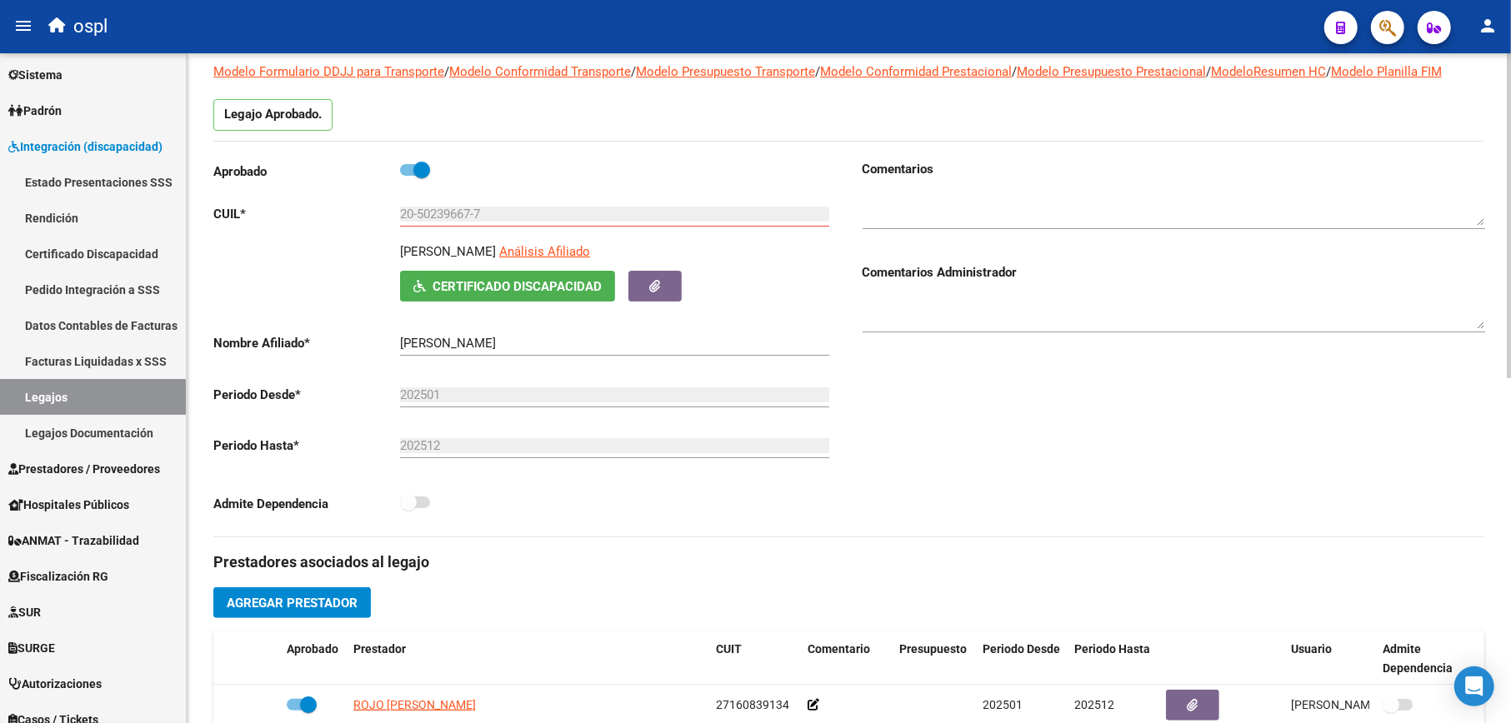
drag, startPoint x: 398, startPoint y: 254, endPoint x: 578, endPoint y: 254, distance: 180.0
click at [578, 254] on div "MARTINEZ EZEQUIEL EMANUEL Análisis Afiliado Certificado Discapacidad ARCA Padrón" at bounding box center [524, 271] width 622 height 59
copy p "MARTINEZ EZEQUIEL EMANUEL"
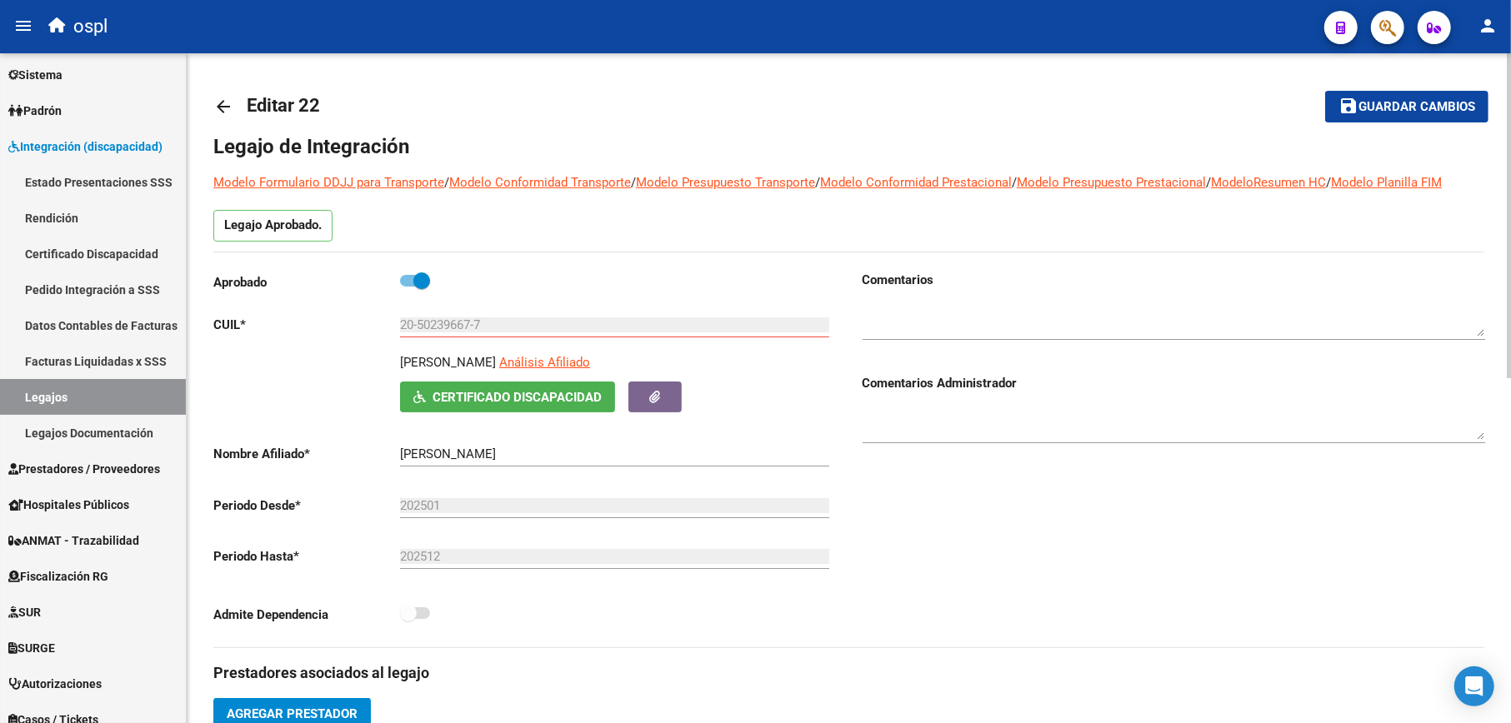
click at [1410, 84] on mat-toolbar-row "save Guardar cambios" at bounding box center [1355, 106] width 266 height 53
click at [1361, 125] on mat-toolbar-row "save Guardar cambios" at bounding box center [1355, 106] width 266 height 53
click at [1390, 115] on button "save Guardar cambios" at bounding box center [1406, 106] width 163 height 31
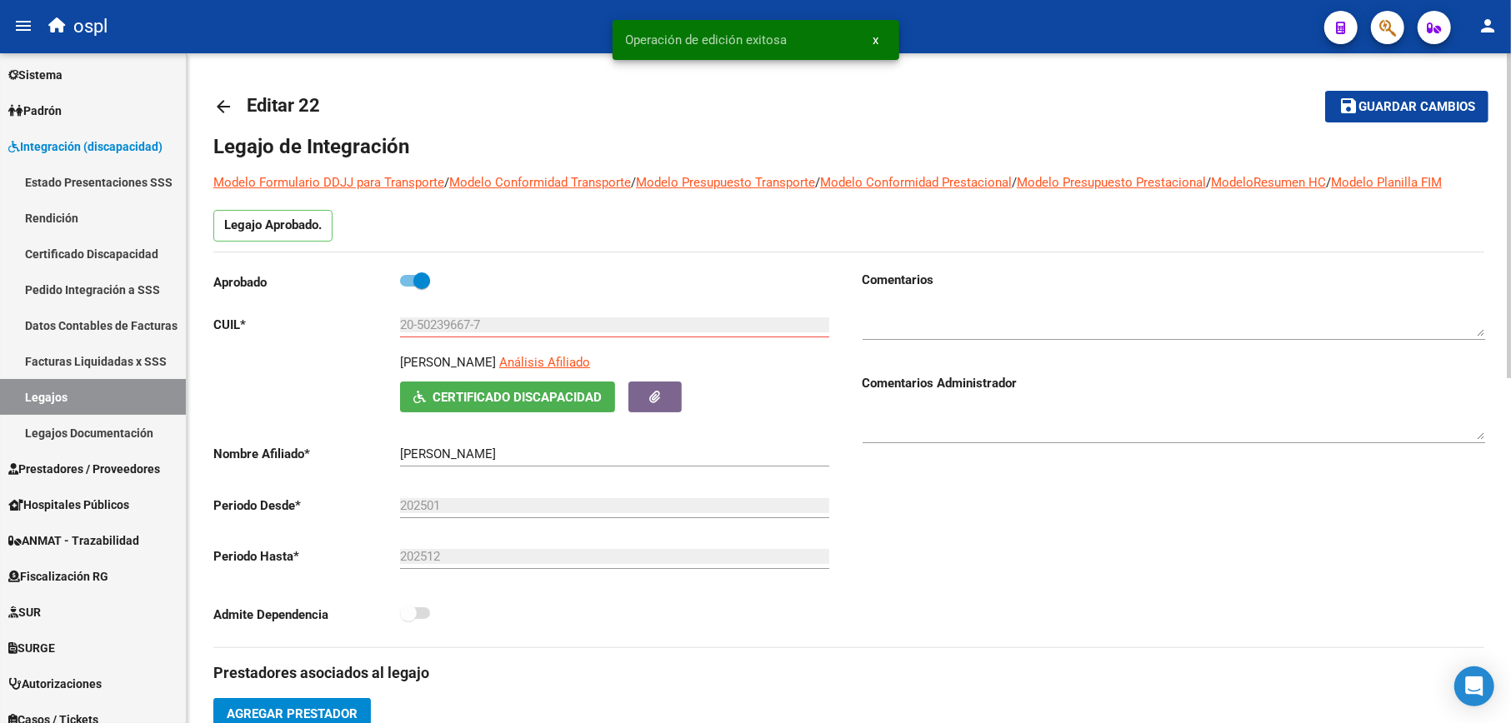
click at [217, 113] on mat-icon "arrow_back" at bounding box center [223, 107] width 20 height 20
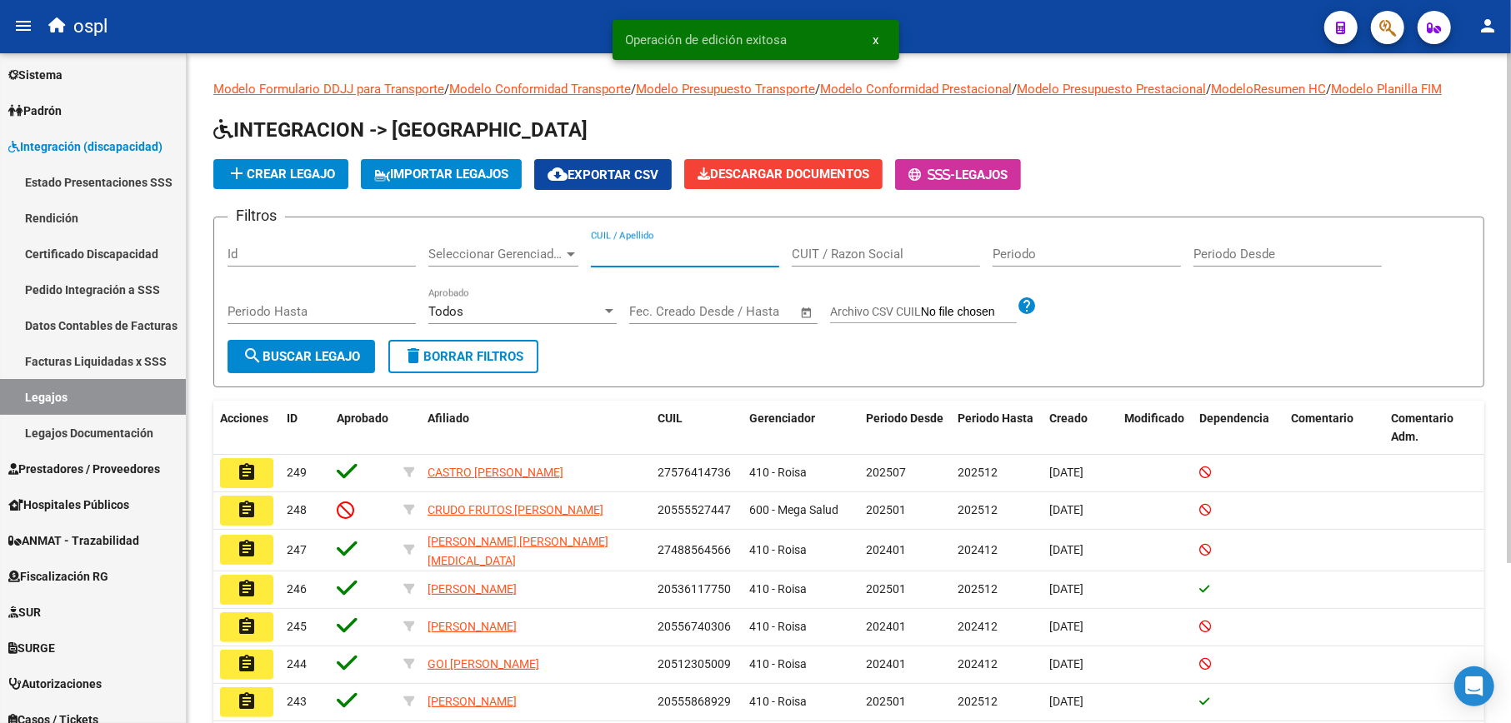
click at [620, 252] on input "CUIL / Apellido" at bounding box center [685, 254] width 188 height 15
paste input "20584624524"
type input "20584624524"
click at [318, 352] on span "search Buscar Legajo" at bounding box center [300, 356] width 117 height 15
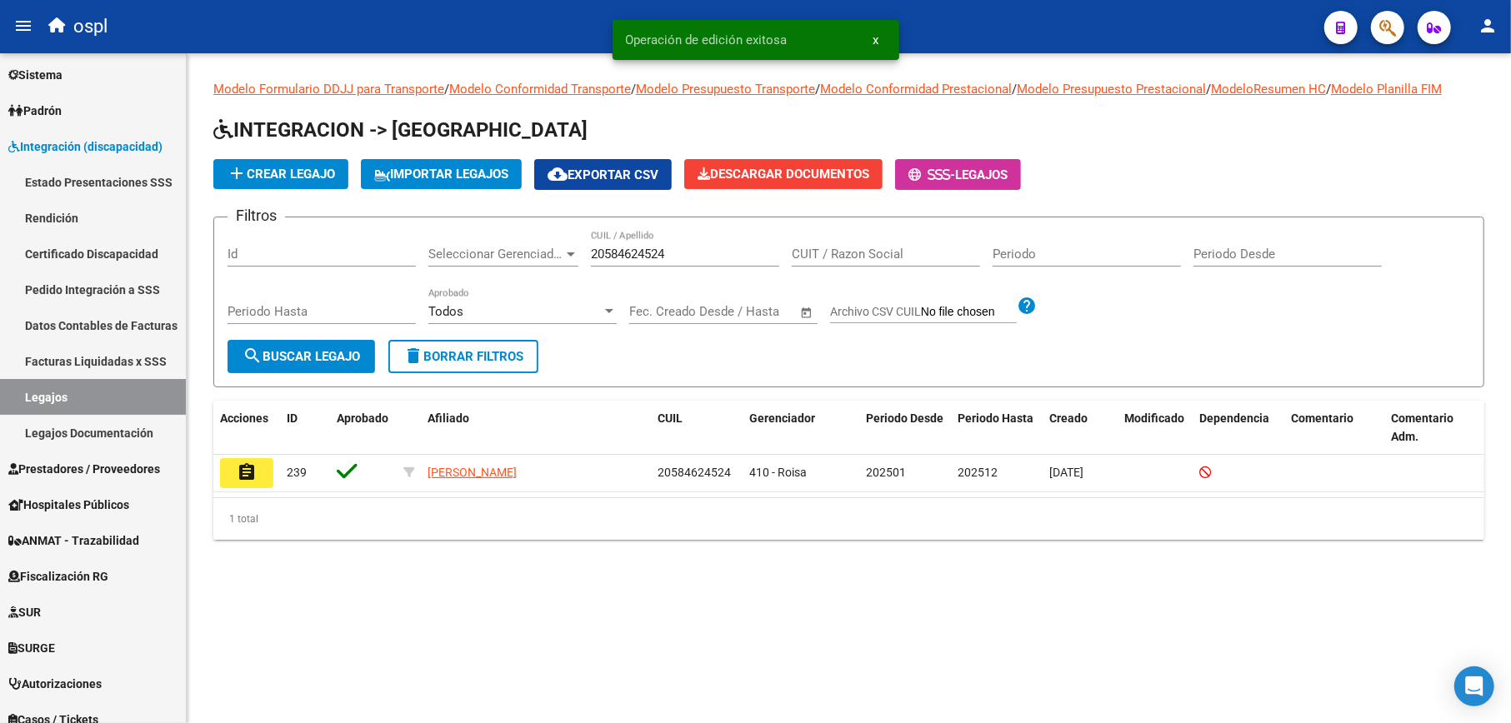
click at [255, 473] on button "assignment" at bounding box center [246, 473] width 53 height 30
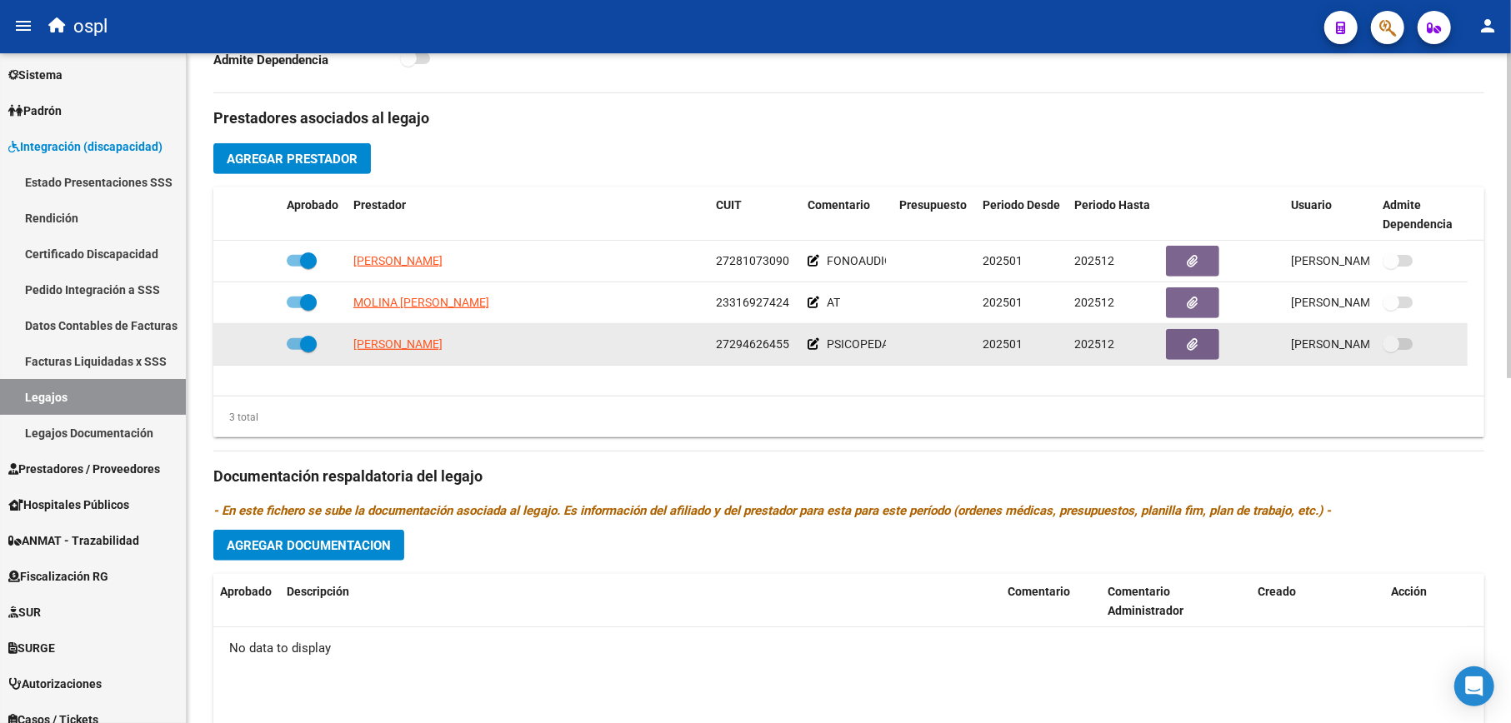
scroll to position [667, 0]
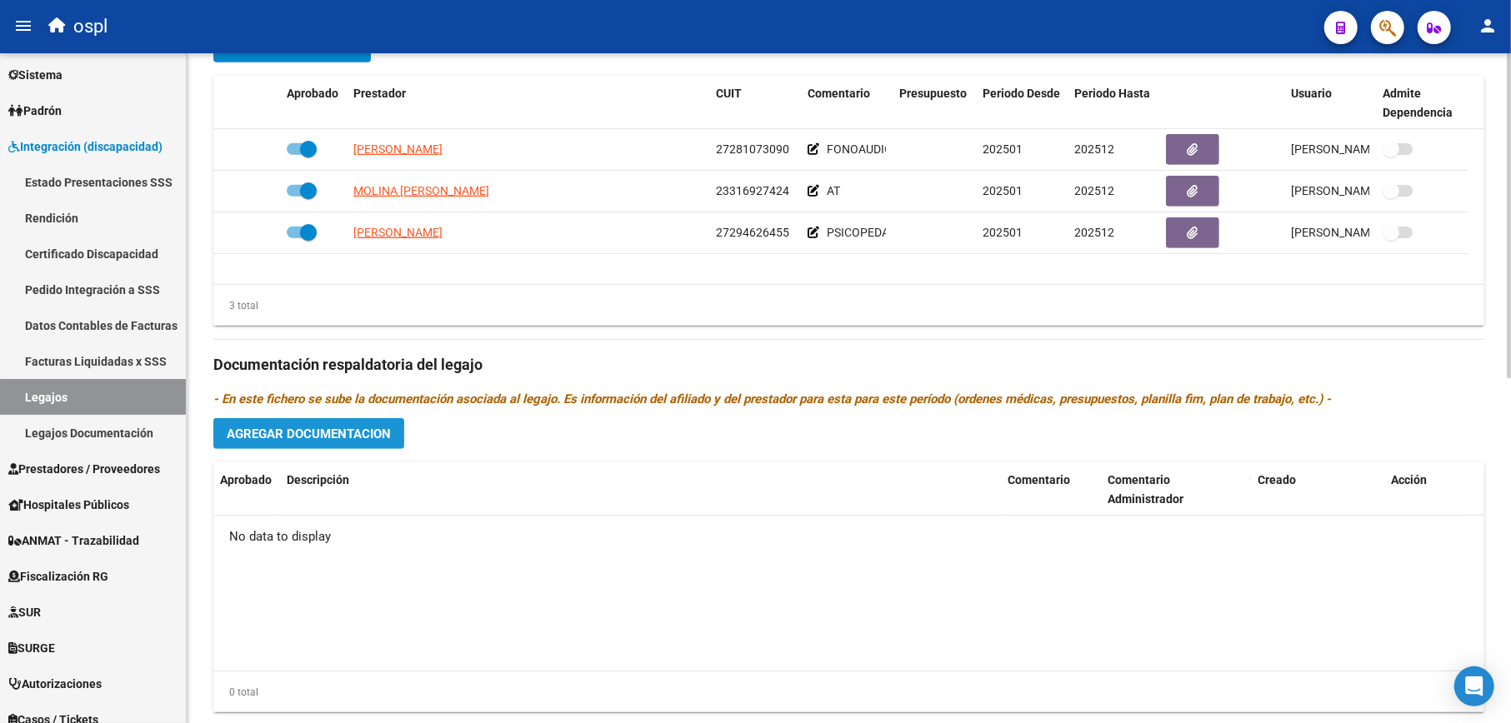
click at [318, 435] on span "Agregar Documentacion" at bounding box center [309, 434] width 164 height 15
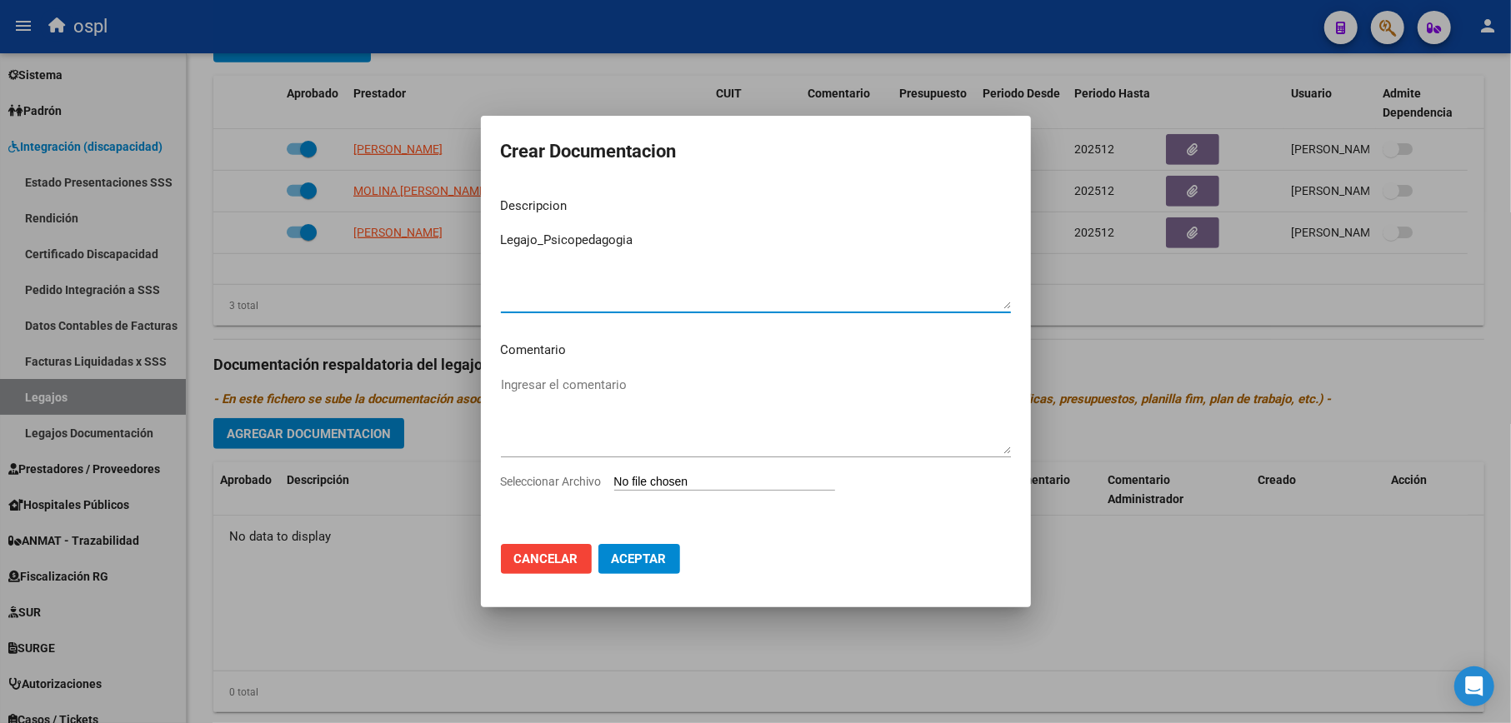
type textarea "Legajo_Psicopedagogia"
click at [644, 478] on input "Seleccionar Archivo" at bounding box center [724, 483] width 221 height 16
type input "C:\fakepath\PSICOPEDAGOGA_merged.pdf"
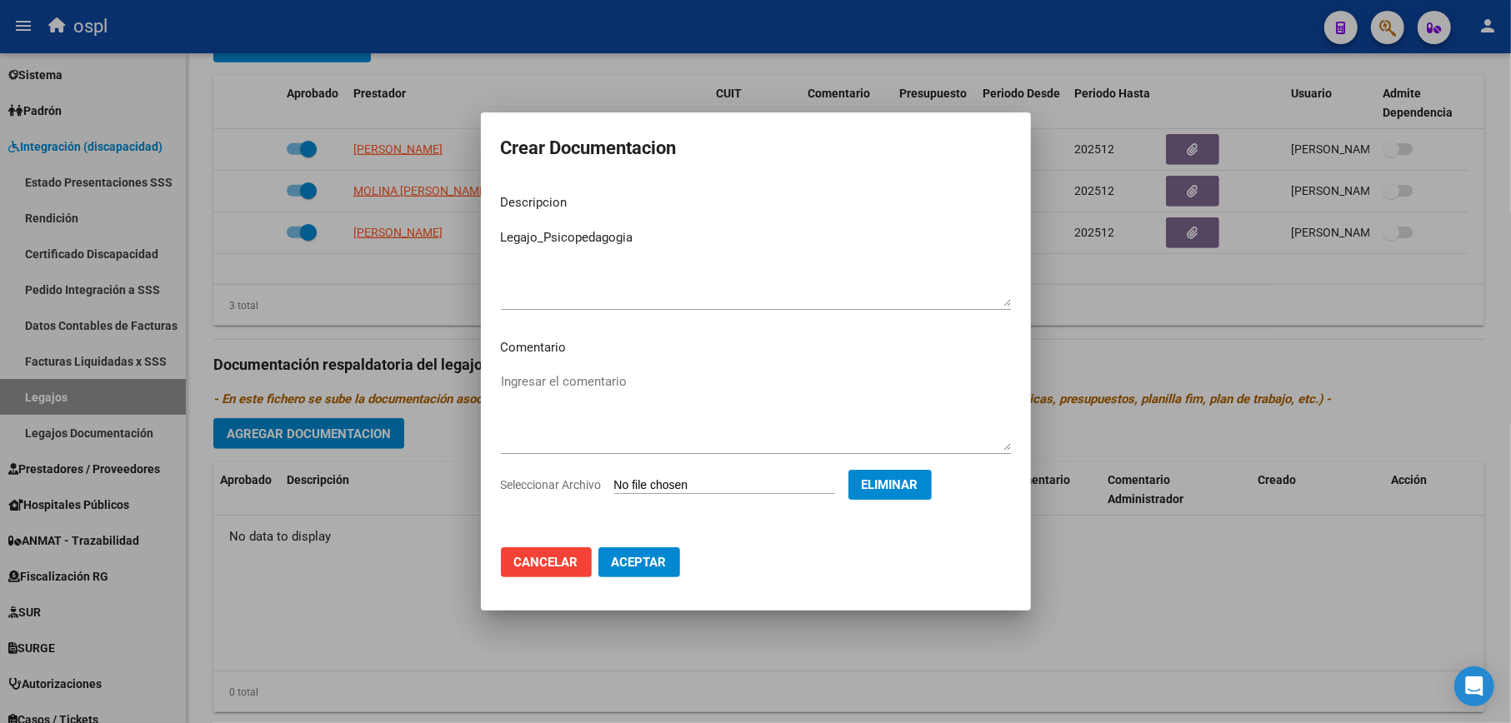
click at [627, 557] on span "Aceptar" at bounding box center [639, 562] width 55 height 15
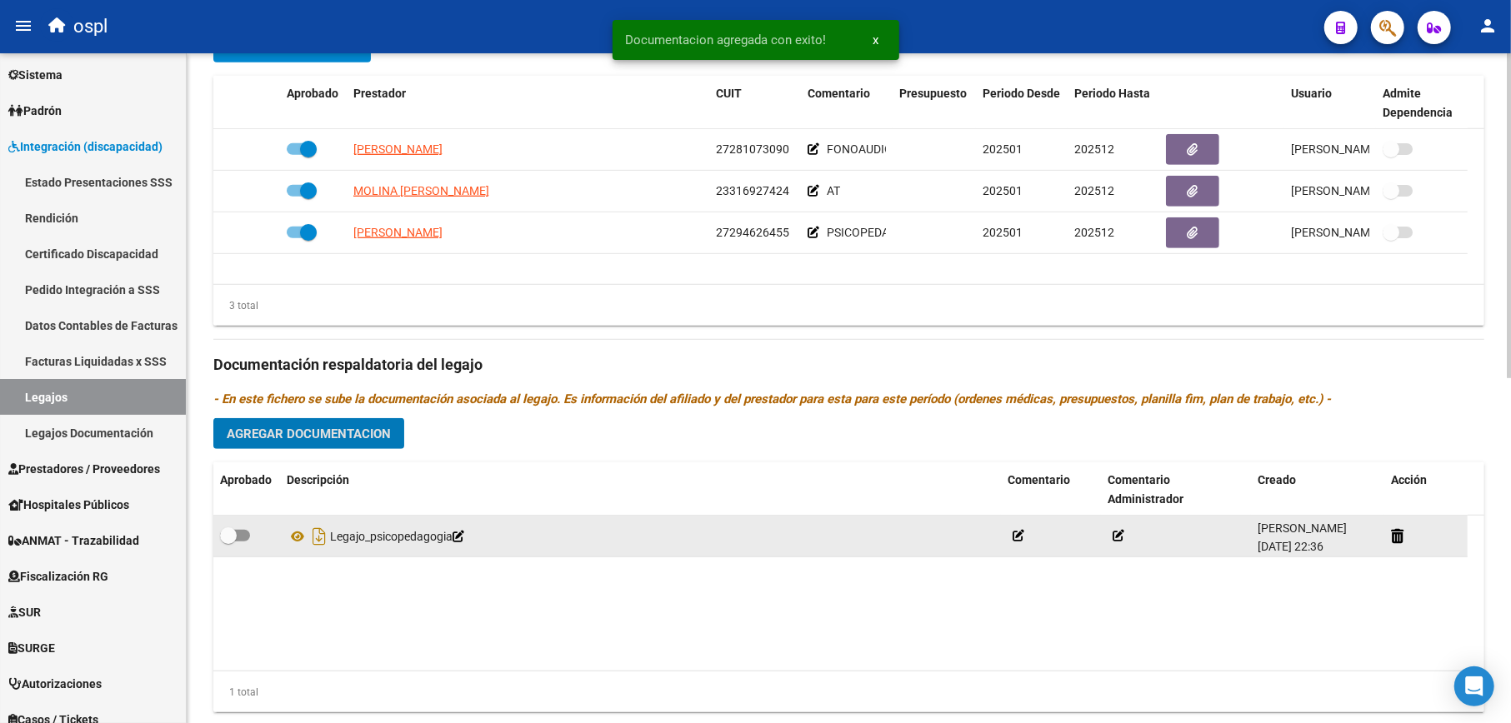
click at [231, 538] on span at bounding box center [228, 535] width 17 height 17
click at [228, 542] on input "checkbox" at bounding box center [227, 542] width 1 height 1
checkbox input "true"
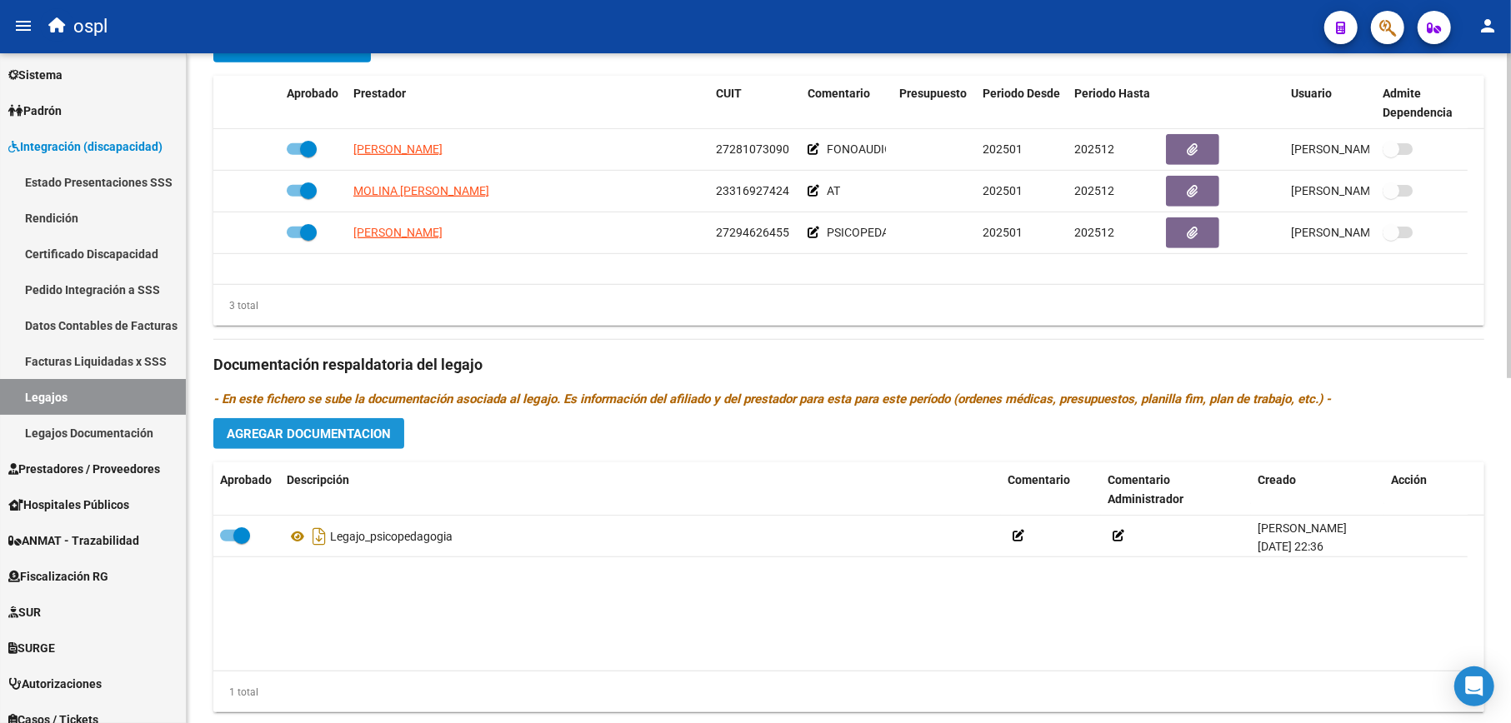
click at [367, 442] on span "Agregar Documentacion" at bounding box center [309, 434] width 164 height 15
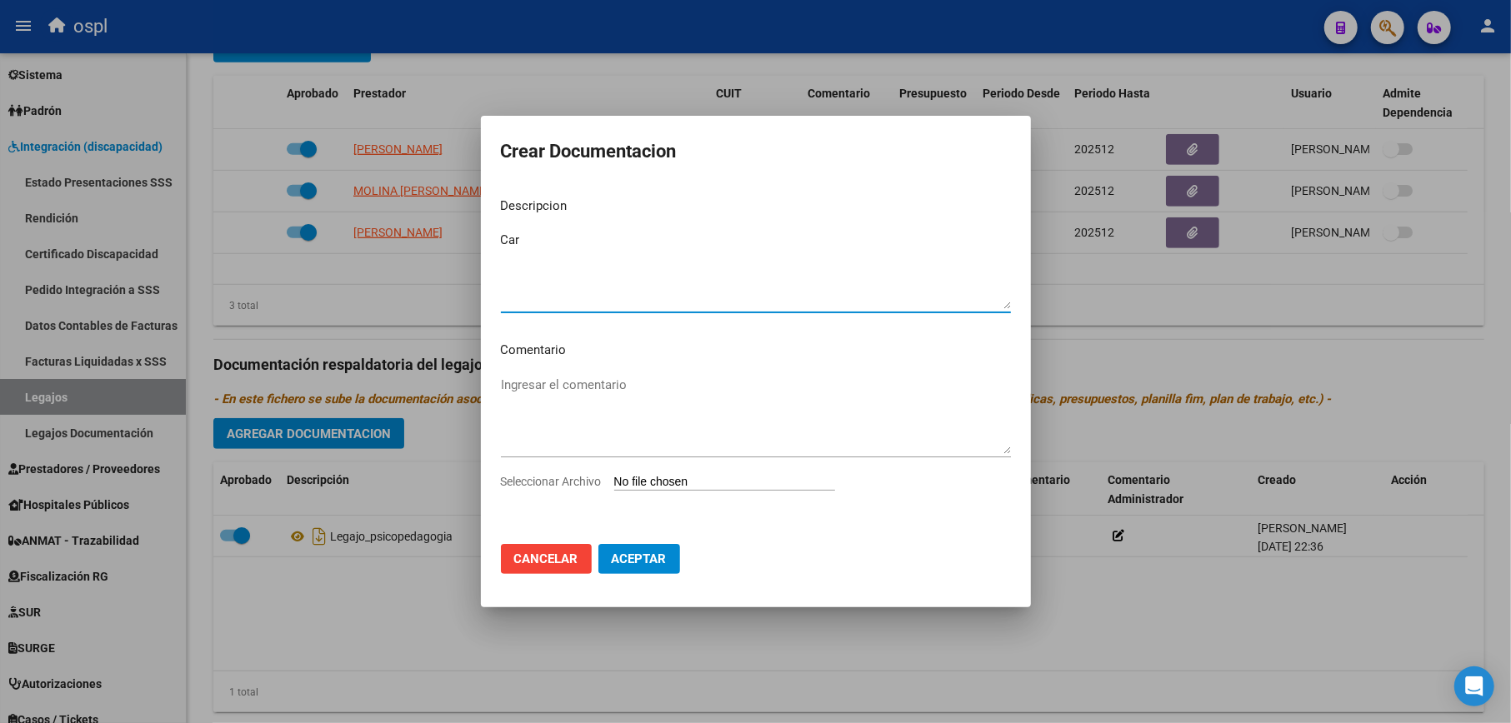
type textarea "Car"
click at [724, 482] on input "Seleccionar Archivo" at bounding box center [724, 483] width 221 height 16
type input "C:\fakepath\CAR LUCAS H. 2025.pdf"
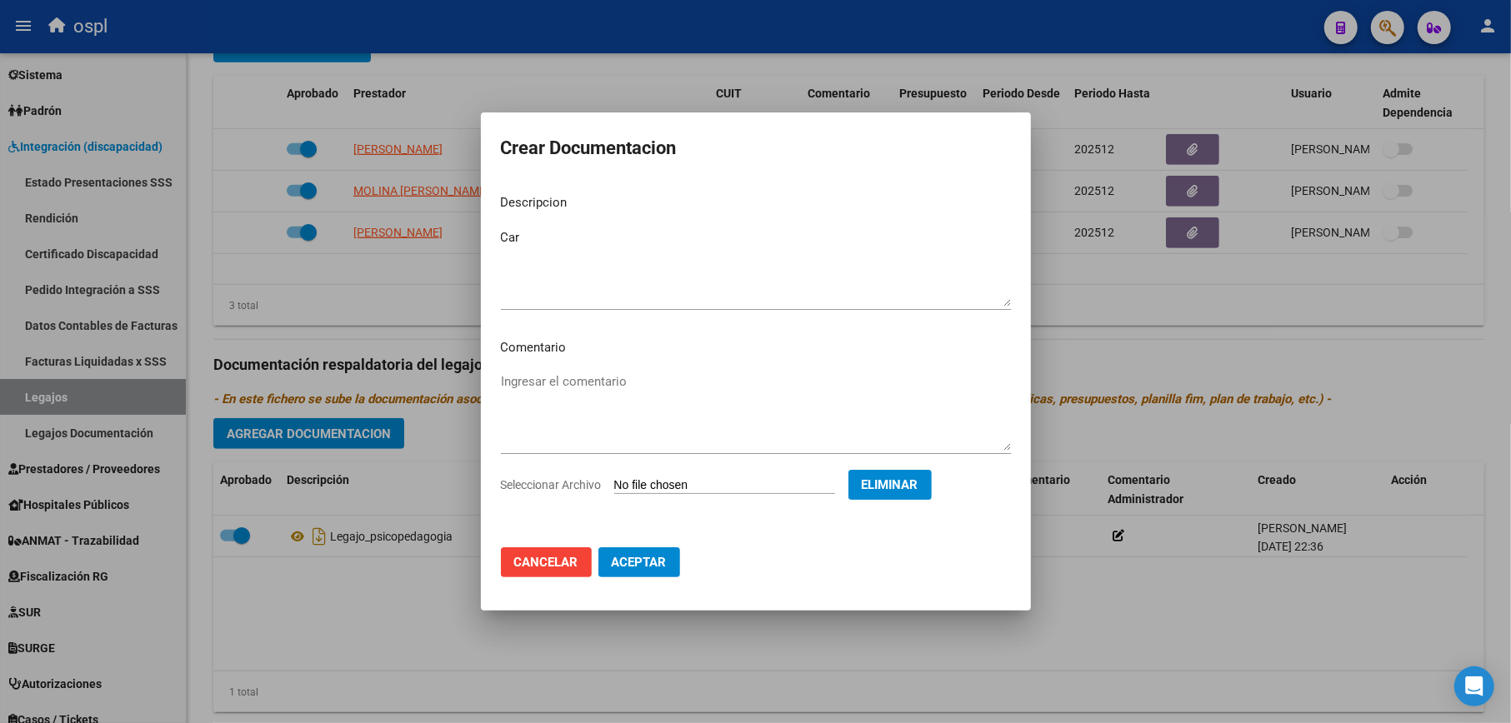
click at [643, 562] on span "Aceptar" at bounding box center [639, 562] width 55 height 15
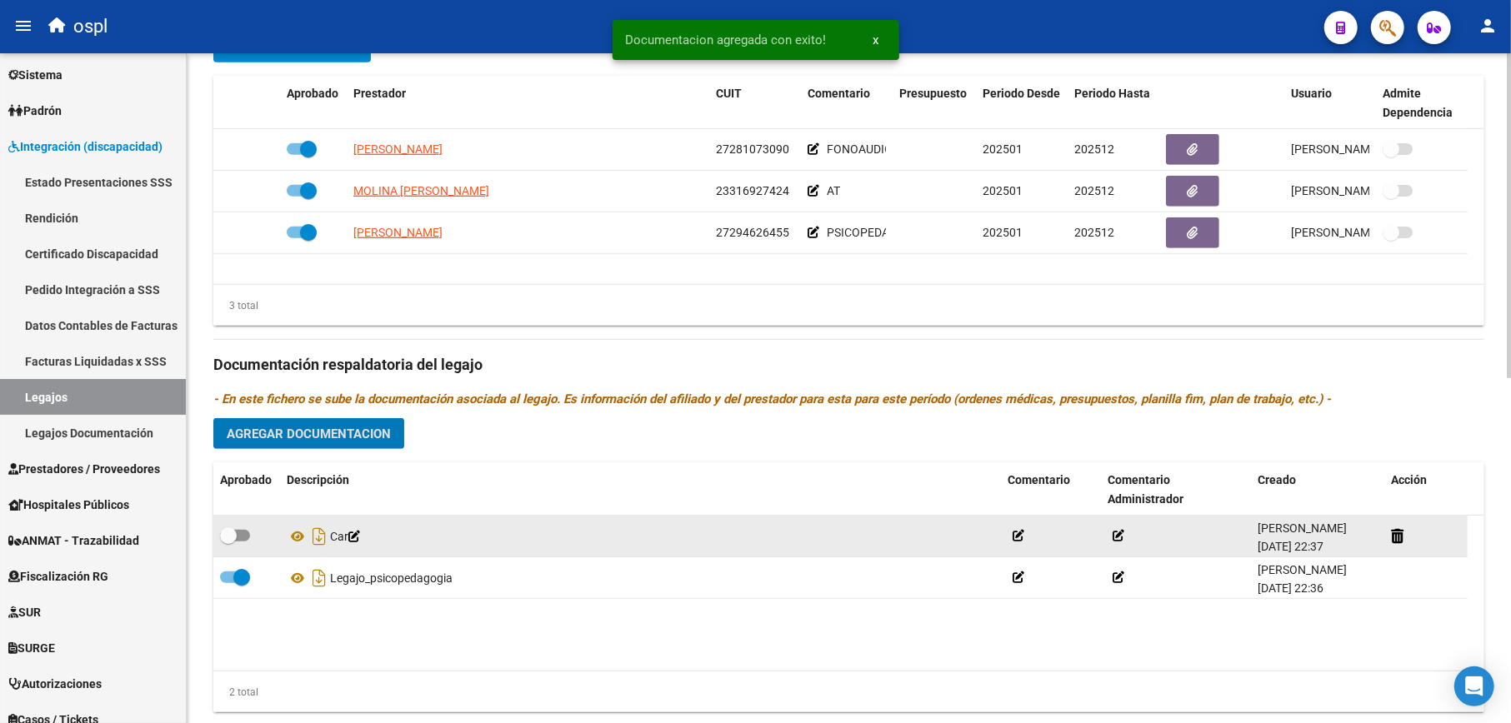
click at [237, 540] on span at bounding box center [235, 536] width 30 height 12
click at [228, 542] on input "checkbox" at bounding box center [227, 542] width 1 height 1
checkbox input "true"
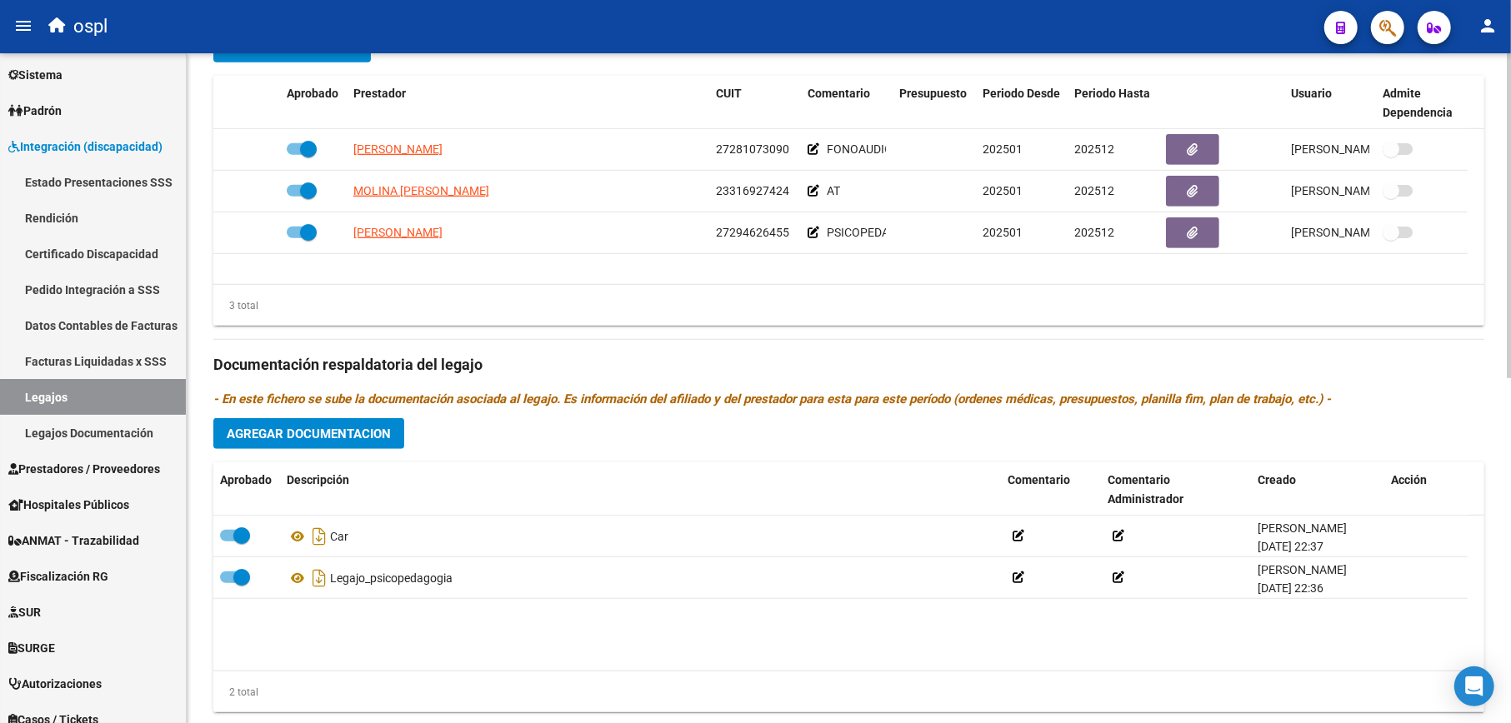
click at [371, 428] on span "Agregar Documentacion" at bounding box center [309, 434] width 164 height 15
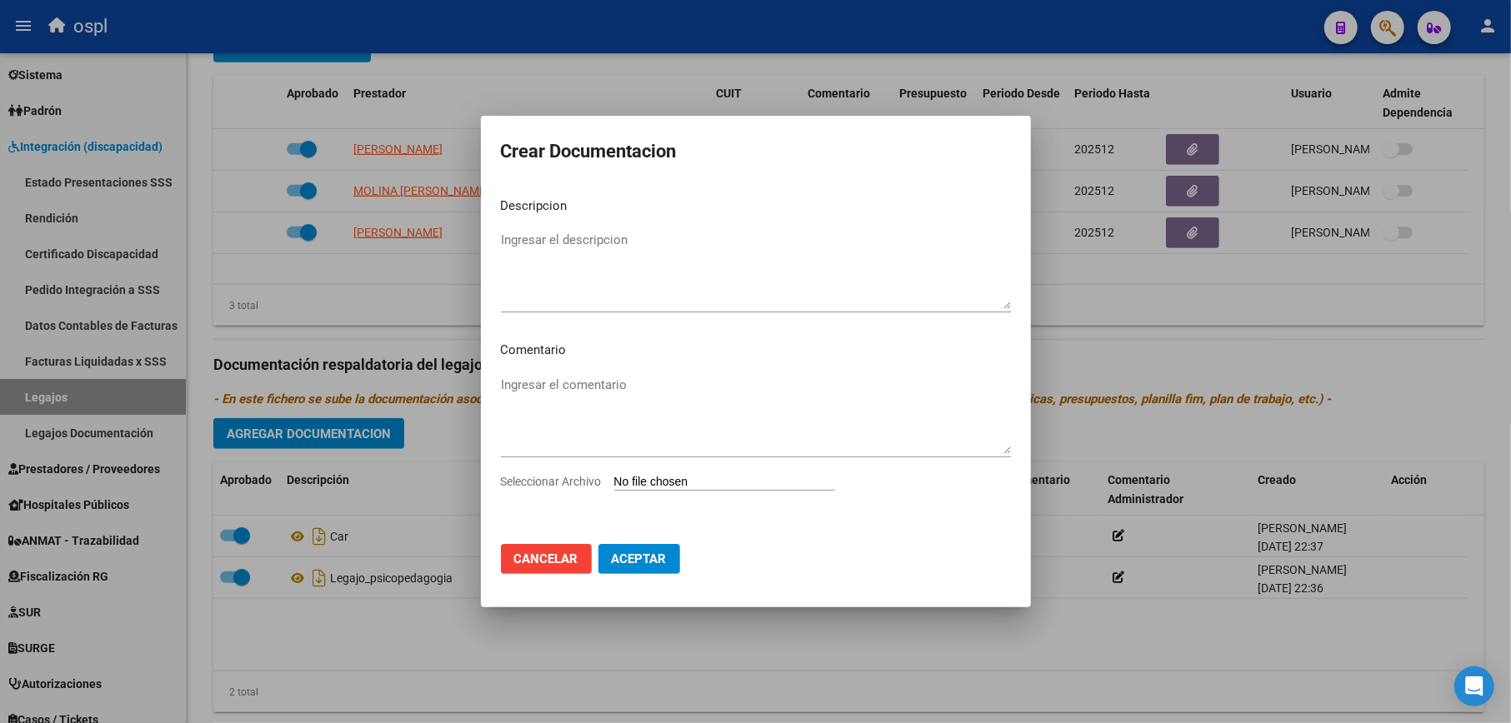
click at [697, 472] on div "Ingresar el comentario" at bounding box center [756, 422] width 510 height 101
click at [605, 242] on textarea "Ingresar el descripcion" at bounding box center [756, 270] width 510 height 78
type textarea "Legajo_Fonoaudiologia"
click at [631, 478] on input "Seleccionar Archivo" at bounding box center [724, 483] width 221 height 16
type input "C:\fakepath\ilovepdf_merged.pdf"
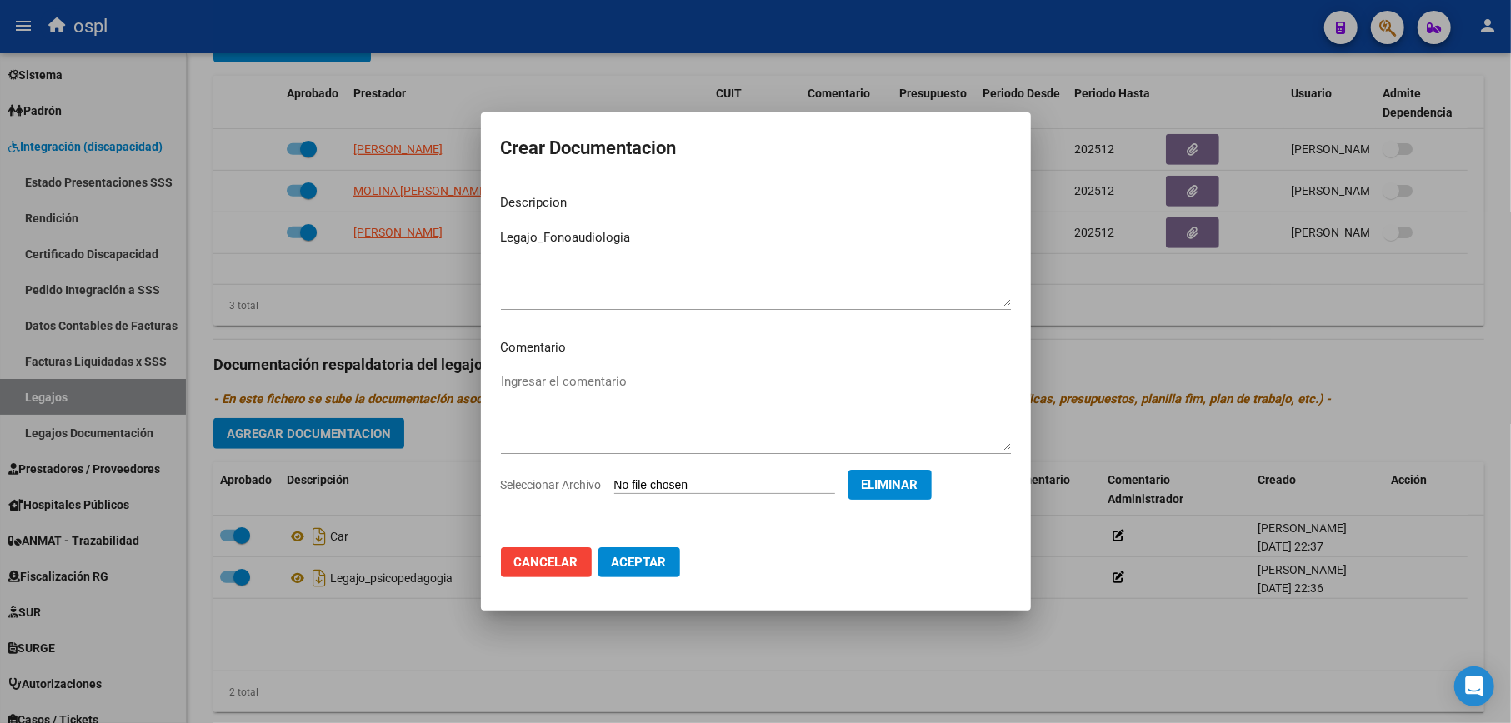
click at [645, 568] on span "Aceptar" at bounding box center [639, 562] width 55 height 15
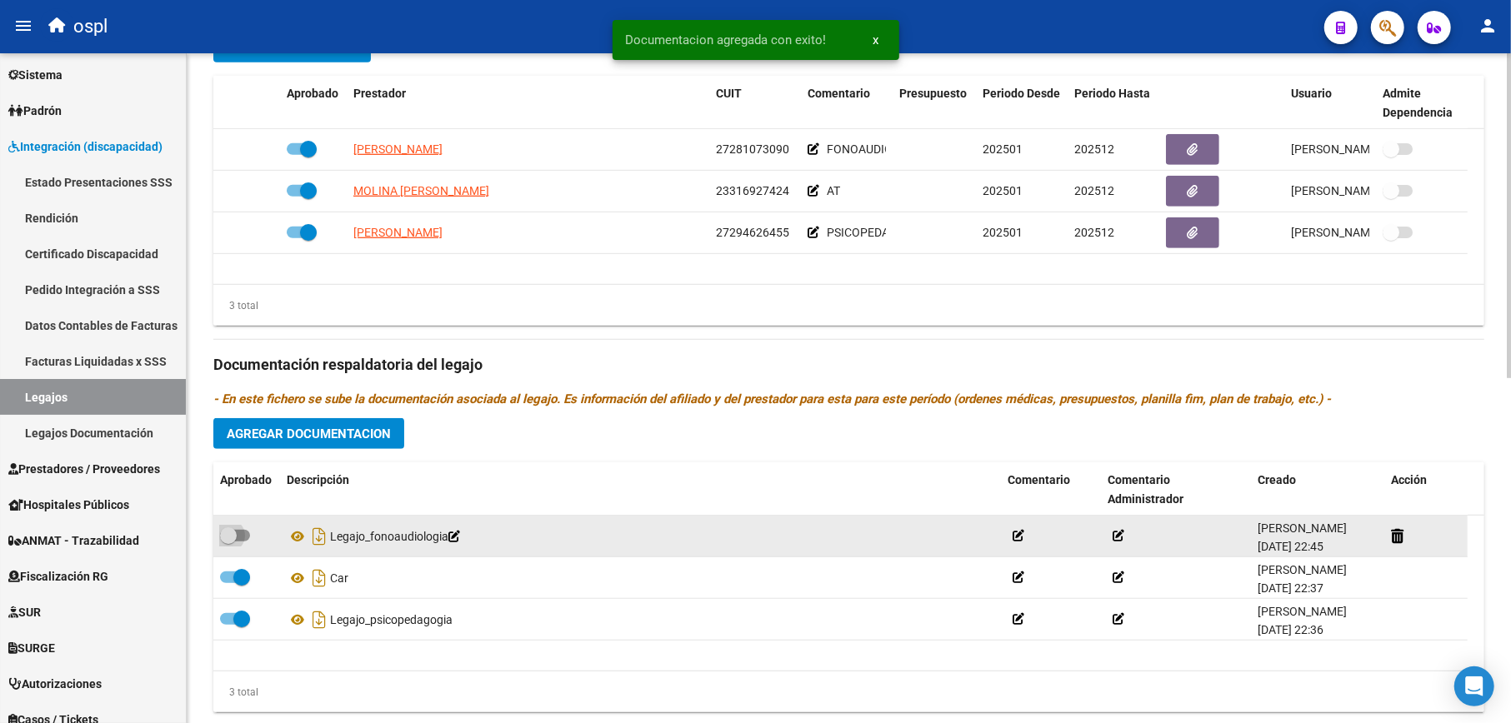
click at [240, 532] on span at bounding box center [235, 536] width 30 height 12
click at [228, 542] on input "checkbox" at bounding box center [227, 542] width 1 height 1
checkbox input "true"
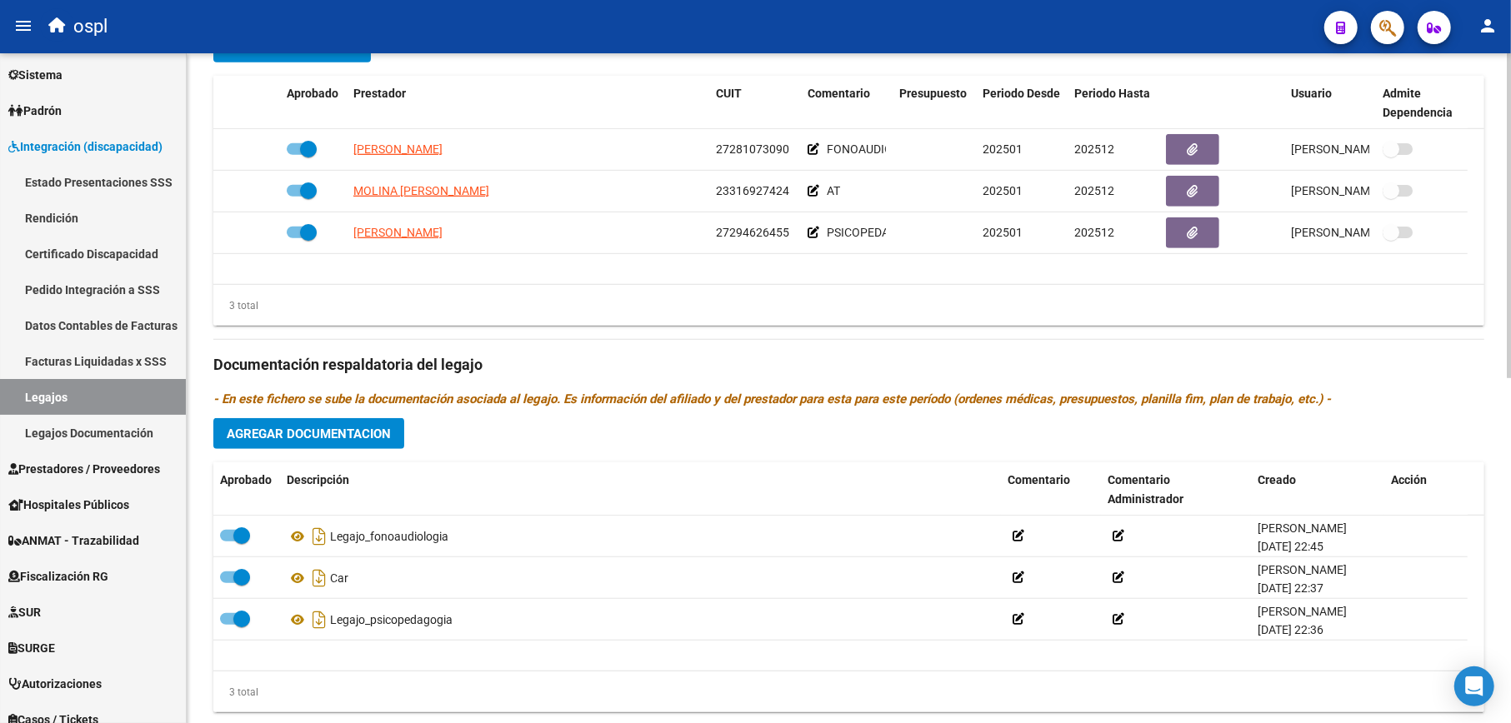
scroll to position [711, 0]
